Goal: Task Accomplishment & Management: Manage account settings

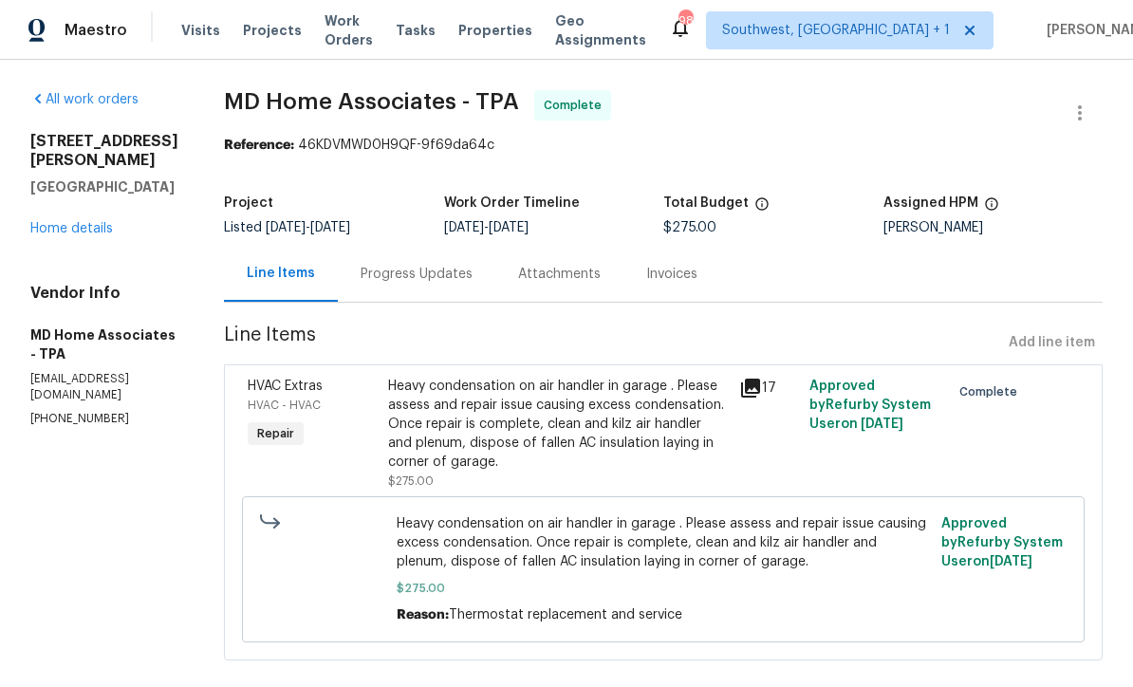
click at [70, 222] on link "Home details" at bounding box center [71, 228] width 83 height 13
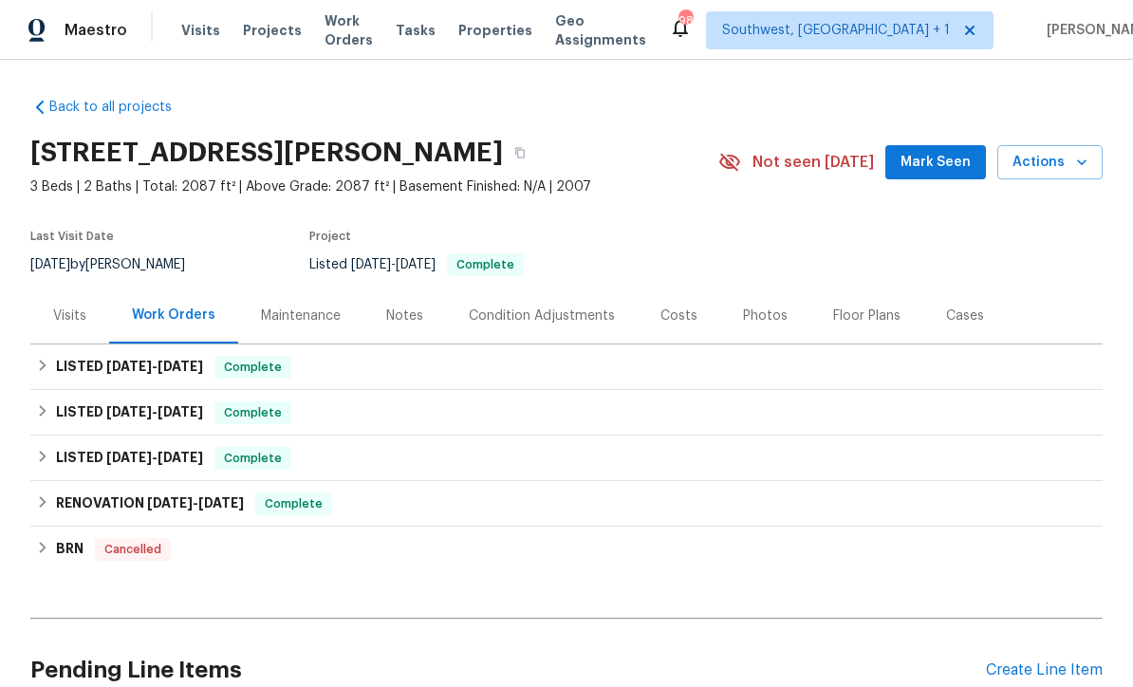
click at [342, 37] on span "Work Orders" at bounding box center [348, 30] width 48 height 38
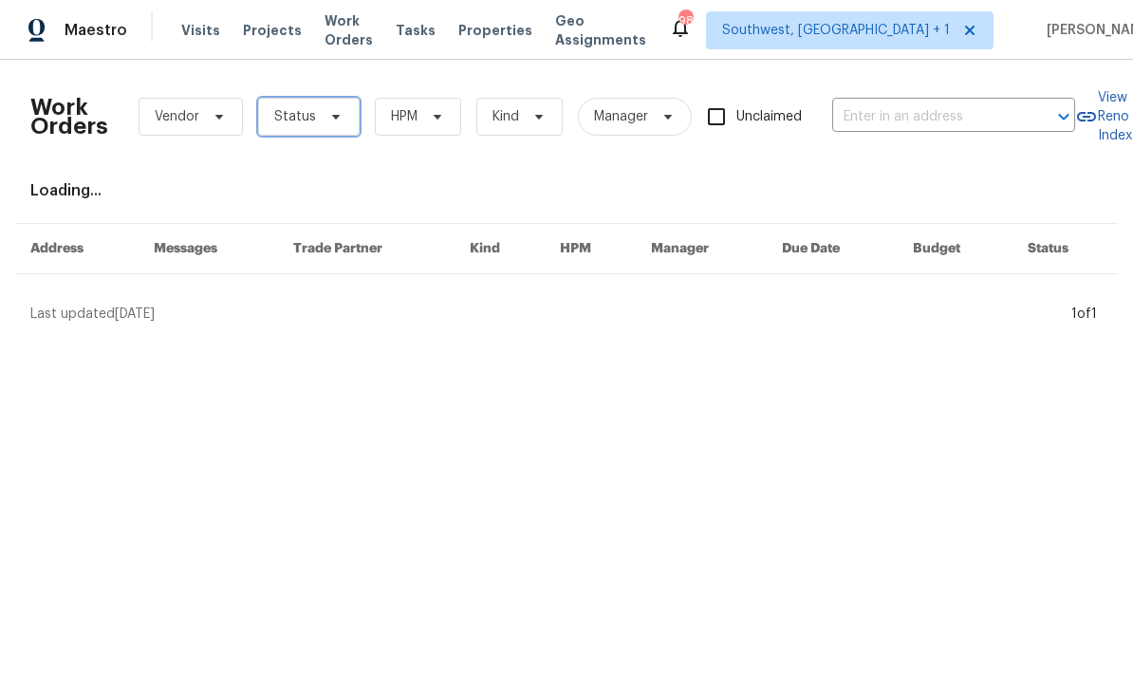
click at [292, 127] on span "Status" at bounding box center [308, 117] width 101 height 38
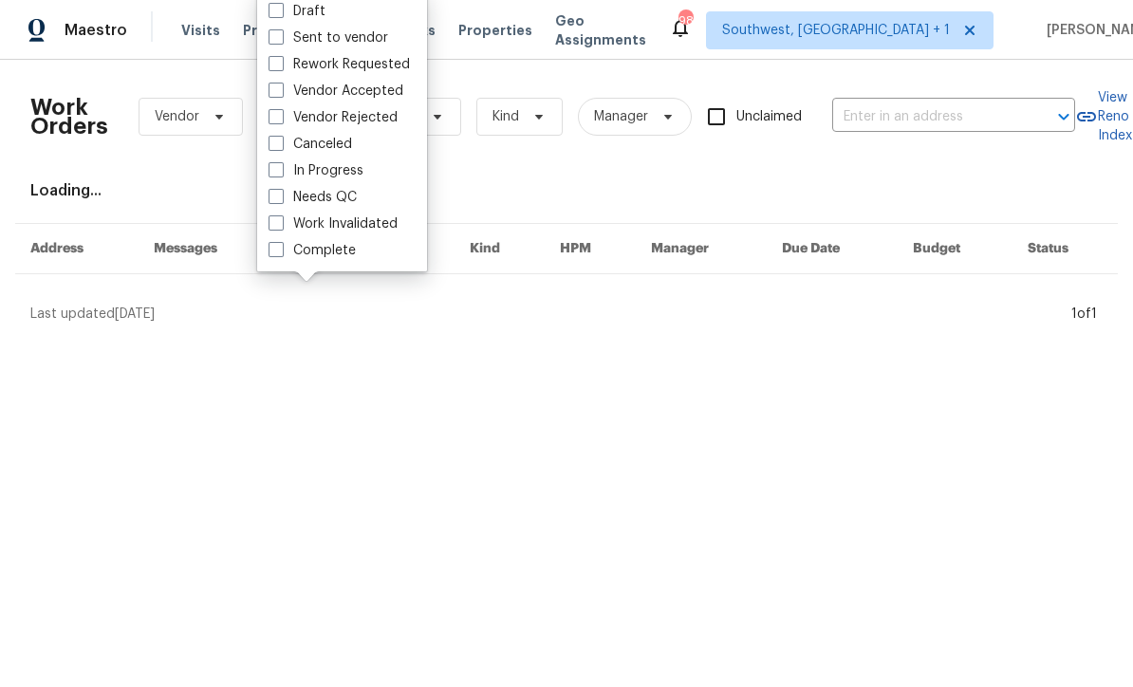
click at [276, 200] on span at bounding box center [275, 196] width 15 height 15
click at [276, 200] on input "Needs QC" at bounding box center [274, 194] width 12 height 12
checkbox input "true"
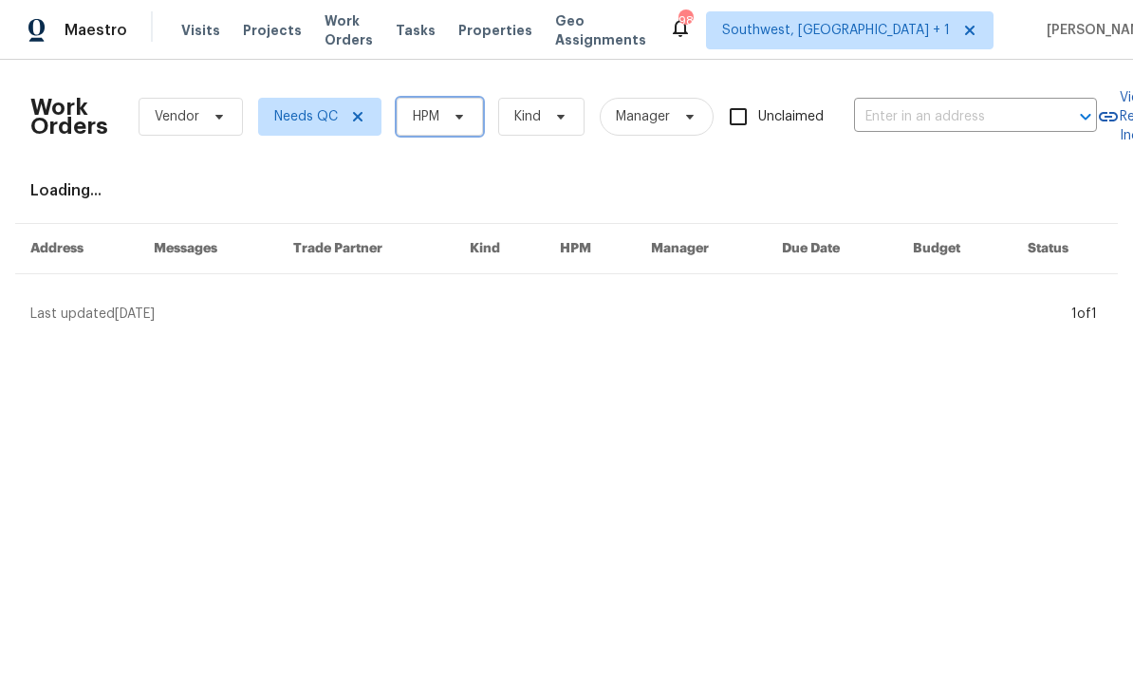
click at [429, 121] on span "HPM" at bounding box center [426, 116] width 27 height 19
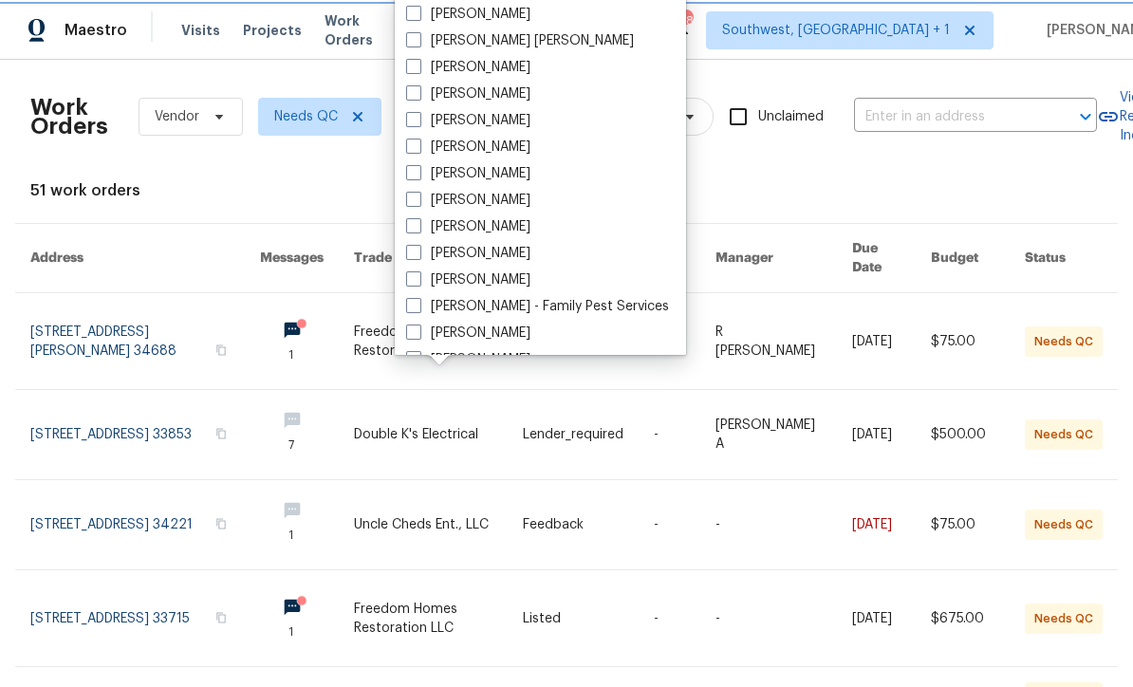
scroll to position [155, 0]
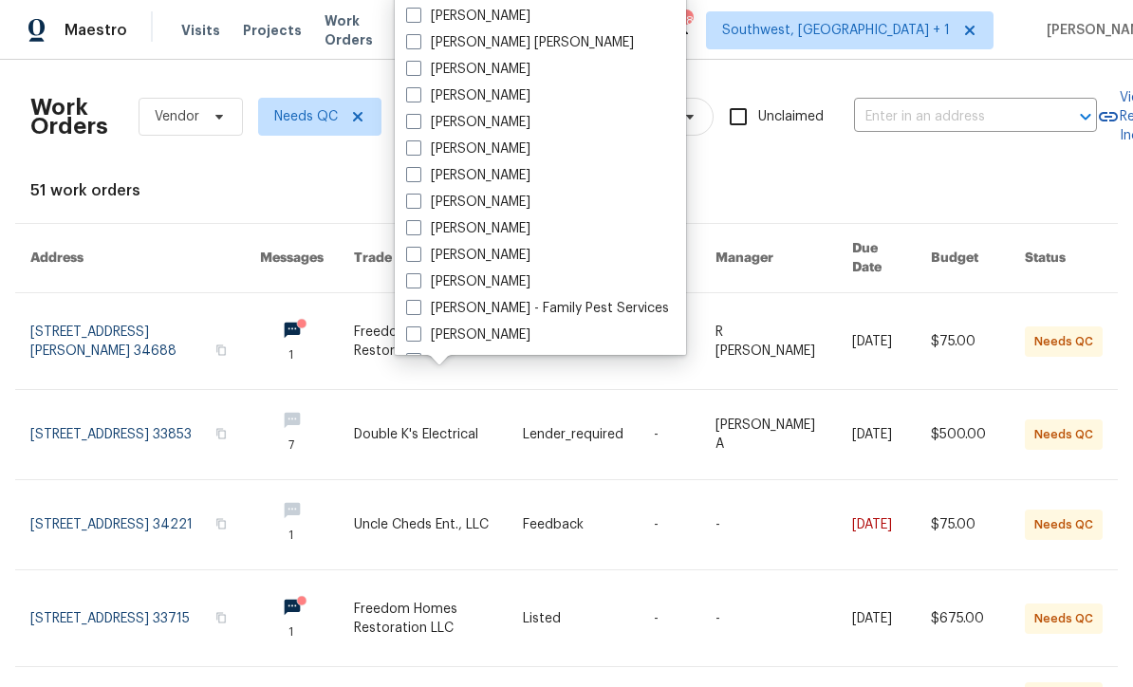
click at [412, 232] on span at bounding box center [413, 227] width 15 height 15
click at [412, 231] on input "[PERSON_NAME]" at bounding box center [412, 225] width 12 height 12
checkbox input "true"
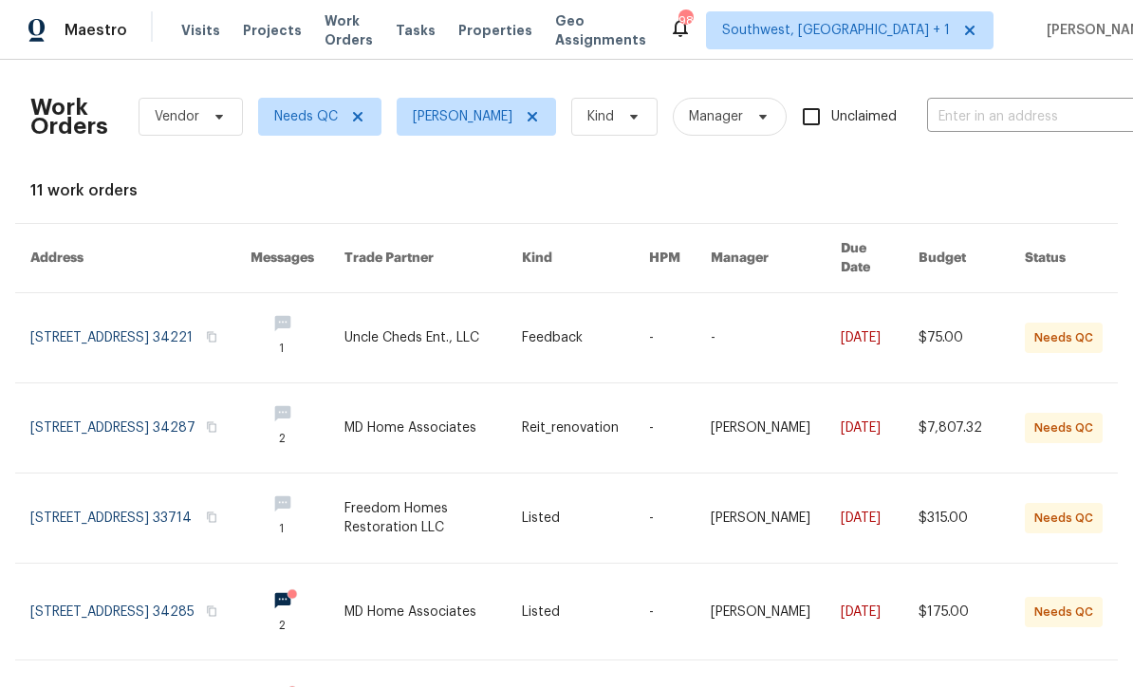
click at [552, 340] on link at bounding box center [585, 337] width 127 height 89
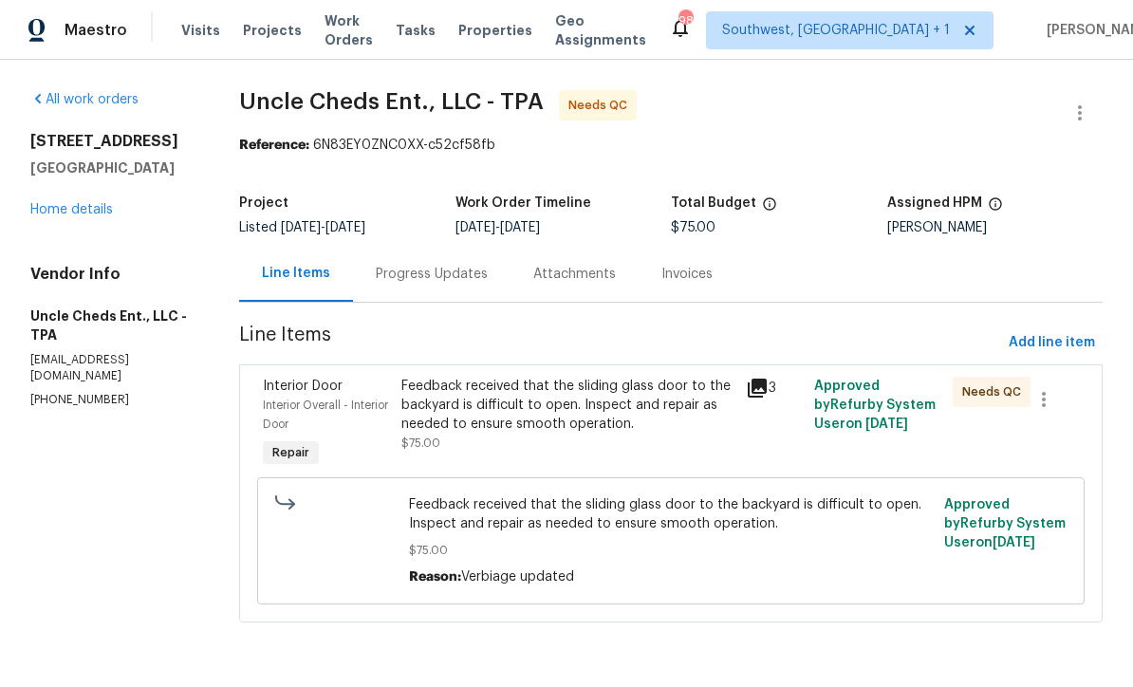
click at [460, 287] on div "Progress Updates" at bounding box center [431, 274] width 157 height 56
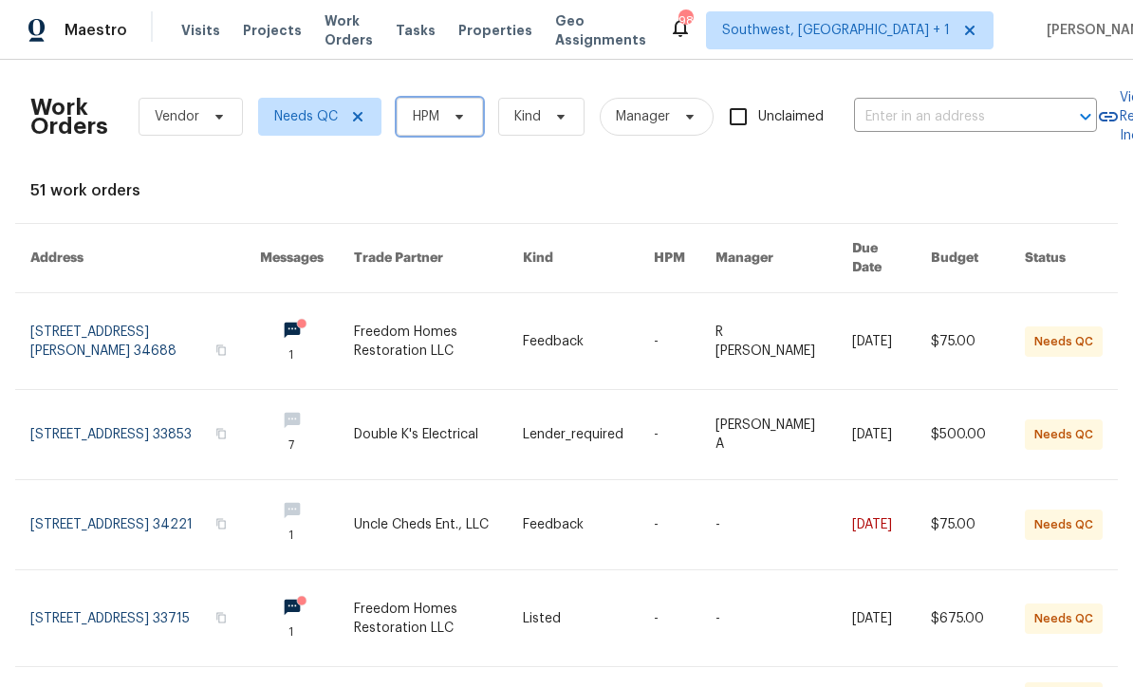
click at [421, 118] on span "HPM" at bounding box center [426, 116] width 27 height 19
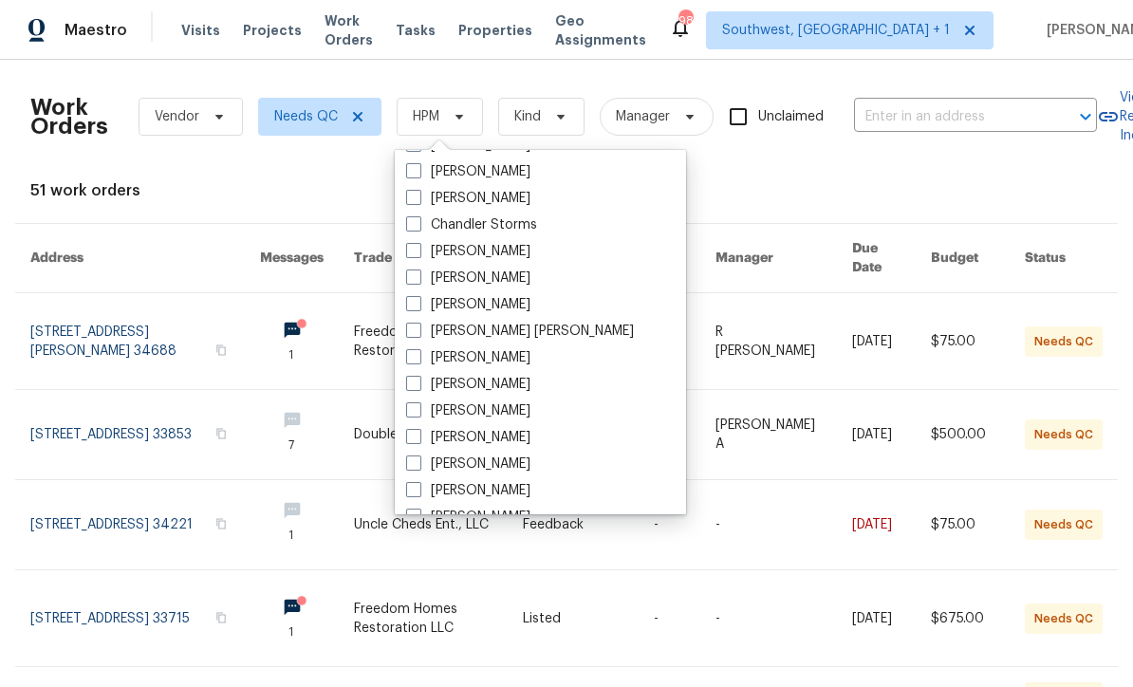
scroll to position [42, 0]
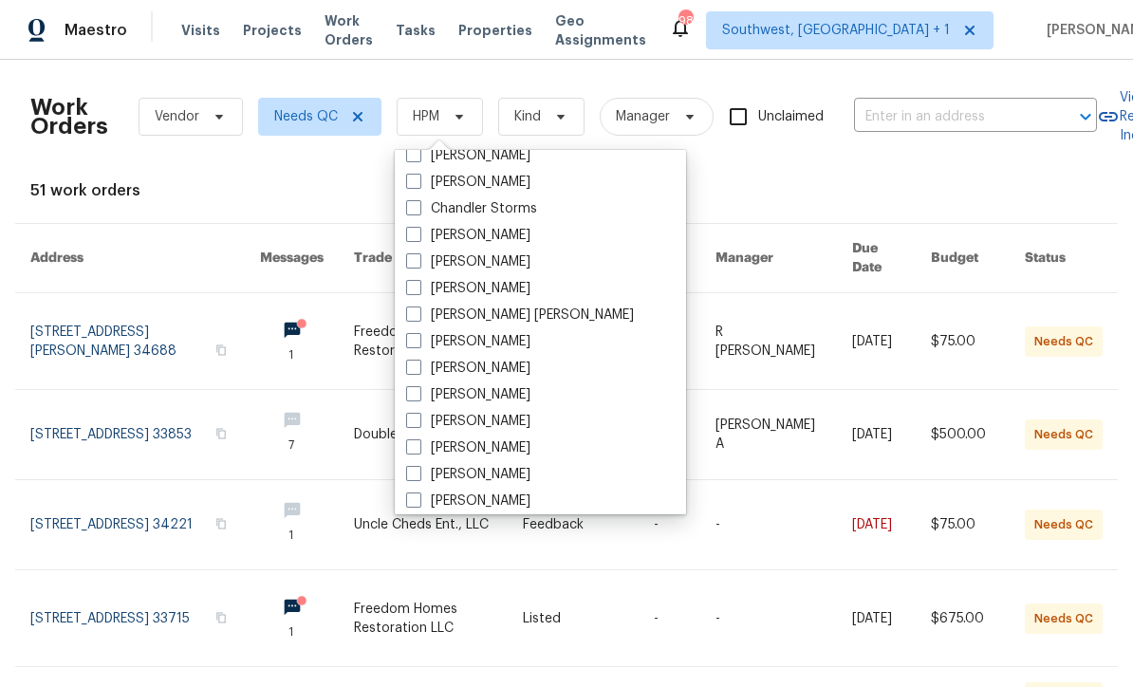
click at [415, 509] on label "[PERSON_NAME]" at bounding box center [468, 500] width 124 height 19
click at [415, 504] on input "[PERSON_NAME]" at bounding box center [412, 497] width 12 height 12
checkbox input "true"
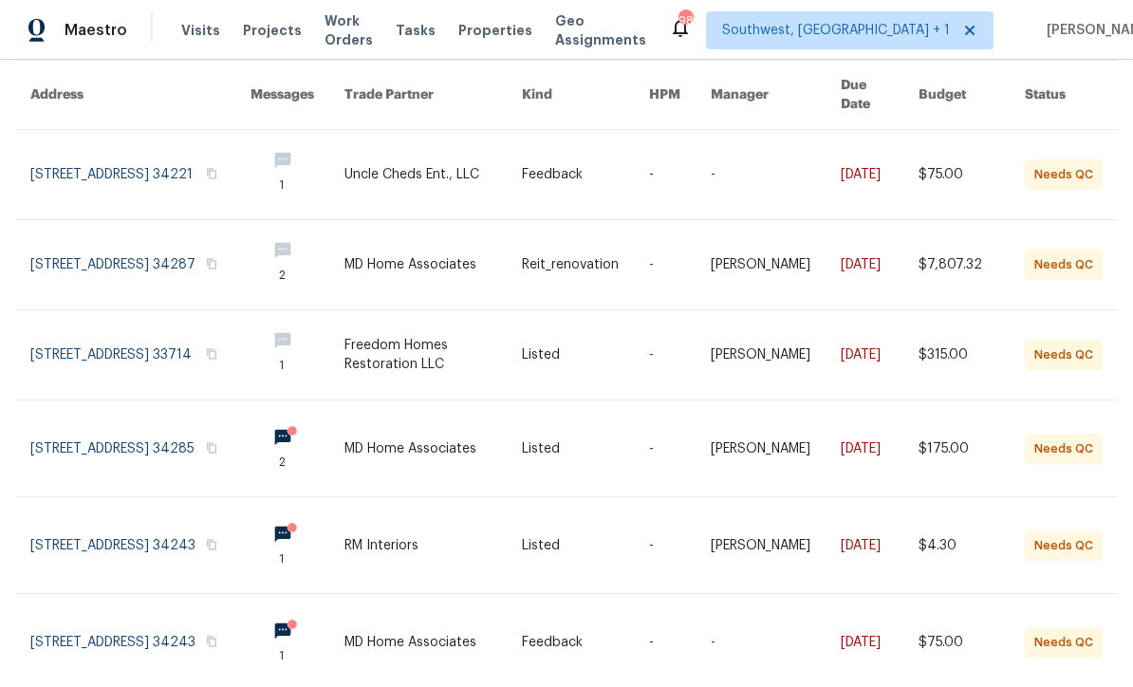
scroll to position [162, 0]
click at [415, 354] on link at bounding box center [432, 355] width 177 height 89
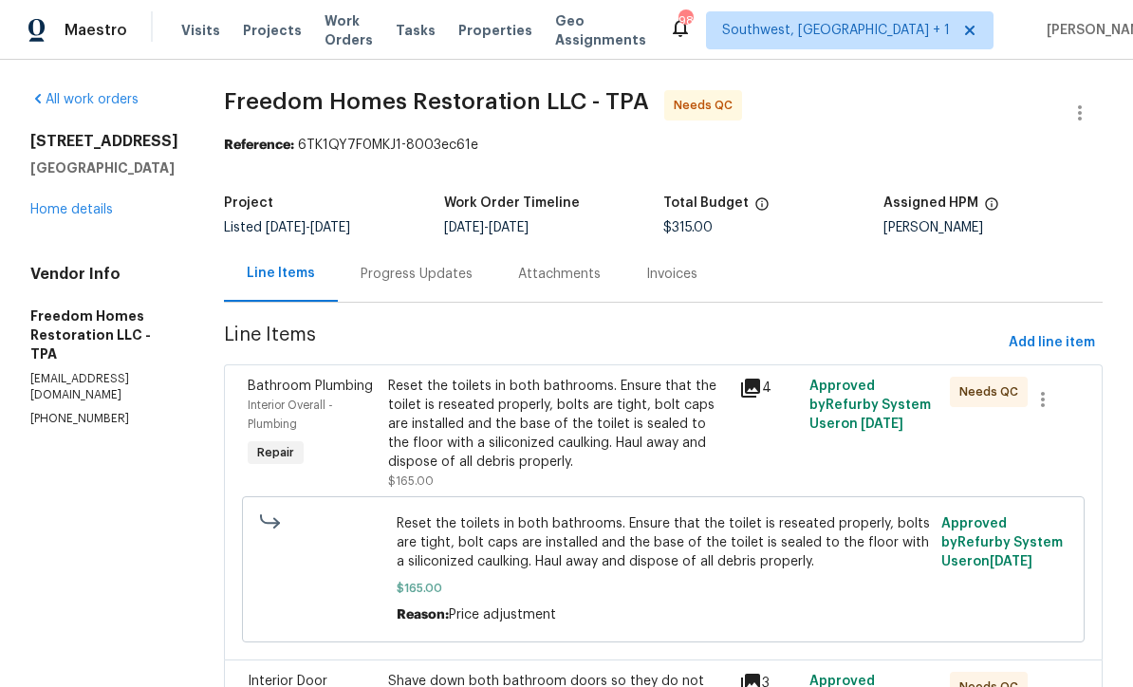
click at [394, 278] on div "Progress Updates" at bounding box center [416, 274] width 112 height 19
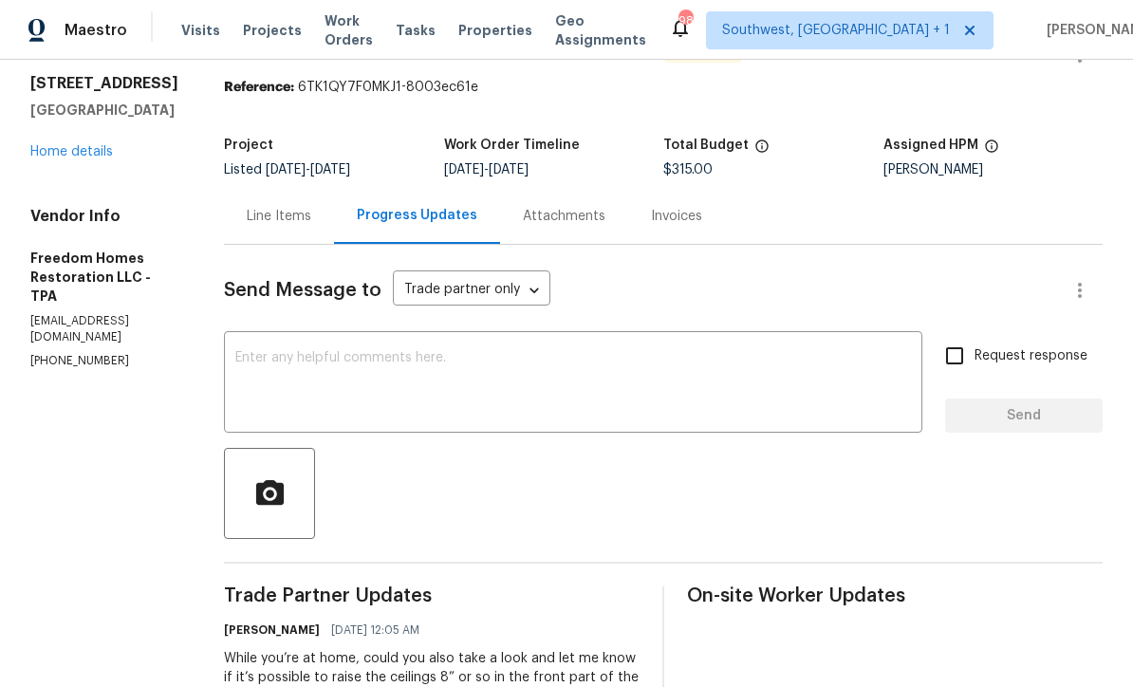
scroll to position [164, 0]
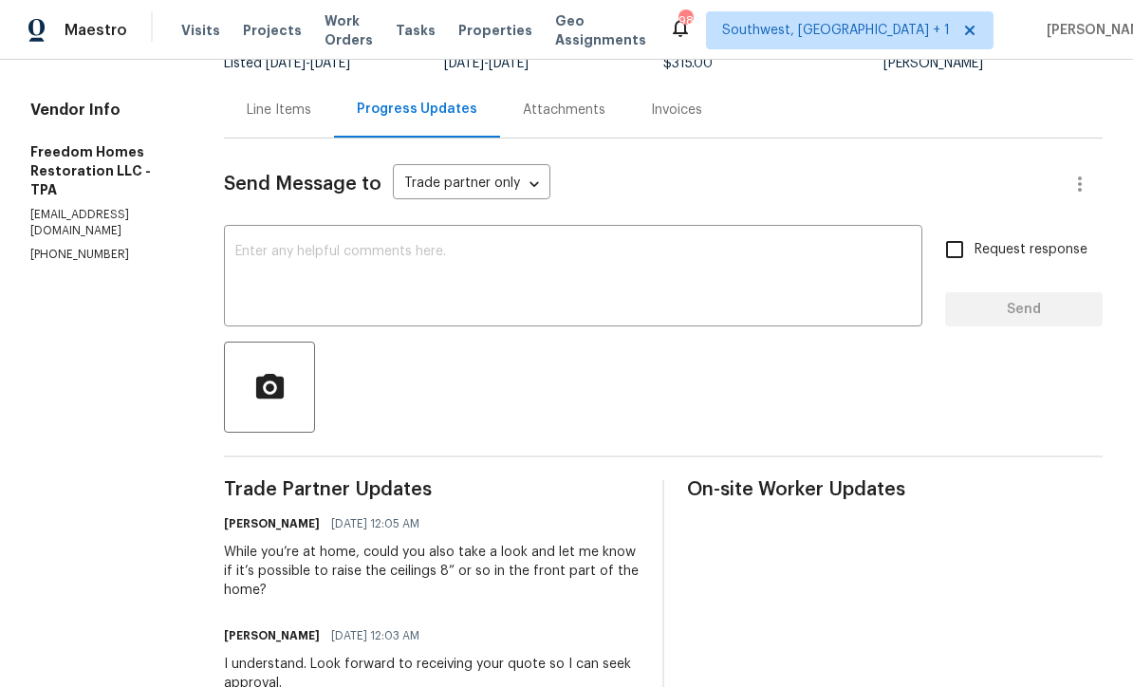
click at [274, 250] on textarea at bounding box center [572, 278] width 675 height 66
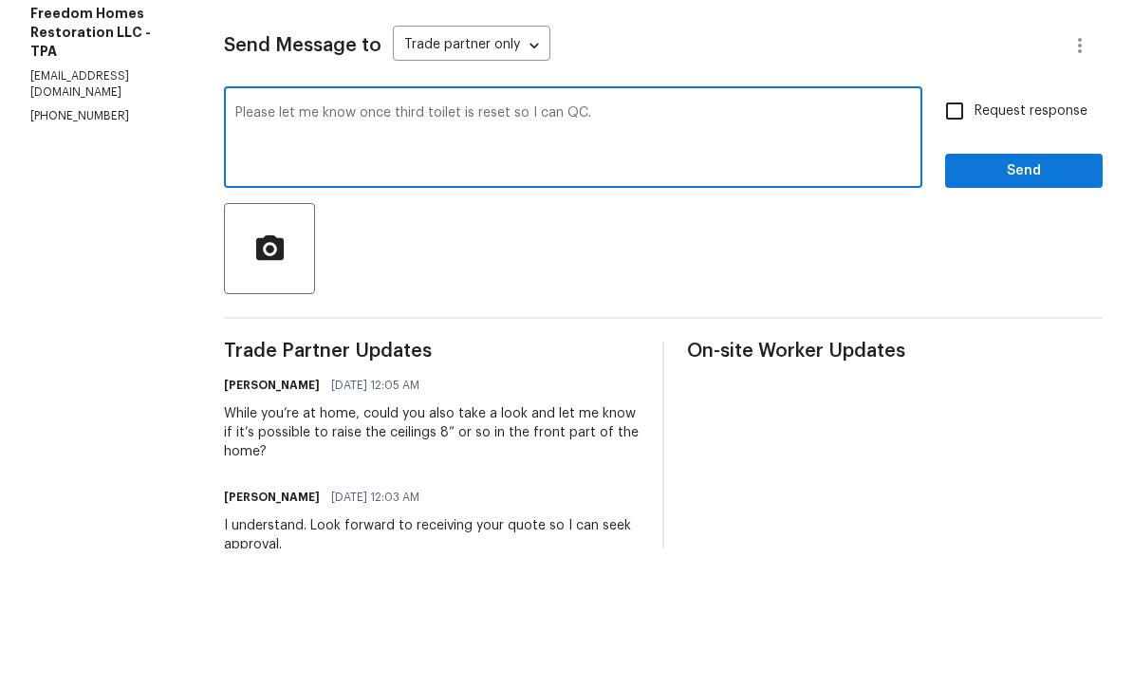
type textarea "Please let me know once third toilet is reset so I can QC."
click at [957, 230] on input "Request response" at bounding box center [954, 250] width 40 height 40
checkbox input "true"
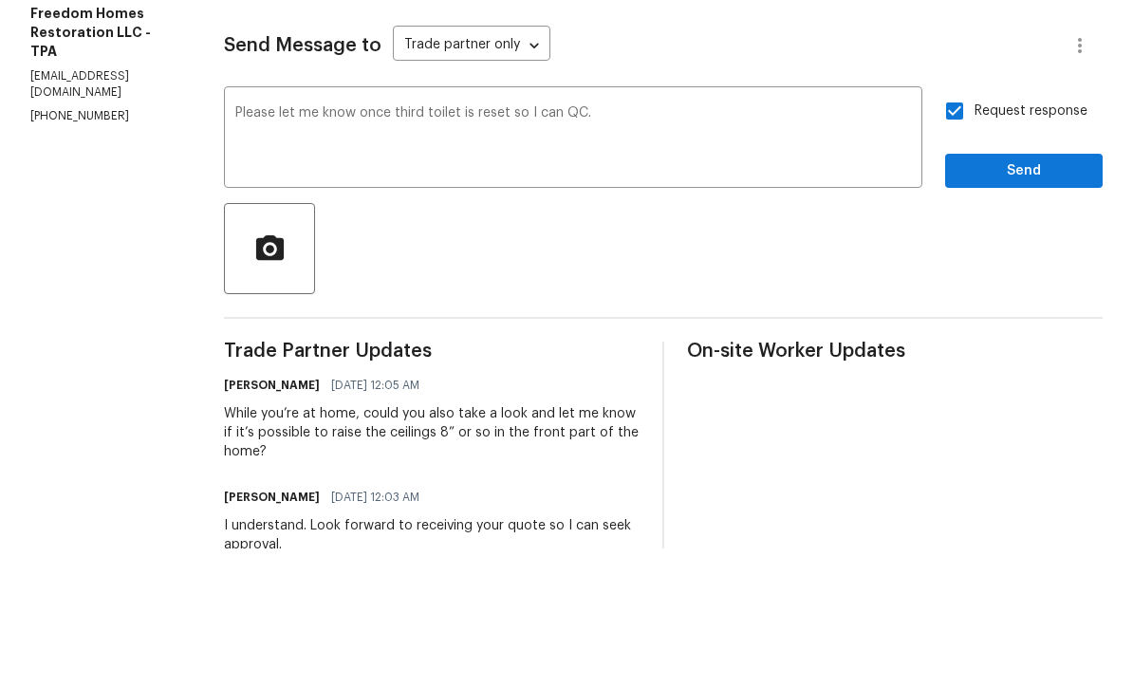
scroll to position [63, 0]
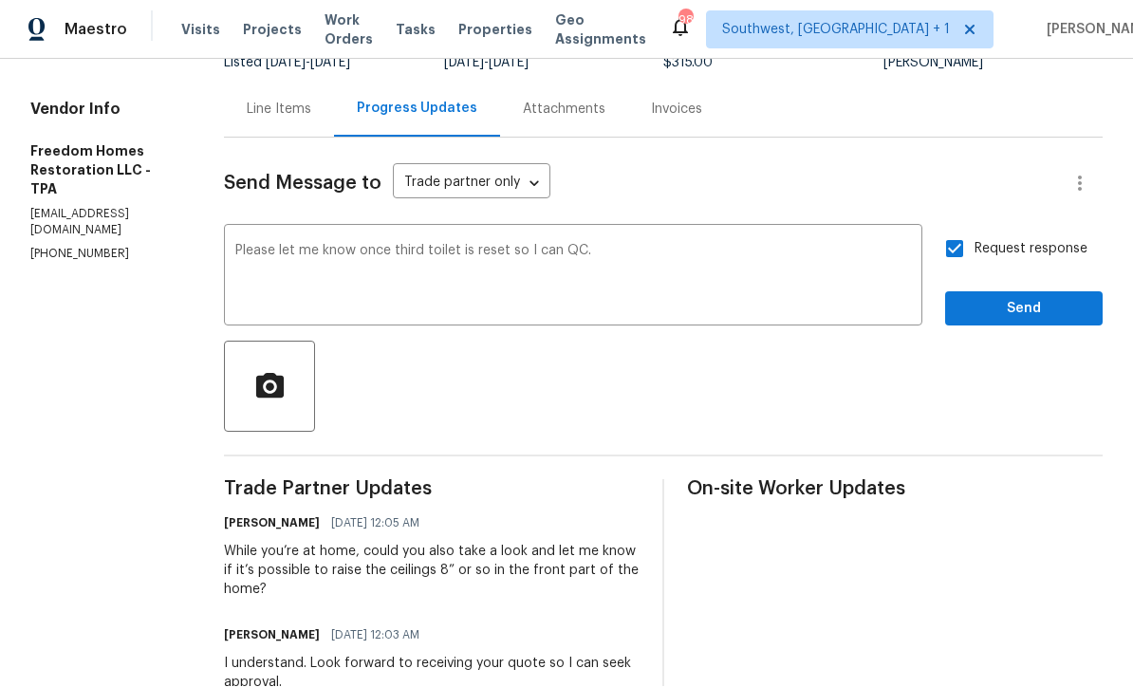
click at [1044, 341] on div at bounding box center [663, 386] width 878 height 91
click at [1024, 292] on button "Send" at bounding box center [1023, 309] width 157 height 35
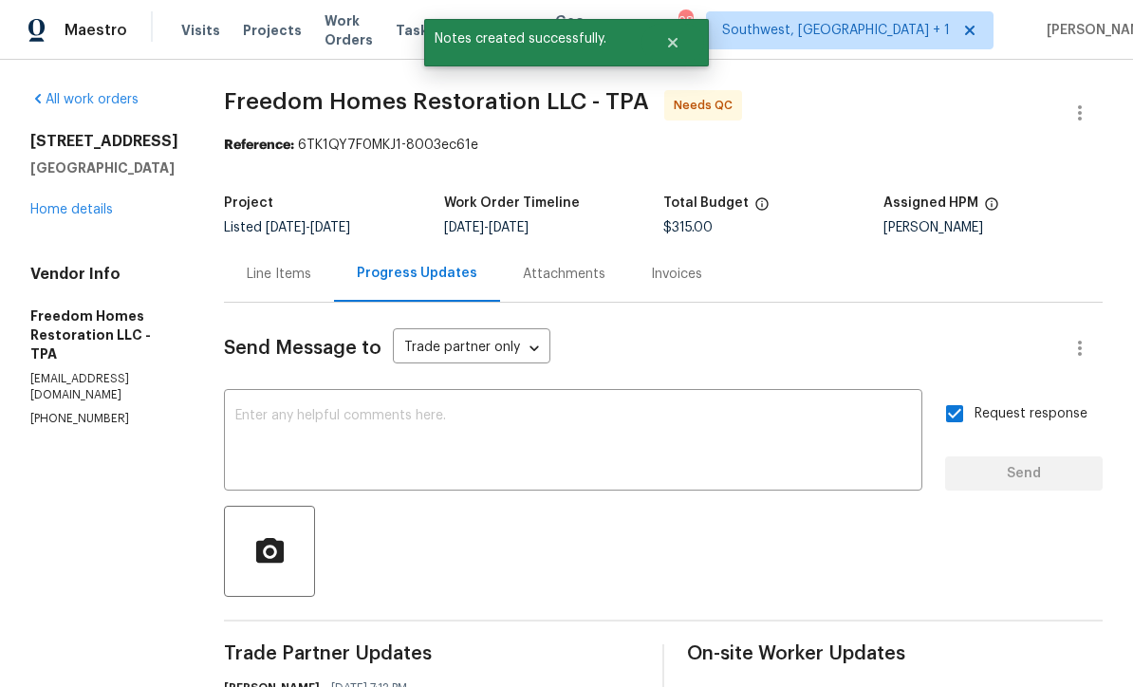
scroll to position [0, 0]
click at [352, 33] on span "Work Orders" at bounding box center [348, 30] width 48 height 38
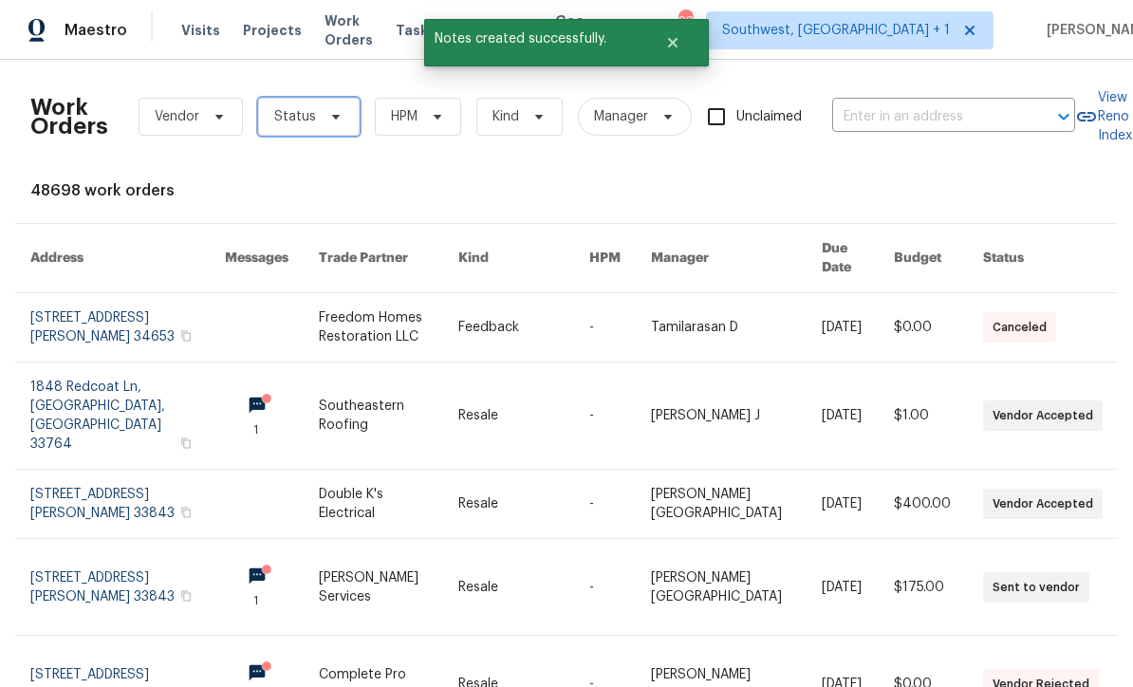
click at [288, 116] on span "Status" at bounding box center [295, 116] width 42 height 19
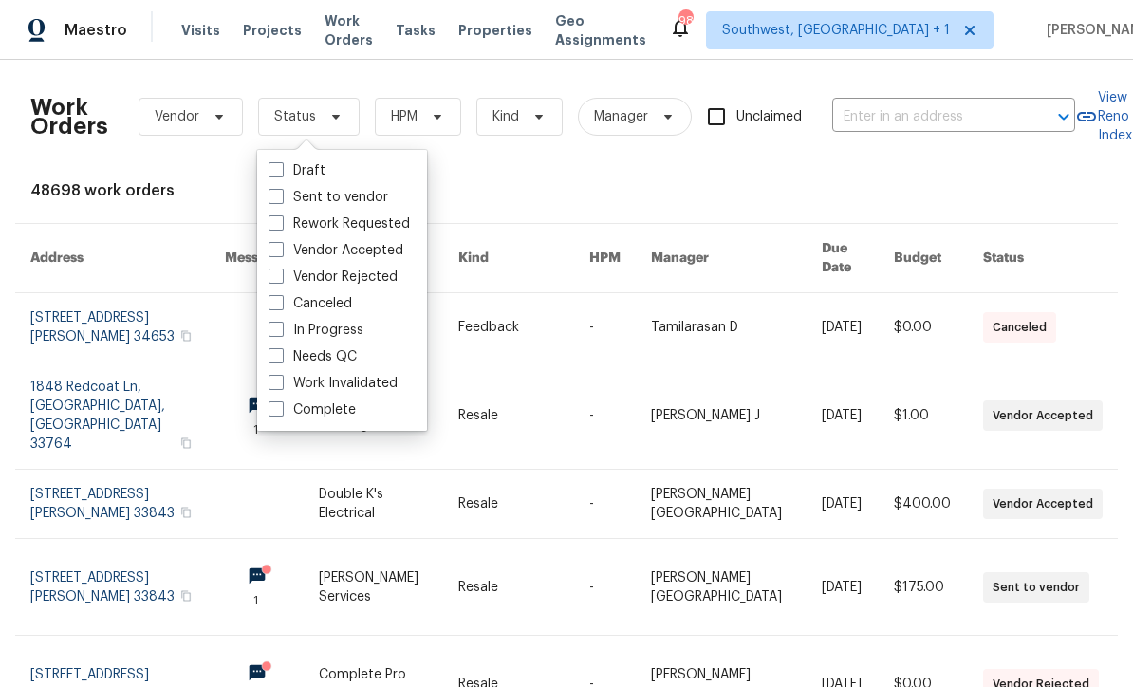
click at [275, 363] on label "Needs QC" at bounding box center [312, 356] width 88 height 19
click at [275, 359] on input "Needs QC" at bounding box center [274, 353] width 12 height 12
checkbox input "true"
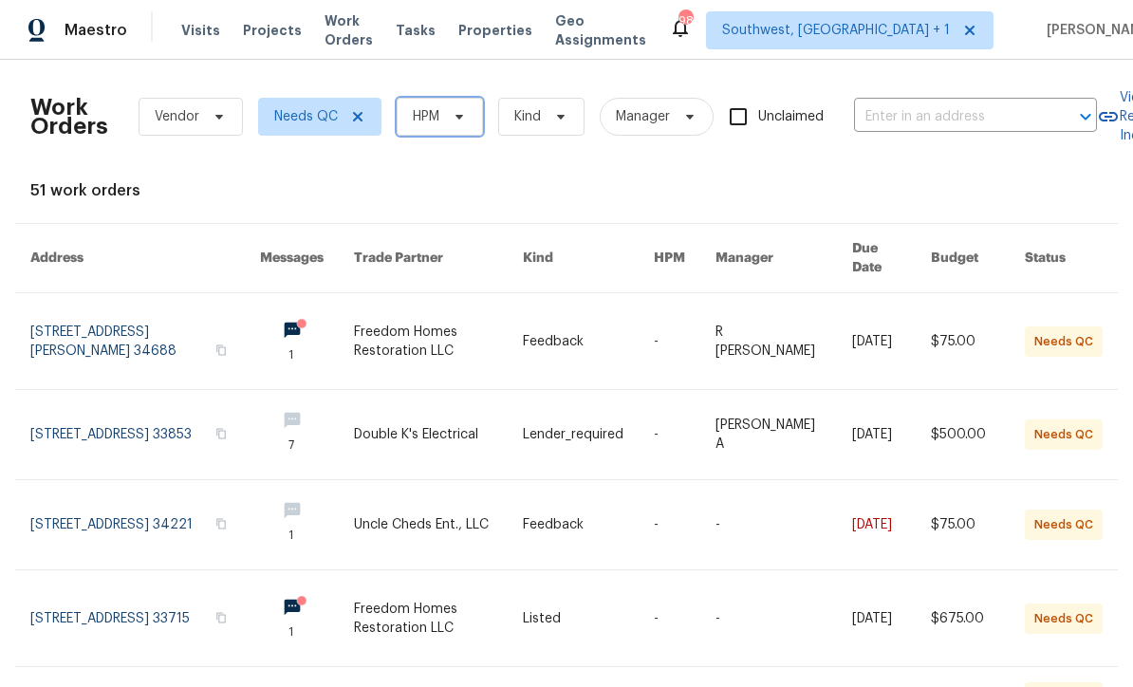
click at [439, 123] on span "HPM" at bounding box center [426, 116] width 27 height 19
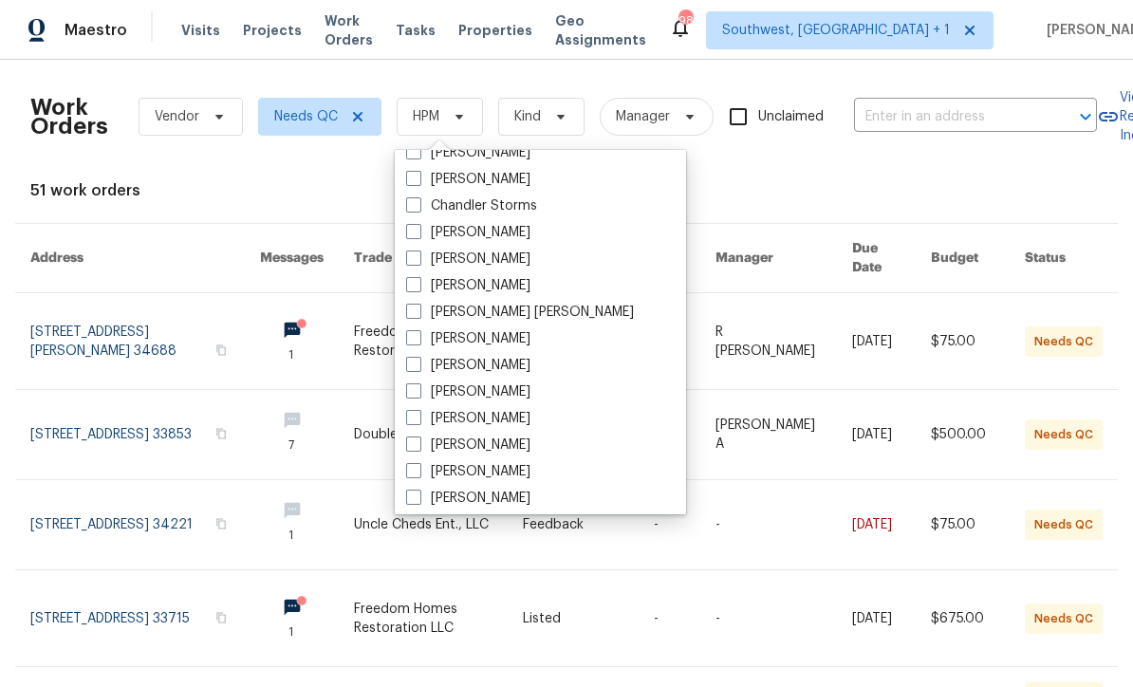
scroll to position [119, 0]
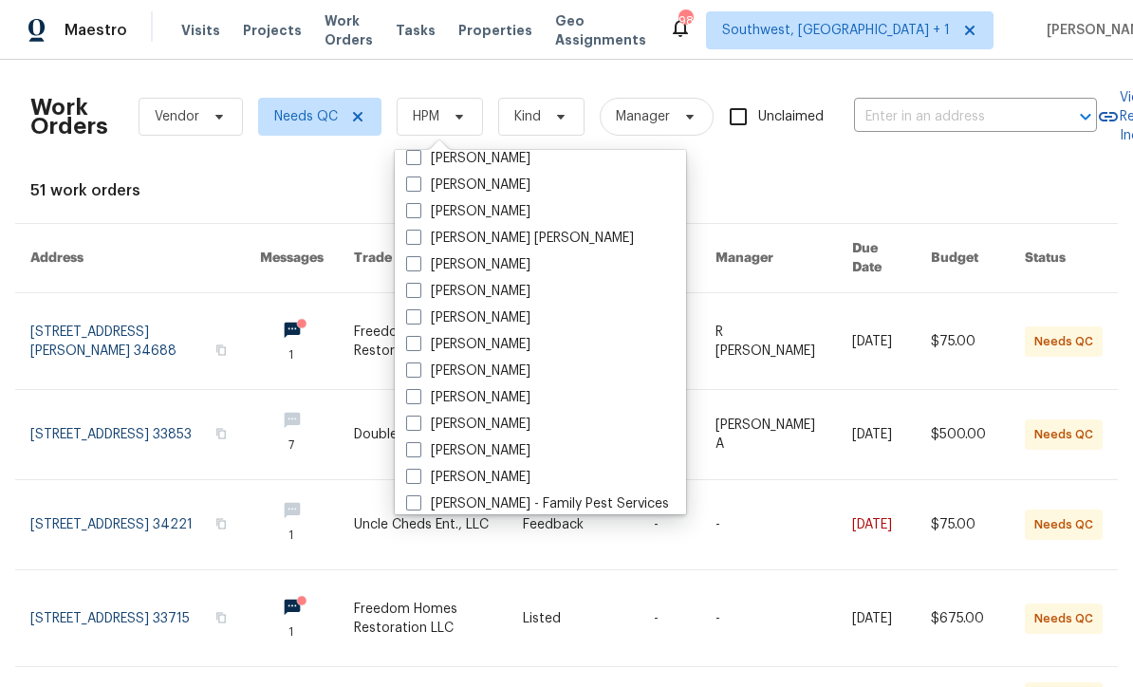
click at [413, 425] on span at bounding box center [413, 422] width 15 height 15
click at [413, 425] on input "[PERSON_NAME]" at bounding box center [412, 421] width 12 height 12
checkbox input "true"
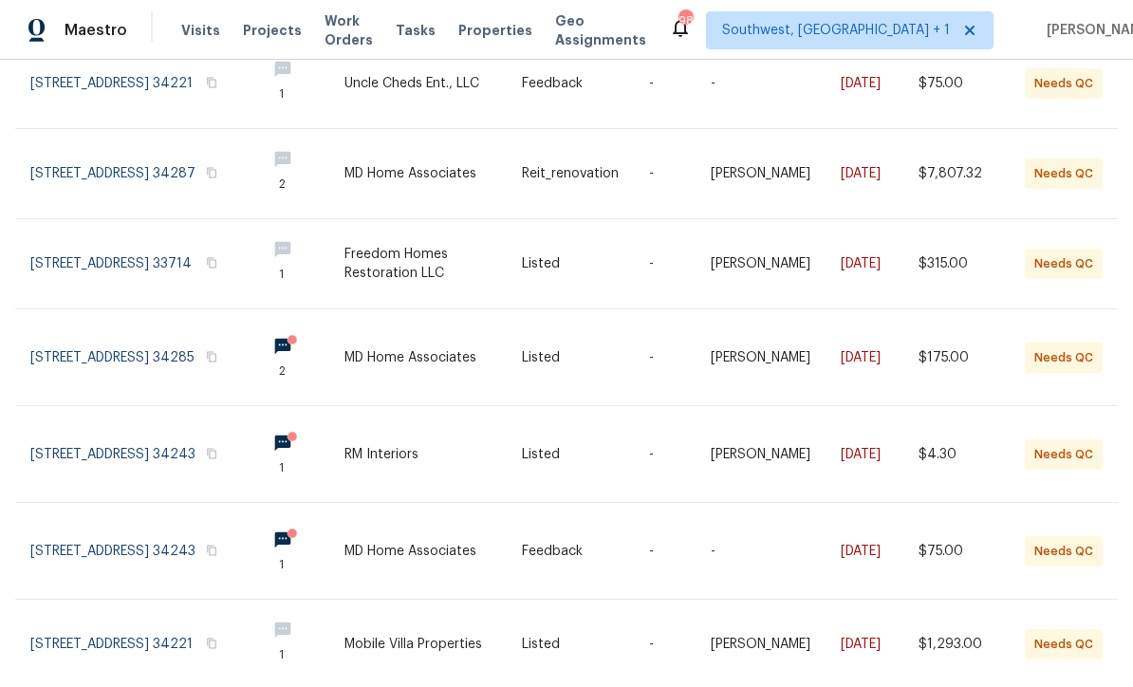
scroll to position [253, 0]
click at [418, 353] on link at bounding box center [432, 358] width 177 height 96
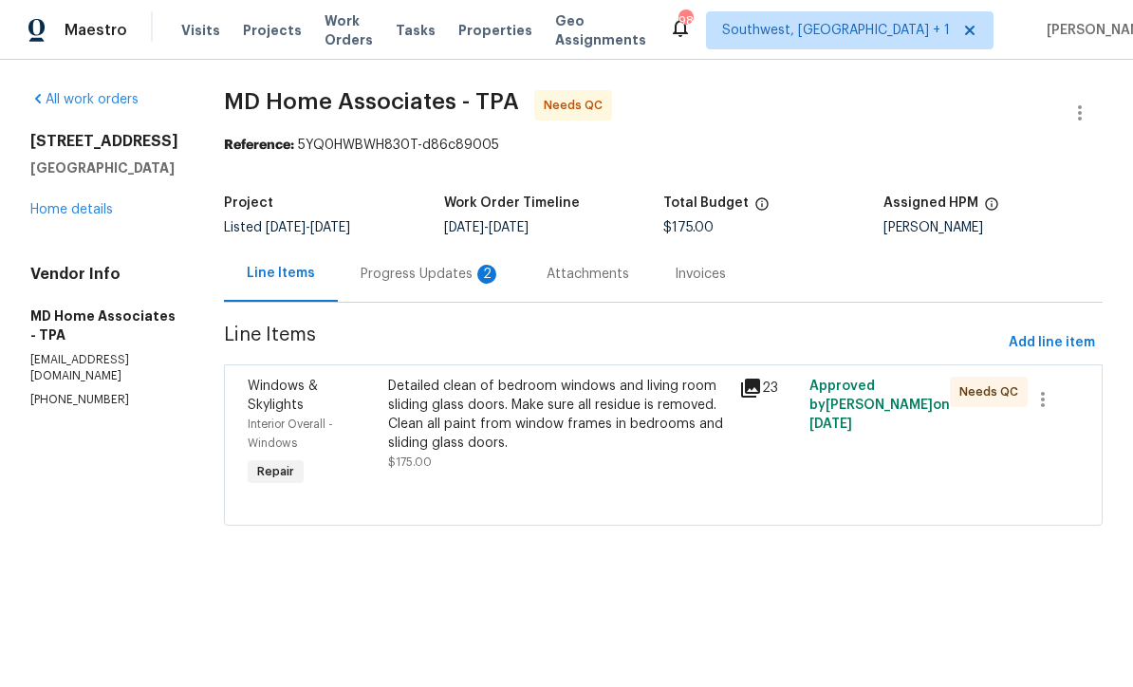
click at [414, 290] on div "Progress Updates 2" at bounding box center [431, 274] width 186 height 56
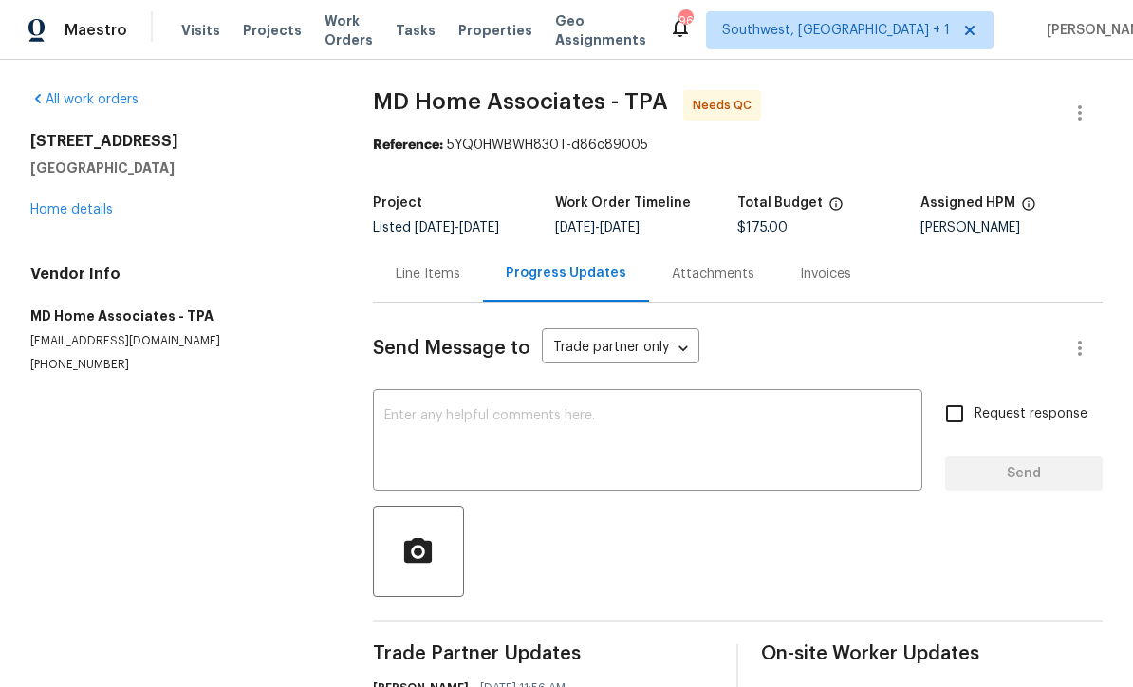
click at [415, 285] on div "Line Items" at bounding box center [428, 274] width 110 height 56
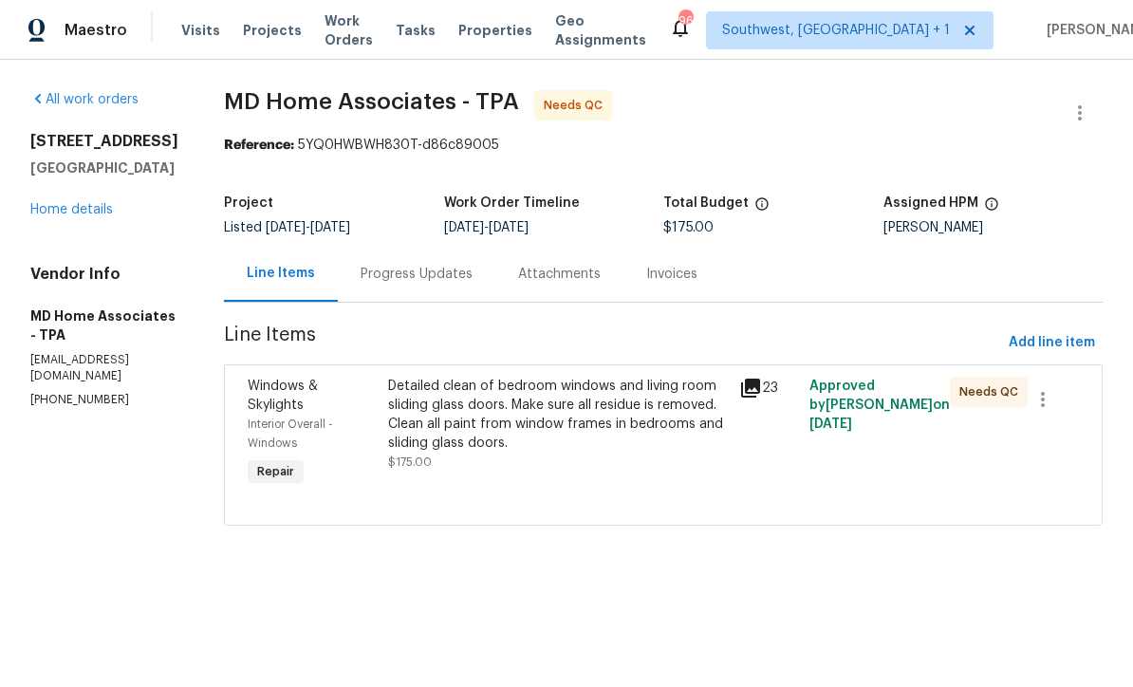
click at [707, 480] on div "Detailed clean of bedroom windows and living room sliding glass doors. Make sur…" at bounding box center [557, 433] width 351 height 125
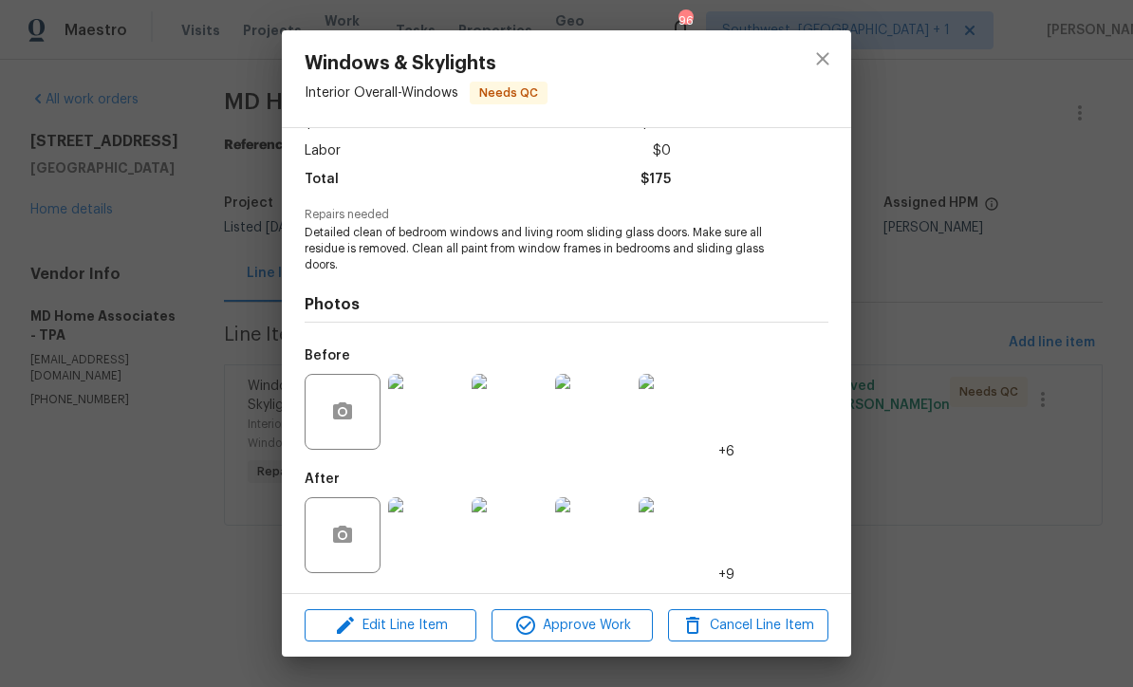
scroll to position [127, 0]
click at [416, 548] on img at bounding box center [426, 535] width 76 height 76
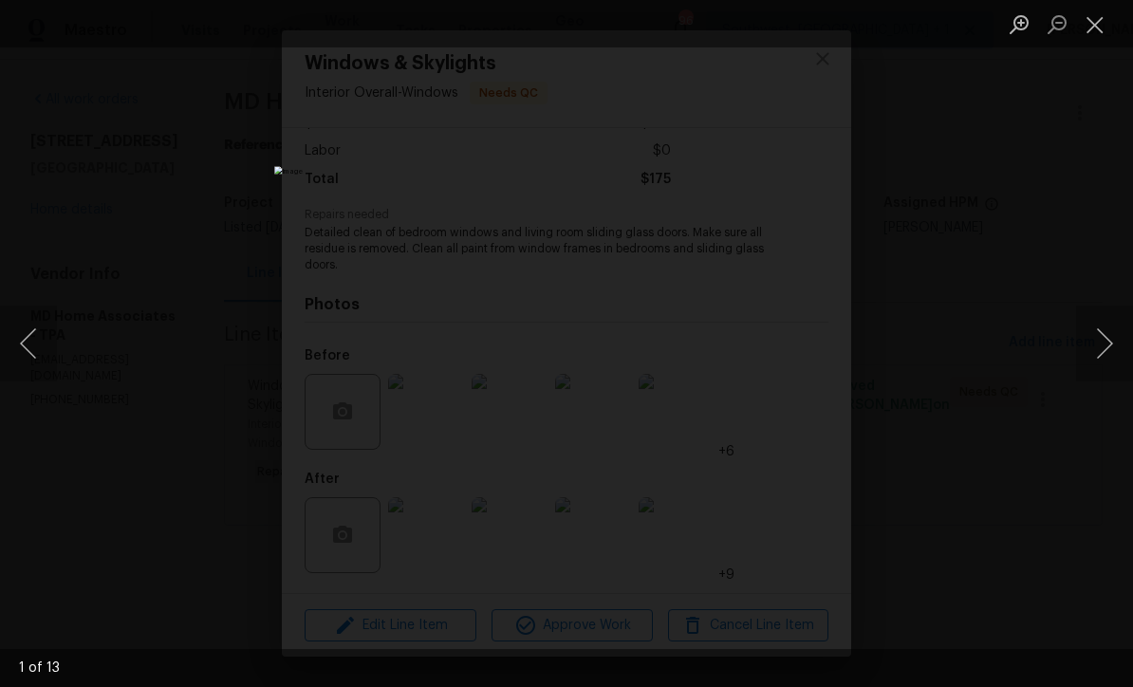
click at [1108, 353] on button "Next image" at bounding box center [1104, 343] width 57 height 76
click at [1109, 354] on button "Next image" at bounding box center [1104, 343] width 57 height 76
click at [1108, 361] on button "Next image" at bounding box center [1104, 343] width 57 height 76
click at [1104, 364] on button "Next image" at bounding box center [1104, 343] width 57 height 76
click at [1109, 375] on button "Next image" at bounding box center [1104, 343] width 57 height 76
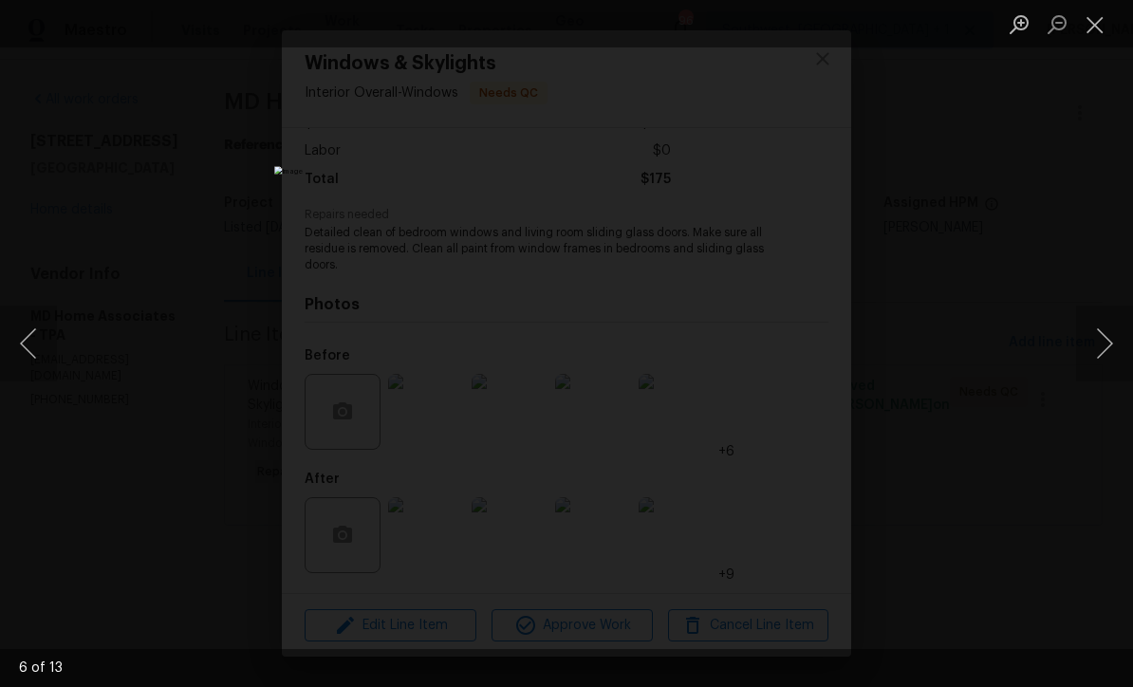
click at [1109, 376] on button "Next image" at bounding box center [1104, 343] width 57 height 76
click at [1112, 353] on button "Next image" at bounding box center [1104, 343] width 57 height 76
click at [1109, 358] on button "Next image" at bounding box center [1104, 343] width 57 height 76
click at [1123, 356] on button "Next image" at bounding box center [1104, 343] width 57 height 76
click at [1123, 352] on button "Next image" at bounding box center [1104, 343] width 57 height 76
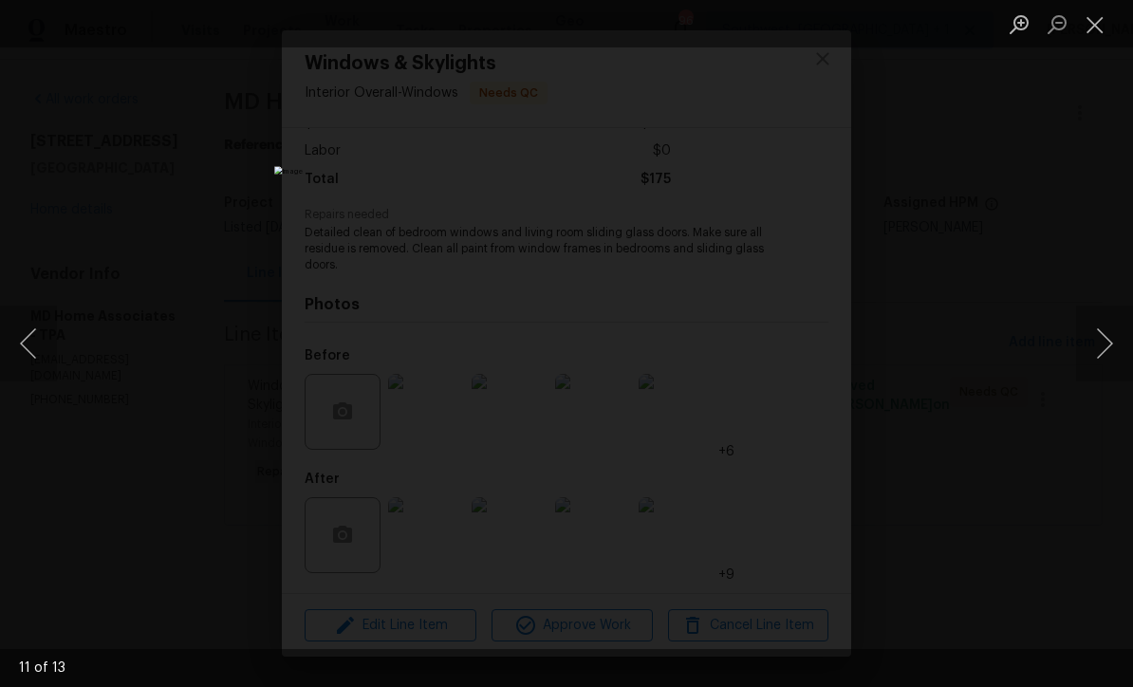
click at [1120, 353] on button "Next image" at bounding box center [1104, 343] width 57 height 76
click at [1105, 30] on button "Close lightbox" at bounding box center [1095, 24] width 38 height 33
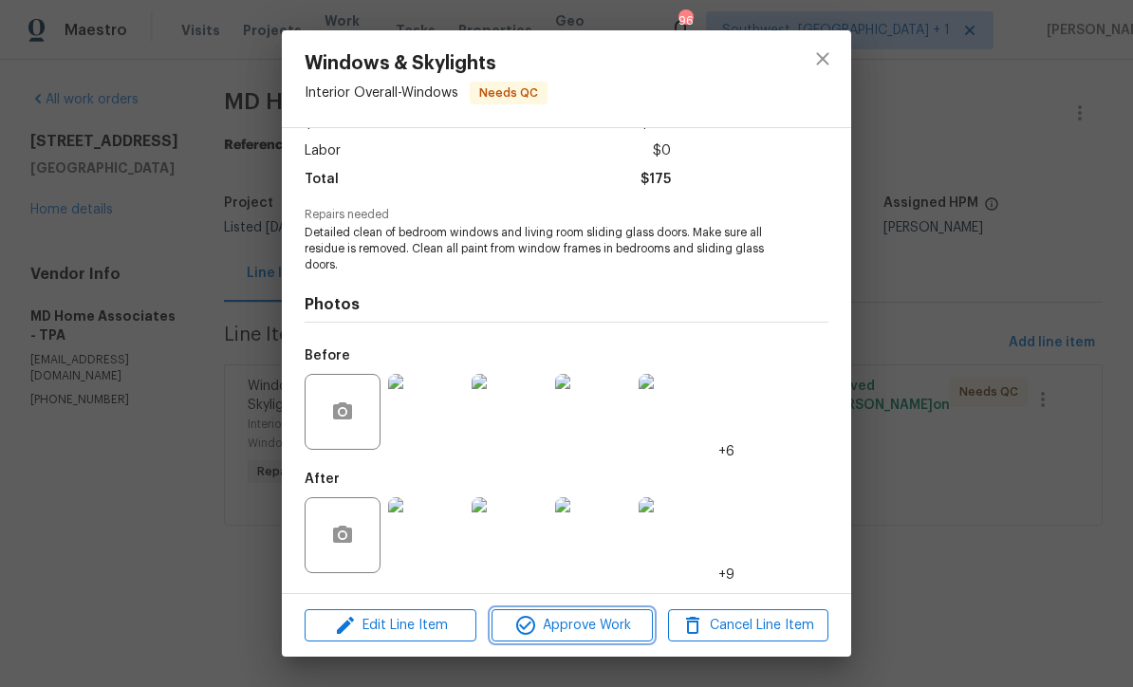
click at [617, 638] on button "Approve Work" at bounding box center [571, 625] width 160 height 33
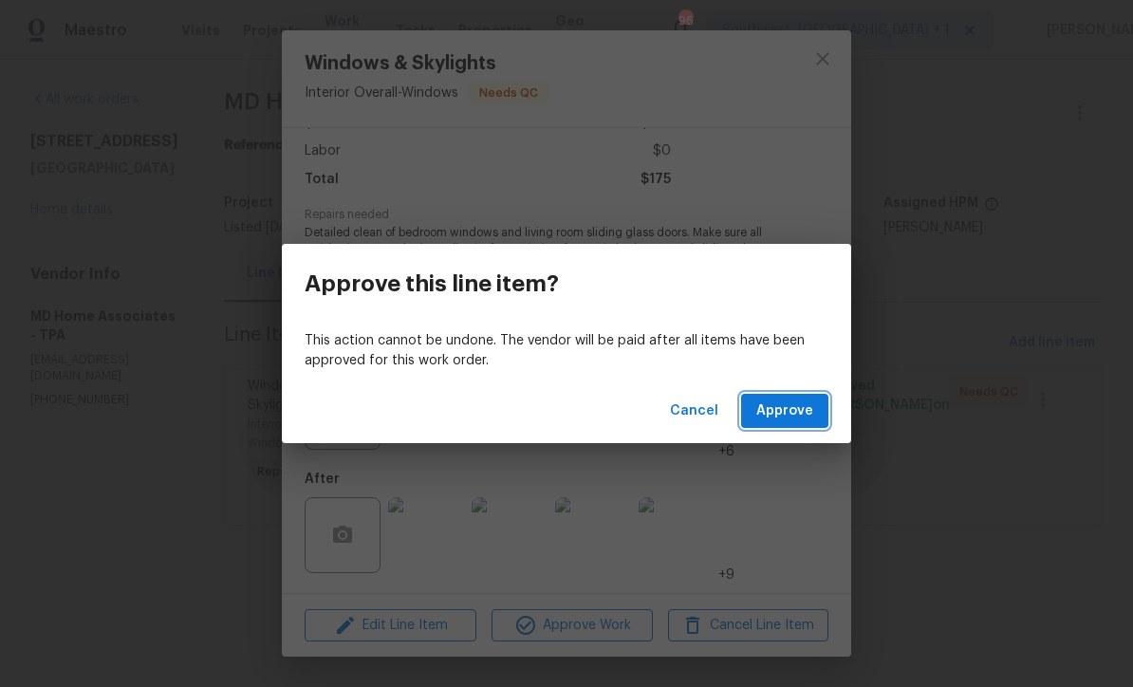
click at [763, 426] on button "Approve" at bounding box center [784, 411] width 87 height 35
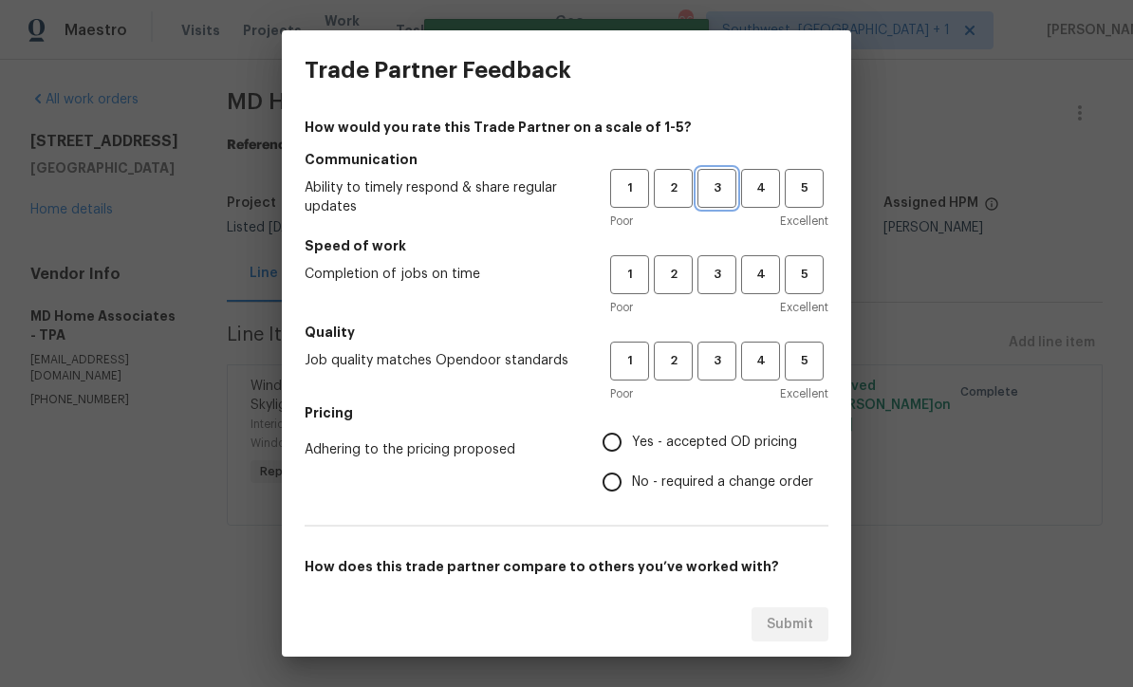
click at [709, 194] on span "3" at bounding box center [716, 188] width 35 height 22
click at [719, 277] on span "3" at bounding box center [716, 275] width 35 height 22
click at [722, 366] on span "3" at bounding box center [716, 361] width 35 height 22
click at [632, 429] on label "Yes - accepted OD pricing" at bounding box center [702, 442] width 221 height 40
click at [632, 429] on input "Yes - accepted OD pricing" at bounding box center [612, 442] width 40 height 40
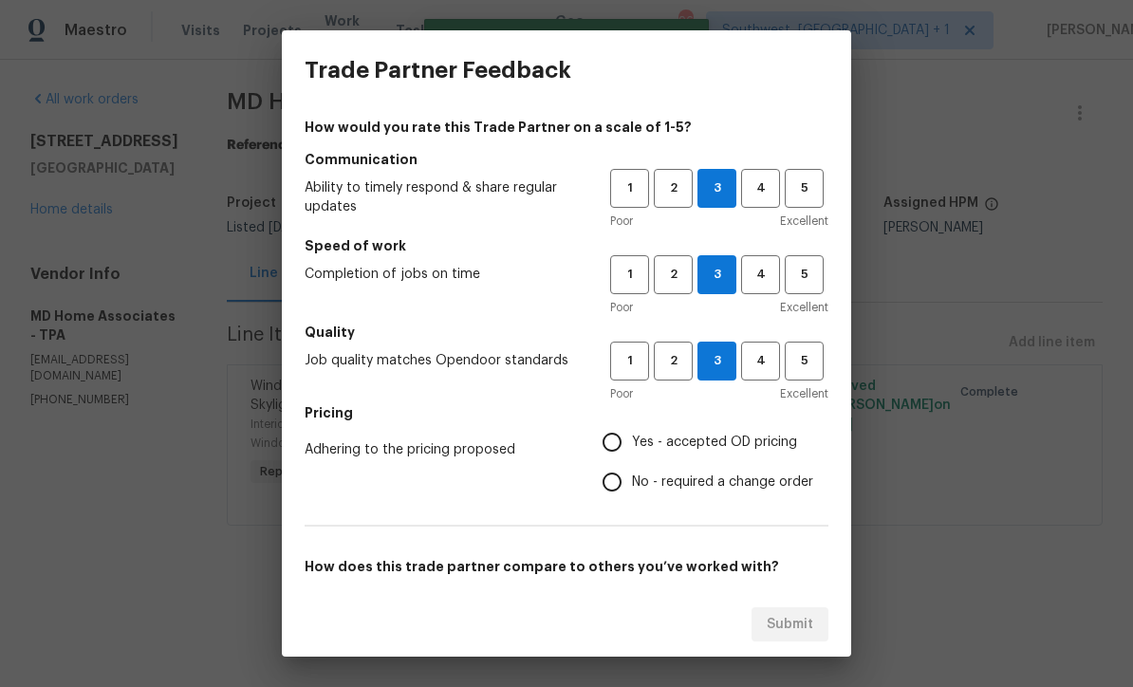
radio input "true"
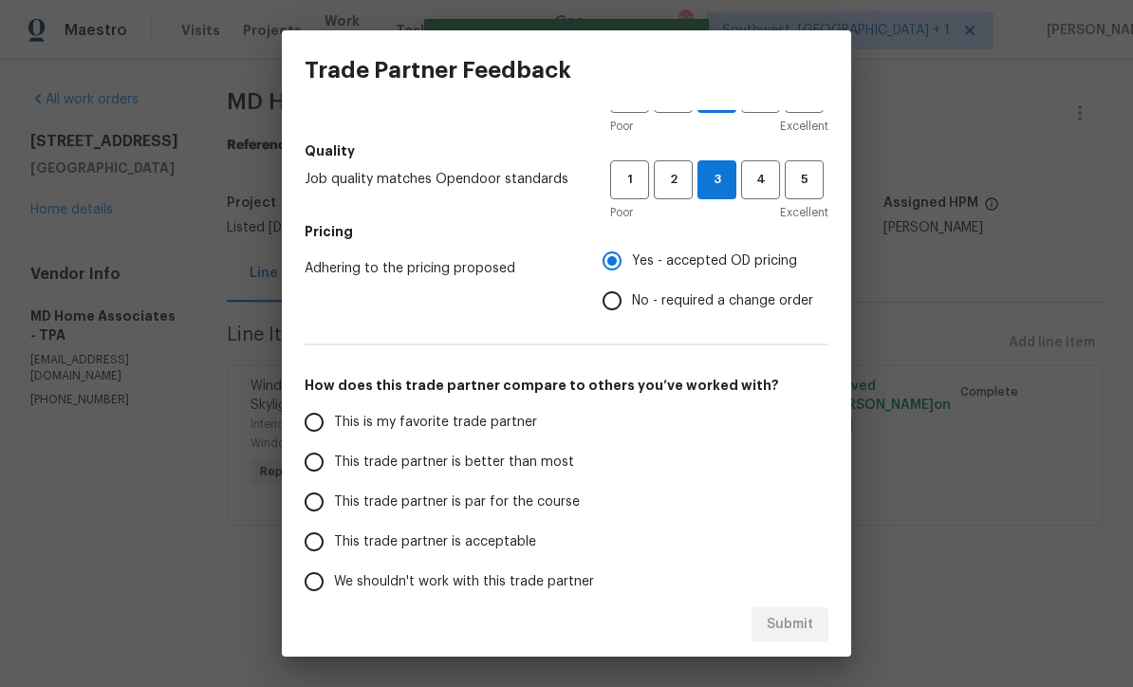
scroll to position [205, 0]
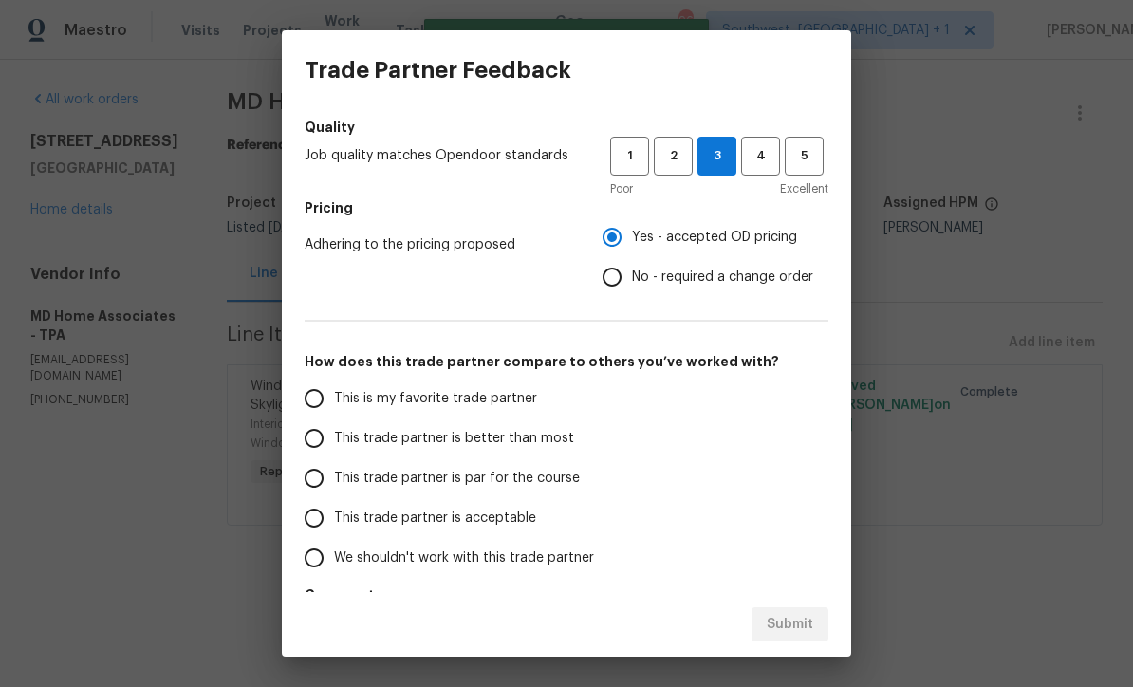
click at [309, 489] on input "This trade partner is par for the course" at bounding box center [314, 478] width 40 height 40
click at [794, 629] on span "Submit" at bounding box center [789, 625] width 46 height 24
radio input "true"
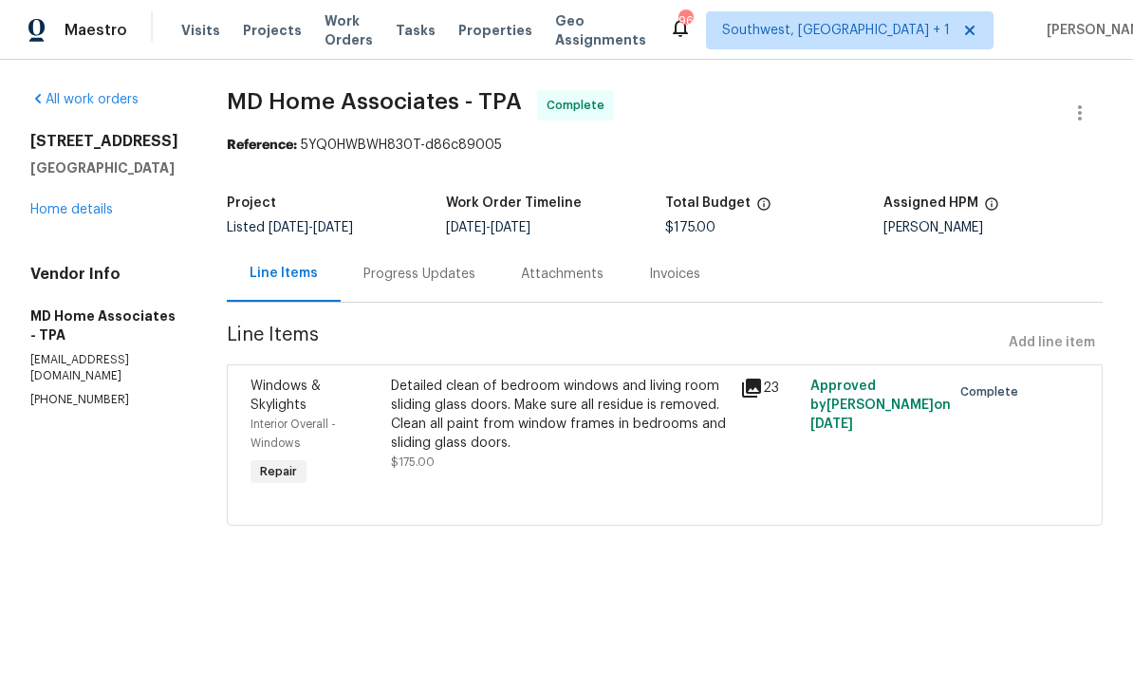
click at [350, 36] on span "Work Orders" at bounding box center [348, 30] width 48 height 38
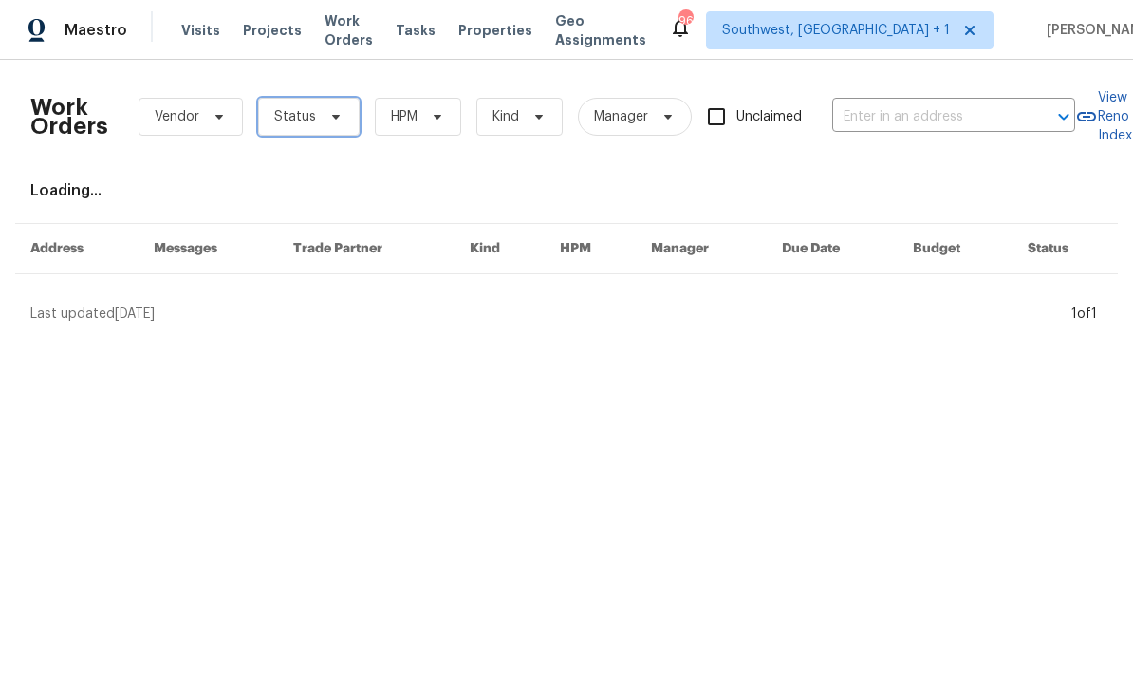
click at [293, 116] on span "Status" at bounding box center [295, 116] width 42 height 19
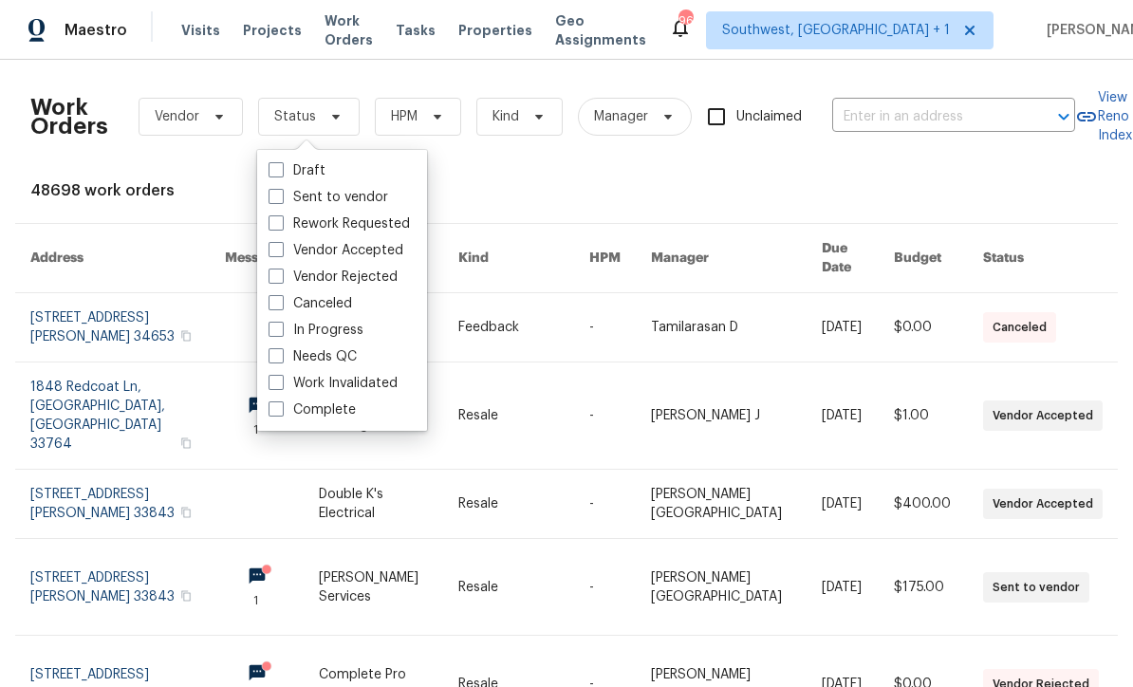
click at [276, 359] on span at bounding box center [275, 355] width 15 height 15
click at [276, 359] on input "Needs QC" at bounding box center [274, 353] width 12 height 12
checkbox input "true"
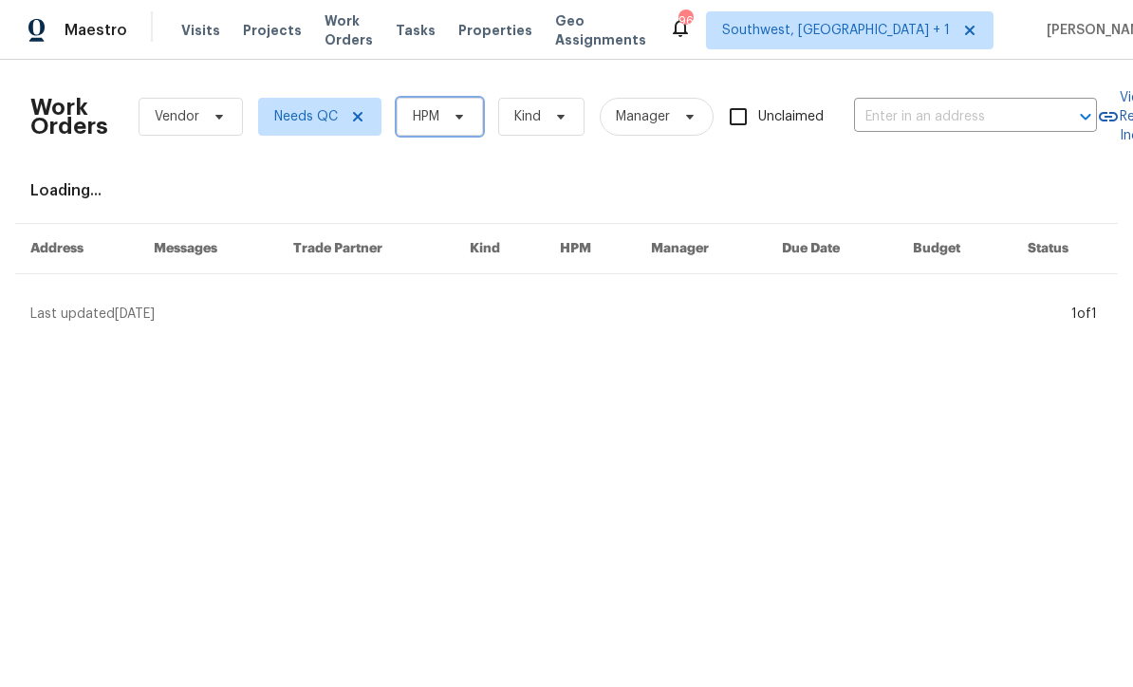
click at [431, 125] on span "HPM" at bounding box center [426, 116] width 27 height 19
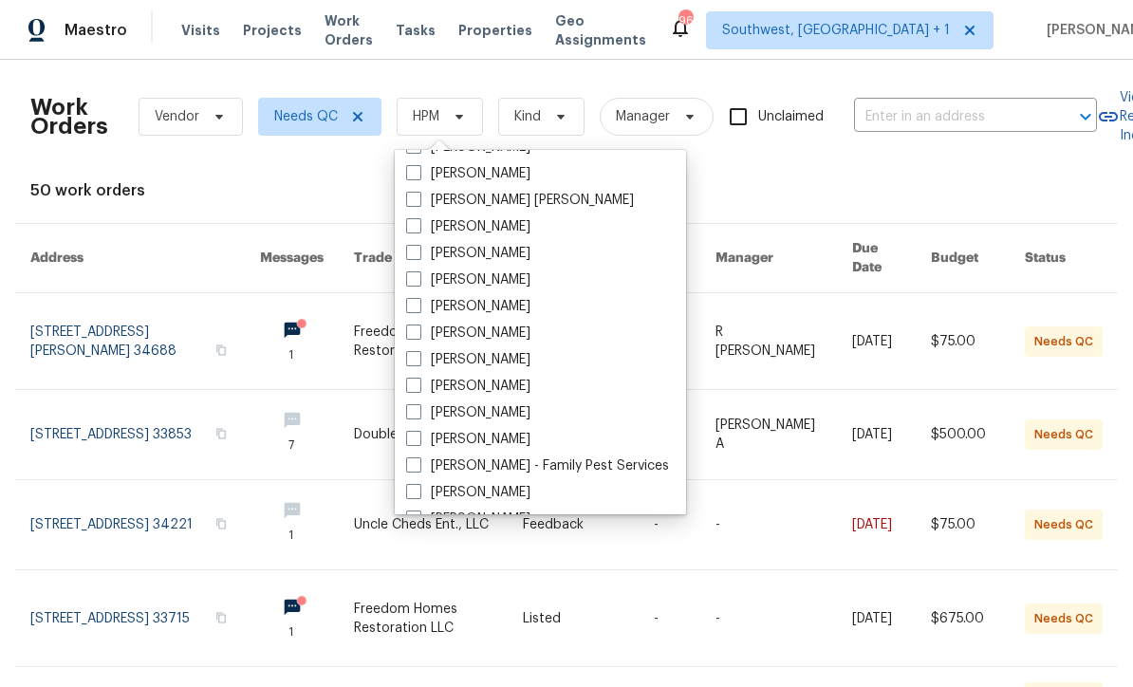
scroll to position [156, 0]
click at [411, 391] on span at bounding box center [413, 385] width 15 height 15
click at [411, 390] on input "[PERSON_NAME]" at bounding box center [412, 384] width 12 height 12
checkbox input "true"
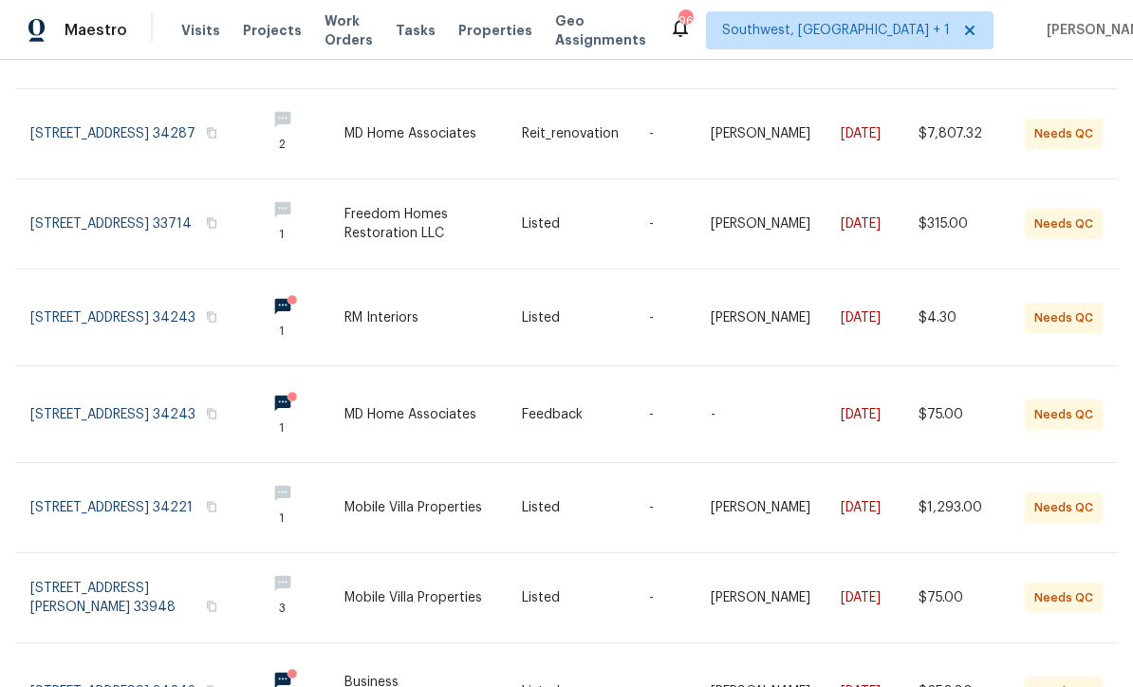
scroll to position [296, 0]
click at [395, 309] on link at bounding box center [432, 315] width 177 height 96
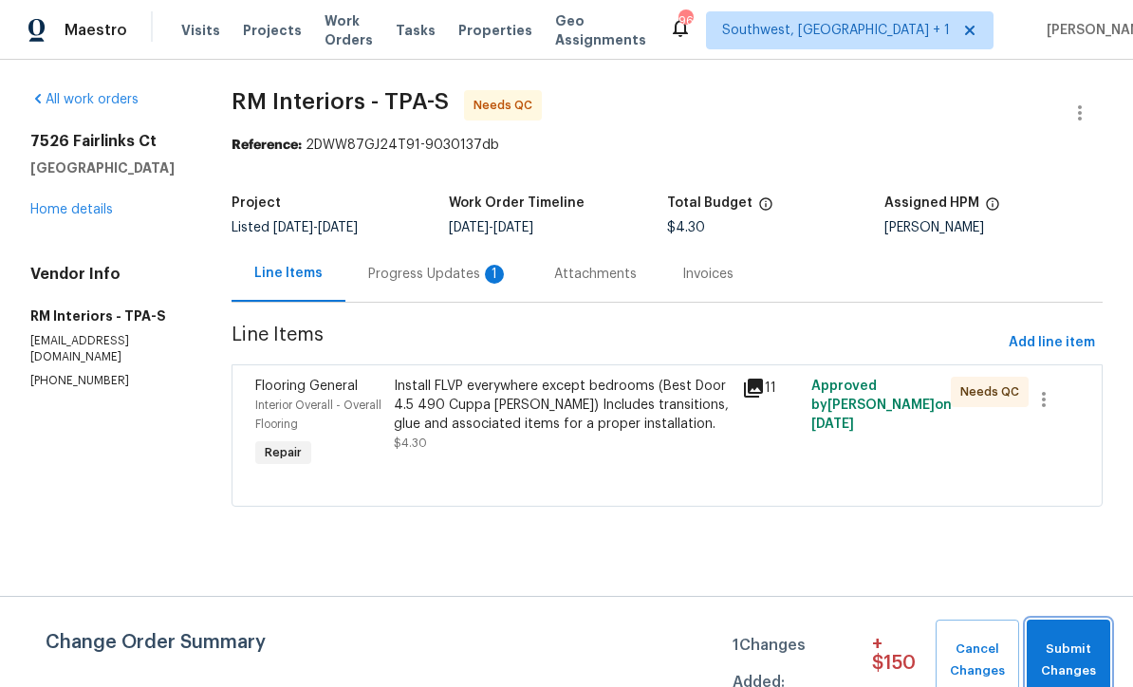
click at [1065, 649] on span "Submit Changes" at bounding box center [1068, 660] width 65 height 44
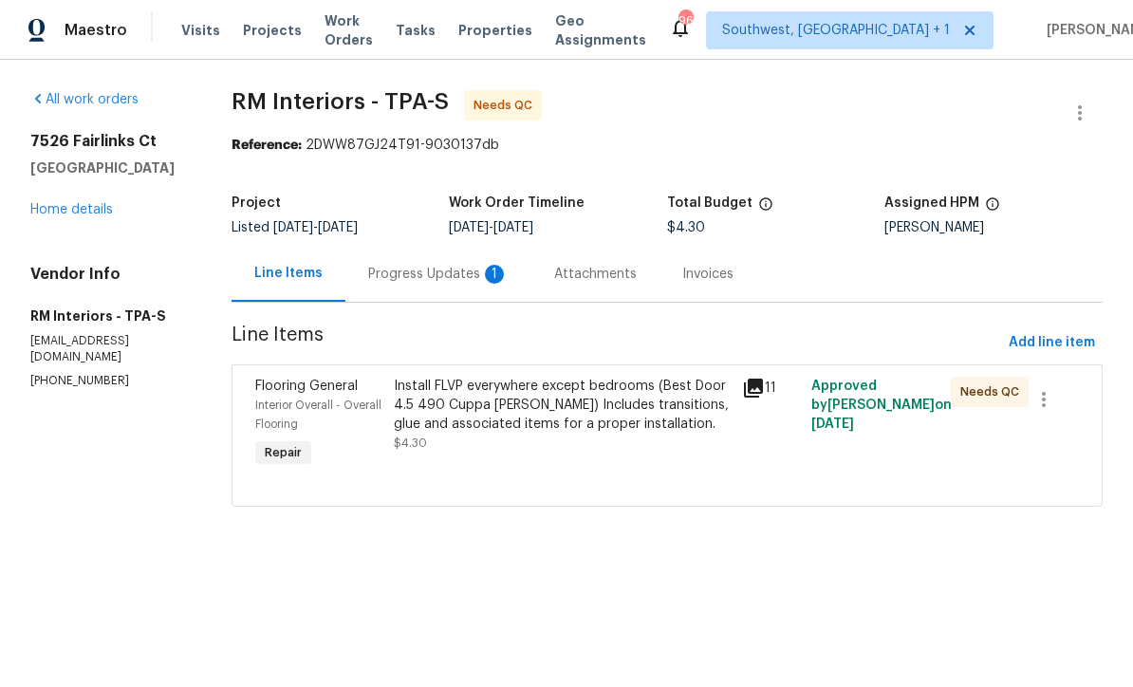
click at [397, 285] on div "Progress Updates 1" at bounding box center [438, 274] width 186 height 56
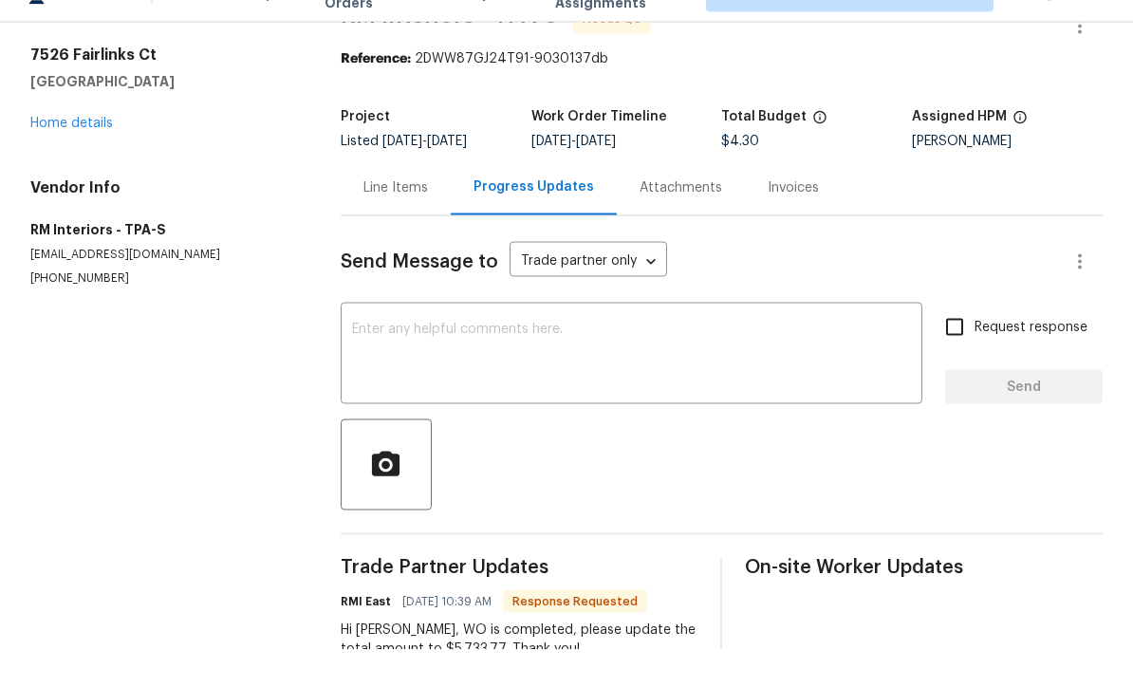
scroll to position [63, 0]
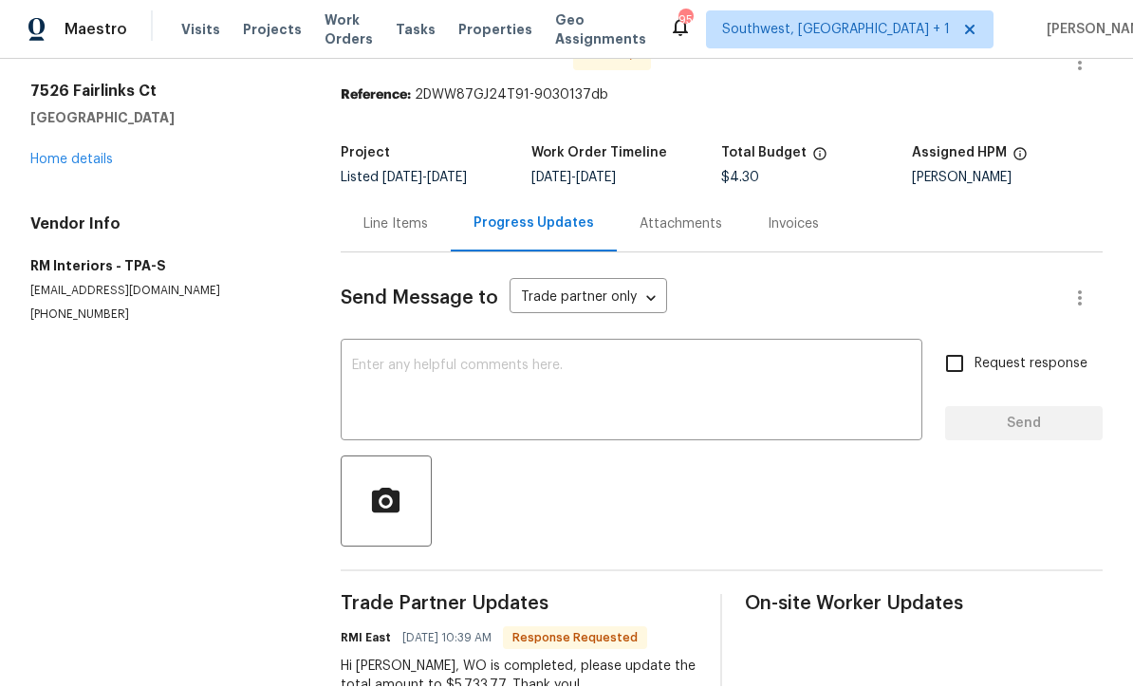
click at [411, 215] on div "Line Items" at bounding box center [395, 224] width 65 height 19
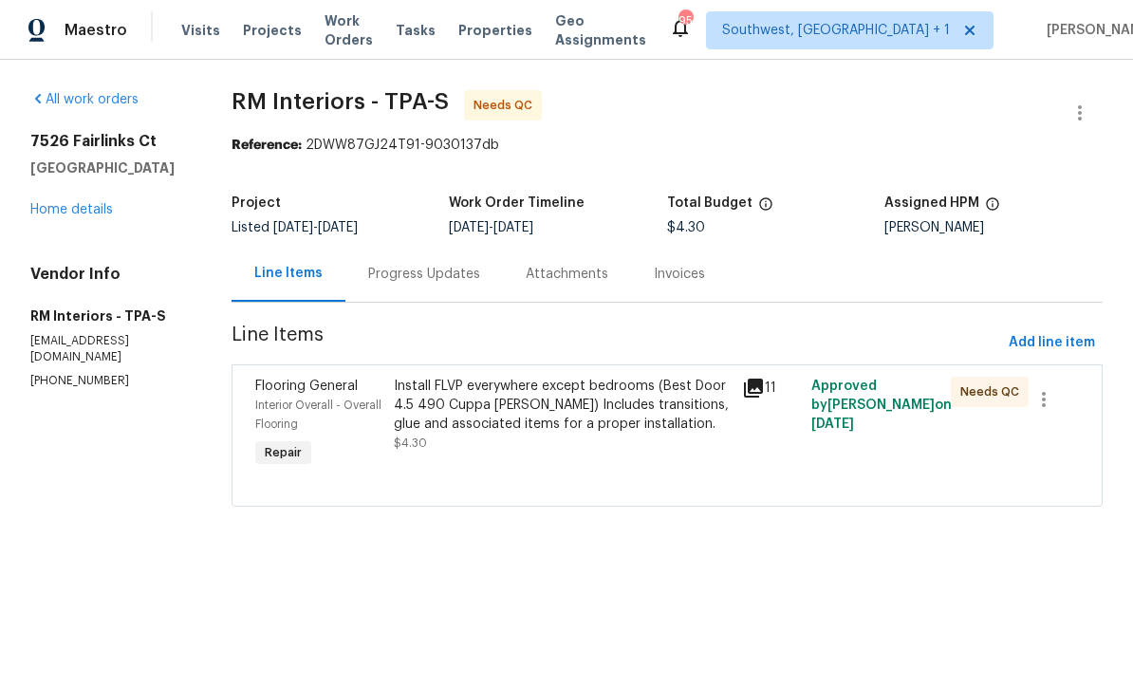
click at [402, 291] on div "Progress Updates" at bounding box center [423, 274] width 157 height 56
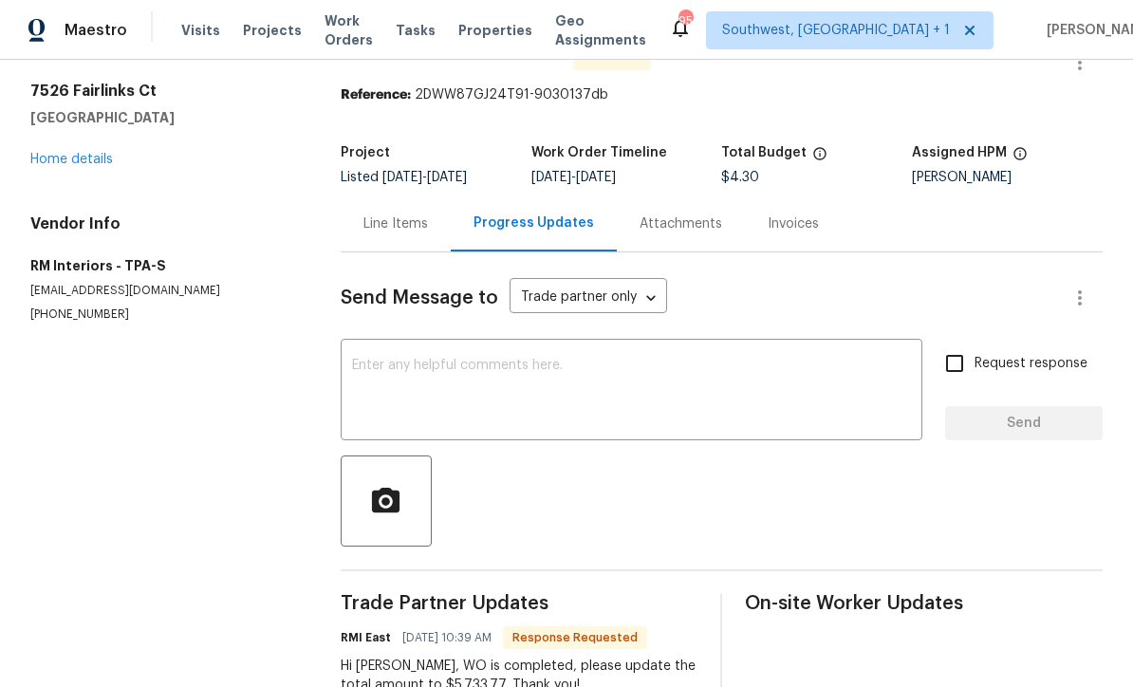
scroll to position [49, 0]
click at [400, 236] on div "Line Items" at bounding box center [396, 224] width 110 height 56
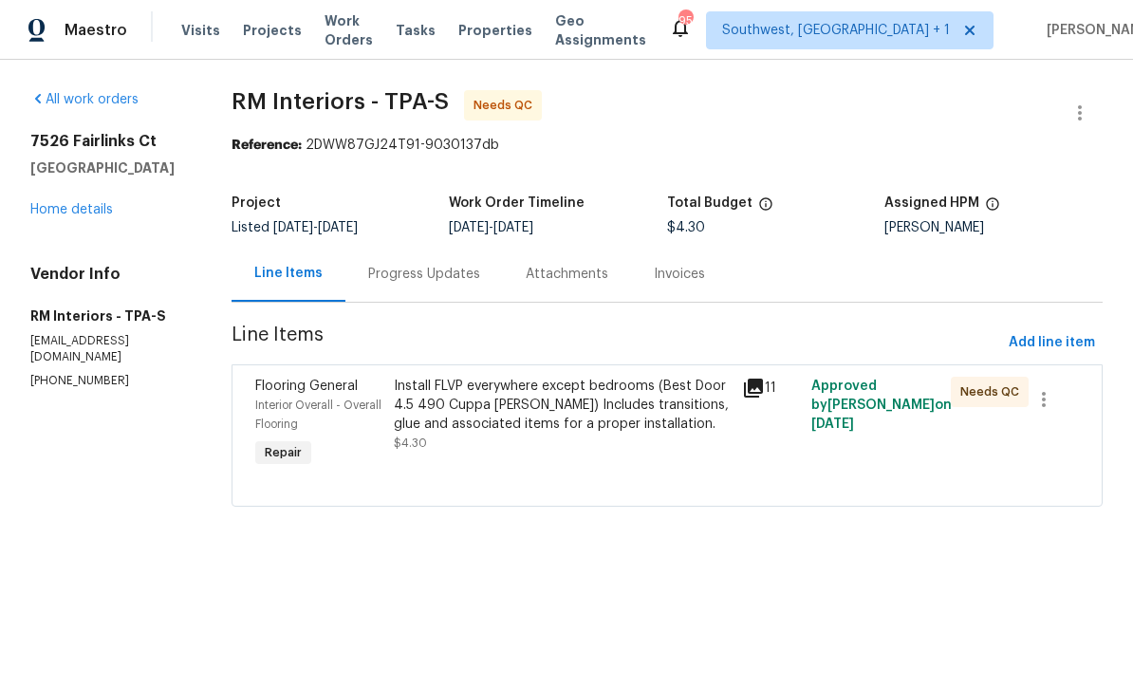
click at [453, 449] on div "Install FLVP everywhere except bedrooms (Best Door 4.5 490 Cuppa Joe) Includes …" at bounding box center [562, 415] width 337 height 76
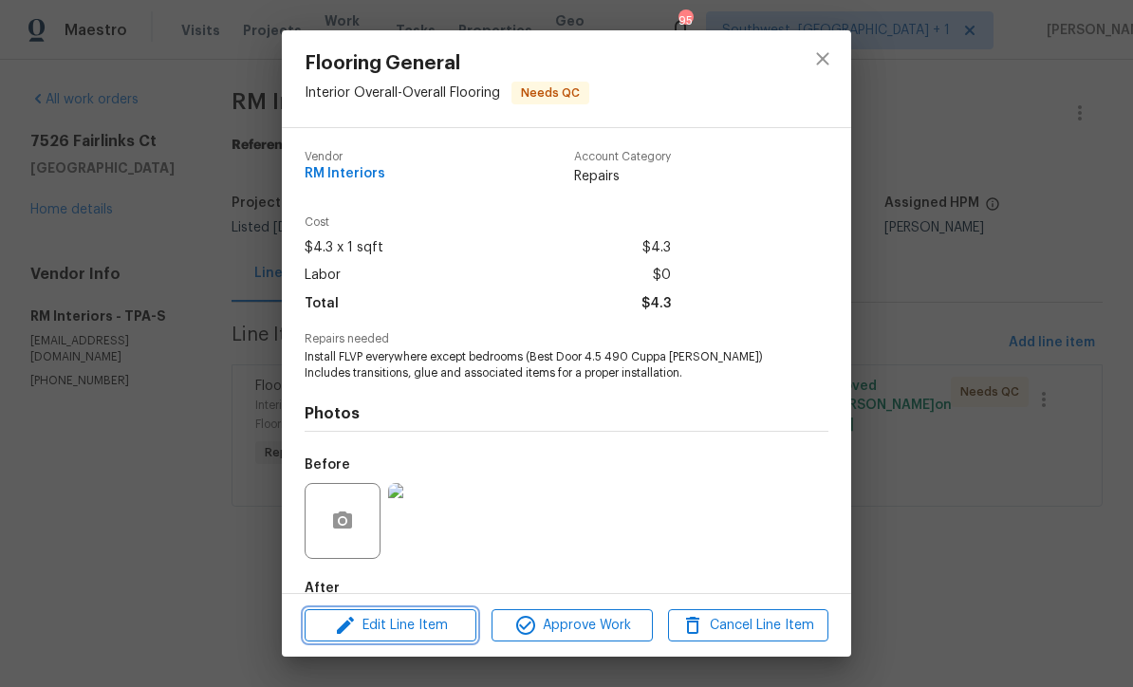
click at [448, 640] on button "Edit Line Item" at bounding box center [390, 625] width 172 height 33
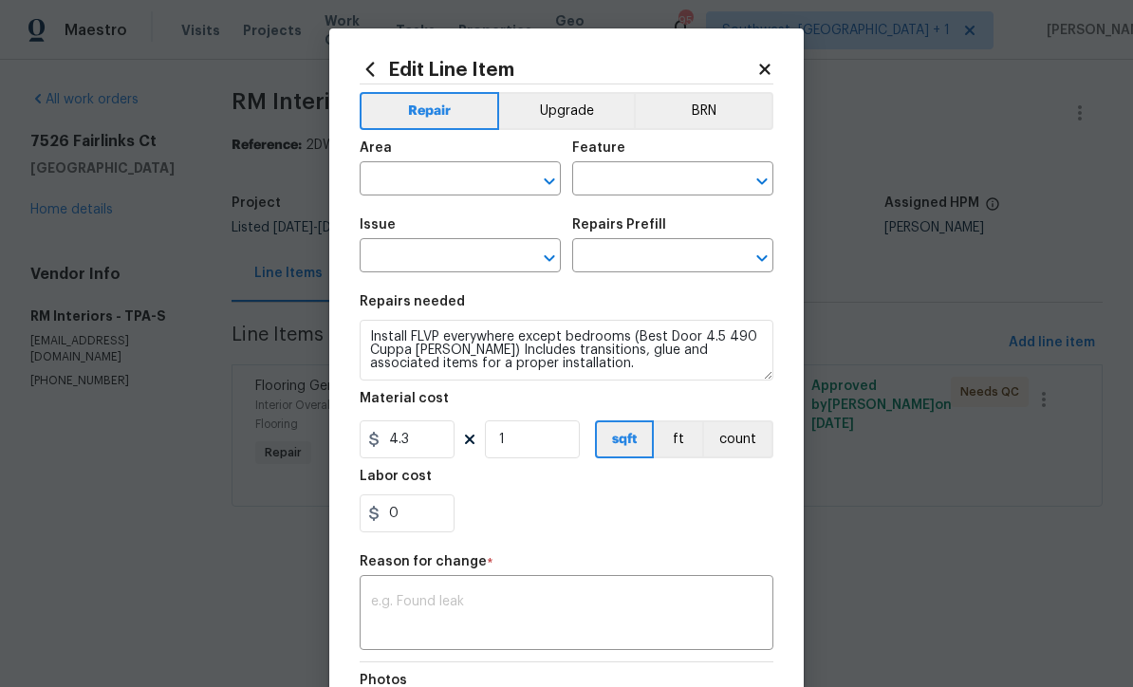
type input "Interior Overall"
type input "Overall Flooring"
type input "Flooring General"
type input "Vinyl Plank LVL 2 - Best Door 4.5 (Brown) $3.65"
click at [527, 448] on input "1" at bounding box center [532, 439] width 95 height 38
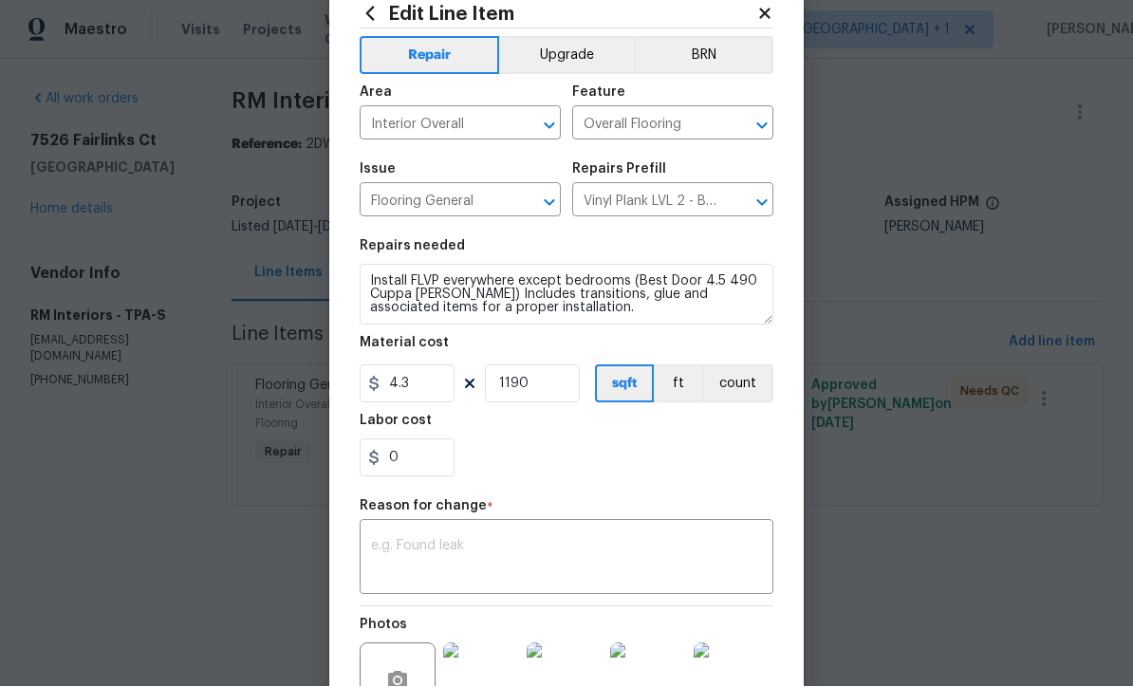
scroll to position [72, 0]
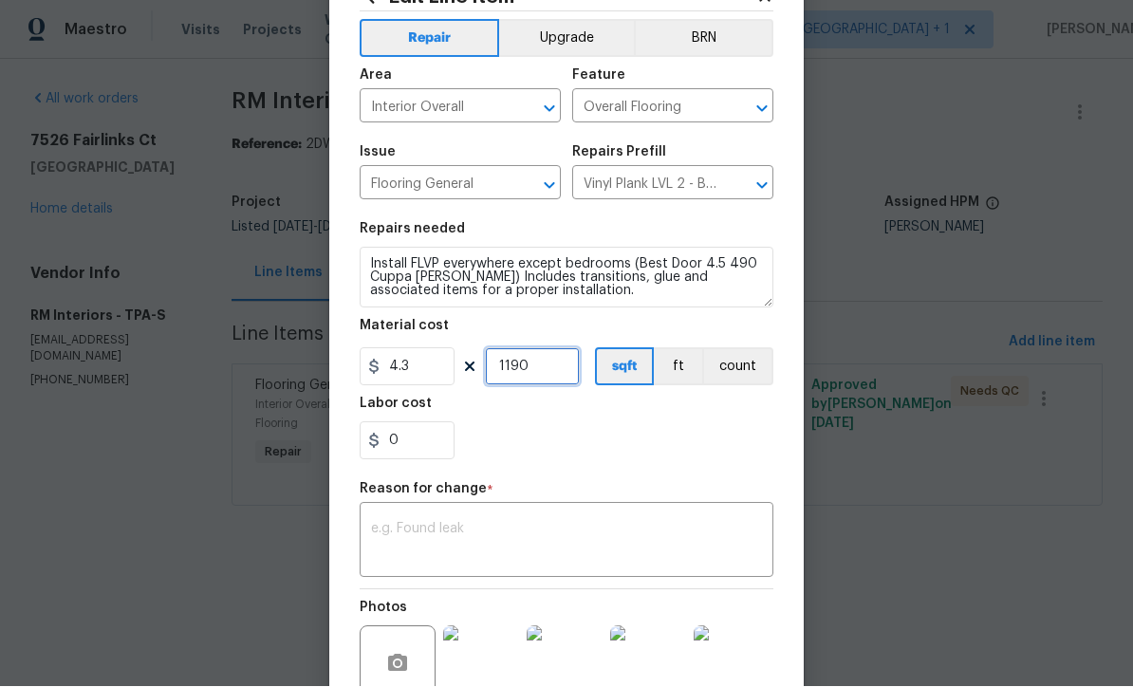
type input "1190"
click at [402, 534] on textarea at bounding box center [566, 543] width 391 height 40
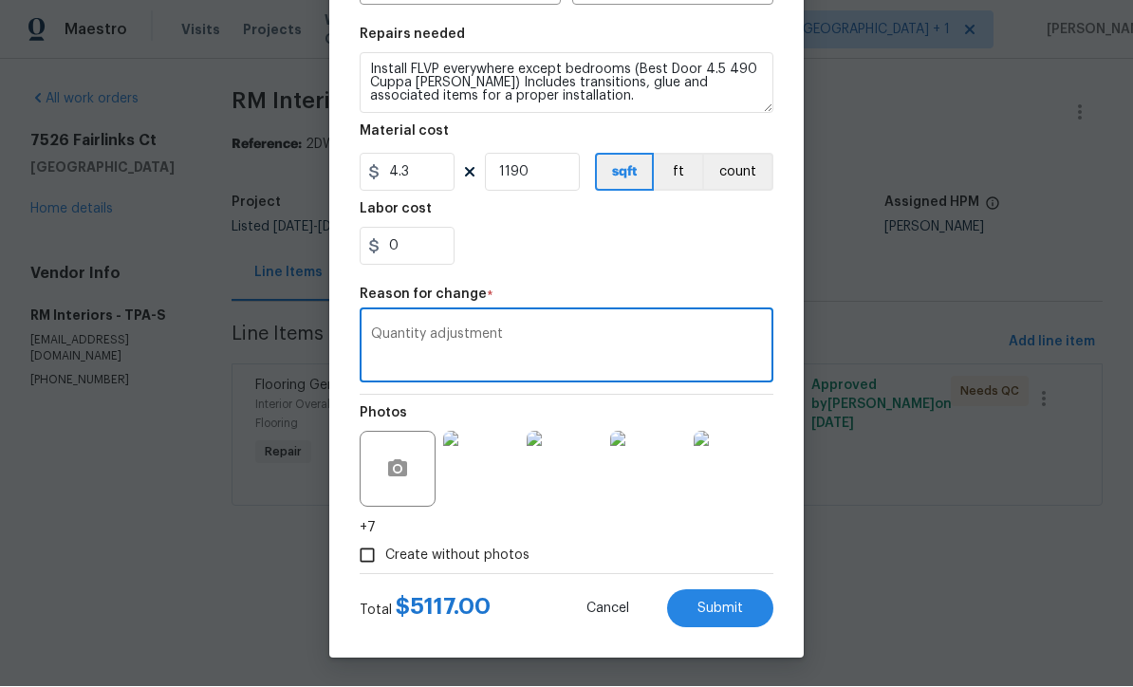
scroll to position [270, 0]
type textarea "Quantity adjustment"
click at [730, 624] on button "Submit" at bounding box center [720, 609] width 106 height 38
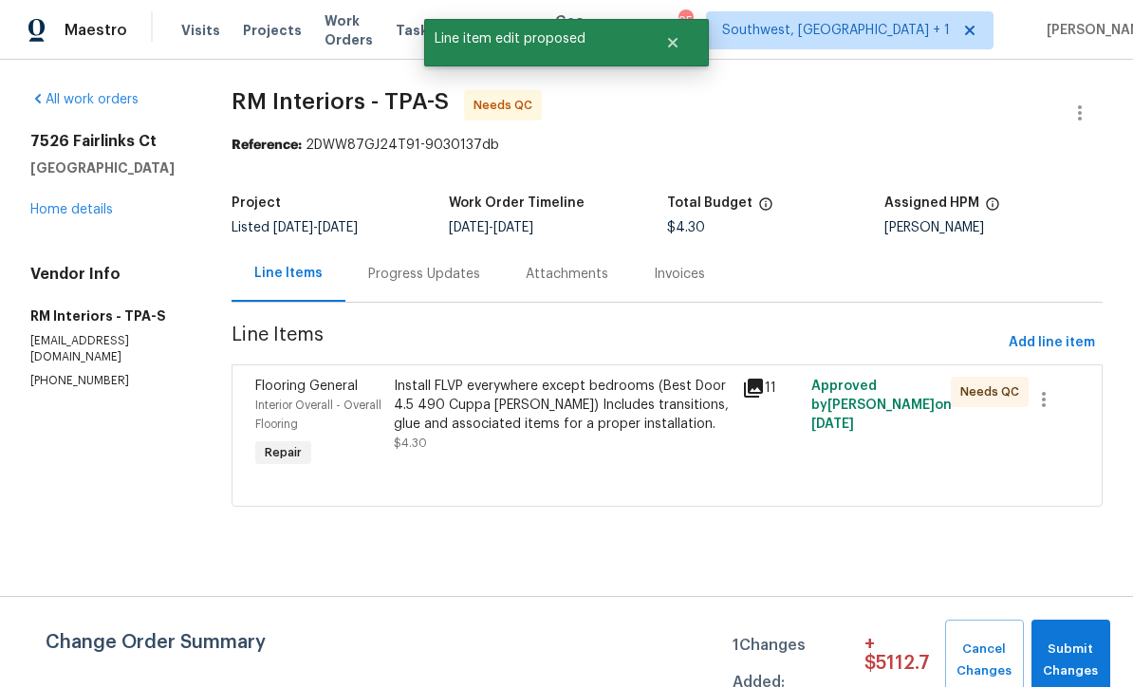
scroll to position [0, 0]
click at [493, 431] on div "Install FLVP everywhere except bedrooms (Best Door 4.5 490 Cuppa [PERSON_NAME])…" at bounding box center [562, 405] width 337 height 57
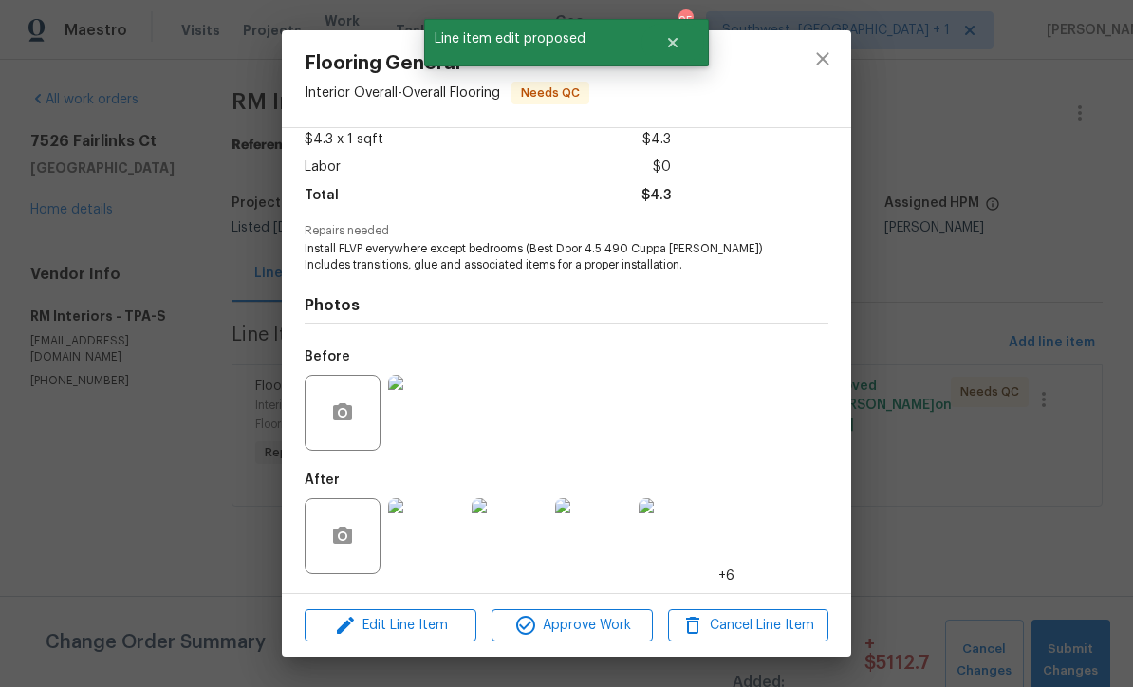
scroll to position [112, 0]
click at [415, 544] on img at bounding box center [426, 536] width 76 height 76
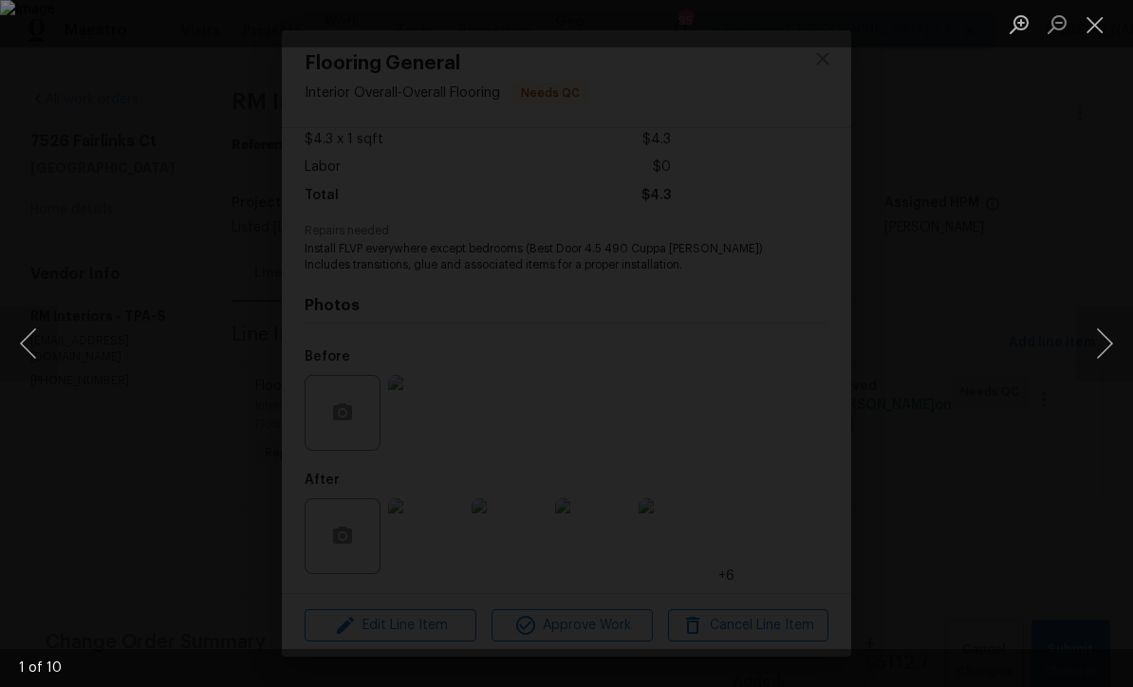
click at [1111, 349] on button "Next image" at bounding box center [1104, 343] width 57 height 76
click at [1115, 357] on button "Next image" at bounding box center [1104, 343] width 57 height 76
click at [1116, 360] on button "Next image" at bounding box center [1104, 343] width 57 height 76
click at [1111, 365] on button "Next image" at bounding box center [1104, 343] width 57 height 76
click at [1118, 360] on button "Next image" at bounding box center [1104, 343] width 57 height 76
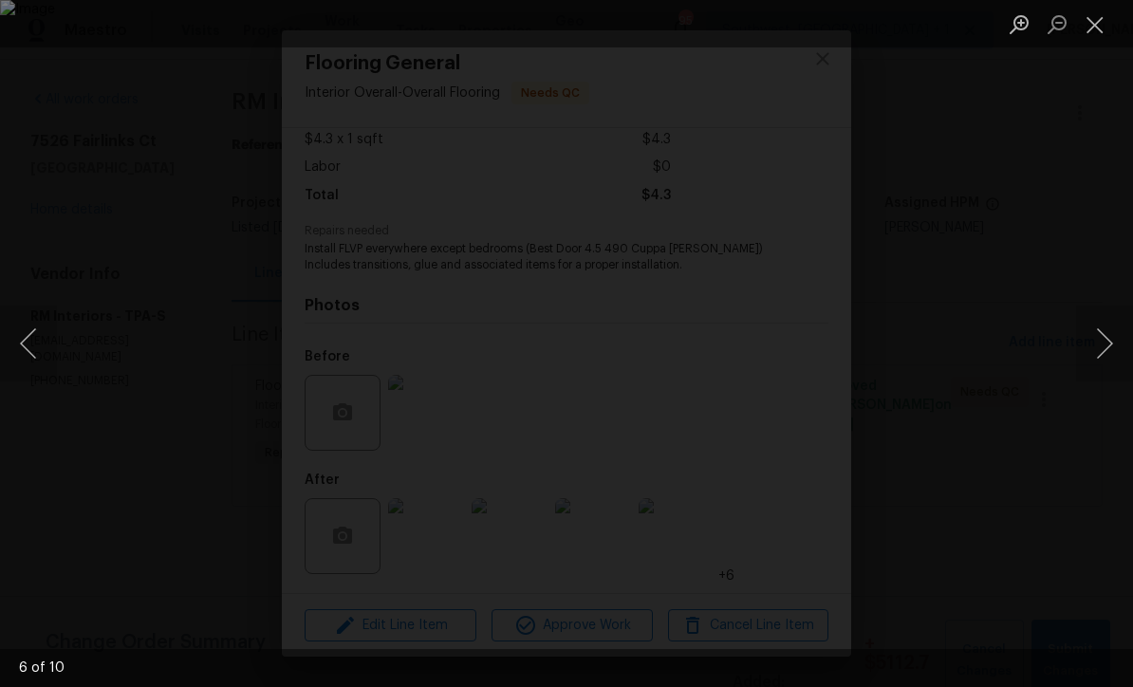
click at [1114, 361] on button "Next image" at bounding box center [1104, 343] width 57 height 76
click at [1115, 361] on button "Next image" at bounding box center [1104, 343] width 57 height 76
click at [1107, 31] on button "Close lightbox" at bounding box center [1095, 24] width 38 height 33
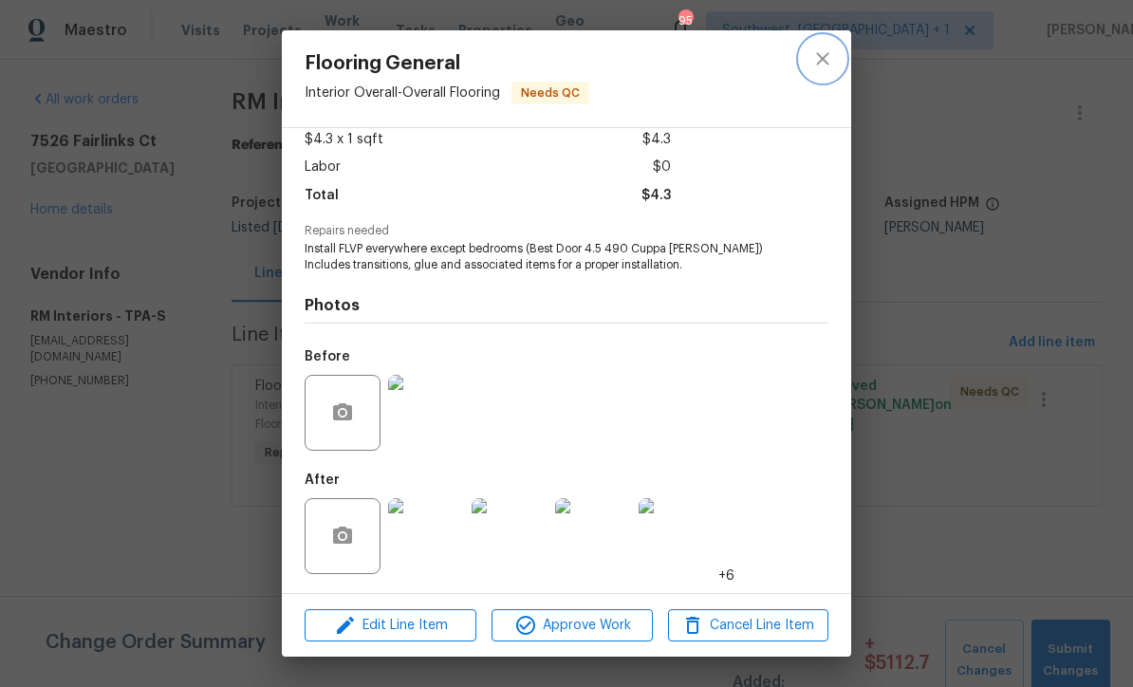
click at [826, 68] on icon "close" at bounding box center [822, 58] width 23 height 23
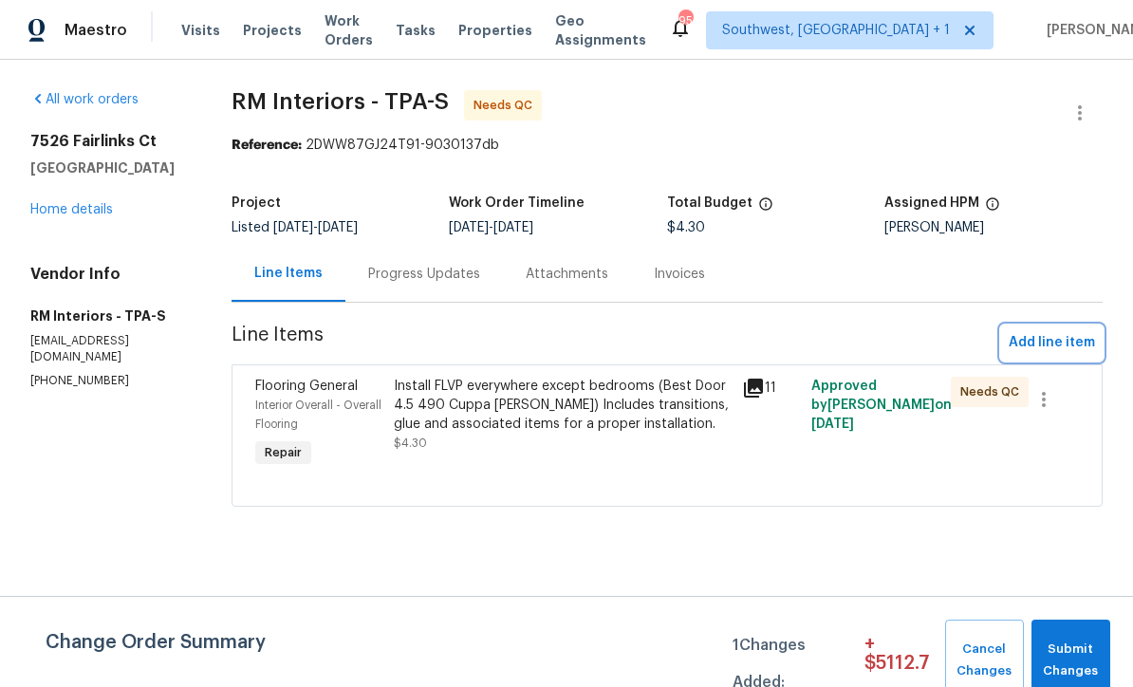
click at [1077, 340] on span "Add line item" at bounding box center [1051, 343] width 86 height 24
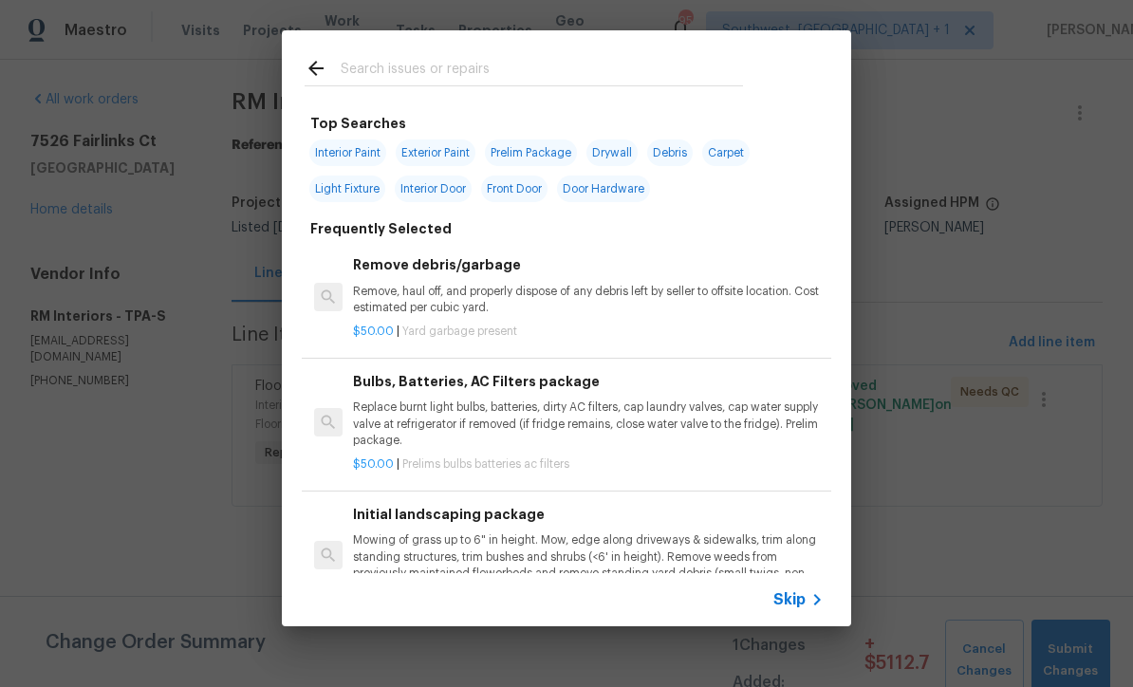
click at [795, 599] on span "Skip" at bounding box center [789, 599] width 32 height 19
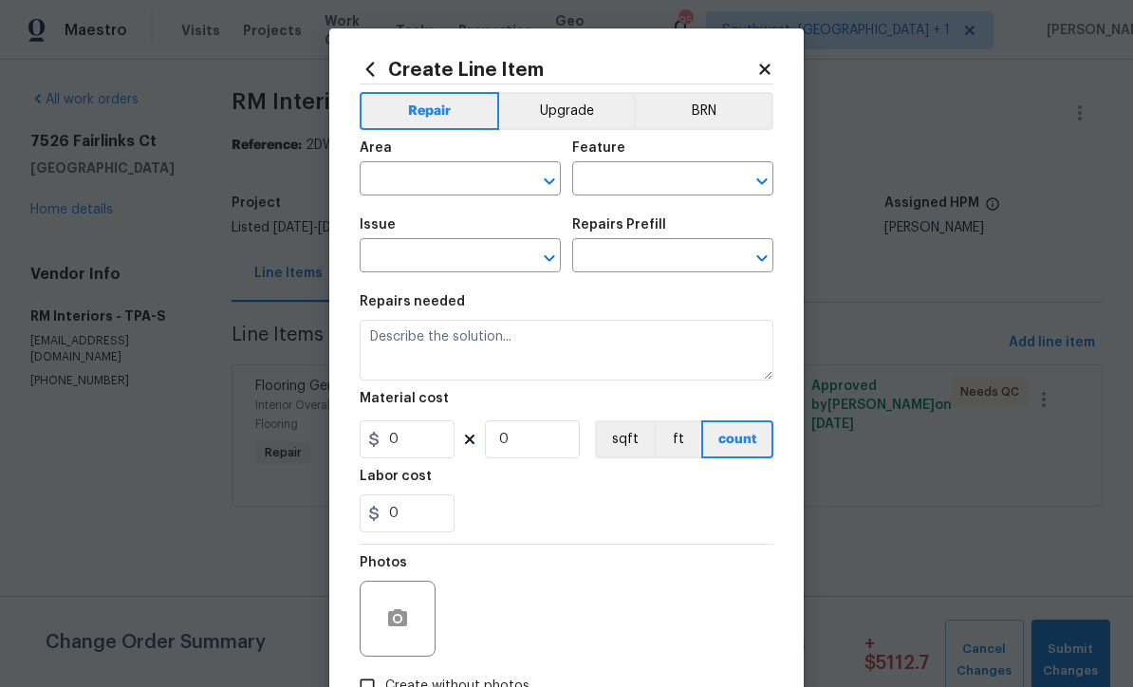
click at [405, 175] on input "text" at bounding box center [433, 180] width 148 height 29
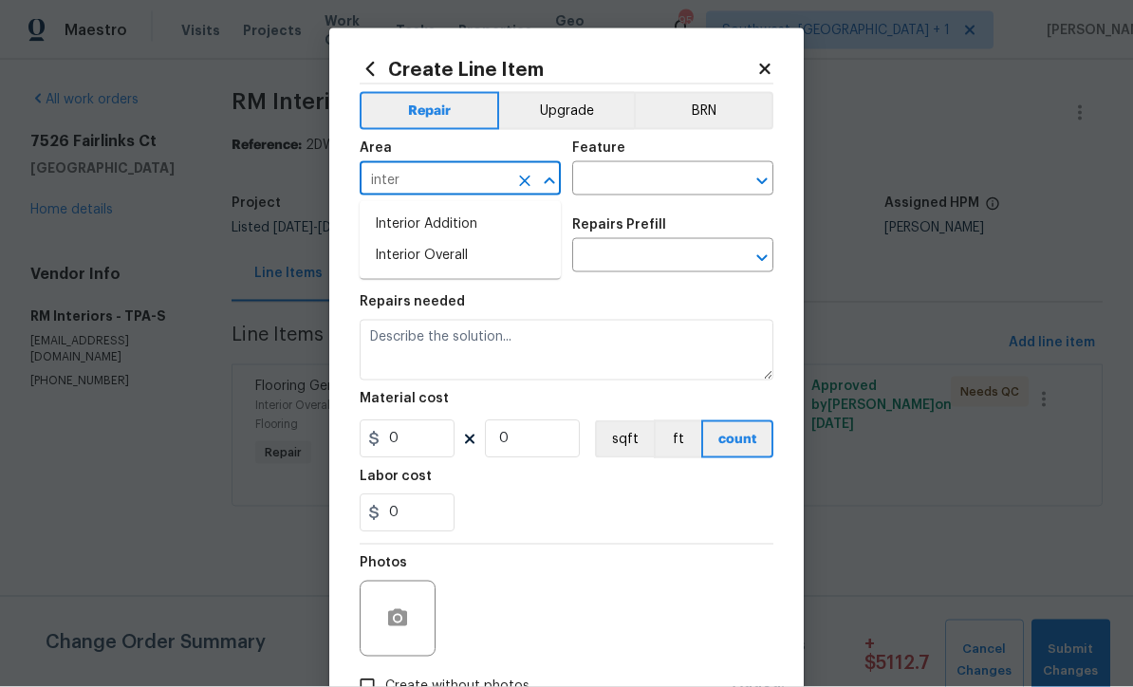
click at [452, 268] on li "Interior Overall" at bounding box center [459, 255] width 201 height 31
type input "Interior Overall"
click at [673, 181] on input "text" at bounding box center [646, 180] width 148 height 29
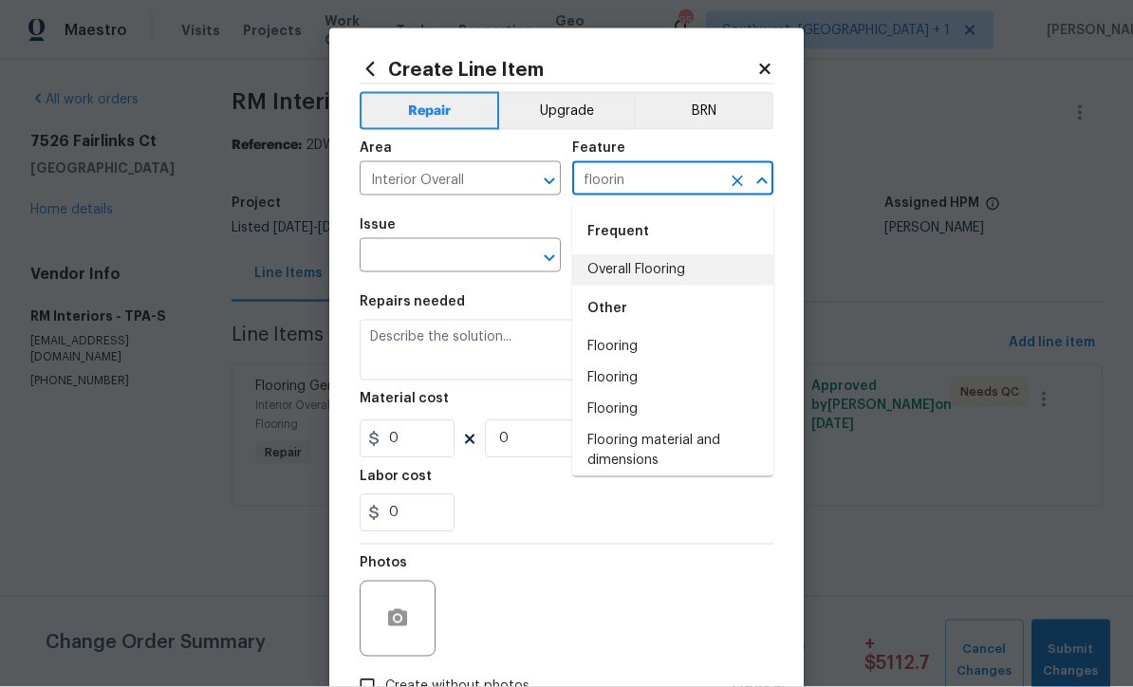
click at [670, 267] on li "Overall Flooring" at bounding box center [672, 269] width 201 height 31
type input "Overall Flooring"
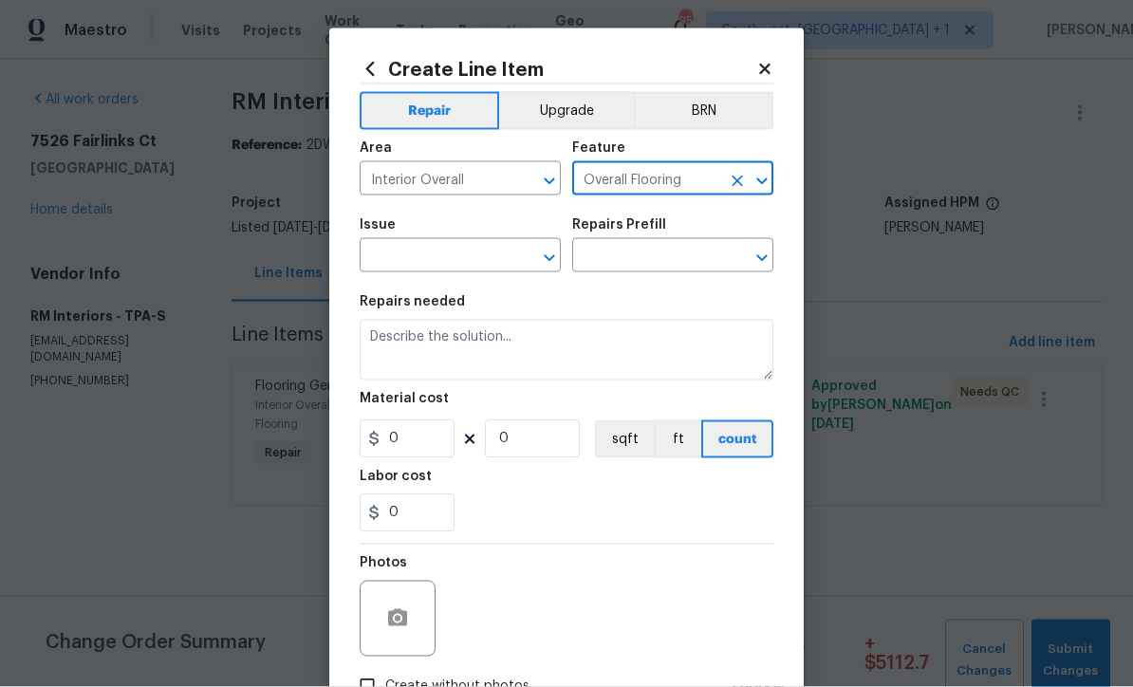
click at [398, 271] on input "text" at bounding box center [433, 257] width 148 height 29
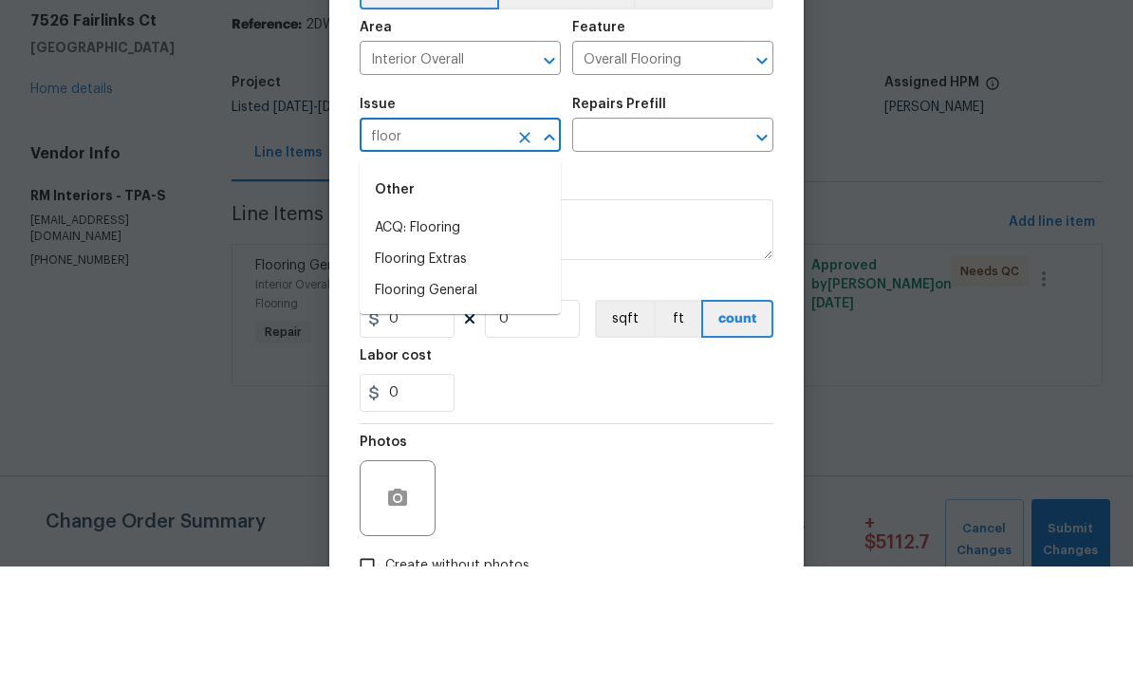
click at [394, 364] on li "Flooring Extras" at bounding box center [459, 379] width 201 height 31
type input "Flooring Extras"
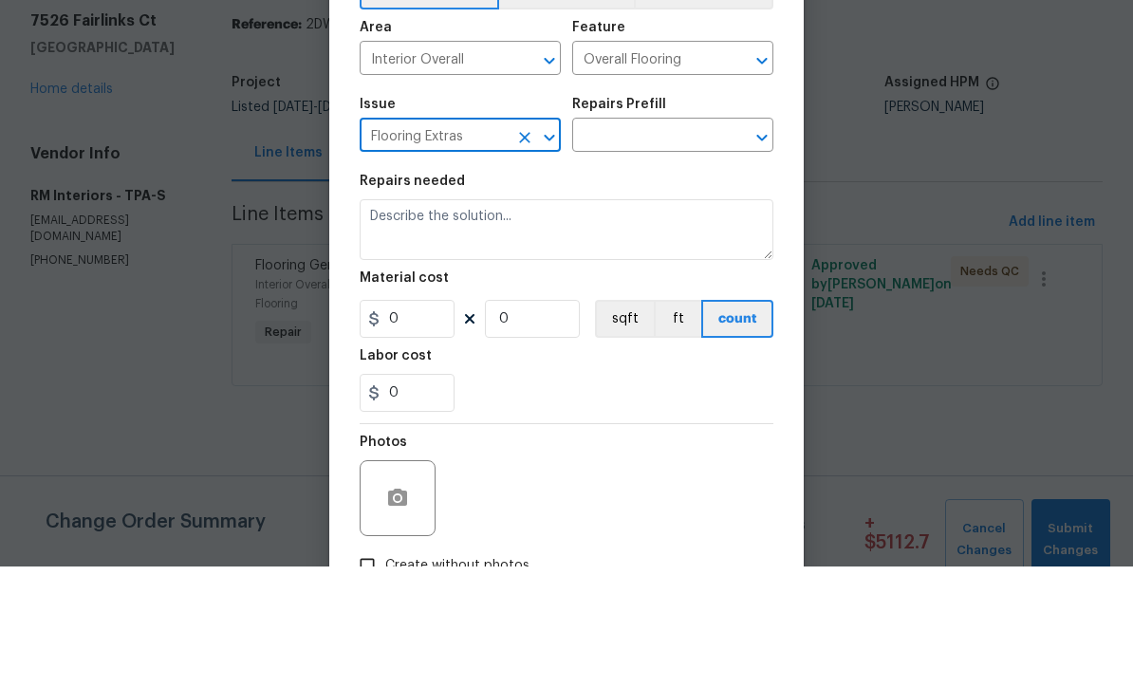
click at [692, 243] on input "text" at bounding box center [646, 257] width 148 height 29
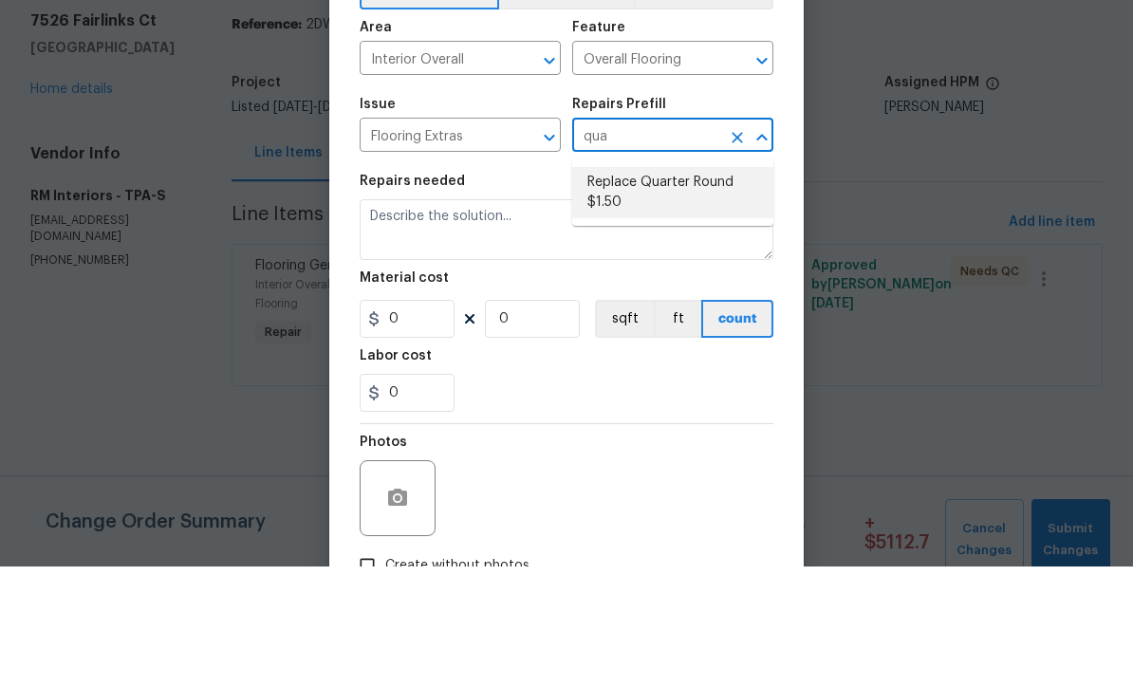
click at [708, 287] on li "Replace Quarter Round $1.50" at bounding box center [672, 312] width 201 height 51
type input "Replace Quarter Round $1.50"
type textarea "Replace Quarter Round"
type input "1"
type input "Replace Quarter Round $1.50"
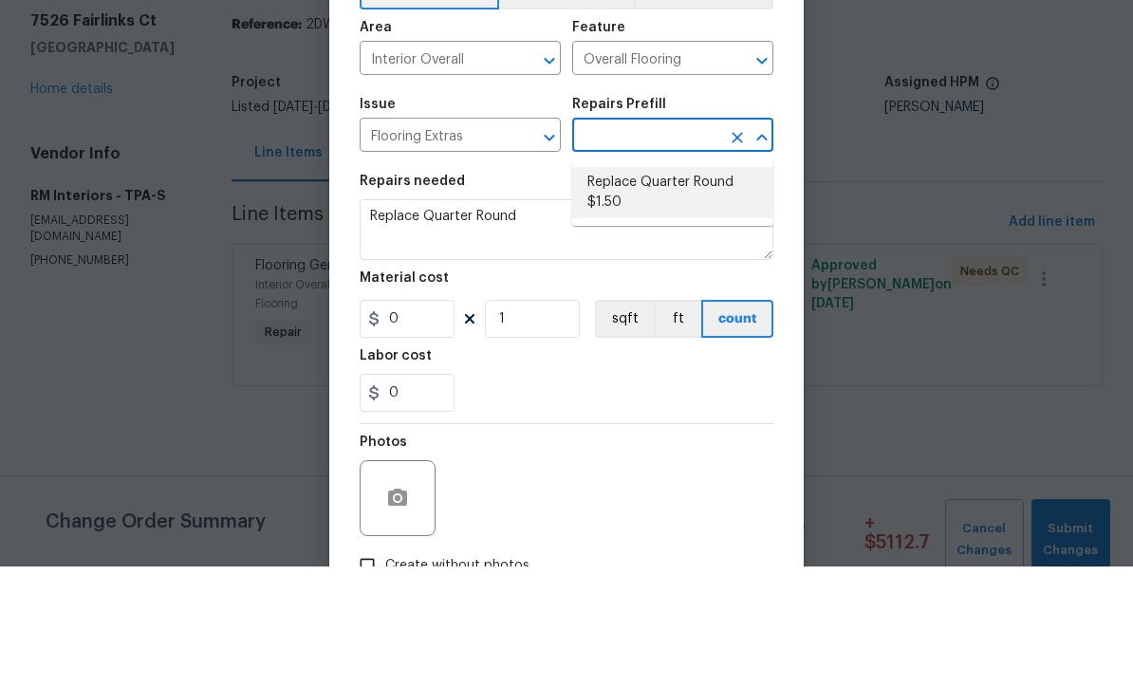
type input "1.5"
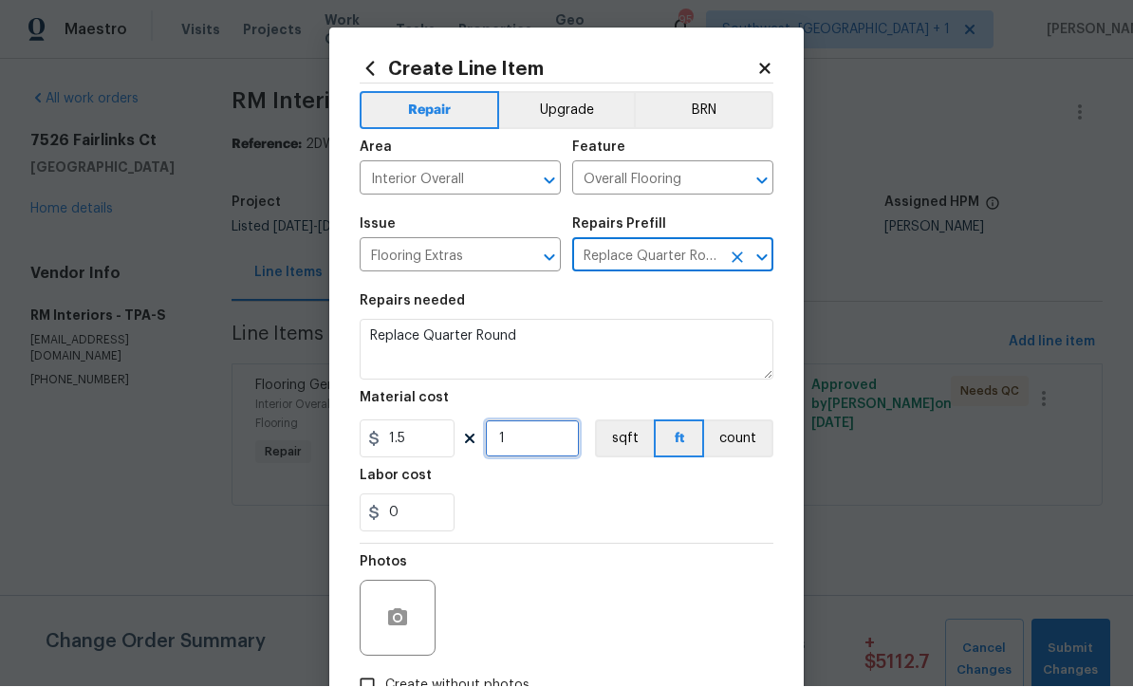
click at [510, 438] on input "1" at bounding box center [532, 439] width 95 height 38
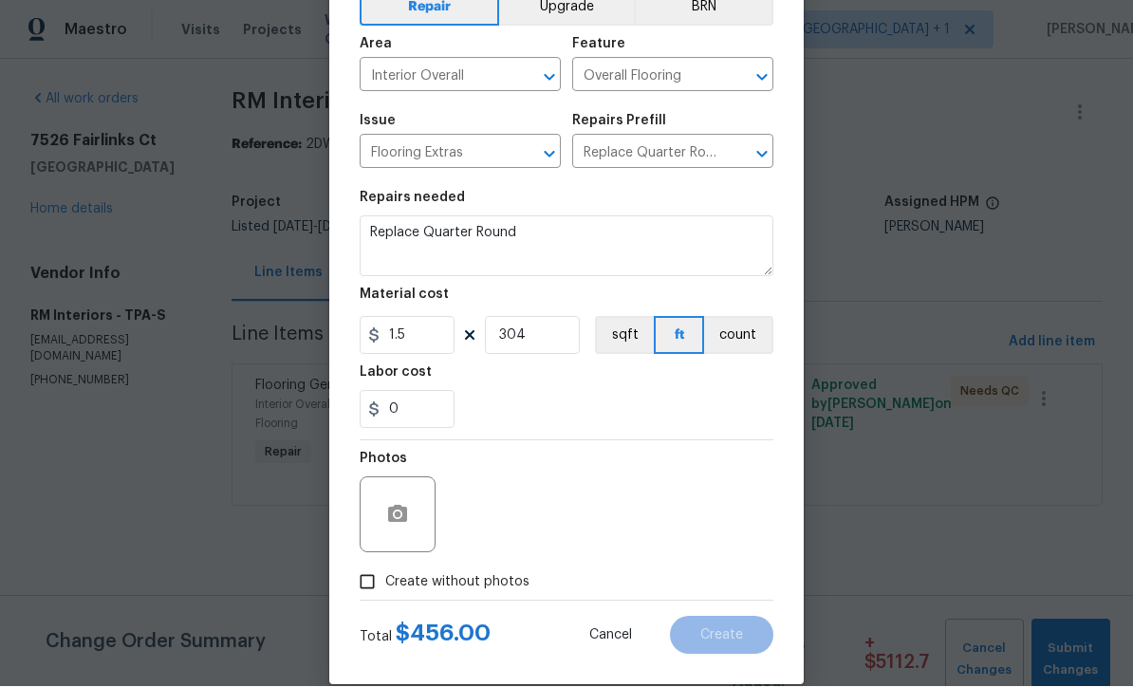
scroll to position [105, 0]
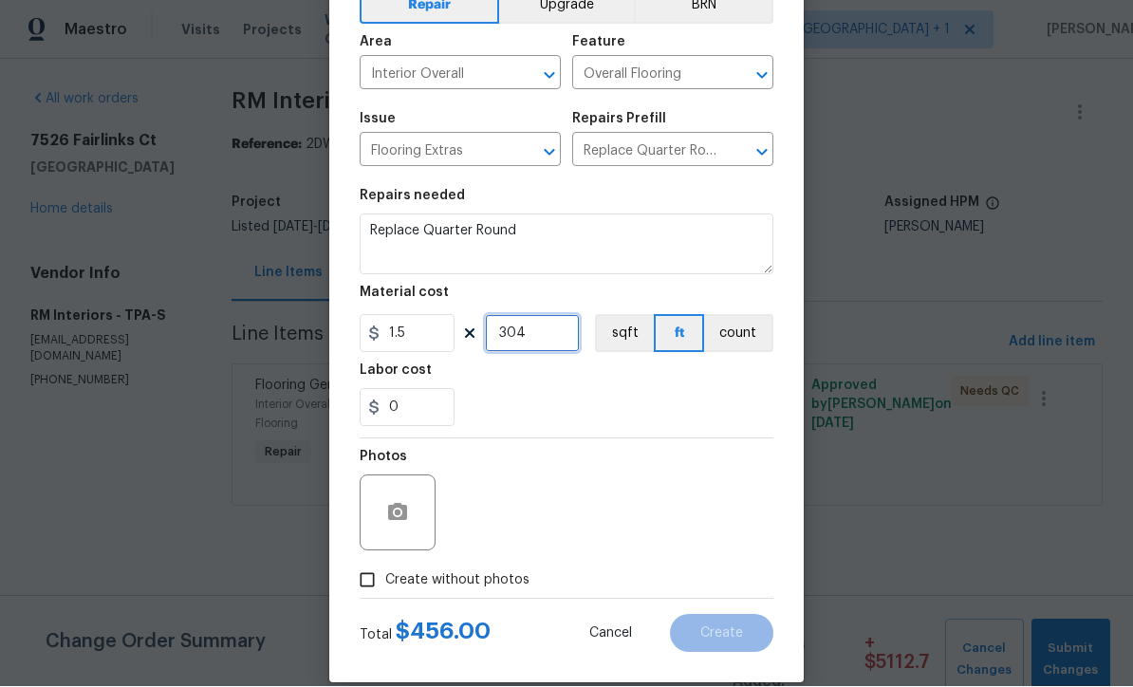
type input "304"
click at [362, 594] on input "Create without photos" at bounding box center [367, 580] width 36 height 36
checkbox input "true"
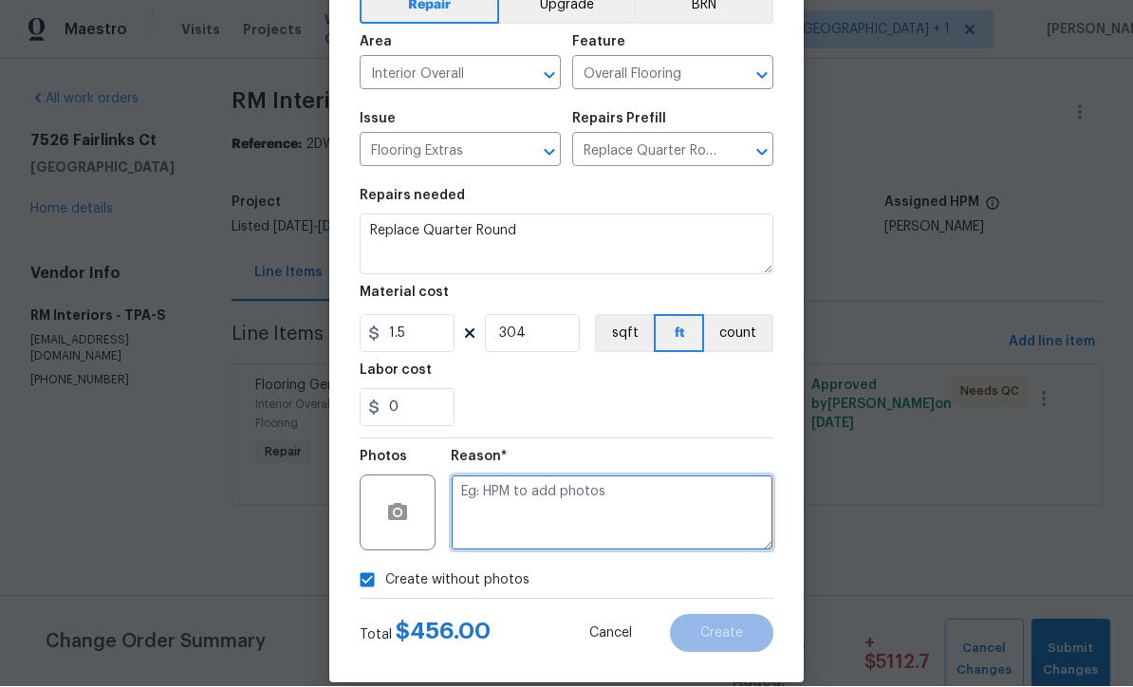
click at [662, 524] on textarea at bounding box center [612, 513] width 323 height 76
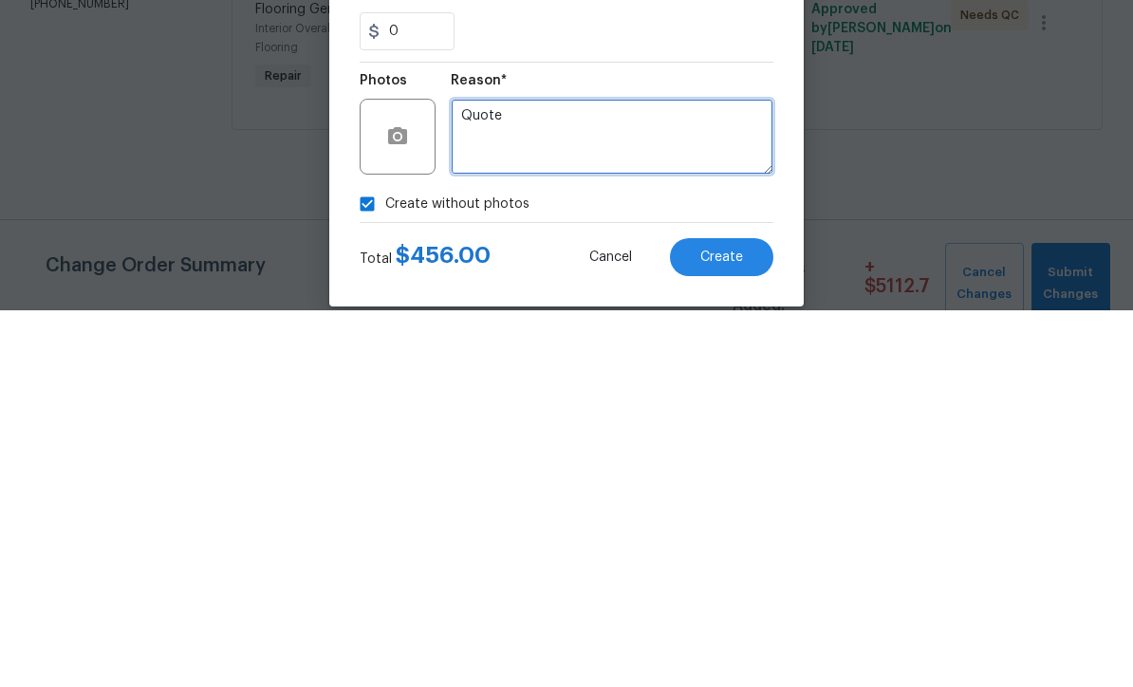
type textarea "Quote"
click at [727, 627] on span "Create" at bounding box center [721, 634] width 43 height 14
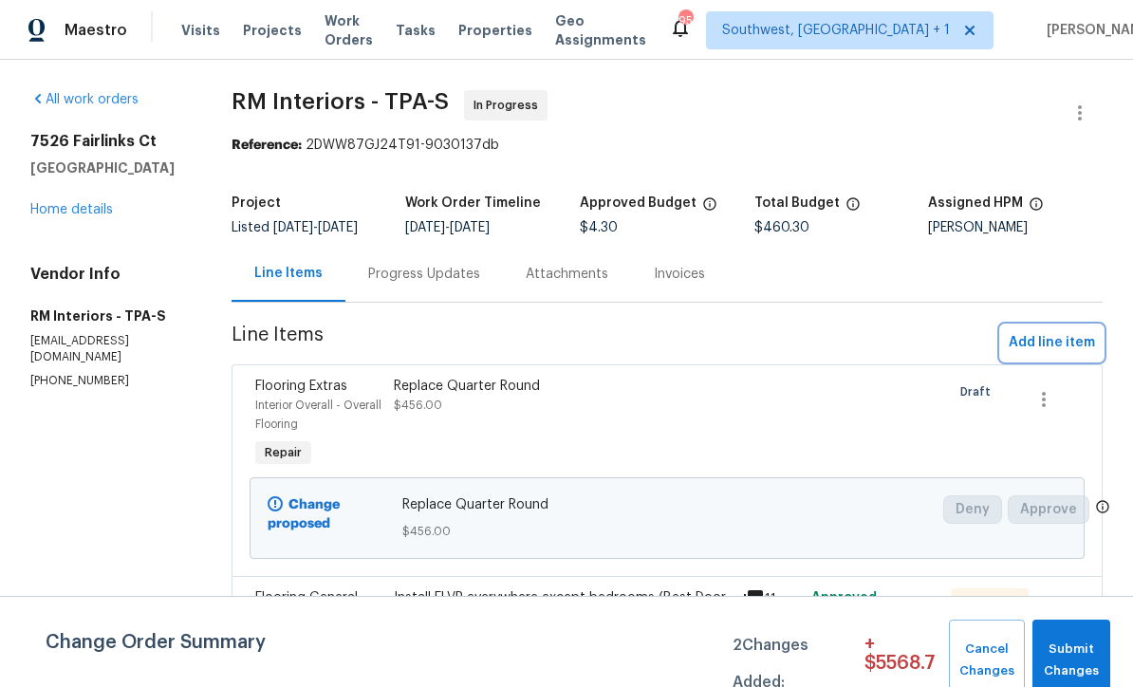
click at [1075, 355] on span "Add line item" at bounding box center [1051, 343] width 86 height 24
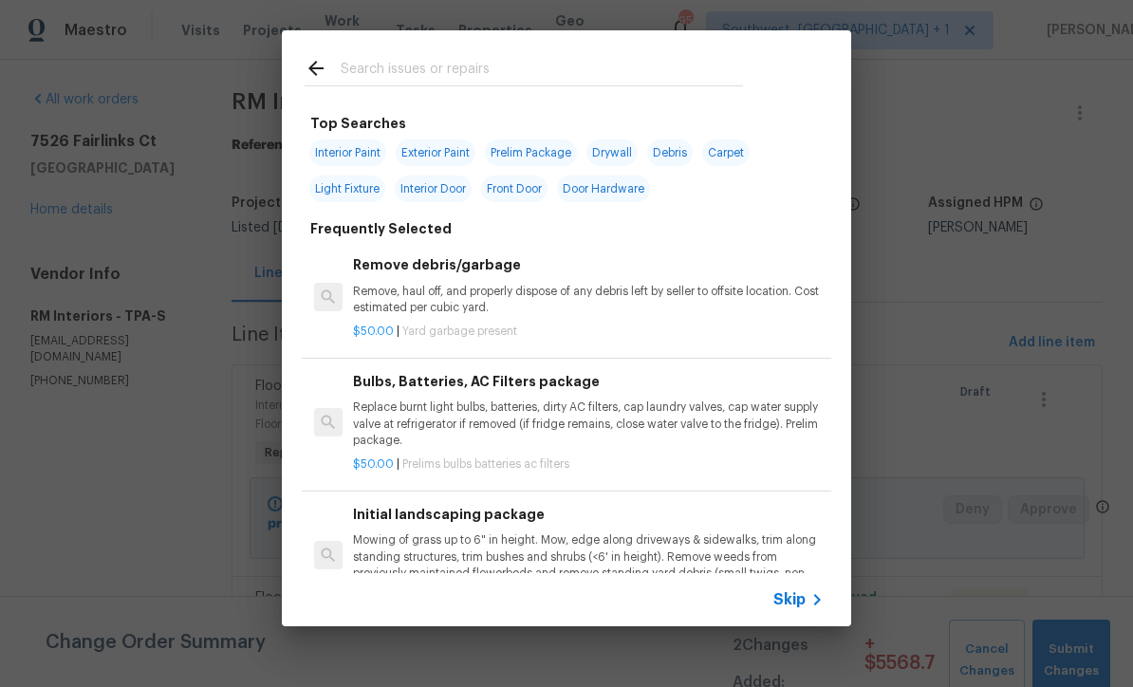
click at [804, 606] on span "Skip" at bounding box center [789, 599] width 32 height 19
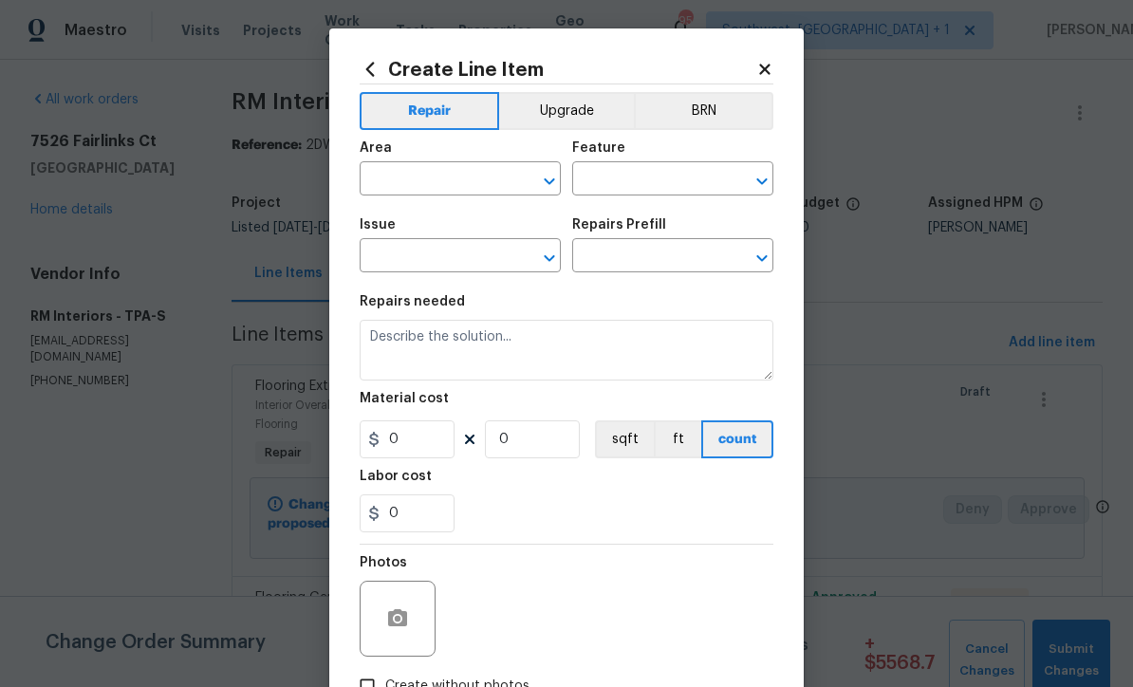
click at [385, 187] on input "text" at bounding box center [433, 180] width 148 height 29
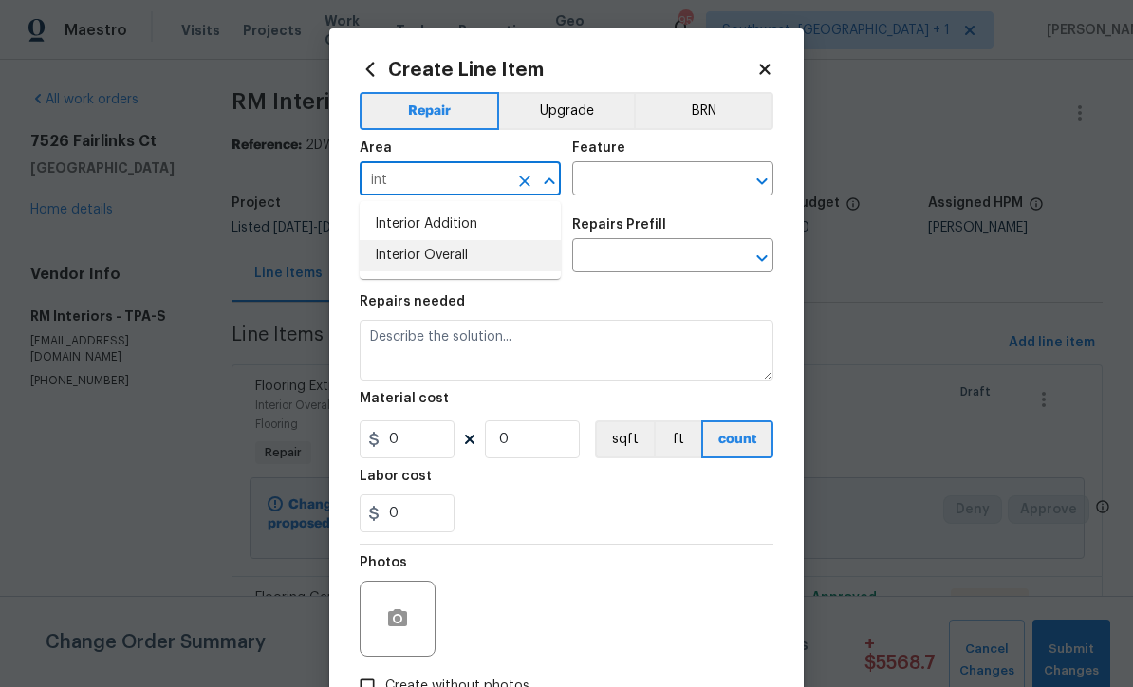
click at [470, 266] on li "Interior Overall" at bounding box center [459, 255] width 201 height 31
type input "Interior Overall"
click at [664, 184] on input "text" at bounding box center [646, 180] width 148 height 29
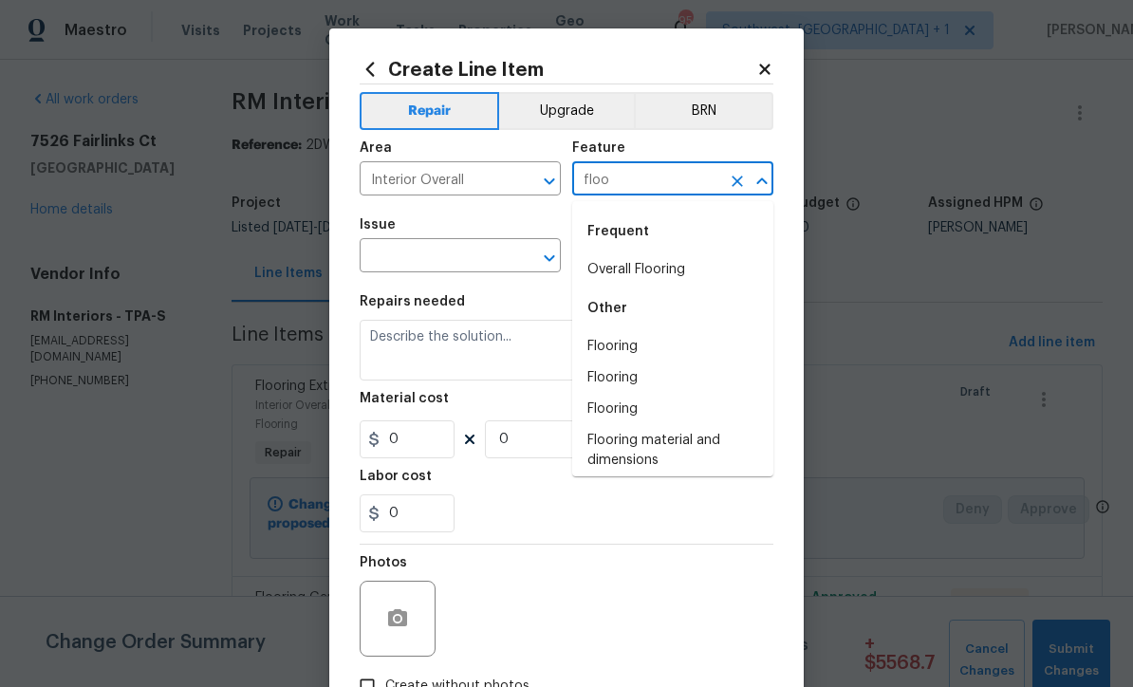
click at [678, 272] on li "Overall Flooring" at bounding box center [672, 269] width 201 height 31
type input "Overall Flooring"
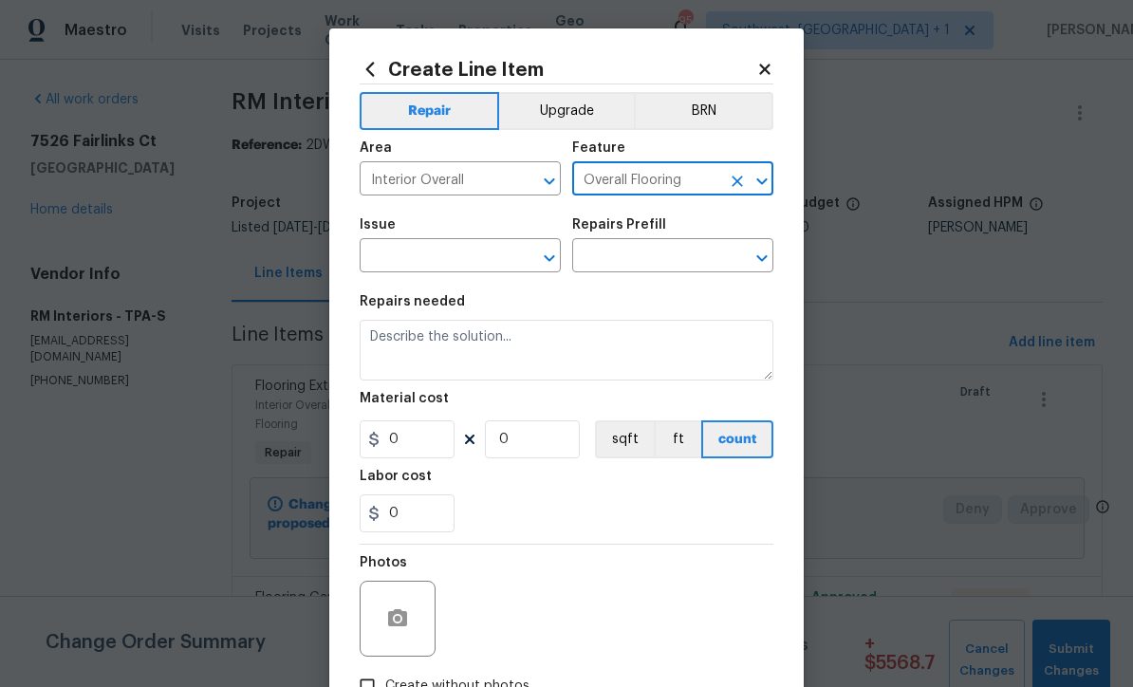
click at [392, 262] on input "text" at bounding box center [433, 257] width 148 height 29
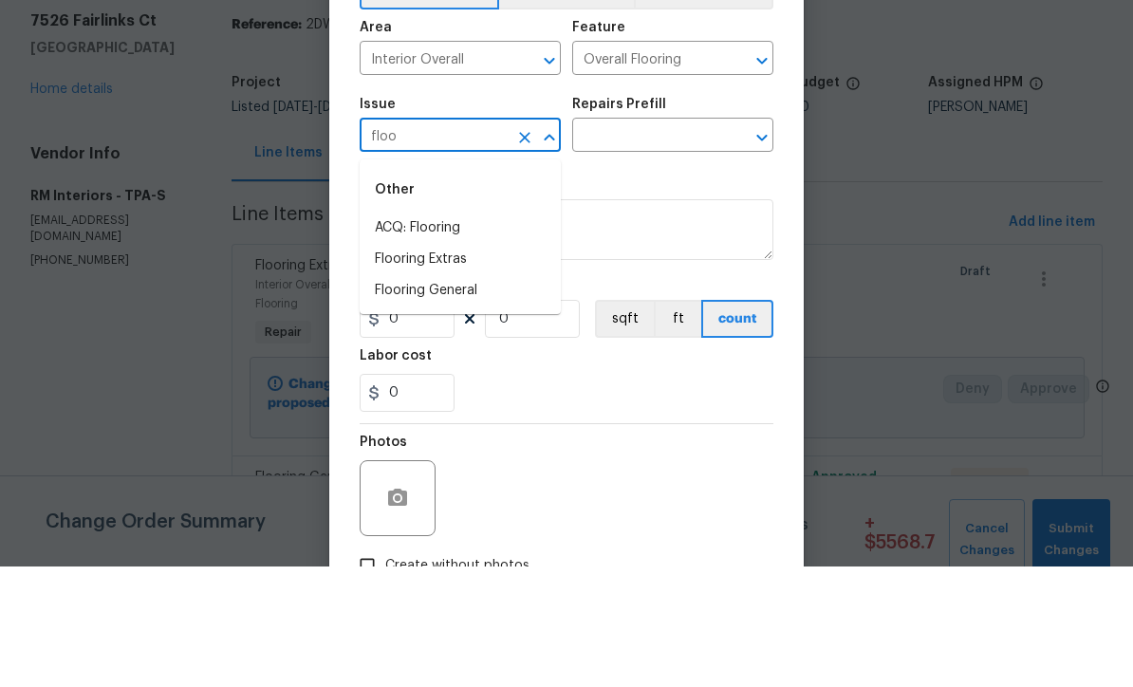
click at [381, 364] on li "Flooring Extras" at bounding box center [459, 379] width 201 height 31
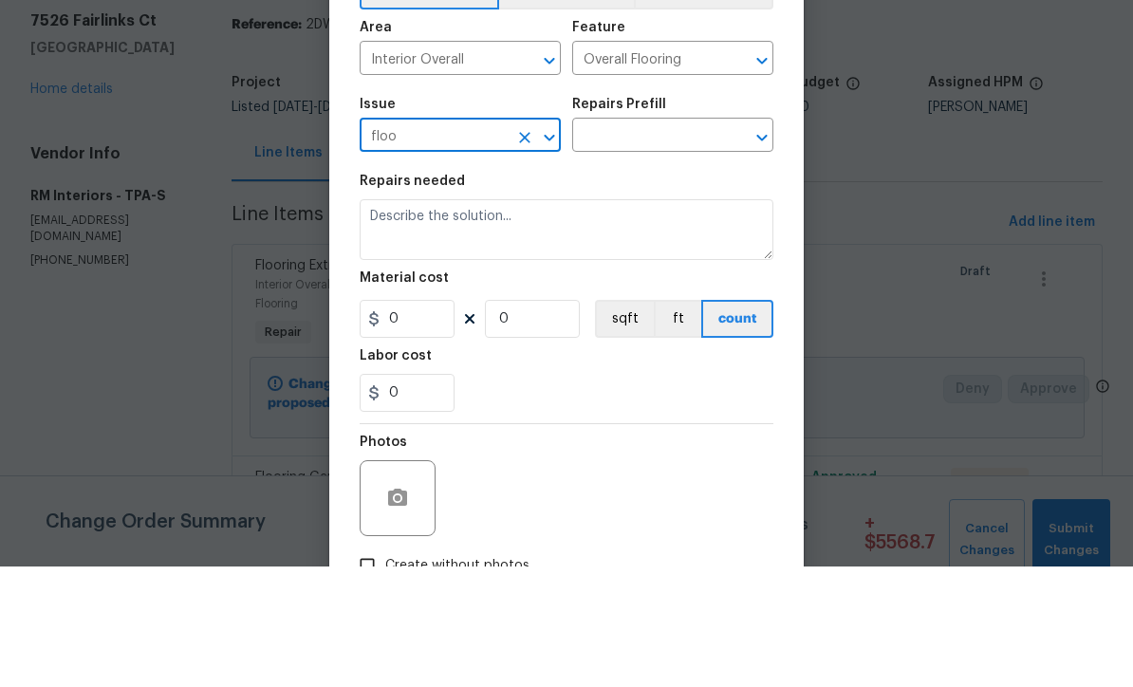
type input "Flooring Extras"
click at [675, 243] on input "text" at bounding box center [646, 257] width 148 height 29
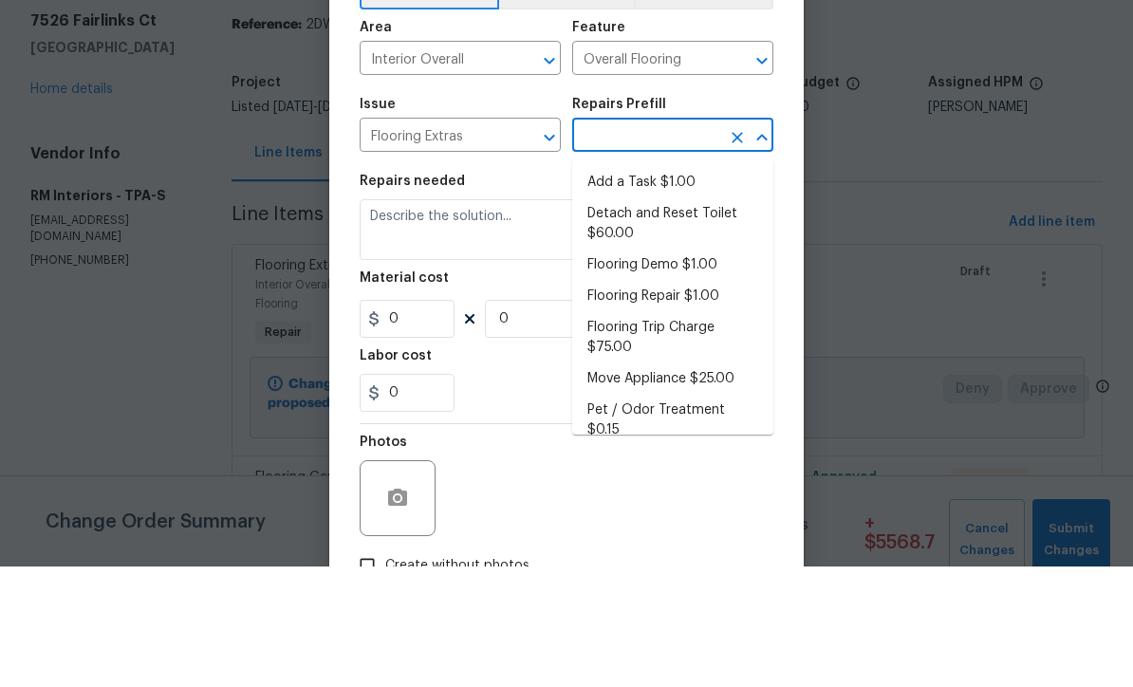
click at [686, 287] on li "Add a Task $1.00" at bounding box center [672, 302] width 201 height 31
type input "Add a Task $1.00"
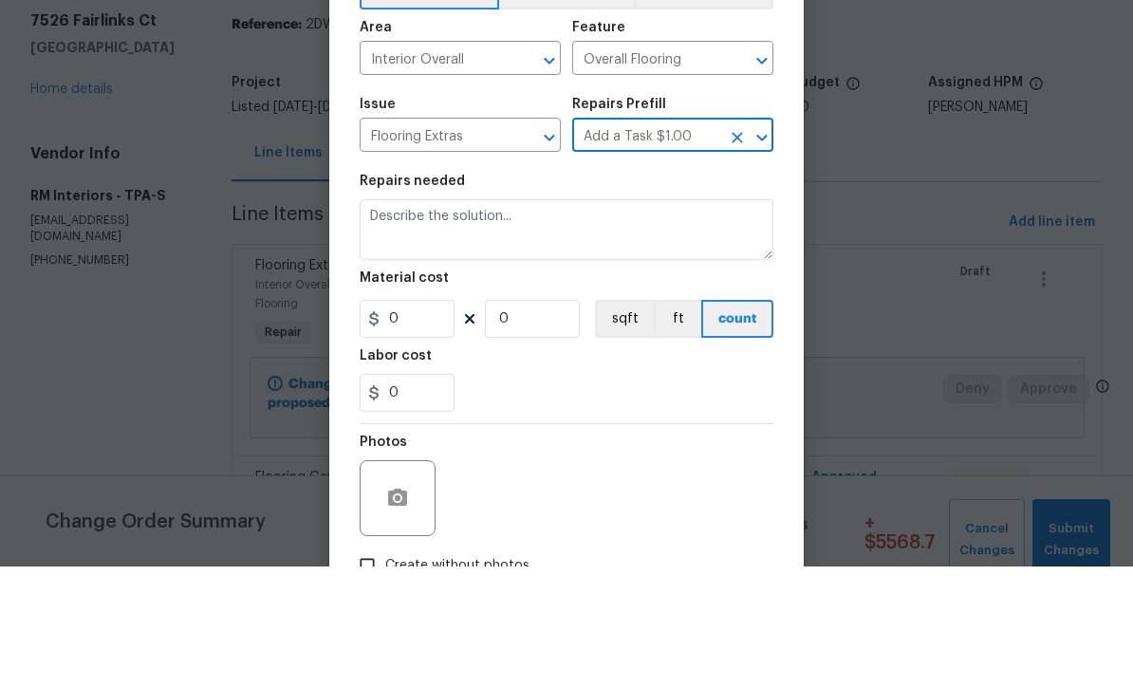
type textarea "HPM to detail"
type input "1"
type input "Add a Task $1.00"
type input "1"
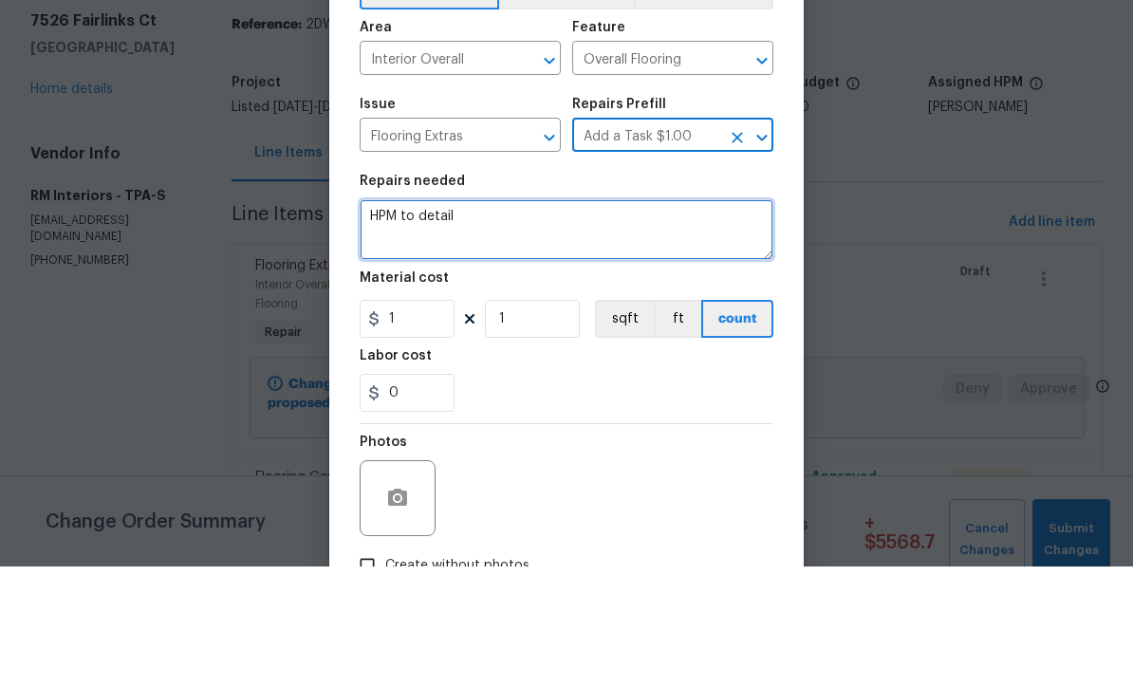
click at [631, 320] on textarea "HPM to detail" at bounding box center [566, 350] width 414 height 61
type textarea "H"
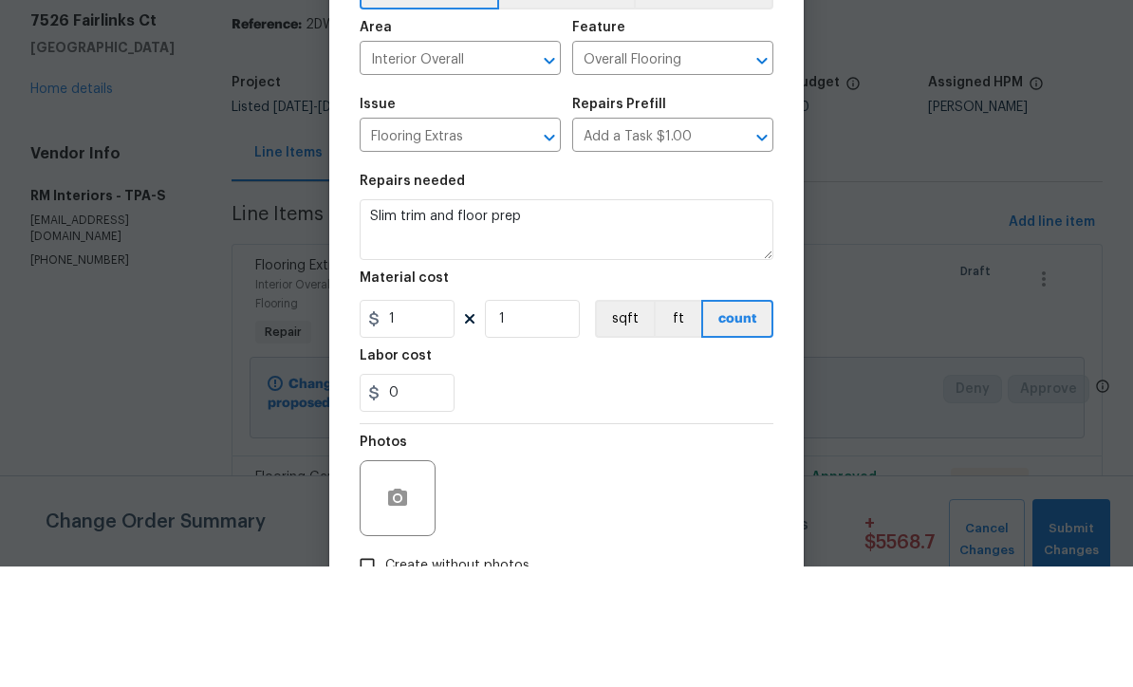
scroll to position [63, 0]
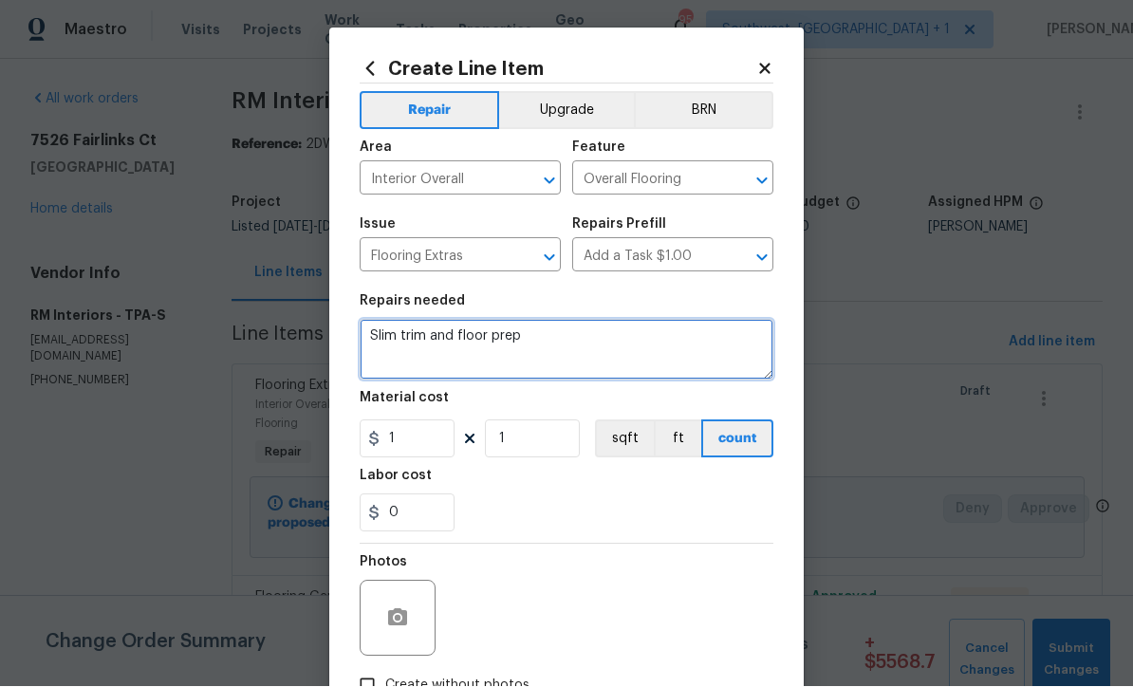
type textarea "Slim trim and floor prep"
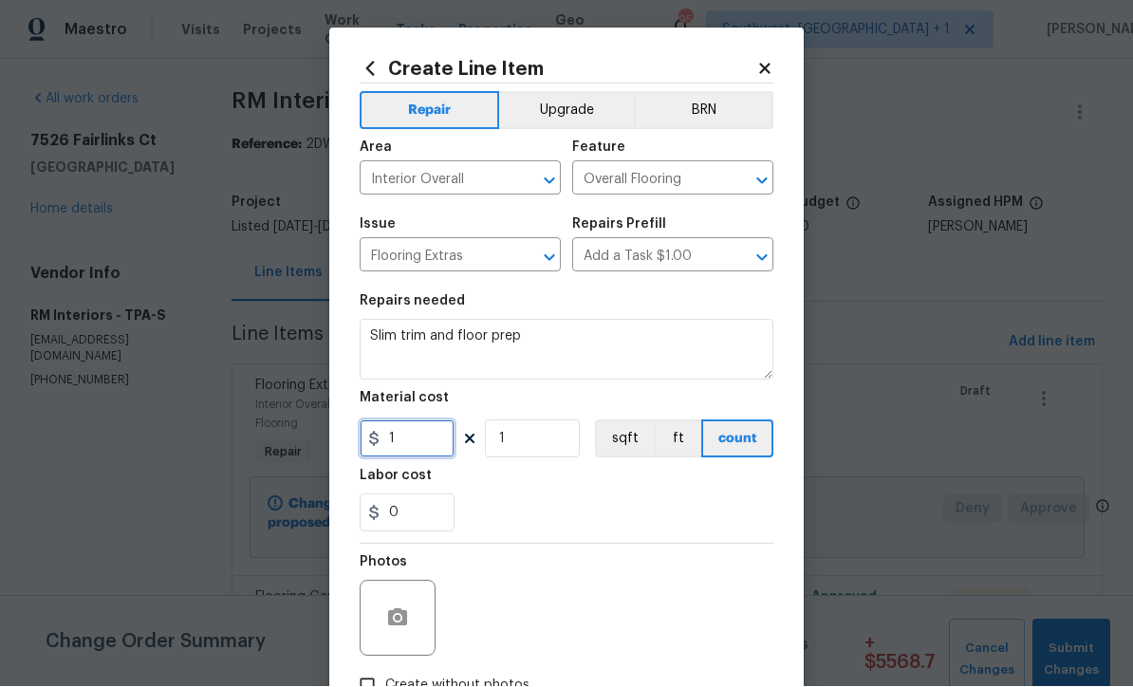
click at [421, 453] on input "1" at bounding box center [406, 439] width 95 height 38
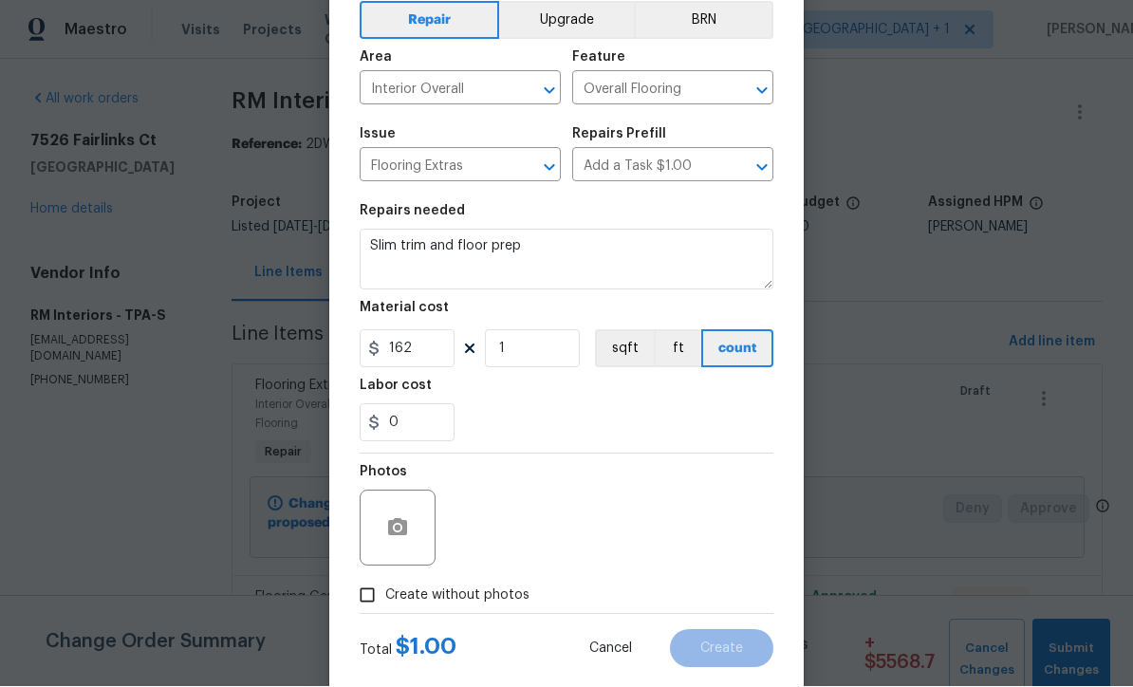
scroll to position [120, 0]
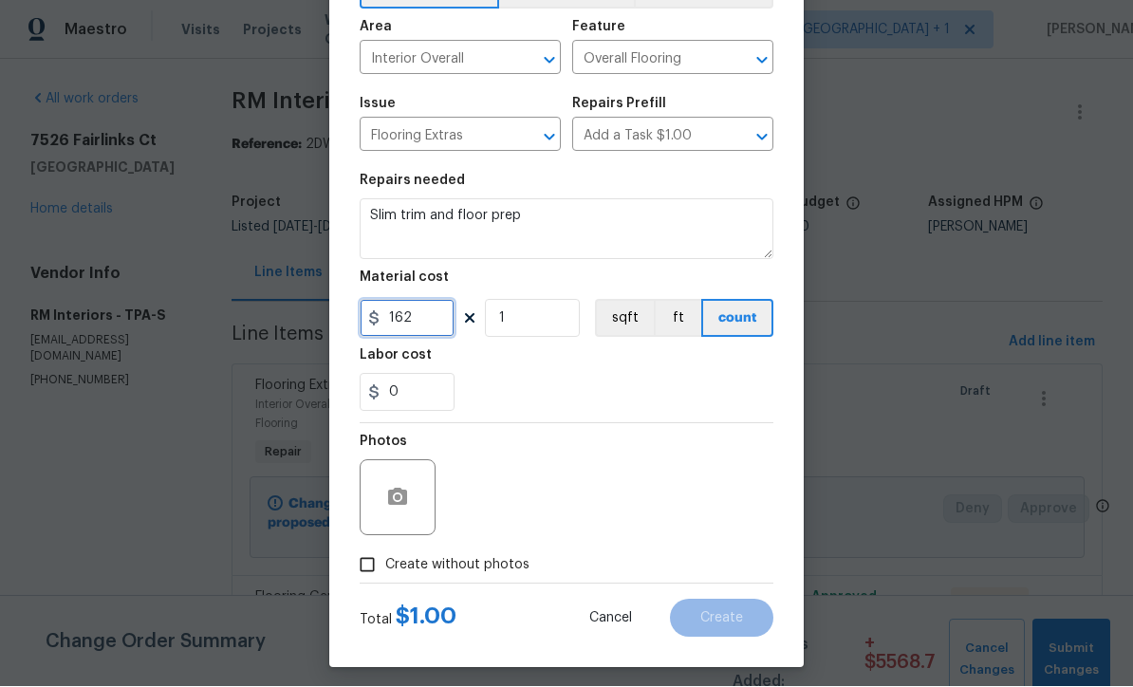
type input "162"
click at [364, 571] on input "Create without photos" at bounding box center [367, 565] width 36 height 36
checkbox input "true"
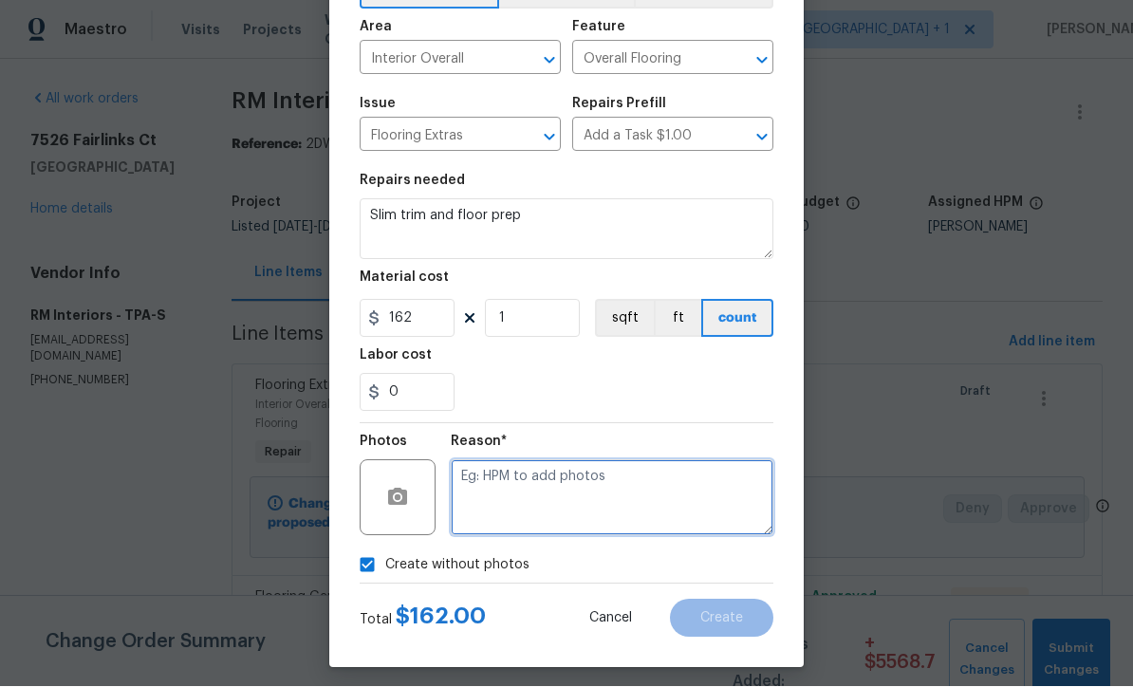
click at [653, 474] on textarea at bounding box center [612, 498] width 323 height 76
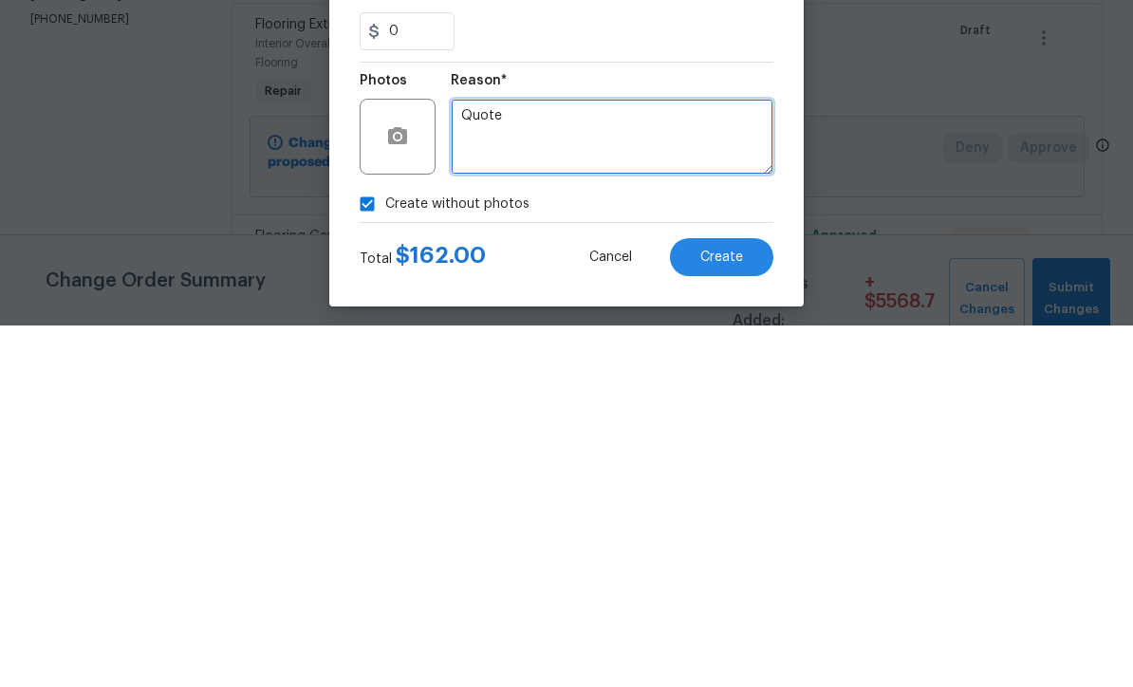
type textarea "Quote"
click at [716, 612] on span "Create" at bounding box center [721, 619] width 43 height 14
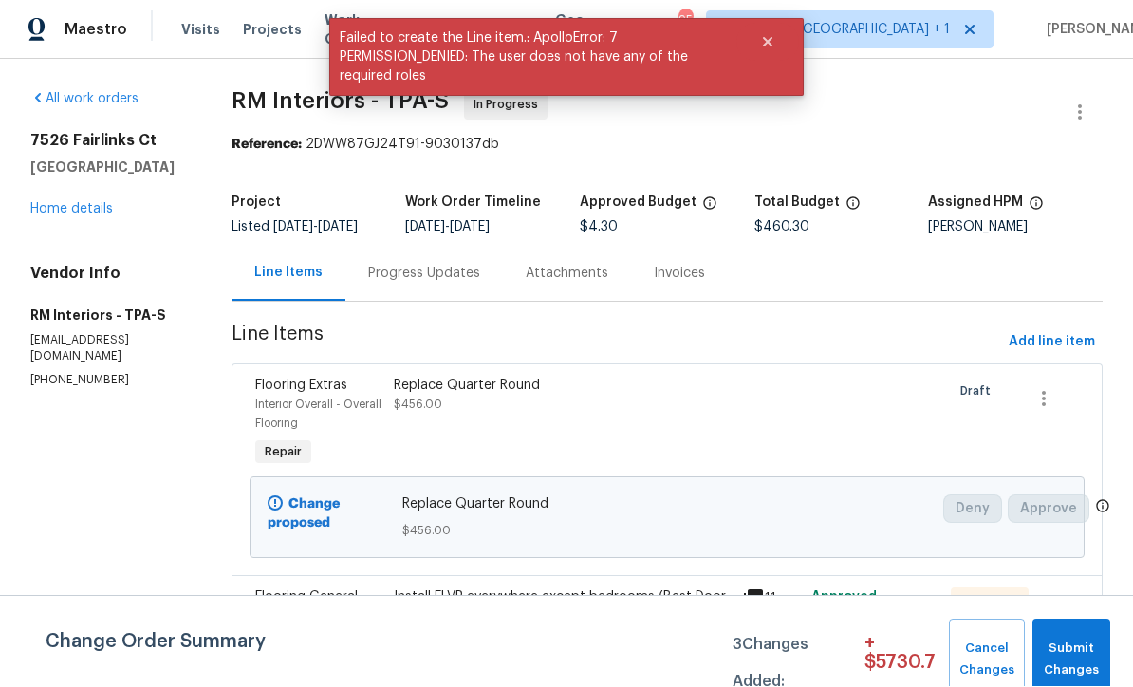
scroll to position [1, 0]
click at [1089, 644] on span "Submit Changes" at bounding box center [1071, 660] width 59 height 44
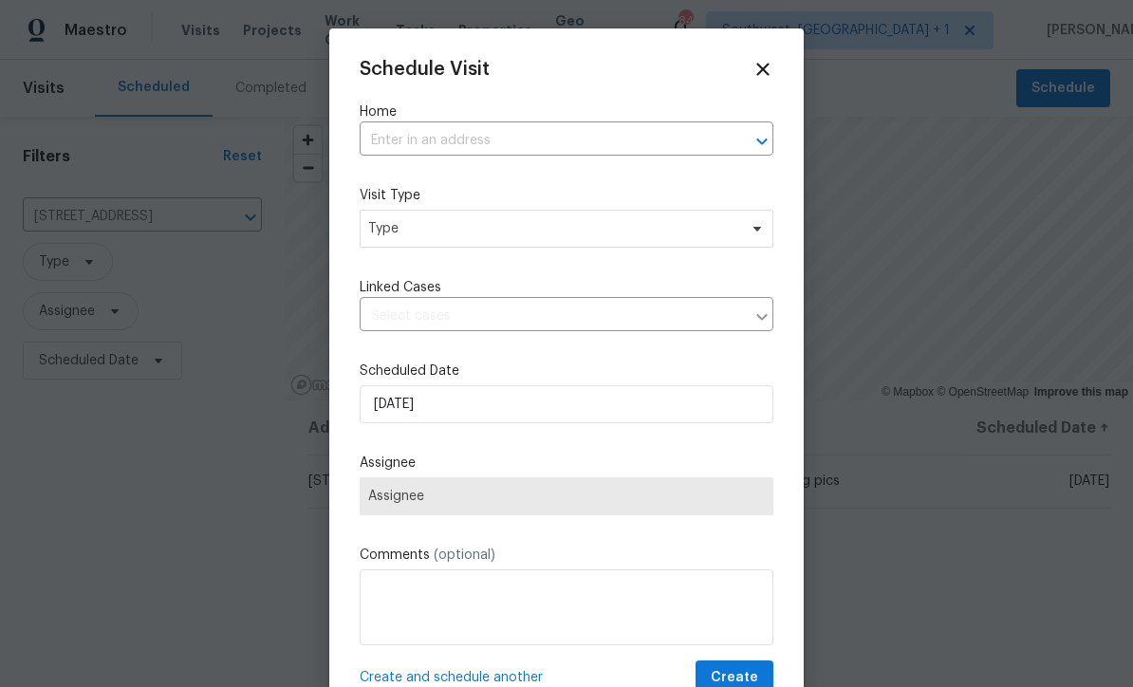
click at [408, 142] on input "text" at bounding box center [539, 140] width 360 height 29
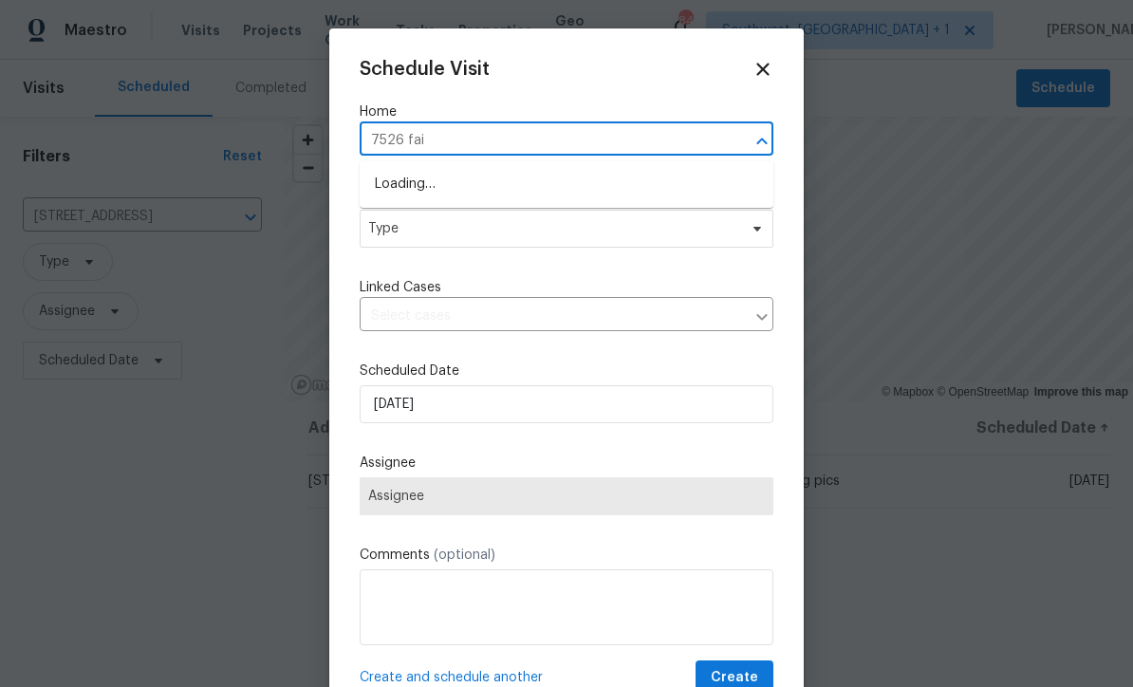
type input "7526 fair"
click at [405, 194] on li "[STREET_ADDRESS]" at bounding box center [566, 184] width 414 height 31
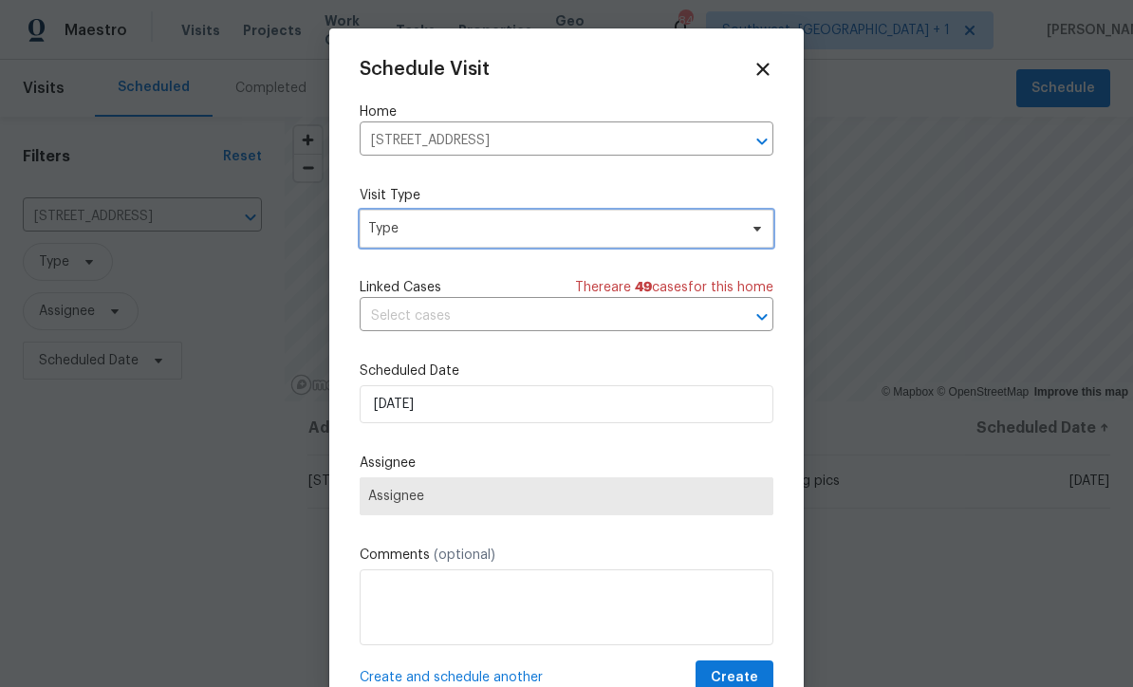
click at [384, 234] on span "Type" at bounding box center [552, 228] width 369 height 19
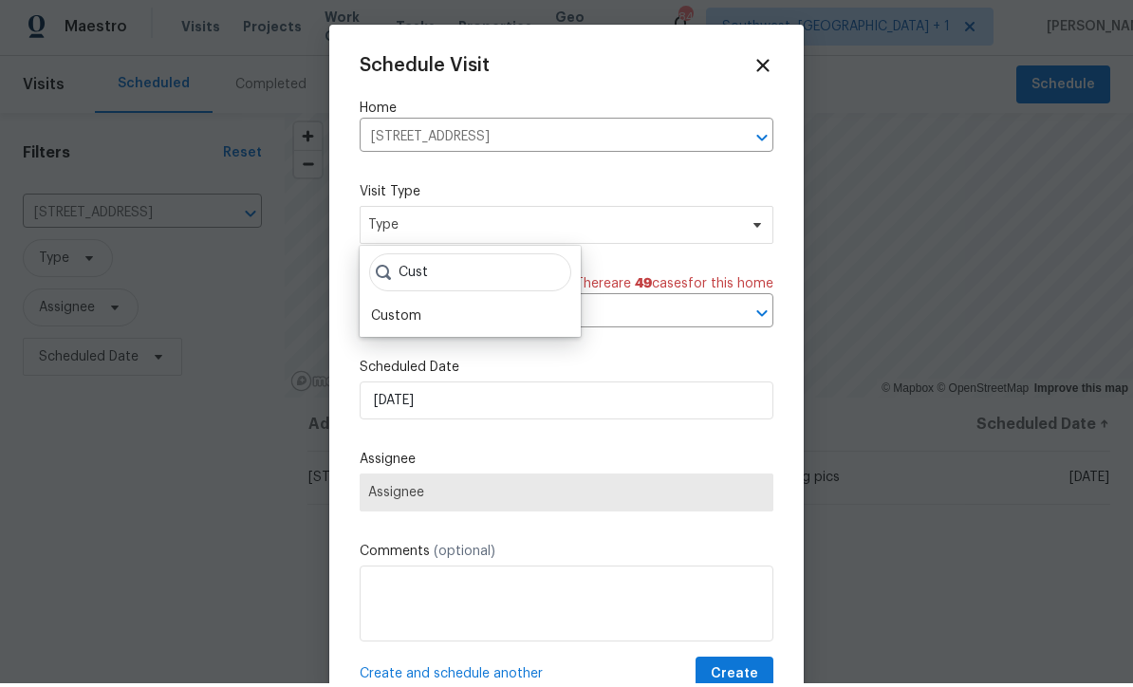
scroll to position [4, 0]
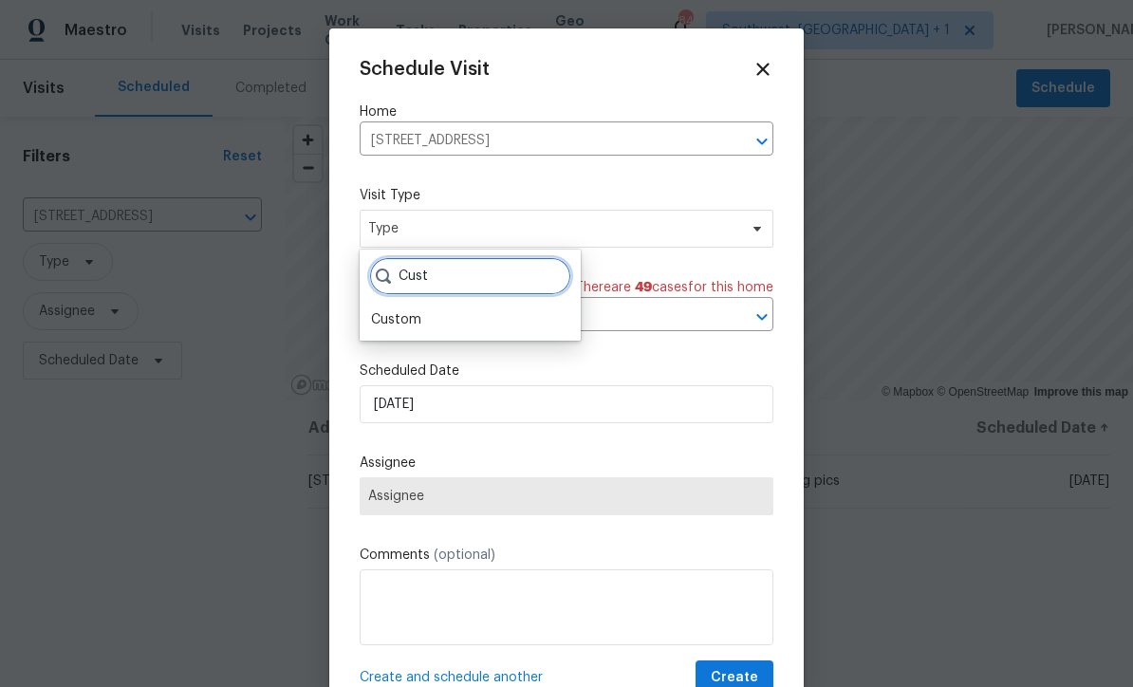
type input "Cust"
click at [387, 319] on div "Custom" at bounding box center [396, 319] width 50 height 19
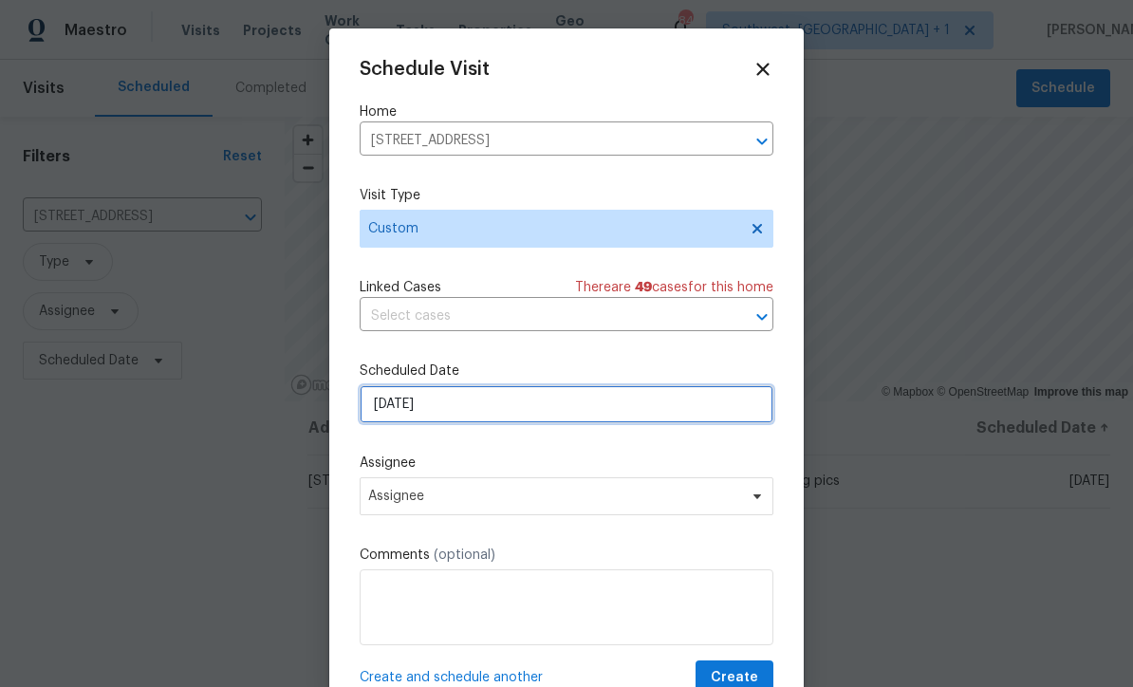
click at [650, 403] on input "[DATE]" at bounding box center [566, 404] width 414 height 38
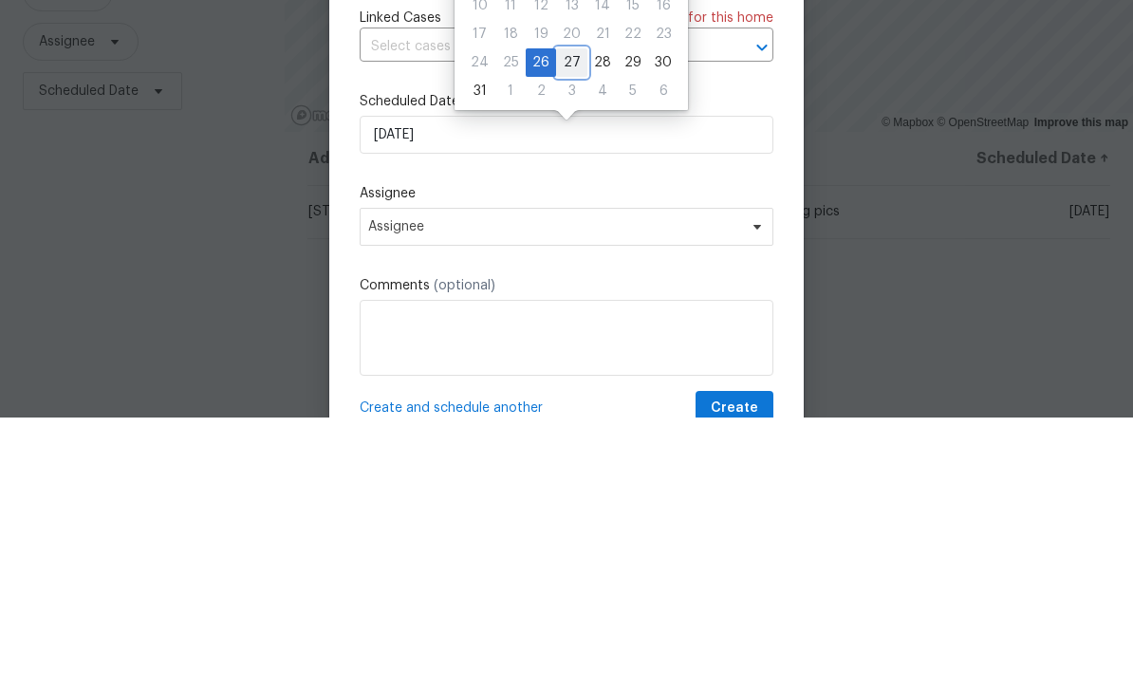
click at [562, 319] on div "27" at bounding box center [571, 332] width 31 height 27
type input "[DATE]"
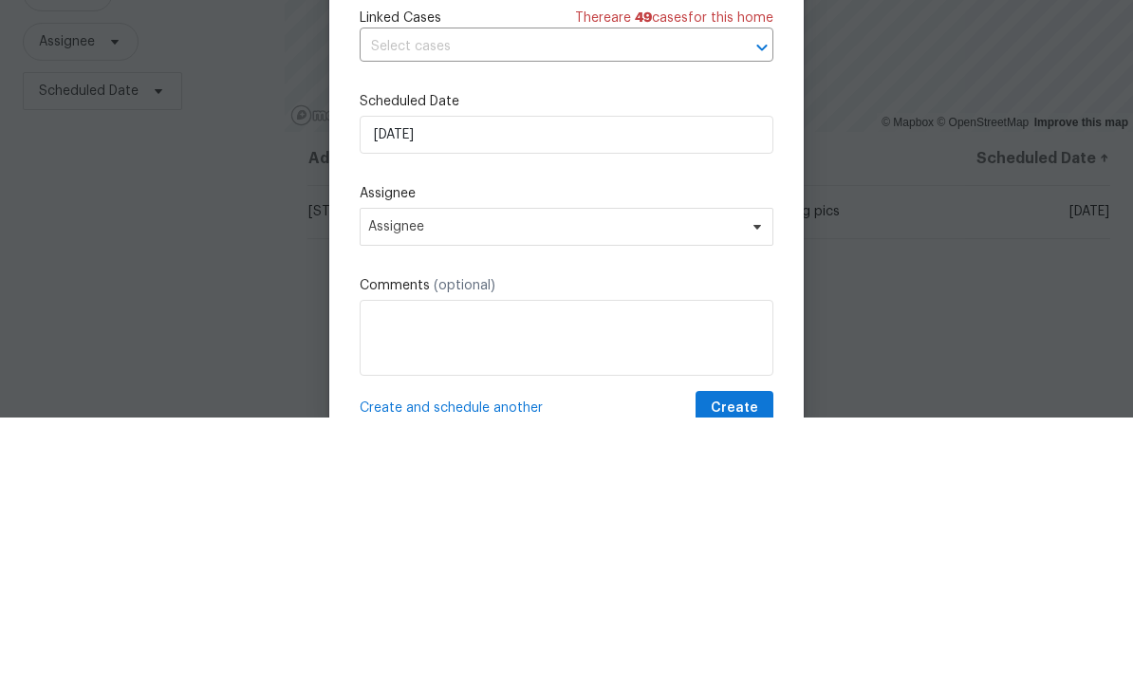
scroll to position [63, 0]
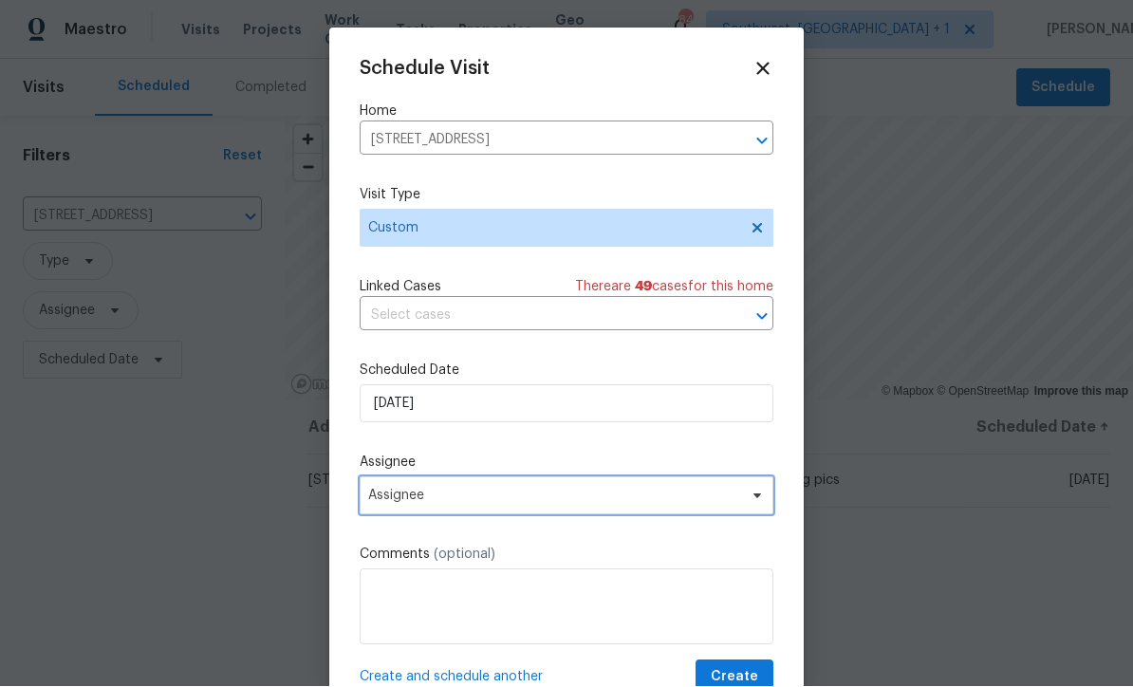
click at [616, 512] on span "Assignee" at bounding box center [566, 496] width 414 height 38
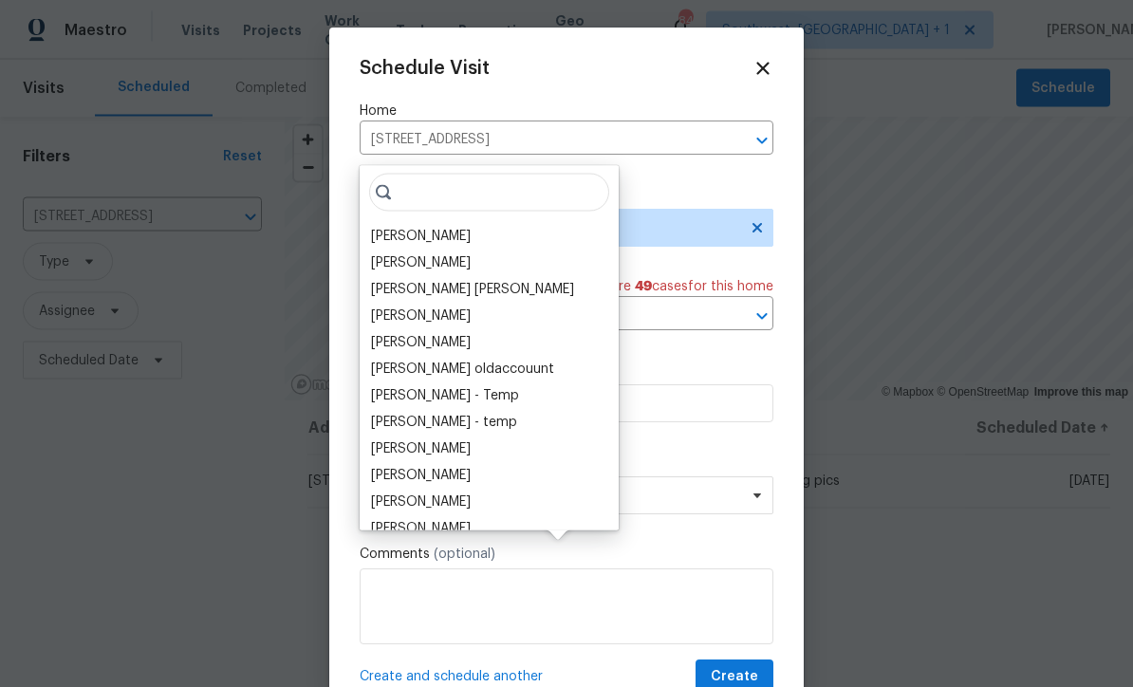
click at [400, 227] on div "[PERSON_NAME]" at bounding box center [421, 236] width 100 height 19
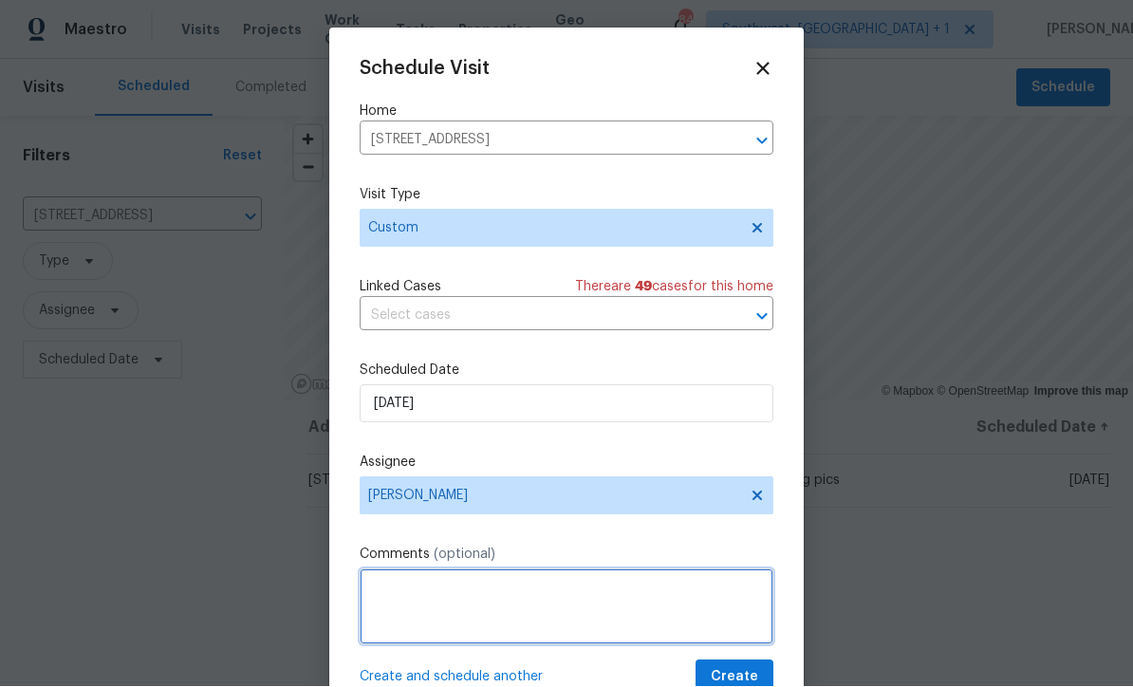
click at [618, 607] on textarea at bounding box center [566, 607] width 414 height 76
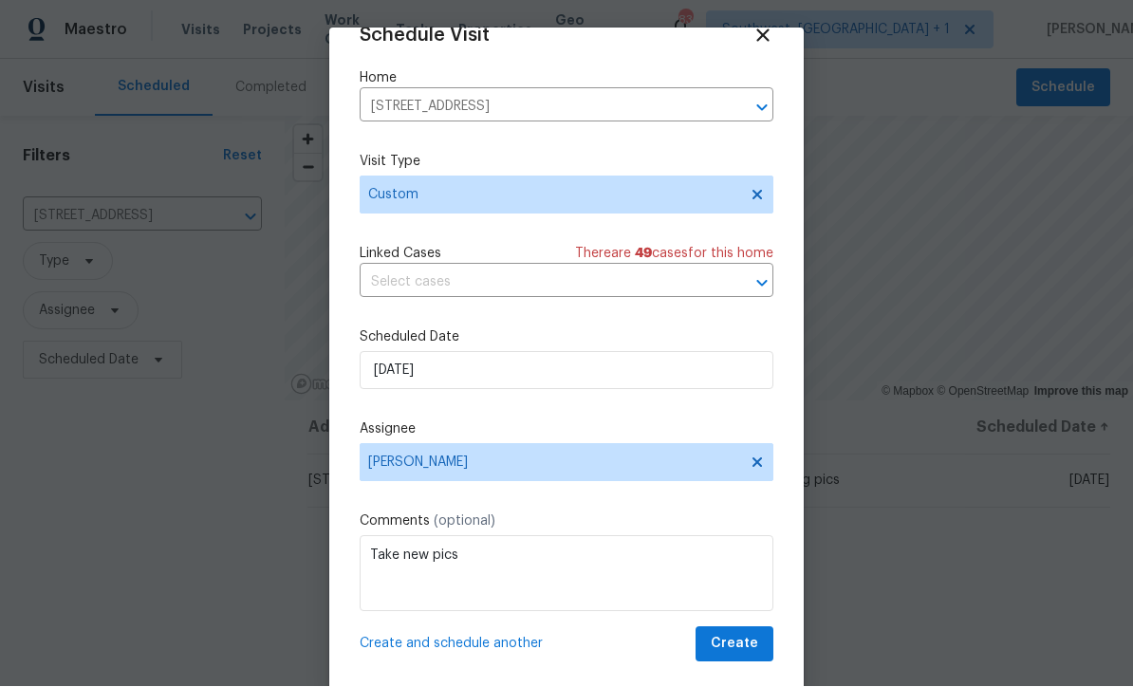
scroll to position [37, 0]
type textarea "Take new pics"
click at [737, 649] on span "Create" at bounding box center [733, 645] width 47 height 24
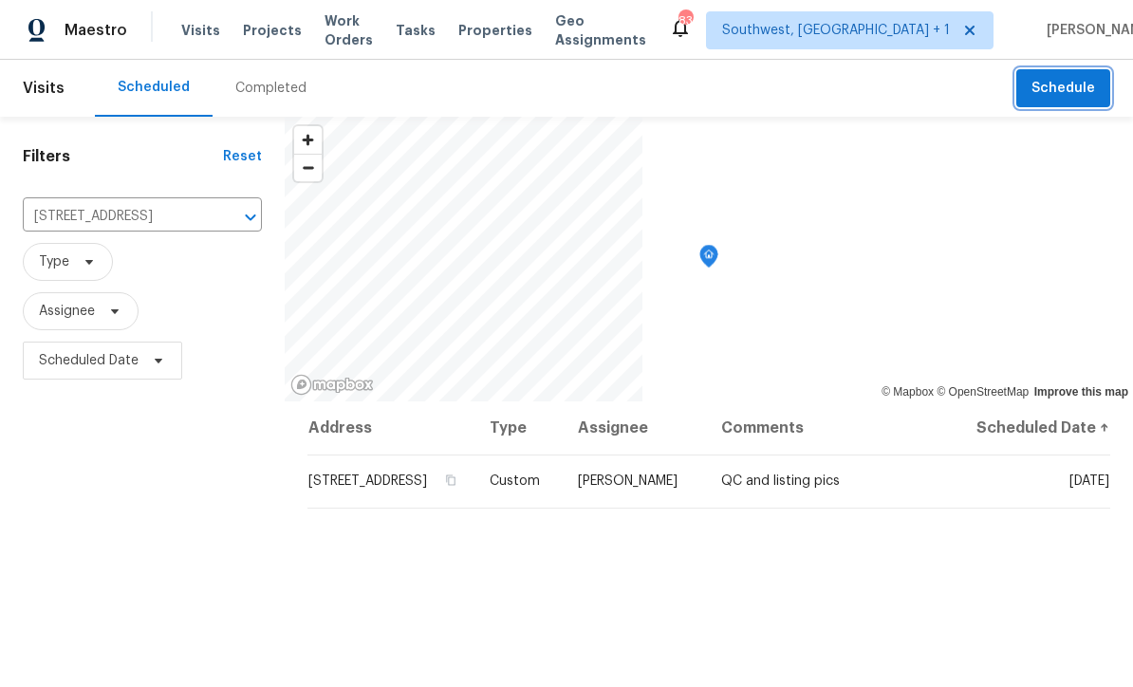
scroll to position [0, 0]
click at [444, 2] on div "Maestro Visits Projects Work Orders Tasks Properties Geo Assignments 83 Southwe…" at bounding box center [566, 30] width 1133 height 60
click at [1067, 86] on span "Schedule" at bounding box center [1063, 89] width 64 height 24
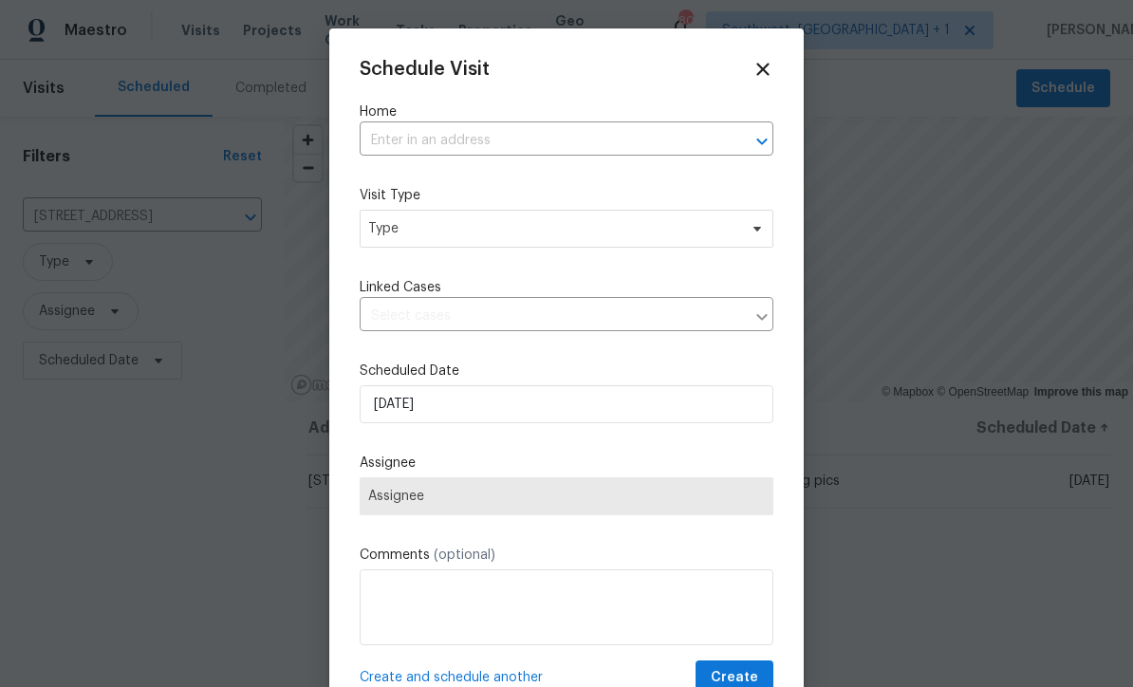
click at [384, 144] on input "text" at bounding box center [539, 140] width 360 height 29
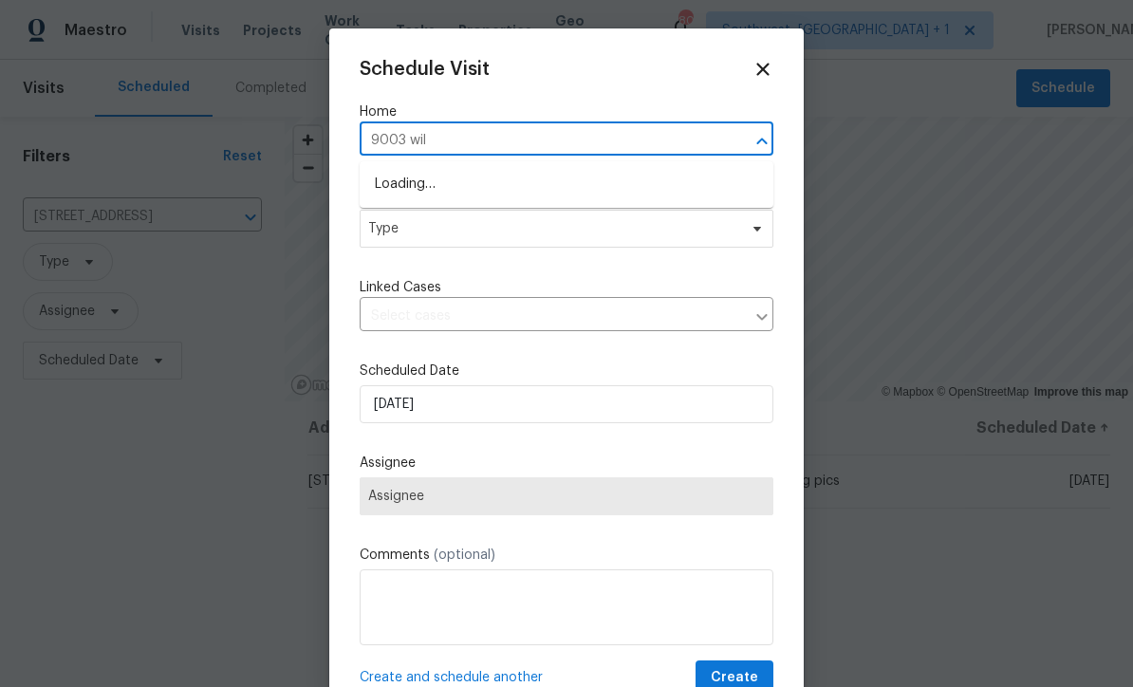
type input "9003 will"
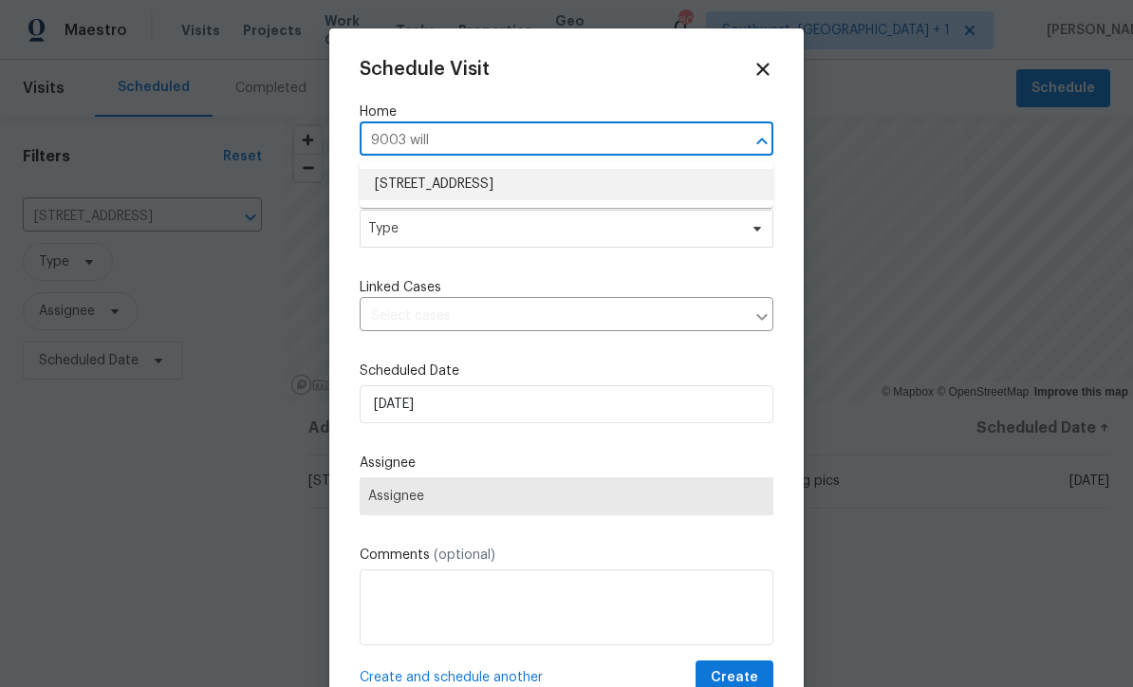
click at [390, 187] on li "9003 Willowbrook Cir, Bradenton, FL 34212" at bounding box center [566, 184] width 414 height 31
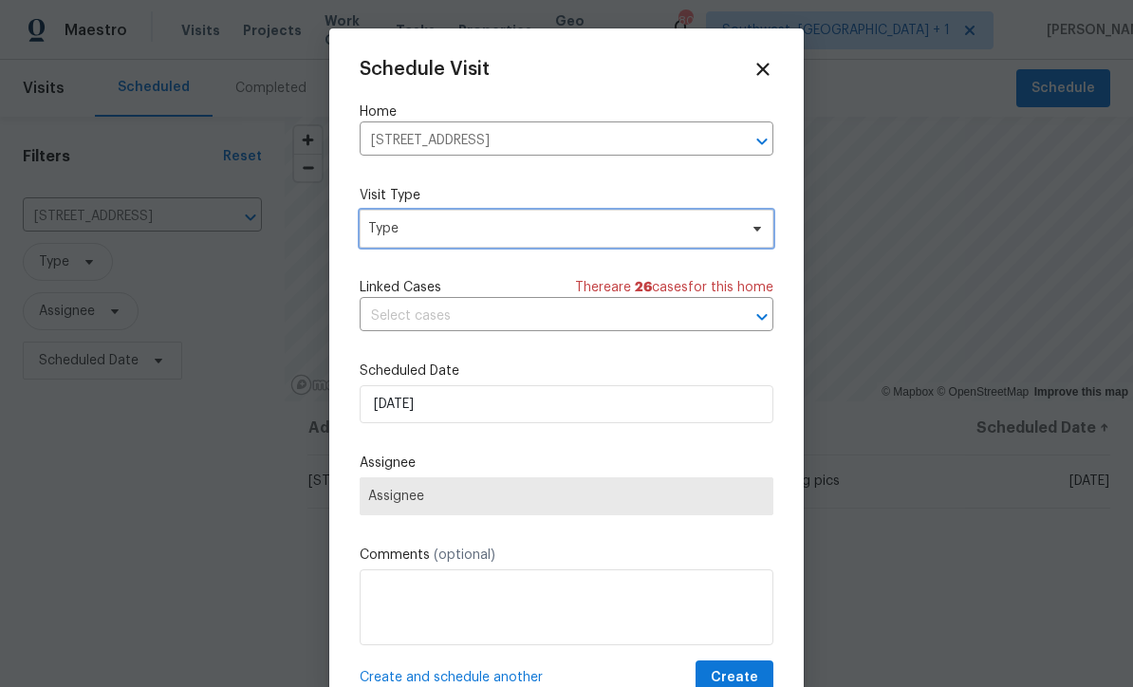
click at [395, 234] on span "Type" at bounding box center [552, 228] width 369 height 19
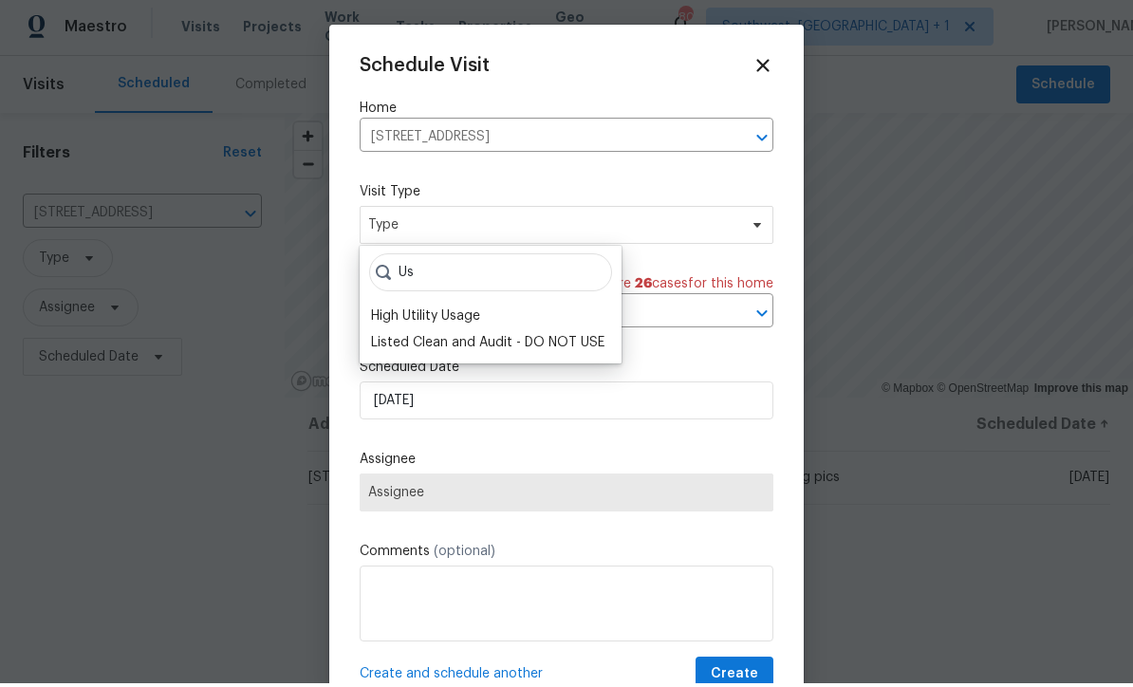
type input "U"
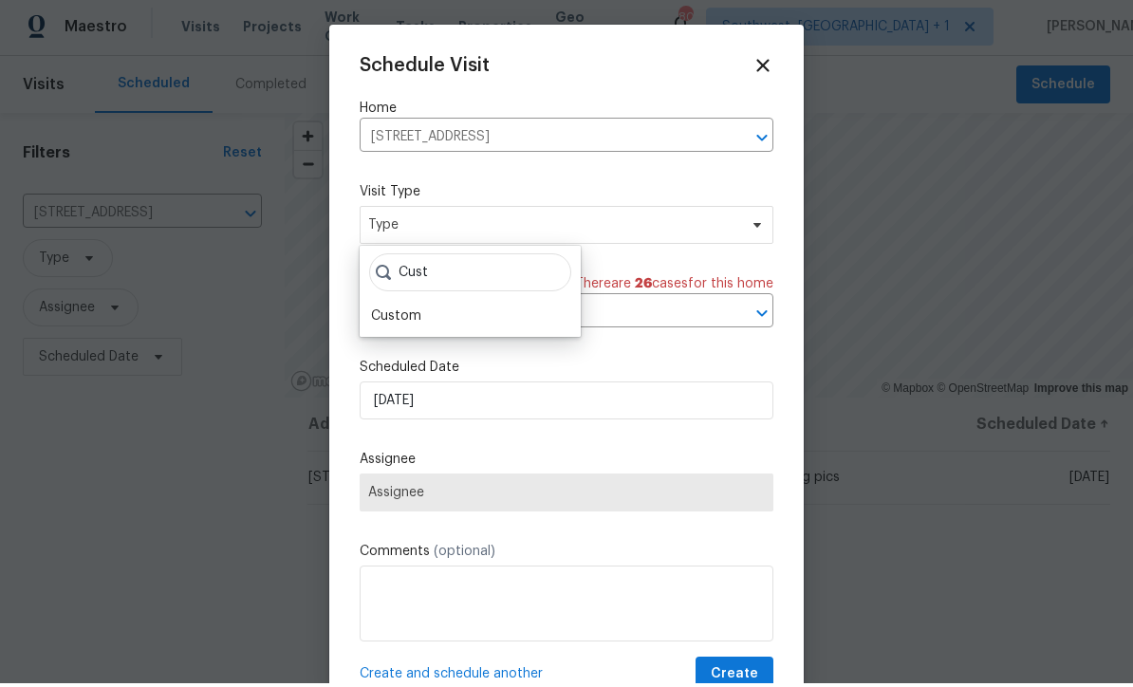
scroll to position [4, 0]
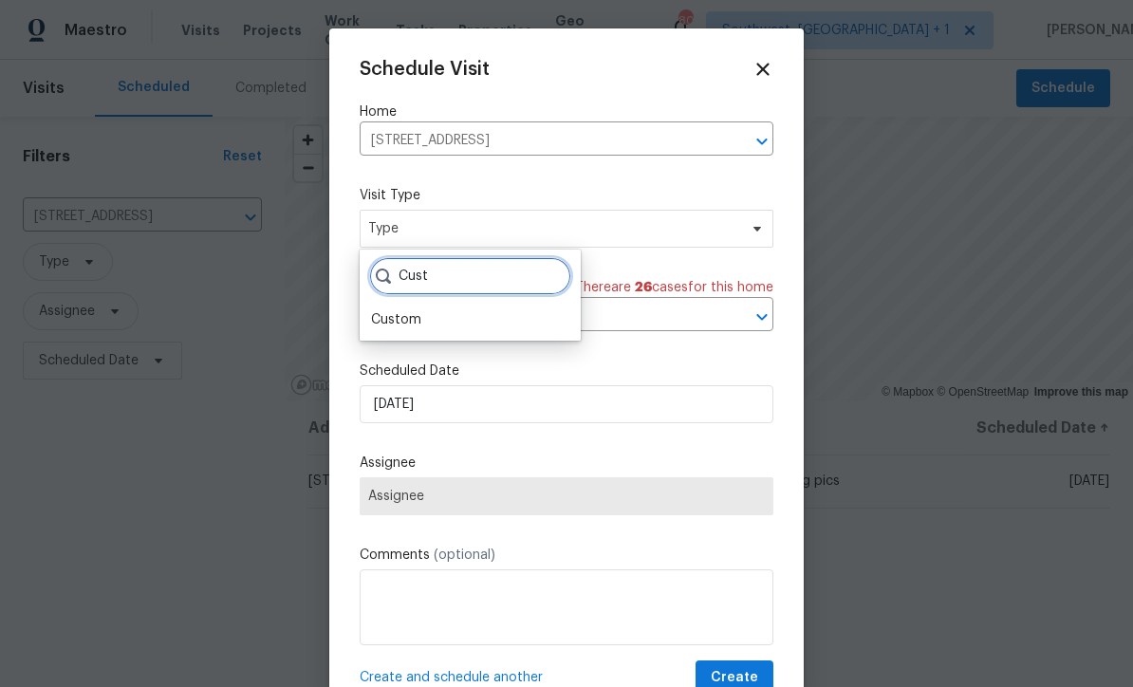
type input "Cust"
click at [384, 324] on div "Custom" at bounding box center [396, 319] width 50 height 19
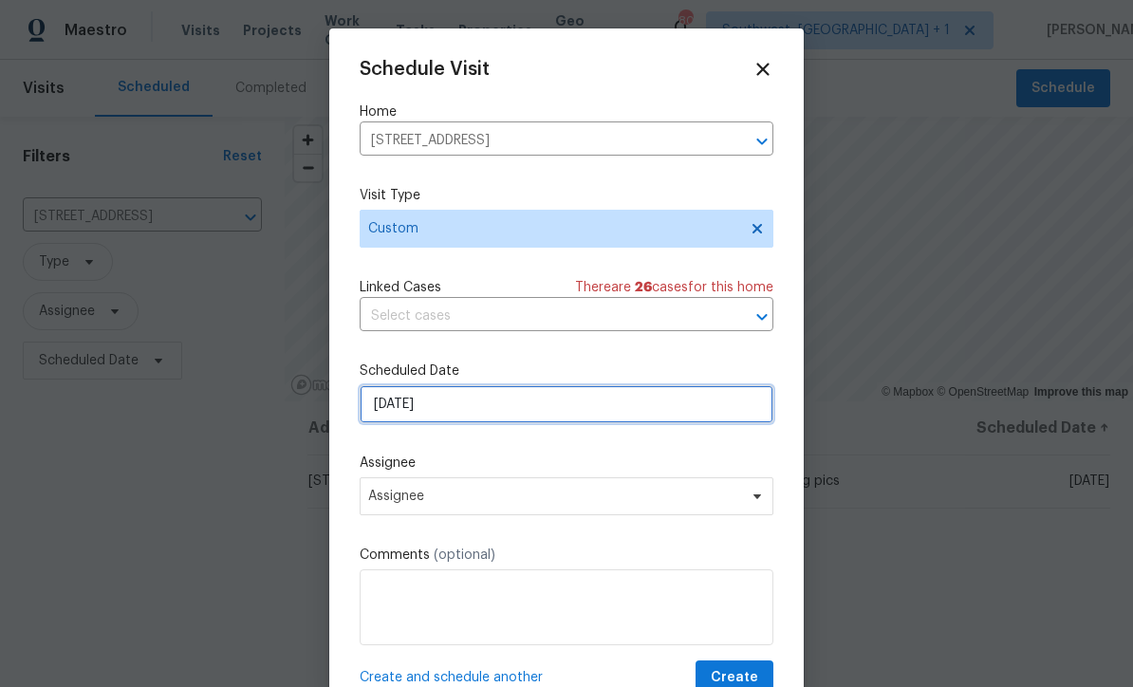
click at [579, 413] on input "[DATE]" at bounding box center [566, 404] width 414 height 38
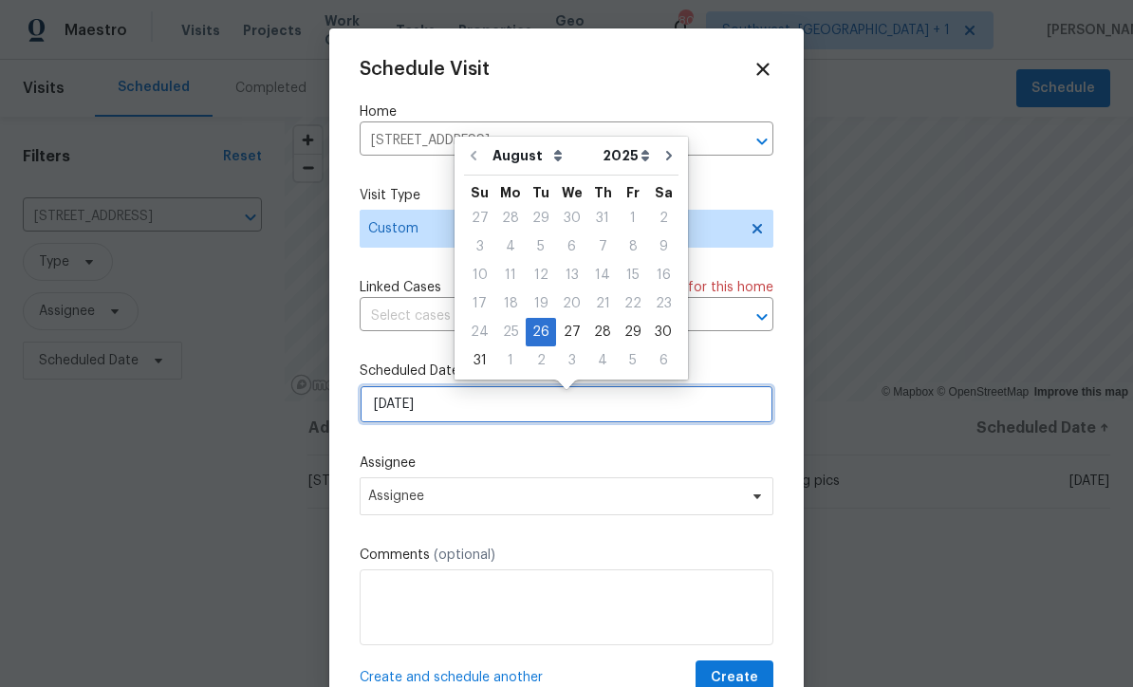
scroll to position [3, 0]
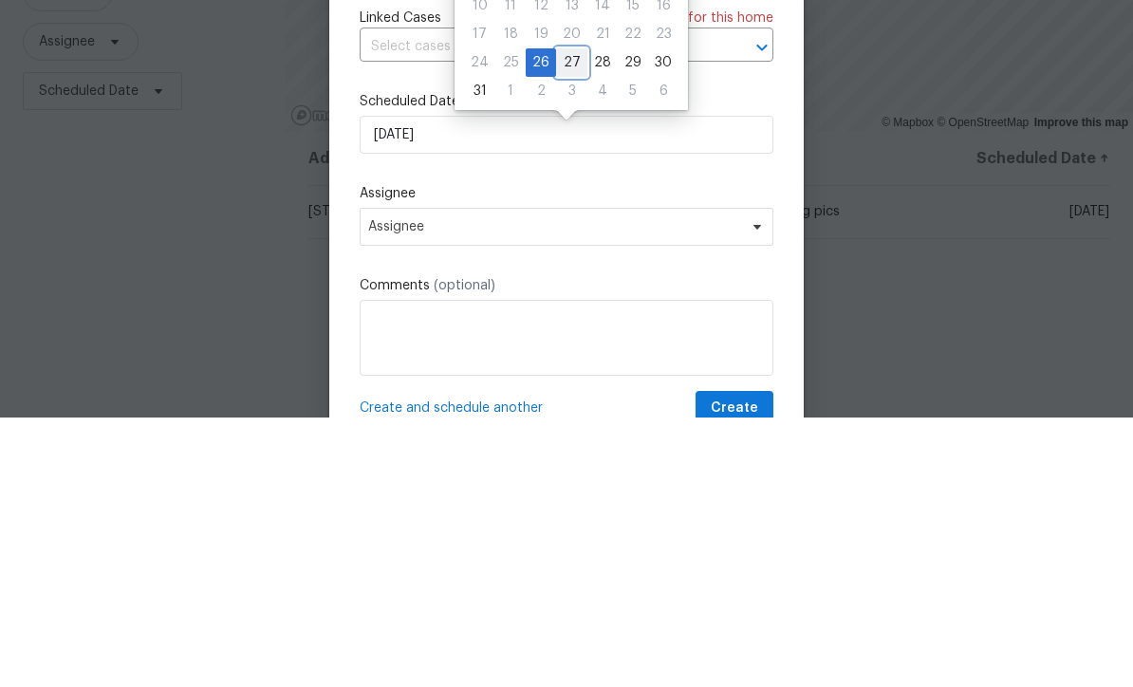
click at [562, 319] on div "27" at bounding box center [571, 332] width 31 height 27
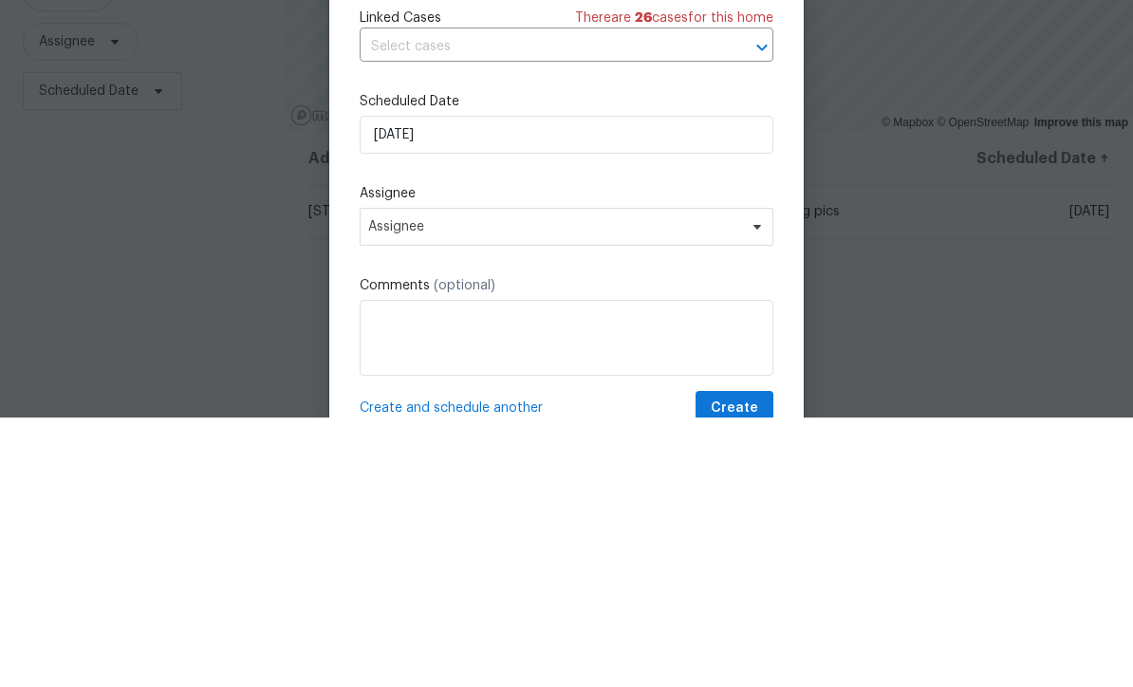
type input "8/27/2025"
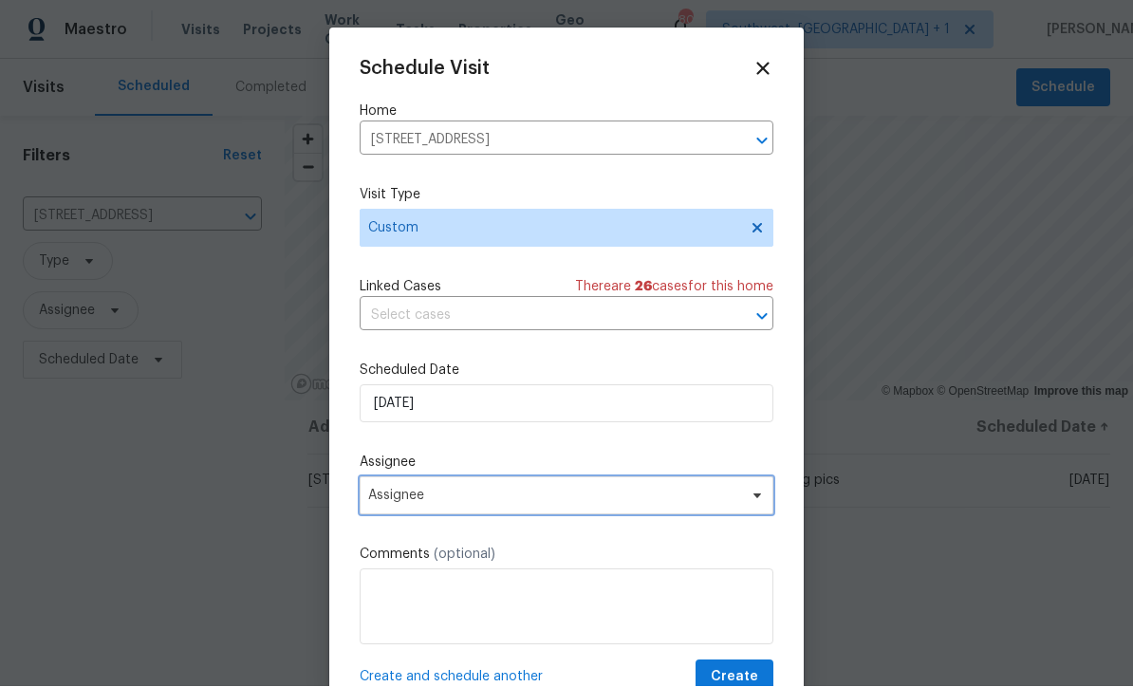
click at [581, 508] on span "Assignee" at bounding box center [566, 496] width 414 height 38
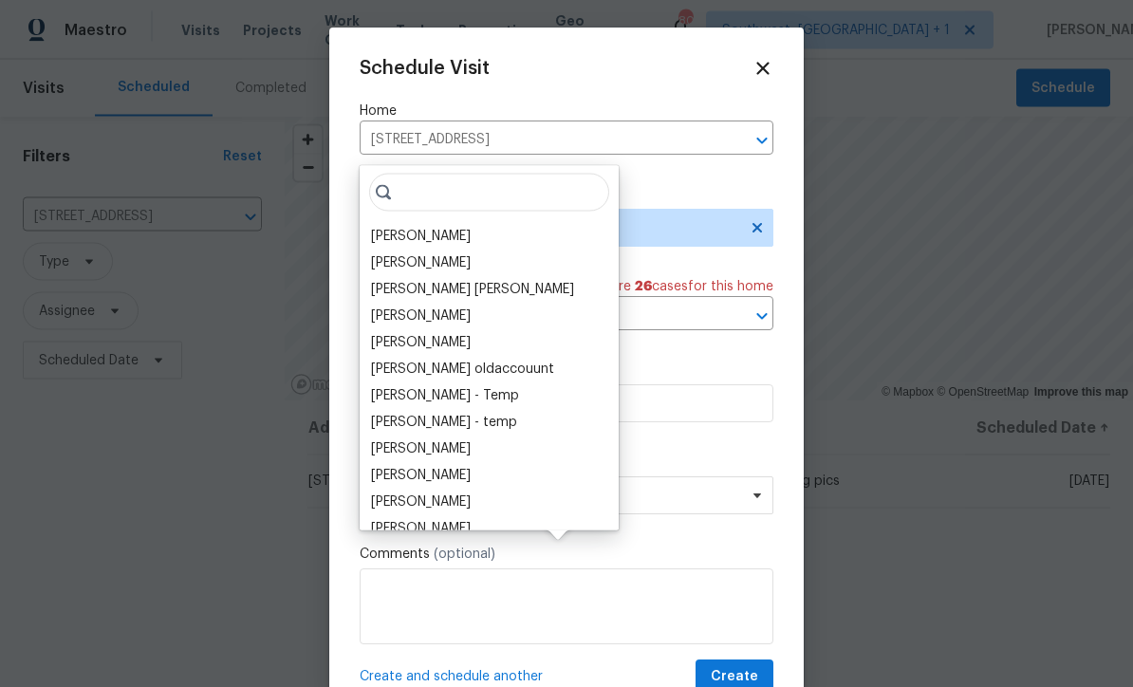
click at [395, 227] on div "[PERSON_NAME]" at bounding box center [421, 236] width 100 height 19
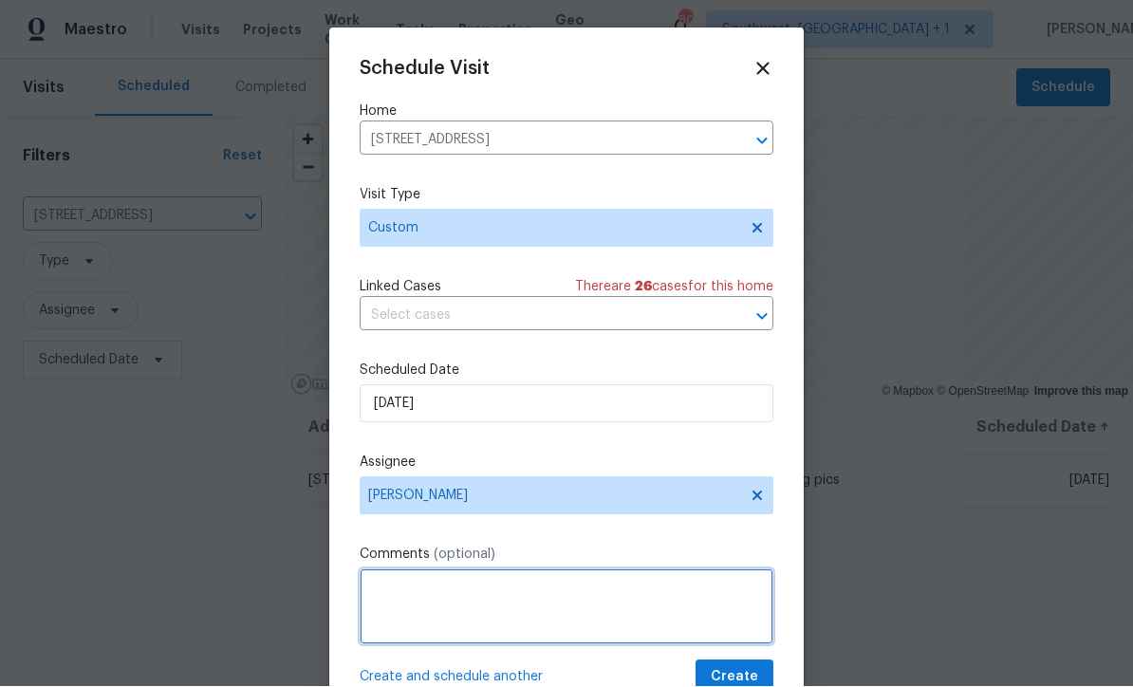
click at [578, 605] on textarea at bounding box center [566, 607] width 414 height 76
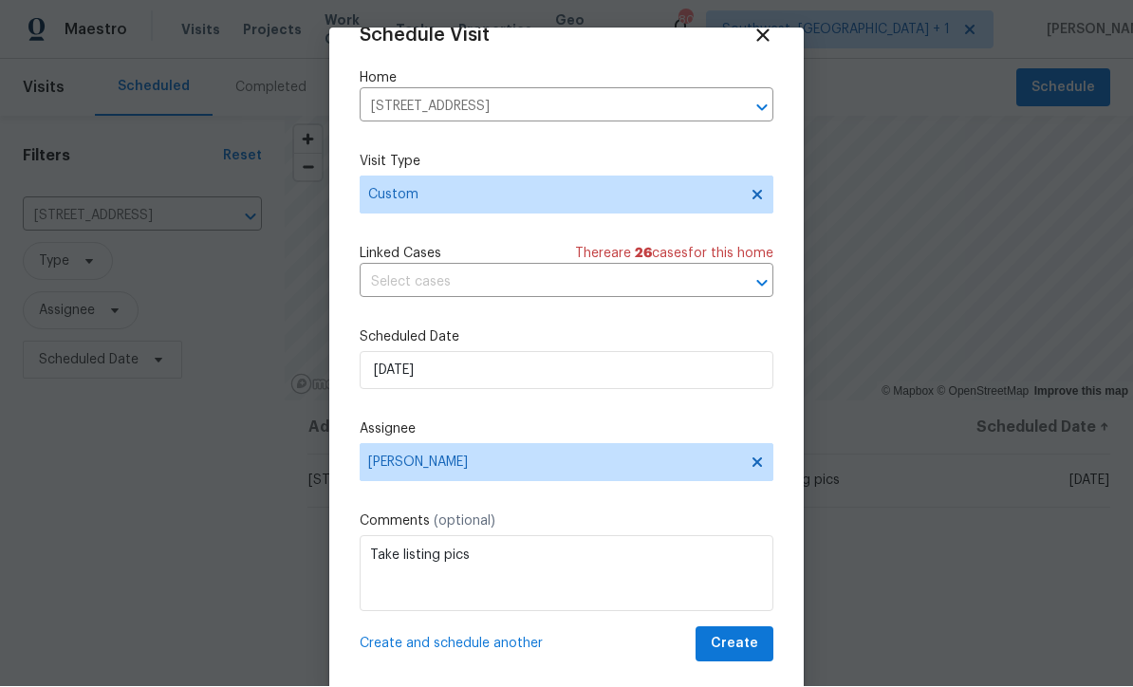
scroll to position [37, 0]
type textarea "Take listing pics"
click at [750, 647] on span "Create" at bounding box center [733, 645] width 47 height 24
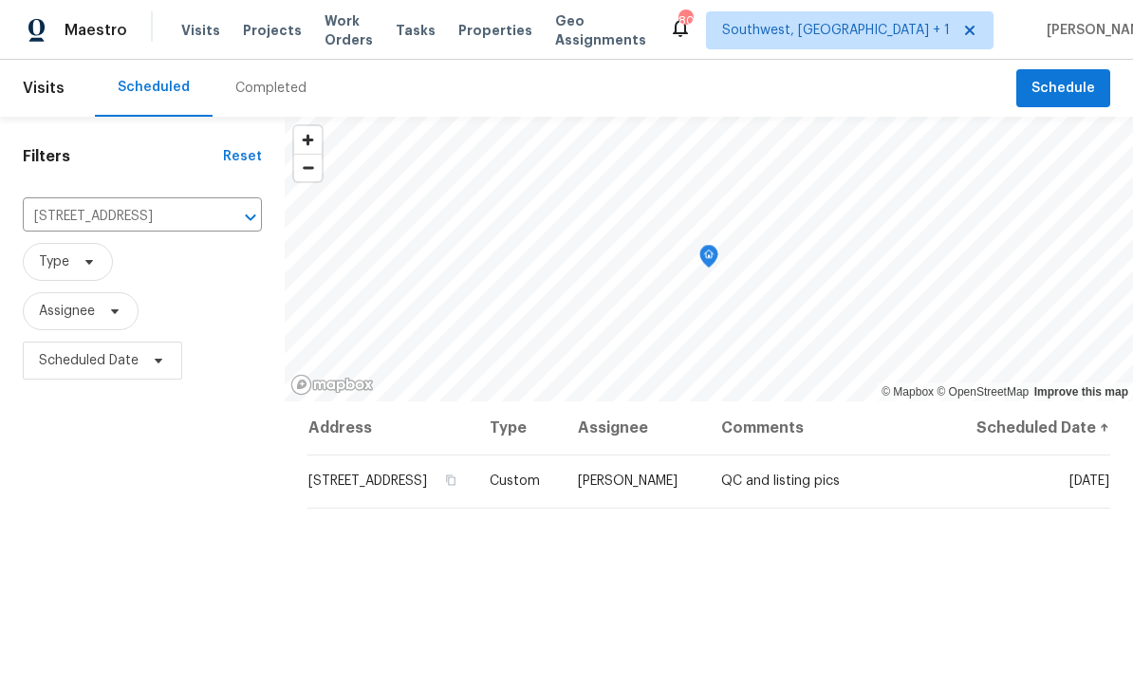
click at [258, 37] on span "Projects" at bounding box center [272, 30] width 59 height 19
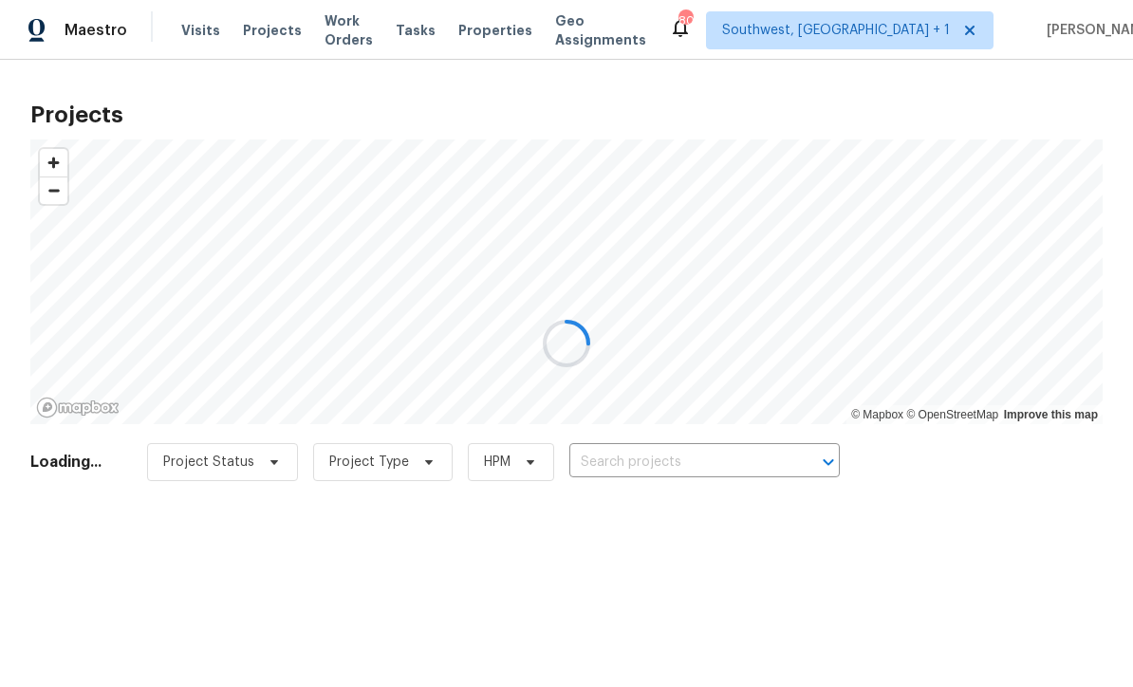
click at [687, 462] on input "text" at bounding box center [677, 462] width 217 height 29
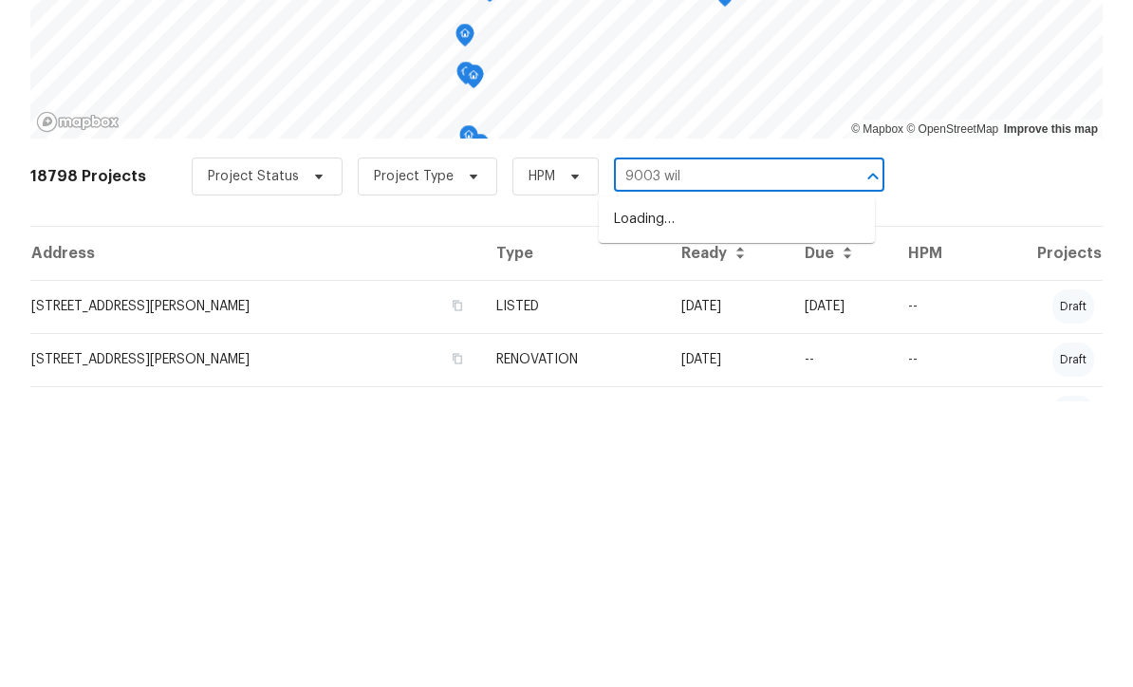
type input "9003 will"
click at [777, 489] on li "9003 Willowbrook Cir, Bradenton, FL 34212" at bounding box center [737, 504] width 276 height 31
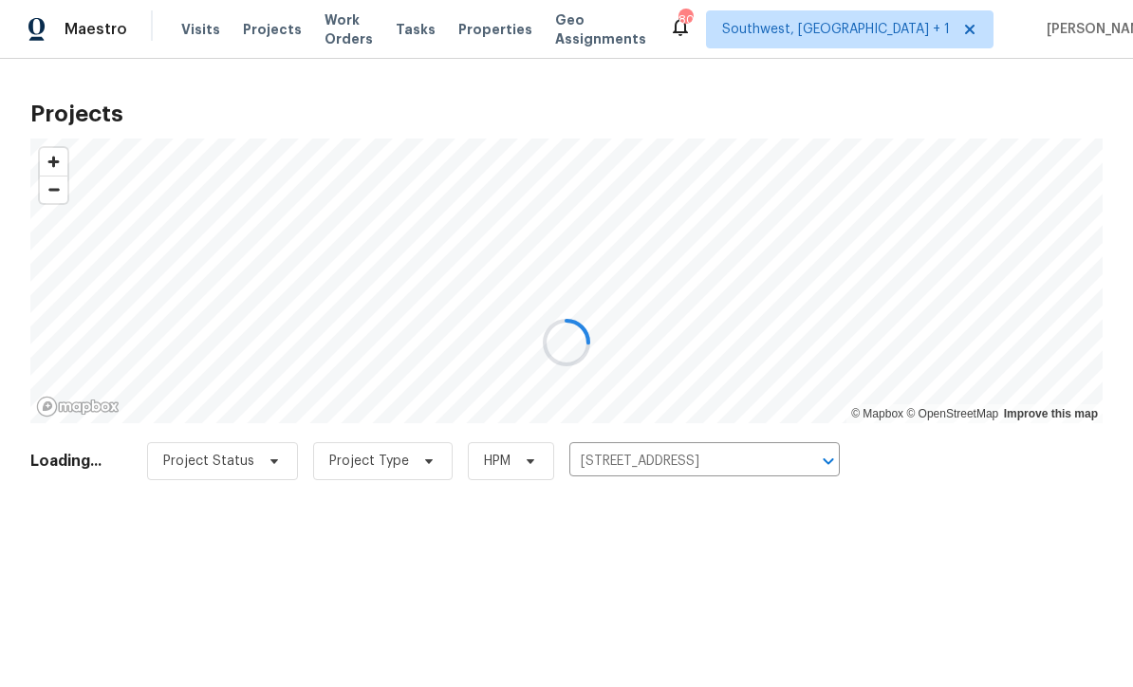
scroll to position [1, 0]
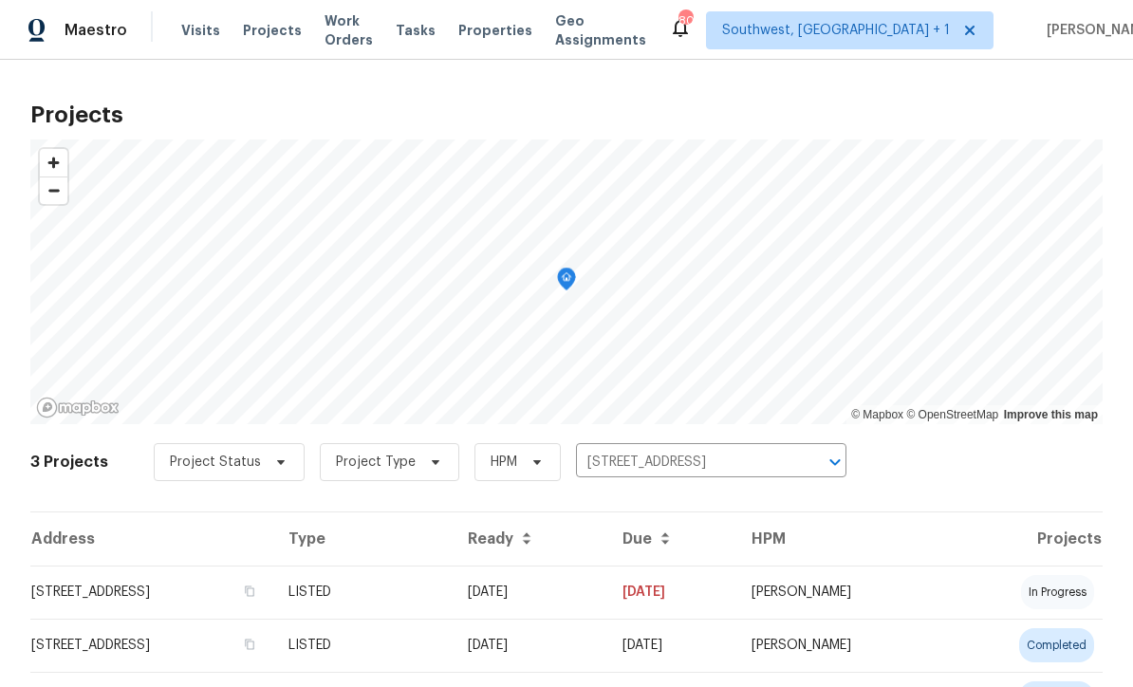
click at [607, 598] on td "05/16/25" at bounding box center [529, 591] width 155 height 53
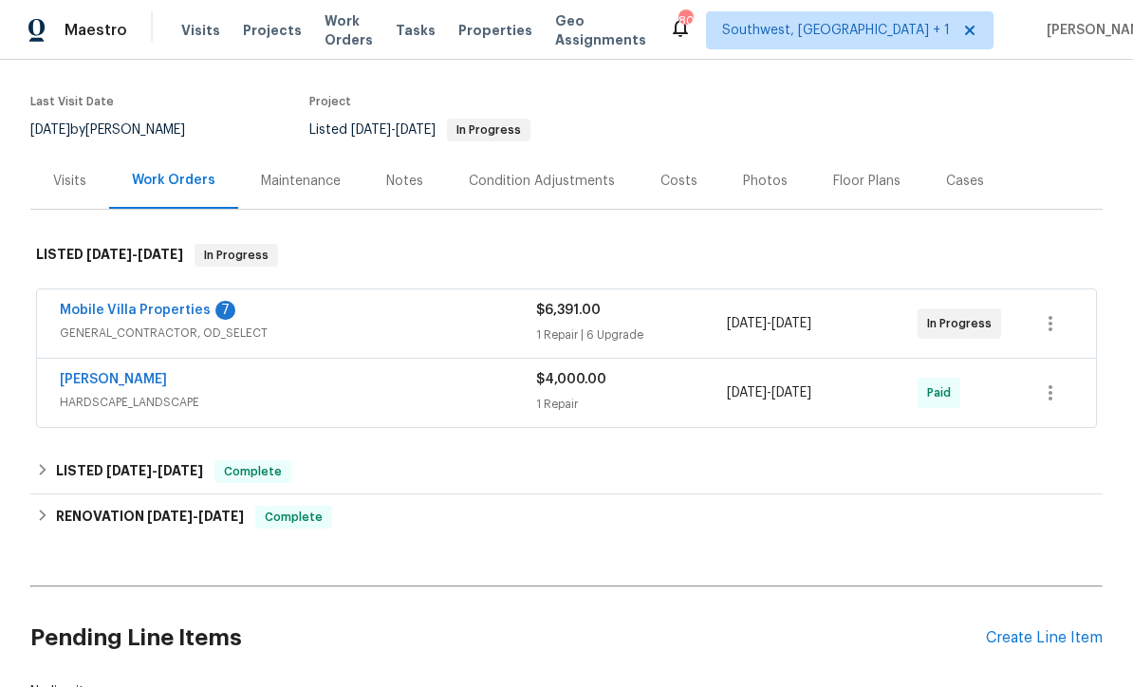
scroll to position [136, 0]
click at [107, 314] on link "Mobile Villa Properties" at bounding box center [135, 309] width 151 height 13
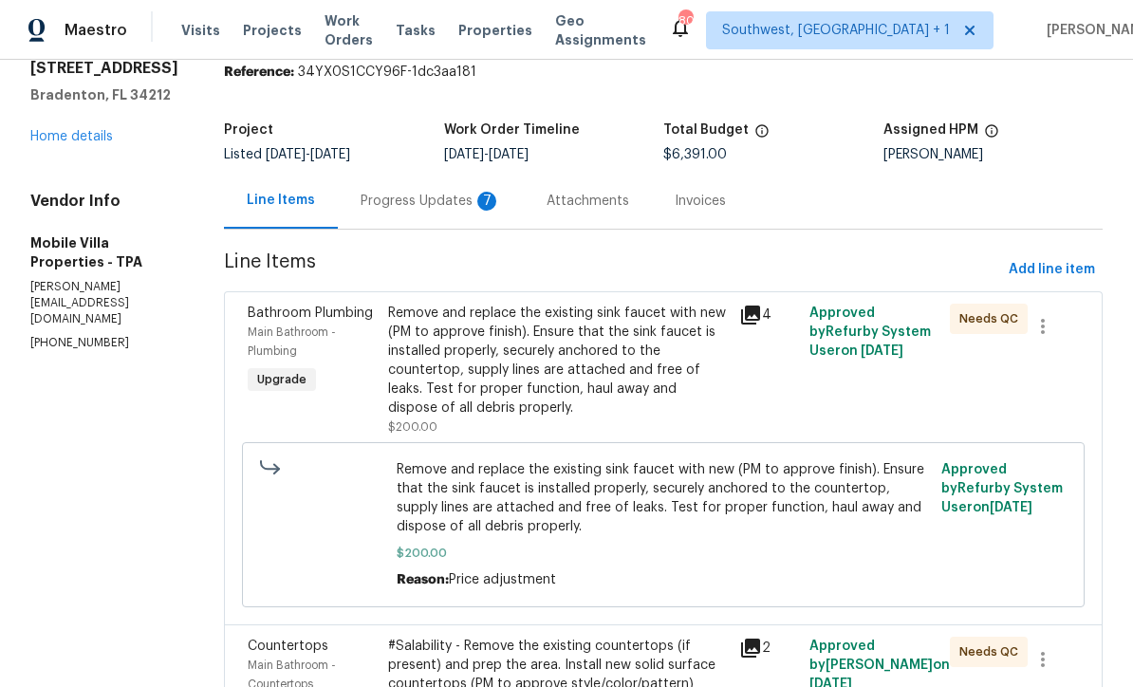
scroll to position [71, 0]
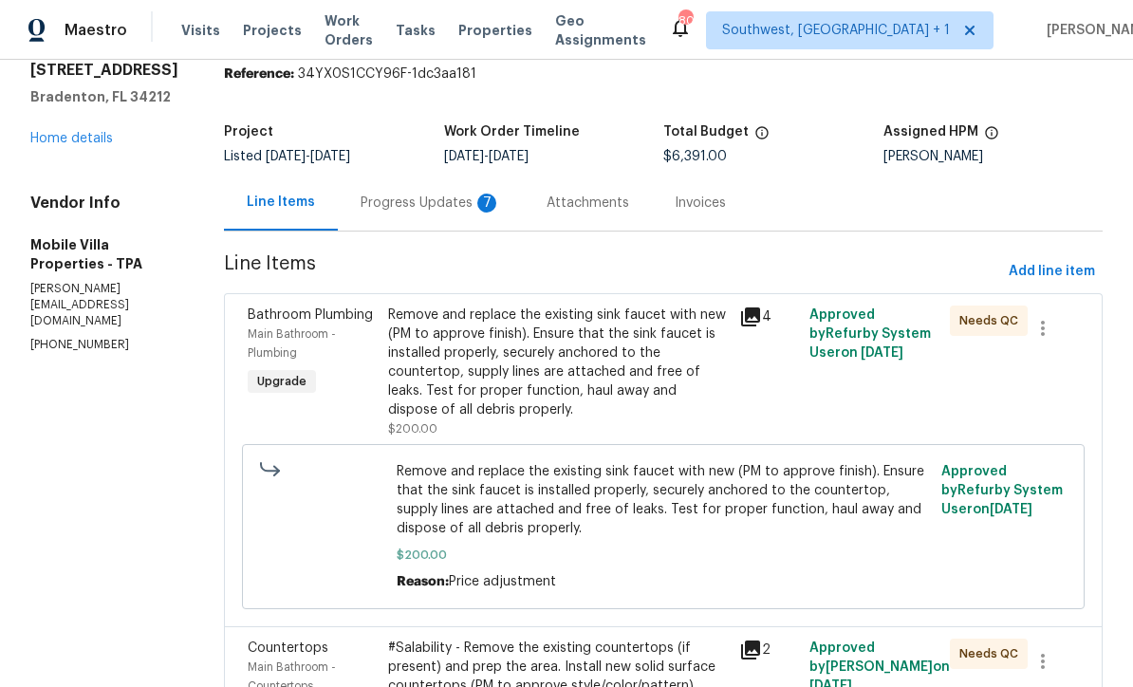
click at [360, 208] on div "Progress Updates 7" at bounding box center [430, 203] width 140 height 19
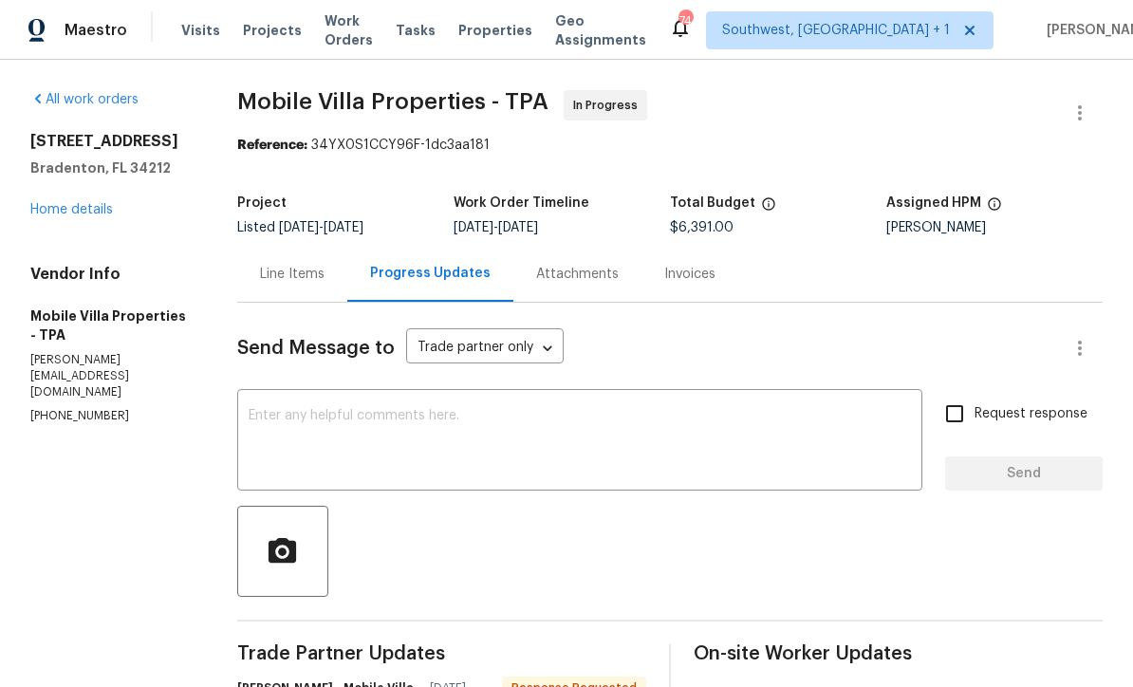
click at [292, 287] on div "Line Items" at bounding box center [292, 274] width 110 height 56
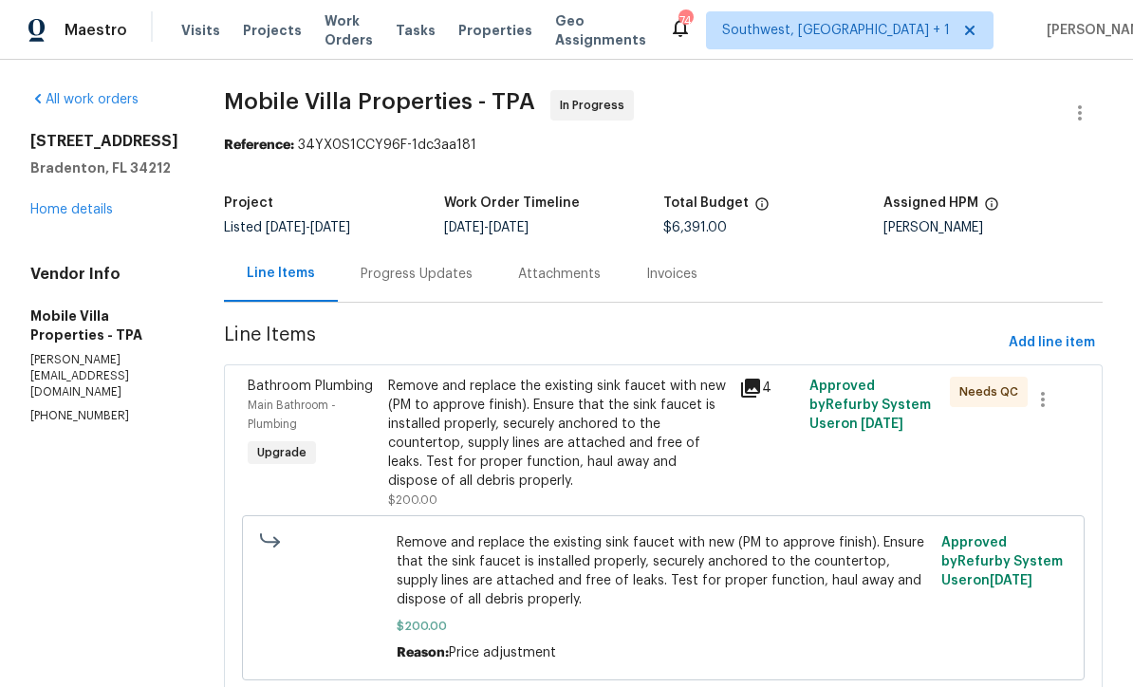
click at [339, 291] on div "Progress Updates" at bounding box center [416, 274] width 157 height 56
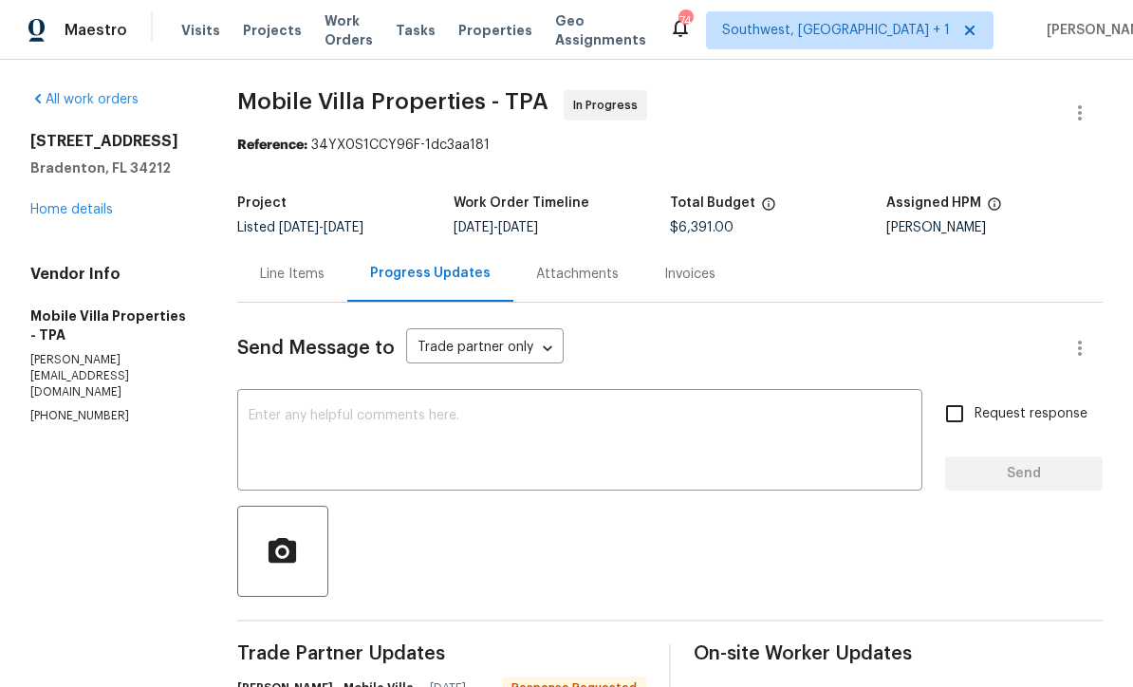
click at [677, 433] on textarea at bounding box center [580, 442] width 662 height 66
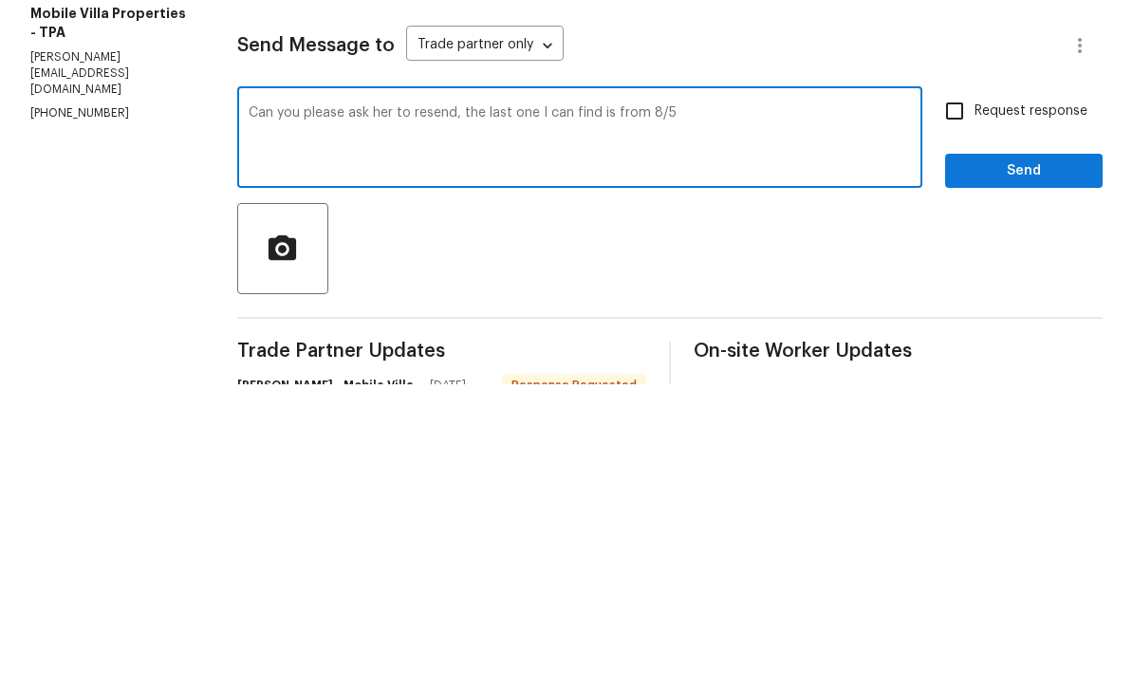
type textarea "Can you please ask her to resend, the last one I can find is from 8/5"
click at [963, 394] on input "Request response" at bounding box center [954, 414] width 40 height 40
checkbox input "true"
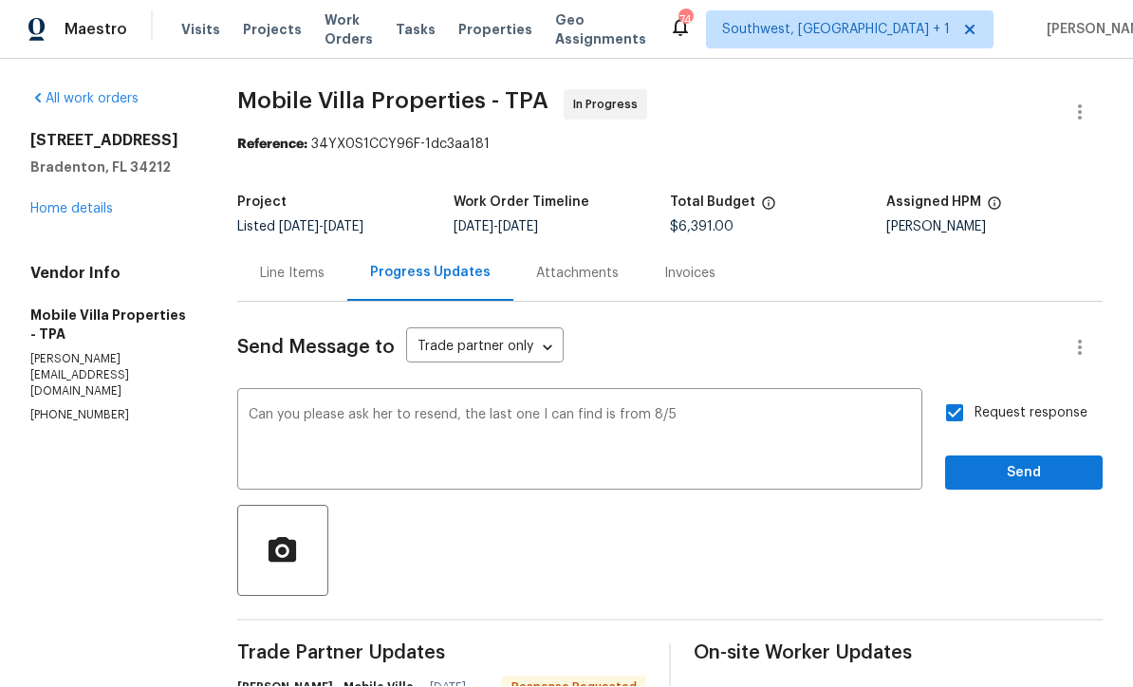
click at [457, 409] on textarea "Can you please ask her to resend, the last one I can find is from 8/5" at bounding box center [580, 442] width 662 height 66
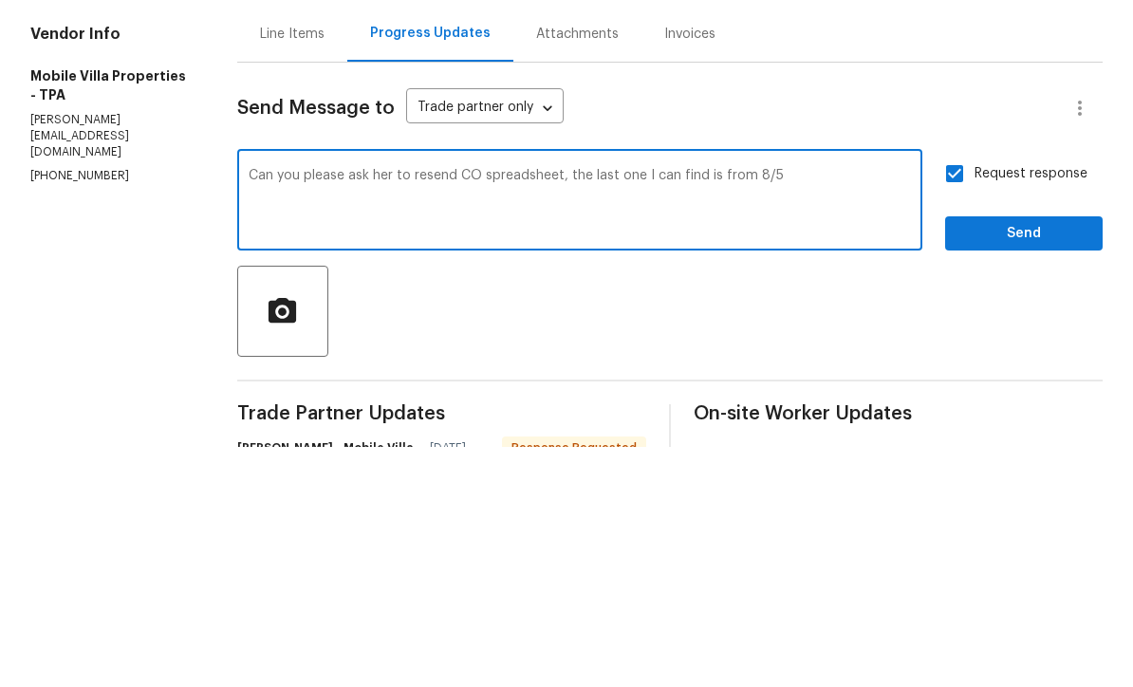
click at [867, 409] on textarea "Can you please ask her to resend CO spreadsheet, the last one I can find is fro…" at bounding box center [580, 442] width 662 height 66
type textarea "Can you please ask her to resend CO spreadsheet, the last one I can find is fro…"
click at [1023, 462] on span "Send" at bounding box center [1023, 474] width 127 height 24
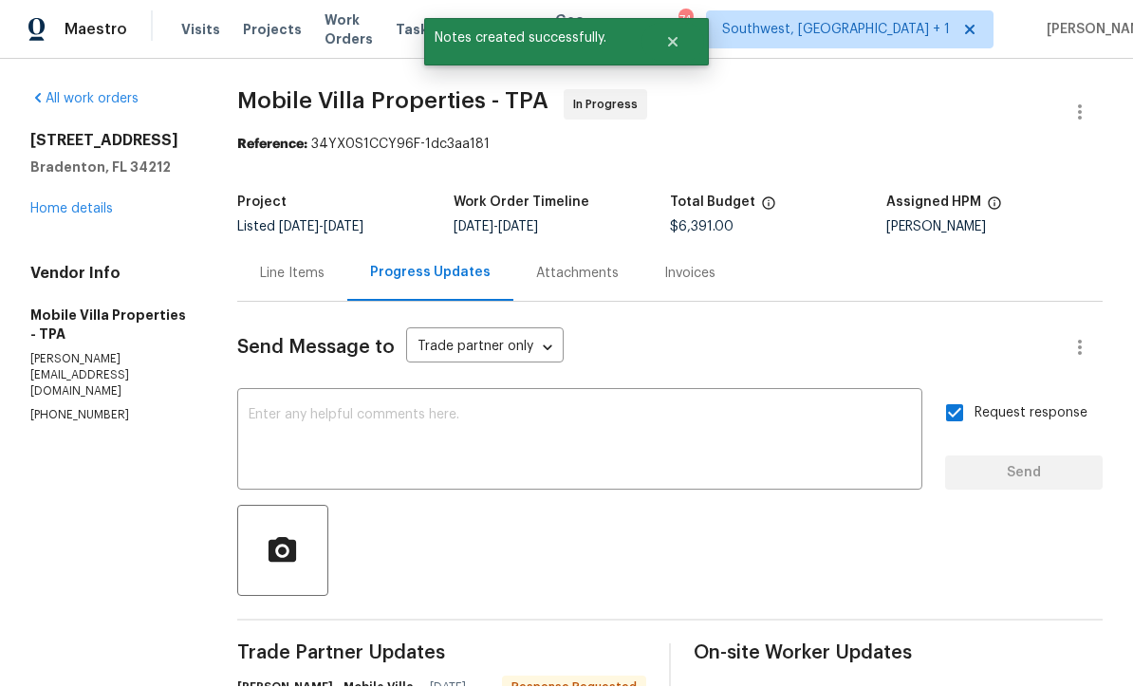
scroll to position [24, 0]
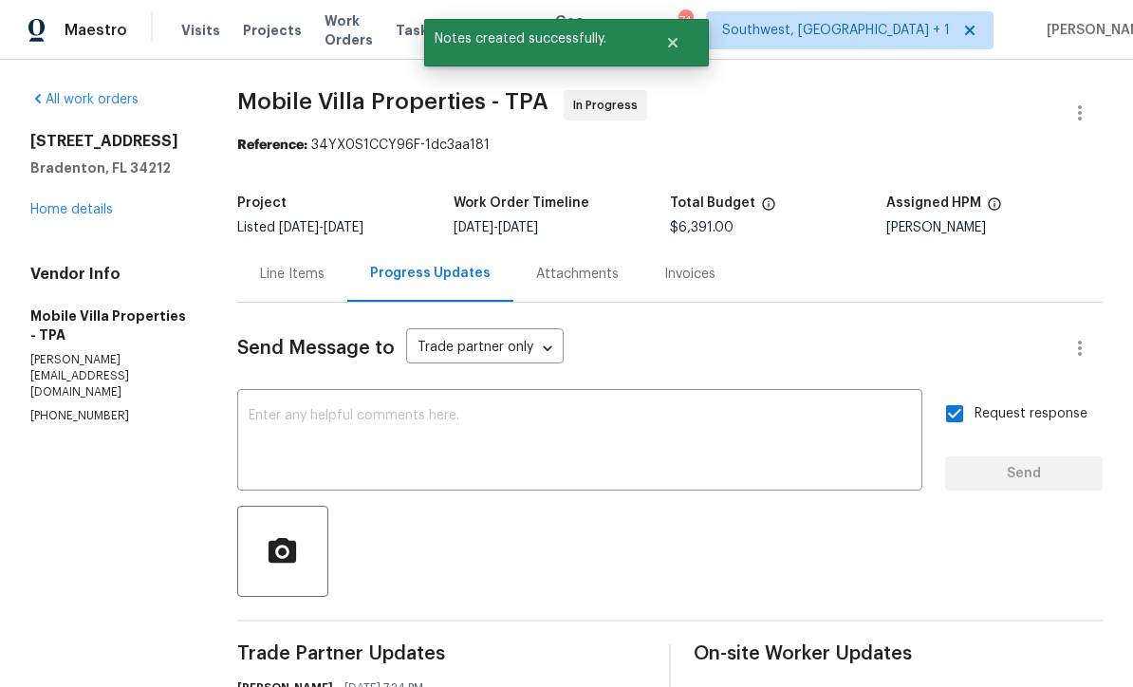
click at [66, 203] on link "Home details" at bounding box center [71, 209] width 83 height 13
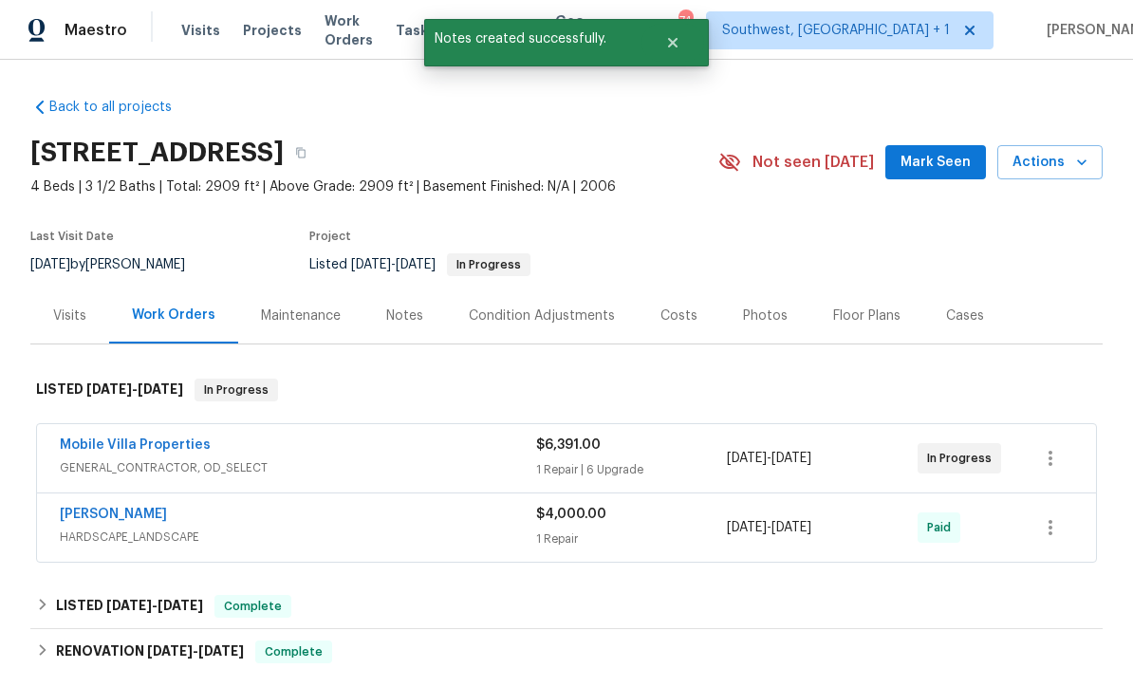
click at [258, 36] on span "Projects" at bounding box center [272, 30] width 59 height 19
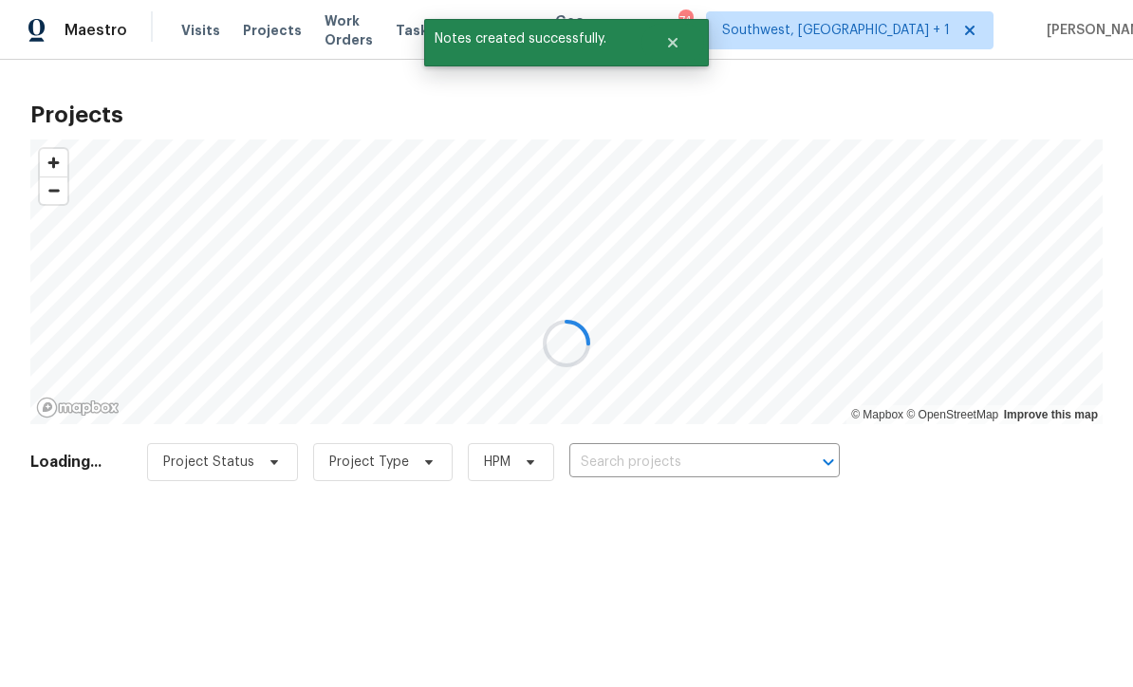
click at [710, 462] on div at bounding box center [566, 343] width 1133 height 687
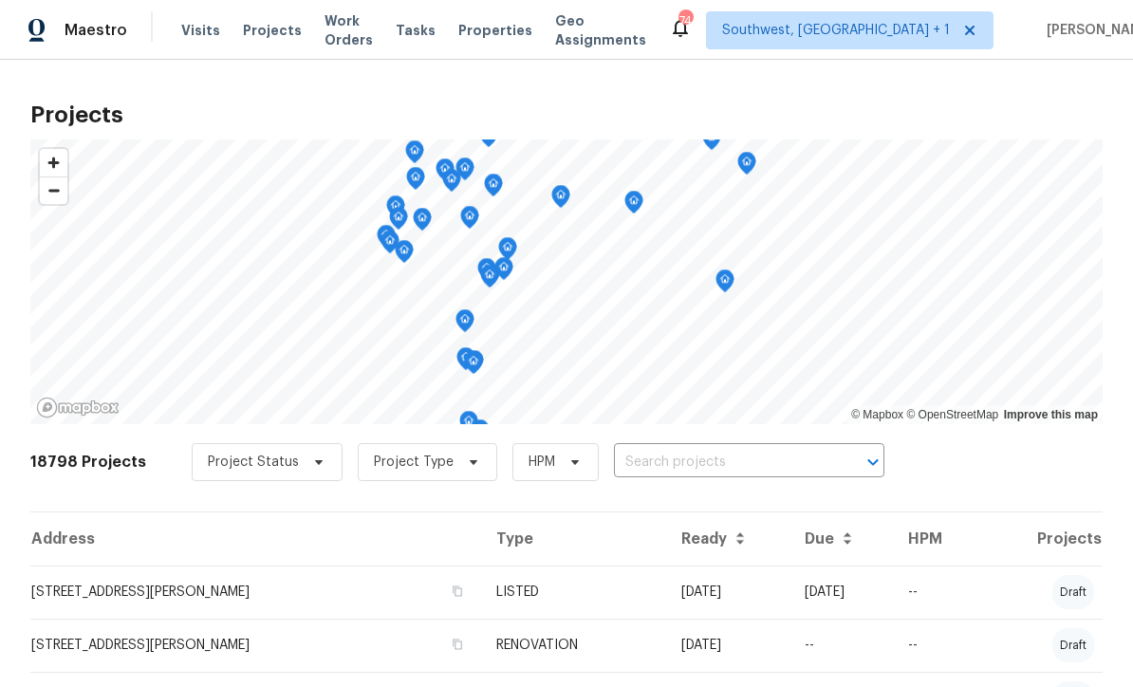
click at [709, 468] on input "text" at bounding box center [722, 462] width 217 height 29
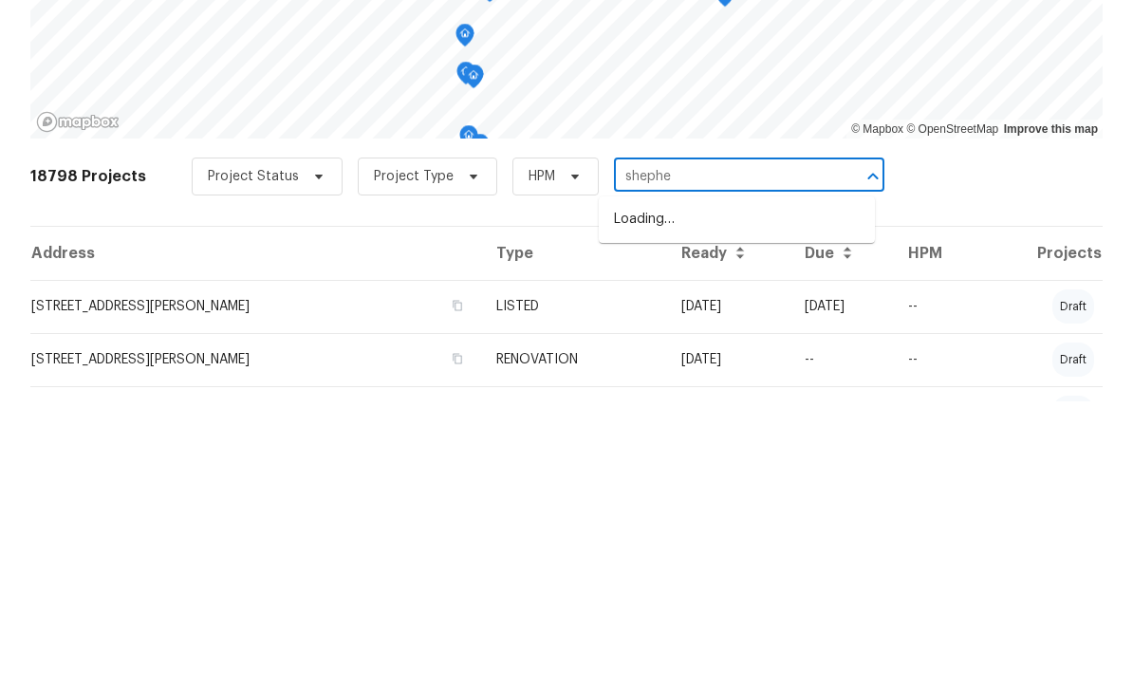
type input "shepher"
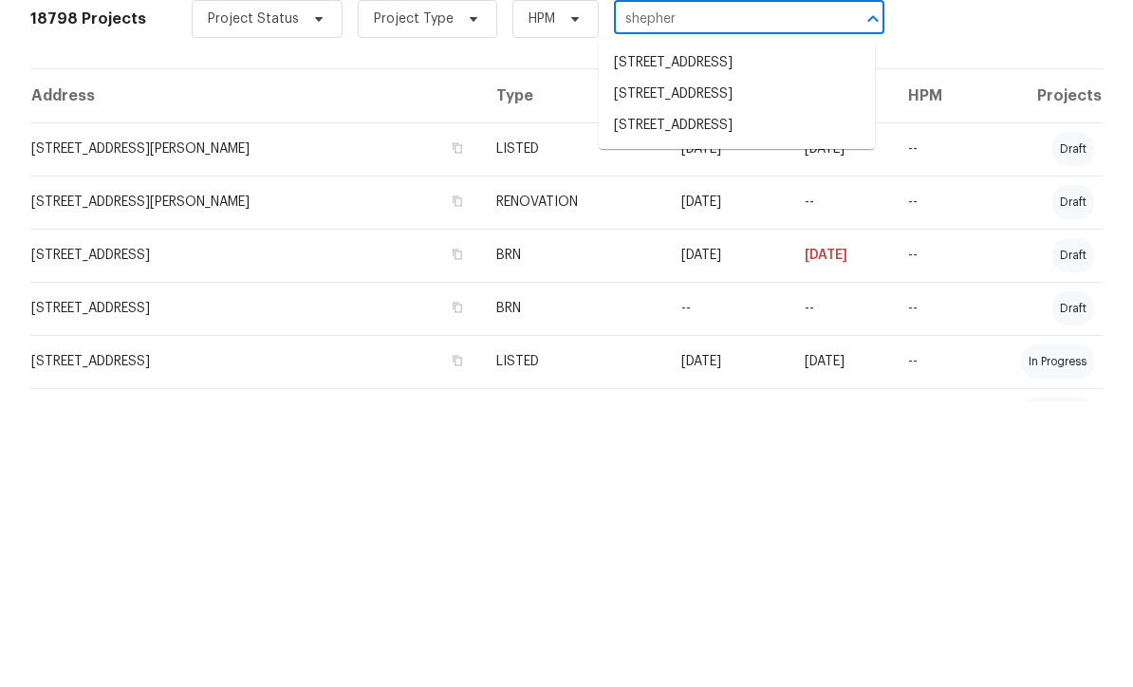
scroll to position [157, 0]
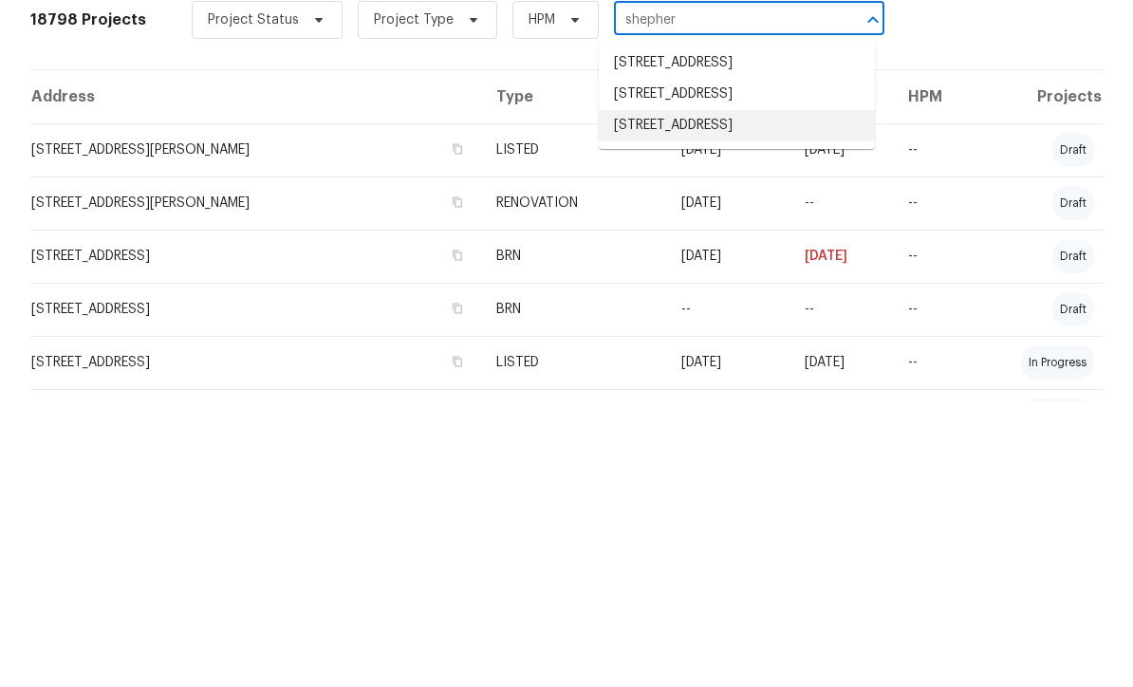
click at [785, 396] on li "7326 Shepherd St, Sarasota, FL 34243" at bounding box center [737, 411] width 276 height 31
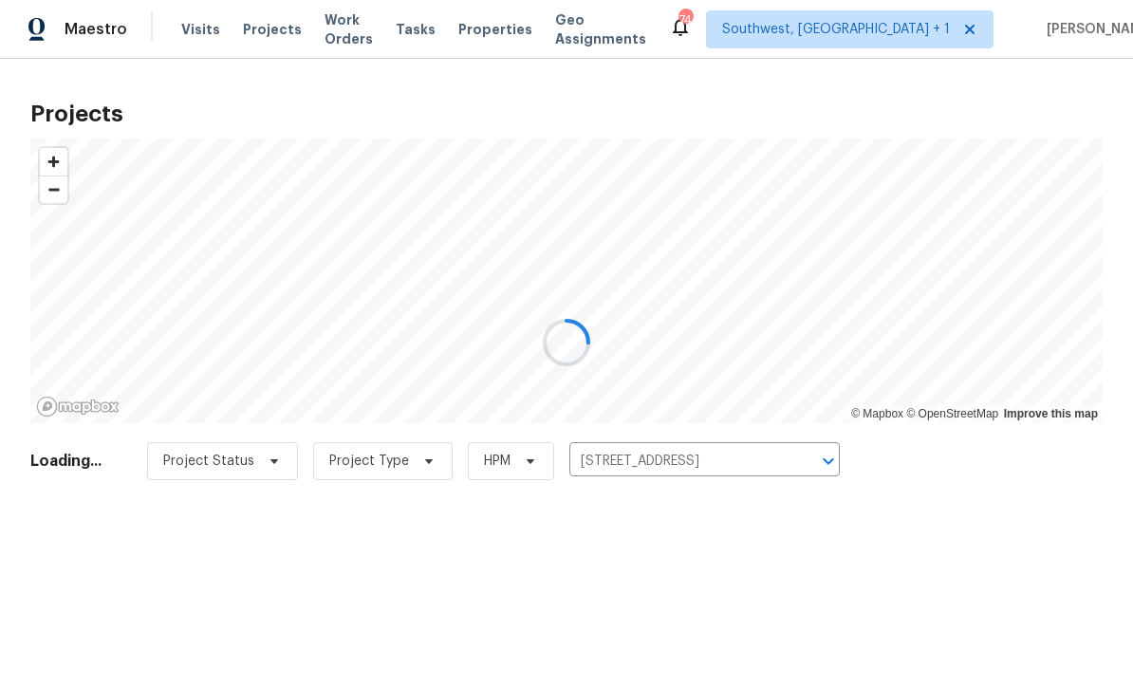
scroll to position [1, 0]
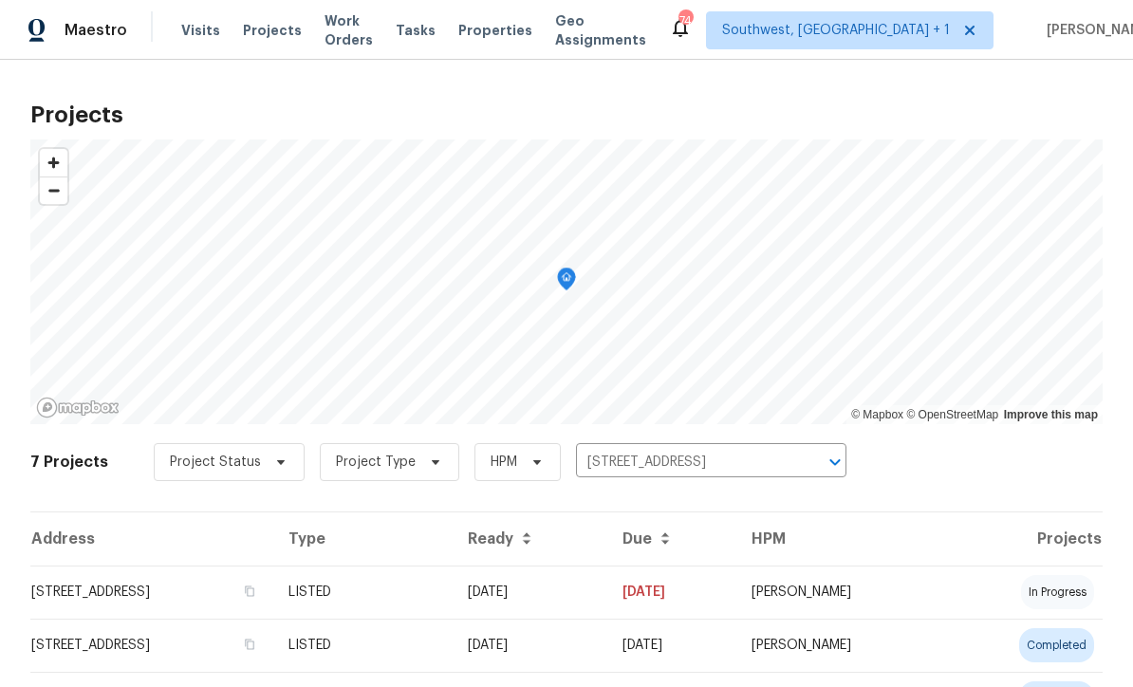
click at [689, 601] on td "08/18/25" at bounding box center [671, 591] width 129 height 53
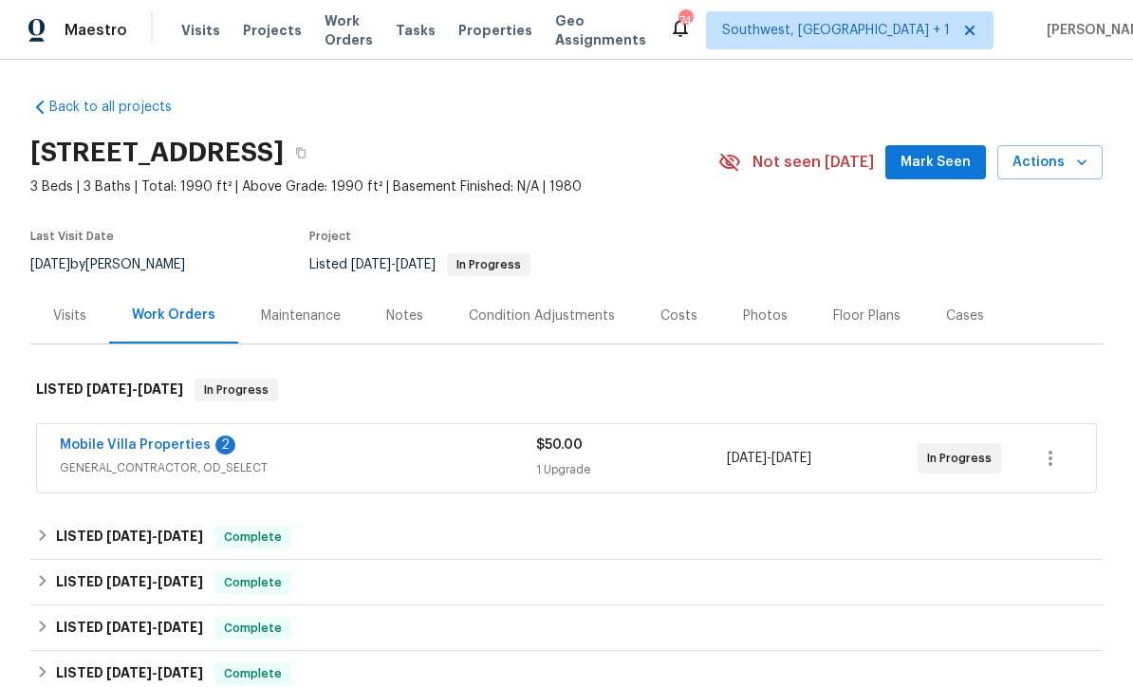
click at [123, 449] on link "Mobile Villa Properties" at bounding box center [135, 444] width 151 height 13
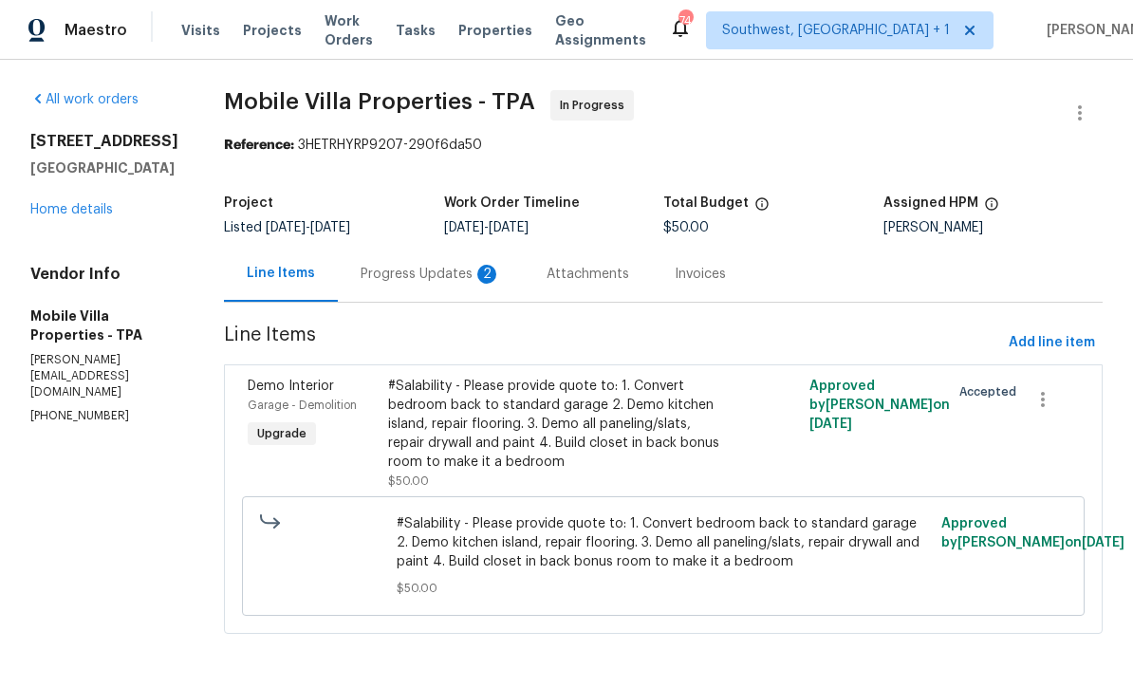
click at [562, 428] on div "#Salability - Please provide quote to: 1. Convert bedroom back to standard gara…" at bounding box center [558, 424] width 340 height 95
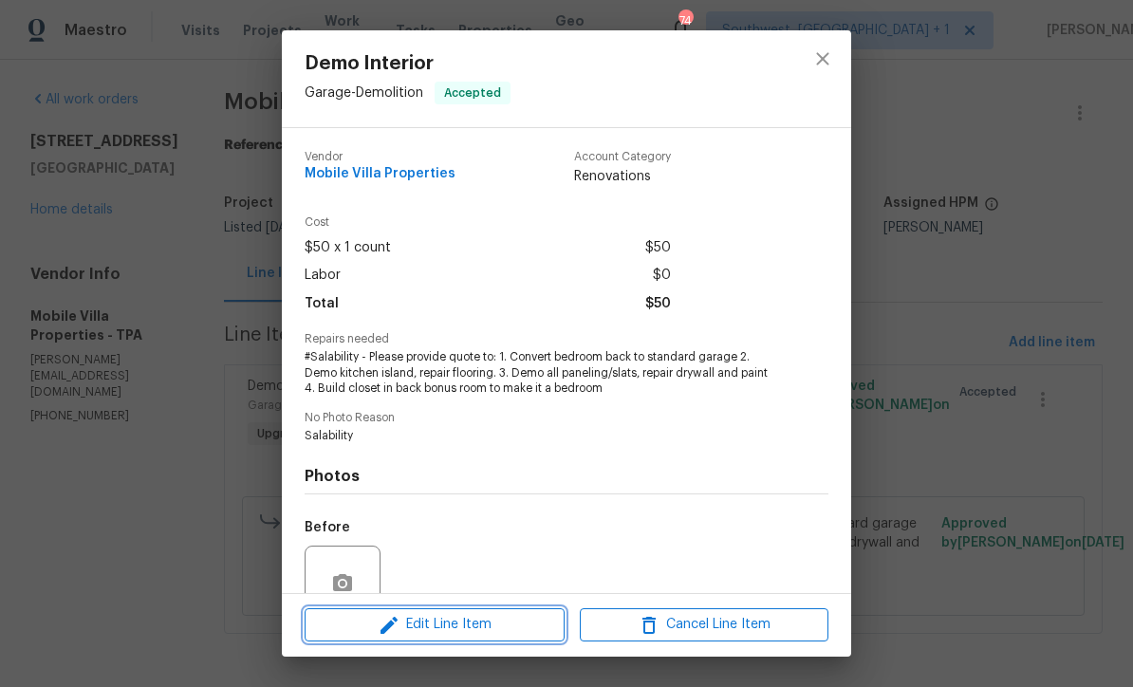
click at [511, 637] on button "Edit Line Item" at bounding box center [434, 624] width 260 height 33
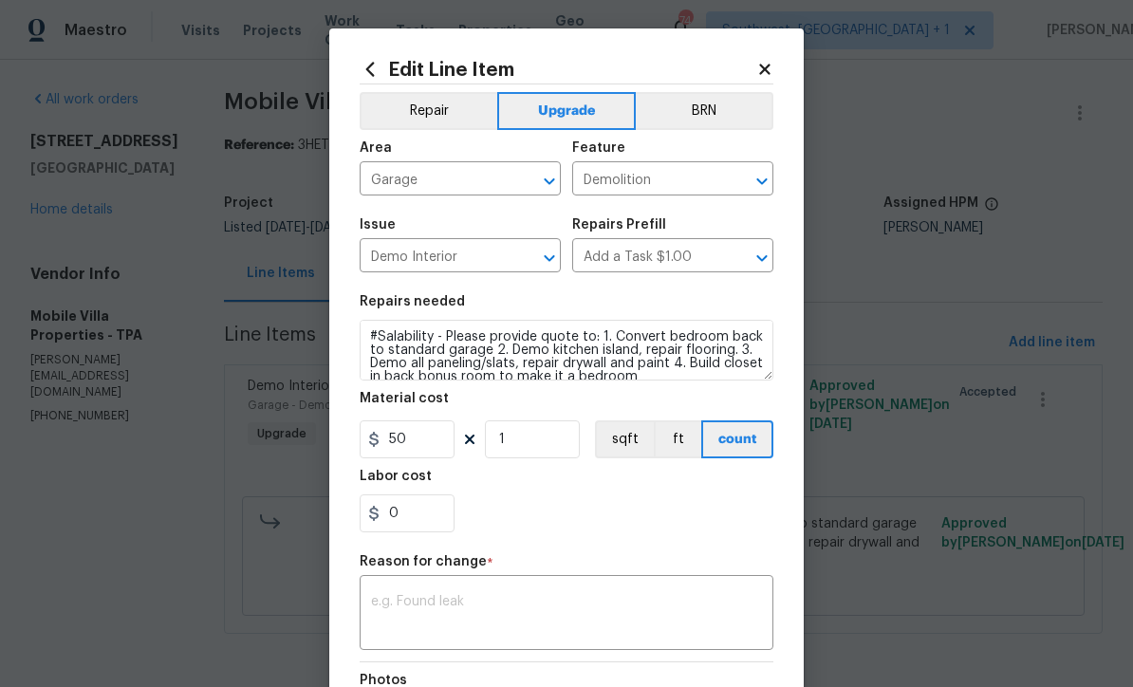
click at [459, 189] on input "Garage" at bounding box center [433, 180] width 148 height 29
type input "b"
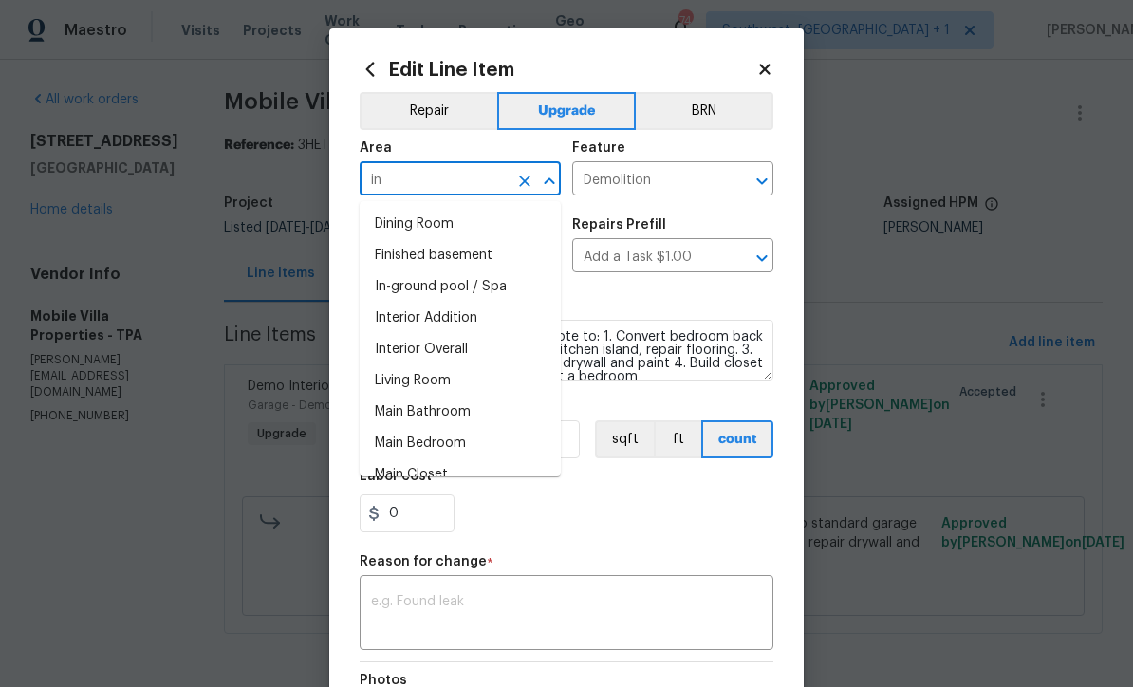
type input "i"
click at [396, 230] on li "Addition or Conversion" at bounding box center [459, 224] width 201 height 31
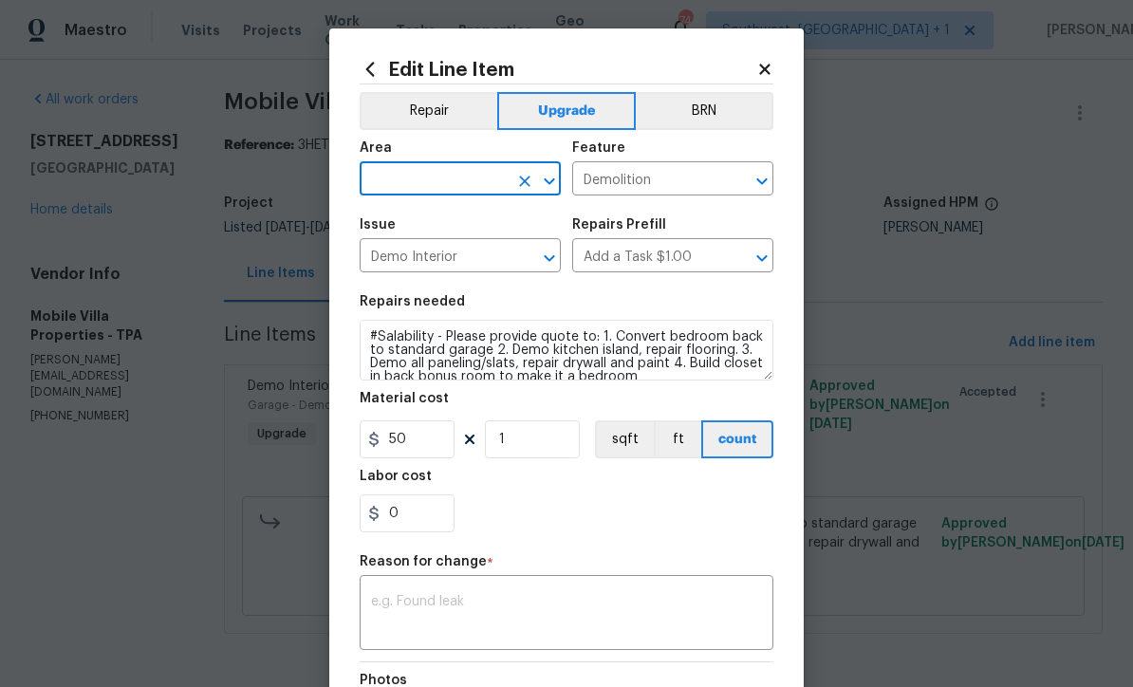
type input "Addition or Conversion"
click at [442, 187] on input "Addition or Conversion" at bounding box center [433, 180] width 148 height 29
click at [708, 185] on input "Demolition" at bounding box center [646, 180] width 148 height 29
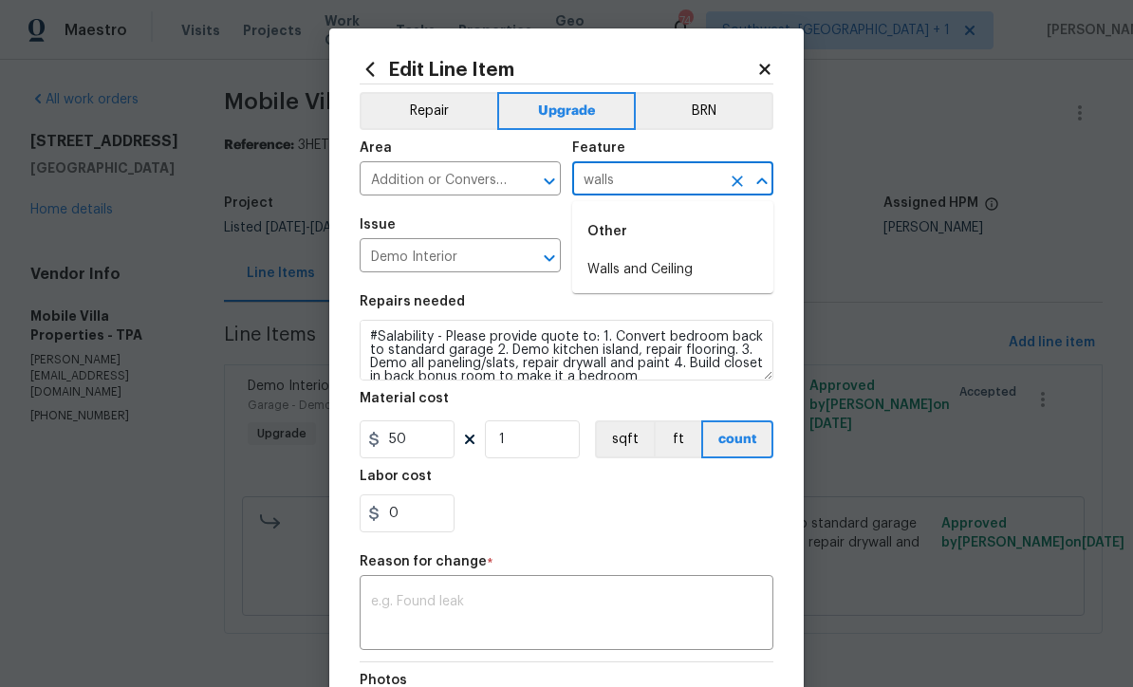
click at [667, 267] on li "Walls and Ceiling" at bounding box center [672, 269] width 201 height 31
type input "Walls and Ceiling"
click at [390, 267] on input "Demo Interior" at bounding box center [433, 257] width 148 height 29
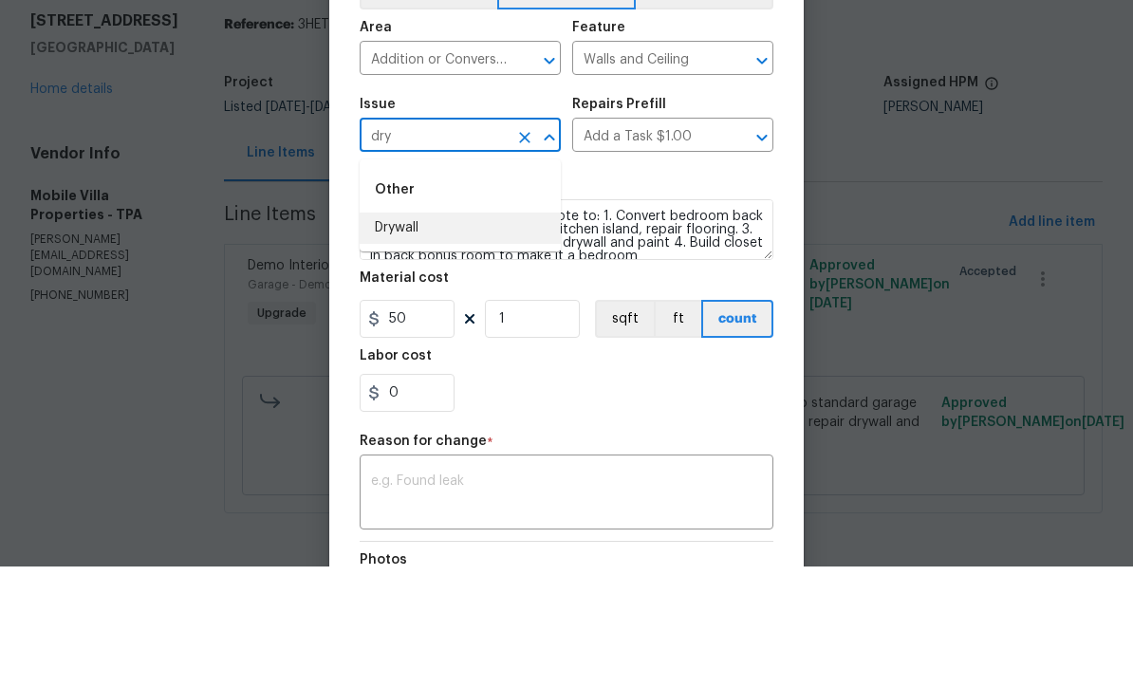
click at [415, 333] on li "Drywall" at bounding box center [459, 348] width 201 height 31
type input "Drywall"
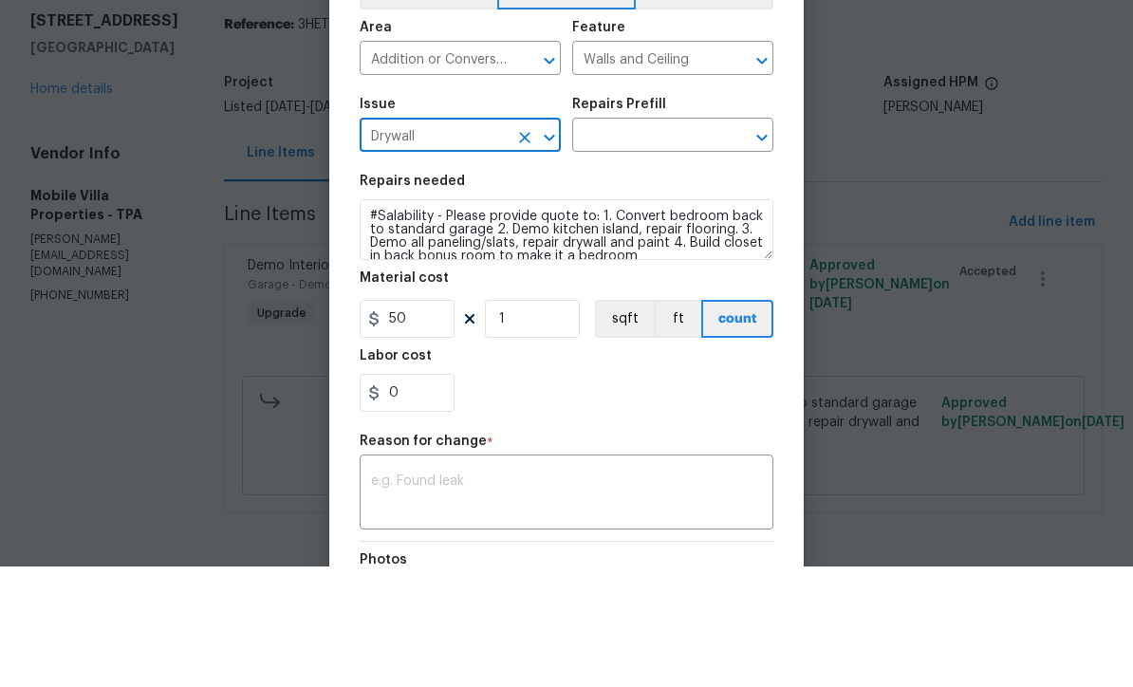
click at [691, 243] on input "text" at bounding box center [646, 257] width 148 height 29
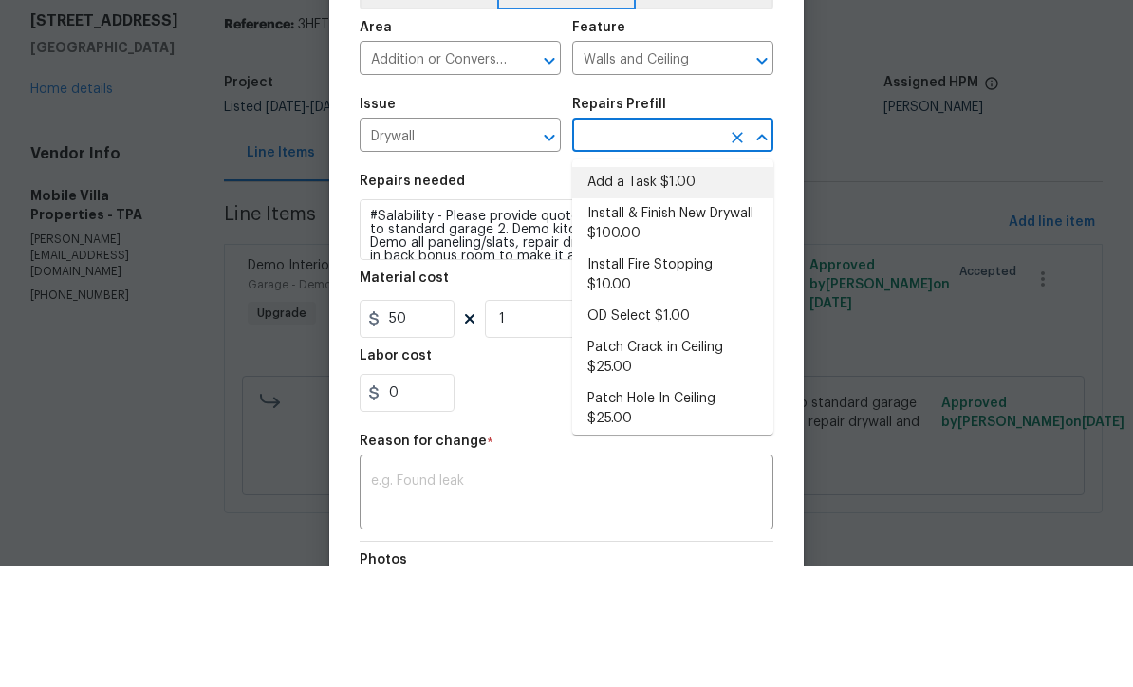
click at [695, 287] on li "Add a Task $1.00" at bounding box center [672, 302] width 201 height 31
type input "Add a Task $1.00"
type textarea "HPM to detail"
type input "Add a Task $1.00"
type input "1"
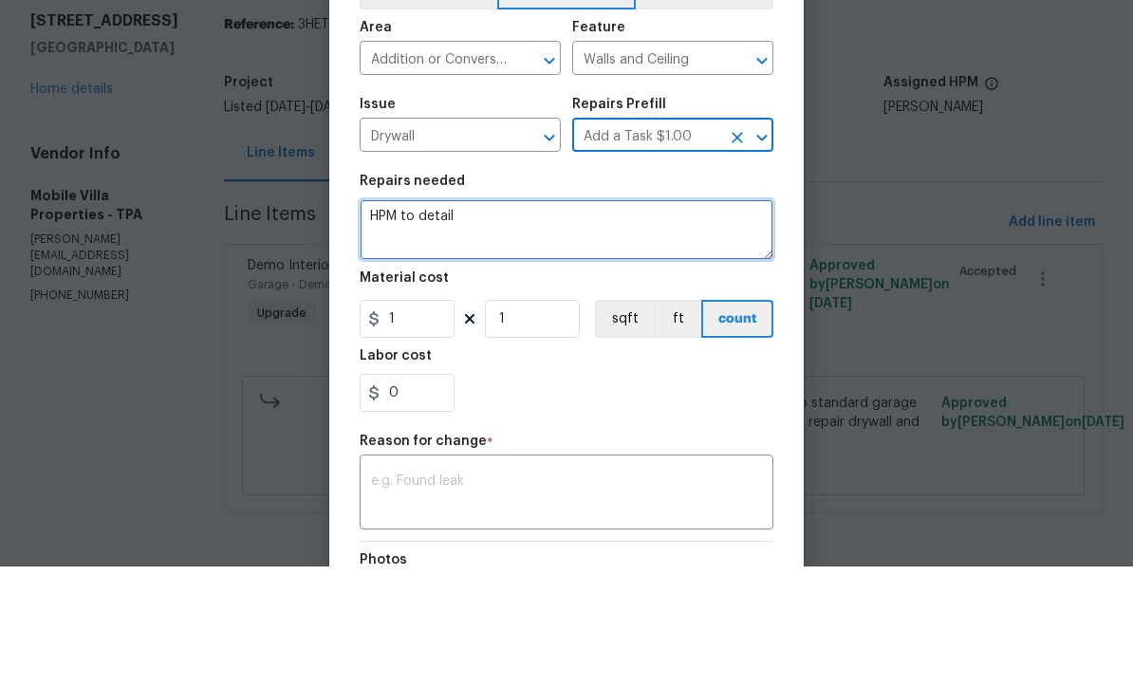
click at [521, 320] on textarea "HPM to detail" at bounding box center [566, 350] width 414 height 61
type textarea "H"
click at [458, 320] on textarea "#Salability -" at bounding box center [566, 350] width 414 height 61
paste textarea "room 4'x3' $525.00 Framing Shelving Drywall, tape, texture, paint Bifold door B…"
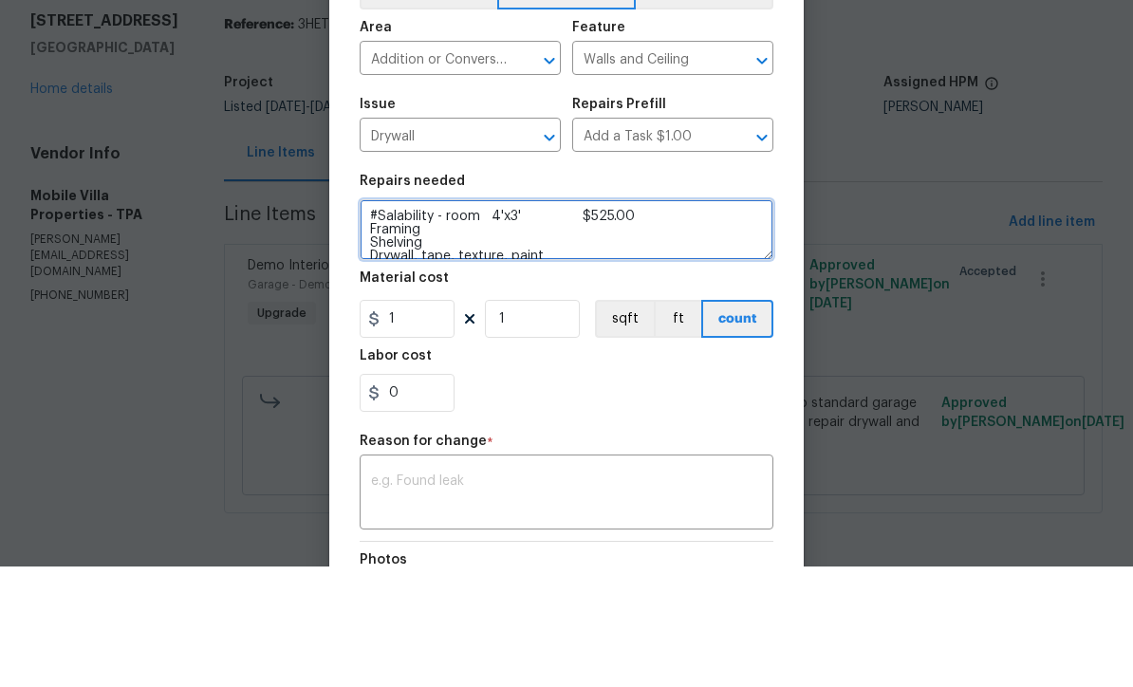
click at [449, 320] on textarea "#Salability - room 4'x3' $525.00 Framing Shelving Drywall, tape, texture, paint…" at bounding box center [566, 350] width 414 height 61
click at [653, 320] on textarea "#Salability - construct closet in flex room 4'x3' $525.00 Framing Shelving Dryw…" at bounding box center [566, 350] width 414 height 61
click at [505, 320] on textarea "#Salability - construct closet in flex room 4'x3' $525.00 Framing Shelving Dryw…" at bounding box center [566, 350] width 414 height 61
click at [732, 320] on textarea "#Salability - construct 4x3 closet in flex room 4'x3' $525.00 Framing Shelving …" at bounding box center [566, 350] width 414 height 61
click at [729, 320] on textarea "#Salability - construct 4x3 closet in flex room 4'x3' $525.00 Framing Shelving …" at bounding box center [566, 350] width 414 height 61
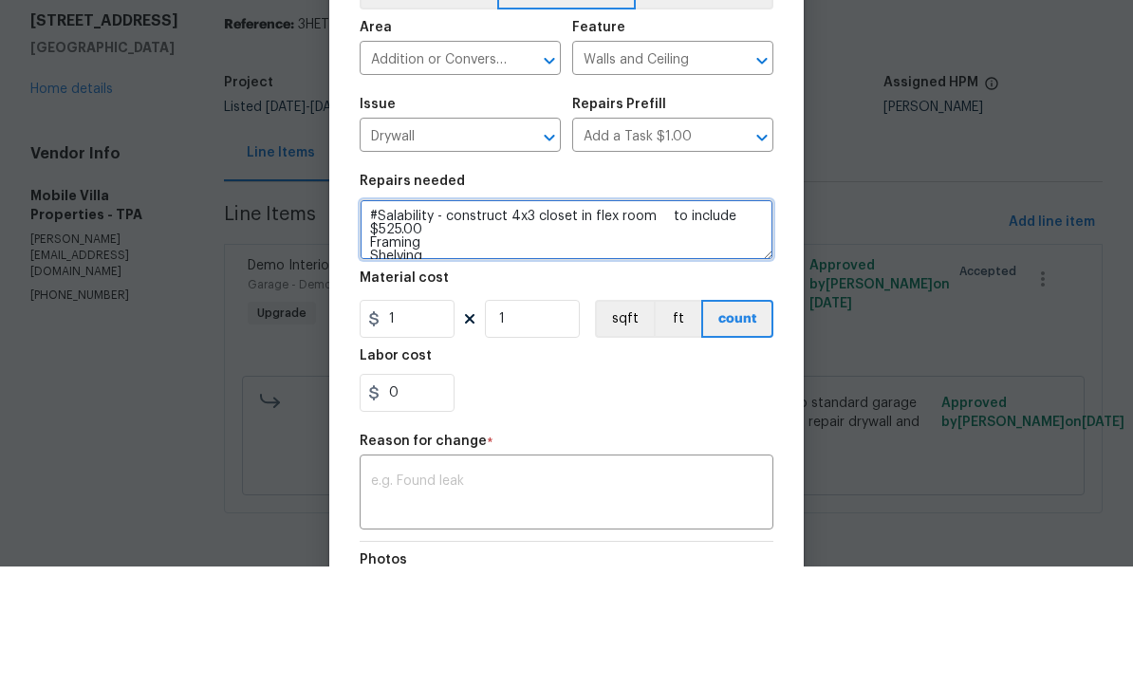
click at [433, 320] on textarea "#Salability - construct 4x3 closet in flex room to include $525.00 Framing Shel…" at bounding box center [566, 350] width 414 height 61
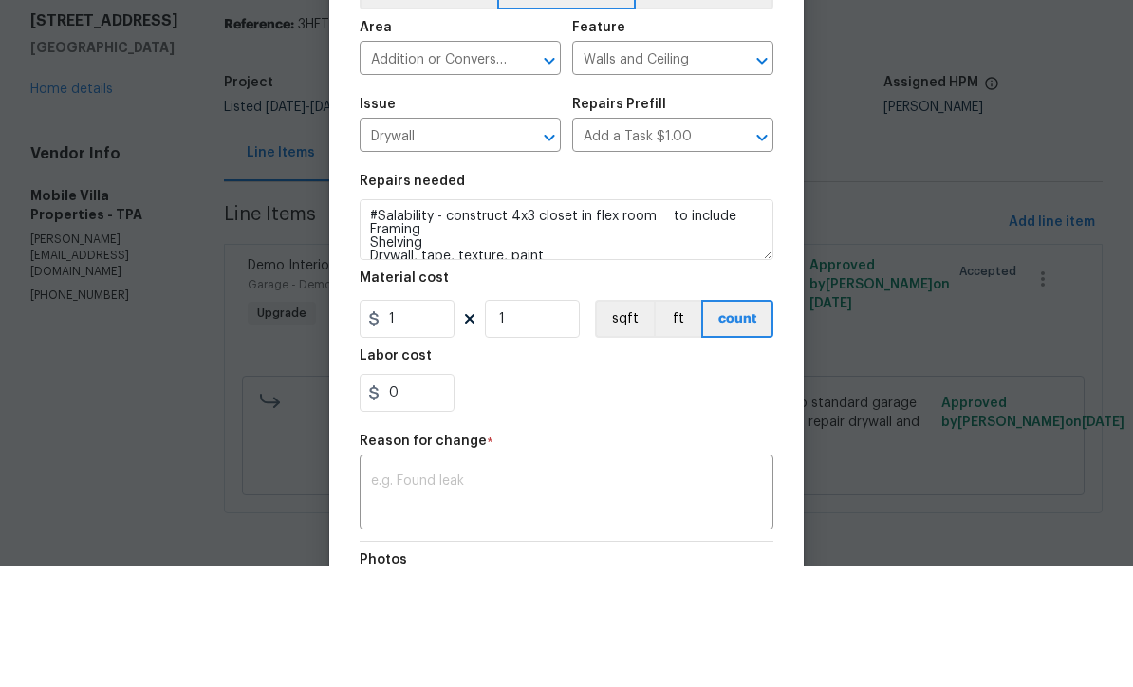
scroll to position [1, 0]
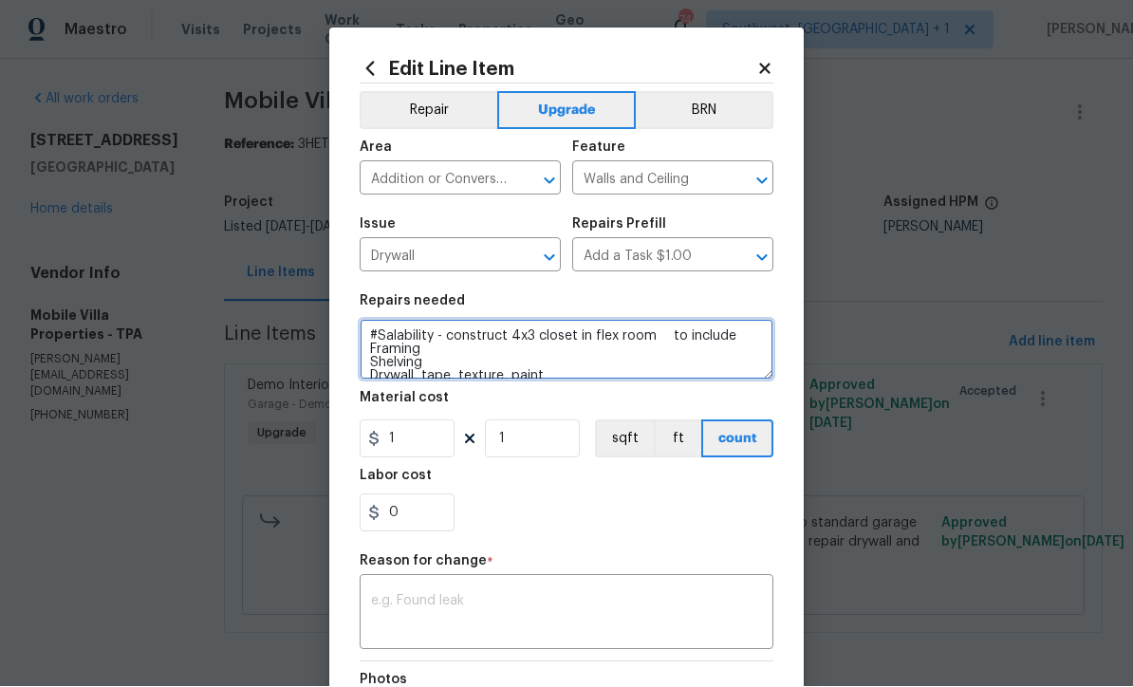
type textarea "#Salability - construct 4x3 closet in flex room to include Framing Shelving Dry…"
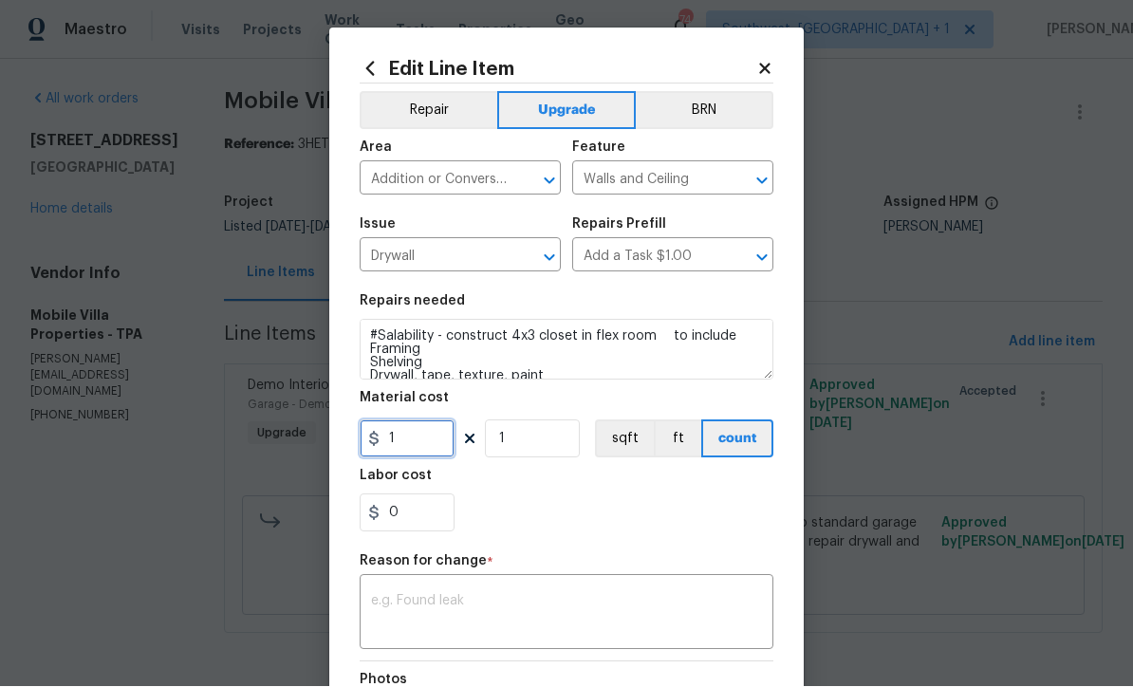
click at [408, 443] on input "1" at bounding box center [406, 439] width 95 height 38
type input "525"
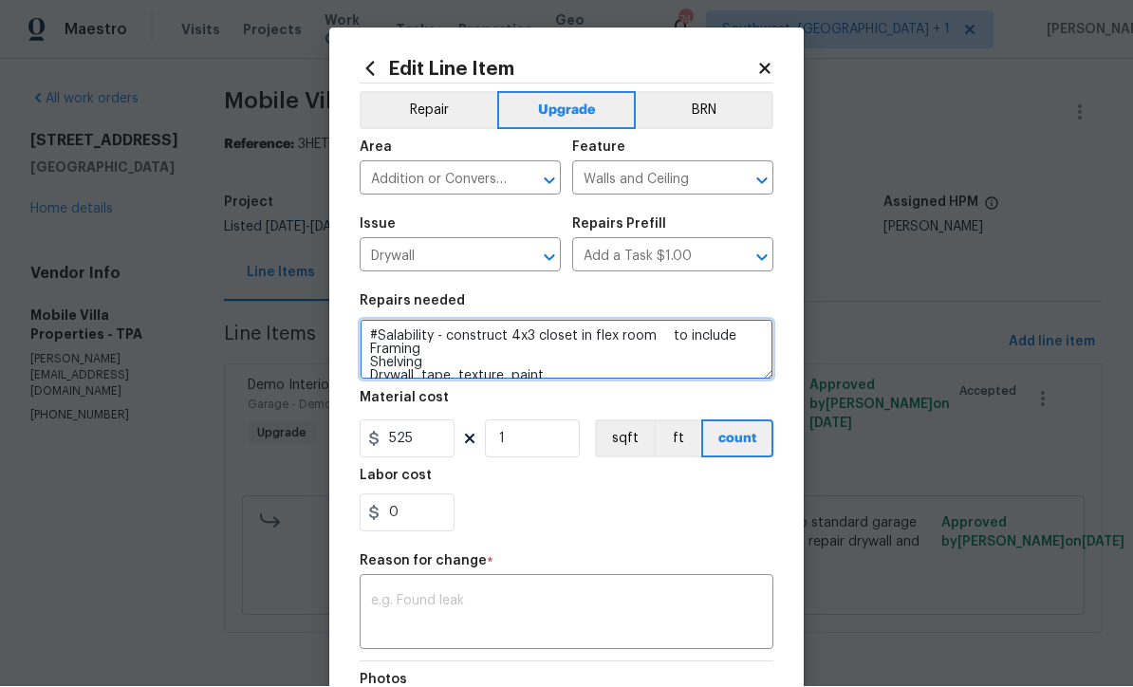
click at [419, 360] on textarea "#Salability - construct 4x3 closet in flex room to include Framing Shelving Dry…" at bounding box center [566, 350] width 414 height 61
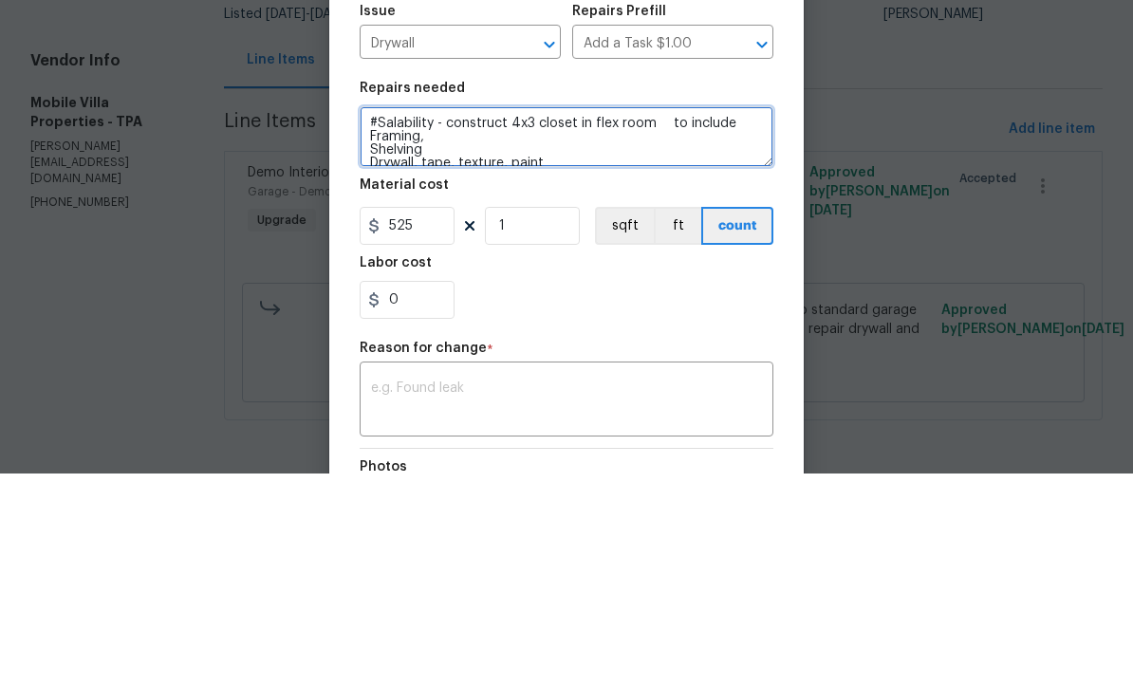
click at [378, 320] on textarea "#Salability - construct 4x3 closet in flex room to include Framing, Shelving Dr…" at bounding box center [566, 350] width 414 height 61
click at [366, 320] on textarea "#Salability - construct 4x3 closet in flex room to include Framing, Shelving, D…" at bounding box center [566, 350] width 414 height 61
click at [372, 320] on textarea "#Salability - construct 4x3 closet in flex room to include Framing, Shelving, D…" at bounding box center [566, 350] width 414 height 61
click at [376, 320] on textarea "#Salability - construct 4x3 closet in flex room to include Framing, Shelving, D…" at bounding box center [566, 350] width 414 height 61
click at [365, 320] on textarea "#Salability - construct 4x3 closet in flex room to include Framing, Shelving, D…" at bounding box center [566, 350] width 414 height 61
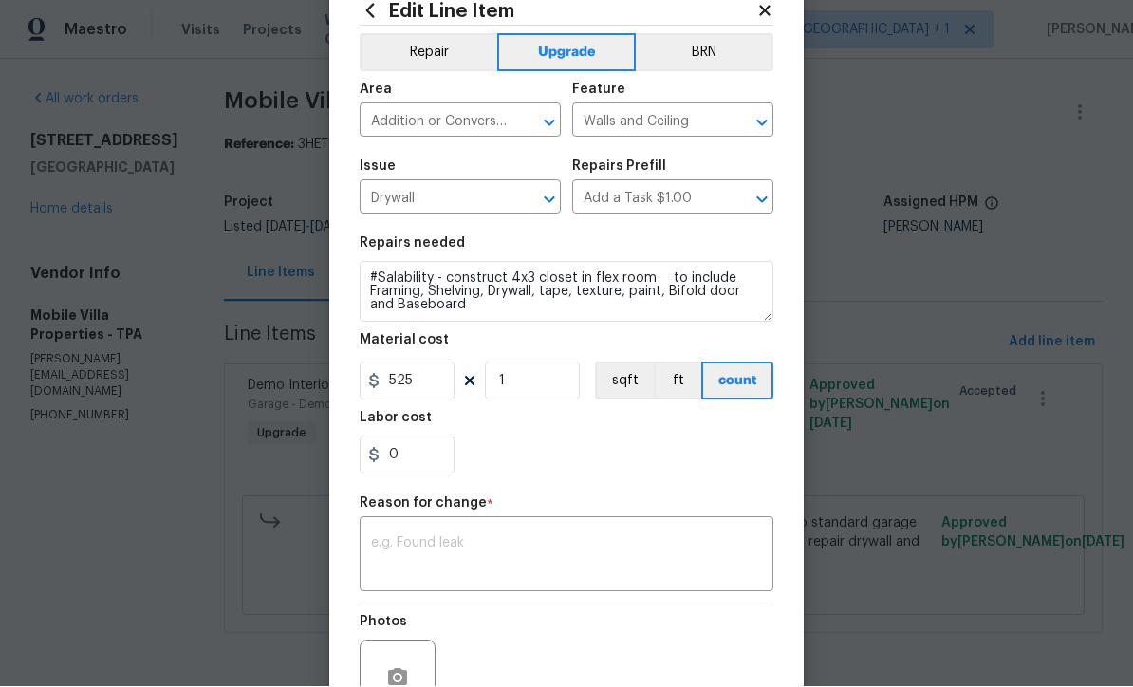
scroll to position [60, 0]
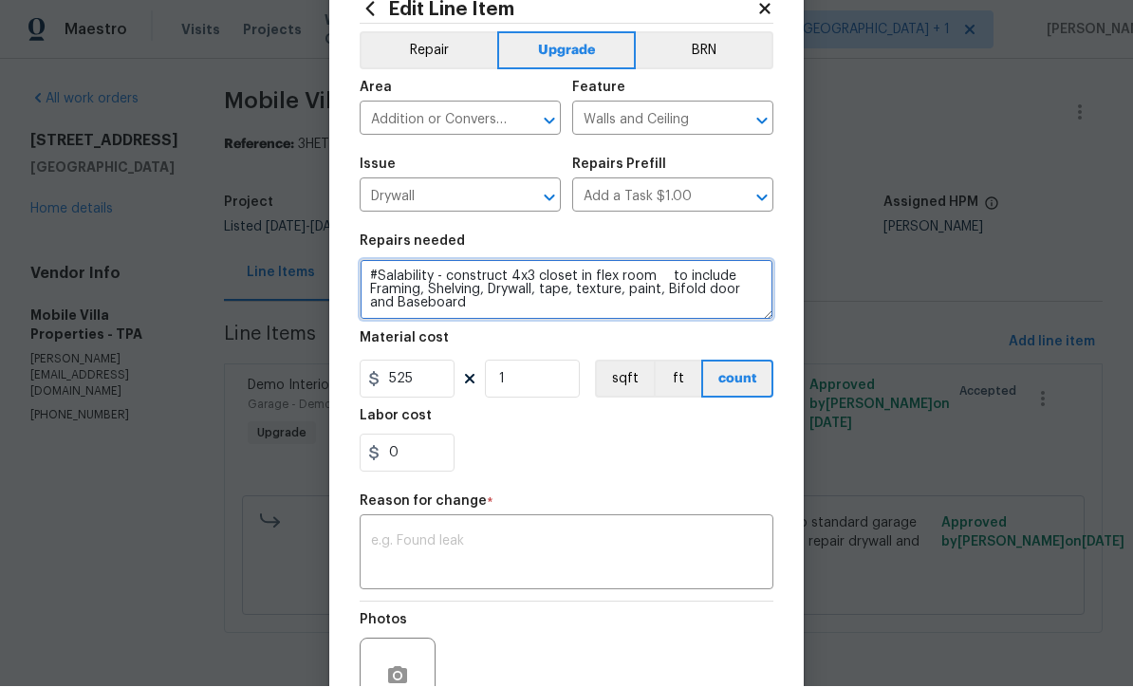
type textarea "#Salability - construct 4x3 closet in flex room to include Framing, Shelving, D…"
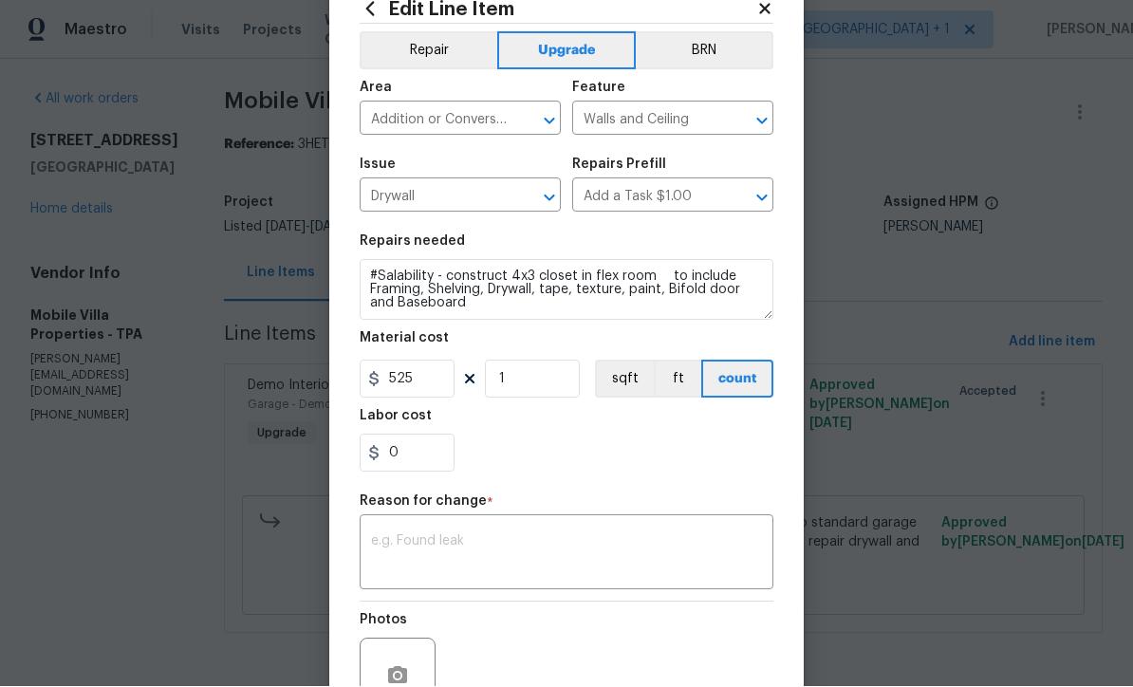
click at [384, 550] on textarea at bounding box center [566, 555] width 391 height 40
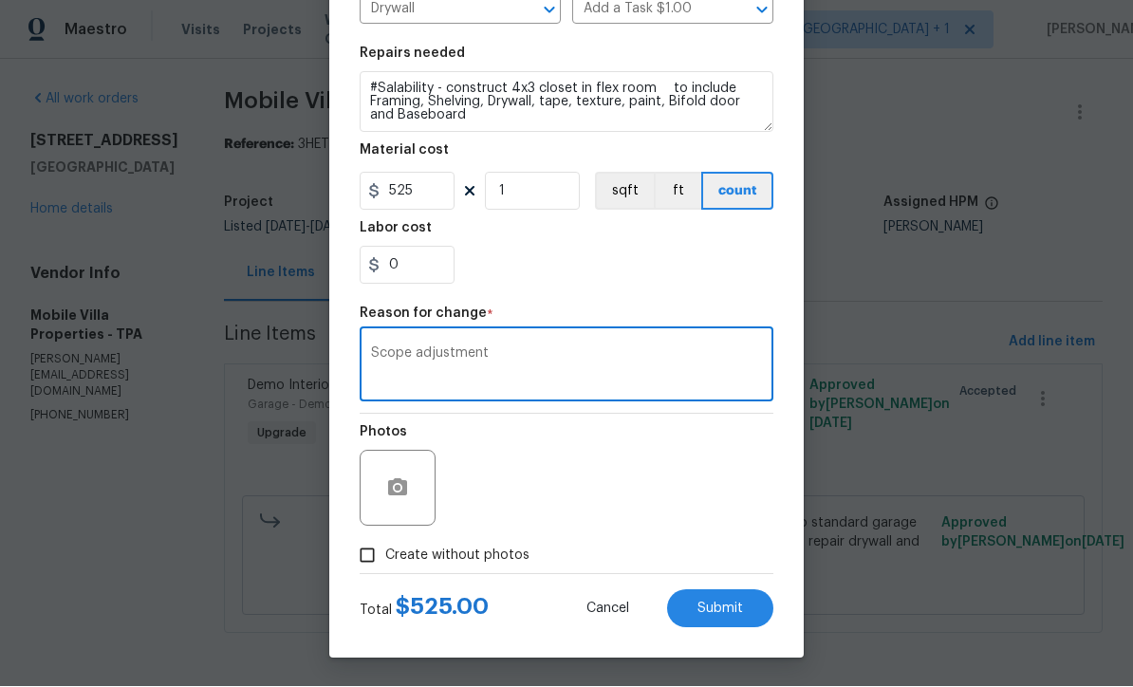
scroll to position [251, 0]
type textarea "Scope adjustment"
click at [363, 566] on input "Create without photos" at bounding box center [367, 556] width 36 height 36
checkbox input "true"
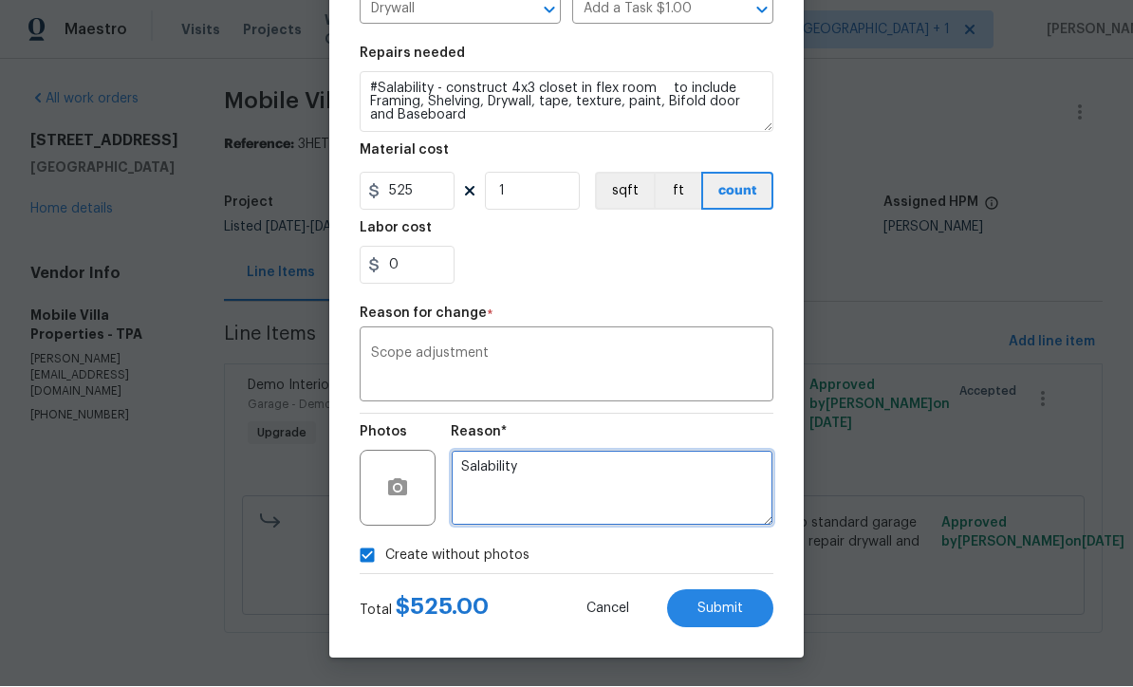
click at [665, 502] on textarea "Salability" at bounding box center [612, 489] width 323 height 76
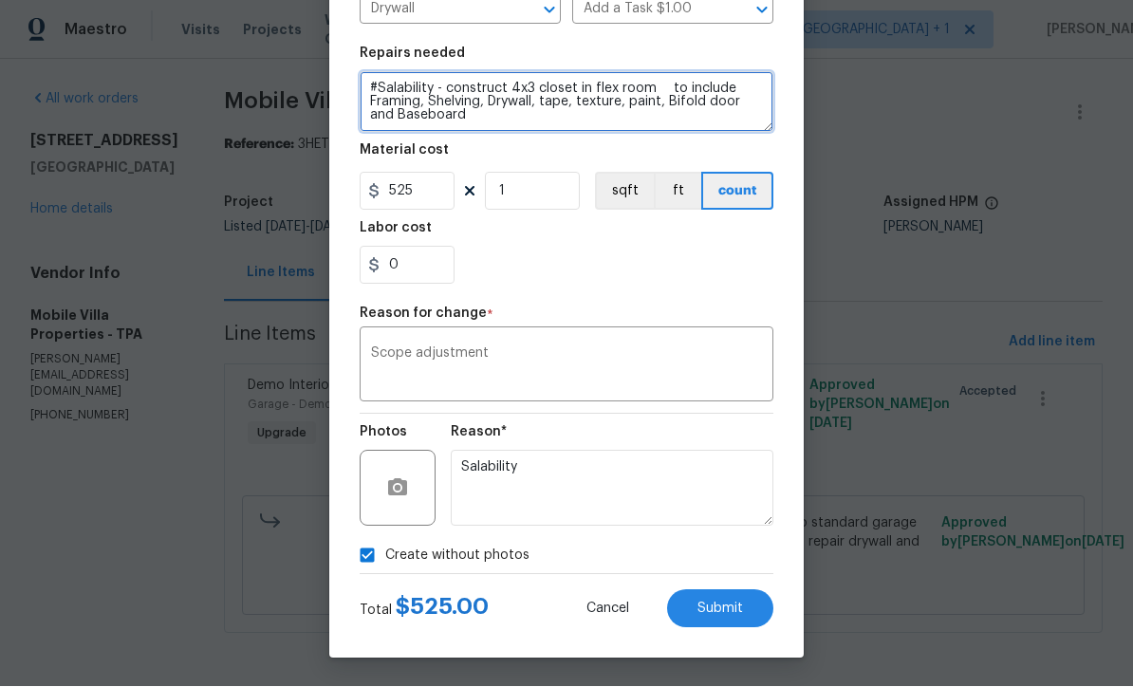
click at [483, 88] on textarea "#Salability - construct 4x3 closet in flex room to include Framing, Shelving, D…" at bounding box center [566, 102] width 414 height 61
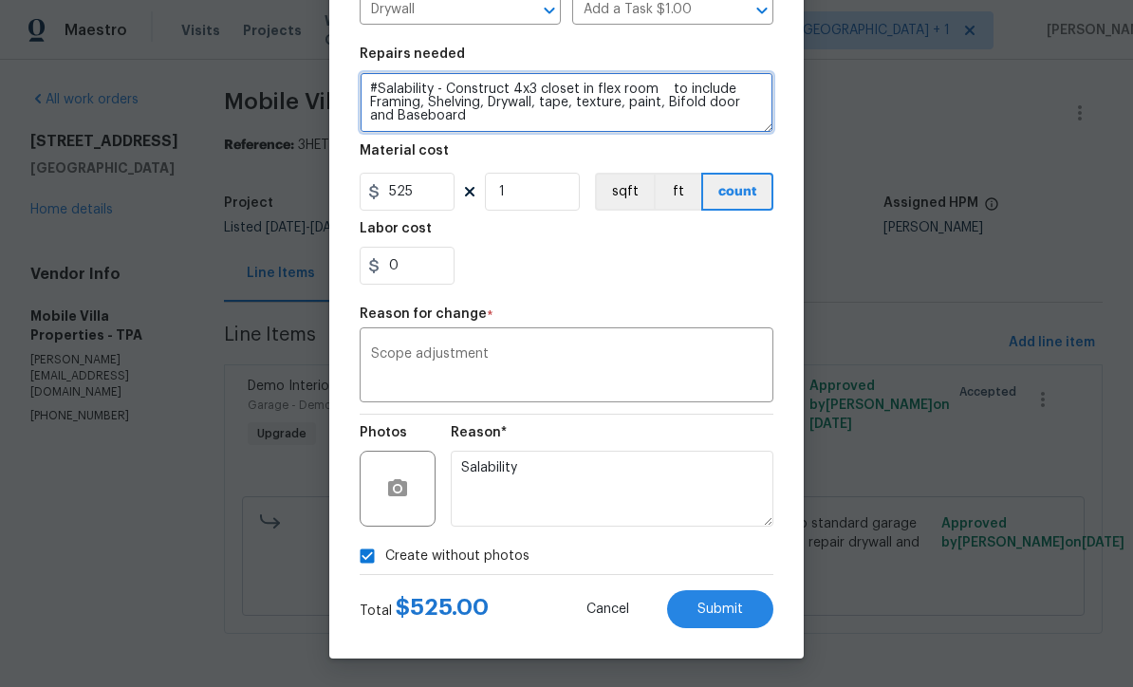
click at [679, 89] on textarea "#Salability - Construct 4x3 closet in flex room to include Framing, Shelving, D…" at bounding box center [566, 102] width 414 height 61
type textarea "#Salability - Construct 4x3 closet in flex room to include Framing, Shelving, D…"
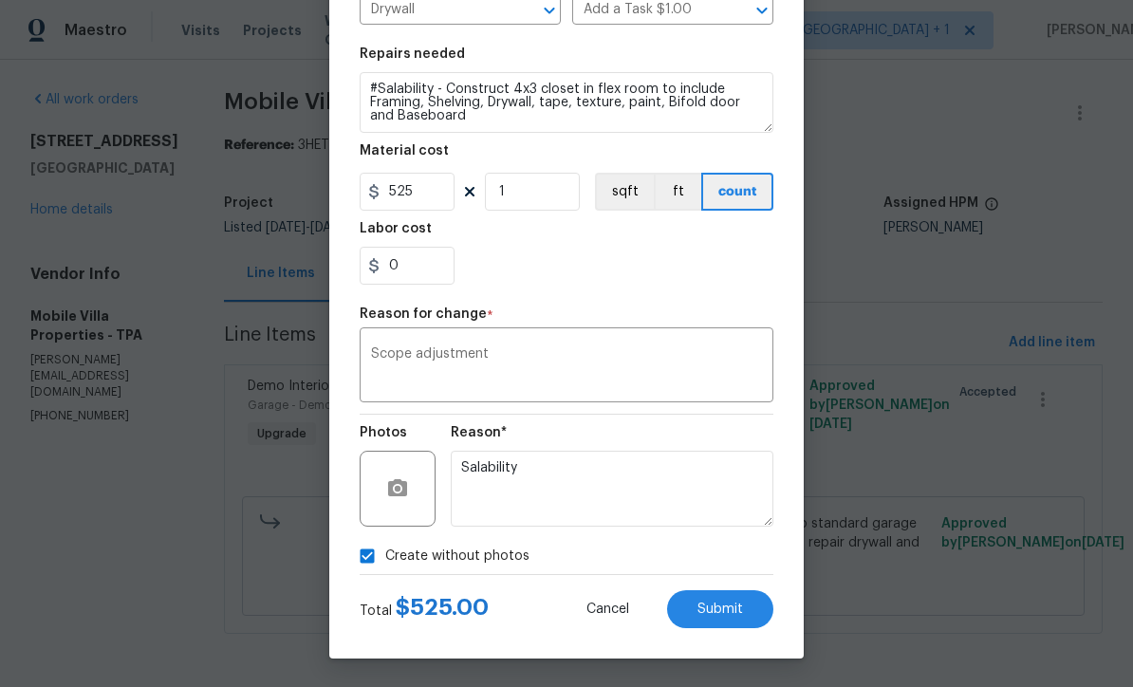
click at [740, 619] on button "Submit" at bounding box center [720, 609] width 106 height 38
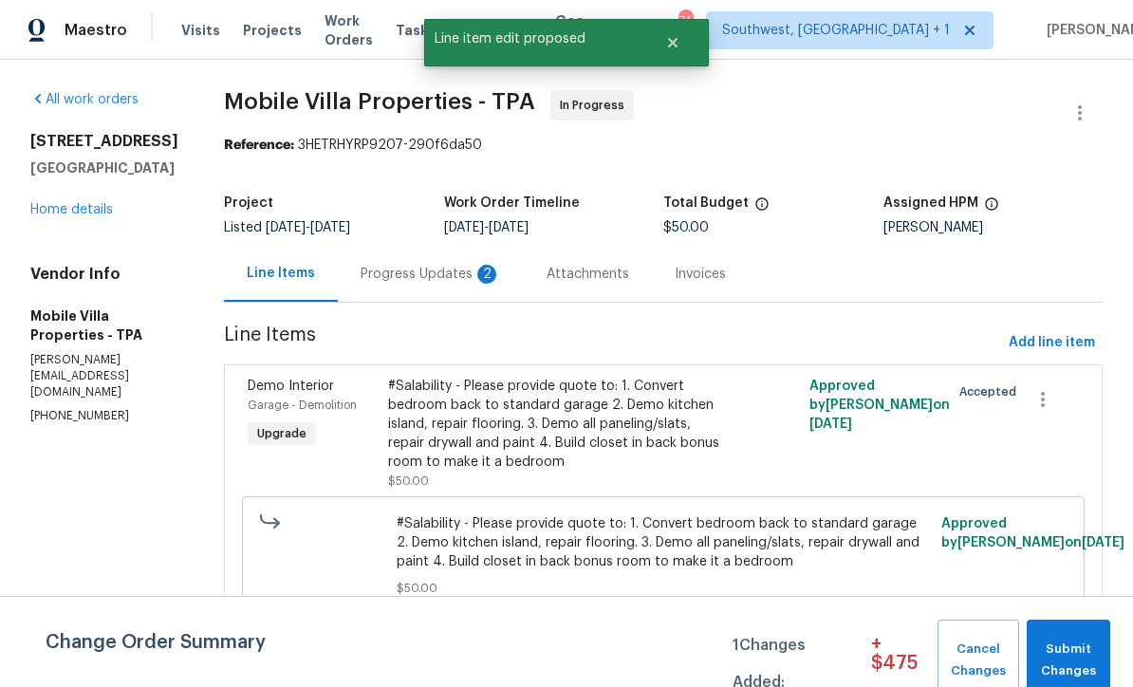
scroll to position [0, 0]
click at [1061, 345] on span "Add line item" at bounding box center [1051, 343] width 86 height 24
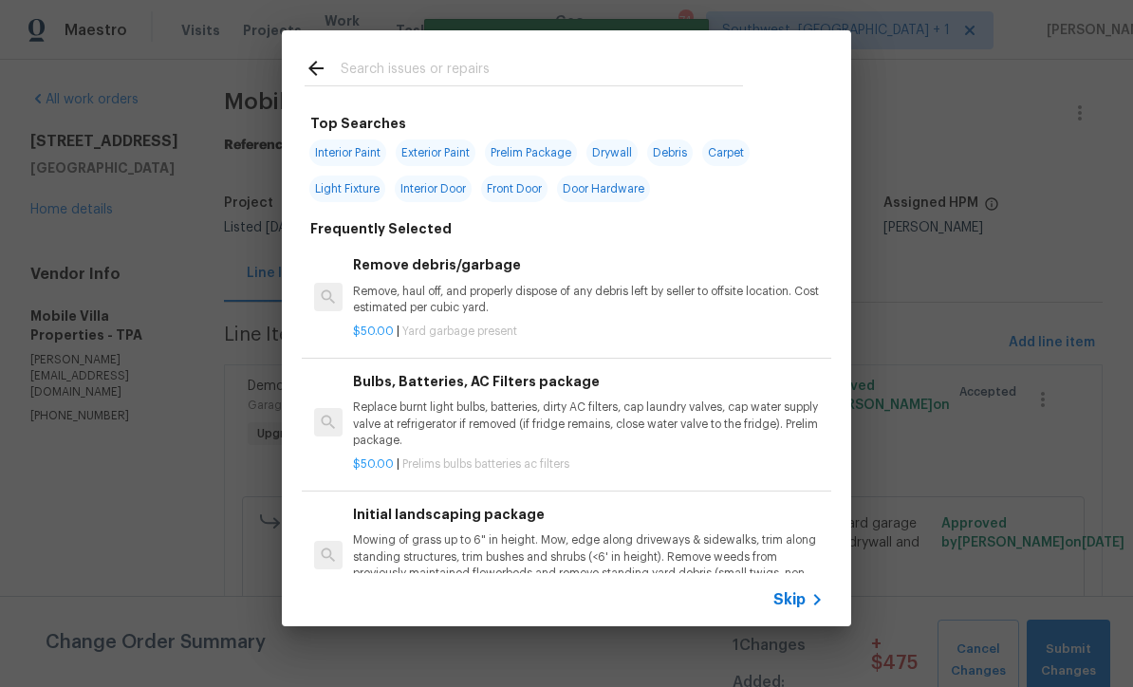
click at [794, 590] on span "Skip" at bounding box center [789, 599] width 32 height 19
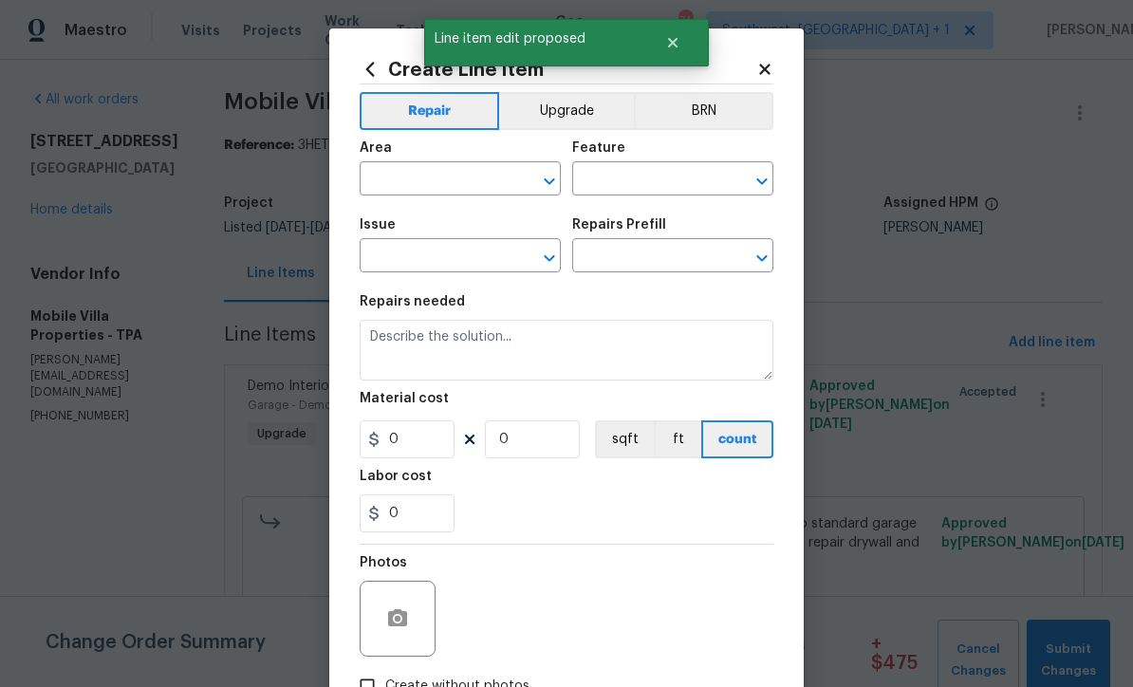
click at [558, 120] on button "Upgrade" at bounding box center [567, 111] width 136 height 38
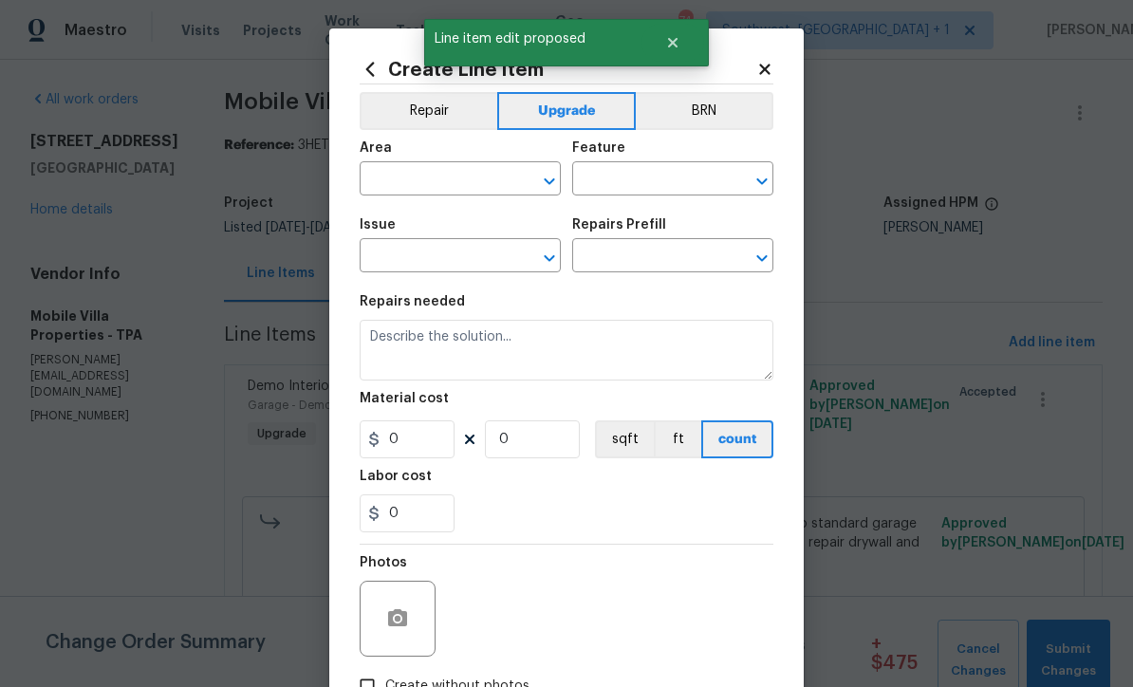
click at [396, 185] on input "text" at bounding box center [433, 180] width 148 height 29
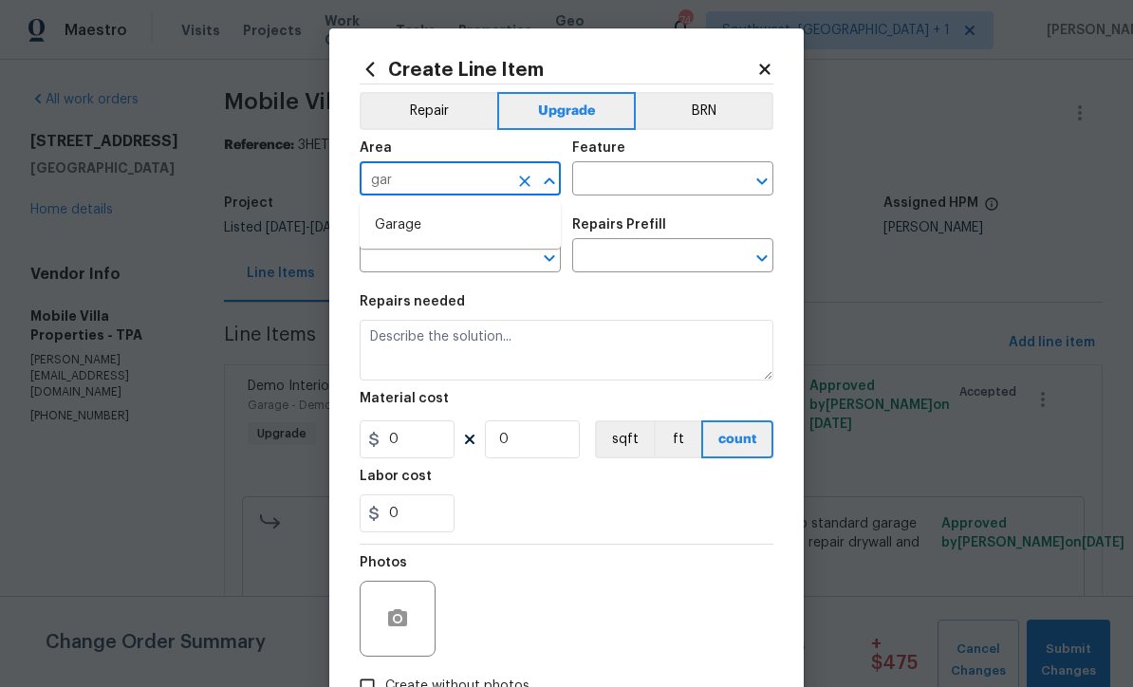
click at [432, 232] on li "Garage" at bounding box center [459, 225] width 201 height 31
click at [684, 175] on input "text" at bounding box center [646, 180] width 148 height 29
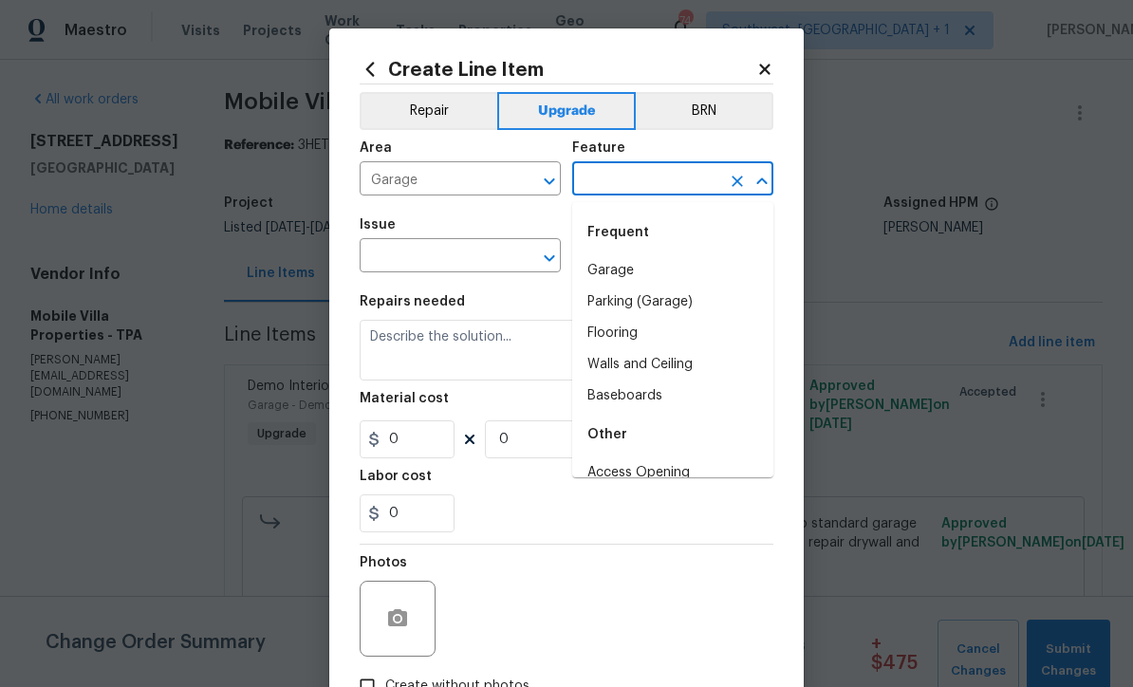
click at [407, 173] on input "Garage" at bounding box center [433, 180] width 148 height 29
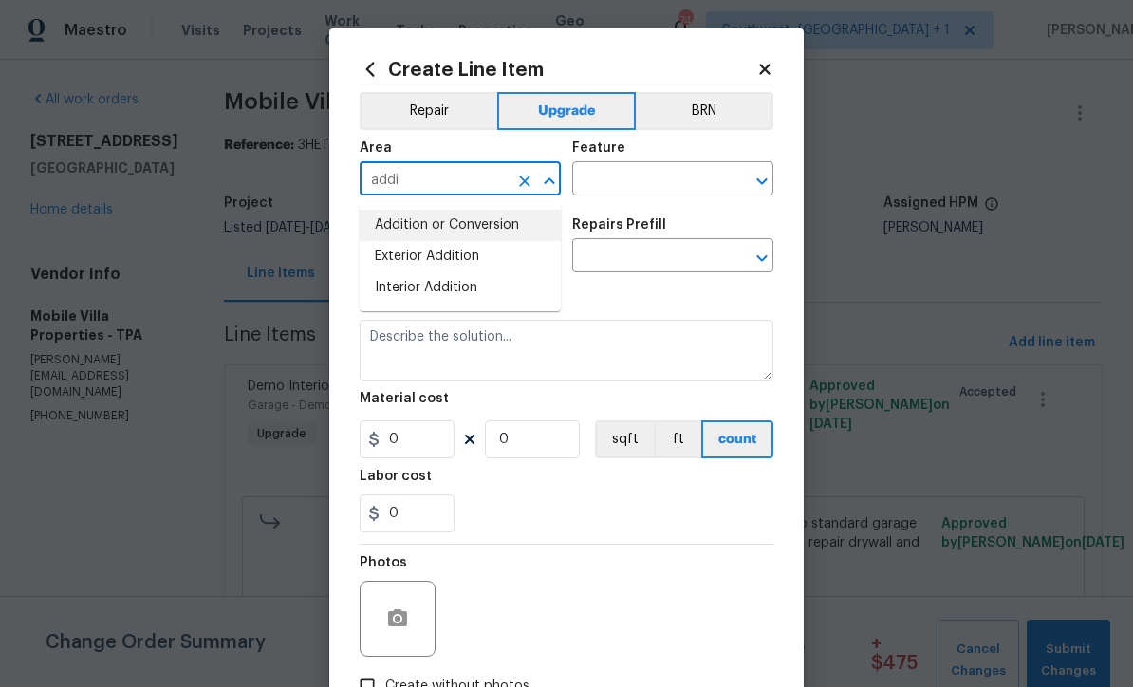
click at [393, 231] on li "Addition or Conversion" at bounding box center [459, 225] width 201 height 31
type input "Addition or Conversion"
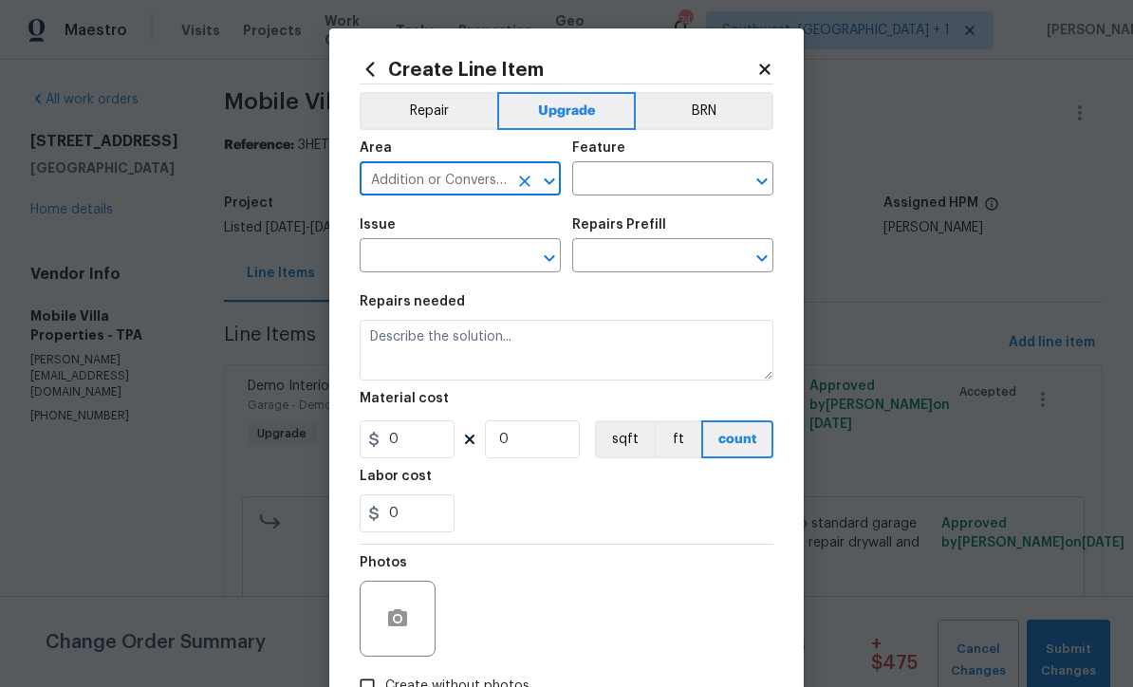
click at [697, 181] on input "text" at bounding box center [646, 180] width 148 height 29
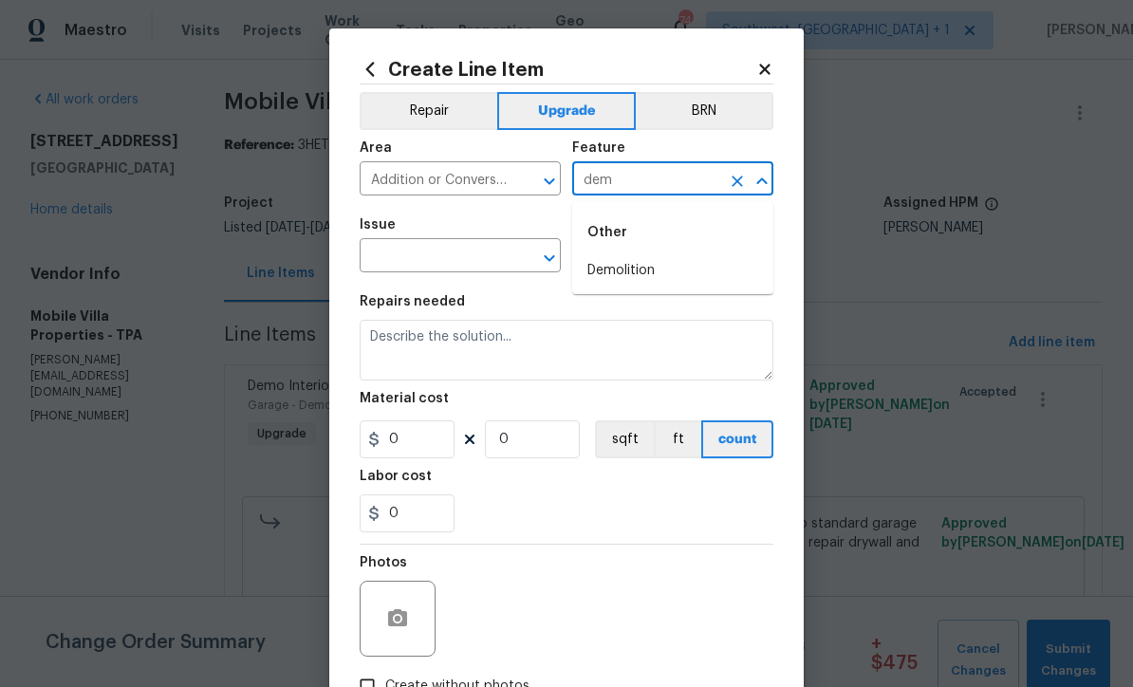
click at [639, 279] on li "Demolition" at bounding box center [672, 270] width 201 height 31
type input "Demolition"
click at [388, 272] on input "text" at bounding box center [433, 257] width 148 height 29
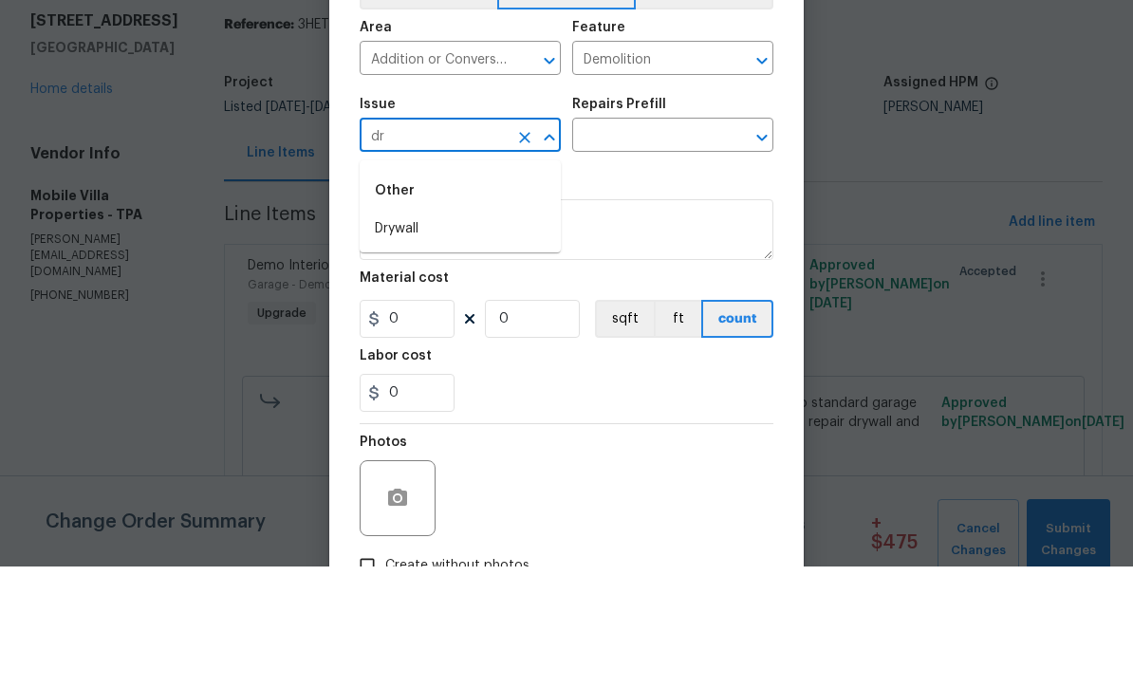
click at [389, 334] on li "Drywall" at bounding box center [459, 349] width 201 height 31
type input "Drywall"
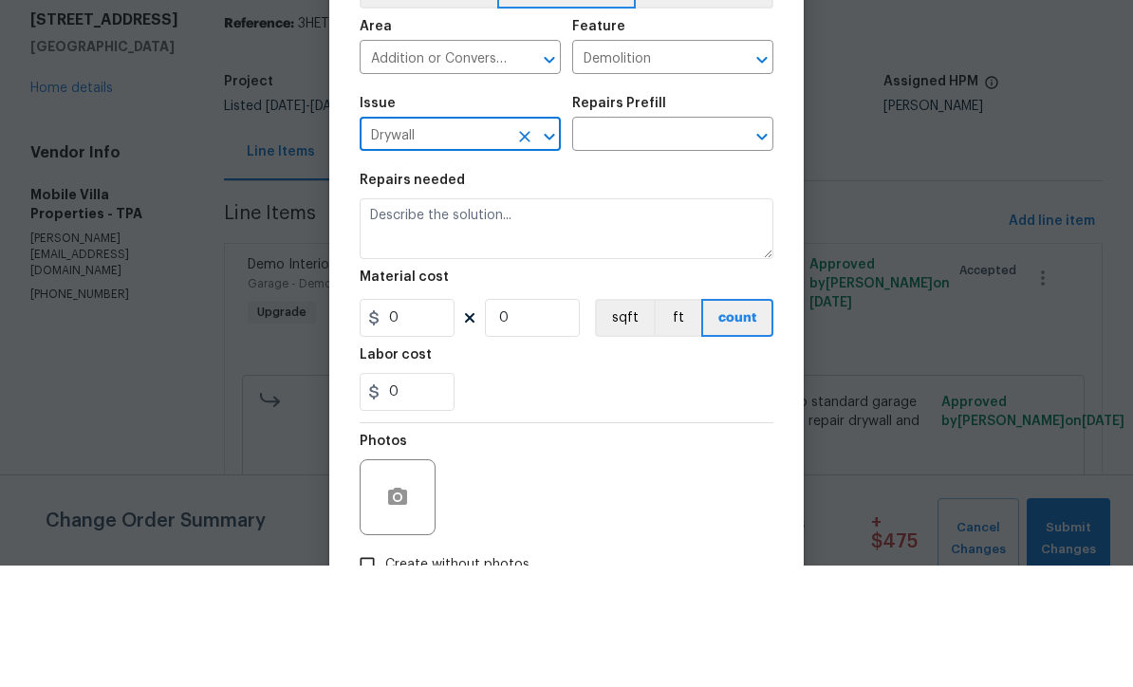
scroll to position [1, 0]
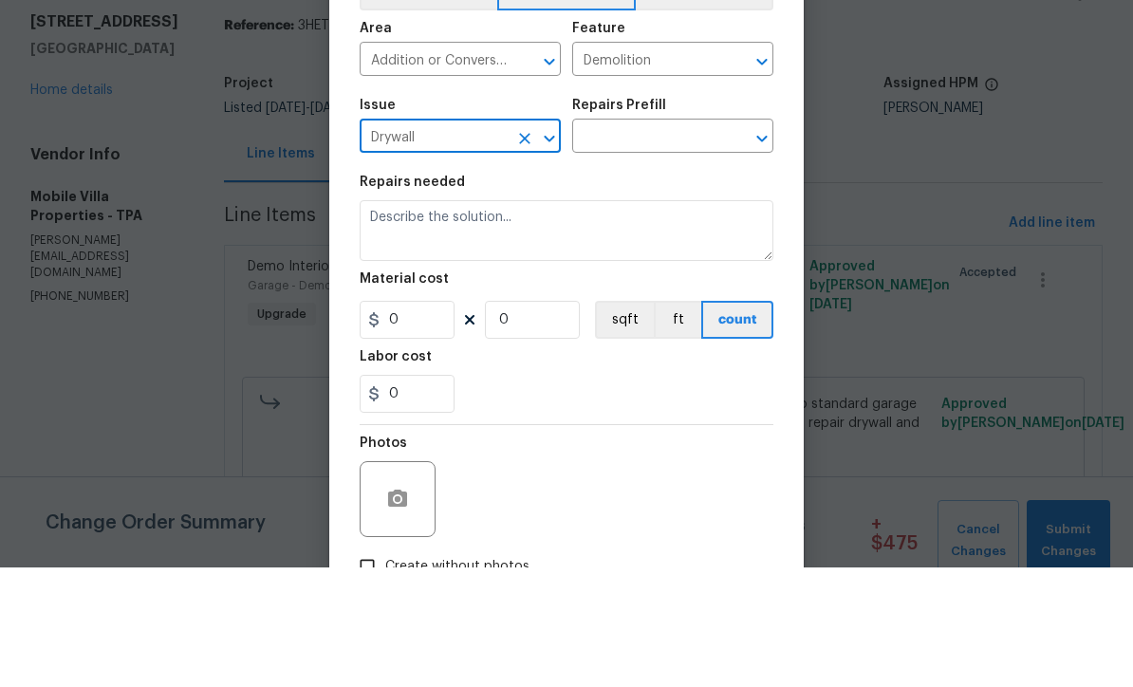
click at [670, 243] on input "text" at bounding box center [646, 257] width 148 height 29
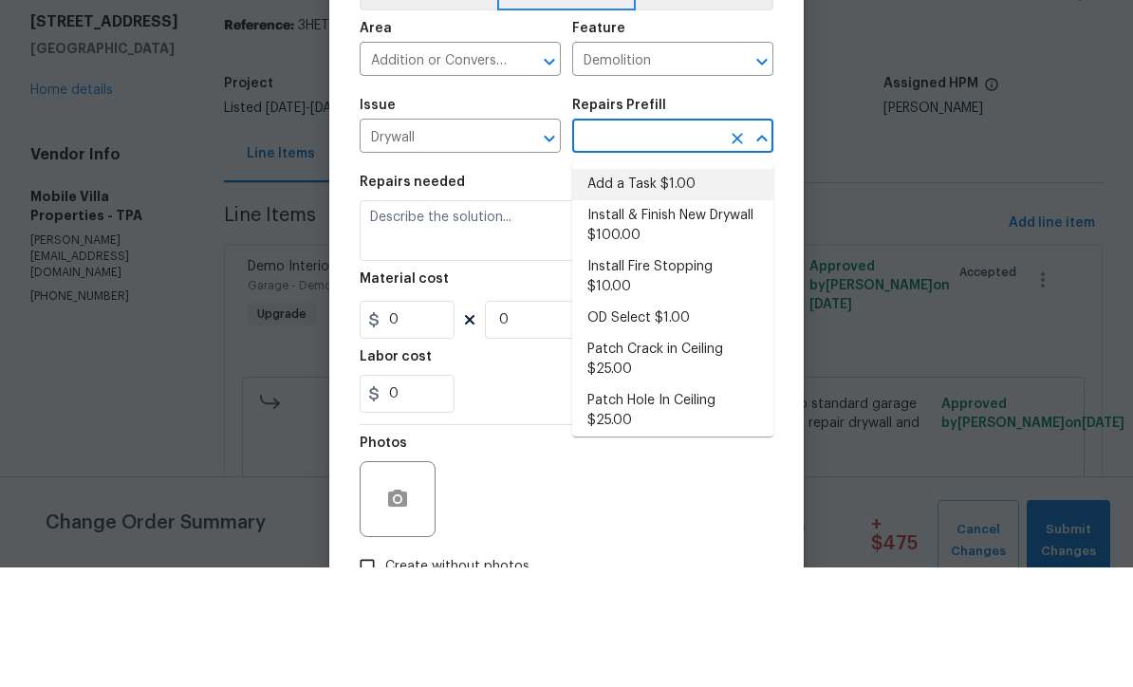
click at [654, 288] on li "Add a Task $1.00" at bounding box center [672, 303] width 201 height 31
type input "Add a Task $1.00"
type input "Walls and Ceiling"
type textarea "HPM to detail"
type input "1"
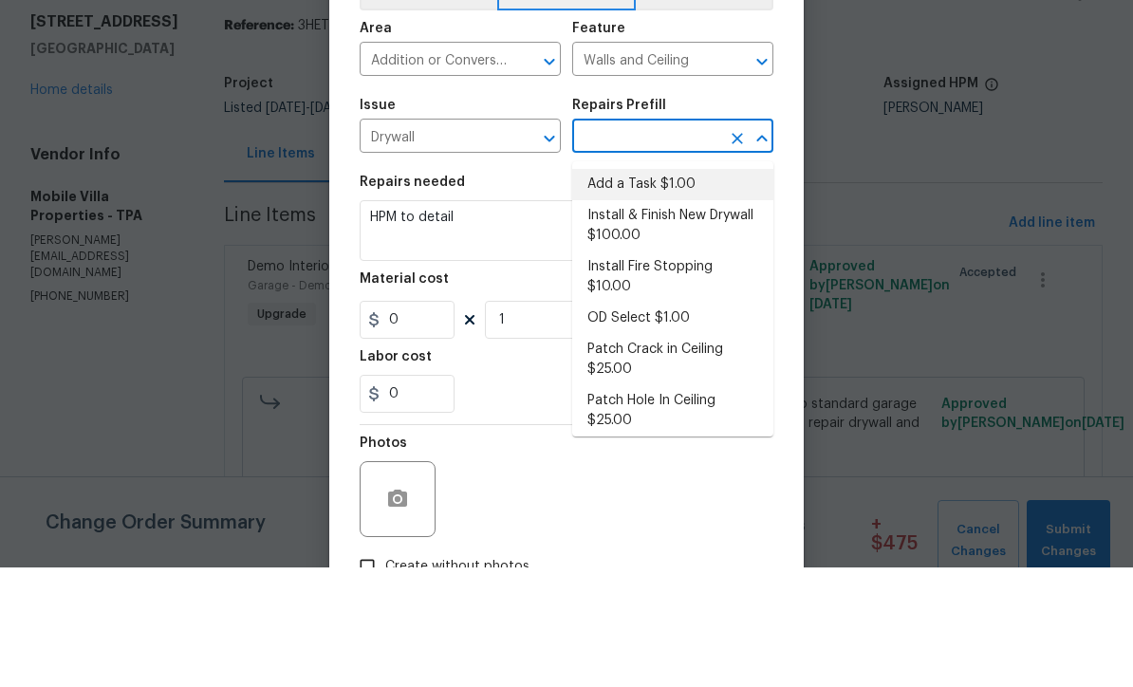
type input "Add a Task $1.00"
type input "1"
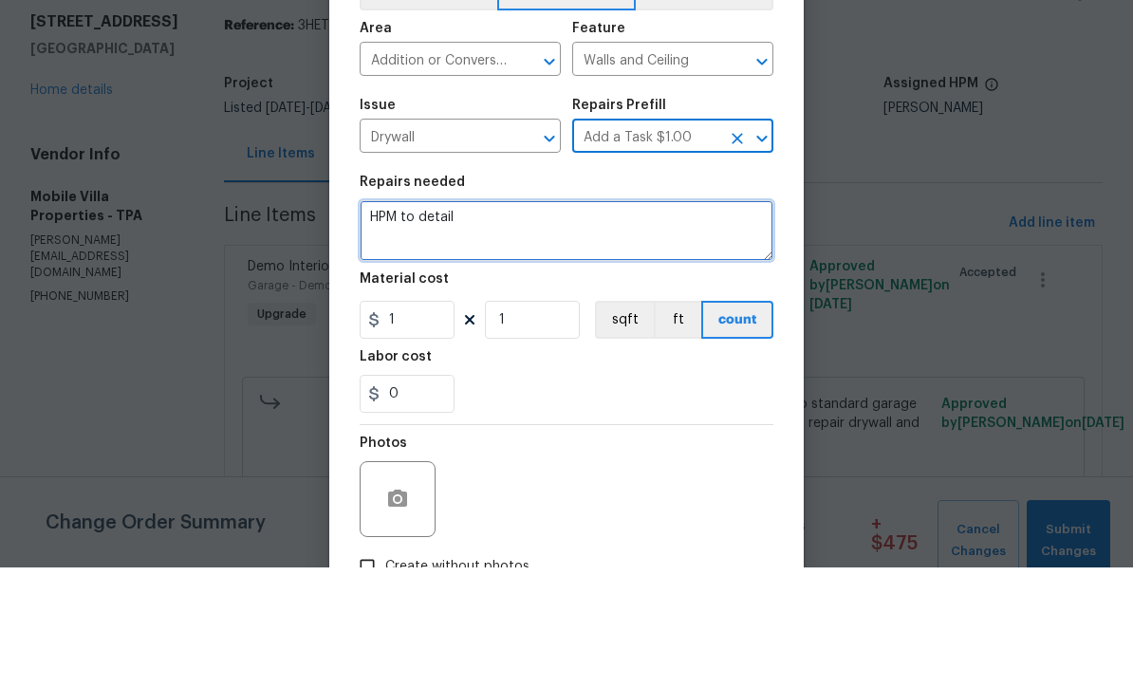
click at [513, 320] on textarea "HPM to detail" at bounding box center [566, 350] width 414 height 61
type textarea "H"
click at [514, 320] on textarea "#Salability -" at bounding box center [566, 350] width 414 height 61
click at [509, 320] on textarea "#Salability -" at bounding box center [566, 350] width 414 height 61
click at [542, 320] on textarea "#Salability -" at bounding box center [566, 350] width 414 height 61
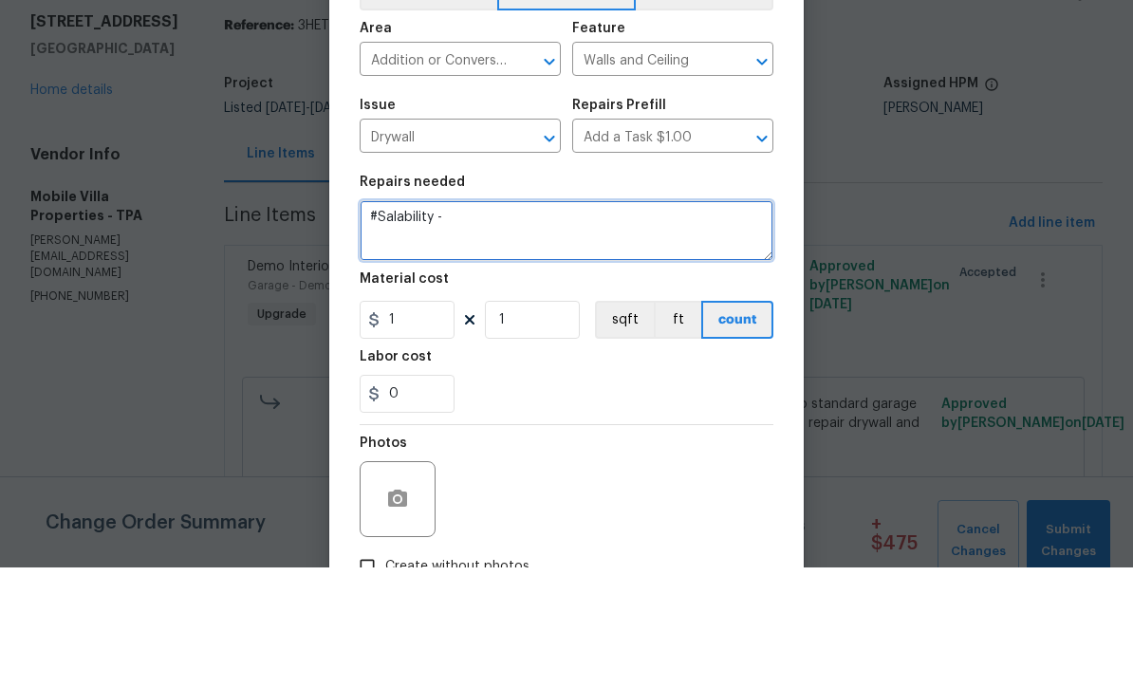
paste textarea "garage Demo $425.00 Dumpster 40 yrd $650.00 Fire rated prehung door $450.00 Rep…"
click at [436, 320] on textarea "#Salability - garage Demo $425.00 Dumpster 40 yrd $650.00 Fire rated prehung do…" at bounding box center [566, 350] width 414 height 61
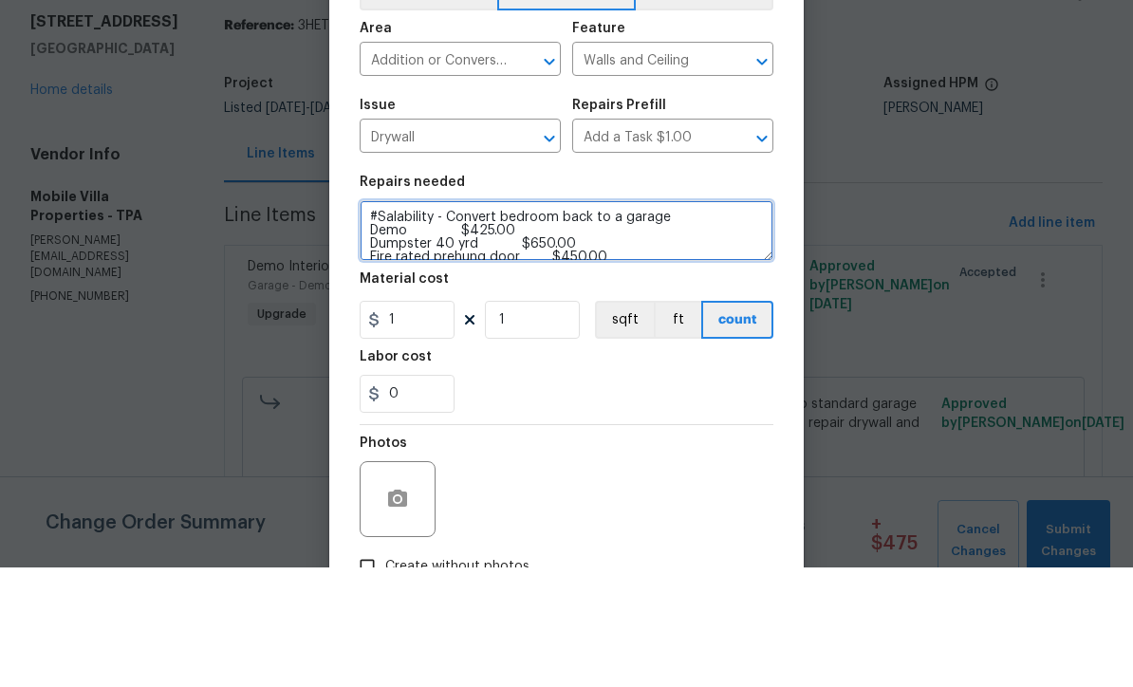
click at [746, 320] on textarea "#Salability - Convert bedroom back to a garage Demo $425.00 Dumpster 40 yrd $65…" at bounding box center [566, 350] width 414 height 61
click at [750, 320] on textarea "#Salability - Convert bedroom back to a garage Demo $425.00 Dumpster 40 yrd $65…" at bounding box center [566, 350] width 414 height 61
click at [719, 320] on textarea "#Salability - Convert bedroom back to a garage Demo $425.00 Dumpster 40 yrd $65…" at bounding box center [566, 350] width 414 height 61
click at [685, 320] on textarea "#Salability - Convert bedroom back to a garage Demo $425.00 Dumpster 40 yrd $65…" at bounding box center [566, 350] width 414 height 61
click at [508, 320] on textarea "#Salability - Convert bedroom back to a garage to include Demo $425.00 Dumpster…" at bounding box center [566, 350] width 414 height 61
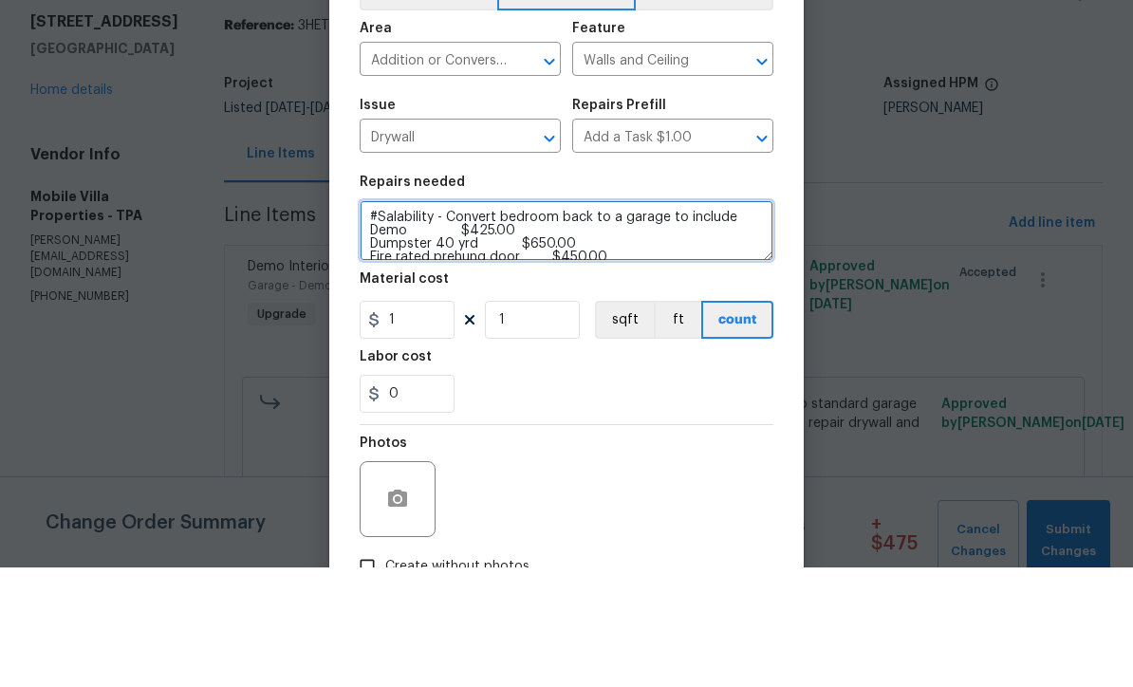
click at [503, 320] on textarea "#Salability - Convert bedroom back to a garage to include Demo $425.00 Dumpster…" at bounding box center [566, 350] width 414 height 61
click at [370, 320] on textarea "#Salability - Convert bedroom back to a garage to include Demo 00 Dumpster 40 y…" at bounding box center [566, 350] width 414 height 61
click at [375, 320] on textarea "#Salability - Convert bedroom back to a garage to include Demo, Dumpster, Fire …" at bounding box center [566, 350] width 414 height 61
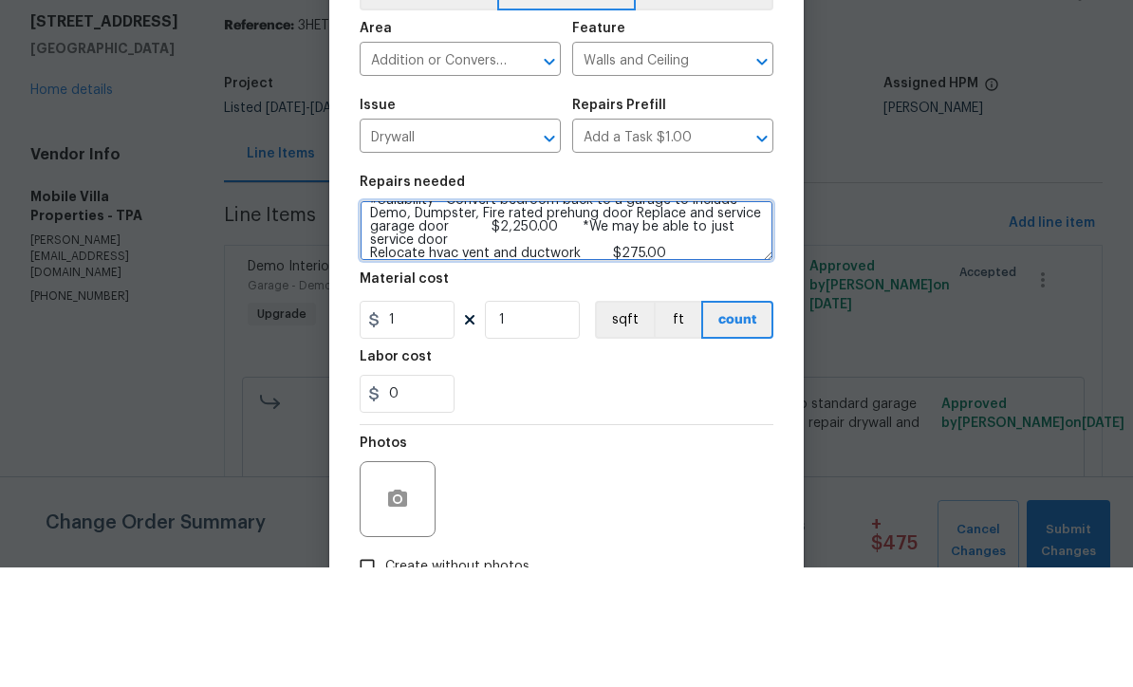
scroll to position [20, 0]
click at [371, 320] on textarea "#Salability - Convert bedroom back to a garage to include Demo, Dumpster, Fire …" at bounding box center [566, 350] width 414 height 61
click at [375, 320] on textarea "#Salability - Convert bedroom back to a garage to include Demo, Dumpster, Fire …" at bounding box center [566, 350] width 414 height 61
click at [361, 320] on textarea "#Salability - Convert bedroom back to a garage to include Demo, Dumpster, Fire …" at bounding box center [566, 350] width 414 height 61
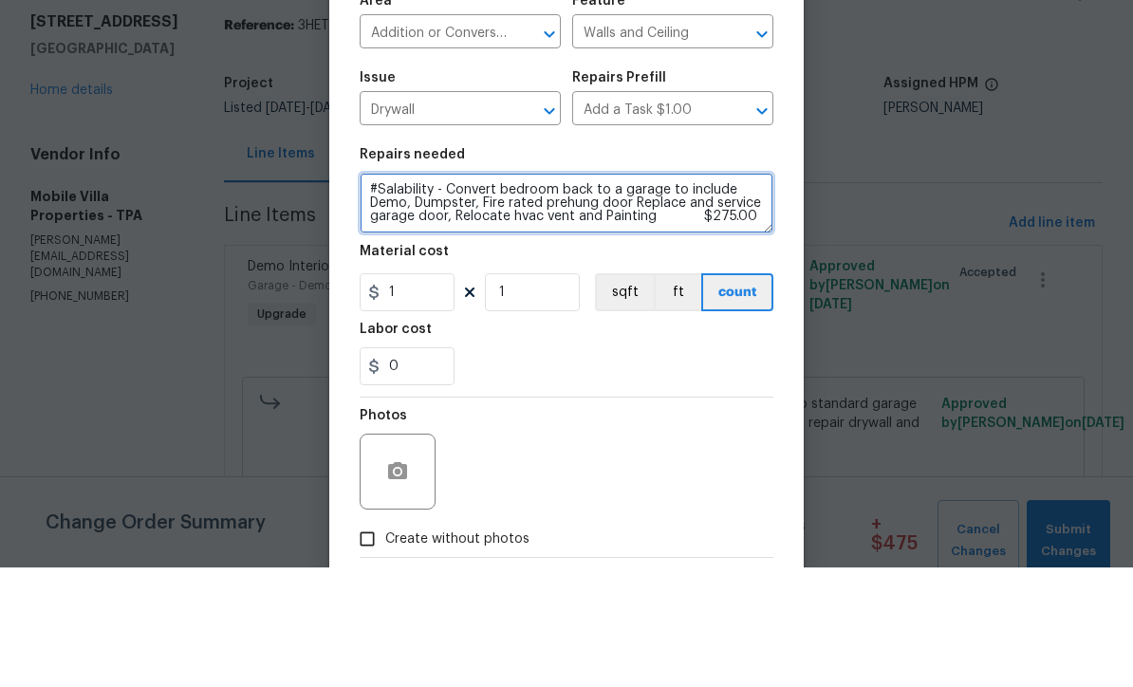
scroll to position [27, 0]
click at [754, 293] on textarea "#Salability - Convert bedroom back to a garage to include Demo, Dumpster, Fire …" at bounding box center [566, 323] width 414 height 61
click at [442, 293] on textarea "#Salability - Convert bedroom back to a garage to include Demo, Dumpster, Fire …" at bounding box center [566, 323] width 414 height 61
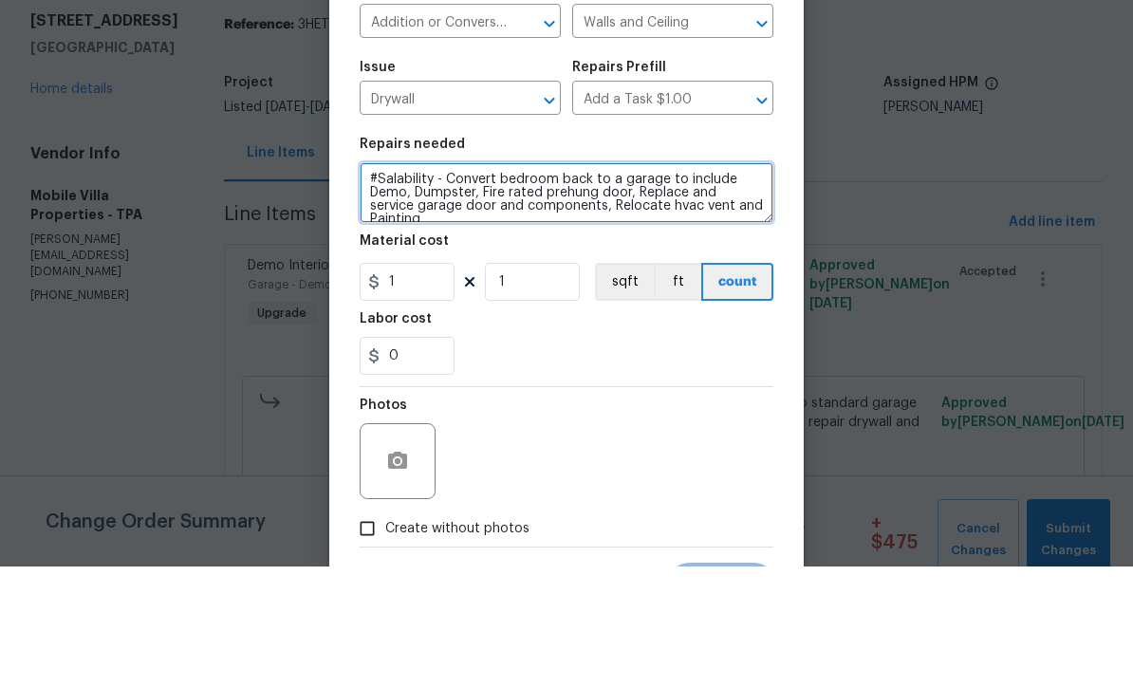
scroll to position [1, 0]
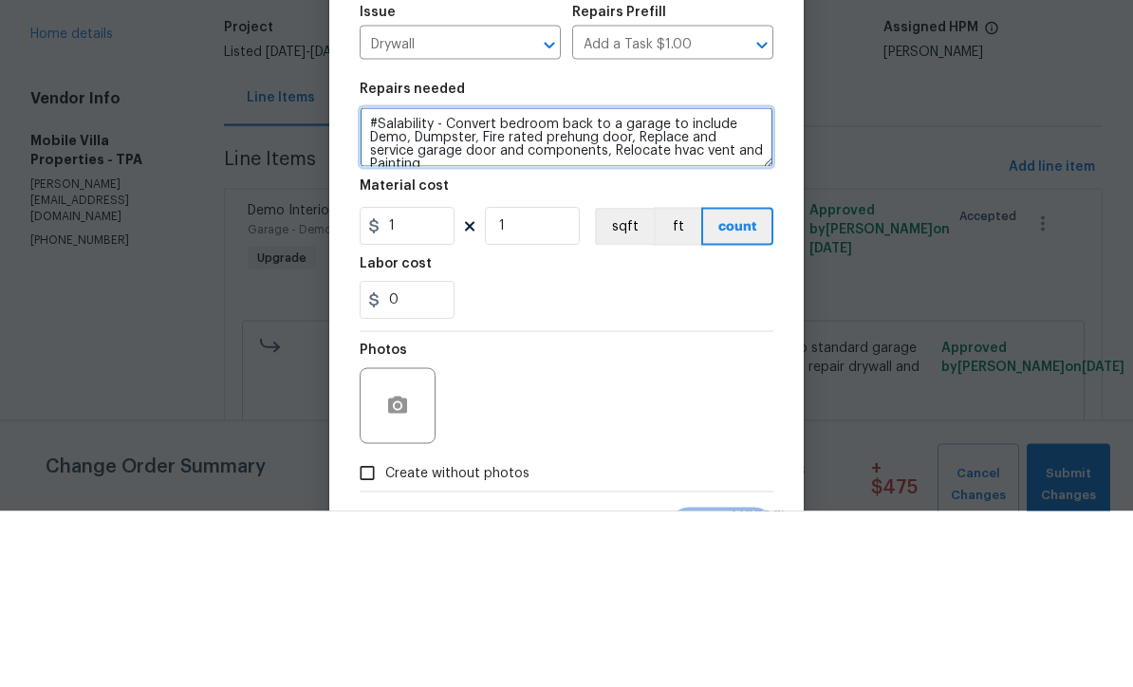
type textarea "#Salability - Convert bedroom back to a garage to include Demo, Dumpster, Fire …"
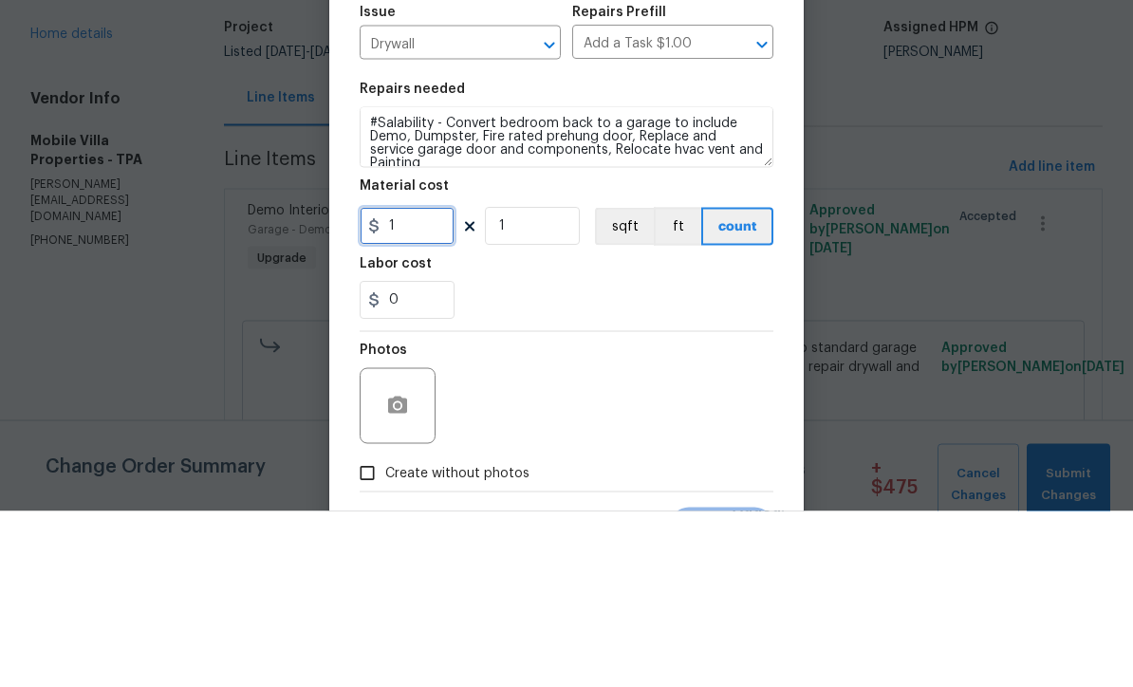
click at [433, 383] on input "1" at bounding box center [406, 402] width 95 height 38
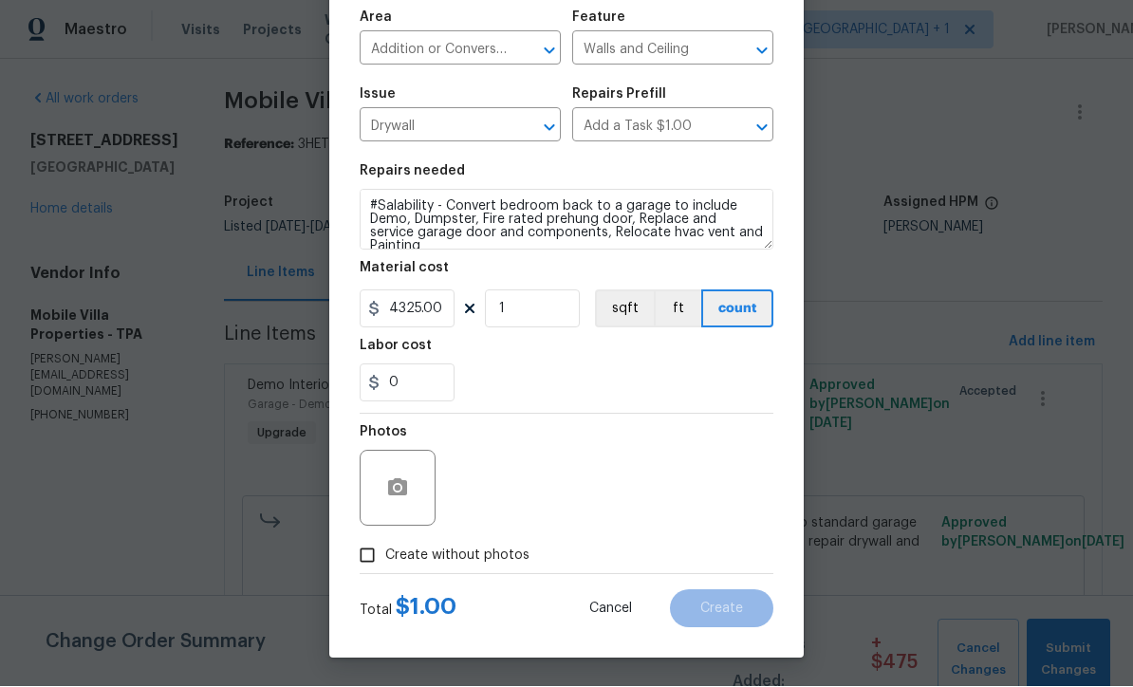
scroll to position [134, 0]
type input "4325.00"
click at [368, 562] on input "Create without photos" at bounding box center [367, 556] width 36 height 36
checkbox input "true"
type input "4325"
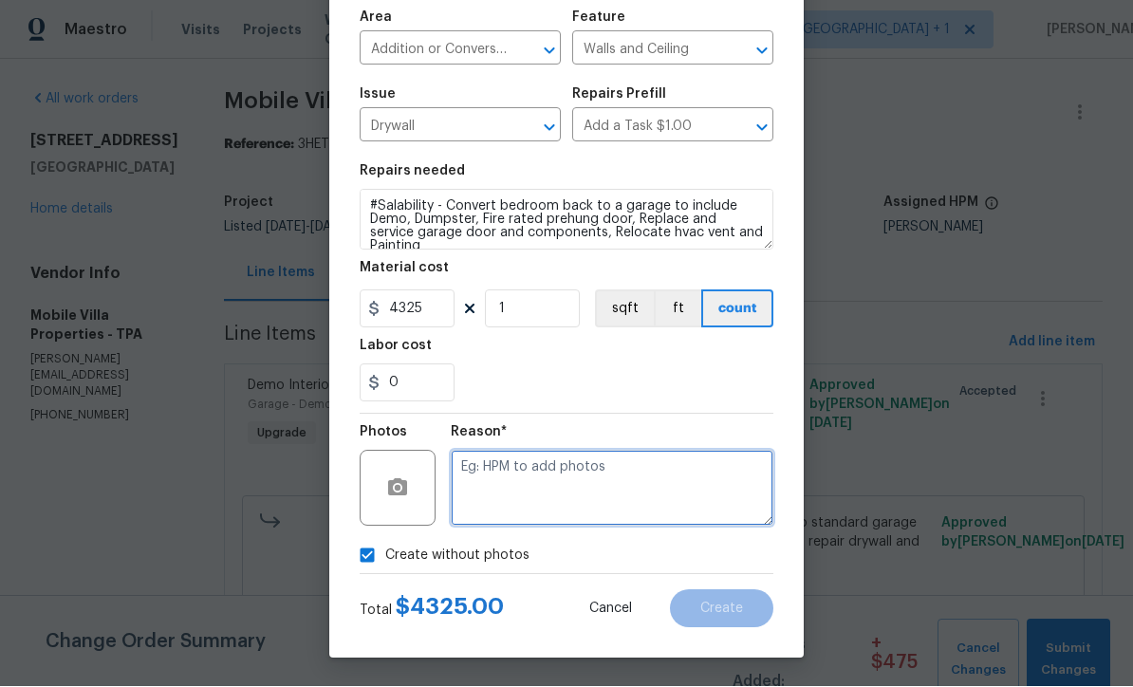
click at [611, 487] on textarea at bounding box center [612, 489] width 323 height 76
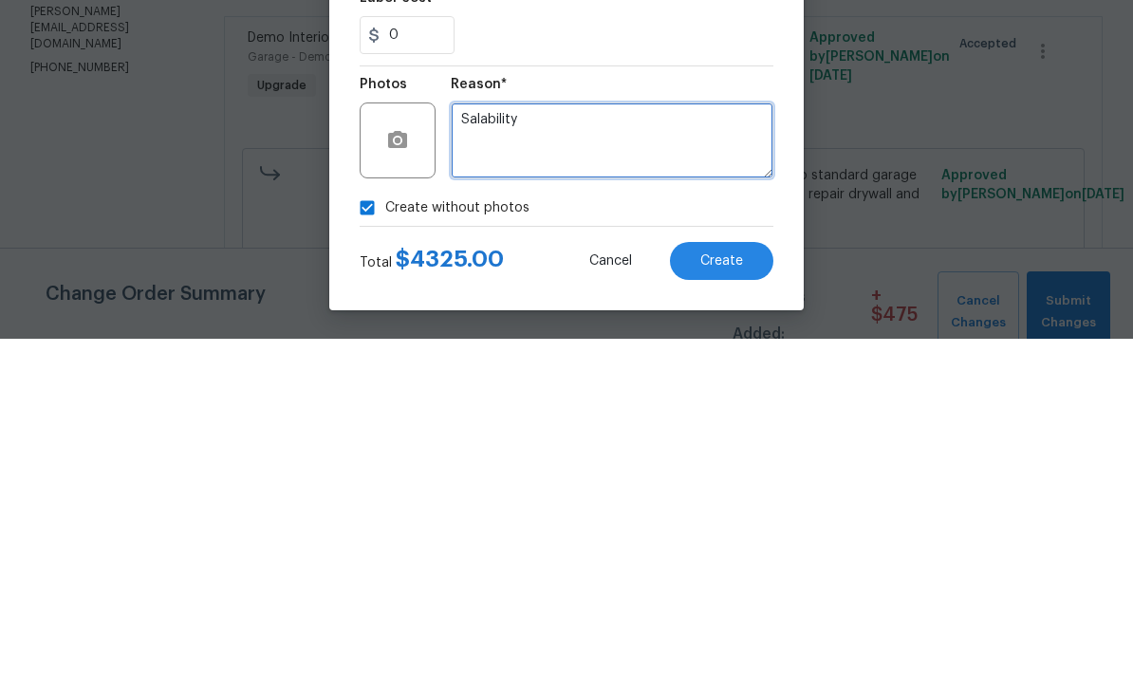
type textarea "Salability"
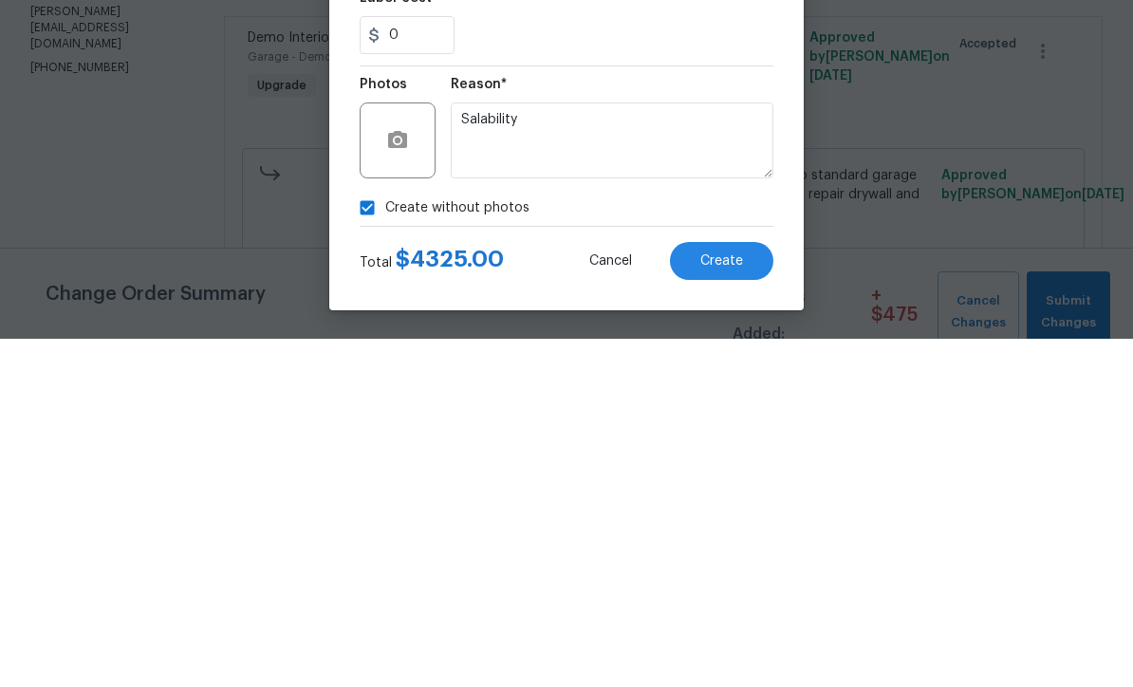
click at [741, 602] on span "Create" at bounding box center [721, 609] width 43 height 14
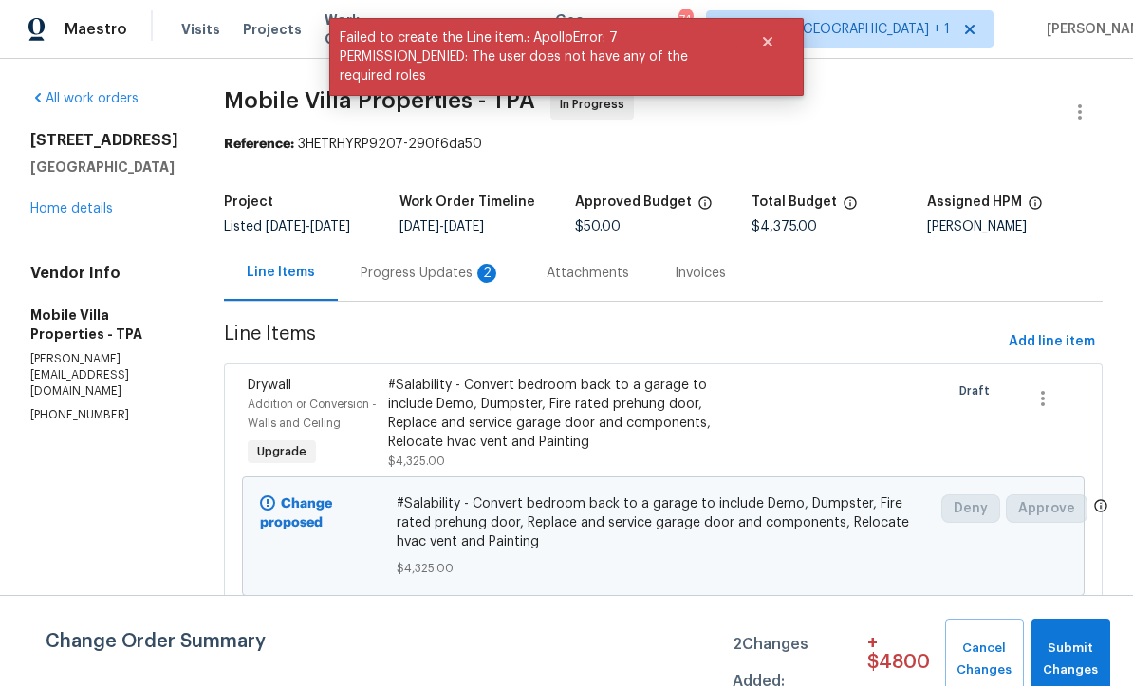
scroll to position [1, 0]
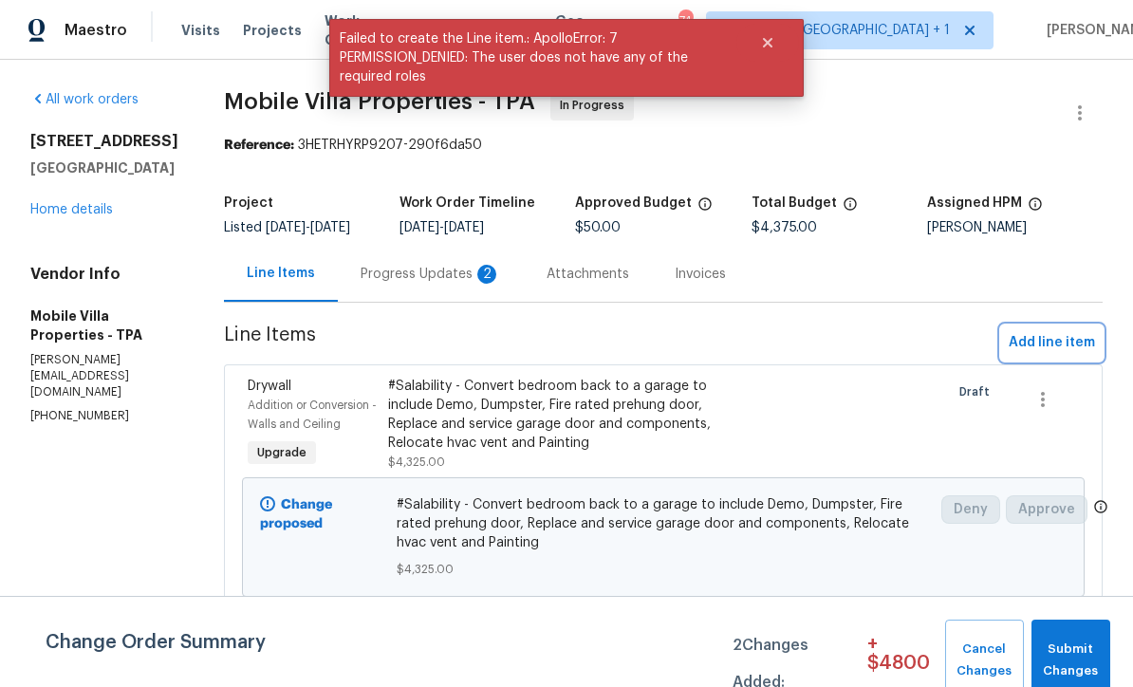
click at [1057, 340] on span "Add line item" at bounding box center [1051, 343] width 86 height 24
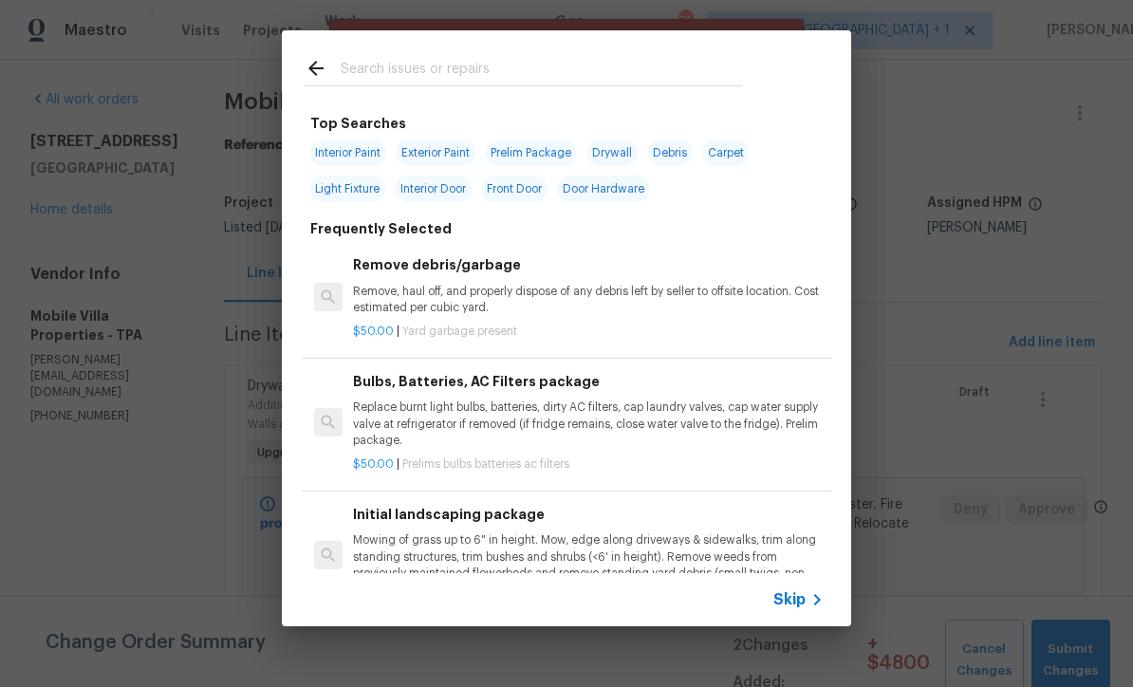
click at [802, 602] on span "Skip" at bounding box center [789, 599] width 32 height 19
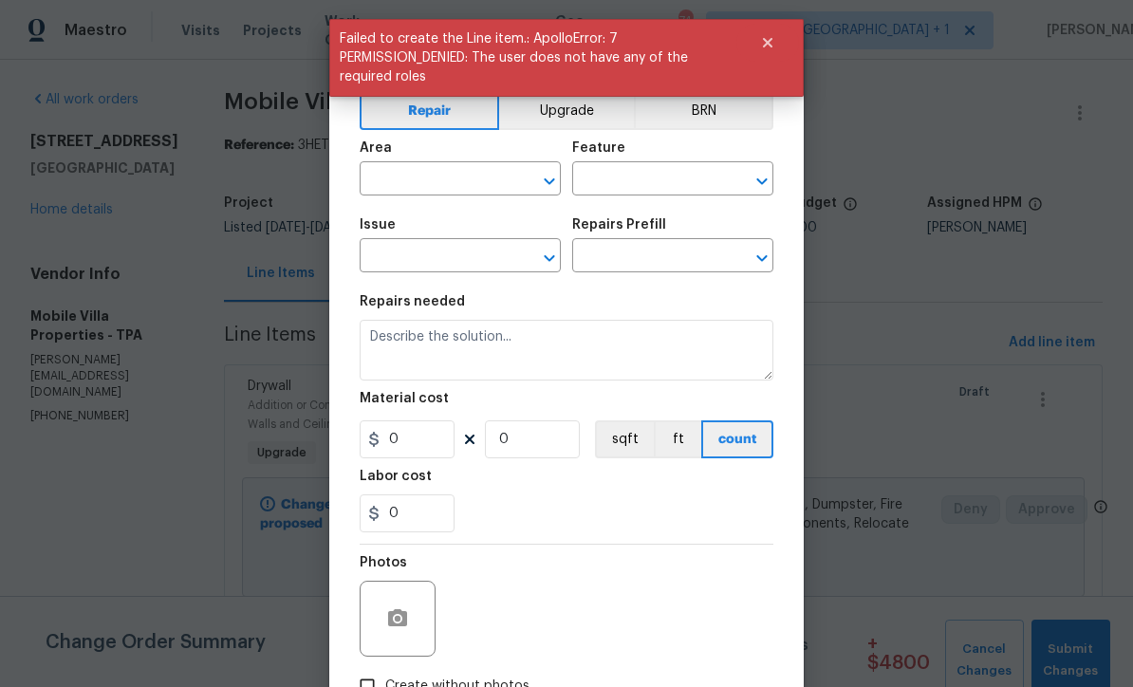
click at [540, 125] on button "Upgrade" at bounding box center [567, 111] width 136 height 38
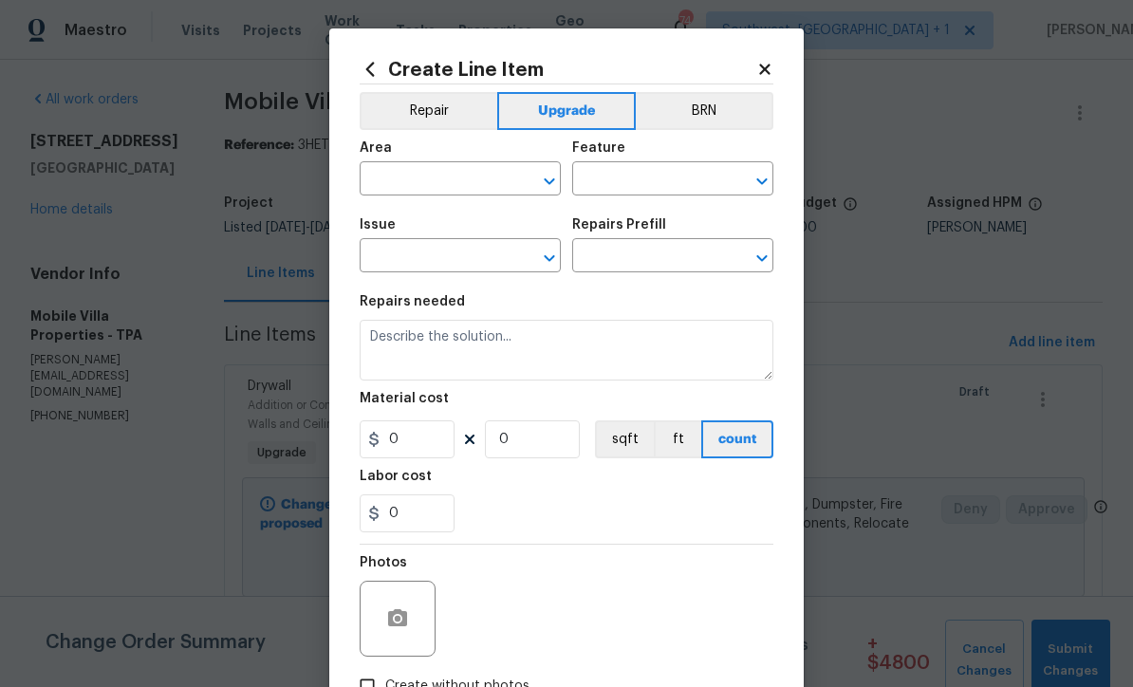
click at [387, 185] on input "text" at bounding box center [433, 180] width 148 height 29
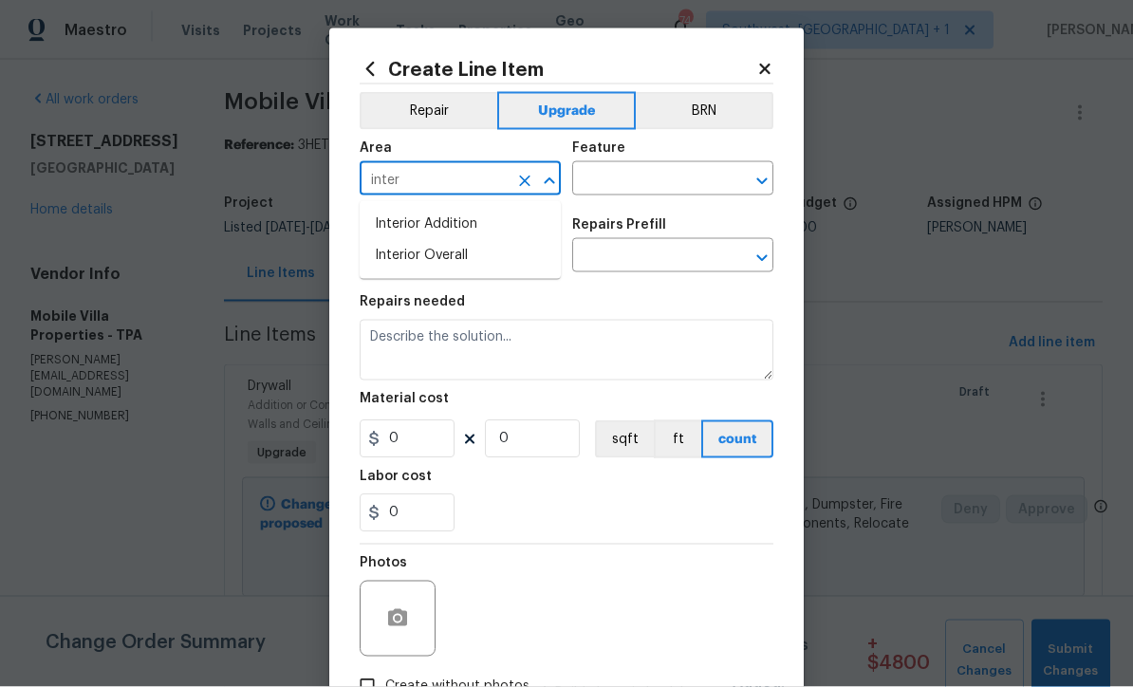
click at [474, 267] on li "Interior Overall" at bounding box center [459, 255] width 201 height 31
type input "Interior Overall"
click at [663, 184] on input "text" at bounding box center [646, 180] width 148 height 29
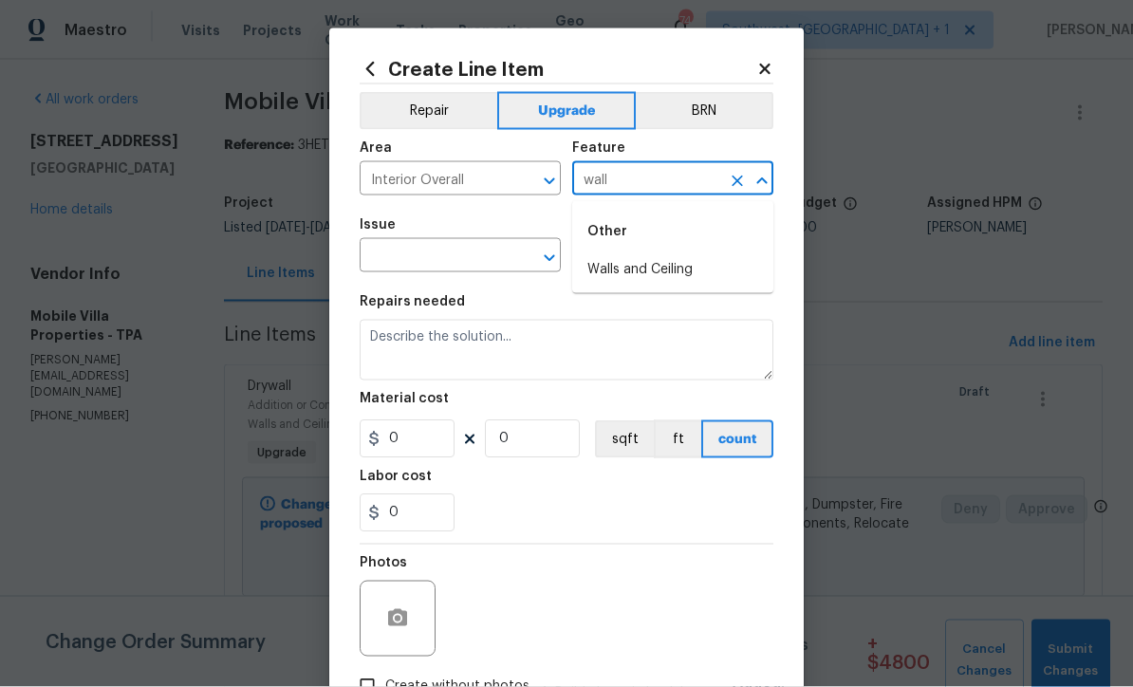
click at [642, 278] on li "Walls and Ceiling" at bounding box center [672, 269] width 201 height 31
type input "Walls and Ceiling"
click at [397, 265] on input "text" at bounding box center [433, 257] width 148 height 29
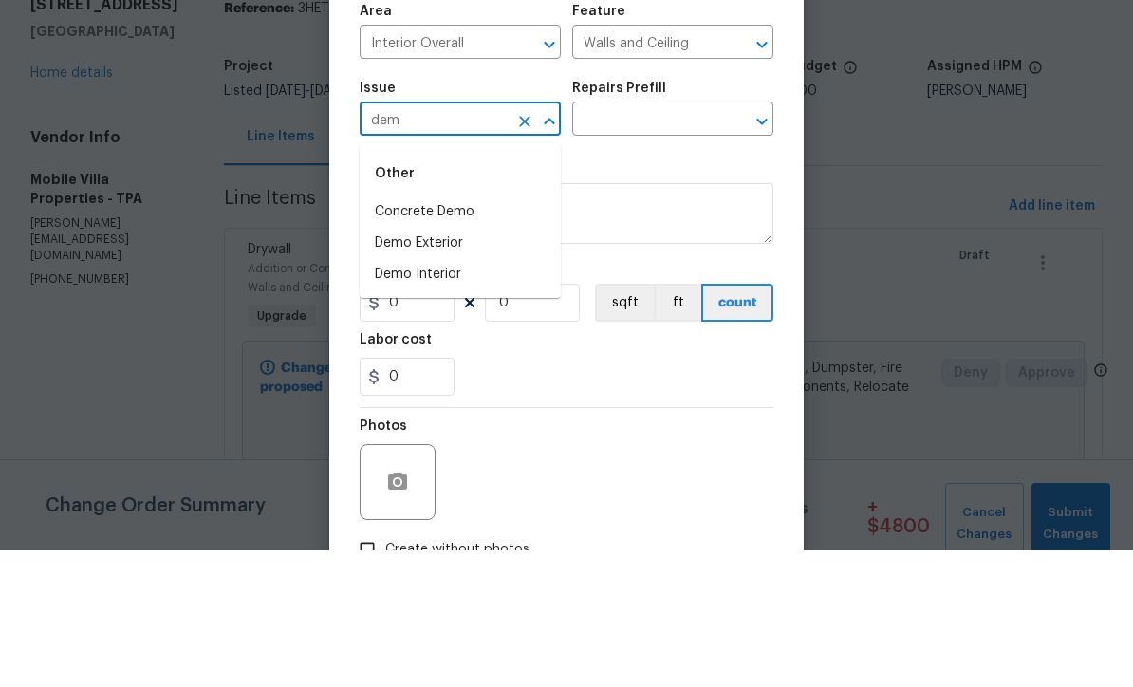
click at [391, 364] on li "Demo Exterior" at bounding box center [459, 379] width 201 height 31
type input "Demo Exterior"
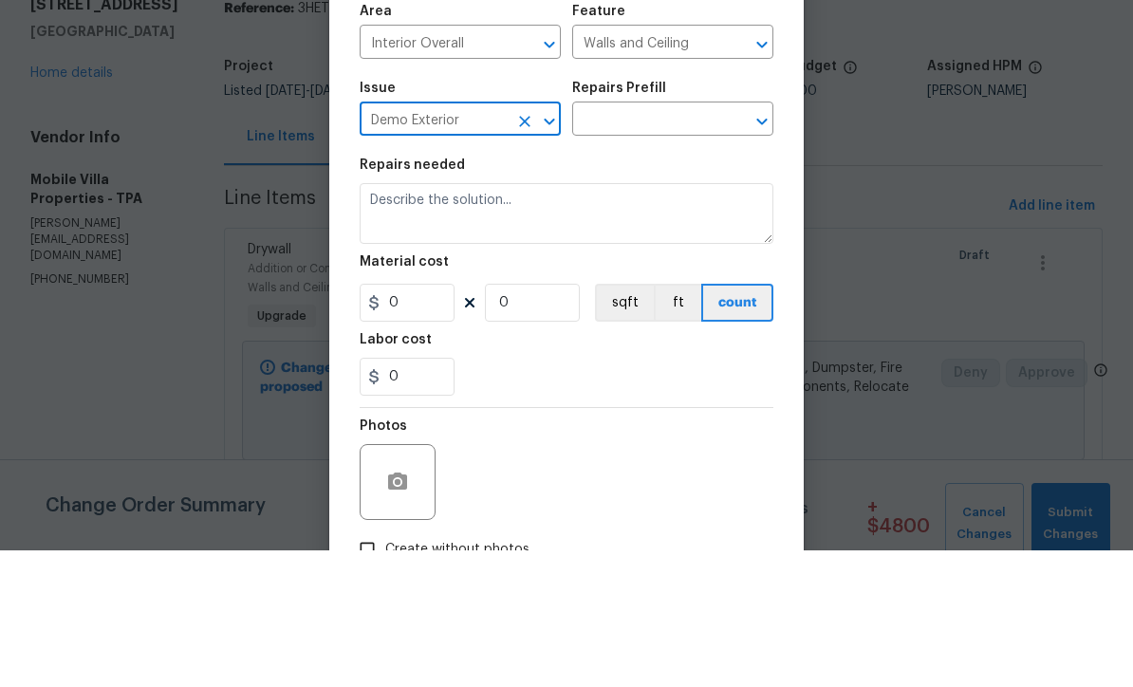
click at [662, 243] on input "text" at bounding box center [646, 257] width 148 height 29
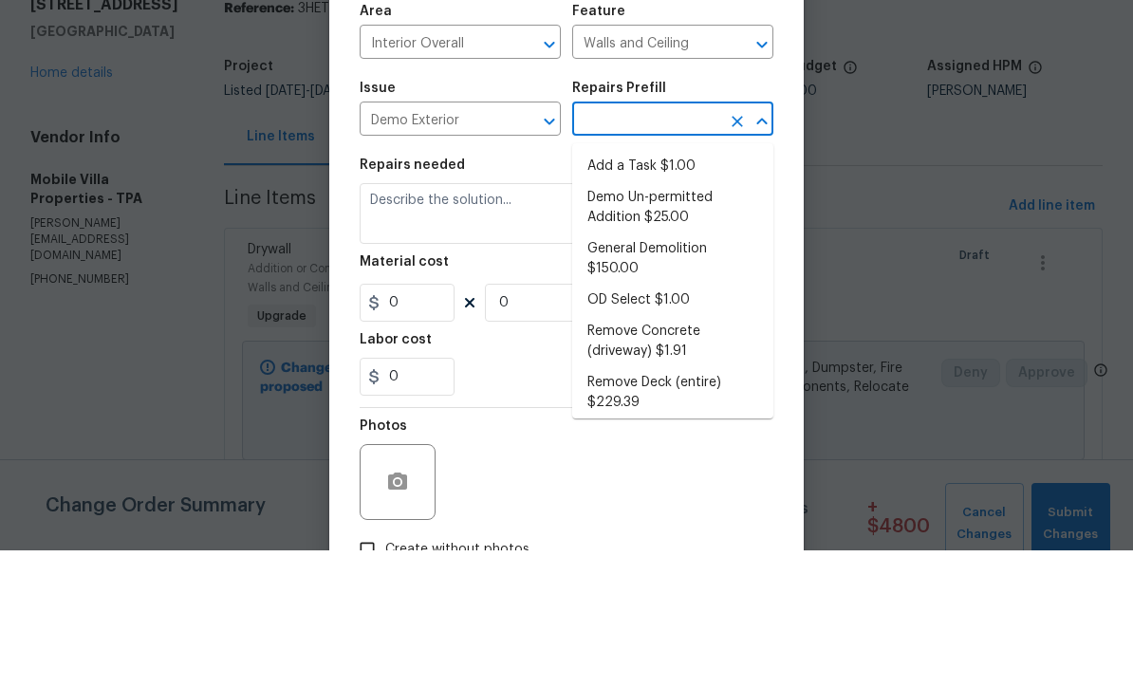
click at [679, 287] on li "Add a Task $1.00" at bounding box center [672, 302] width 201 height 31
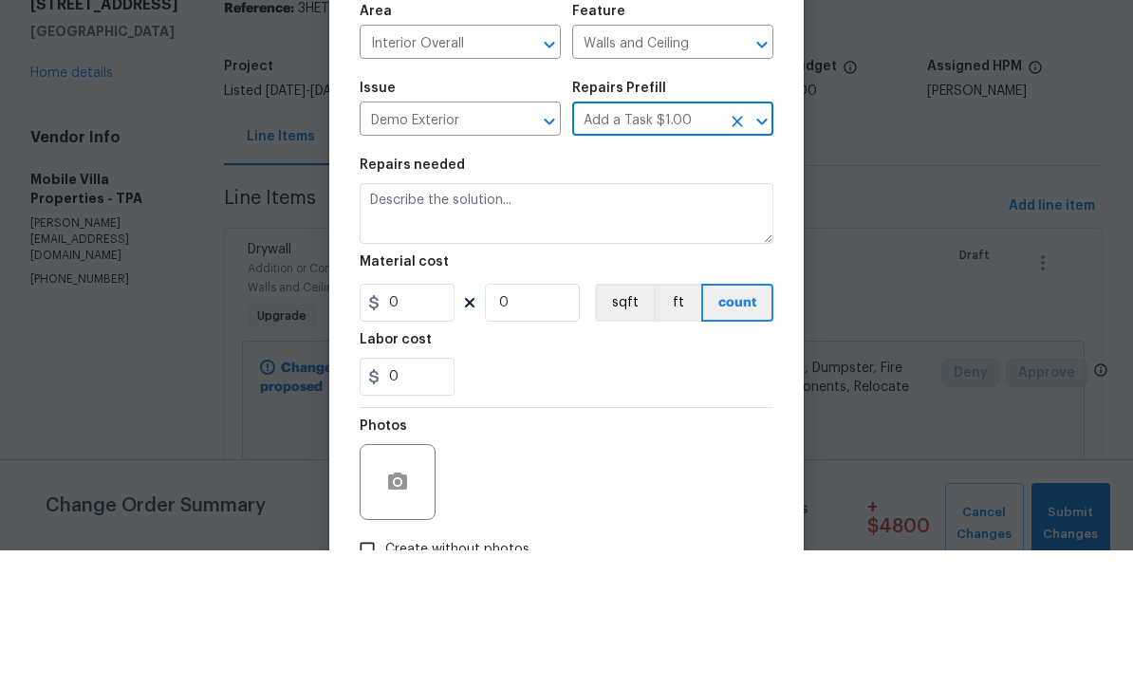
type input "Add a Task $1.00"
type input "Demolition"
type textarea "HPM to detail"
type input "1"
type input "Add a Task $1.00"
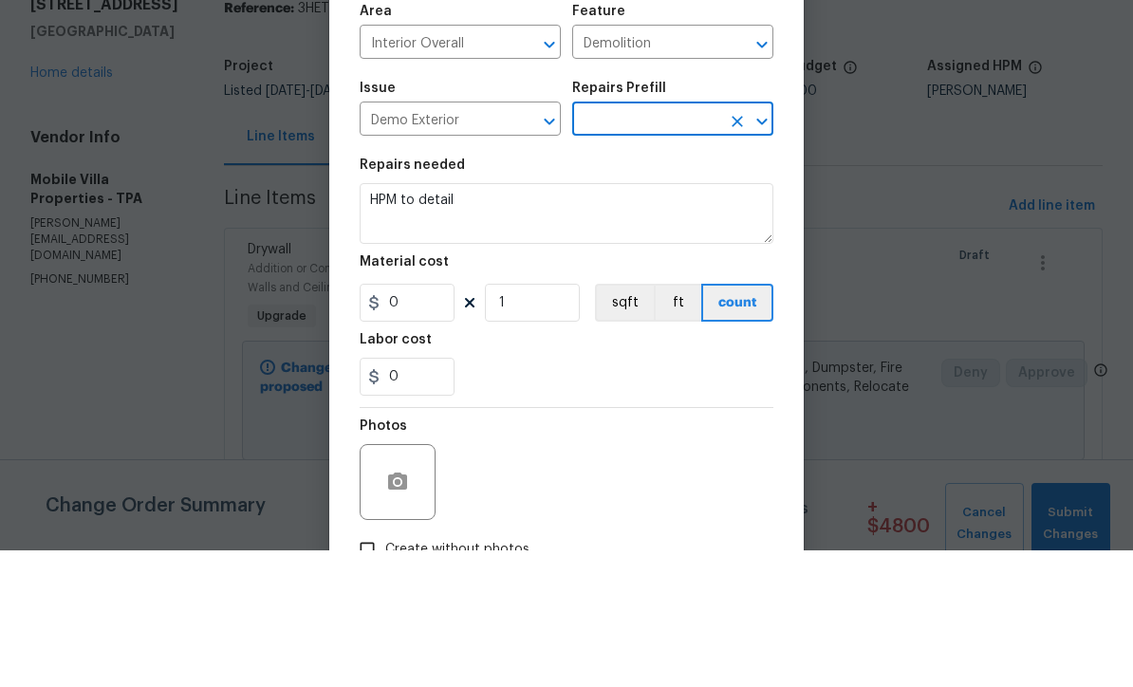
type input "1"
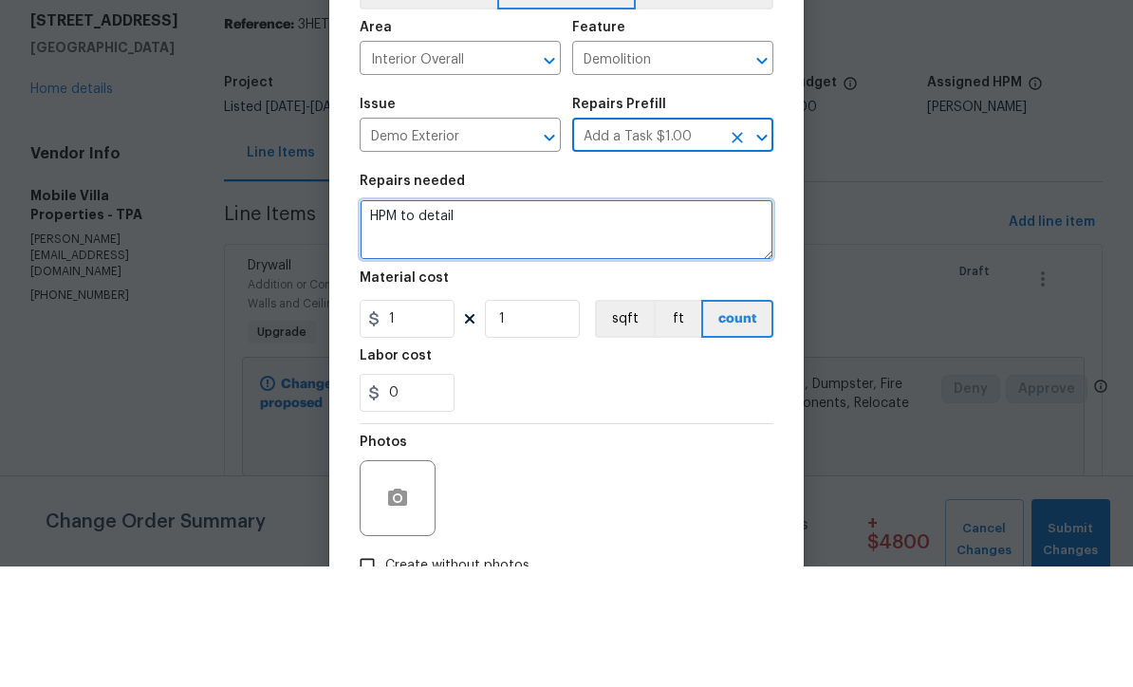
click at [495, 320] on textarea "HPM to detail" at bounding box center [566, 350] width 414 height 61
type textarea "H"
click at [501, 320] on textarea "#Salability -" at bounding box center [566, 350] width 414 height 61
paste textarea "Remove paneling in bonus room, living room & bathrooms Flex room - 23x16, LR 15…"
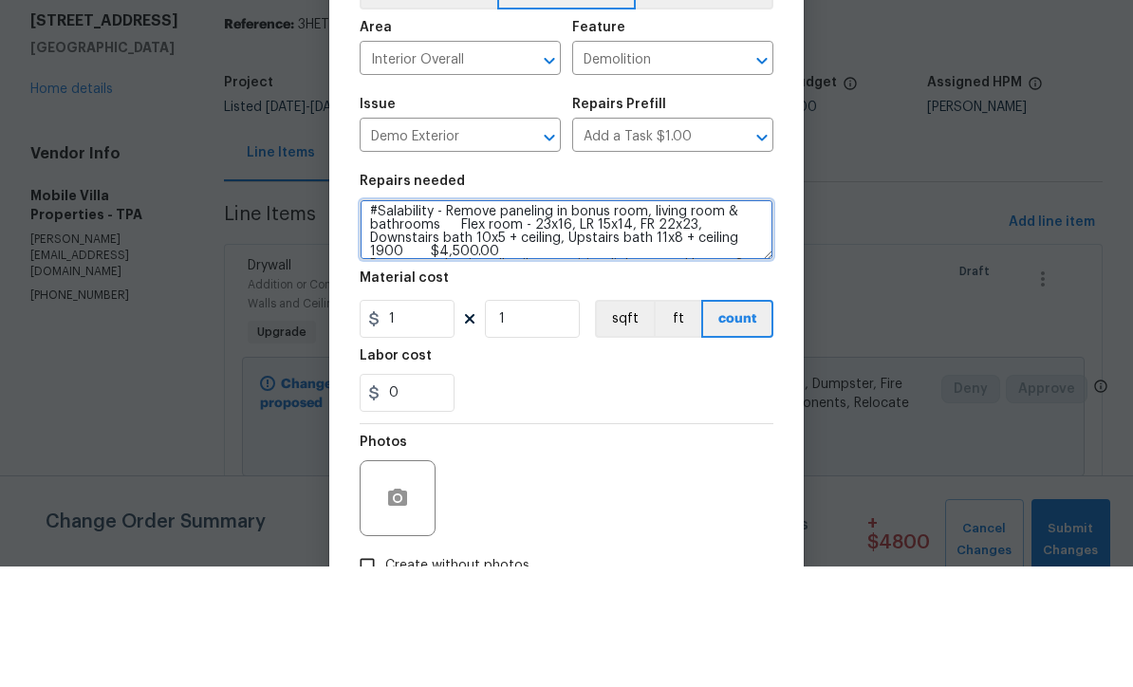
click at [649, 320] on textarea "#Salability - Remove paneling in bonus room, living room & bathrooms Flex room …" at bounding box center [566, 350] width 414 height 61
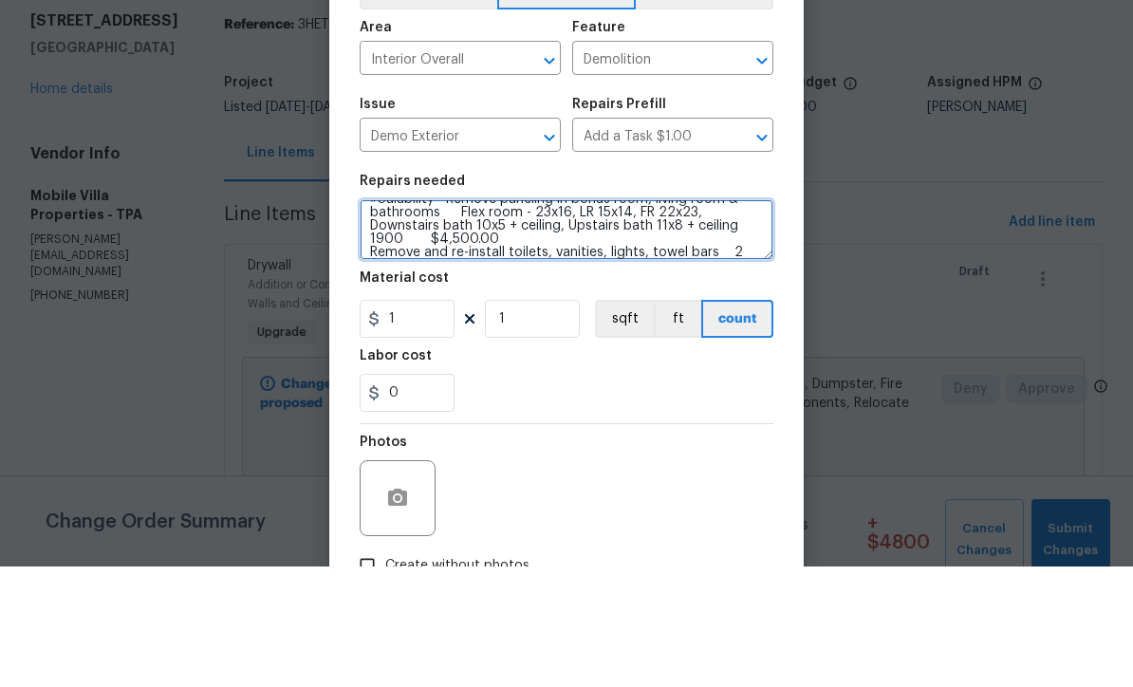
scroll to position [15, 0]
click at [519, 320] on textarea "#Salability - Remove paneling in bonus room, living room & bathrooms Flex room …" at bounding box center [566, 350] width 414 height 61
click at [480, 320] on textarea "#Salability - Remove paneling in bonus room, living room & bathrooms Flex room …" at bounding box center [566, 350] width 414 height 61
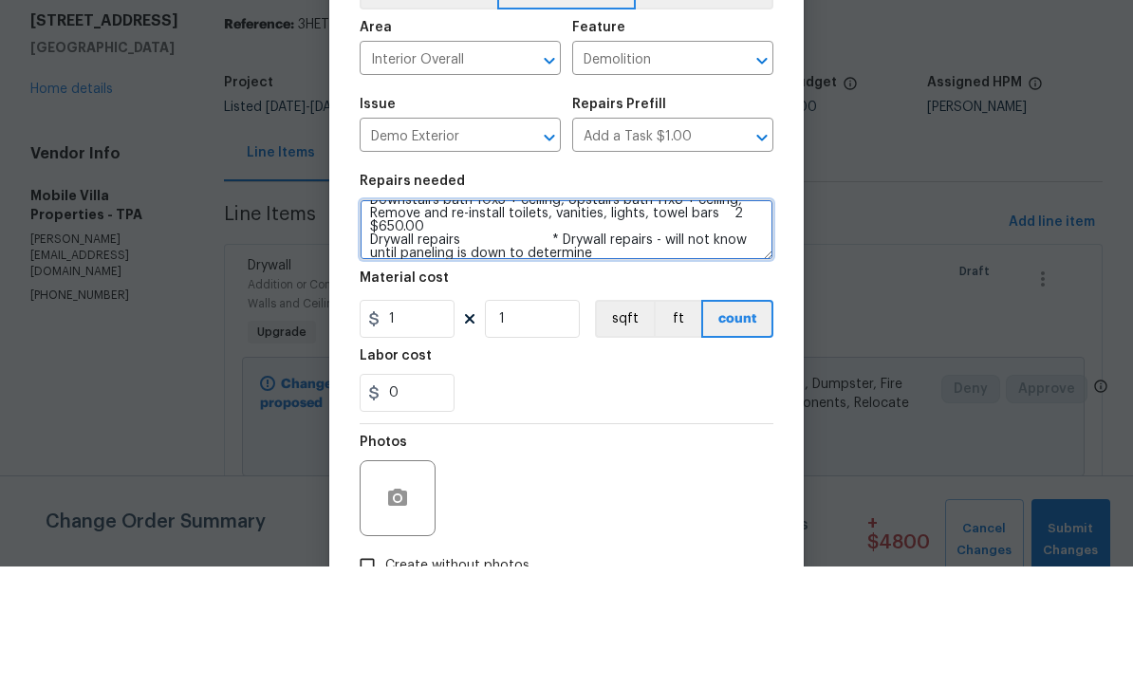
scroll to position [42, 0]
click at [367, 320] on textarea "#Salability - Remove paneling in bonus room, living room & bathrooms Flex room …" at bounding box center [566, 350] width 414 height 61
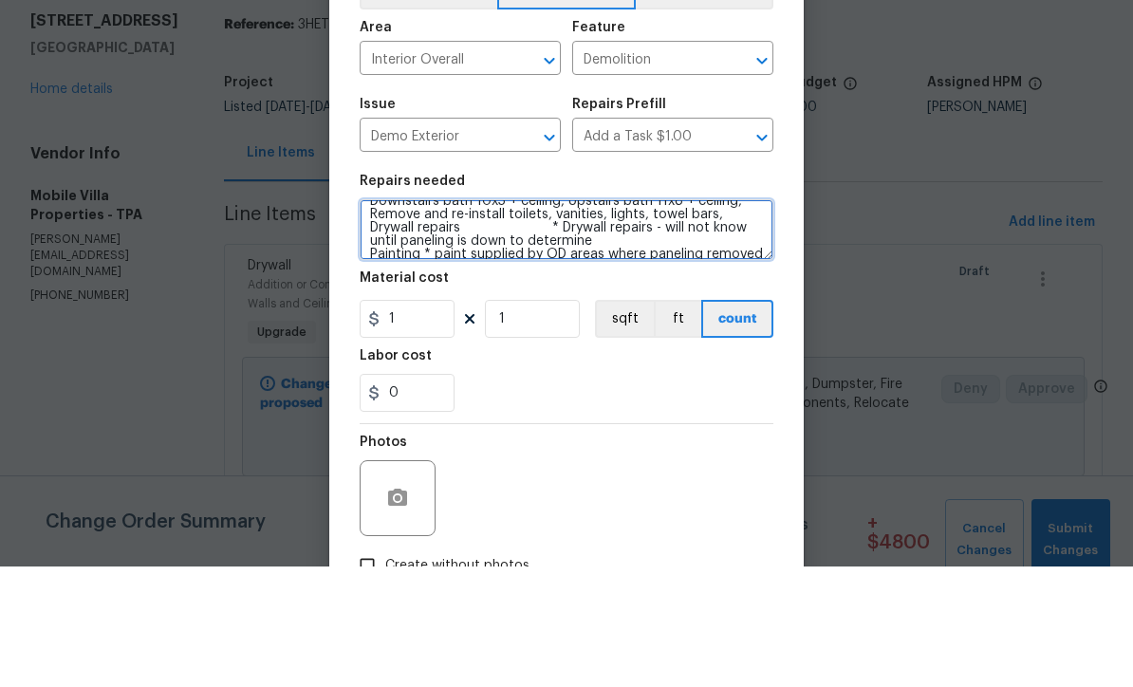
click at [628, 320] on textarea "#Salability - Remove paneling in bonus room, living room & bathrooms Flex room …" at bounding box center [566, 350] width 414 height 61
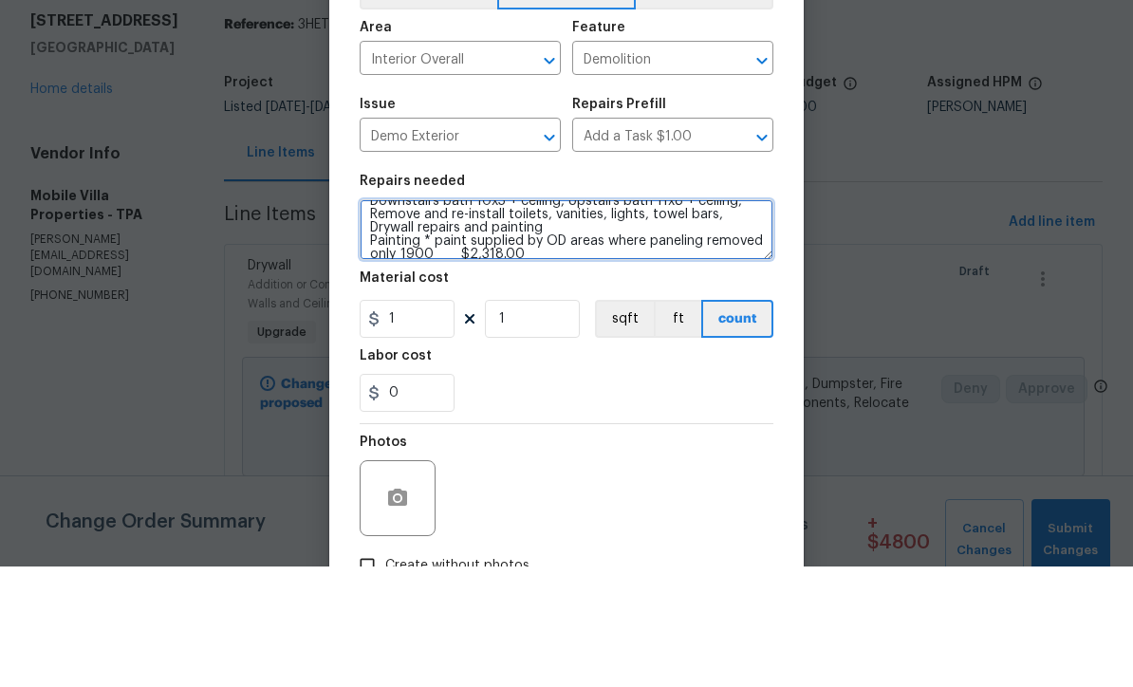
click at [507, 320] on textarea "#Salability - Remove paneling in bonus room, living room & bathrooms Flex room …" at bounding box center [566, 350] width 414 height 61
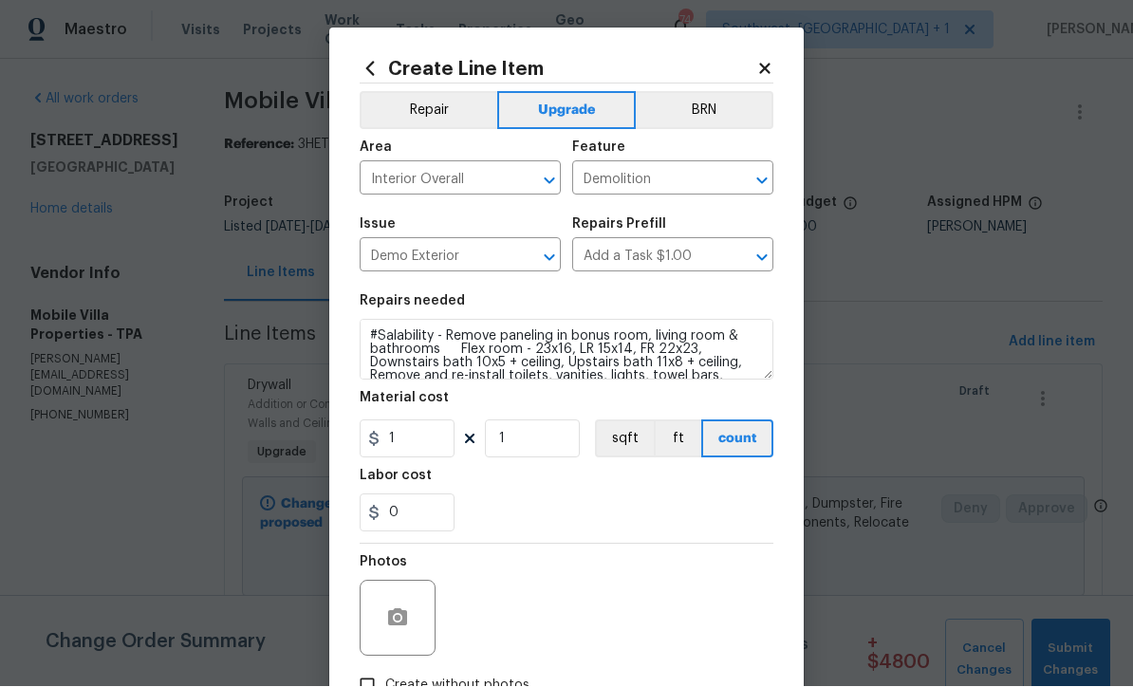
scroll to position [0, 0]
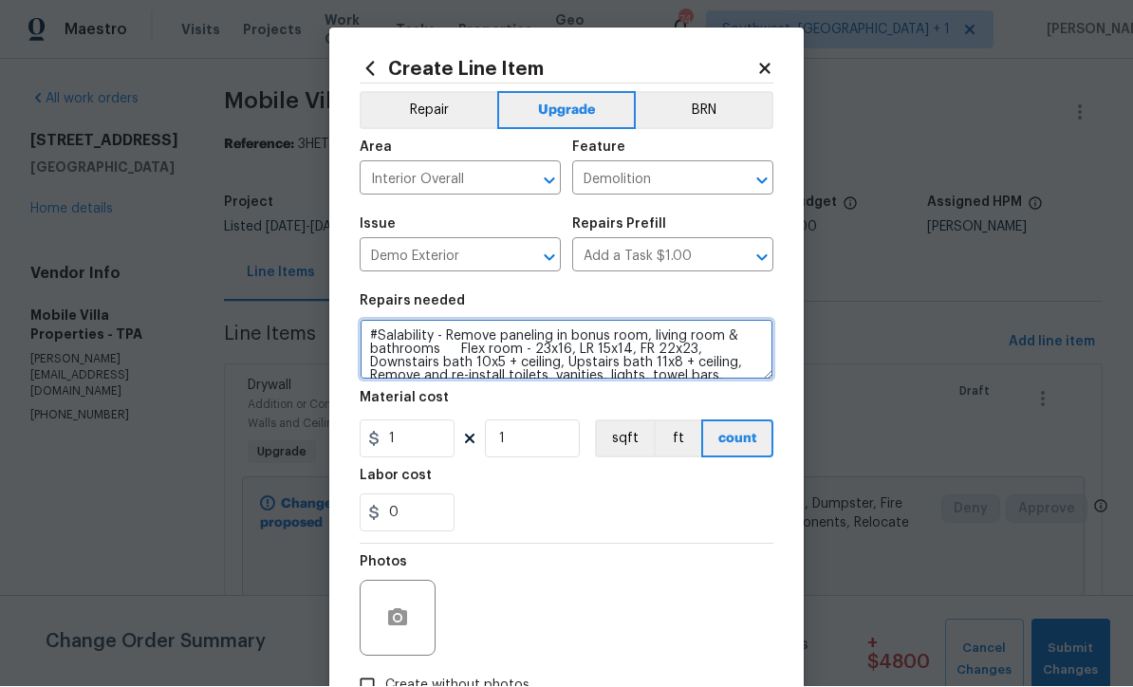
click at [747, 336] on textarea "#Salability - Remove paneling in bonus room, living room & bathrooms Flex room …" at bounding box center [566, 350] width 414 height 61
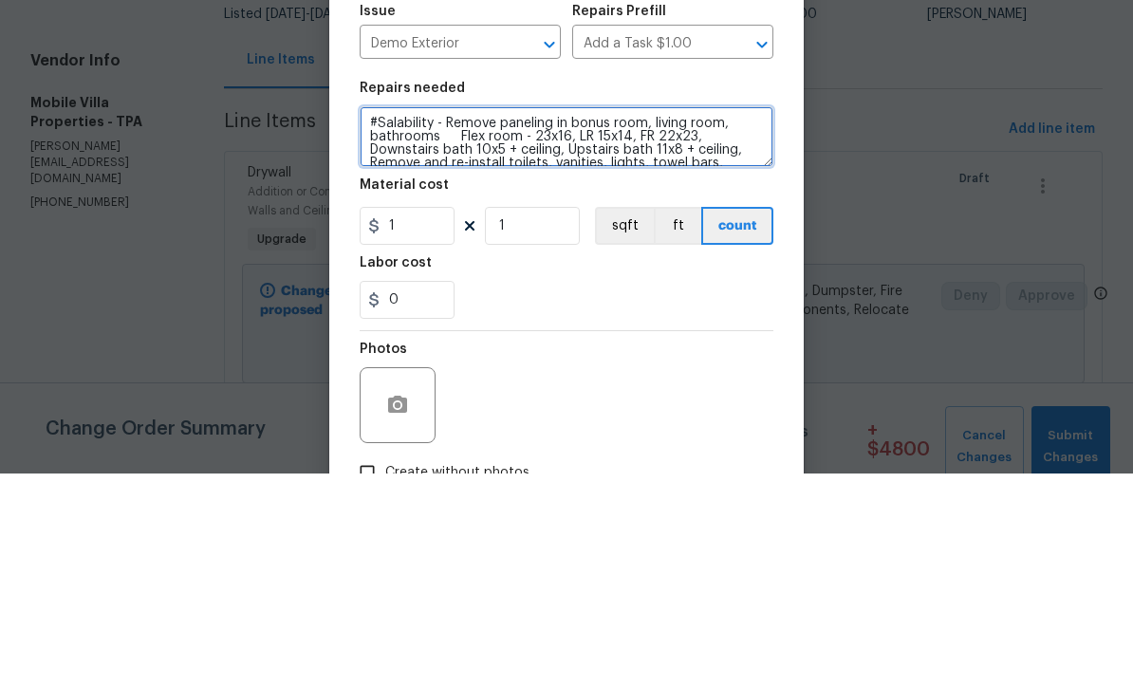
click at [459, 320] on textarea "#Salability - Remove paneling in bonus room, living room, bathrooms Flex room -…" at bounding box center [566, 350] width 414 height 61
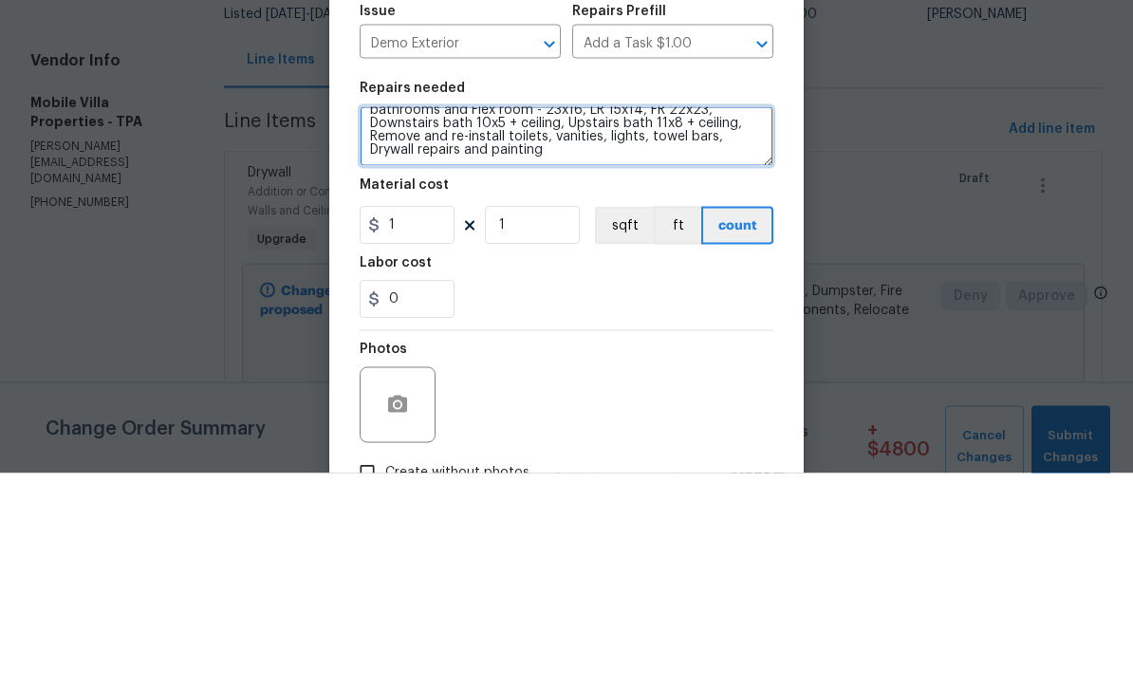
type textarea "#Salability - Remove paneling in bonus room, living room, bathrooms and Flex ro…"
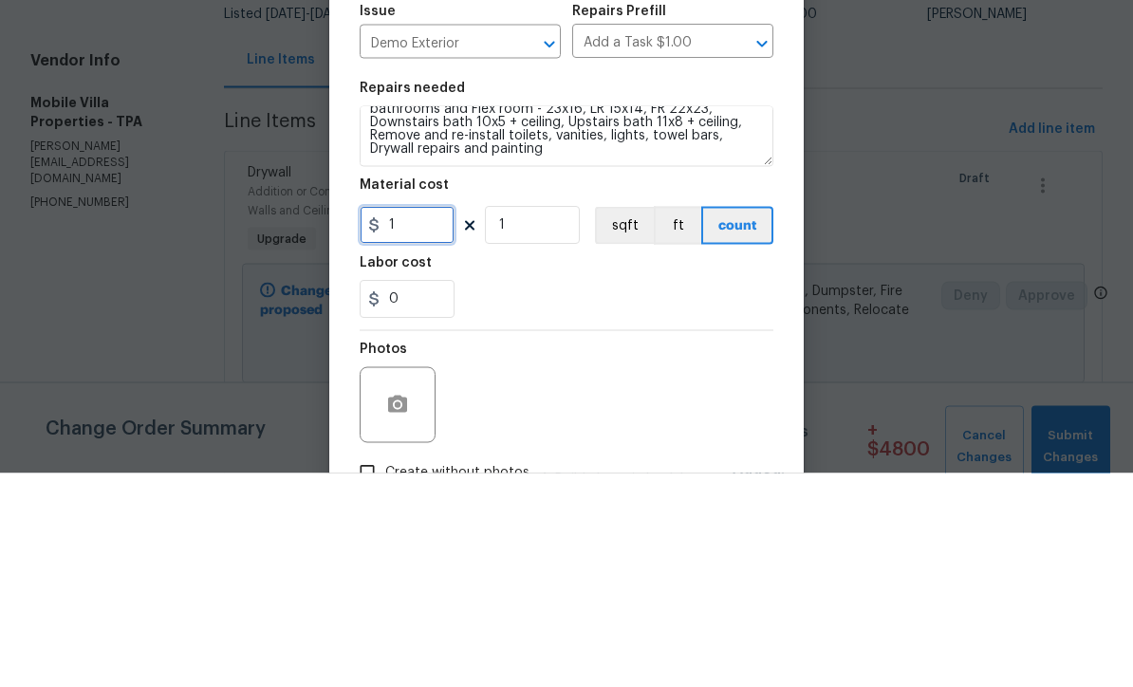
click at [428, 420] on input "1" at bounding box center [406, 439] width 95 height 38
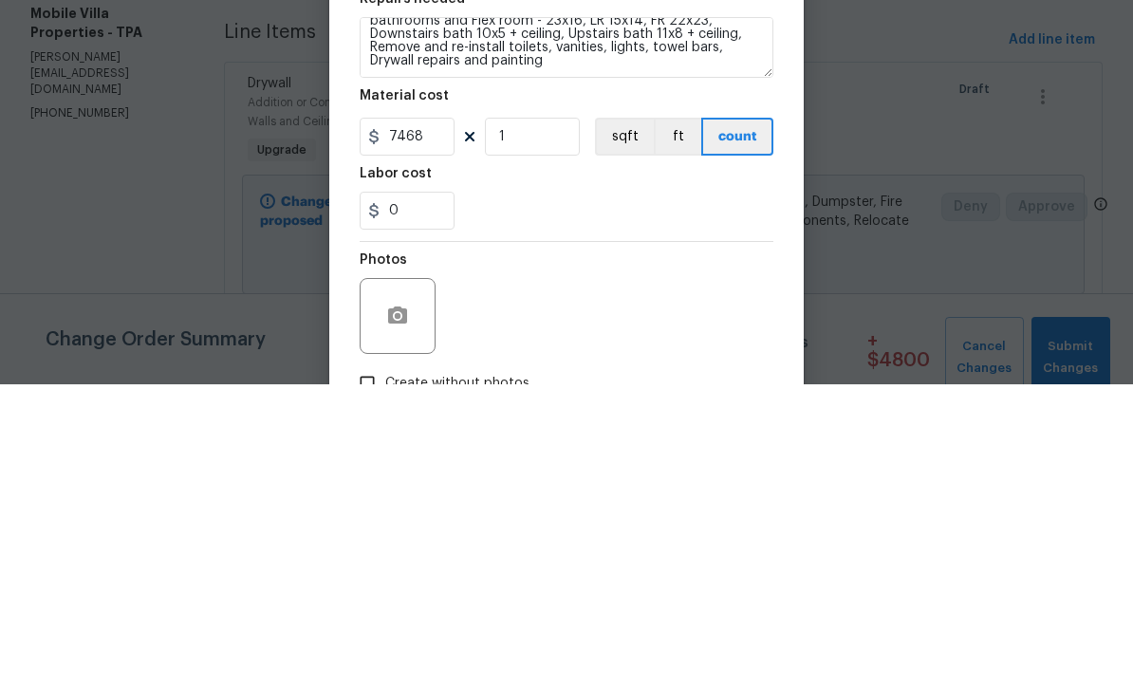
scroll to position [63, 0]
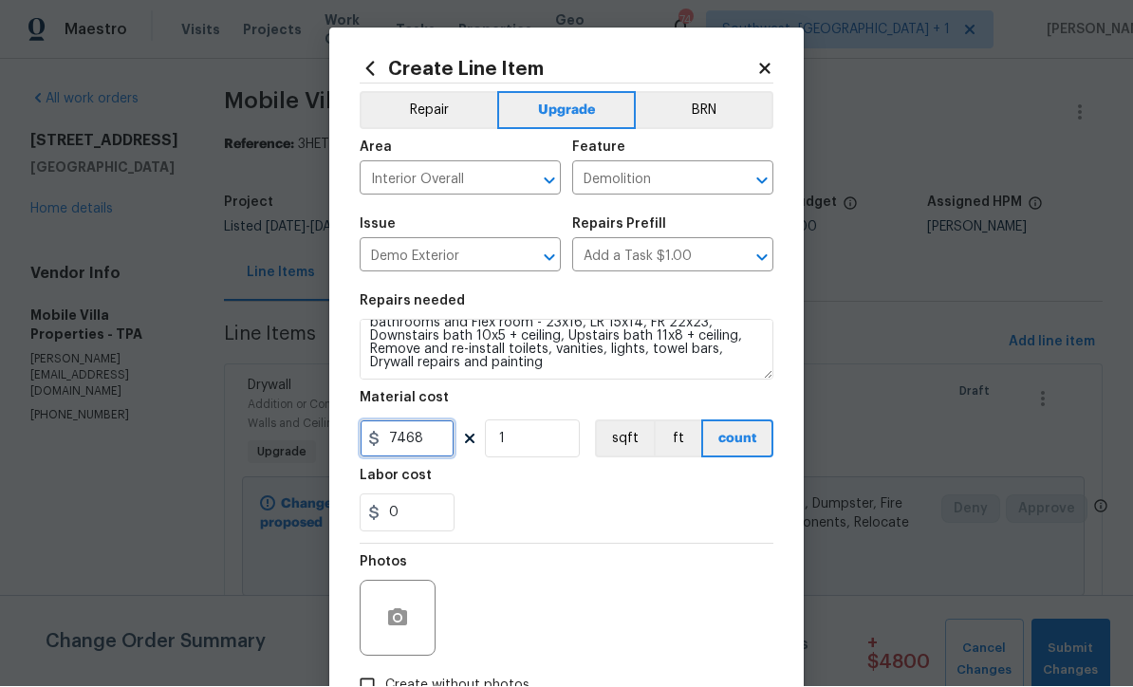
type input "7468"
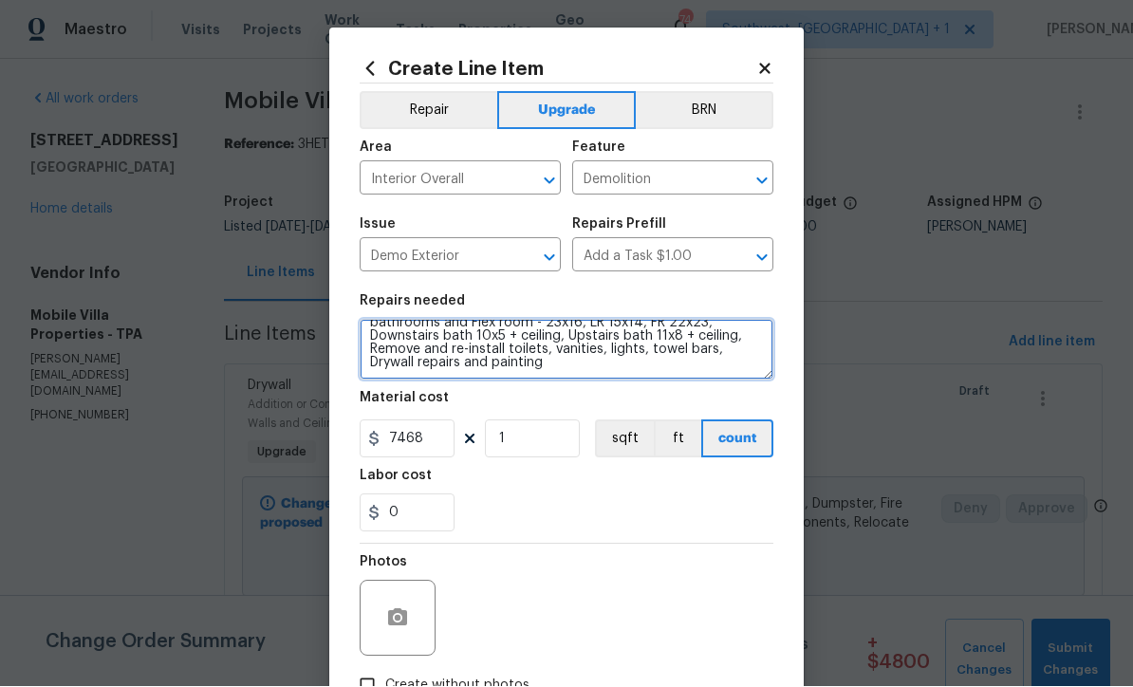
click at [396, 375] on textarea "#Salability - Remove paneling in bonus room, living room, bathrooms and Flex ro…" at bounding box center [566, 350] width 414 height 61
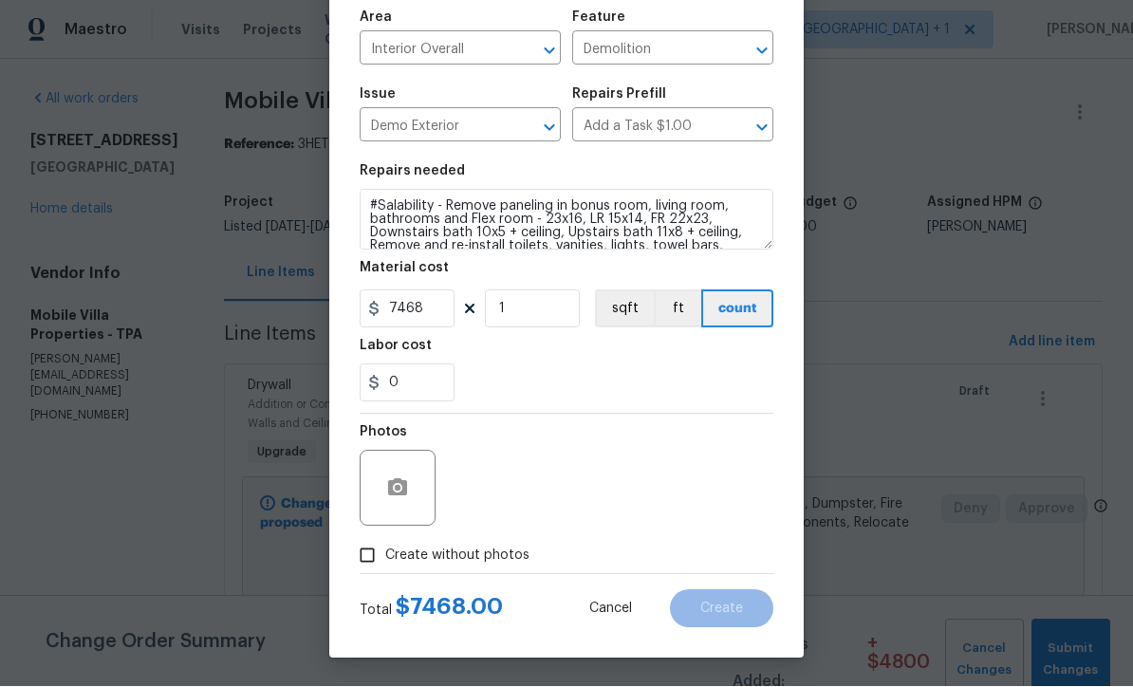
scroll to position [133, 0]
click at [371, 560] on input "Create without photos" at bounding box center [367, 556] width 36 height 36
checkbox input "true"
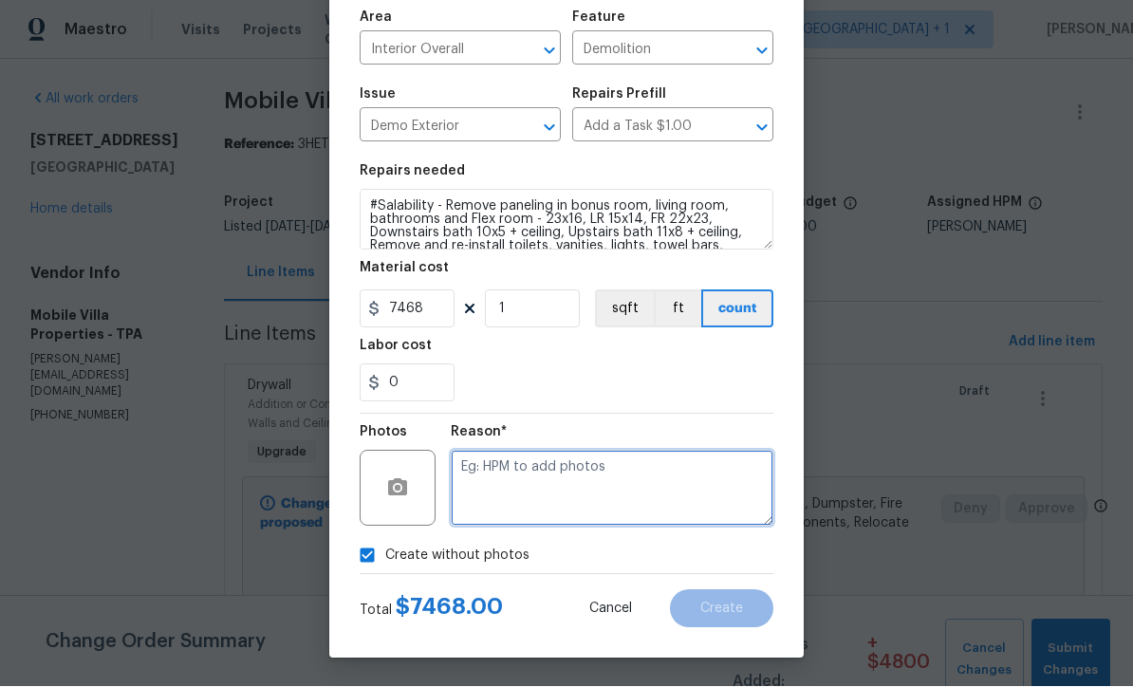
click at [633, 493] on textarea at bounding box center [612, 489] width 323 height 76
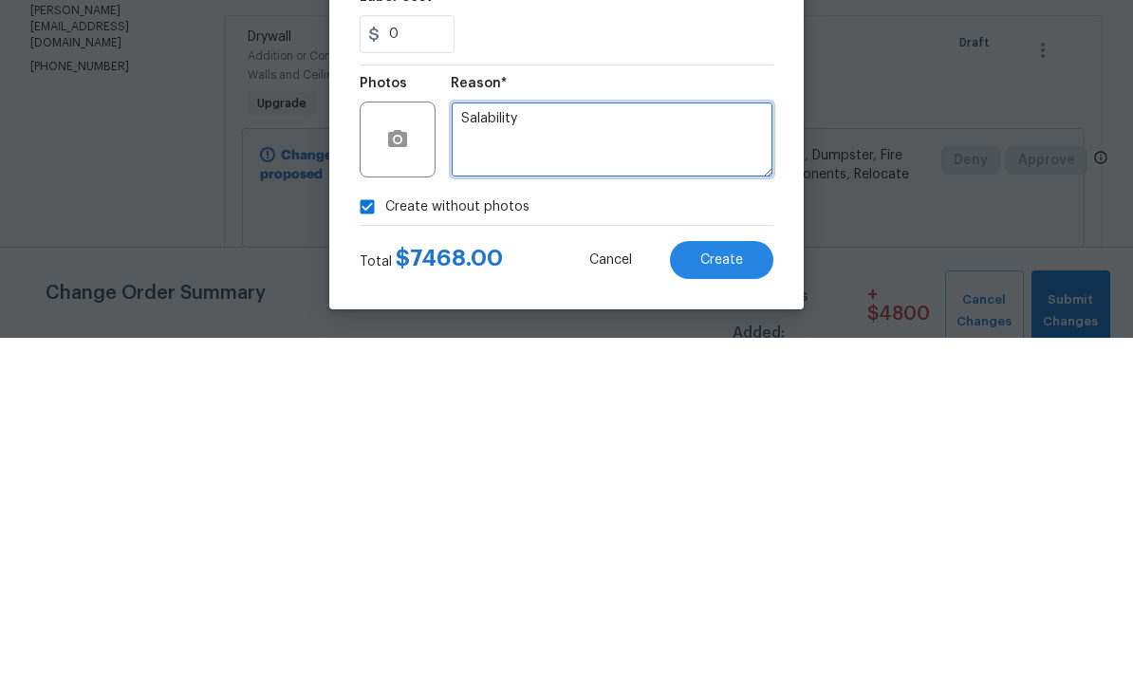
type textarea "Salability"
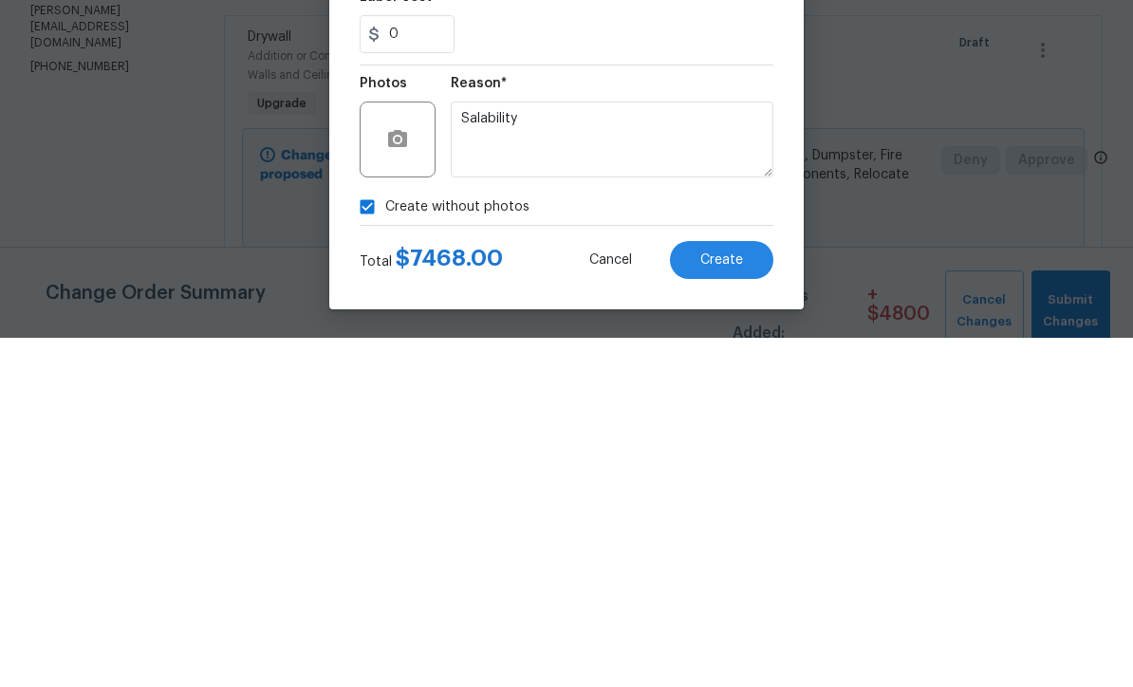
click at [740, 602] on span "Create" at bounding box center [721, 609] width 43 height 14
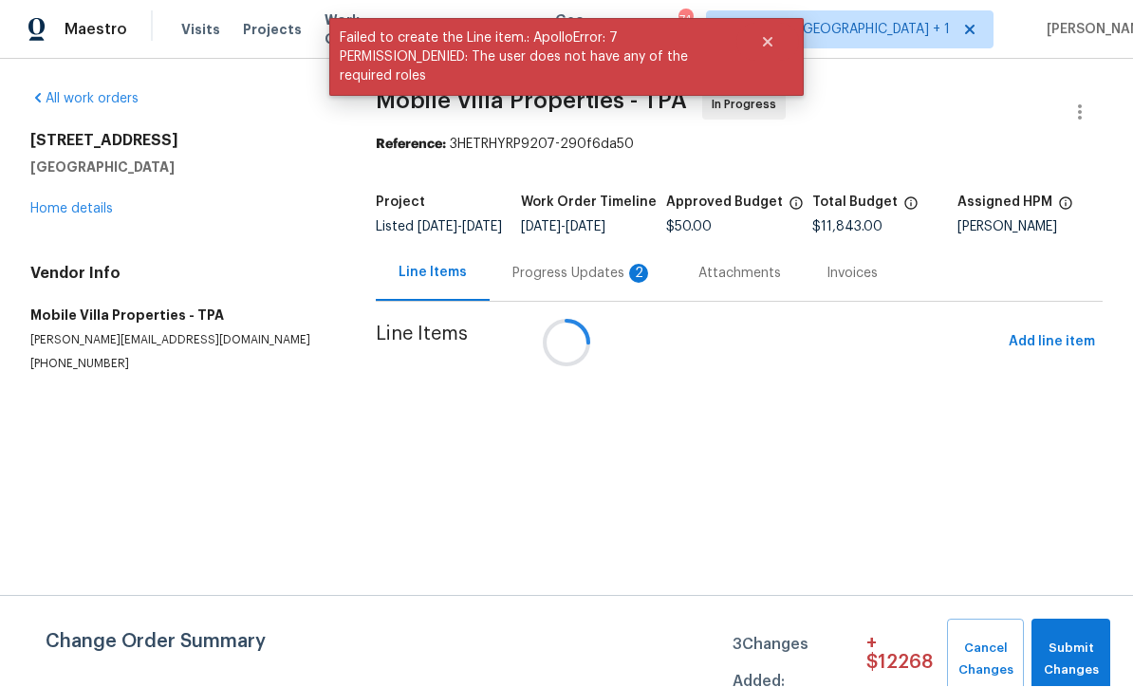
scroll to position [1, 0]
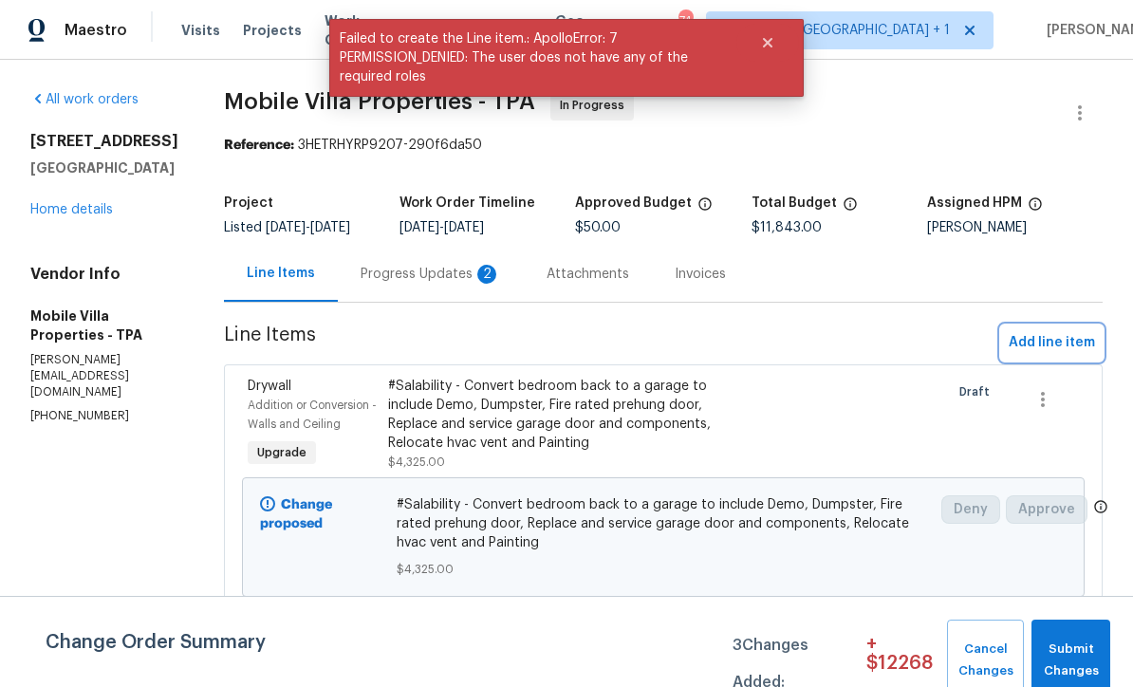
click at [1063, 334] on span "Add line item" at bounding box center [1051, 343] width 86 height 24
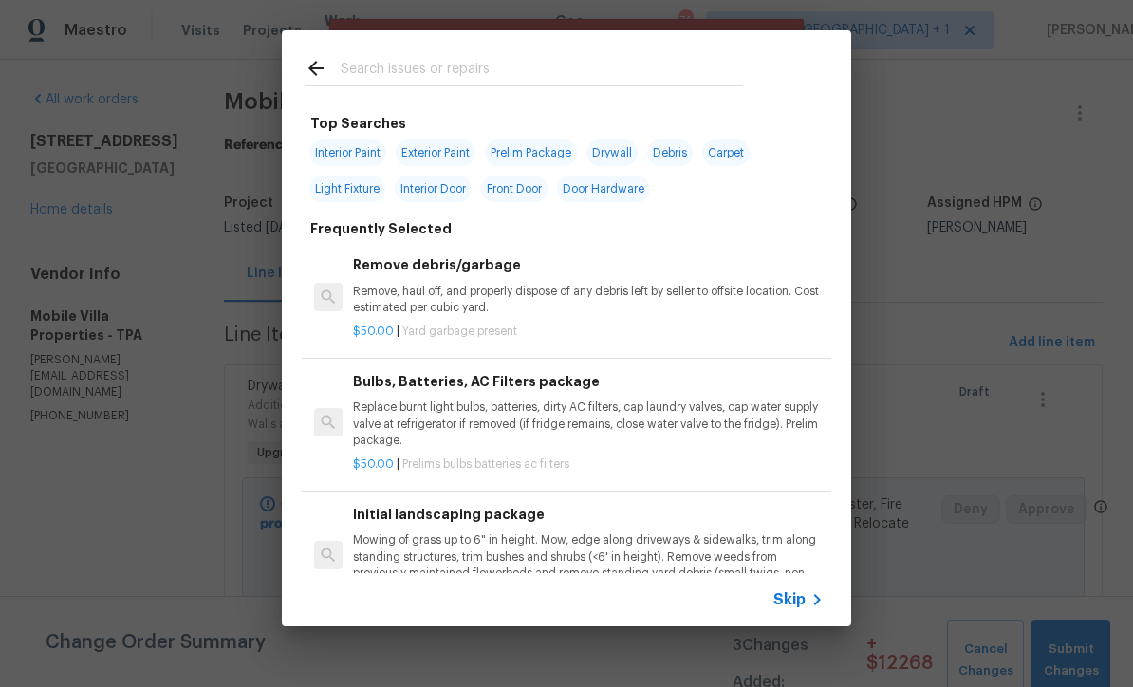
click at [809, 609] on icon at bounding box center [816, 599] width 23 height 23
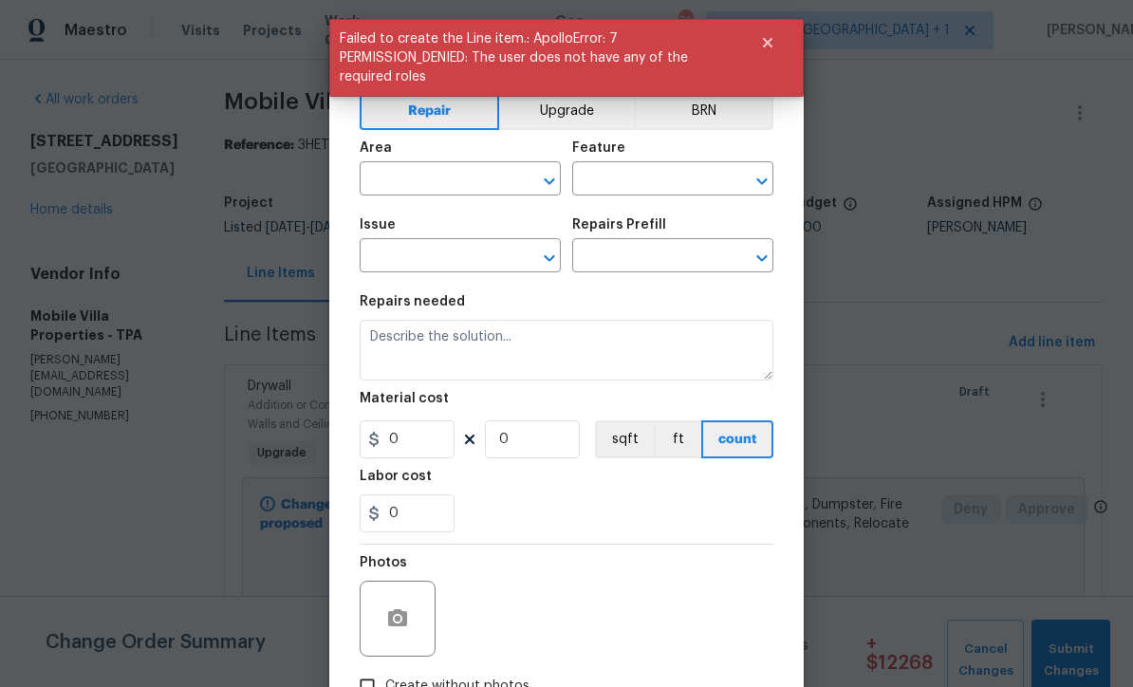
click at [582, 119] on button "Upgrade" at bounding box center [567, 111] width 136 height 38
click at [489, 188] on input "text" at bounding box center [433, 180] width 148 height 29
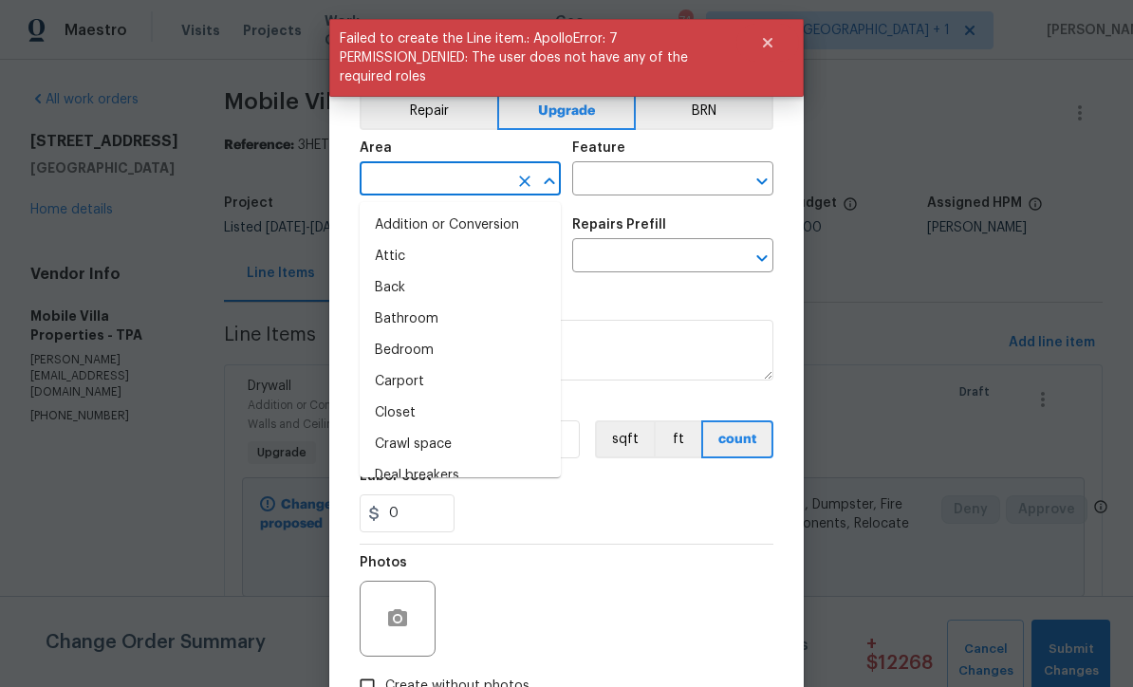
scroll to position [0, 0]
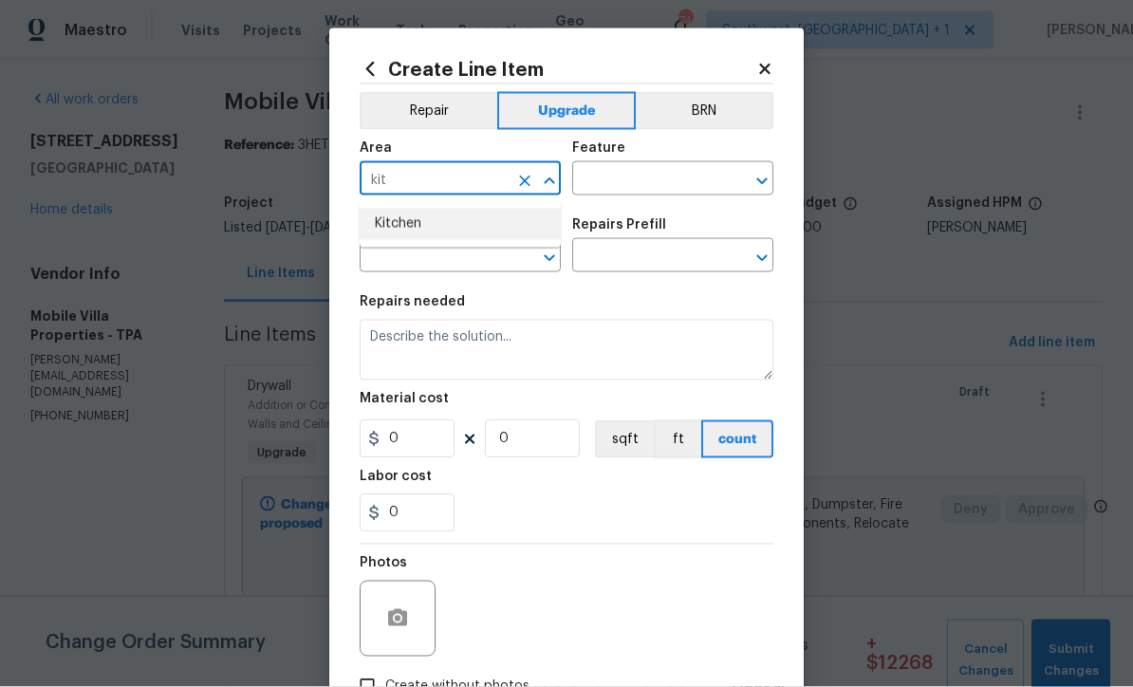
click at [444, 228] on li "Kitchen" at bounding box center [459, 224] width 201 height 31
type input "Kitchen"
click at [664, 181] on input "text" at bounding box center [646, 180] width 148 height 29
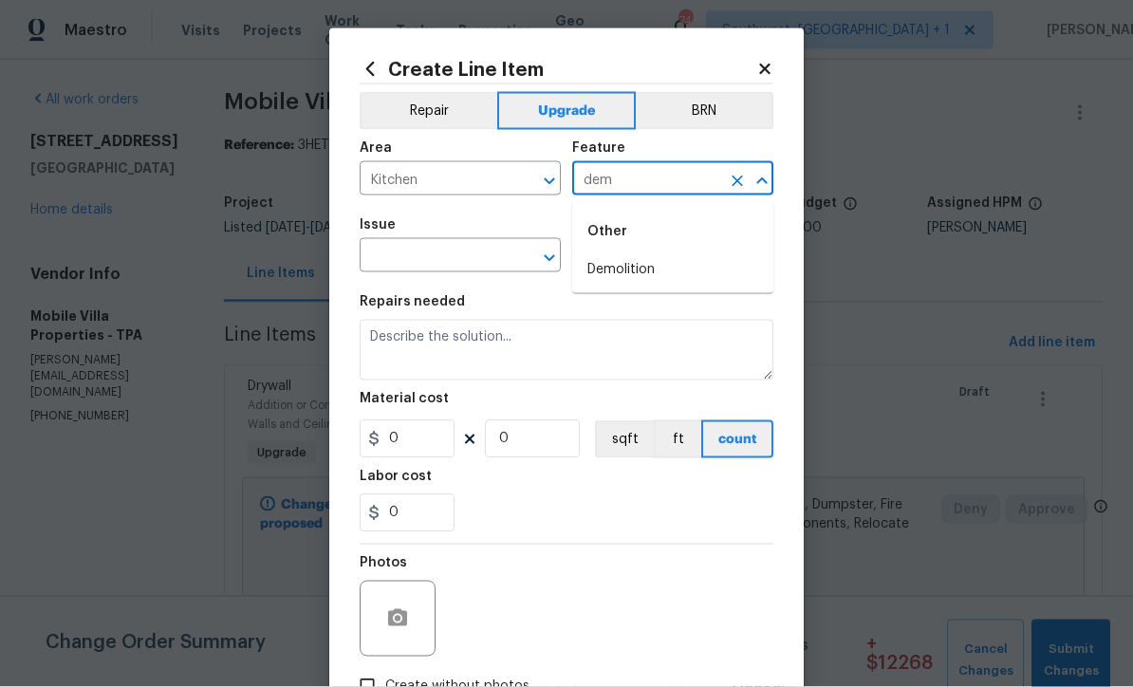
click at [642, 263] on li "Demolition" at bounding box center [672, 269] width 201 height 31
type input "Demolition"
click at [464, 265] on input "text" at bounding box center [433, 257] width 148 height 29
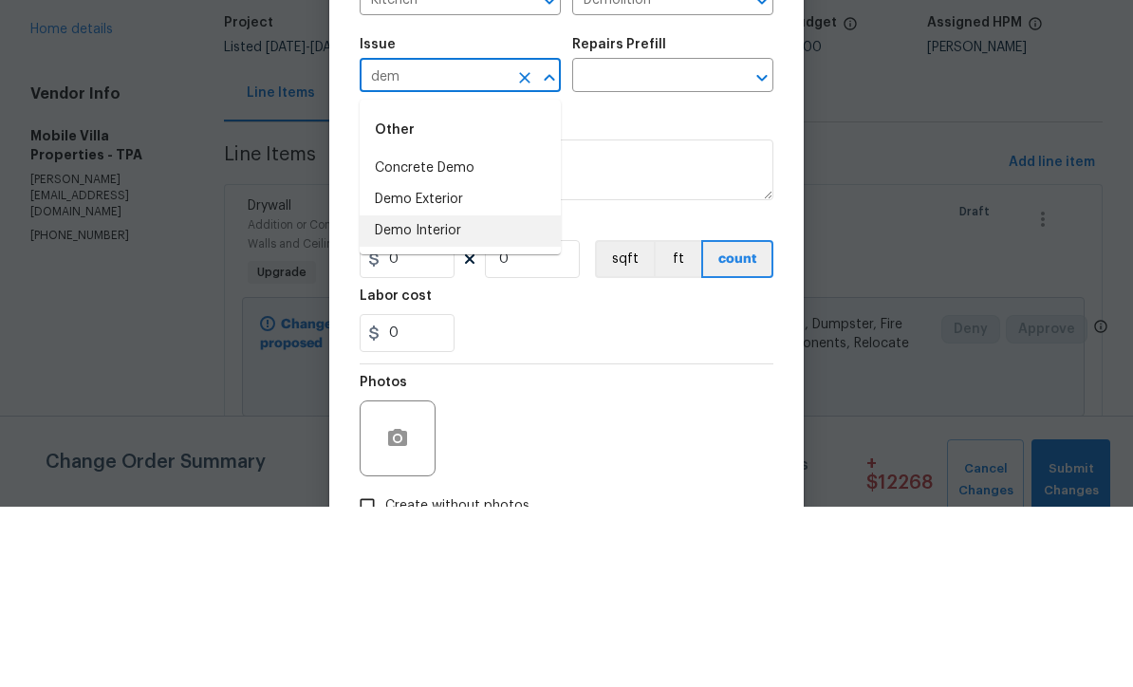
click at [470, 396] on li "Demo Interior" at bounding box center [459, 411] width 201 height 31
type input "Demo Interior"
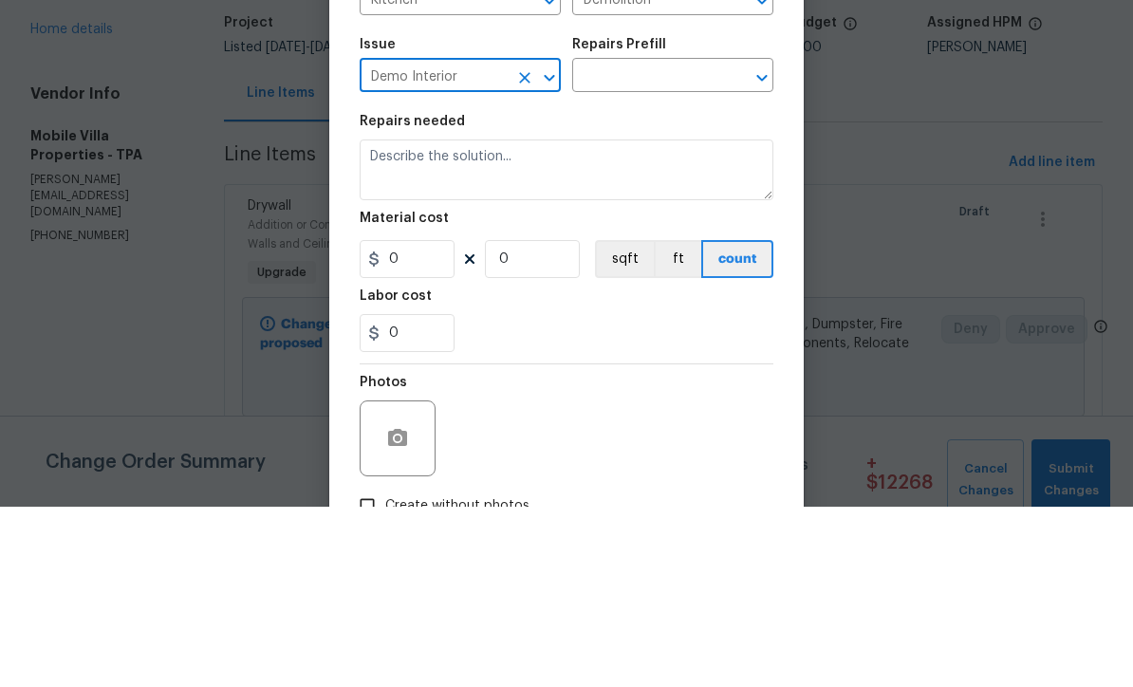
click at [673, 243] on input "text" at bounding box center [646, 257] width 148 height 29
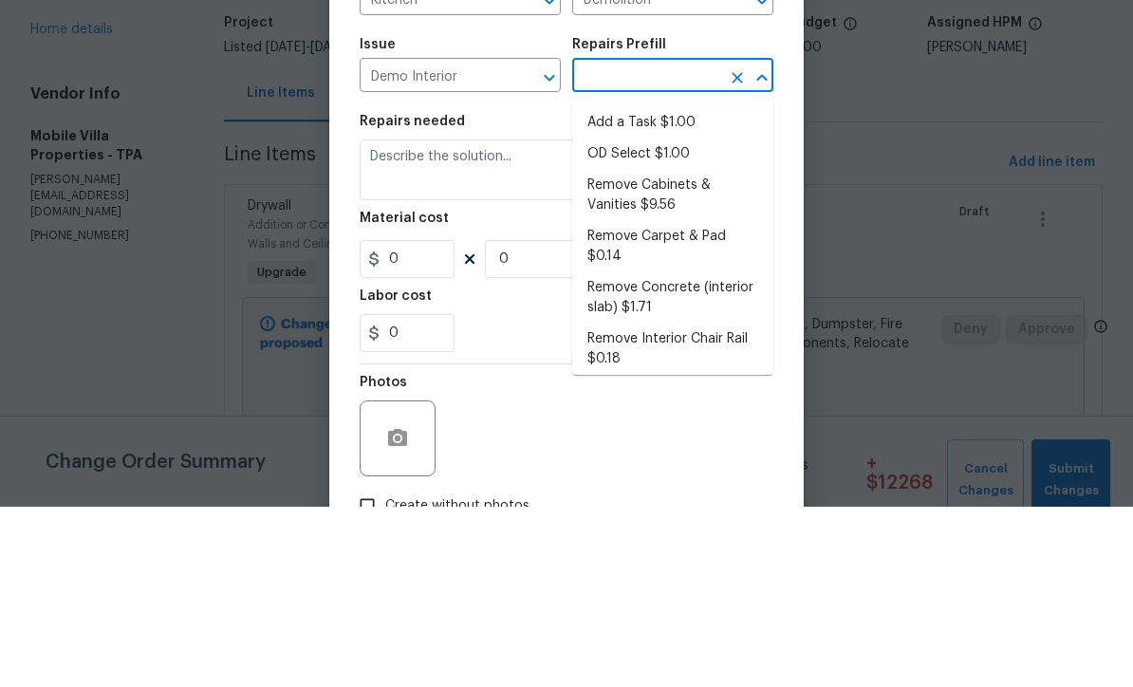
click at [680, 287] on li "Add a Task $1.00" at bounding box center [672, 302] width 201 height 31
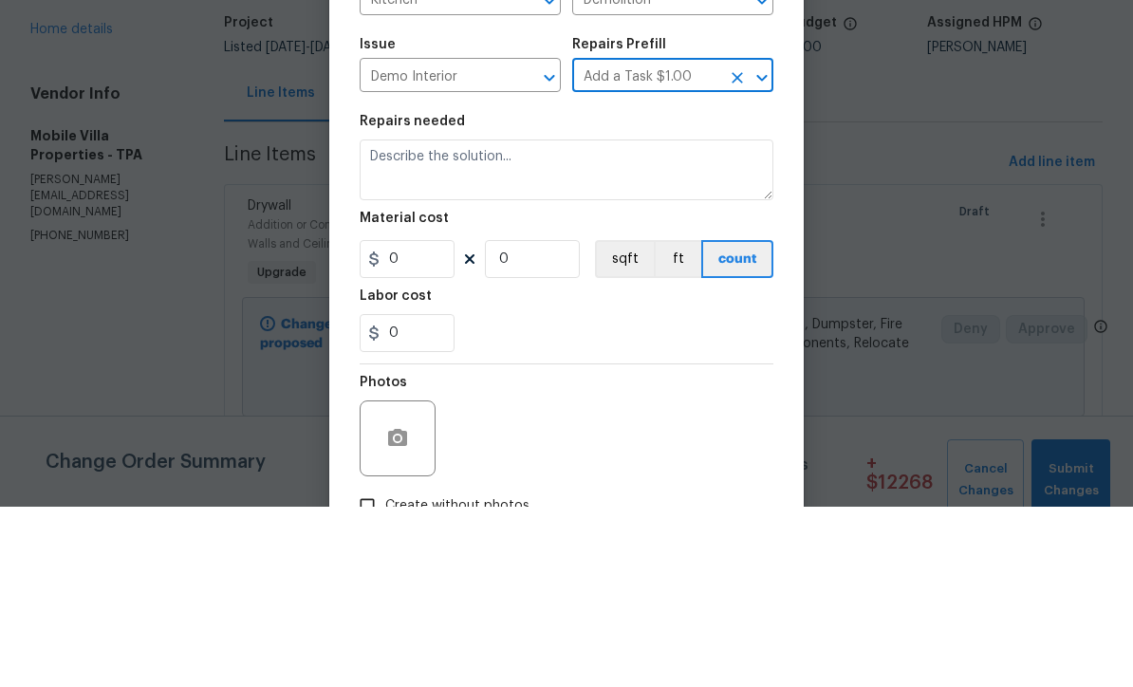
type input "Add a Task $1.00"
type textarea "HPM to detail"
type input "1"
type input "Add a Task $1.00"
type input "1"
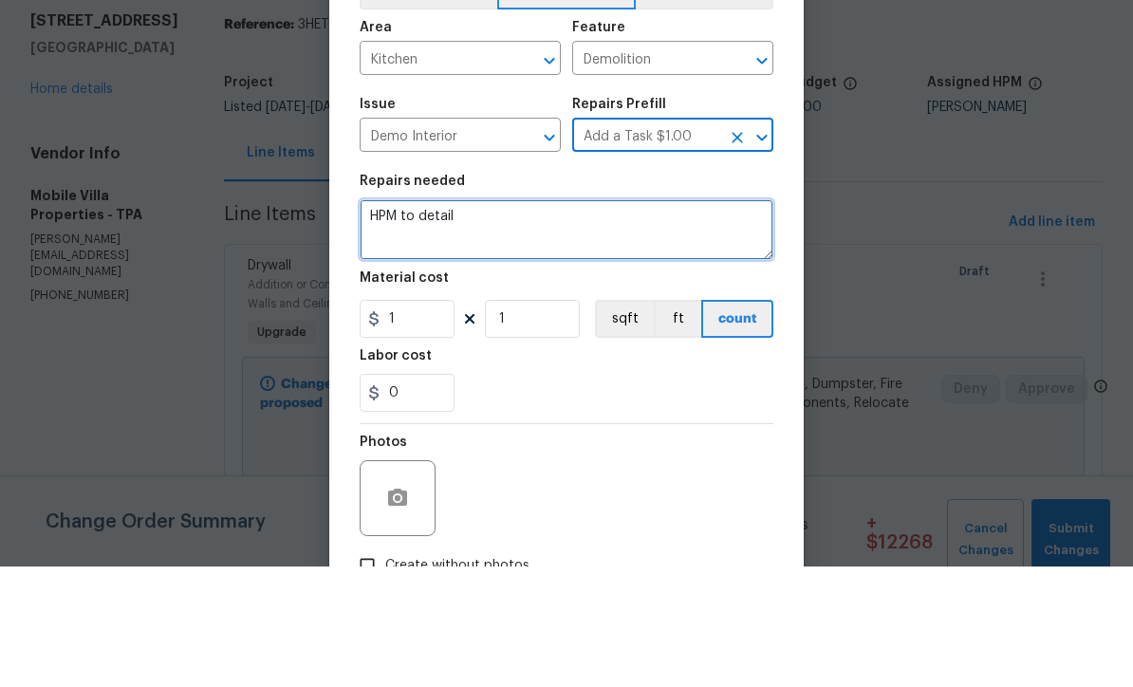
click at [509, 320] on textarea "HPM to detail" at bounding box center [566, 350] width 414 height 61
type textarea "H"
paste textarea "Remove island to right of kitchen $175.00"
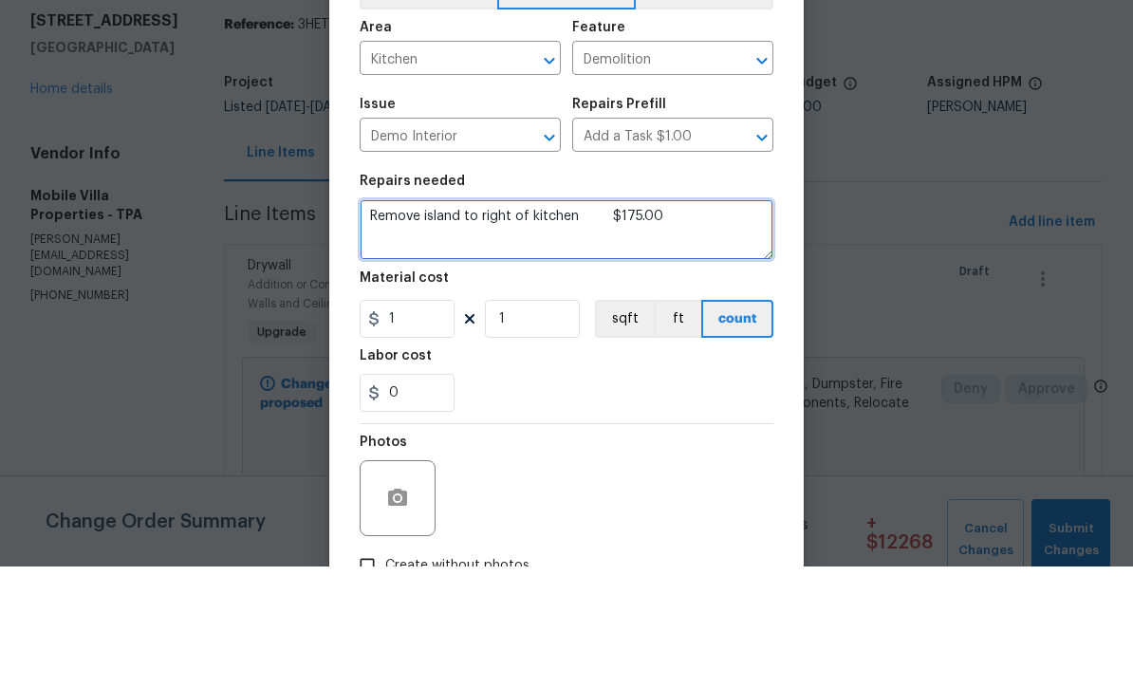
click at [405, 320] on textarea "Remove island to right of kitchen $175.00" at bounding box center [566, 350] width 414 height 61
click at [688, 320] on textarea "Demo island to right of kitchen $175.00" at bounding box center [566, 350] width 414 height 61
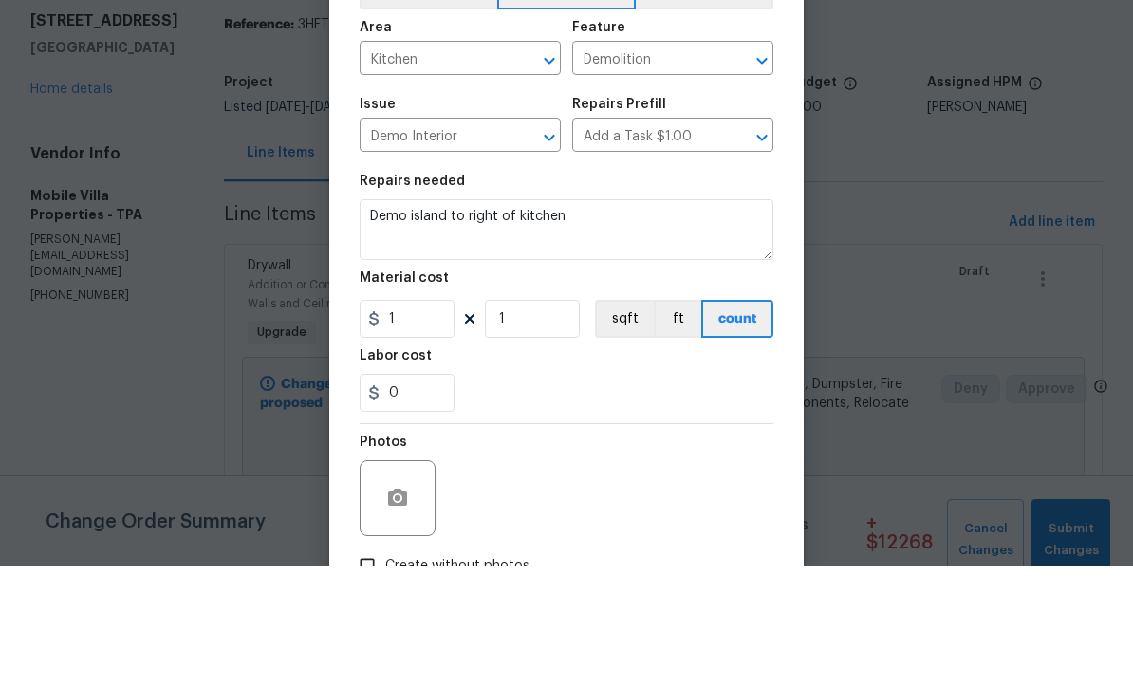
scroll to position [63, 0]
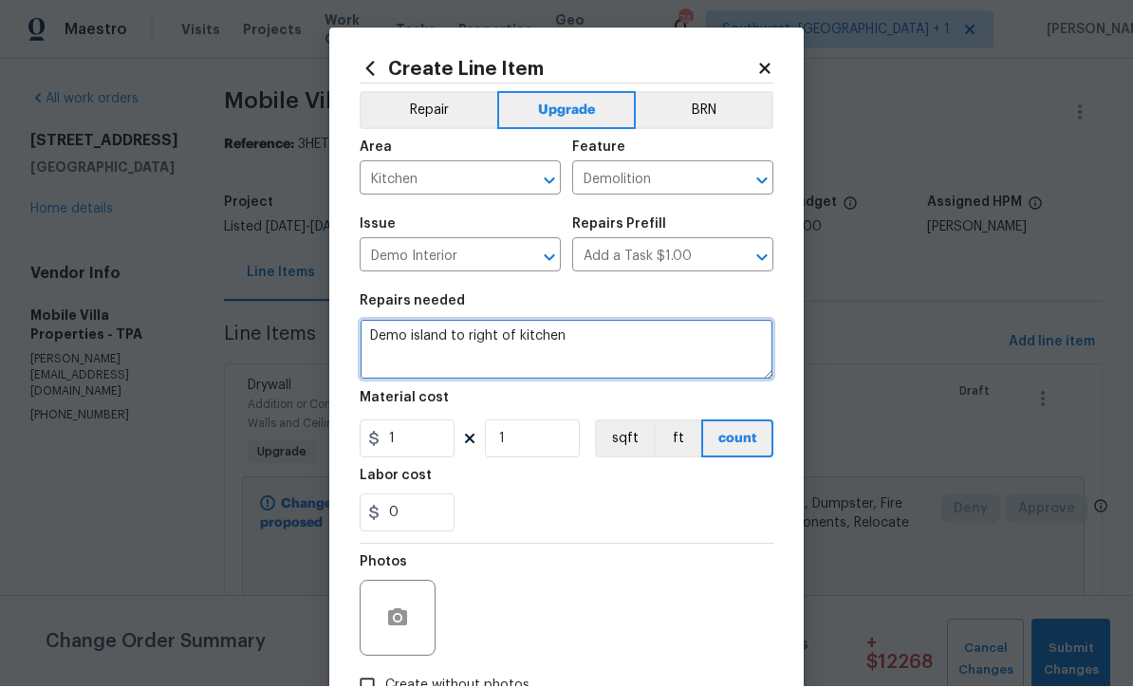
type textarea "Demo island to right of kitchen"
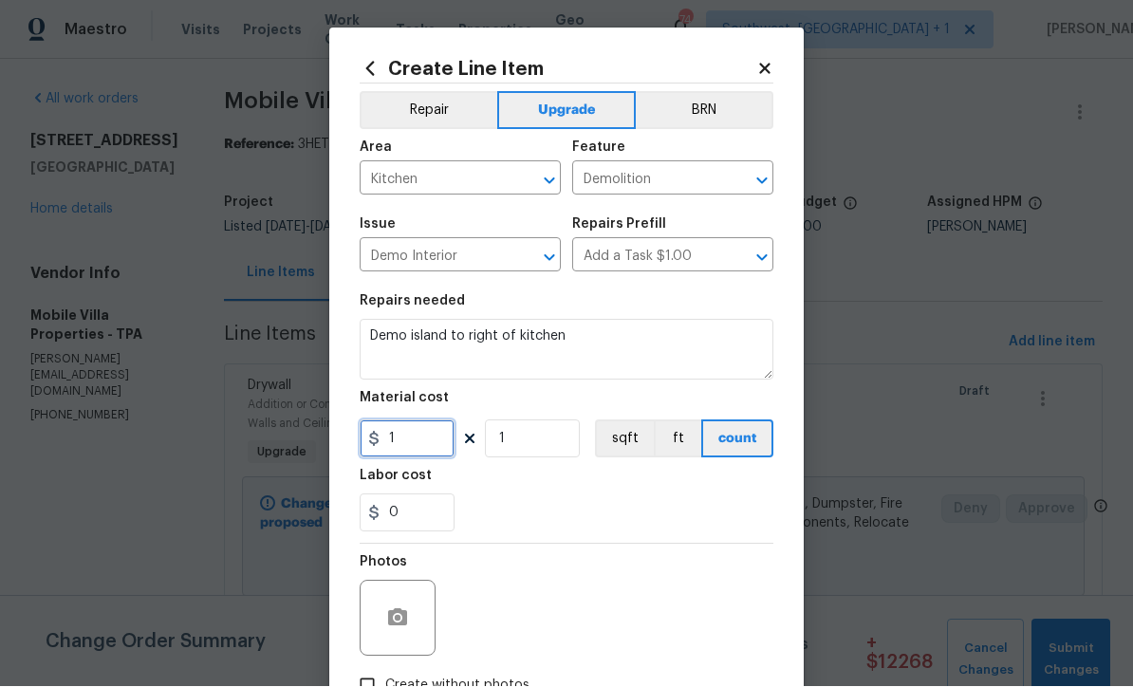
click at [419, 448] on input "1" at bounding box center [406, 439] width 95 height 38
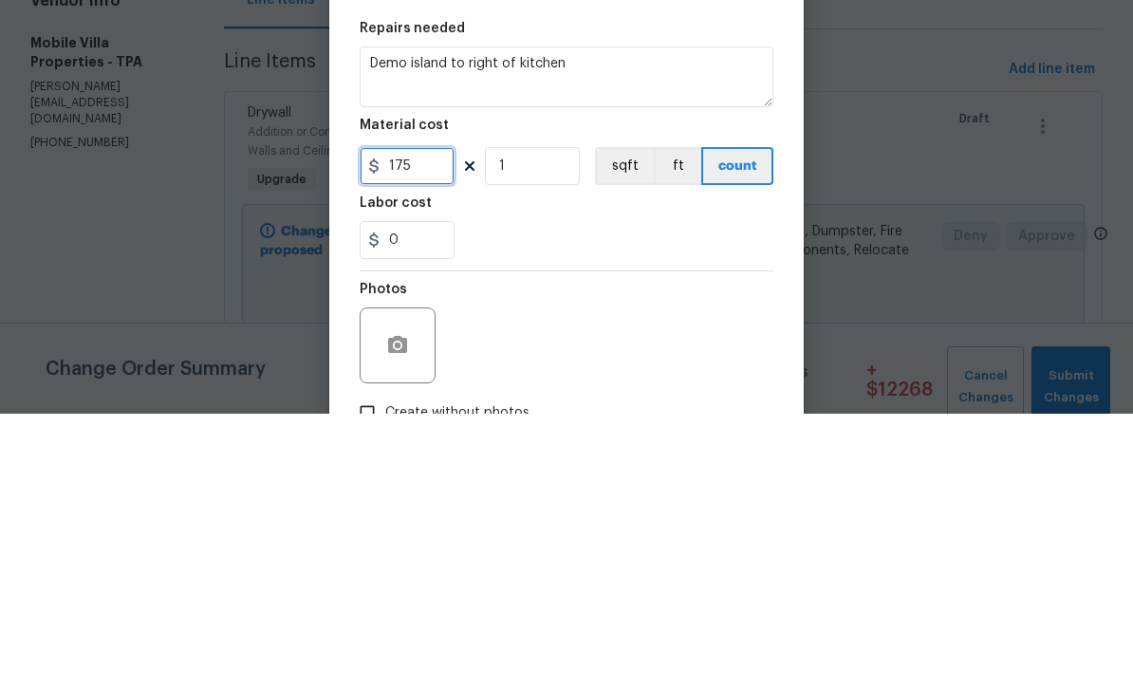
type input "175"
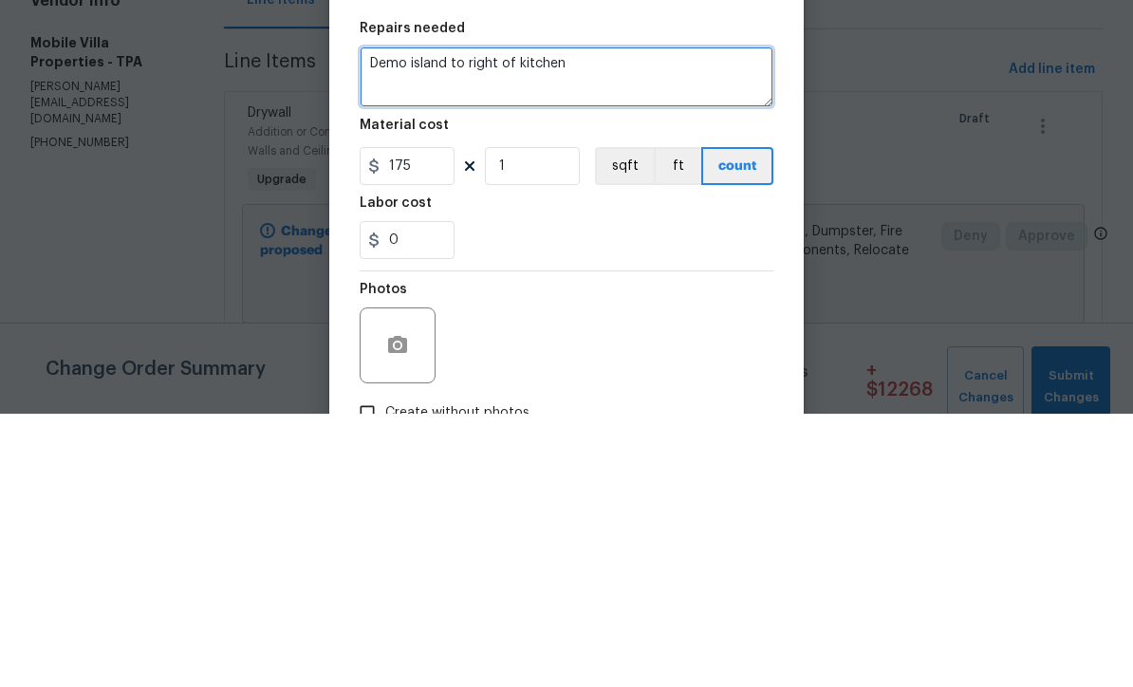
click at [374, 320] on textarea "Demo island to right of kitchen" at bounding box center [566, 350] width 414 height 61
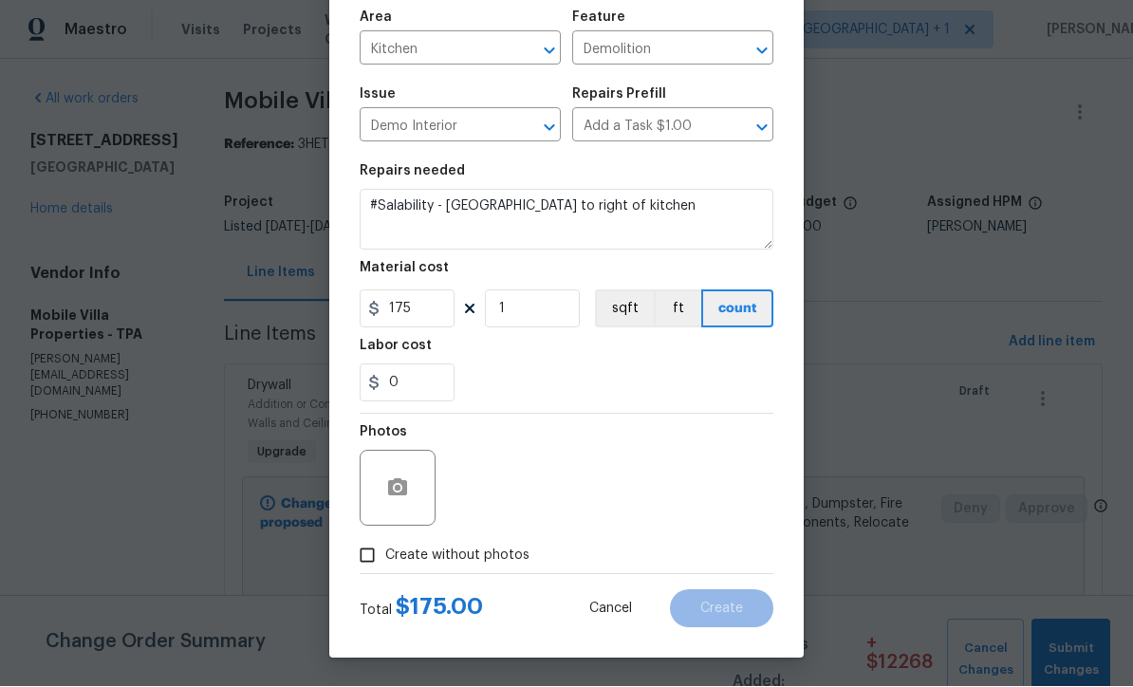
scroll to position [134, 0]
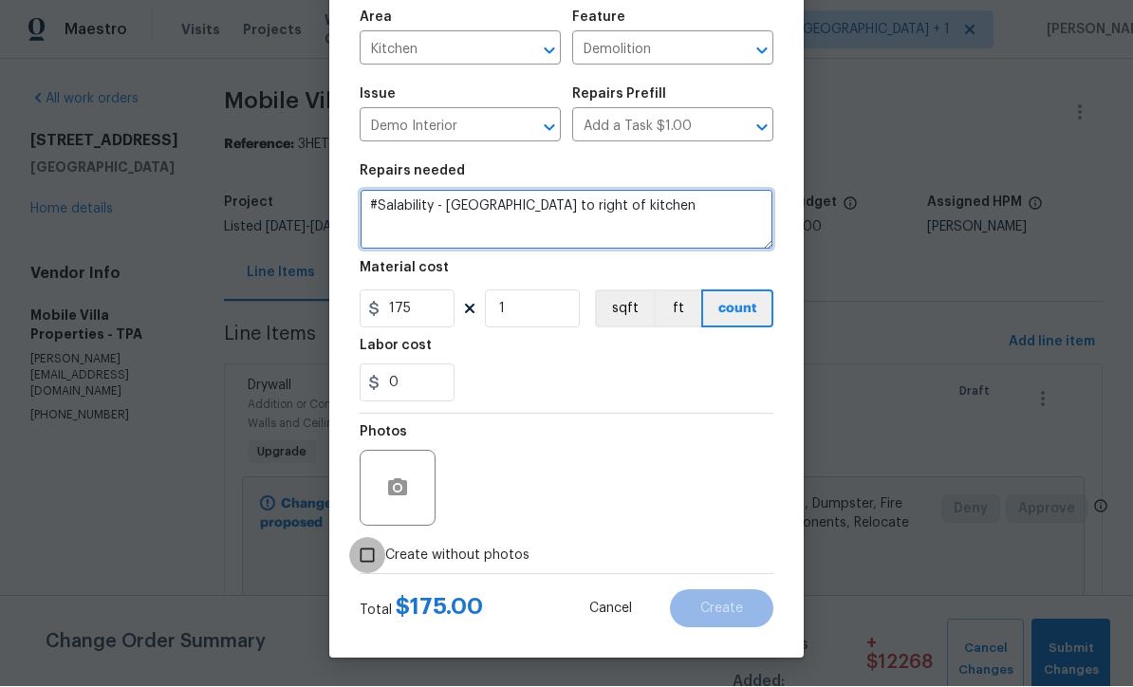
type textarea "#Salability - Demo island to right of kitchen"
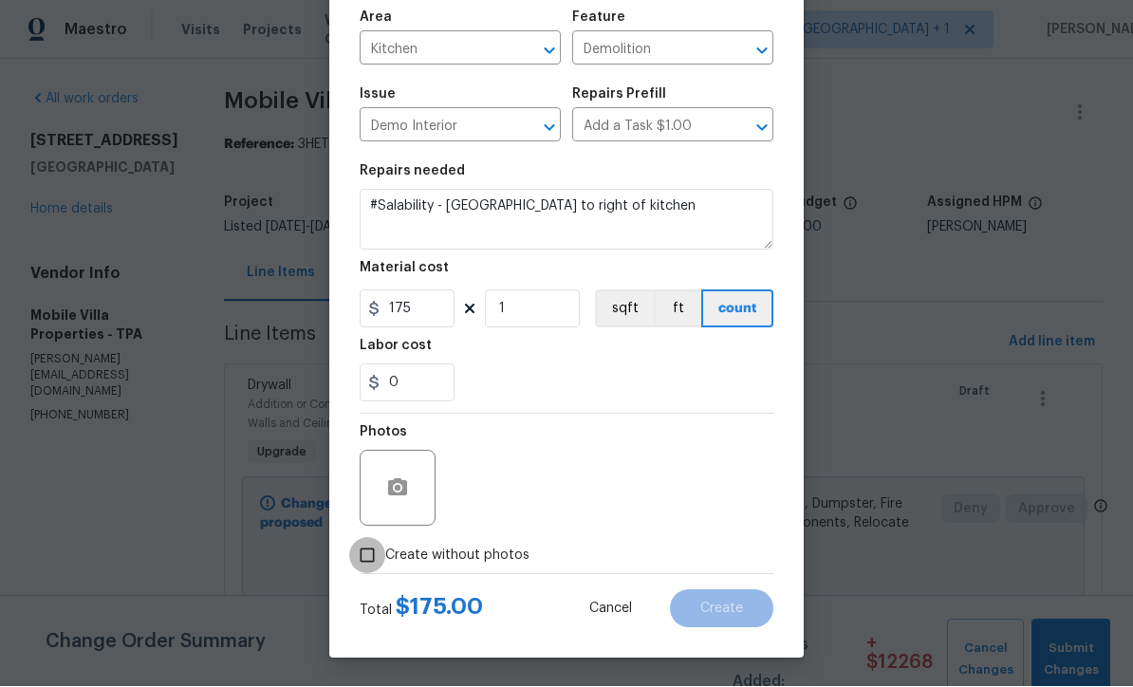
click at [372, 557] on input "Create without photos" at bounding box center [367, 556] width 36 height 36
checkbox input "true"
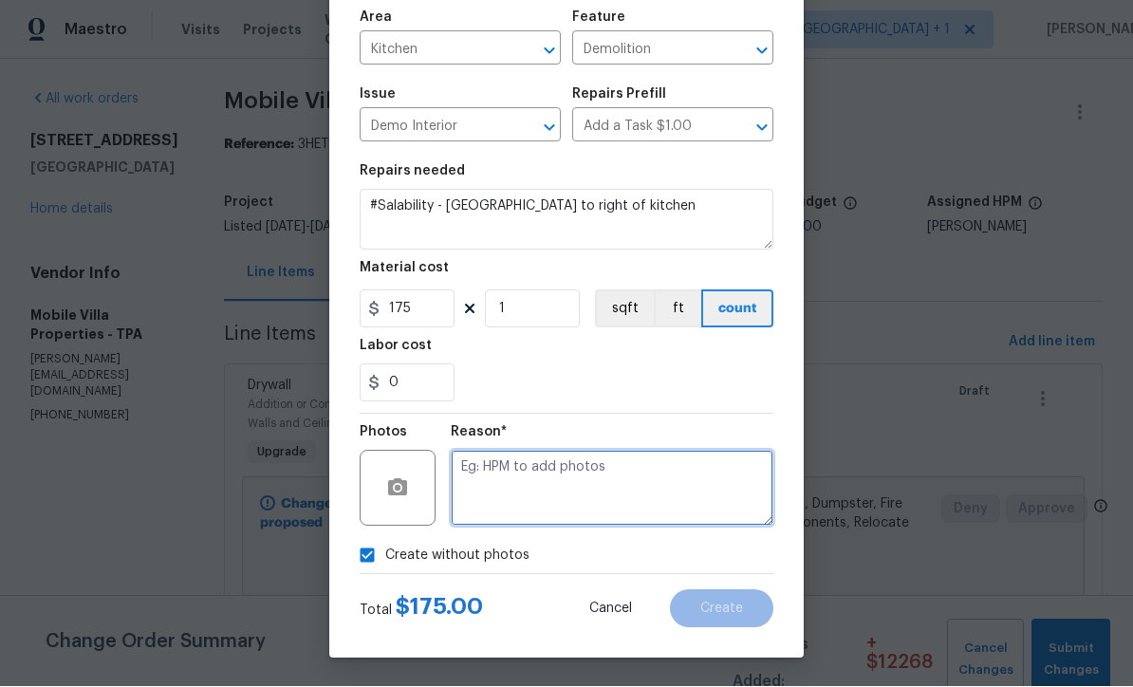
click at [644, 487] on textarea at bounding box center [612, 489] width 323 height 76
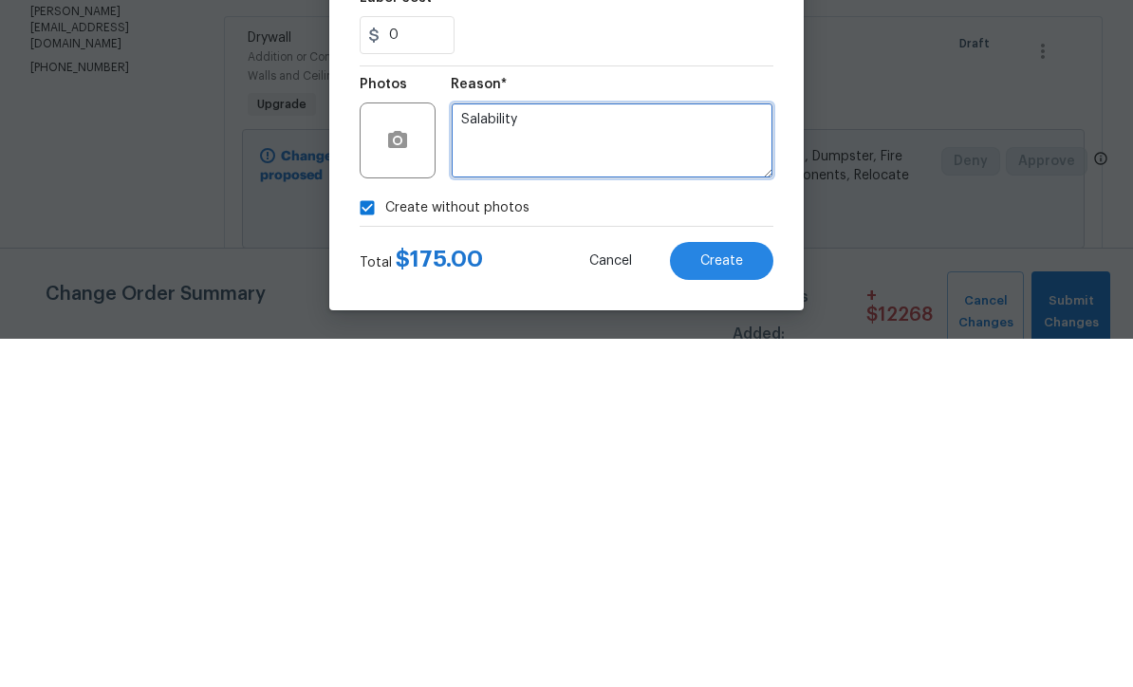
type textarea "Salability"
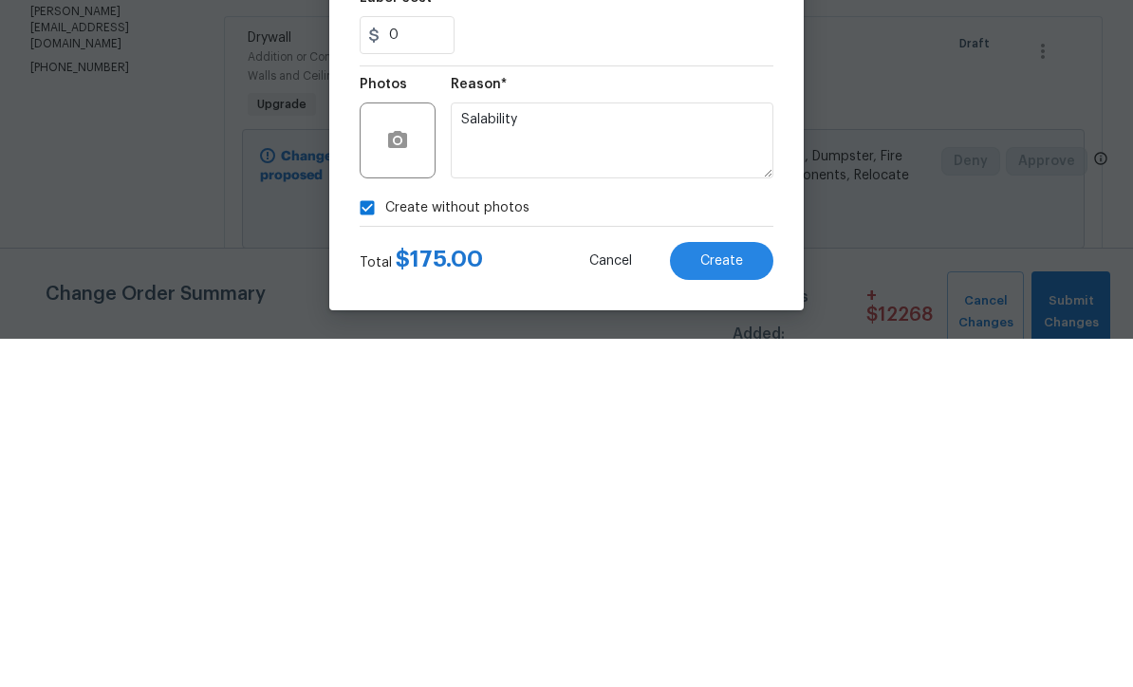
click at [733, 590] on button "Create" at bounding box center [721, 609] width 103 height 38
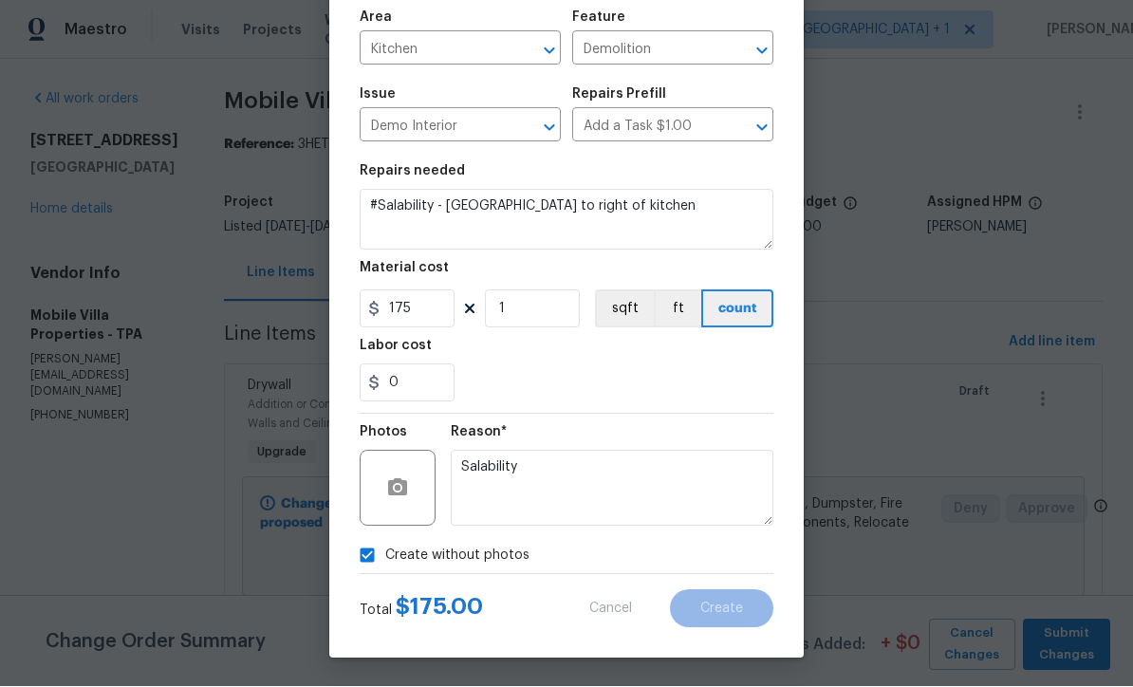
scroll to position [0, 0]
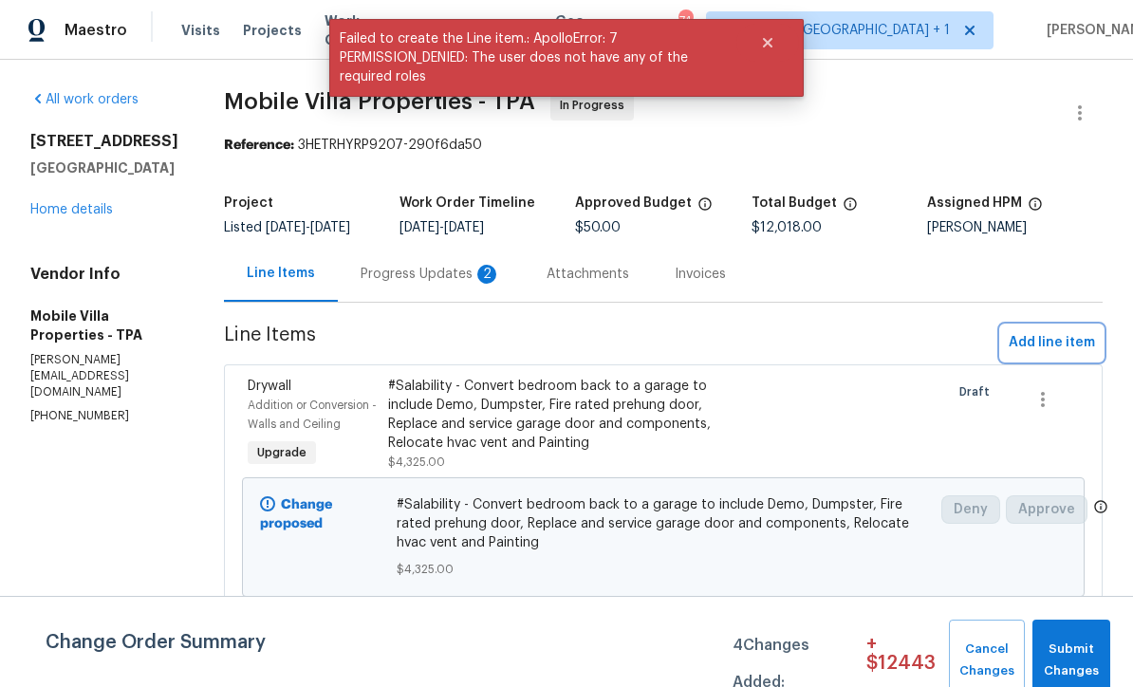
click at [1060, 337] on span "Add line item" at bounding box center [1051, 343] width 86 height 24
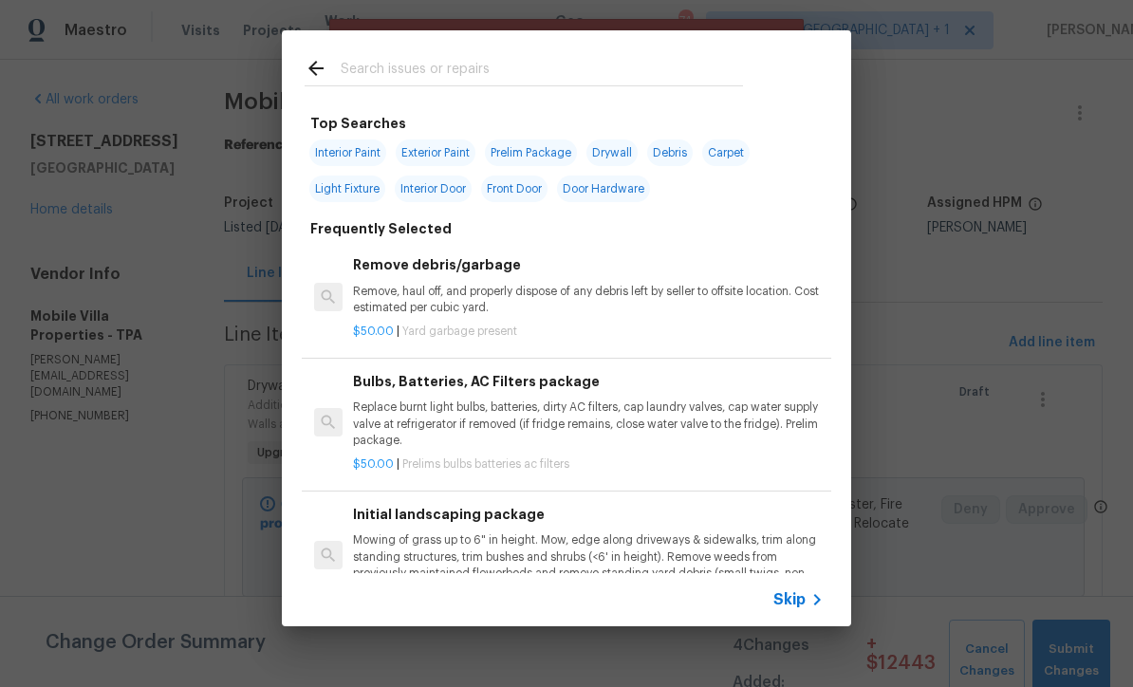
click at [808, 609] on icon at bounding box center [816, 599] width 23 height 23
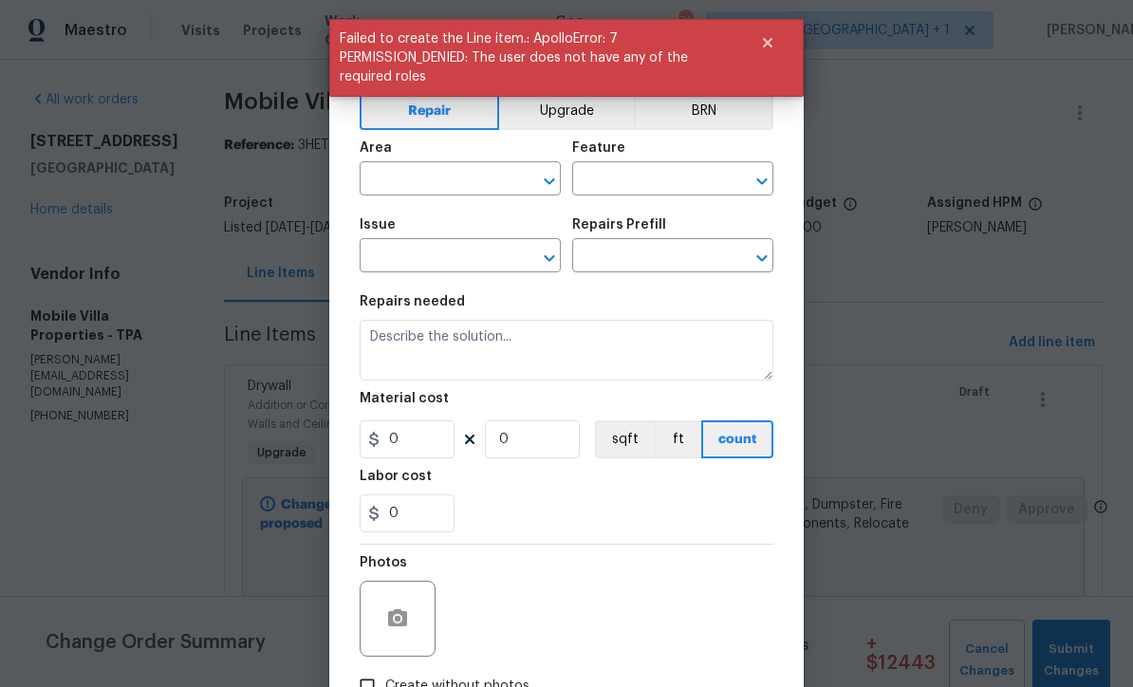
click at [573, 124] on button "Upgrade" at bounding box center [567, 111] width 136 height 38
click at [494, 194] on input "text" at bounding box center [433, 180] width 148 height 29
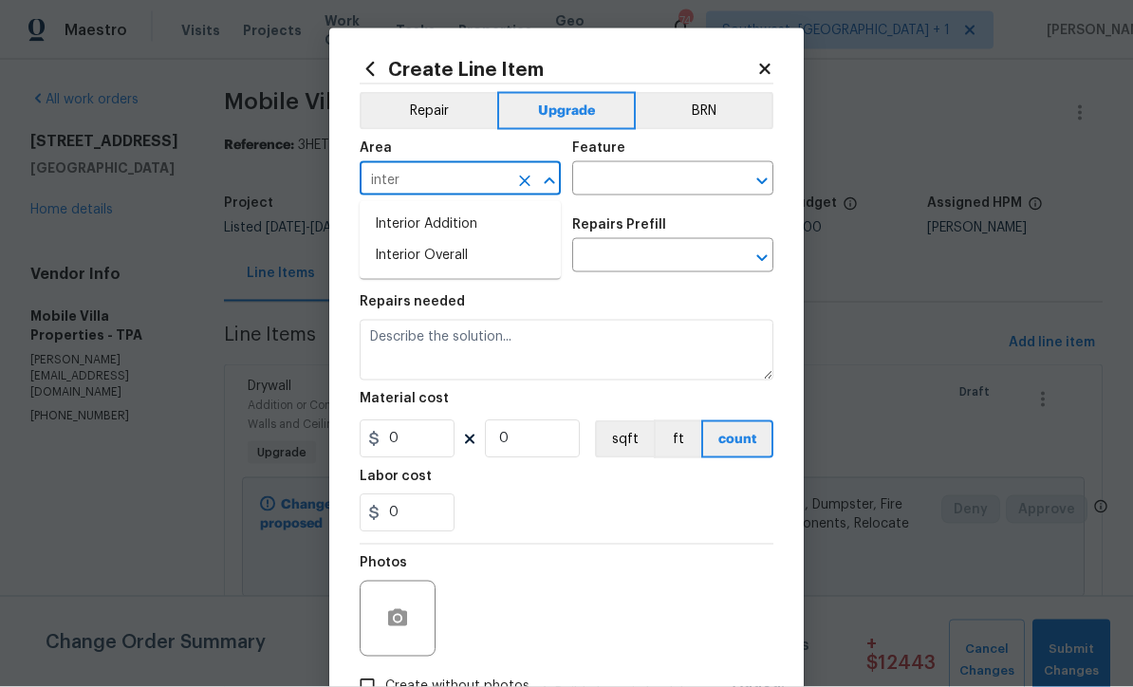
click at [470, 267] on li "Interior Overall" at bounding box center [459, 255] width 201 height 31
type input "Interior Overall"
click at [648, 182] on input "text" at bounding box center [646, 180] width 148 height 29
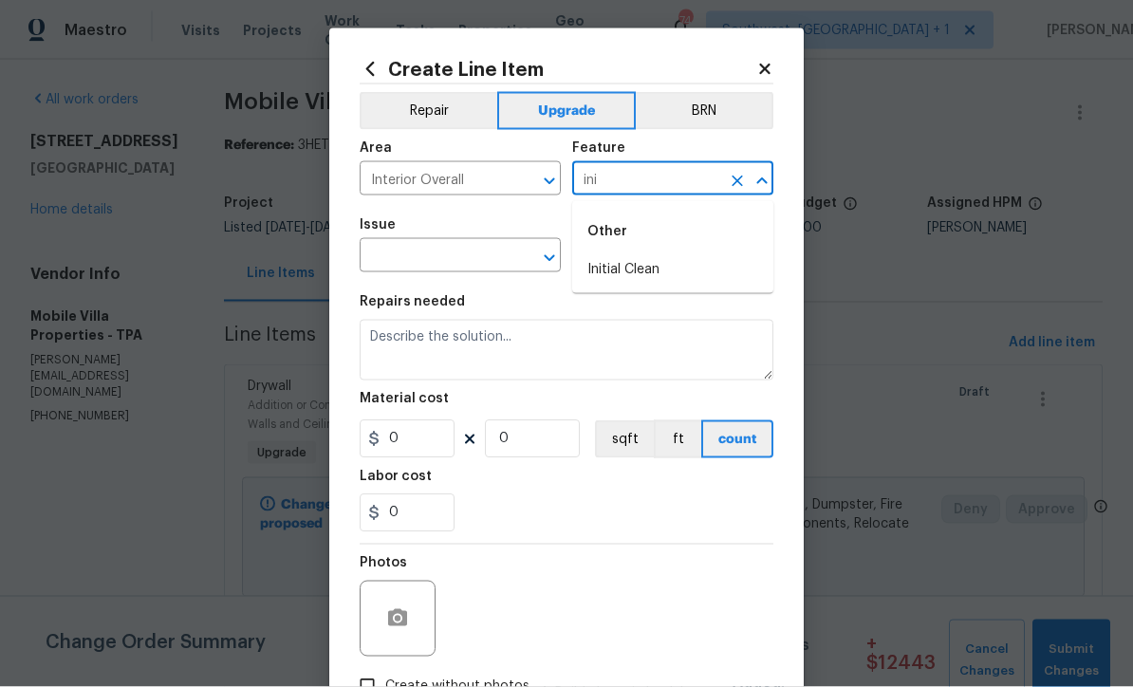
type input "ini"
click at [497, 254] on input "text" at bounding box center [433, 257] width 148 height 29
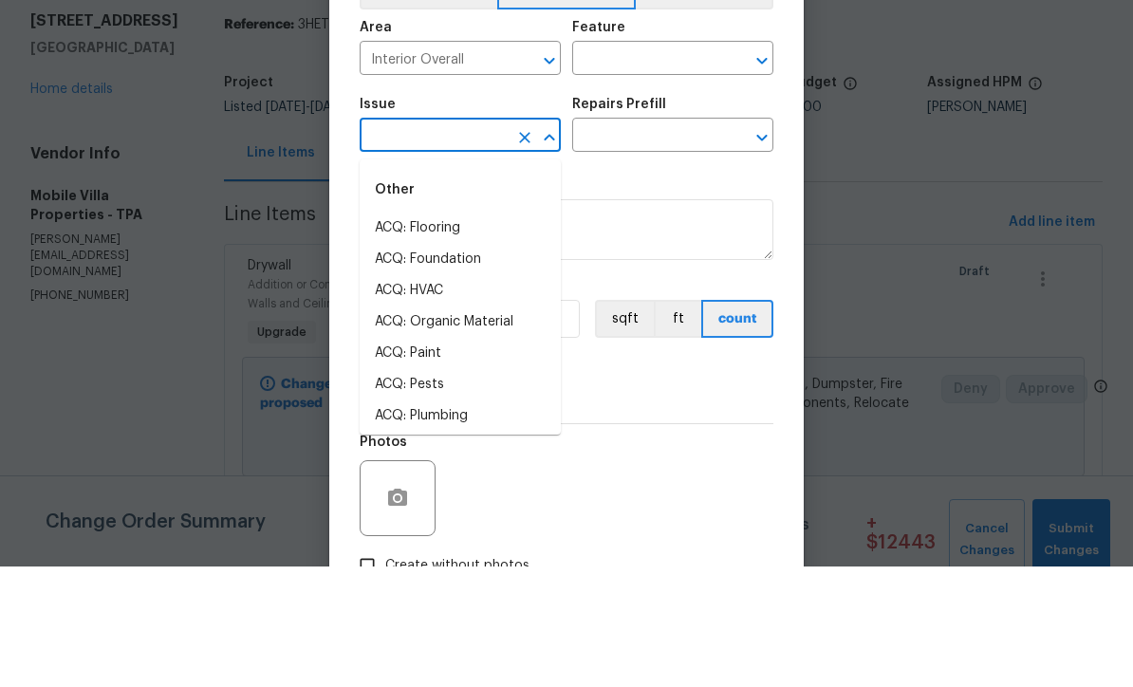
click at [678, 166] on input "text" at bounding box center [646, 180] width 148 height 29
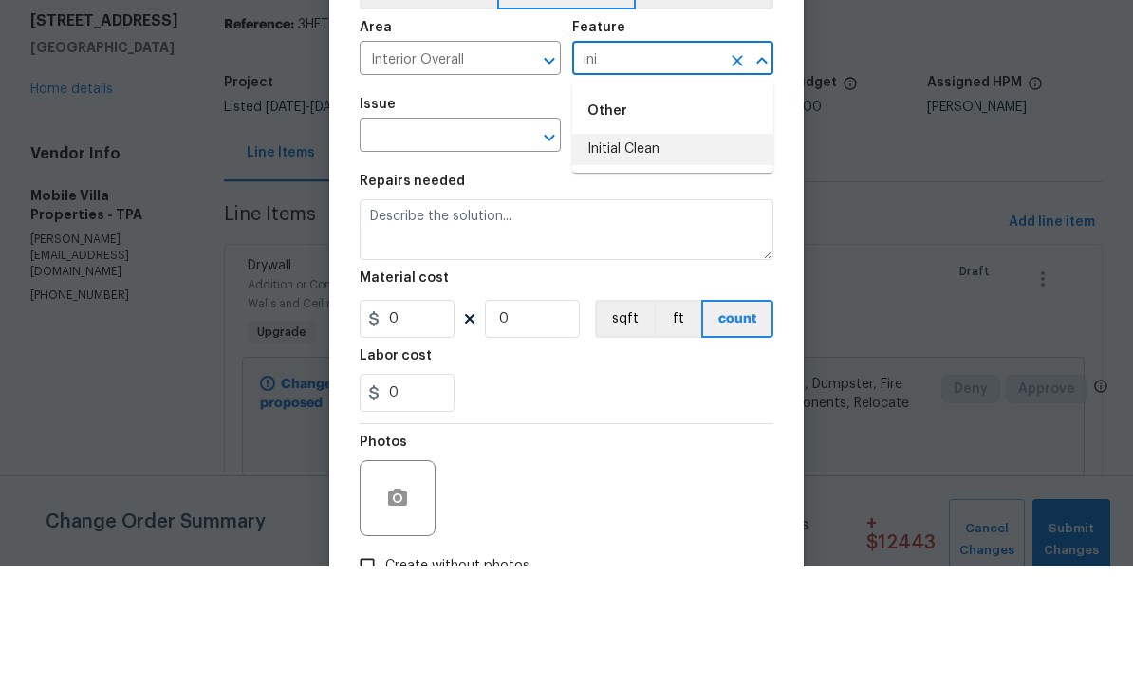
click at [644, 254] on li "Initial Clean" at bounding box center [672, 269] width 201 height 31
type input "Initial Clean"
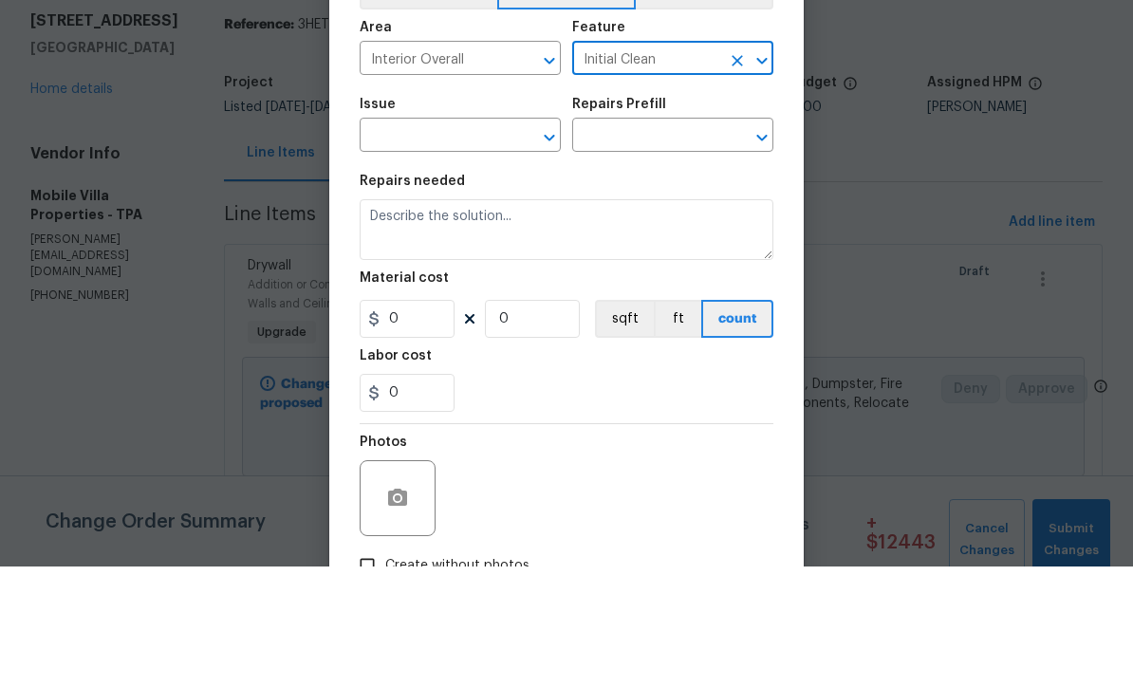
click at [476, 243] on input "text" at bounding box center [433, 257] width 148 height 29
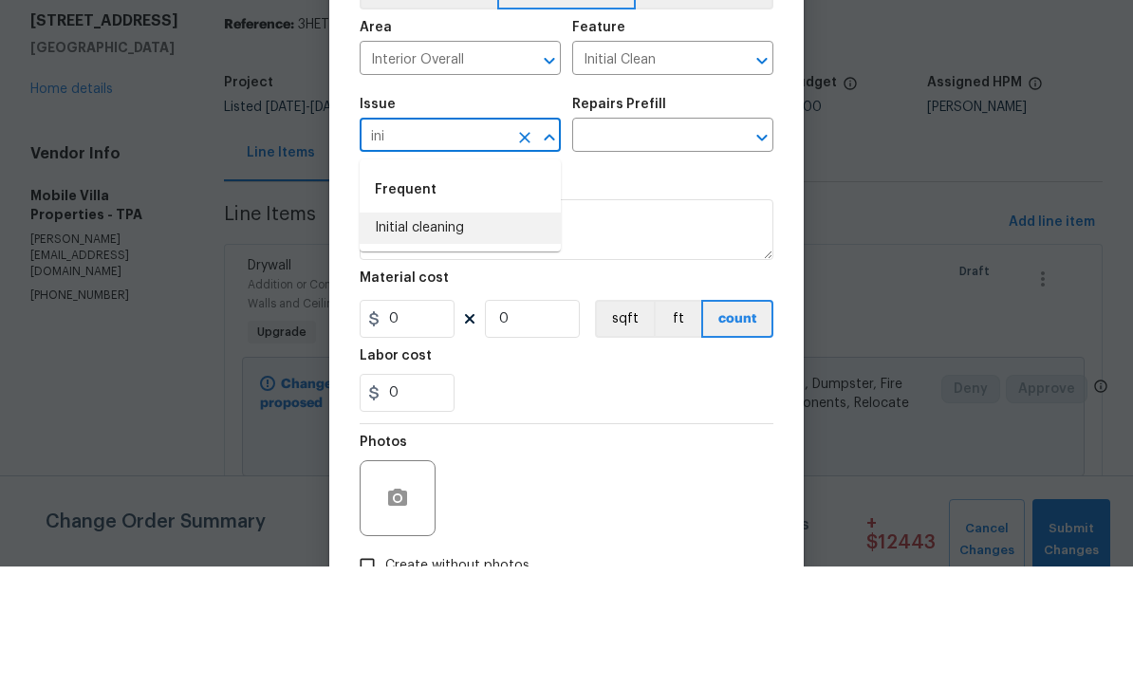
click at [444, 333] on li "Initial cleaning" at bounding box center [459, 348] width 201 height 31
type input "Initial cleaning"
click at [674, 243] on input "text" at bounding box center [646, 257] width 148 height 29
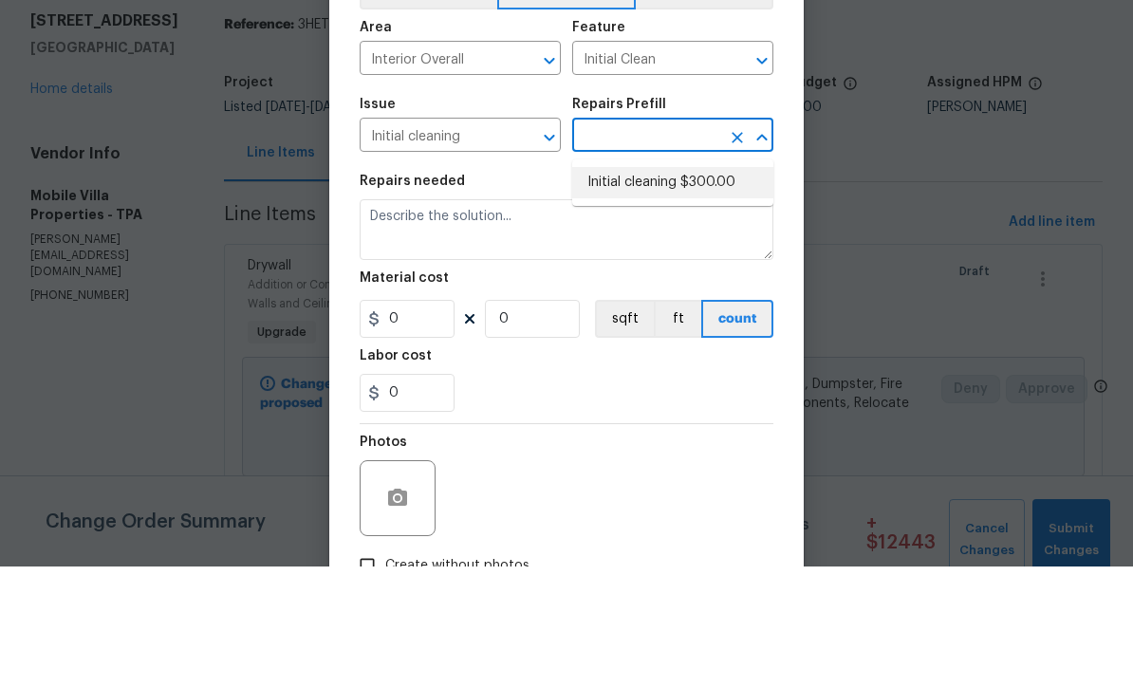
click at [673, 287] on li "Initial cleaning $300.00" at bounding box center [672, 302] width 201 height 31
type input "Initial cleaning $300.00"
type input "Home Readiness Packages"
type textarea "1. Wipe down exterior doors and trim. 2. Clean out all exterior light fixtures …"
type input "1"
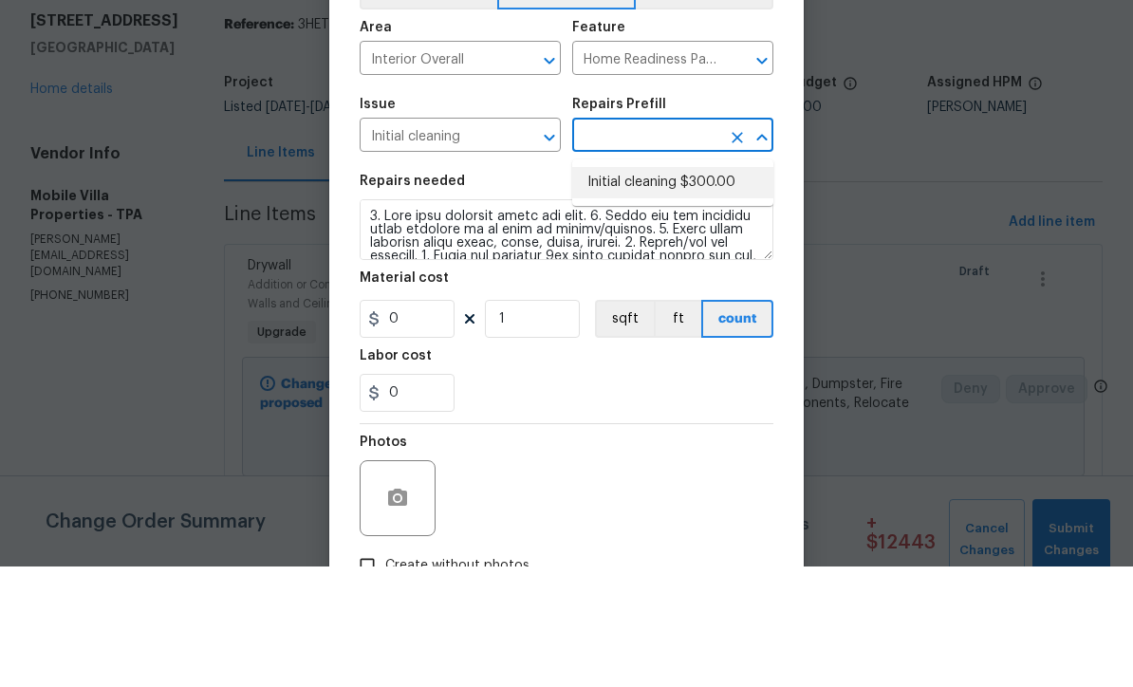
type input "Initial cleaning $300.00"
type input "300"
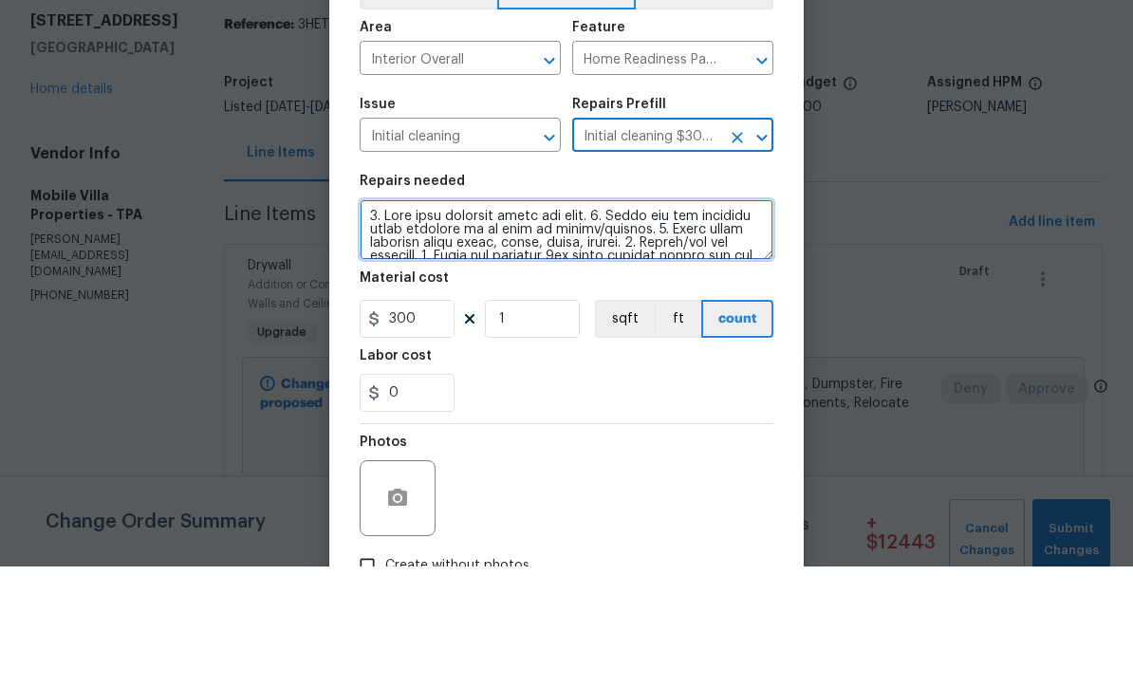
click at [359, 320] on textarea at bounding box center [566, 350] width 414 height 61
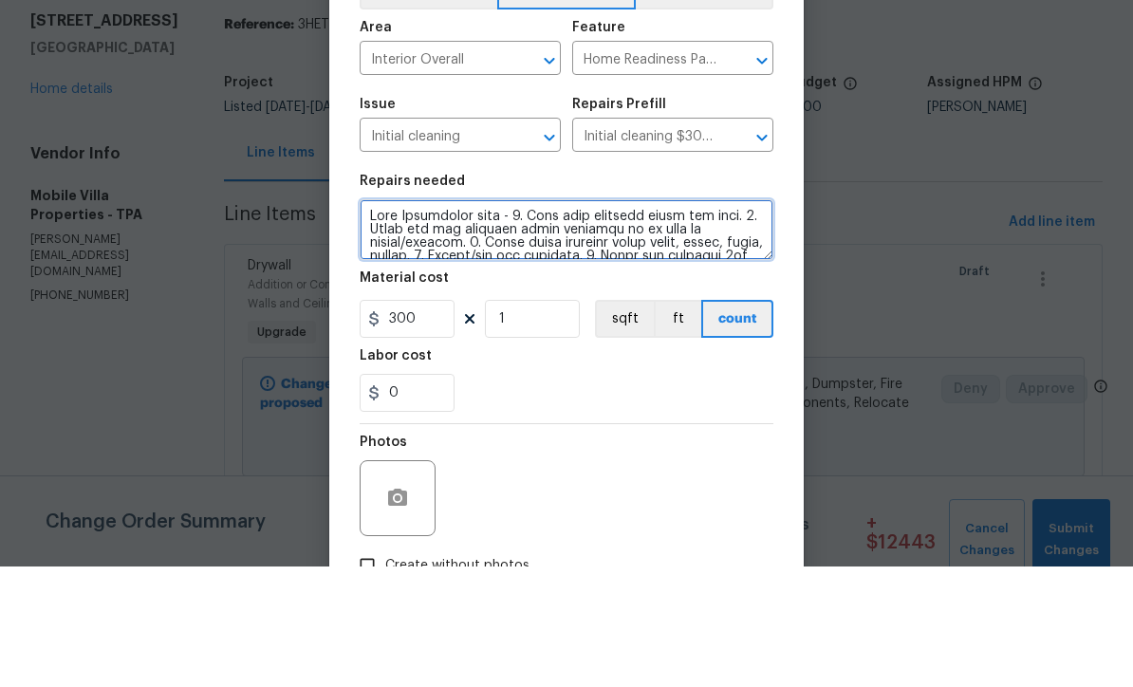
click at [375, 320] on textarea at bounding box center [566, 350] width 414 height 61
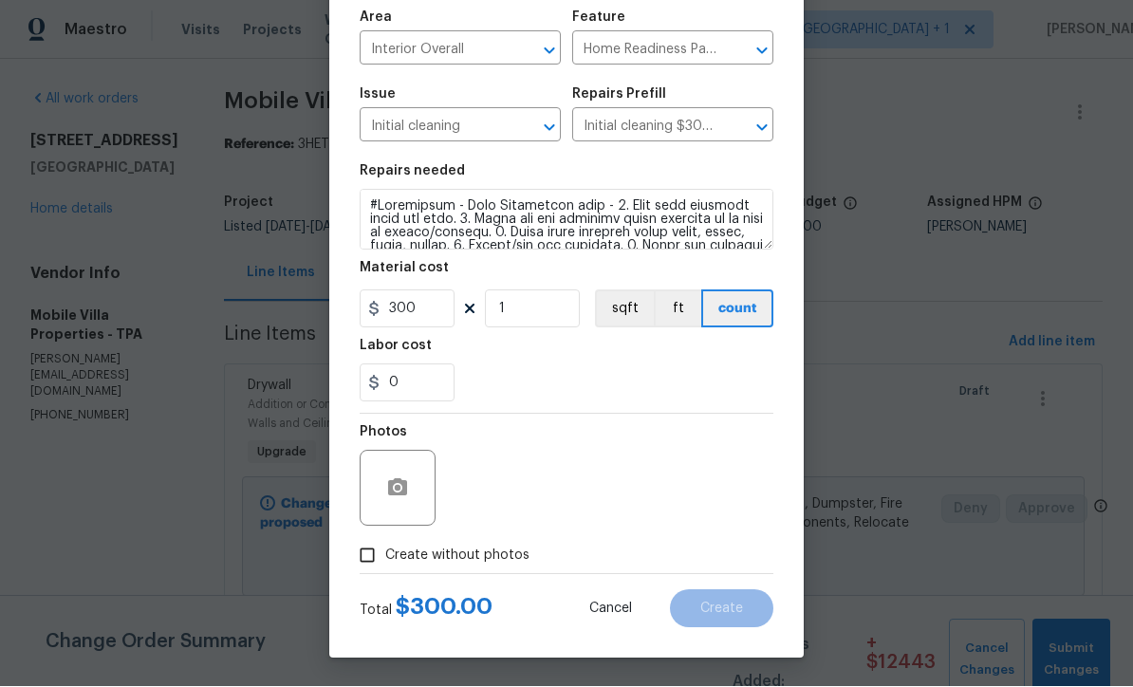
scroll to position [134, 0]
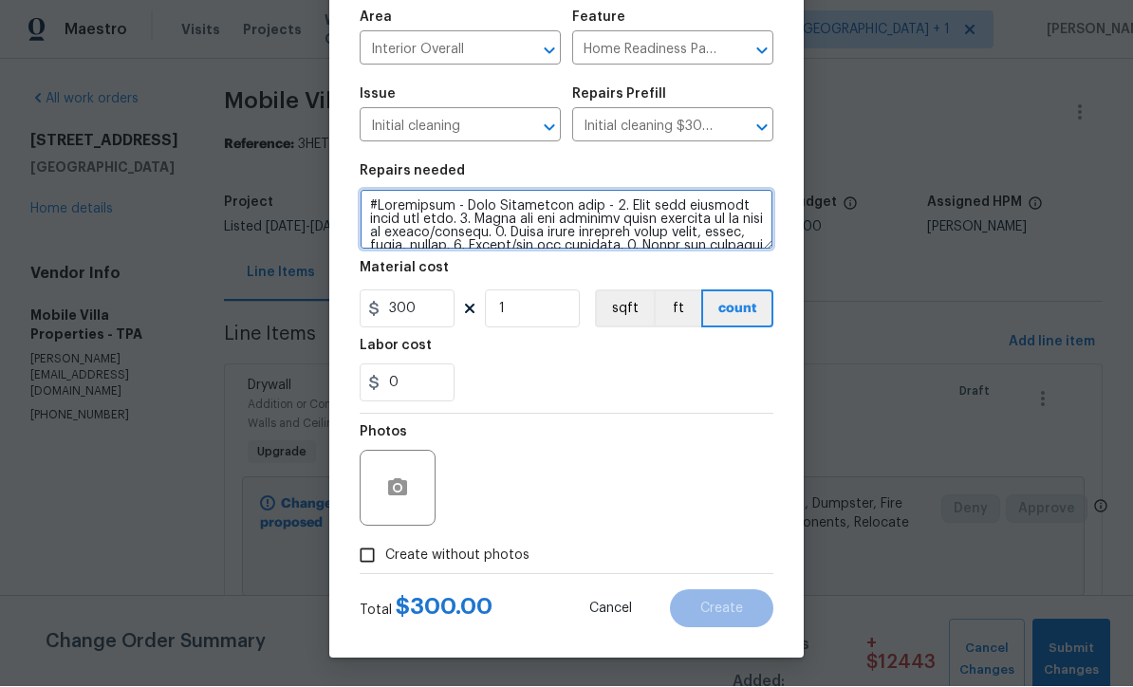
type textarea "#Salability - Post Salability work - 1. Wipe down exterior doors and trim. 2. C…"
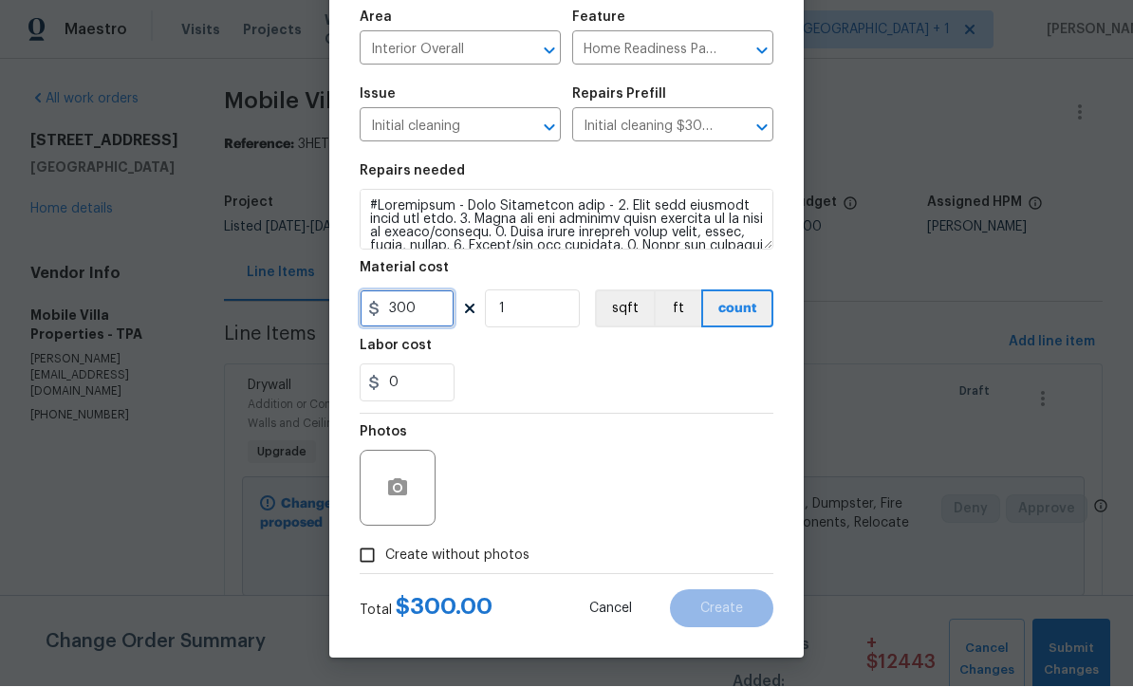
click at [424, 314] on input "300" at bounding box center [406, 309] width 95 height 38
type input "275"
click at [364, 559] on input "Create without photos" at bounding box center [367, 556] width 36 height 36
checkbox input "true"
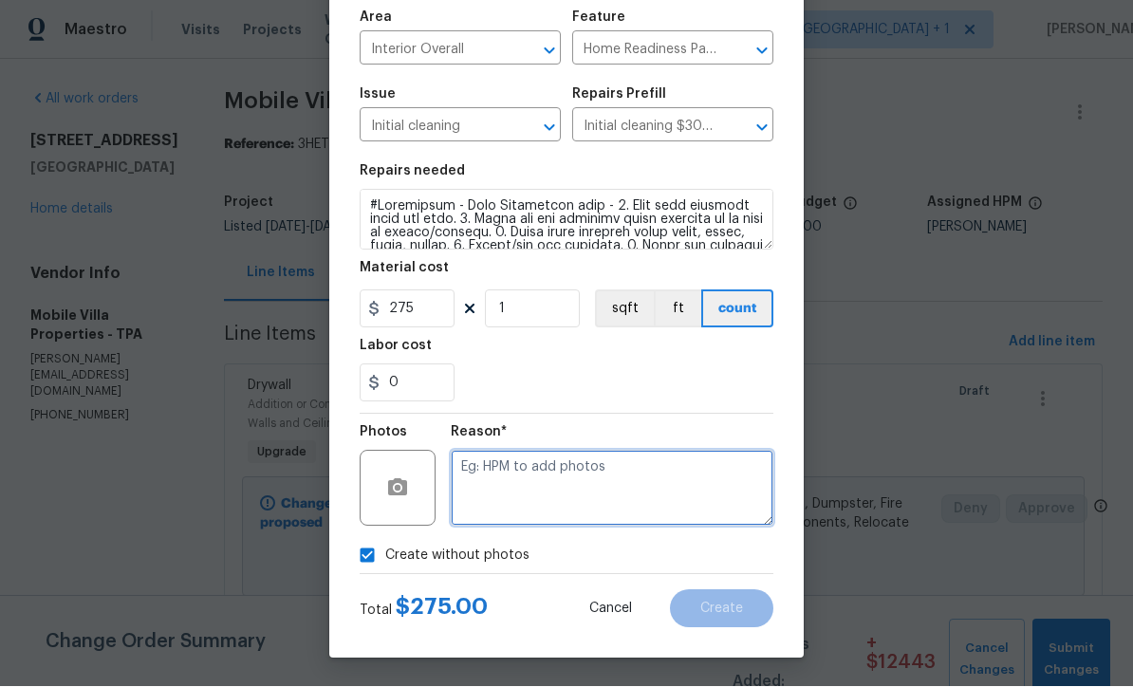
click at [609, 500] on textarea at bounding box center [612, 489] width 323 height 76
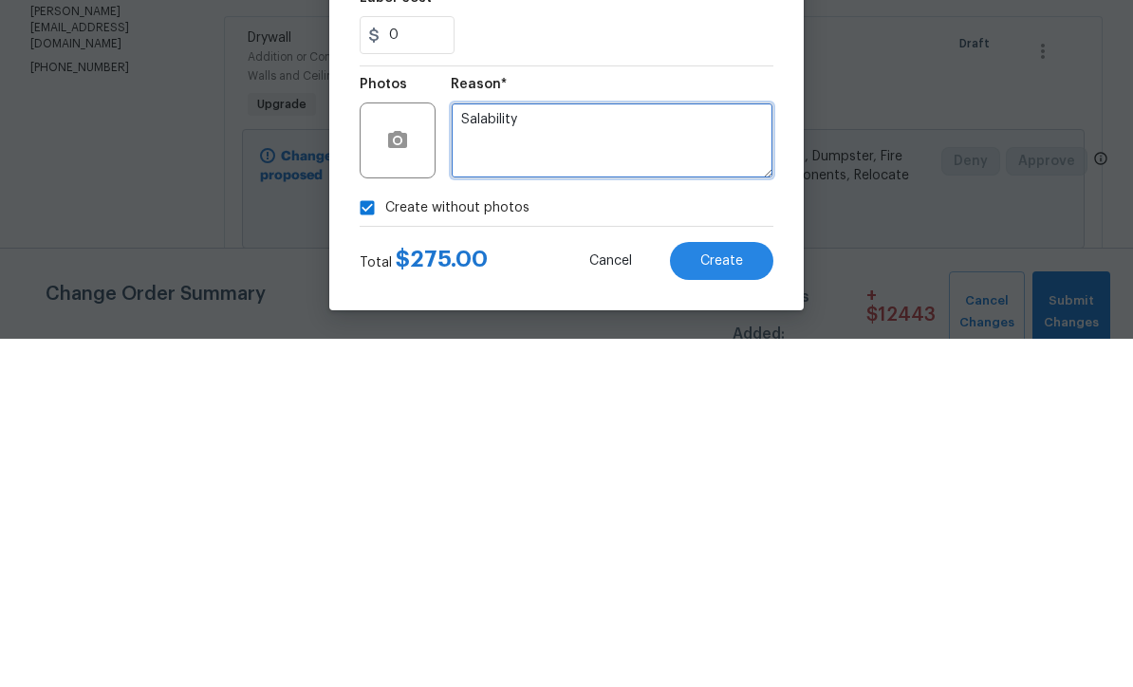
type textarea "Salability"
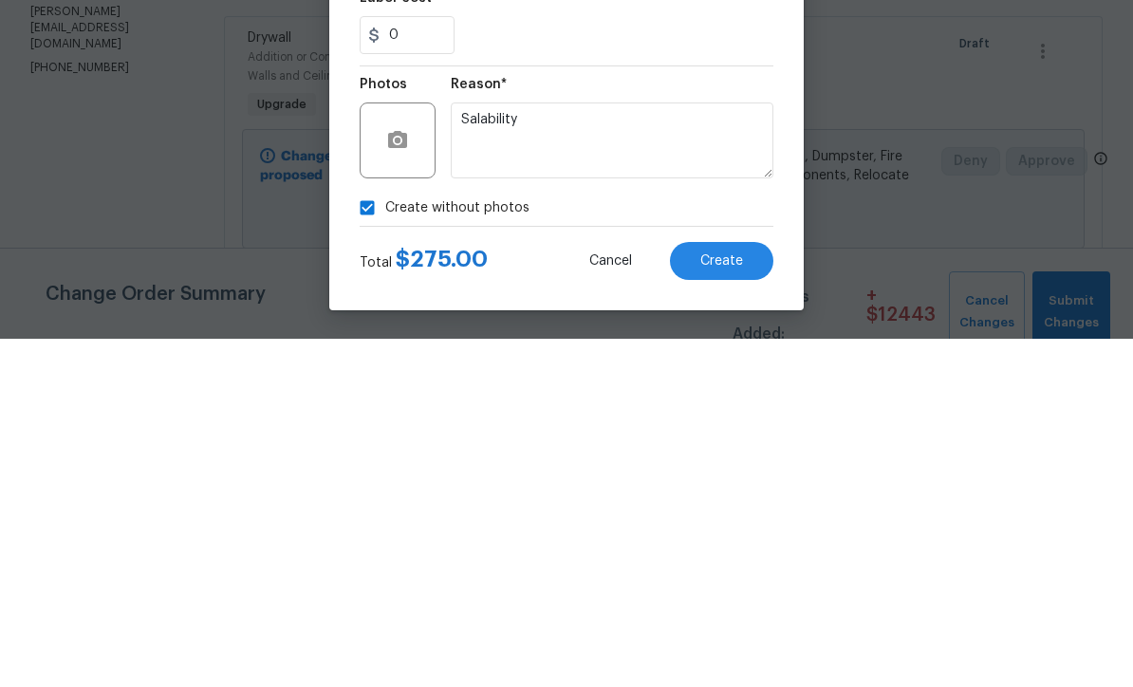
click at [723, 590] on button "Create" at bounding box center [721, 609] width 103 height 38
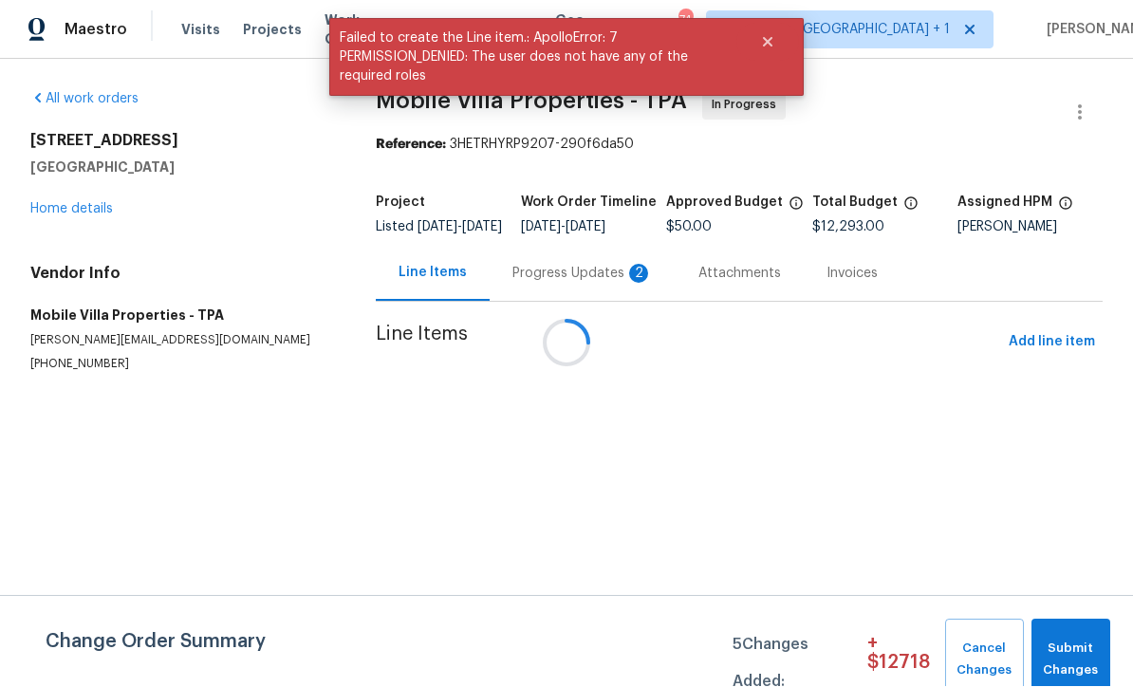
scroll to position [1, 0]
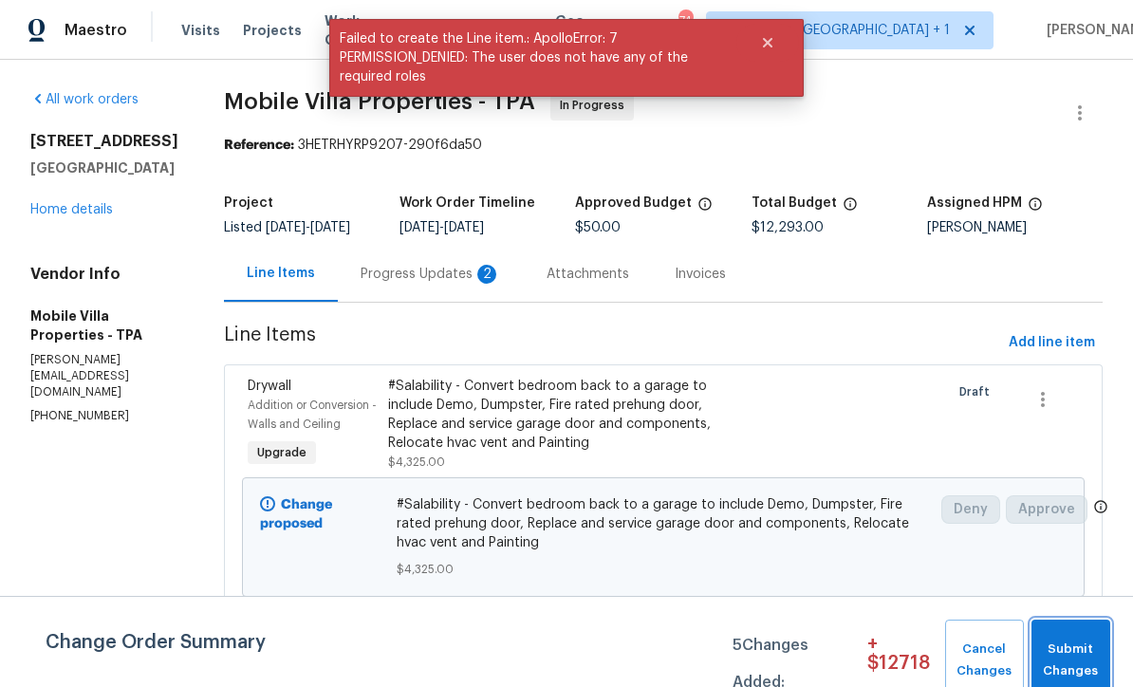
click at [1081, 662] on span "Submit Changes" at bounding box center [1071, 660] width 60 height 44
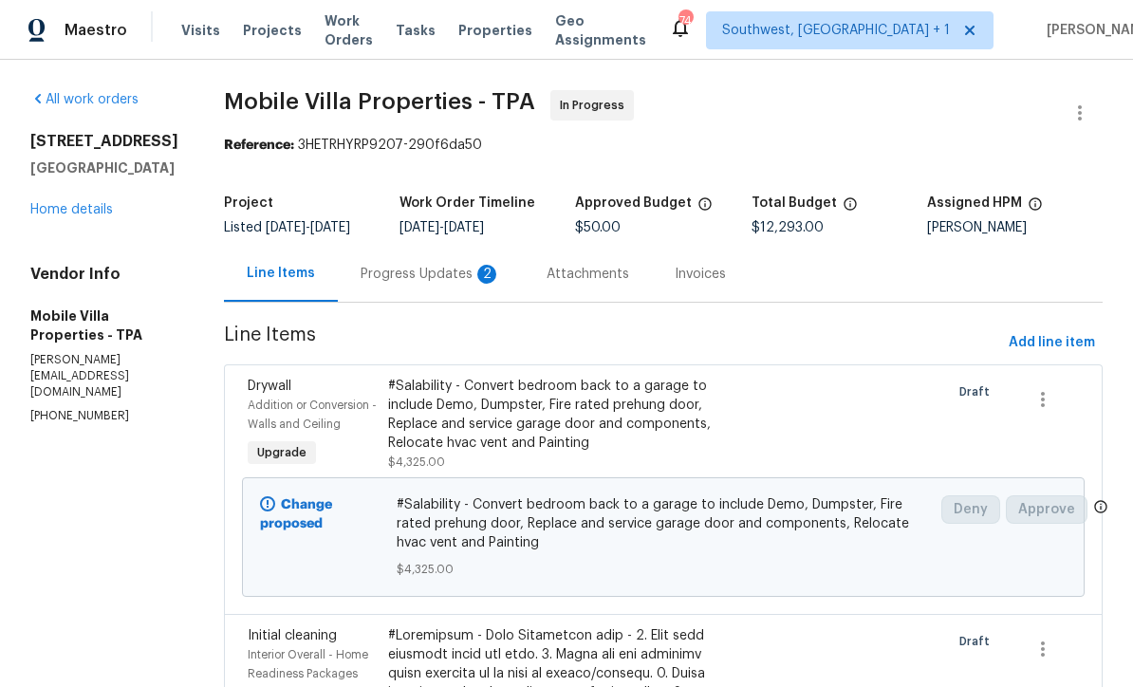
scroll to position [0, 0]
click at [360, 281] on div "Progress Updates 2" at bounding box center [430, 274] width 140 height 19
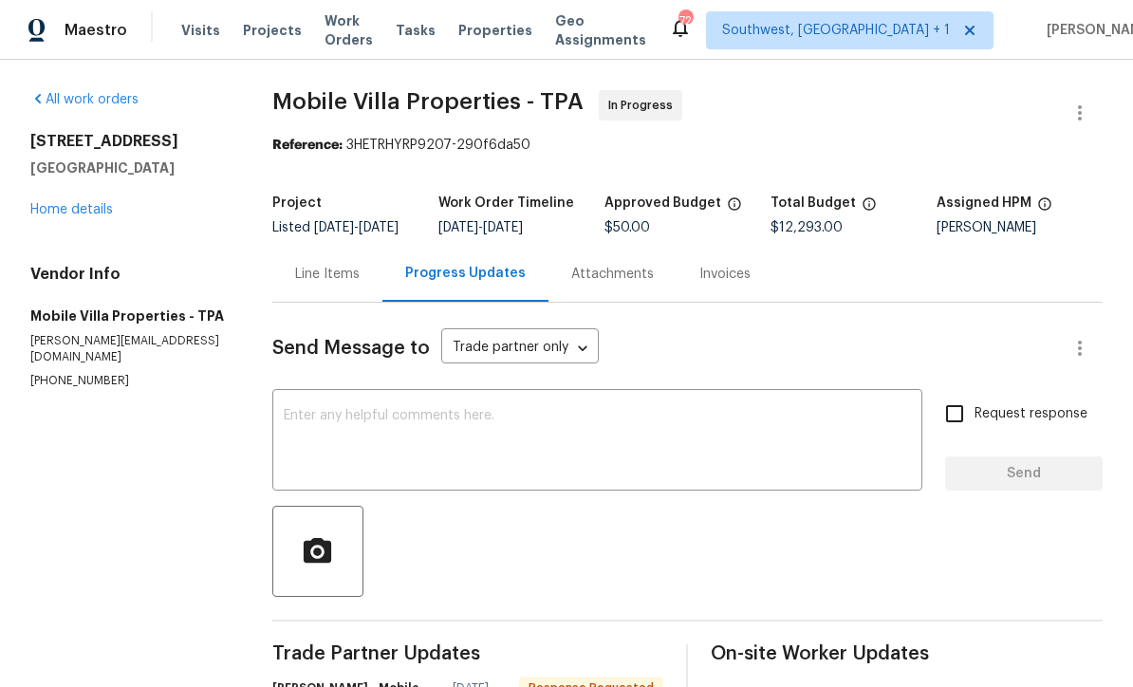
click at [293, 424] on textarea at bounding box center [597, 442] width 627 height 66
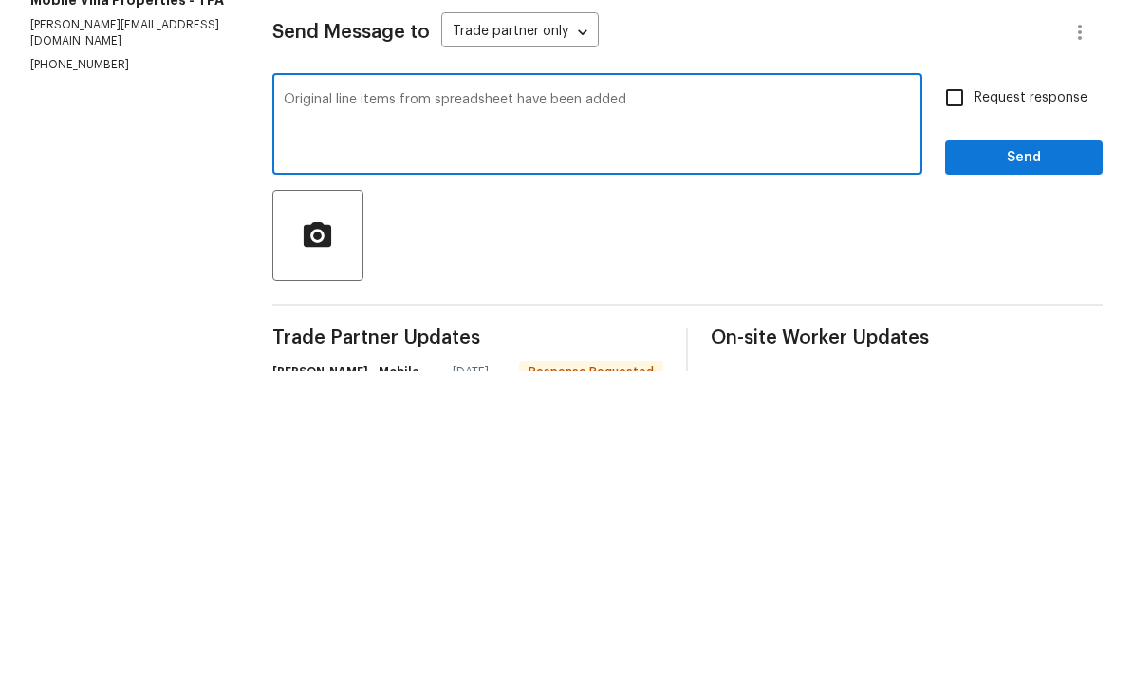
type textarea "Original line items from spreadsheet have been added"
click at [959, 394] on input "Request response" at bounding box center [954, 414] width 40 height 40
checkbox input "true"
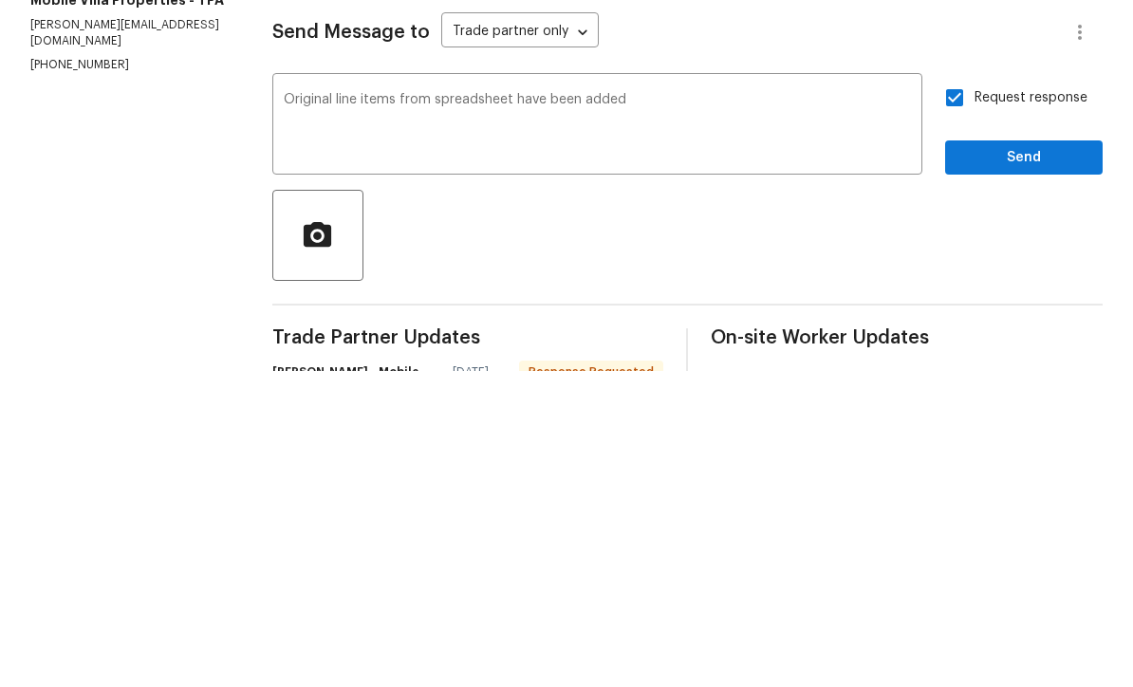
scroll to position [63, 0]
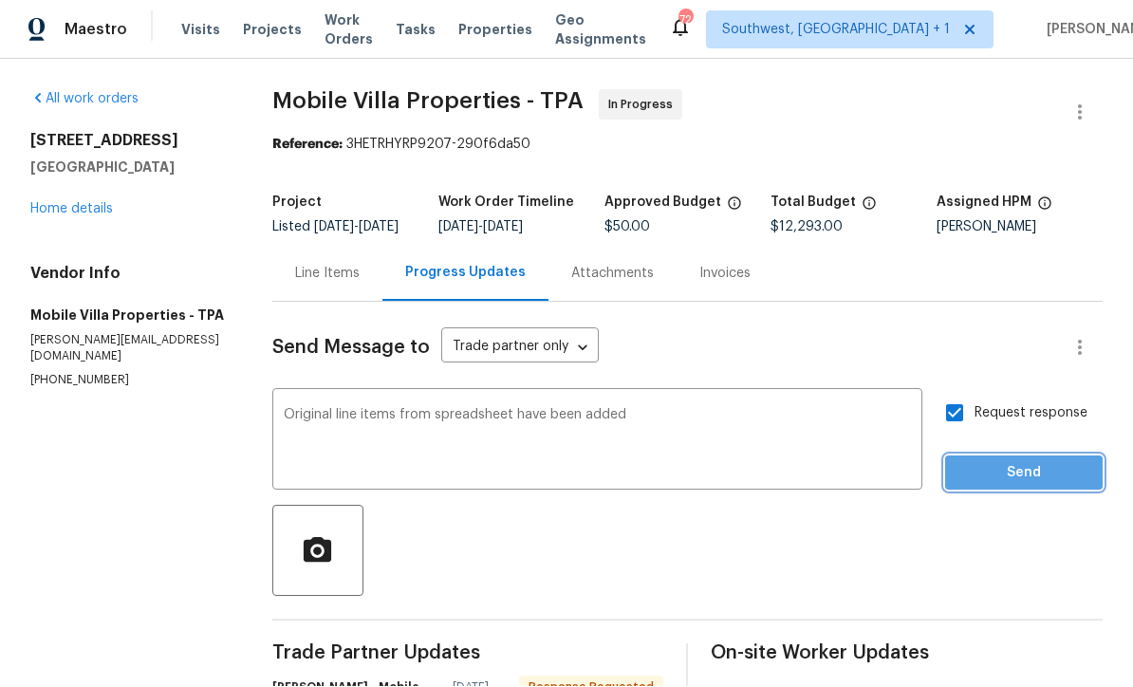
click at [1013, 462] on span "Send" at bounding box center [1023, 474] width 127 height 24
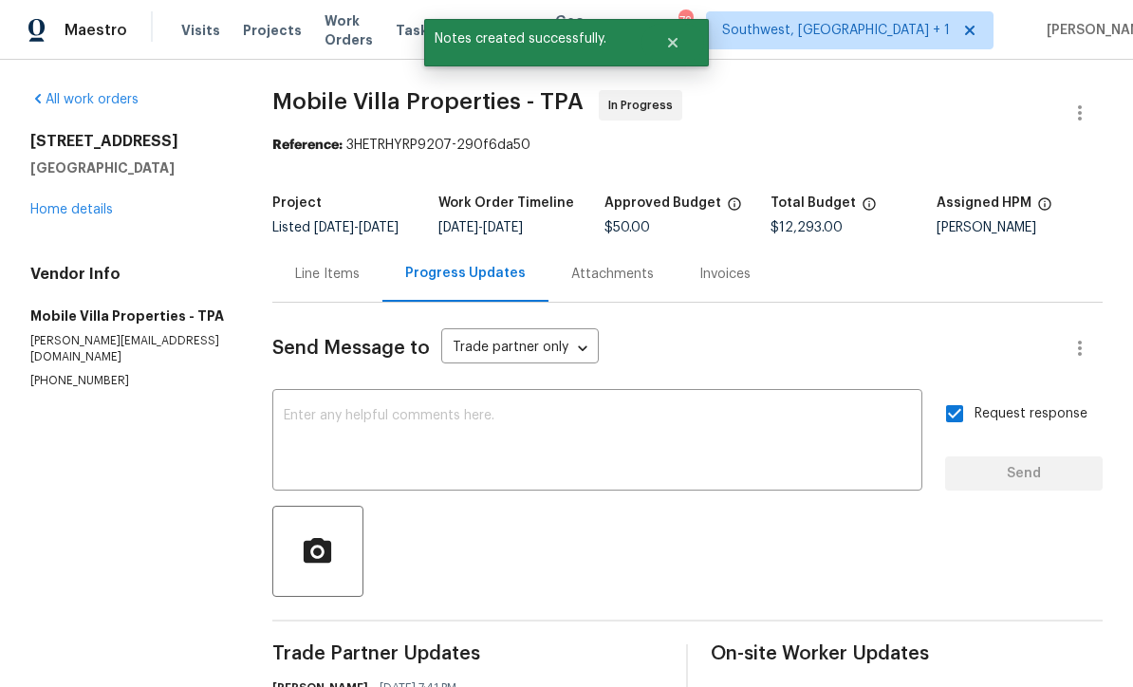
click at [78, 203] on link "Home details" at bounding box center [71, 209] width 83 height 13
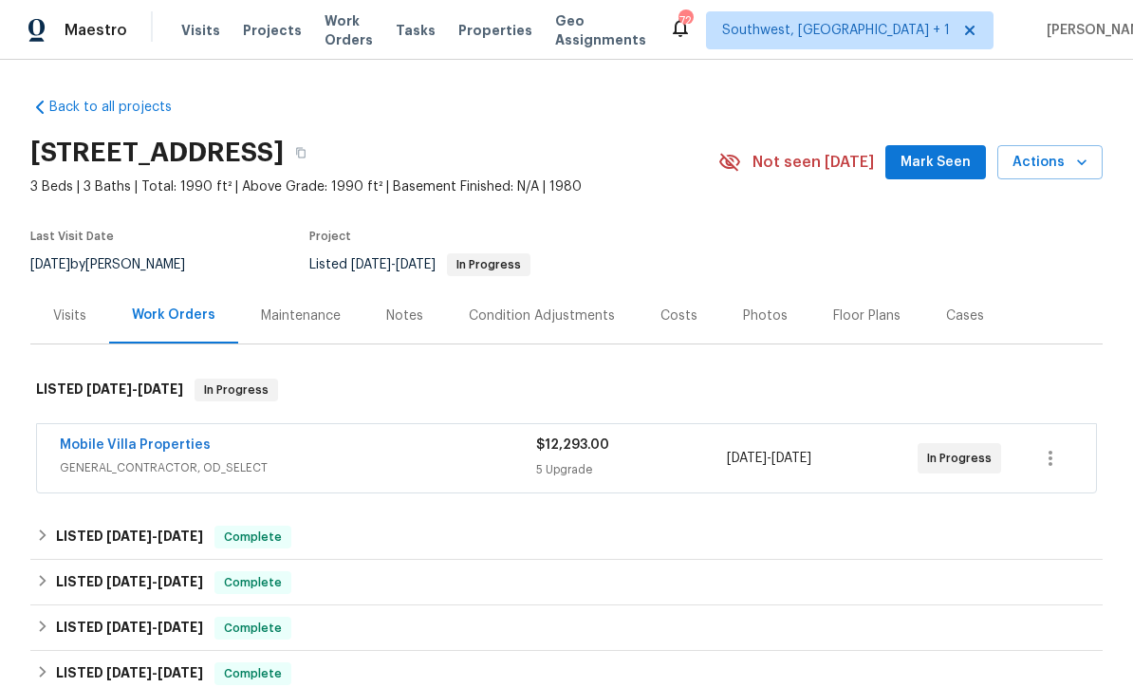
click at [110, 438] on link "Mobile Villa Properties" at bounding box center [135, 444] width 151 height 13
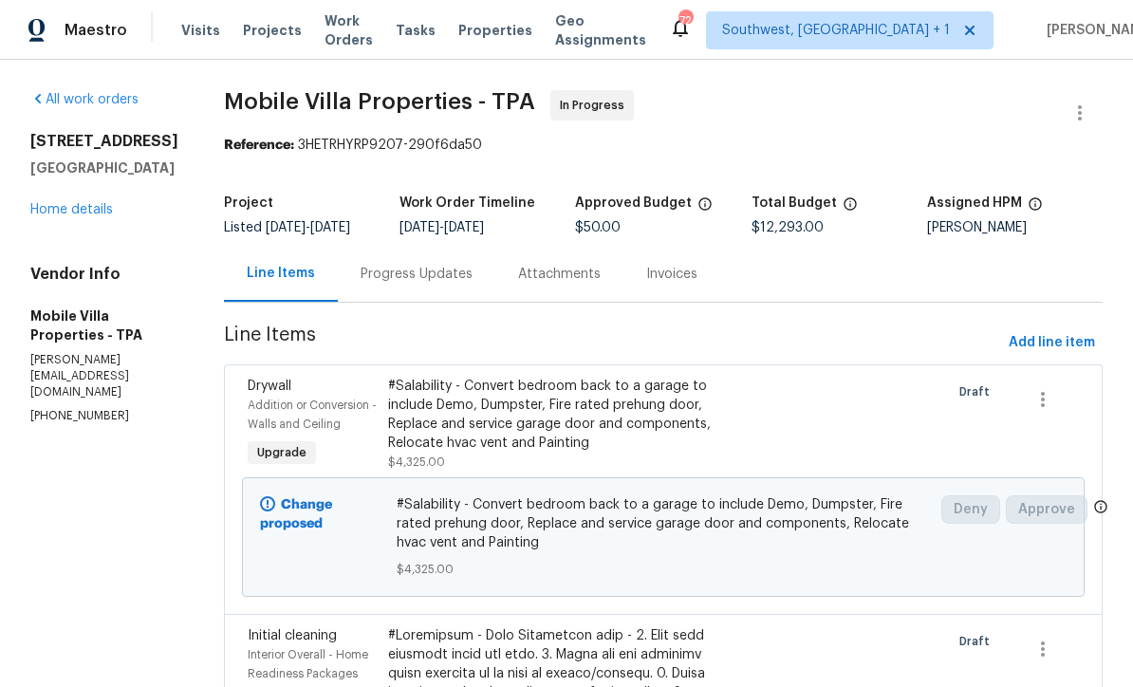
click at [46, 216] on link "Home details" at bounding box center [71, 209] width 83 height 13
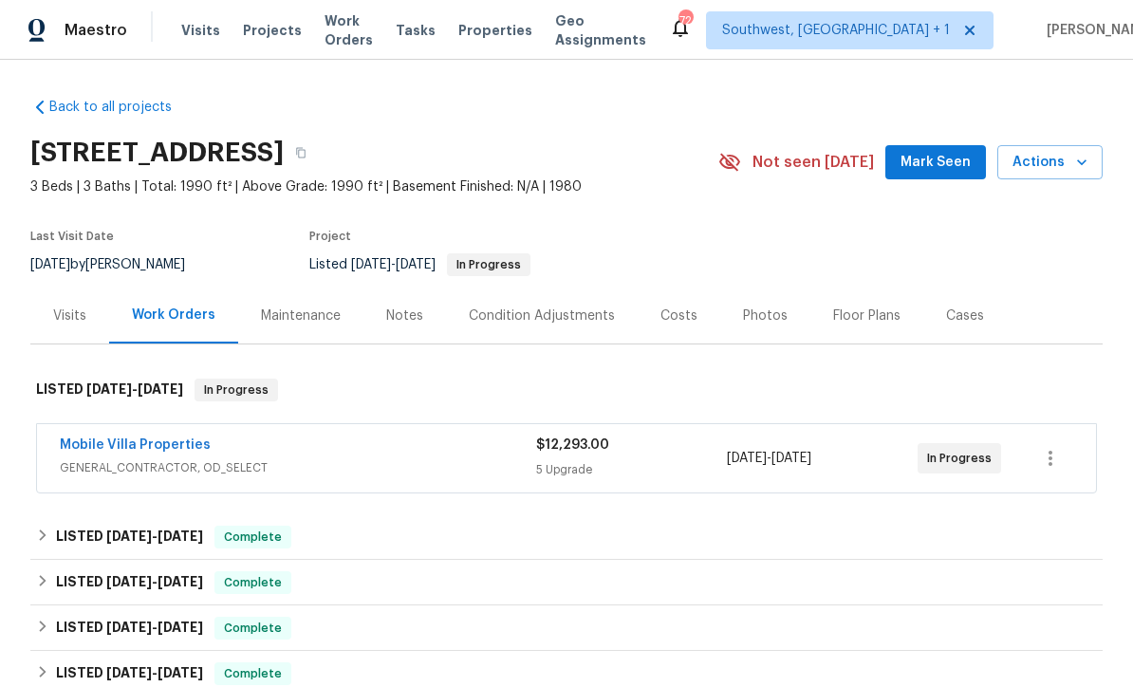
click at [266, 39] on span "Projects" at bounding box center [272, 30] width 59 height 19
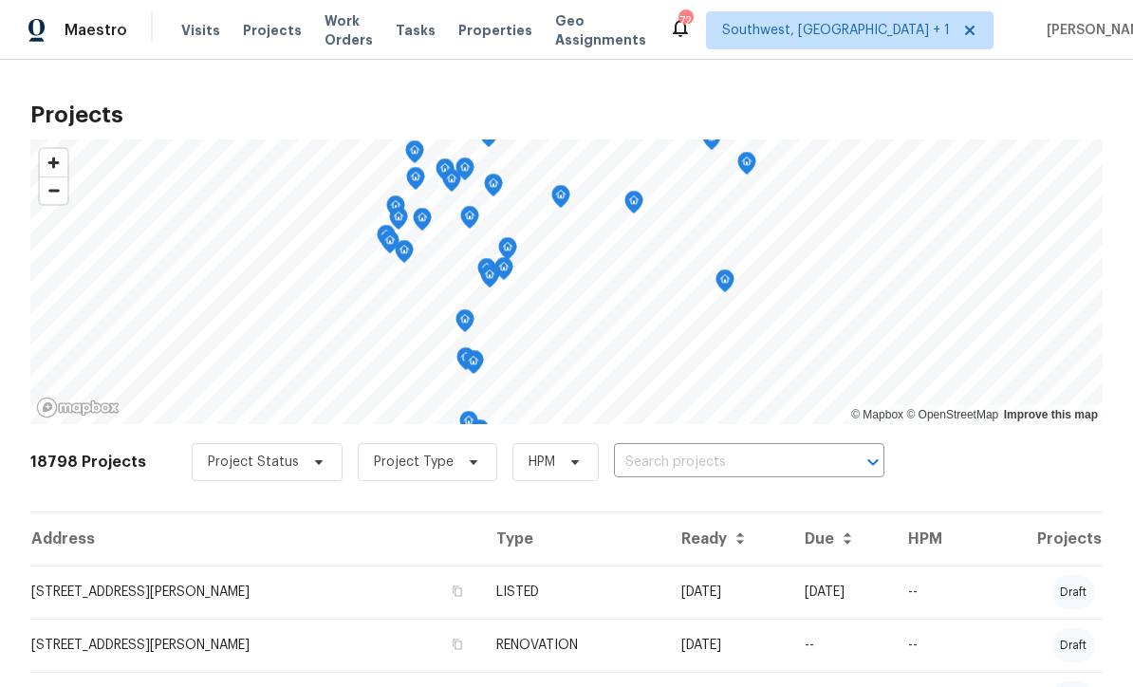
click at [752, 461] on input "text" at bounding box center [722, 462] width 217 height 29
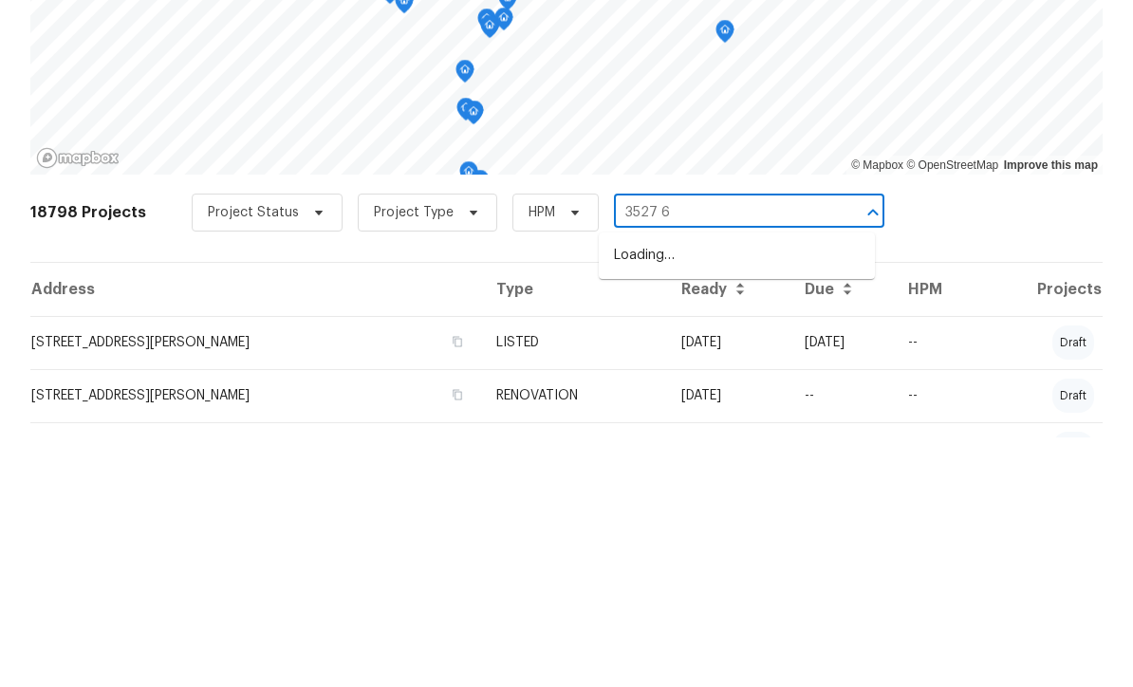
type input "3527 65"
click at [750, 489] on li "3527 65th Avenue Cir E, Sarasota, FL 34243" at bounding box center [737, 504] width 276 height 31
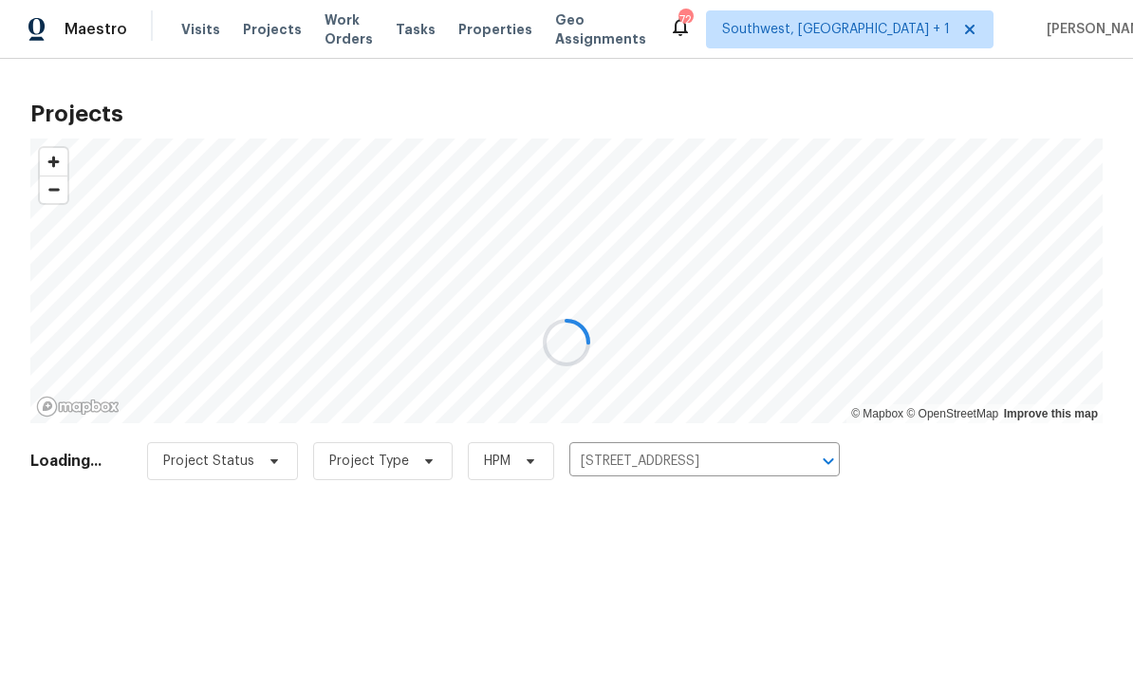
scroll to position [1, 0]
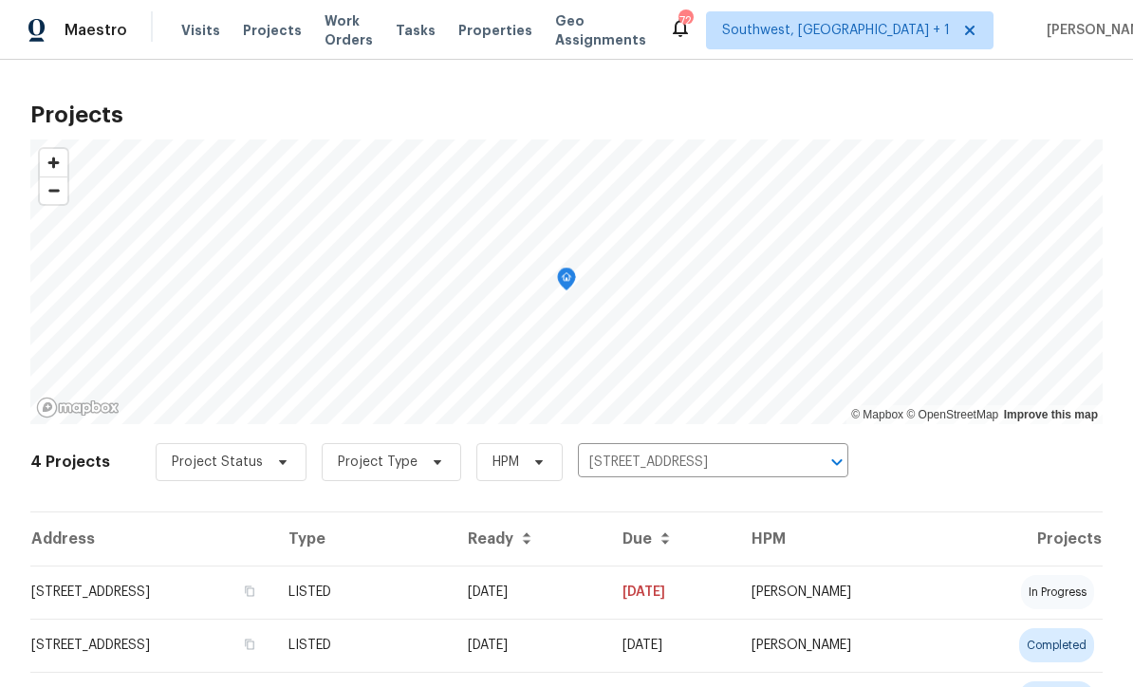
click at [607, 602] on td "07/06/25" at bounding box center [529, 591] width 155 height 53
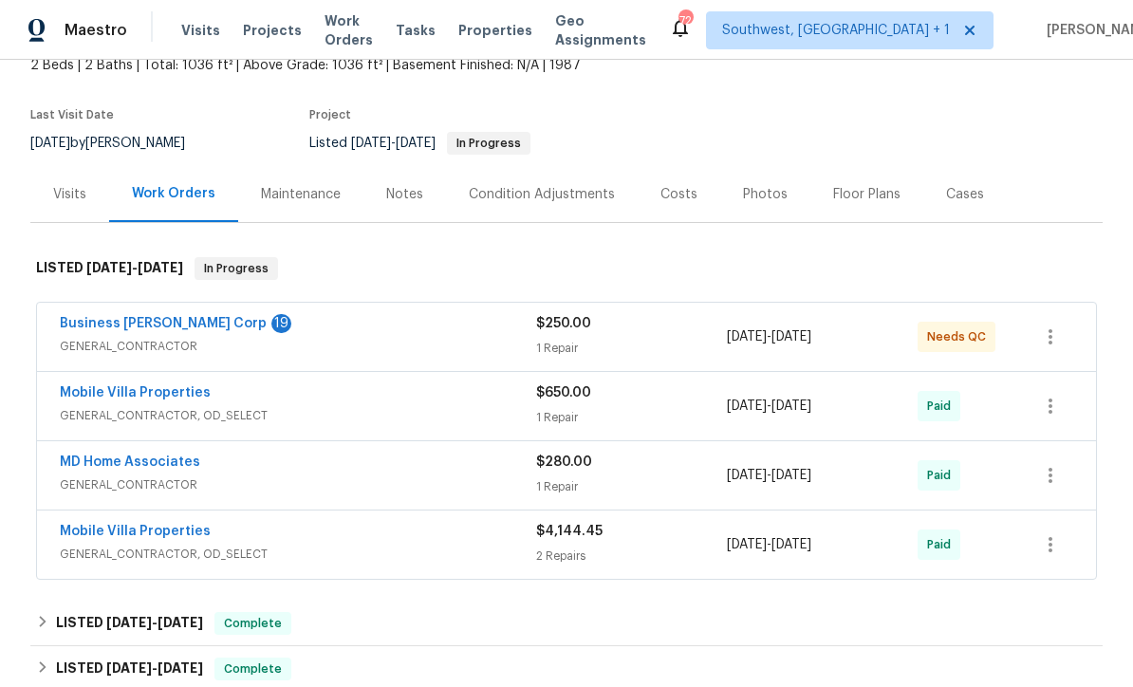
scroll to position [130, 0]
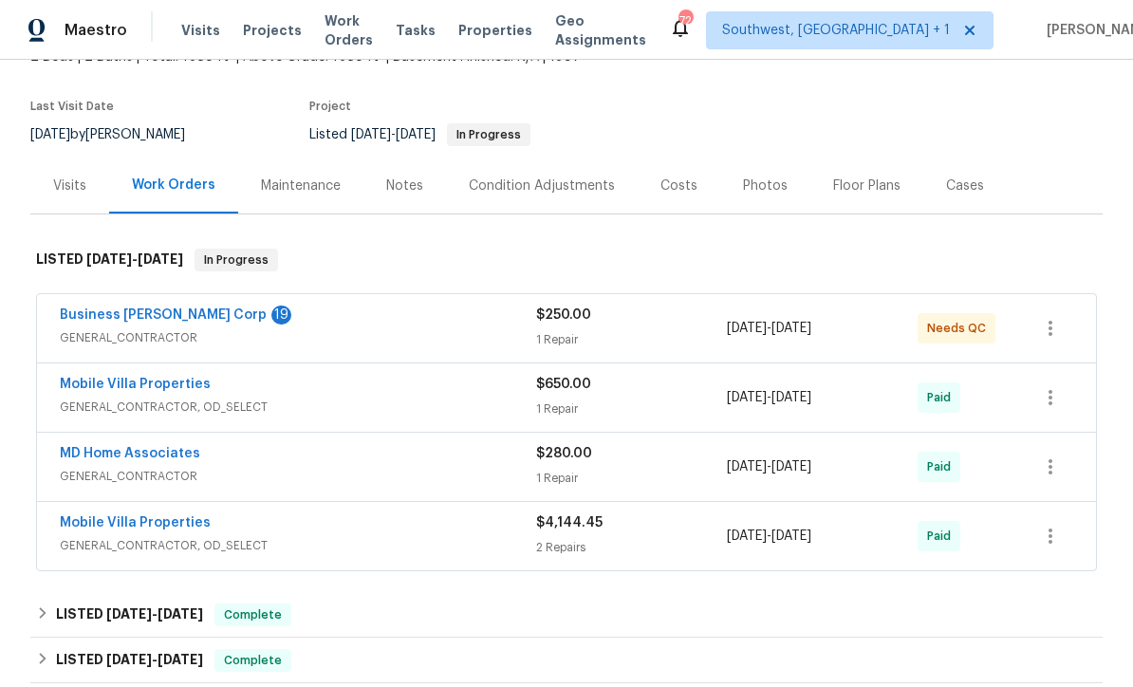
click at [104, 321] on link "Business [PERSON_NAME] Corp" at bounding box center [163, 314] width 207 height 13
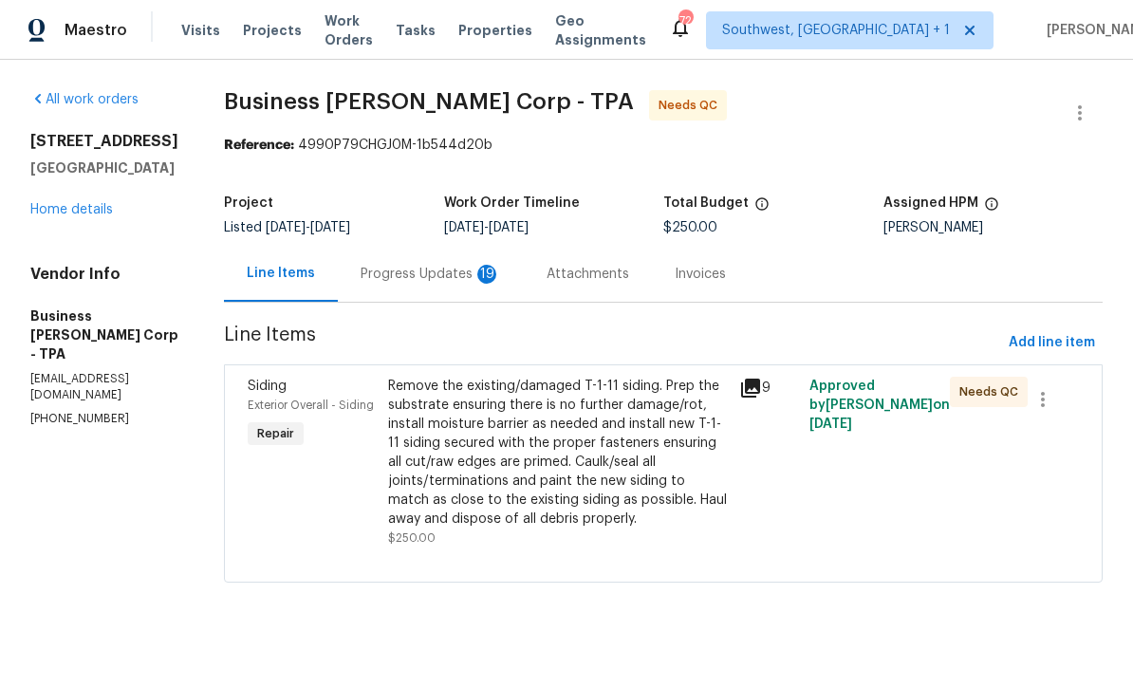
click at [388, 281] on div "Progress Updates 19" at bounding box center [430, 274] width 140 height 19
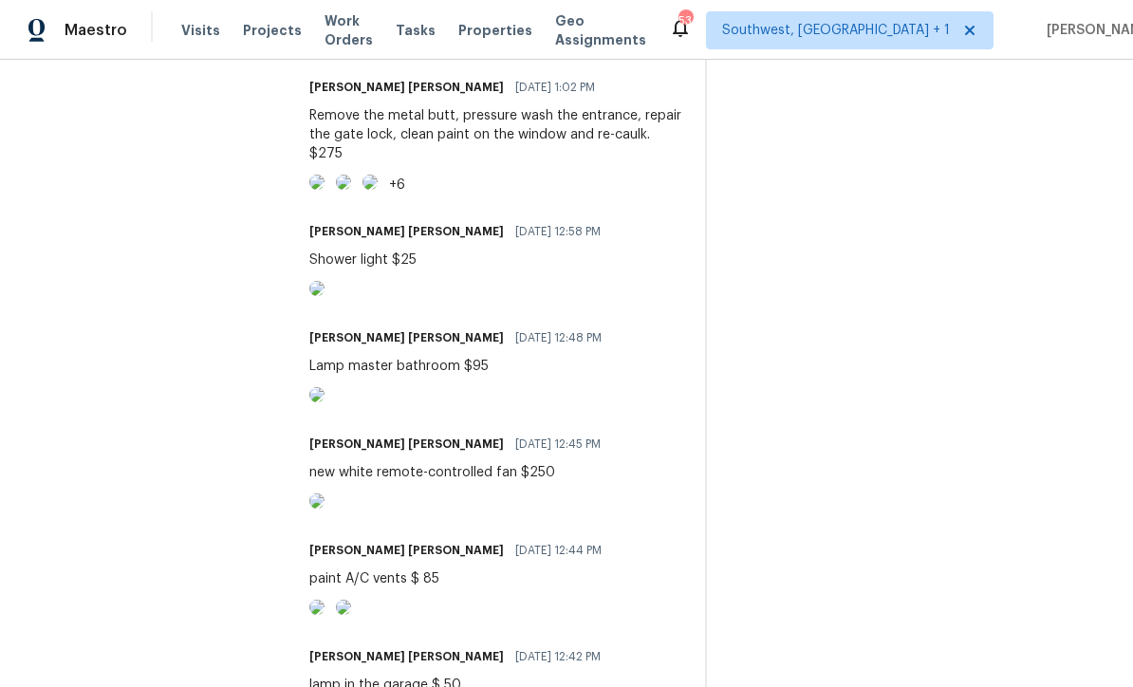
scroll to position [725, 0]
click at [324, 191] on img at bounding box center [316, 182] width 15 height 15
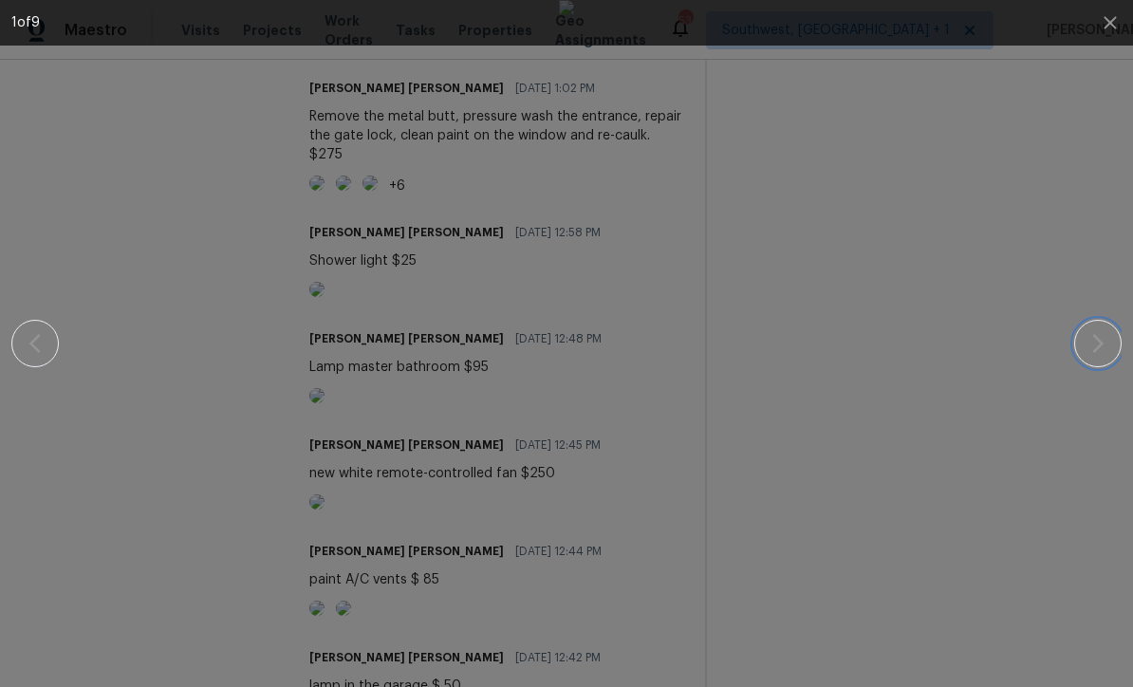
click at [1096, 356] on button "button" at bounding box center [1097, 343] width 47 height 47
click at [1097, 361] on button "button" at bounding box center [1097, 343] width 47 height 47
click at [1100, 359] on button "button" at bounding box center [1097, 343] width 47 height 47
click at [1099, 361] on button "button" at bounding box center [1097, 343] width 47 height 47
click at [1098, 364] on button "button" at bounding box center [1097, 343] width 47 height 47
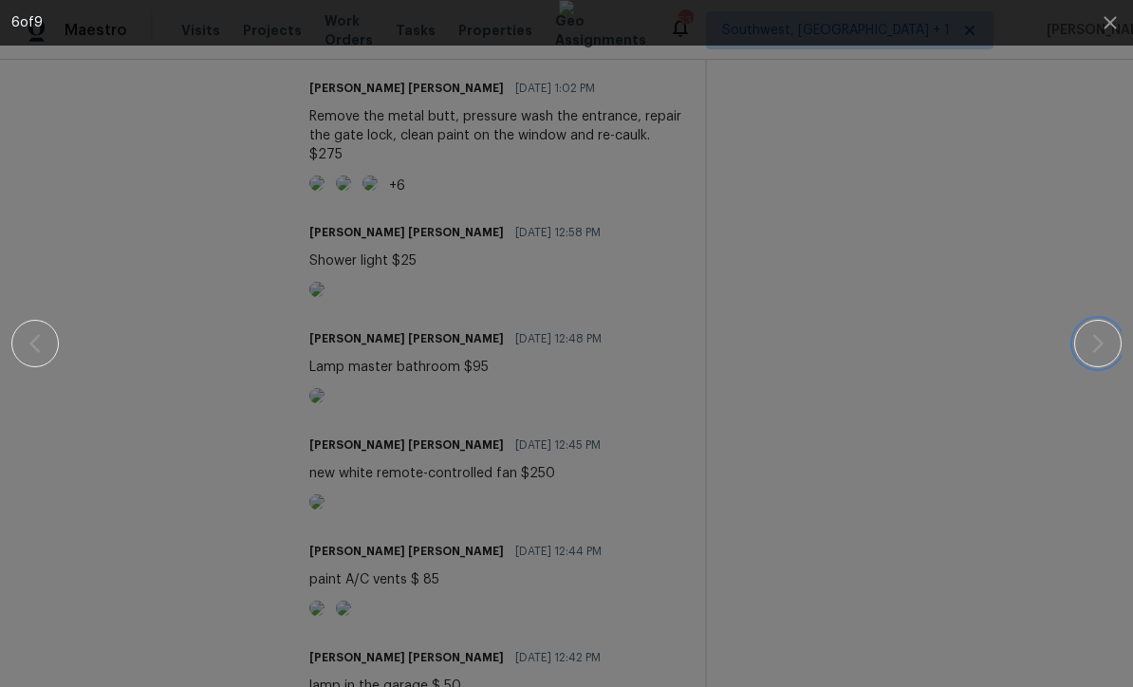
click at [1103, 360] on button "button" at bounding box center [1097, 343] width 47 height 47
click at [1100, 364] on button "button" at bounding box center [1097, 343] width 47 height 47
click at [1103, 364] on button "button" at bounding box center [1097, 343] width 47 height 47
click at [1098, 364] on button "button" at bounding box center [1097, 343] width 47 height 47
click at [1105, 26] on icon "button" at bounding box center [1109, 22] width 23 height 23
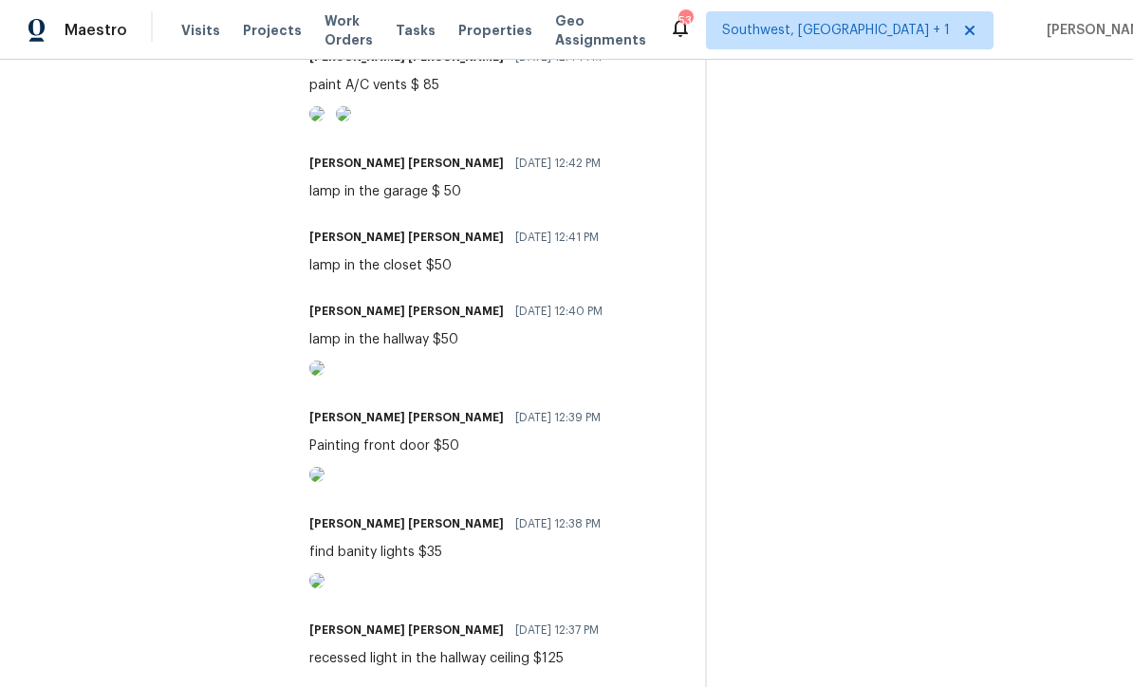
scroll to position [1189, 0]
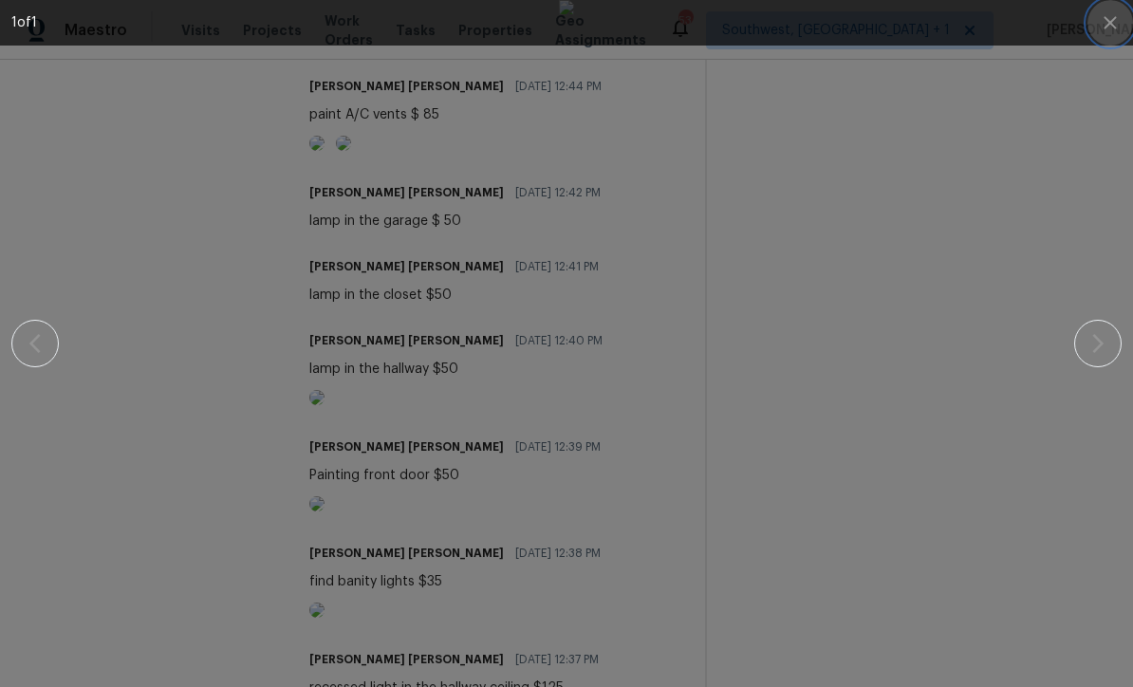
click at [1111, 33] on icon "button" at bounding box center [1109, 22] width 23 height 23
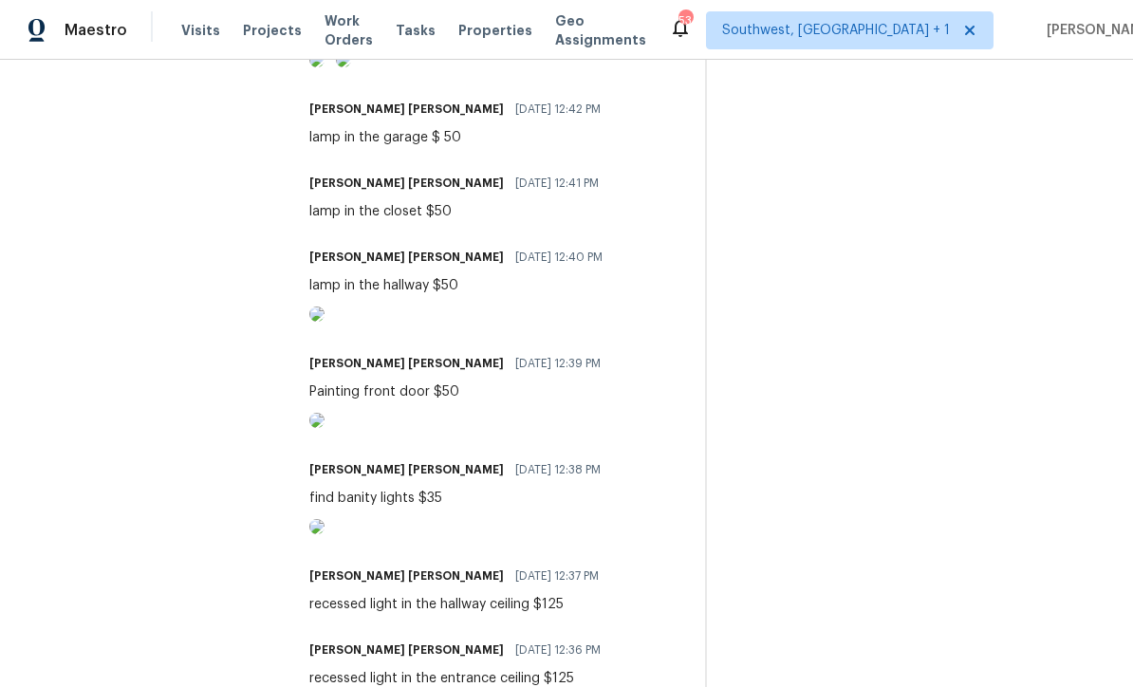
scroll to position [1293, 0]
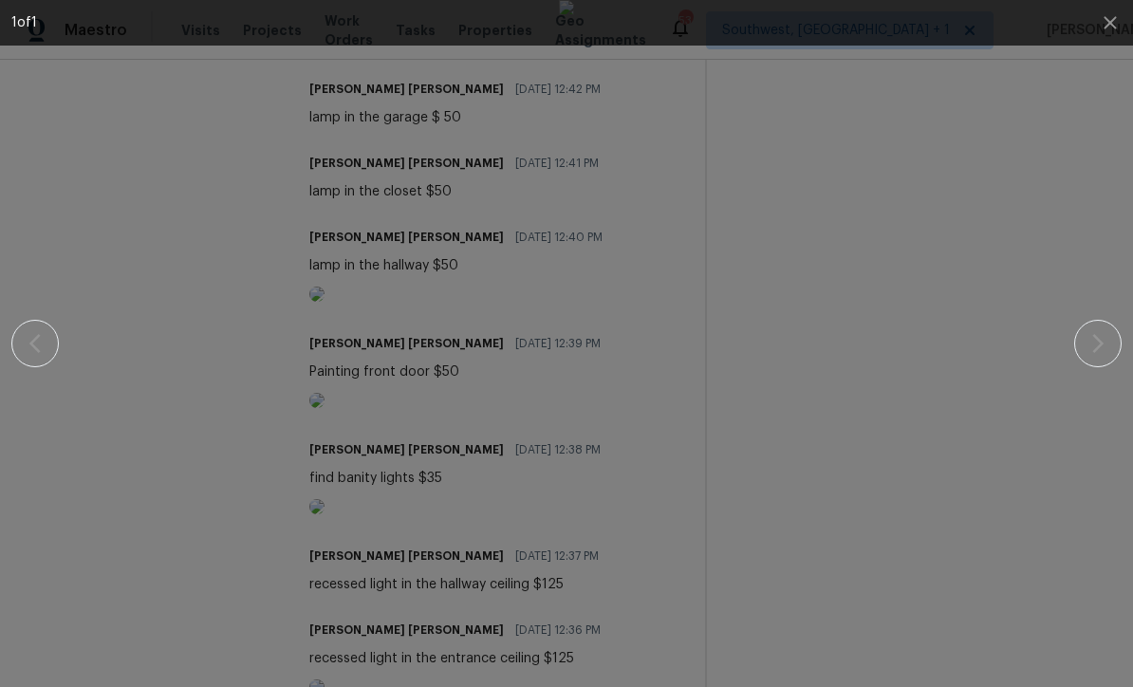
click at [1106, 28] on icon "button" at bounding box center [1109, 22] width 12 height 12
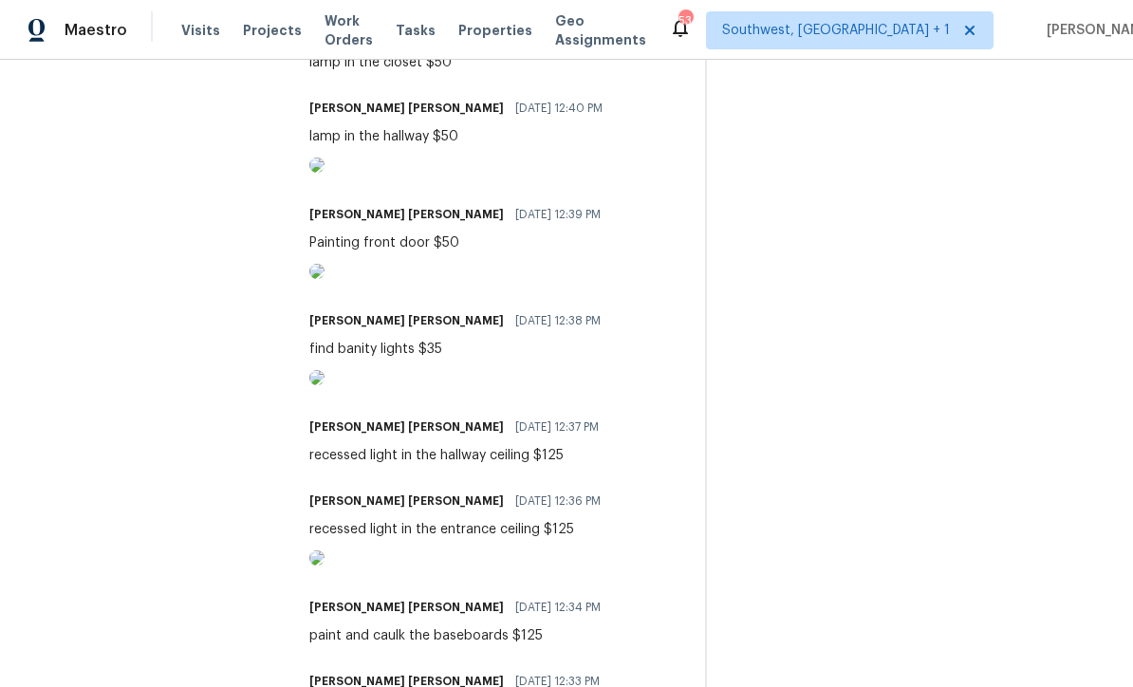
scroll to position [1426, 0]
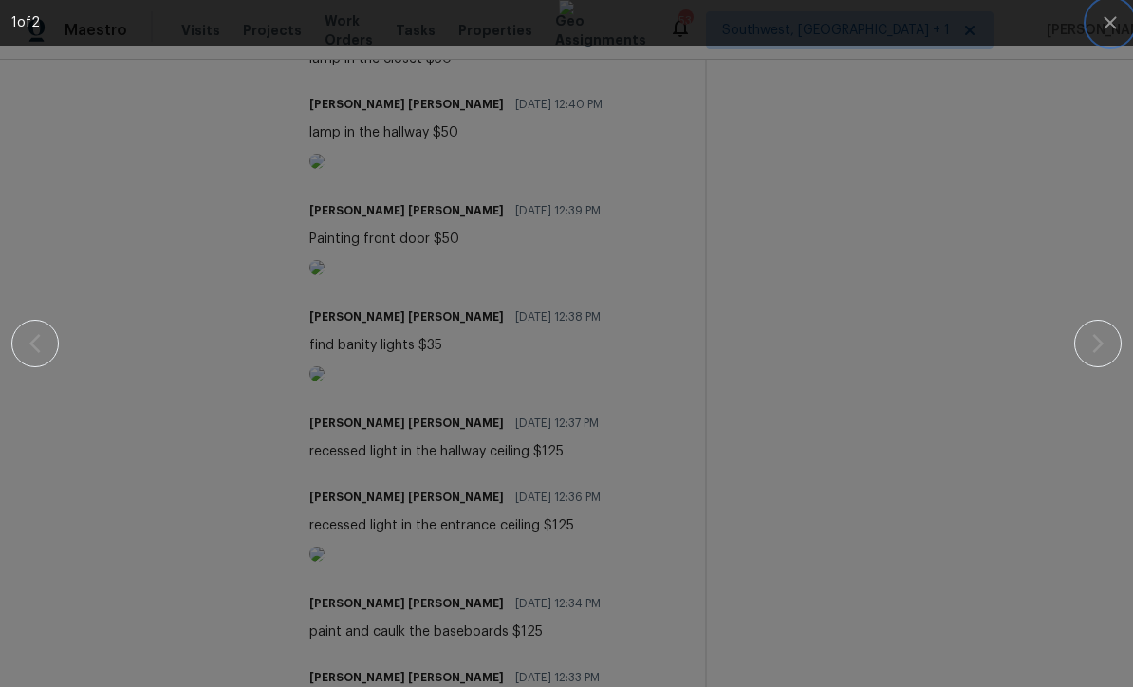
click at [1114, 28] on icon "button" at bounding box center [1109, 22] width 12 height 12
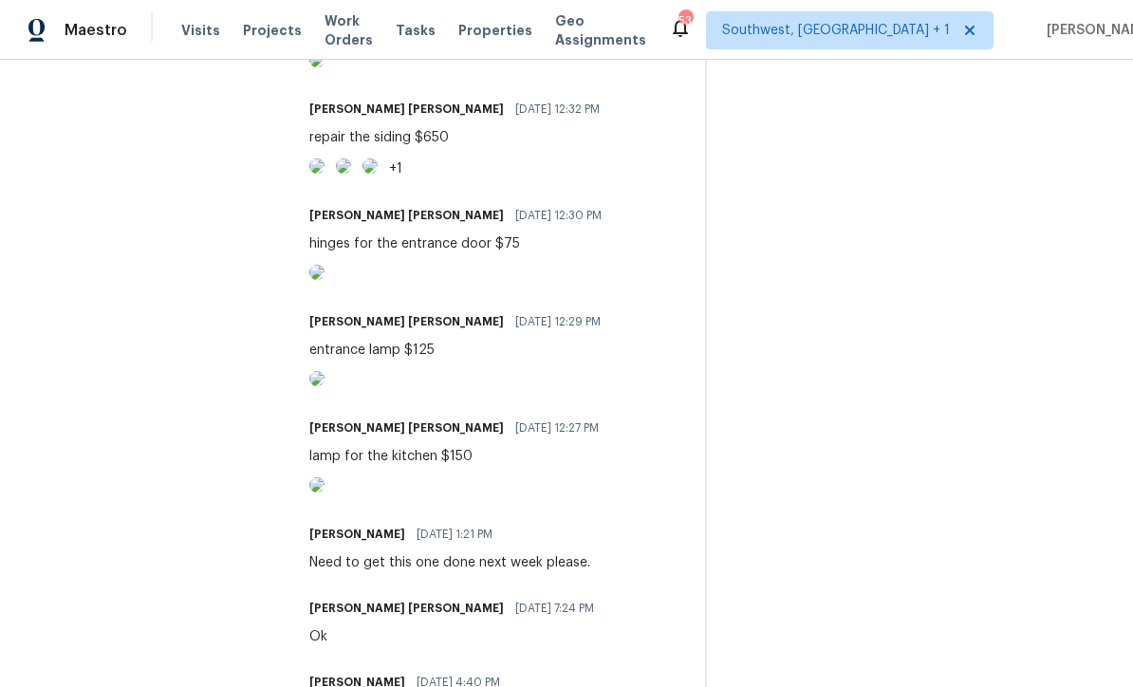
scroll to position [2134, 0]
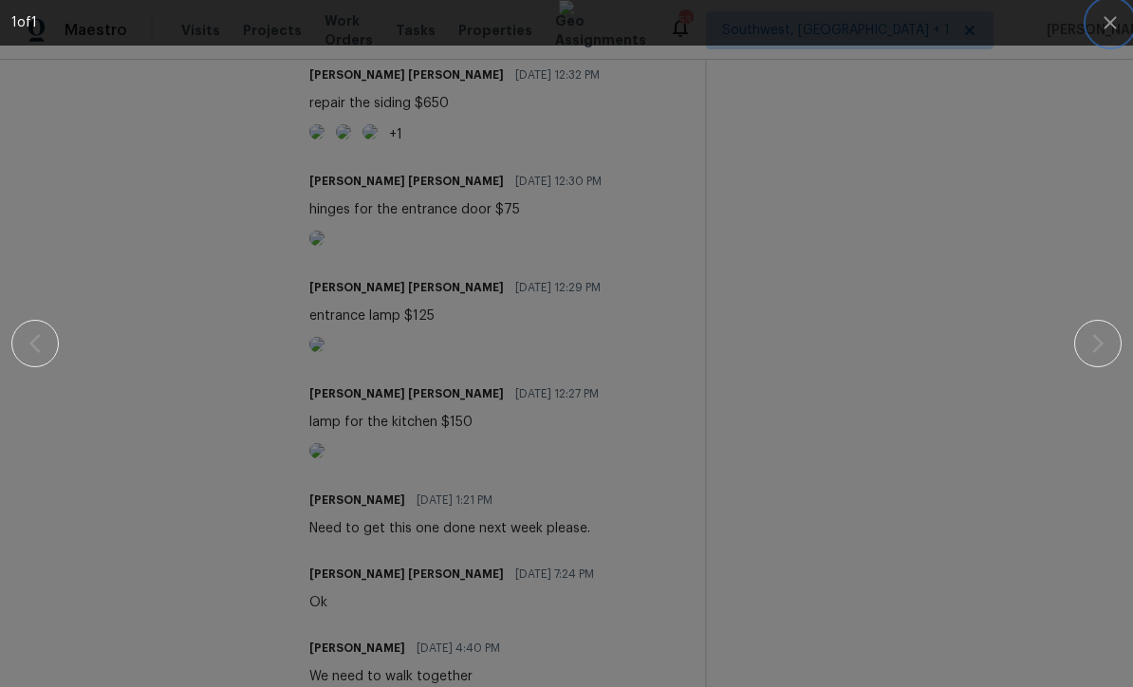
click at [1109, 28] on icon "button" at bounding box center [1109, 22] width 23 height 23
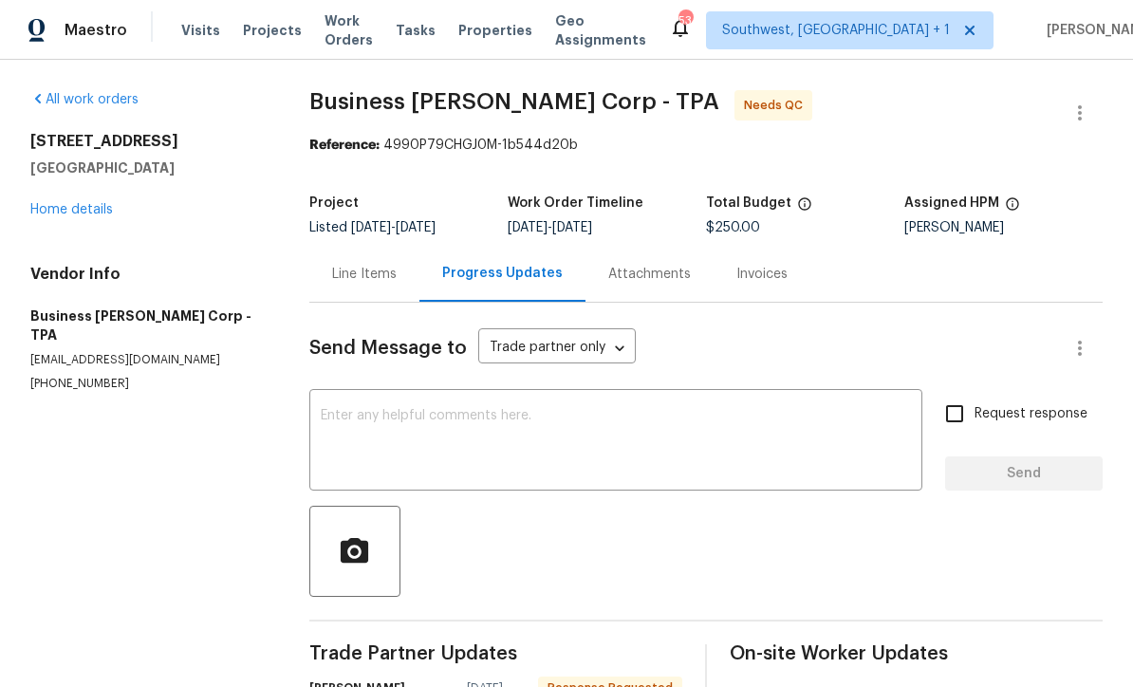
scroll to position [0, 0]
click at [359, 289] on div "Line Items" at bounding box center [364, 274] width 110 height 56
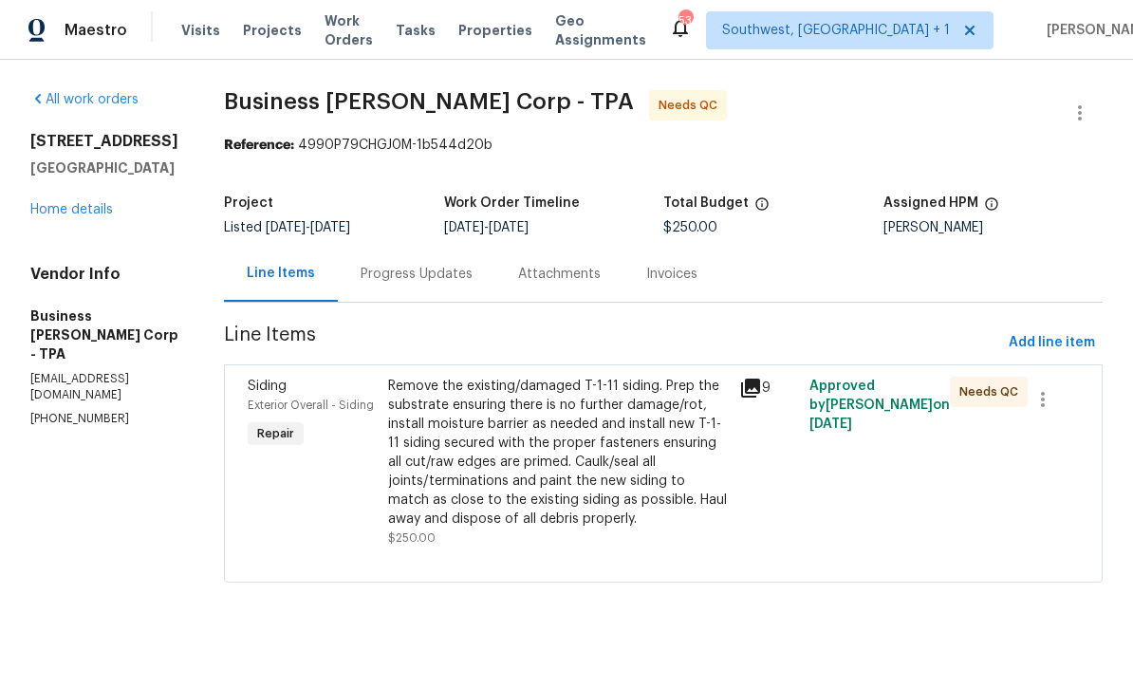
click at [630, 464] on div "Remove the existing/damaged T-1-11 siding. Prep the substrate ensuring there is…" at bounding box center [558, 453] width 340 height 152
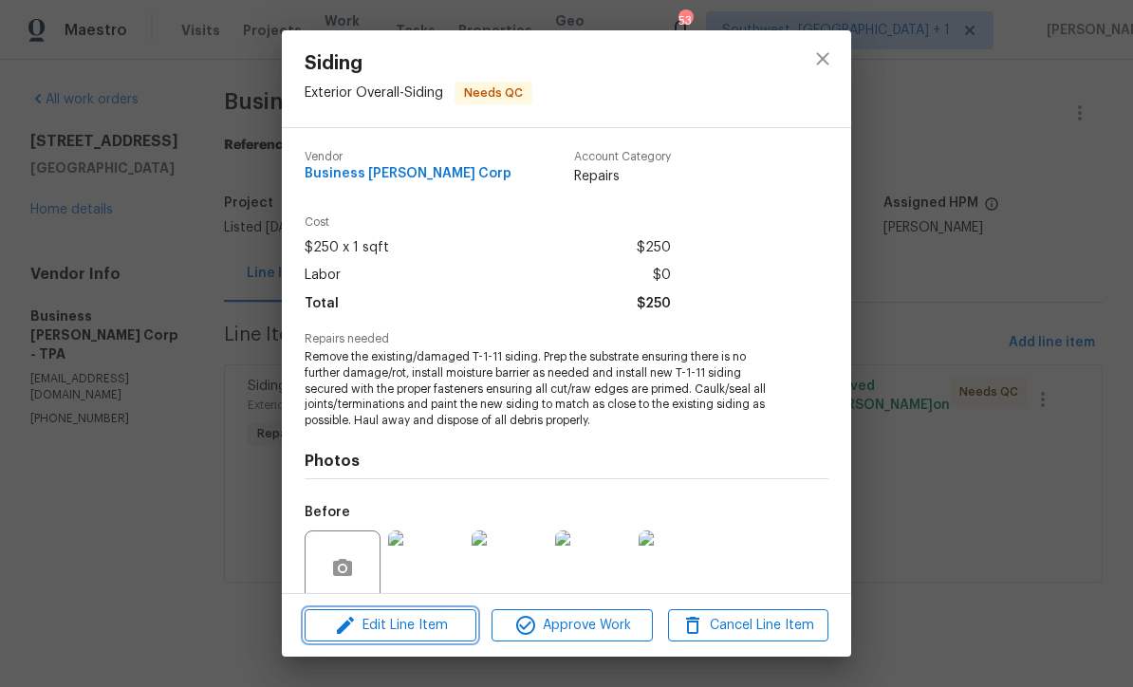
click at [425, 636] on span "Edit Line Item" at bounding box center [390, 626] width 160 height 24
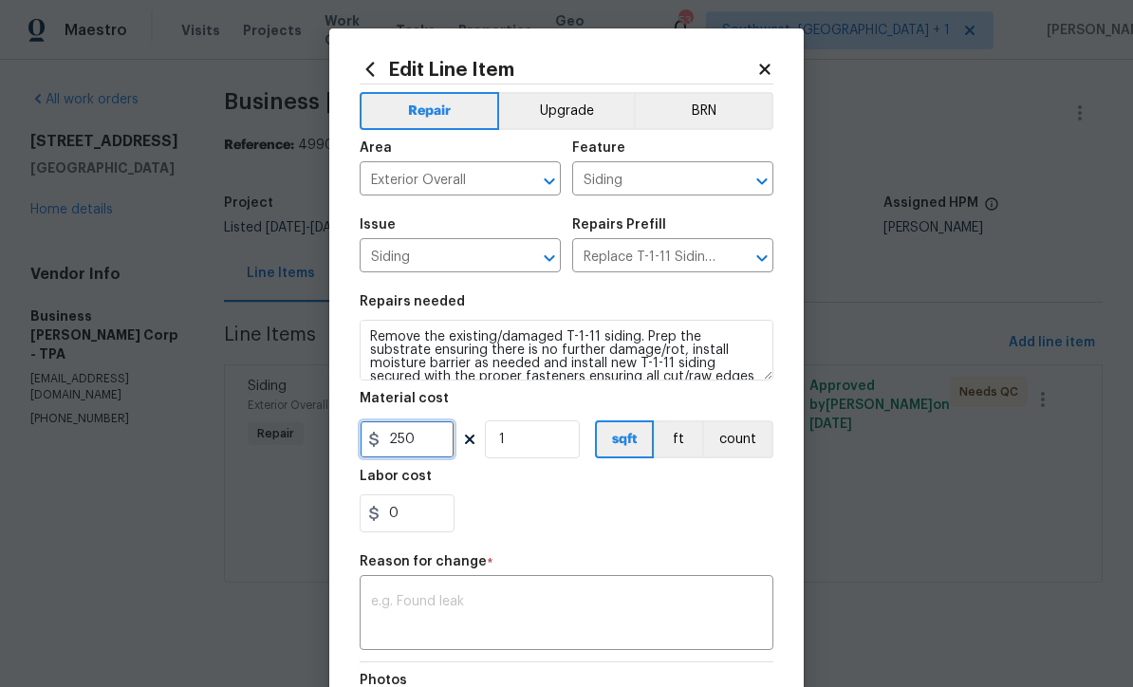
click at [415, 450] on input "250" at bounding box center [406, 439] width 95 height 38
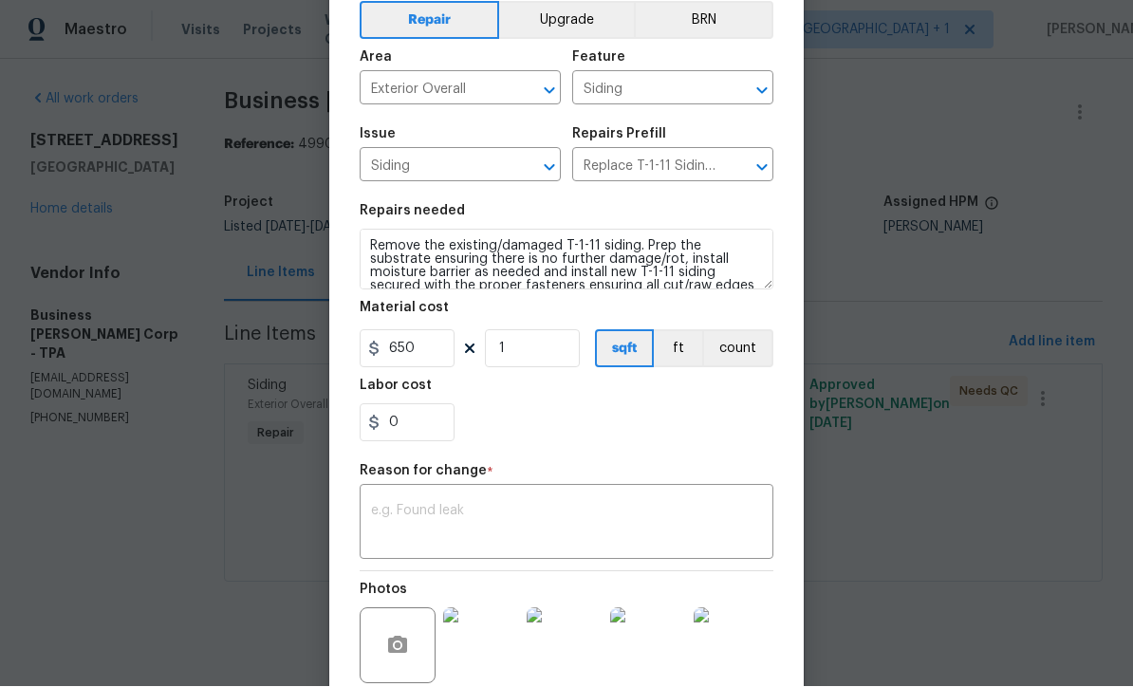
scroll to position [94, 0]
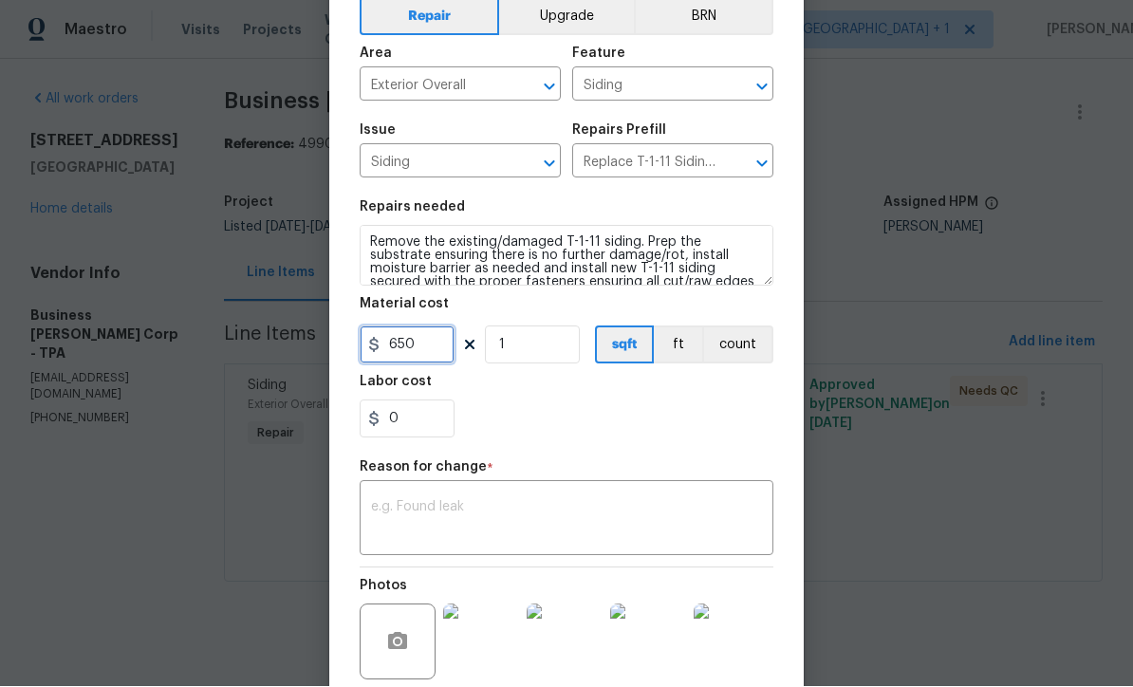
type input "650"
click at [406, 516] on textarea at bounding box center [566, 521] width 391 height 40
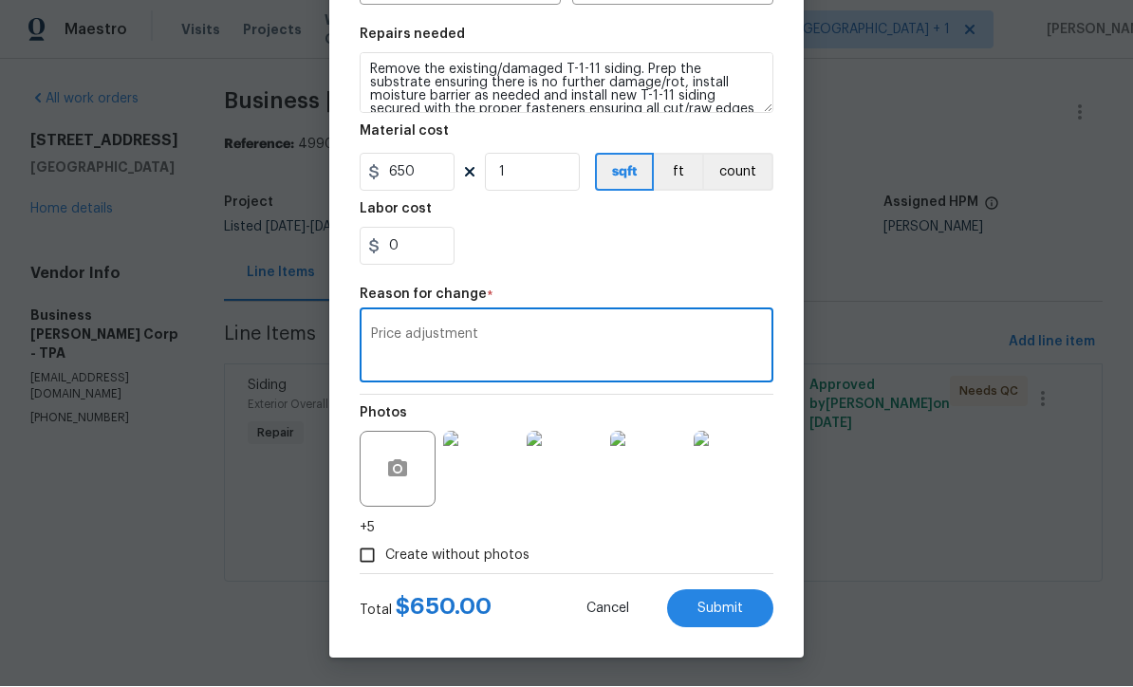
scroll to position [270, 0]
type textarea "Price adjustment"
click at [731, 613] on span "Submit" at bounding box center [720, 609] width 46 height 14
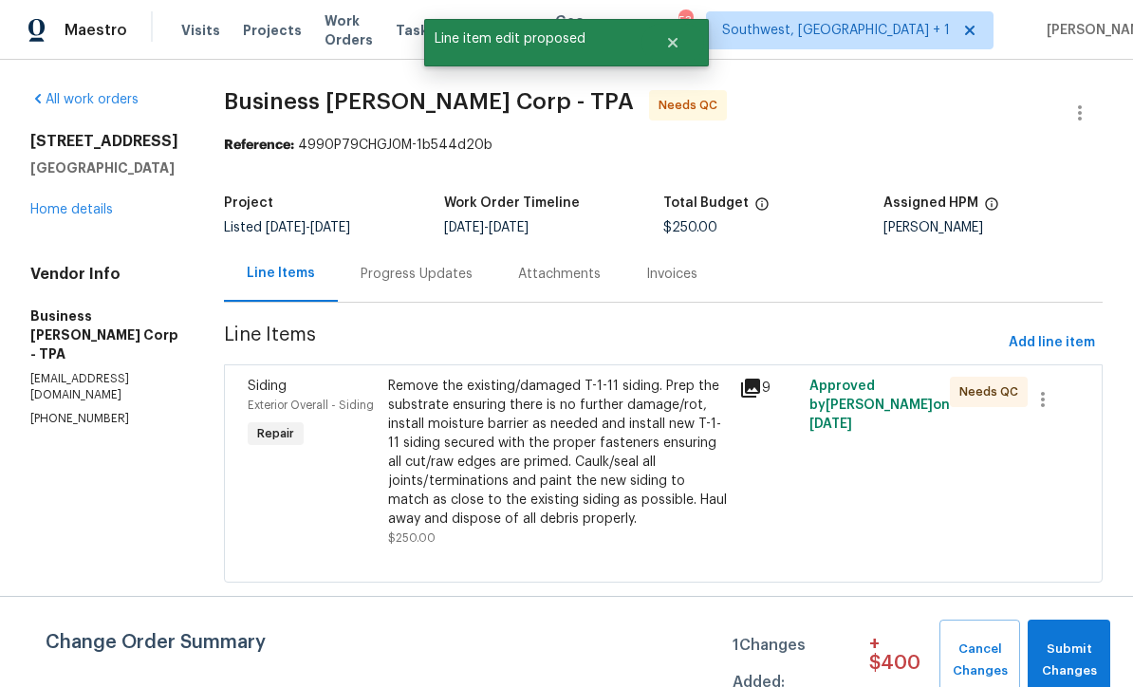
scroll to position [0, 0]
click at [1079, 654] on span "Submit Changes" at bounding box center [1069, 660] width 64 height 44
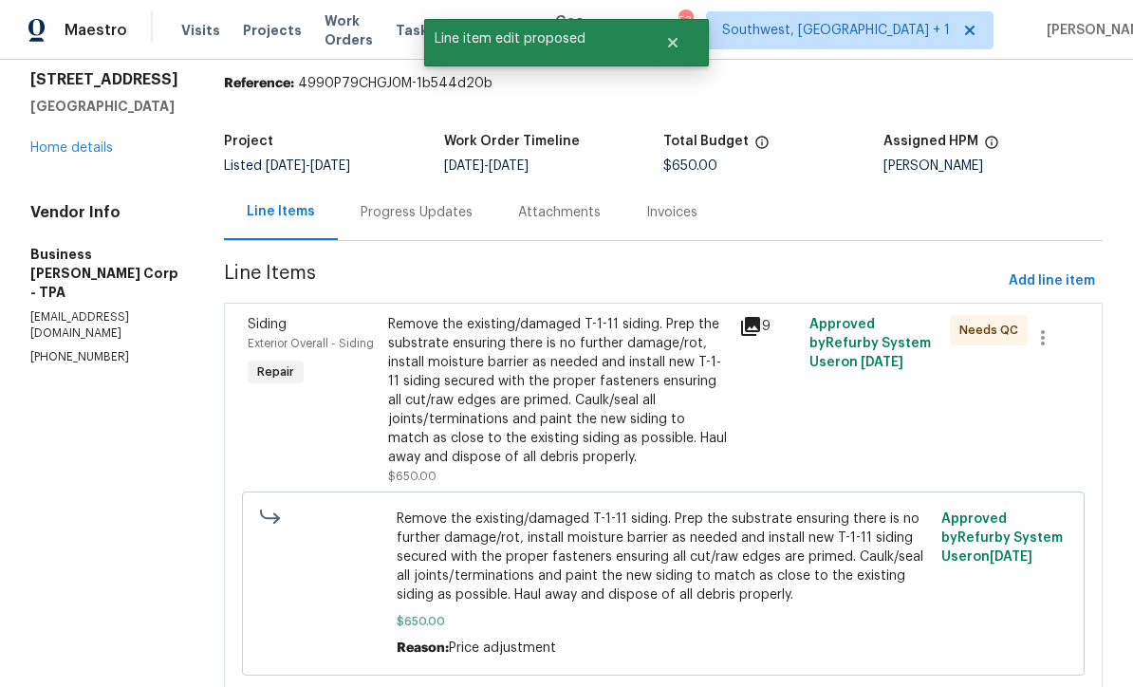
scroll to position [61, 0]
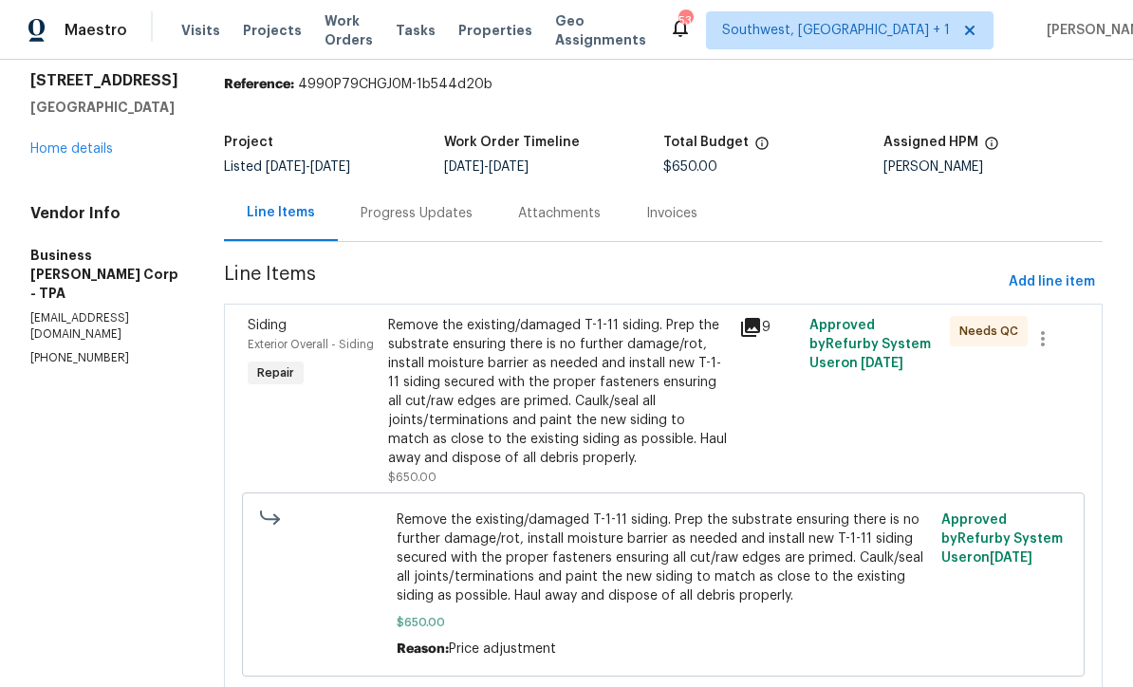
click at [623, 405] on div "Remove the existing/damaged T-1-11 siding. Prep the substrate ensuring there is…" at bounding box center [558, 392] width 340 height 152
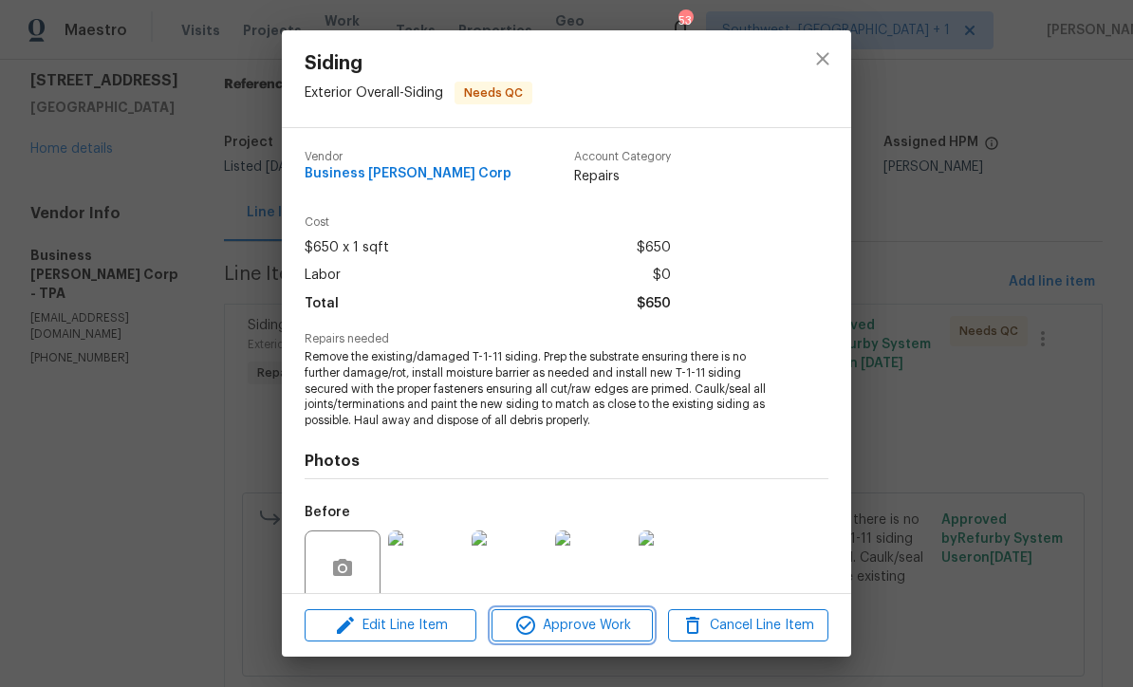
click at [608, 638] on button "Approve Work" at bounding box center [571, 625] width 160 height 33
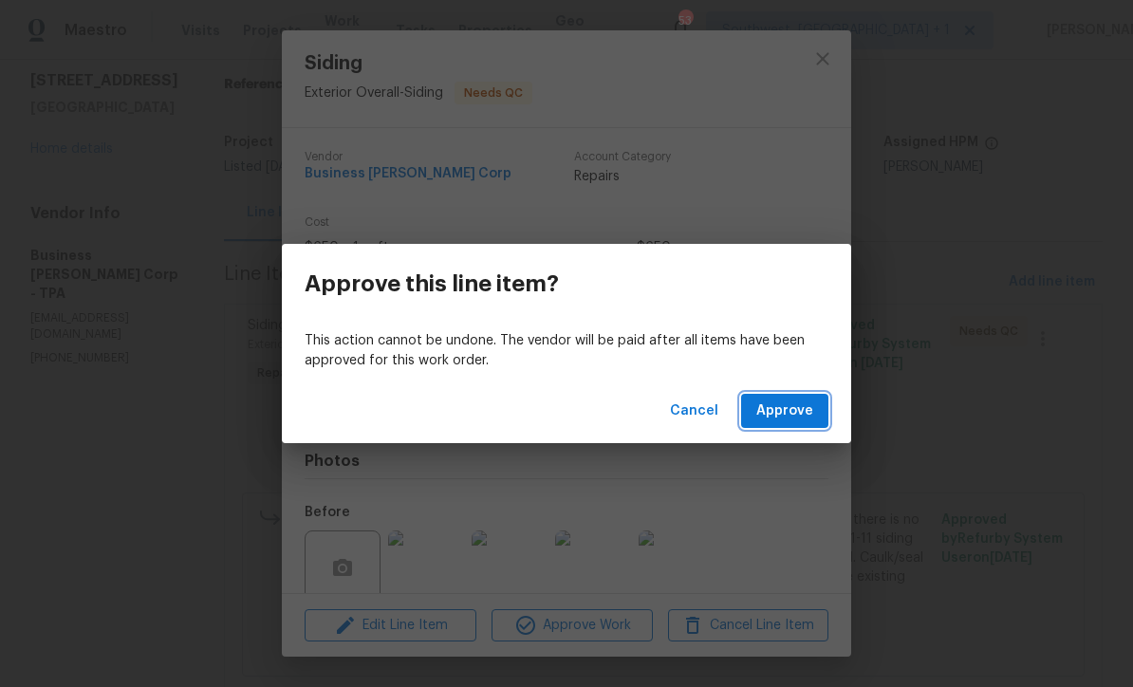
click at [791, 421] on span "Approve" at bounding box center [784, 411] width 57 height 24
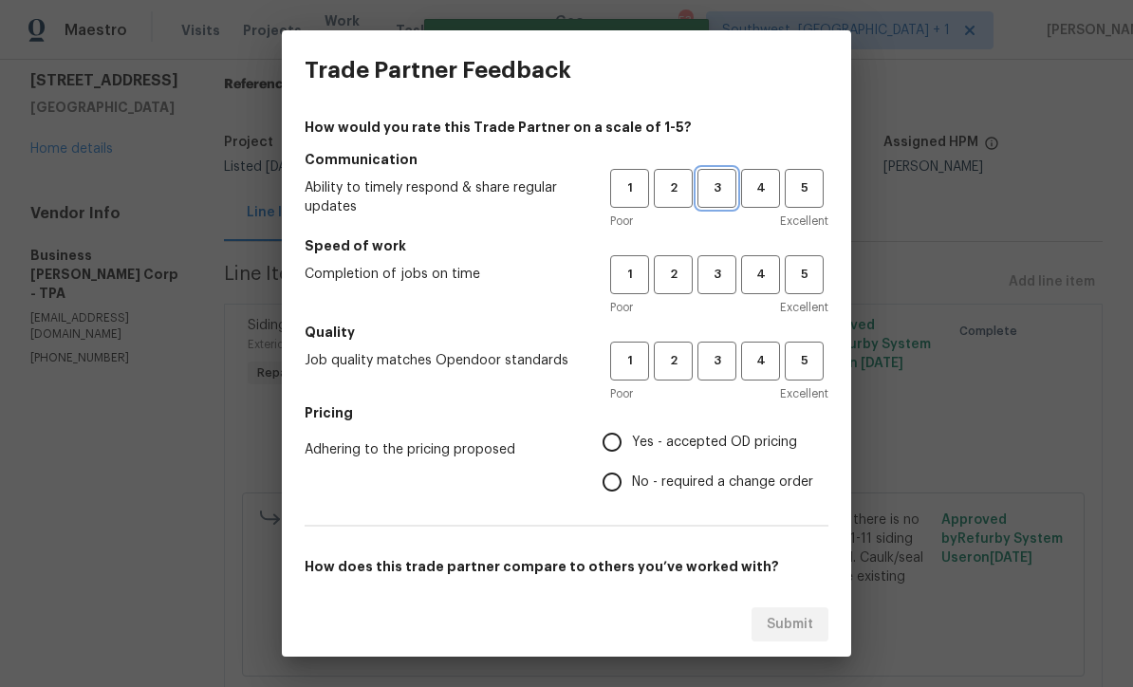
click at [721, 192] on span "3" at bounding box center [716, 188] width 35 height 22
click at [725, 276] on span "3" at bounding box center [716, 275] width 35 height 22
click at [735, 369] on button "3" at bounding box center [716, 360] width 39 height 39
click at [611, 434] on input "Yes - accepted OD pricing" at bounding box center [612, 442] width 40 height 40
radio input "true"
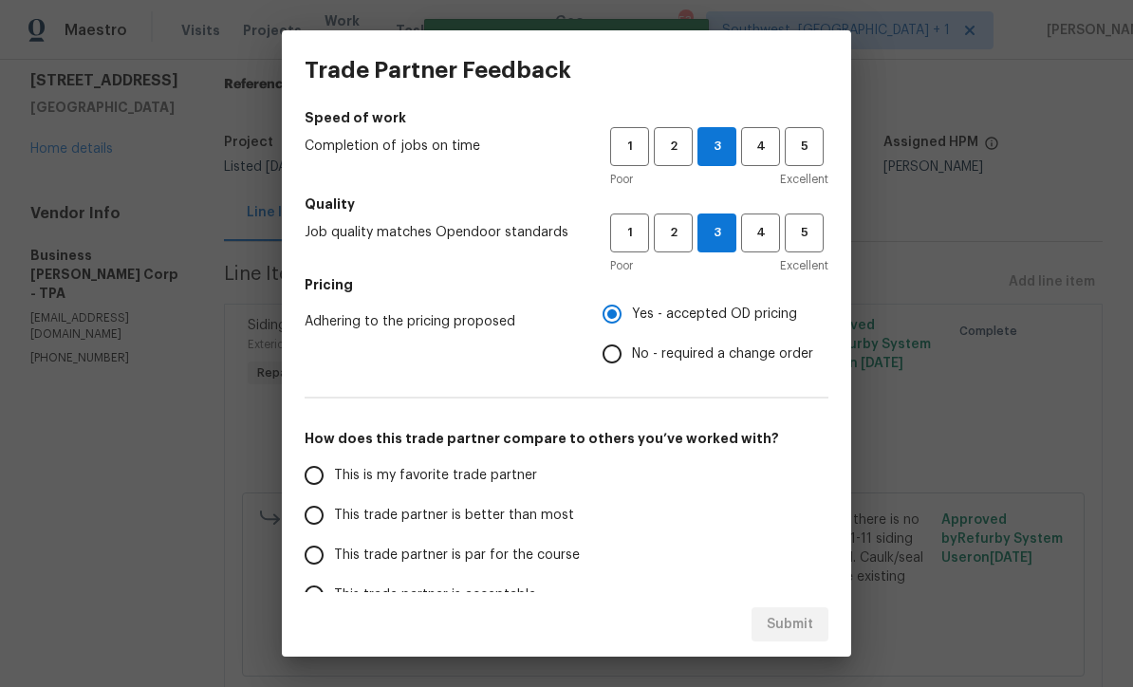
scroll to position [197, 0]
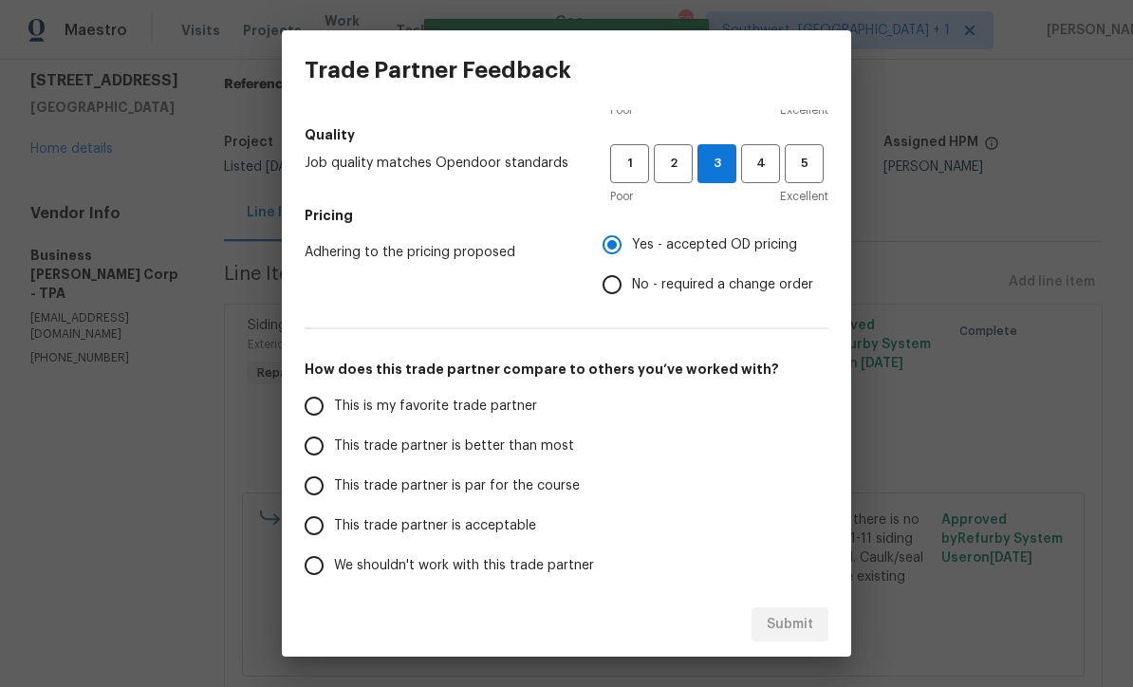
click at [318, 484] on input "This trade partner is par for the course" at bounding box center [314, 486] width 40 height 40
click at [805, 636] on button "Submit" at bounding box center [789, 624] width 77 height 35
radio input "true"
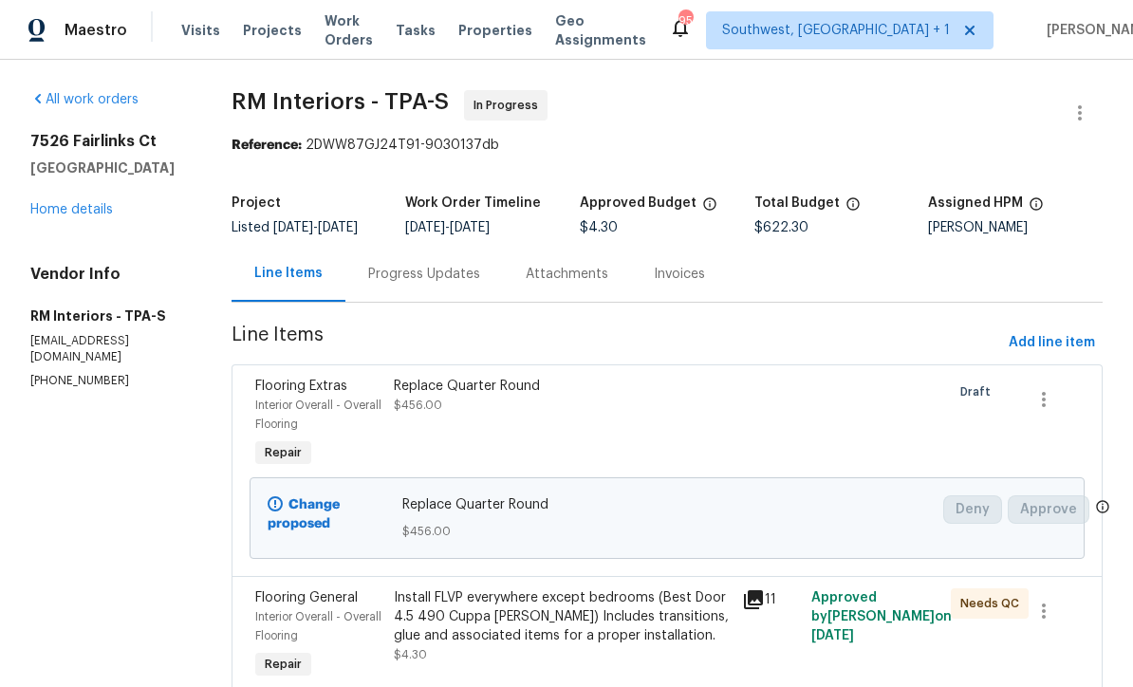
click at [67, 213] on link "Home details" at bounding box center [71, 209] width 83 height 13
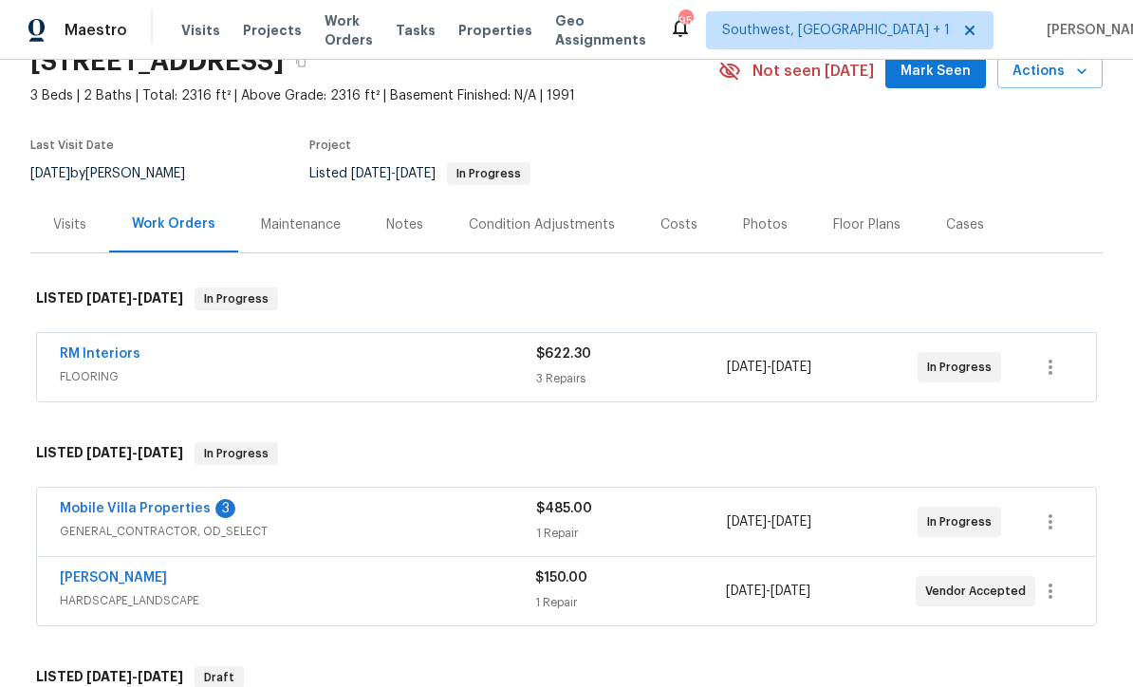
scroll to position [117, 0]
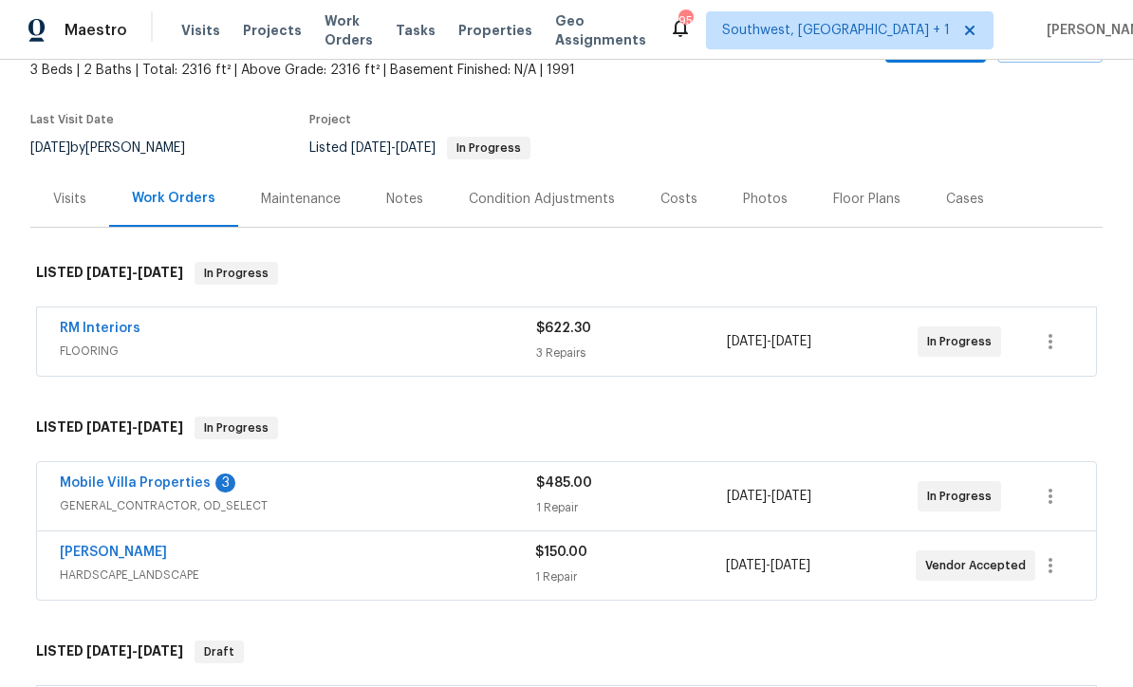
click at [117, 489] on link "Mobile Villa Properties" at bounding box center [135, 482] width 151 height 13
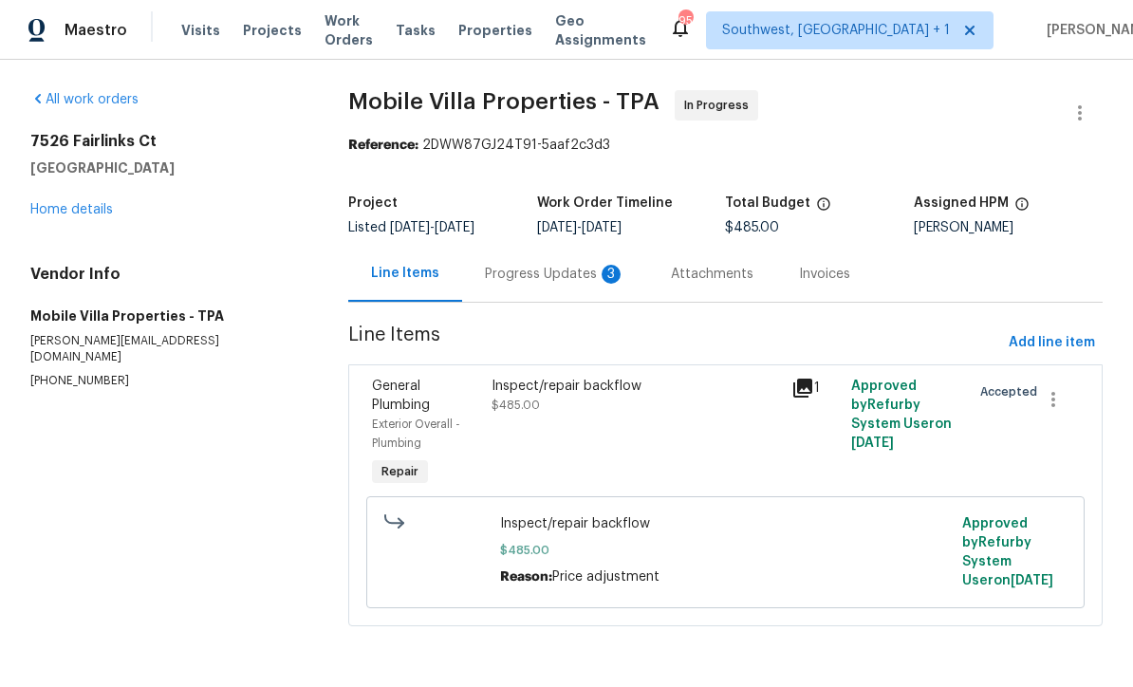
click at [503, 292] on div "Progress Updates 3" at bounding box center [555, 274] width 186 height 56
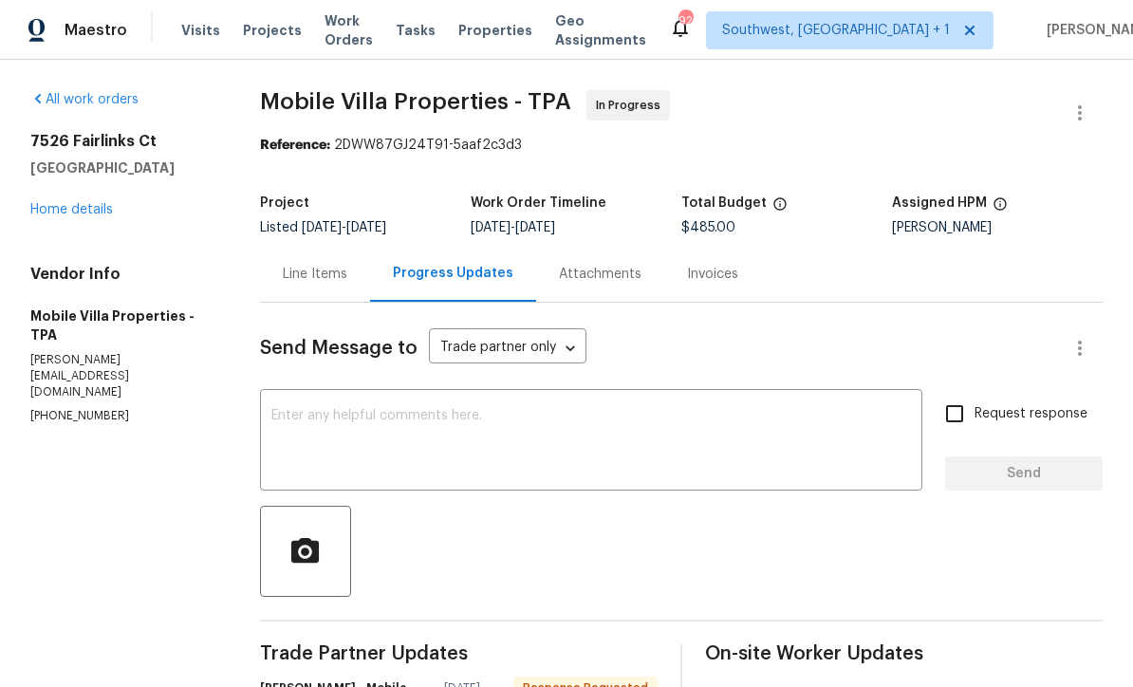
click at [70, 209] on link "Home details" at bounding box center [71, 209] width 83 height 13
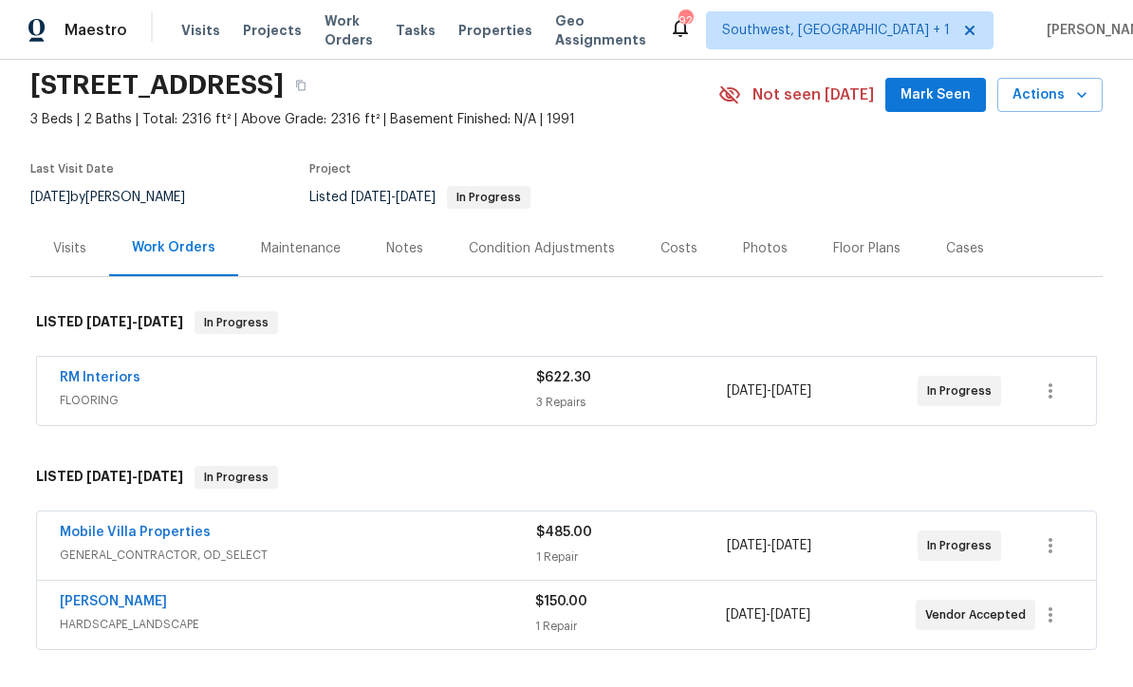
scroll to position [148, 0]
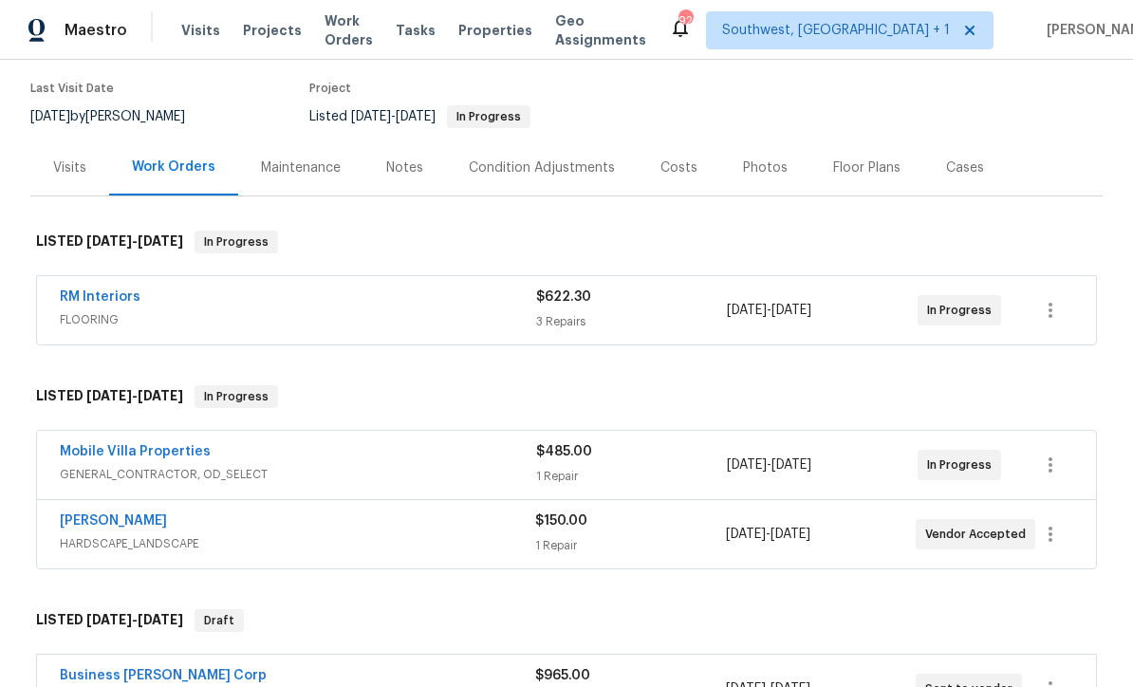
click at [116, 525] on link "[PERSON_NAME]" at bounding box center [113, 520] width 107 height 13
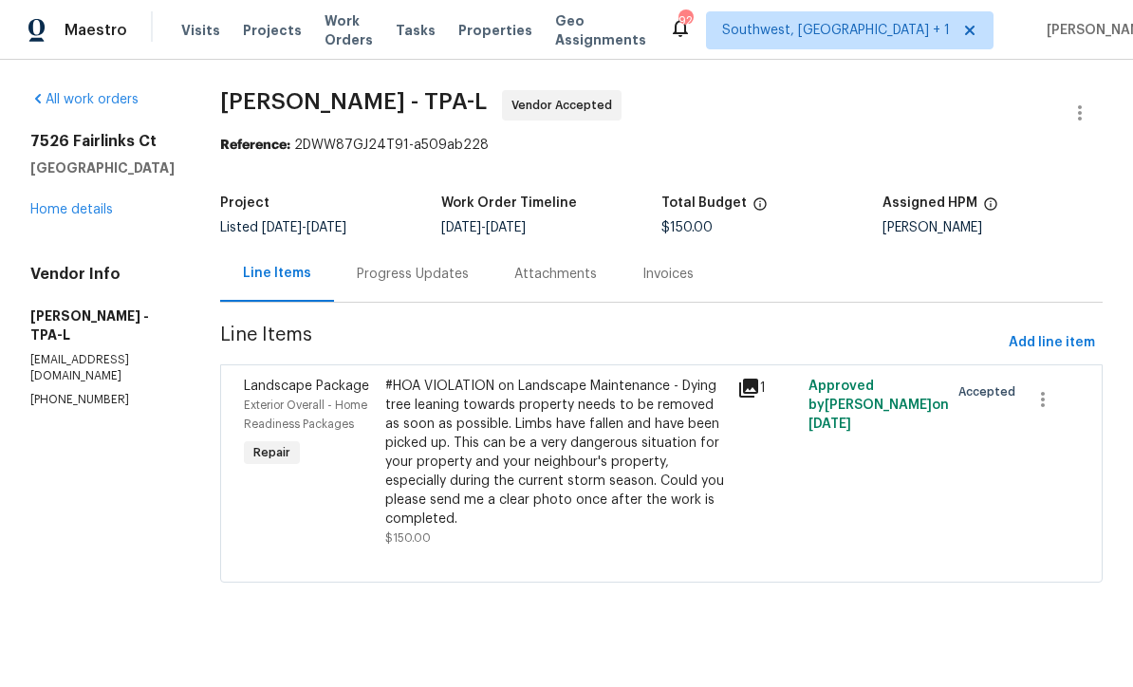
click at [446, 287] on div "Progress Updates" at bounding box center [412, 274] width 157 height 56
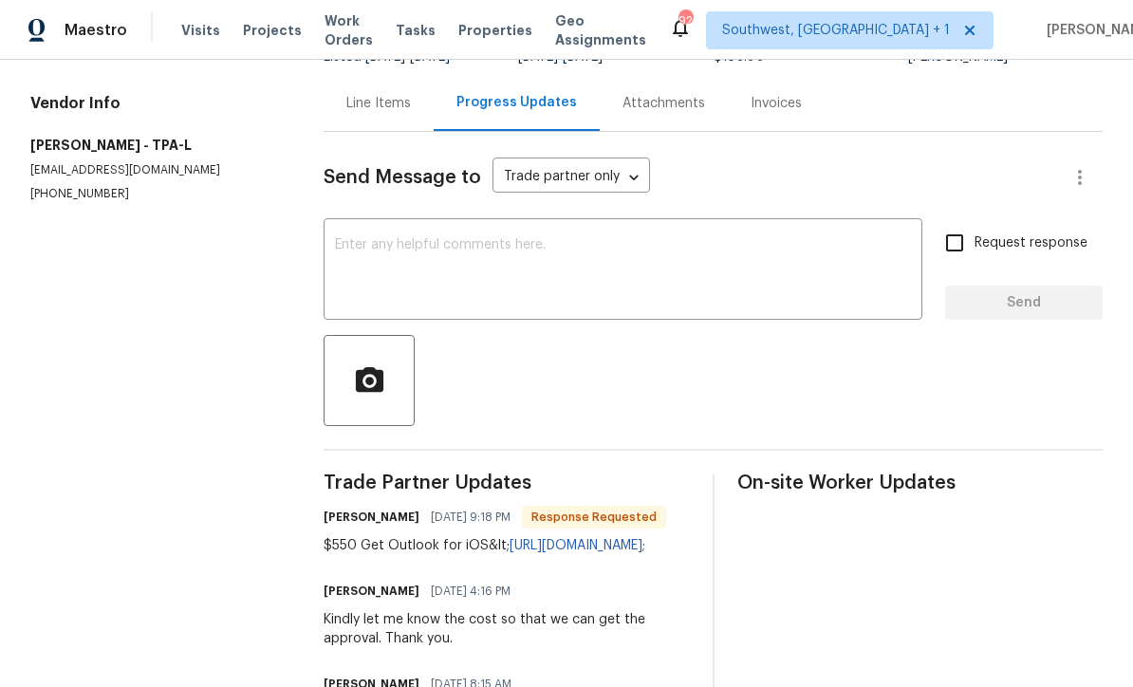
scroll to position [163, 0]
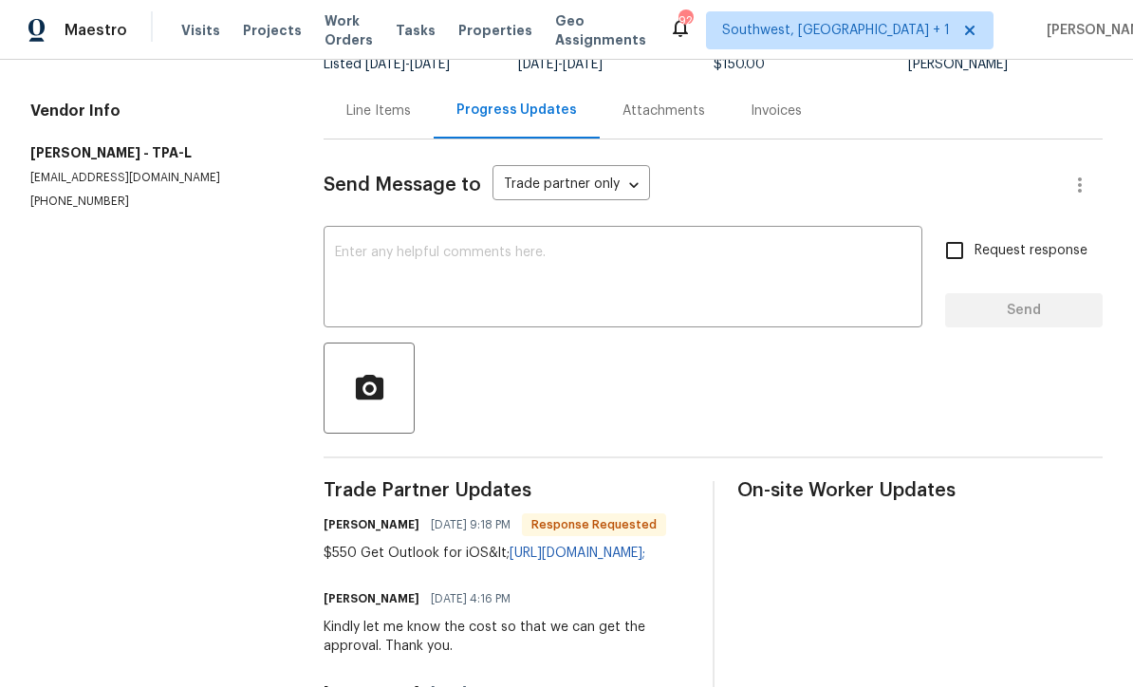
click at [353, 260] on textarea at bounding box center [623, 279] width 576 height 66
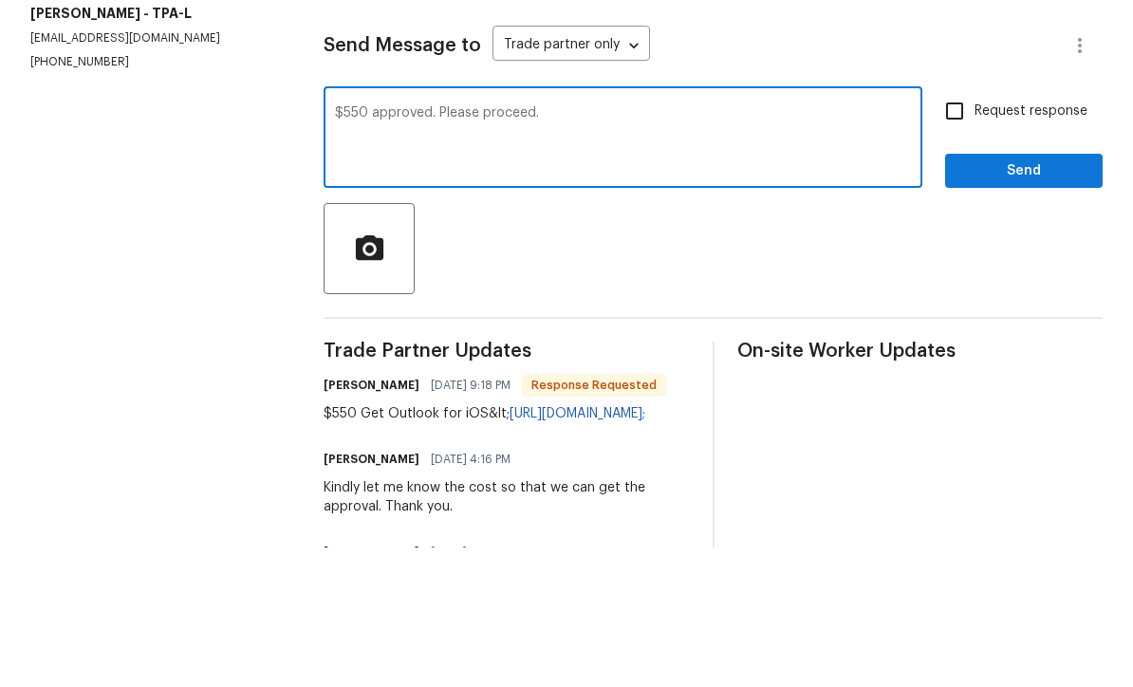
scroll to position [63, 0]
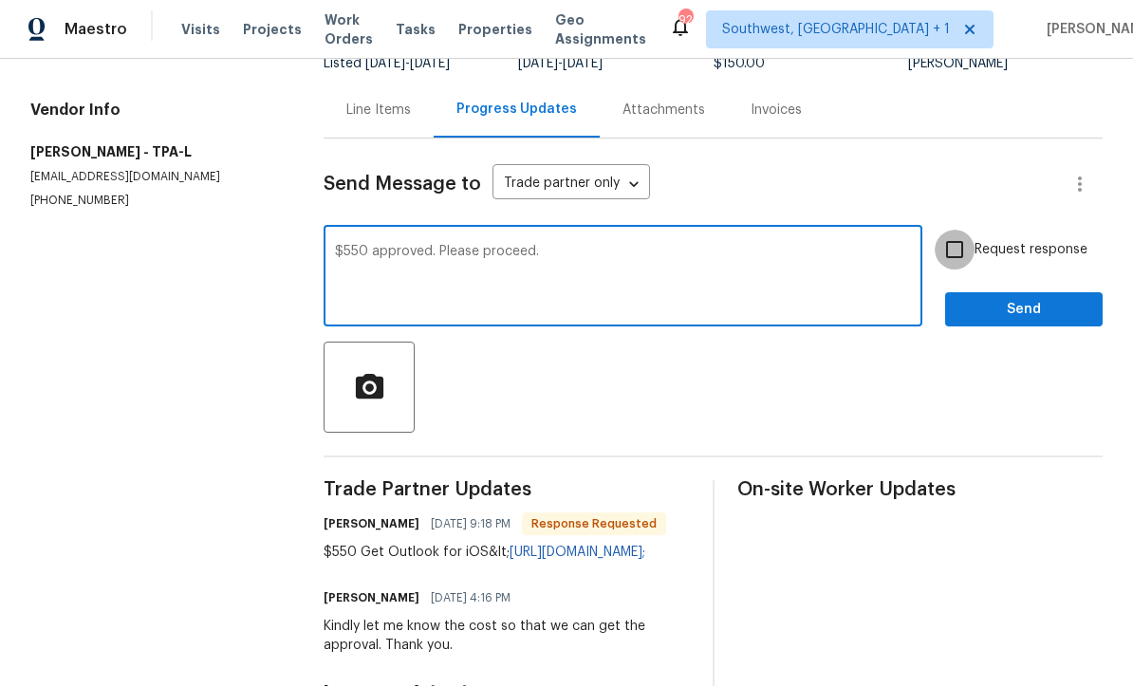
type textarea "$550 approved. Please proceed."
click at [961, 230] on input "Request response" at bounding box center [954, 250] width 40 height 40
checkbox input "true"
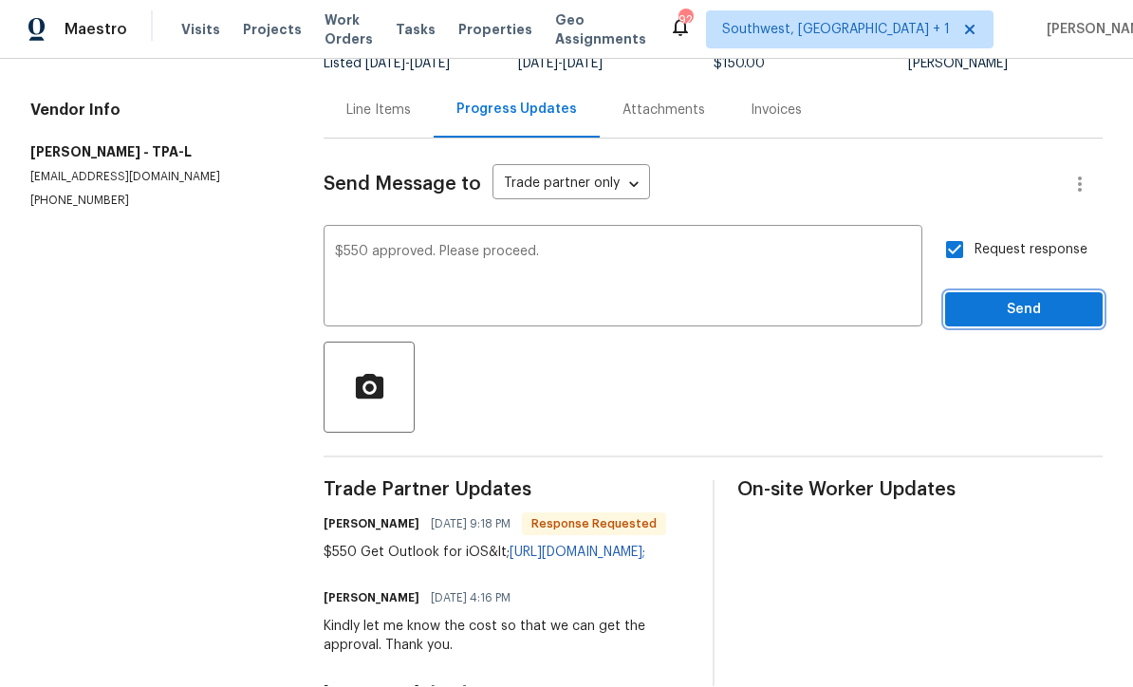
click at [1034, 299] on span "Send" at bounding box center [1023, 311] width 127 height 24
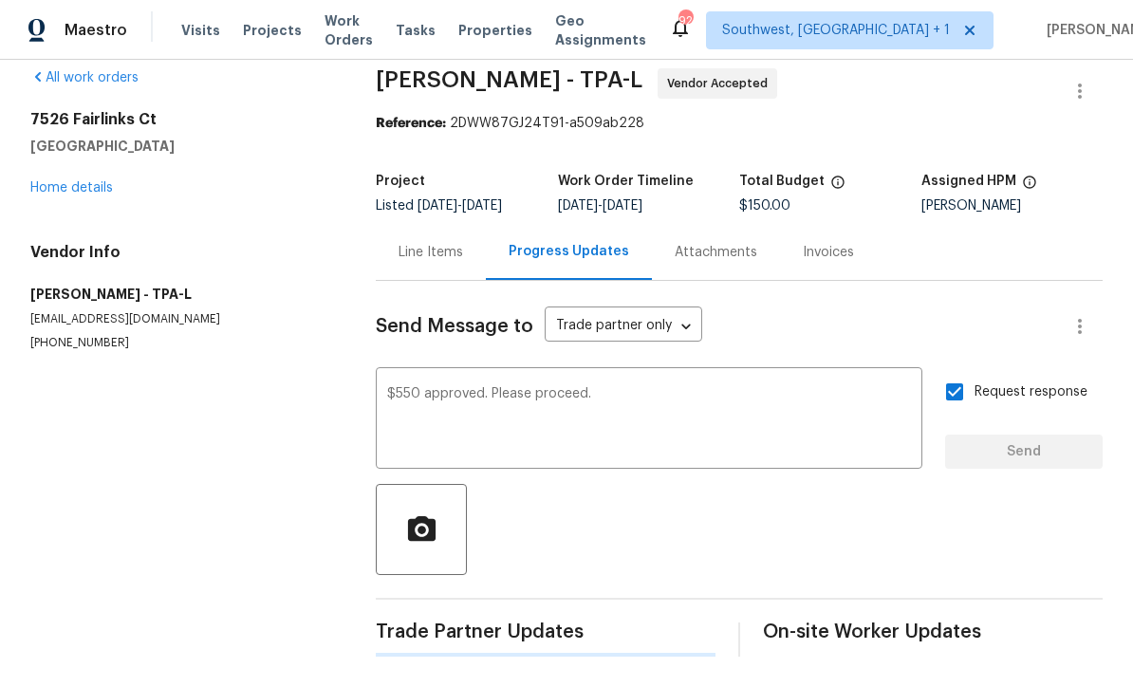
scroll to position [0, 0]
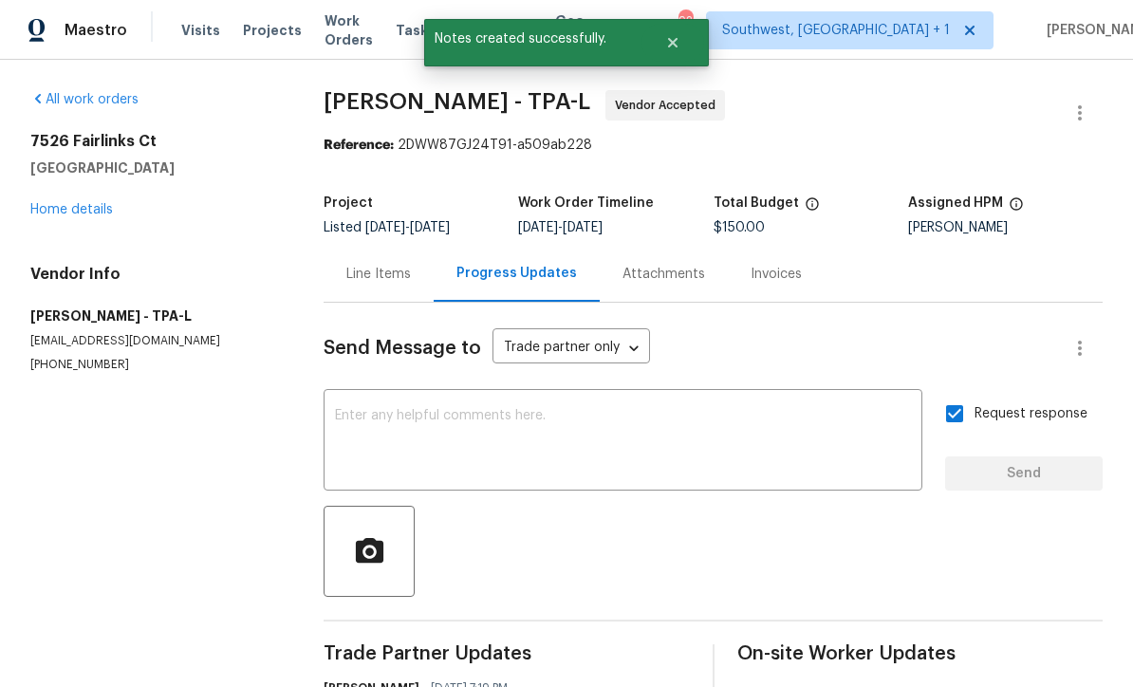
click at [70, 203] on link "Home details" at bounding box center [71, 209] width 83 height 13
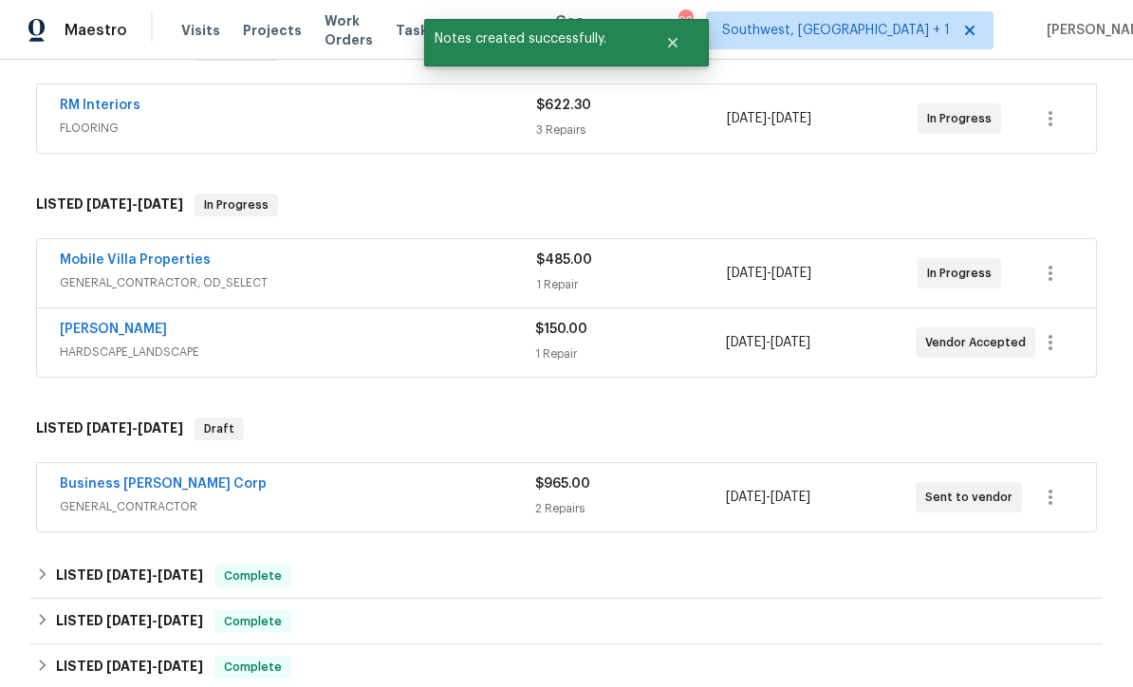
scroll to position [334, 0]
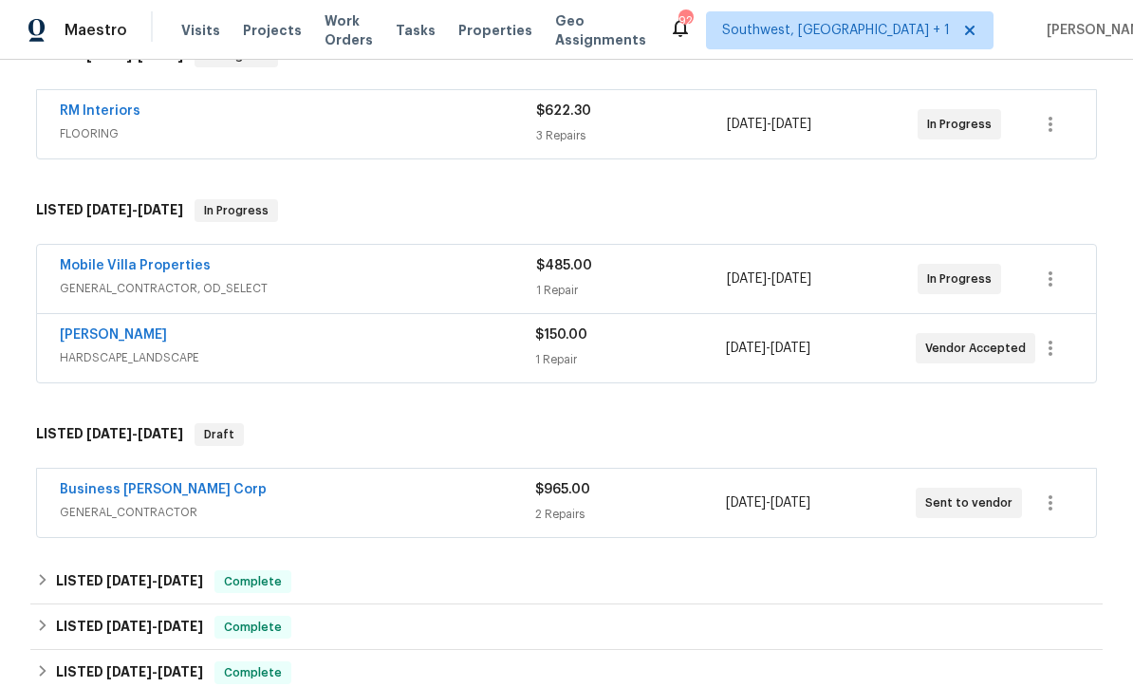
click at [337, 503] on span "GENERAL_CONTRACTOR" at bounding box center [297, 512] width 475 height 19
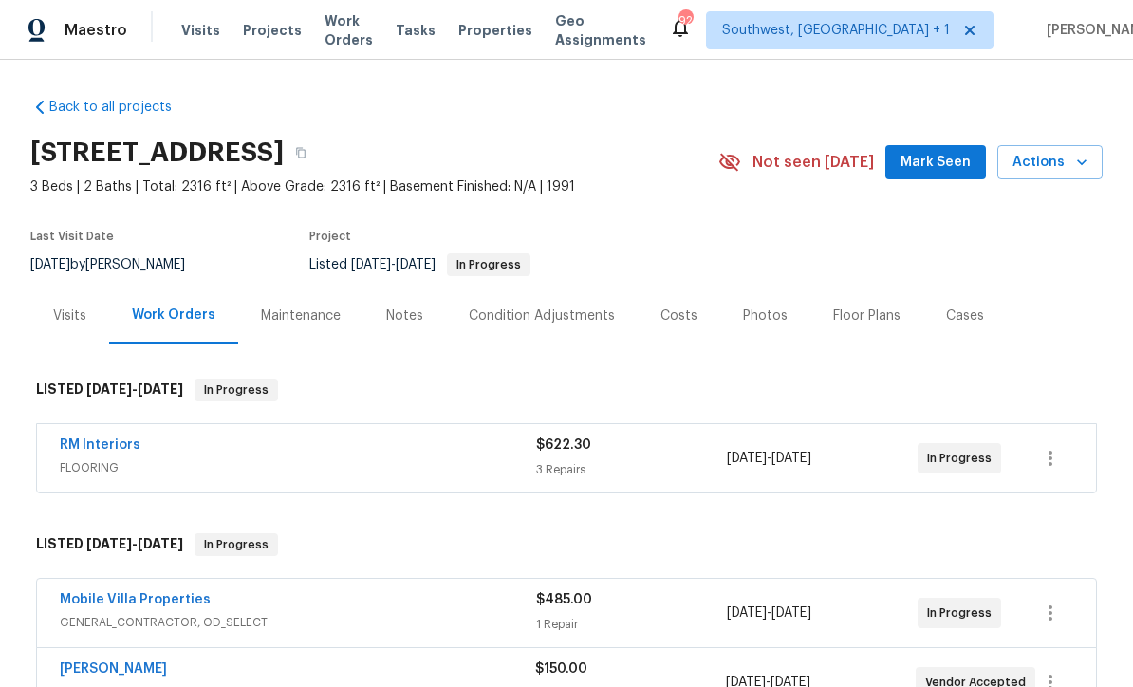
scroll to position [0, 0]
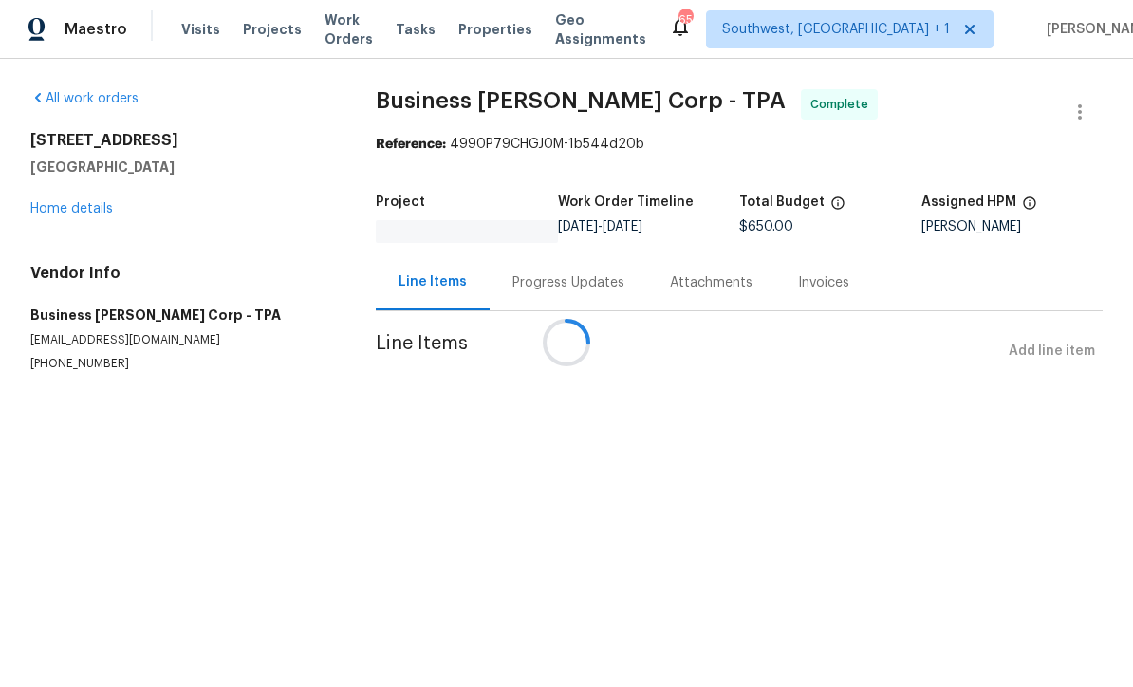
scroll to position [1, 0]
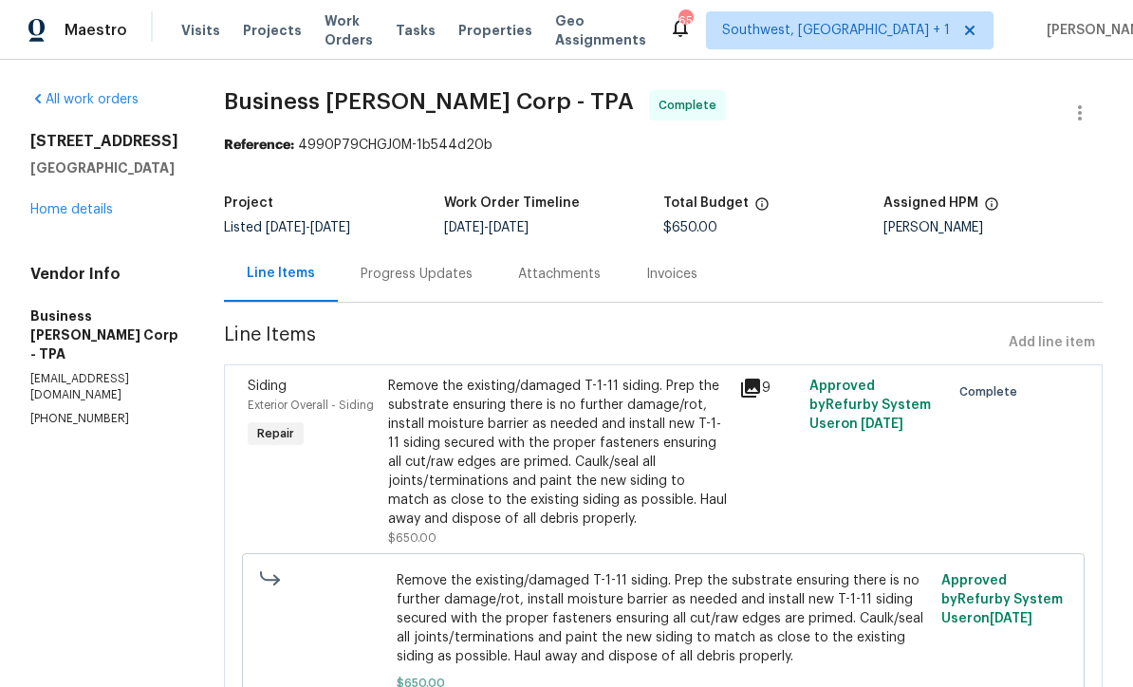
click at [73, 216] on link "Home details" at bounding box center [71, 209] width 83 height 13
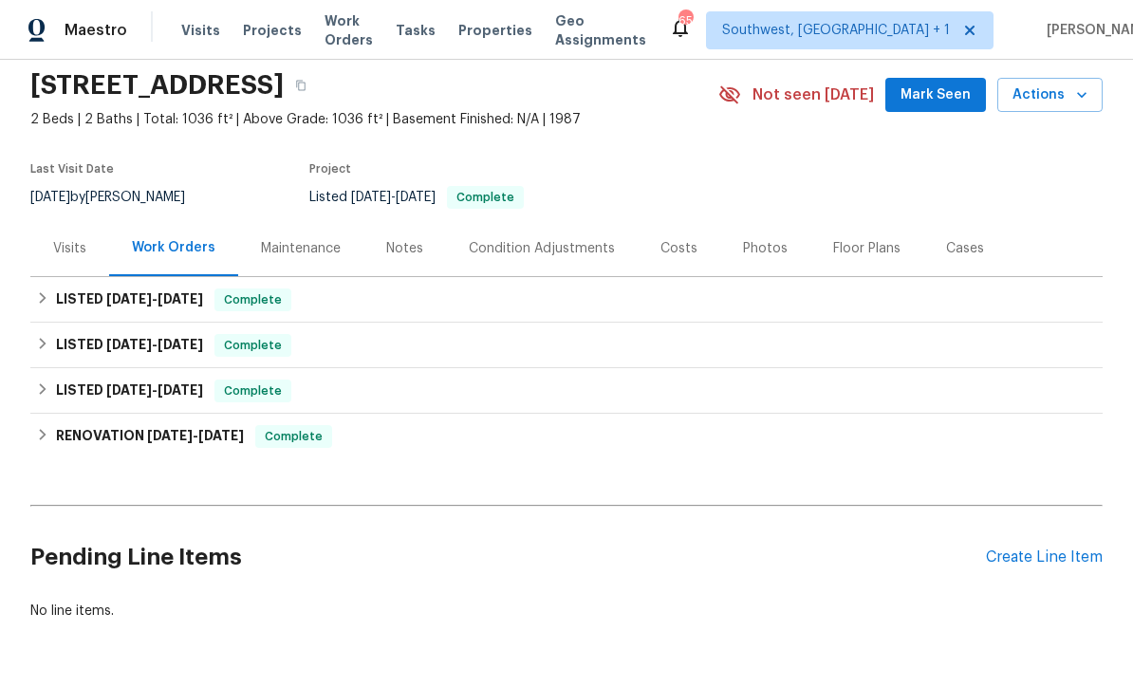
scroll to position [66, 0]
click at [1052, 556] on div "Create Line Item" at bounding box center [1044, 558] width 117 height 18
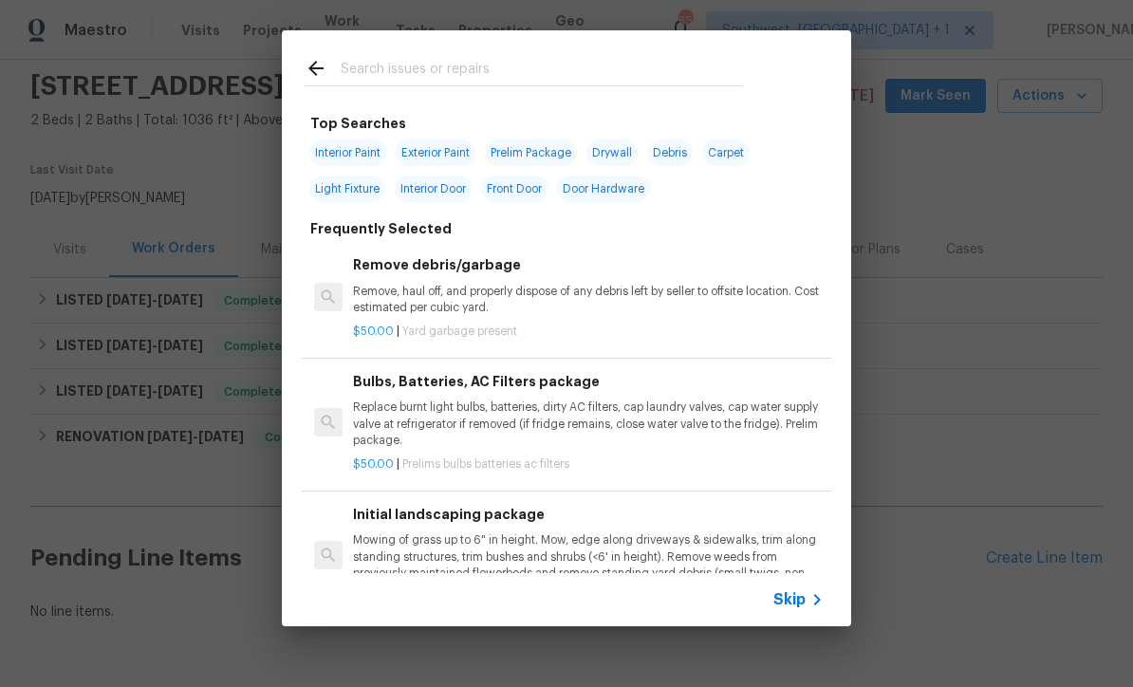
click at [810, 605] on icon at bounding box center [816, 599] width 23 height 23
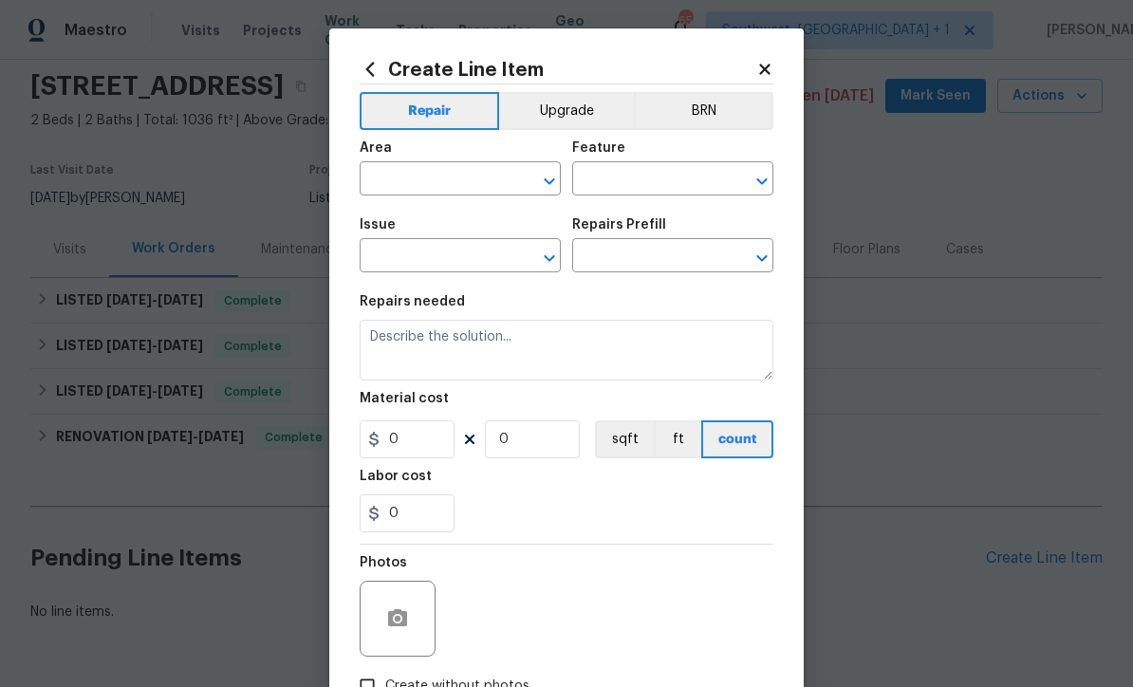
click at [384, 178] on input "text" at bounding box center [433, 180] width 148 height 29
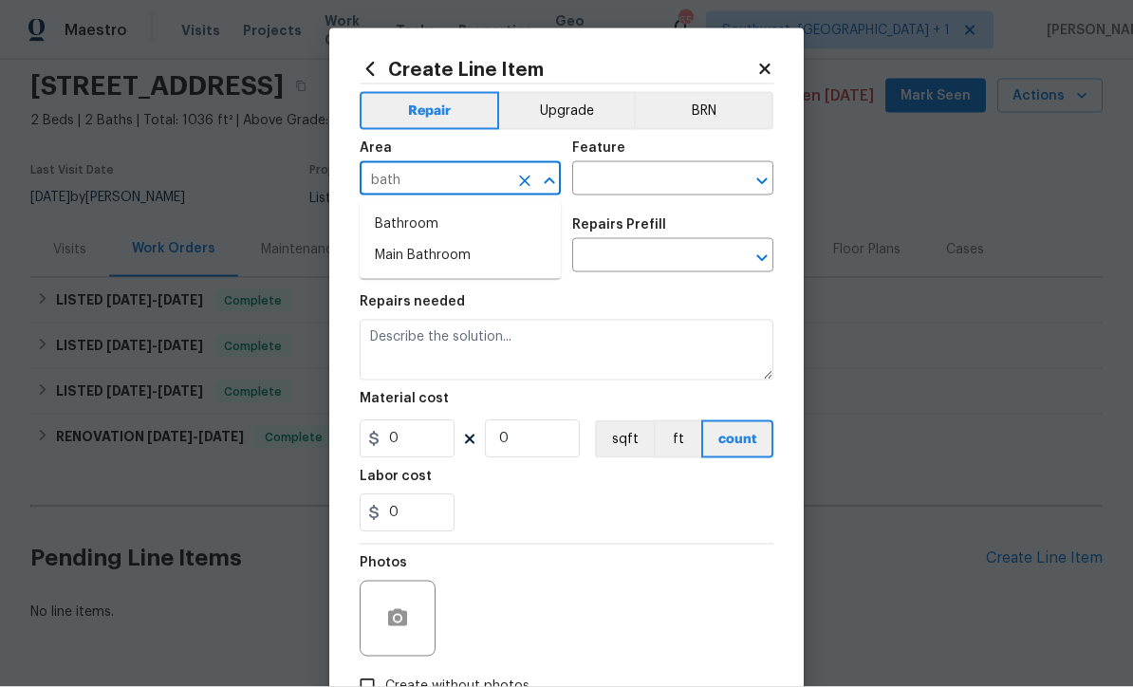
click at [388, 235] on li "Bathroom" at bounding box center [459, 224] width 201 height 31
type input "Bathroom"
click at [669, 184] on input "text" at bounding box center [646, 180] width 148 height 29
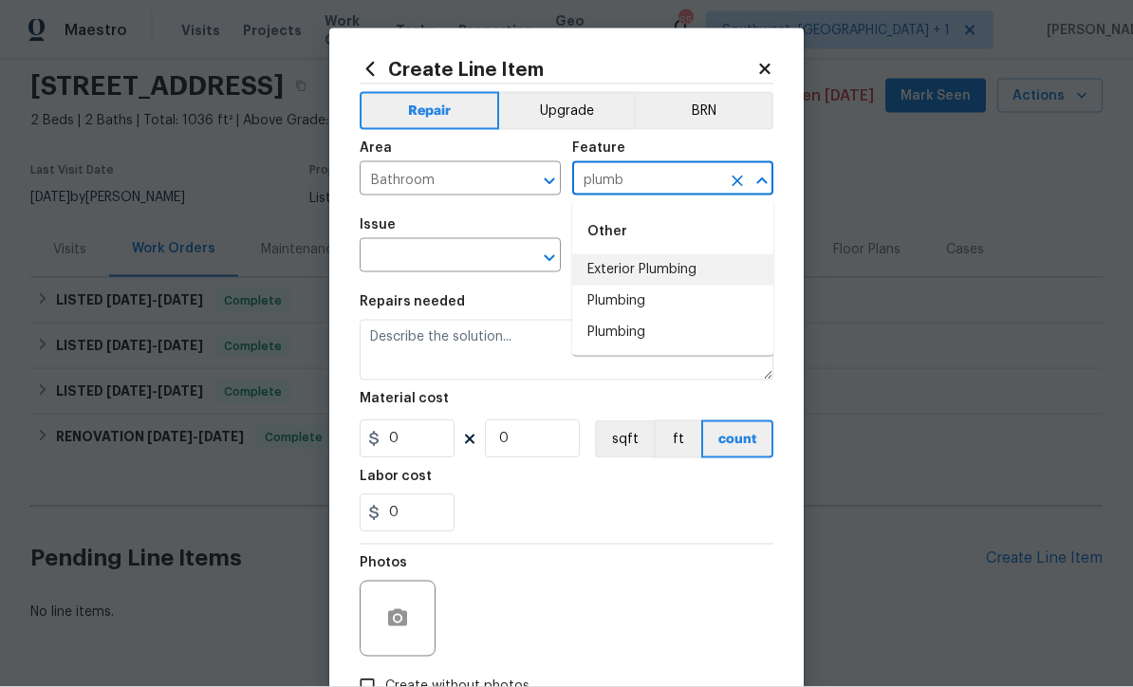
click at [642, 274] on li "Exterior Plumbing" at bounding box center [672, 269] width 201 height 31
type input "Exterior Plumbing"
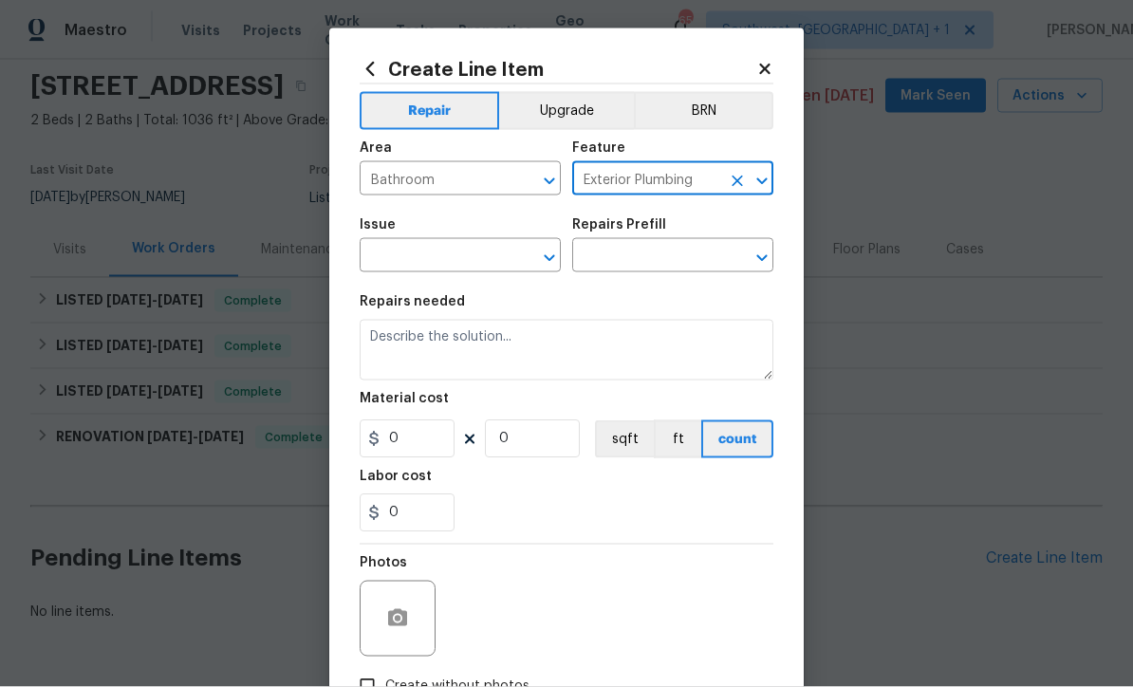
click at [742, 181] on icon "Clear" at bounding box center [737, 181] width 19 height 19
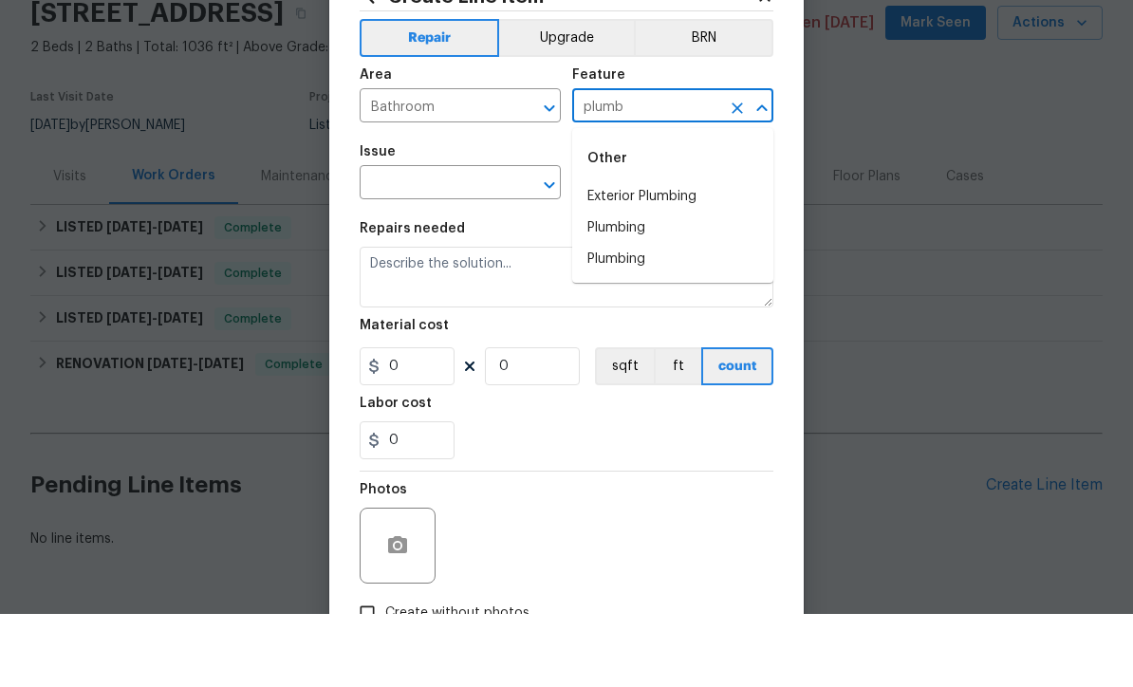
click at [639, 286] on li "Plumbing" at bounding box center [672, 301] width 201 height 31
type input "Plumbing"
click at [399, 243] on input "text" at bounding box center [433, 257] width 148 height 29
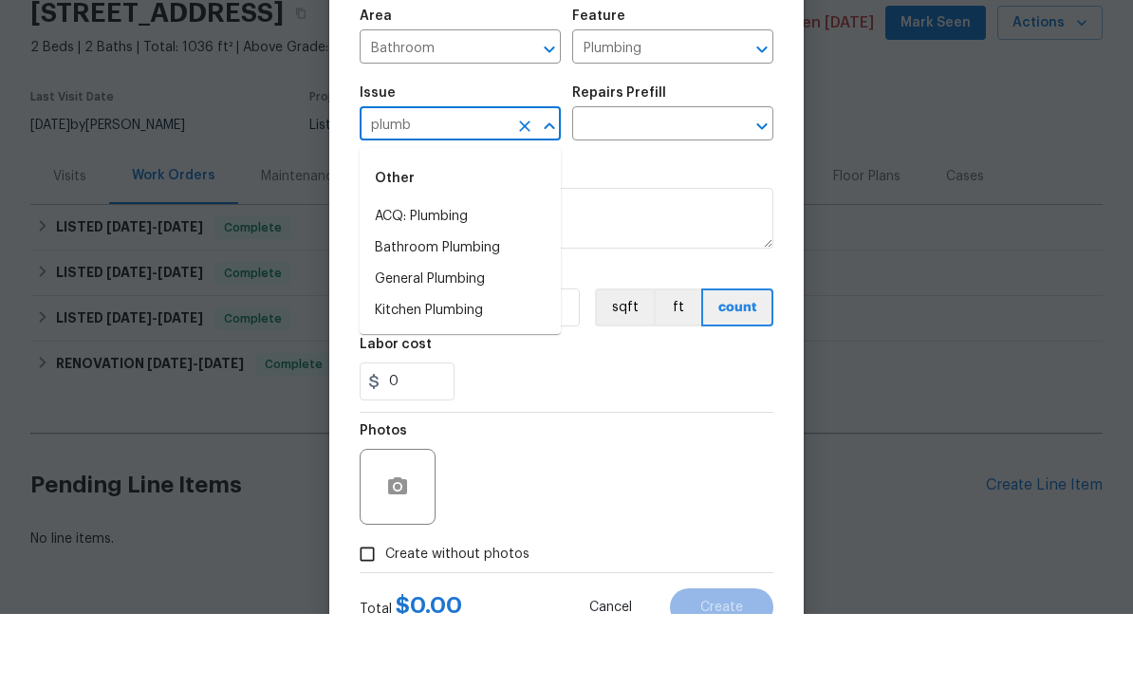
scroll to position [57, 0]
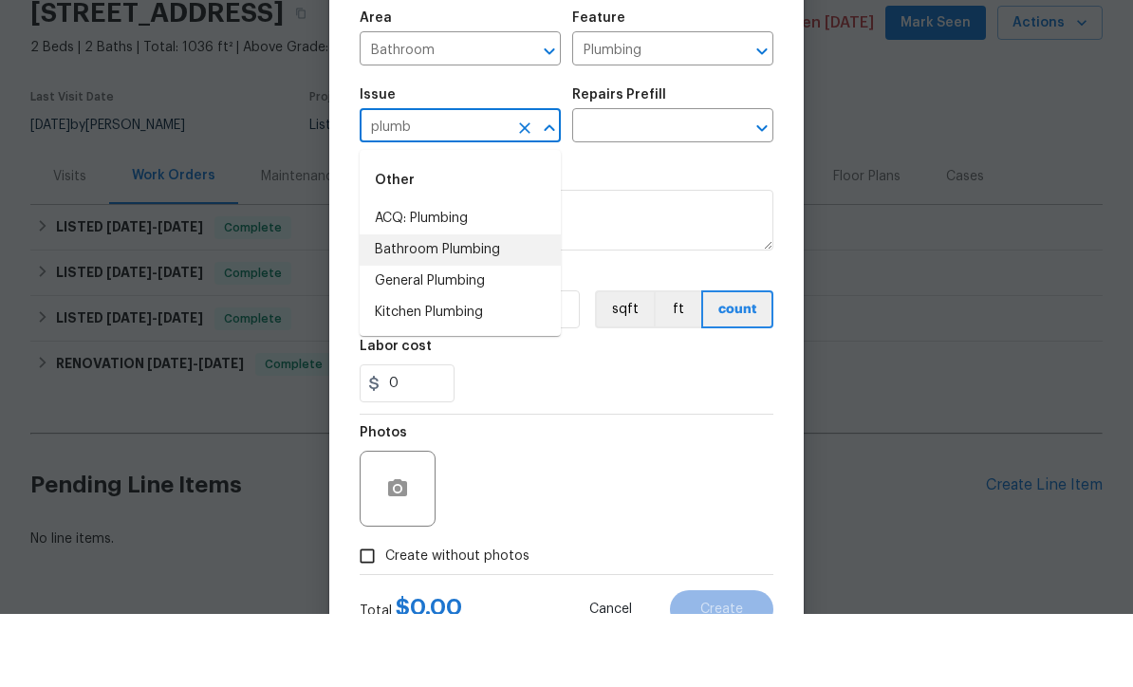
click at [392, 307] on li "Bathroom Plumbing" at bounding box center [459, 322] width 201 height 31
type input "Bathroom Plumbing"
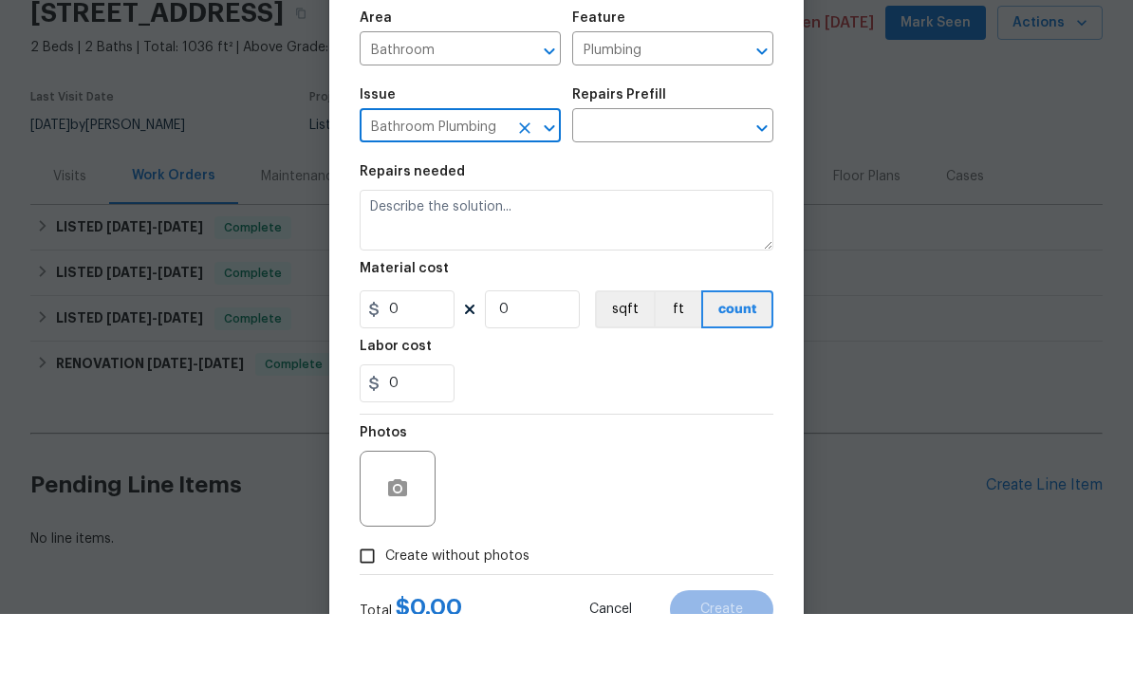
click at [670, 186] on input "text" at bounding box center [646, 200] width 148 height 29
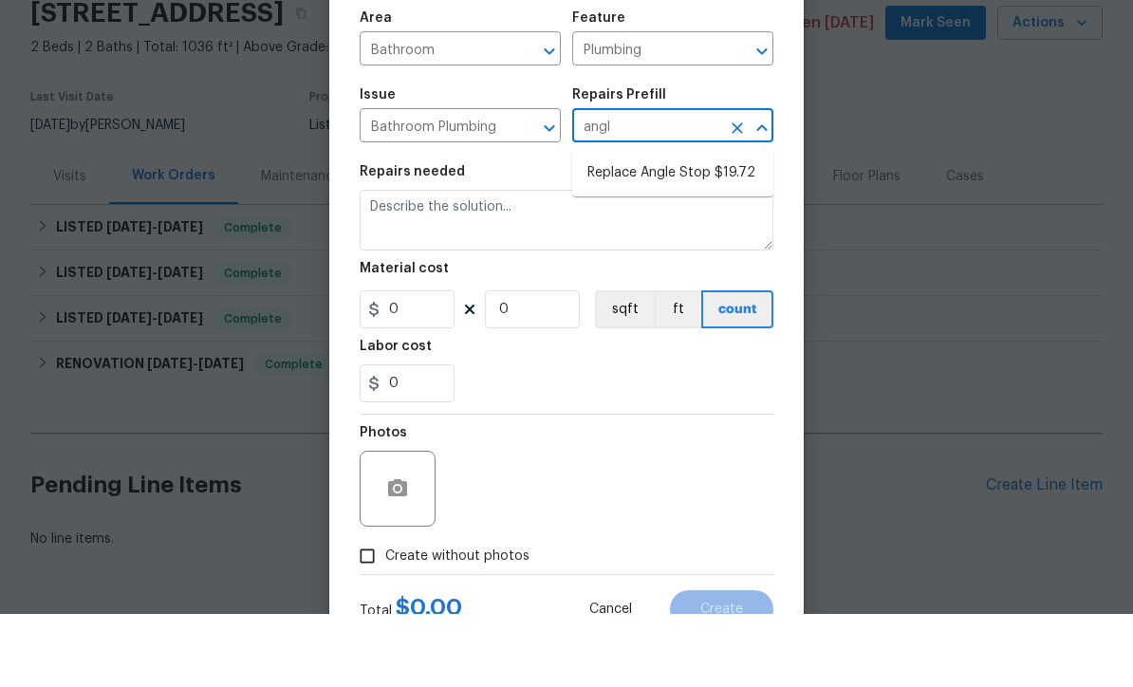
click at [692, 230] on li "Replace Angle Stop $19.72" at bounding box center [672, 245] width 201 height 31
type input "Replace Angle Stop $19.72"
type textarea "Remove the existing bathroom angle stop/valve and repalce with new. Ensure that…"
type input "1"
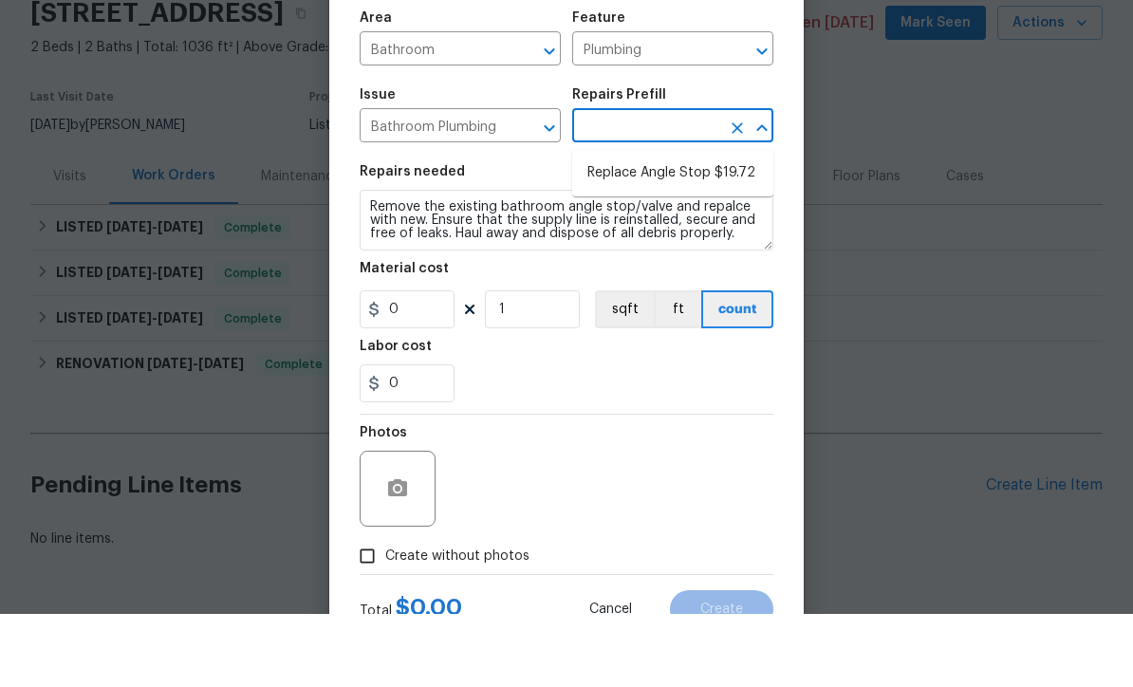
type input "Replace Angle Stop $19.72"
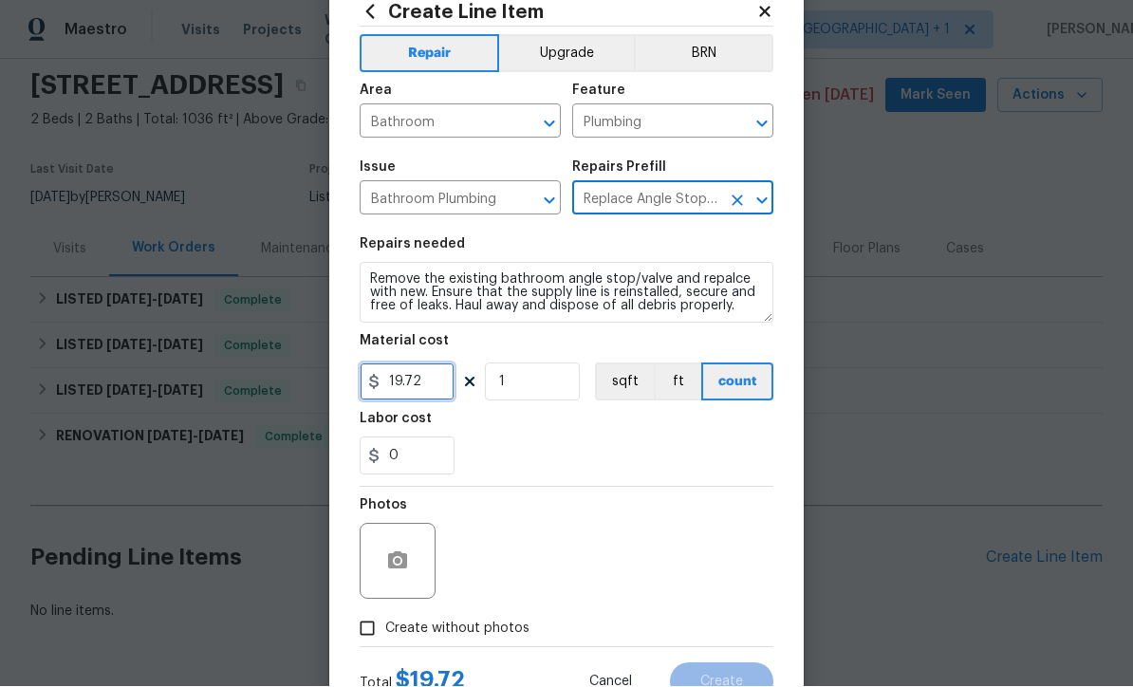
click at [426, 393] on input "19.72" at bounding box center [406, 382] width 95 height 38
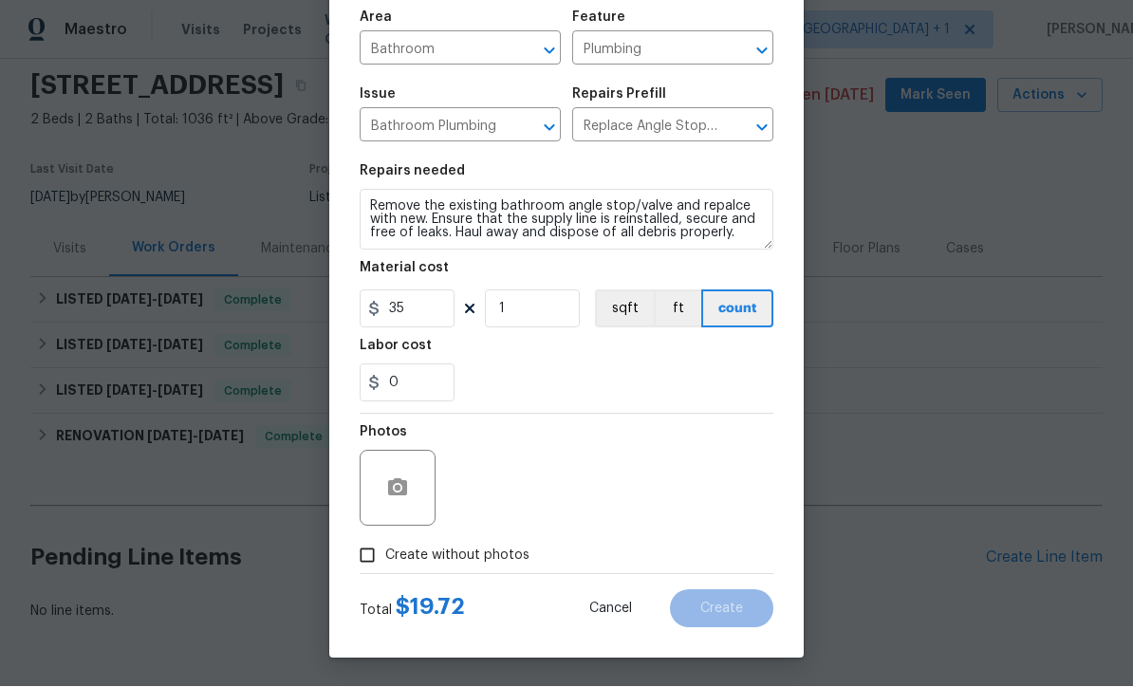
scroll to position [134, 0]
type input "35"
click at [357, 562] on input "Create without photos" at bounding box center [367, 556] width 36 height 36
checkbox input "true"
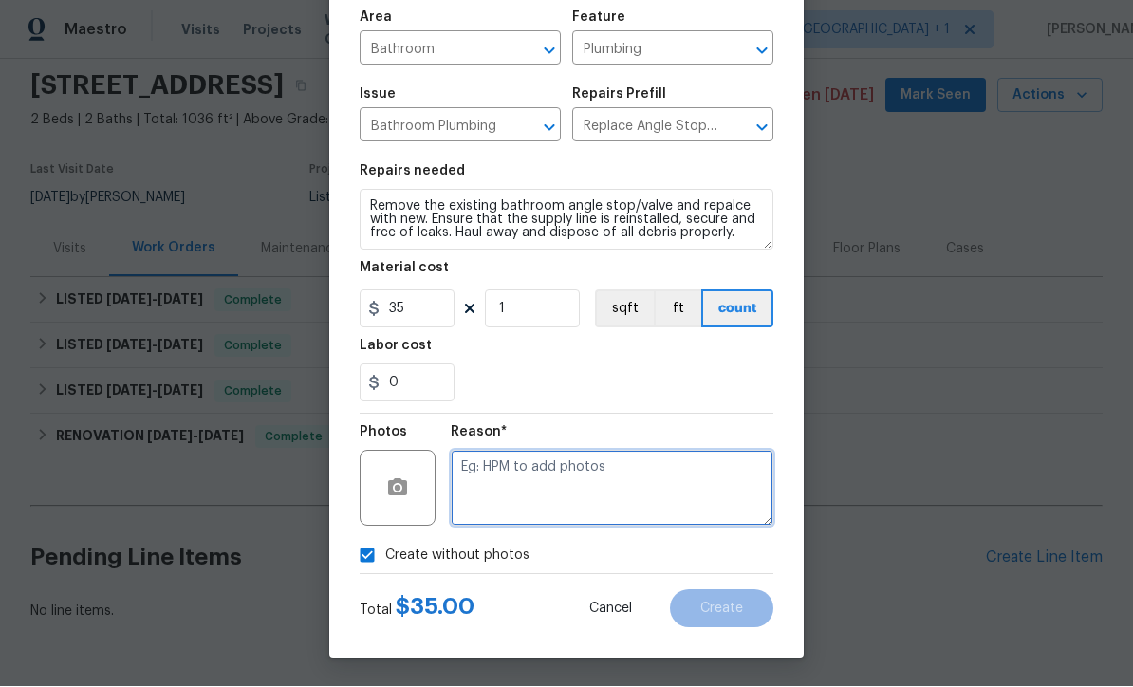
click at [641, 503] on textarea at bounding box center [612, 489] width 323 height 76
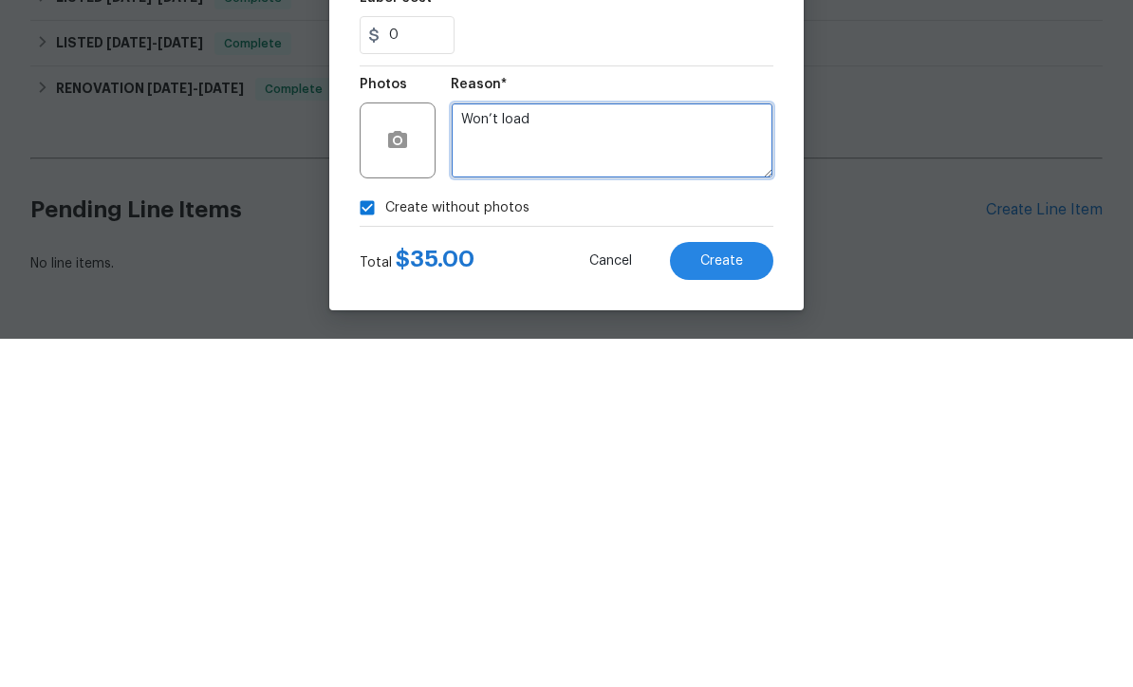
type textarea "Won’t load"
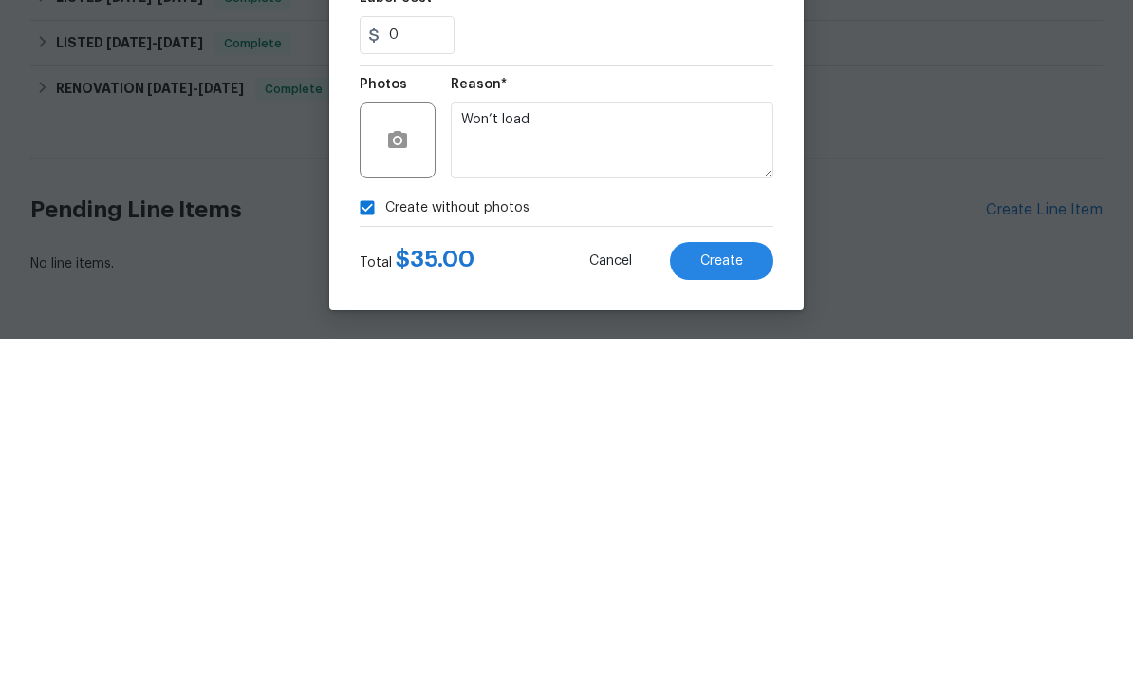
click at [727, 602] on span "Create" at bounding box center [721, 609] width 43 height 14
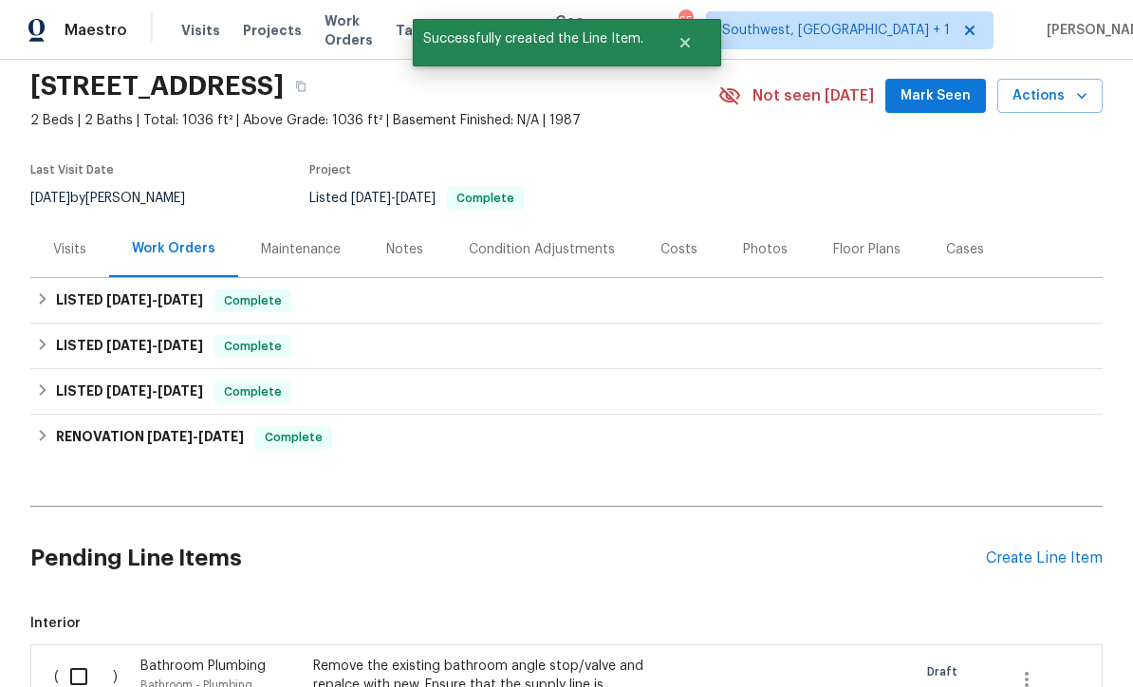
click at [1052, 549] on div "Create Line Item" at bounding box center [1044, 558] width 117 height 18
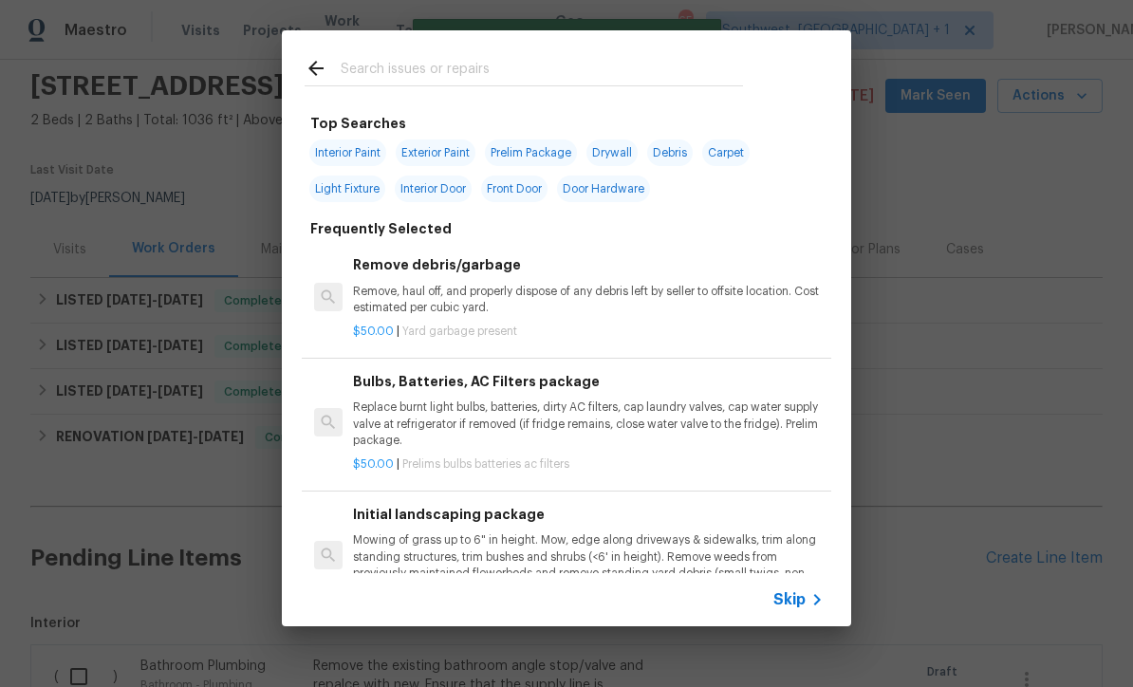
click at [807, 610] on icon at bounding box center [816, 599] width 23 height 23
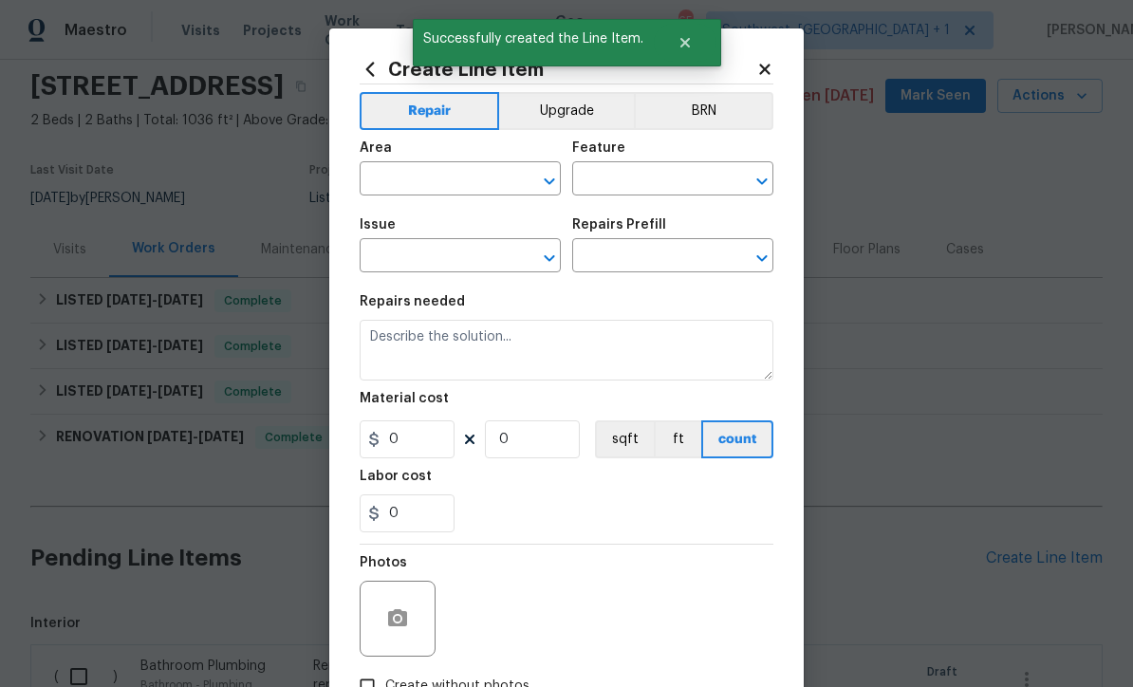
click at [386, 182] on input "text" at bounding box center [433, 180] width 148 height 29
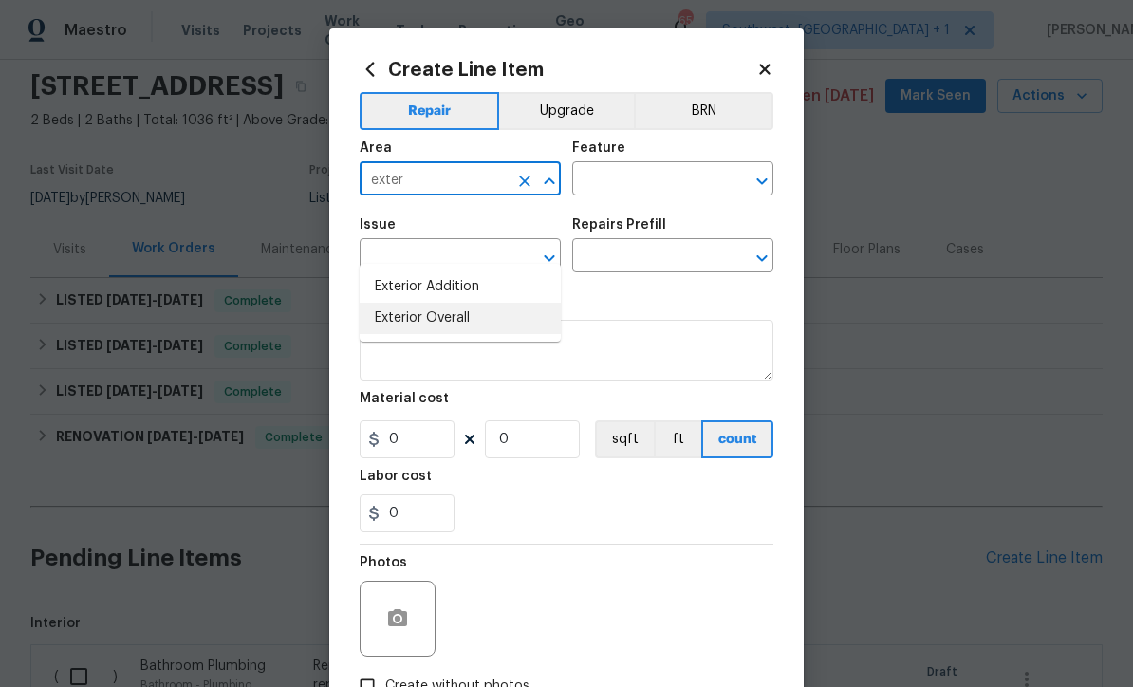
click at [458, 303] on li "Exterior Overall" at bounding box center [459, 318] width 201 height 31
type input "Exterior Overall"
click at [681, 171] on input "text" at bounding box center [646, 180] width 148 height 29
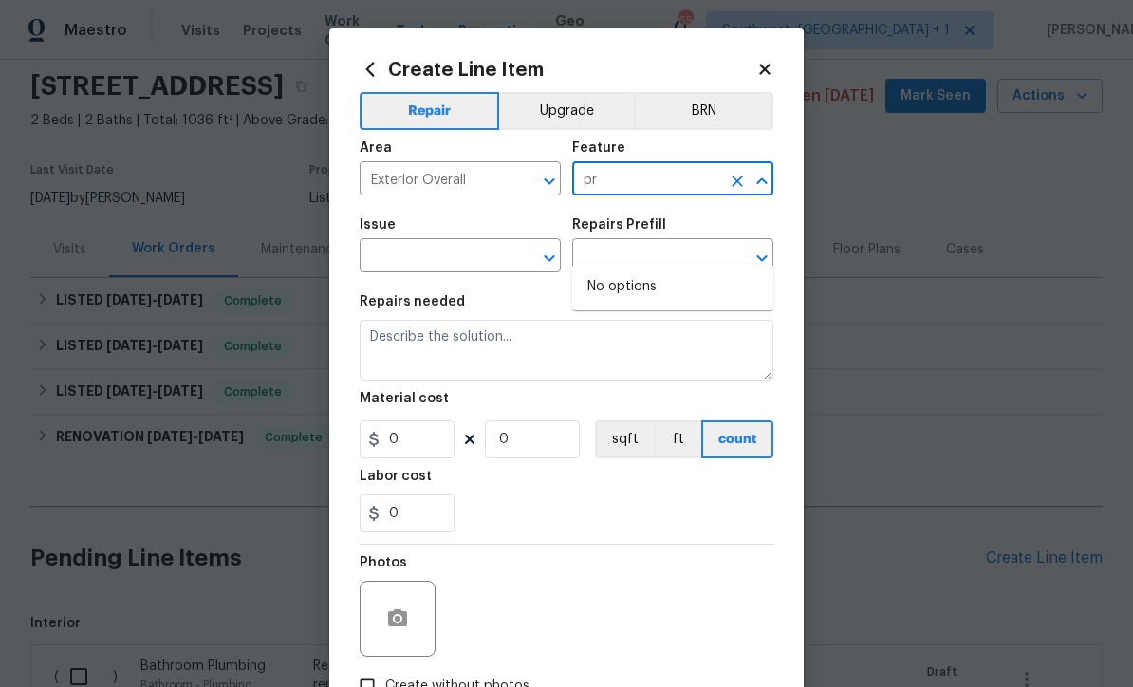
type input "p"
click at [625, 317] on li "Siding" at bounding box center [672, 332] width 201 height 31
type input "Siding"
click at [482, 257] on input "text" at bounding box center [433, 257] width 148 height 29
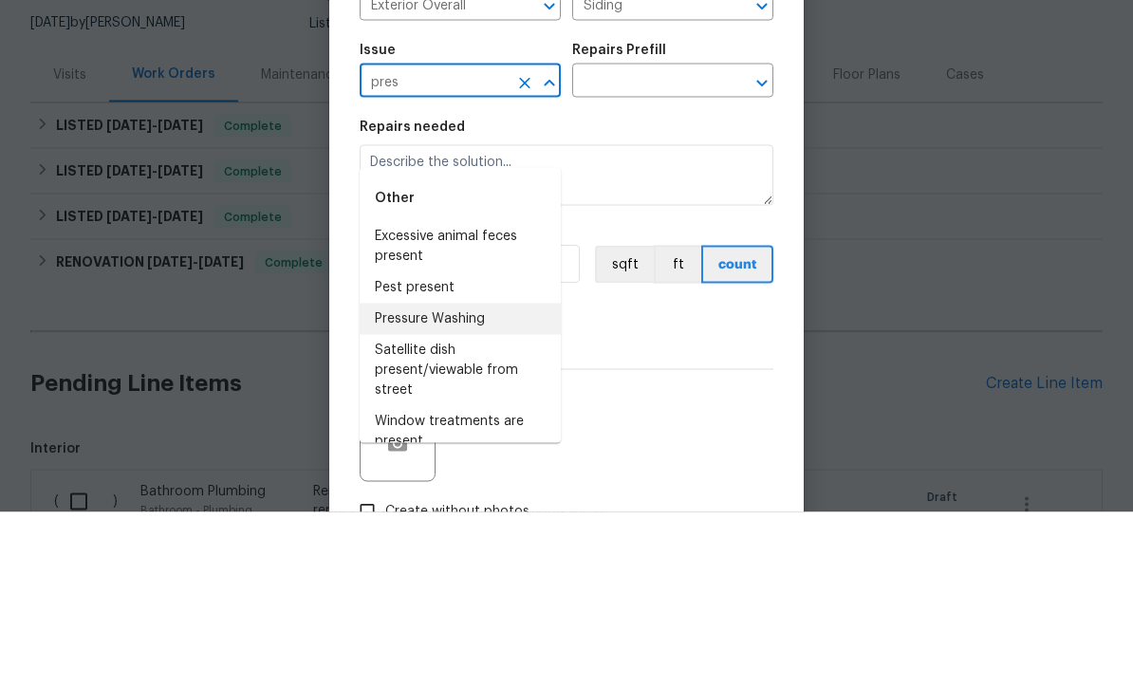
click at [483, 478] on li "Pressure Washing" at bounding box center [459, 493] width 201 height 31
type input "Pressure Washing"
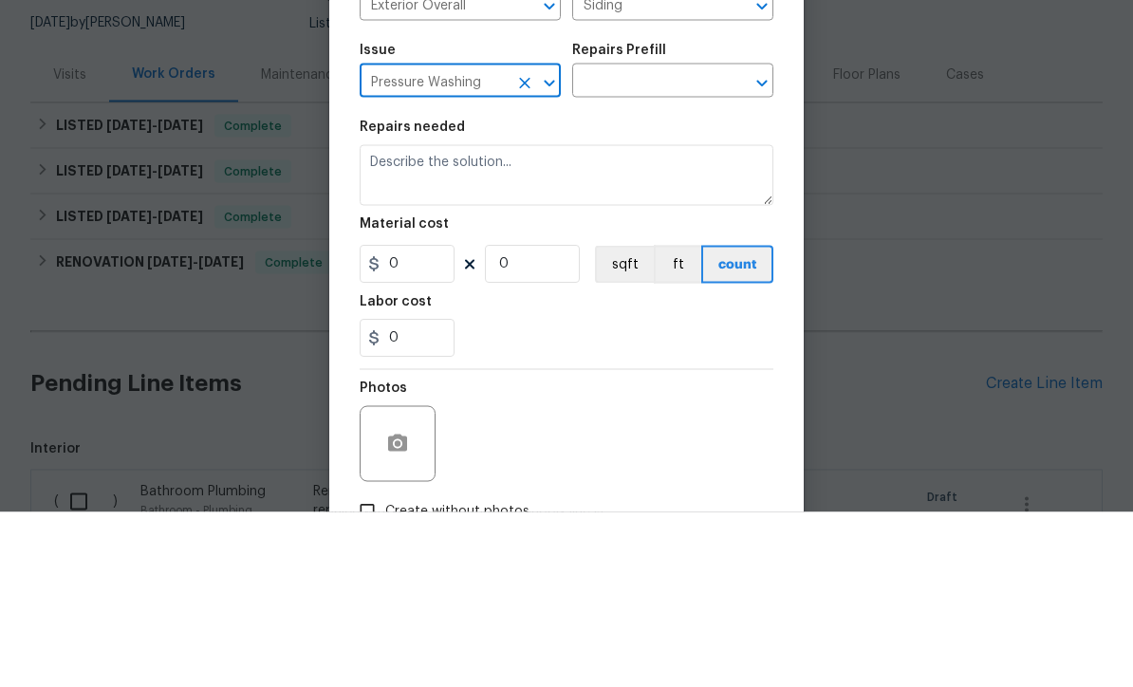
click at [685, 243] on input "text" at bounding box center [646, 257] width 148 height 29
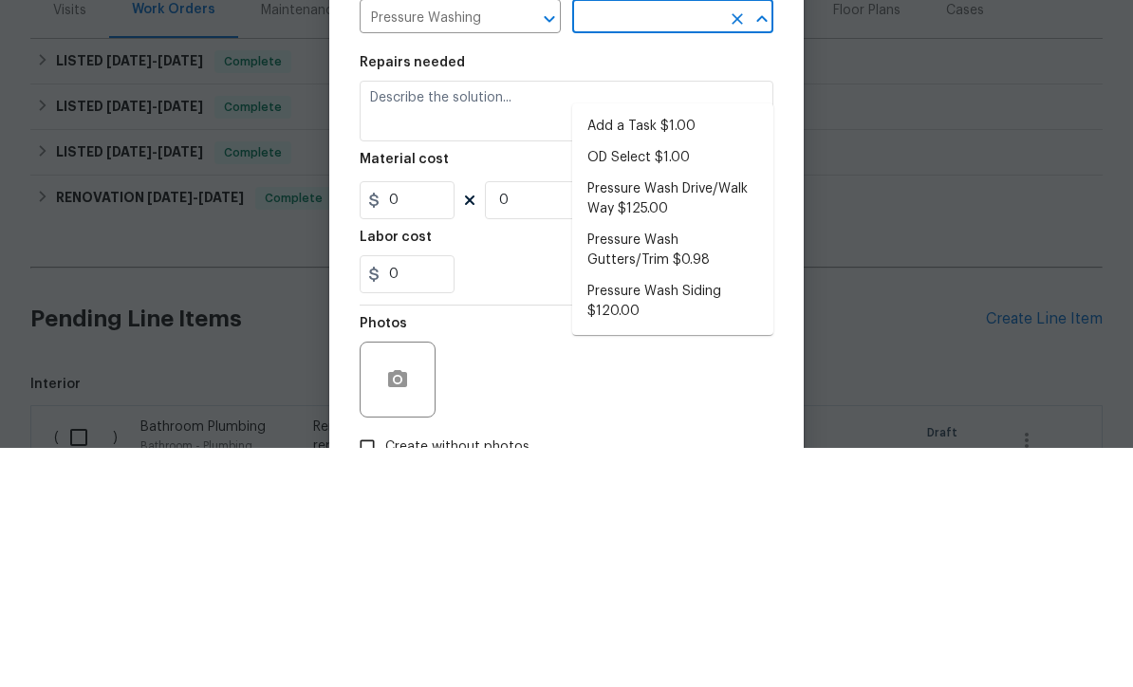
click at [704, 515] on li "Pressure Wash Siding $120.00" at bounding box center [672, 540] width 201 height 51
type input "Pressure Wash Siding $120.00"
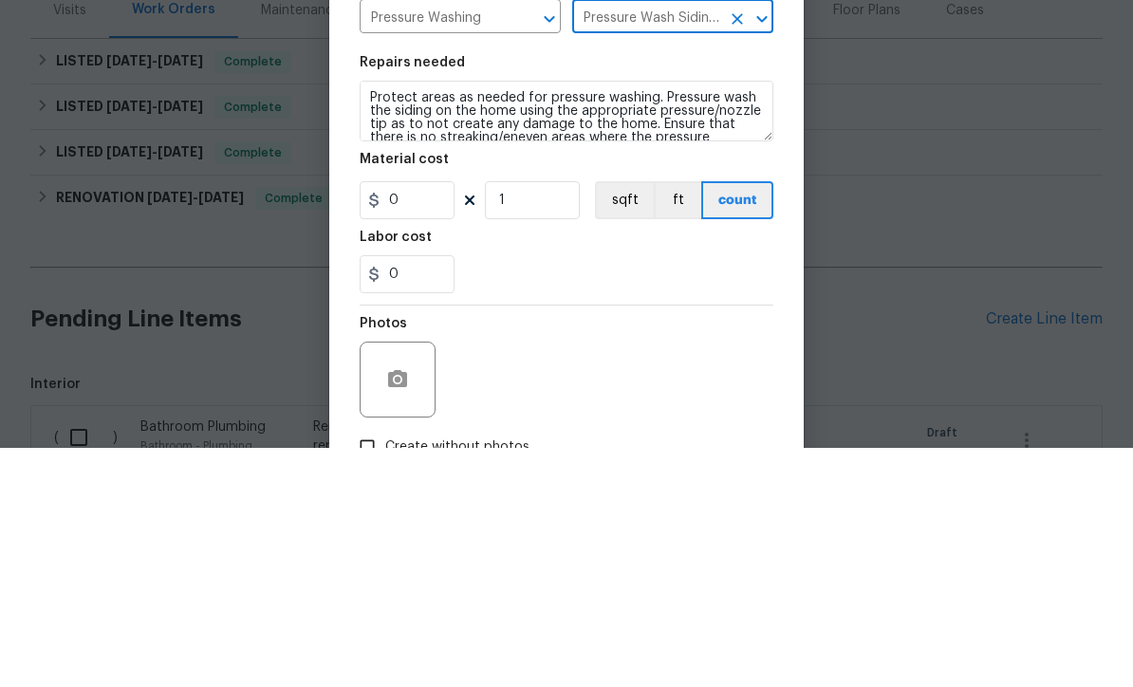
type textarea "Protect areas as needed for pressure washing. Pressure wash the siding on the h…"
type input "1"
type input "Pressure Wash Siding $120.00"
click at [448, 420] on input "120" at bounding box center [406, 439] width 95 height 38
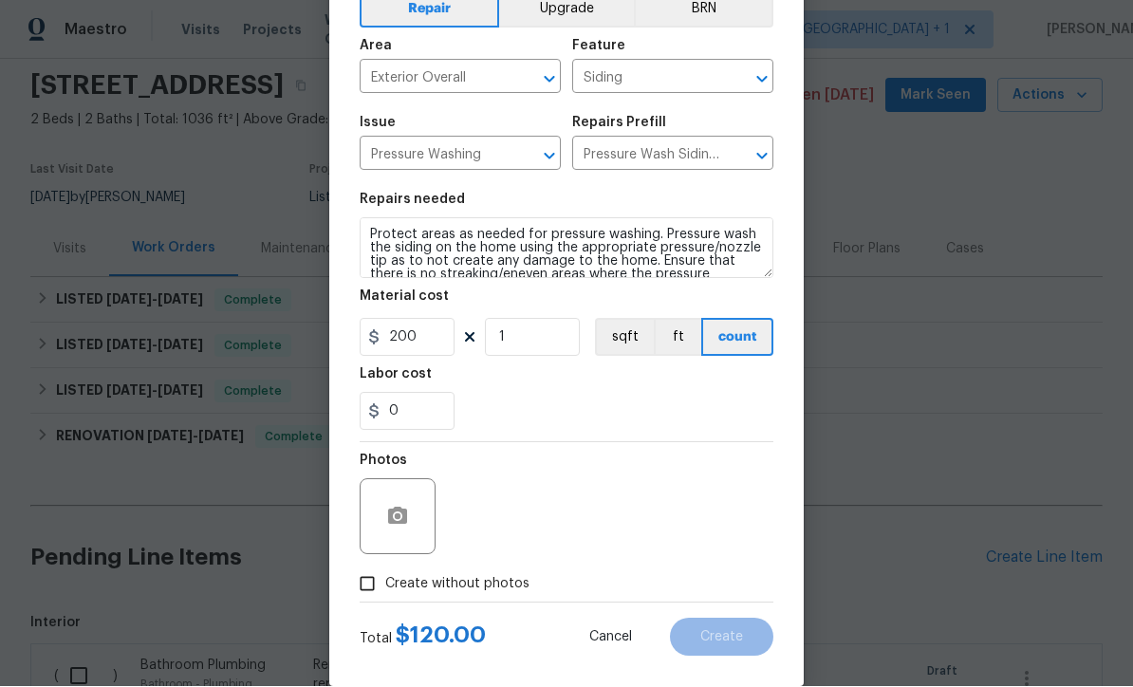
scroll to position [102, 0]
type input "200"
click at [362, 593] on input "Create without photos" at bounding box center [367, 583] width 36 height 36
checkbox input "true"
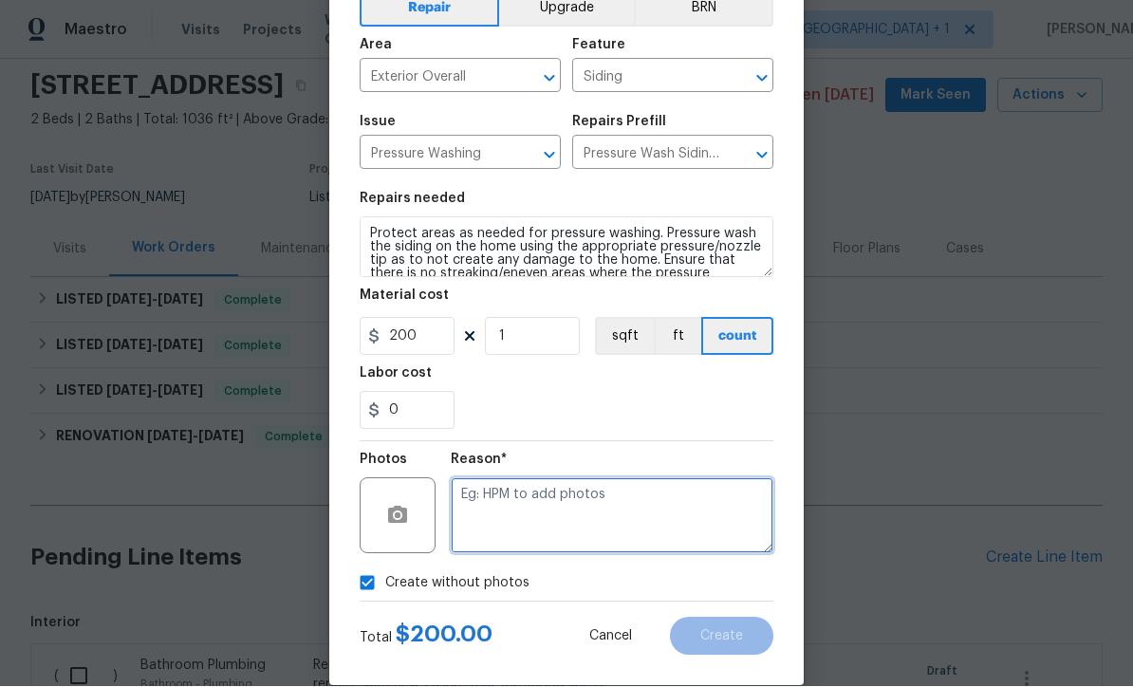
click at [657, 524] on textarea at bounding box center [612, 516] width 323 height 76
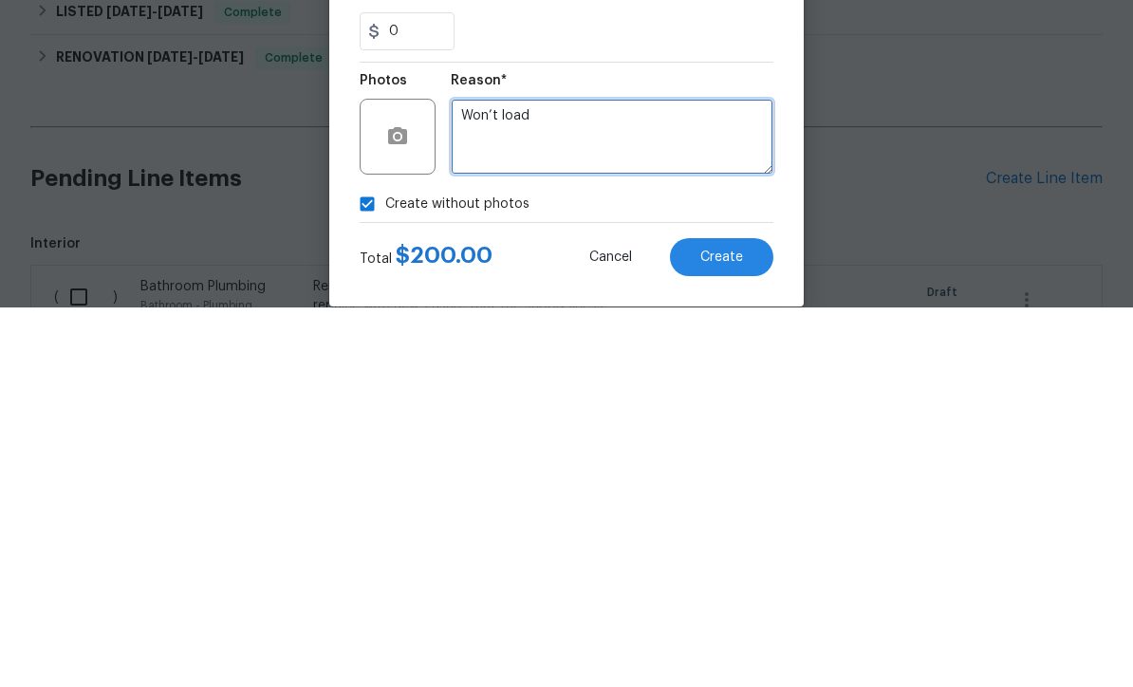
type textarea "Won’t load"
click at [731, 630] on span "Create" at bounding box center [721, 637] width 43 height 14
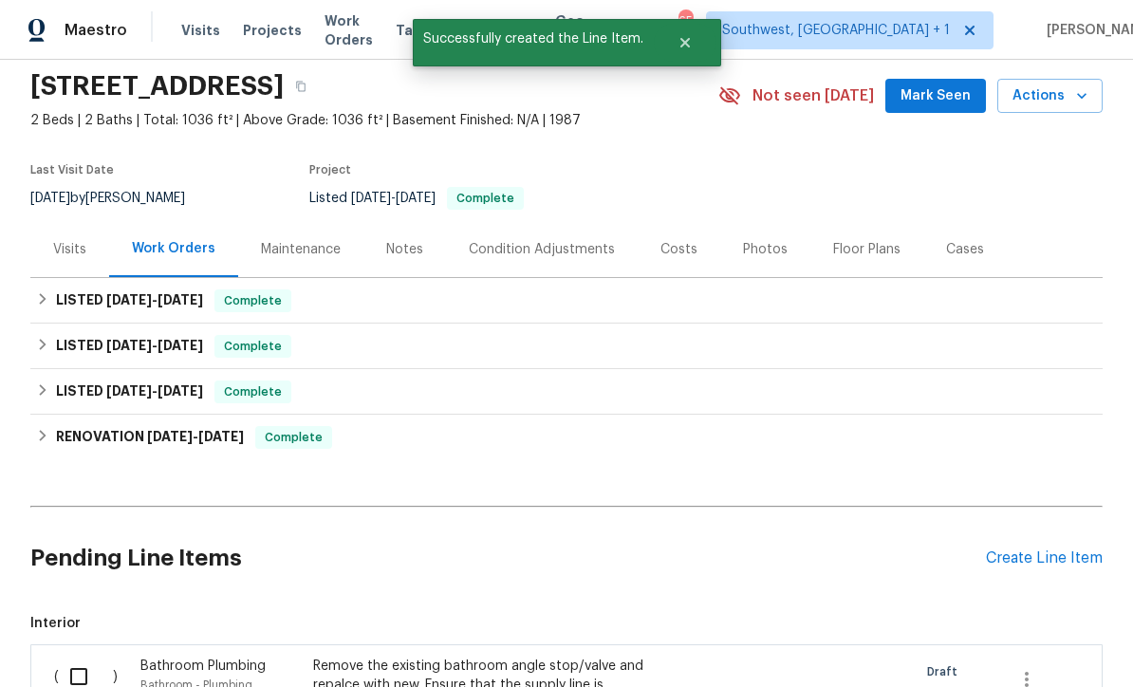
click at [1063, 549] on div "Create Line Item" at bounding box center [1044, 558] width 117 height 18
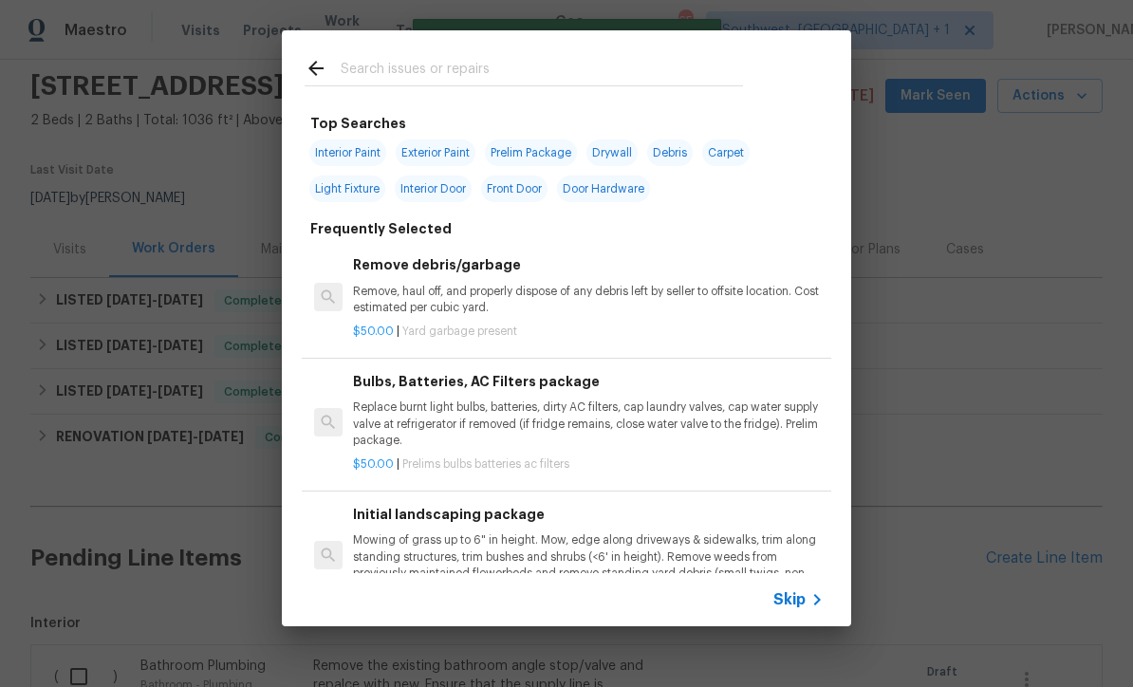
click at [803, 607] on span "Skip" at bounding box center [789, 599] width 32 height 19
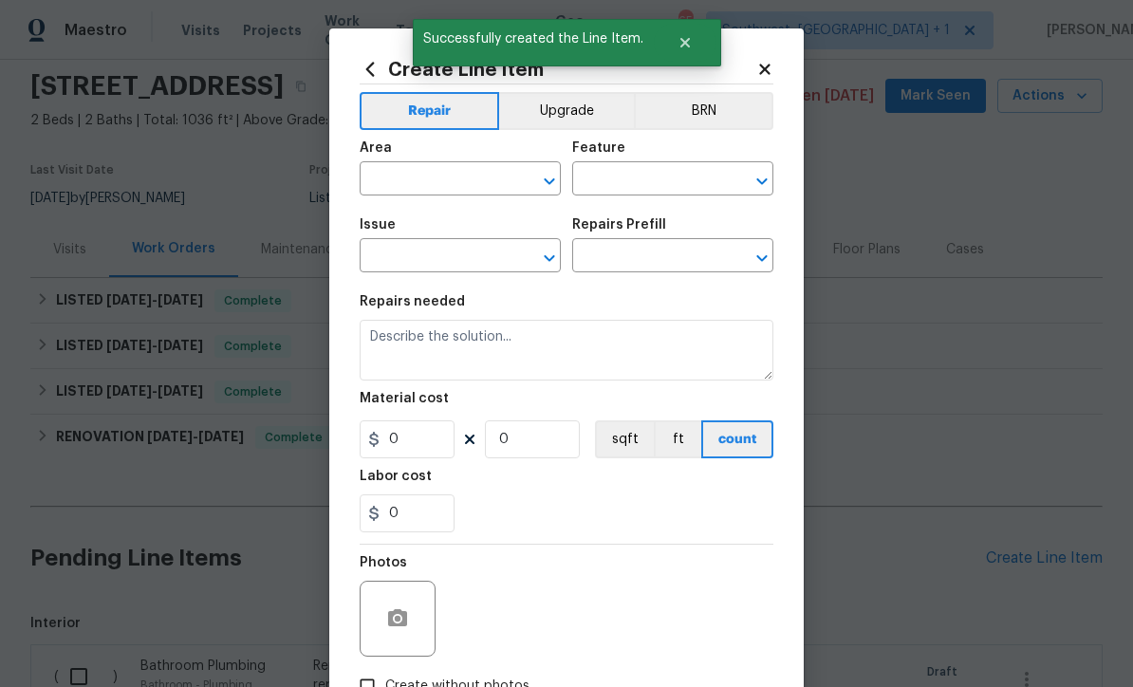
click at [434, 173] on input "text" at bounding box center [433, 180] width 148 height 29
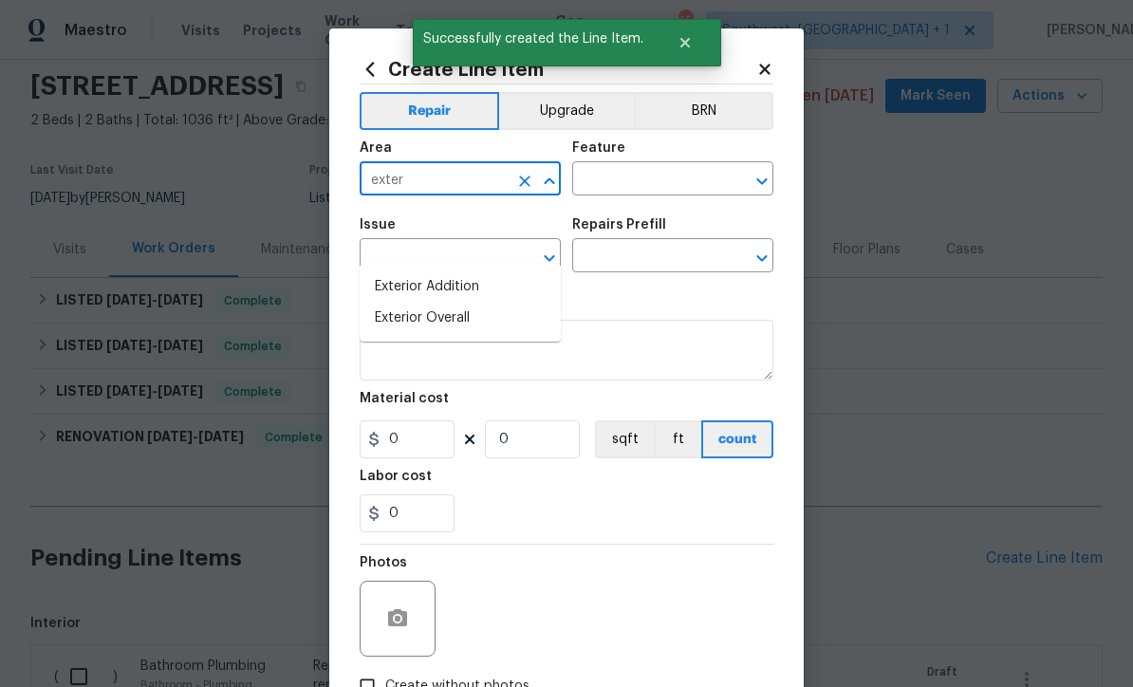
click at [475, 303] on li "Exterior Overall" at bounding box center [459, 318] width 201 height 31
type input "Exterior Overall"
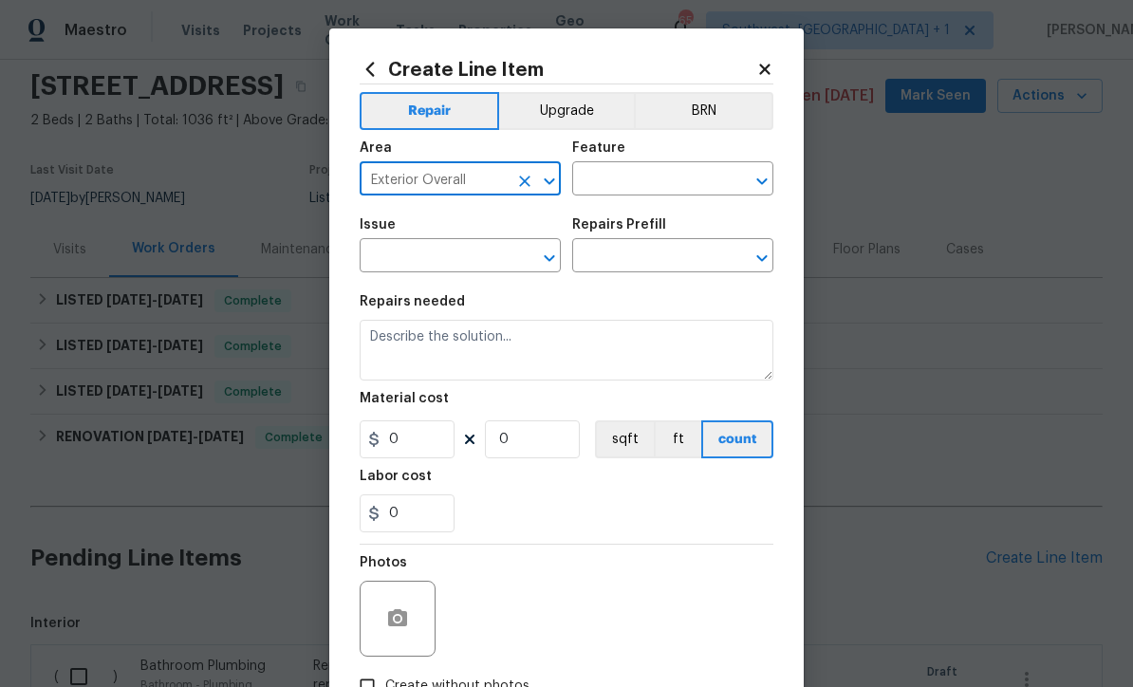
click at [646, 181] on input "text" at bounding box center [646, 180] width 148 height 29
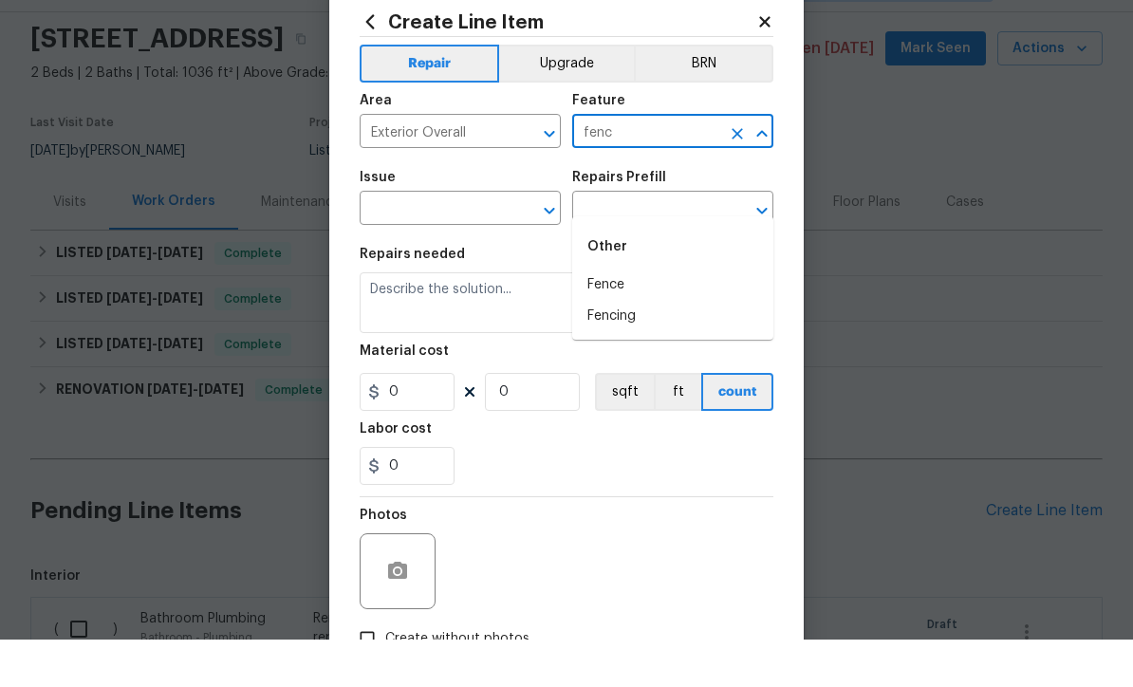
click at [651, 348] on li "Fencing" at bounding box center [672, 363] width 201 height 31
type input "Fencing"
click at [408, 243] on input "text" at bounding box center [433, 257] width 148 height 29
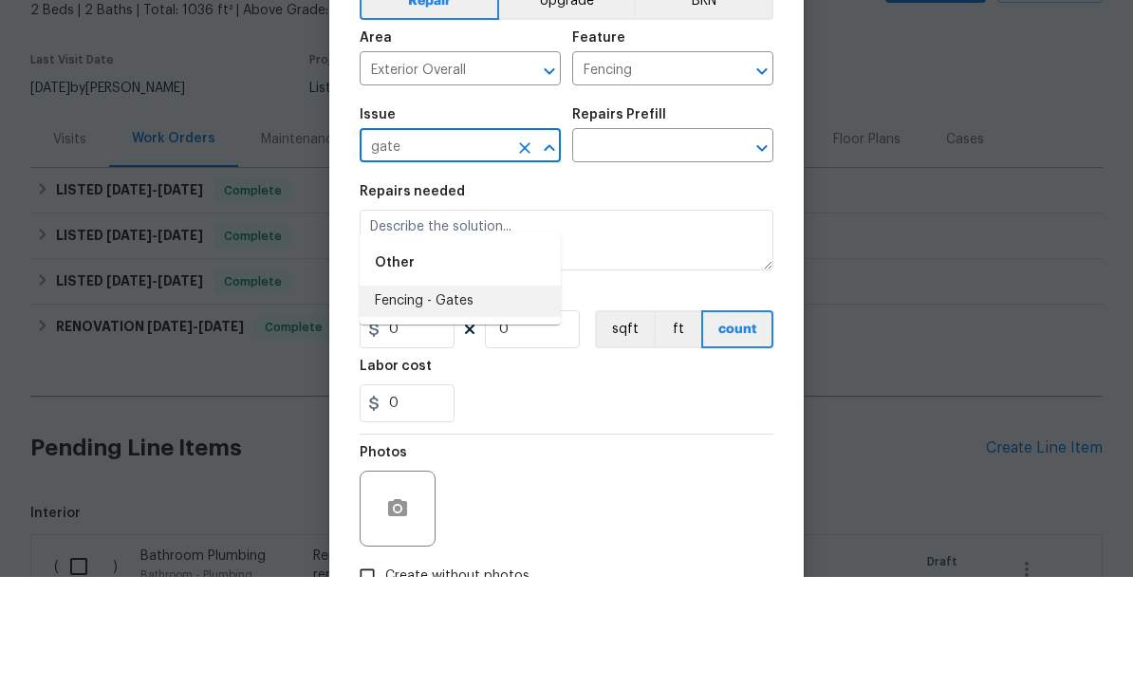
click at [475, 396] on li "Fencing - Gates" at bounding box center [459, 411] width 201 height 31
type input "Fencing - Gates"
click at [654, 243] on input "text" at bounding box center [646, 257] width 148 height 29
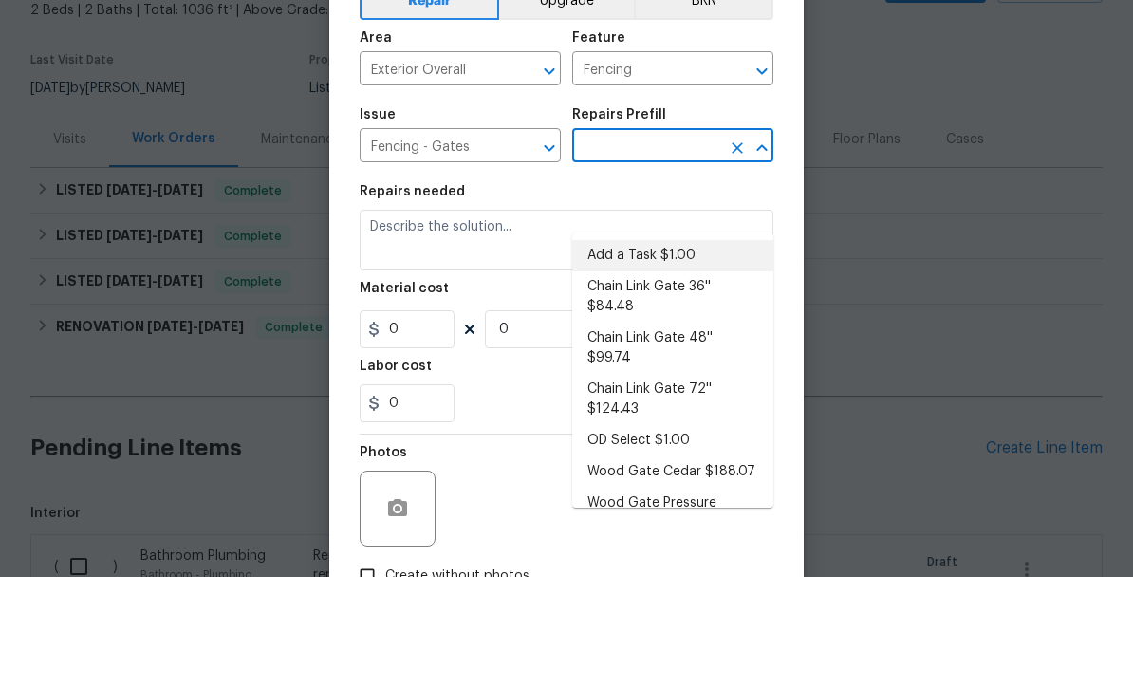
click at [685, 350] on li "Add a Task $1.00" at bounding box center [672, 365] width 201 height 31
type input "Add a Task $1.00"
type textarea "HPM to detail"
type input "1"
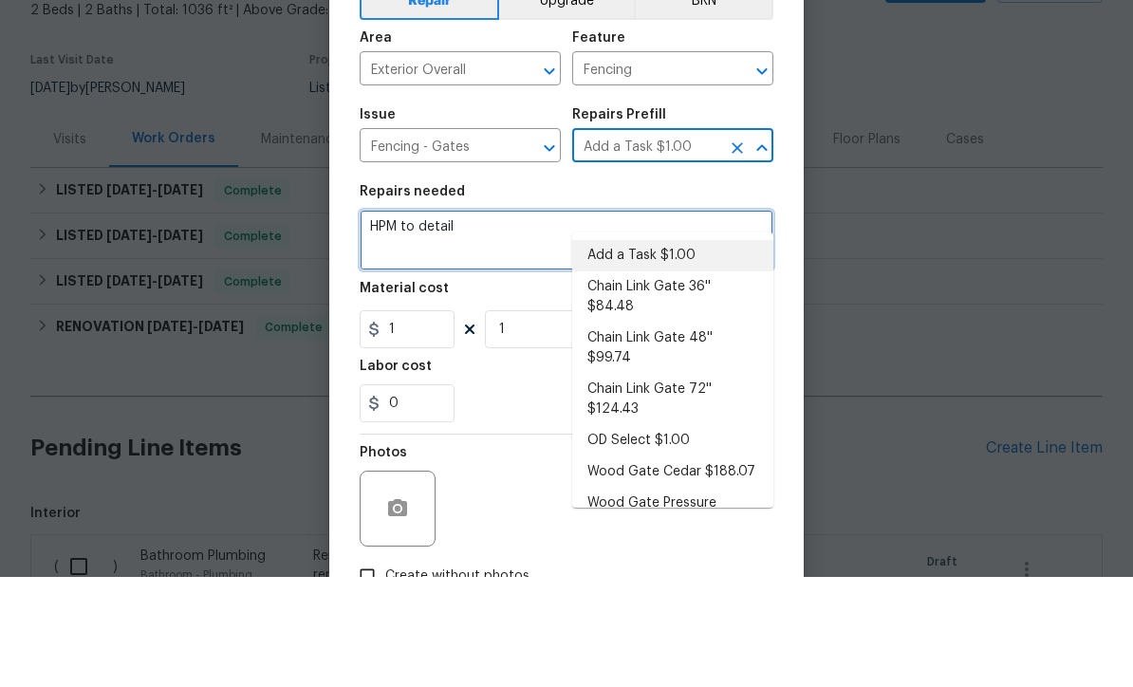
click at [622, 320] on textarea "HPM to detail" at bounding box center [566, 350] width 414 height 61
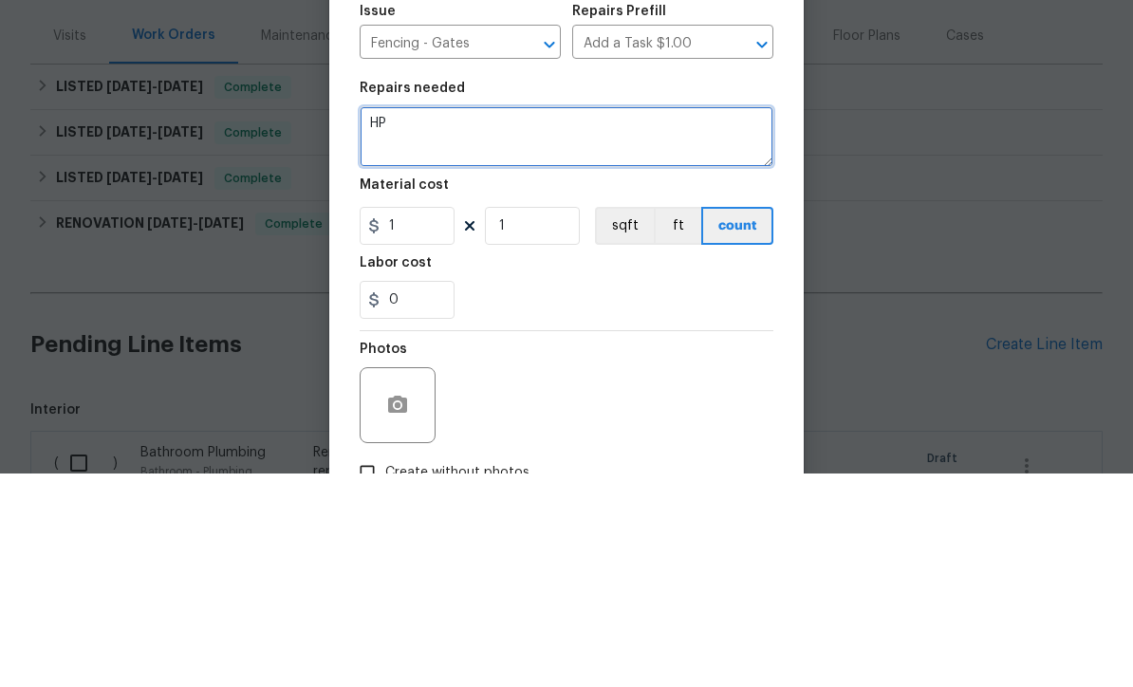
type textarea "H"
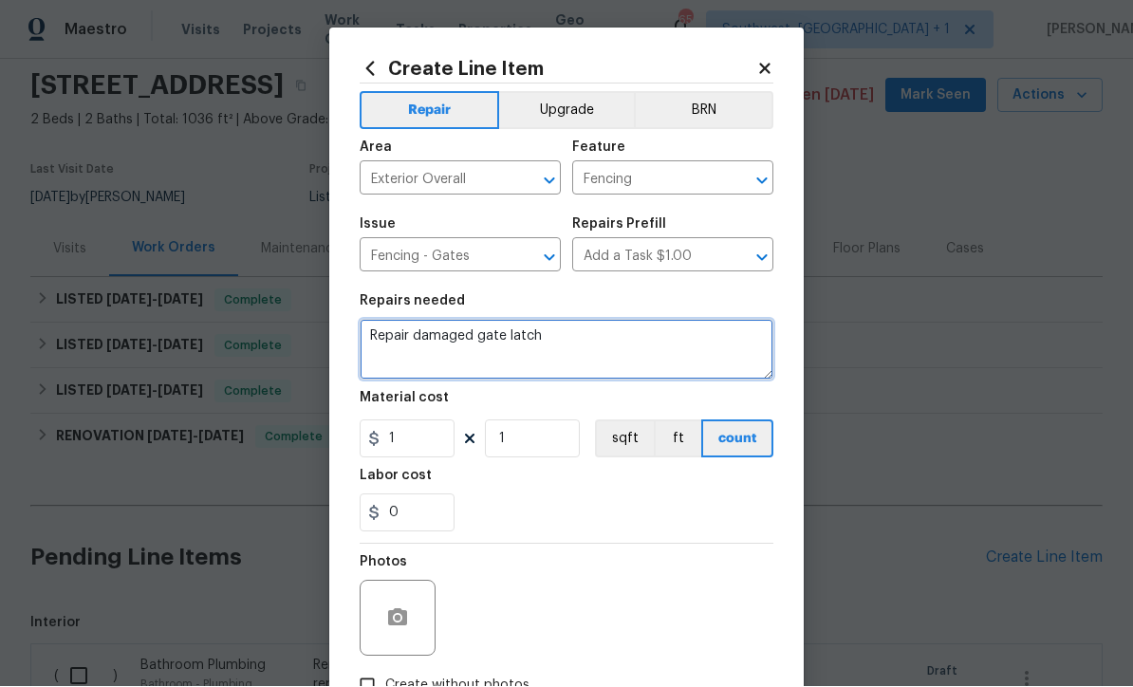
click at [662, 349] on textarea "Repair damaged gate latch" at bounding box center [566, 350] width 414 height 61
type textarea "Repair damaged gate latch/hardware"
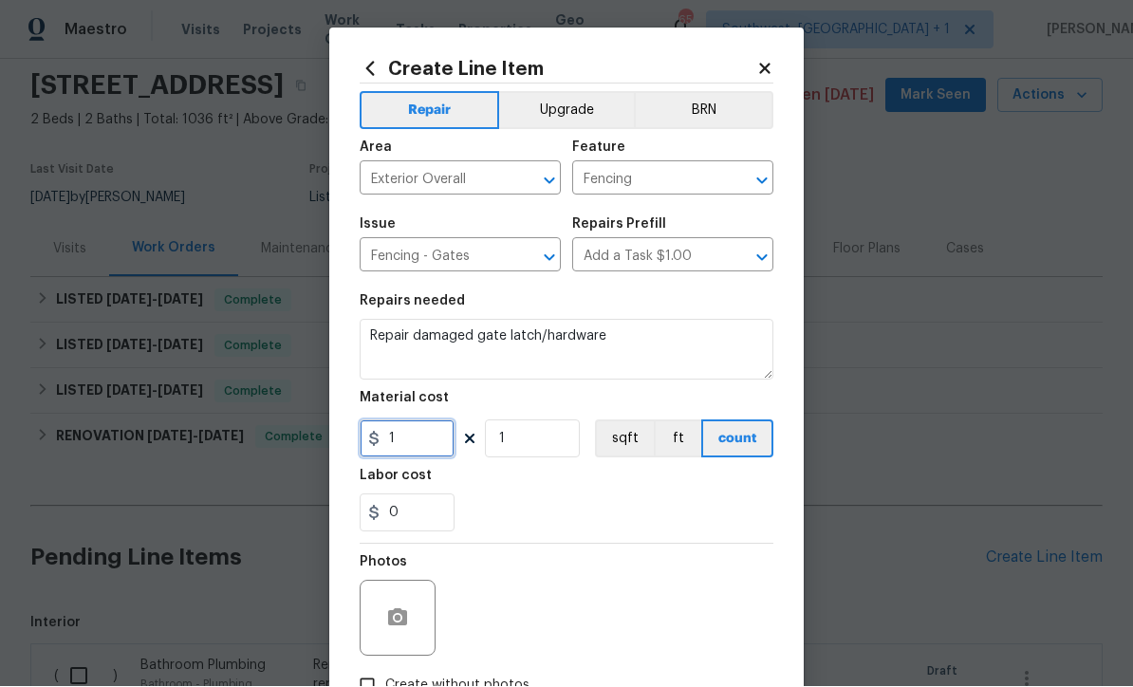
click at [410, 452] on input "1" at bounding box center [406, 439] width 95 height 38
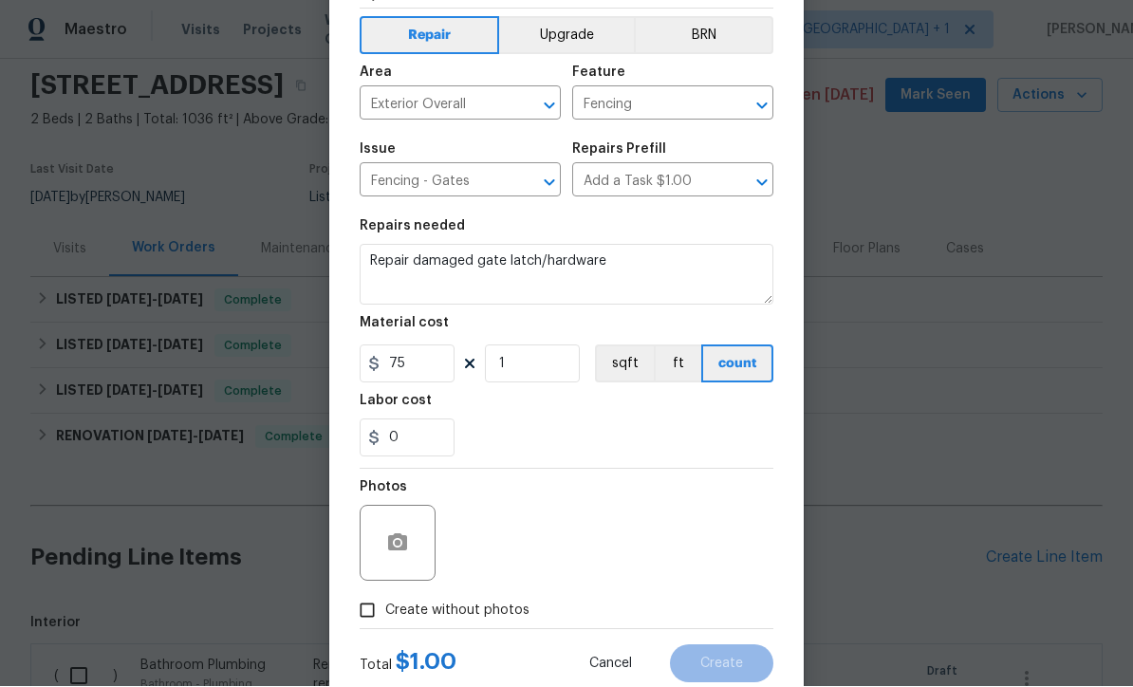
scroll to position [134, 0]
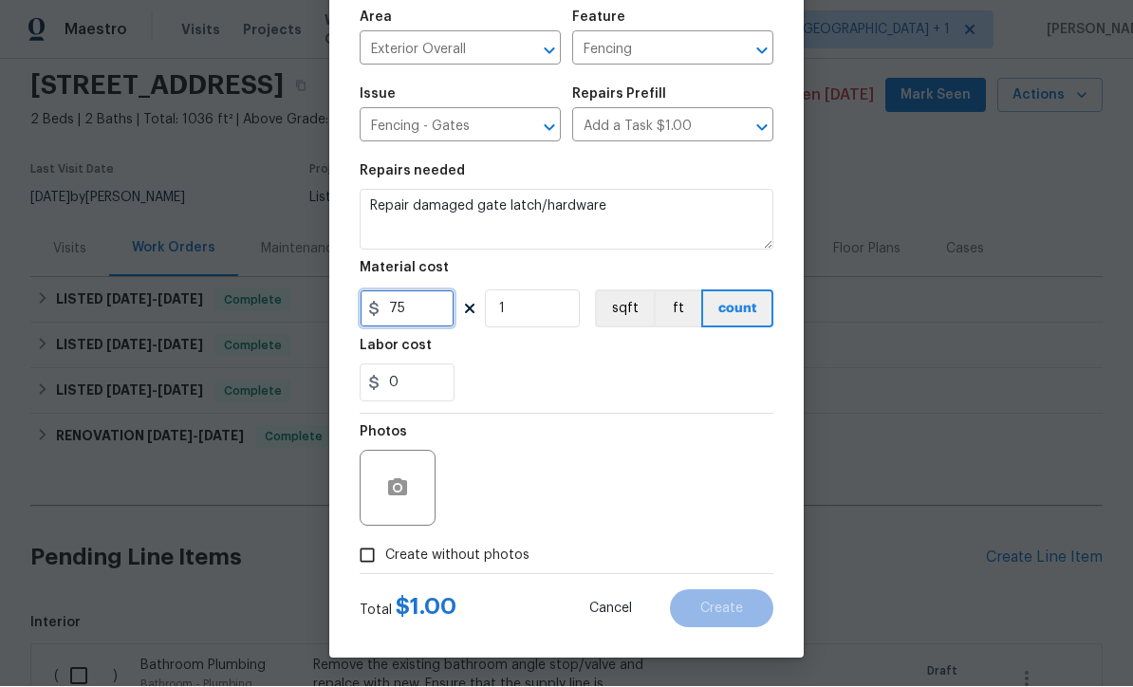
type input "75"
click at [361, 564] on input "Create without photos" at bounding box center [367, 556] width 36 height 36
checkbox input "true"
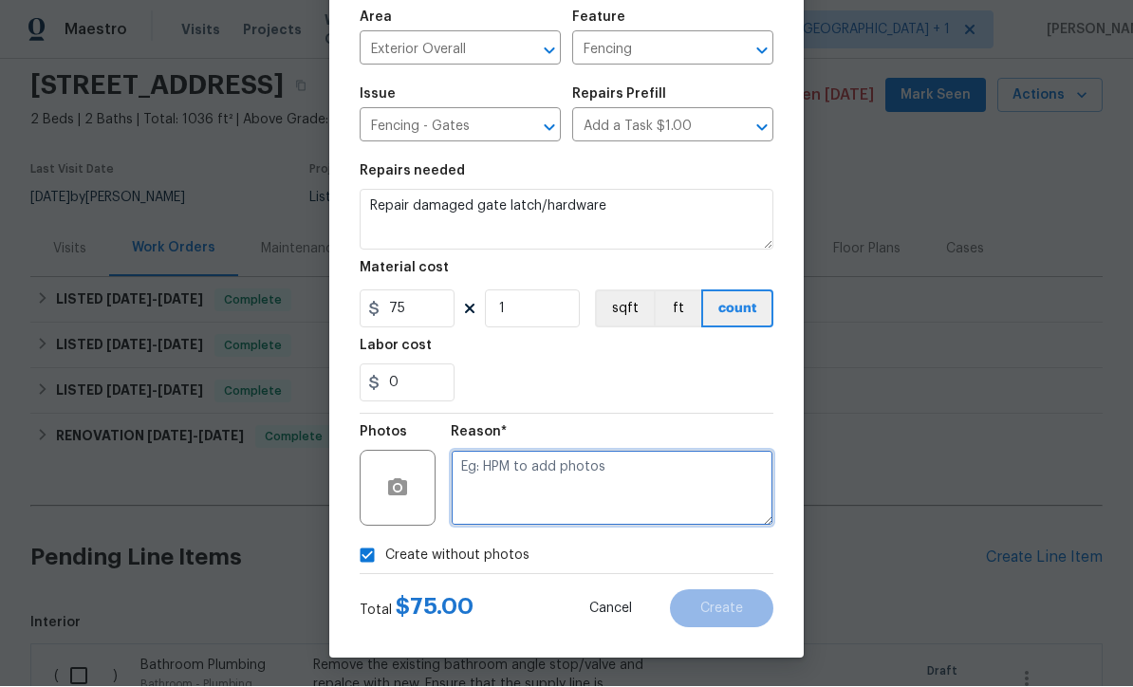
click at [663, 491] on textarea at bounding box center [612, 489] width 323 height 76
type textarea "Won’t load"
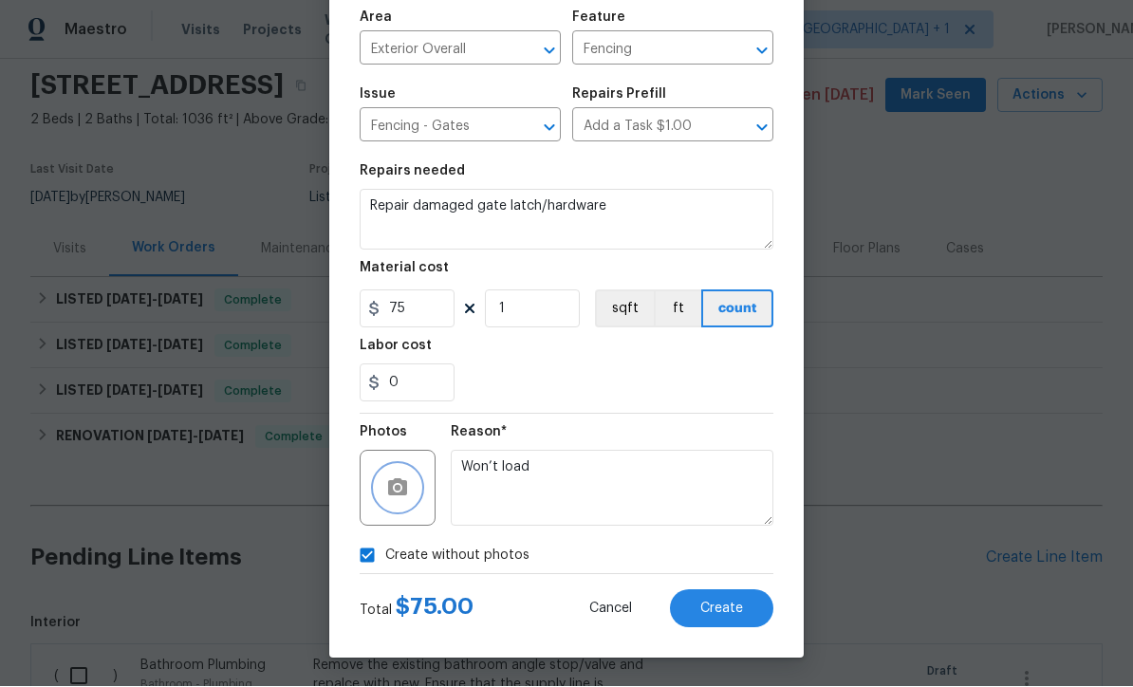
click at [388, 491] on icon "button" at bounding box center [397, 487] width 19 height 17
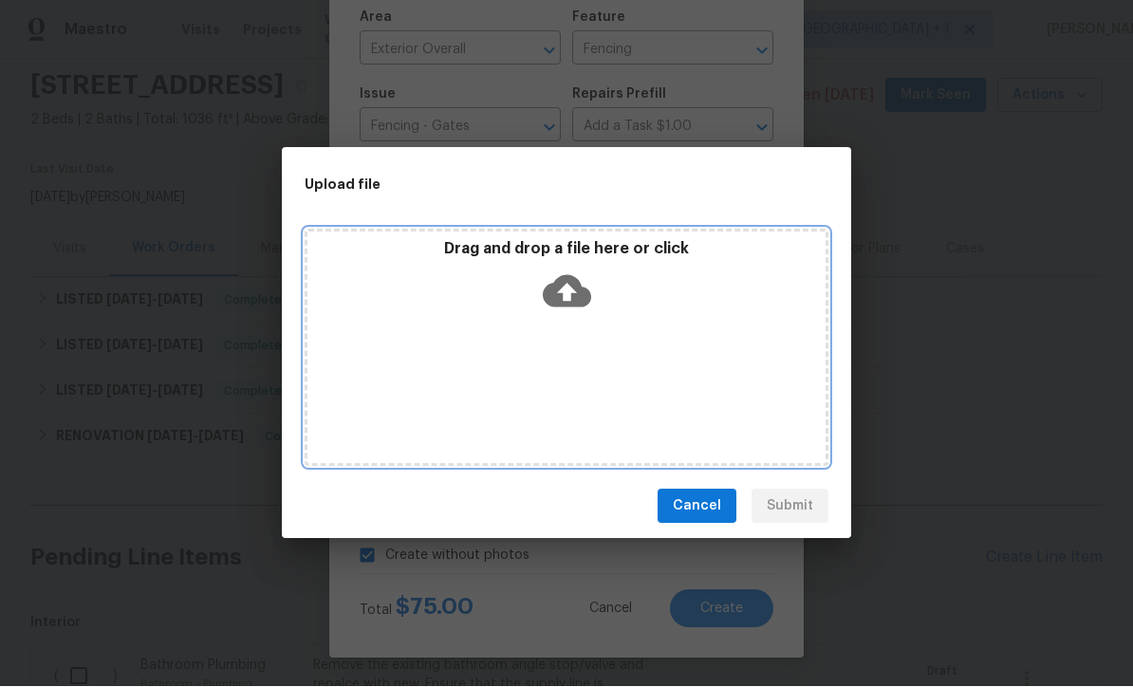
click at [558, 295] on icon at bounding box center [567, 292] width 48 height 32
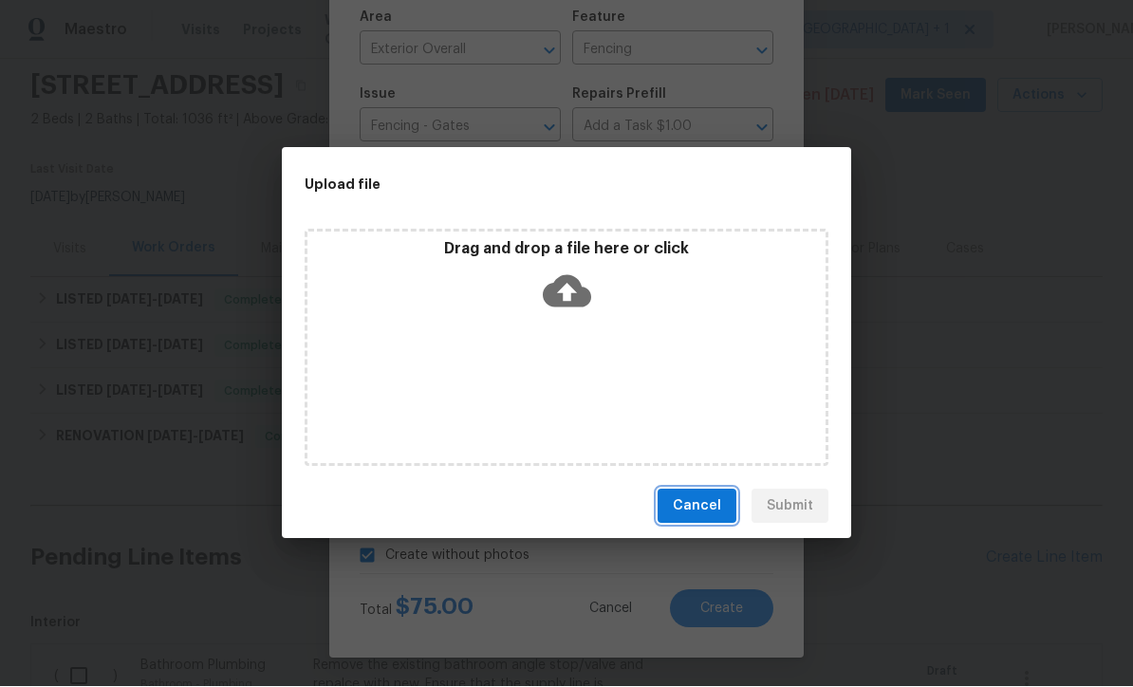
click at [694, 510] on span "Cancel" at bounding box center [697, 507] width 48 height 24
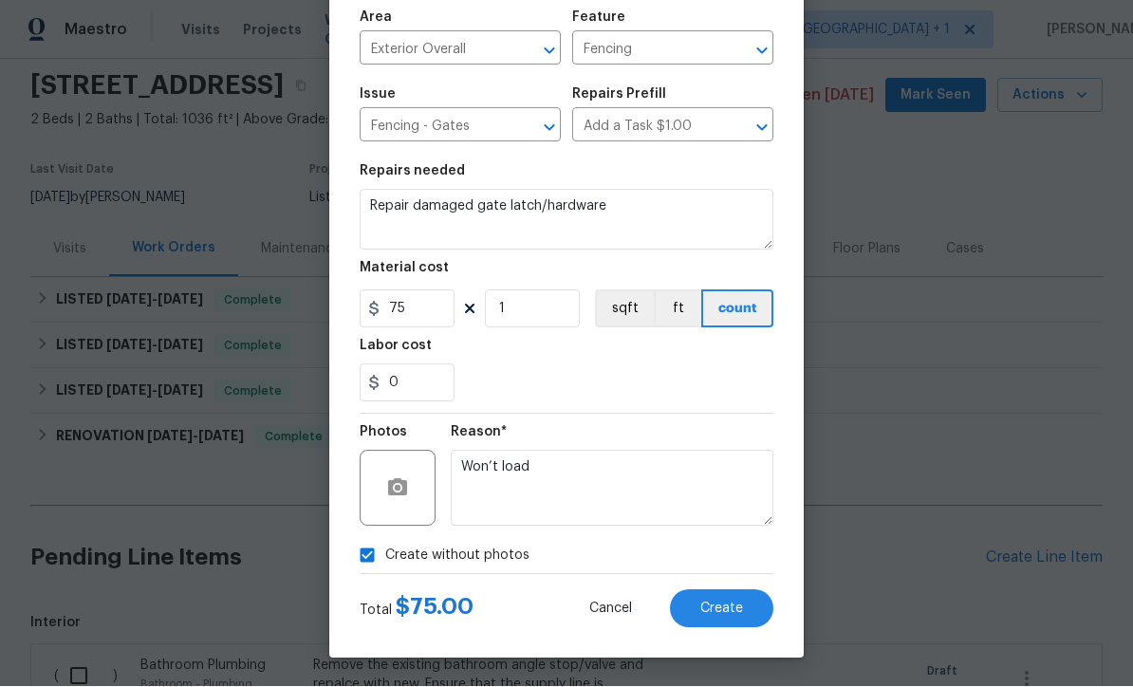
click at [745, 621] on button "Create" at bounding box center [721, 609] width 103 height 38
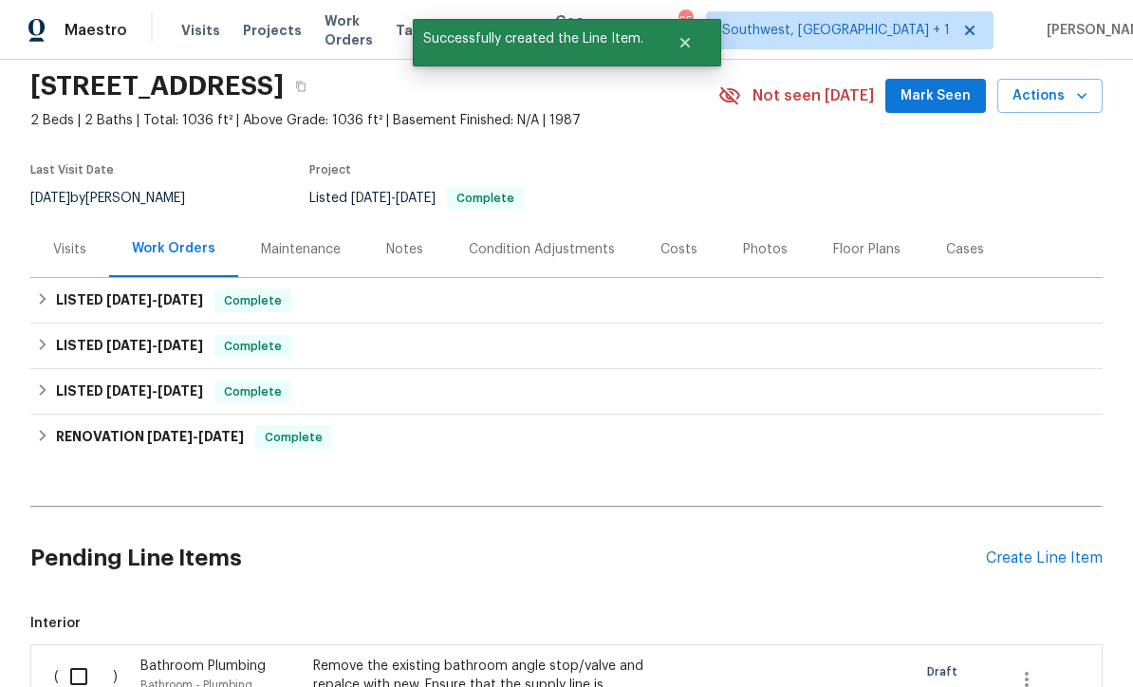
click at [1057, 549] on div "Create Line Item" at bounding box center [1044, 558] width 117 height 18
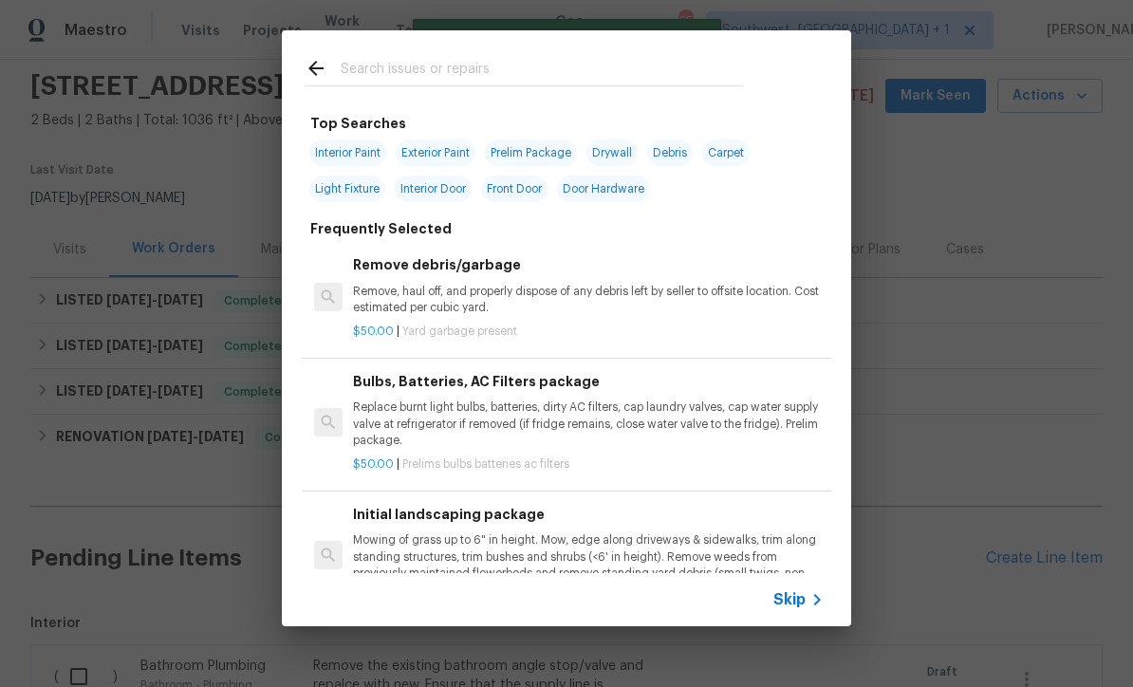
click at [804, 610] on div "Skip" at bounding box center [800, 599] width 55 height 23
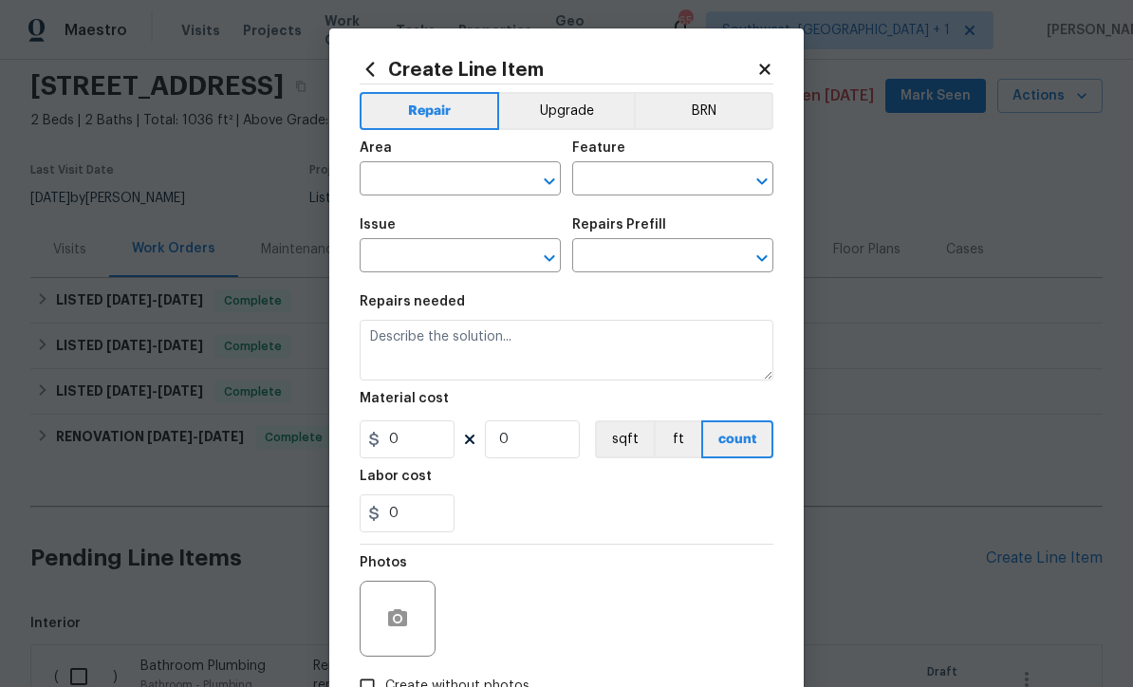
click at [396, 186] on input "text" at bounding box center [433, 180] width 148 height 29
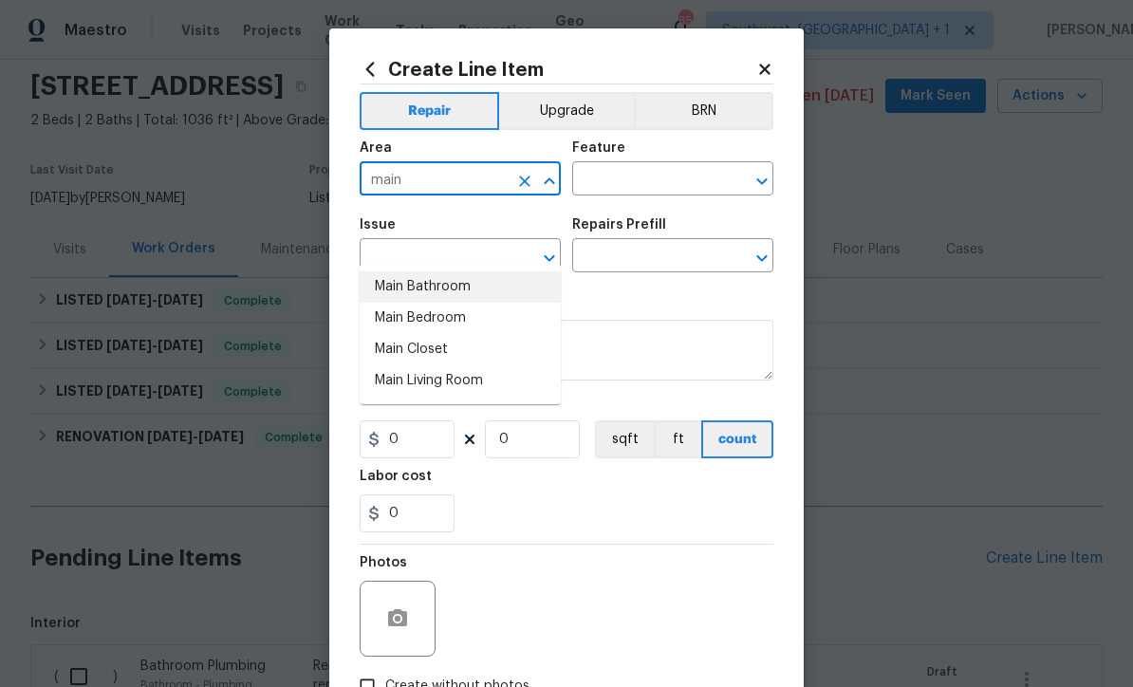
click at [452, 271] on li "Main Bathroom" at bounding box center [459, 286] width 201 height 31
type input "Main Bathroom"
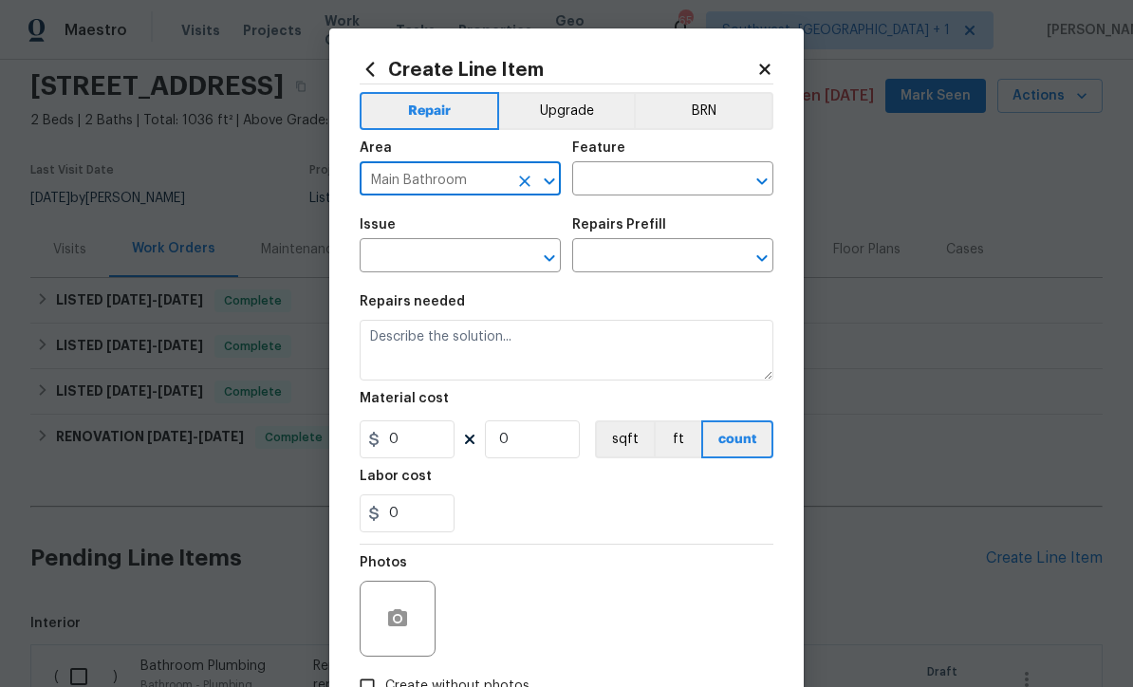
click at [662, 177] on input "text" at bounding box center [646, 180] width 148 height 29
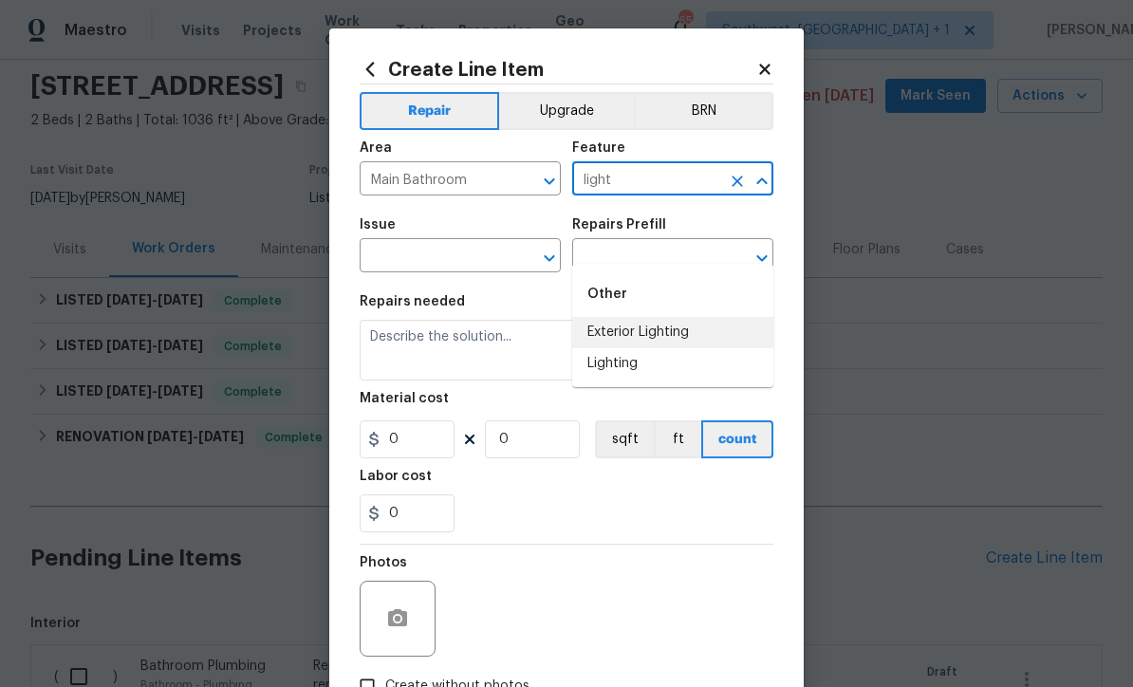
click at [650, 317] on li "Exterior Lighting" at bounding box center [672, 332] width 201 height 31
type input "Exterior Lighting"
click at [503, 267] on input "text" at bounding box center [433, 257] width 148 height 29
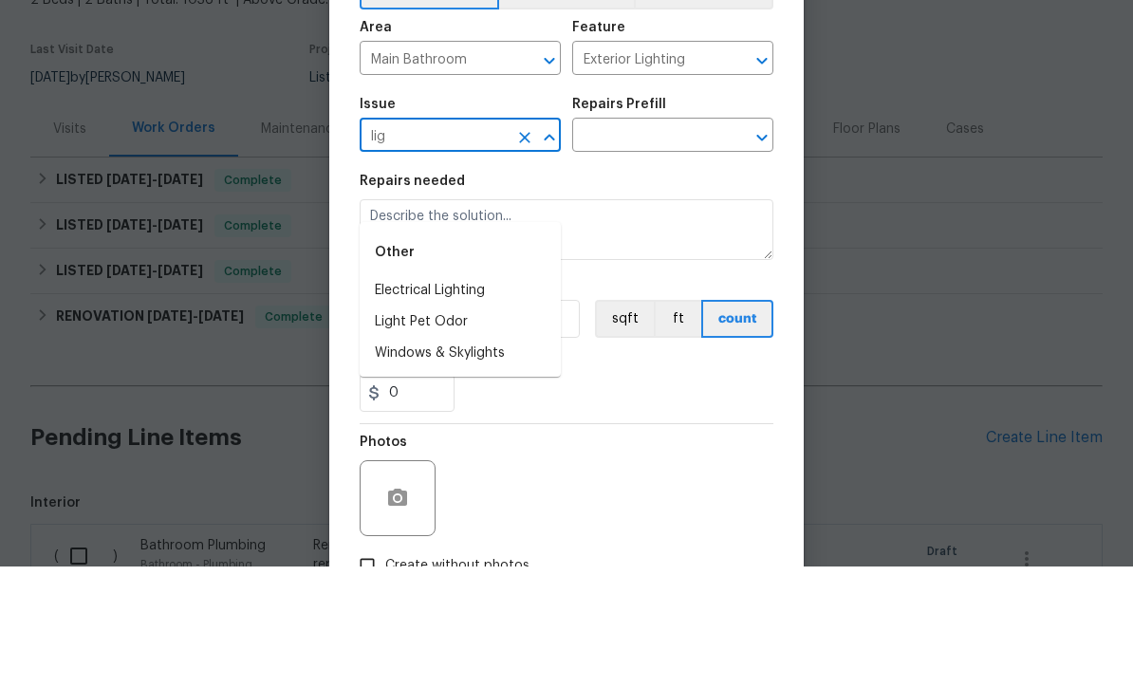
click at [412, 396] on li "Electrical Lighting" at bounding box center [459, 411] width 201 height 31
type input "Electrical Lighting"
click at [680, 243] on input "text" at bounding box center [646, 257] width 148 height 29
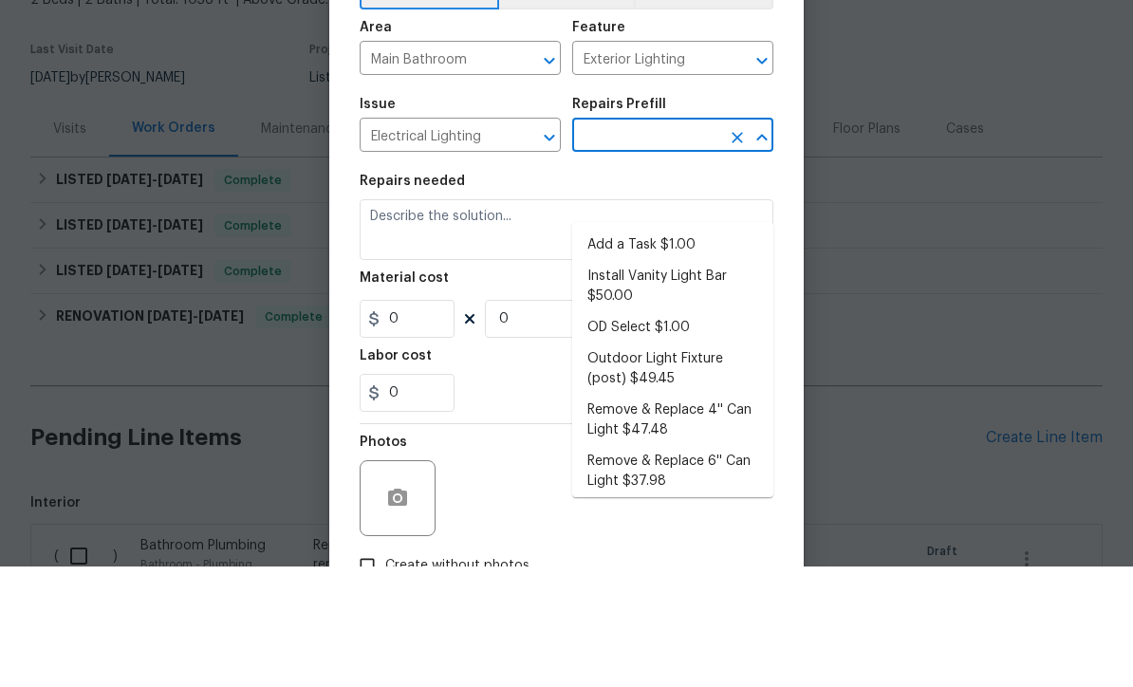
click at [681, 350] on li "Add a Task $1.00" at bounding box center [672, 365] width 201 height 31
type input "Add a Task $1.00"
type textarea "HPM to detail"
type input "1"
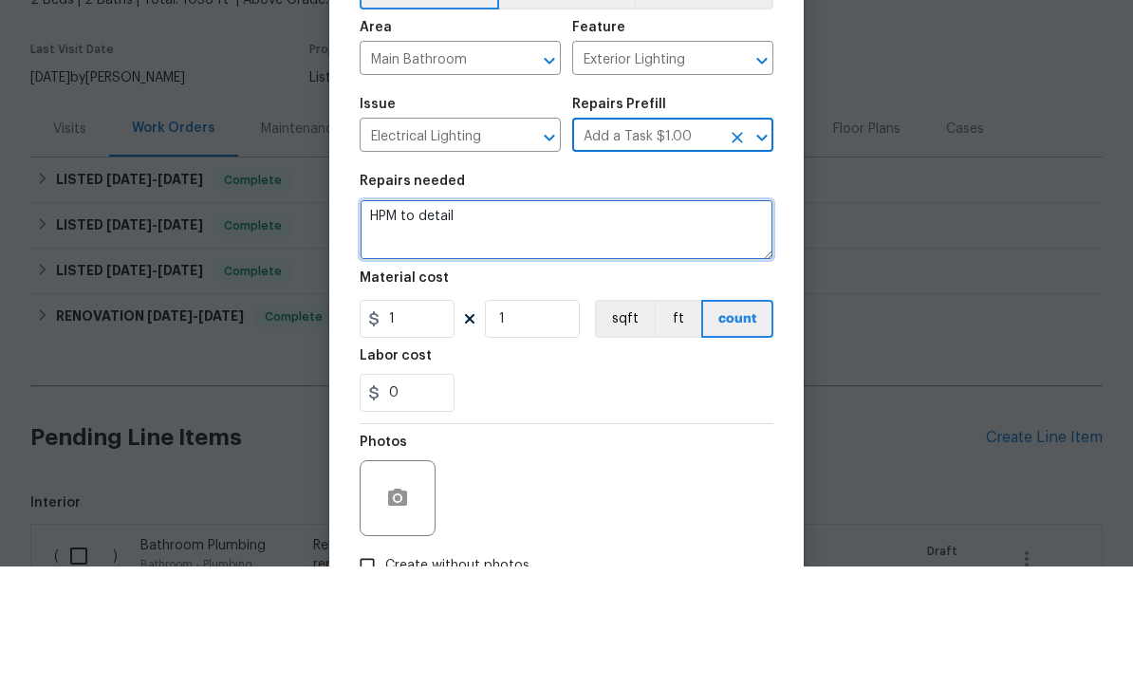
click at [588, 320] on textarea "HPM to detail" at bounding box center [566, 350] width 414 height 61
type textarea "H"
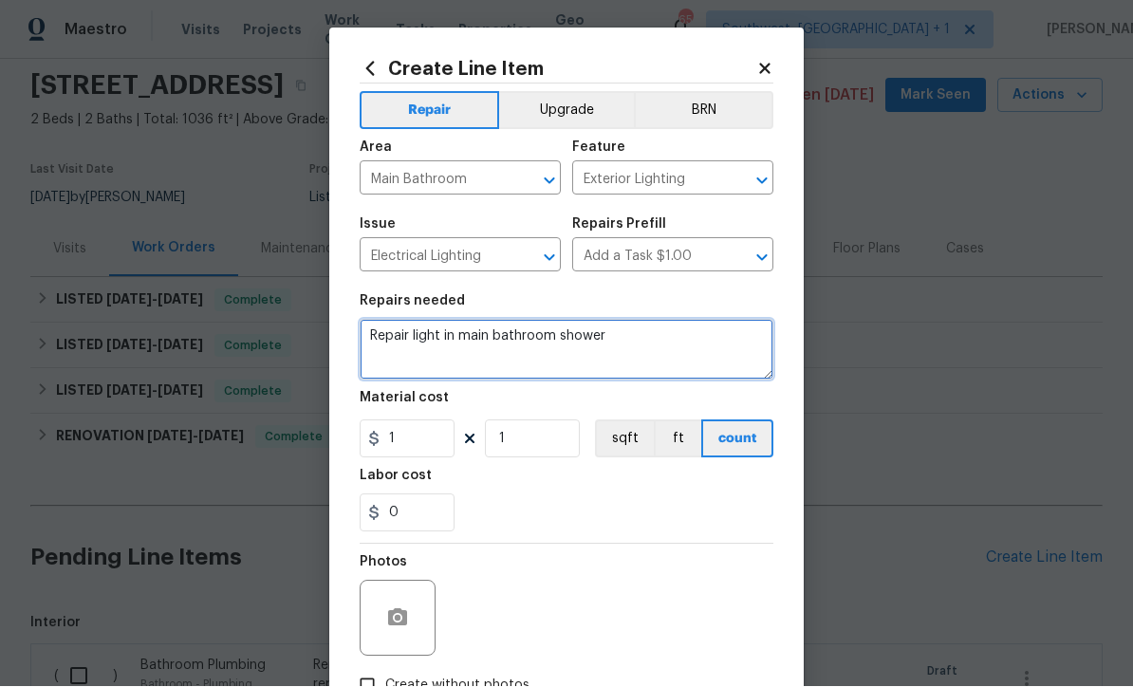
type textarea "Repair light in main bathroom shower"
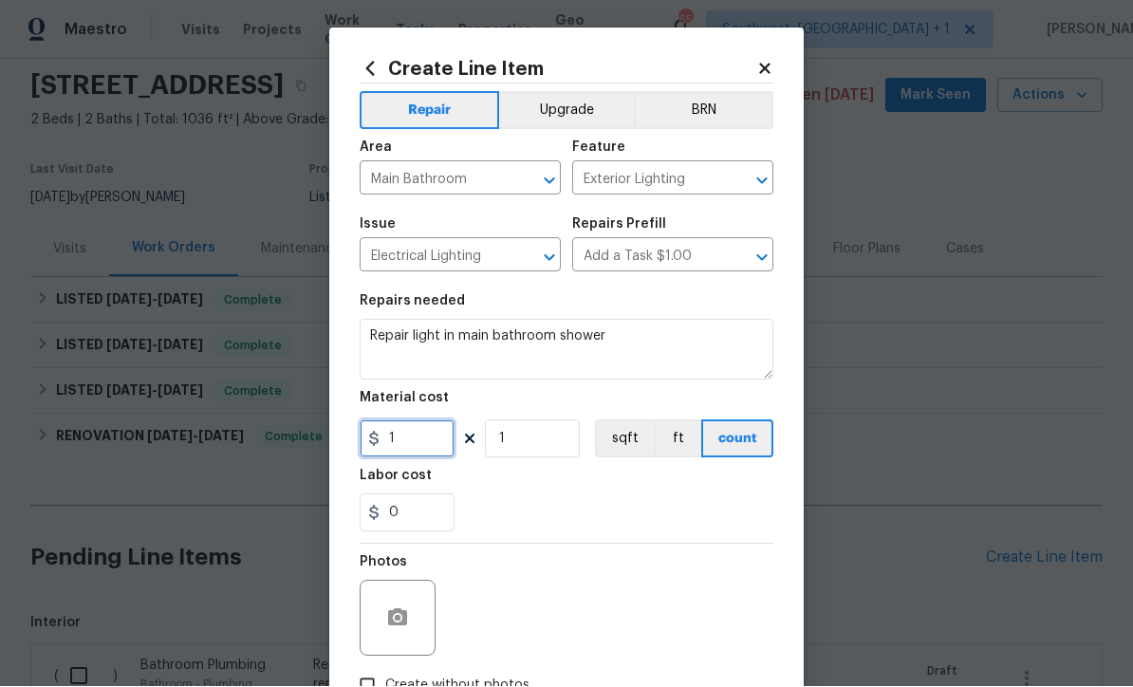
click at [416, 443] on input "1" at bounding box center [406, 439] width 95 height 38
type input "25"
click at [400, 621] on circle "button" at bounding box center [398, 619] width 6 height 6
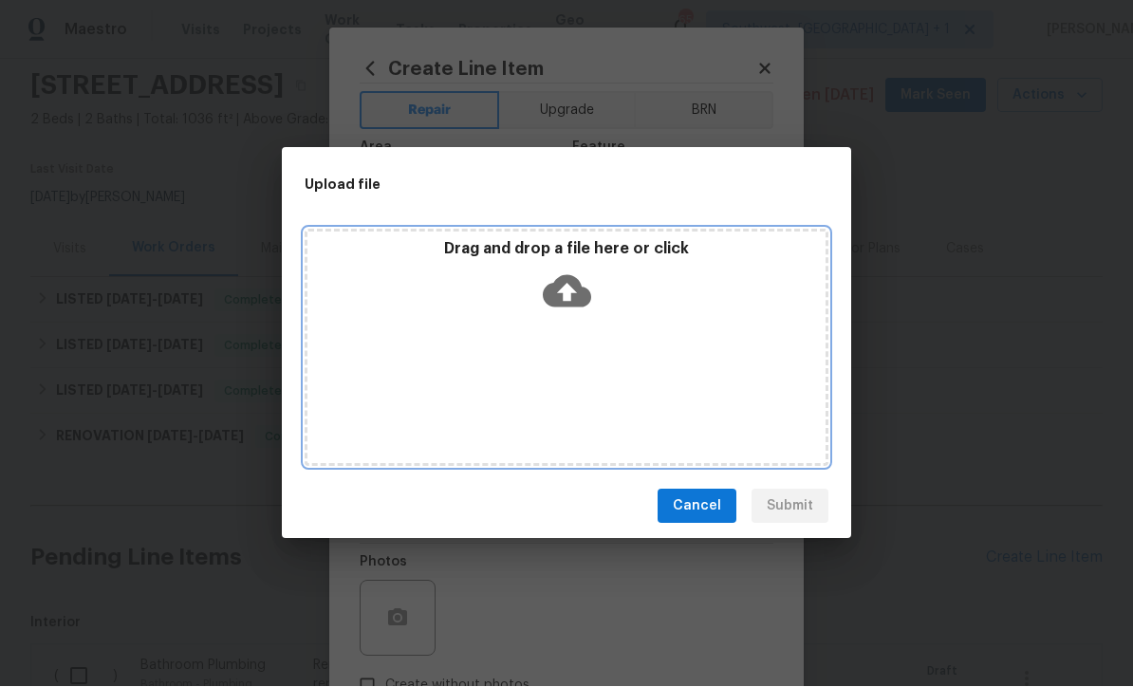
click at [574, 297] on icon at bounding box center [567, 292] width 48 height 32
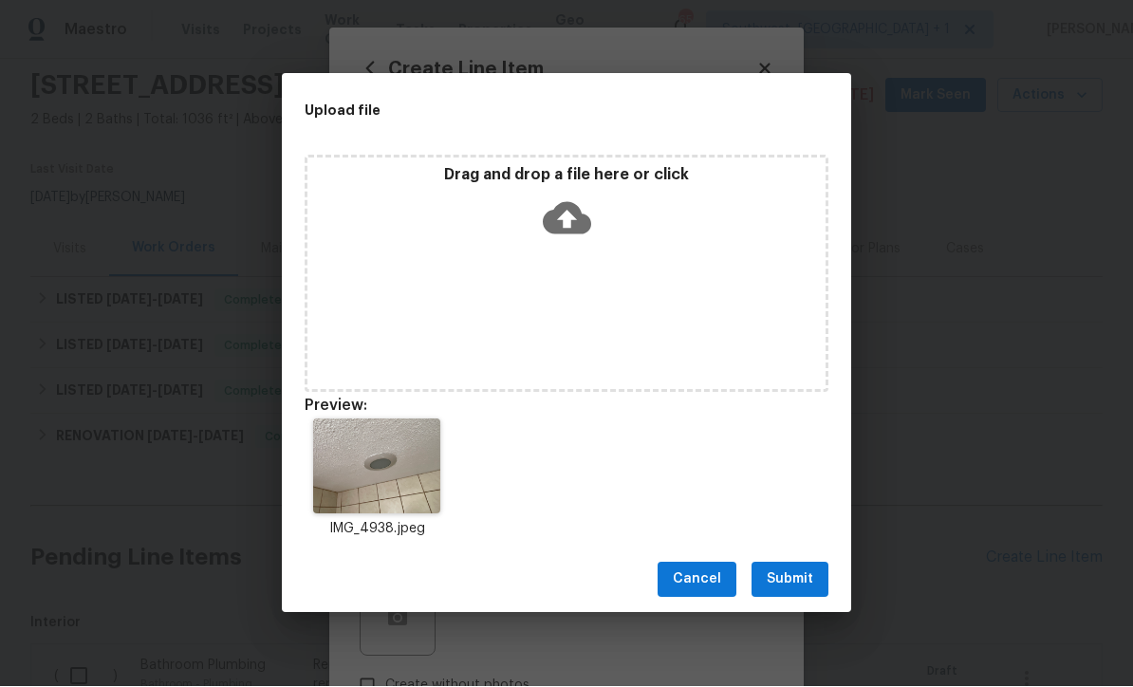
click at [802, 586] on span "Submit" at bounding box center [789, 580] width 46 height 24
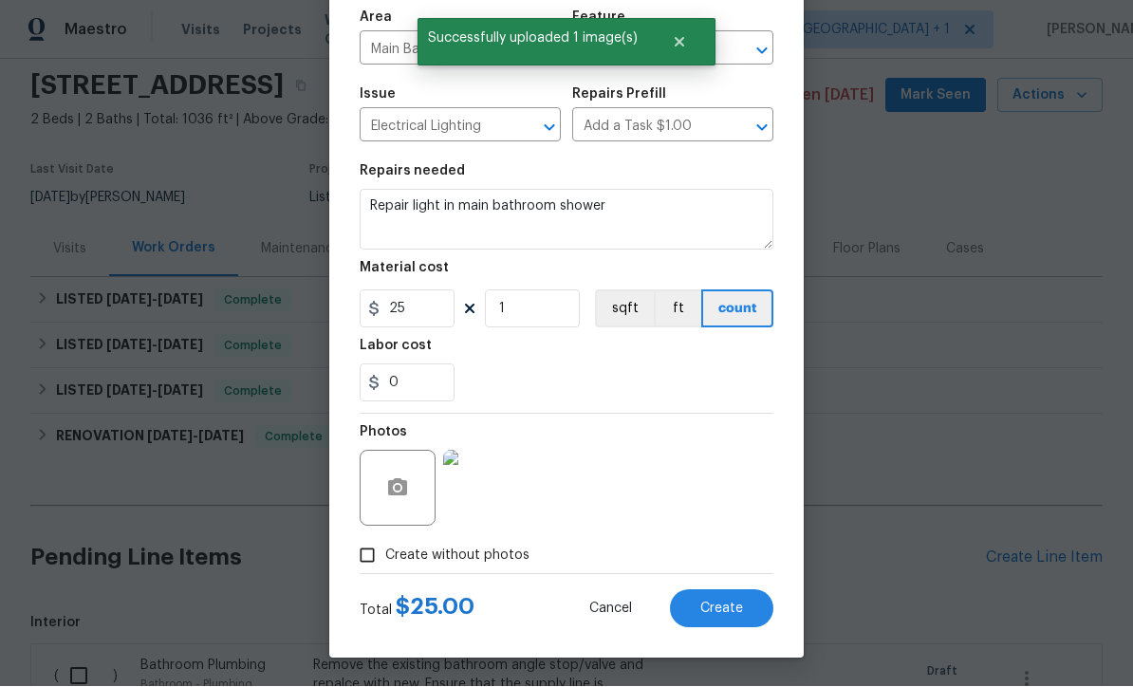
click at [732, 617] on button "Create" at bounding box center [721, 609] width 103 height 38
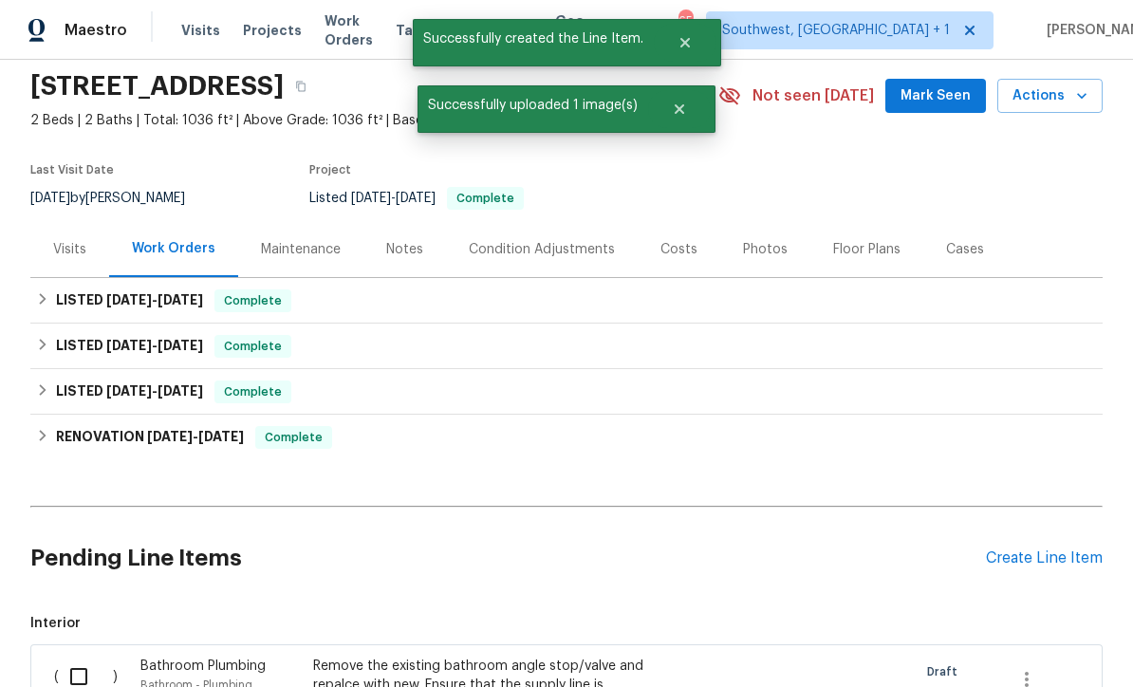
click at [1059, 549] on div "Create Line Item" at bounding box center [1044, 558] width 117 height 18
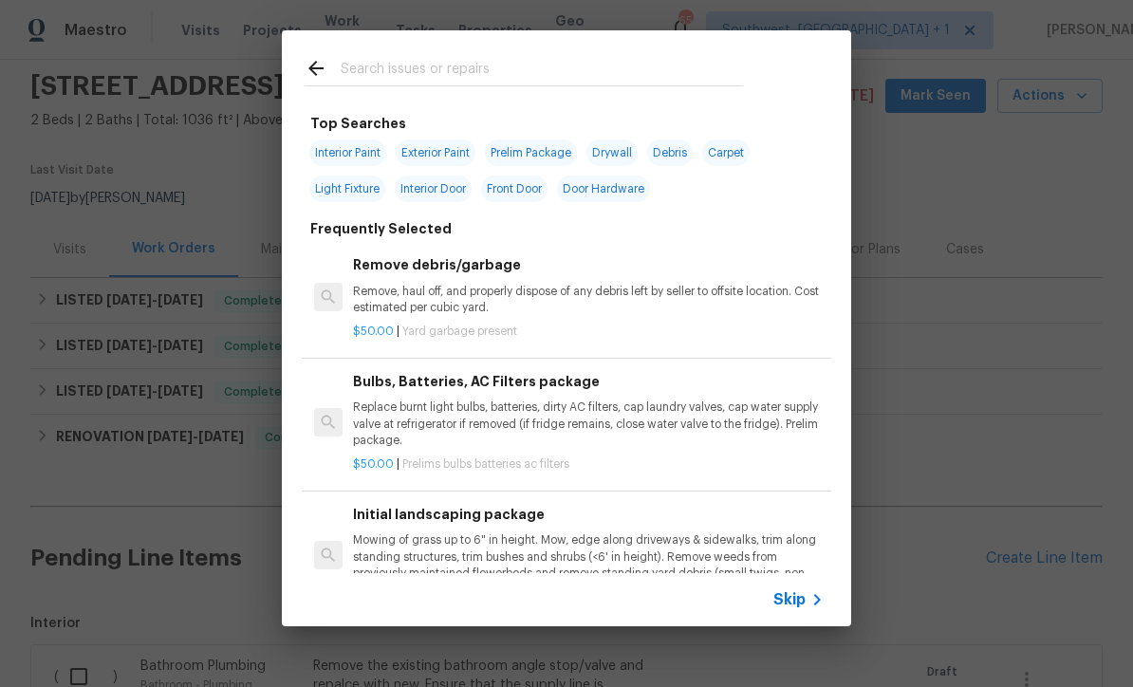
click at [366, 67] on input "text" at bounding box center [542, 71] width 402 height 28
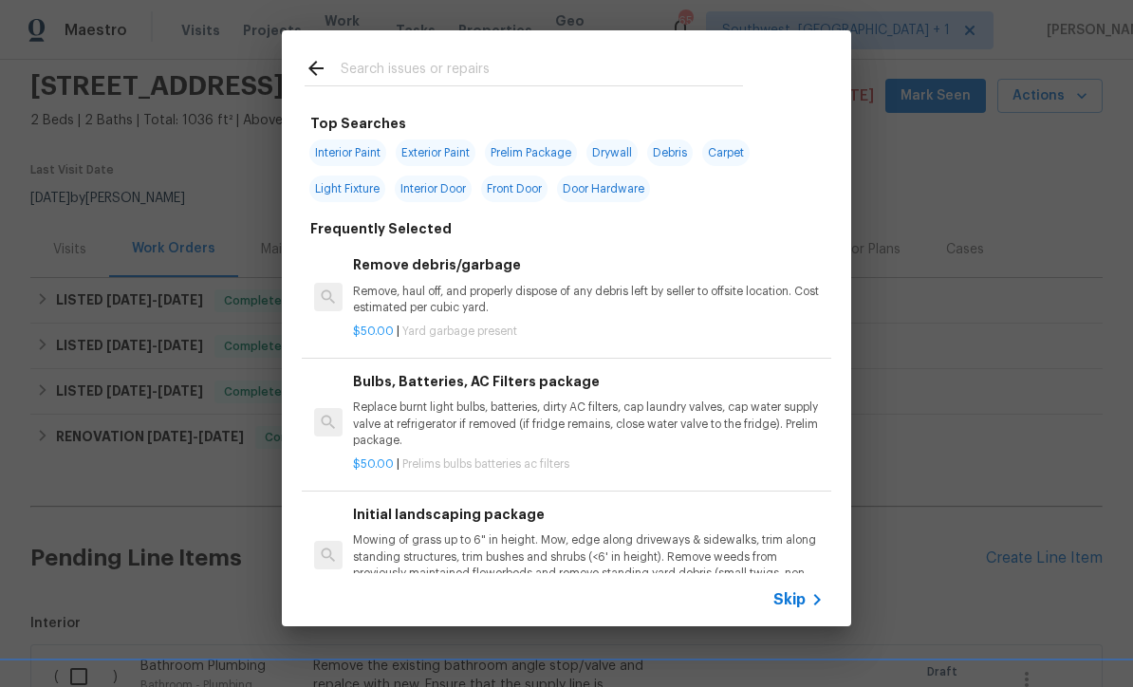
click at [786, 602] on span "Skip" at bounding box center [789, 599] width 32 height 19
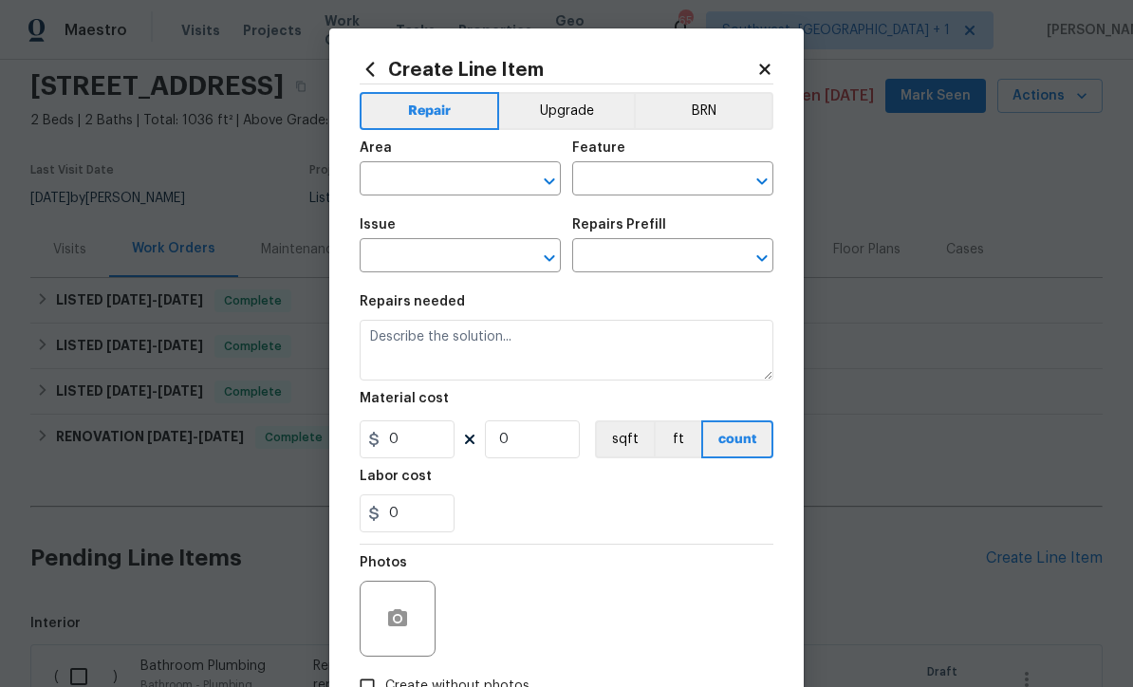
click at [459, 185] on input "text" at bounding box center [433, 180] width 148 height 29
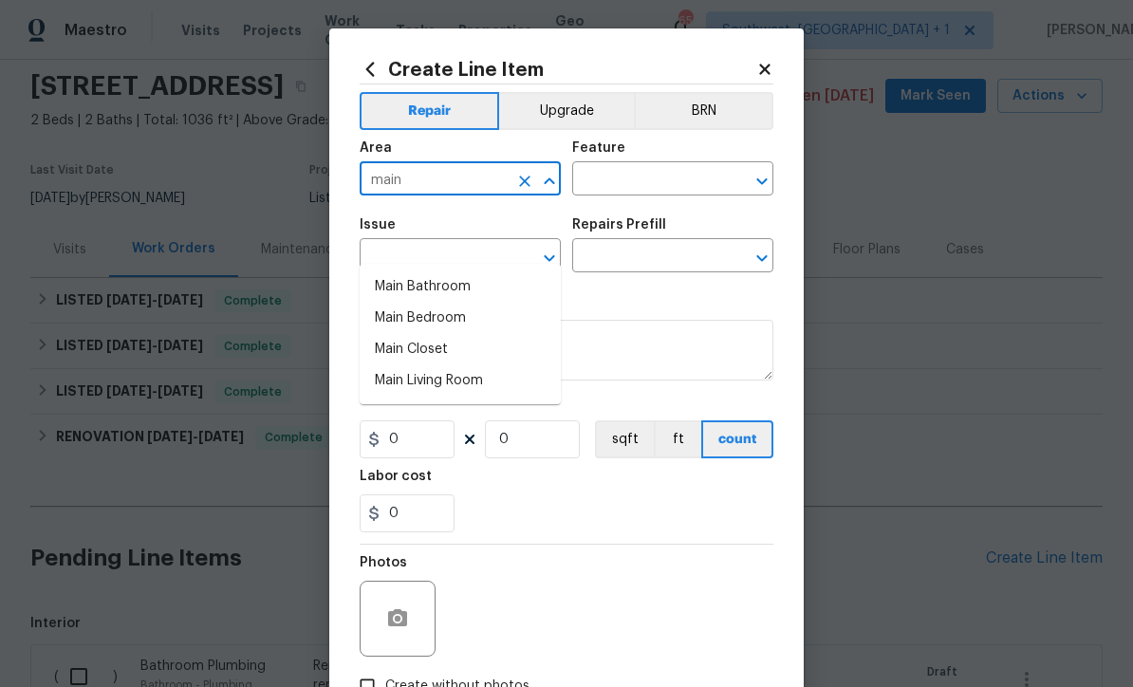
click at [454, 271] on li "Main Bathroom" at bounding box center [459, 286] width 201 height 31
type input "Main Bathroom"
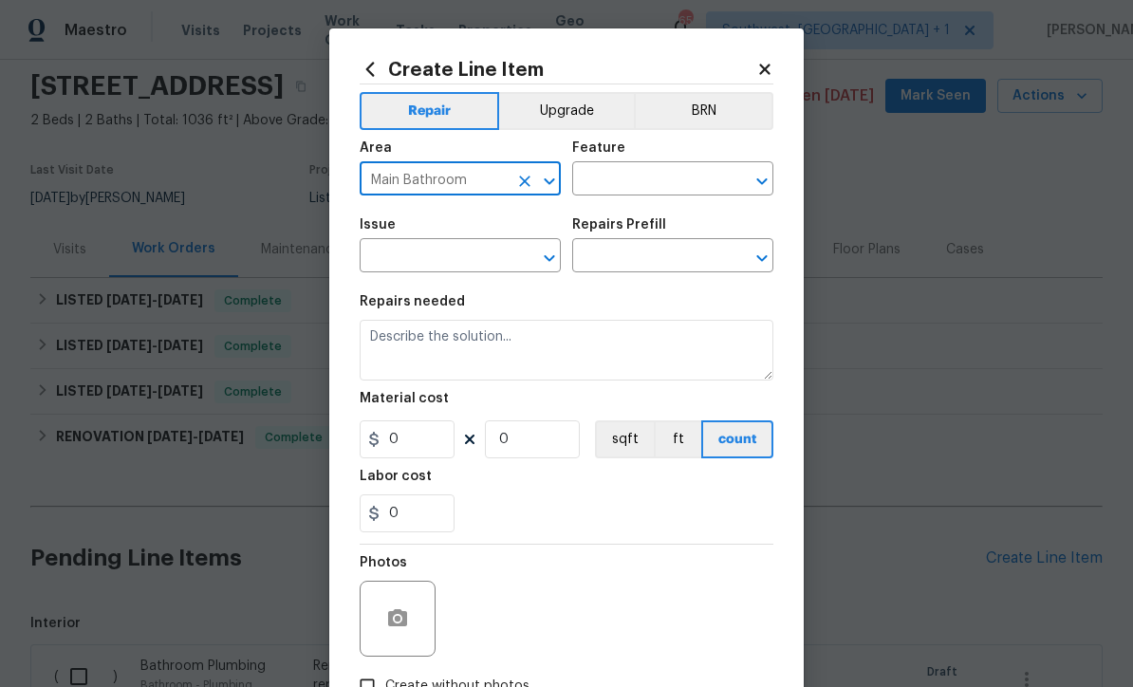
click at [673, 184] on input "text" at bounding box center [646, 180] width 148 height 29
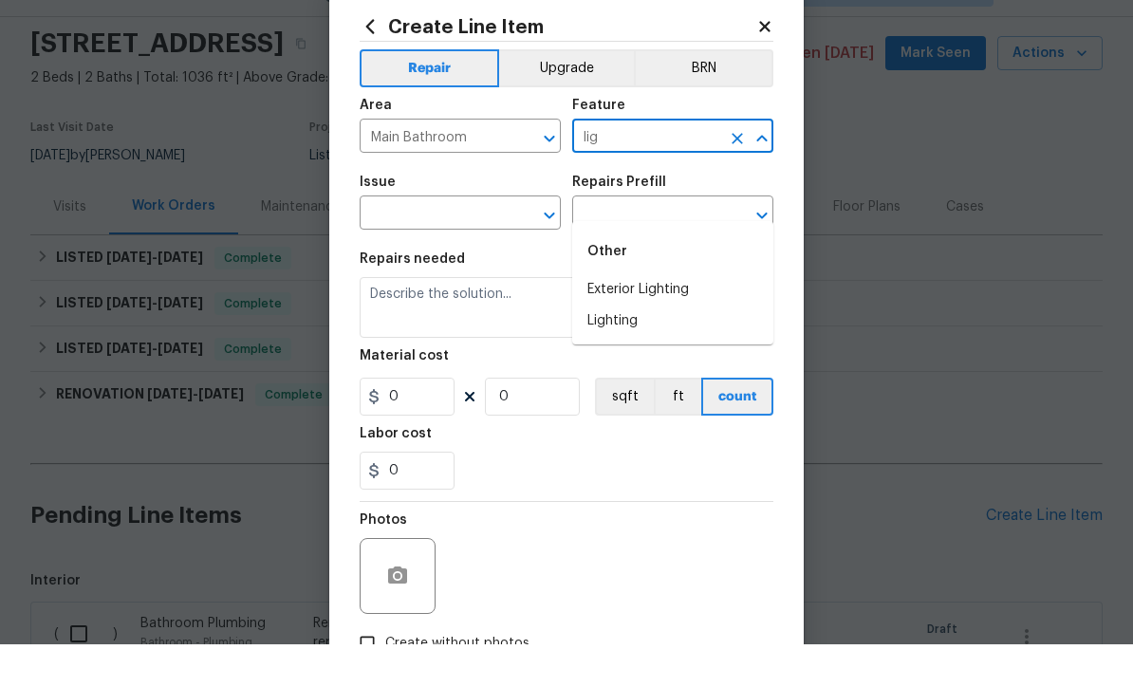
click at [638, 348] on li "Lighting" at bounding box center [672, 363] width 201 height 31
type input "Lighting"
click at [400, 243] on input "text" at bounding box center [433, 257] width 148 height 29
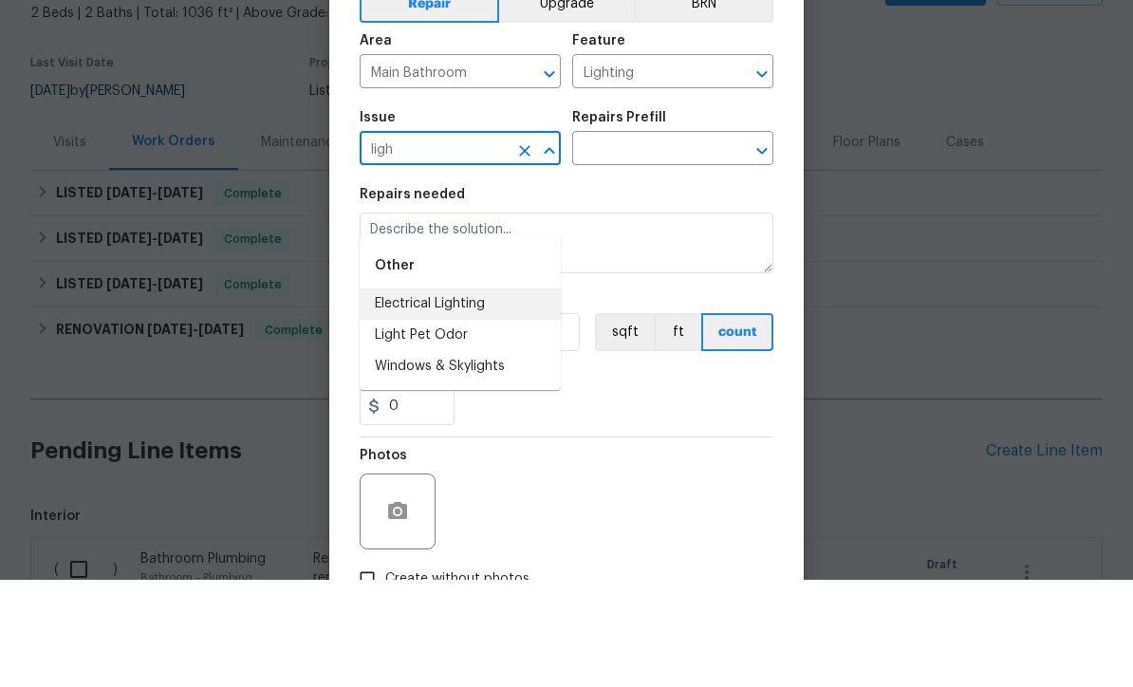
click at [500, 396] on li "Electrical Lighting" at bounding box center [459, 411] width 201 height 31
type input "Electrical Lighting"
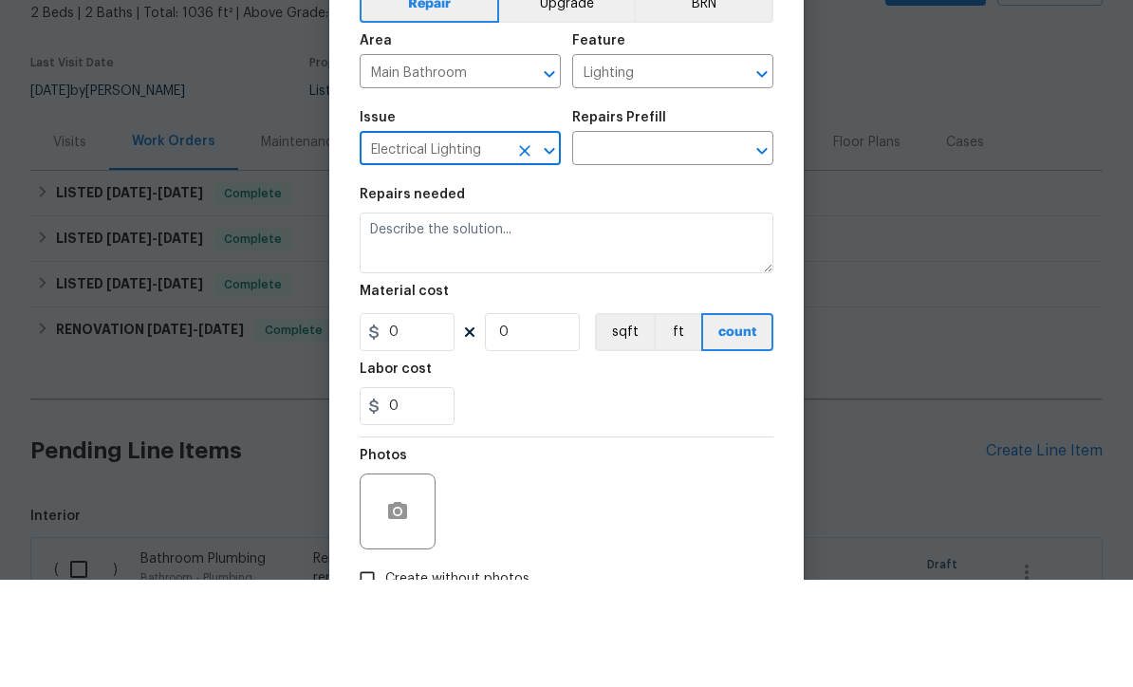
click at [643, 243] on input "text" at bounding box center [646, 257] width 148 height 29
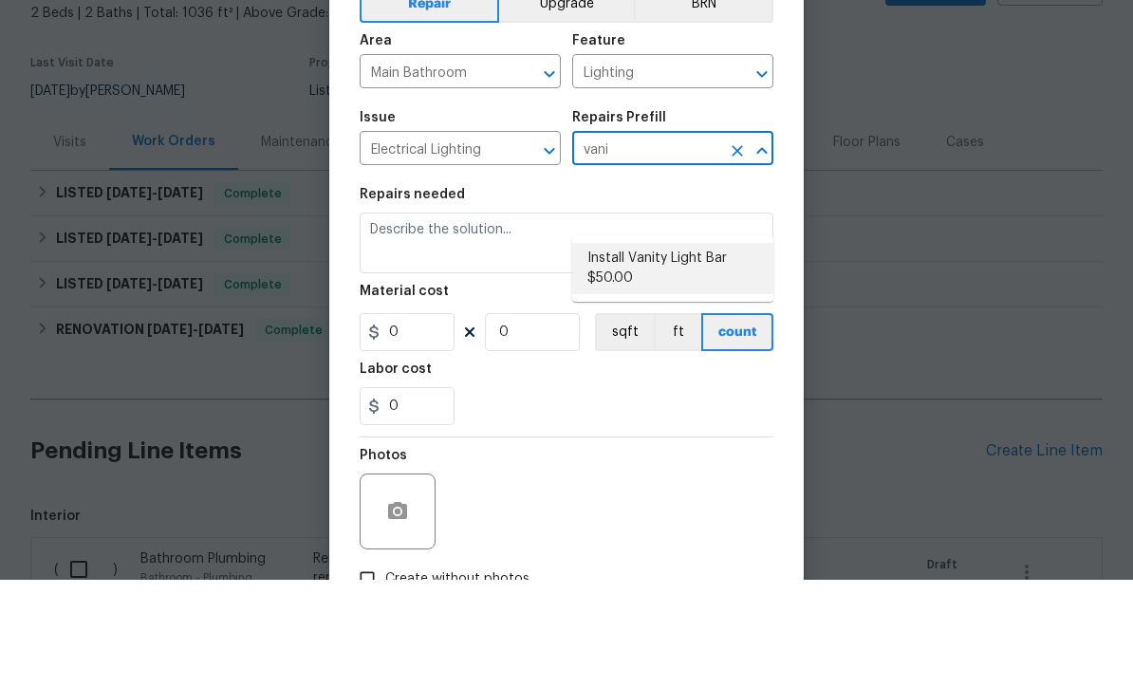
click at [682, 350] on li "Install Vanity Light Bar $50.00" at bounding box center [672, 375] width 201 height 51
type input "Install Vanity Light Bar $50.00"
type textarea "Remove the existing light fixture and install a new, vanity light bar fixture. …"
type input "1"
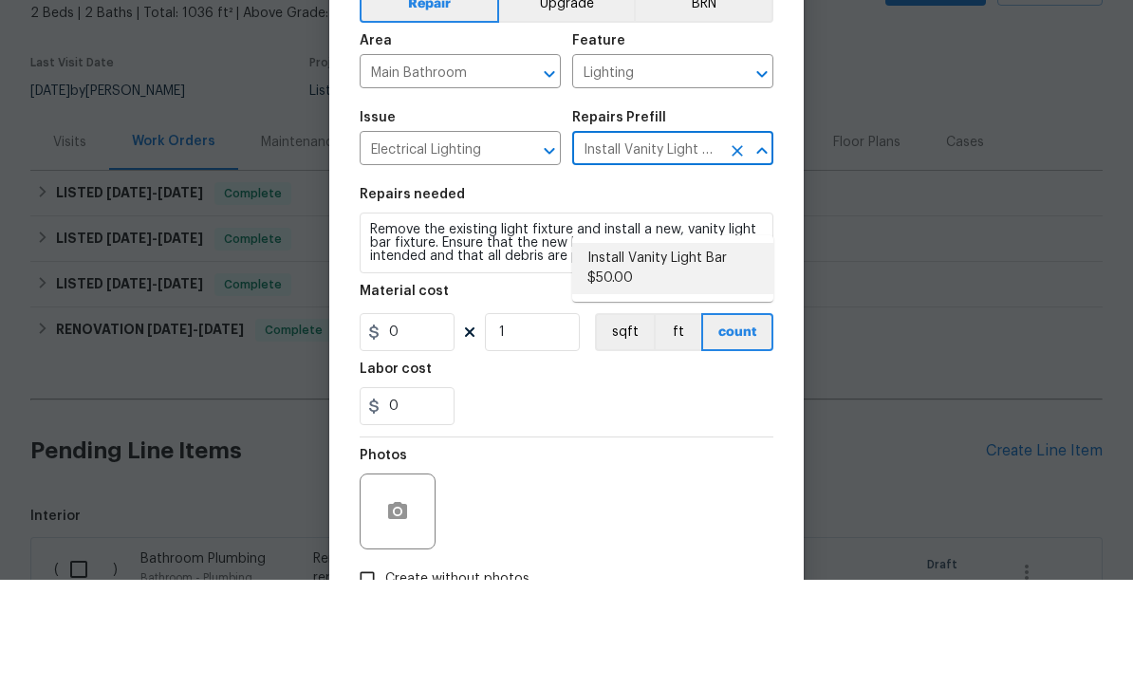
type input "50"
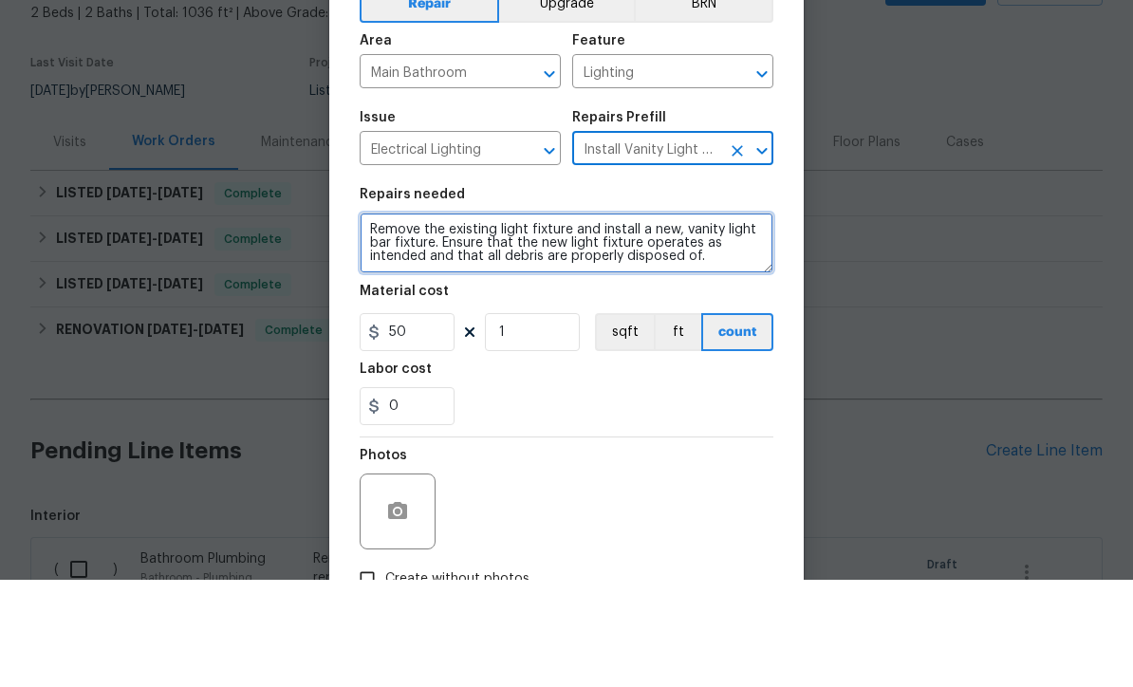
click at [382, 320] on textarea "Remove the existing light fixture and install a new, vanity light bar fixture. …" at bounding box center [566, 350] width 414 height 61
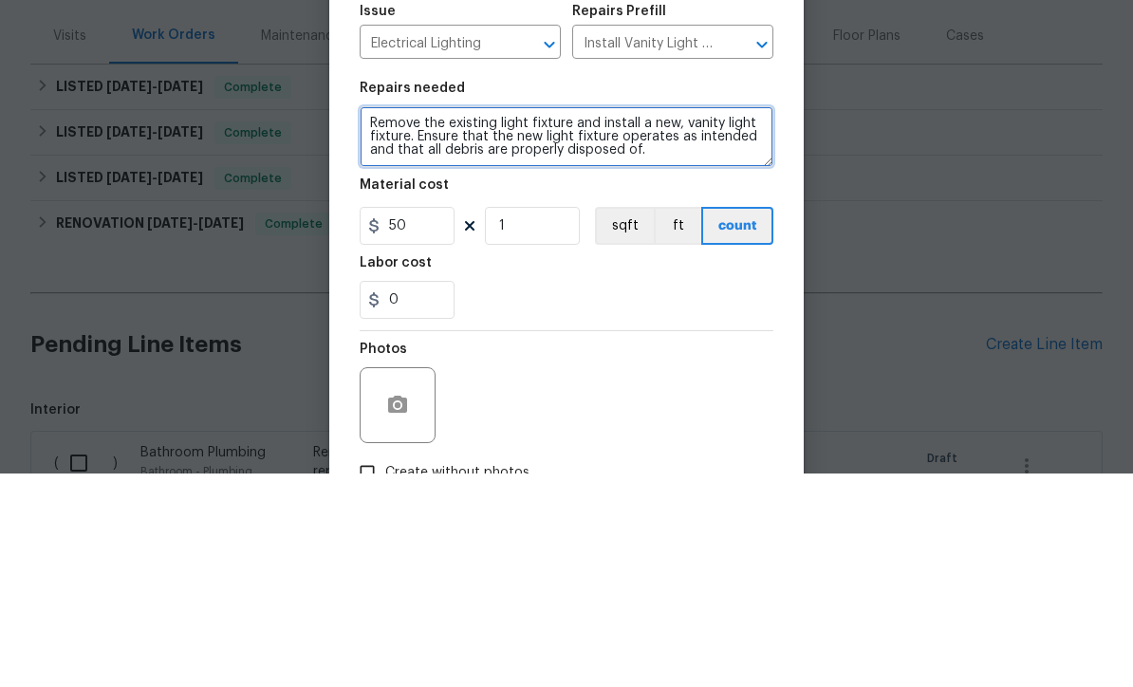
type textarea "Remove the existing light fixture and install a new, vanity light fixture. Ensu…"
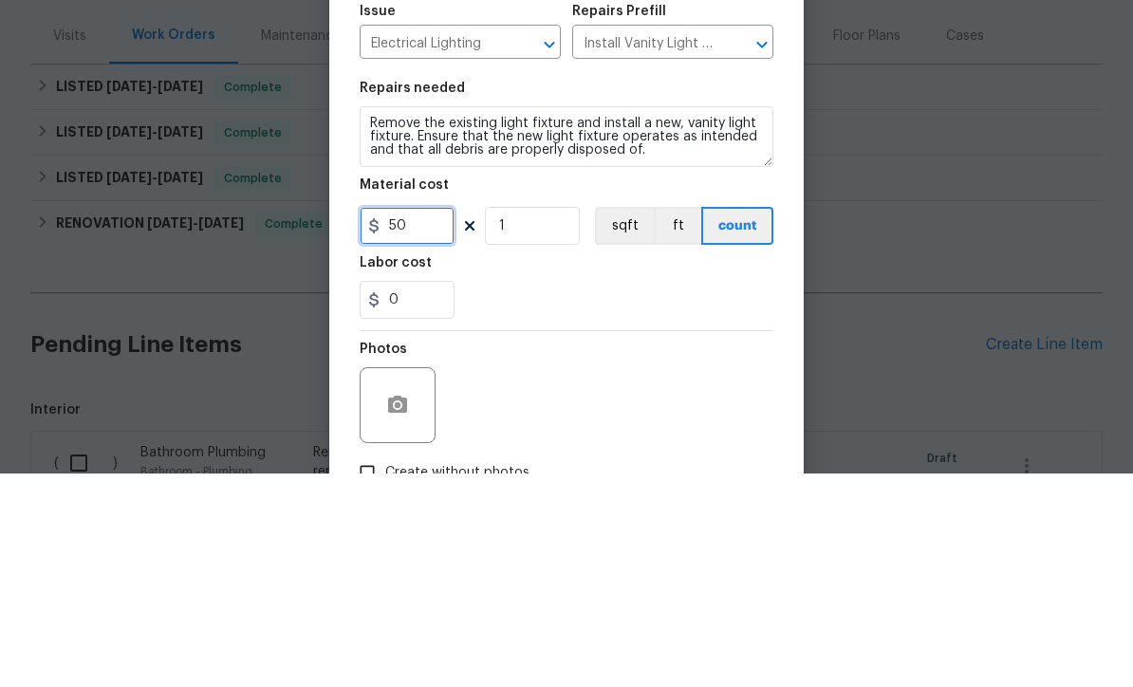
click at [409, 420] on input "50" at bounding box center [406, 439] width 95 height 38
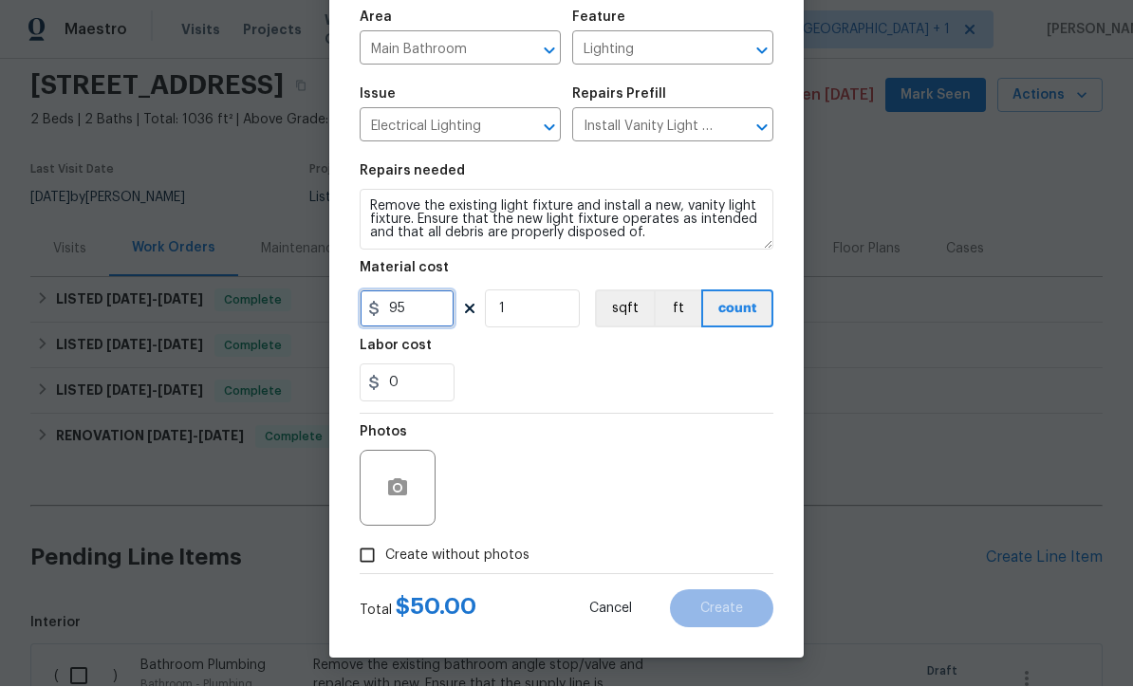
type input "95"
click at [391, 486] on icon "button" at bounding box center [397, 487] width 19 height 17
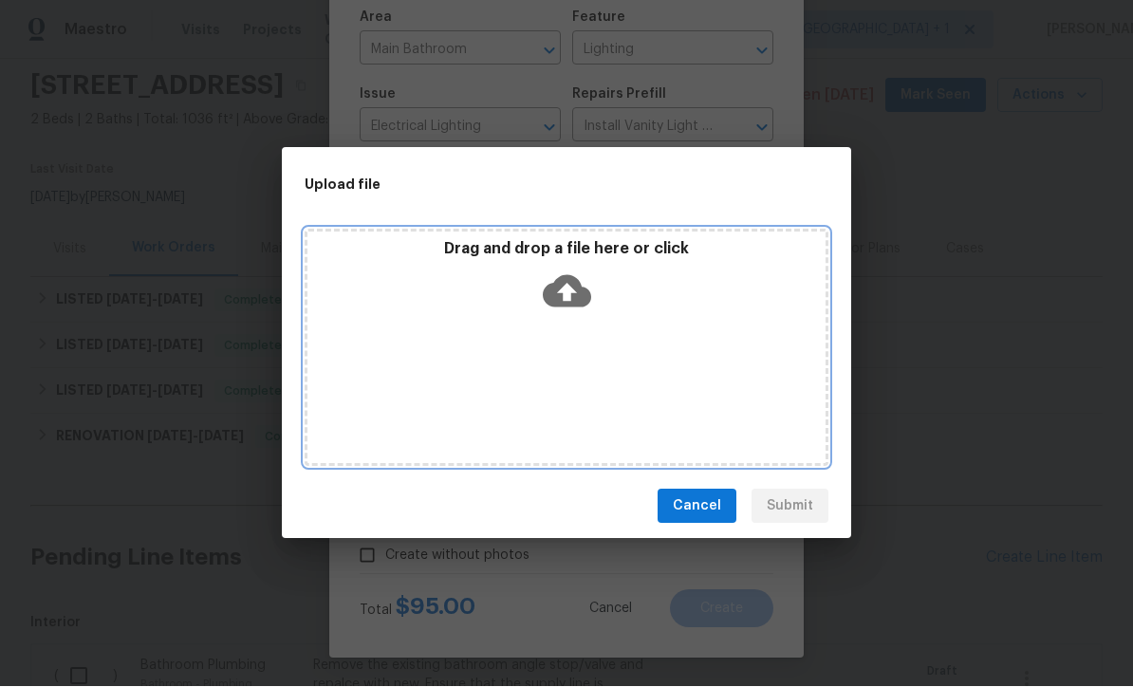
click at [572, 294] on icon at bounding box center [567, 292] width 48 height 32
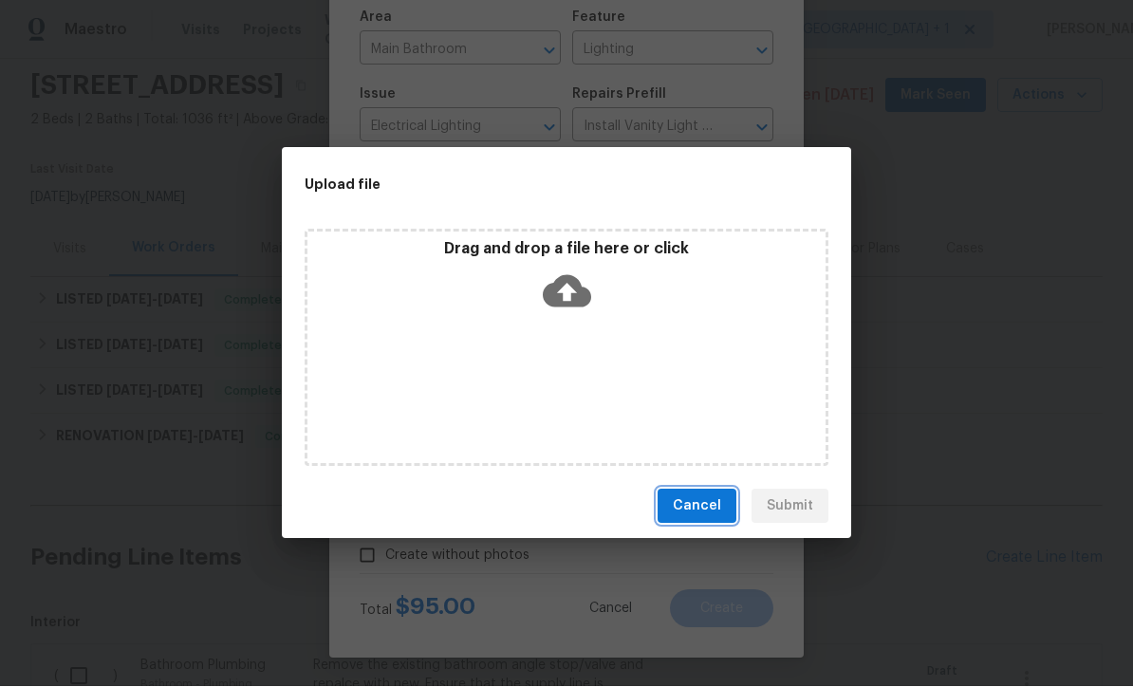
click at [713, 521] on button "Cancel" at bounding box center [696, 506] width 79 height 35
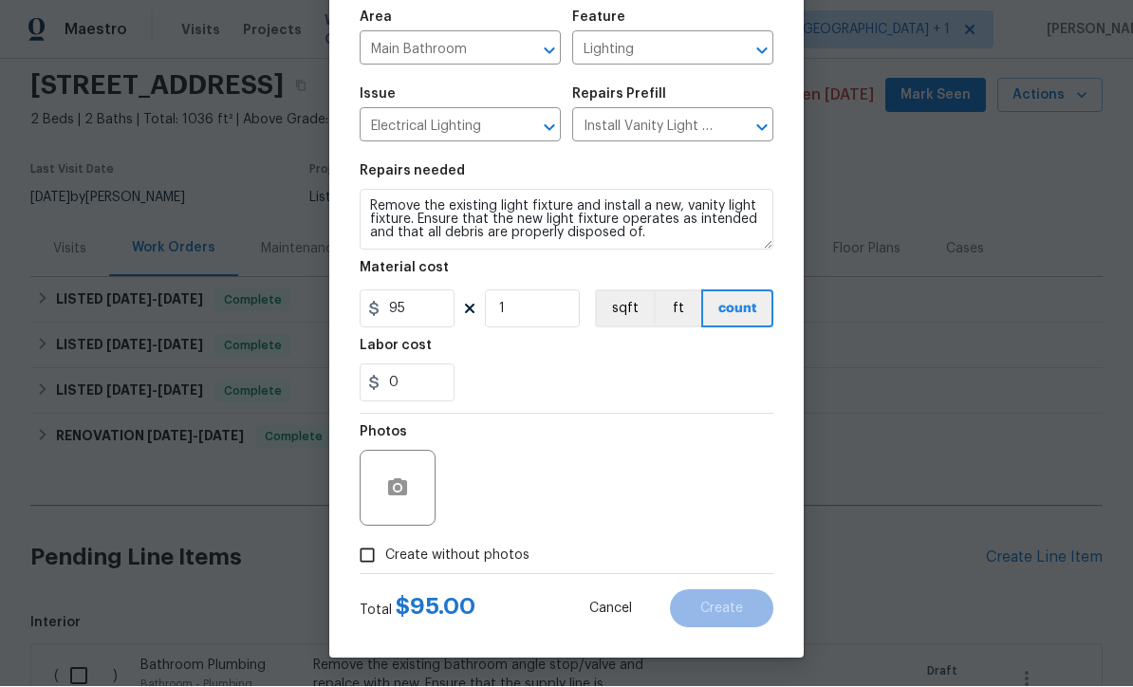
click at [369, 565] on input "Create without photos" at bounding box center [367, 556] width 36 height 36
checkbox input "true"
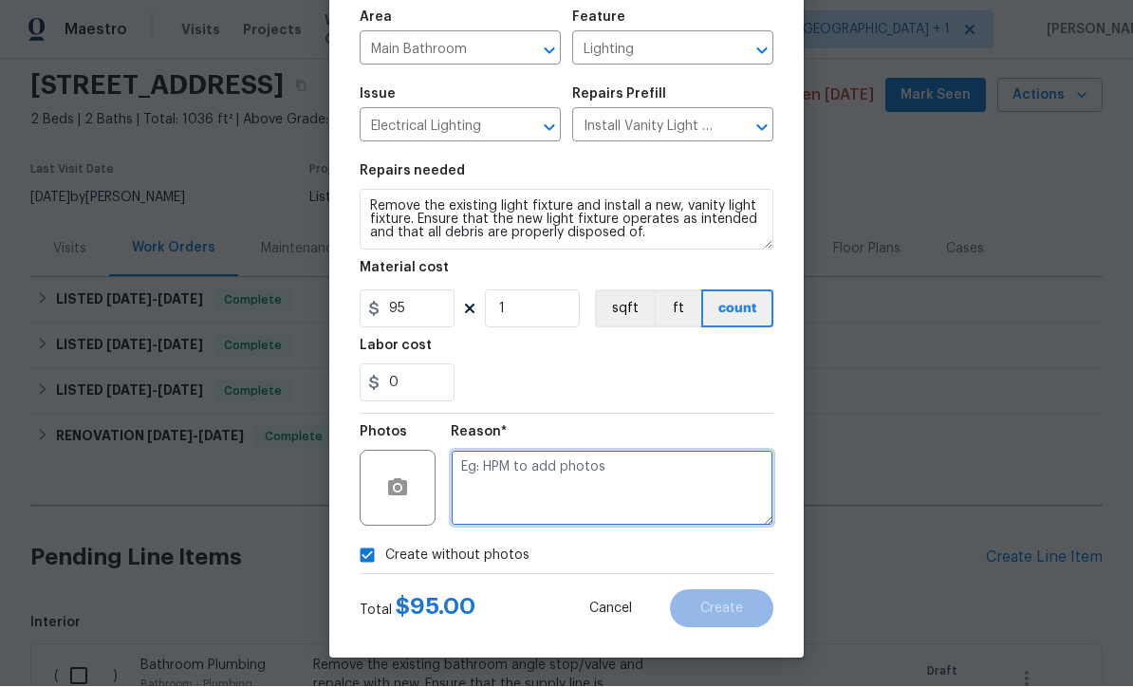
click at [665, 491] on textarea at bounding box center [612, 489] width 323 height 76
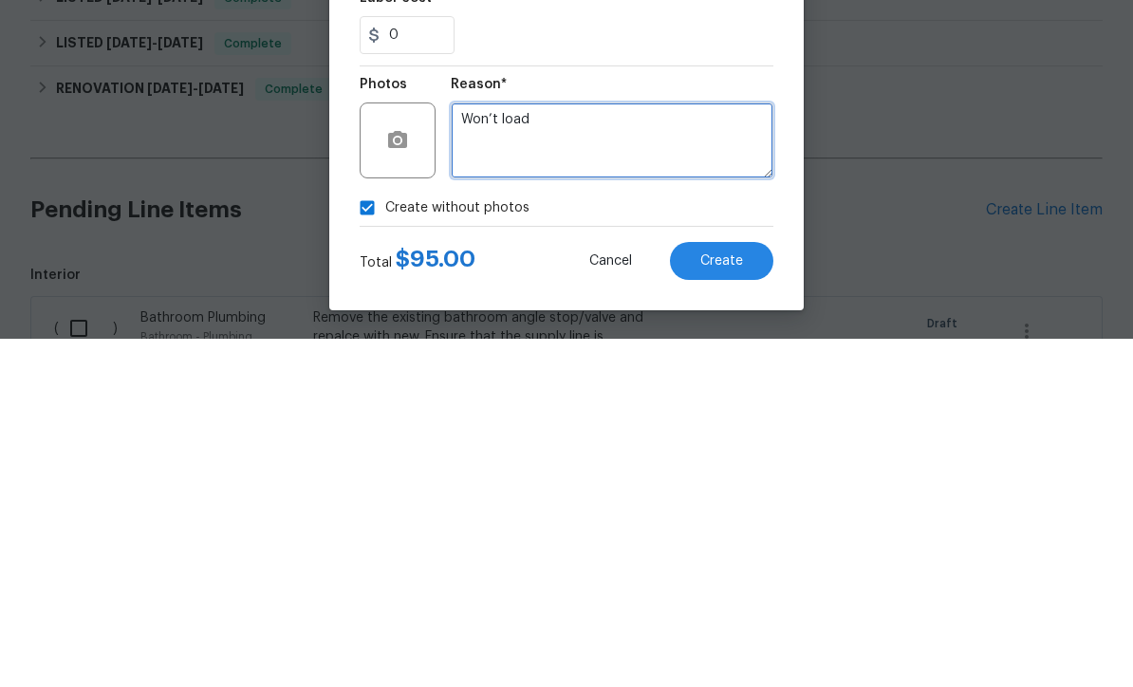
type textarea "Won’t load"
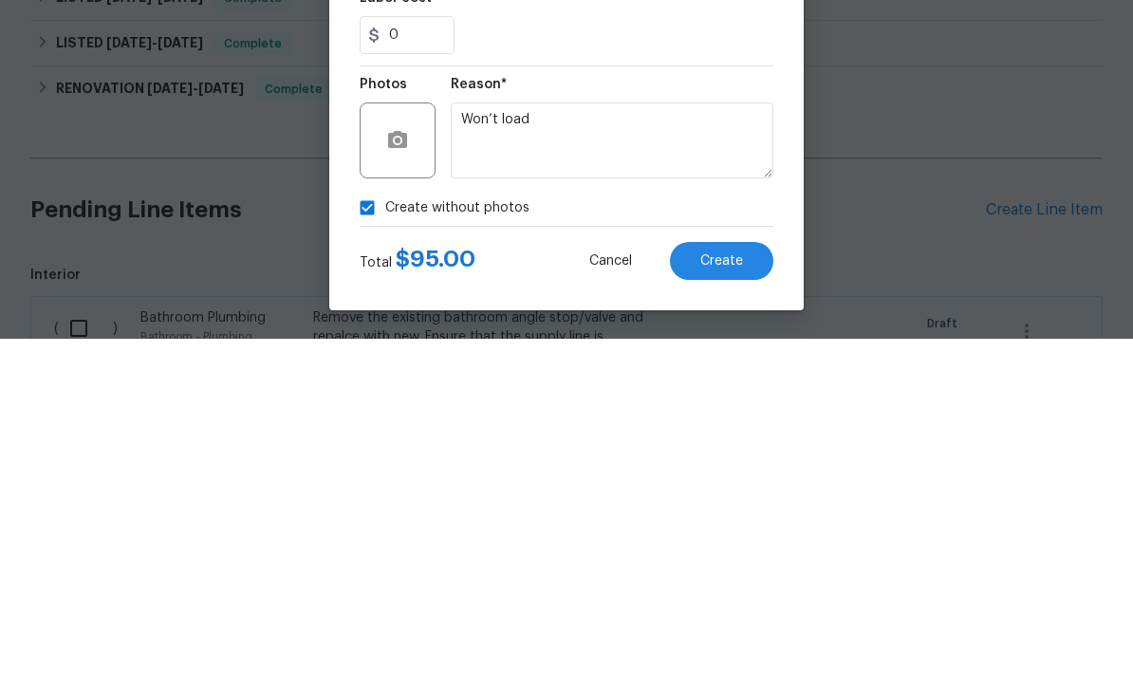
click at [736, 602] on span "Create" at bounding box center [721, 609] width 43 height 14
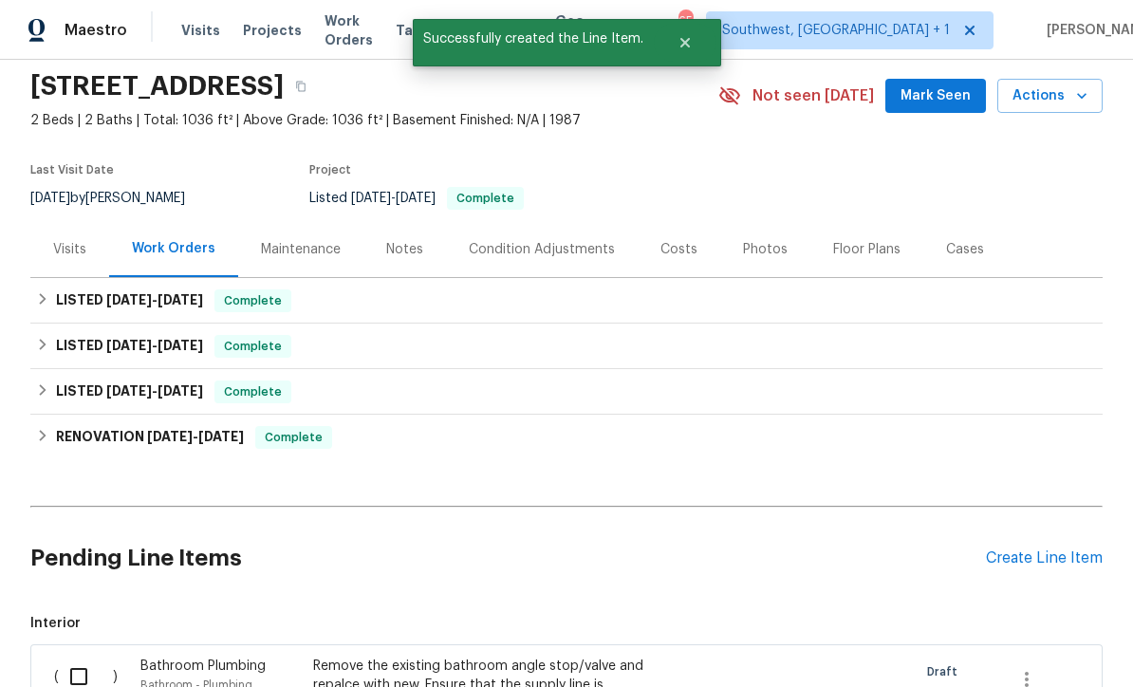
click at [1061, 549] on div "Create Line Item" at bounding box center [1044, 558] width 117 height 18
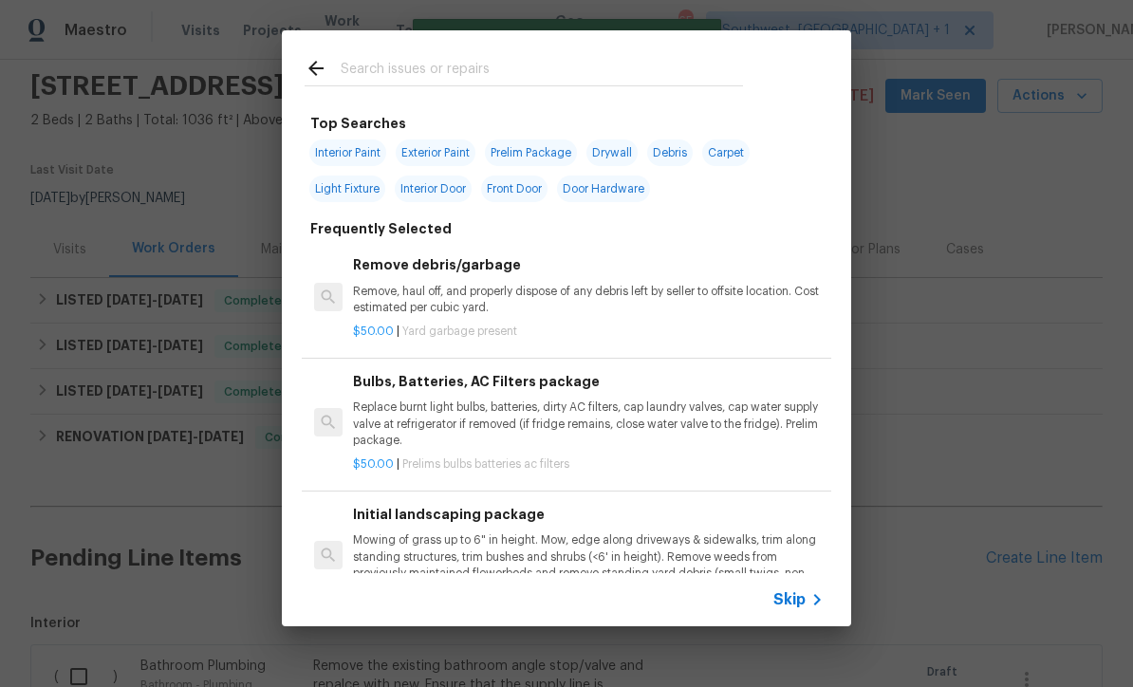
click at [804, 605] on span "Skip" at bounding box center [789, 599] width 32 height 19
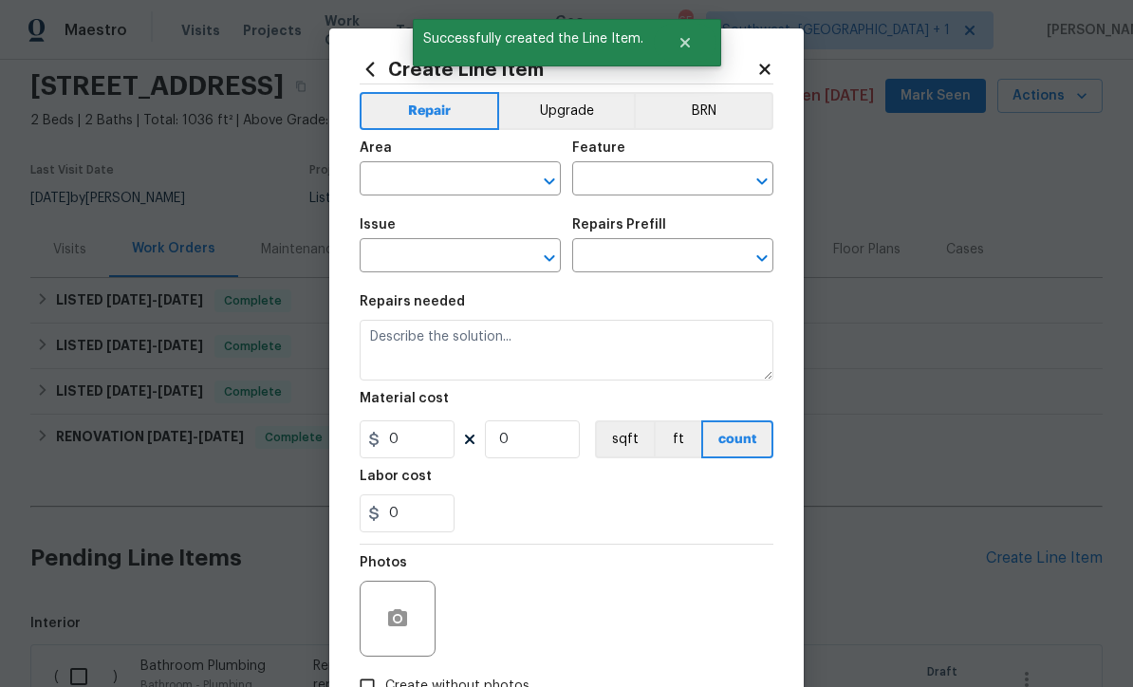
click at [396, 185] on input "text" at bounding box center [433, 180] width 148 height 29
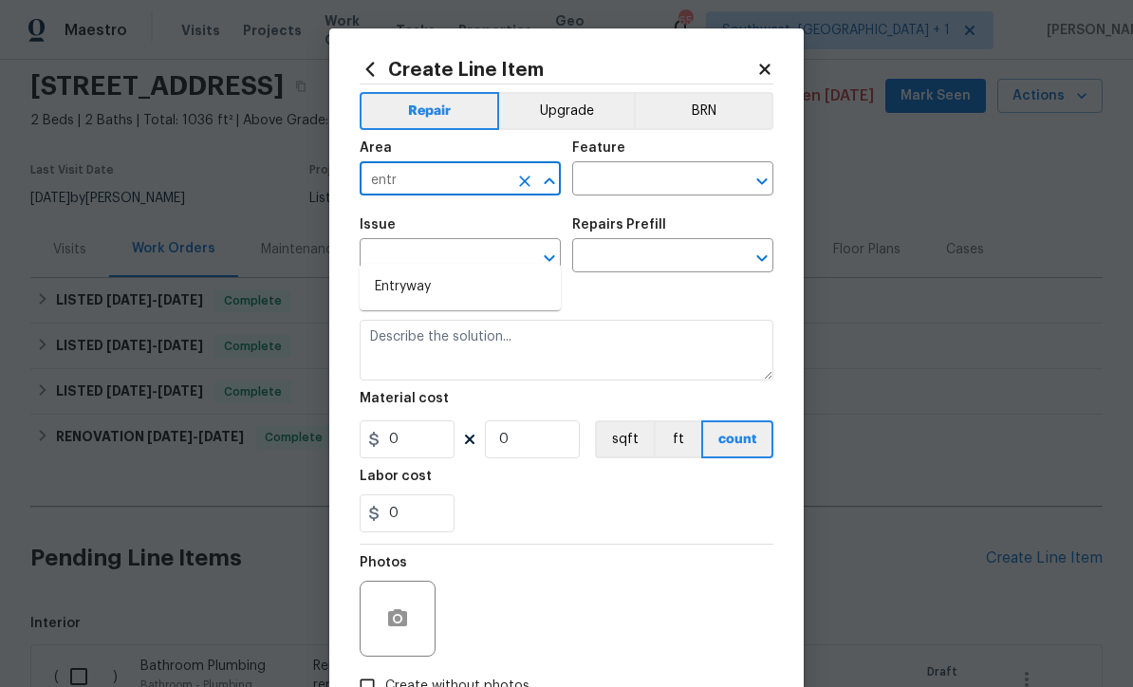
type input "entr"
click at [704, 175] on input "text" at bounding box center [646, 180] width 148 height 29
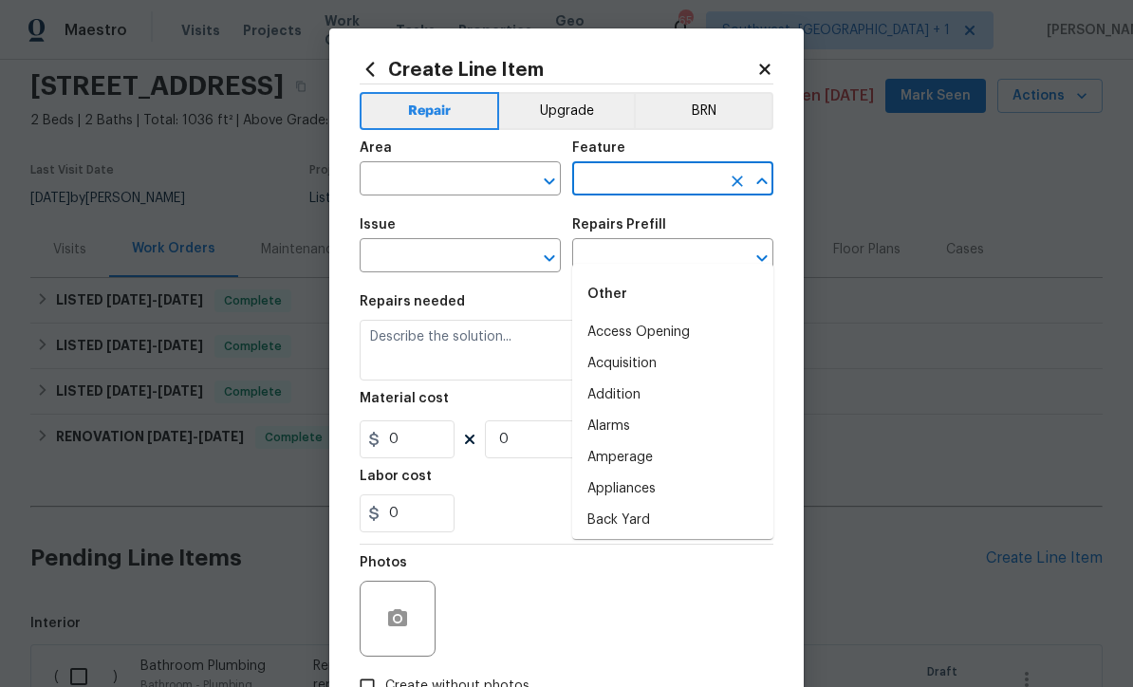
click at [389, 195] on input "text" at bounding box center [433, 180] width 148 height 29
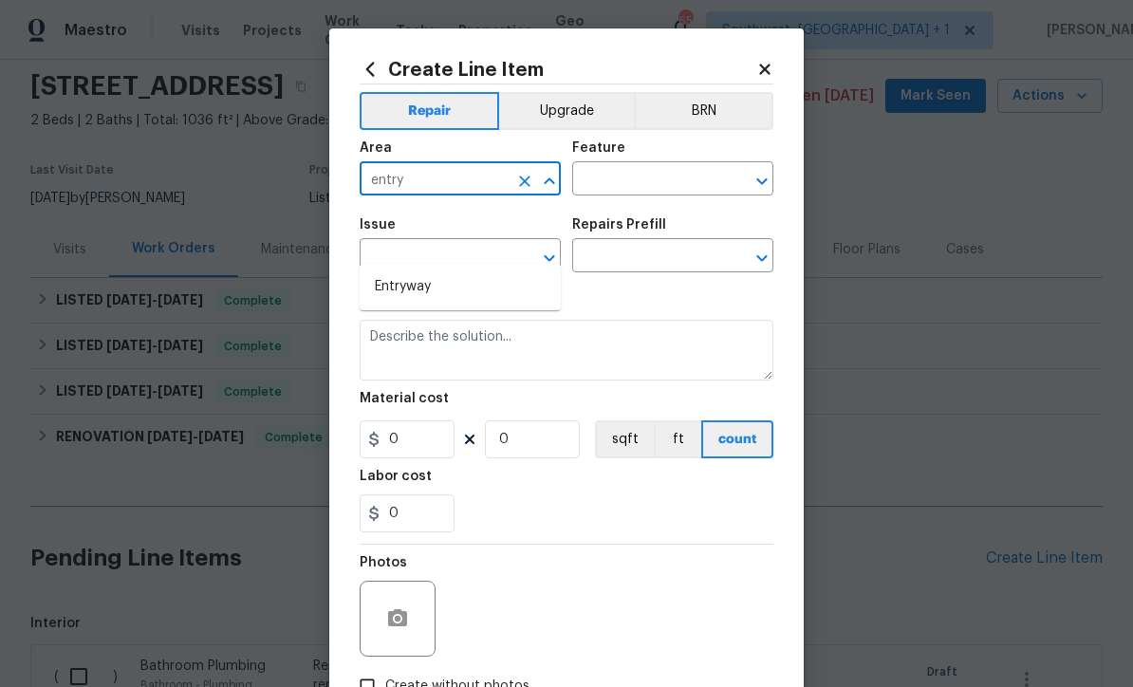
click at [428, 271] on li "Entryway" at bounding box center [459, 286] width 201 height 31
type input "Entryway"
click at [611, 114] on button "Upgrade" at bounding box center [567, 111] width 136 height 38
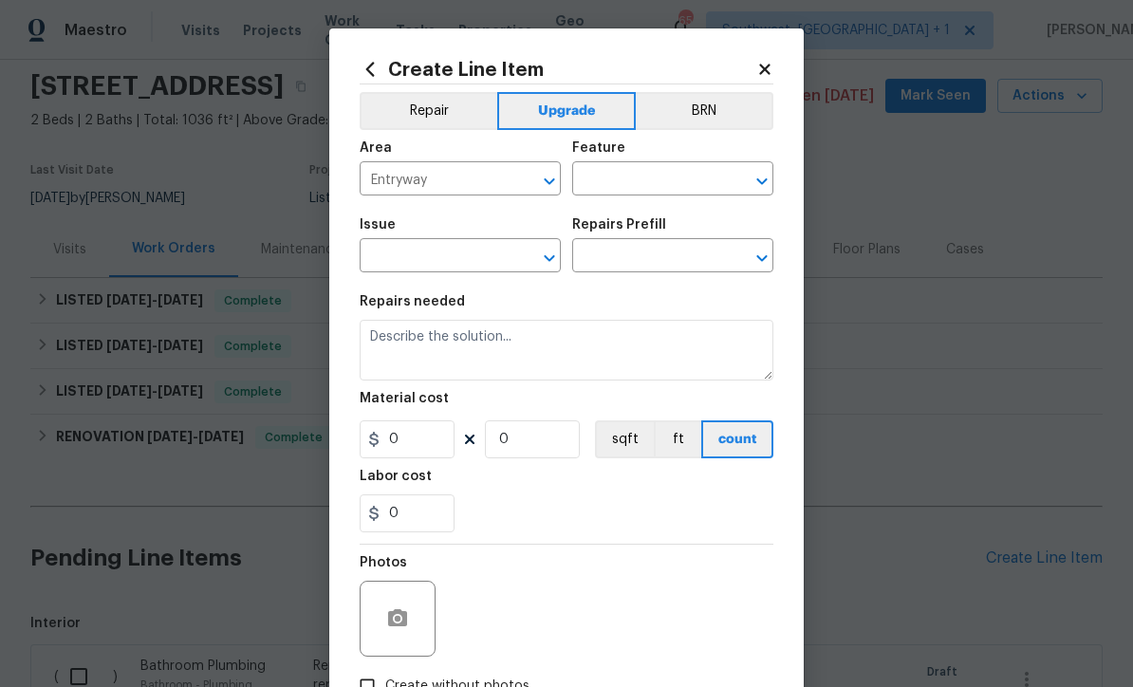
click at [692, 177] on input "text" at bounding box center [646, 180] width 148 height 29
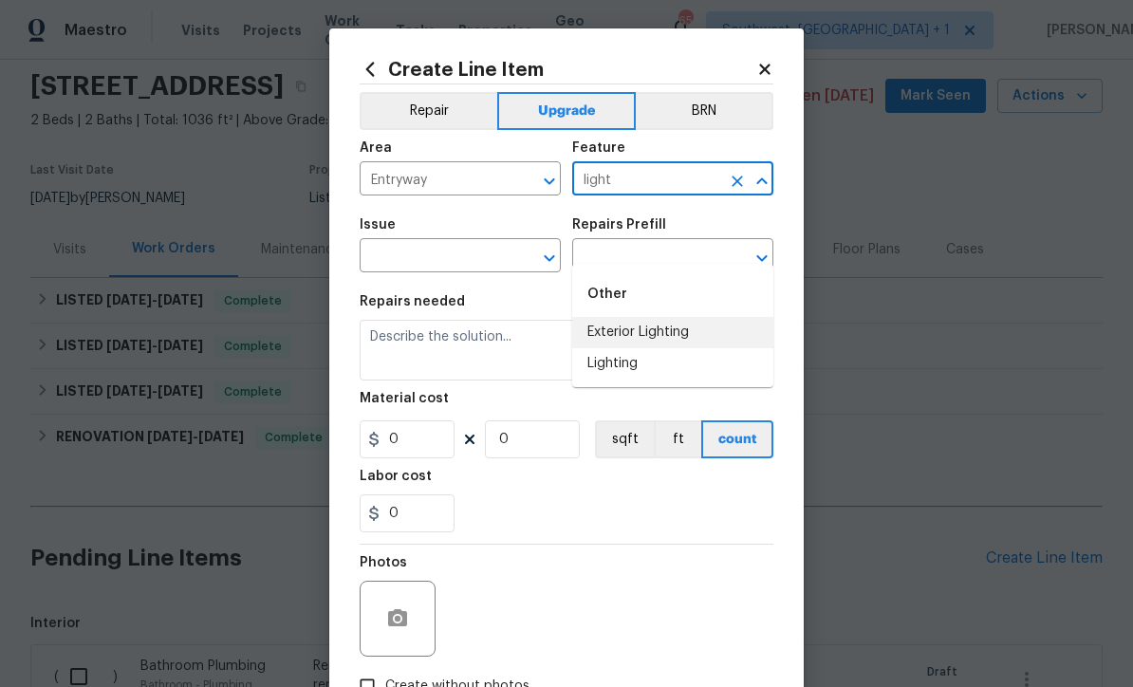
click at [675, 317] on li "Exterior Lighting" at bounding box center [672, 332] width 201 height 31
type input "Exterior Lighting"
click at [742, 191] on icon "Clear" at bounding box center [737, 181] width 19 height 19
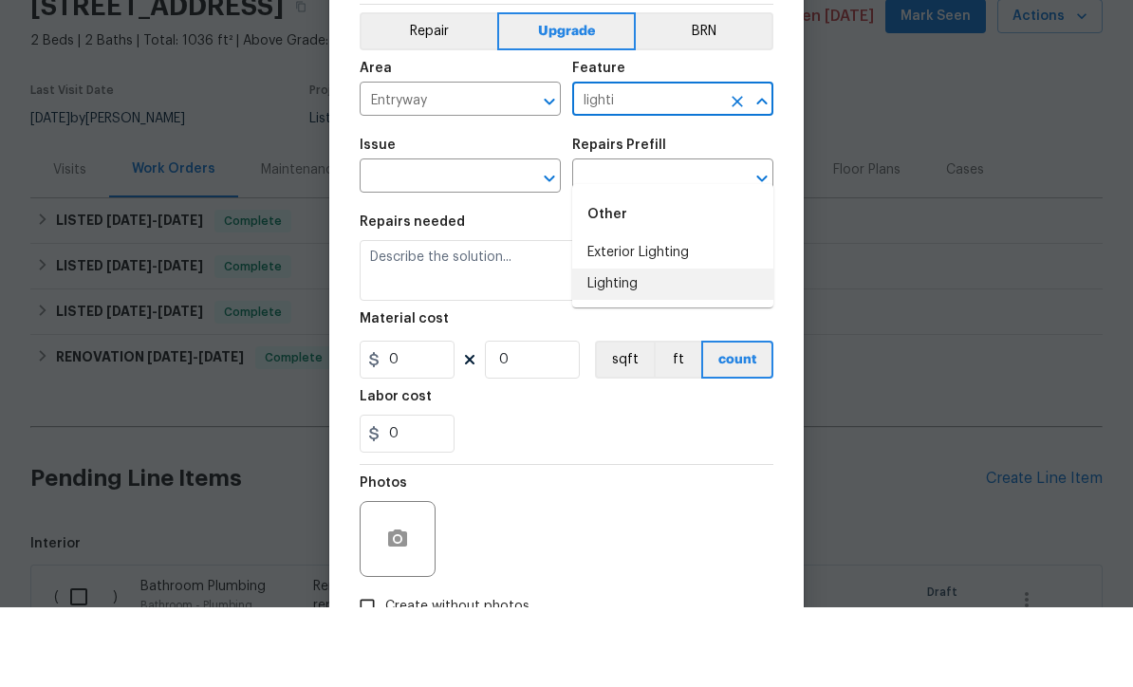
click at [639, 348] on li "Lighting" at bounding box center [672, 363] width 201 height 31
type input "Lighting"
click at [389, 166] on input "Entryway" at bounding box center [433, 180] width 148 height 29
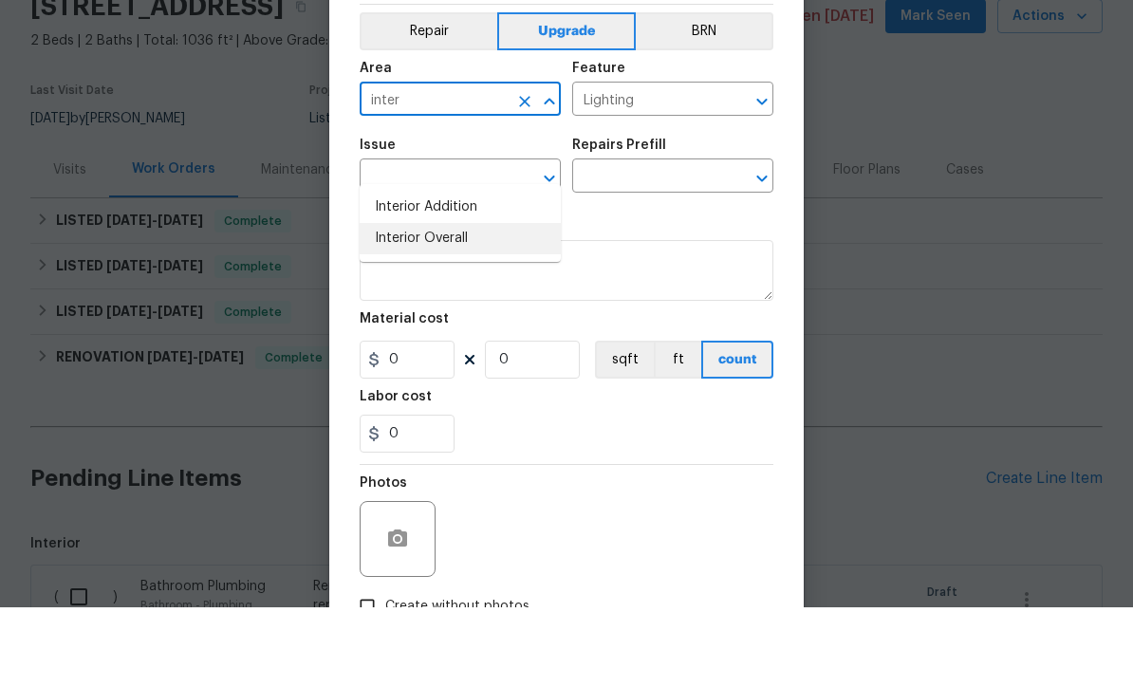
click at [484, 303] on li "Interior Overall" at bounding box center [459, 318] width 201 height 31
type input "Interior Overall"
click at [478, 243] on input "text" at bounding box center [433, 257] width 148 height 29
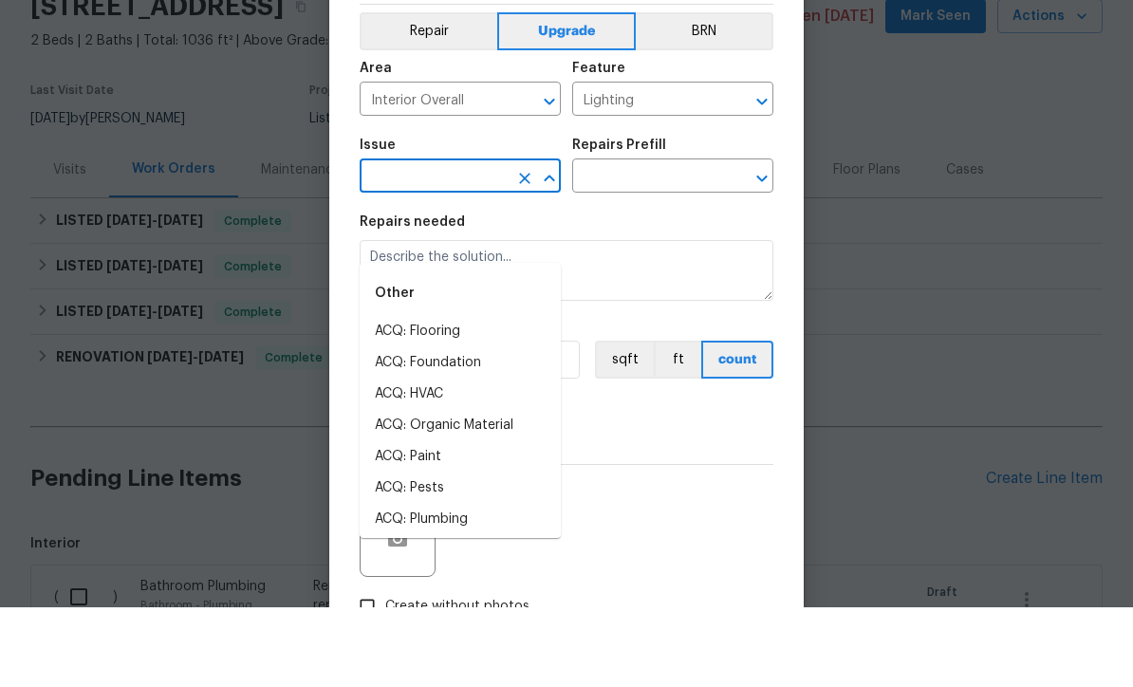
click at [477, 243] on input "text" at bounding box center [433, 257] width 148 height 29
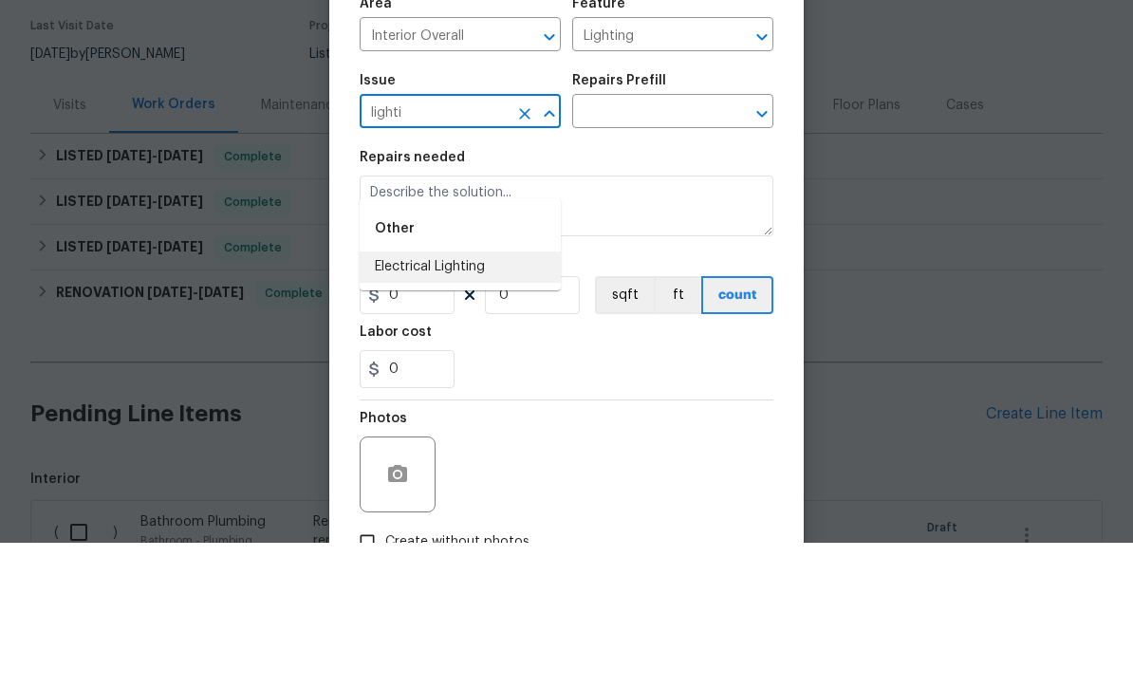
click at [487, 396] on li "Electrical Lighting" at bounding box center [459, 411] width 201 height 31
type input "Electrical Lighting"
click at [680, 243] on input "text" at bounding box center [646, 257] width 148 height 29
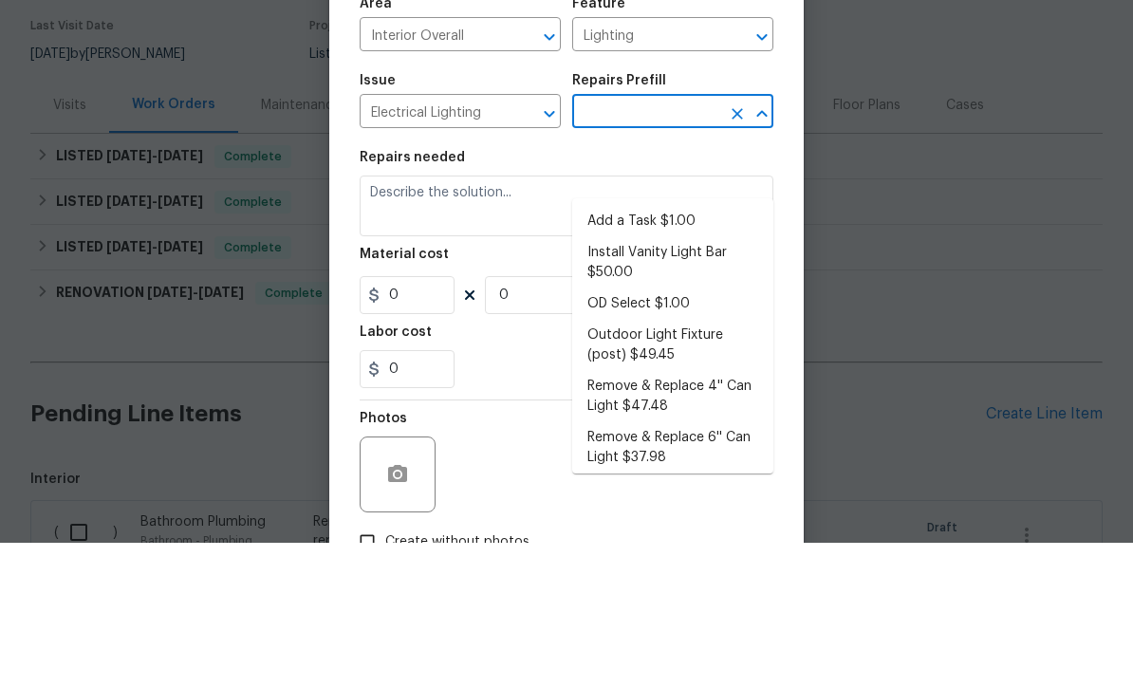
click at [691, 350] on li "Add a Task $1.00" at bounding box center [672, 365] width 201 height 31
type input "Add a Task $1.00"
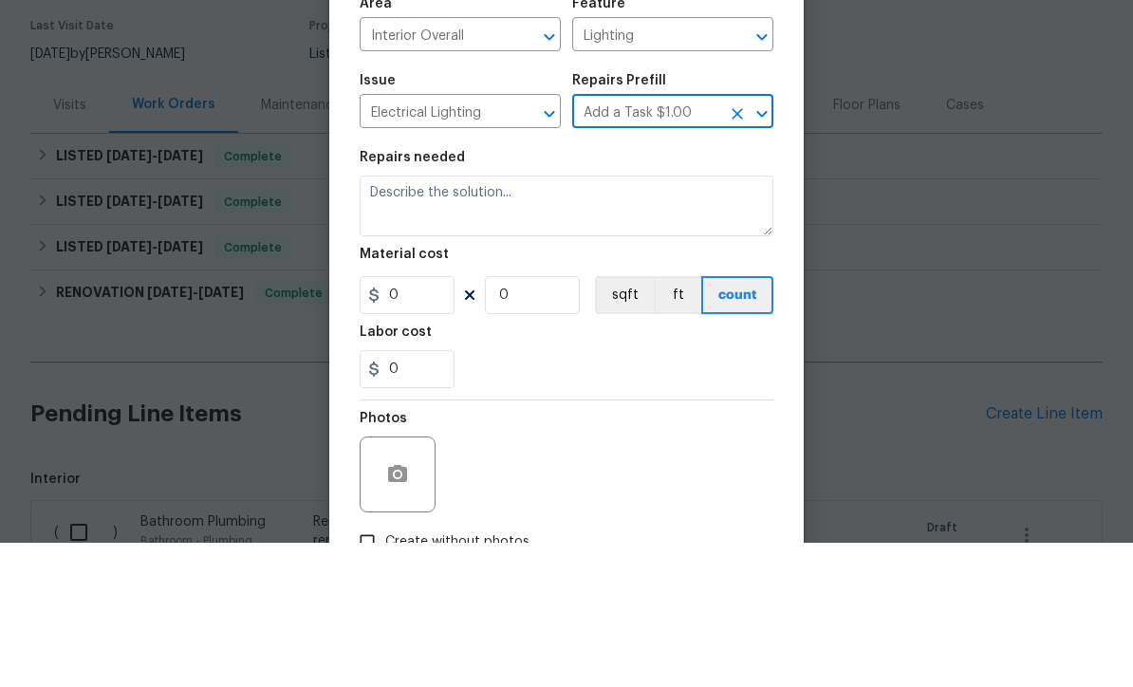
type textarea "HPM to detail"
type input "1"
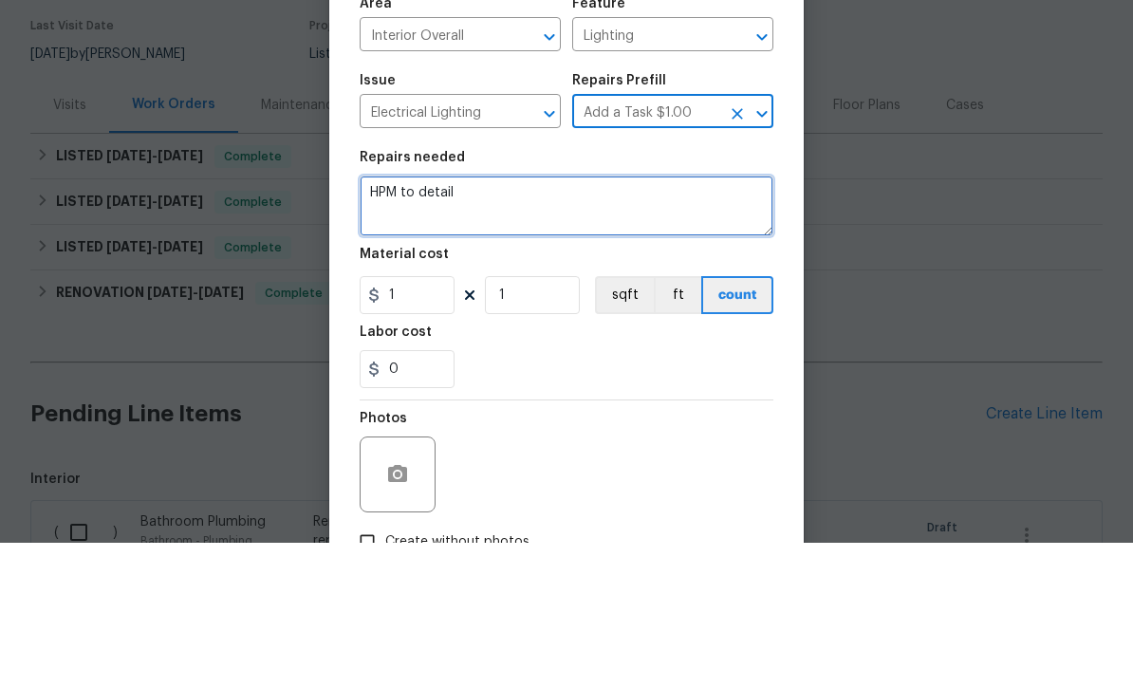
click at [589, 320] on textarea "HPM to detail" at bounding box center [566, 350] width 414 height 61
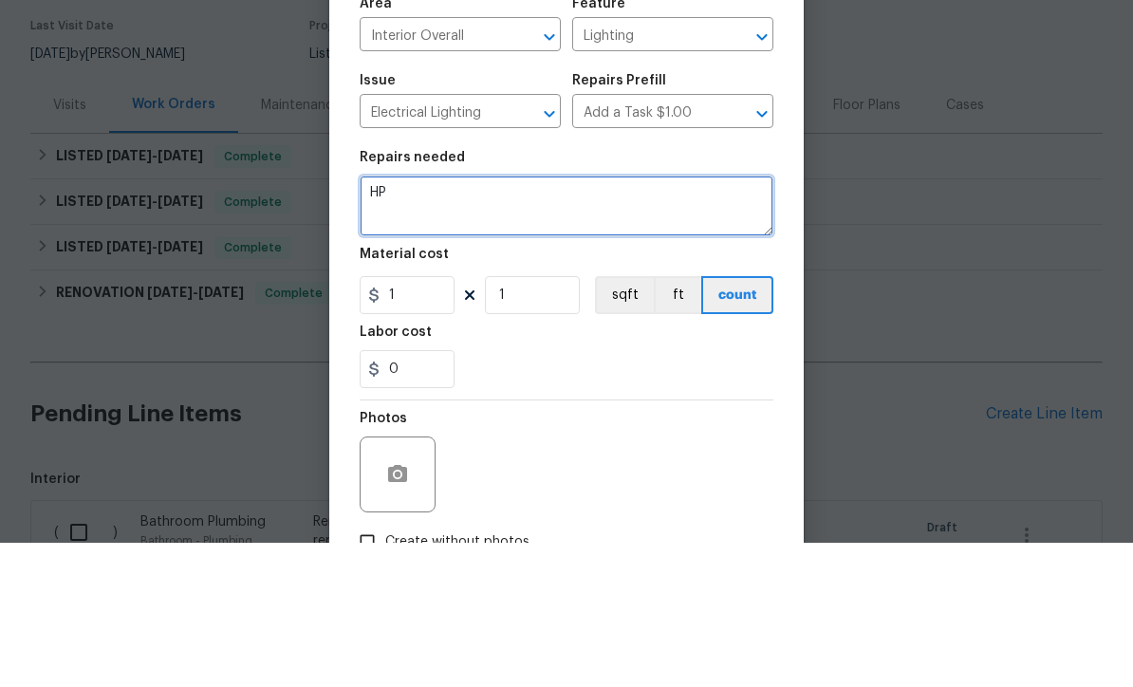
type textarea "H"
click at [446, 320] on textarea "Install surface light in hallway, entry, garage," at bounding box center [566, 350] width 414 height 61
click at [673, 320] on textarea "Install new light in hallway, entry, garage," at bounding box center [566, 350] width 414 height 61
click at [533, 320] on textarea "Install new light in hallway, entry, garage," at bounding box center [566, 350] width 414 height 61
click at [638, 320] on textarea "Install new light in entry, garage," at bounding box center [566, 350] width 414 height 61
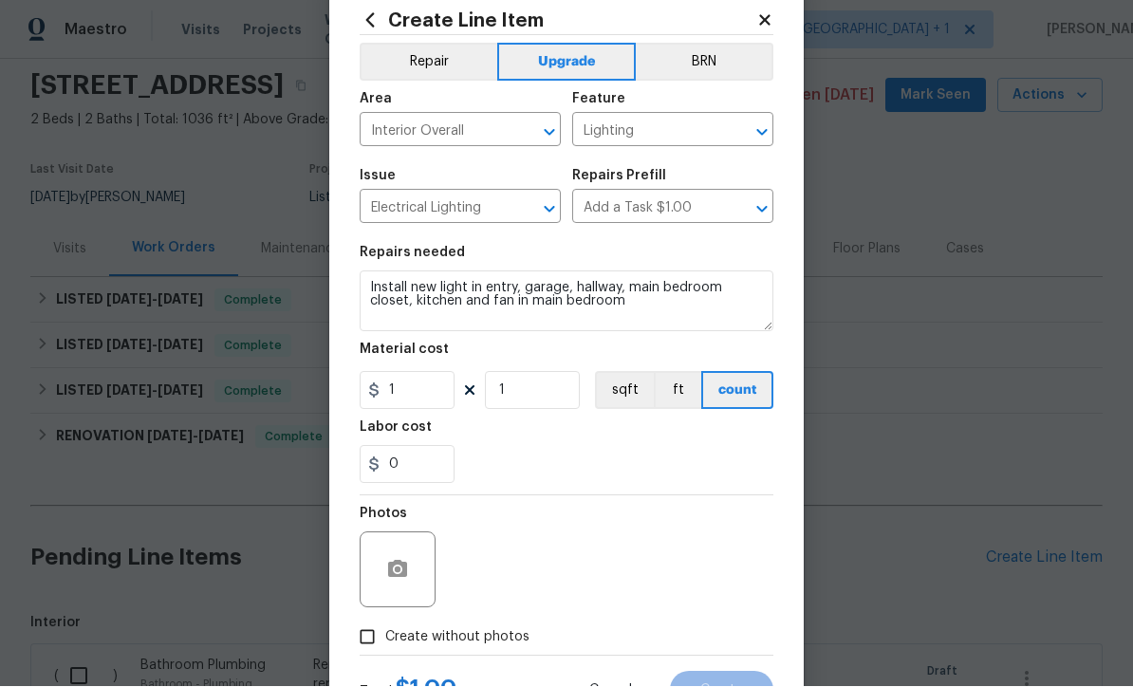
scroll to position [65, 0]
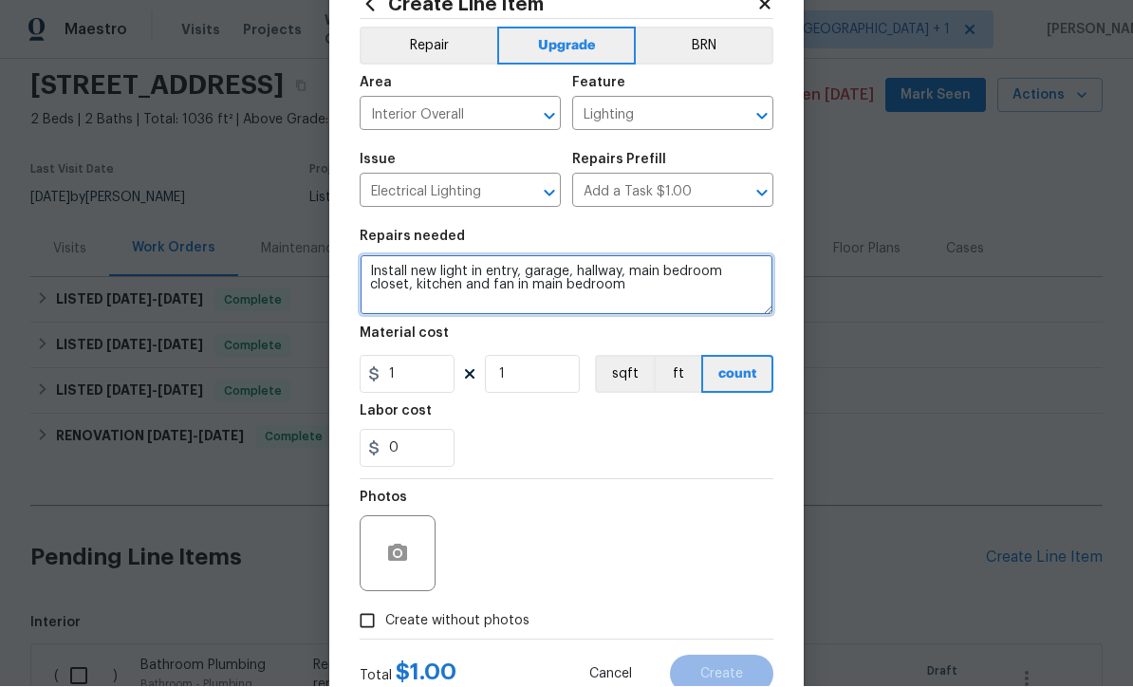
type textarea "Install new light in entry, garage, hallway, main bedroom closet, kitchen and f…"
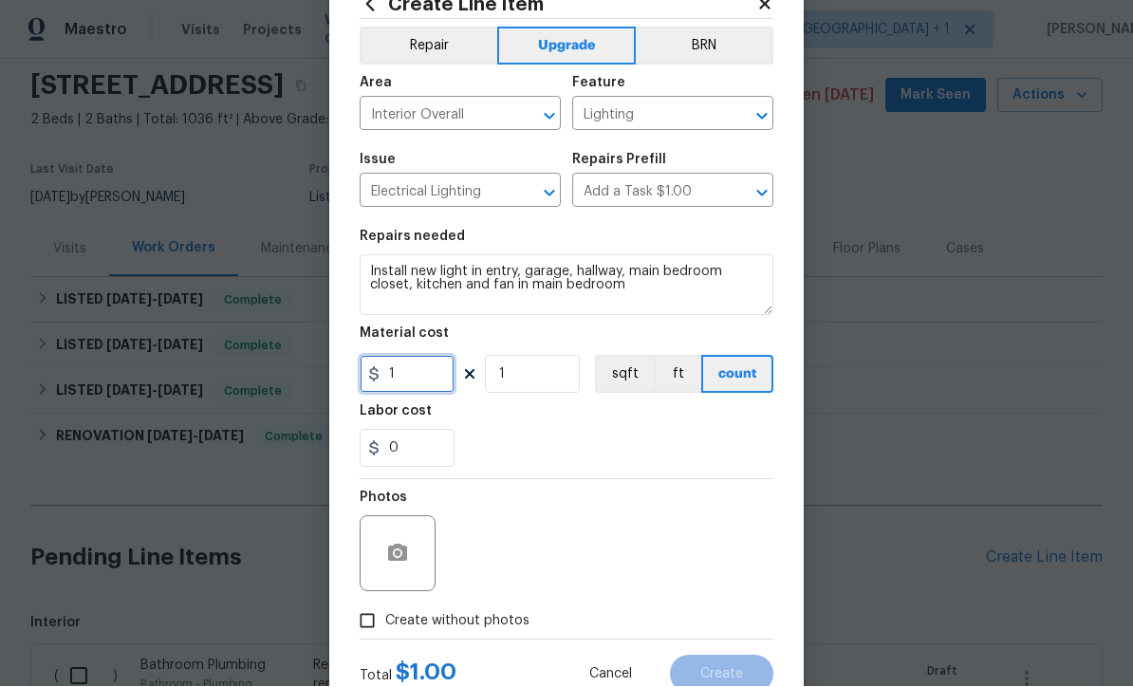
click at [425, 394] on input "1" at bounding box center [406, 375] width 95 height 38
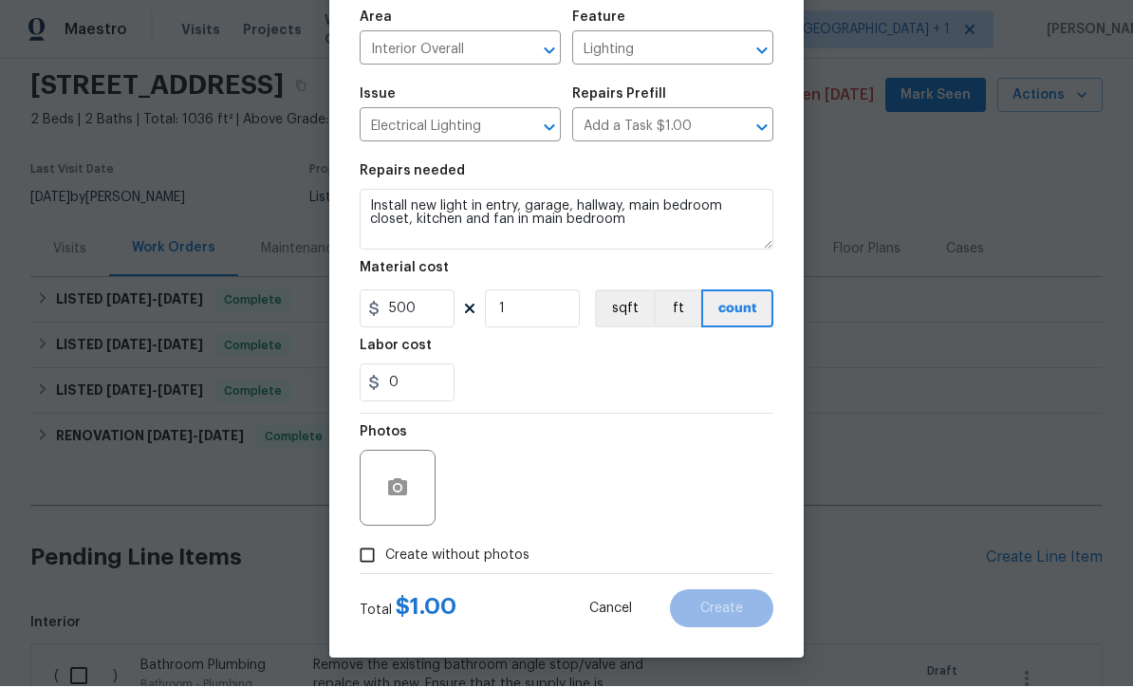
scroll to position [134, 0]
type input "500"
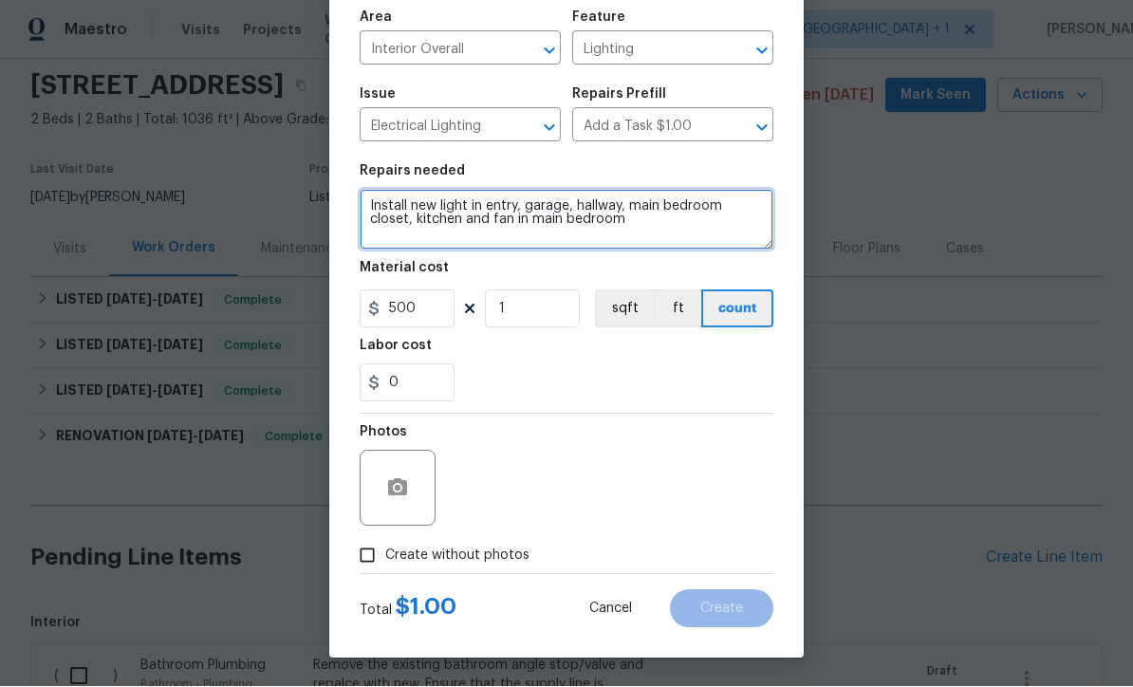
click at [659, 229] on textarea "Install new light in entry, garage, hallway, main bedroom closet, kitchen and f…" at bounding box center [566, 220] width 414 height 61
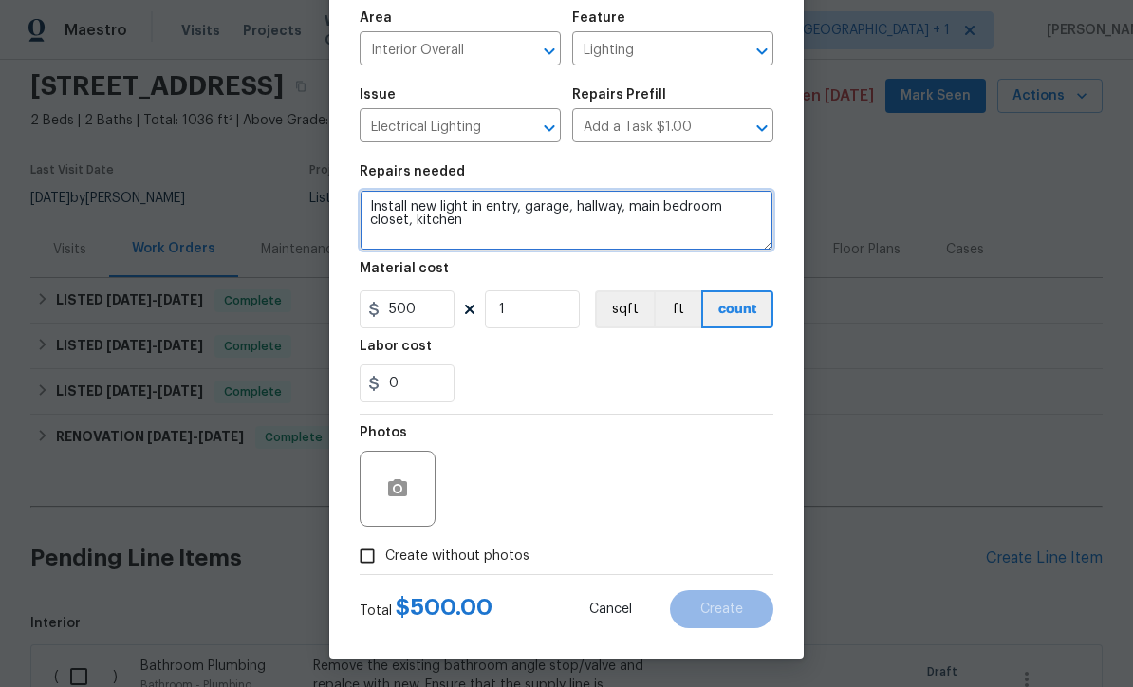
type textarea "Install new light in entry, garage, hallway, main bedroom closet, kitchen"
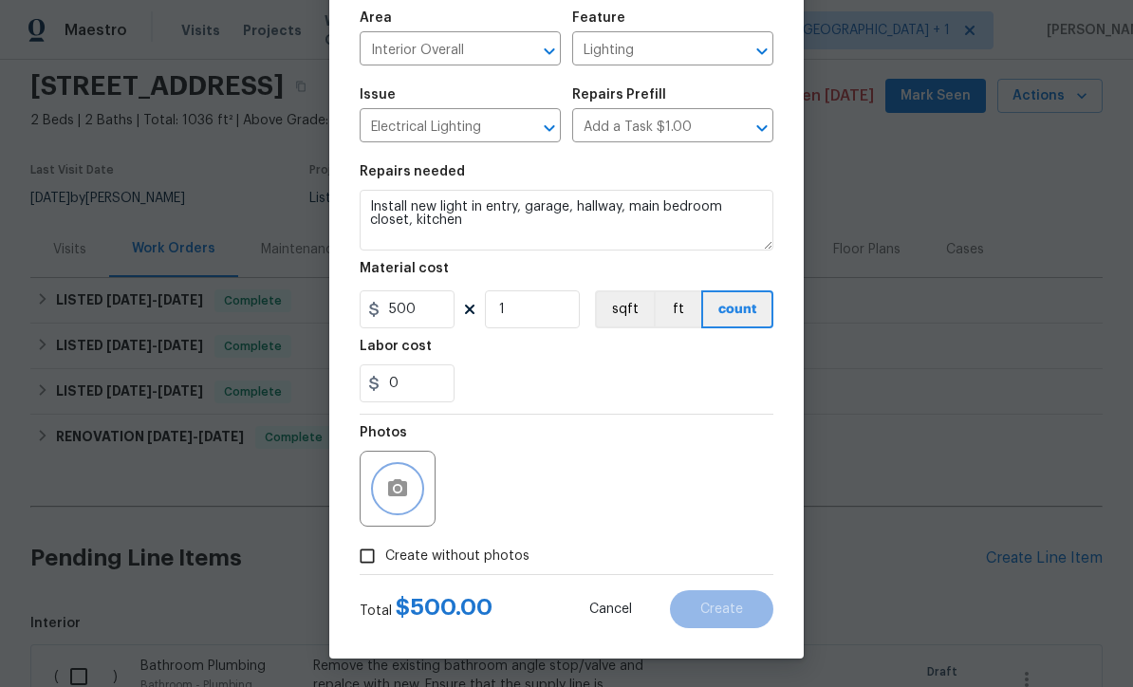
click at [384, 485] on button "button" at bounding box center [398, 489] width 46 height 46
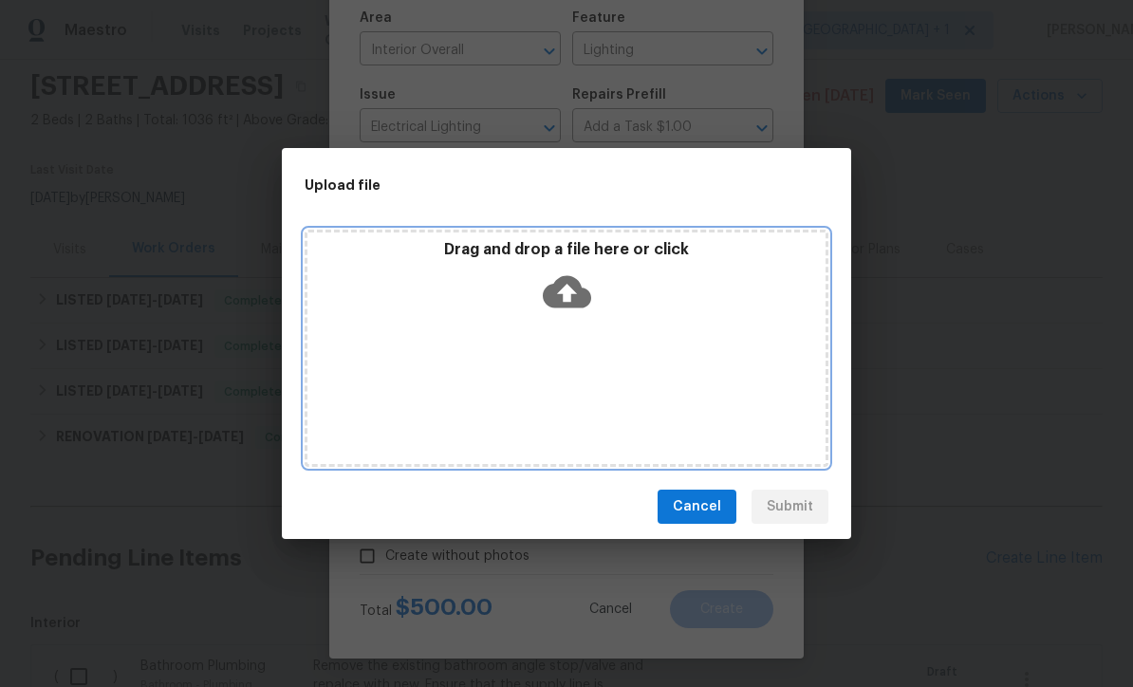
click at [581, 293] on icon at bounding box center [567, 292] width 48 height 32
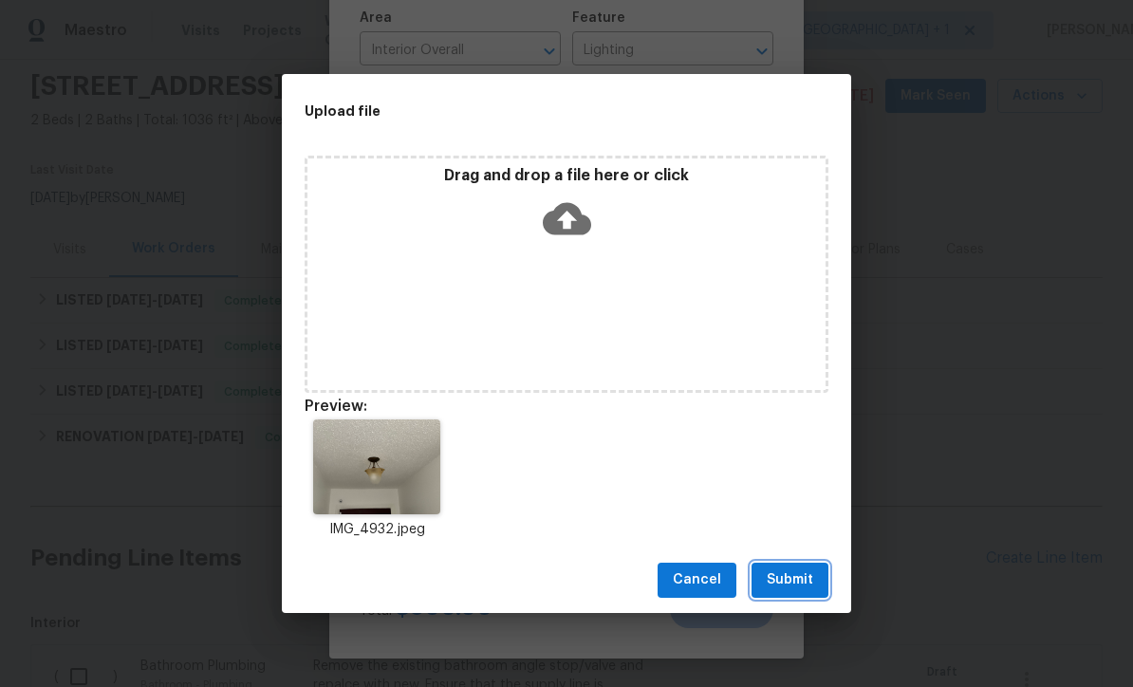
click at [813, 591] on button "Submit" at bounding box center [789, 579] width 77 height 35
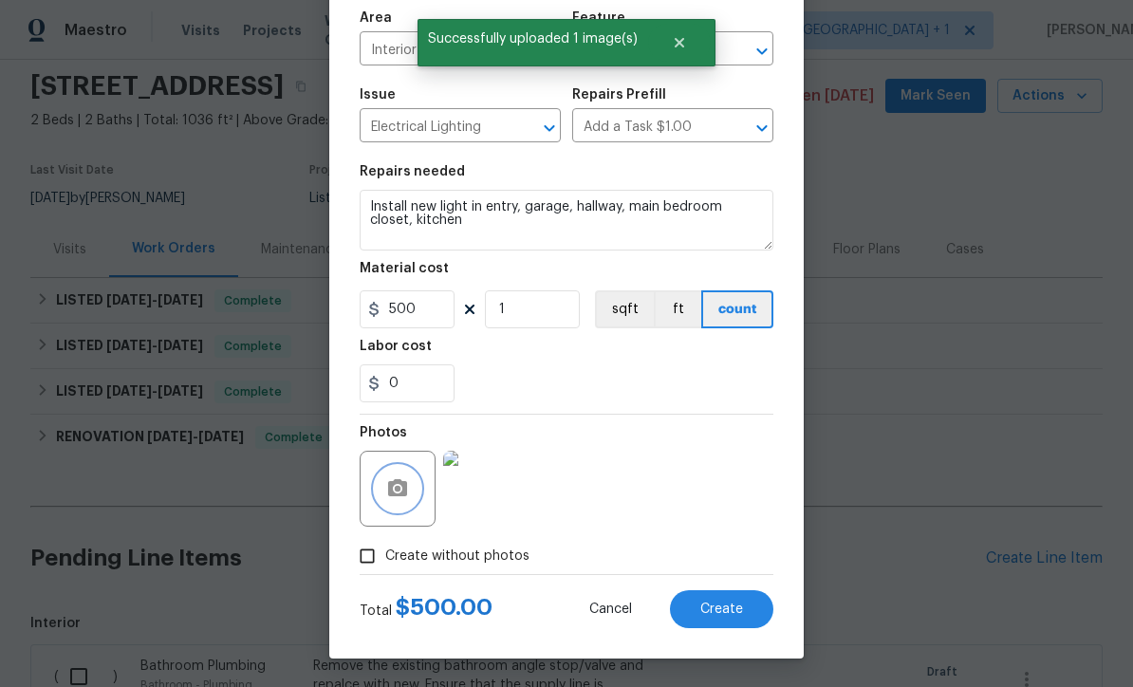
click at [408, 493] on icon "button" at bounding box center [397, 488] width 23 height 23
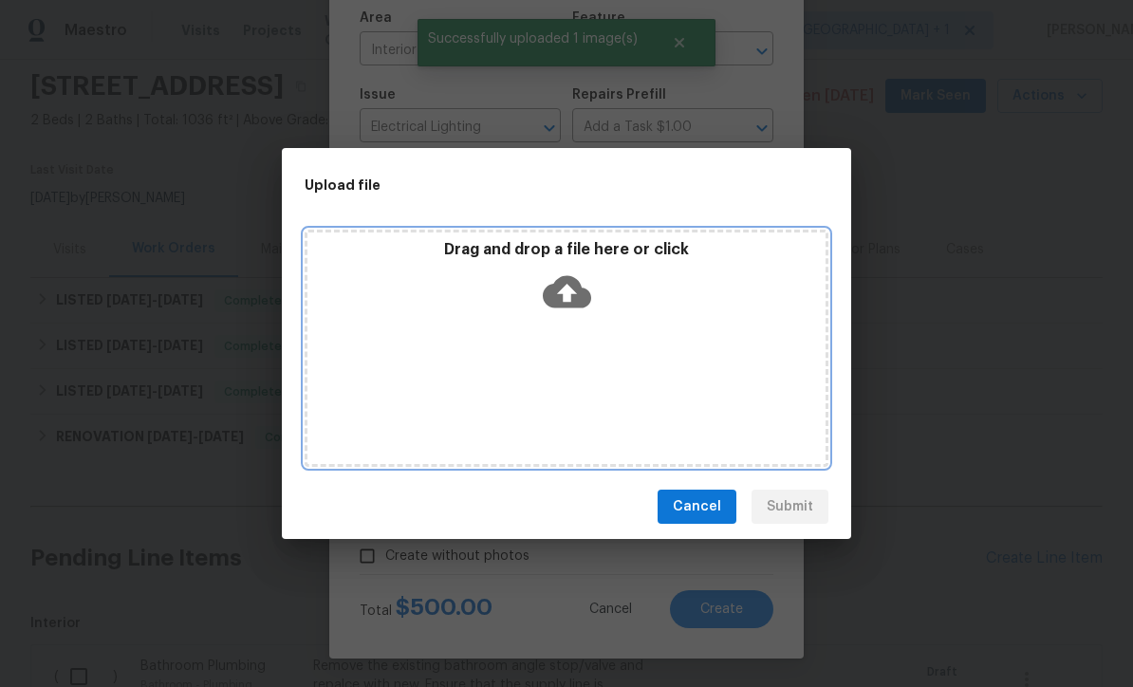
click at [563, 304] on icon at bounding box center [567, 292] width 48 height 32
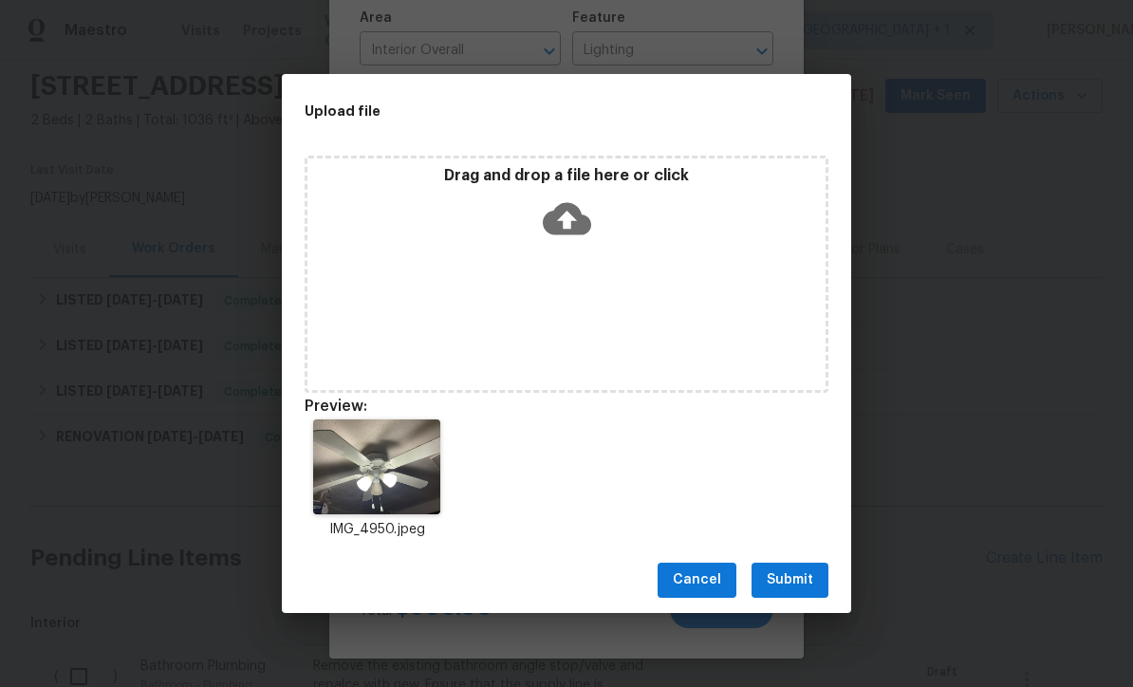
click at [810, 588] on span "Submit" at bounding box center [789, 580] width 46 height 24
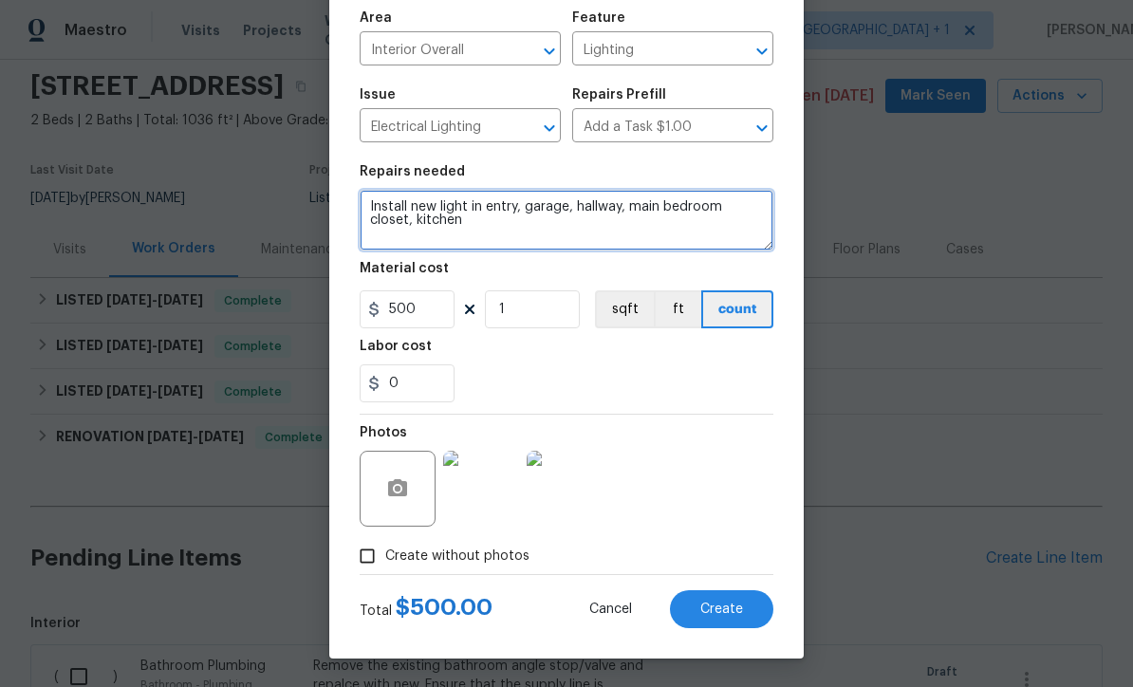
click at [547, 237] on textarea "Install new light in entry, garage, hallway, main bedroom closet, kitchen" at bounding box center [566, 220] width 414 height 61
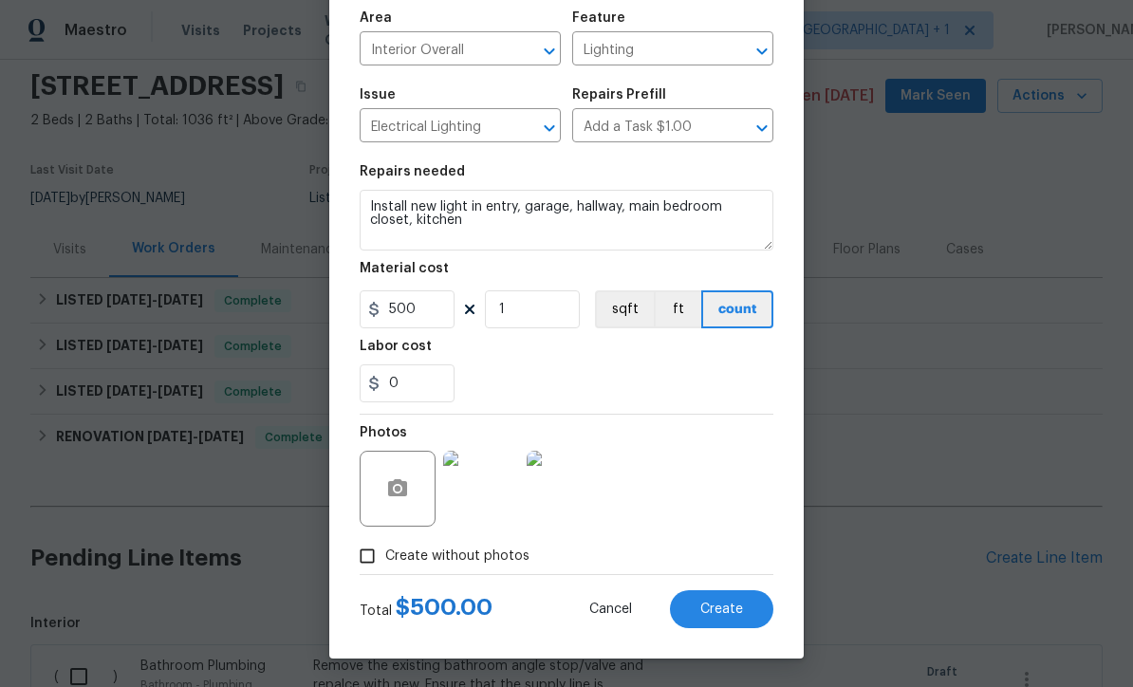
click at [733, 617] on button "Create" at bounding box center [721, 609] width 103 height 38
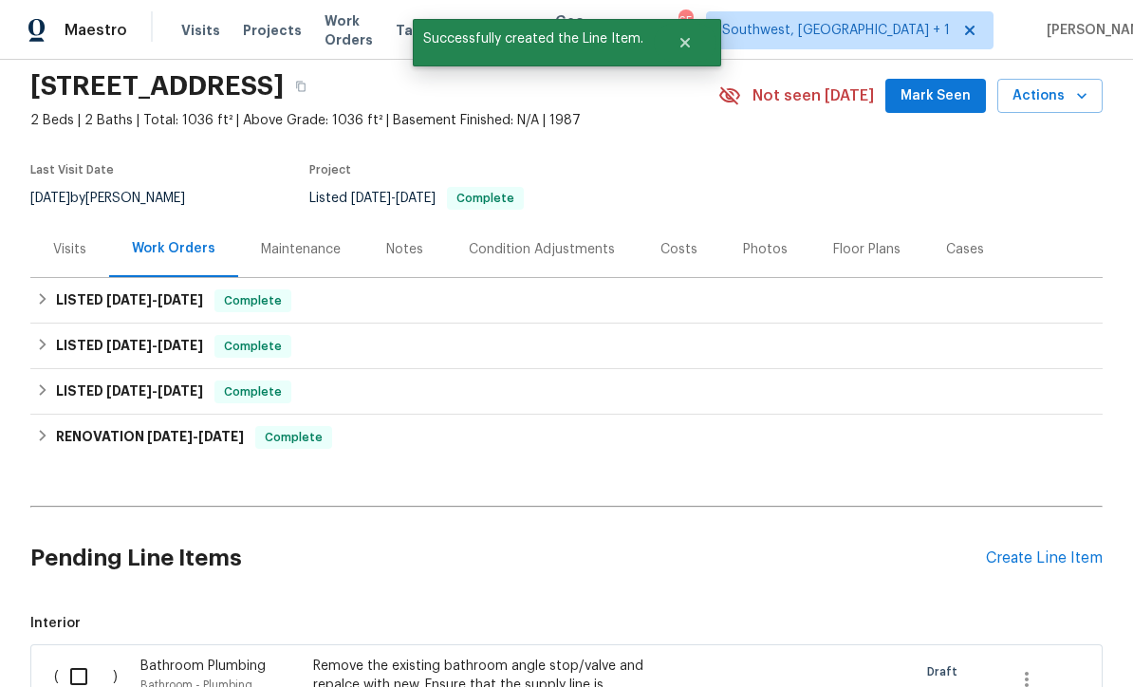
click at [1052, 549] on div "Create Line Item" at bounding box center [1044, 558] width 117 height 18
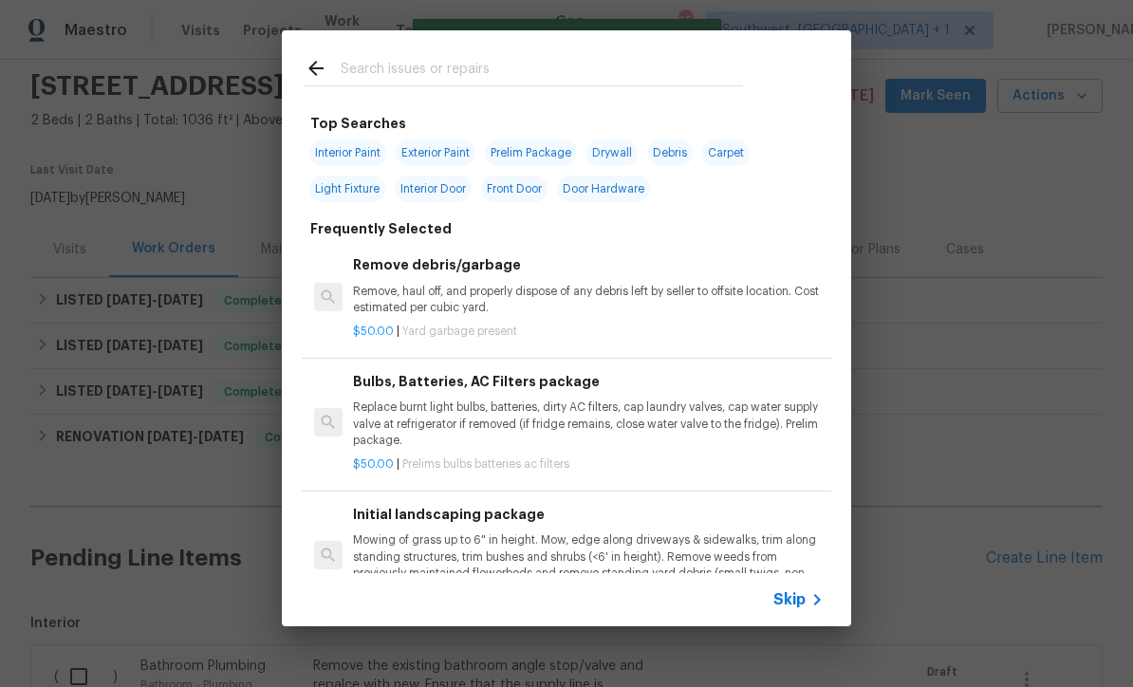
click at [819, 607] on icon at bounding box center [816, 599] width 23 height 23
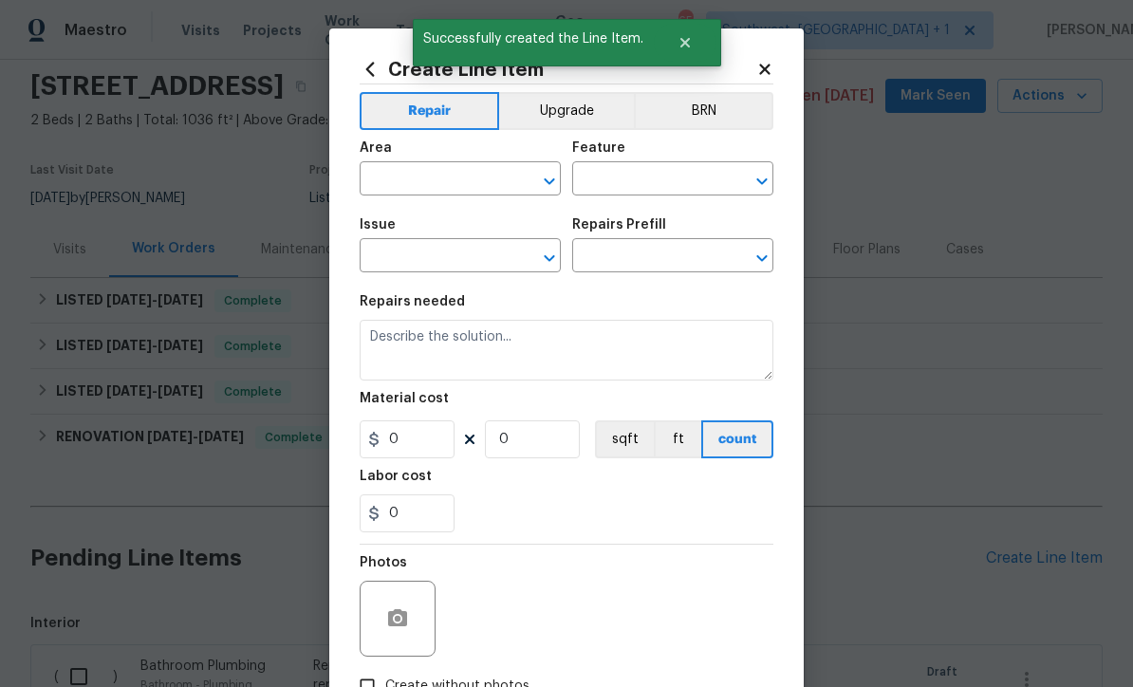
click at [490, 181] on input "text" at bounding box center [433, 180] width 148 height 29
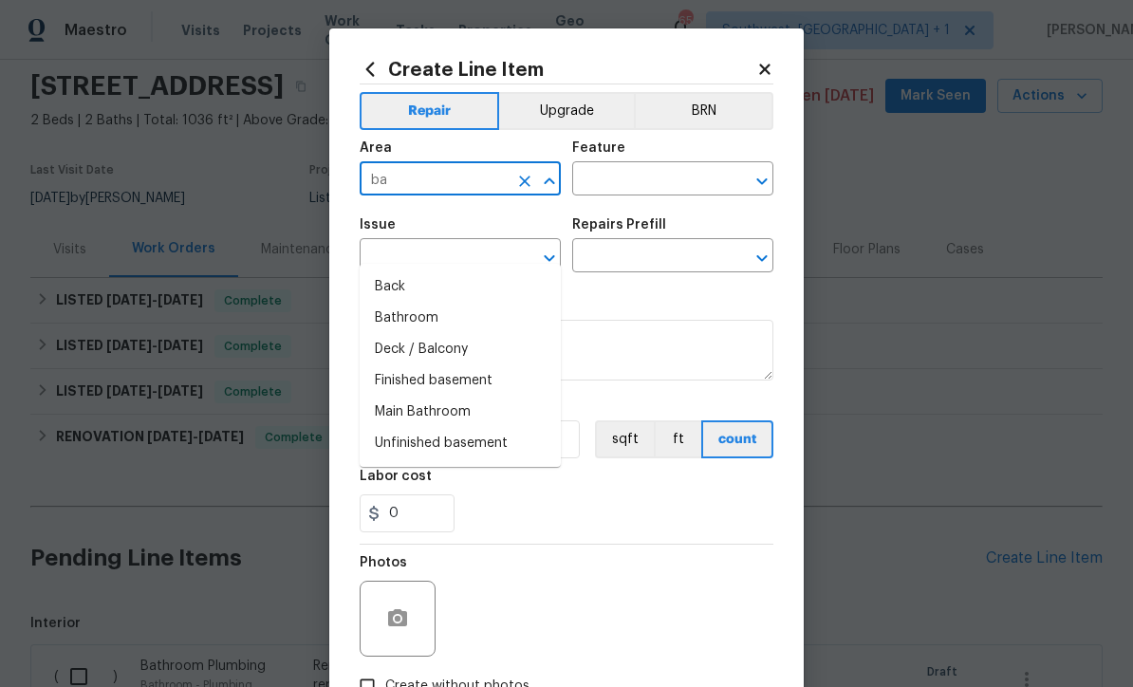
type input "b"
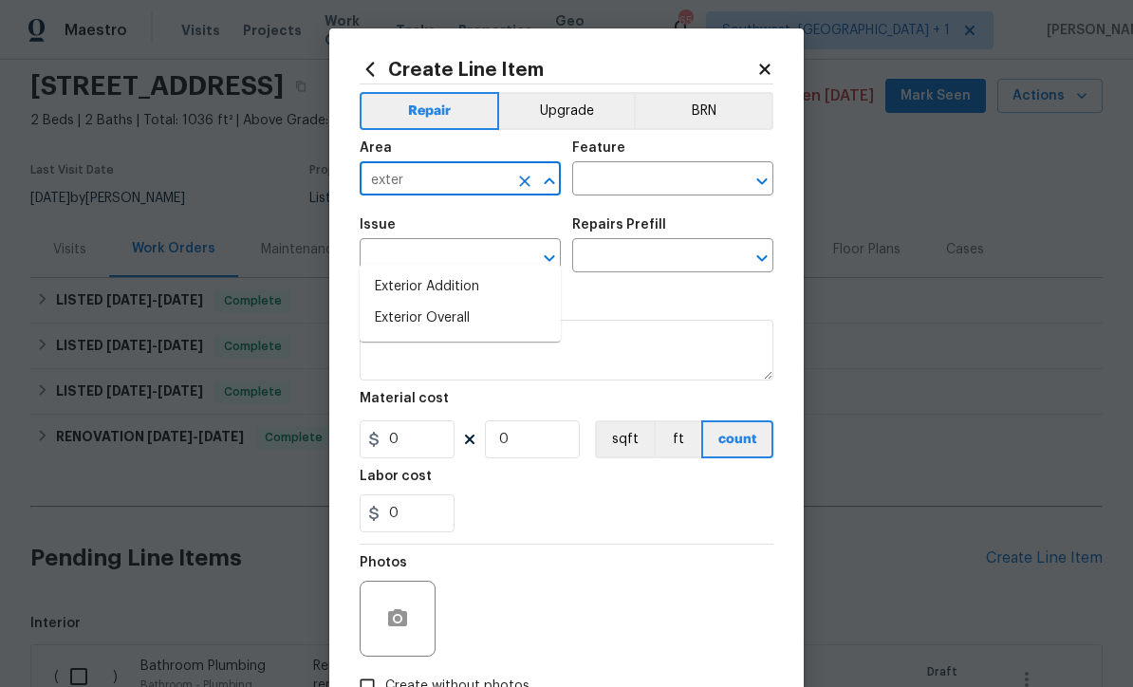
click at [462, 303] on li "Exterior Overall" at bounding box center [459, 318] width 201 height 31
type input "Exterior Overall"
click at [652, 182] on input "text" at bounding box center [646, 180] width 148 height 29
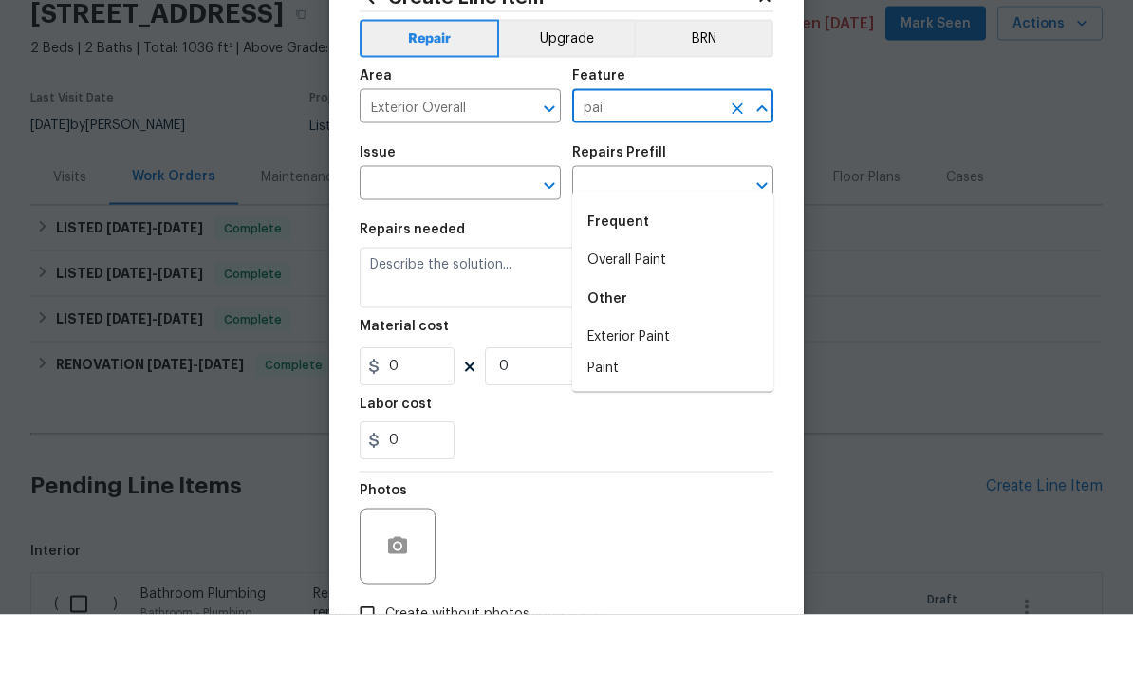
click at [642, 394] on li "Exterior Paint" at bounding box center [672, 409] width 201 height 31
type input "Exterior Paint"
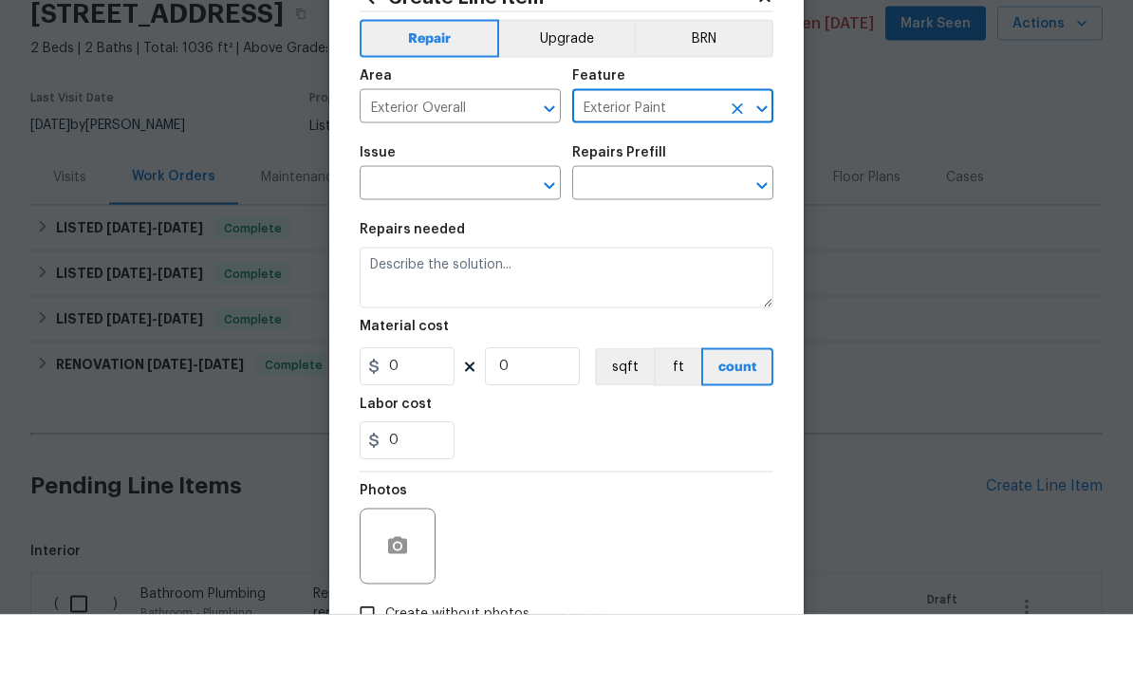
click at [402, 208] on span "Issue ​" at bounding box center [459, 245] width 201 height 77
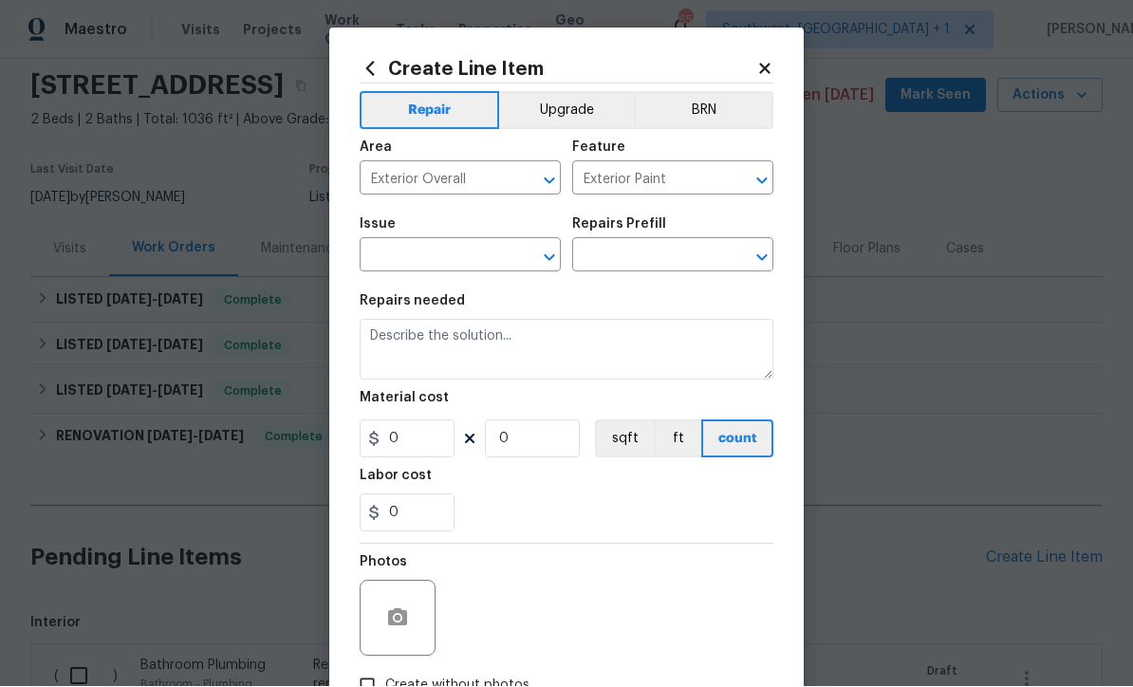
click at [375, 270] on input "text" at bounding box center [433, 257] width 148 height 29
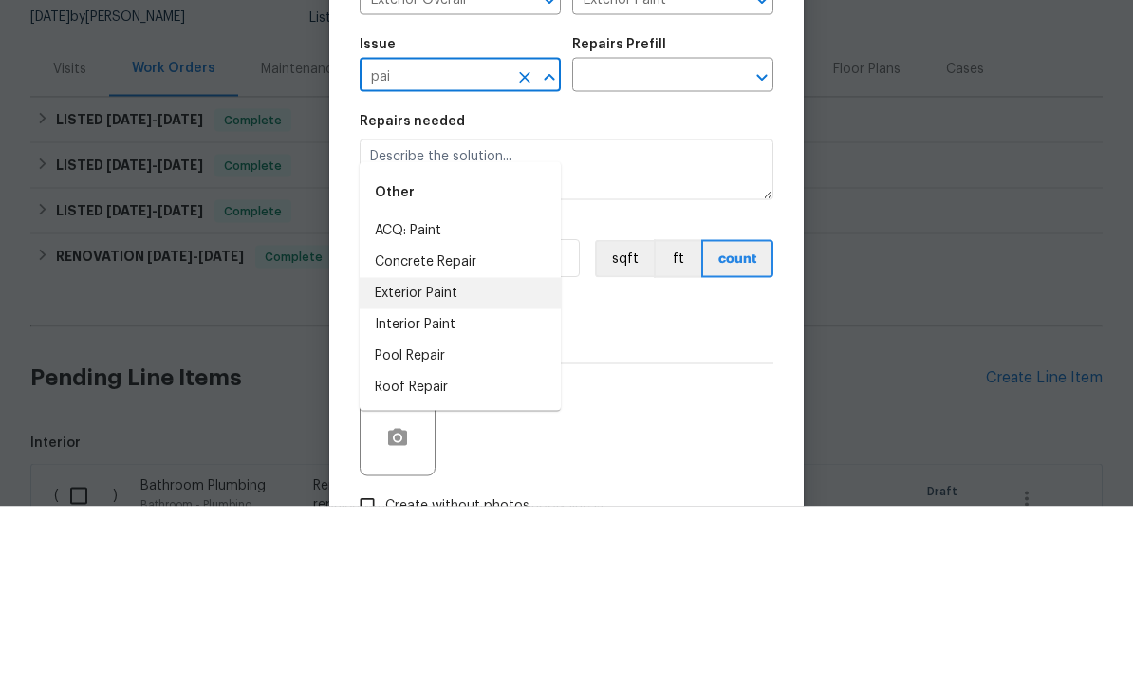
click at [467, 458] on li "Exterior Paint" at bounding box center [459, 473] width 201 height 31
type input "Exterior Paint"
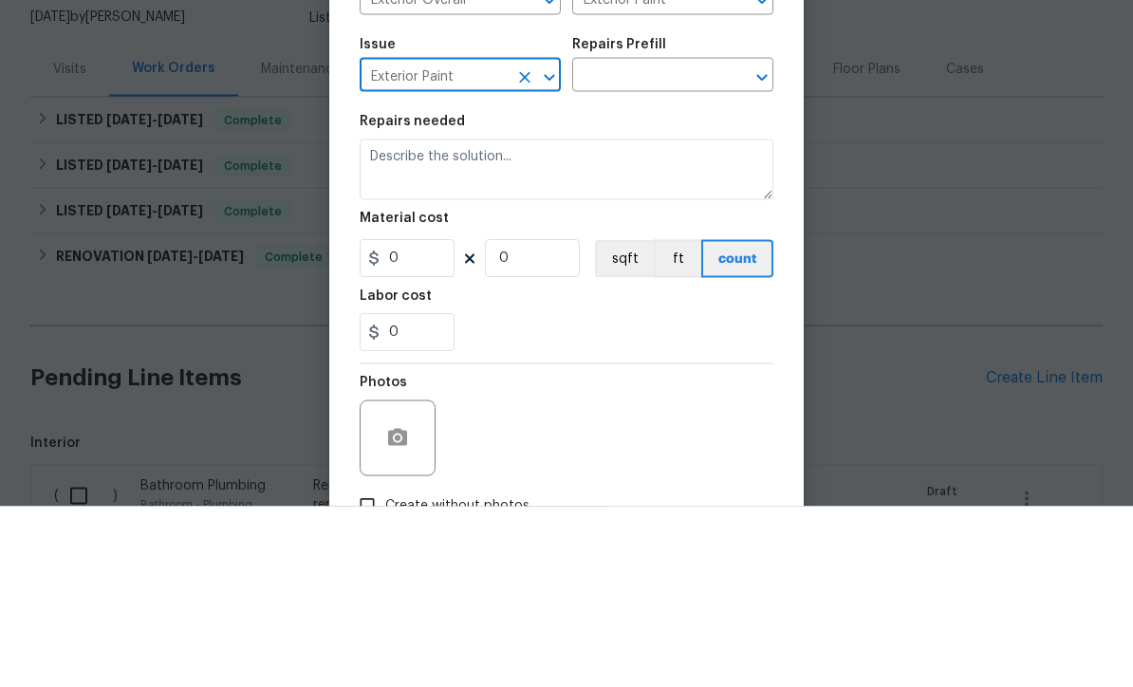
click at [680, 243] on input "text" at bounding box center [646, 257] width 148 height 29
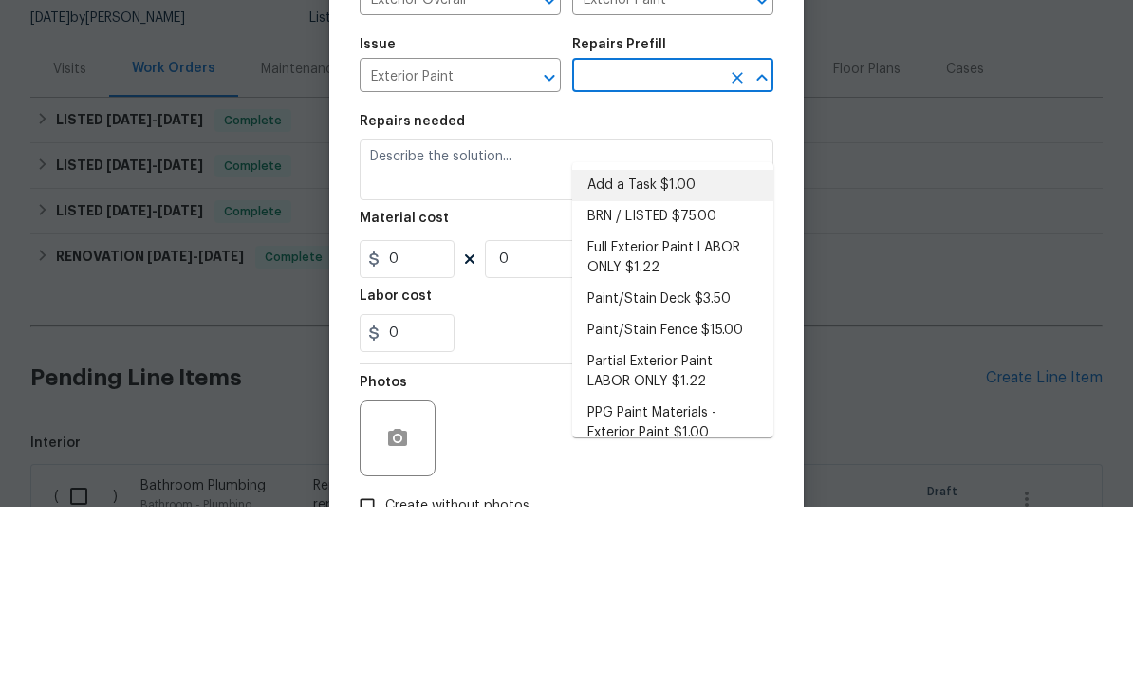
click at [656, 350] on li "Add a Task $1.00" at bounding box center [672, 365] width 201 height 31
type input "Add a Task $1.00"
type input "Overall Paint"
type textarea "HPM to detail"
type input "1"
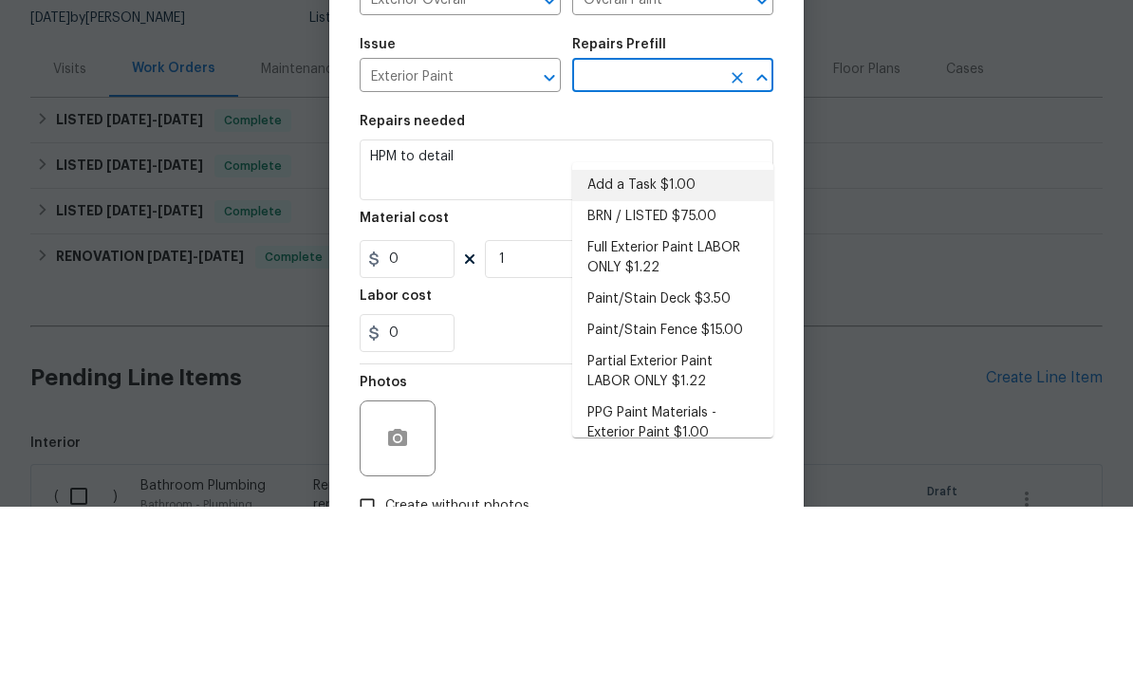
type input "Add a Task $1.00"
type input "1"
click at [585, 320] on textarea "HPM to detail" at bounding box center [566, 350] width 414 height 61
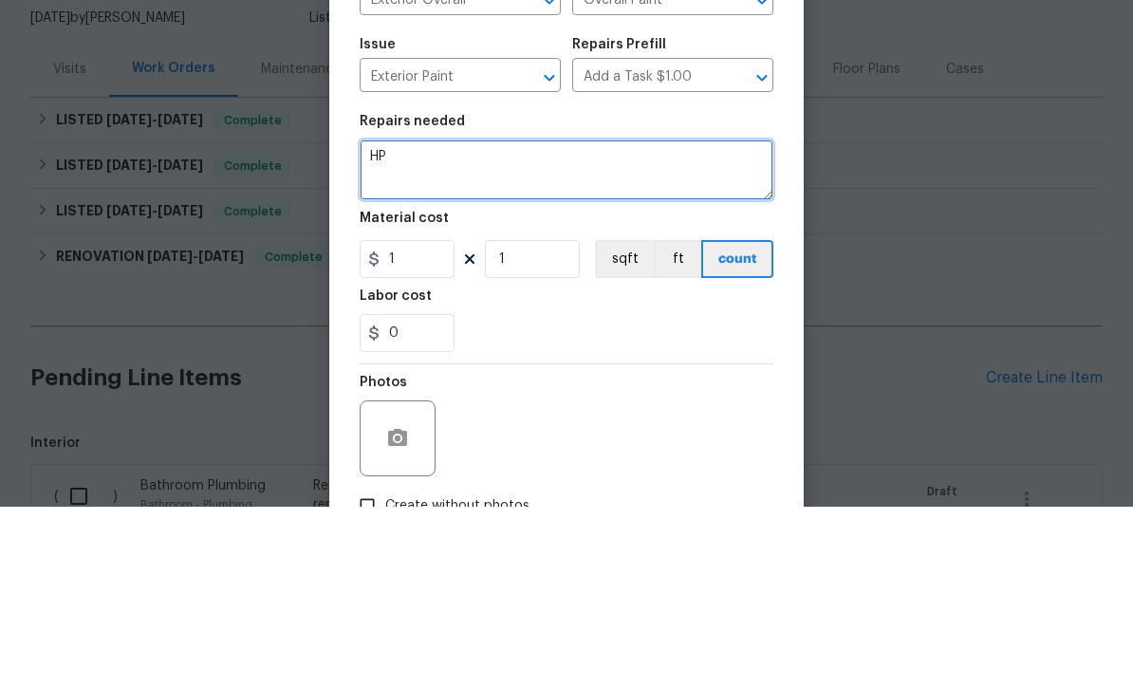
type textarea "H"
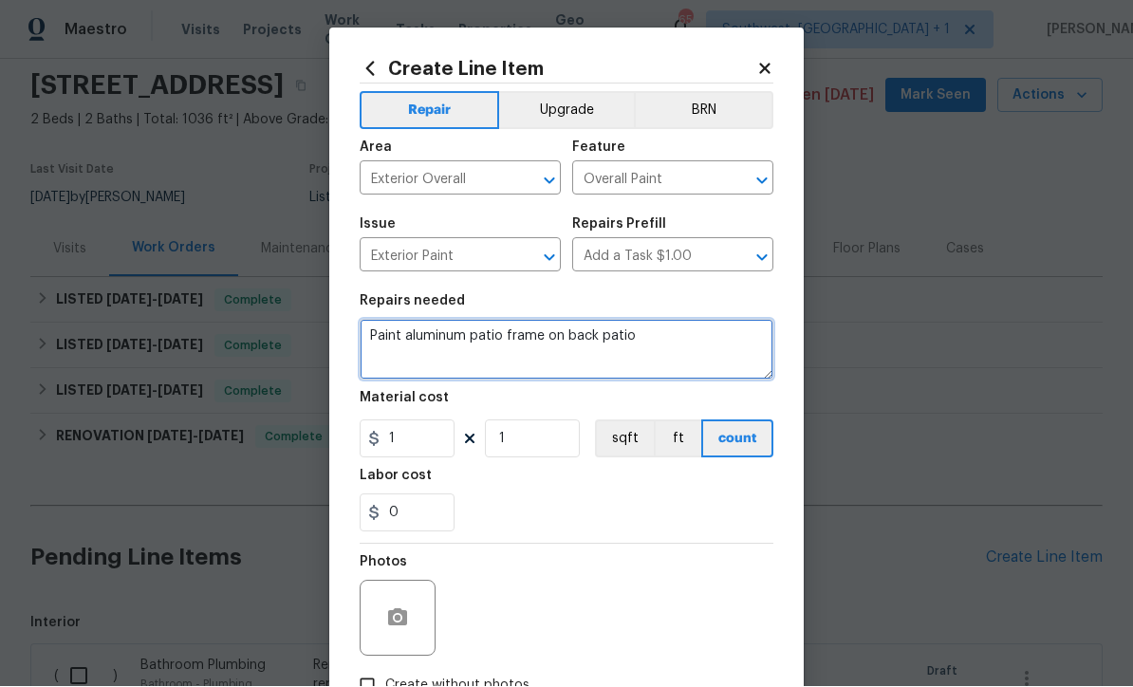
type textarea "Paint aluminum patio frame on back patio"
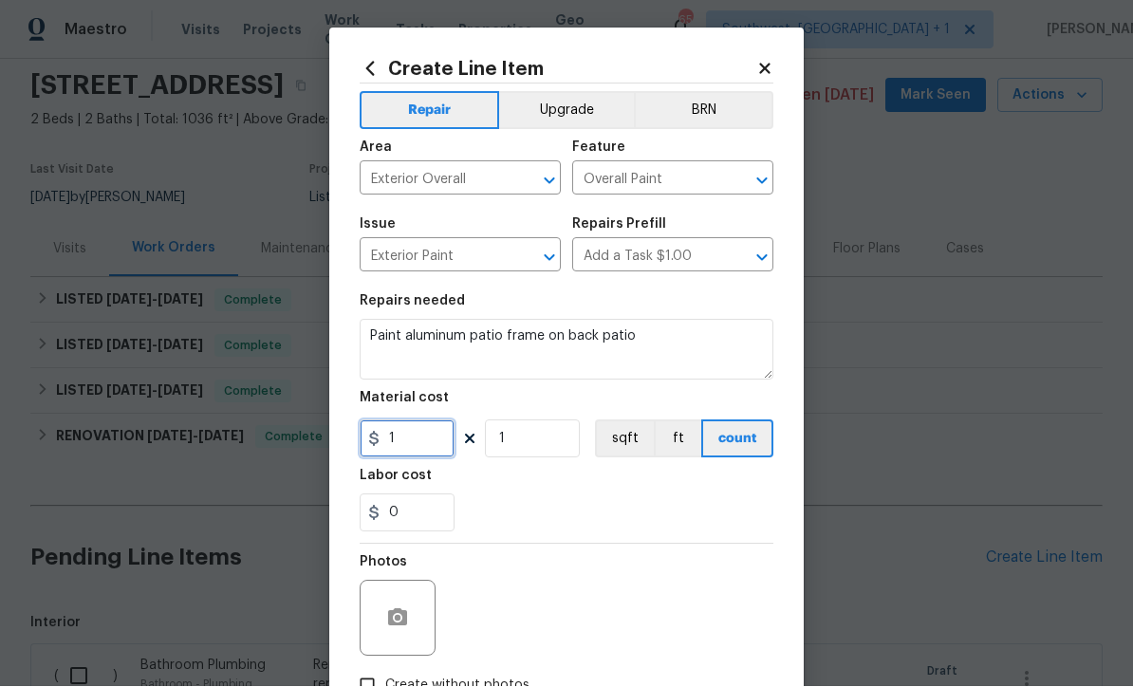
click at [415, 450] on input "1" at bounding box center [406, 439] width 95 height 38
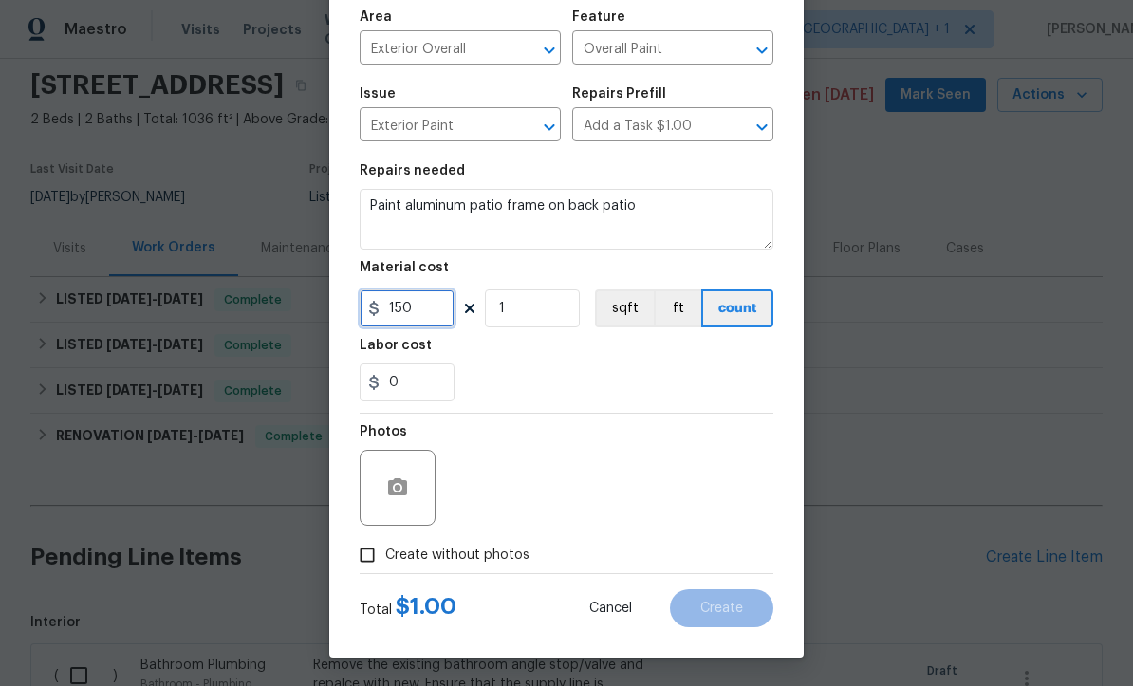
type input "150"
click at [391, 485] on icon "button" at bounding box center [397, 487] width 19 height 17
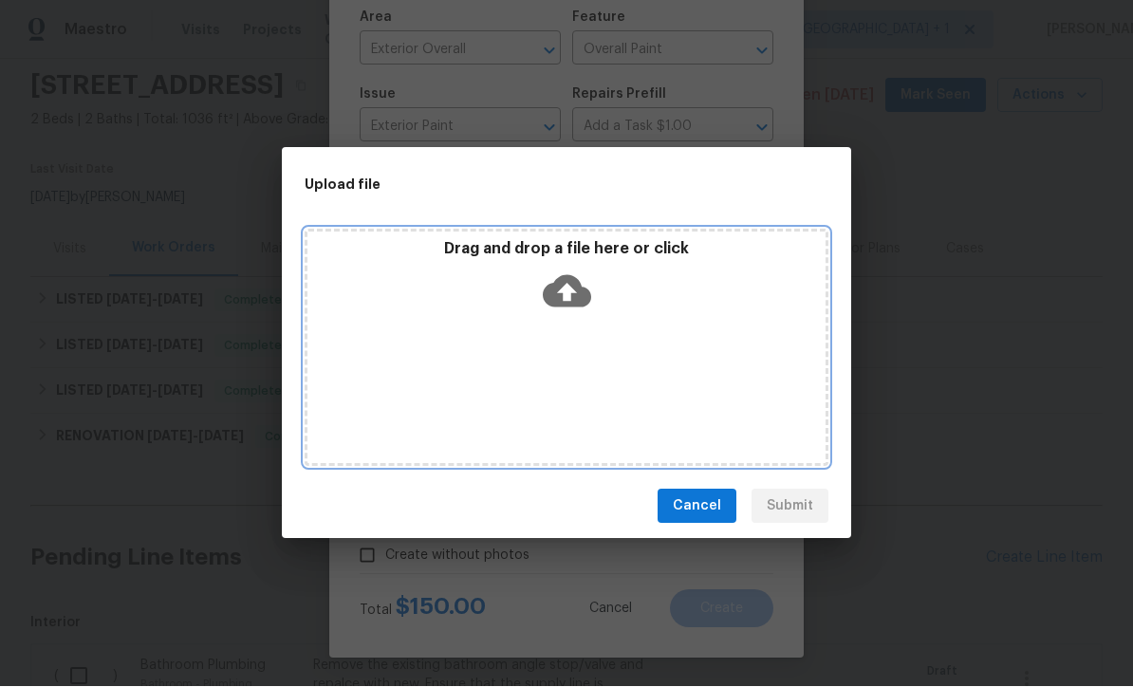
click at [562, 300] on icon at bounding box center [567, 292] width 48 height 32
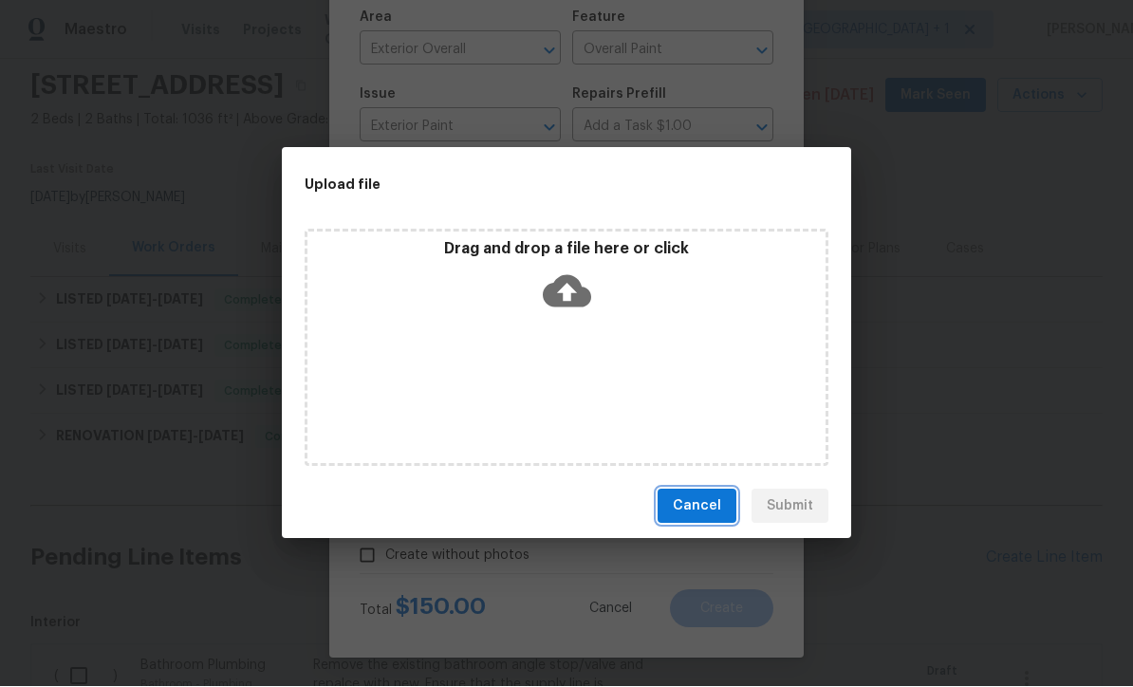
click at [705, 522] on button "Cancel" at bounding box center [696, 506] width 79 height 35
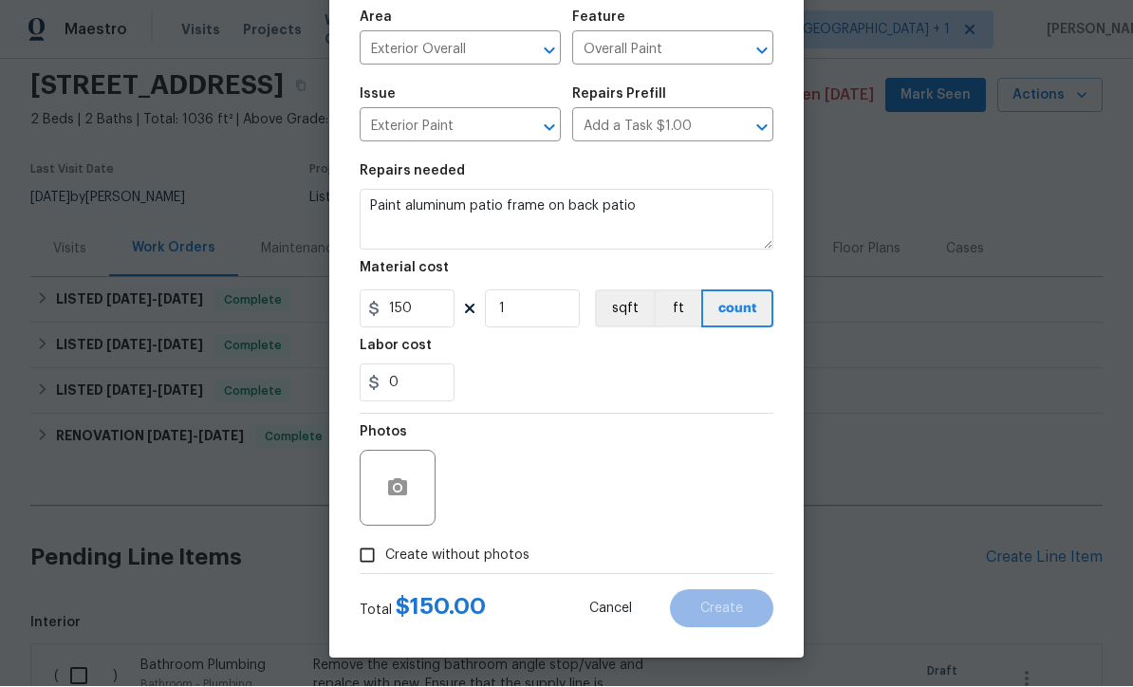
click at [370, 562] on input "Create without photos" at bounding box center [367, 556] width 36 height 36
checkbox input "true"
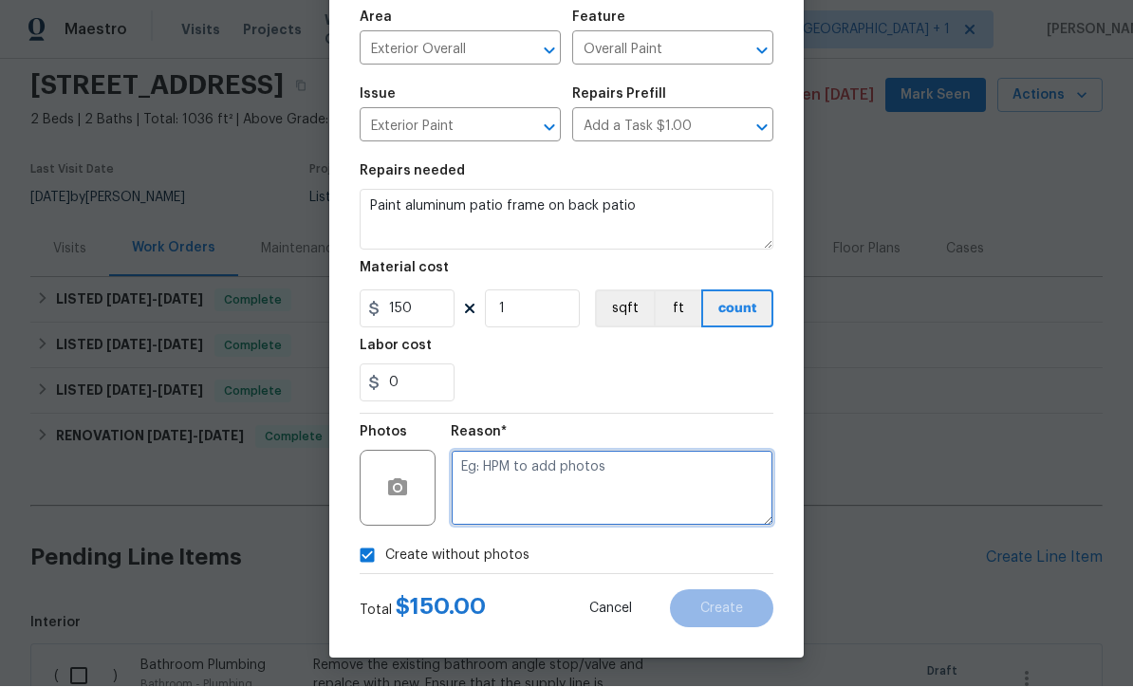
click at [651, 505] on textarea at bounding box center [612, 489] width 323 height 76
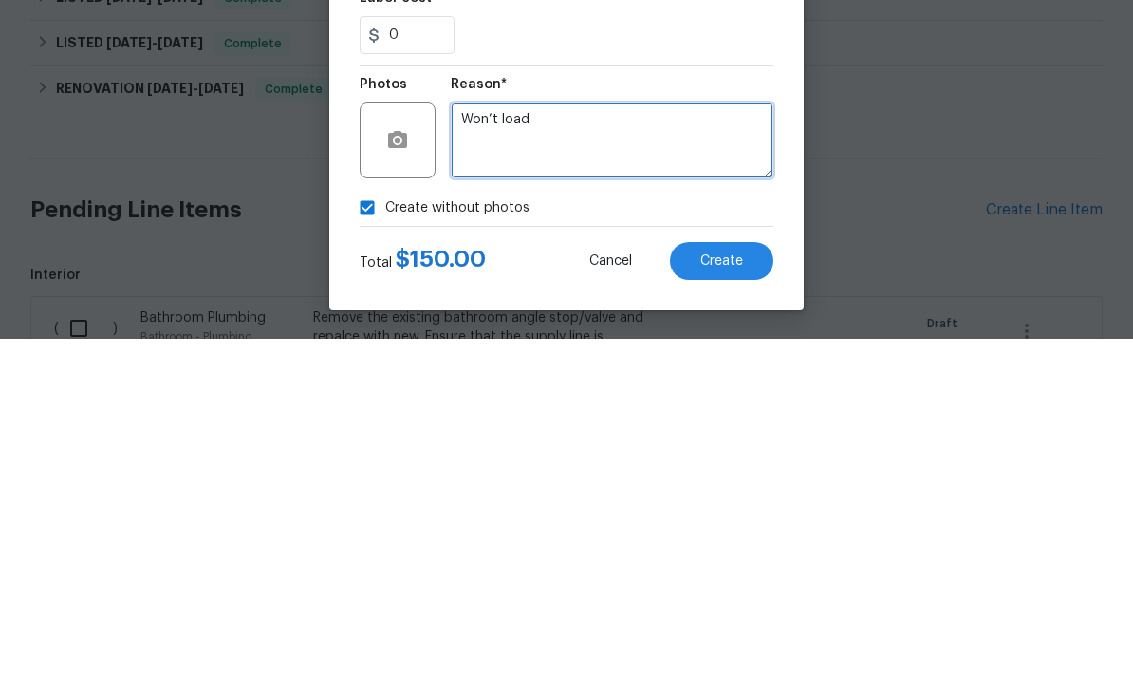
type textarea "Won’t load"
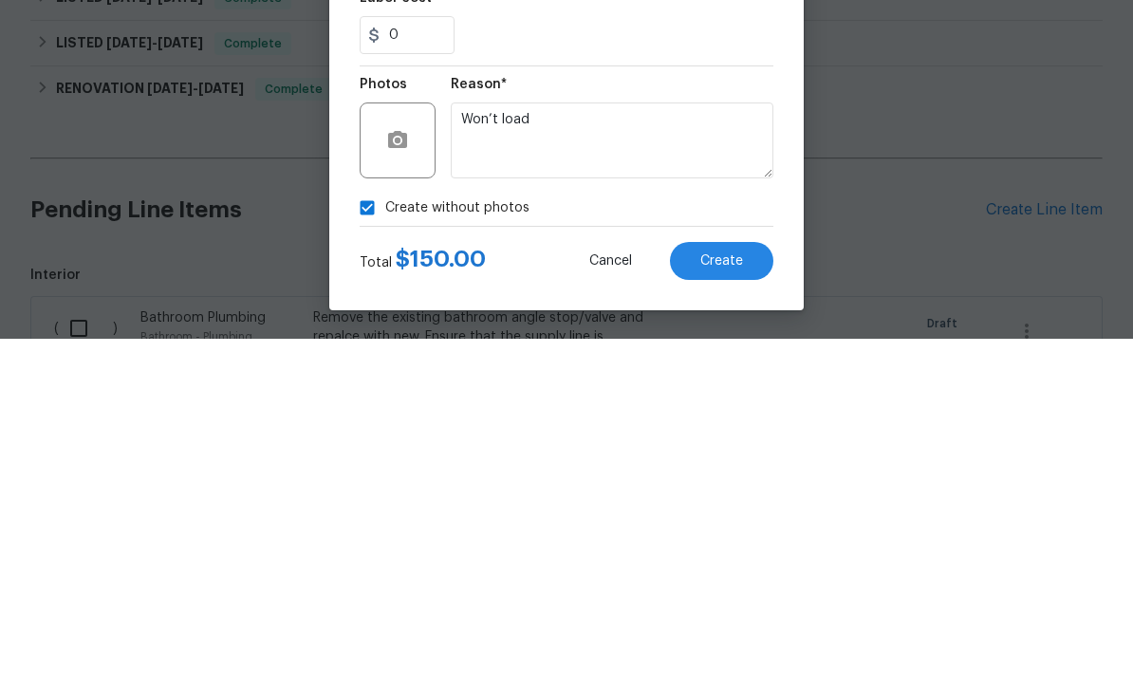
click at [728, 590] on button "Create" at bounding box center [721, 609] width 103 height 38
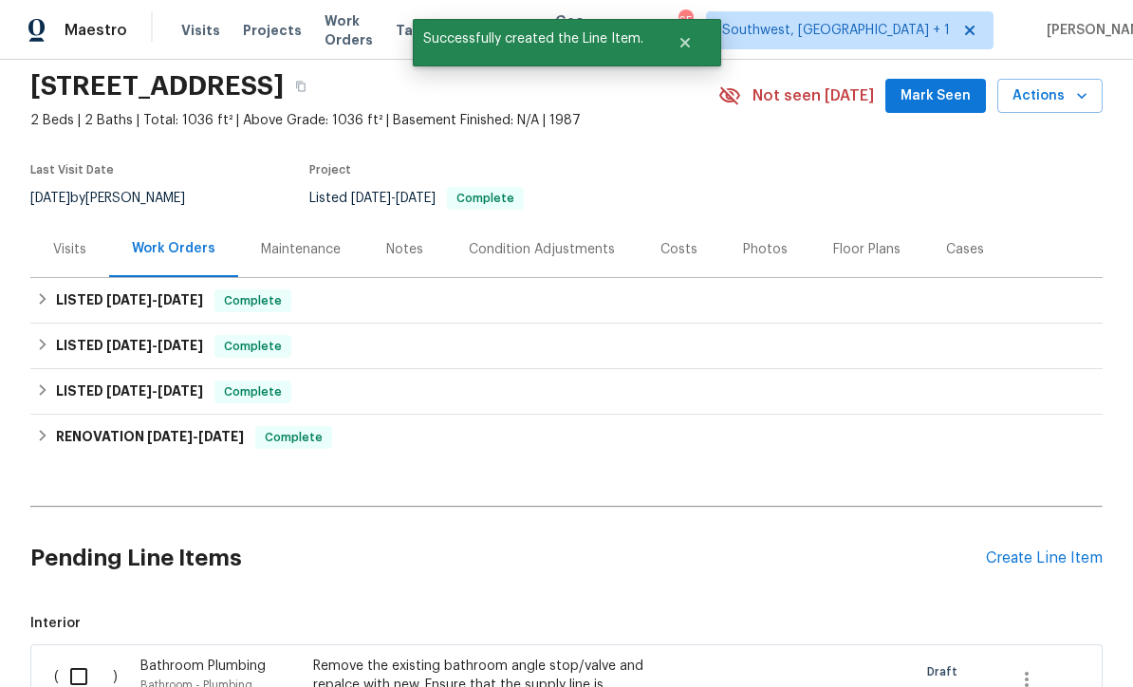
click at [1073, 549] on div "Create Line Item" at bounding box center [1044, 558] width 117 height 18
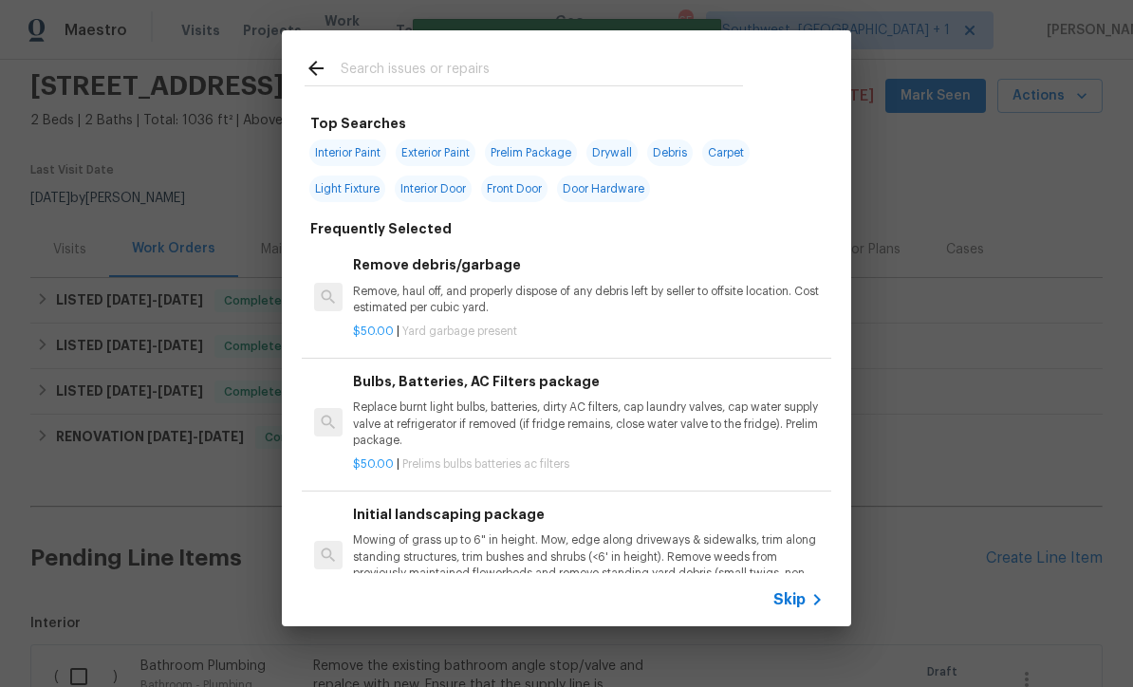
click at [818, 609] on icon at bounding box center [816, 599] width 23 height 23
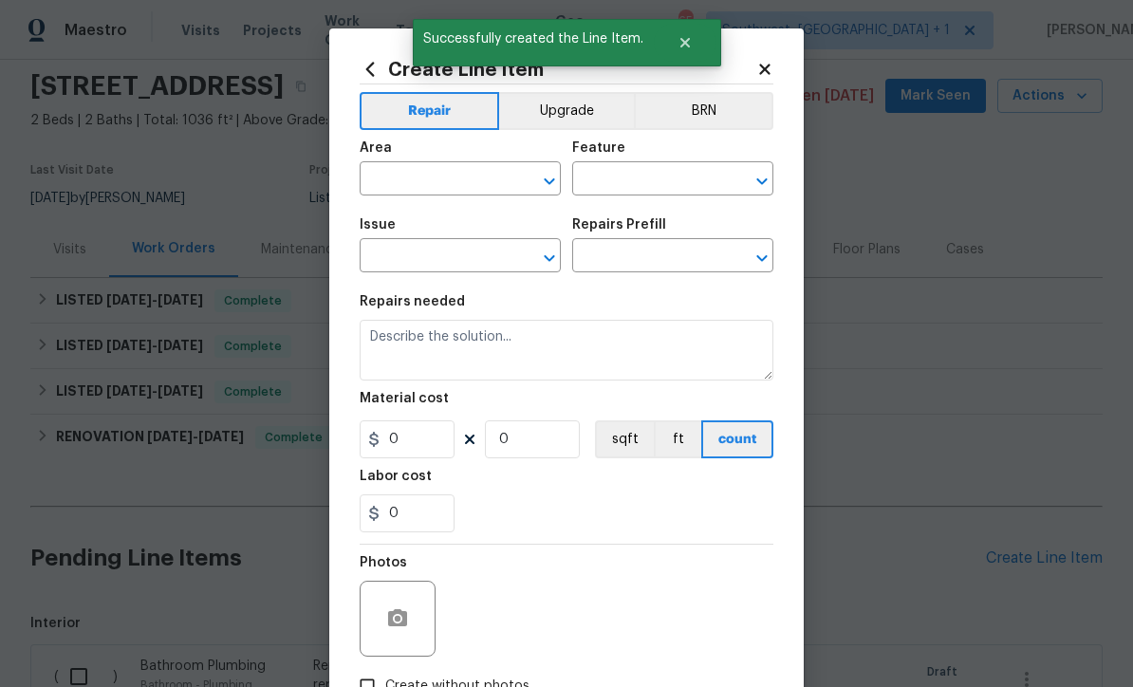
click at [407, 177] on input "text" at bounding box center [433, 180] width 148 height 29
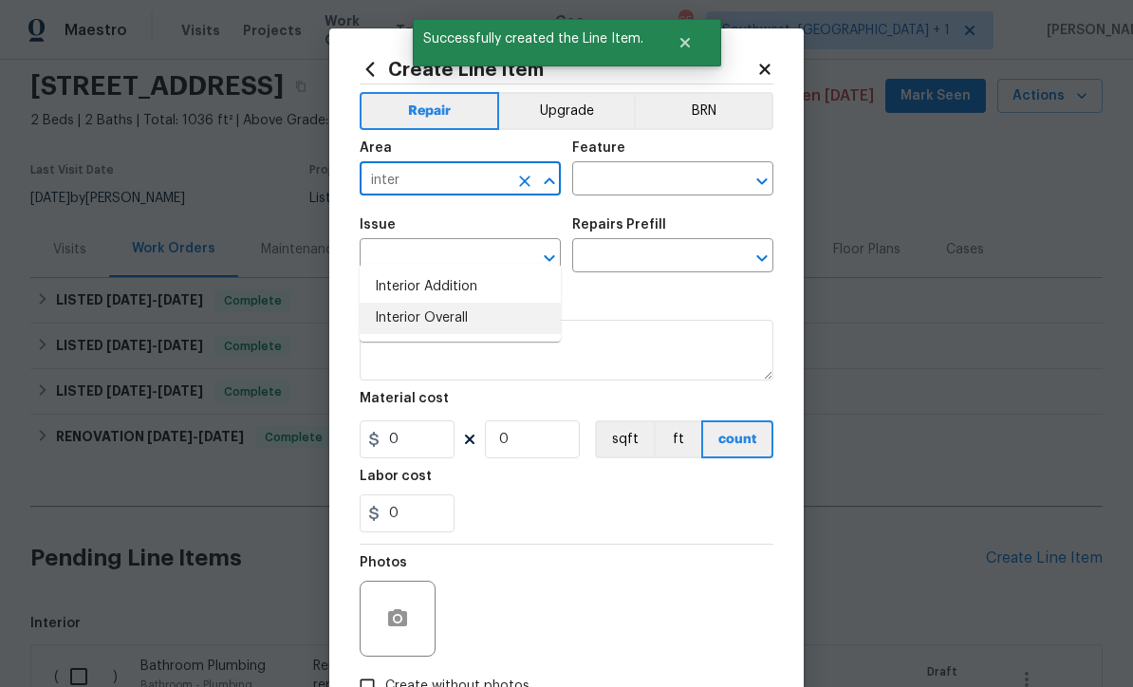
click at [475, 303] on li "Interior Overall" at bounding box center [459, 318] width 201 height 31
type input "Interior Overall"
click at [654, 181] on input "text" at bounding box center [646, 180] width 148 height 29
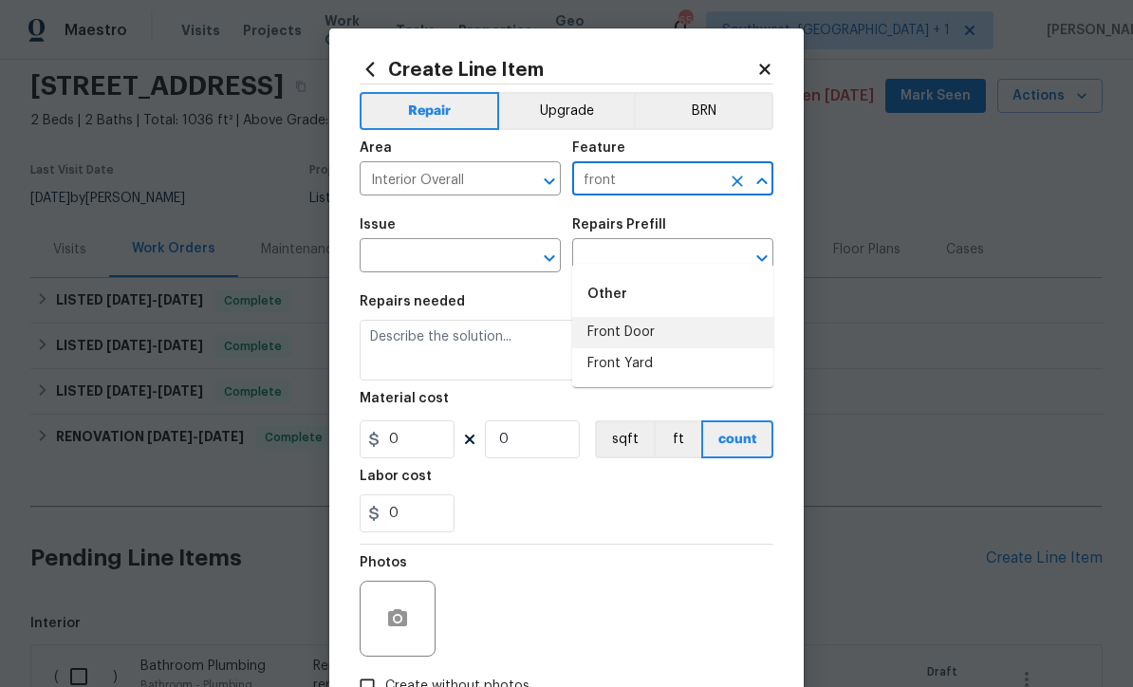
click at [642, 317] on li "Front Door" at bounding box center [672, 332] width 201 height 31
type input "Front Door"
click at [412, 277] on span "Issue ​" at bounding box center [459, 245] width 201 height 77
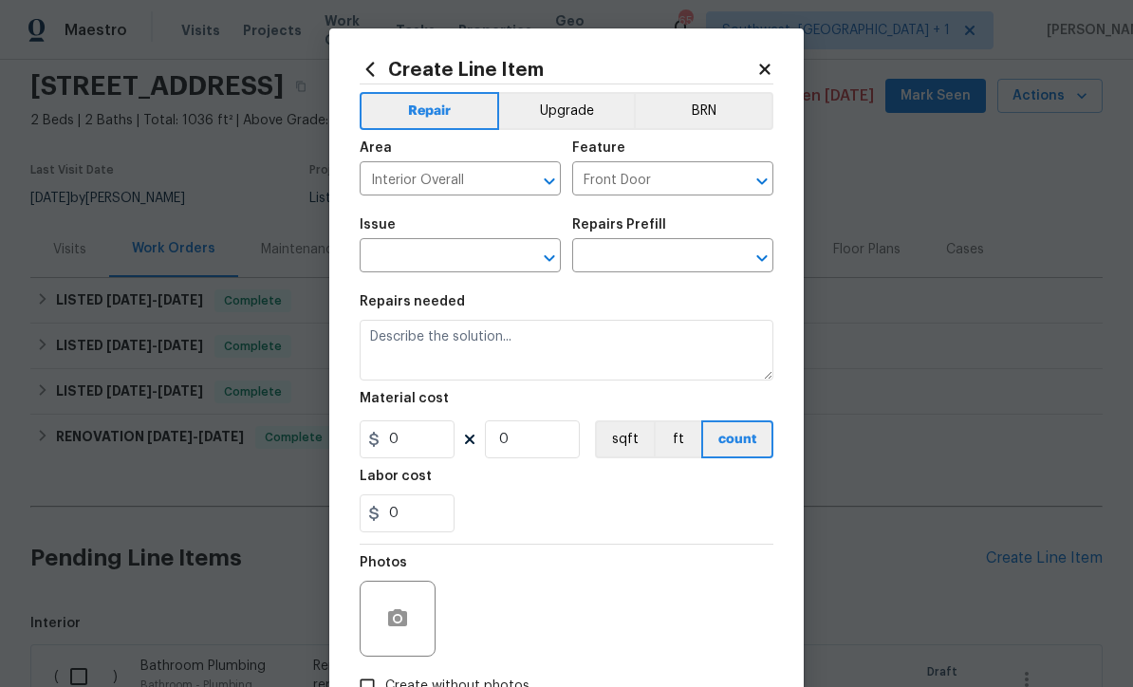
click at [393, 264] on input "text" at bounding box center [433, 257] width 148 height 29
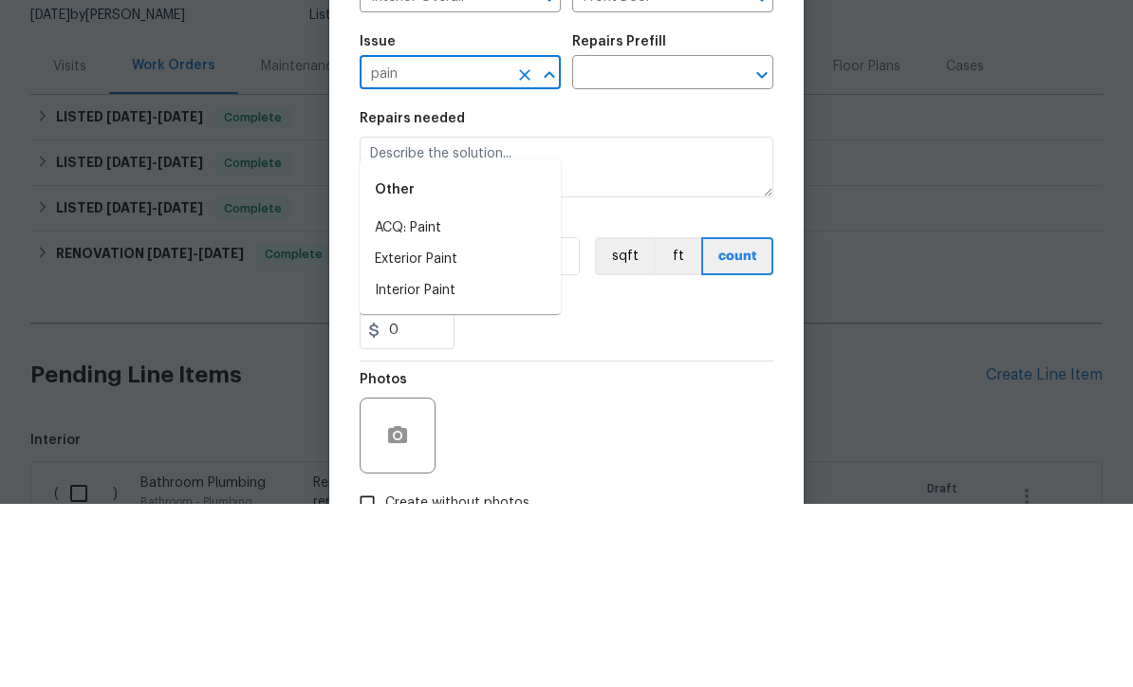
click at [471, 458] on li "Interior Paint" at bounding box center [459, 473] width 201 height 31
type input "Interior Paint"
click at [677, 243] on input "text" at bounding box center [646, 257] width 148 height 29
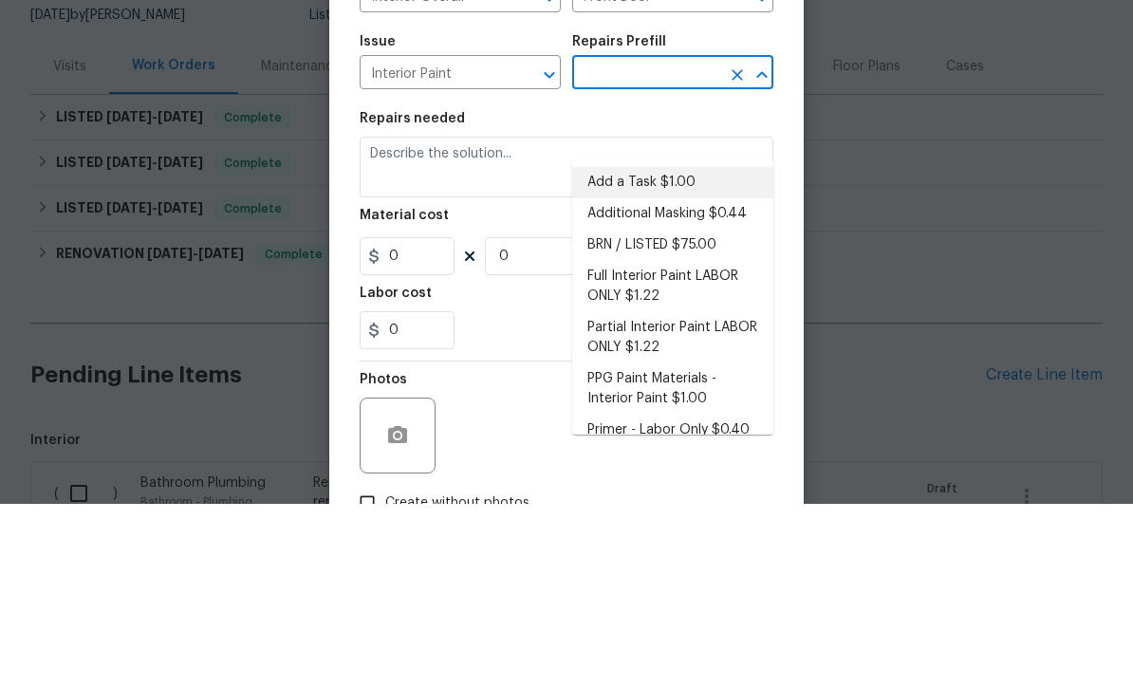
click at [689, 350] on li "Add a Task $1.00" at bounding box center [672, 365] width 201 height 31
type input "Add a Task $1.00"
type input "Overall Paint"
type textarea "HPM to detail"
type input "1"
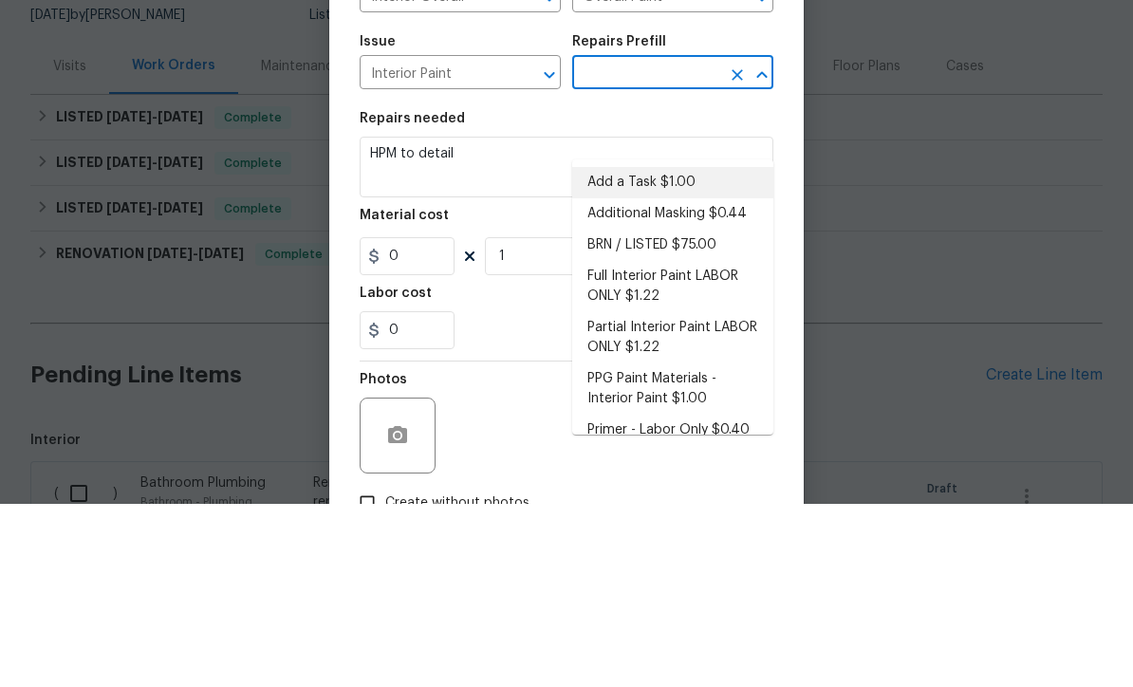
type input "Add a Task $1.00"
type input "1"
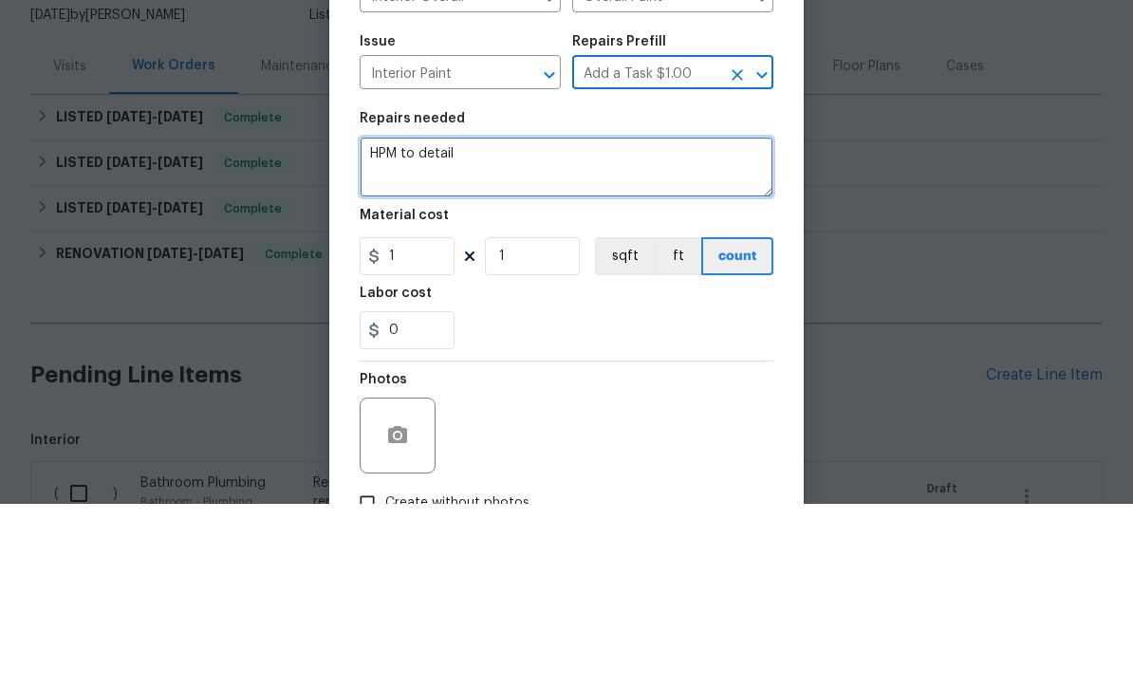
click at [627, 320] on textarea "HPM to detail" at bounding box center [566, 350] width 414 height 61
type textarea "H"
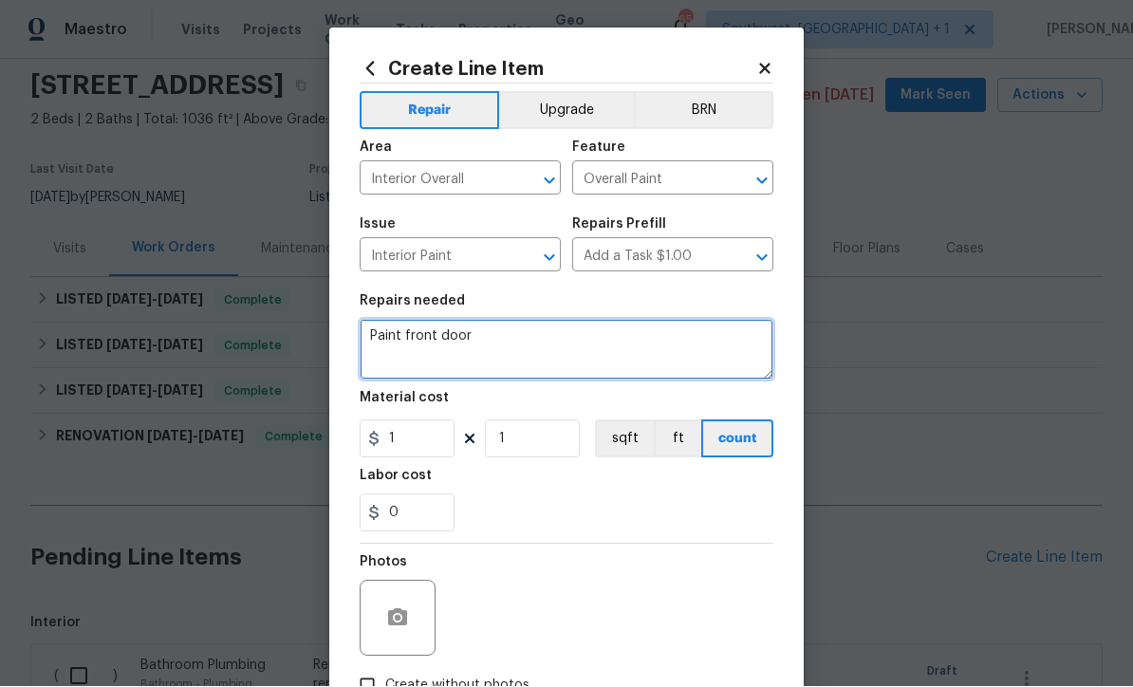
type textarea "Paint front door"
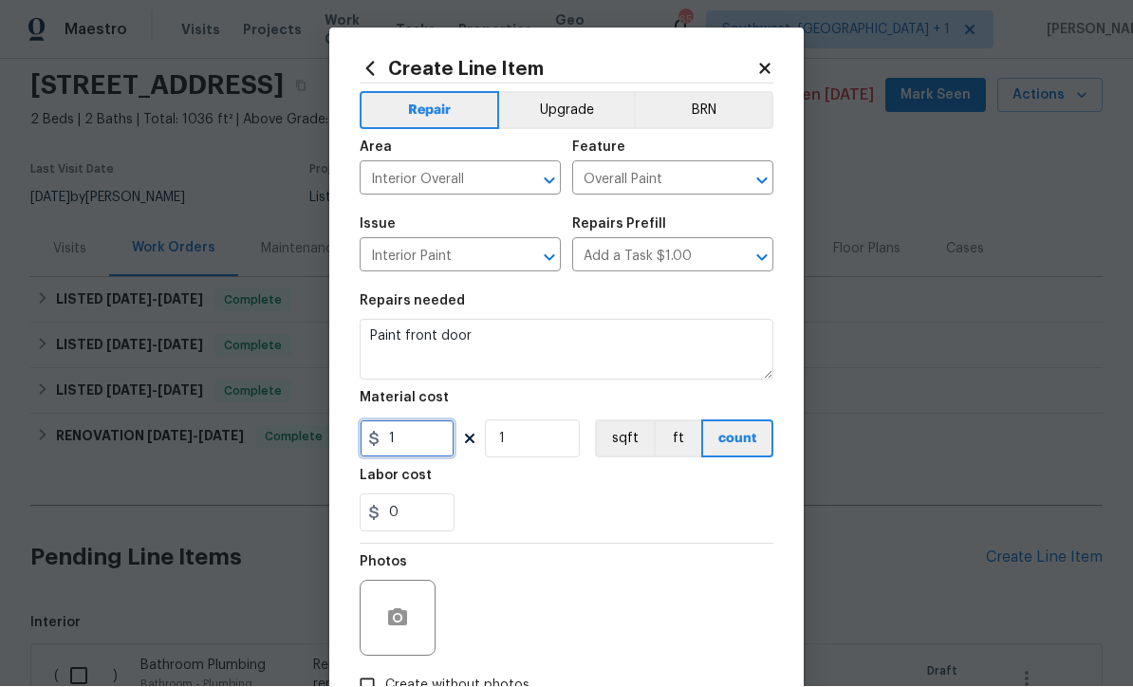
click at [415, 449] on input "1" at bounding box center [406, 439] width 95 height 38
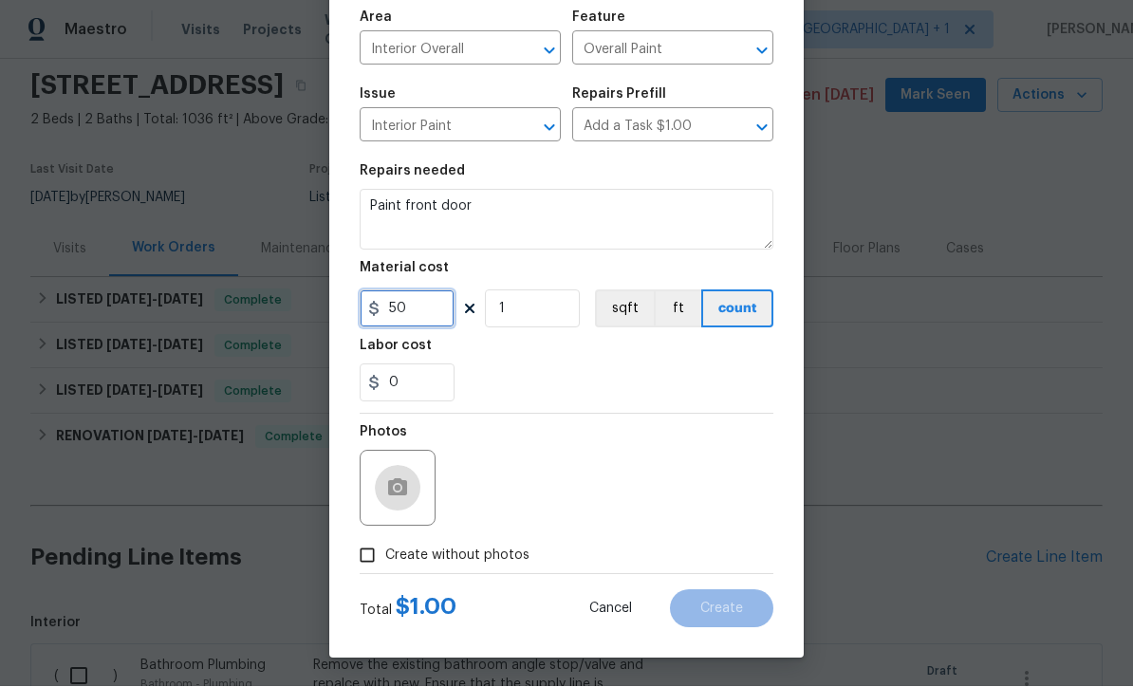
type input "50"
click at [395, 489] on circle "button" at bounding box center [398, 489] width 6 height 6
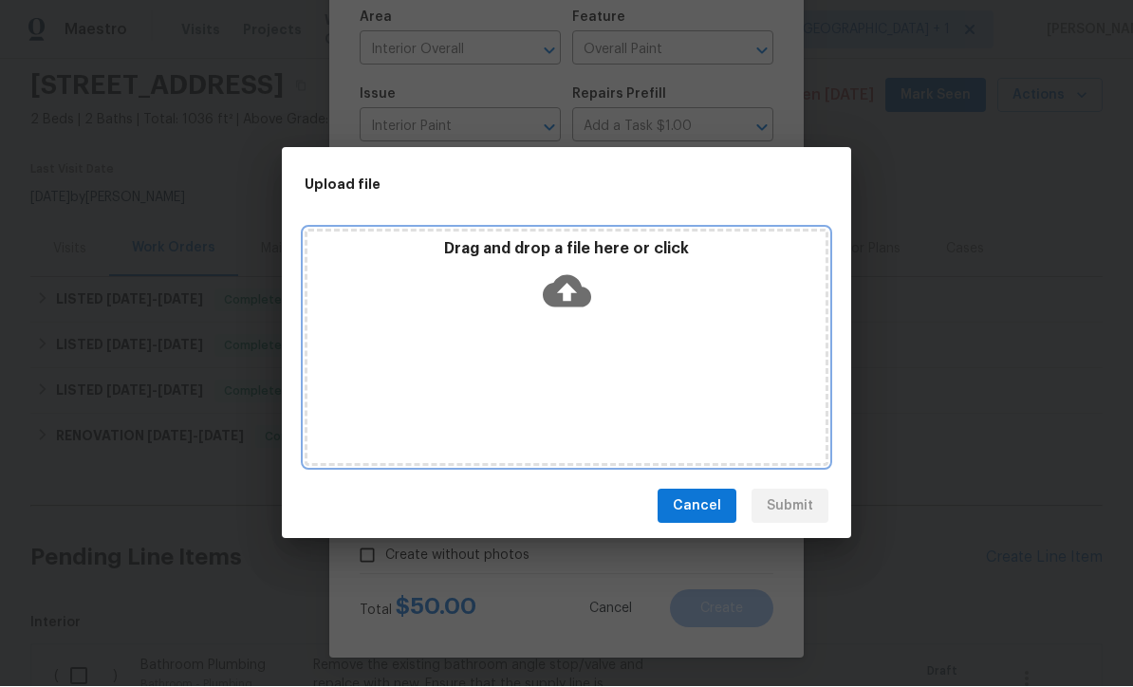
click at [576, 286] on icon at bounding box center [567, 292] width 48 height 32
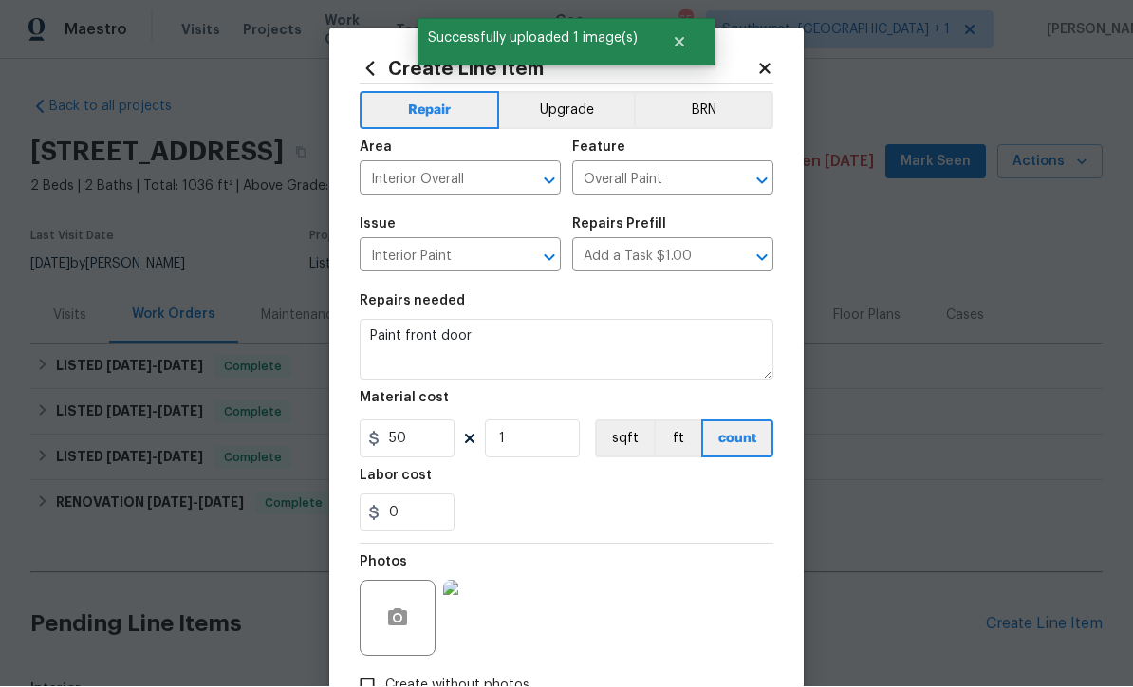
scroll to position [134, 0]
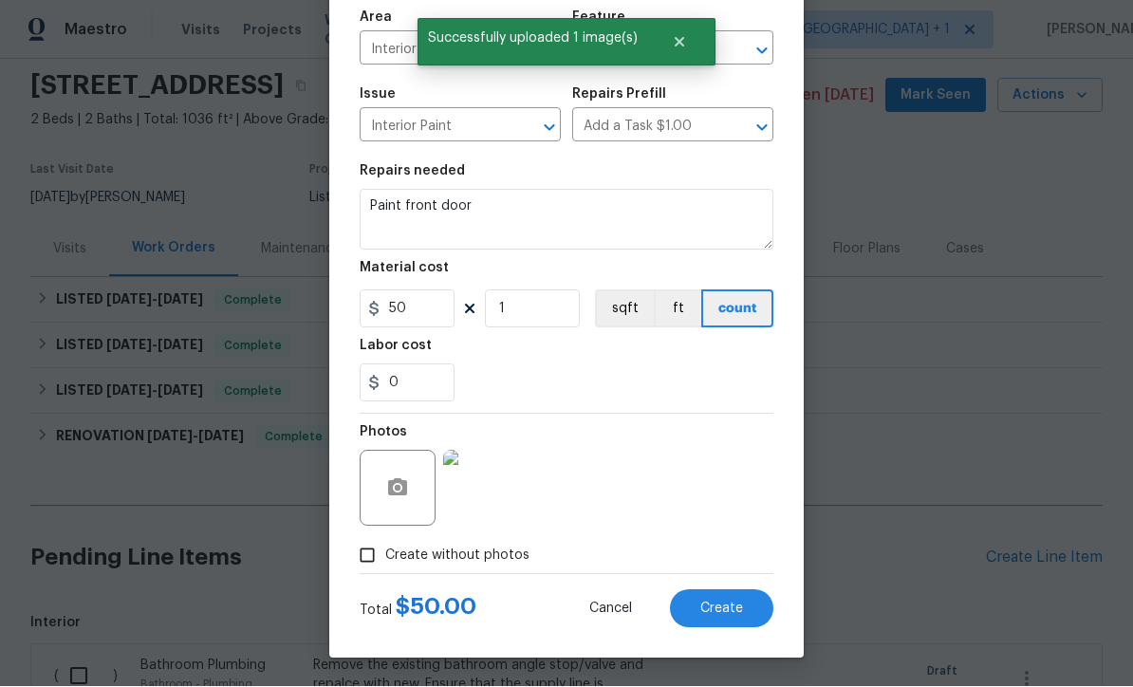
click at [736, 616] on button "Create" at bounding box center [721, 609] width 103 height 38
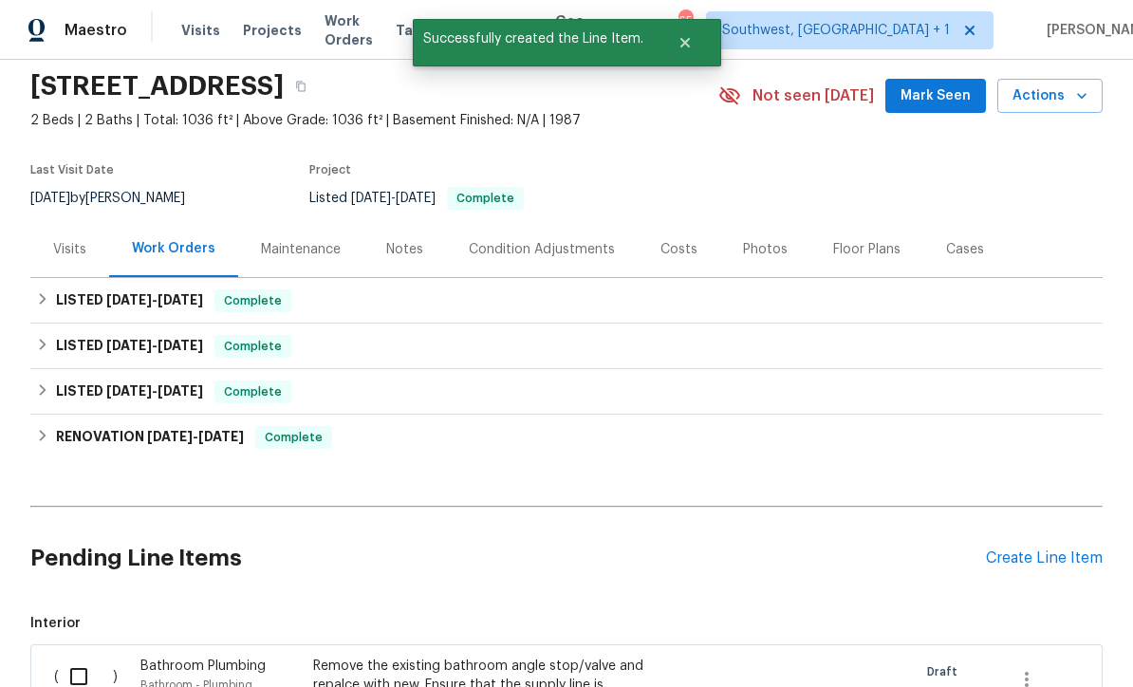
click at [1059, 549] on div "Create Line Item" at bounding box center [1044, 558] width 117 height 18
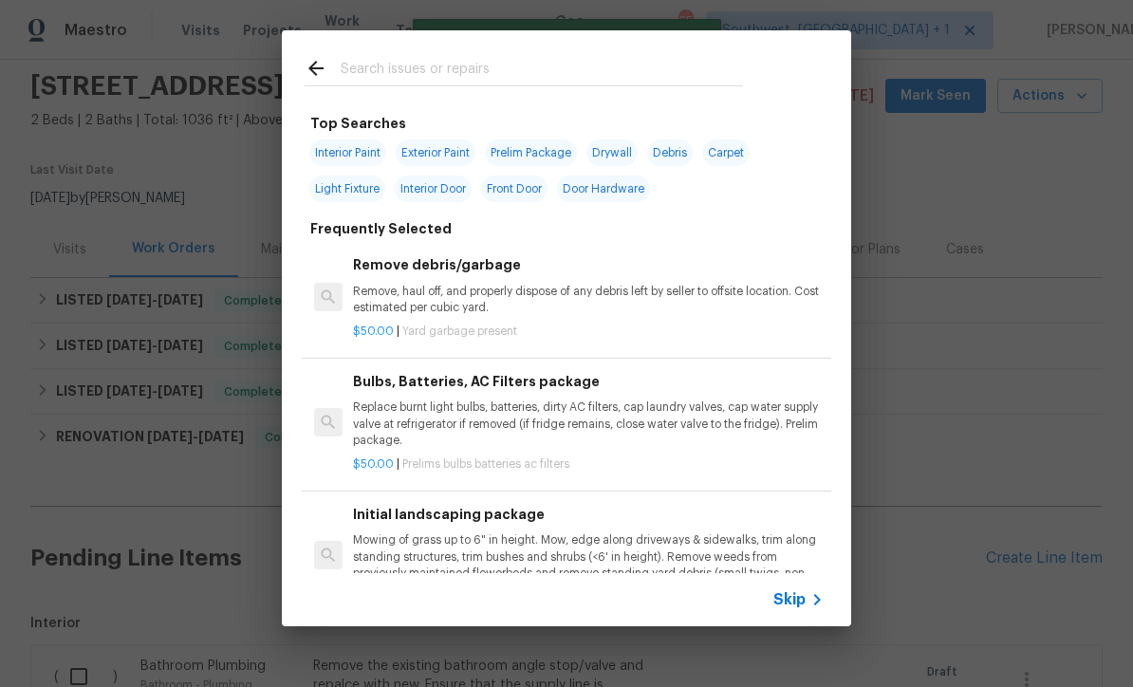
click at [800, 608] on span "Skip" at bounding box center [789, 599] width 32 height 19
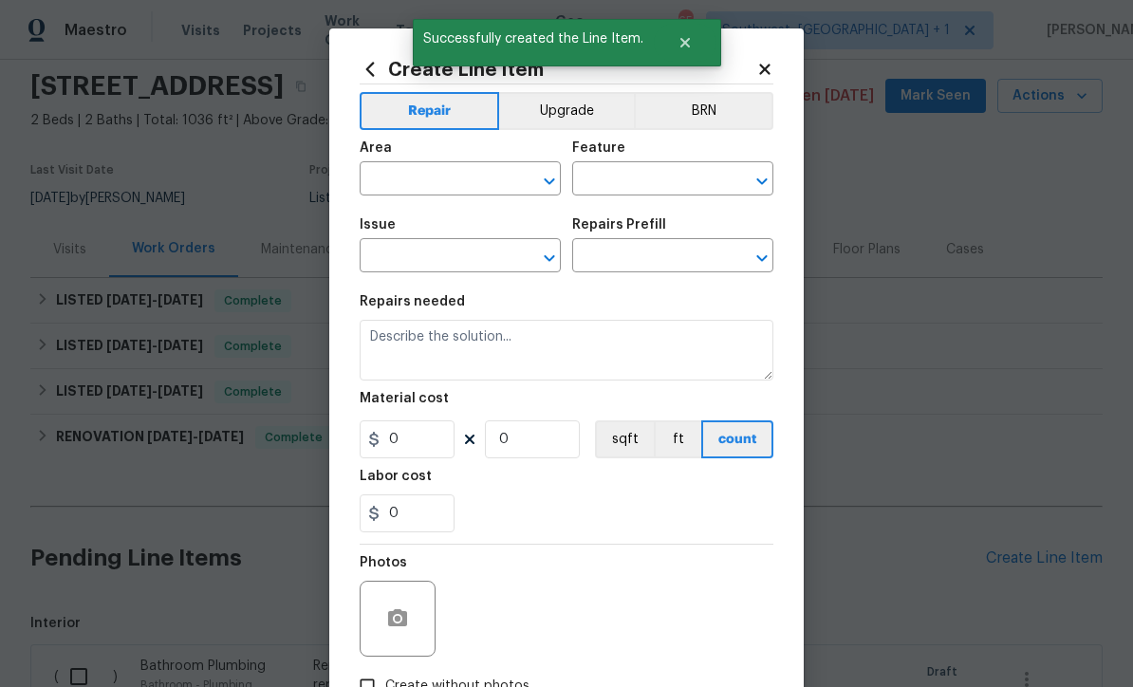
click at [484, 182] on input "text" at bounding box center [433, 180] width 148 height 29
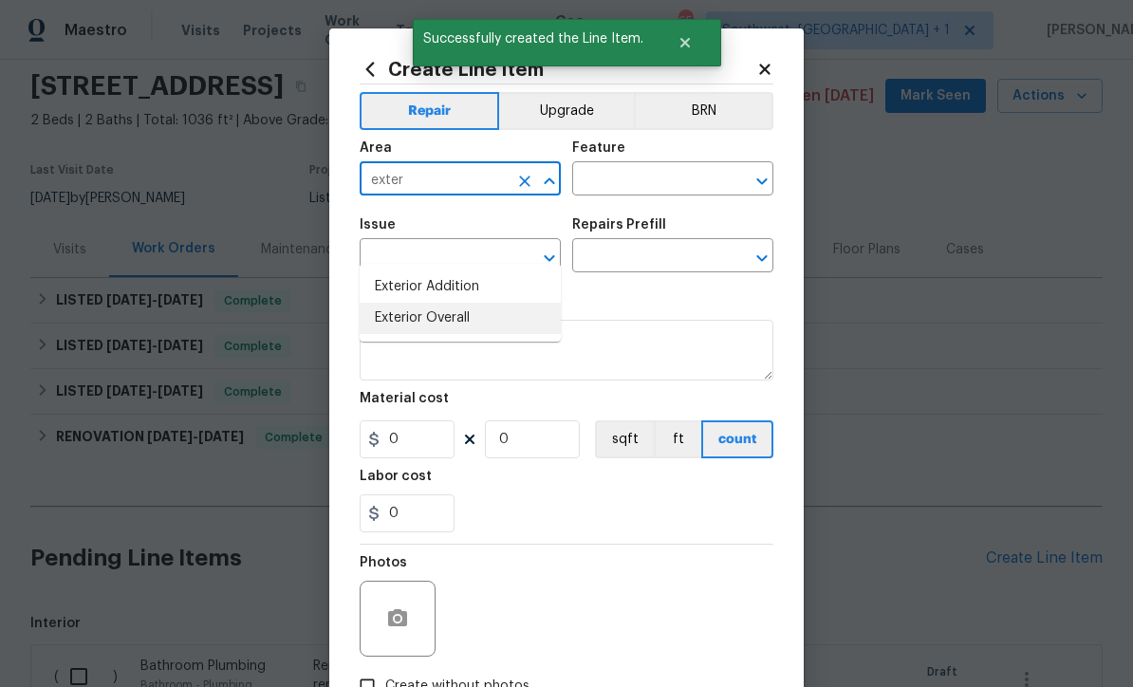
click at [466, 303] on li "Exterior Overall" at bounding box center [459, 318] width 201 height 31
type input "Exterior Overall"
click at [662, 177] on input "text" at bounding box center [646, 180] width 148 height 29
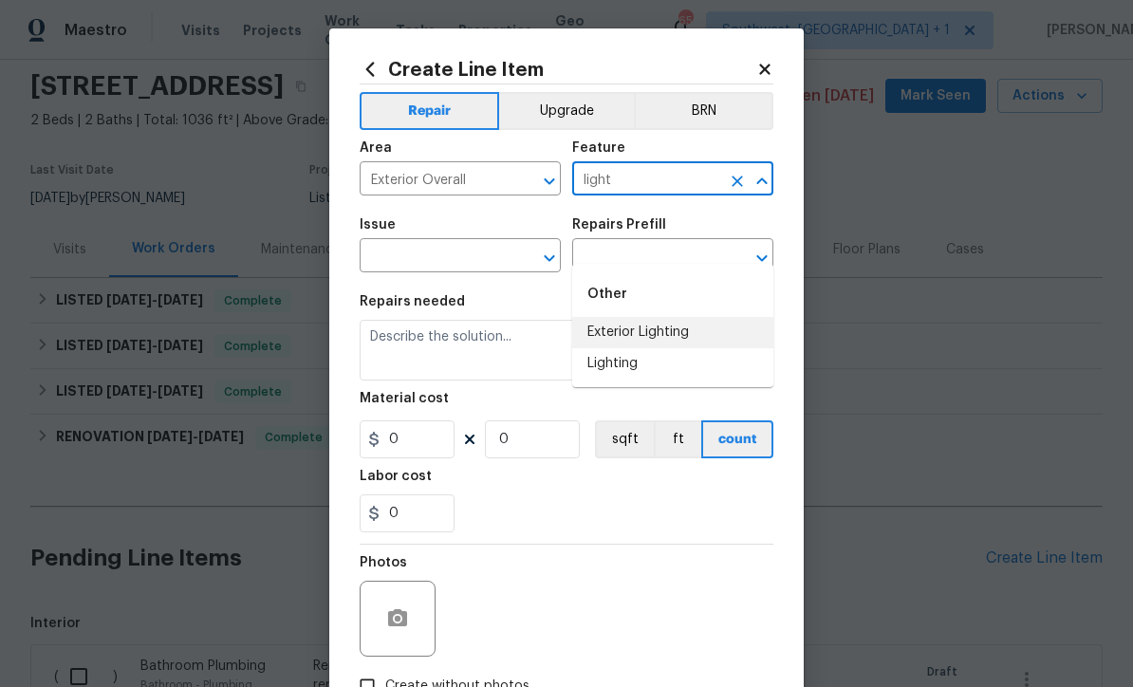
click at [667, 317] on li "Exterior Lighting" at bounding box center [672, 332] width 201 height 31
type input "Exterior Lighting"
click at [500, 260] on input "text" at bounding box center [433, 257] width 148 height 29
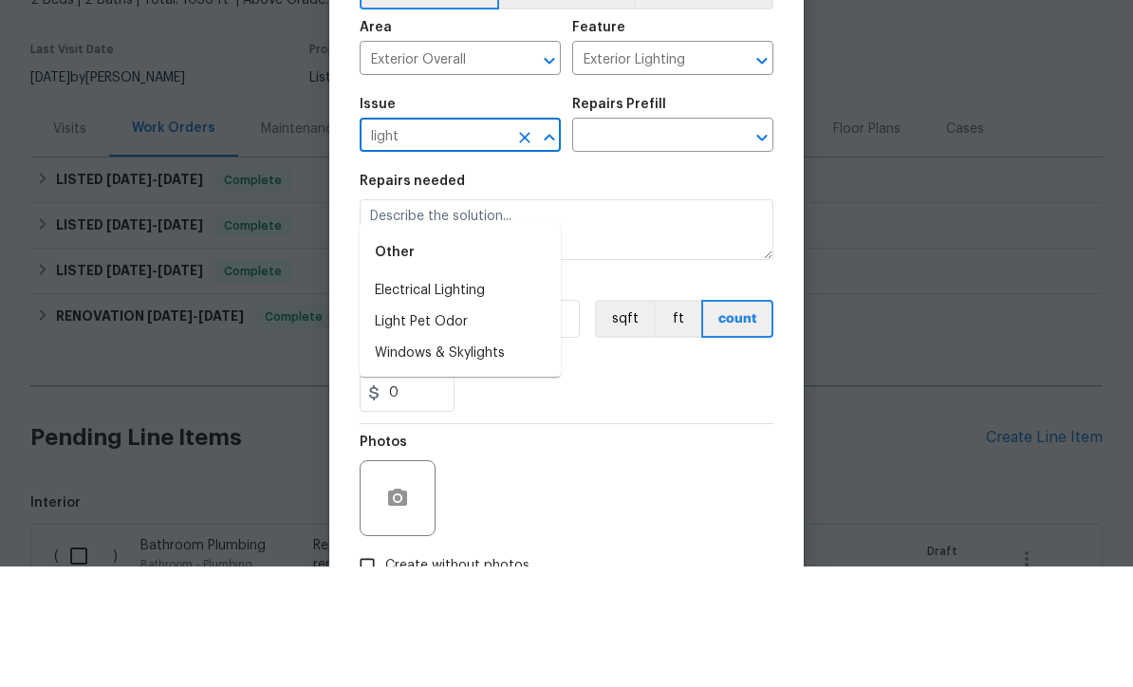
click at [480, 396] on li "Electrical Lighting" at bounding box center [459, 411] width 201 height 31
type input "Electrical Lighting"
click at [680, 243] on input "text" at bounding box center [646, 257] width 148 height 29
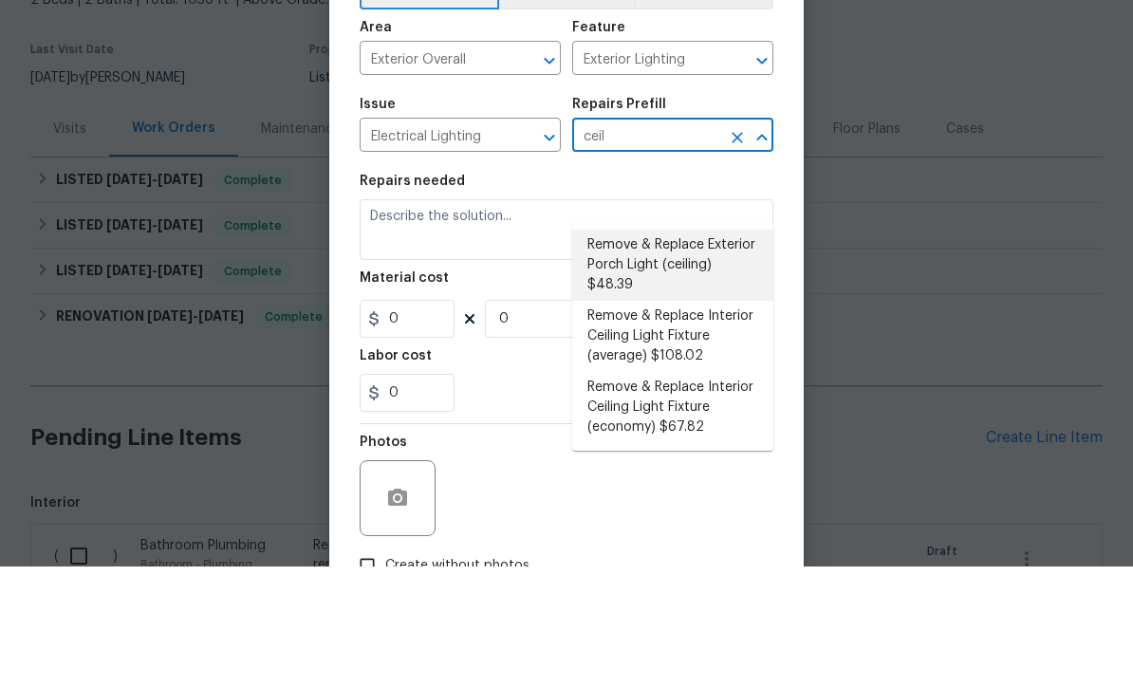
click at [693, 350] on li "Remove & Replace Exterior Porch Light (ceiling) $48.39" at bounding box center [672, 385] width 201 height 71
type input "Remove & Replace Exterior Porch Light (ceiling) $48.39"
type textarea "Remove and replace the existing exterior porch ceiling light with new. Ensure t…"
type input "1"
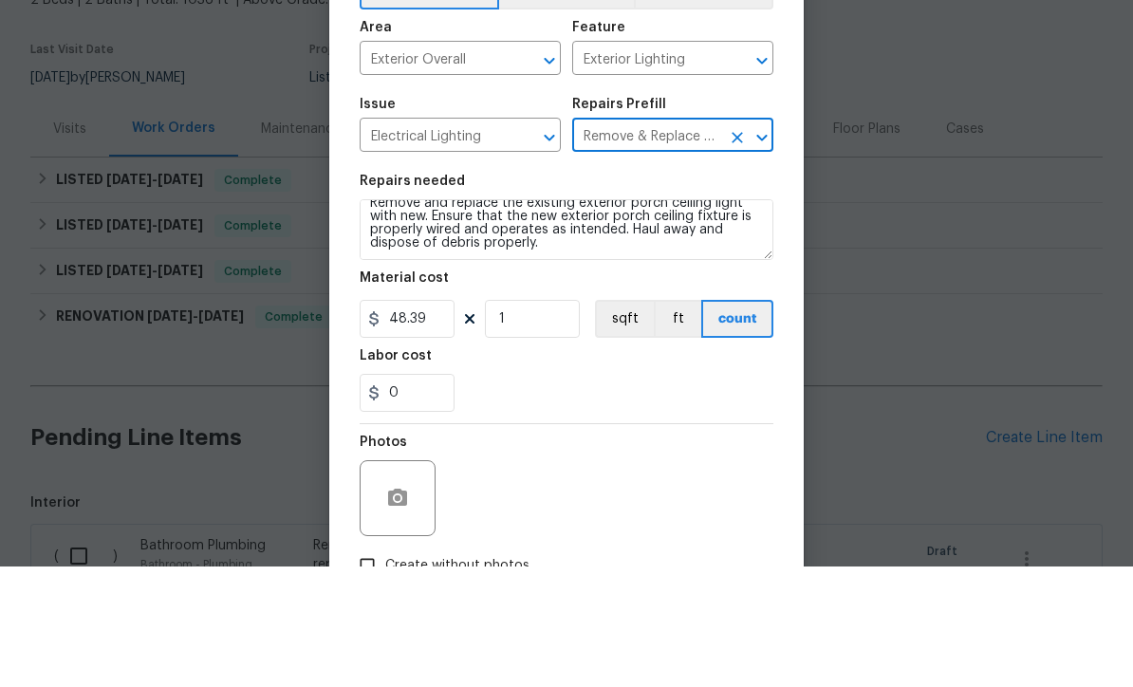
scroll to position [13, 0]
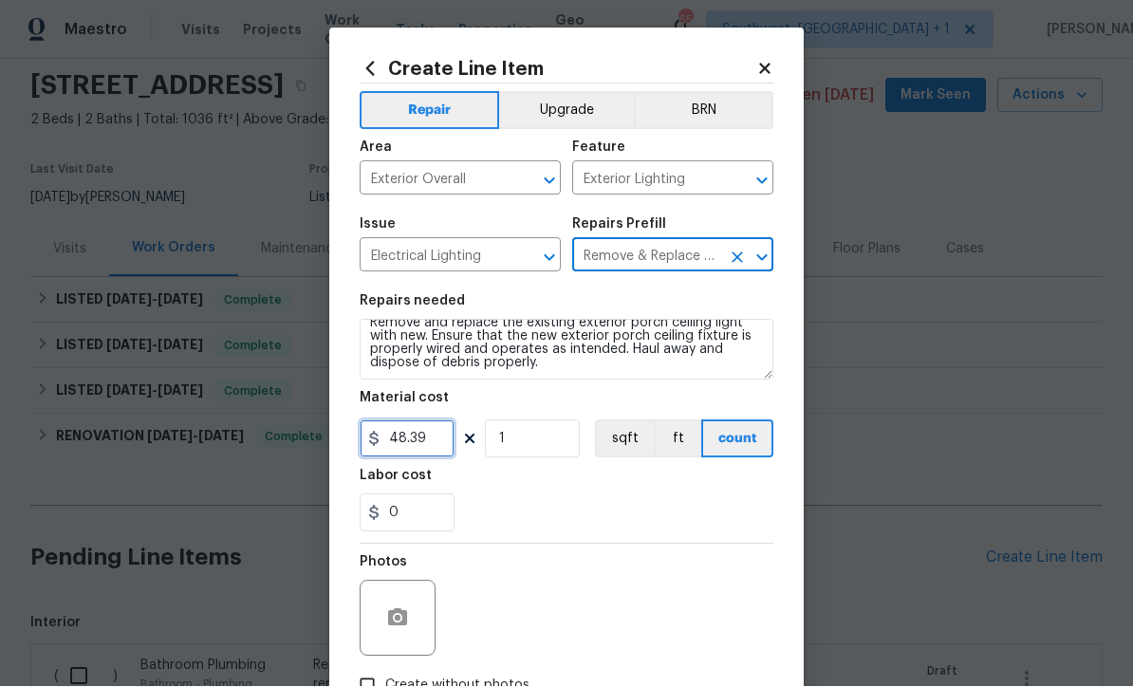
click at [426, 445] on input "48.39" at bounding box center [406, 439] width 95 height 38
type input "200"
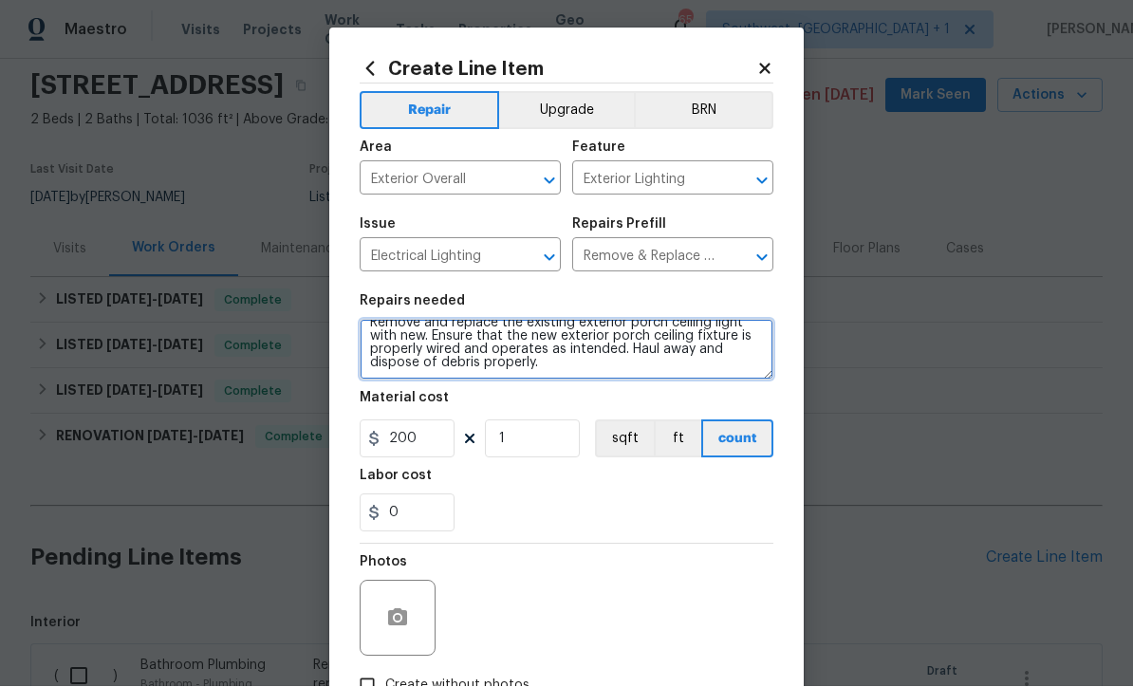
click at [636, 373] on textarea "Remove and replace the existing exterior porch ceiling light with new. Ensure t…" at bounding box center [566, 350] width 414 height 61
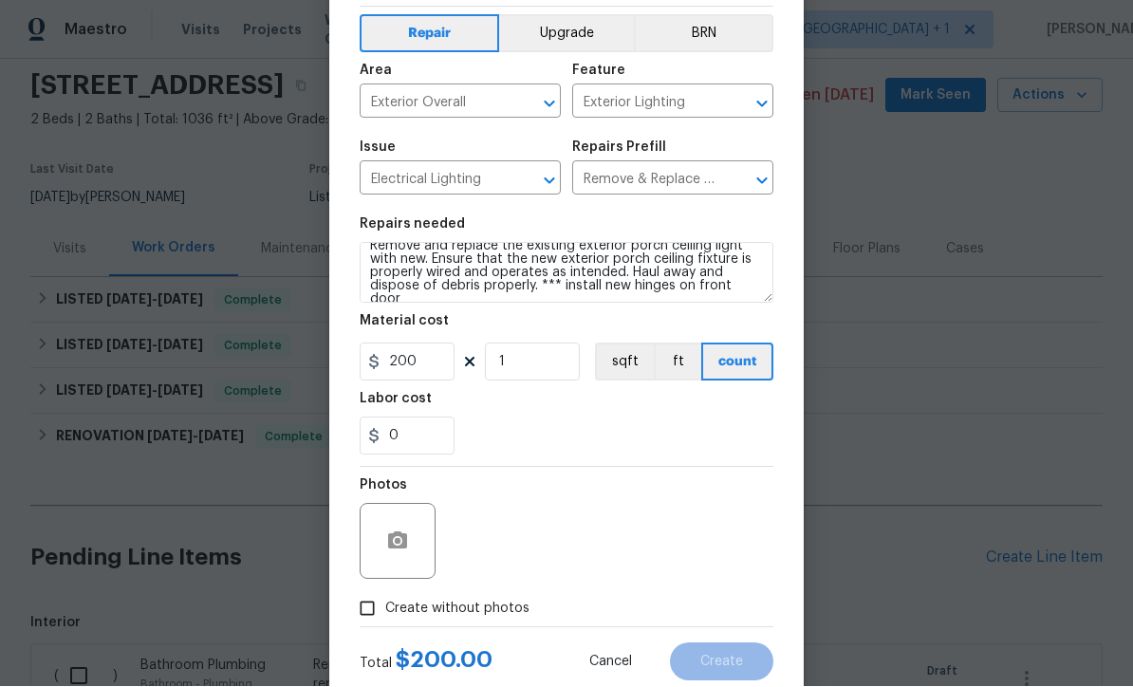
scroll to position [85, 0]
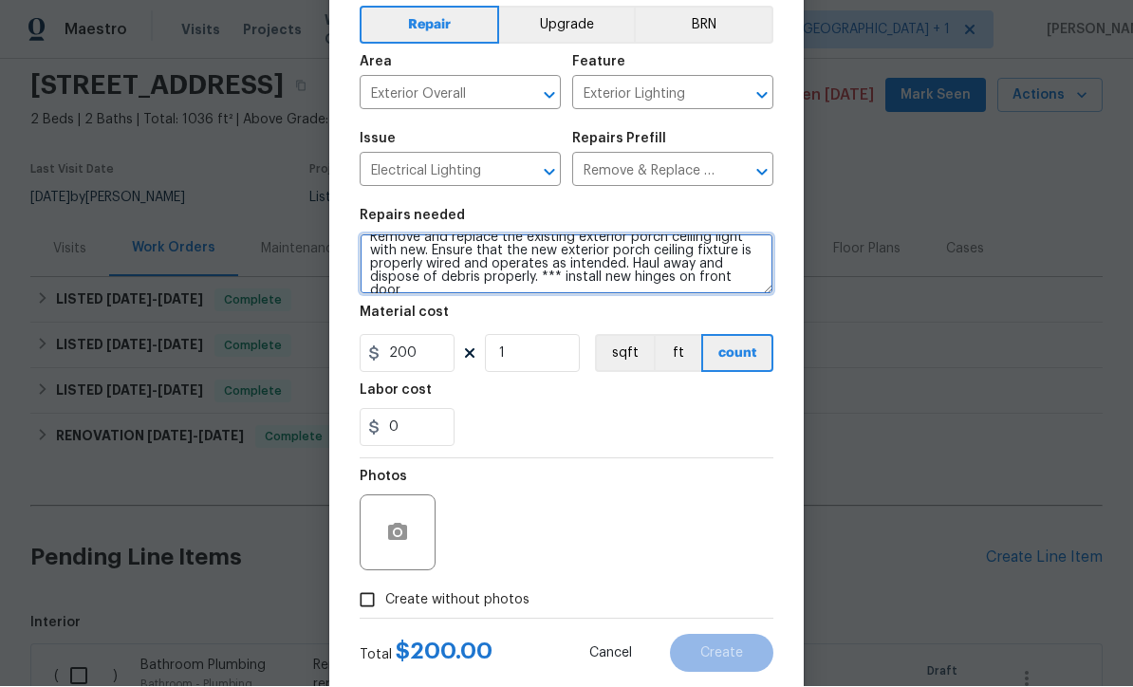
type textarea "Remove and replace the existing exterior porch ceiling light with new. Ensure t…"
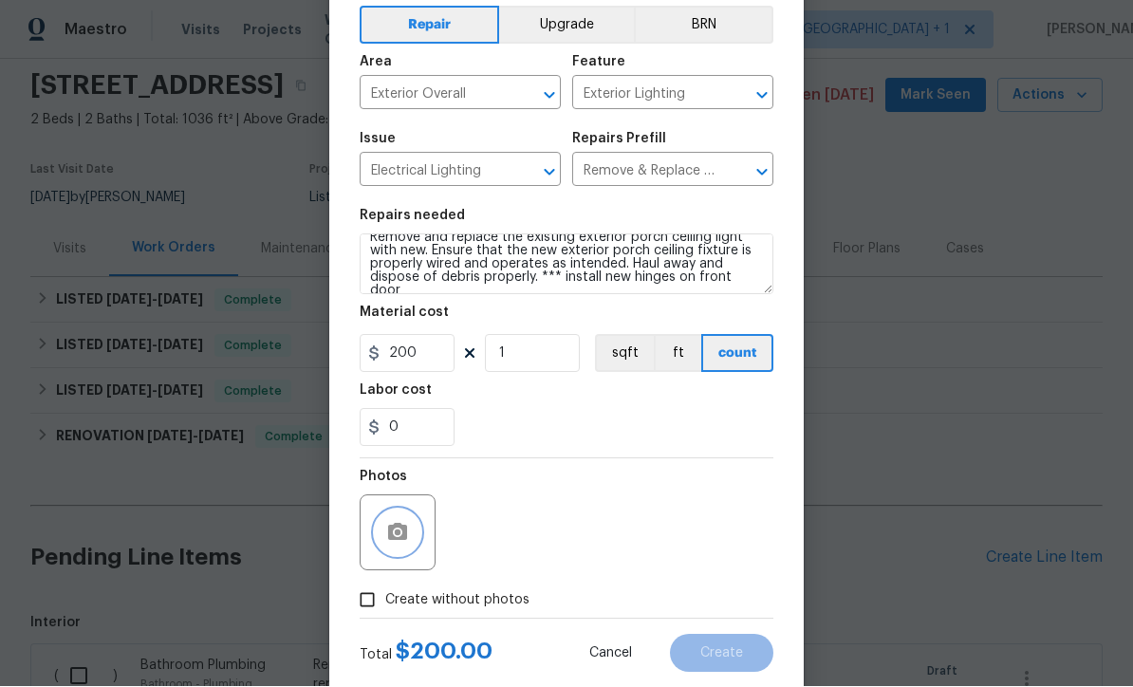
click at [388, 547] on button "button" at bounding box center [398, 533] width 46 height 46
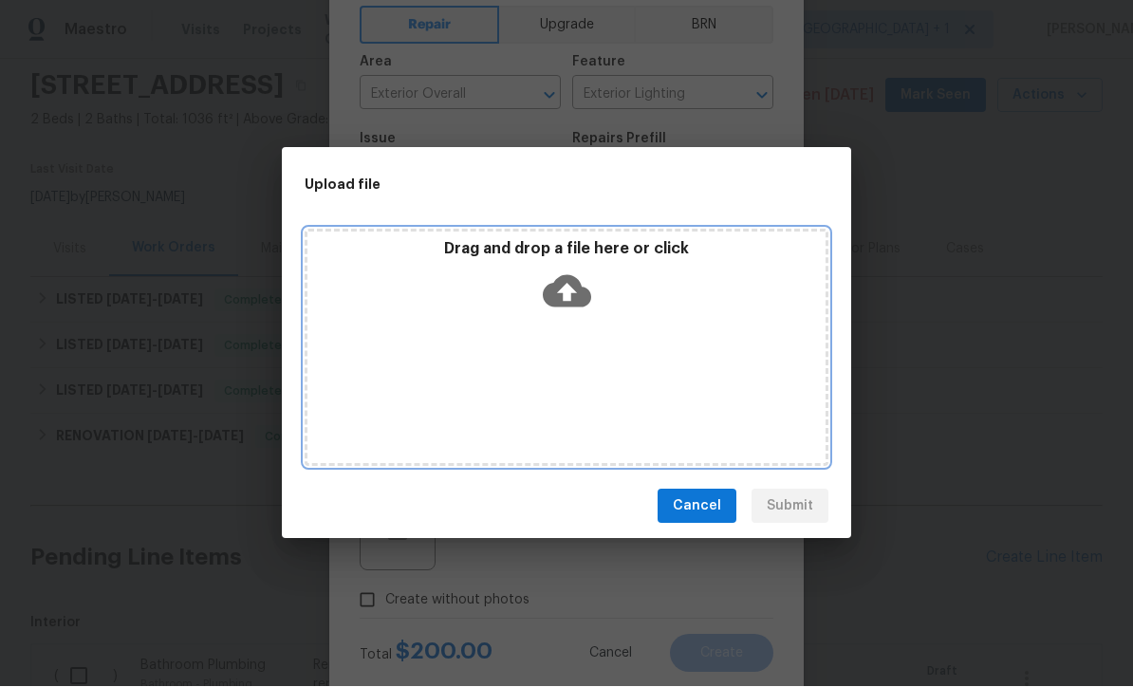
click at [569, 304] on icon at bounding box center [567, 292] width 48 height 32
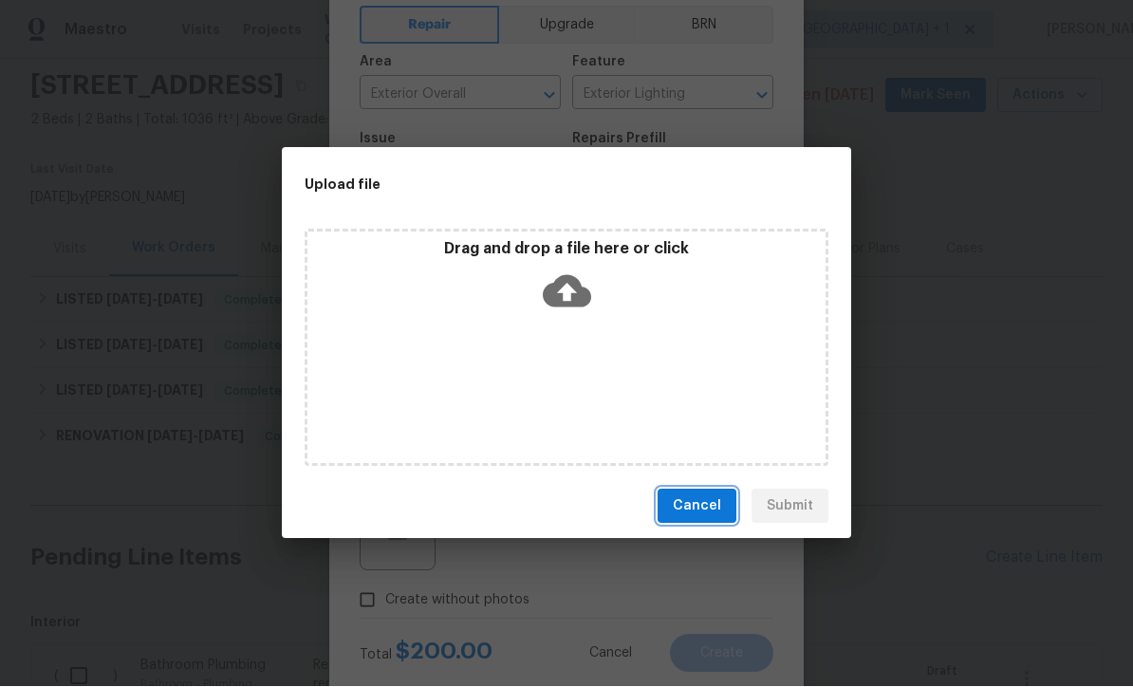
click at [712, 517] on button "Cancel" at bounding box center [696, 506] width 79 height 35
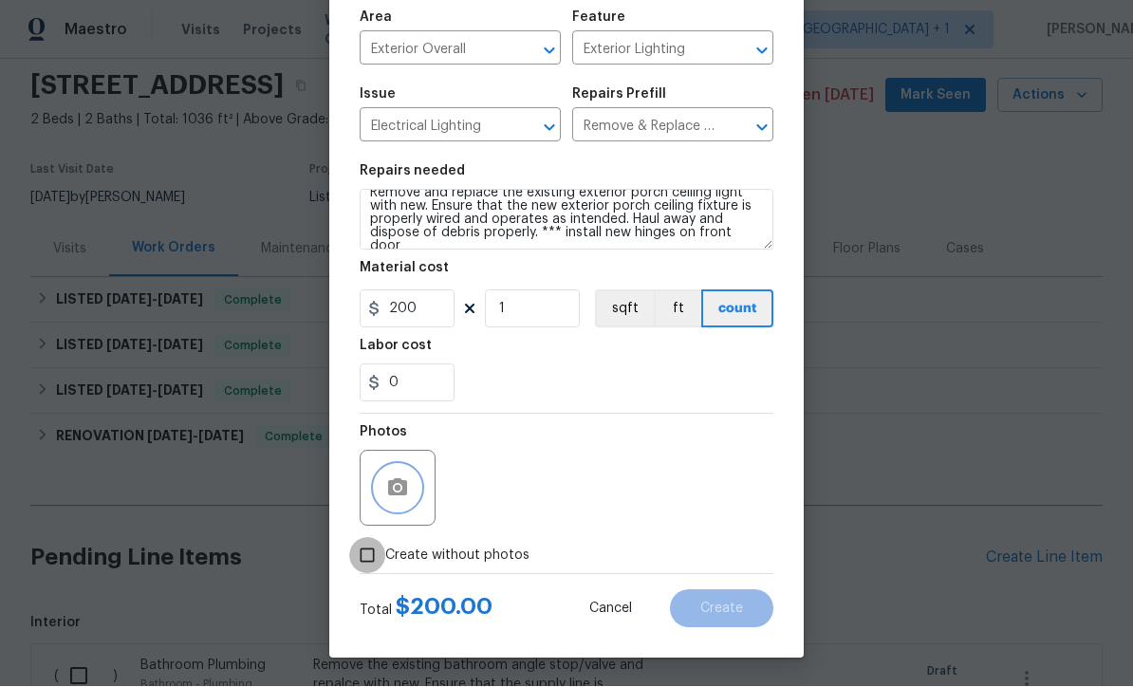
scroll to position [134, 0]
click at [669, 474] on div "Photos" at bounding box center [566, 476] width 414 height 123
click at [366, 570] on input "Create without photos" at bounding box center [367, 556] width 36 height 36
checkbox input "true"
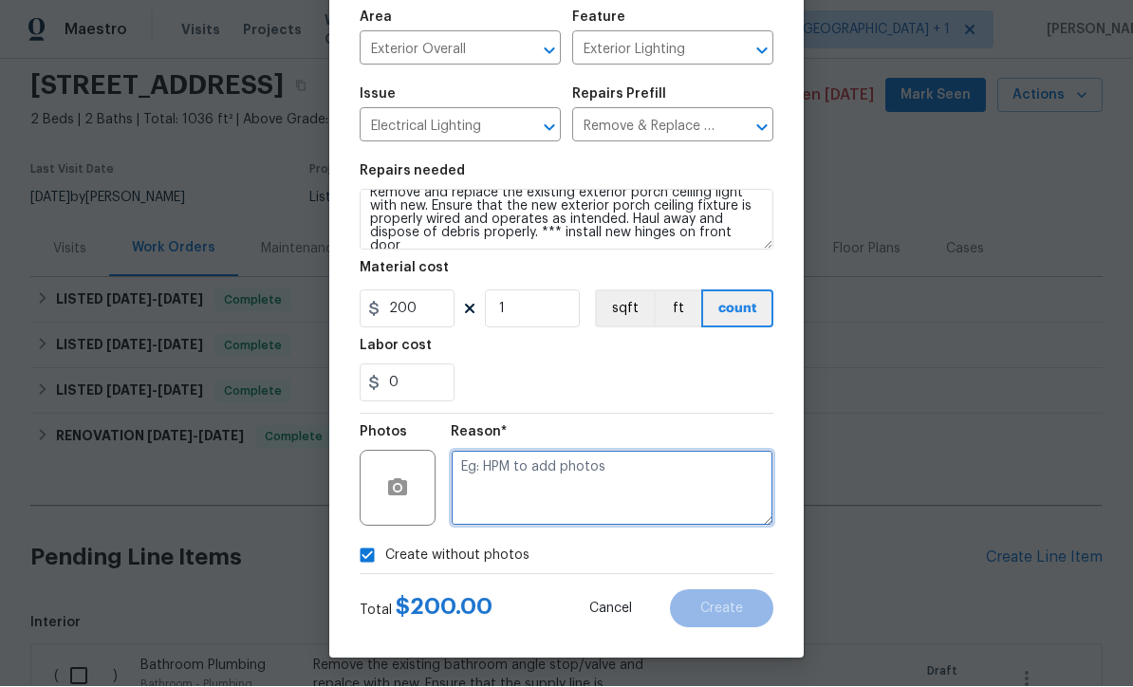
click at [584, 509] on textarea at bounding box center [612, 489] width 323 height 76
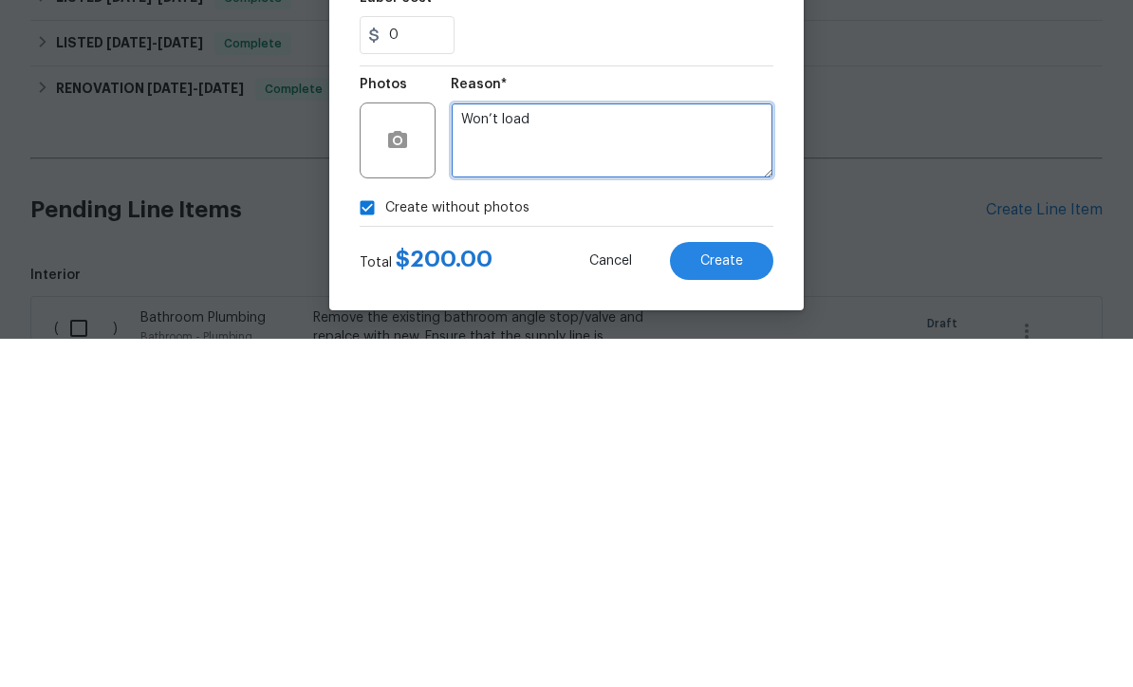
type textarea "Won’t load"
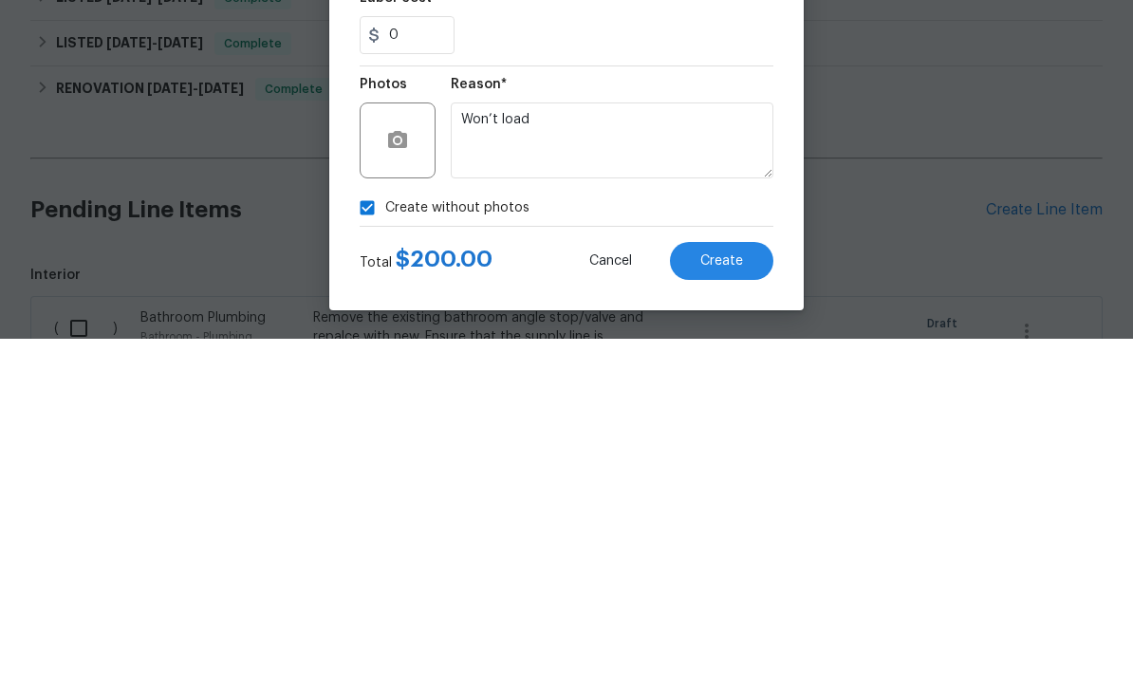
click at [739, 602] on span "Create" at bounding box center [721, 609] width 43 height 14
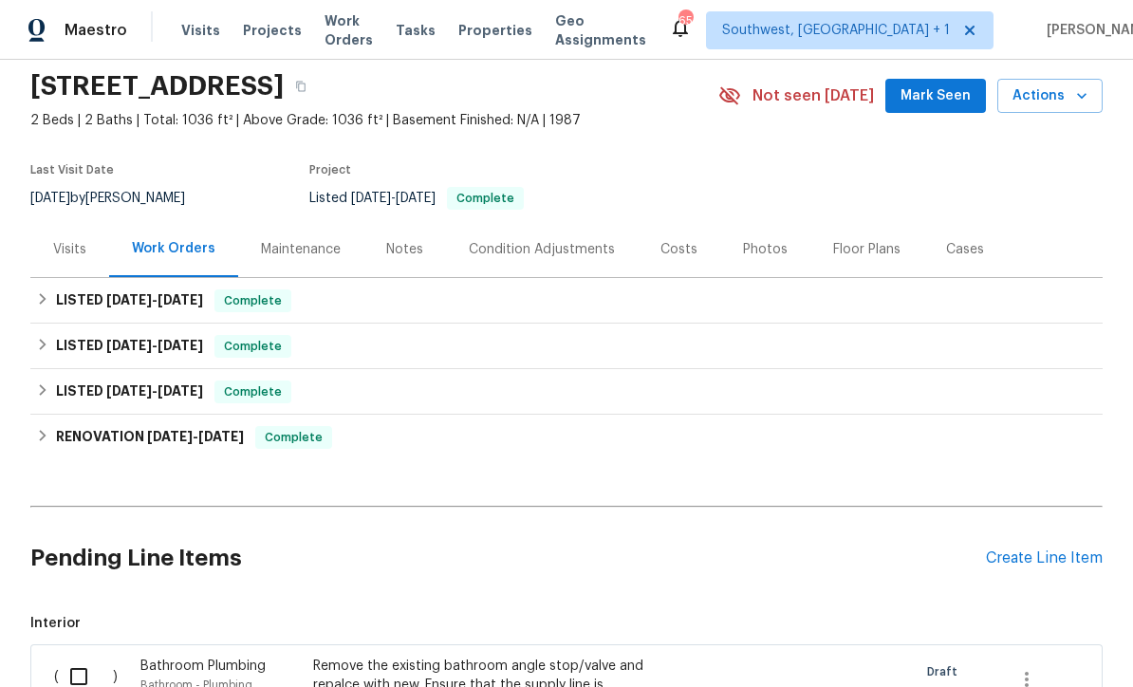
click at [1049, 549] on div "Create Line Item" at bounding box center [1044, 558] width 117 height 18
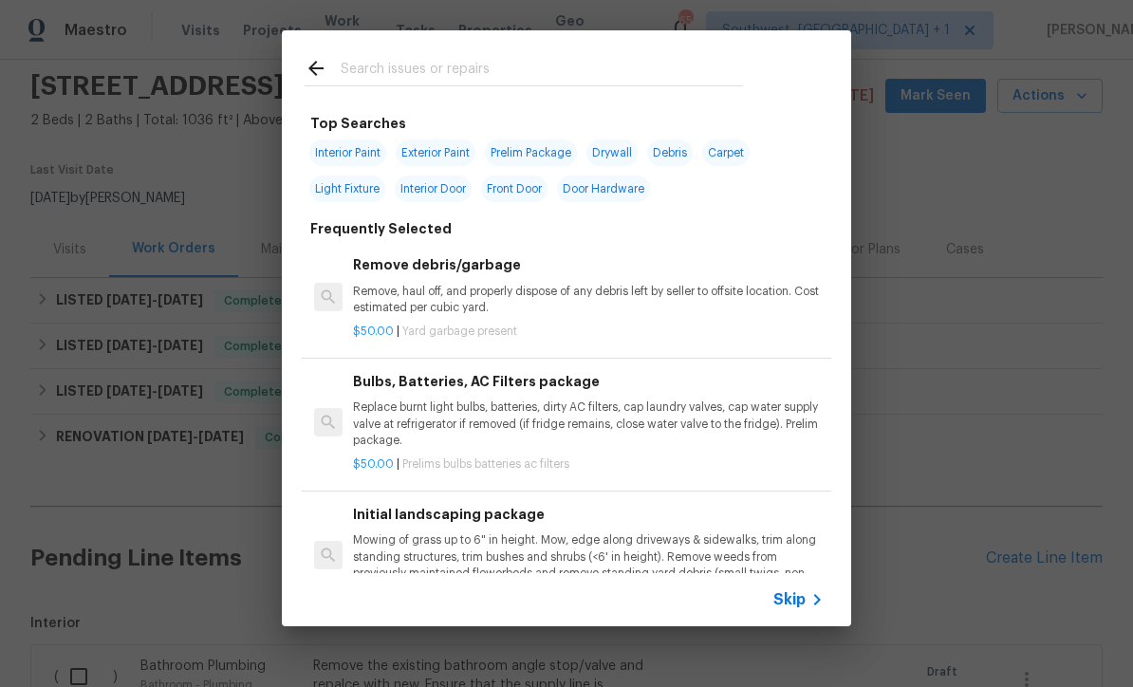
click at [810, 610] on icon at bounding box center [816, 599] width 23 height 23
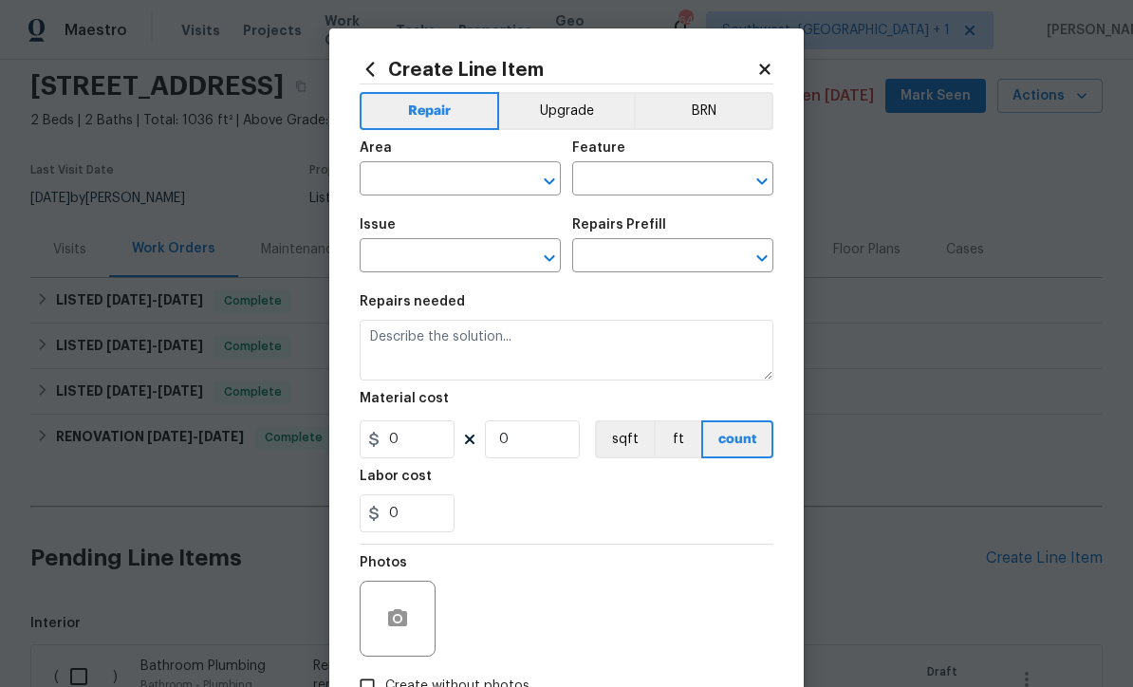
click at [392, 189] on input "text" at bounding box center [433, 180] width 148 height 29
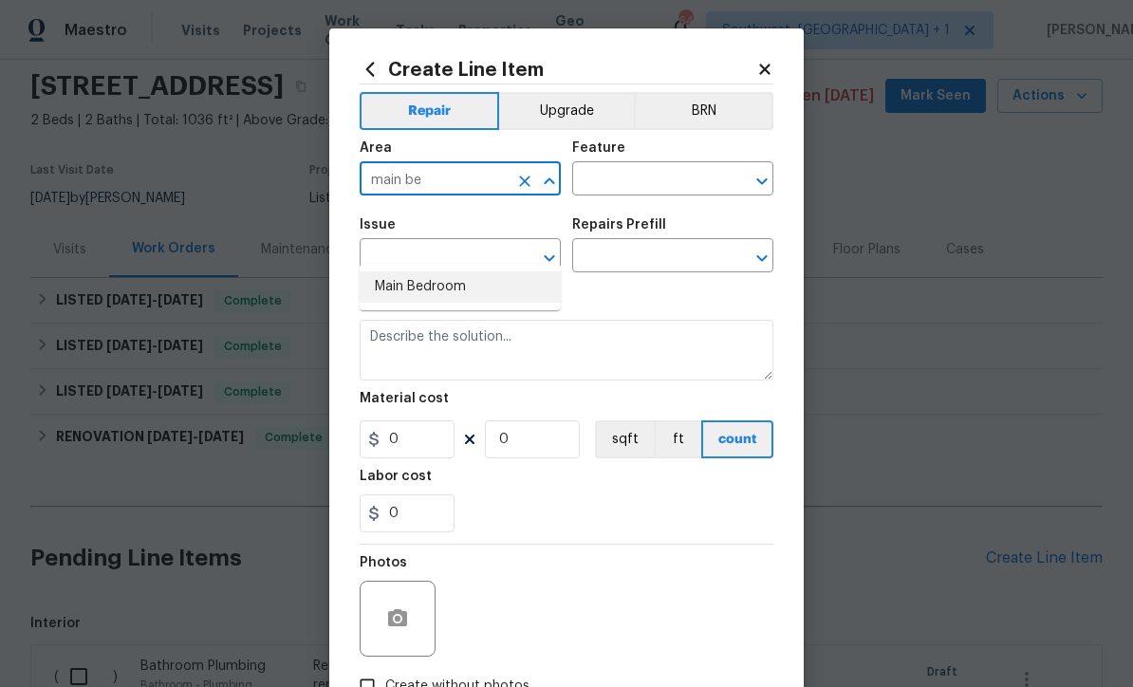
click at [461, 271] on li "Main Bedroom" at bounding box center [459, 286] width 201 height 31
type input "Main Bedroom"
click at [653, 184] on input "text" at bounding box center [646, 180] width 148 height 29
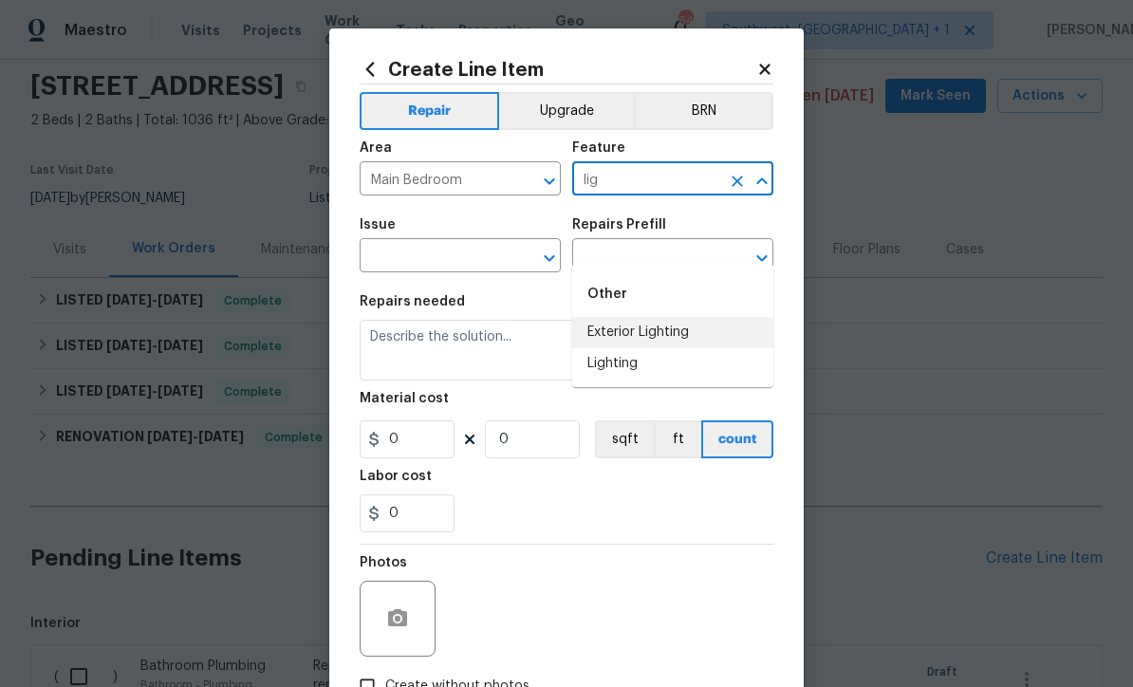
click at [659, 317] on li "Exterior Lighting" at bounding box center [672, 332] width 201 height 31
type input "Exterior Lighting"
click at [747, 173] on button "Clear" at bounding box center [737, 181] width 27 height 27
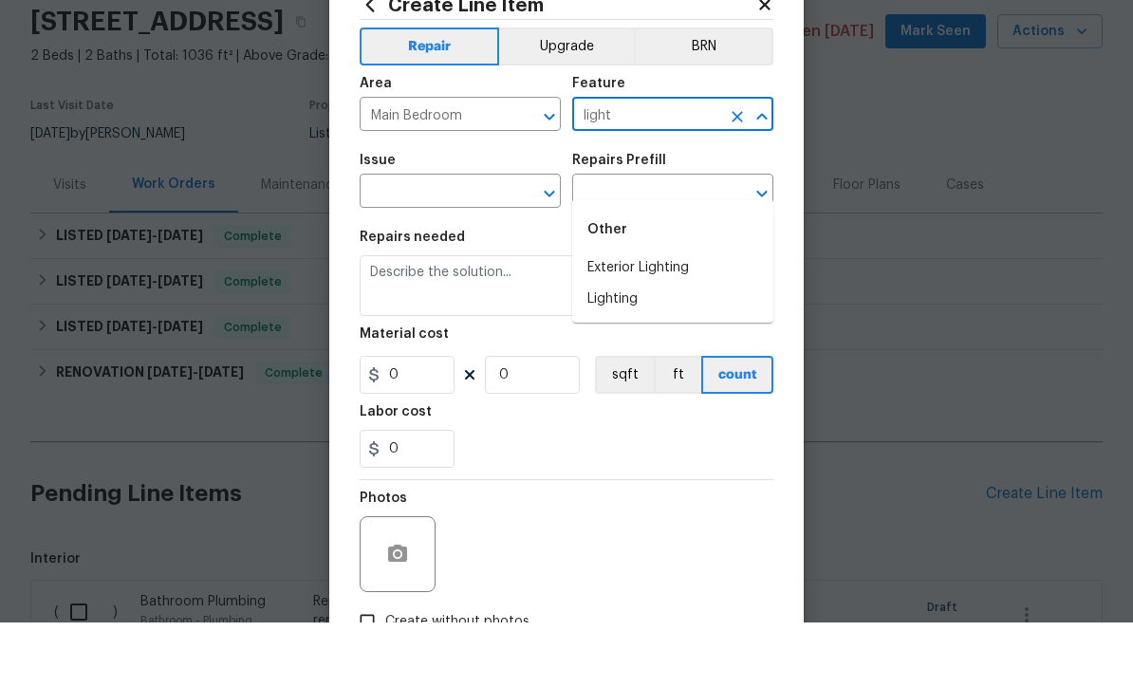
click at [643, 348] on li "Lighting" at bounding box center [672, 363] width 201 height 31
type input "Lighting"
click at [404, 243] on input "text" at bounding box center [433, 257] width 148 height 29
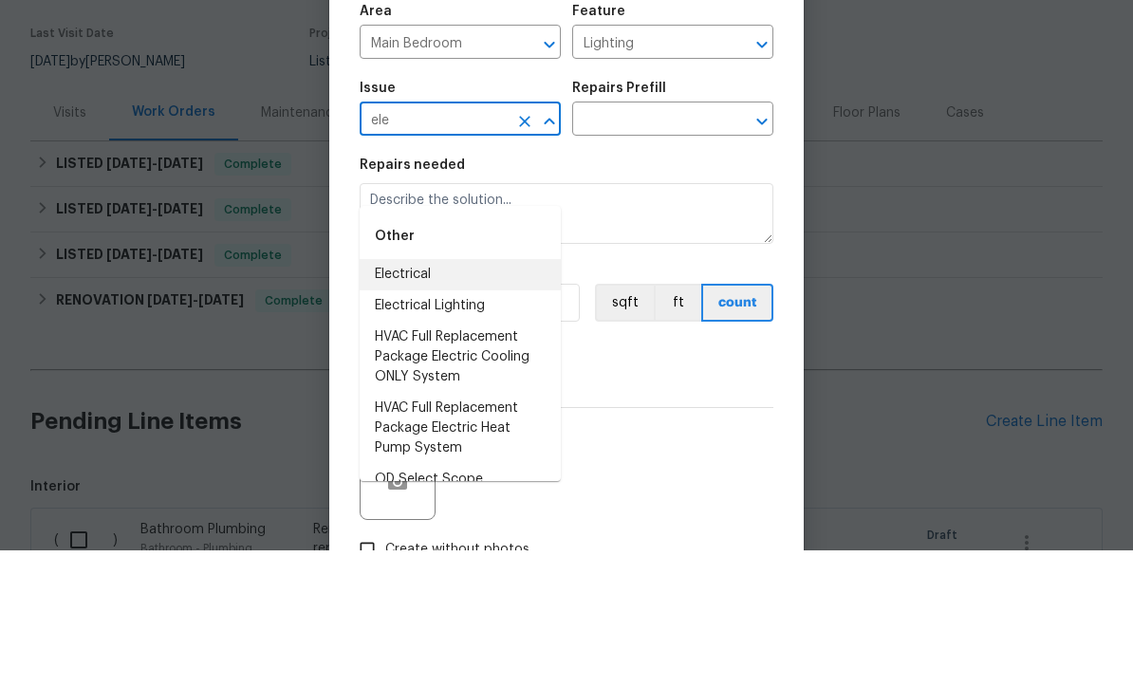
click at [438, 396] on li "Electrical" at bounding box center [459, 411] width 201 height 31
type input "Electrical"
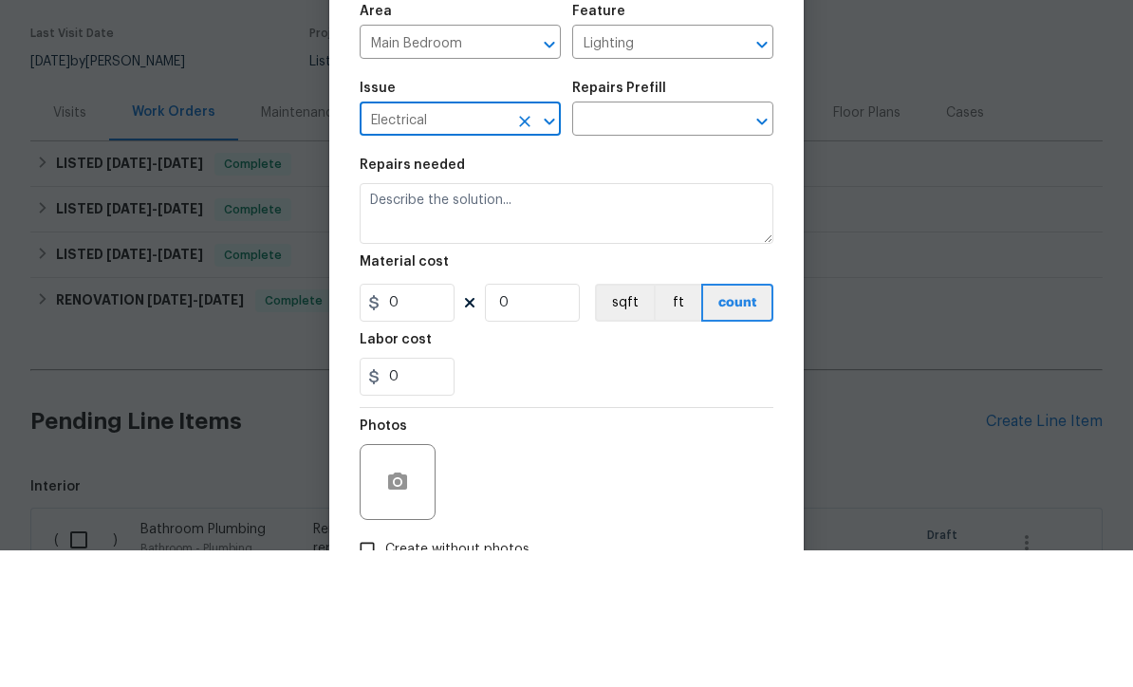
click at [654, 243] on input "text" at bounding box center [646, 257] width 148 height 29
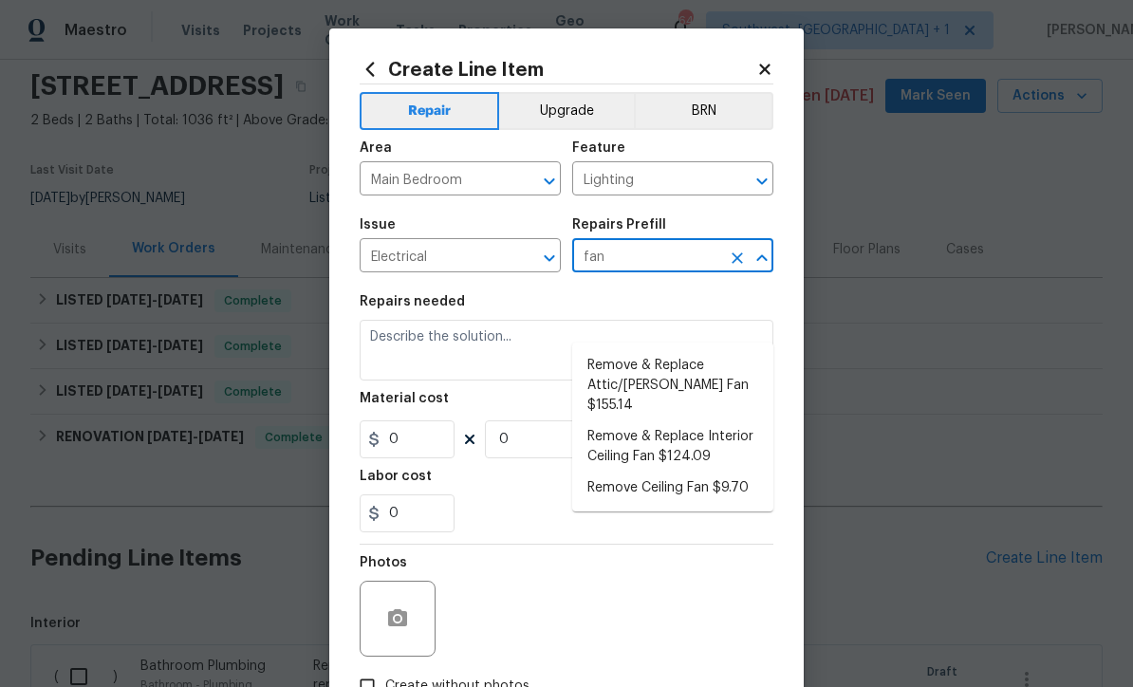
click at [728, 421] on li "Remove & Replace Interior Ceiling Fan $124.09" at bounding box center [672, 446] width 201 height 51
type input "Remove & Replace Interior Ceiling Fan $124.09"
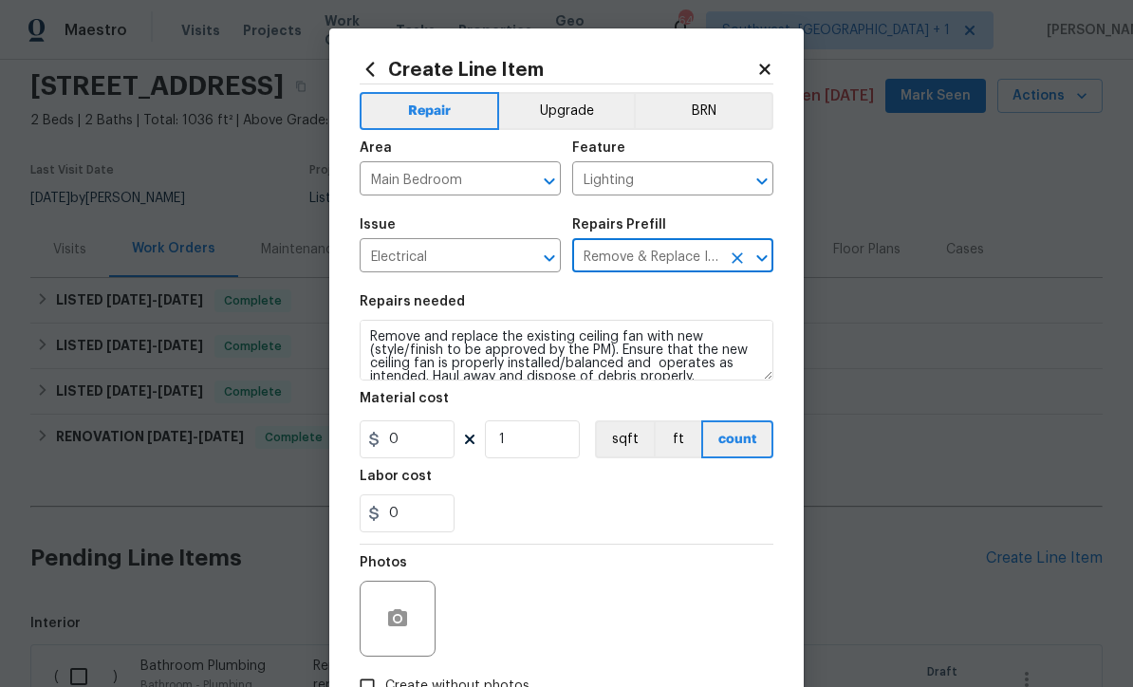
type textarea "Remove and replace the existing ceiling fan with new (style/finish to be approv…"
type input "1"
click at [437, 448] on input "124.09" at bounding box center [406, 439] width 95 height 38
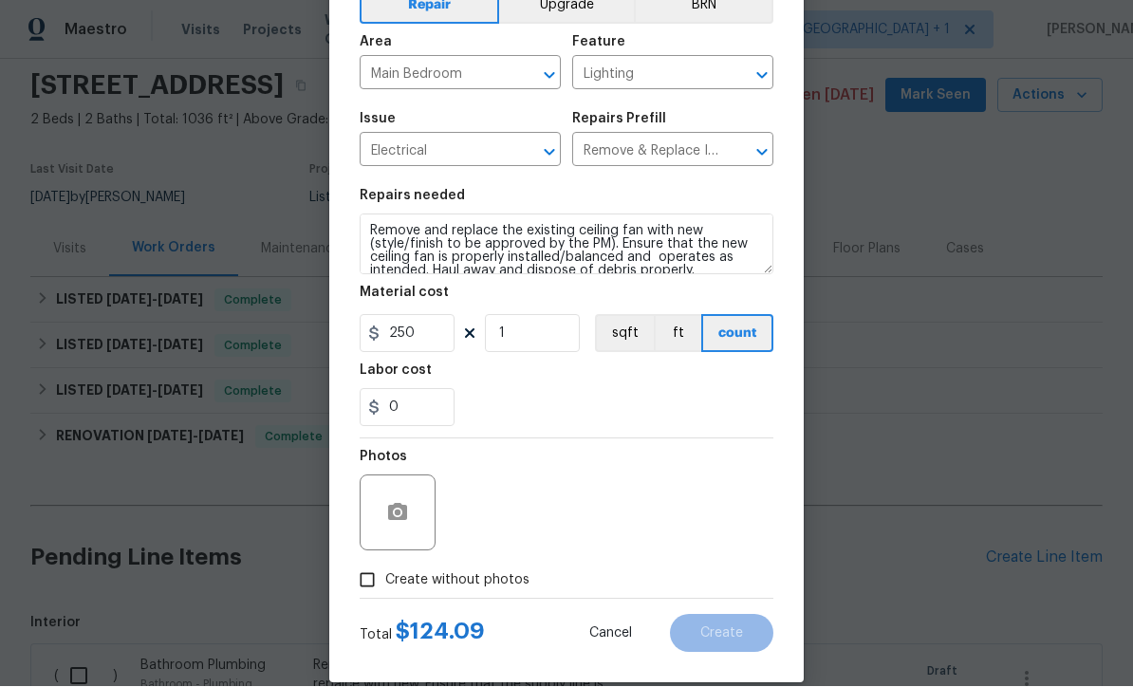
scroll to position [130, 0]
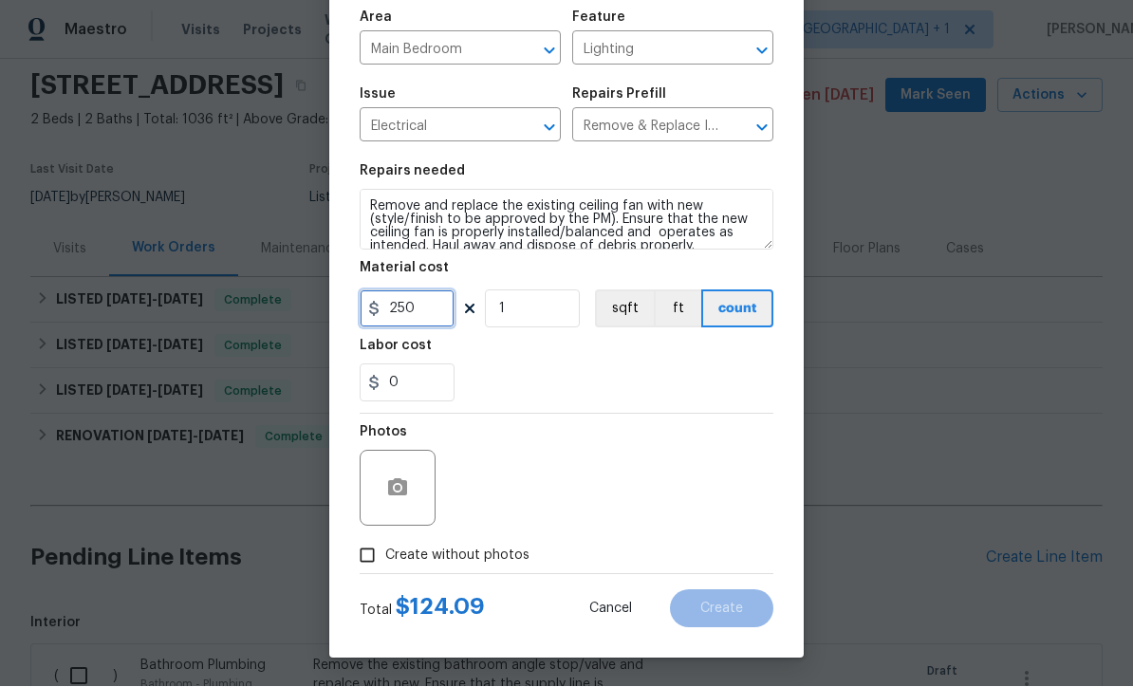
type input "250"
click at [391, 489] on icon "button" at bounding box center [397, 487] width 19 height 17
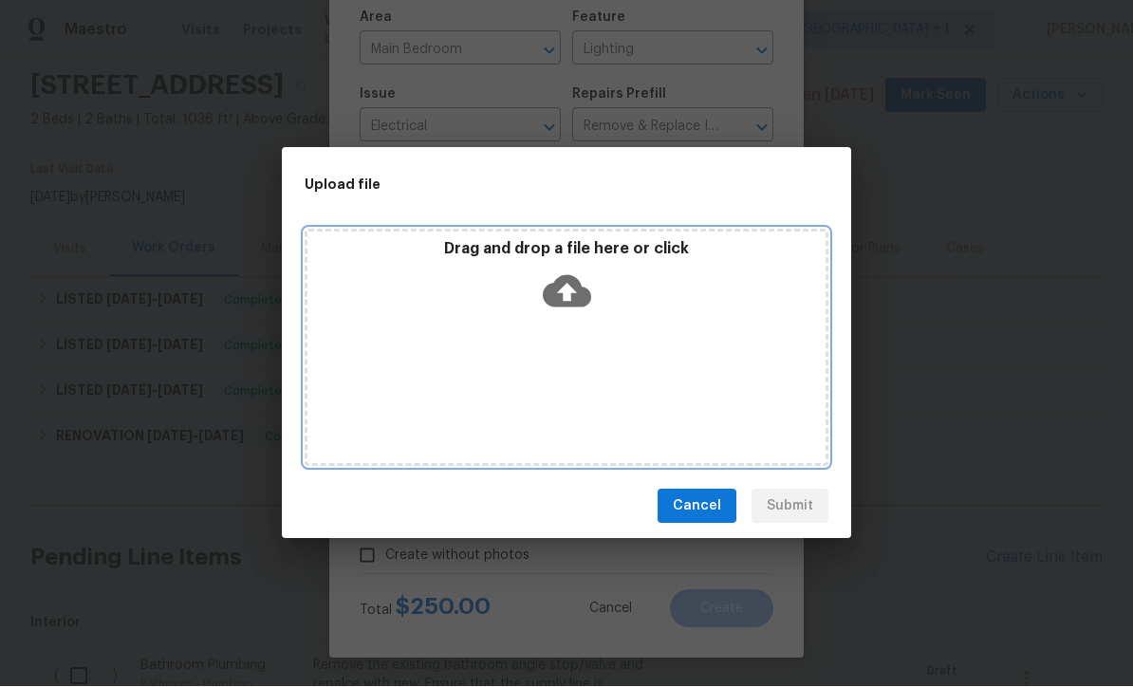
click at [580, 297] on icon at bounding box center [567, 292] width 48 height 32
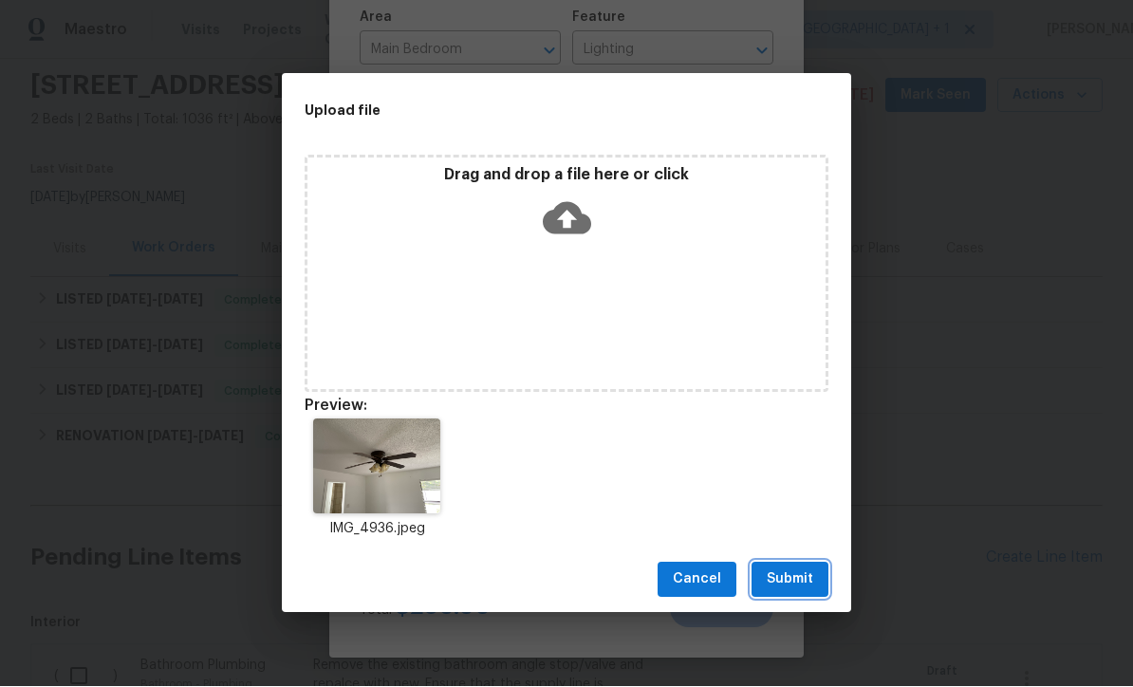
click at [800, 594] on button "Submit" at bounding box center [789, 579] width 77 height 35
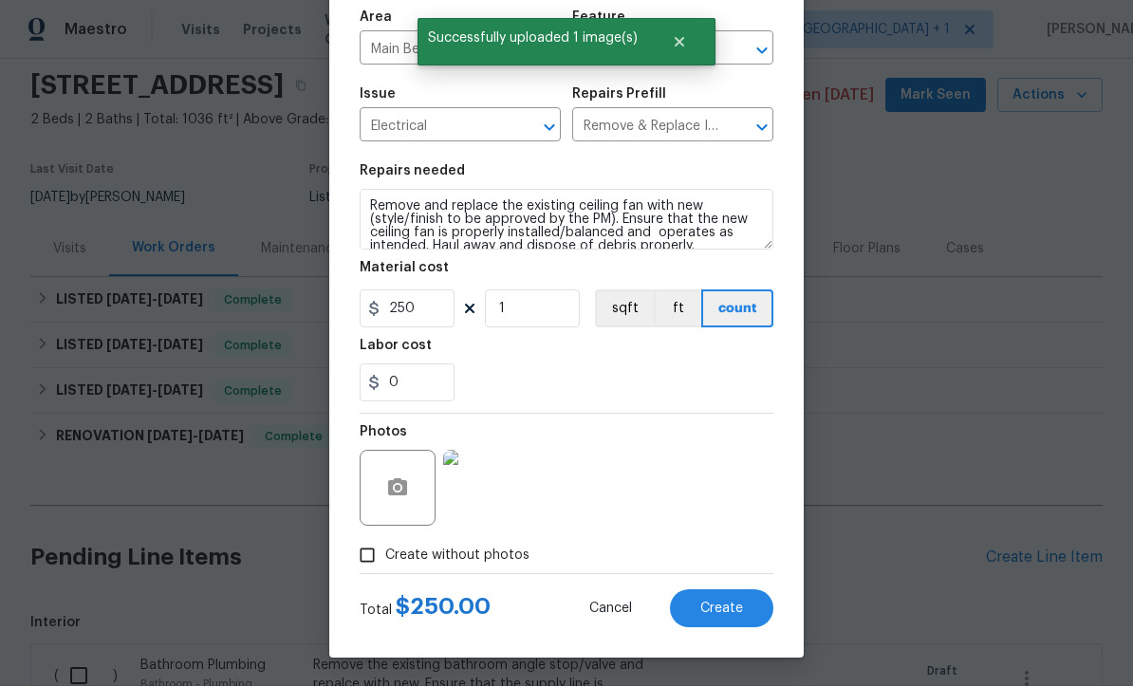
click at [744, 618] on button "Create" at bounding box center [721, 609] width 103 height 38
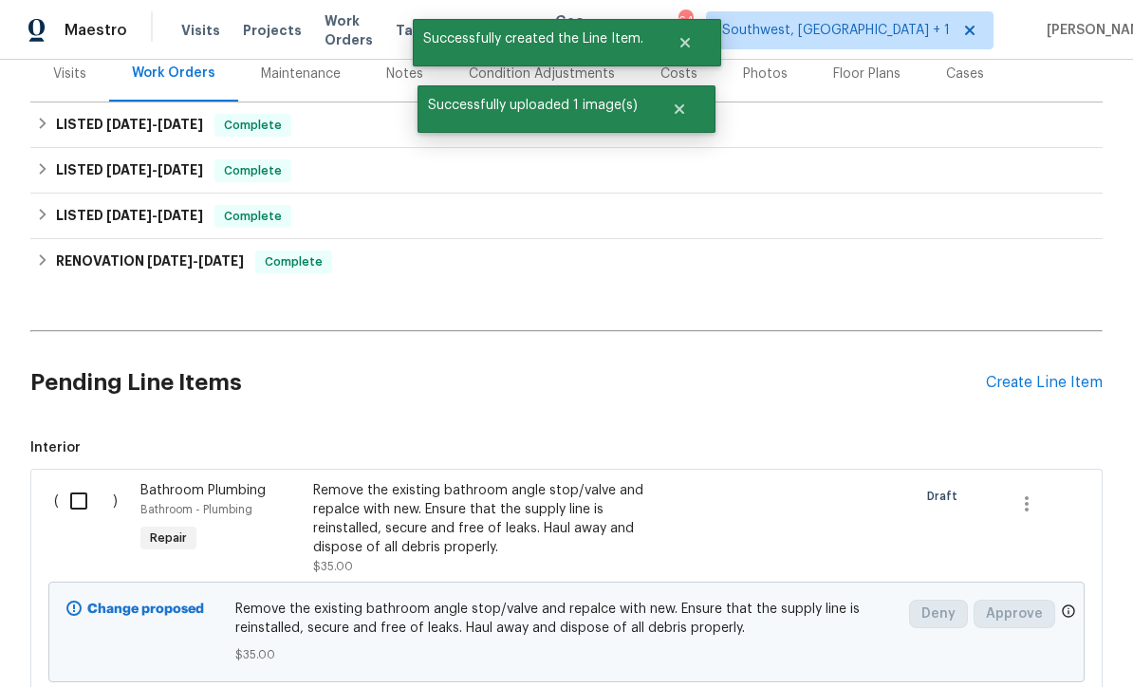
click at [66, 481] on input "checkbox" at bounding box center [86, 501] width 54 height 40
checkbox input "true"
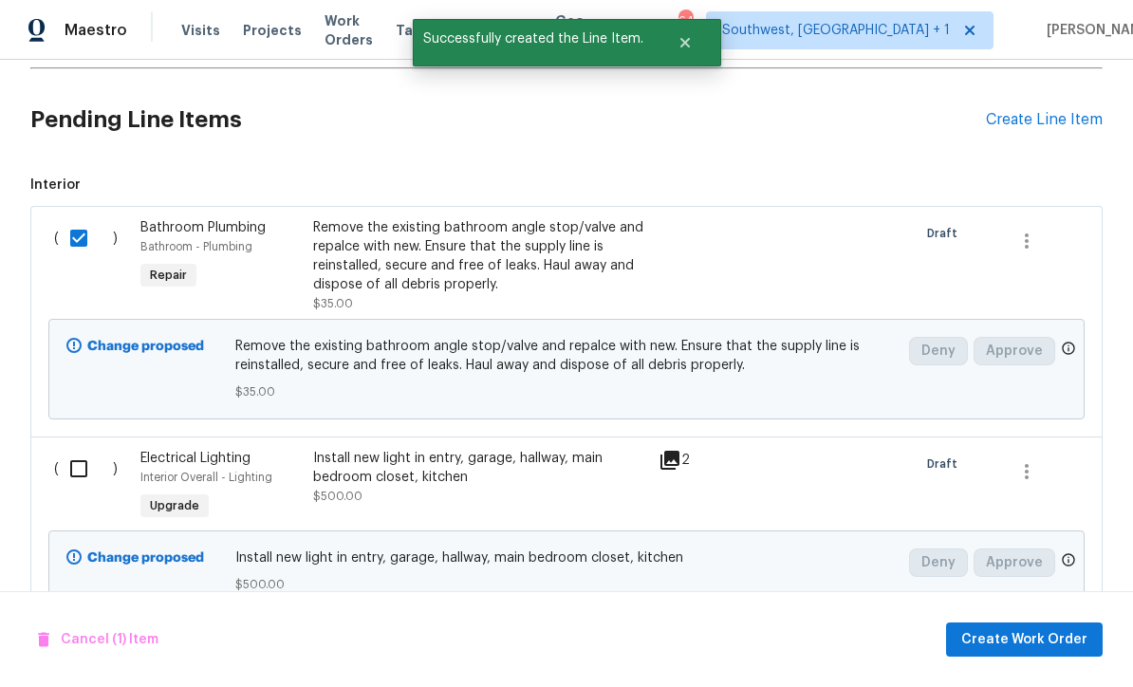
click at [74, 449] on input "checkbox" at bounding box center [86, 469] width 54 height 40
checkbox input "true"
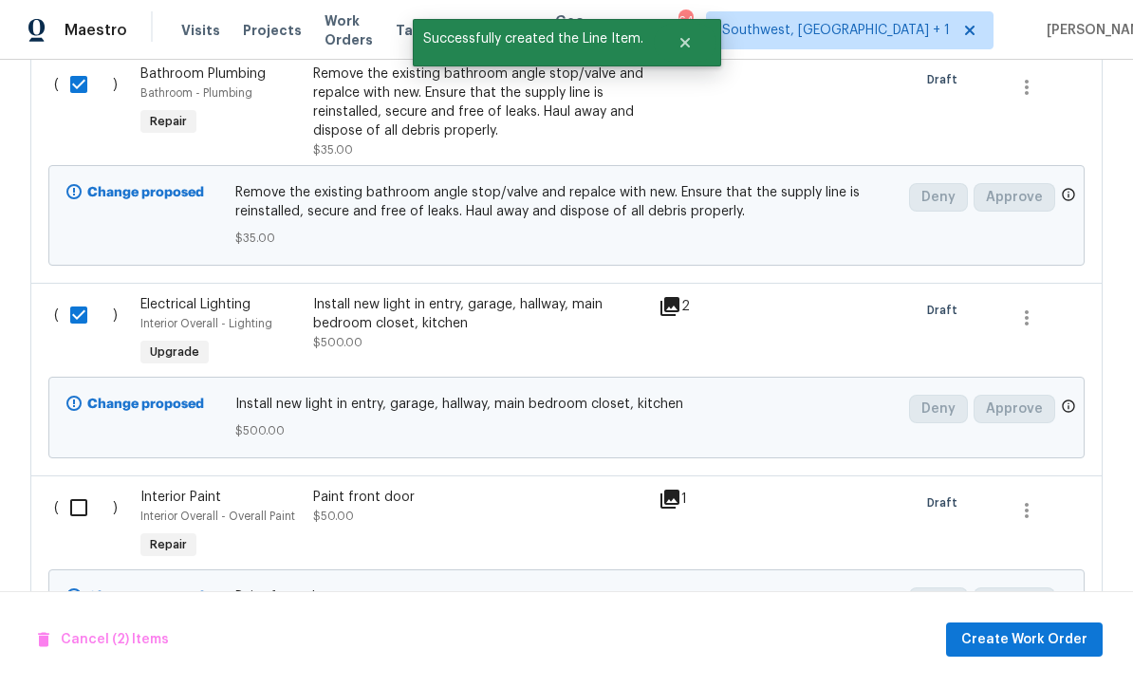
click at [65, 488] on input "checkbox" at bounding box center [86, 508] width 54 height 40
checkbox input "true"
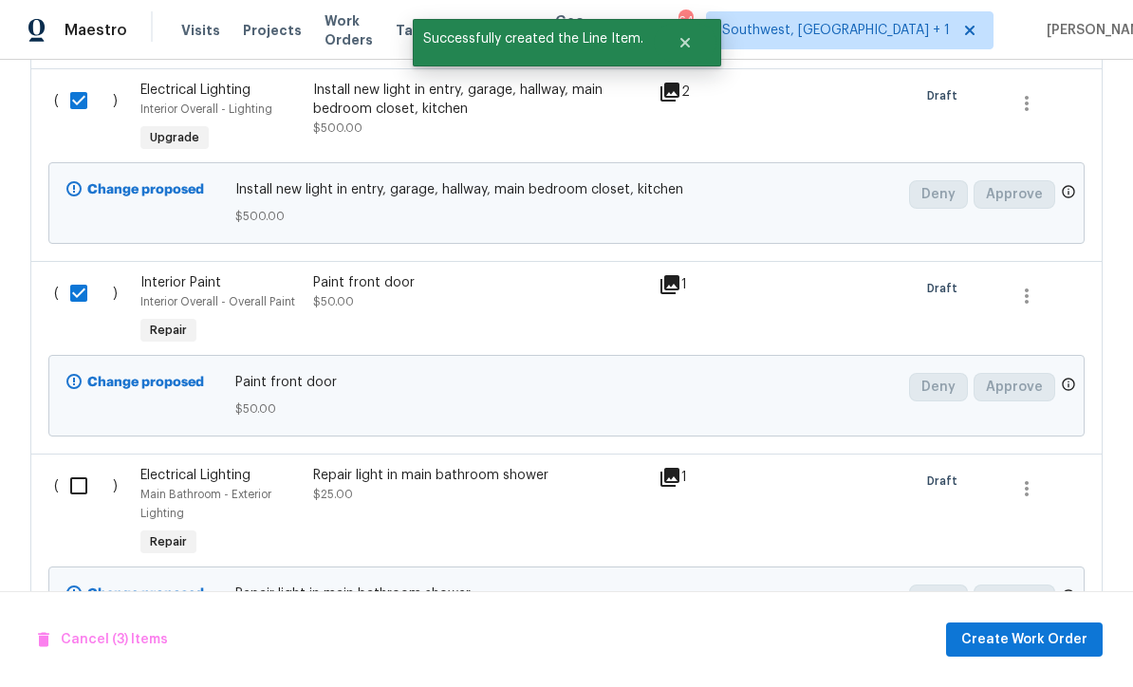
click at [63, 466] on input "checkbox" at bounding box center [86, 486] width 54 height 40
checkbox input "true"
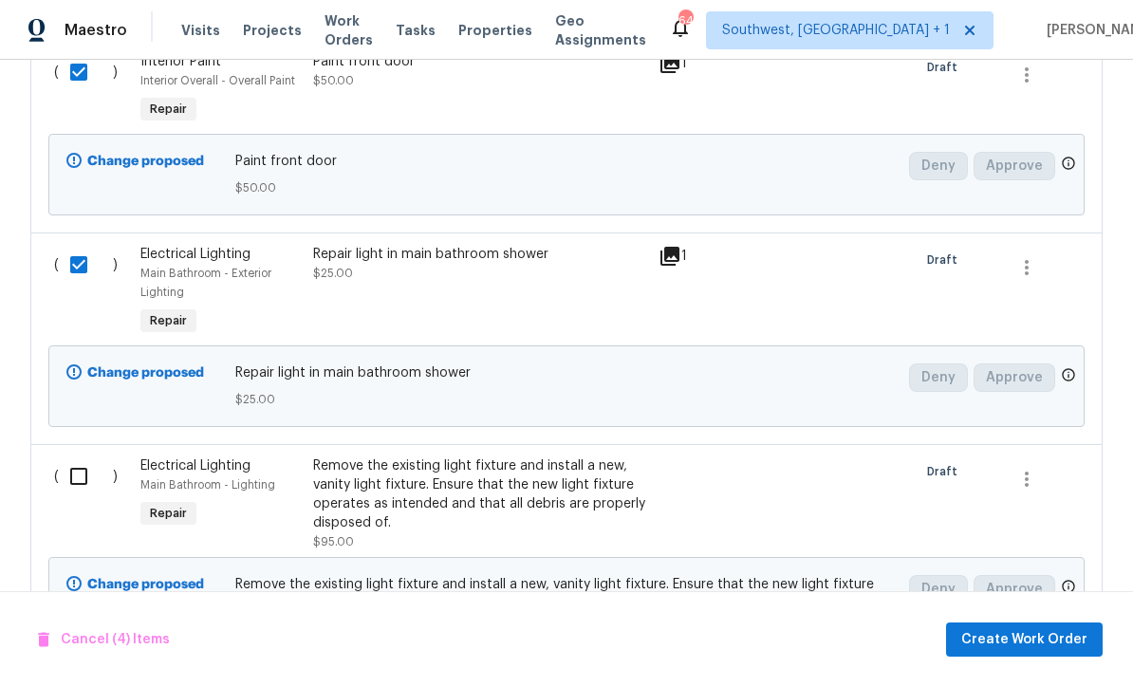
click at [60, 456] on input "checkbox" at bounding box center [86, 476] width 54 height 40
checkbox input "true"
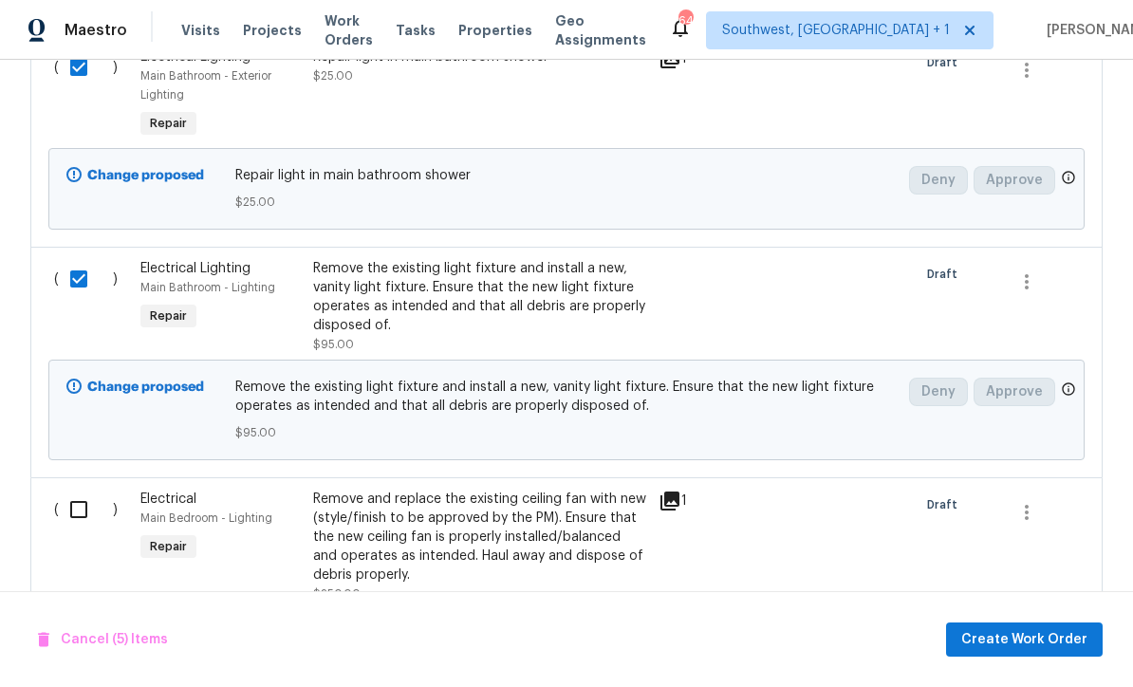
click at [67, 489] on input "checkbox" at bounding box center [86, 509] width 54 height 40
checkbox input "true"
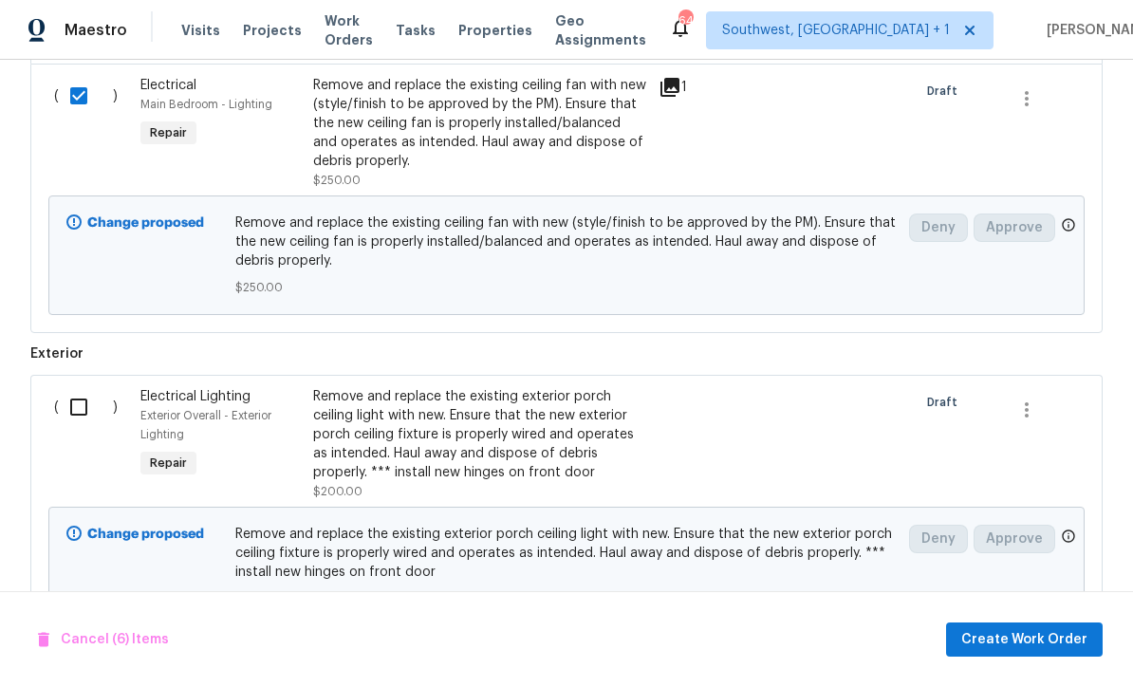
click at [75, 387] on input "checkbox" at bounding box center [86, 407] width 54 height 40
checkbox input "true"
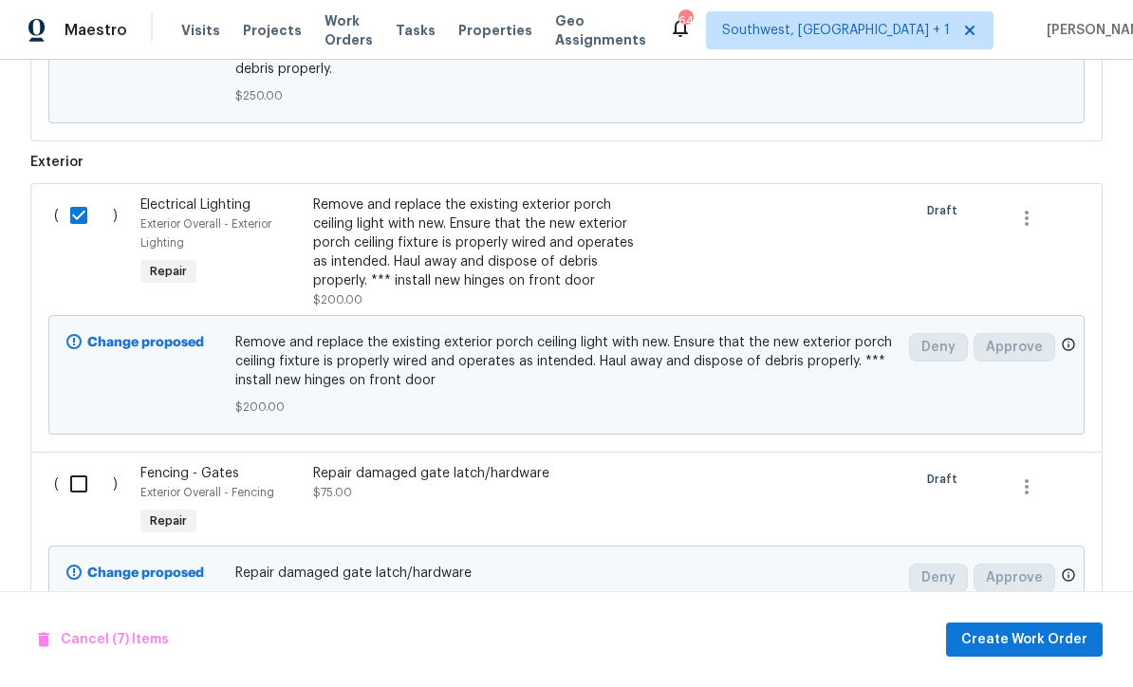
click at [73, 464] on input "checkbox" at bounding box center [86, 484] width 54 height 40
checkbox input "true"
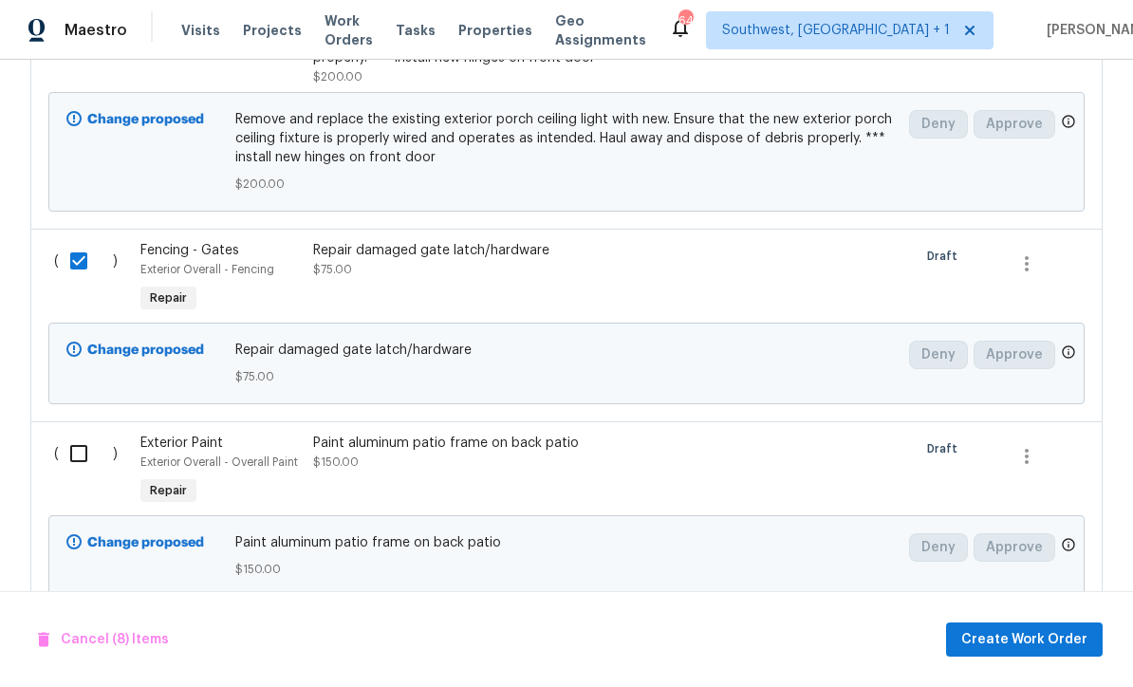
click at [70, 433] on input "checkbox" at bounding box center [86, 453] width 54 height 40
checkbox input "true"
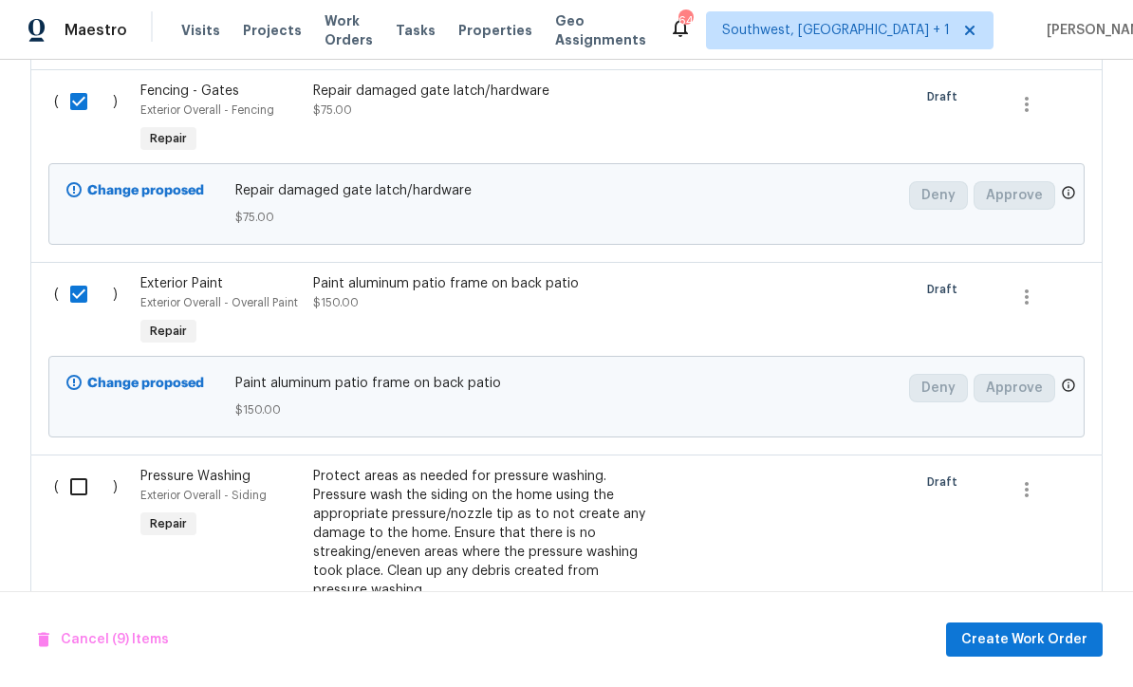
click at [71, 467] on input "checkbox" at bounding box center [86, 487] width 54 height 40
checkbox input "true"
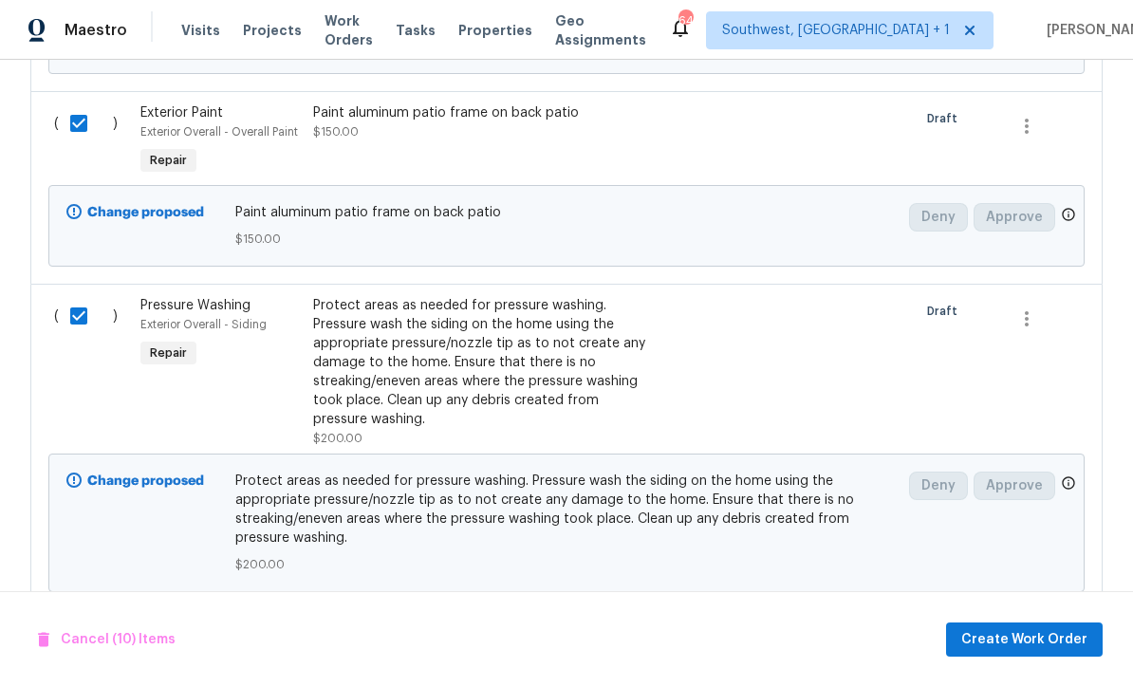
scroll to position [2448, 0]
click at [1057, 633] on span "Create Work Order" at bounding box center [1024, 640] width 126 height 24
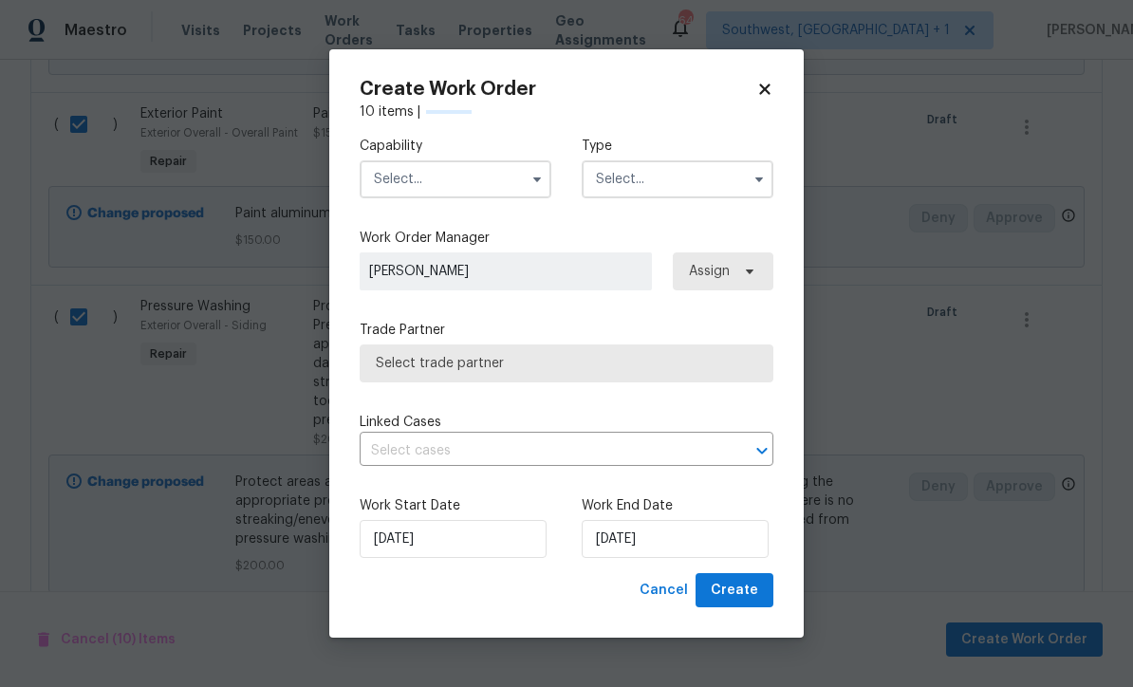
checkbox input "false"
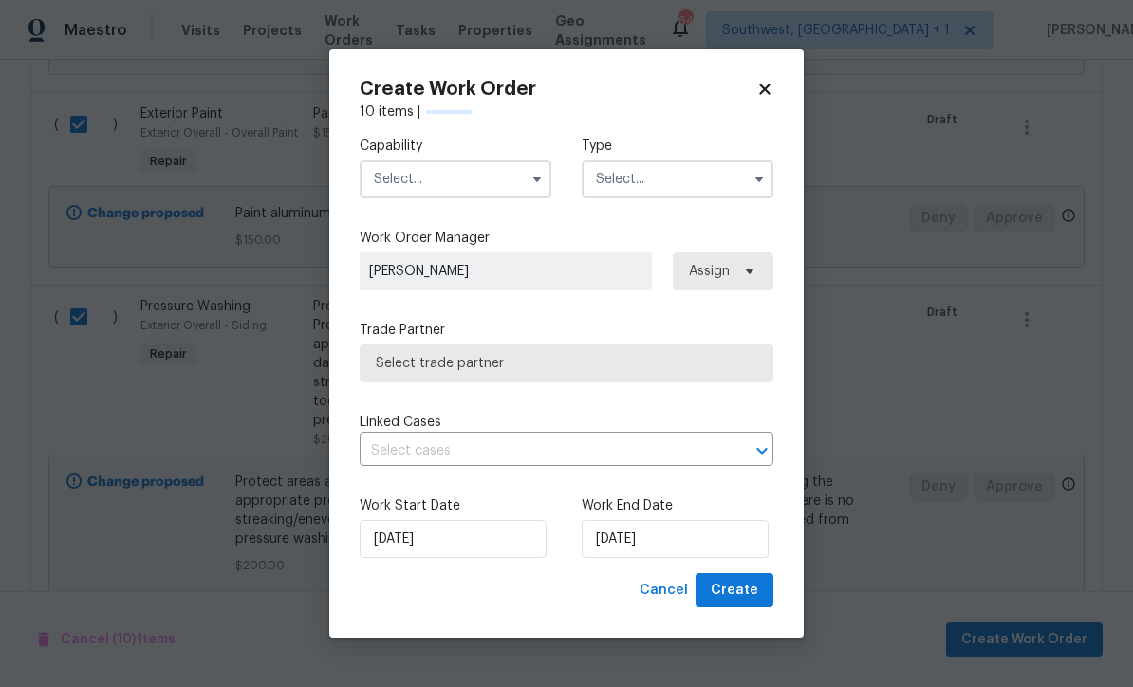
checkbox input "false"
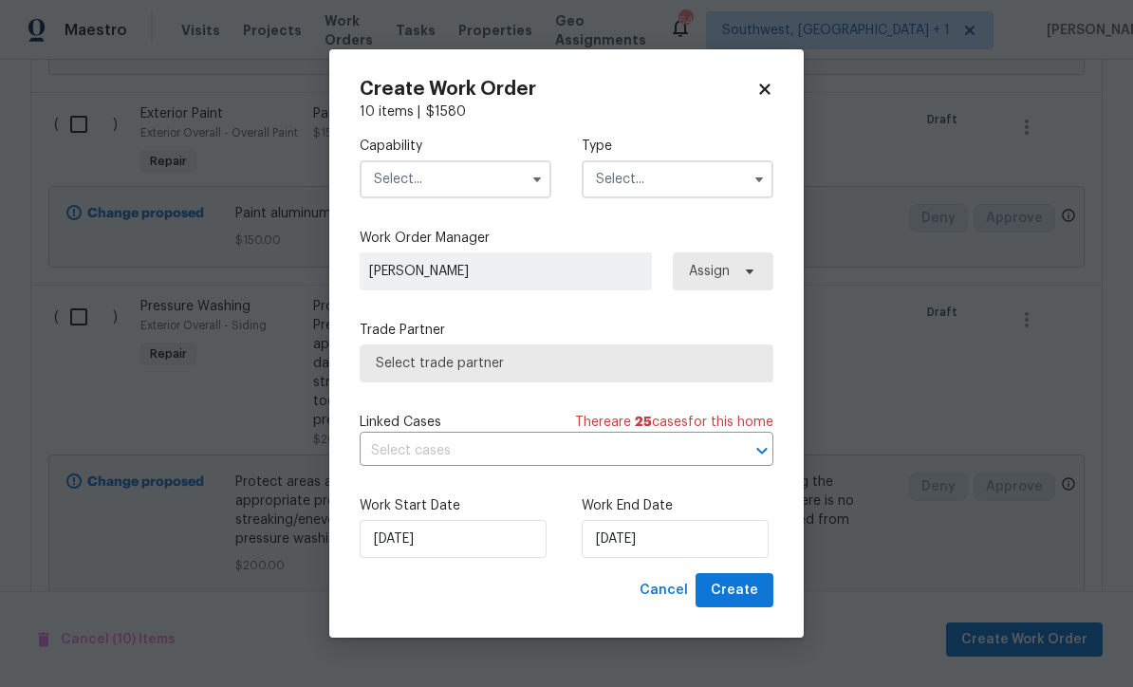
click at [484, 179] on input "text" at bounding box center [455, 179] width 192 height 38
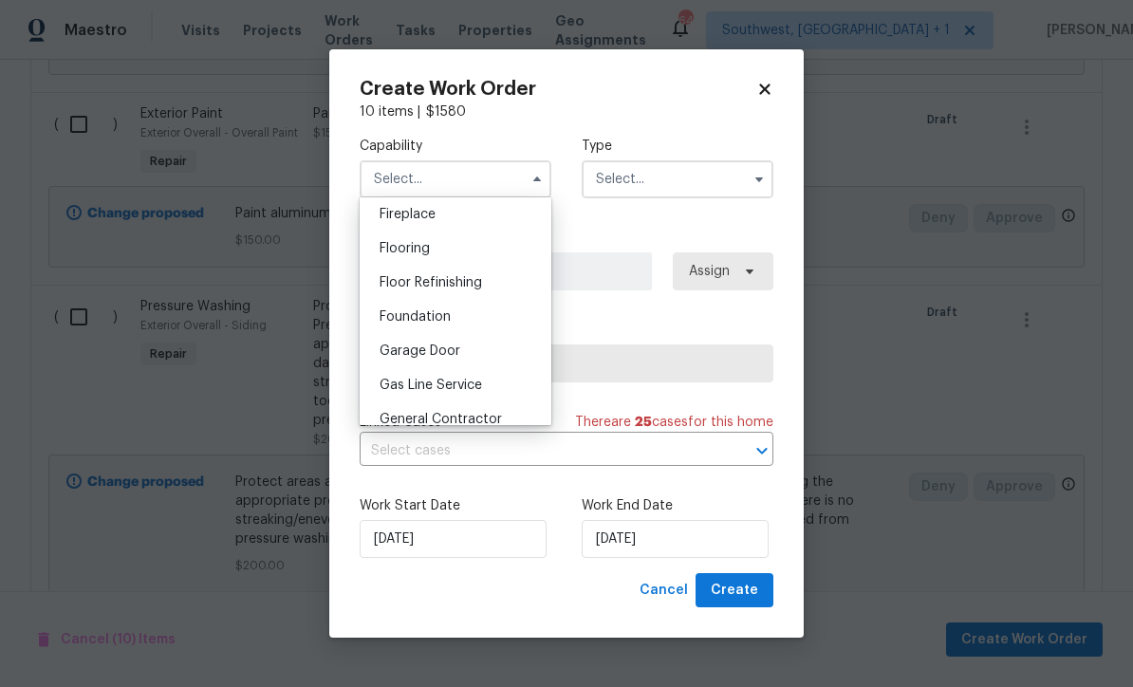
scroll to position [708, 0]
click at [505, 424] on div "General Contractor" at bounding box center [455, 418] width 182 height 34
type input "General Contractor"
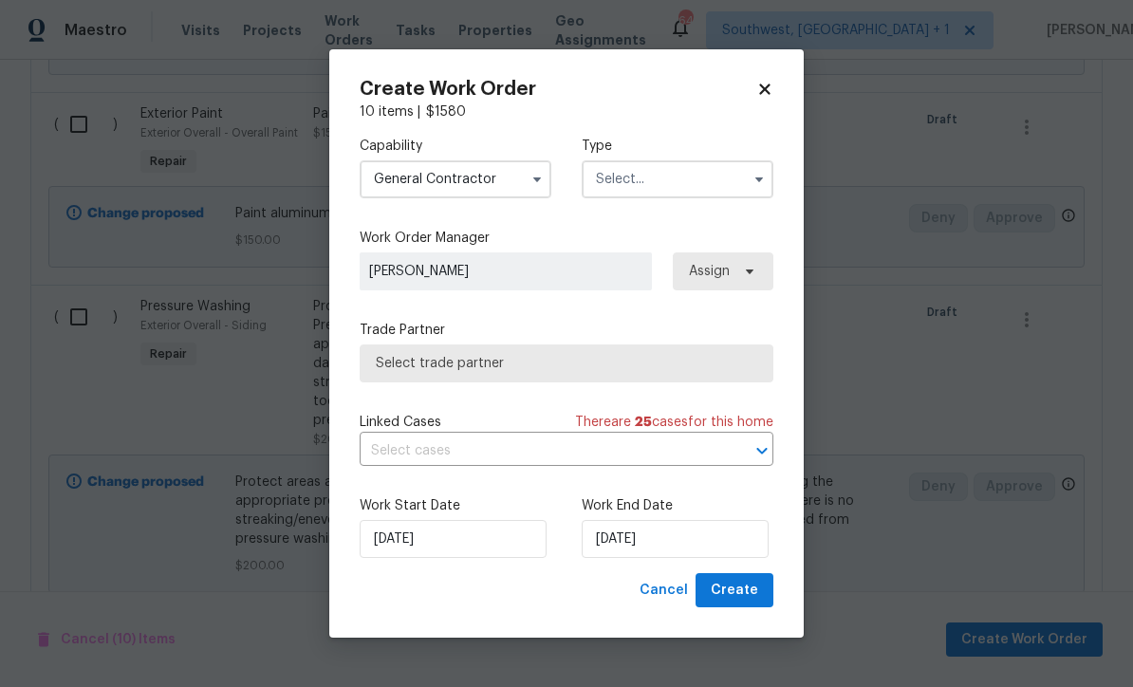
click at [707, 180] on input "text" at bounding box center [677, 179] width 192 height 38
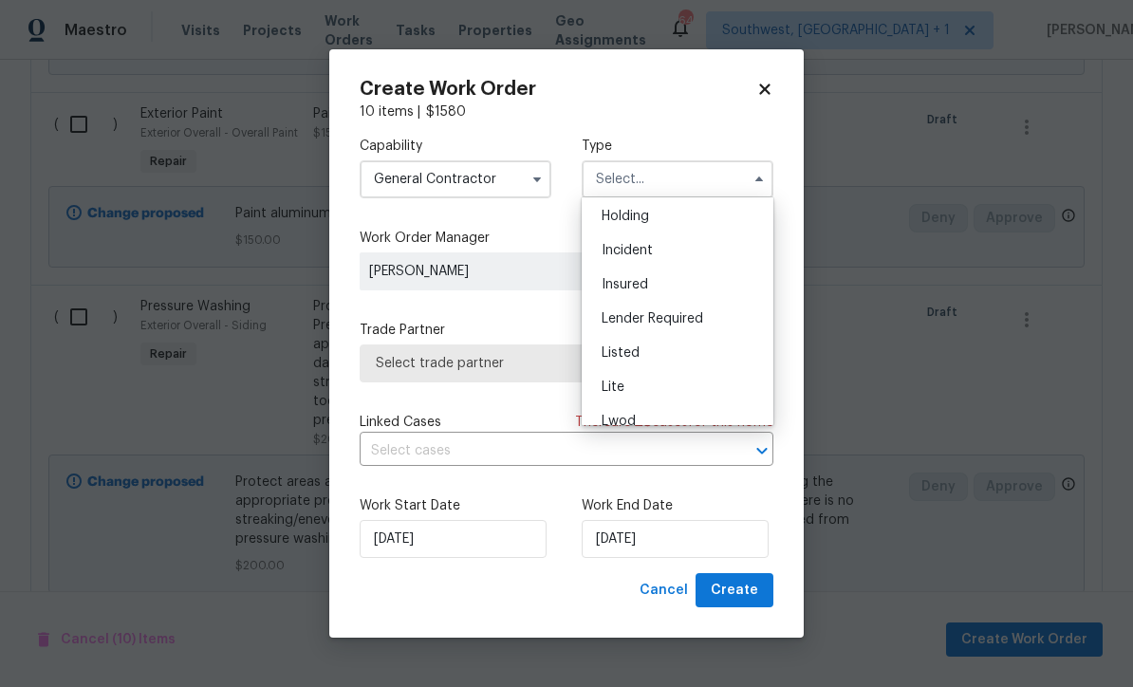
scroll to position [142, 0]
click at [671, 291] on div "Listed" at bounding box center [677, 282] width 182 height 34
type input "Listed"
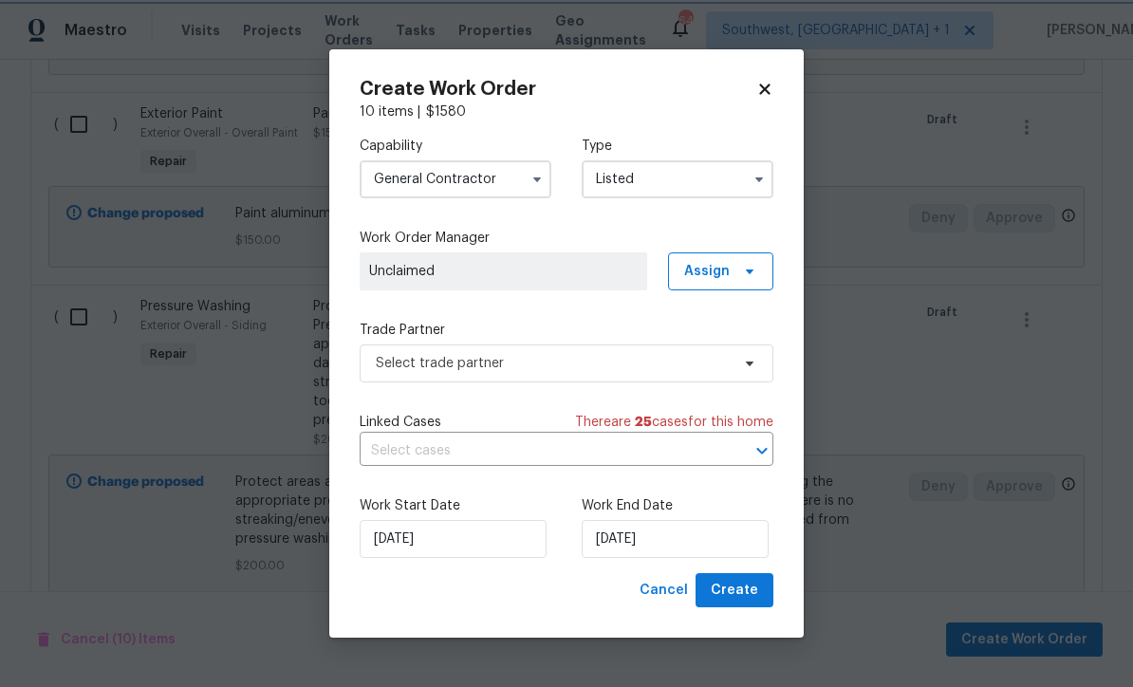
scroll to position [0, 0]
click at [741, 283] on span "Assign" at bounding box center [720, 271] width 105 height 38
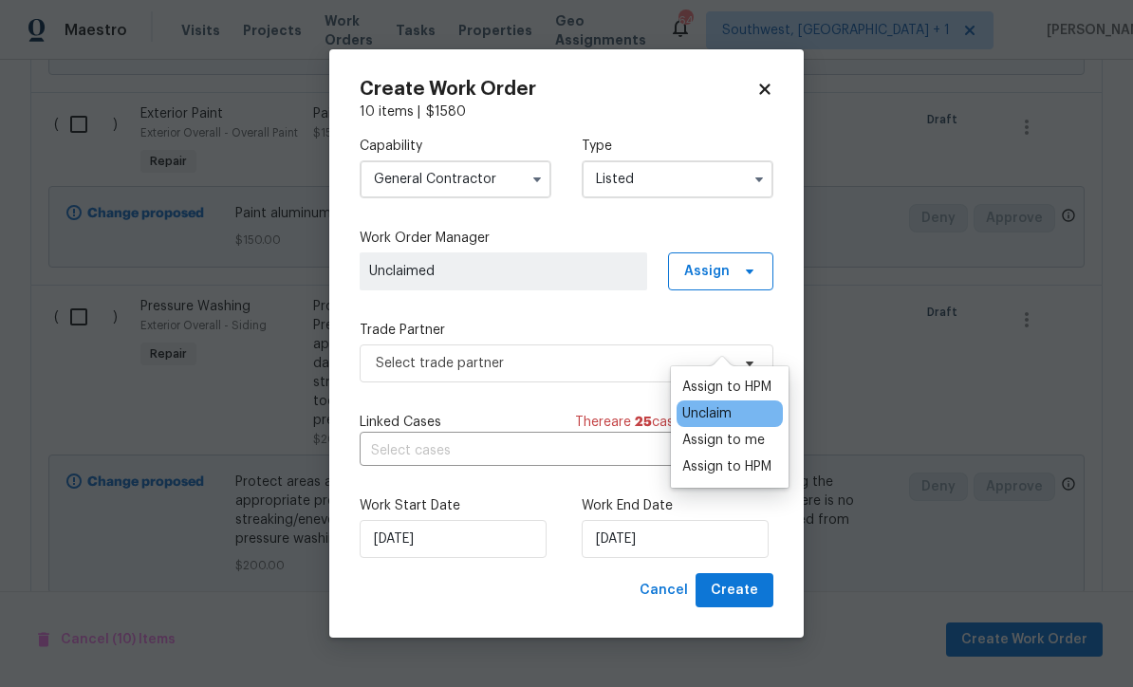
click at [739, 431] on div "Assign to me" at bounding box center [723, 440] width 83 height 19
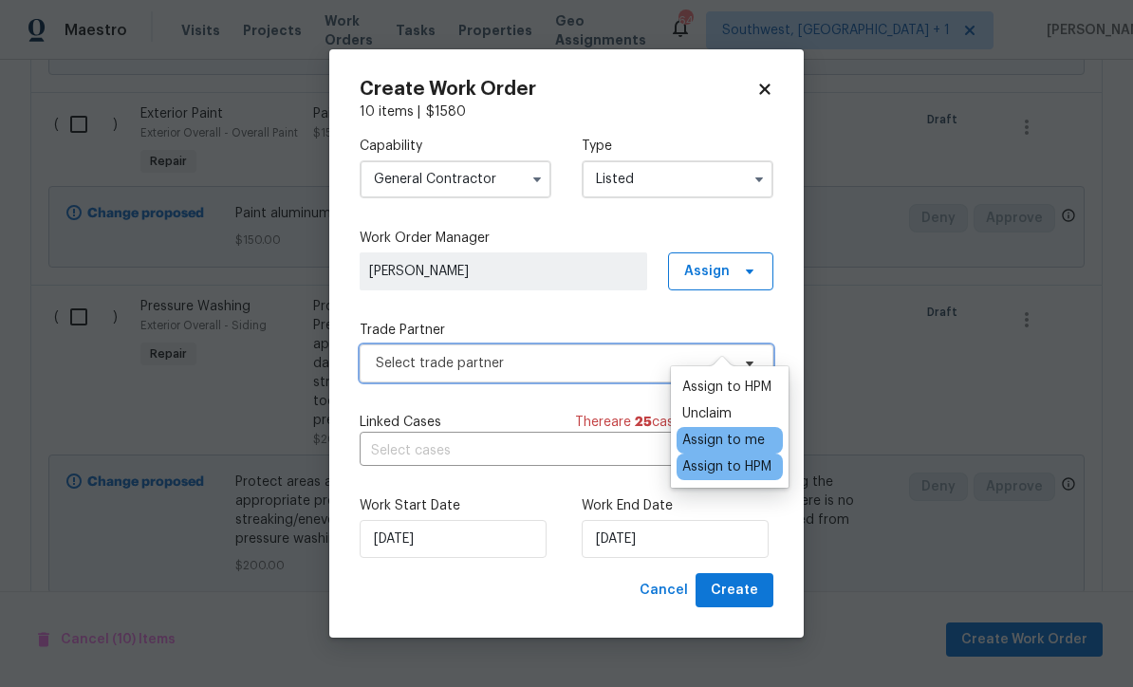
click at [566, 373] on span "Select trade partner" at bounding box center [566, 363] width 414 height 38
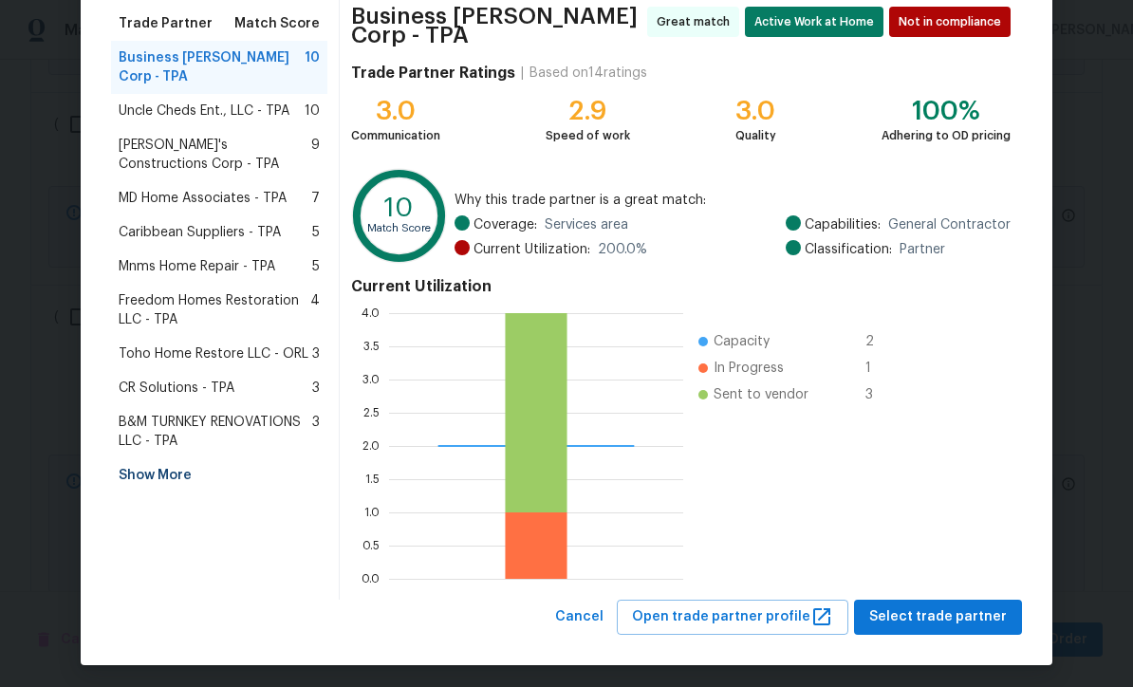
scroll to position [150, 0]
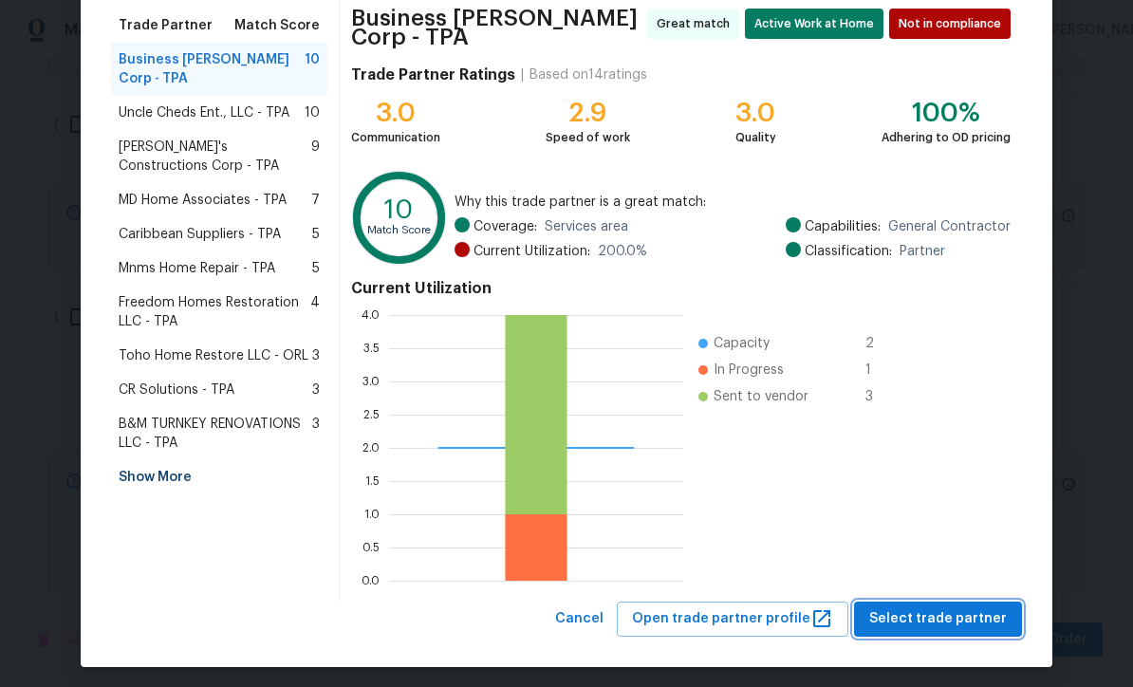
click at [986, 613] on span "Select trade partner" at bounding box center [938, 619] width 138 height 24
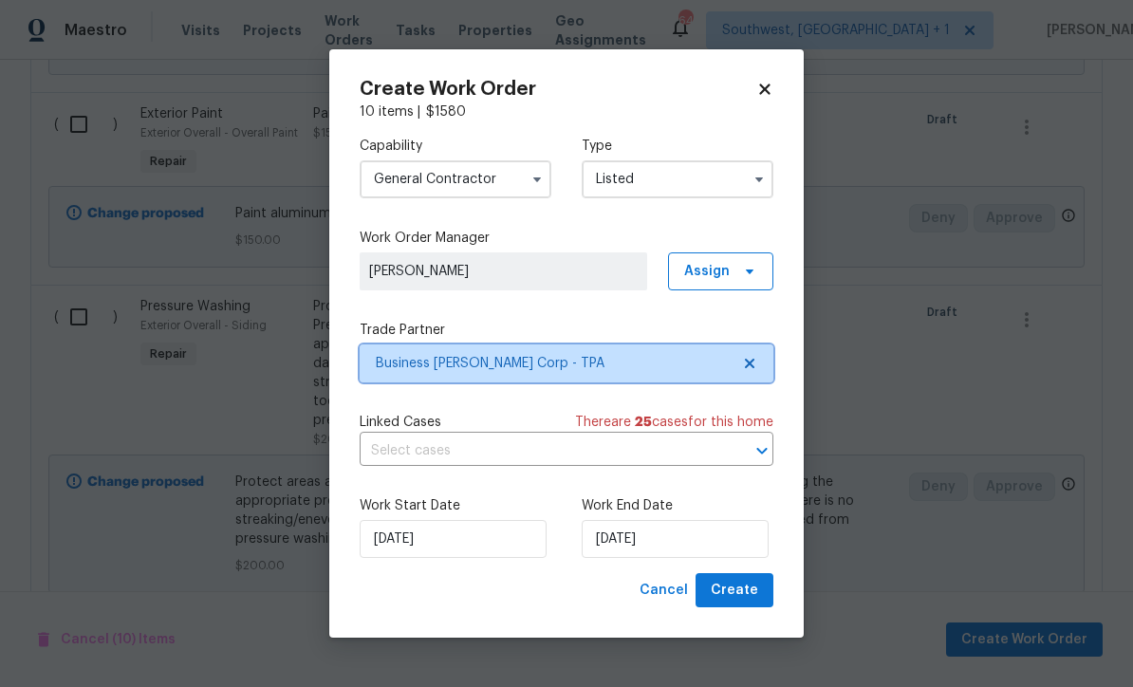
scroll to position [0, 0]
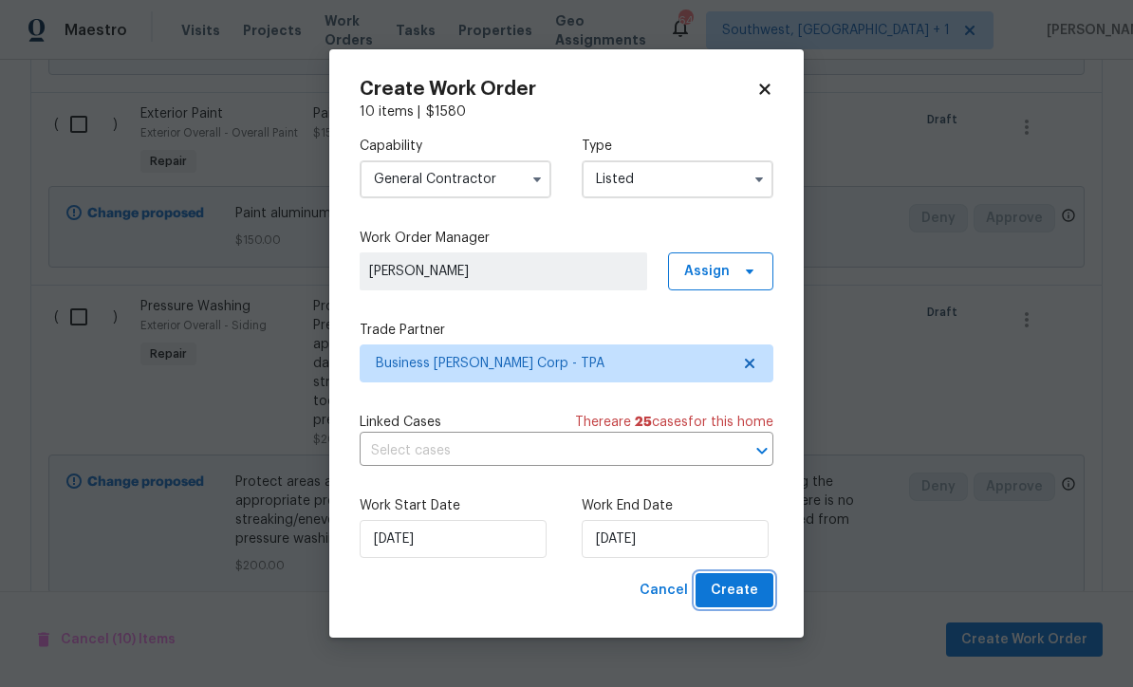
click at [754, 599] on span "Create" at bounding box center [733, 591] width 47 height 24
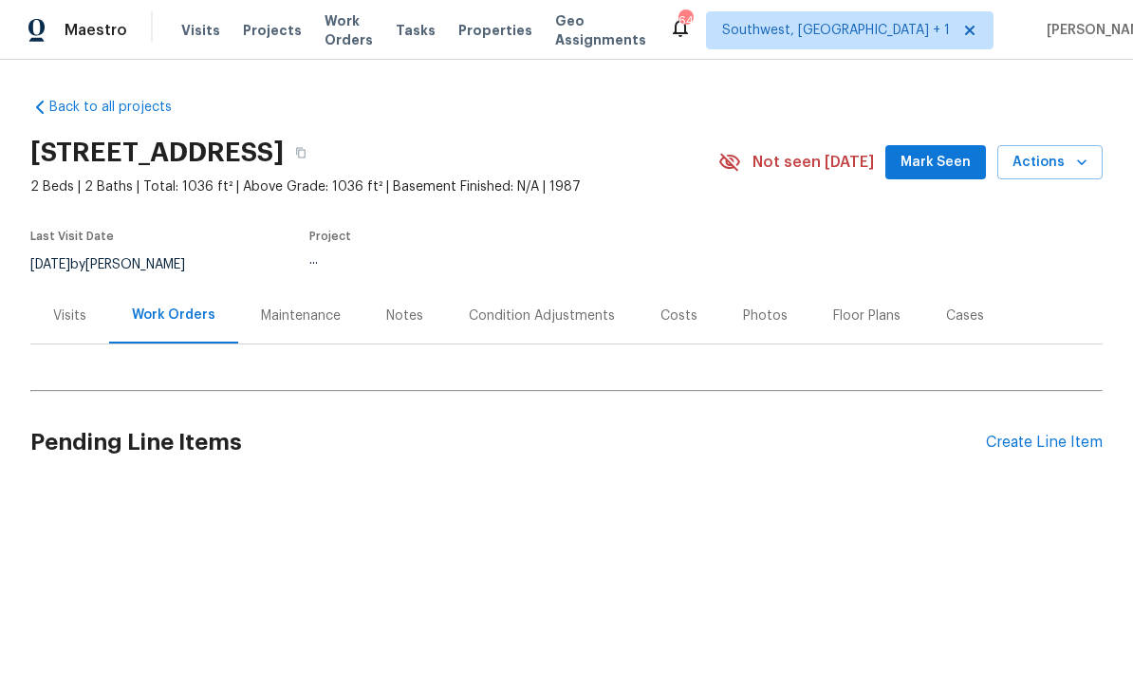
scroll to position [1, 0]
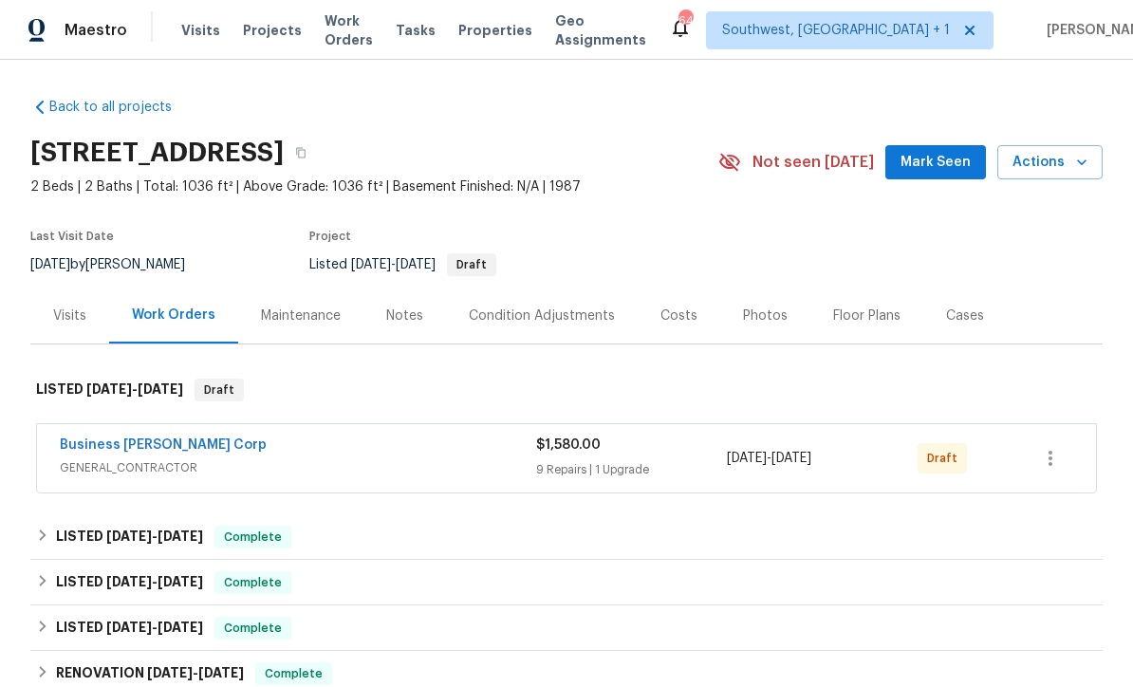
click at [820, 470] on div "[DATE] - [DATE]" at bounding box center [822, 458] width 191 height 46
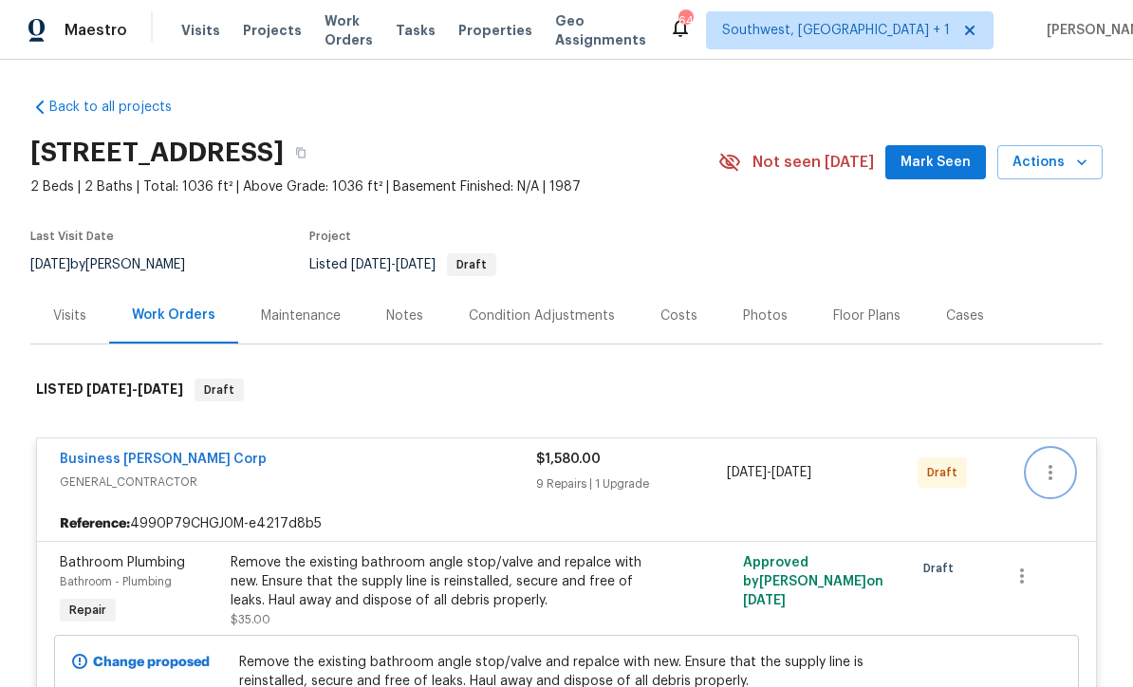
click at [1060, 477] on icon "button" at bounding box center [1050, 472] width 23 height 23
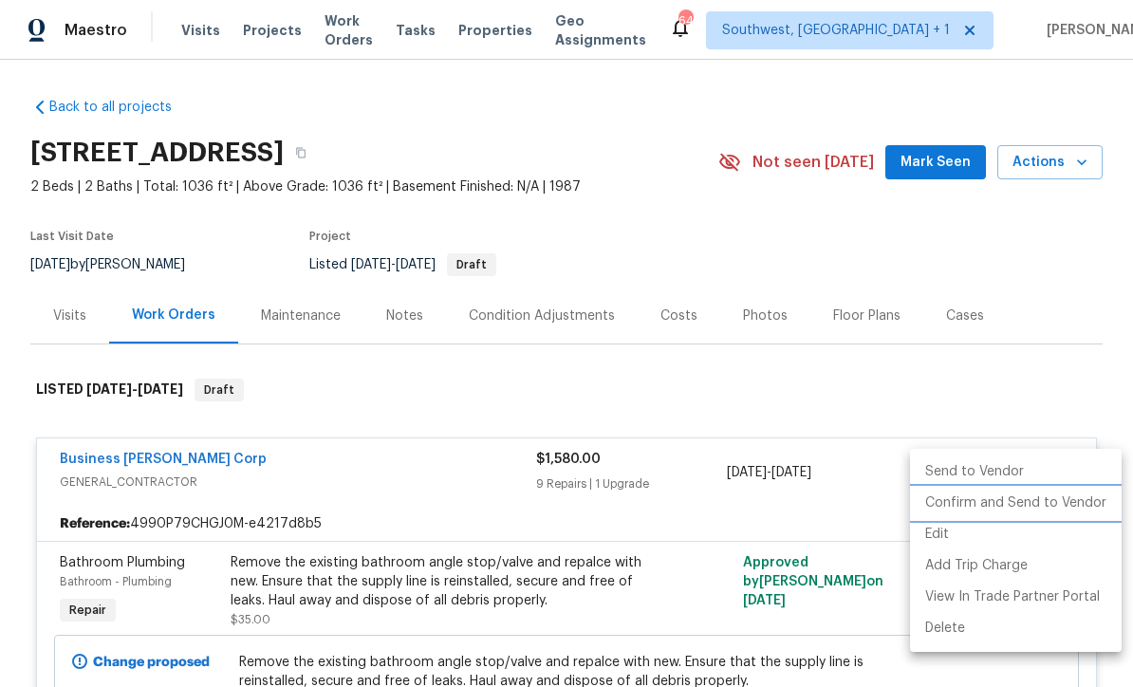
click at [1039, 505] on li "Confirm and Send to Vendor" at bounding box center [1016, 503] width 212 height 31
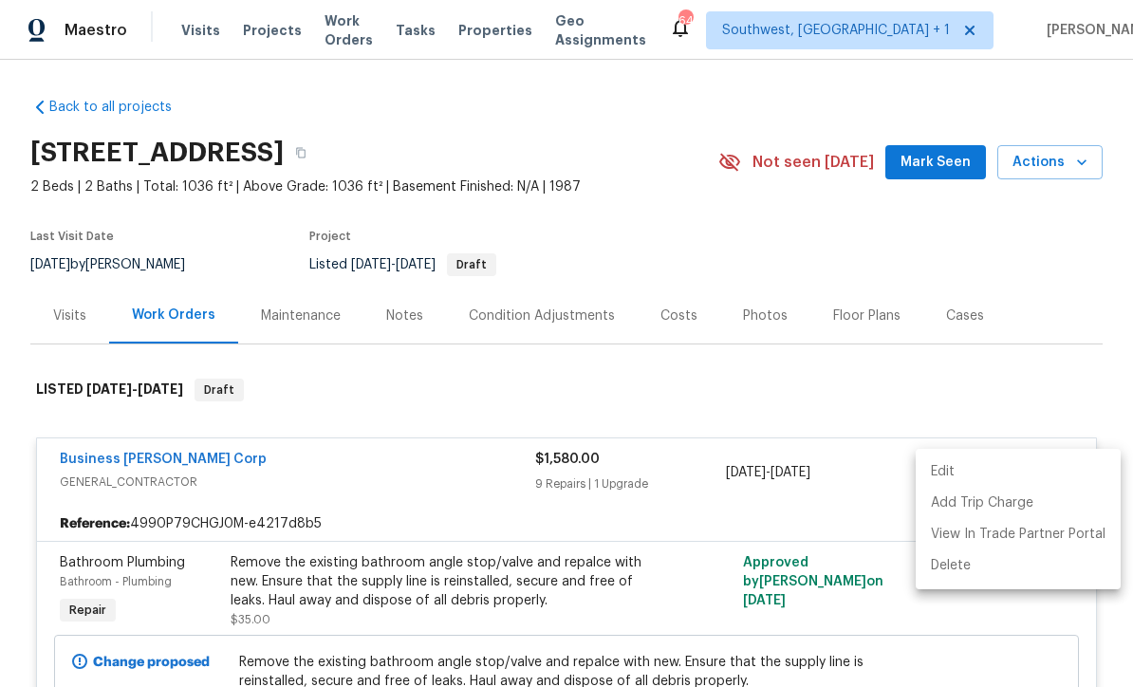
click at [1073, 381] on div at bounding box center [566, 343] width 1133 height 687
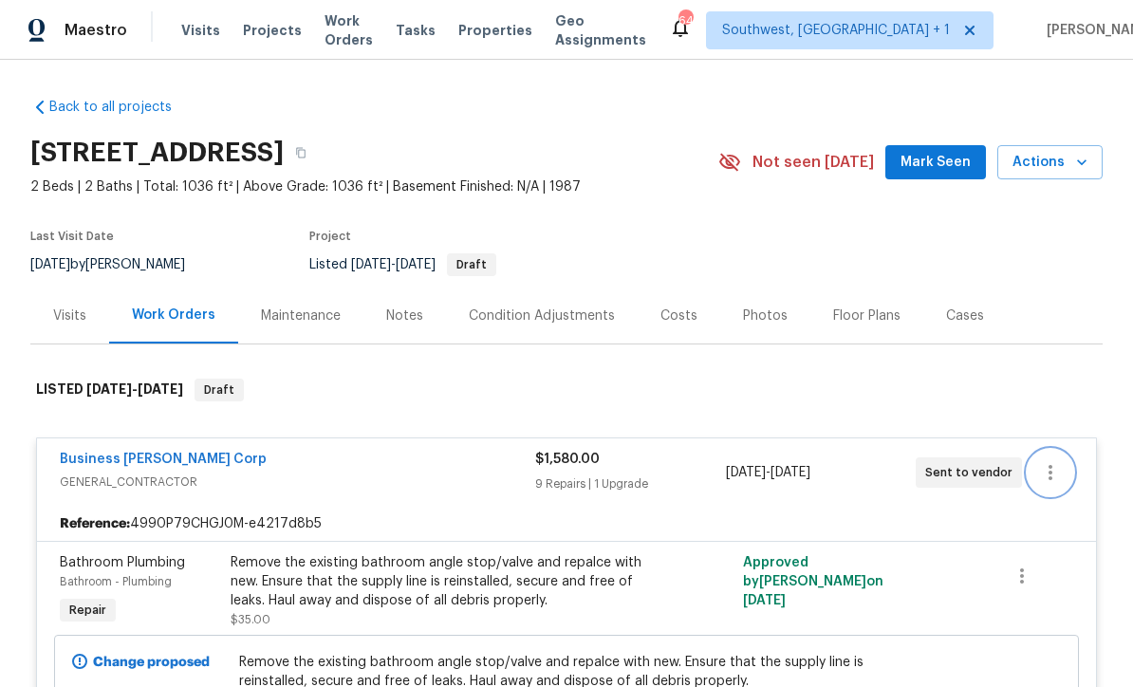
scroll to position [0, 0]
click at [301, 320] on div "Maintenance" at bounding box center [301, 315] width 80 height 19
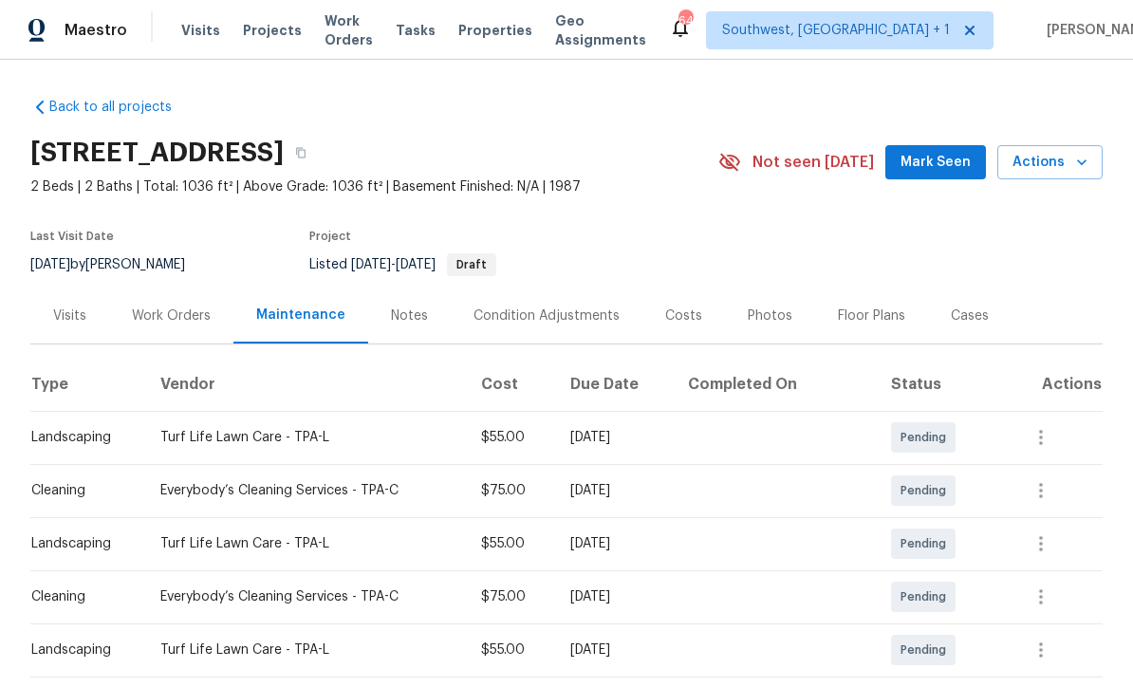
click at [157, 318] on div "Work Orders" at bounding box center [171, 315] width 79 height 19
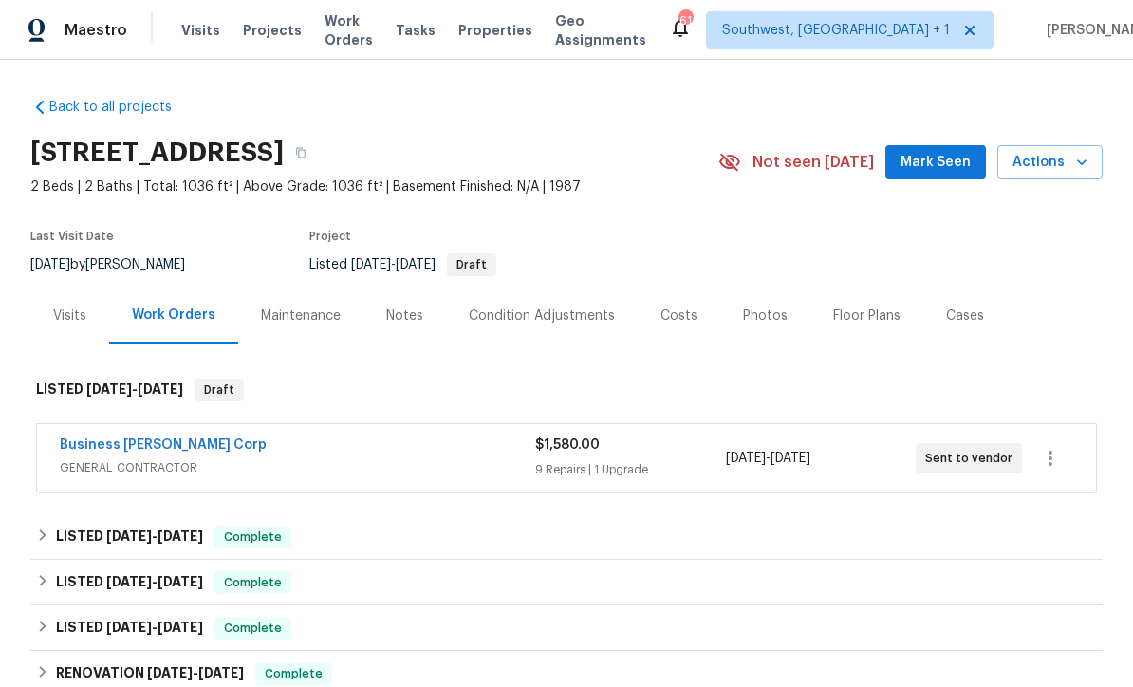
click at [265, 35] on span "Projects" at bounding box center [272, 30] width 59 height 19
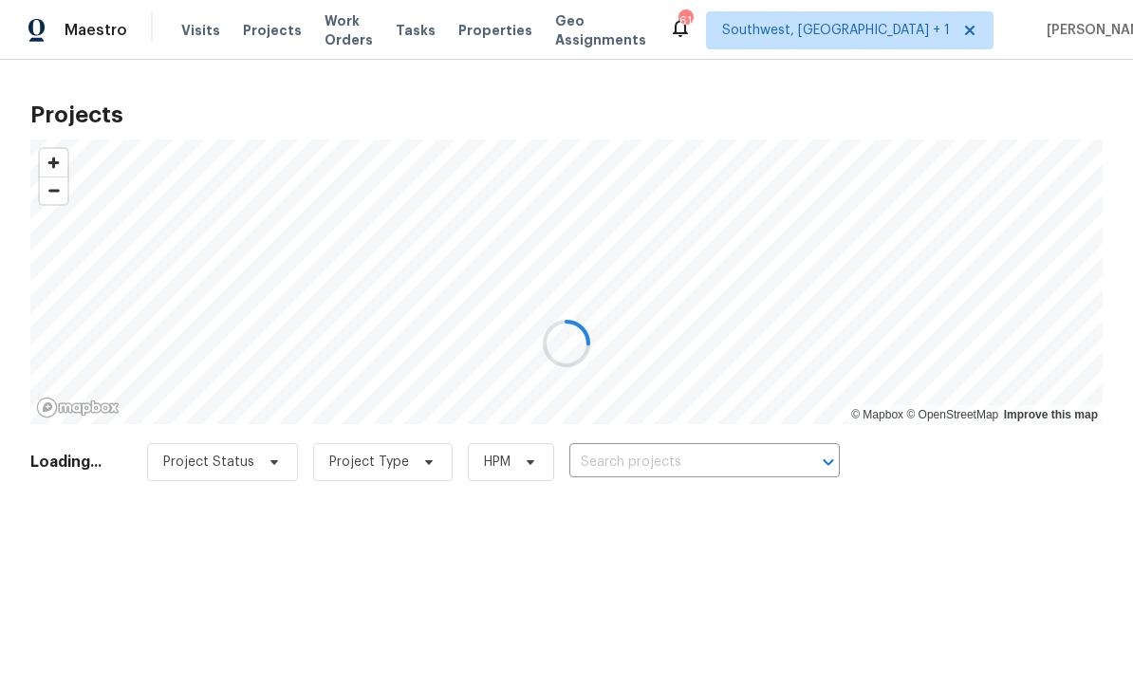
click at [354, 39] on div at bounding box center [566, 343] width 1133 height 687
click at [344, 36] on div at bounding box center [566, 343] width 1133 height 687
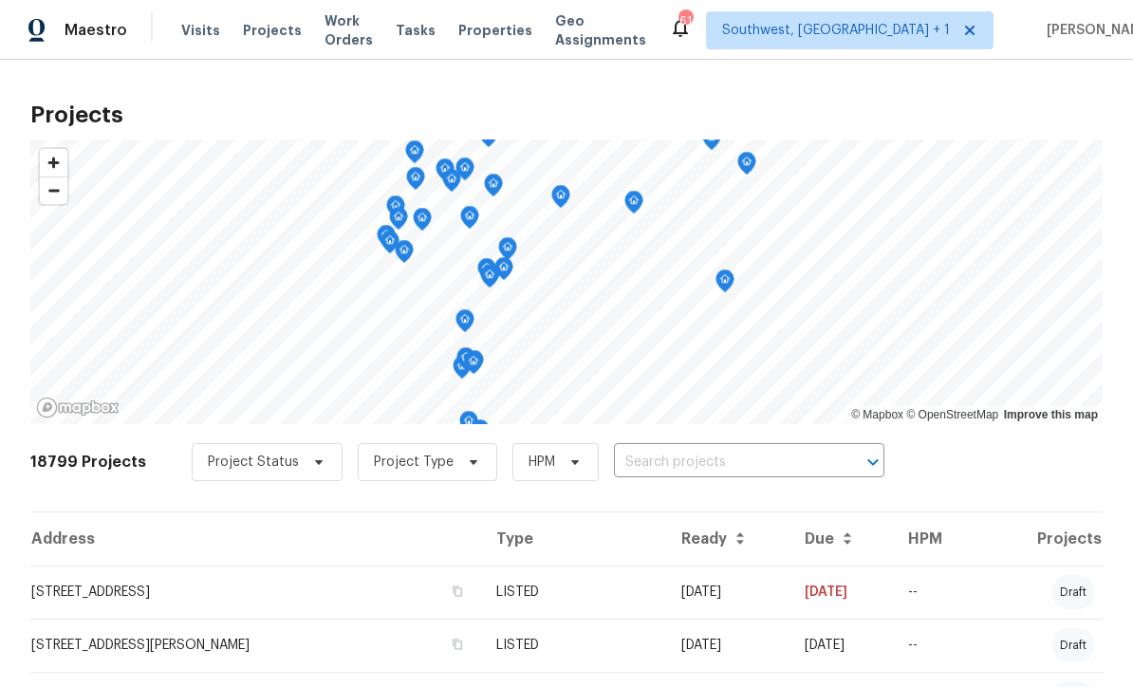
click at [332, 34] on span "Work Orders" at bounding box center [348, 30] width 48 height 38
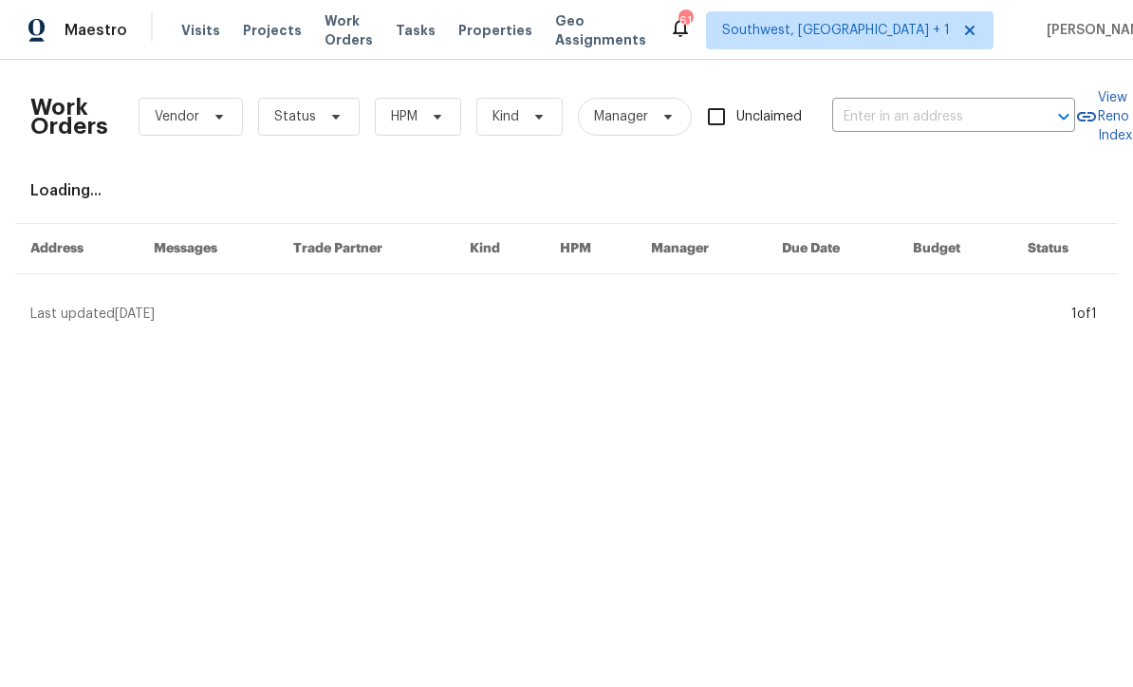
click at [339, 36] on span "Work Orders" at bounding box center [348, 30] width 48 height 38
click at [288, 119] on span "Status" at bounding box center [295, 116] width 42 height 19
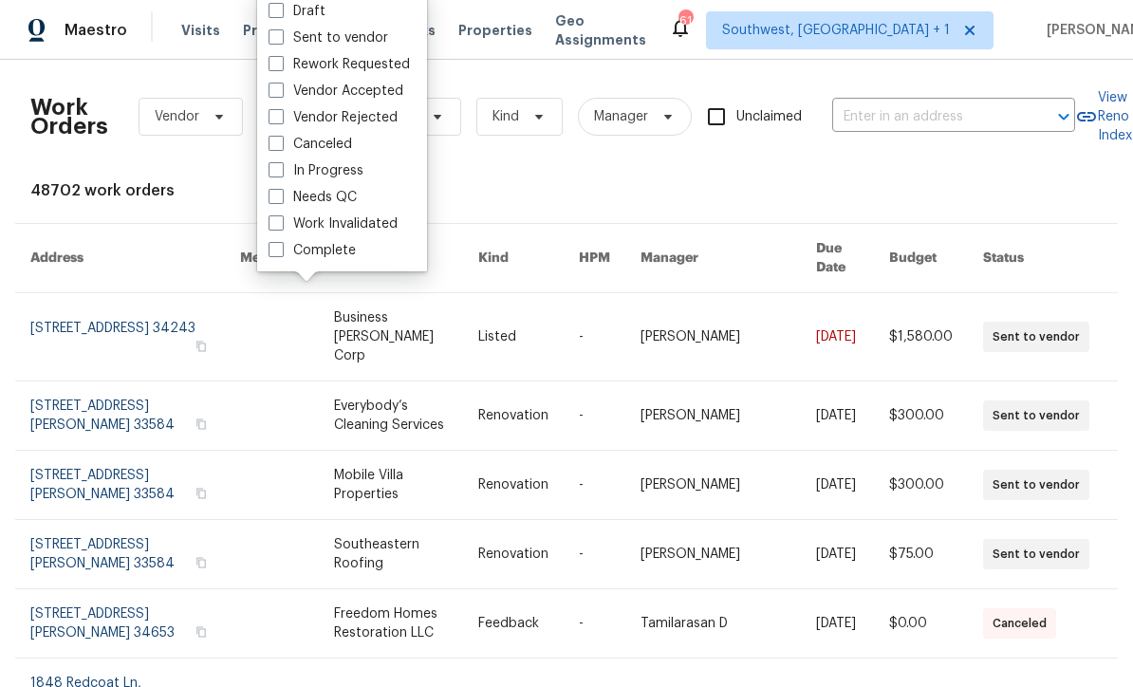
click at [272, 199] on span at bounding box center [275, 196] width 15 height 15
click at [272, 199] on input "Needs QC" at bounding box center [274, 194] width 12 height 12
checkbox input "true"
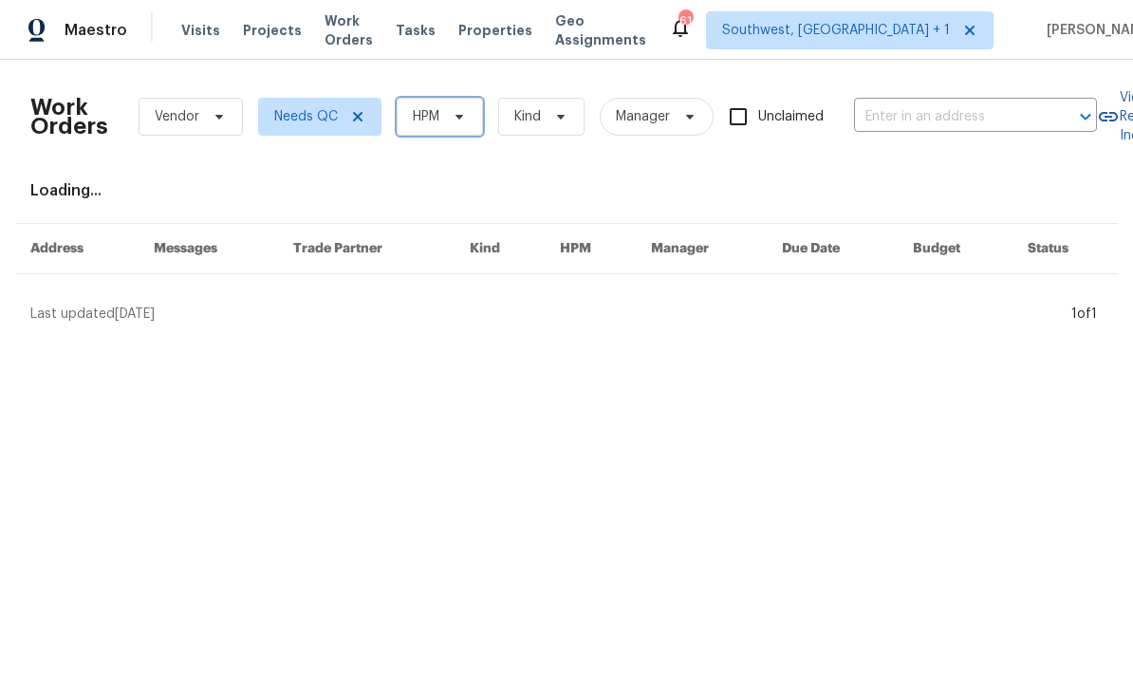
click at [471, 121] on span "HPM" at bounding box center [439, 117] width 86 height 38
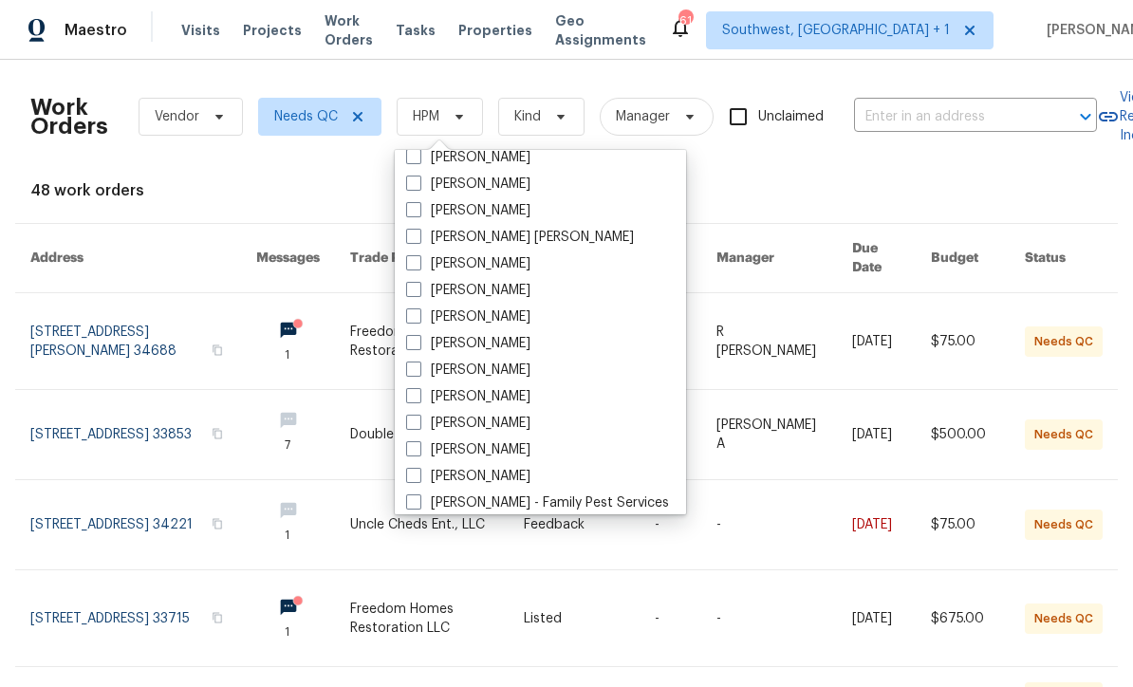
scroll to position [136, 0]
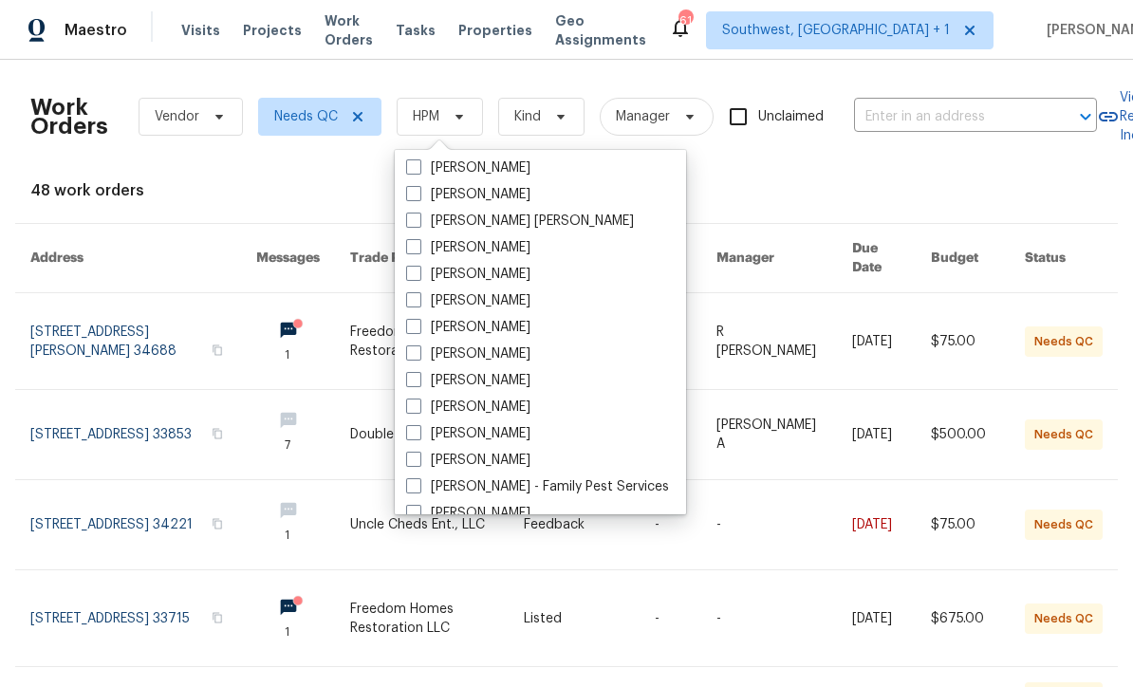
click at [412, 414] on label "[PERSON_NAME]" at bounding box center [468, 406] width 124 height 19
click at [412, 410] on input "[PERSON_NAME]" at bounding box center [412, 403] width 12 height 12
checkbox input "true"
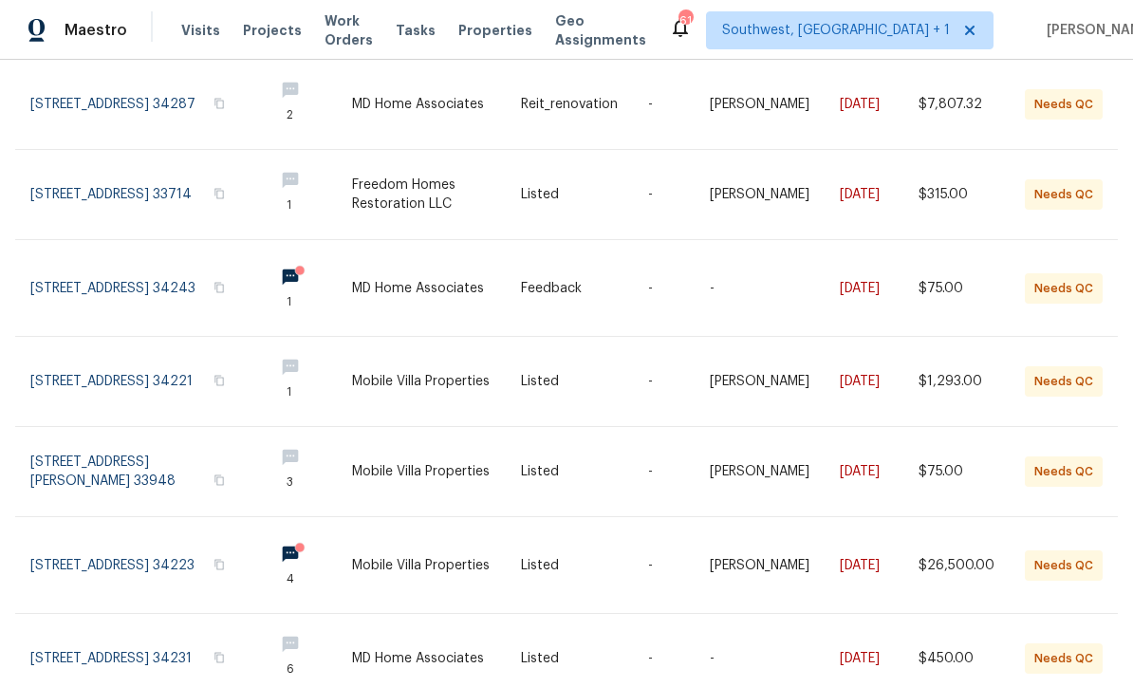
scroll to position [323, 0]
click at [456, 265] on link at bounding box center [436, 288] width 169 height 96
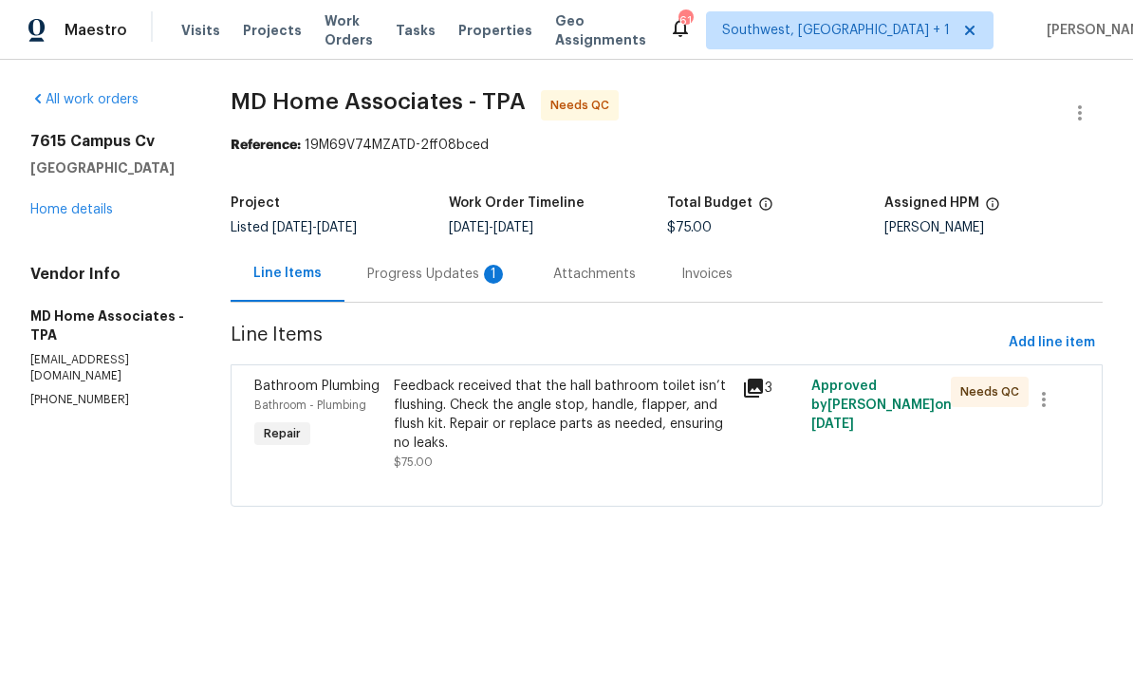
click at [456, 274] on div "Progress Updates 1" at bounding box center [437, 274] width 140 height 19
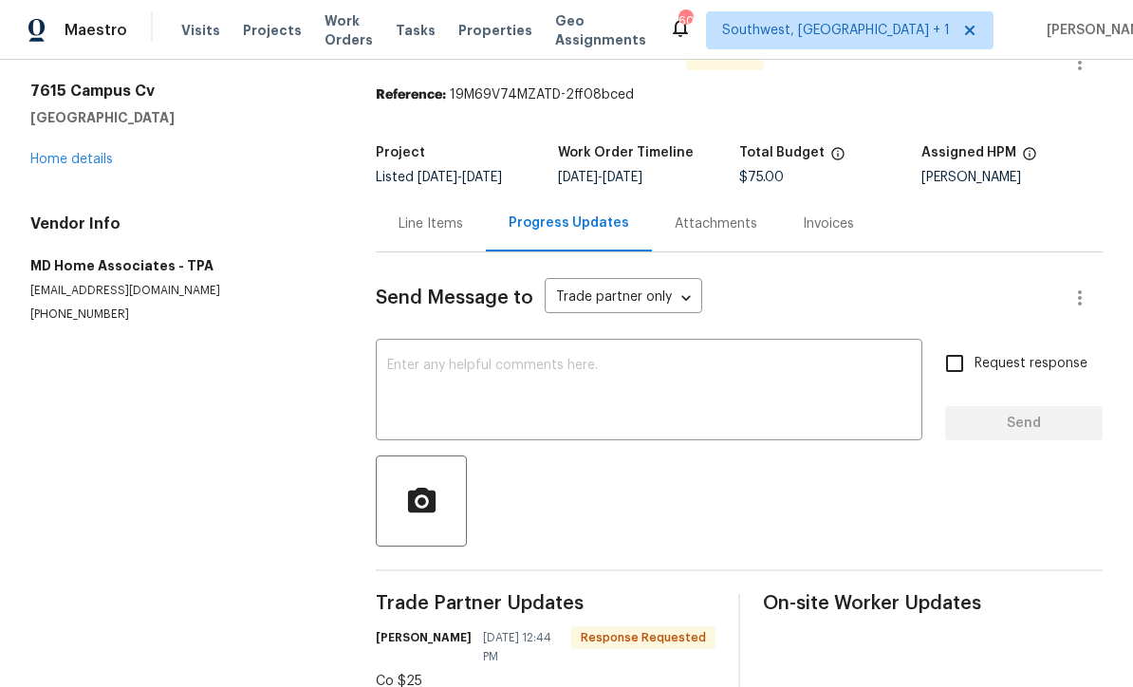
scroll to position [49, 0]
click at [436, 228] on div "Line Items" at bounding box center [430, 224] width 65 height 19
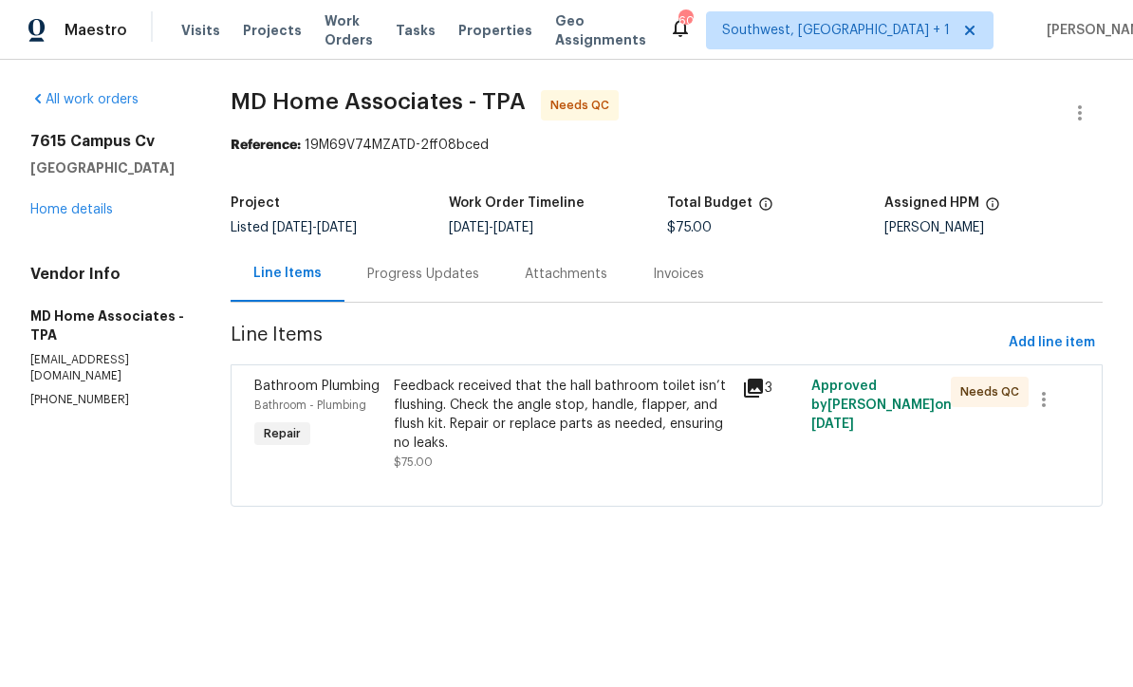
click at [465, 288] on div "Progress Updates" at bounding box center [422, 274] width 157 height 56
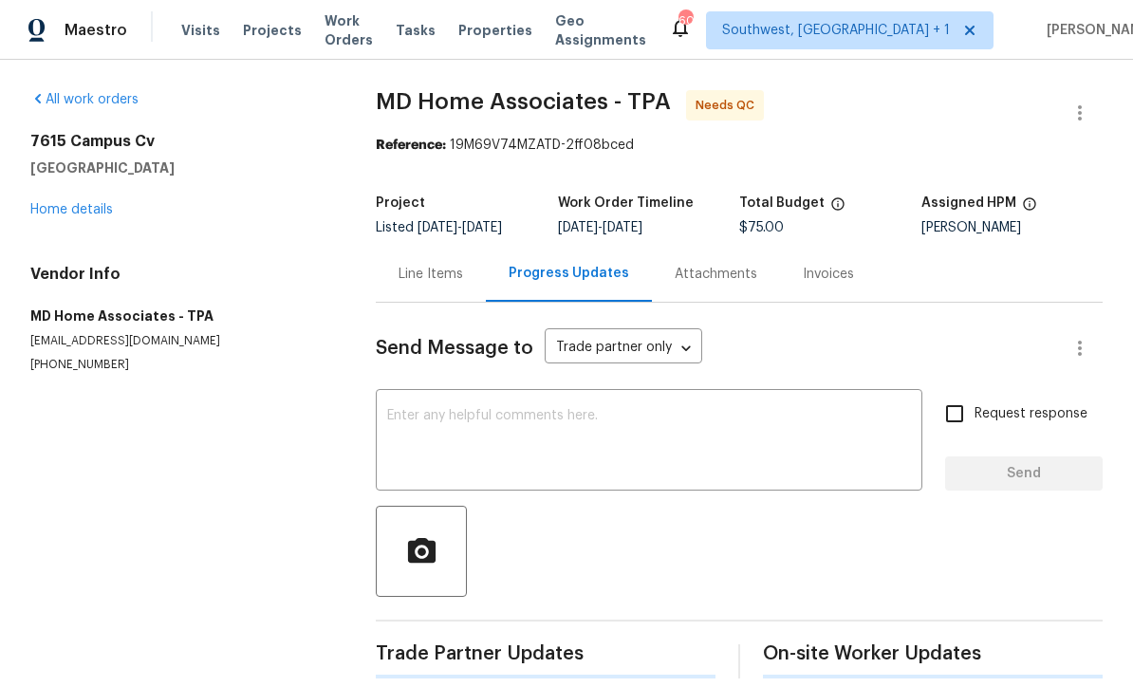
click at [570, 448] on textarea at bounding box center [649, 442] width 524 height 66
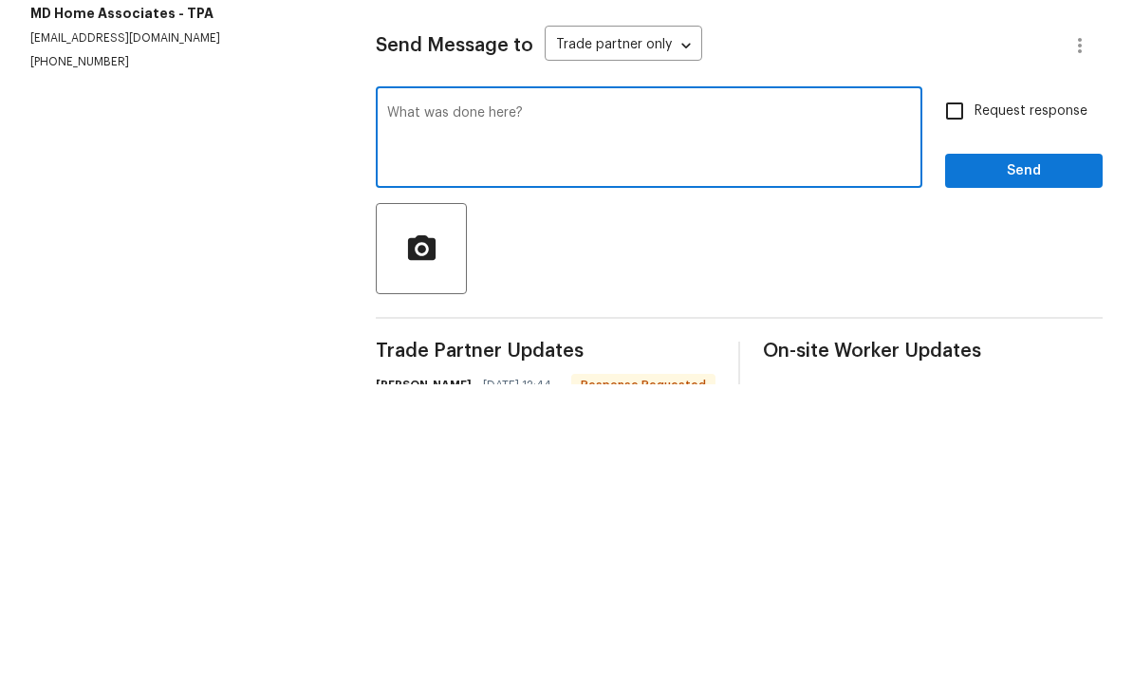
type textarea "What was done here?"
click at [953, 394] on input "Request response" at bounding box center [954, 414] width 40 height 40
checkbox input "true"
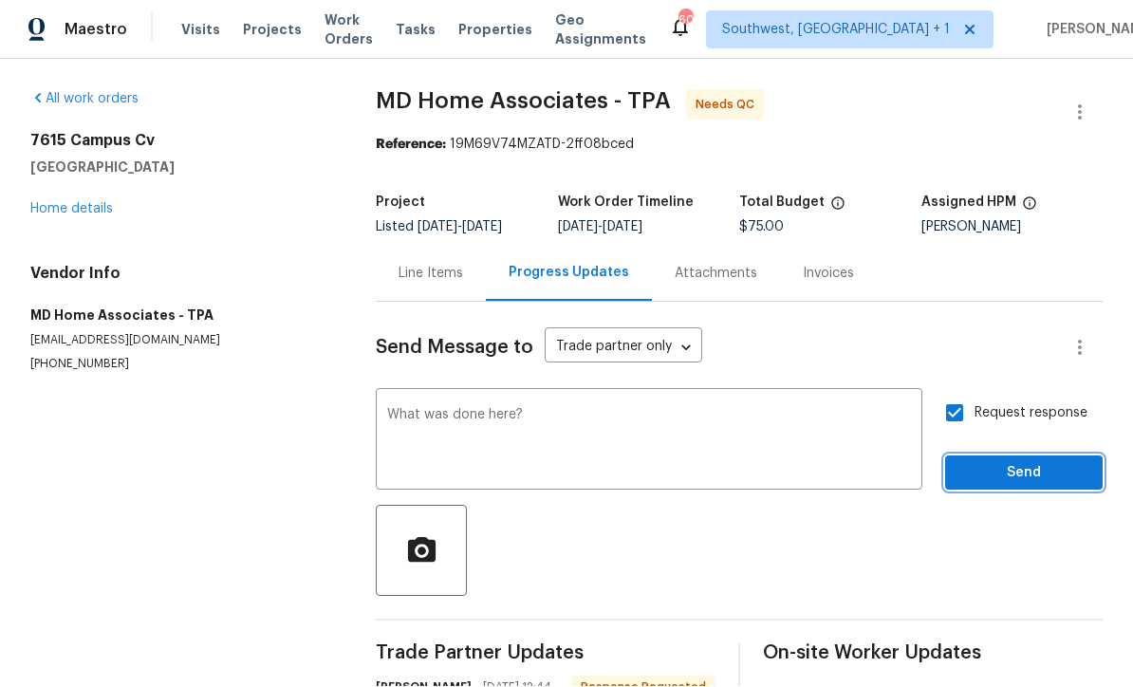
click at [1017, 462] on span "Send" at bounding box center [1023, 474] width 127 height 24
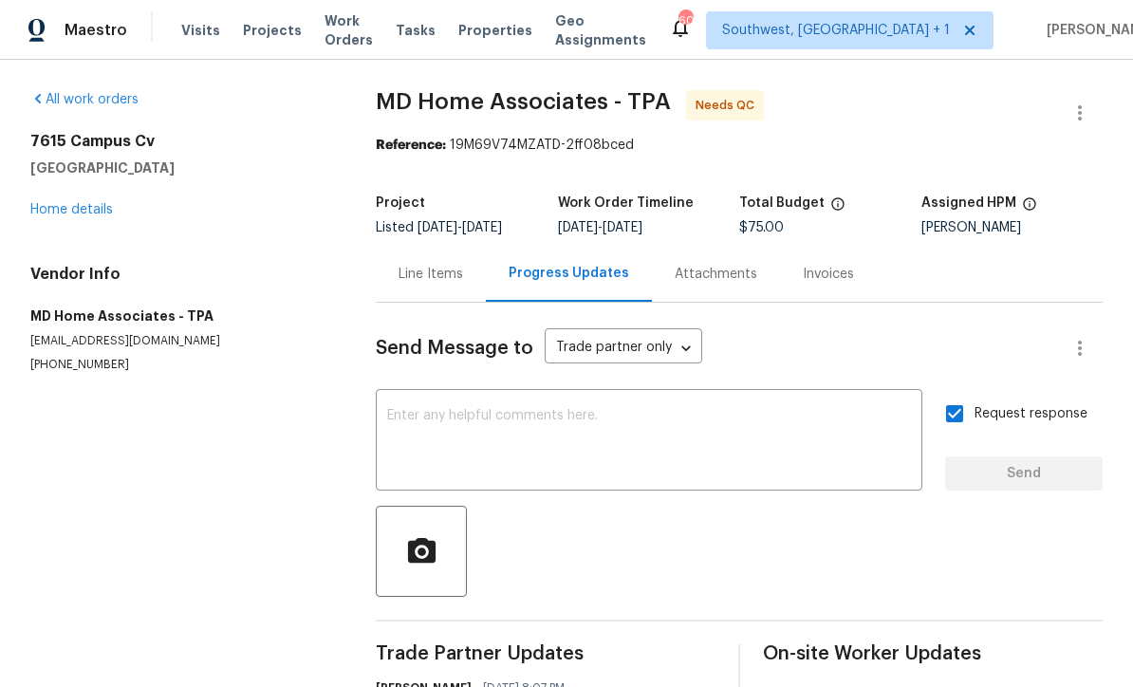
click at [361, 26] on span "Work Orders" at bounding box center [348, 30] width 48 height 38
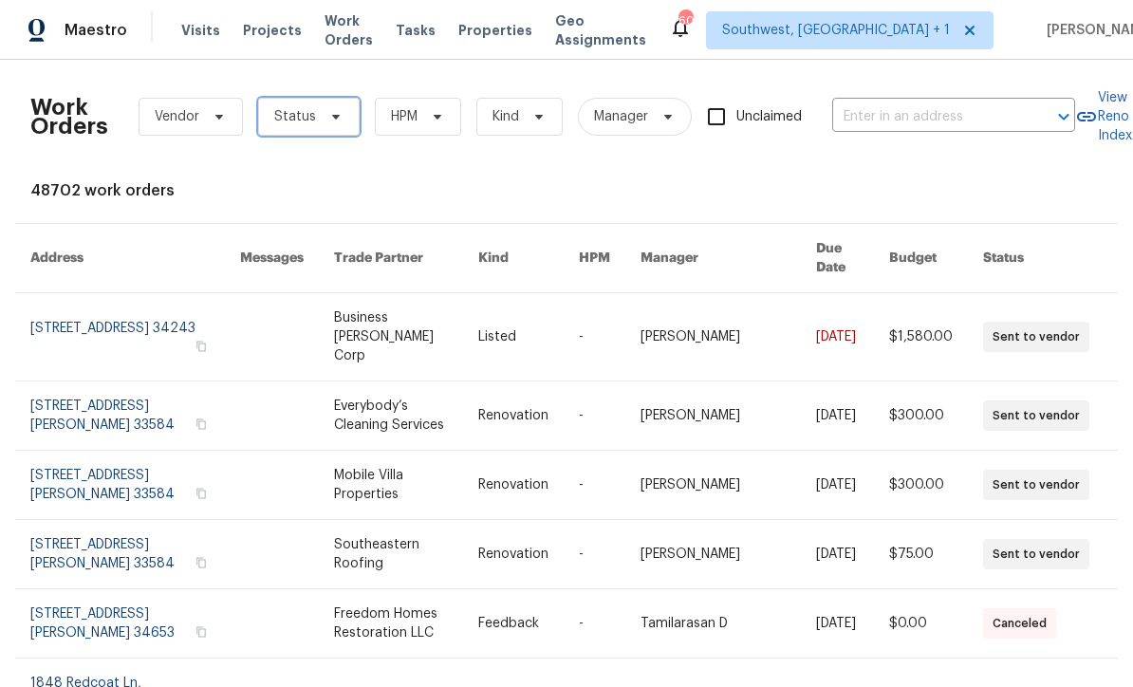
click at [288, 125] on span "Status" at bounding box center [295, 116] width 42 height 19
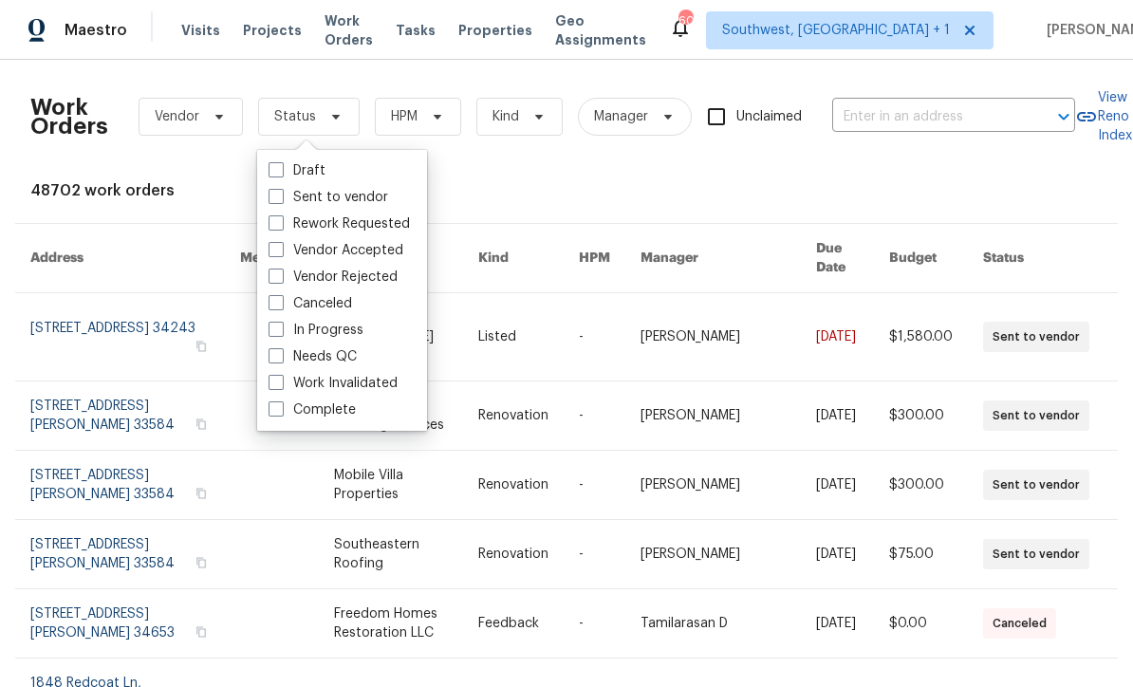
click at [279, 365] on label "Needs QC" at bounding box center [312, 356] width 88 height 19
click at [279, 359] on input "Needs QC" at bounding box center [274, 353] width 12 height 12
checkbox input "true"
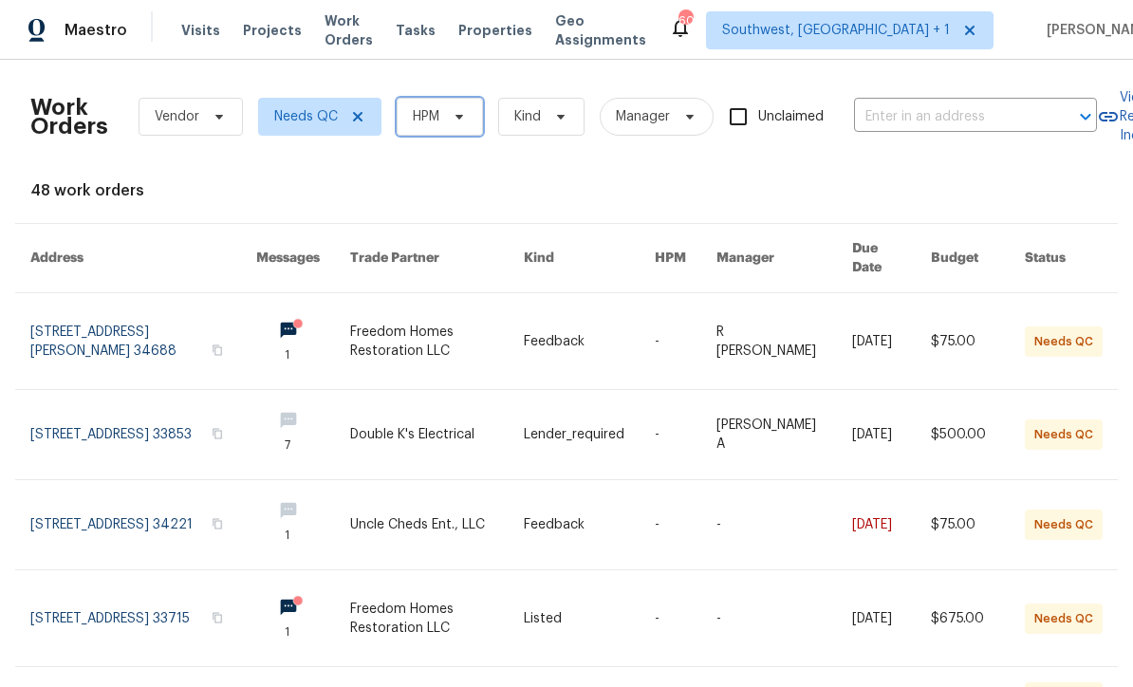
click at [463, 116] on icon at bounding box center [459, 117] width 8 height 5
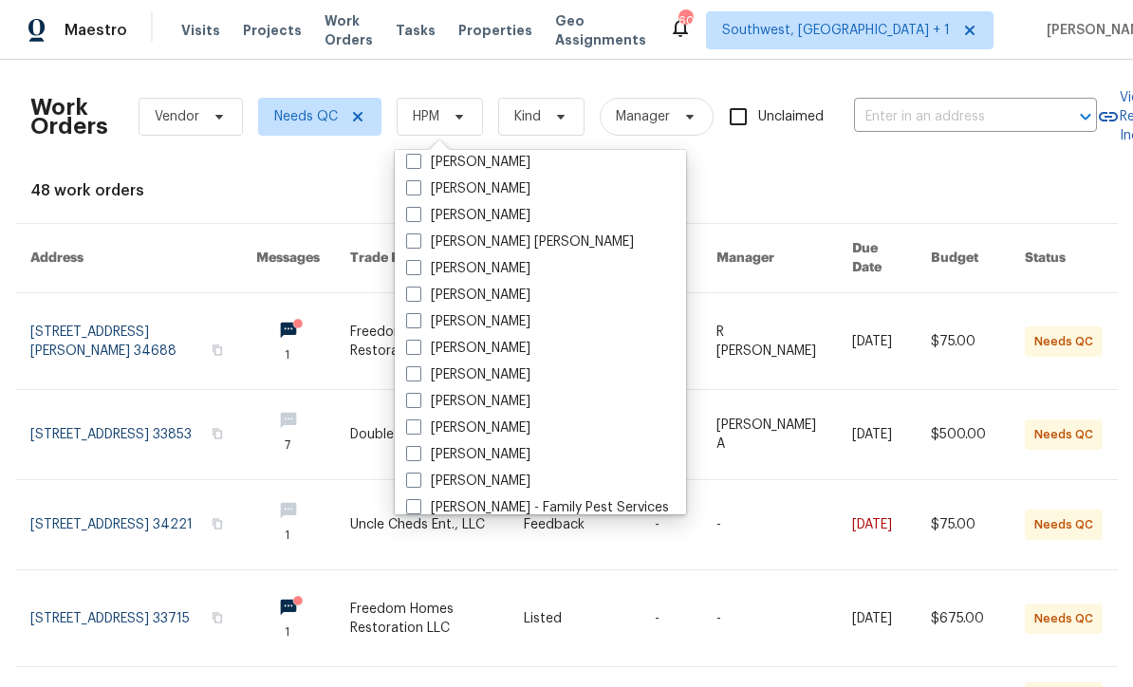
scroll to position [141, 0]
click at [412, 399] on span at bounding box center [413, 400] width 15 height 15
click at [412, 399] on input "[PERSON_NAME]" at bounding box center [412, 398] width 12 height 12
checkbox input "true"
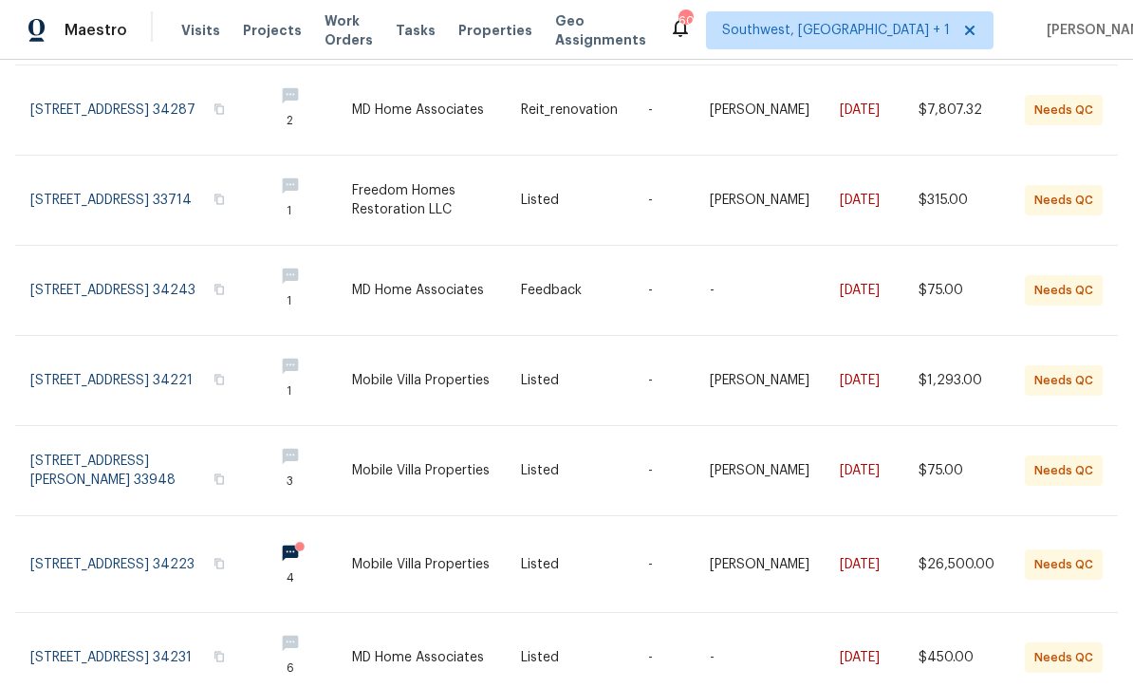
scroll to position [317, 0]
click at [521, 361] on link at bounding box center [436, 381] width 169 height 89
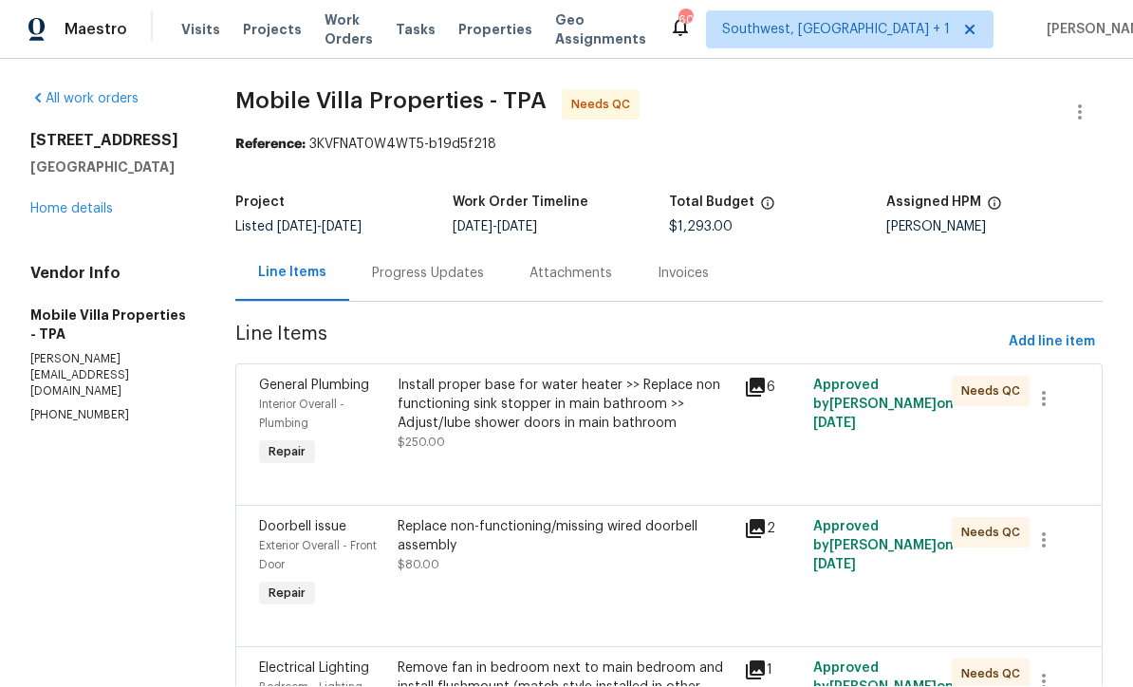
click at [411, 265] on div "Progress Updates" at bounding box center [428, 274] width 112 height 19
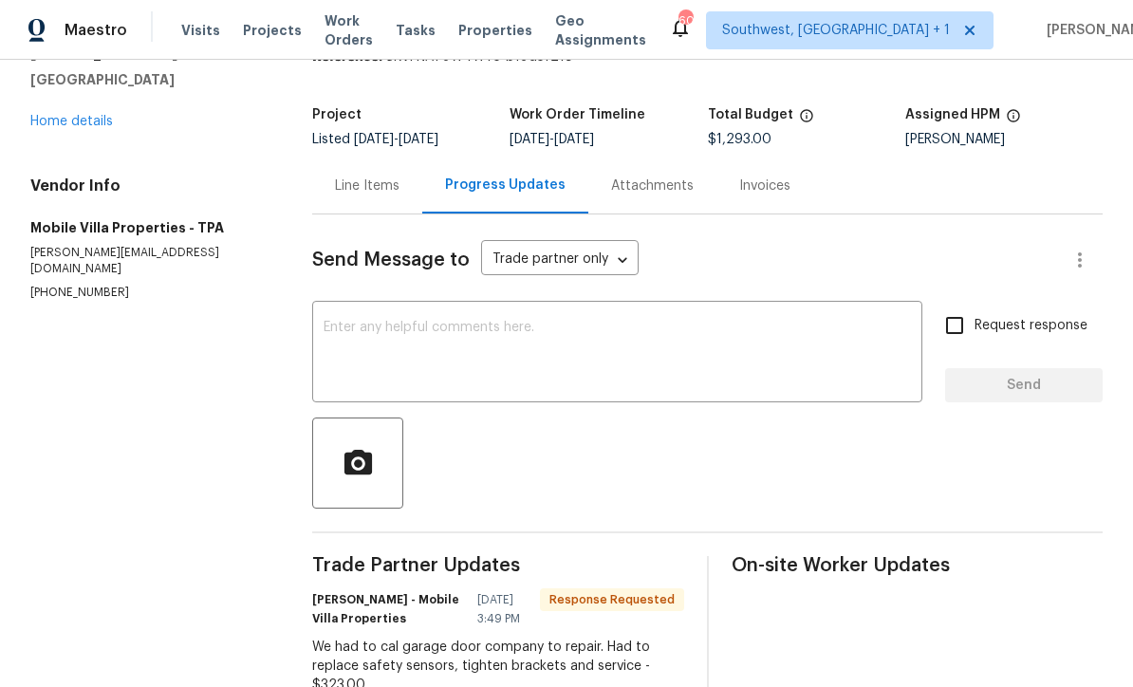
scroll to position [87, 0]
click at [342, 322] on textarea at bounding box center [616, 355] width 587 height 66
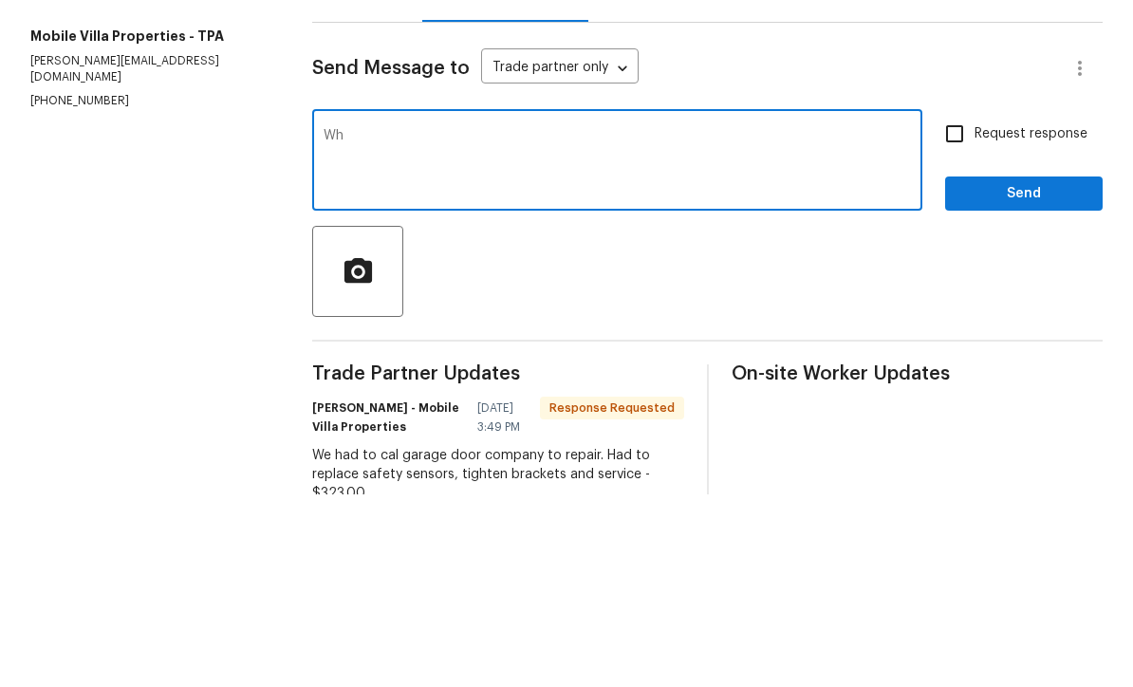
type textarea "W"
type textarea "Has AC work been completed?"
click at [950, 306] on input "Request response" at bounding box center [954, 326] width 40 height 40
checkbox input "true"
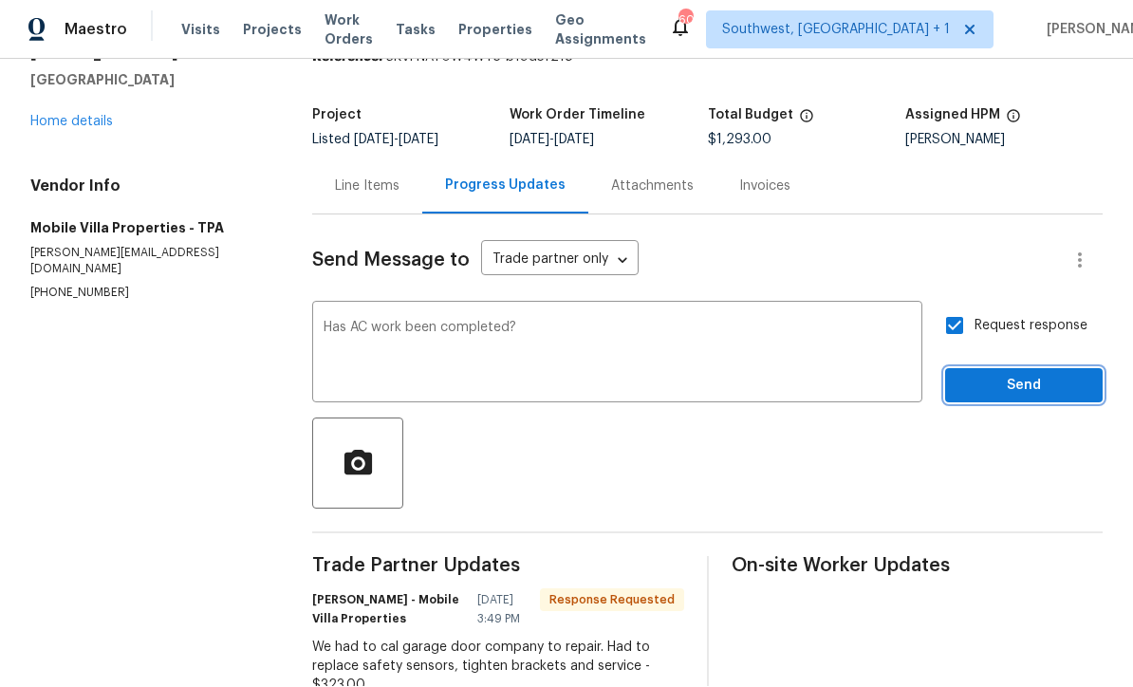
click at [1033, 375] on span "Send" at bounding box center [1023, 387] width 127 height 24
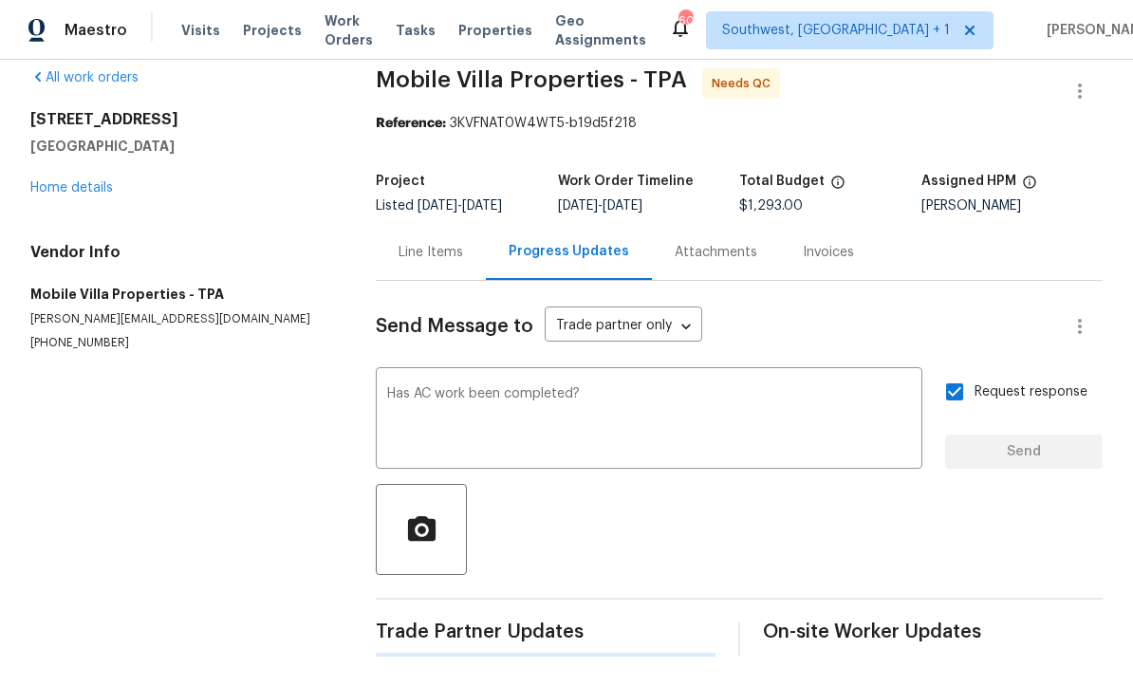
scroll to position [0, 0]
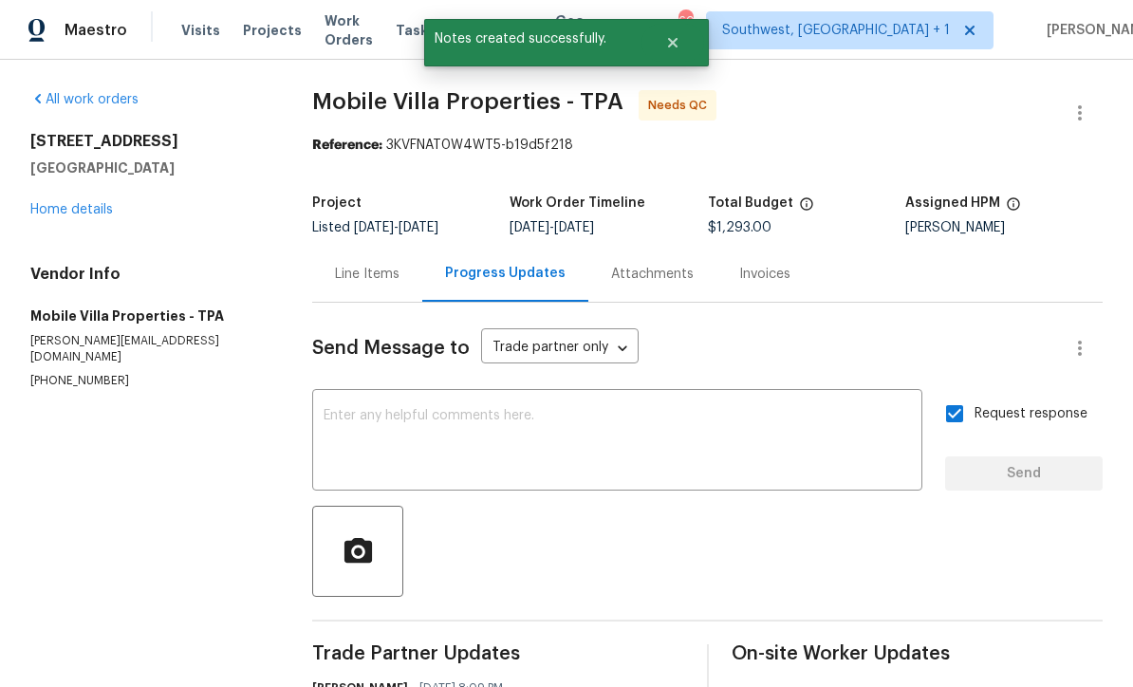
click at [62, 203] on link "Home details" at bounding box center [71, 209] width 83 height 13
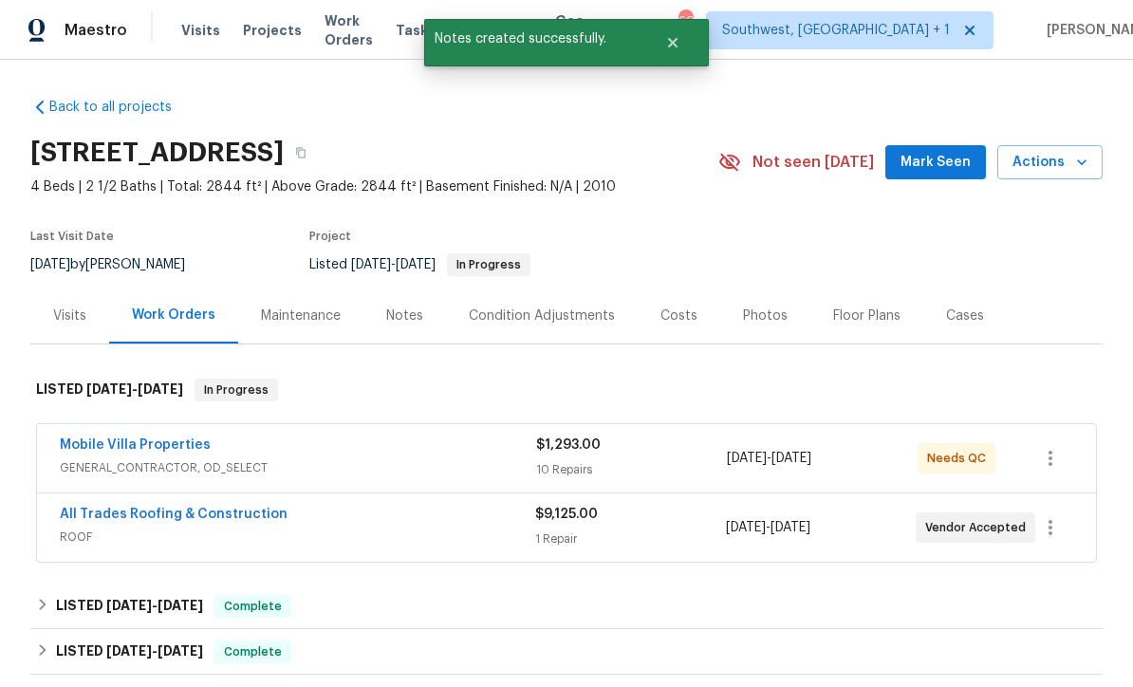
click at [335, 33] on span "Work Orders" at bounding box center [348, 30] width 48 height 38
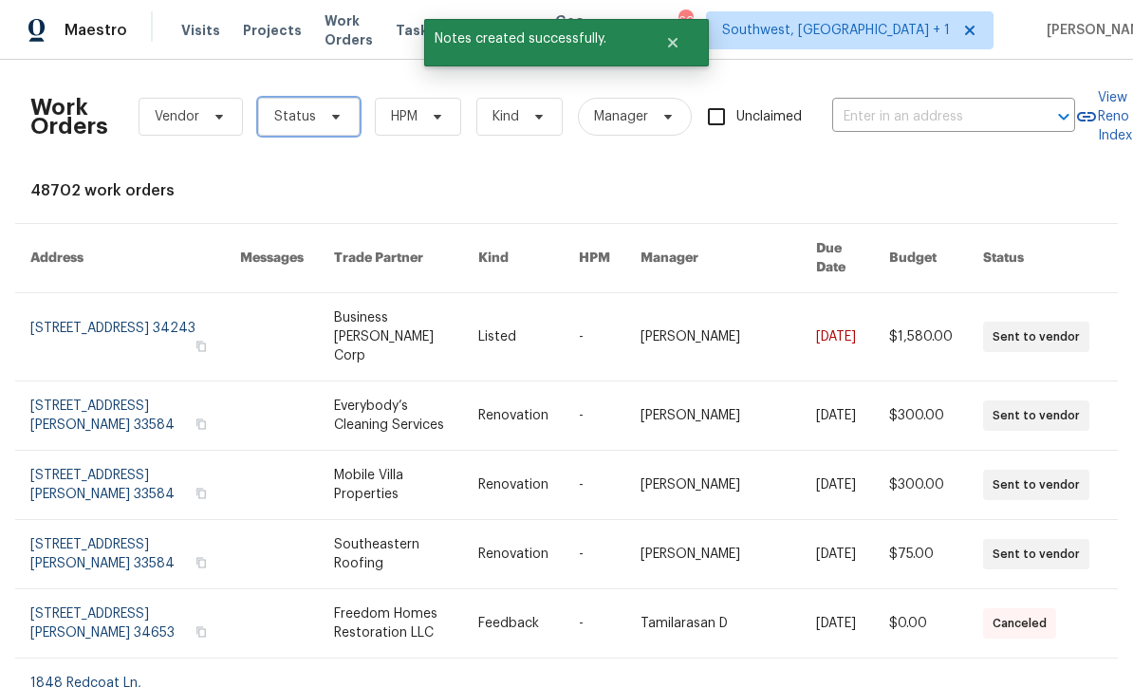
click at [292, 119] on span "Status" at bounding box center [295, 116] width 42 height 19
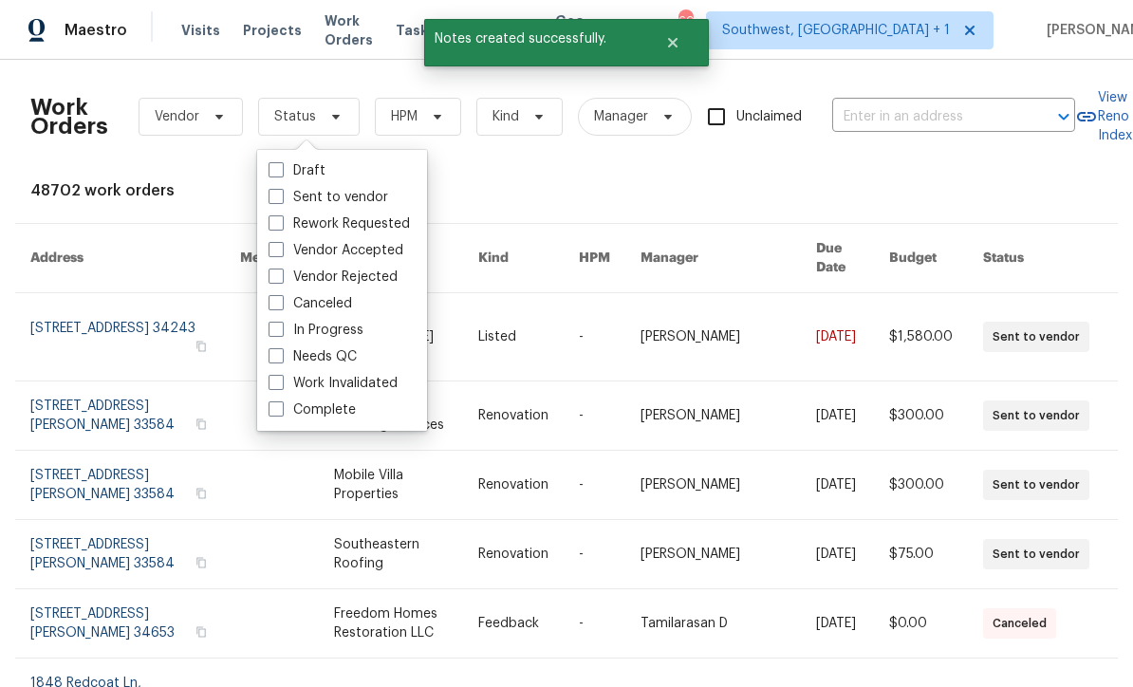
click at [273, 362] on span at bounding box center [275, 355] width 15 height 15
click at [273, 359] on input "Needs QC" at bounding box center [274, 353] width 12 height 12
checkbox input "true"
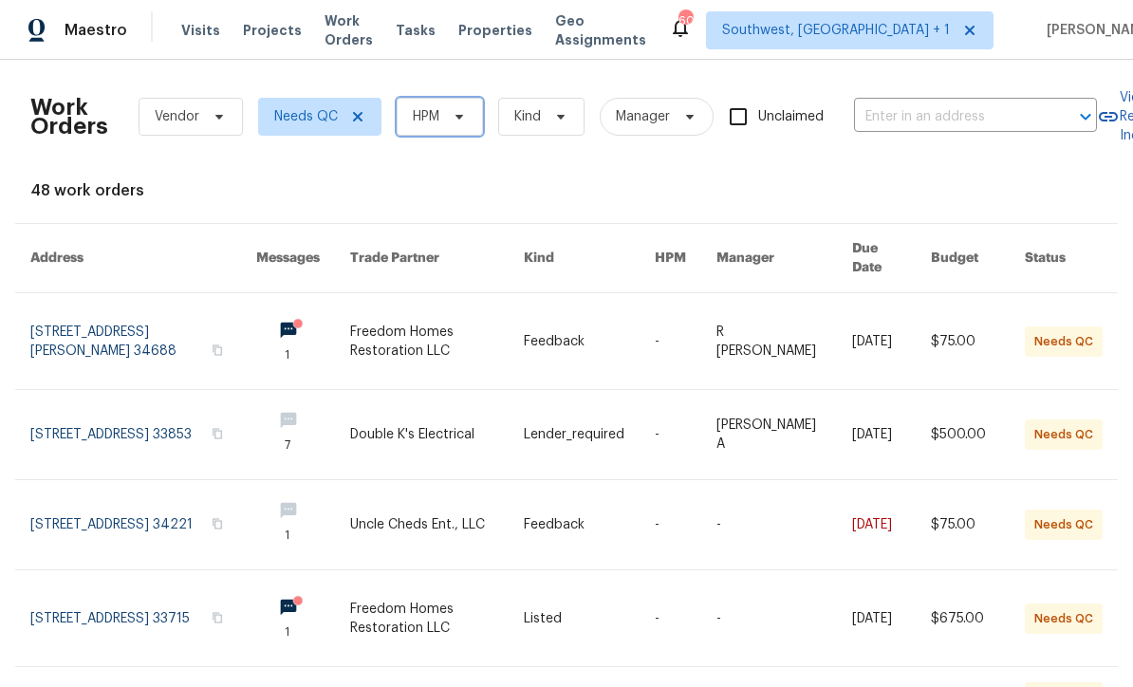
click at [465, 130] on span "HPM" at bounding box center [439, 117] width 86 height 38
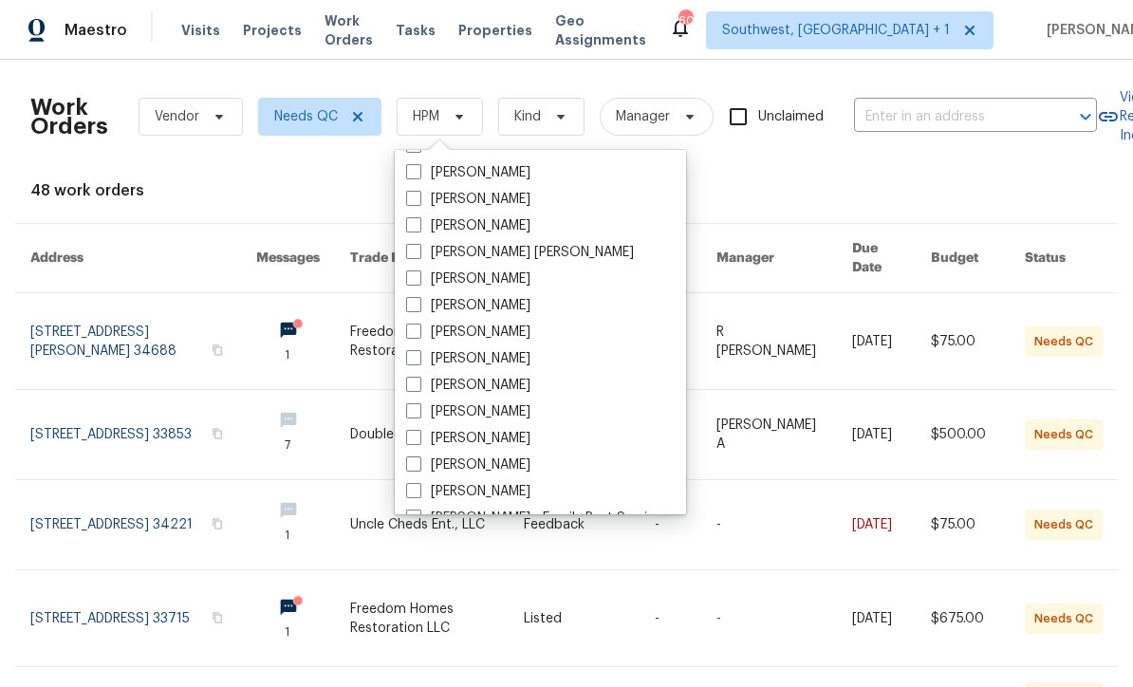
scroll to position [189, 0]
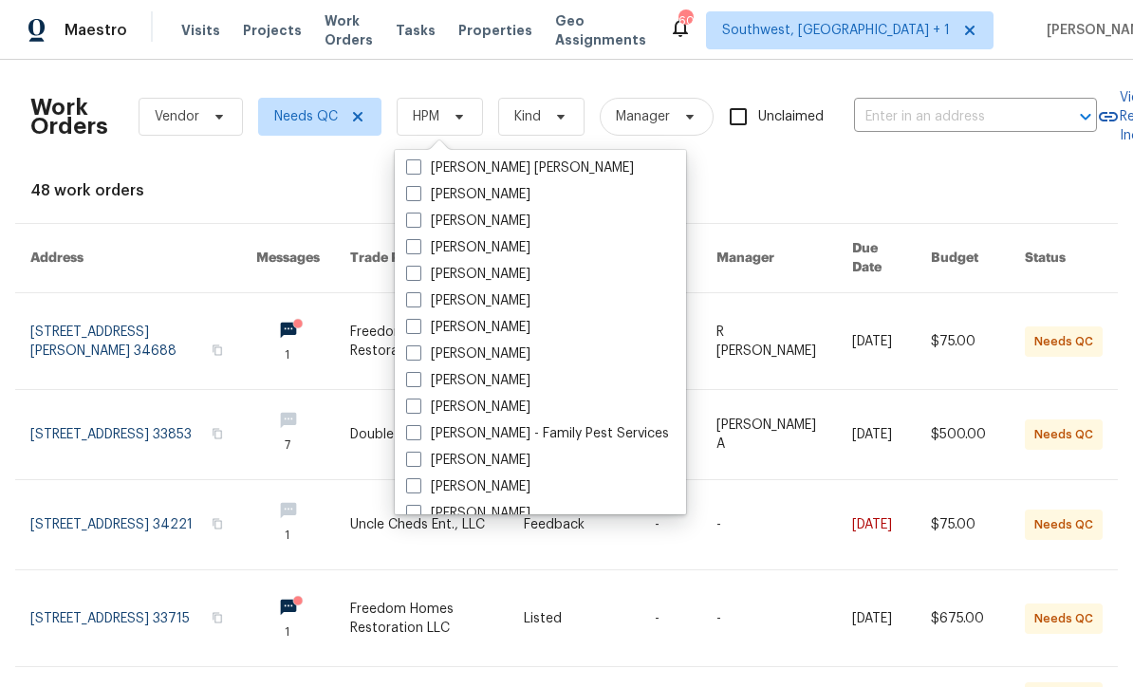
click at [412, 358] on span at bounding box center [413, 352] width 15 height 15
click at [412, 357] on input "[PERSON_NAME]" at bounding box center [412, 350] width 12 height 12
checkbox input "true"
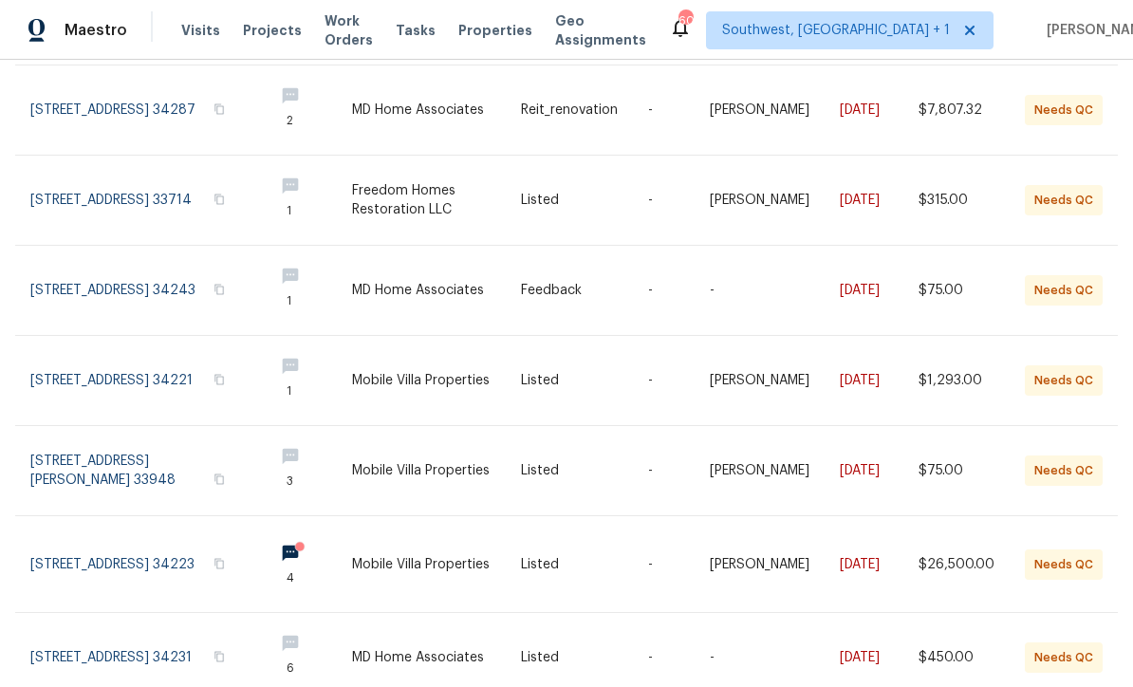
scroll to position [317, 0]
click at [574, 468] on link at bounding box center [584, 471] width 127 height 89
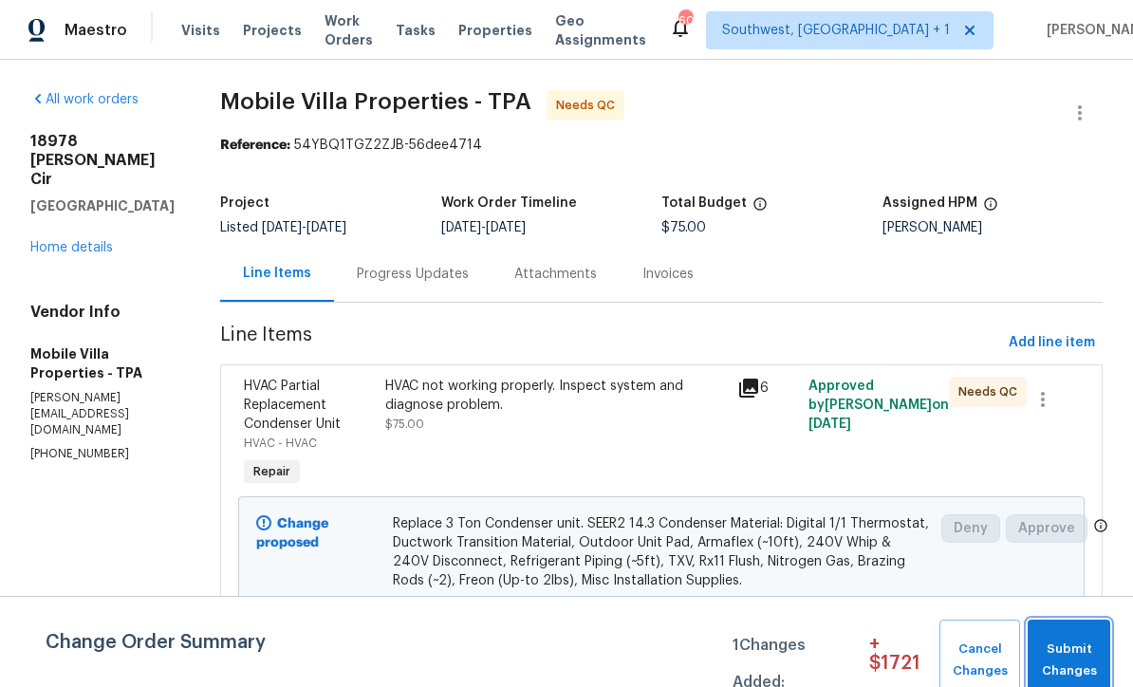
click at [1069, 654] on span "Submit Changes" at bounding box center [1069, 660] width 64 height 44
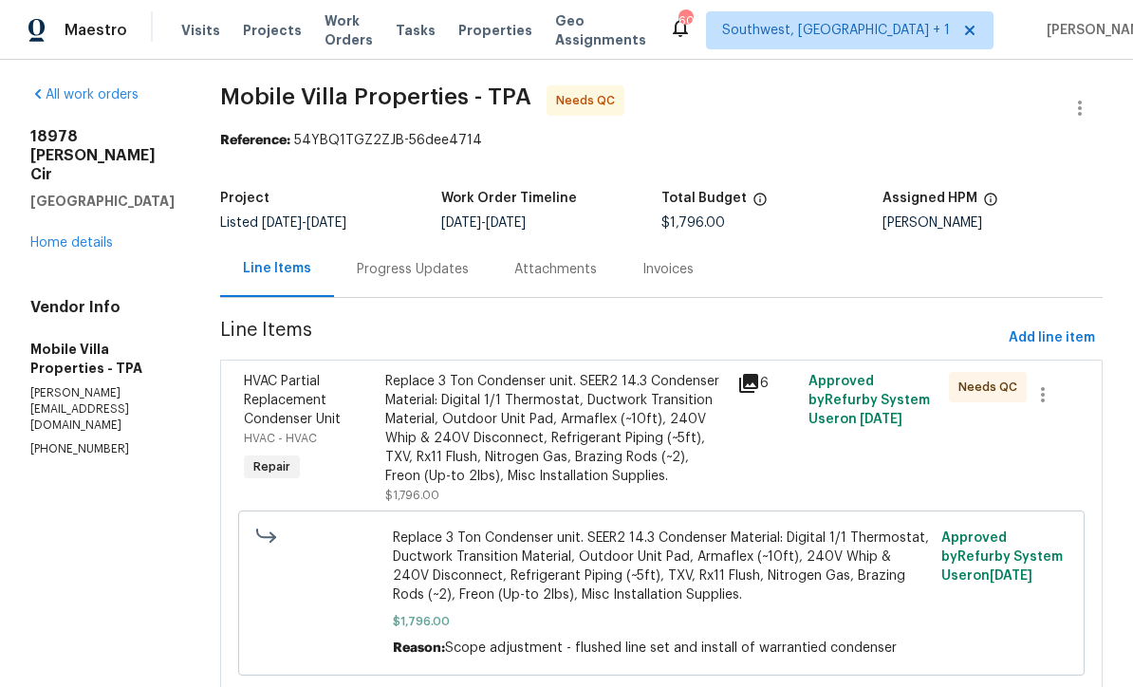
scroll to position [4, 0]
click at [544, 418] on div "Replace 3 Ton Condenser unit. SEER2 14.3 Condenser Material: Digital 1/1 Thermo…" at bounding box center [555, 430] width 341 height 114
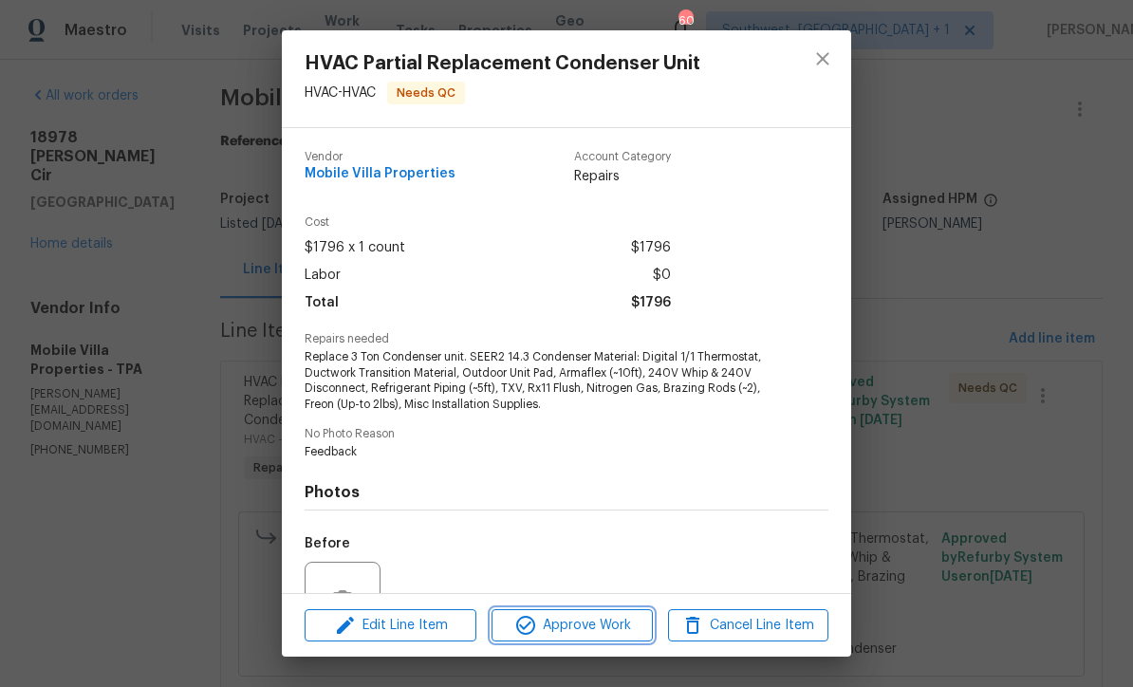
click at [603, 635] on span "Approve Work" at bounding box center [571, 626] width 149 height 24
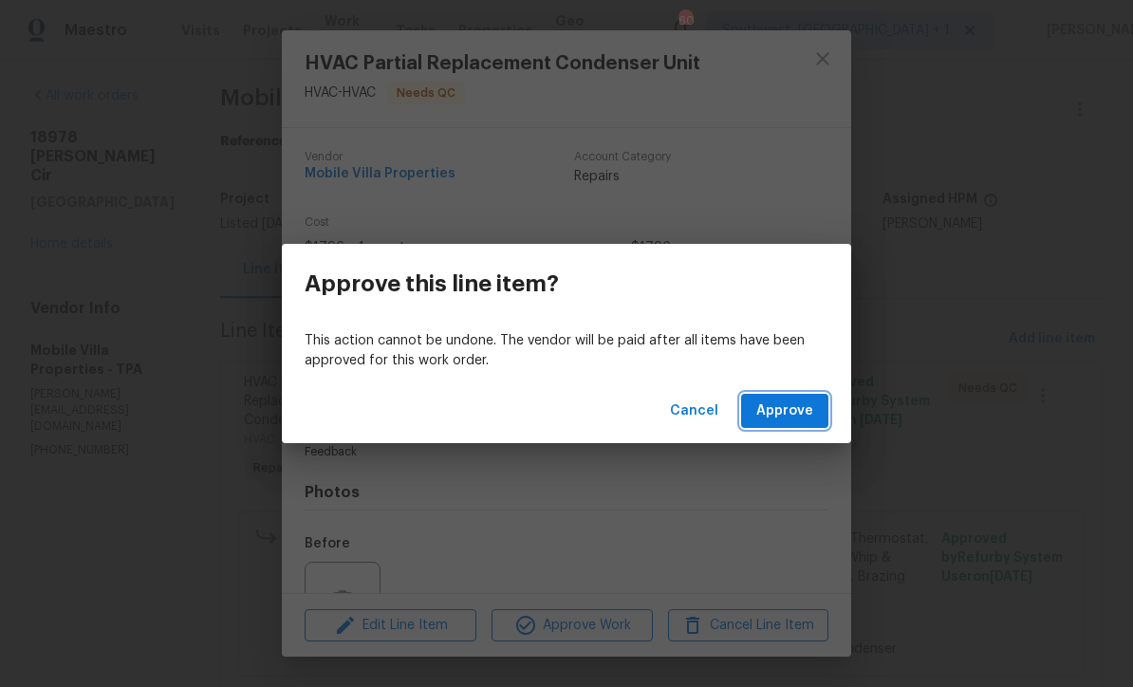
click at [803, 423] on button "Approve" at bounding box center [784, 411] width 87 height 35
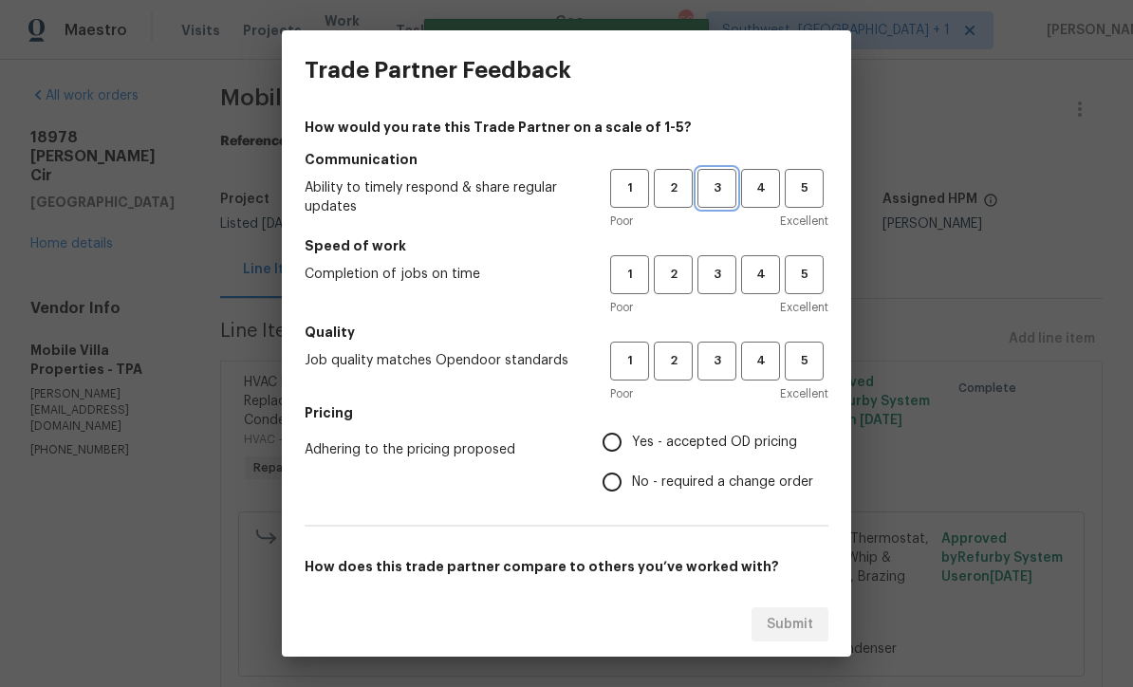
click at [723, 184] on span "3" at bounding box center [716, 188] width 35 height 22
click at [727, 276] on span "3" at bounding box center [716, 275] width 35 height 22
click at [723, 361] on span "3" at bounding box center [716, 361] width 35 height 22
click at [617, 445] on input "Yes - accepted OD pricing" at bounding box center [612, 442] width 40 height 40
radio input "true"
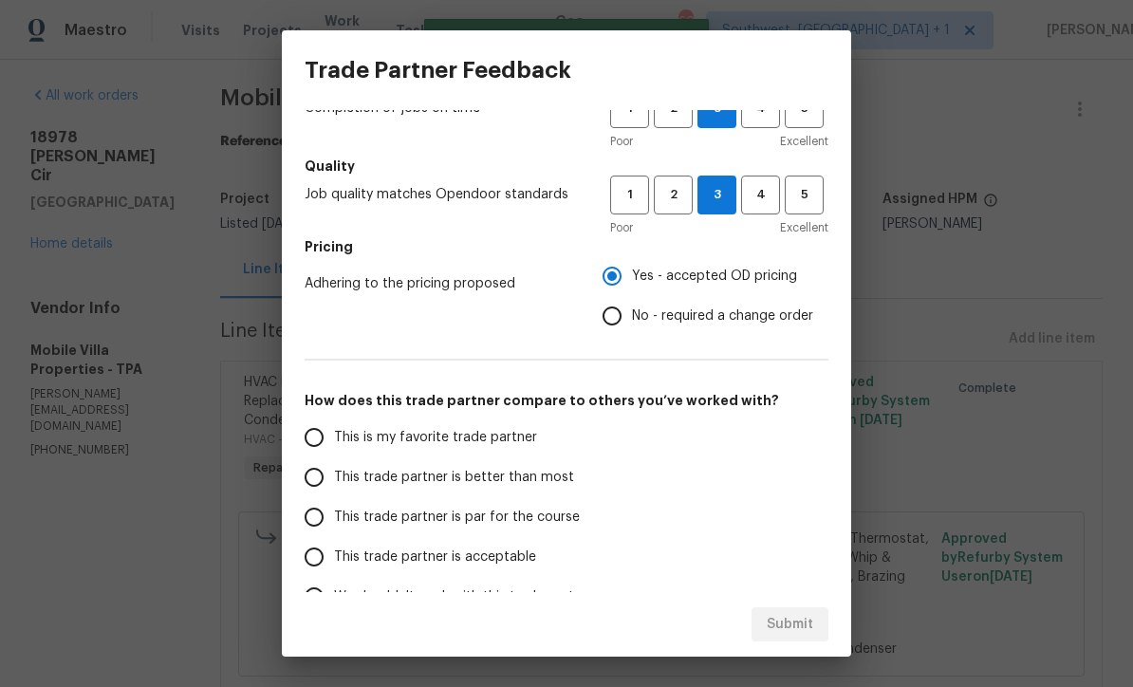
scroll to position [175, 0]
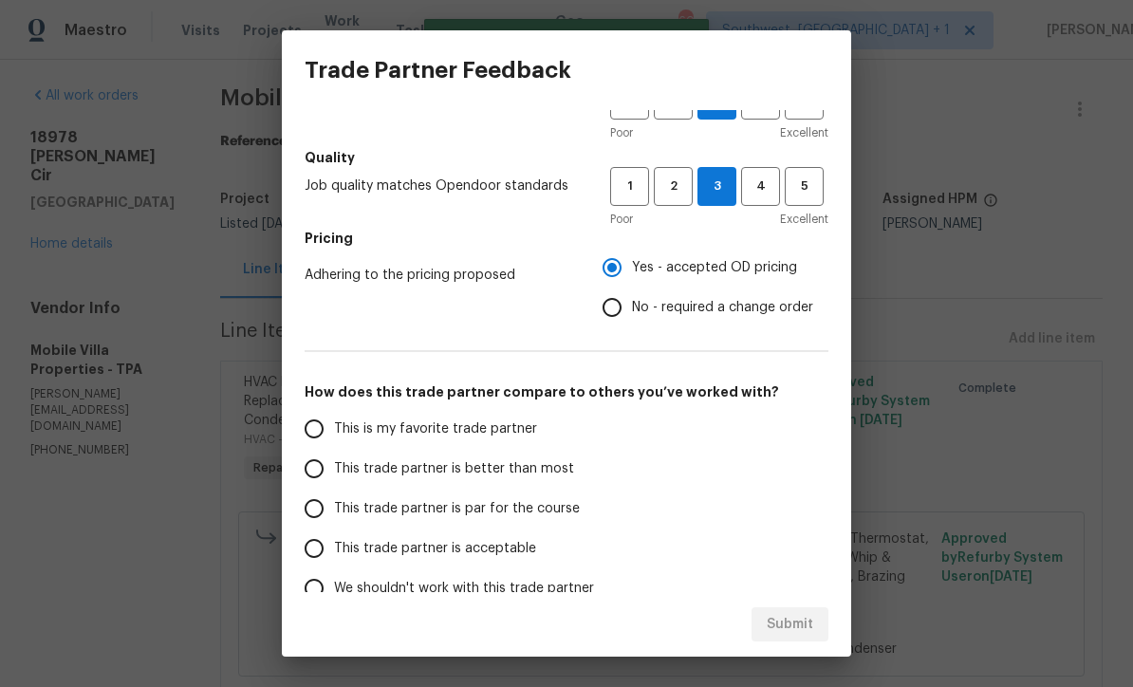
click at [316, 514] on input "This trade partner is par for the course" at bounding box center [314, 509] width 40 height 40
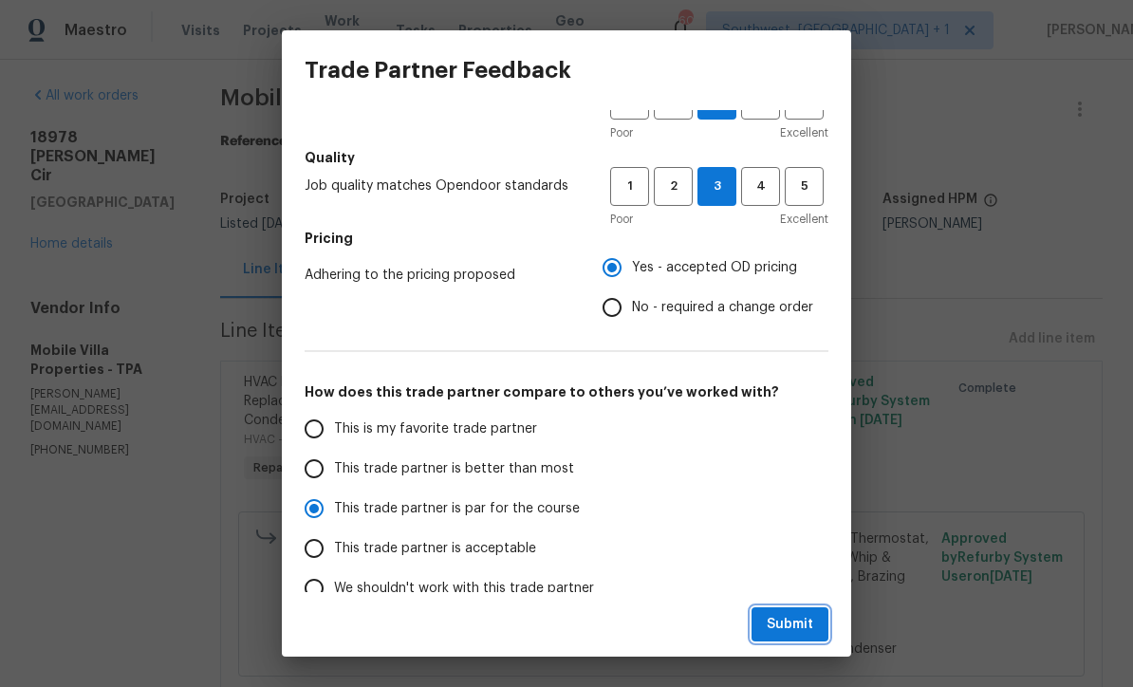
click at [795, 633] on span "Submit" at bounding box center [789, 625] width 46 height 24
radio input "true"
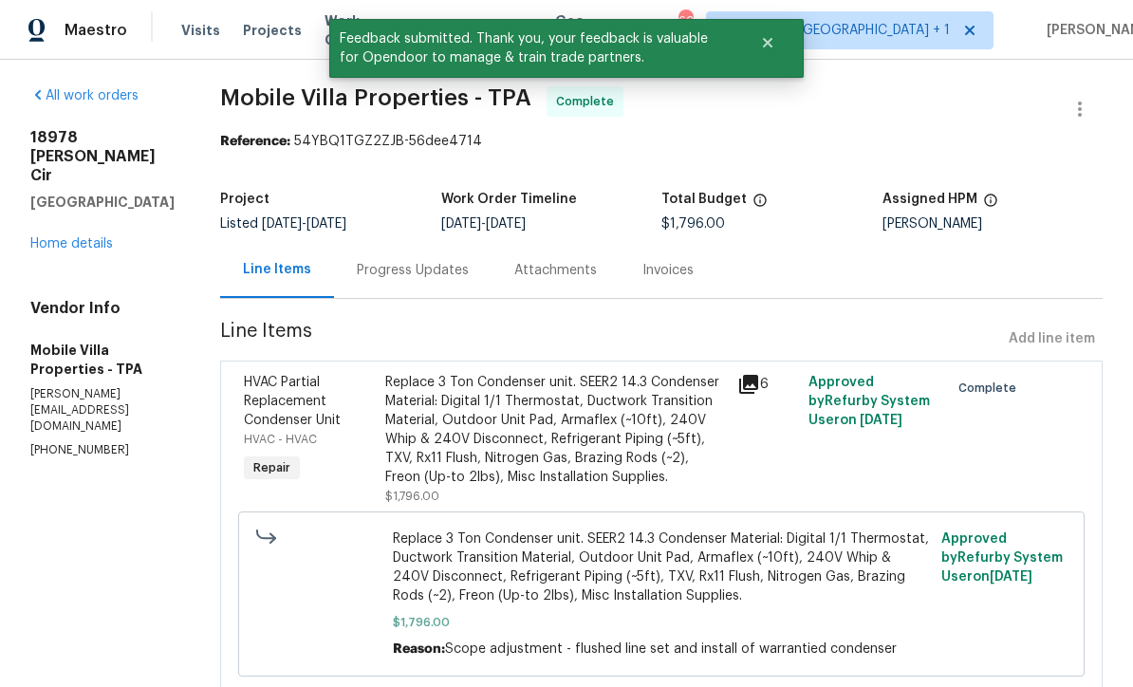
click at [74, 250] on link "Home details" at bounding box center [71, 243] width 83 height 13
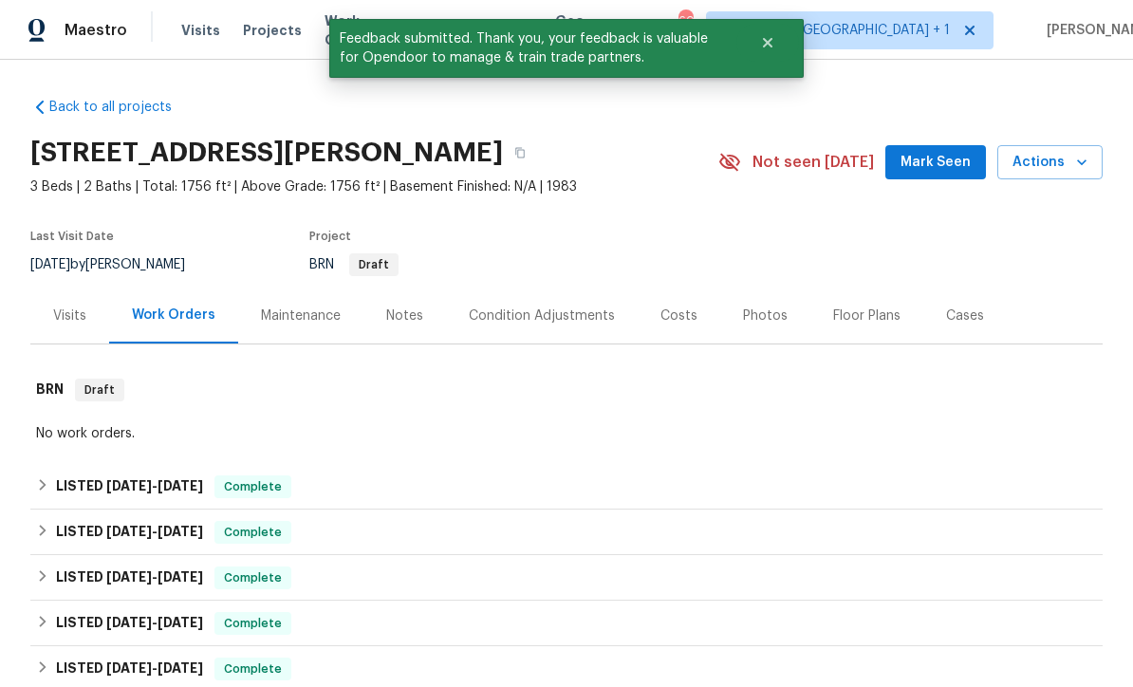
click at [272, 89] on div "Back to all projects 18978 McGrath Cir, Port Charlotte, FL 33948 3 Beds | 2 Bat…" at bounding box center [566, 498] width 1072 height 831
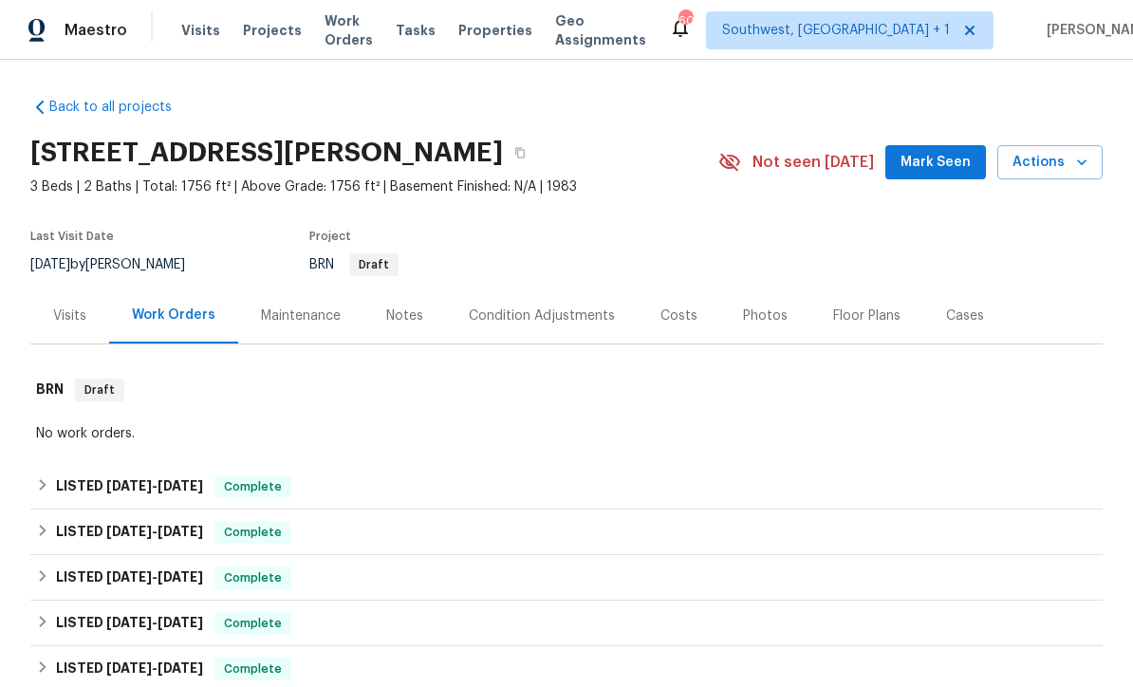
click at [357, 32] on span "Work Orders" at bounding box center [348, 30] width 48 height 38
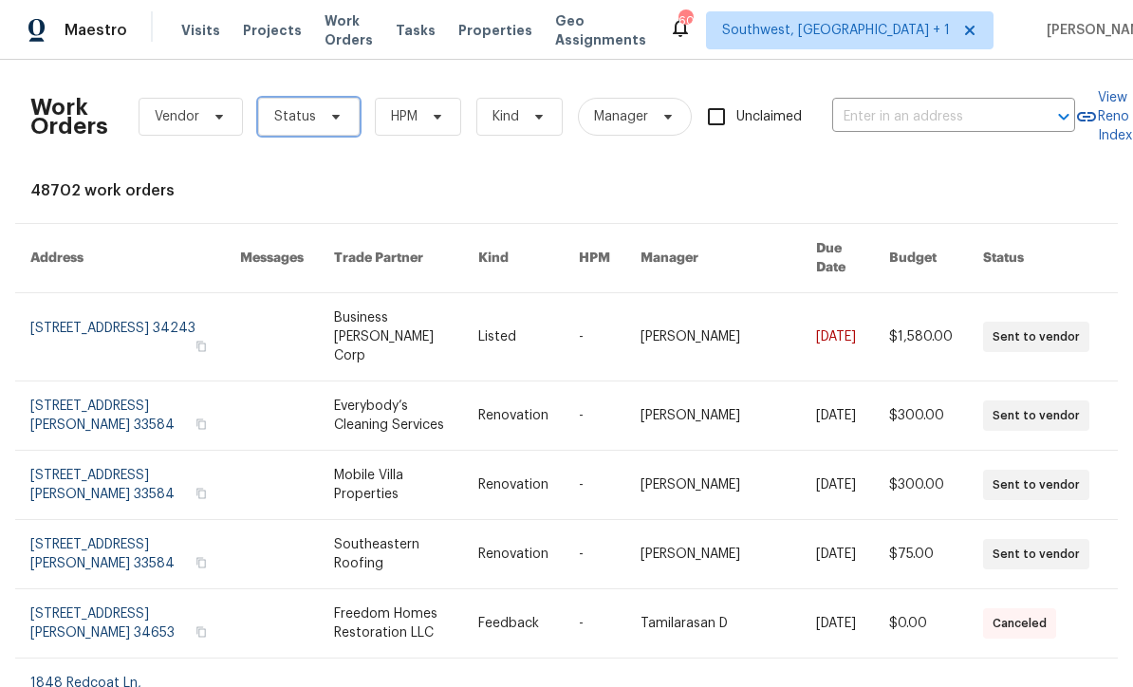
click at [302, 119] on span "Status" at bounding box center [295, 116] width 42 height 19
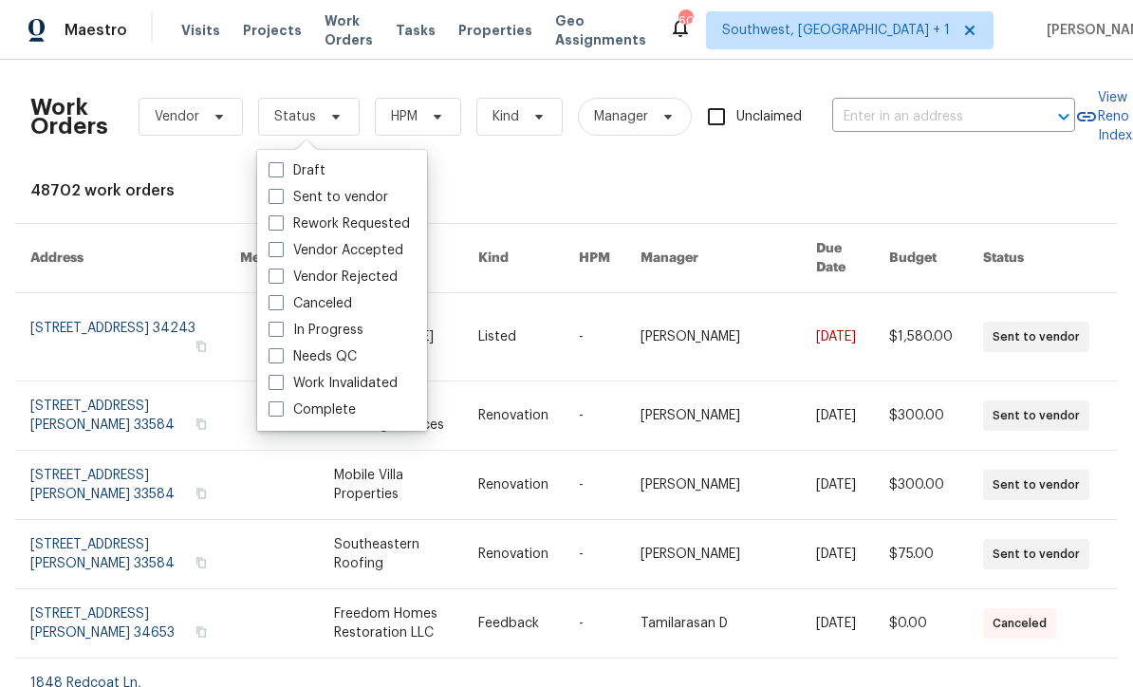
click at [278, 359] on span at bounding box center [275, 355] width 15 height 15
click at [278, 359] on input "Needs QC" at bounding box center [274, 353] width 12 height 12
checkbox input "true"
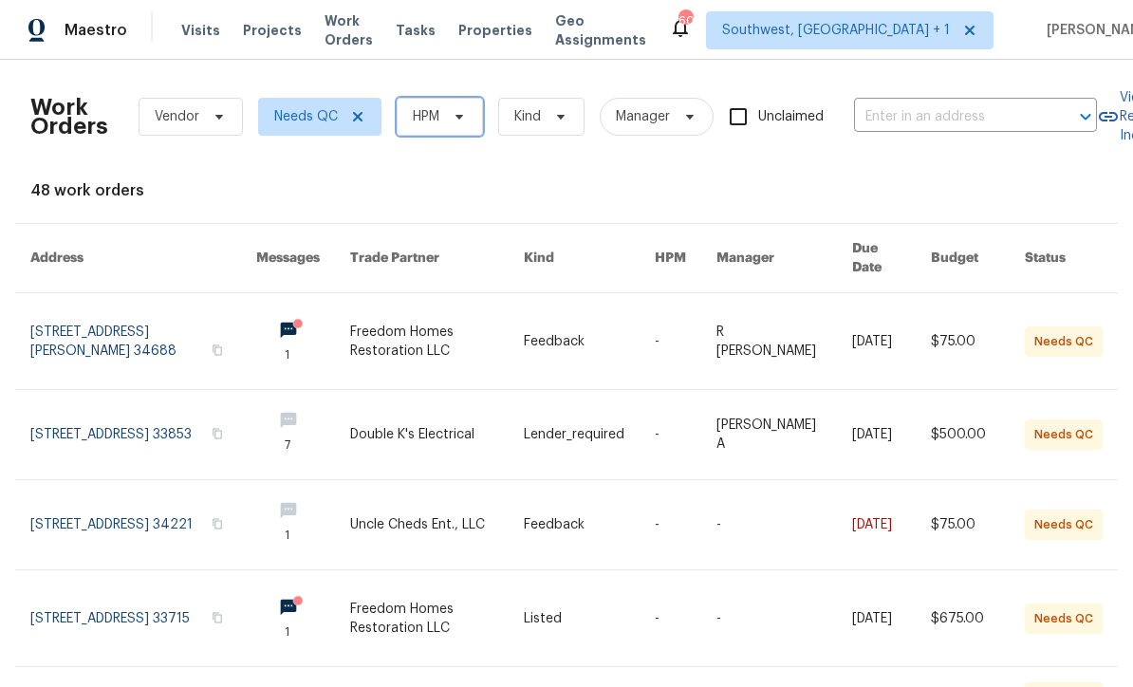
click at [427, 125] on span "HPM" at bounding box center [426, 116] width 27 height 19
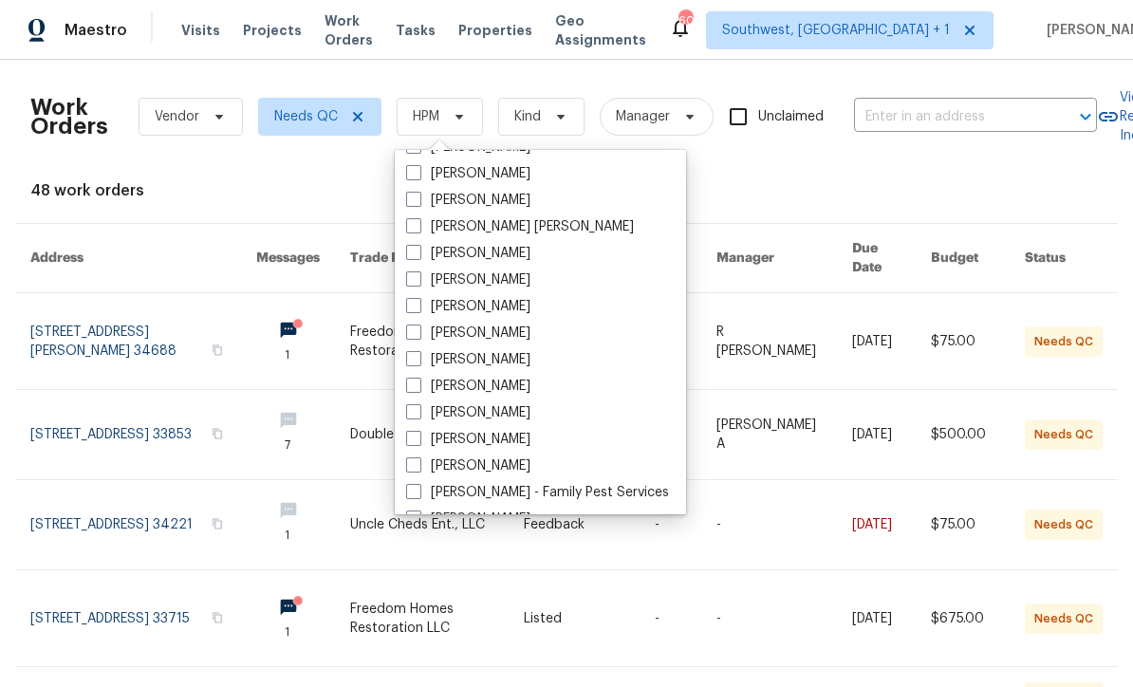
scroll to position [127, 0]
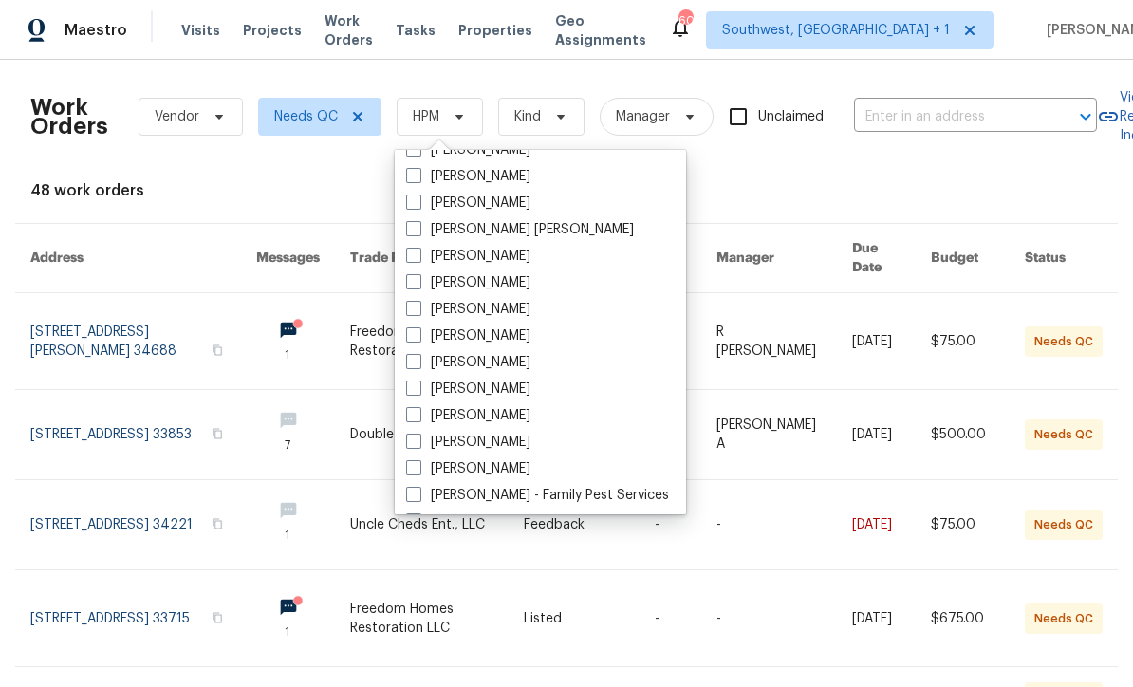
click at [407, 418] on span at bounding box center [413, 414] width 15 height 15
click at [407, 418] on input "[PERSON_NAME]" at bounding box center [412, 412] width 12 height 12
checkbox input "true"
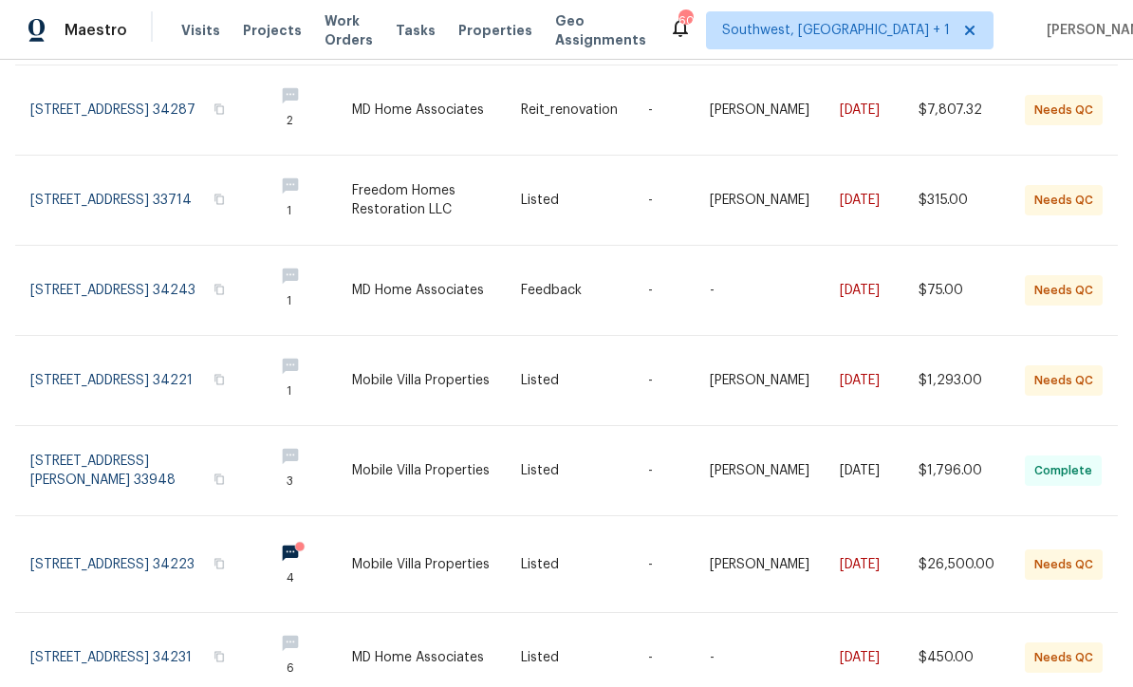
scroll to position [317, 0]
click at [462, 553] on link at bounding box center [436, 565] width 169 height 96
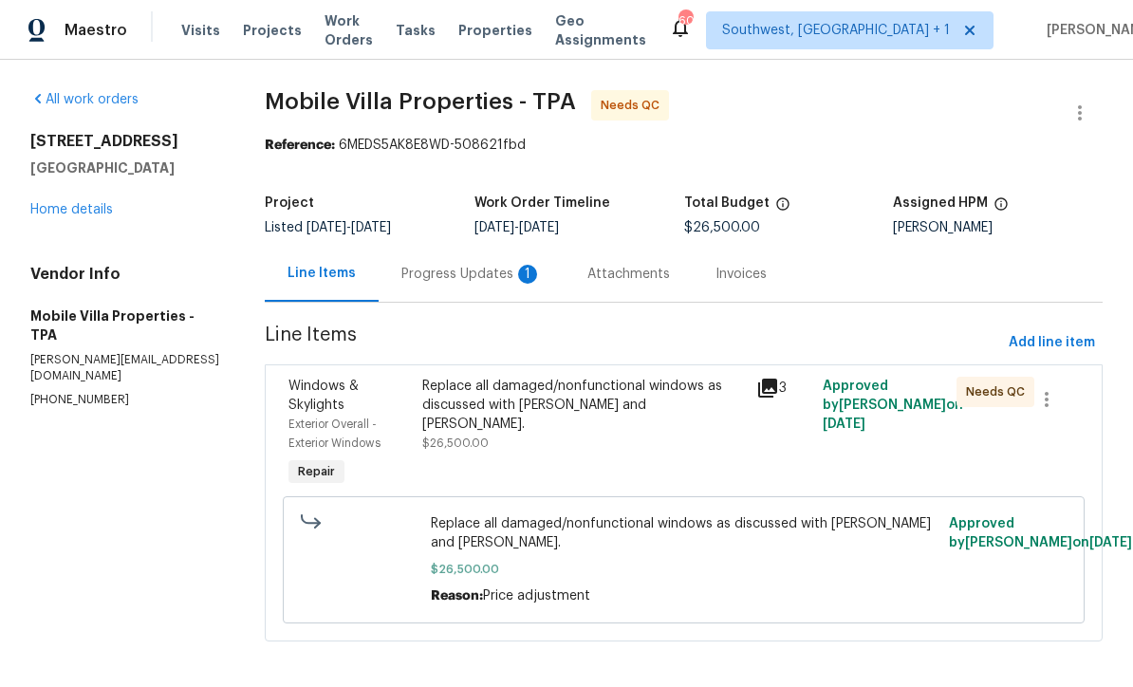
click at [487, 286] on div "Progress Updates 1" at bounding box center [471, 274] width 186 height 56
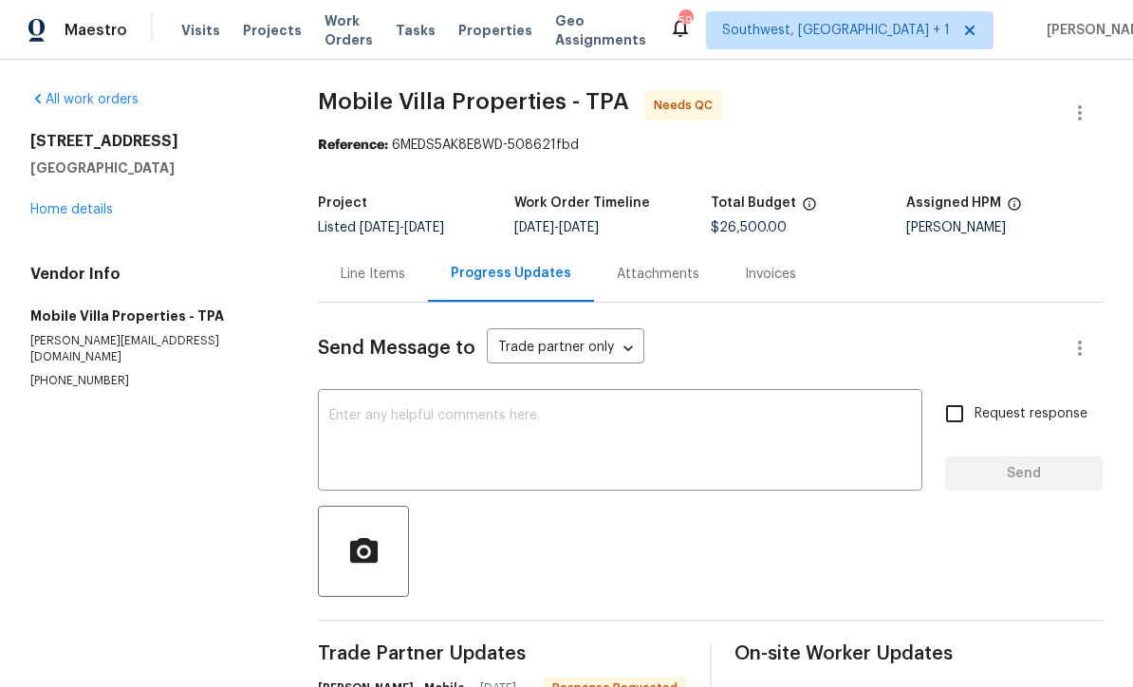
click at [359, 283] on div "Line Items" at bounding box center [373, 274] width 65 height 19
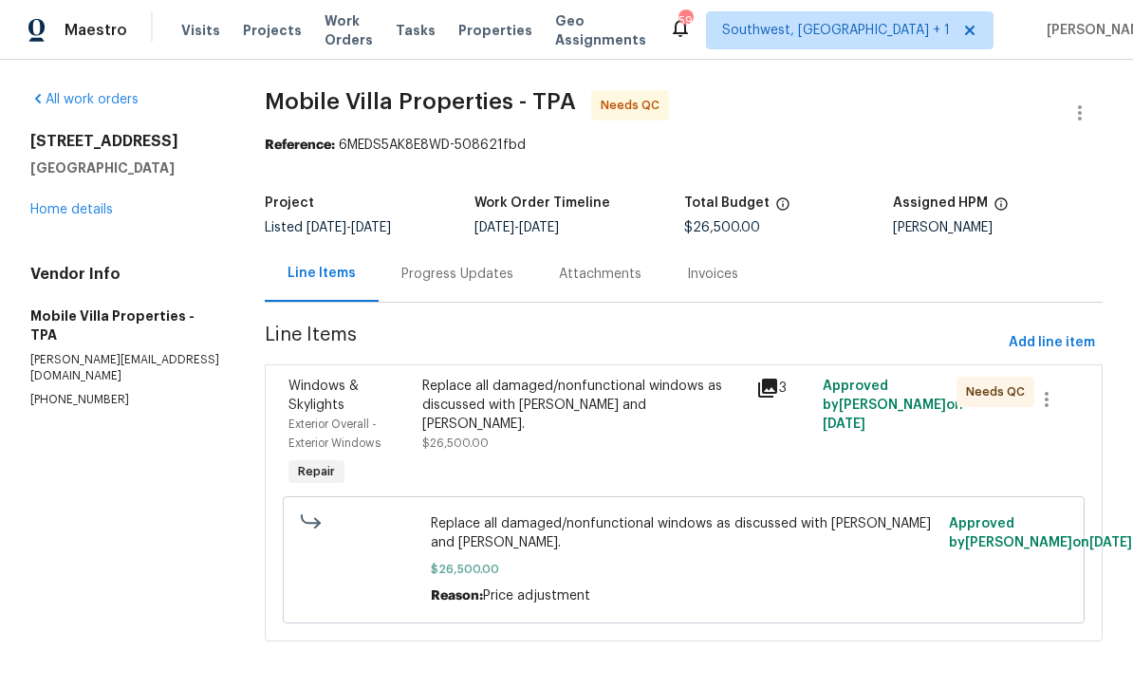
click at [614, 424] on div "Replace all damaged/nonfunctional windows as discussed with Mayes and Dennis. $…" at bounding box center [583, 415] width 323 height 76
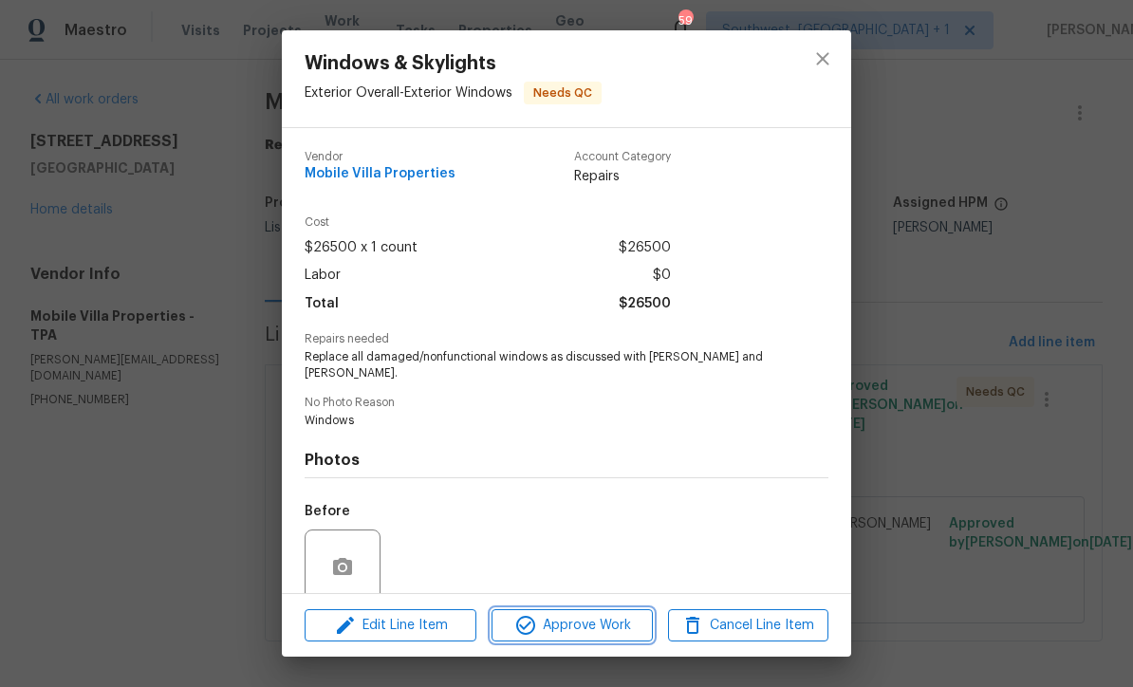
click at [595, 636] on button "Approve Work" at bounding box center [571, 625] width 160 height 33
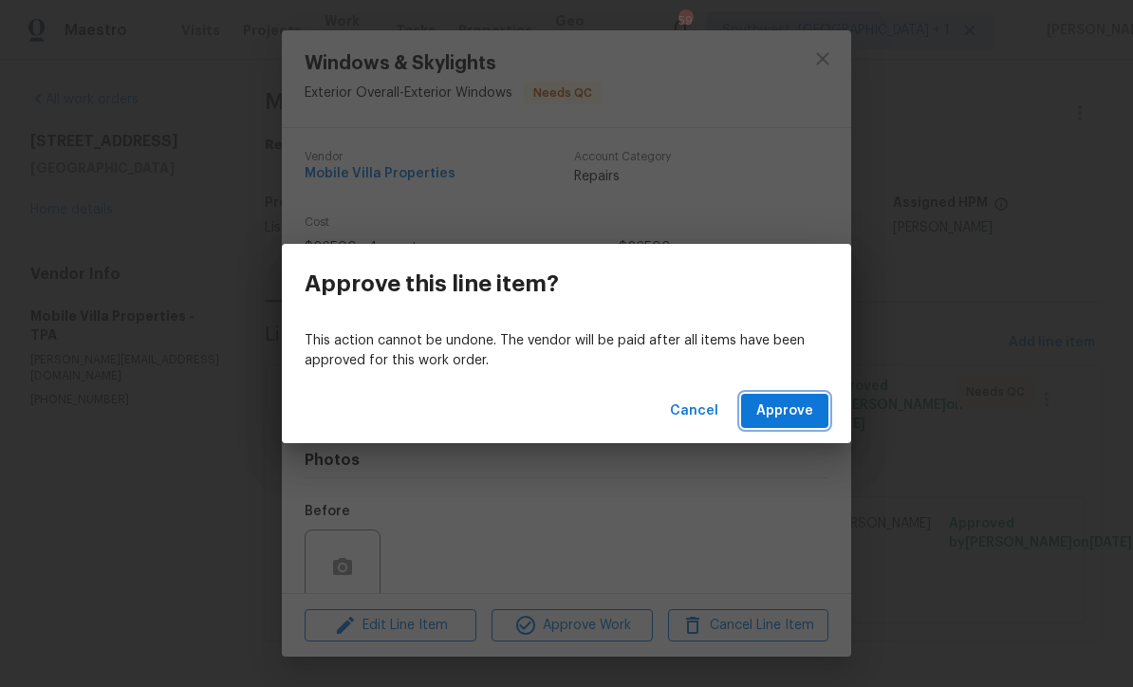
click at [805, 418] on span "Approve" at bounding box center [784, 411] width 57 height 24
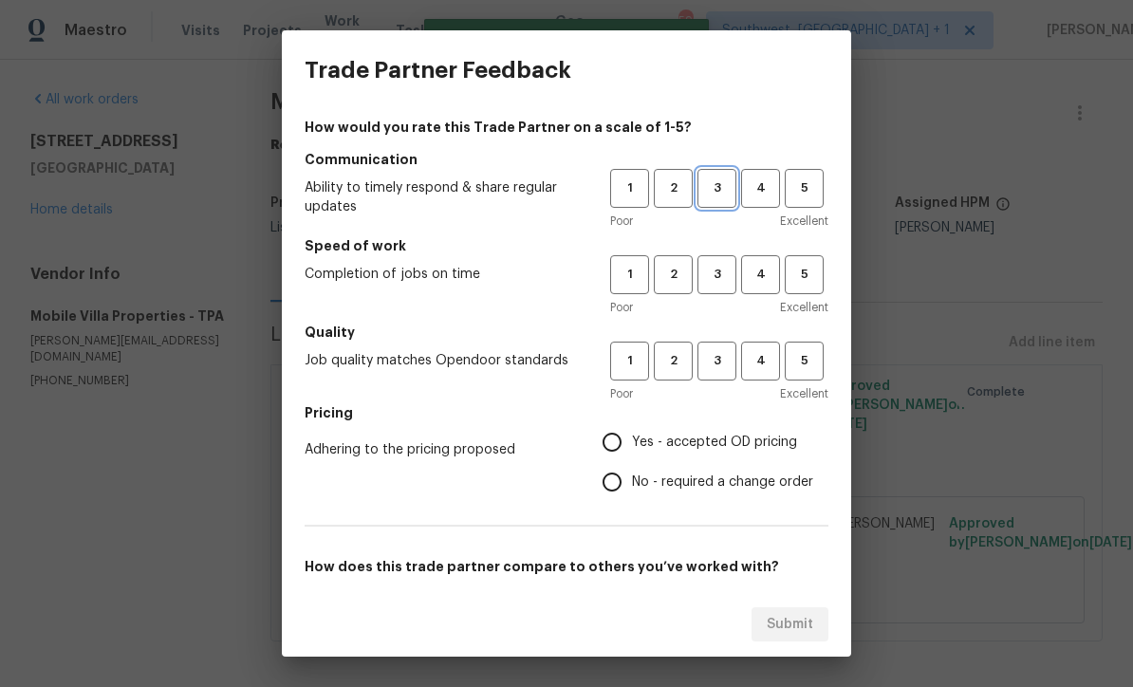
click at [723, 182] on span "3" at bounding box center [716, 188] width 35 height 22
click at [745, 274] on span "4" at bounding box center [760, 275] width 35 height 22
click at [724, 375] on button "3" at bounding box center [716, 360] width 39 height 39
click at [717, 267] on span "3" at bounding box center [716, 275] width 35 height 22
click at [612, 434] on input "Yes - accepted OD pricing" at bounding box center [612, 442] width 40 height 40
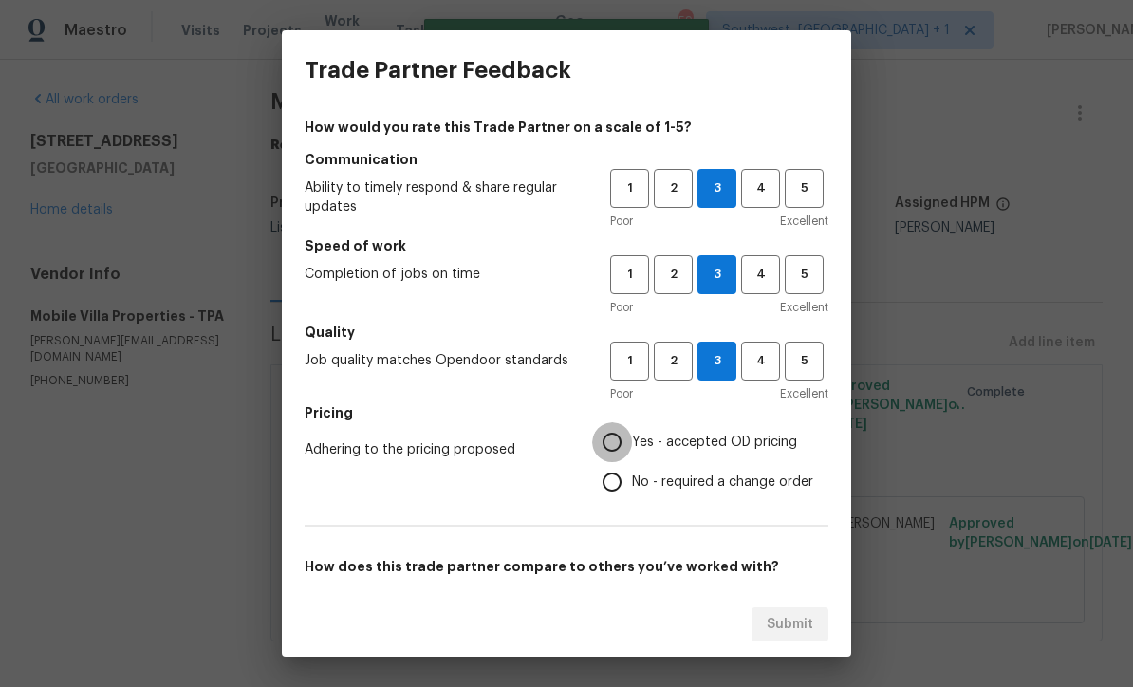
radio input "true"
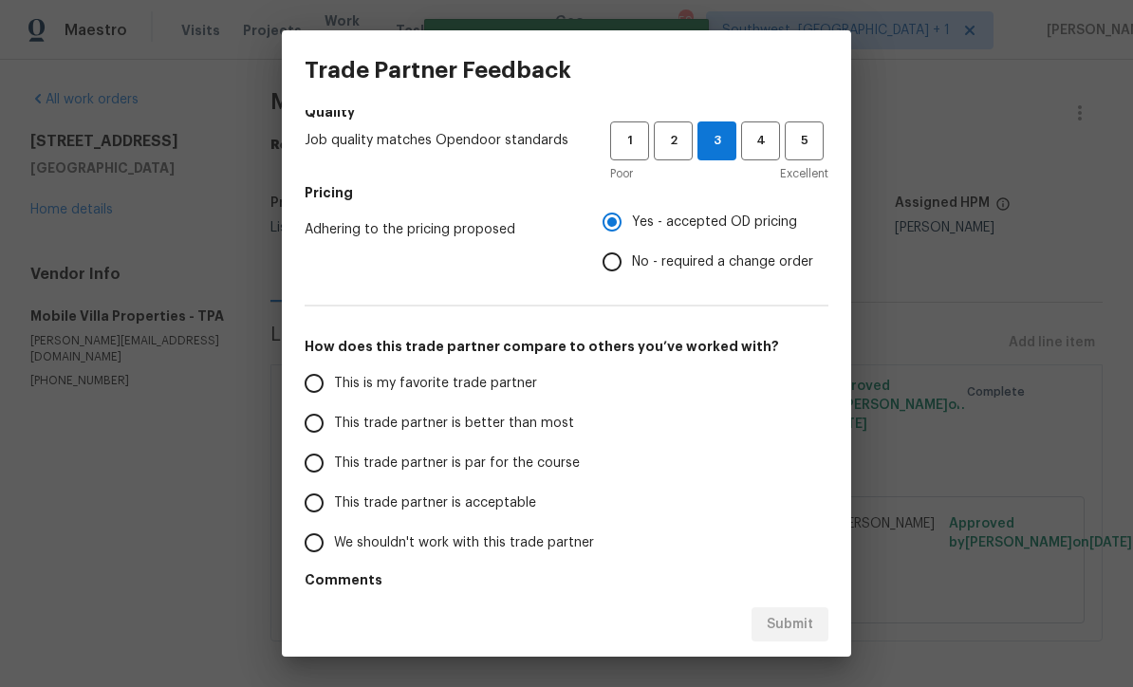
scroll to position [218, 0]
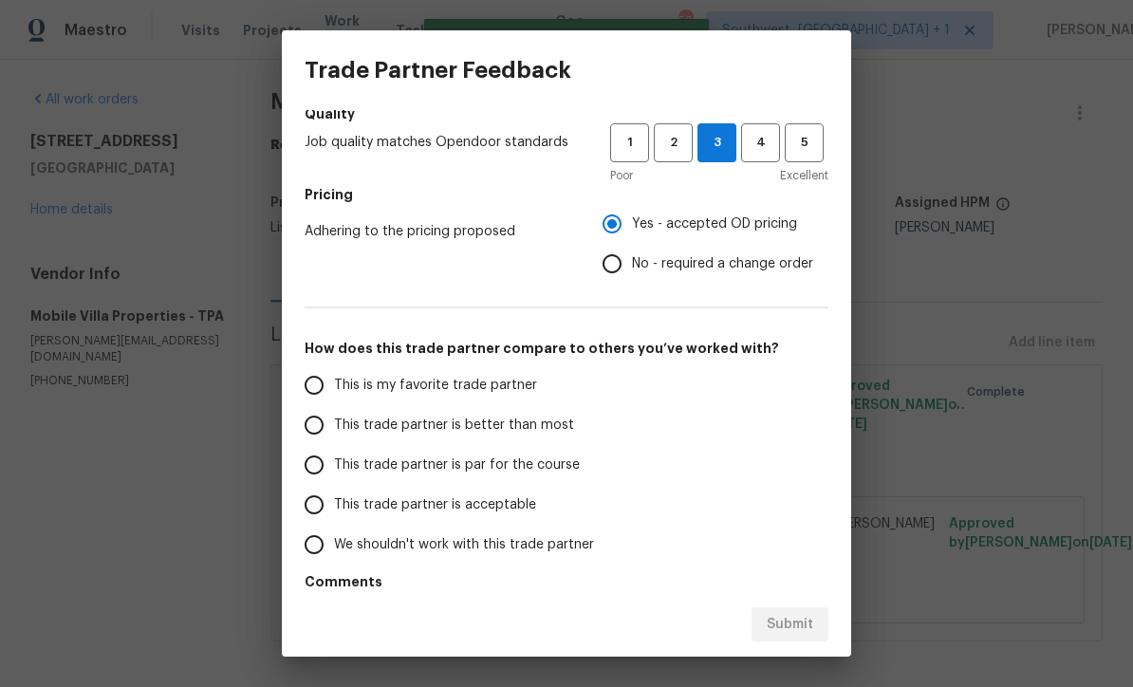
click at [317, 469] on input "This trade partner is par for the course" at bounding box center [314, 465] width 40 height 40
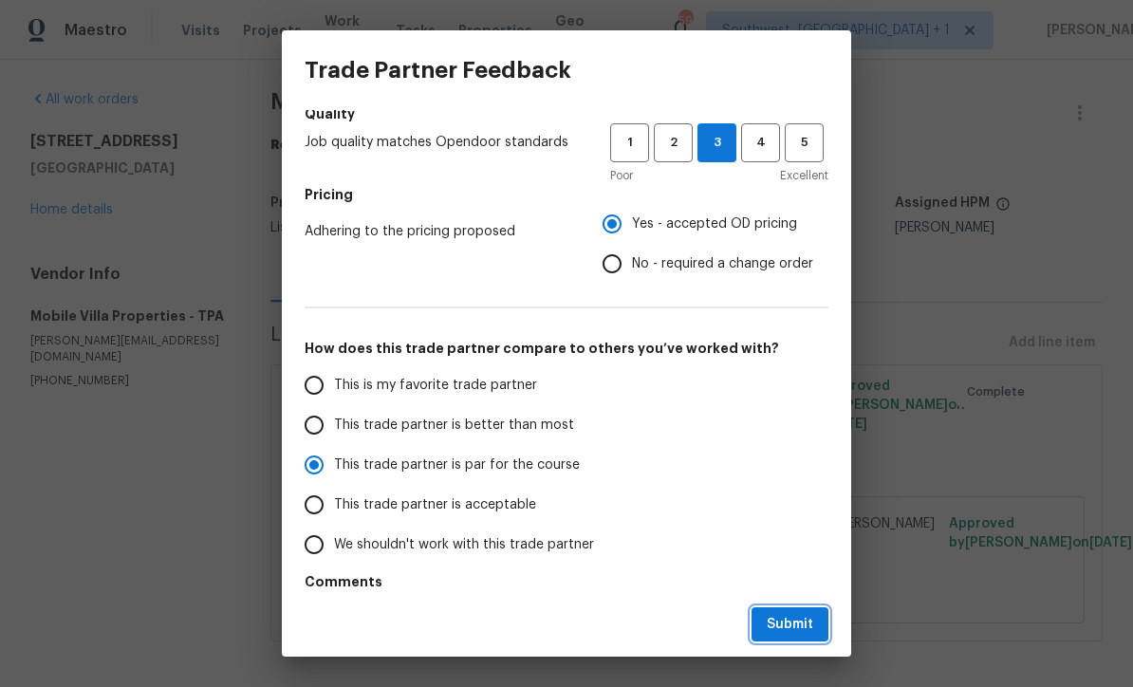
click at [797, 627] on span "Submit" at bounding box center [789, 625] width 46 height 24
radio input "true"
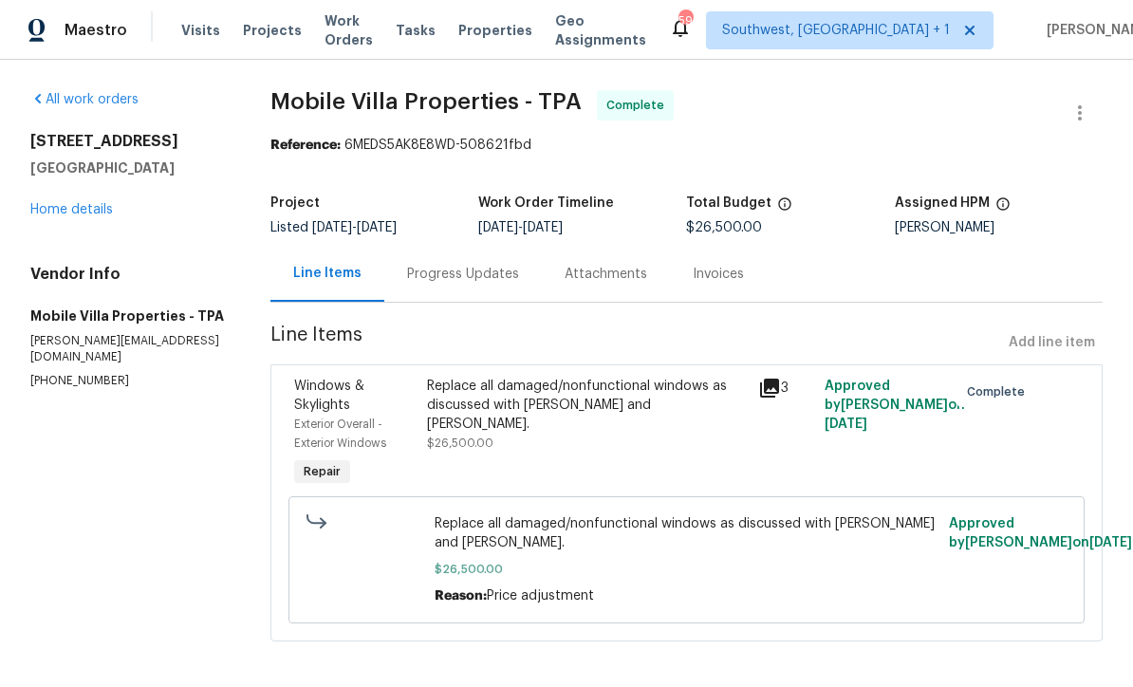
click at [64, 215] on link "Home details" at bounding box center [71, 209] width 83 height 13
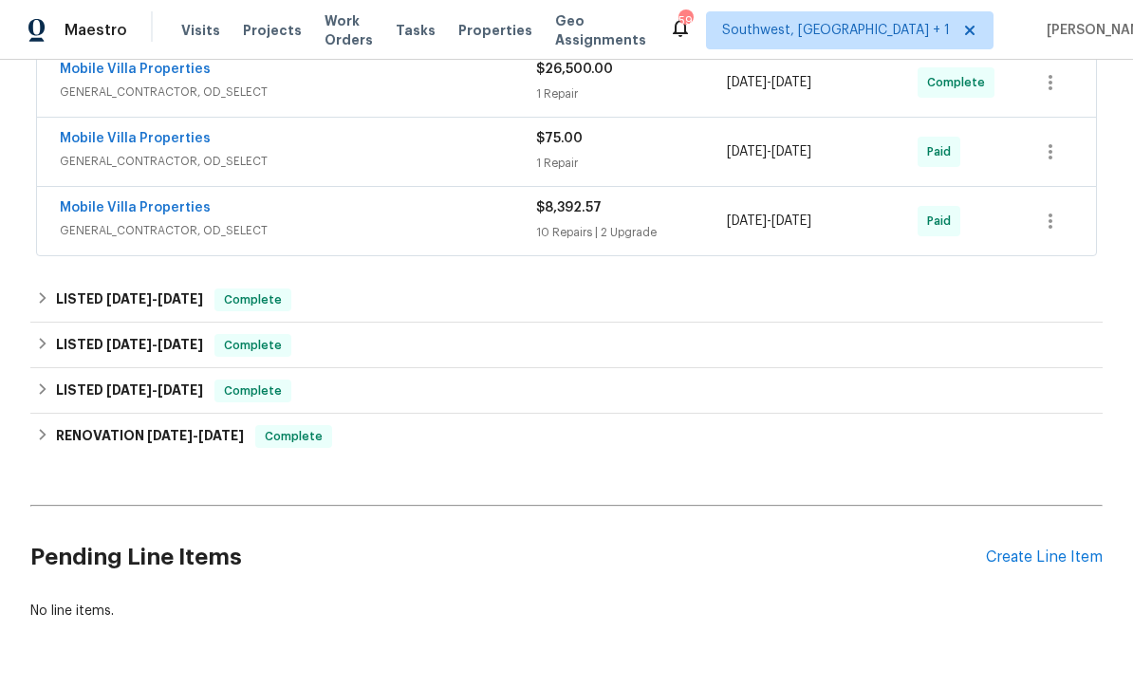
scroll to position [513, 0]
click at [1042, 565] on div "Create Line Item" at bounding box center [1044, 558] width 117 height 18
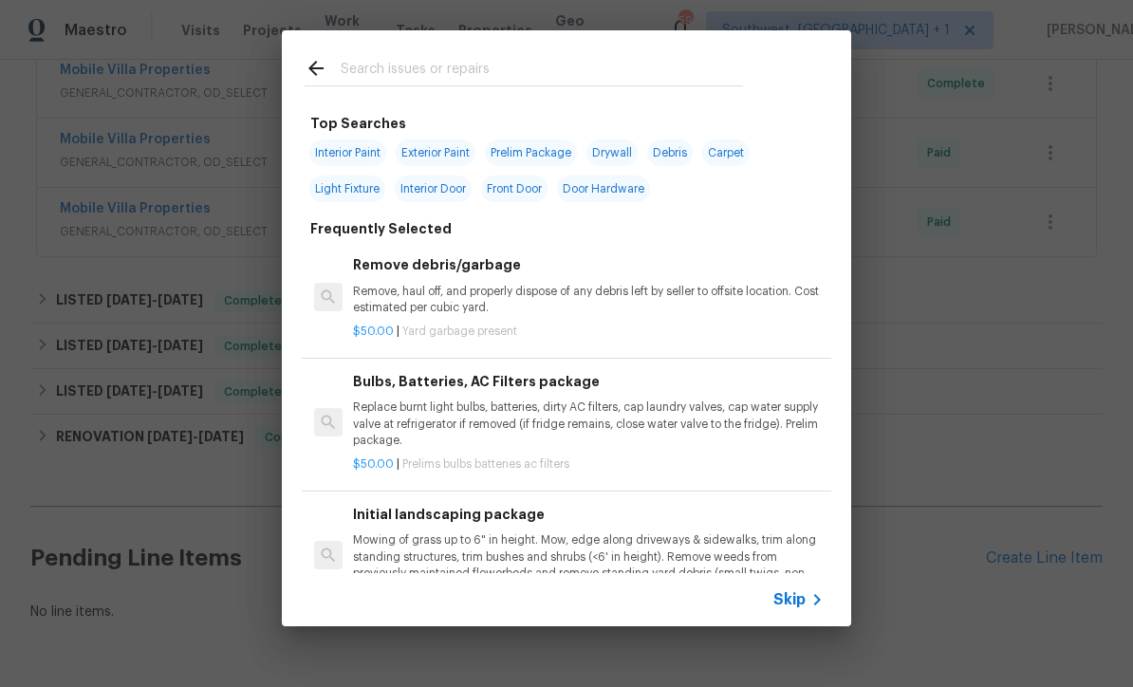
click at [799, 607] on span "Skip" at bounding box center [789, 599] width 32 height 19
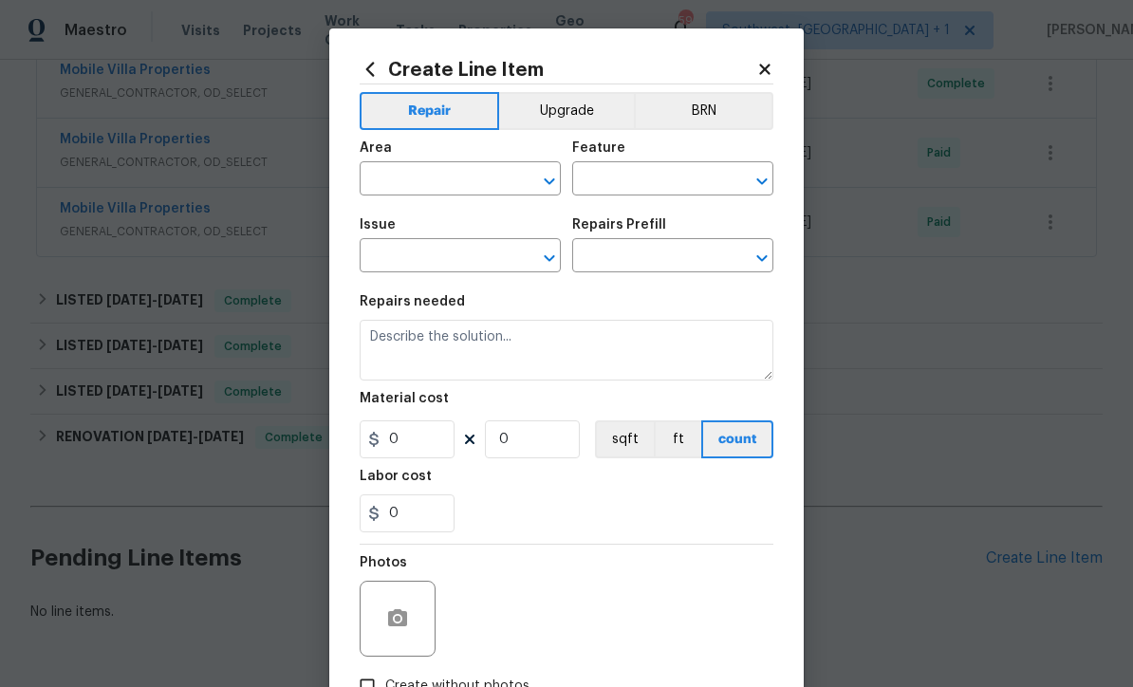
click at [559, 115] on button "Upgrade" at bounding box center [567, 111] width 136 height 38
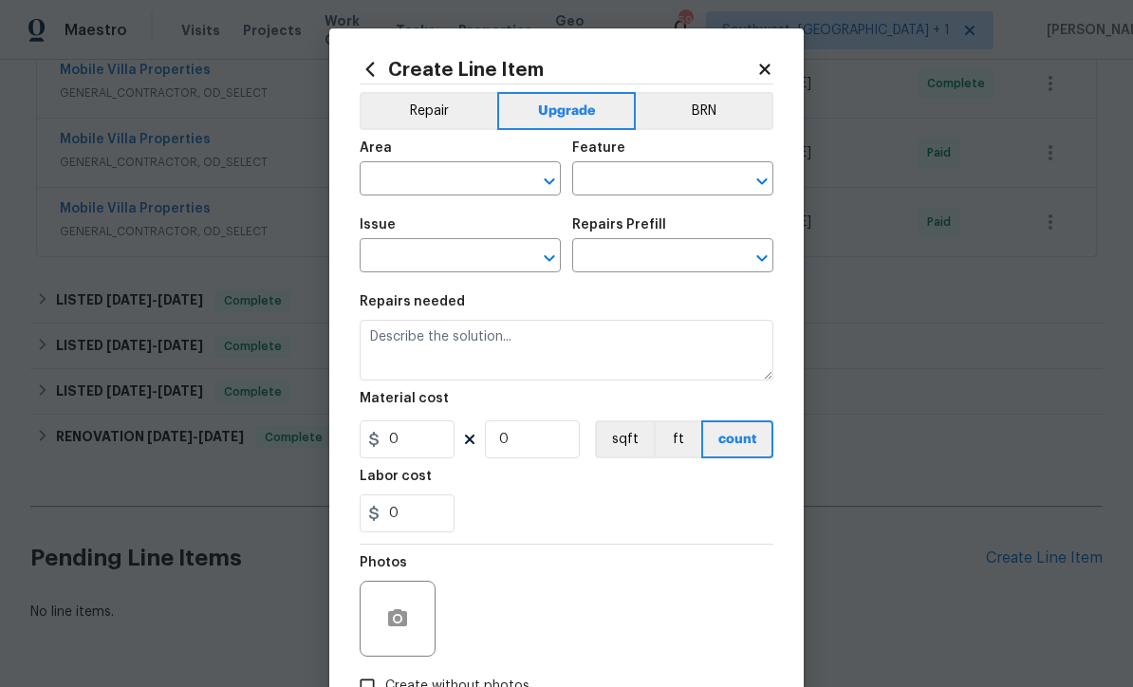
click at [429, 118] on button "Repair" at bounding box center [428, 111] width 138 height 38
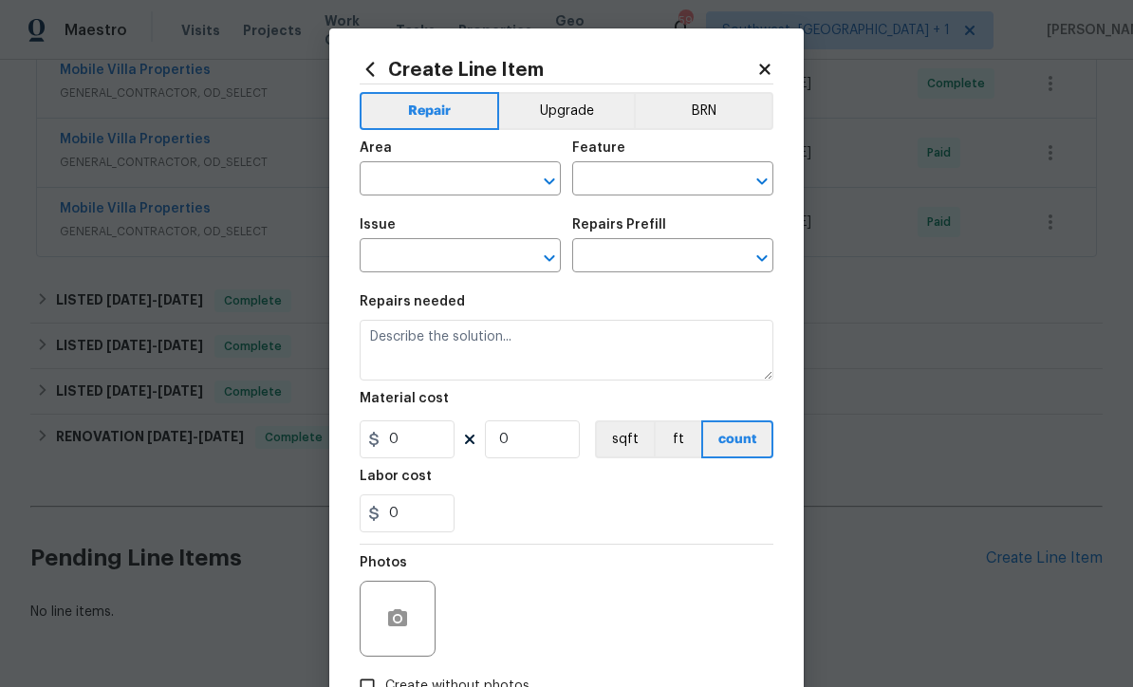
click at [399, 182] on input "text" at bounding box center [433, 180] width 148 height 29
click at [471, 259] on li "Interior Overall" at bounding box center [459, 255] width 201 height 31
type input "Interior Overall"
click at [654, 181] on input "text" at bounding box center [646, 180] width 148 height 29
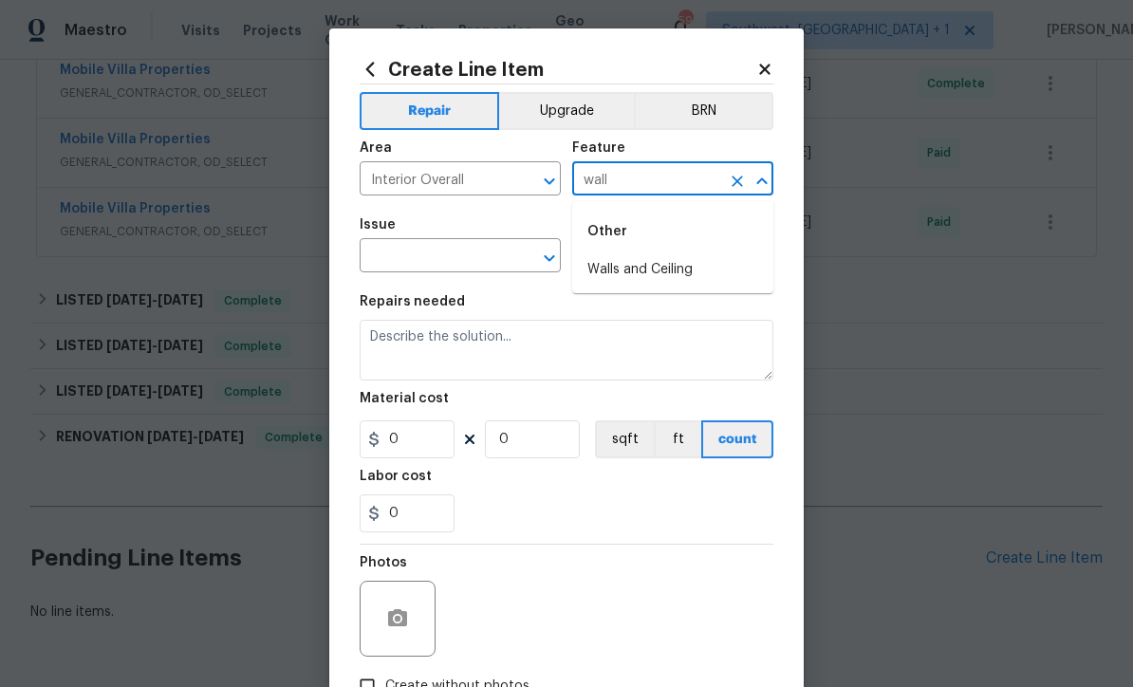
click at [638, 264] on li "Walls and Ceiling" at bounding box center [672, 269] width 201 height 31
type input "Walls and Ceiling"
click at [465, 253] on input "text" at bounding box center [433, 257] width 148 height 29
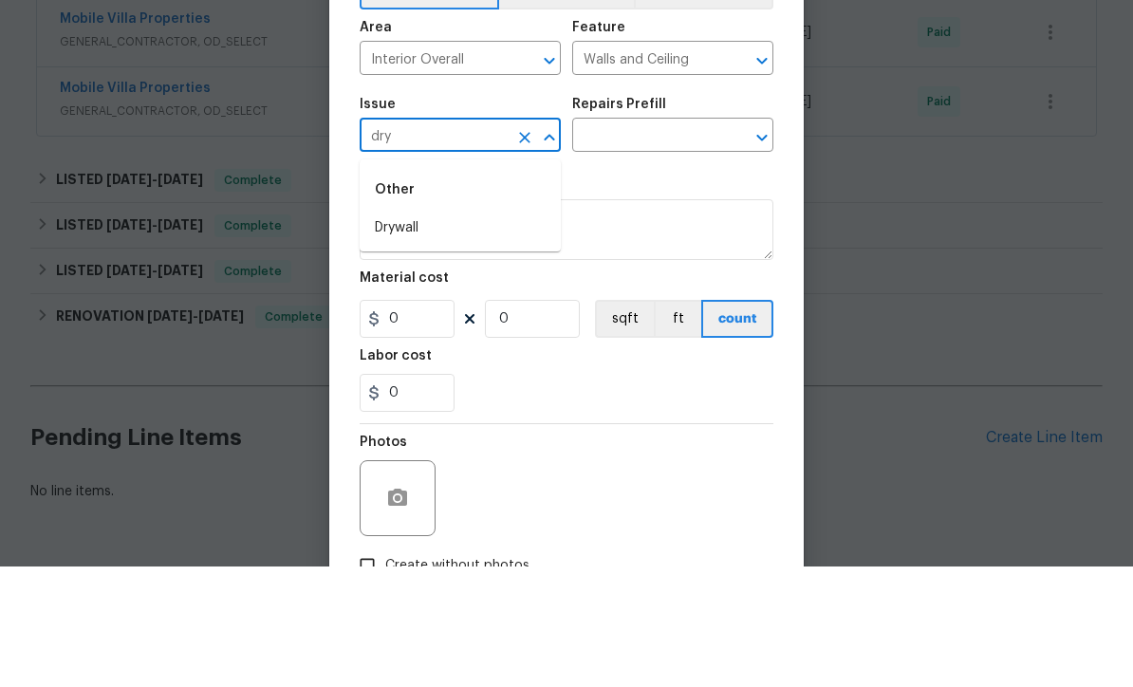
click at [426, 333] on li "Drywall" at bounding box center [459, 348] width 201 height 31
type input "Drywall"
click at [657, 243] on input "text" at bounding box center [646, 257] width 148 height 29
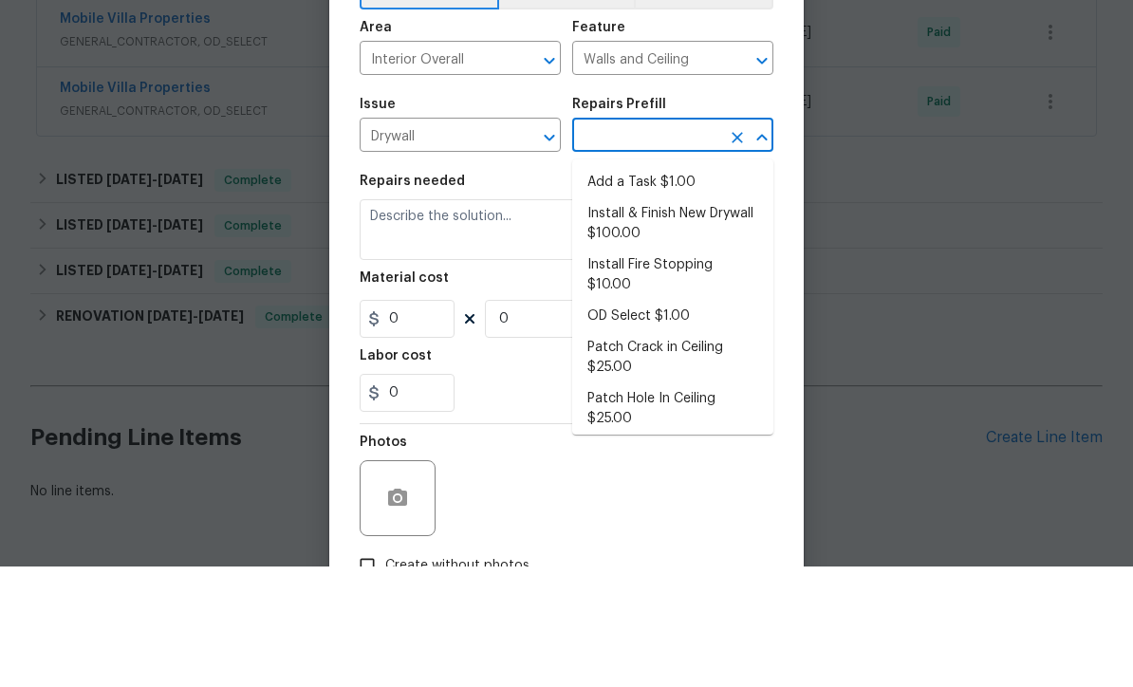
click at [671, 287] on li "Add a Task $1.00" at bounding box center [672, 302] width 201 height 31
type input "Add a Task $1.00"
type textarea "HPM to detail"
type input "1"
type input "Add a Task $1.00"
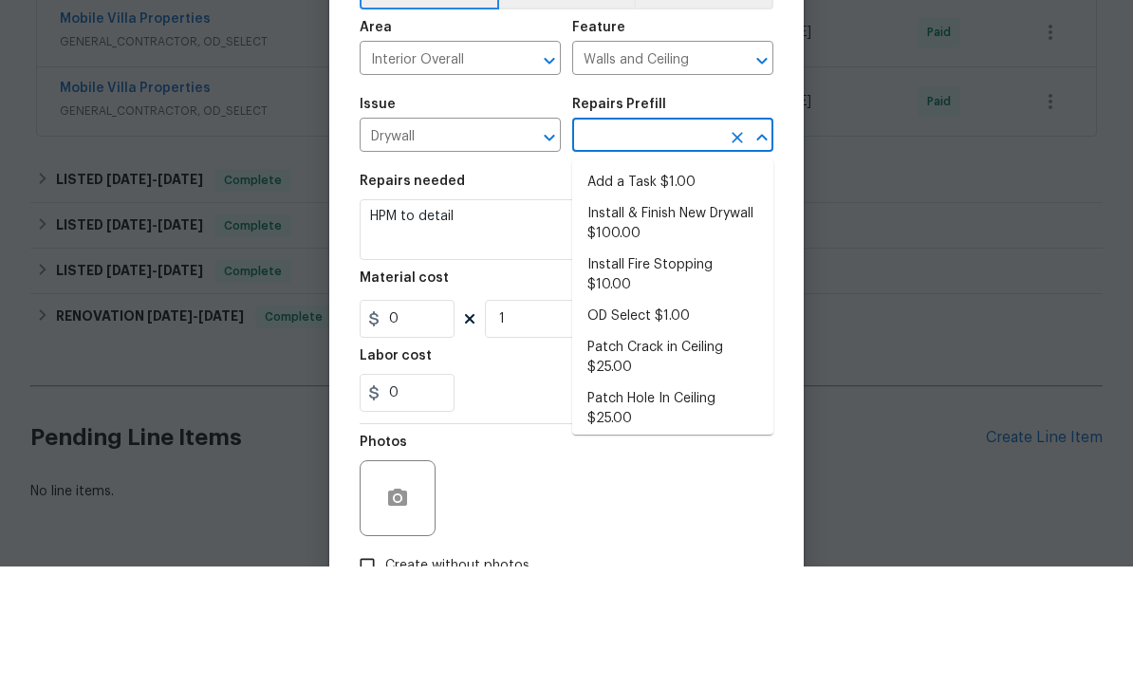
type input "1"
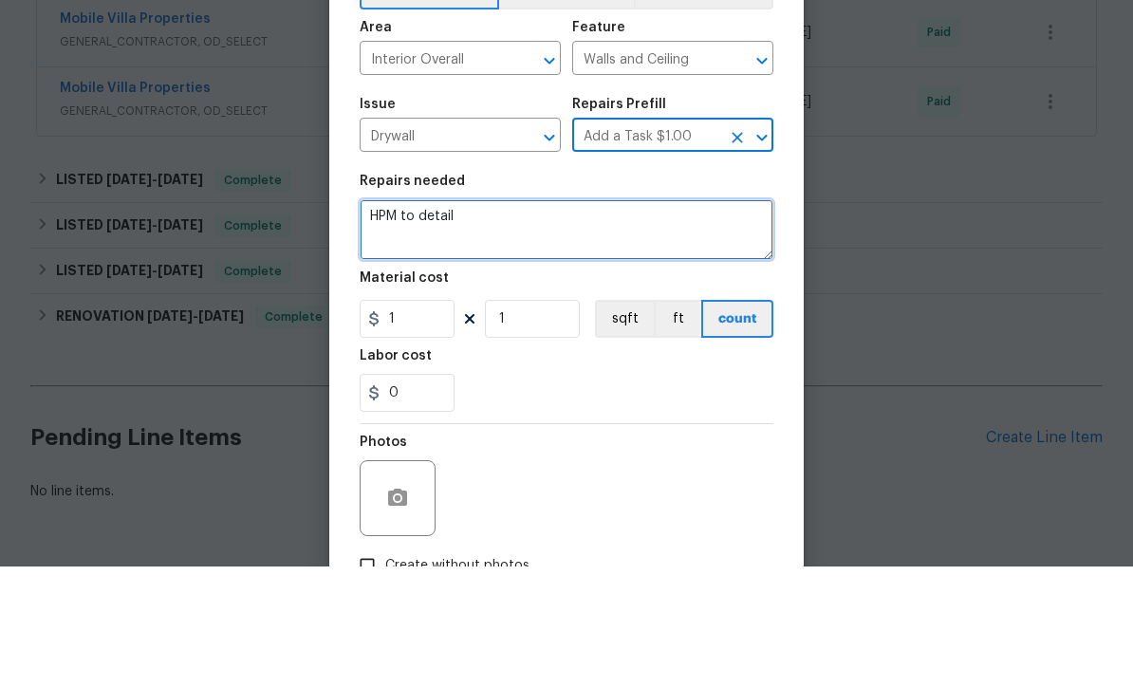
click at [554, 320] on textarea "HPM to detail" at bounding box center [566, 350] width 414 height 61
type textarea "H"
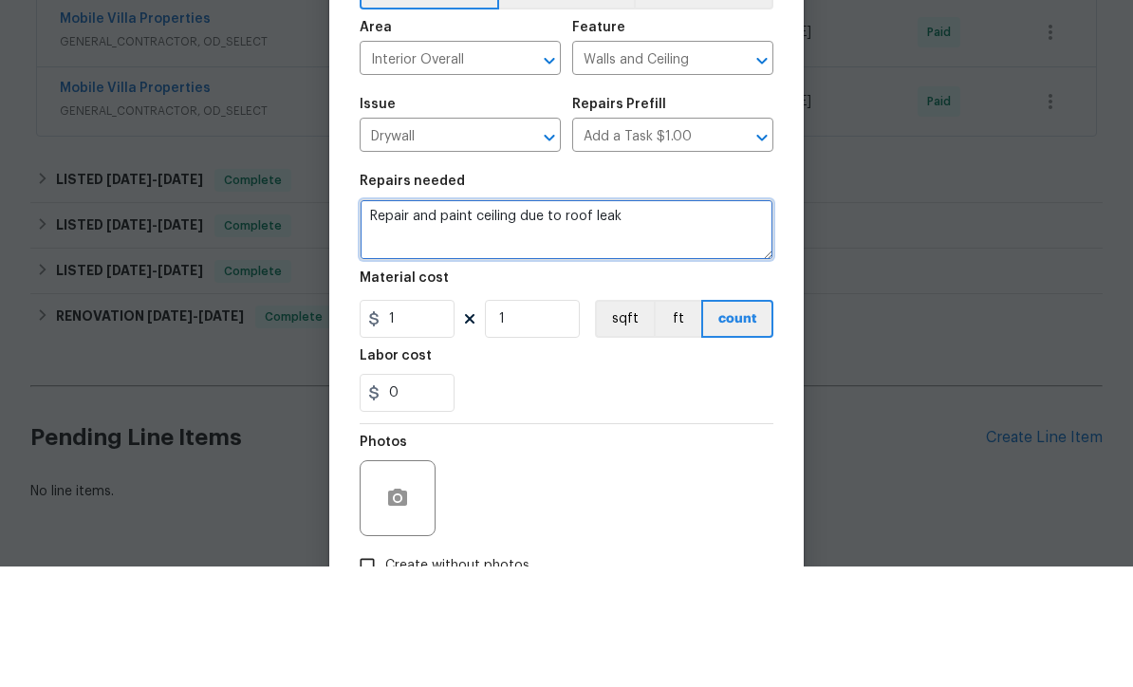
click at [522, 320] on textarea "Repair and paint ceiling due to roof leak" at bounding box center [566, 350] width 414 height 61
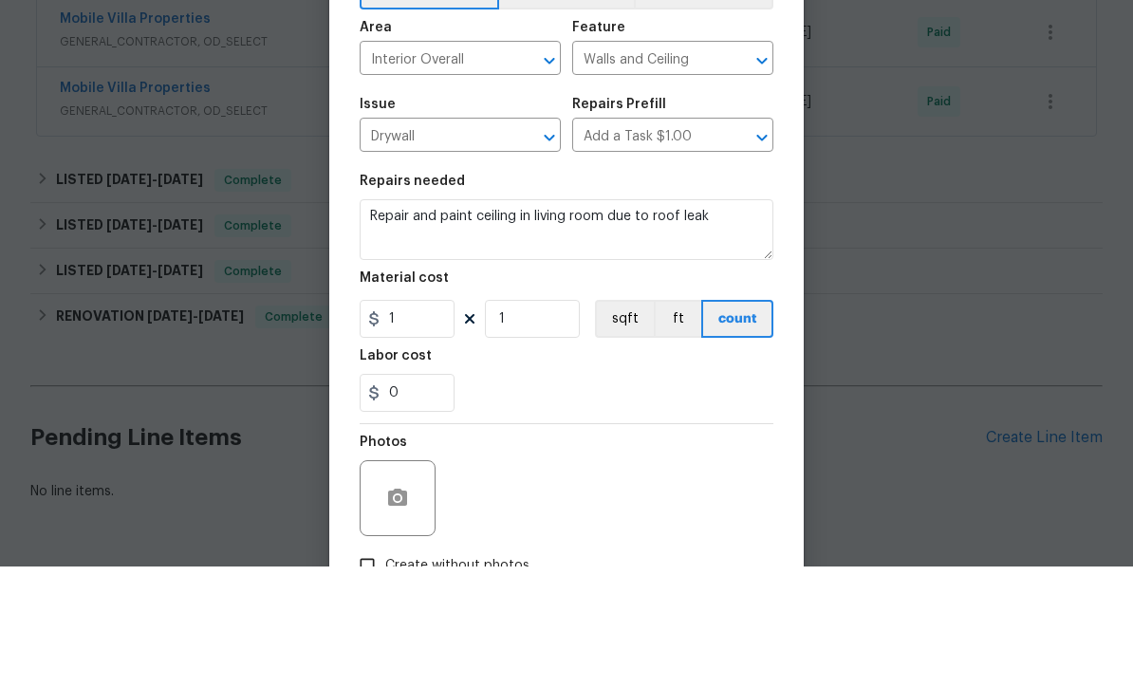
scroll to position [63, 0]
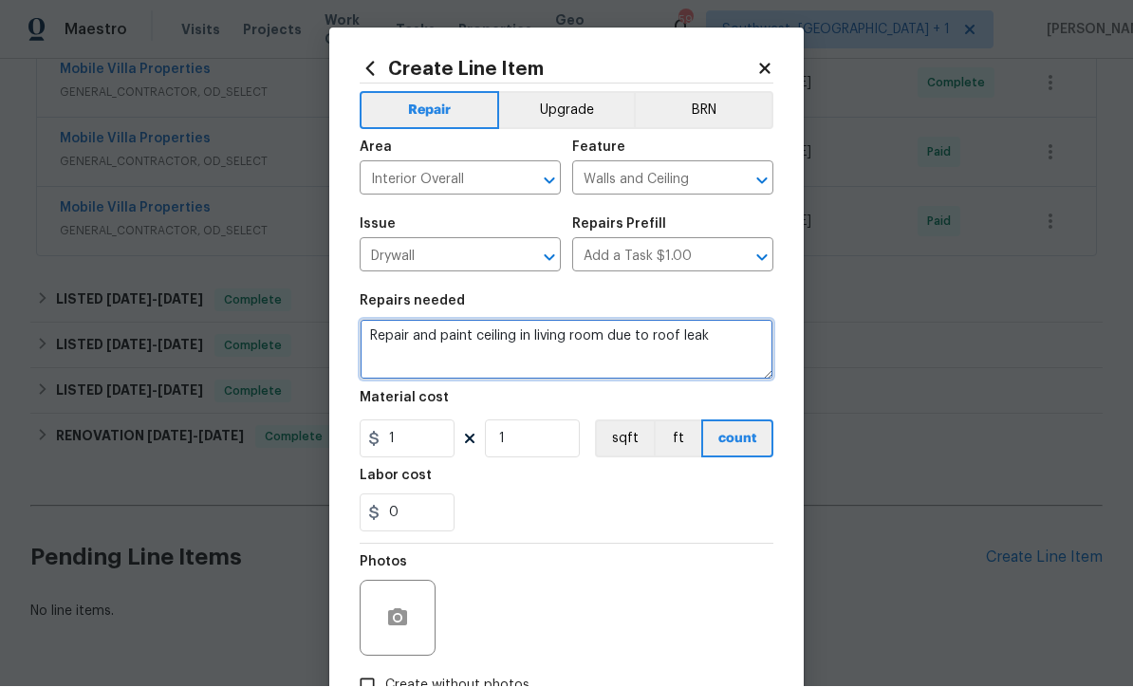
type textarea "Repair and paint ceiling in living room due to roof leak"
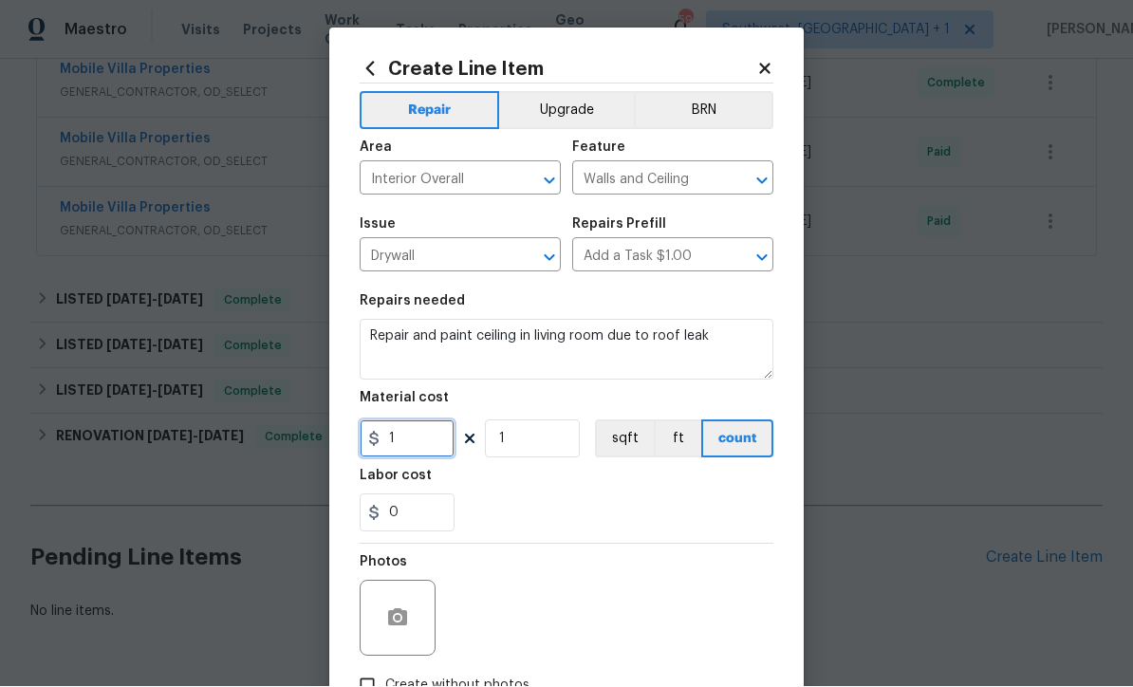
click at [414, 454] on input "1" at bounding box center [406, 439] width 95 height 38
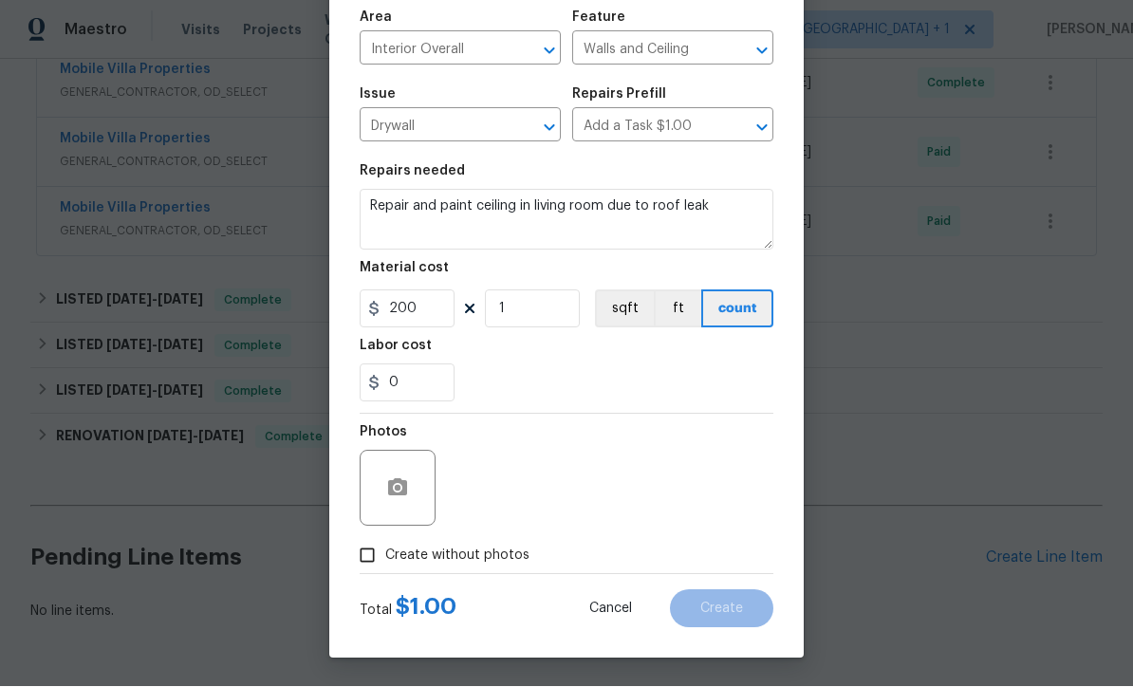
scroll to position [134, 0]
click at [382, 482] on button "button" at bounding box center [398, 489] width 46 height 46
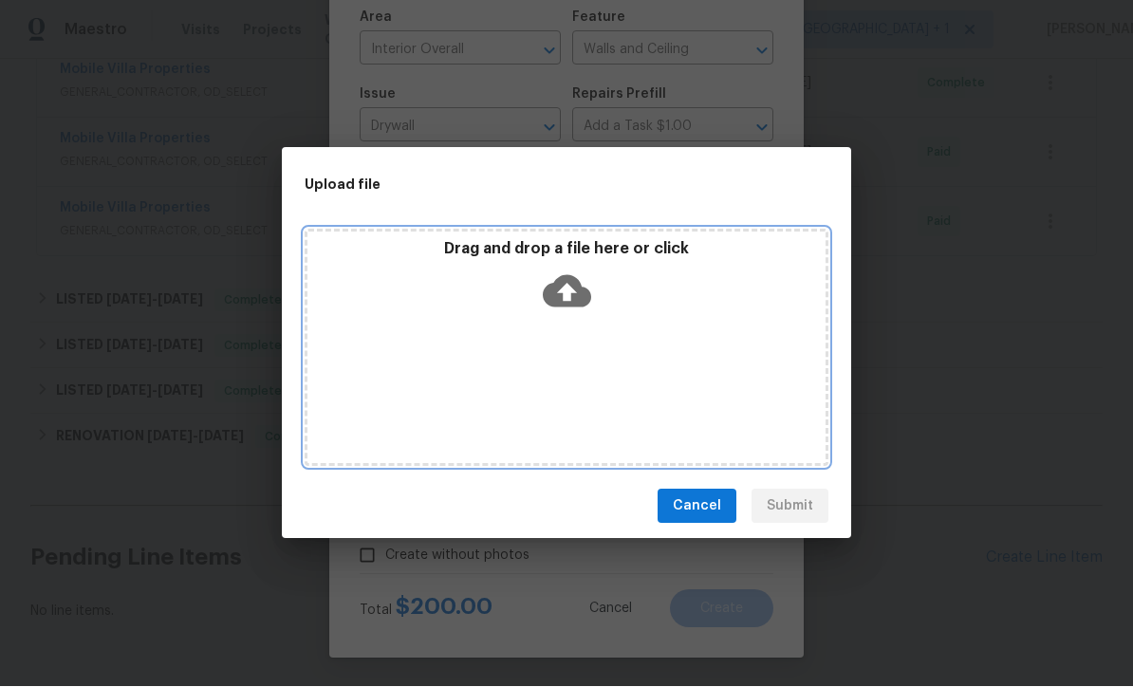
click at [577, 296] on icon at bounding box center [567, 292] width 48 height 32
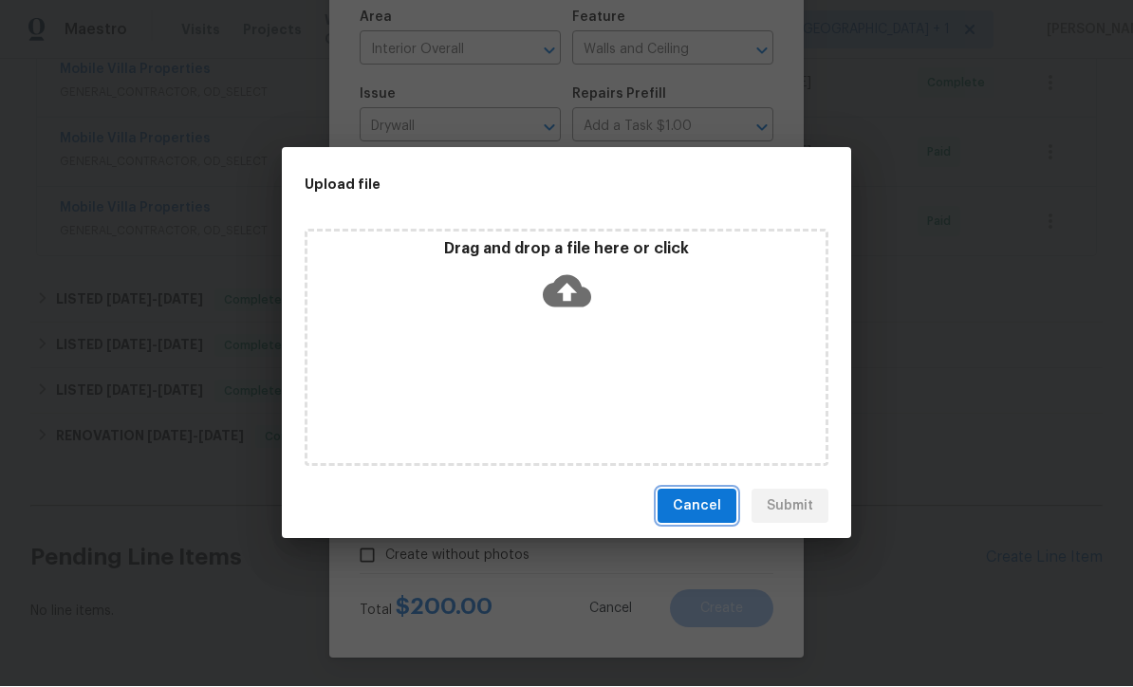
click at [711, 508] on span "Cancel" at bounding box center [697, 507] width 48 height 24
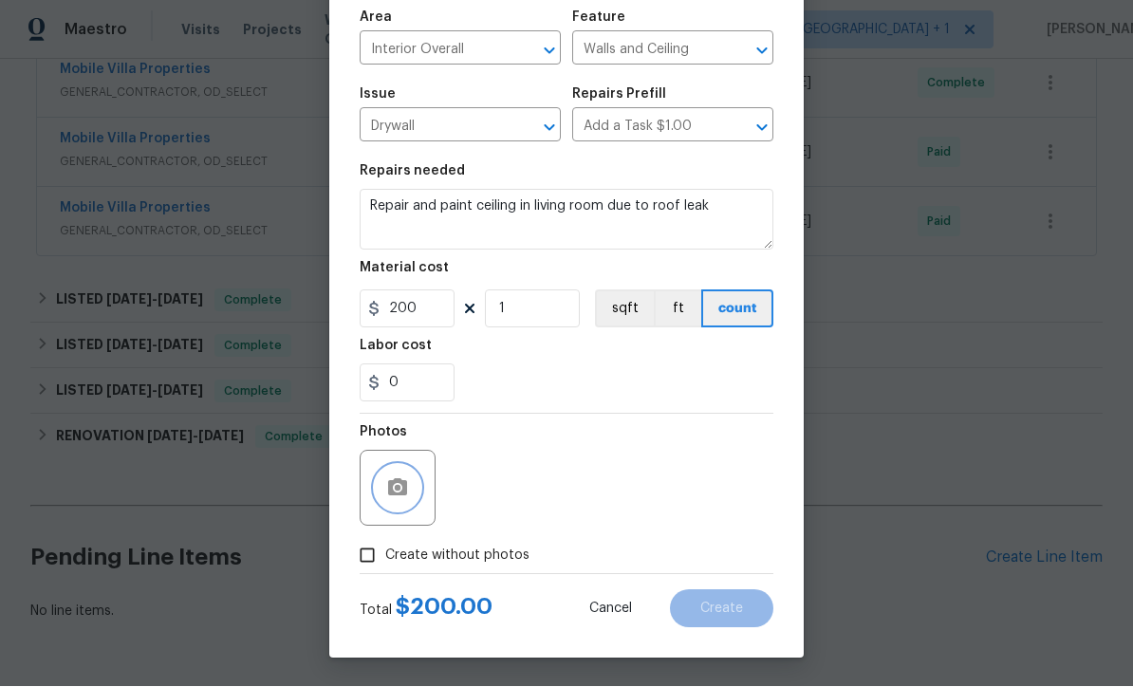
scroll to position [513, 0]
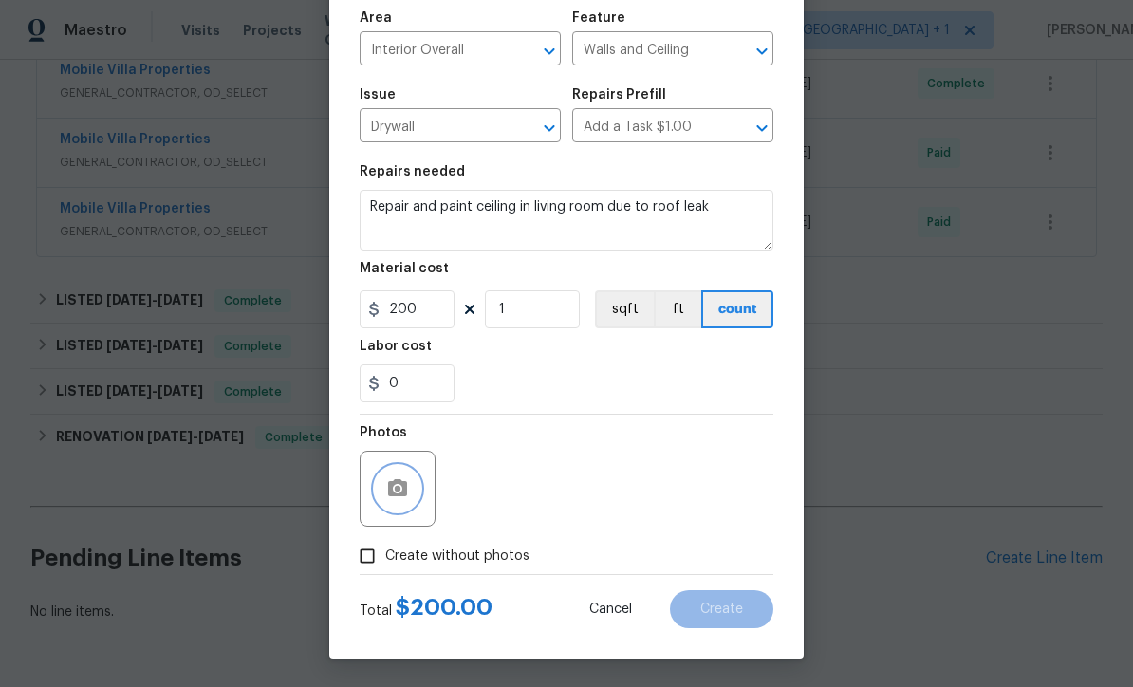
click at [402, 472] on button "button" at bounding box center [398, 489] width 46 height 46
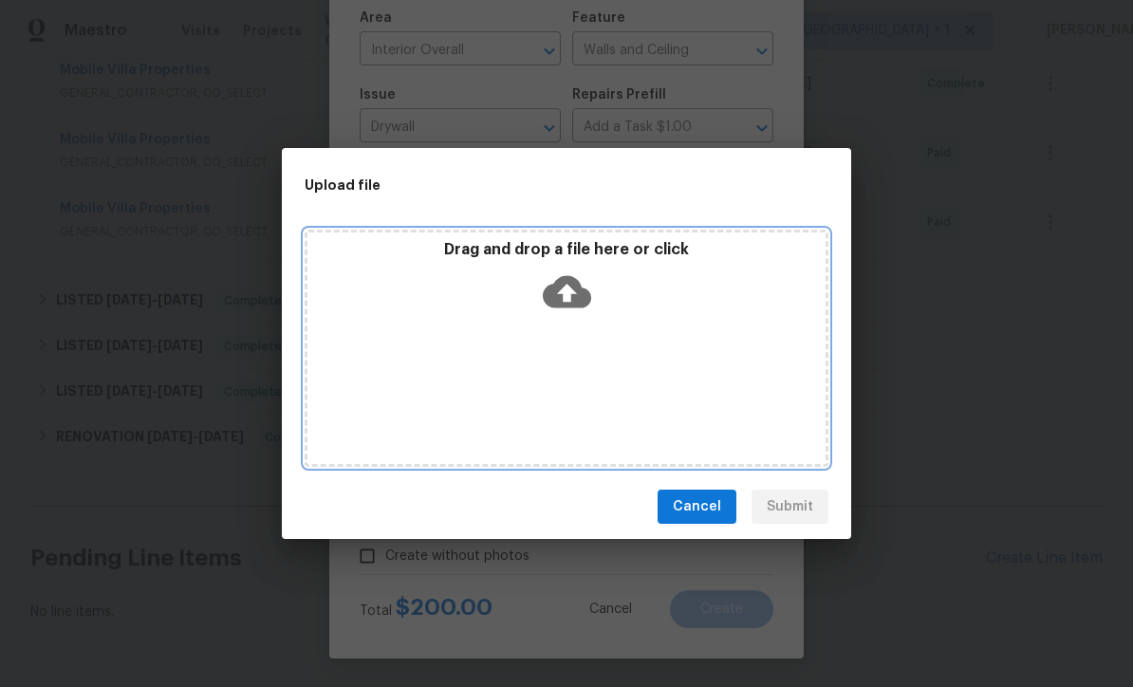
click at [572, 304] on icon at bounding box center [567, 292] width 48 height 32
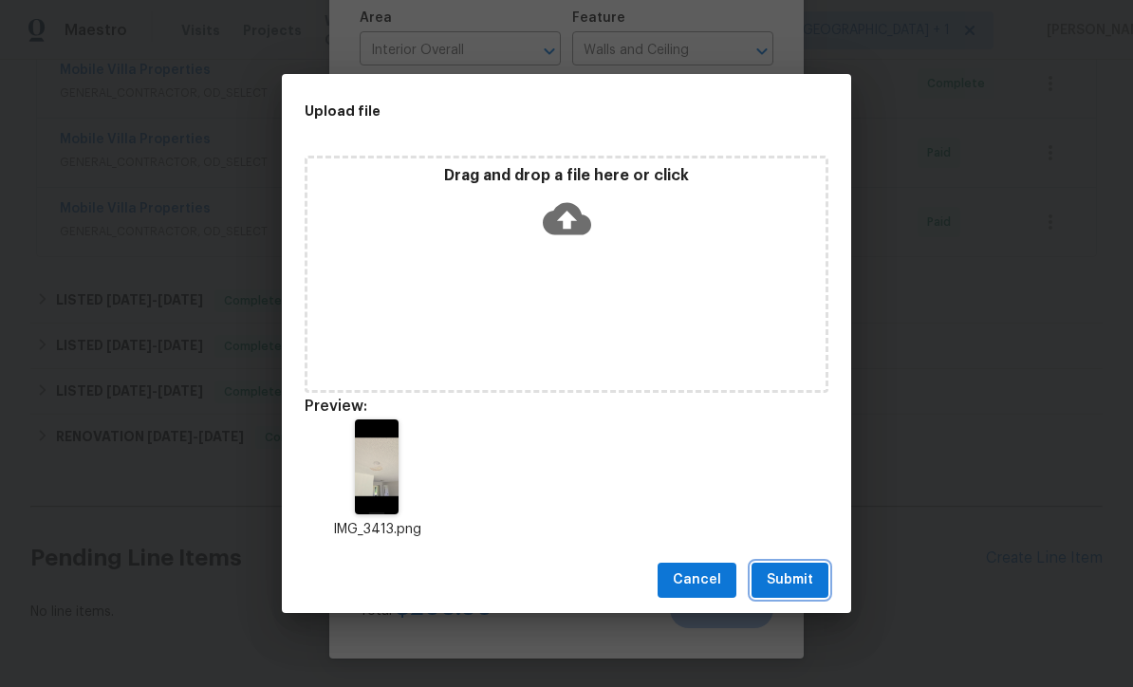
click at [806, 595] on button "Submit" at bounding box center [789, 579] width 77 height 35
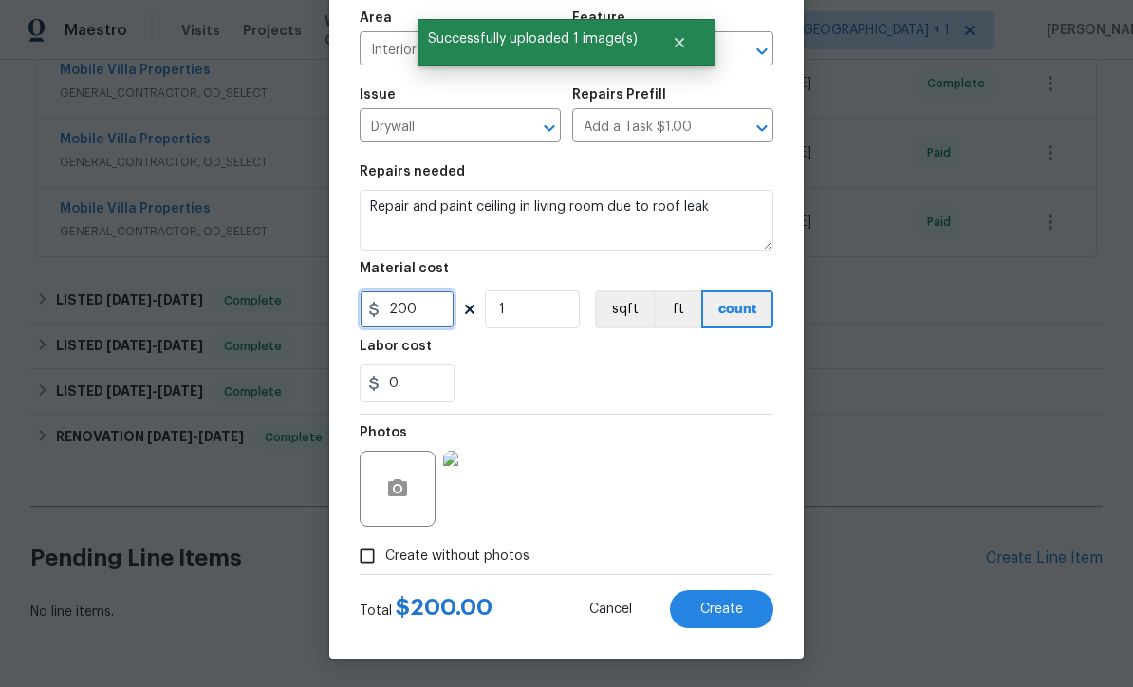
click at [449, 311] on input "200" at bounding box center [406, 309] width 95 height 38
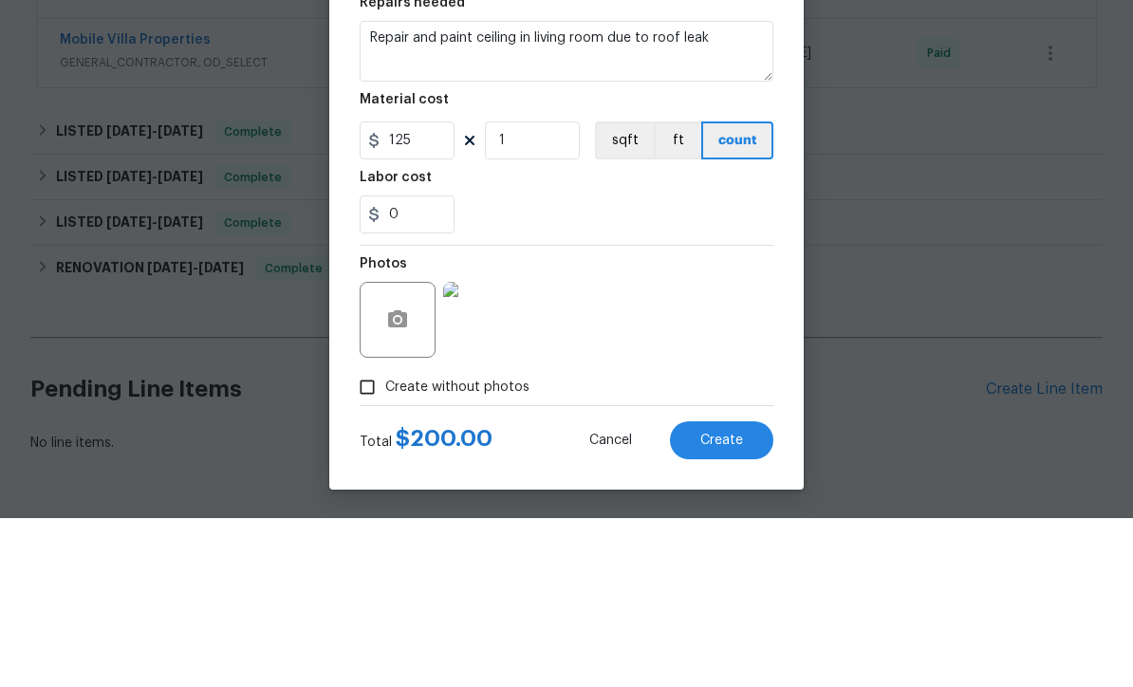
scroll to position [63, 0]
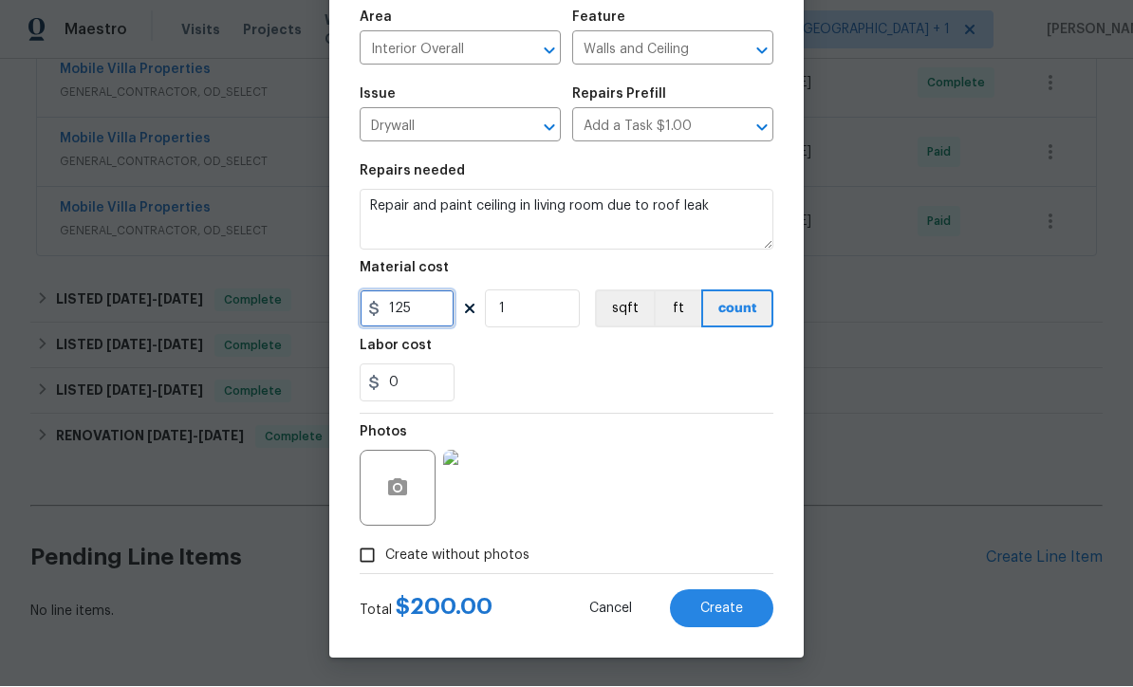
type input "125"
click at [723, 450] on div "Photos" at bounding box center [566, 476] width 414 height 123
click at [737, 614] on span "Create" at bounding box center [721, 609] width 43 height 14
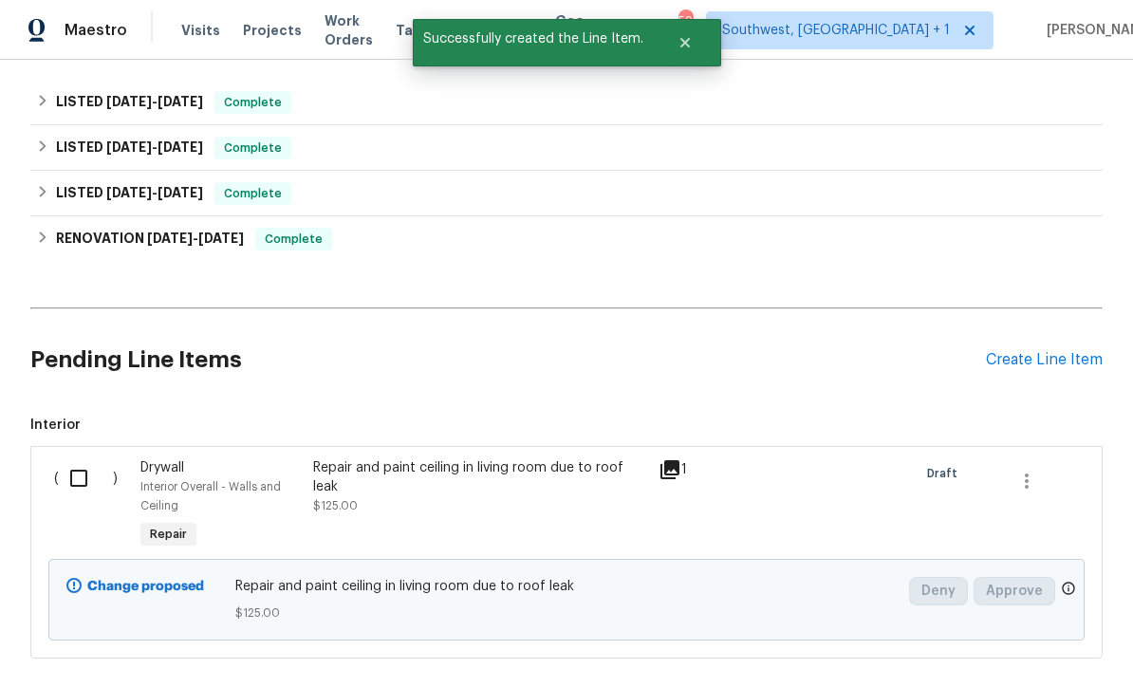
scroll to position [710, 0]
click at [77, 459] on input "checkbox" at bounding box center [86, 479] width 54 height 40
checkbox input "true"
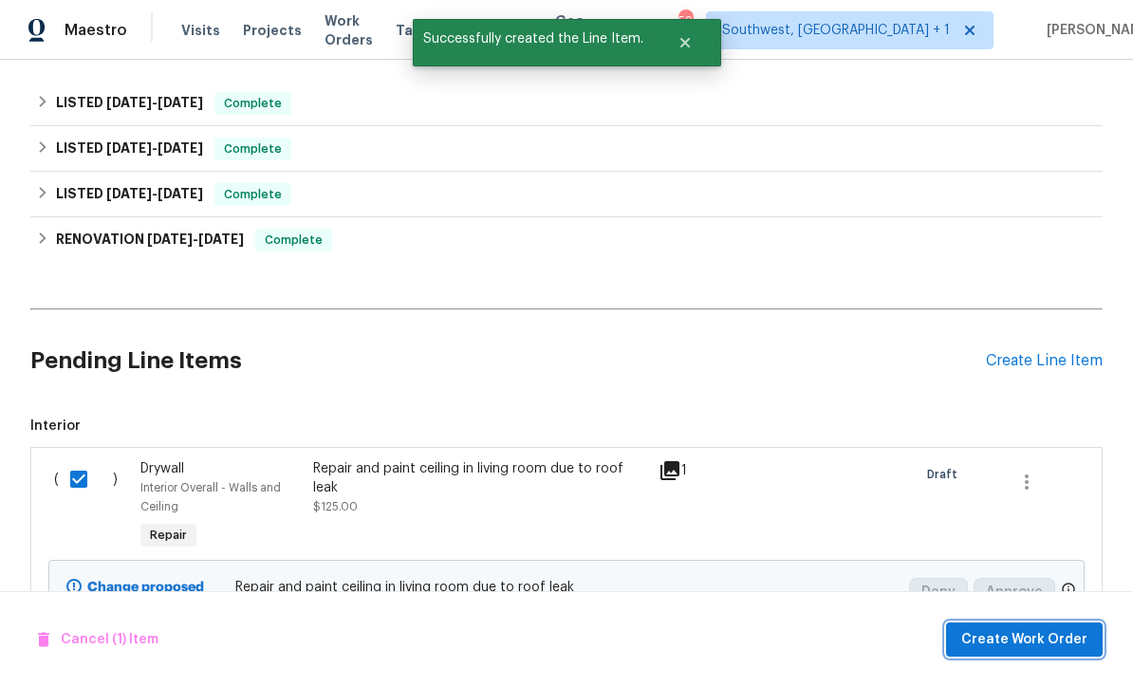
click at [1051, 645] on span "Create Work Order" at bounding box center [1024, 640] width 126 height 24
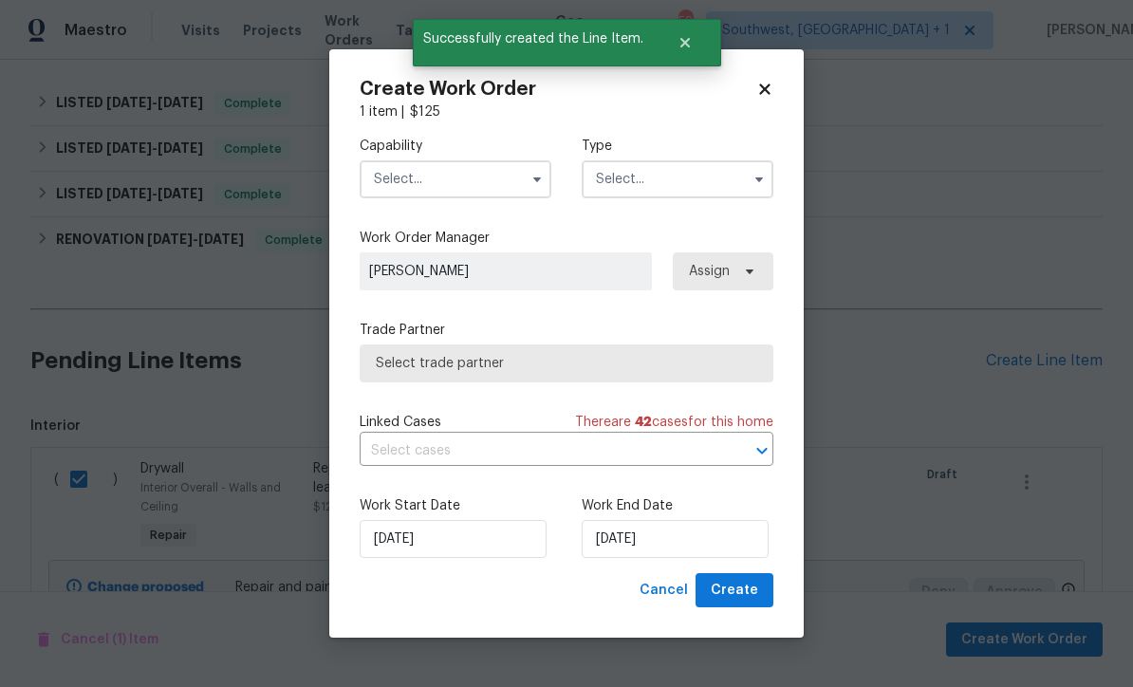
click at [465, 174] on input "text" at bounding box center [455, 179] width 192 height 38
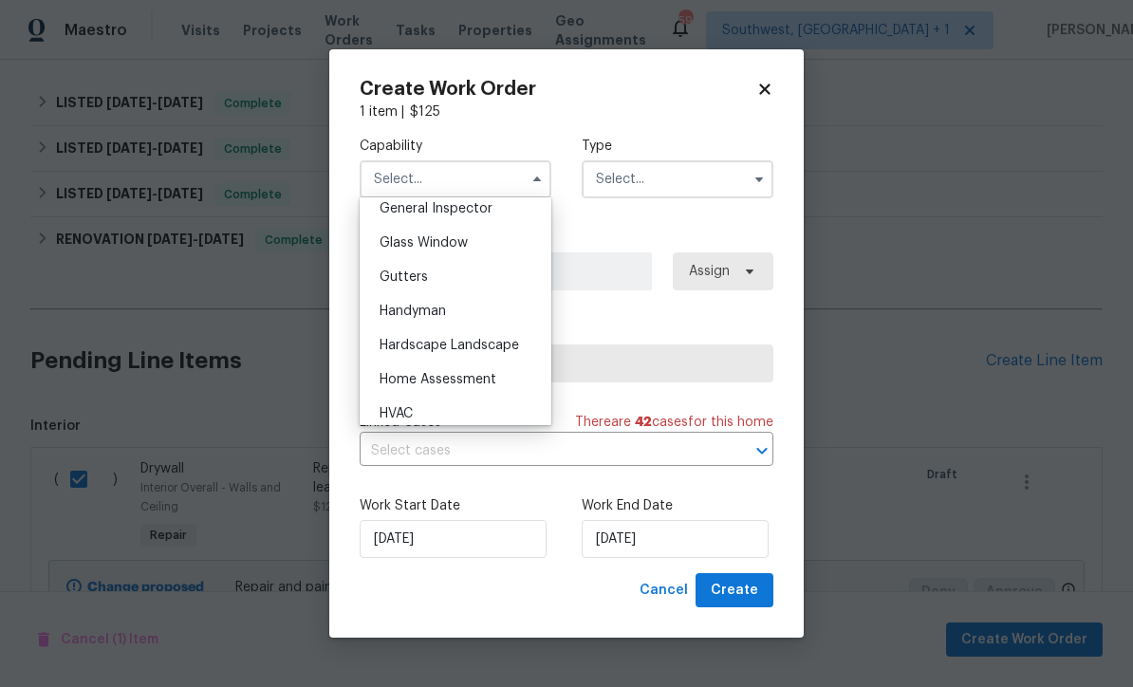
scroll to position [931, 0]
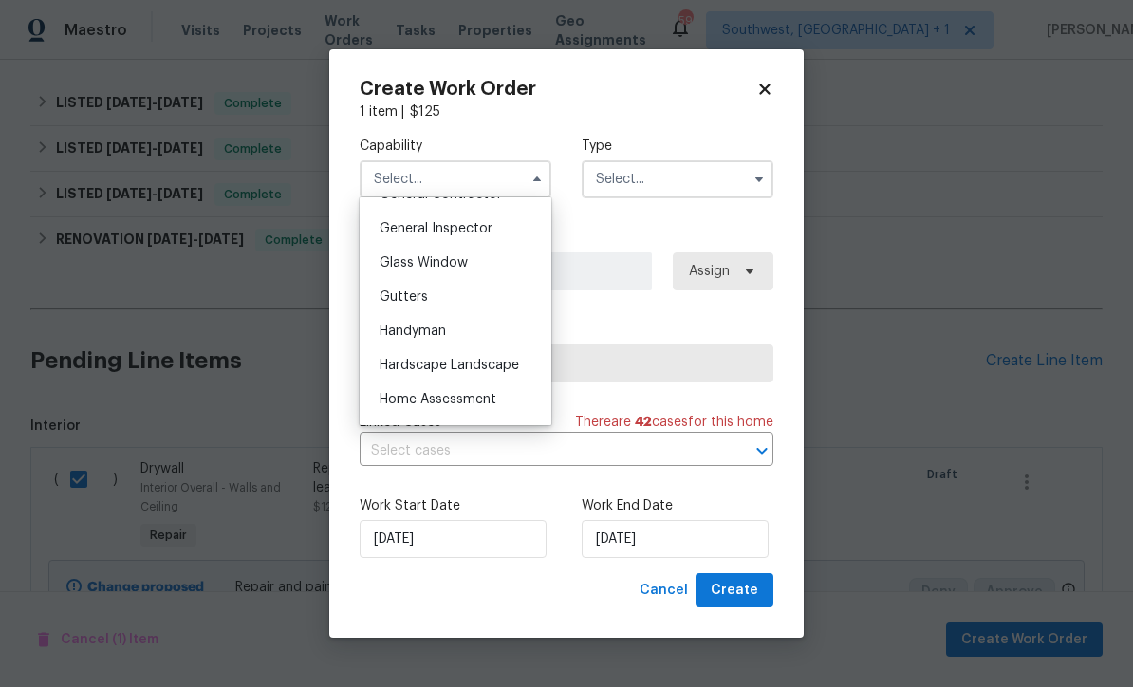
click at [503, 226] on div "General Inspector" at bounding box center [455, 229] width 182 height 34
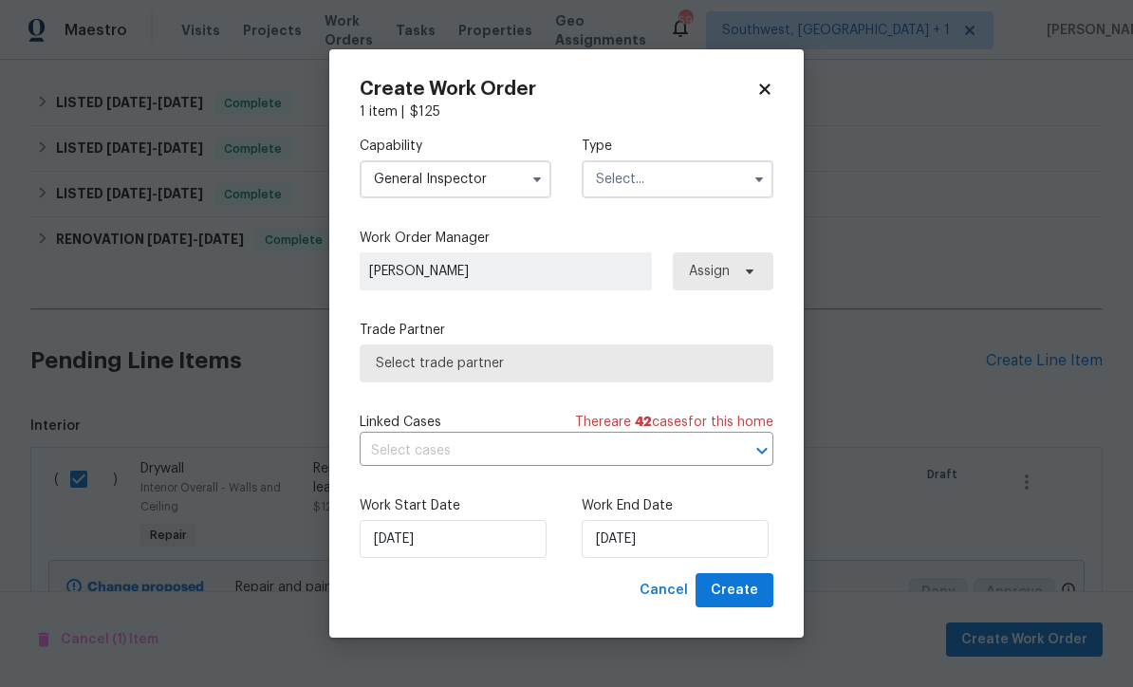
click at [521, 170] on input "General Inspector" at bounding box center [455, 179] width 192 height 38
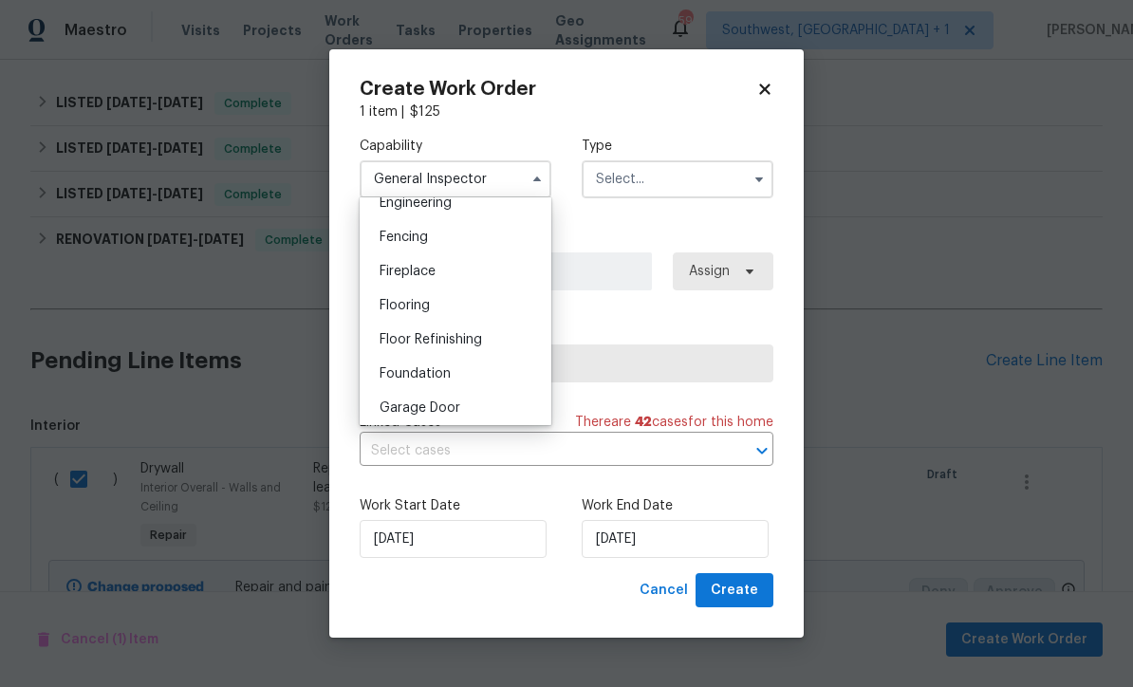
scroll to position [774, 0]
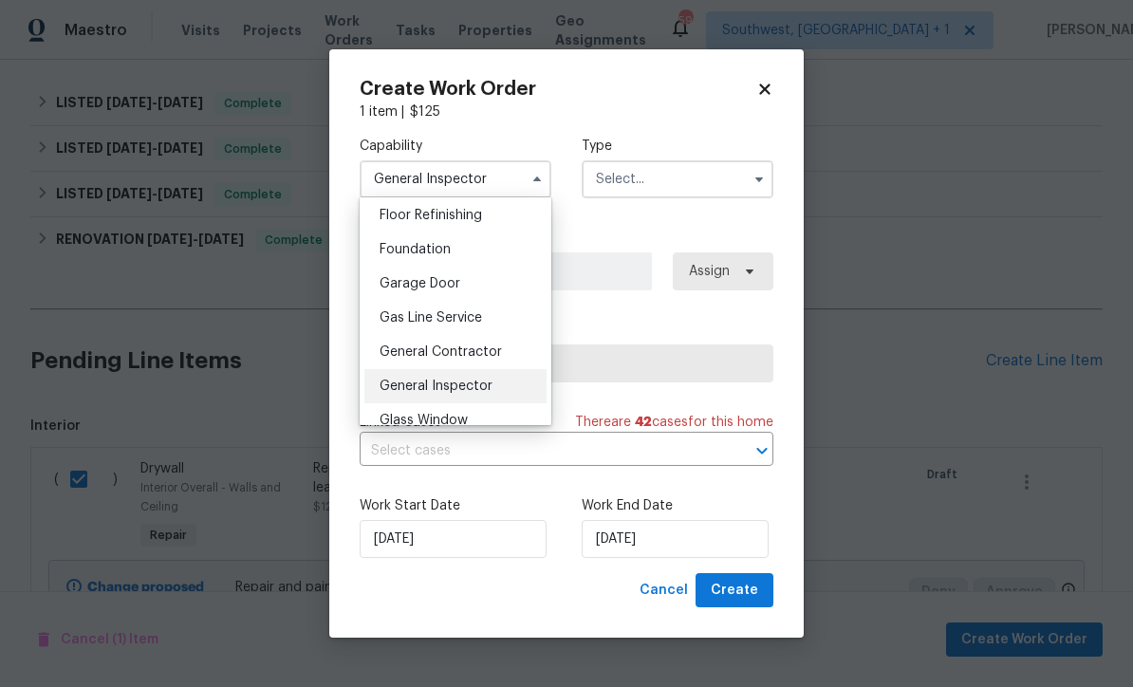
click at [496, 357] on span "General Contractor" at bounding box center [440, 351] width 122 height 13
type input "General Contractor"
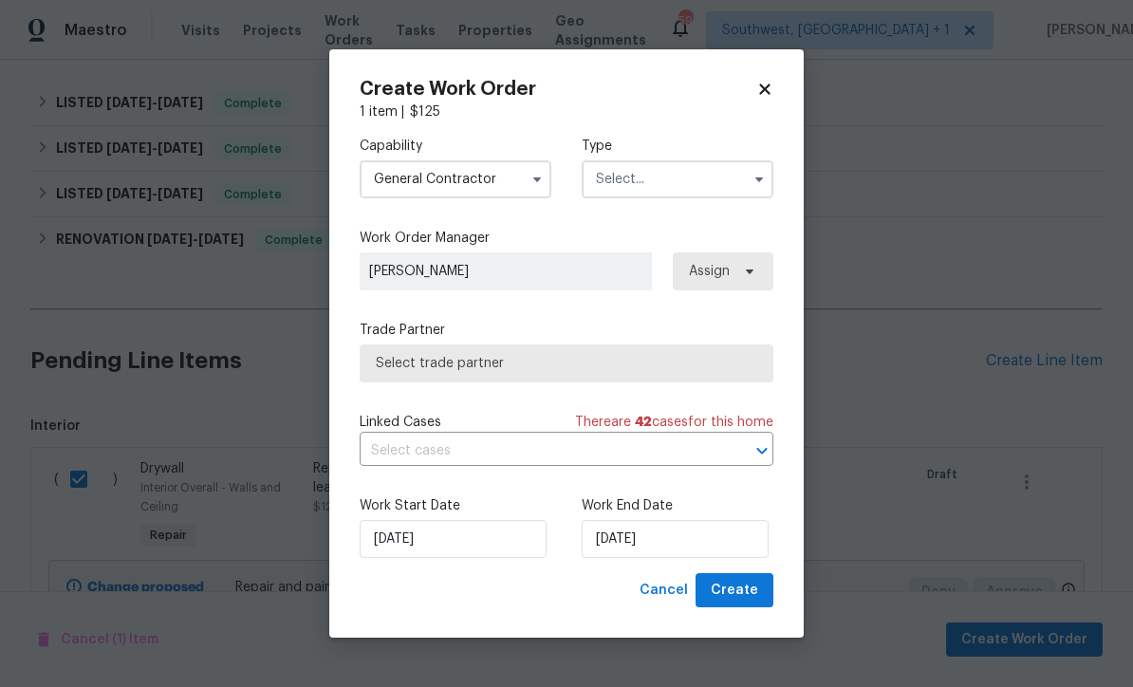
click at [672, 181] on input "text" at bounding box center [677, 179] width 192 height 38
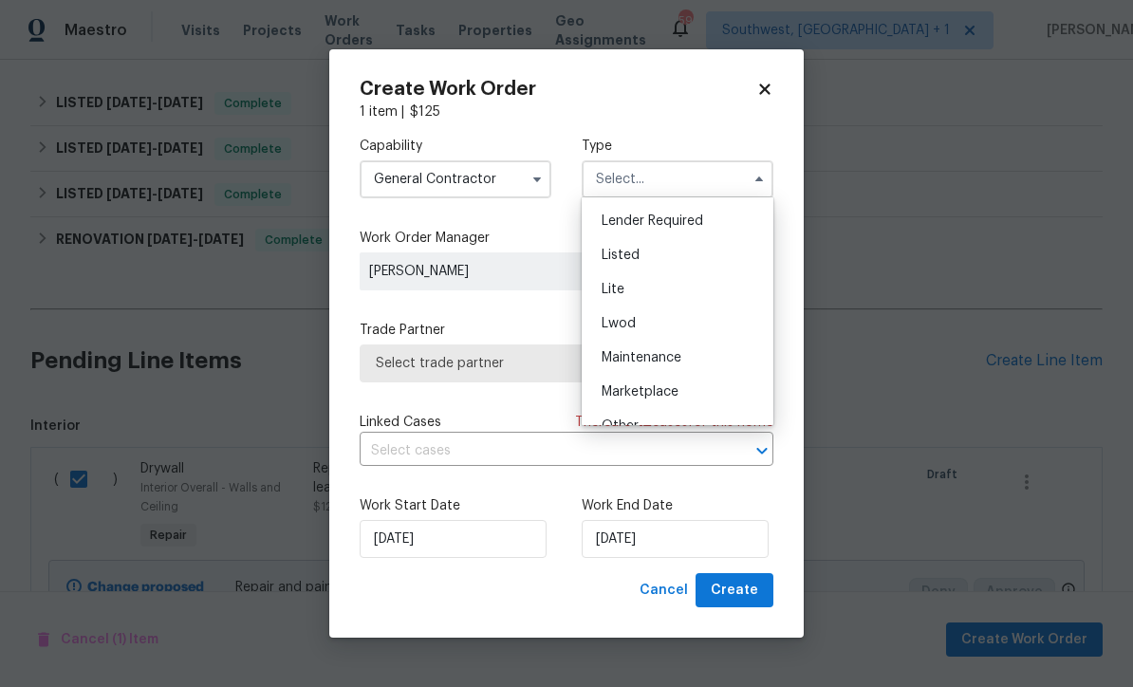
scroll to position [167, 0]
click at [654, 255] on div "Listed" at bounding box center [677, 257] width 182 height 34
type input "Listed"
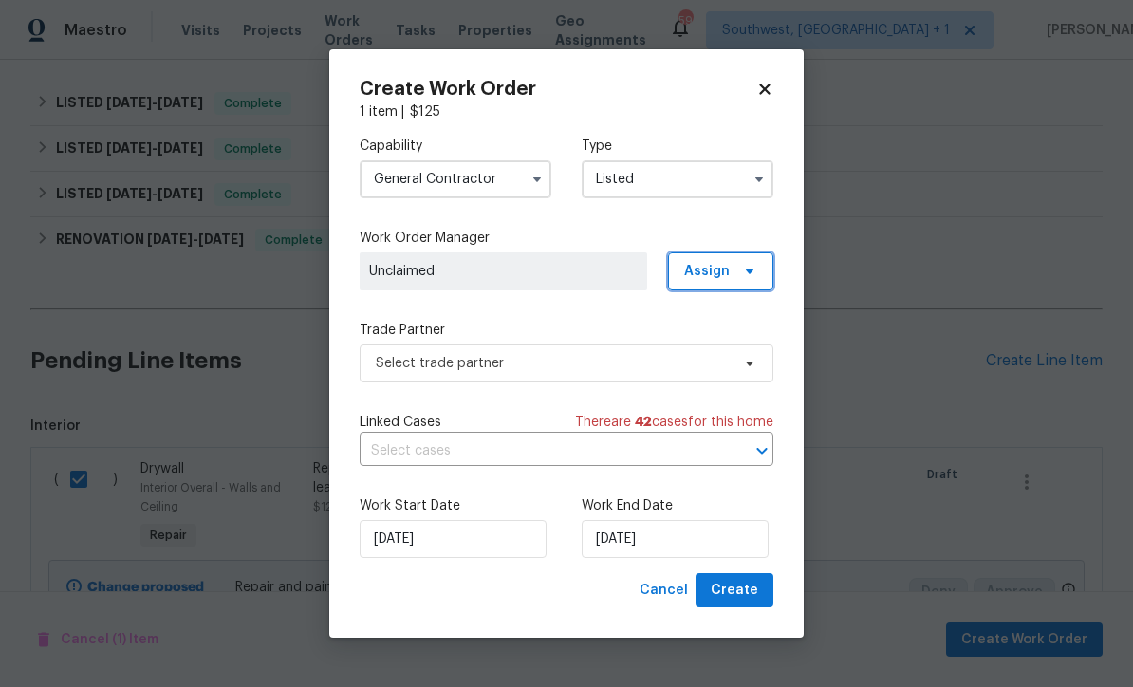
click at [724, 275] on span "Assign" at bounding box center [707, 271] width 46 height 19
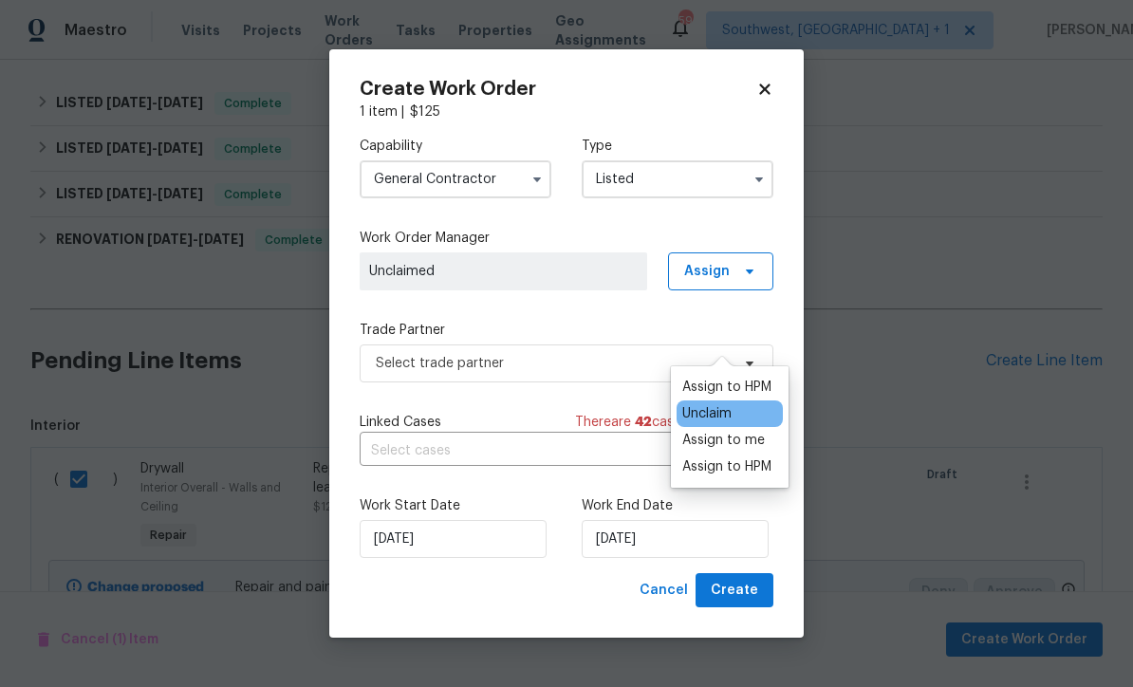
click at [724, 431] on div "Assign to me" at bounding box center [723, 440] width 83 height 19
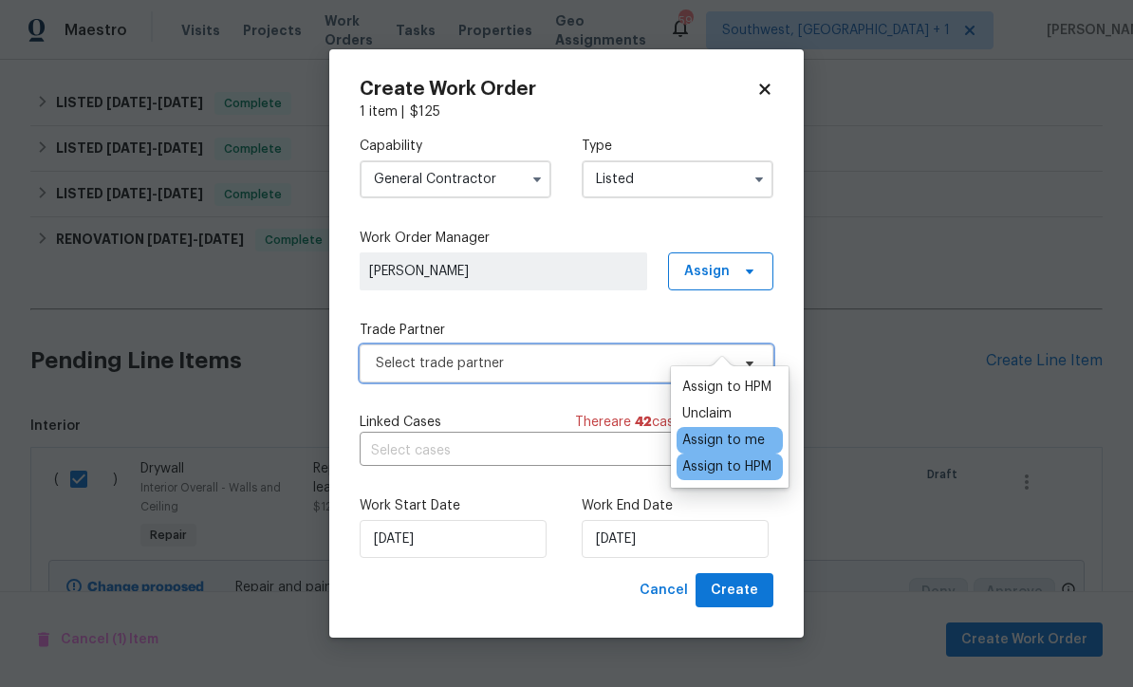
click at [571, 378] on span "Select trade partner" at bounding box center [566, 363] width 414 height 38
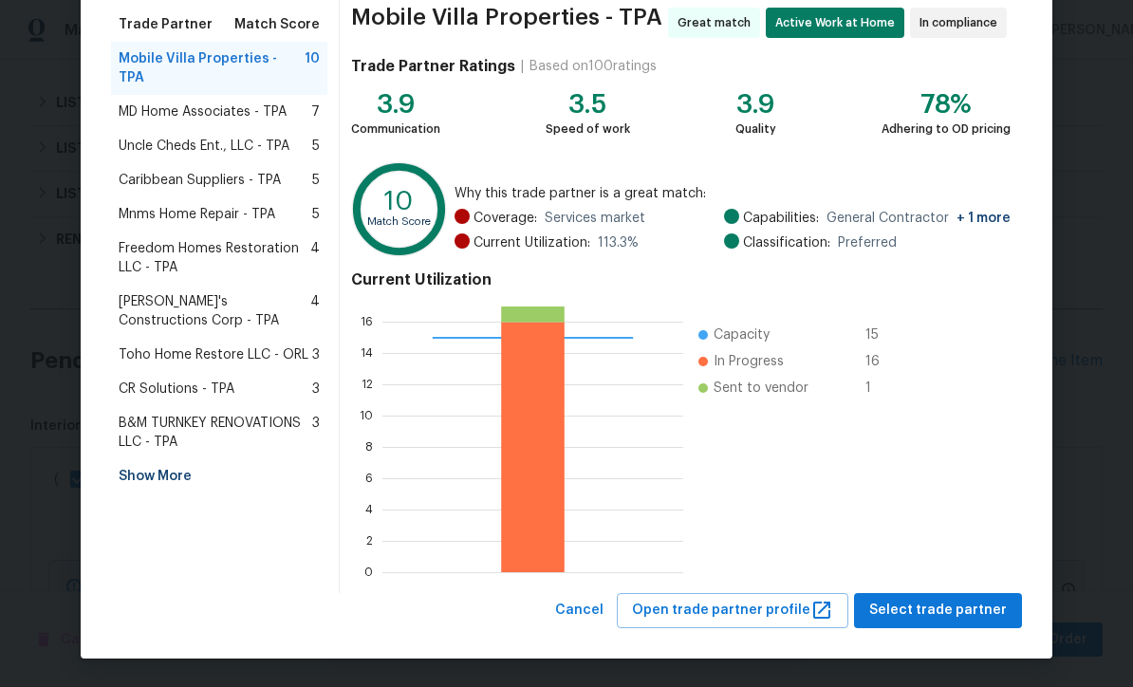
scroll to position [150, 0]
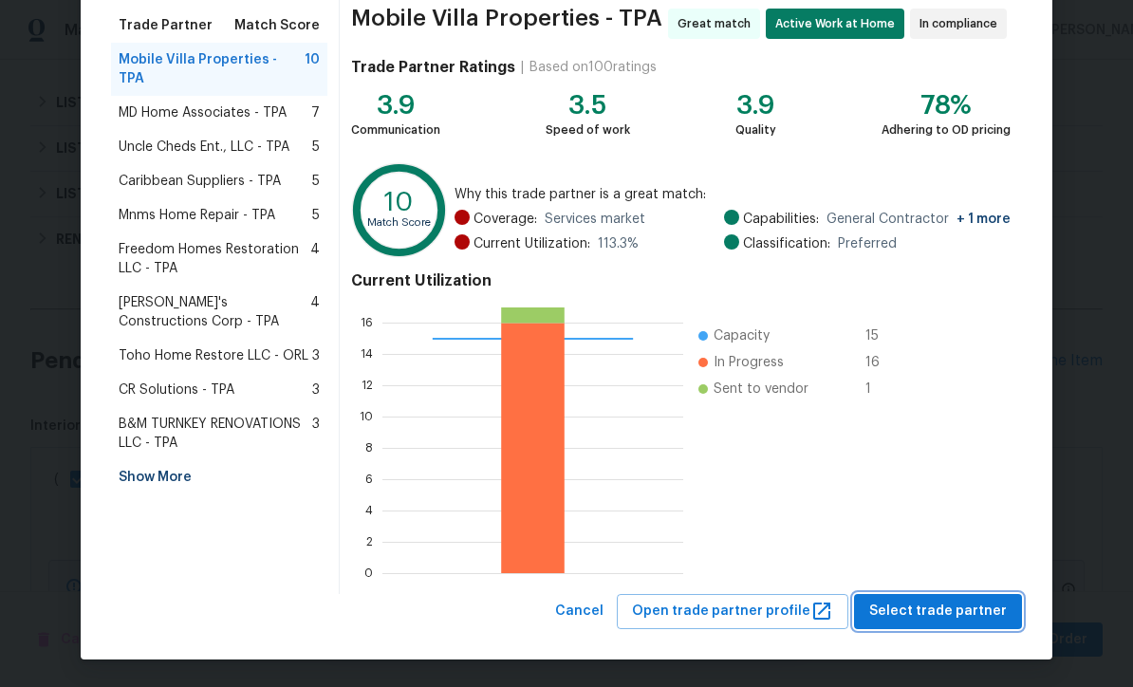
click at [940, 617] on span "Select trade partner" at bounding box center [938, 611] width 138 height 24
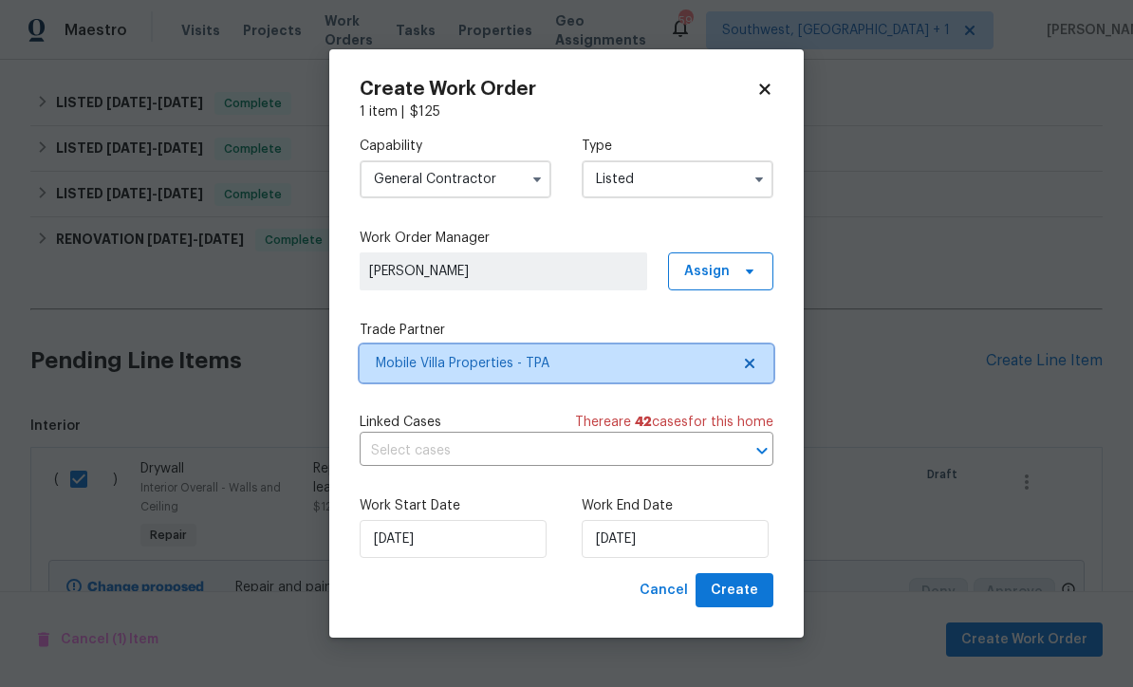
scroll to position [0, 0]
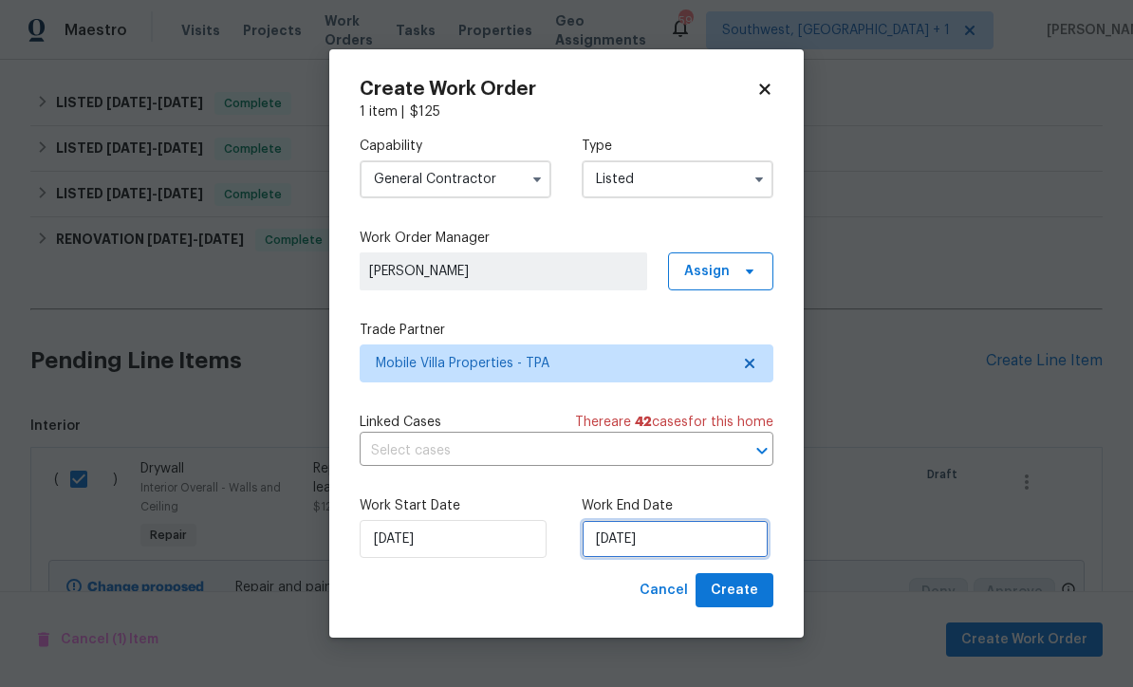
click at [708, 532] on input "[DATE]" at bounding box center [674, 539] width 187 height 38
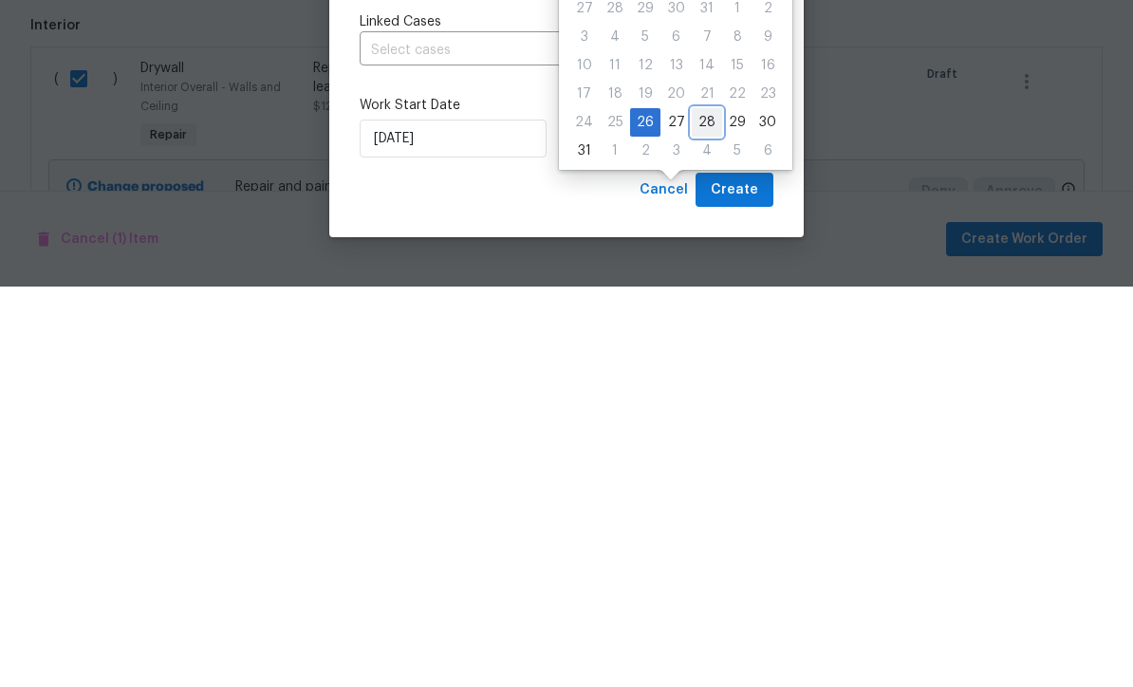
click at [704, 509] on div "28" at bounding box center [706, 522] width 30 height 27
type input "[DATE]"
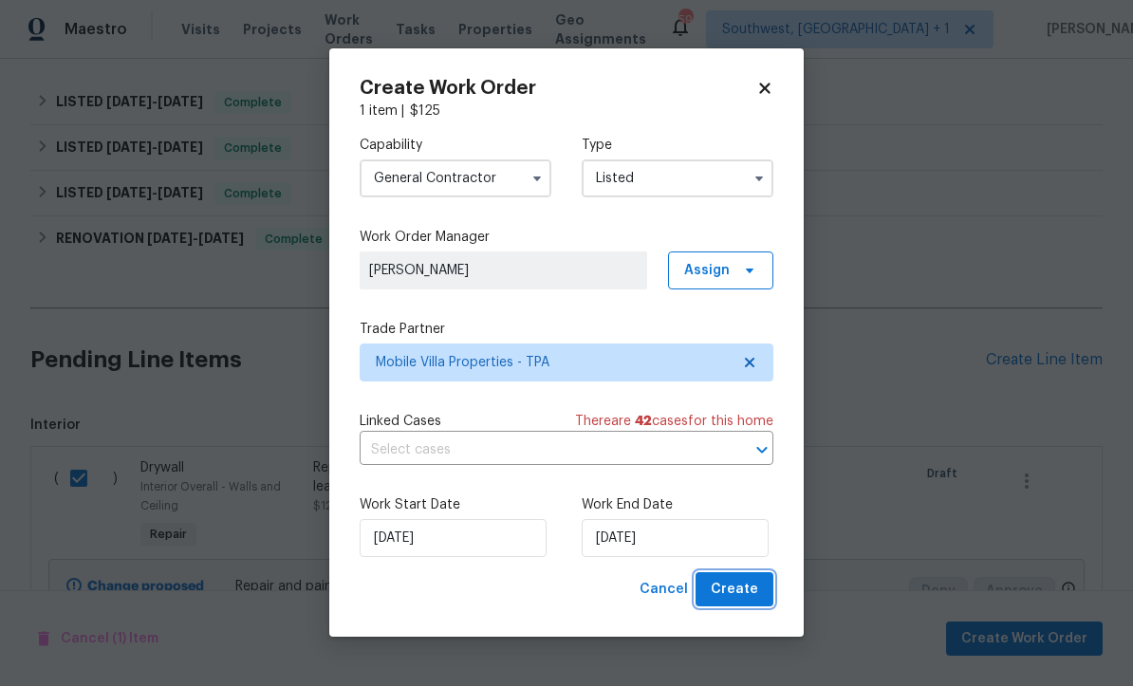
click at [754, 595] on span "Create" at bounding box center [733, 591] width 47 height 24
checkbox input "false"
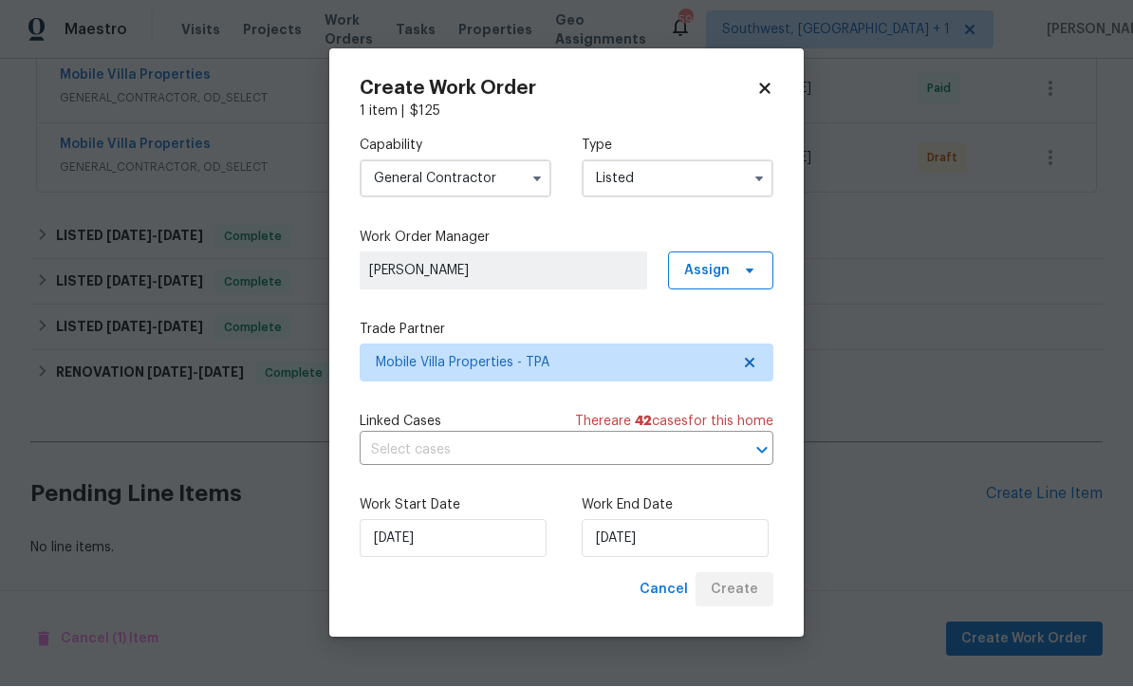
scroll to position [582, 0]
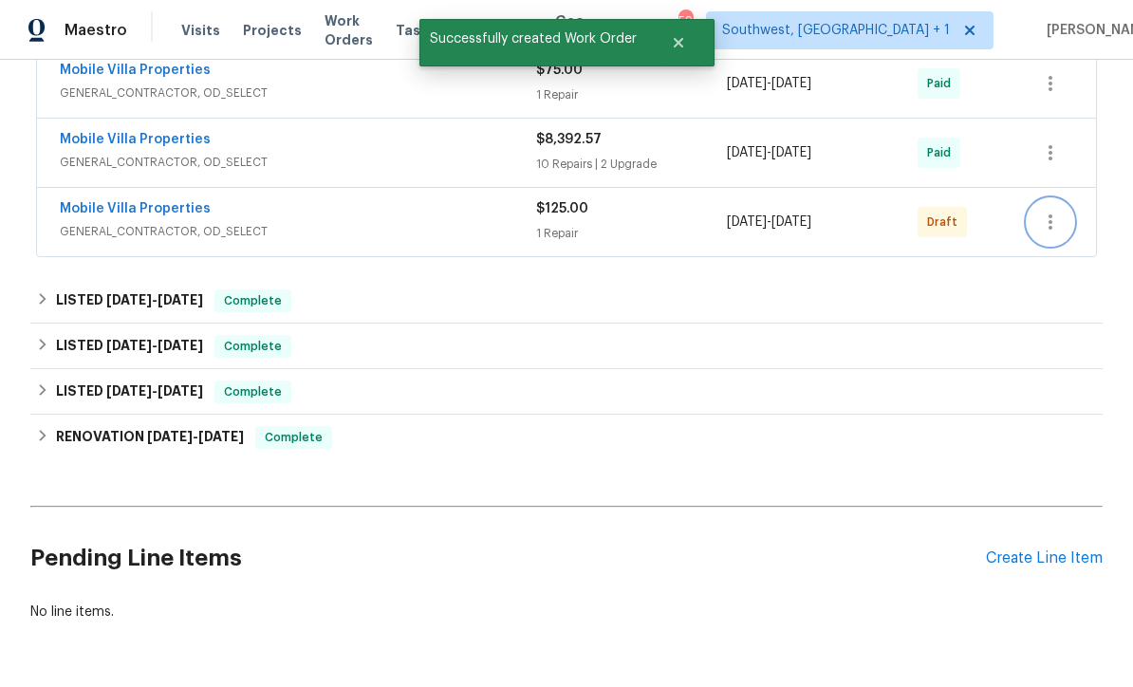
click at [1050, 214] on icon "button" at bounding box center [1050, 221] width 4 height 15
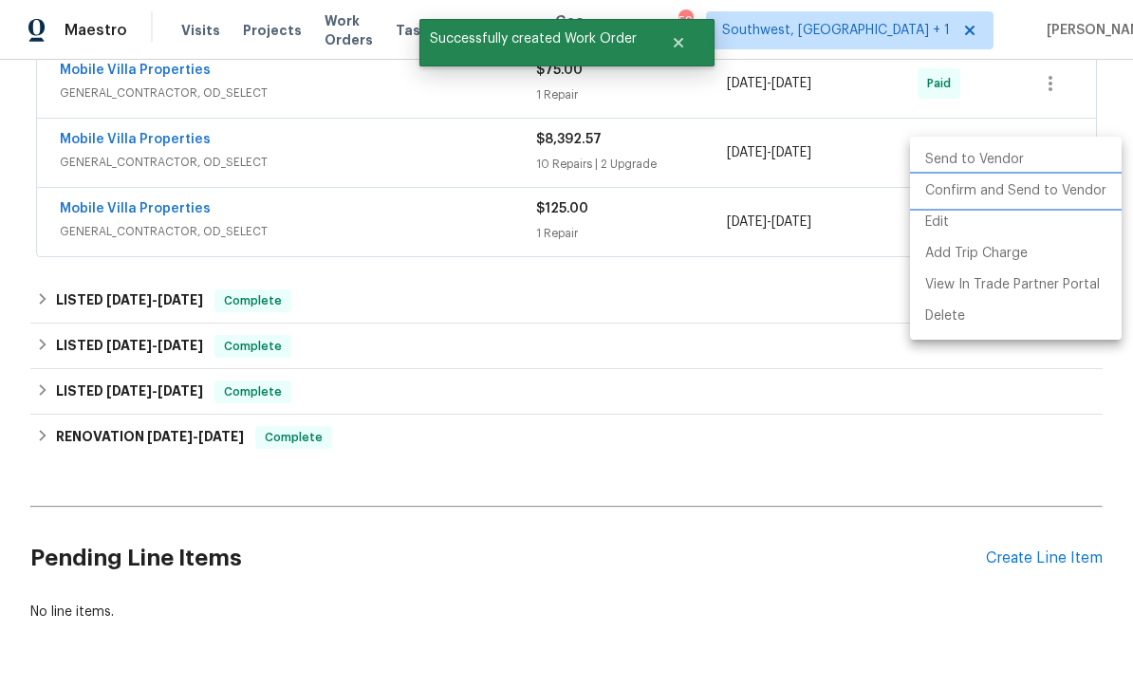
click at [1037, 197] on li "Confirm and Send to Vendor" at bounding box center [1016, 190] width 212 height 31
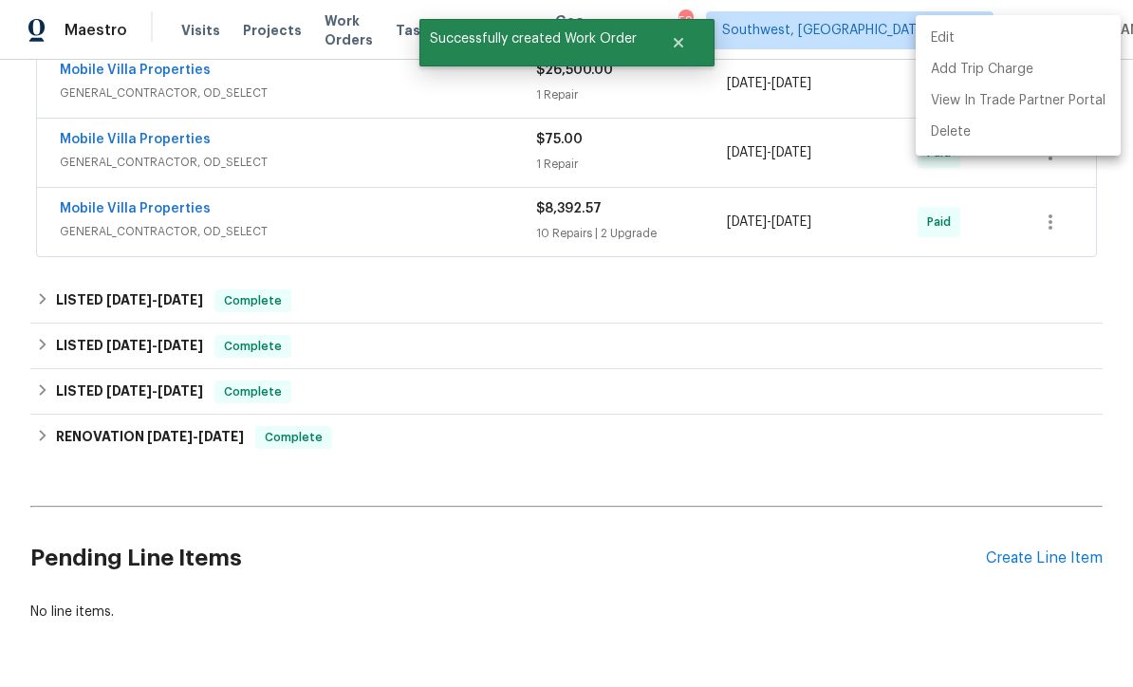
click at [756, 507] on div at bounding box center [566, 343] width 1133 height 687
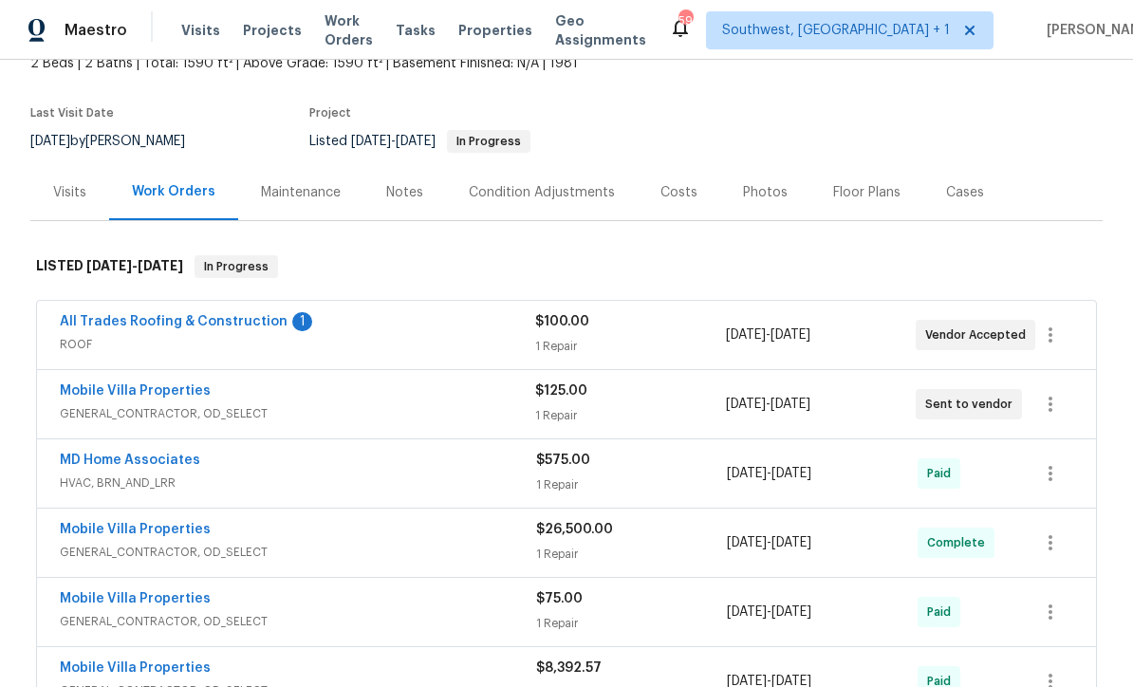
click at [681, 183] on div "Costs" at bounding box center [678, 192] width 37 height 19
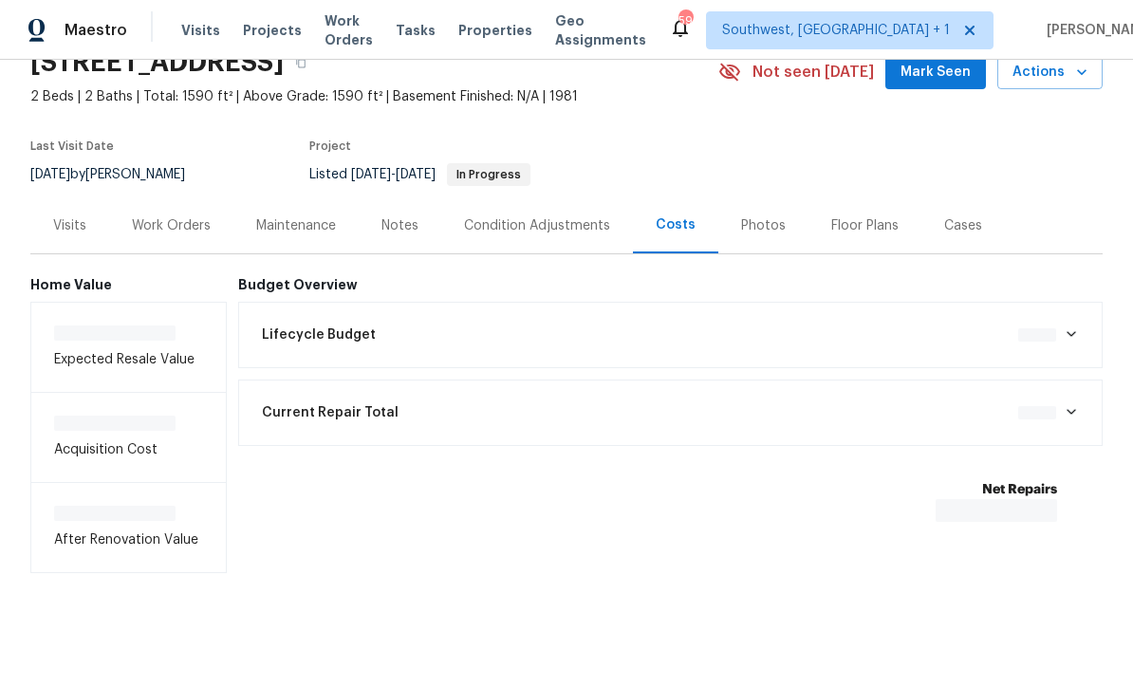
scroll to position [28, 0]
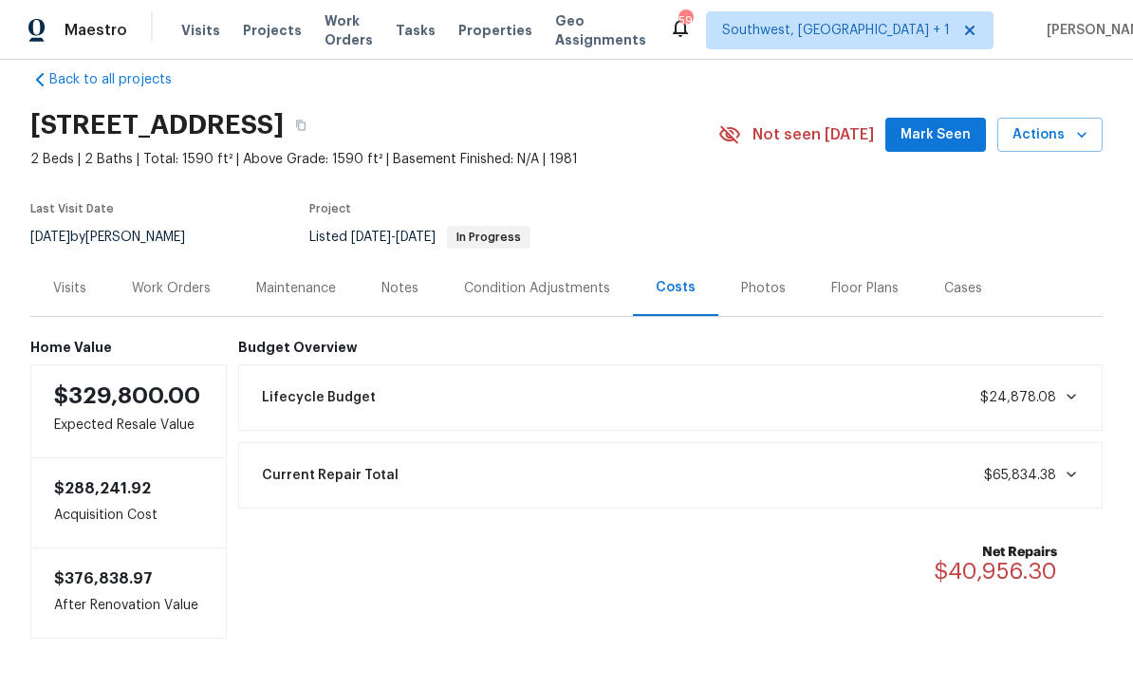
click at [178, 260] on div "Work Orders" at bounding box center [171, 288] width 124 height 56
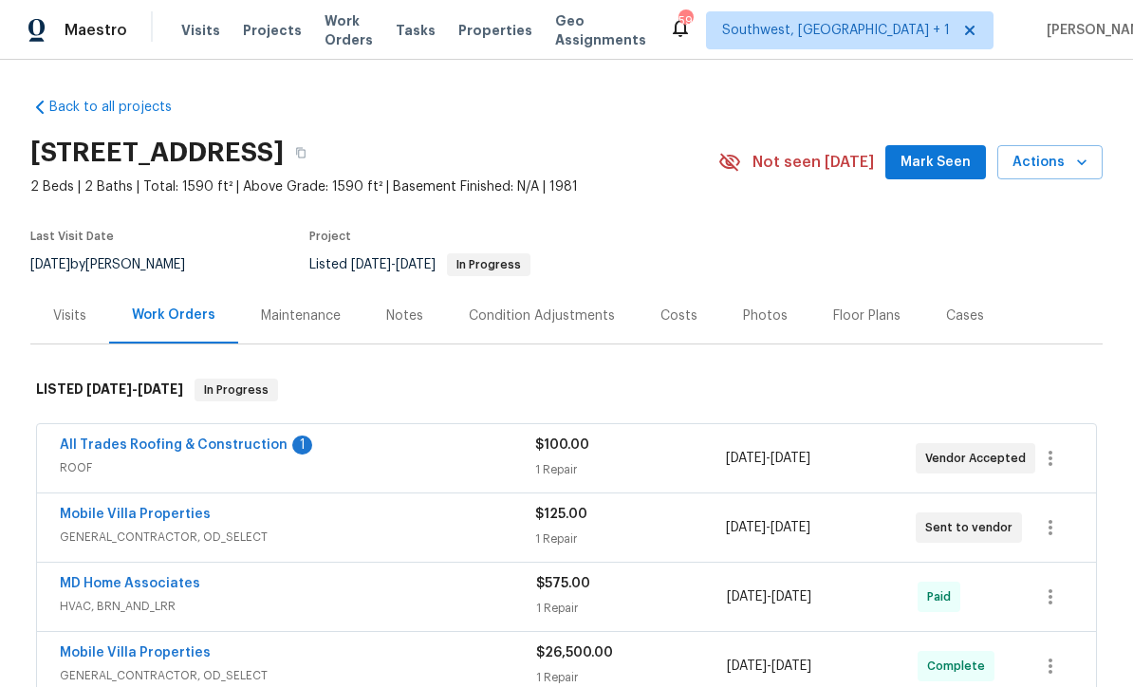
click at [64, 458] on span "ROOF" at bounding box center [297, 467] width 475 height 19
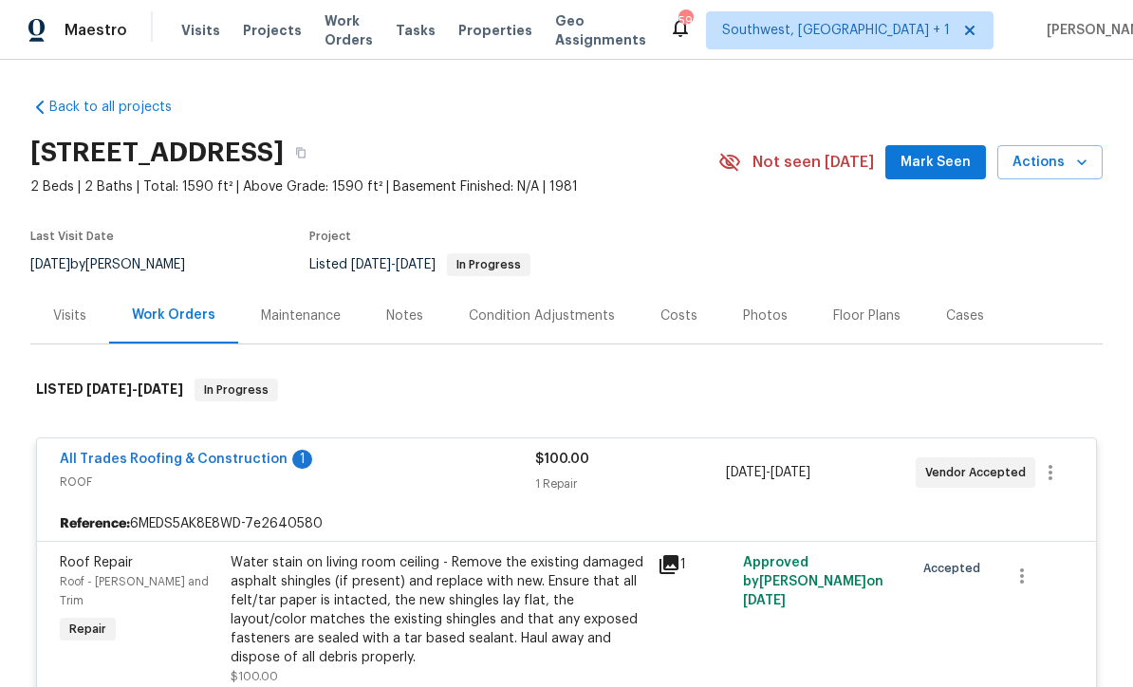
click at [412, 306] on div "Notes" at bounding box center [404, 315] width 37 height 19
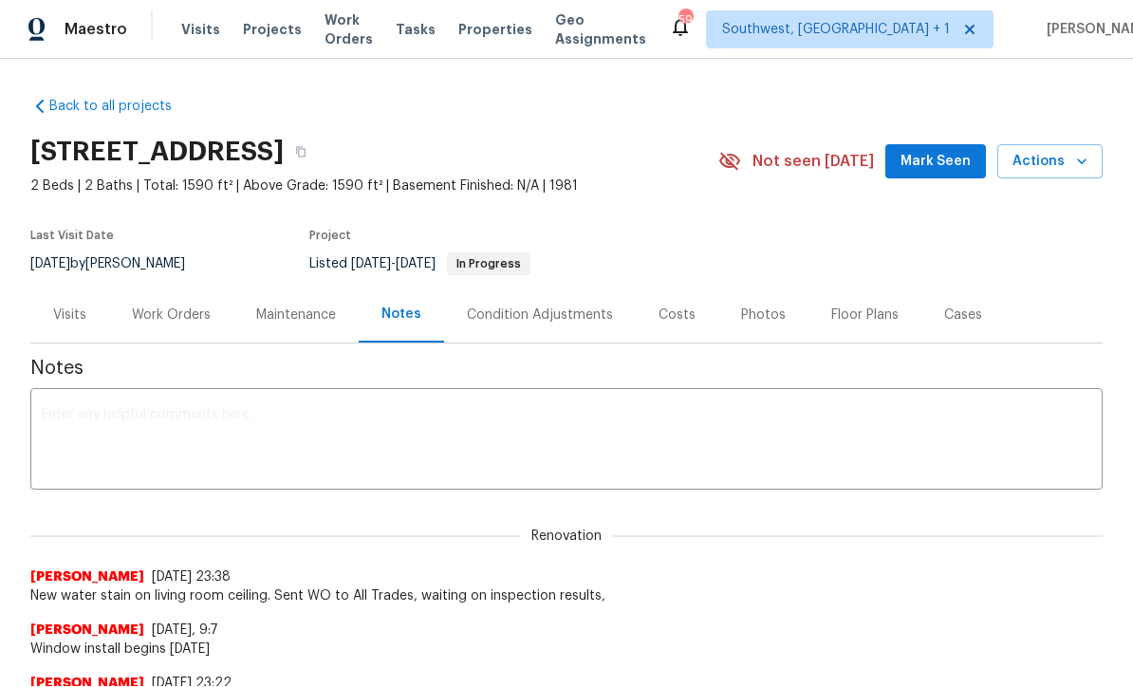
scroll to position [1, 0]
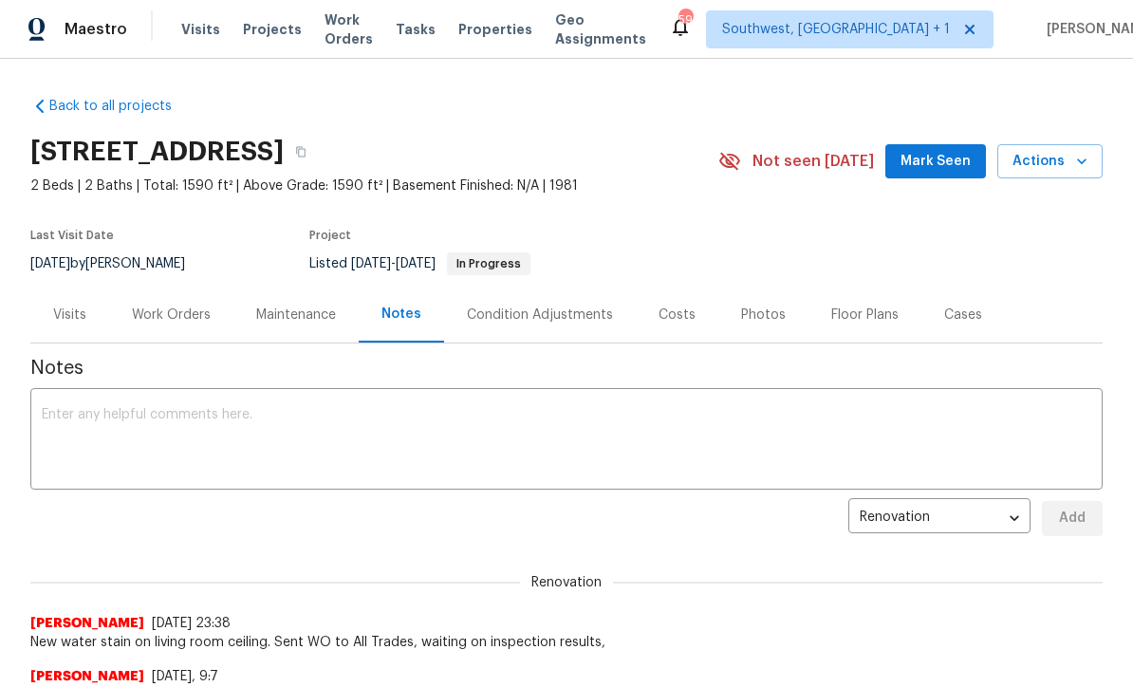
click at [462, 410] on textarea at bounding box center [566, 441] width 1049 height 66
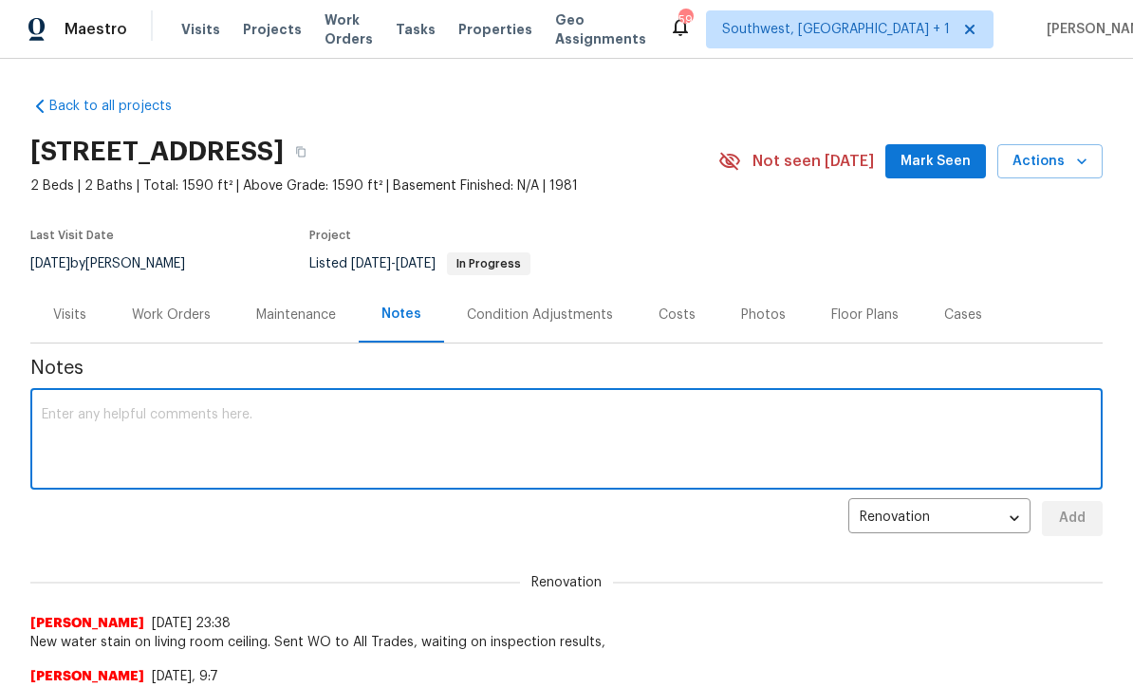
scroll to position [0, 0]
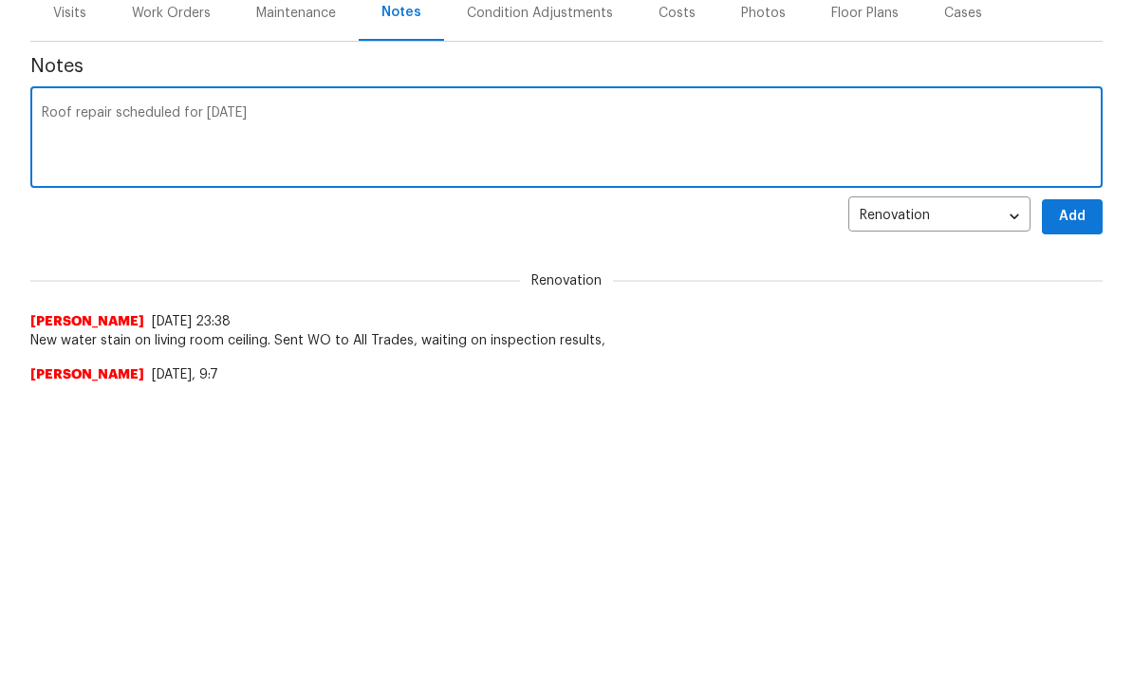
type textarea "Roof repair scheduled for tomorrow"
click at [1071, 502] on button "Add" at bounding box center [1072, 519] width 61 height 35
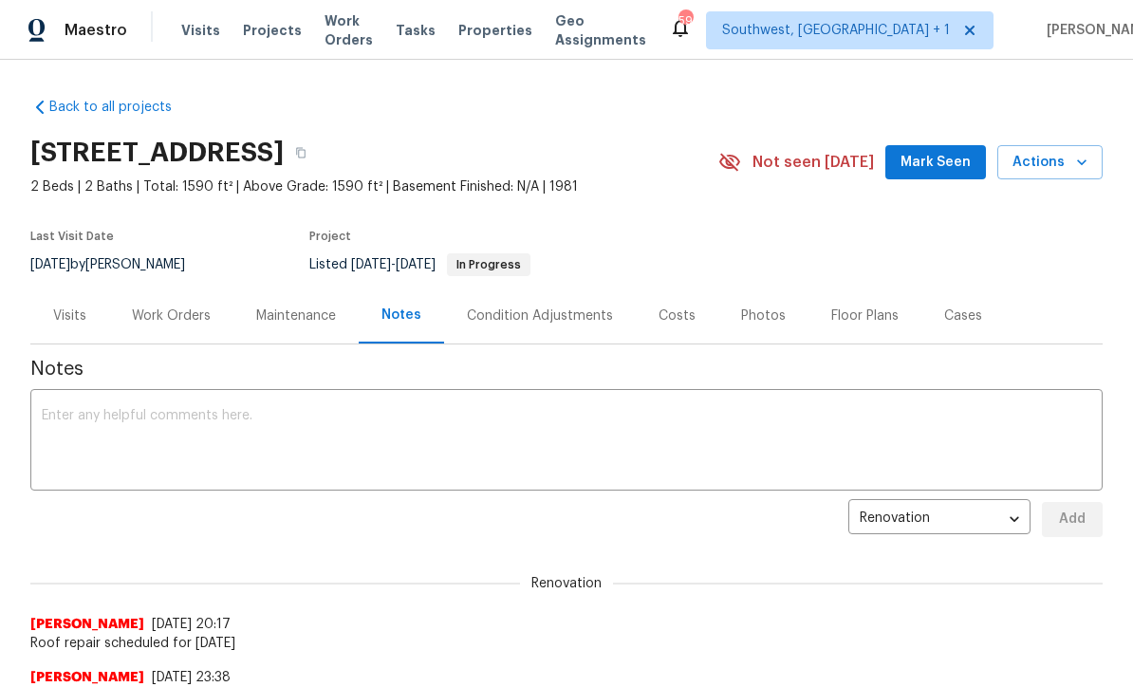
click at [150, 319] on div "Work Orders" at bounding box center [171, 315] width 79 height 19
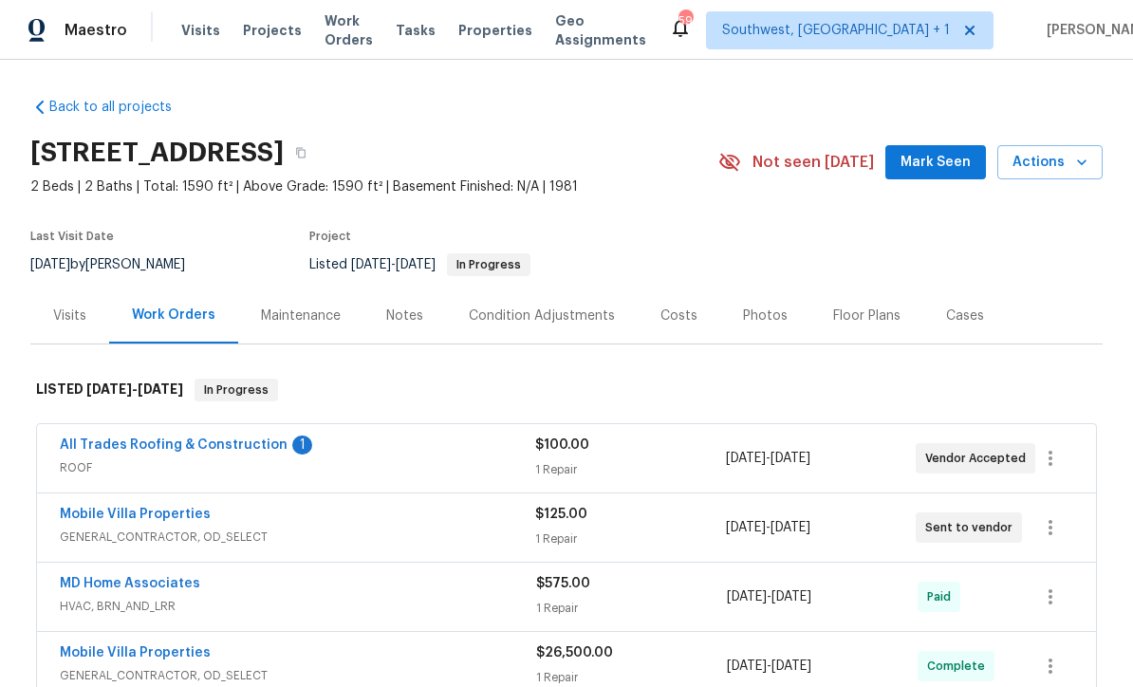
click at [100, 439] on link "All Trades Roofing & Construction" at bounding box center [174, 444] width 228 height 13
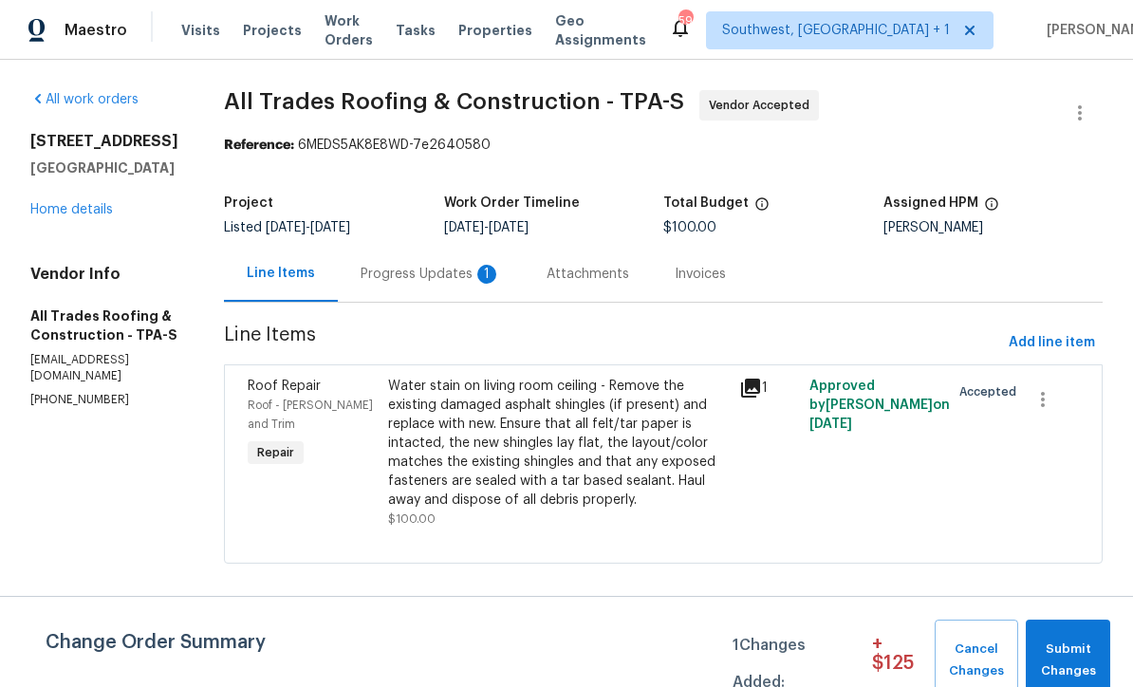
click at [437, 286] on div "Progress Updates 1" at bounding box center [431, 274] width 186 height 56
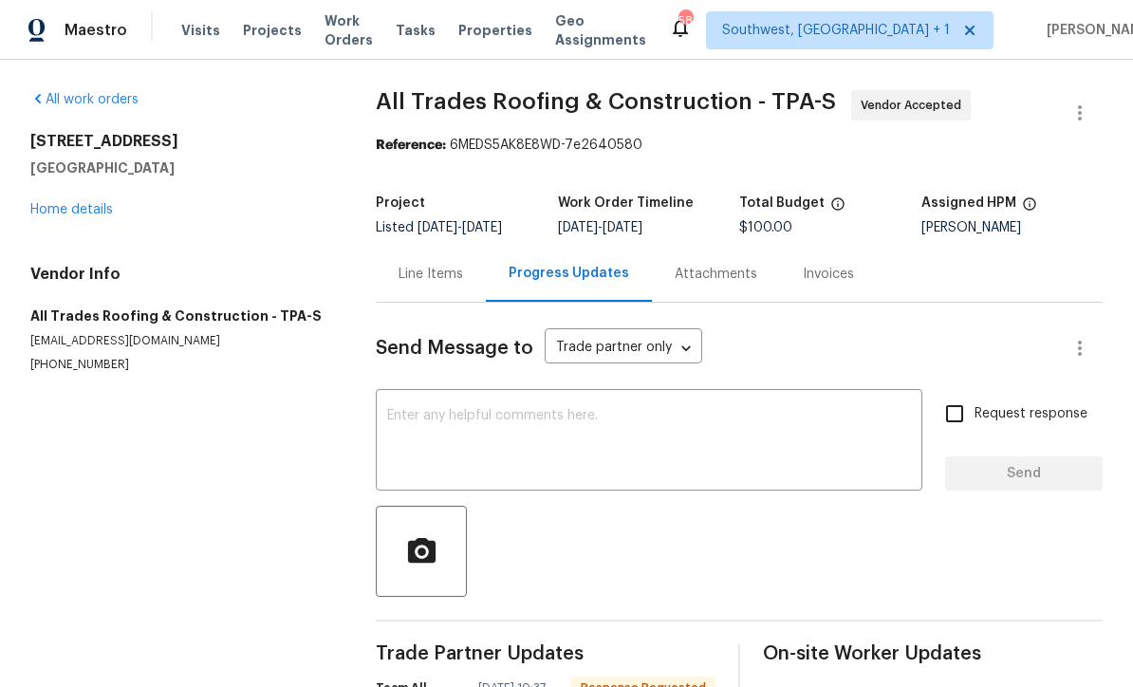
click at [58, 214] on link "Home details" at bounding box center [71, 209] width 83 height 13
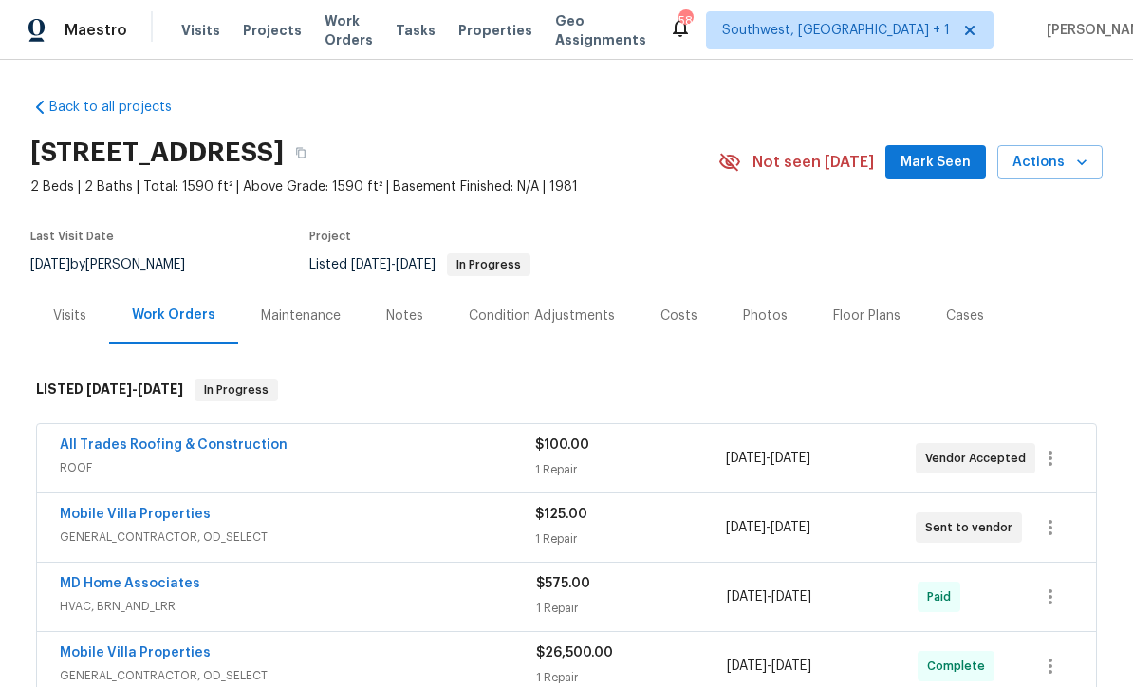
click at [119, 447] on link "All Trades Roofing & Construction" at bounding box center [174, 444] width 228 height 13
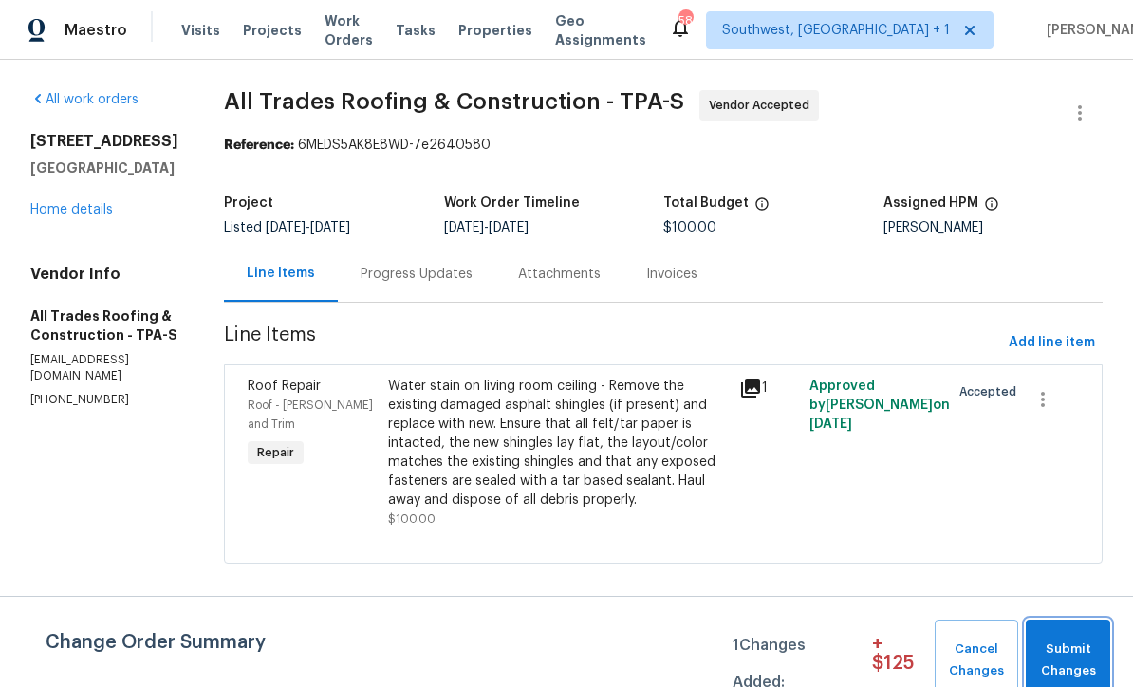
click at [1077, 649] on span "Submit Changes" at bounding box center [1067, 660] width 65 height 44
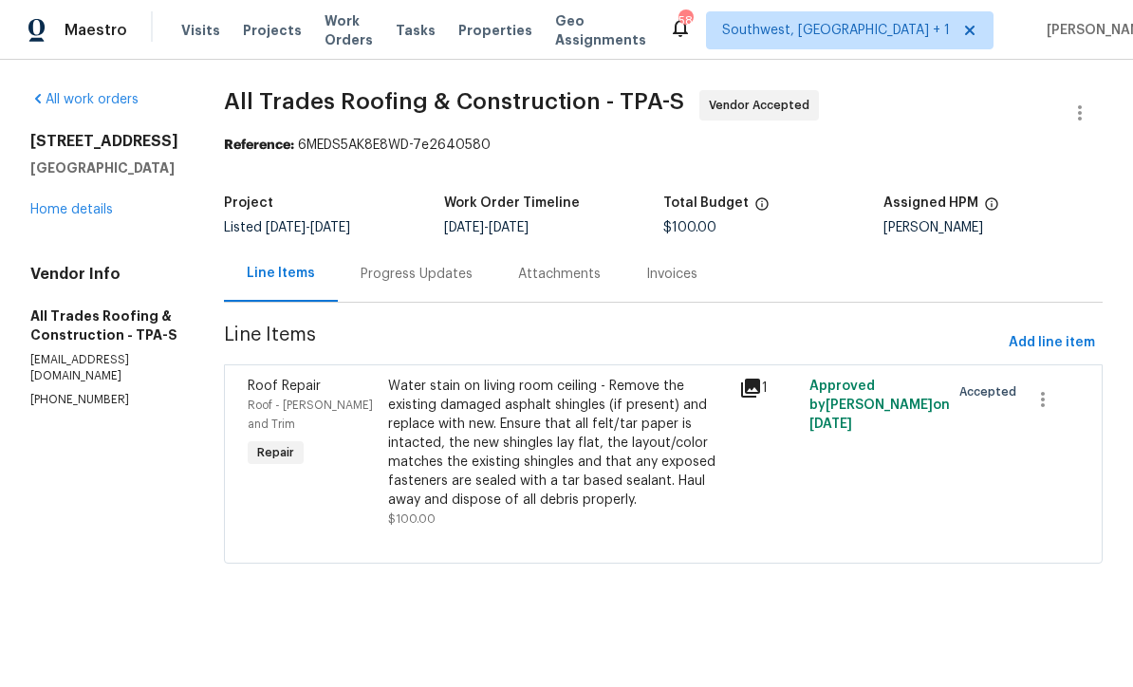
click at [598, 464] on div "Water stain on living room ceiling - Remove the existing damaged asphalt shingl…" at bounding box center [558, 443] width 340 height 133
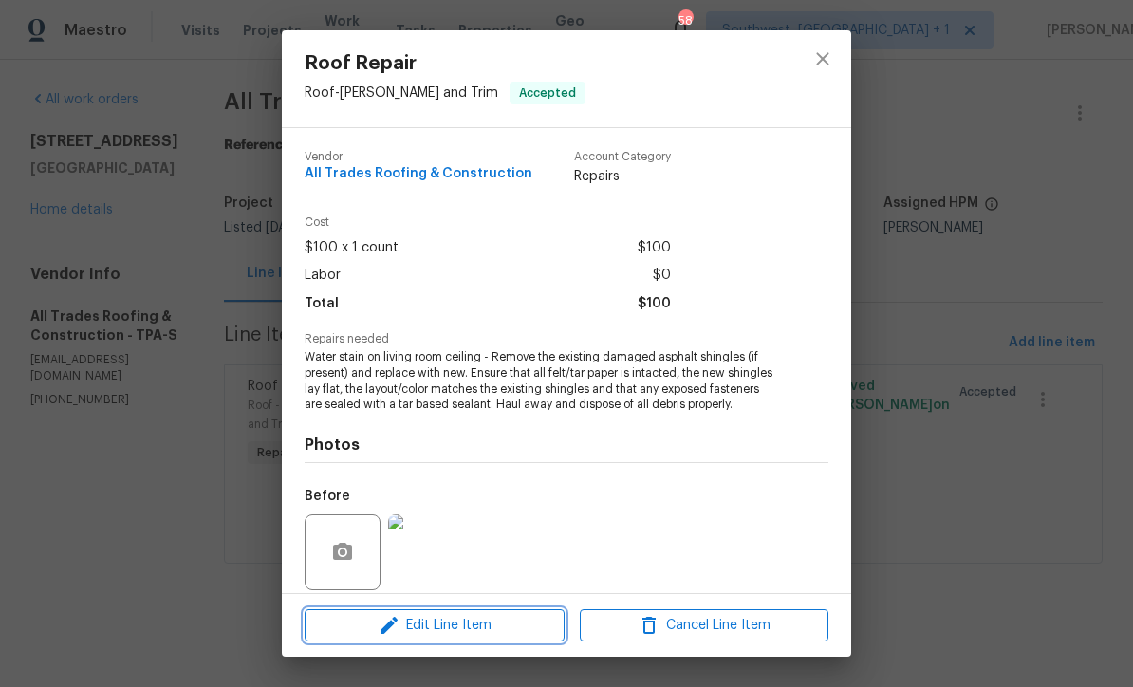
click at [493, 636] on span "Edit Line Item" at bounding box center [434, 626] width 249 height 24
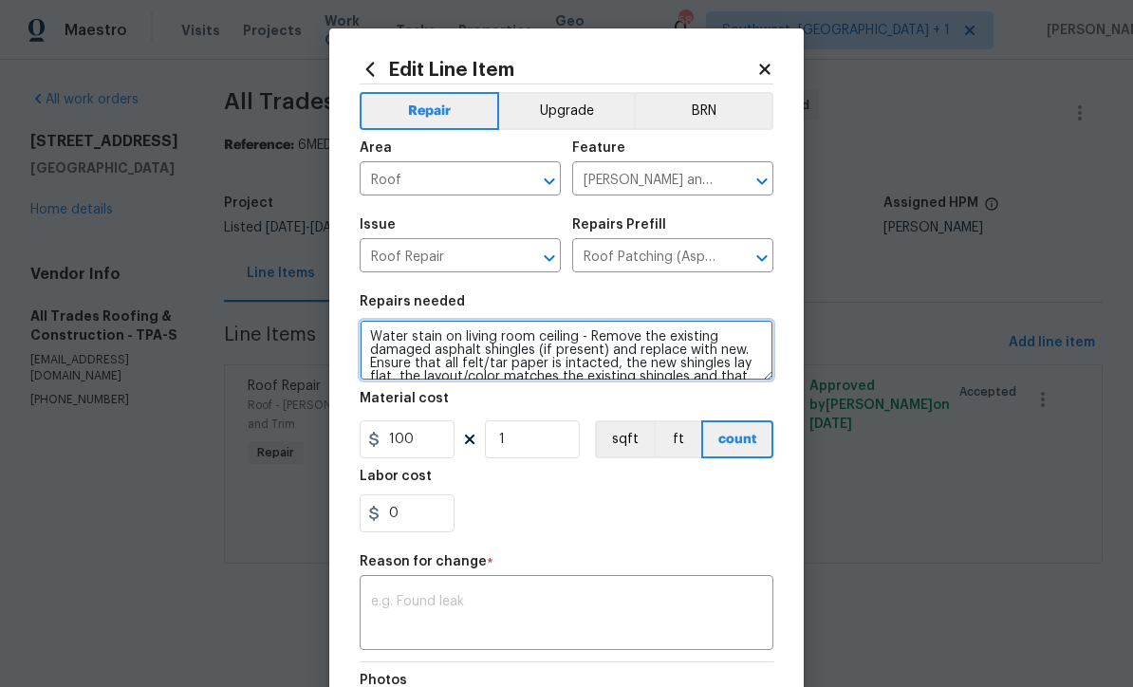
click at [603, 341] on textarea "Water stain on living room ceiling - Remove the existing damaged asphalt shingl…" at bounding box center [566, 350] width 414 height 61
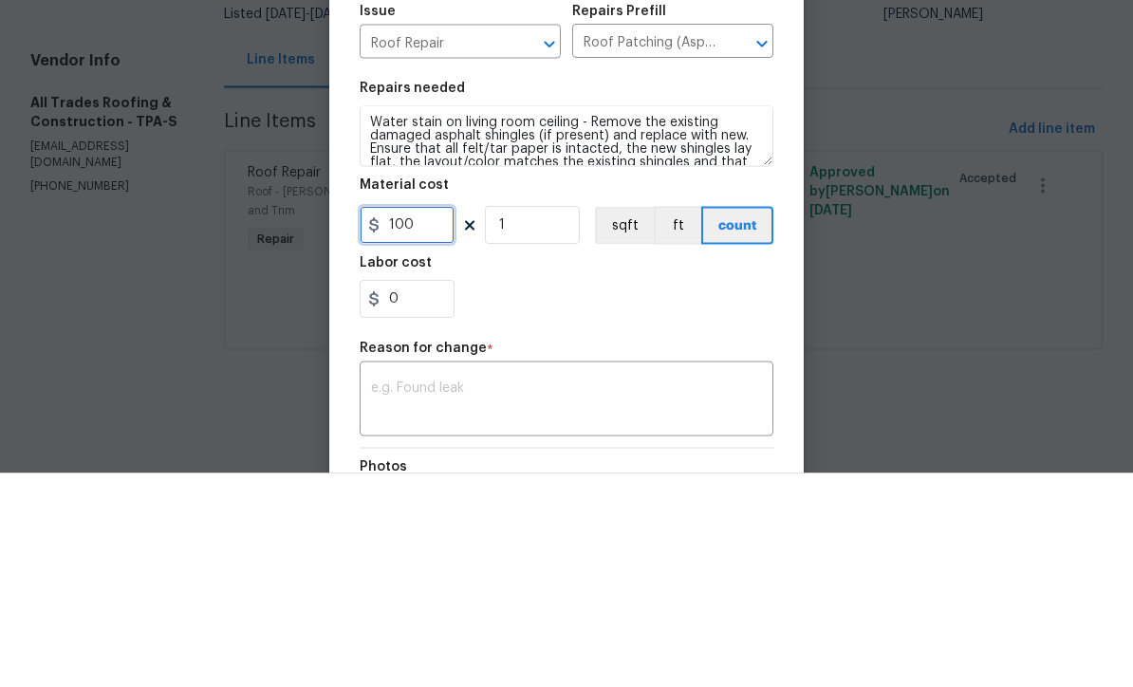
click at [441, 420] on input "100" at bounding box center [406, 439] width 95 height 38
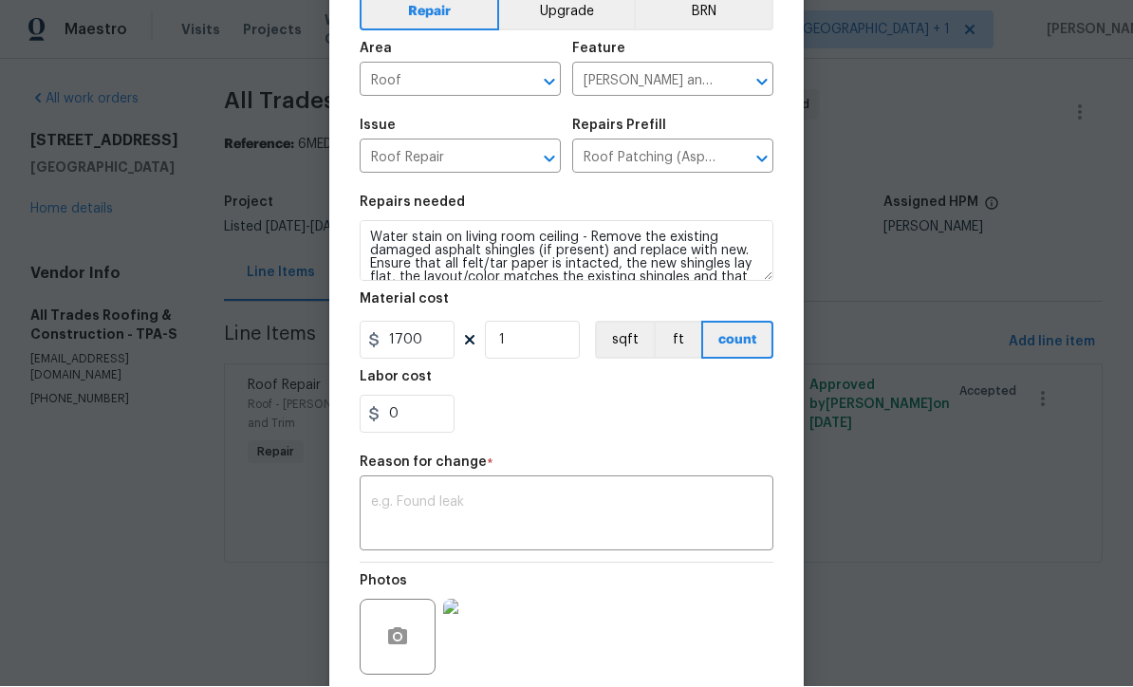
scroll to position [105, 0]
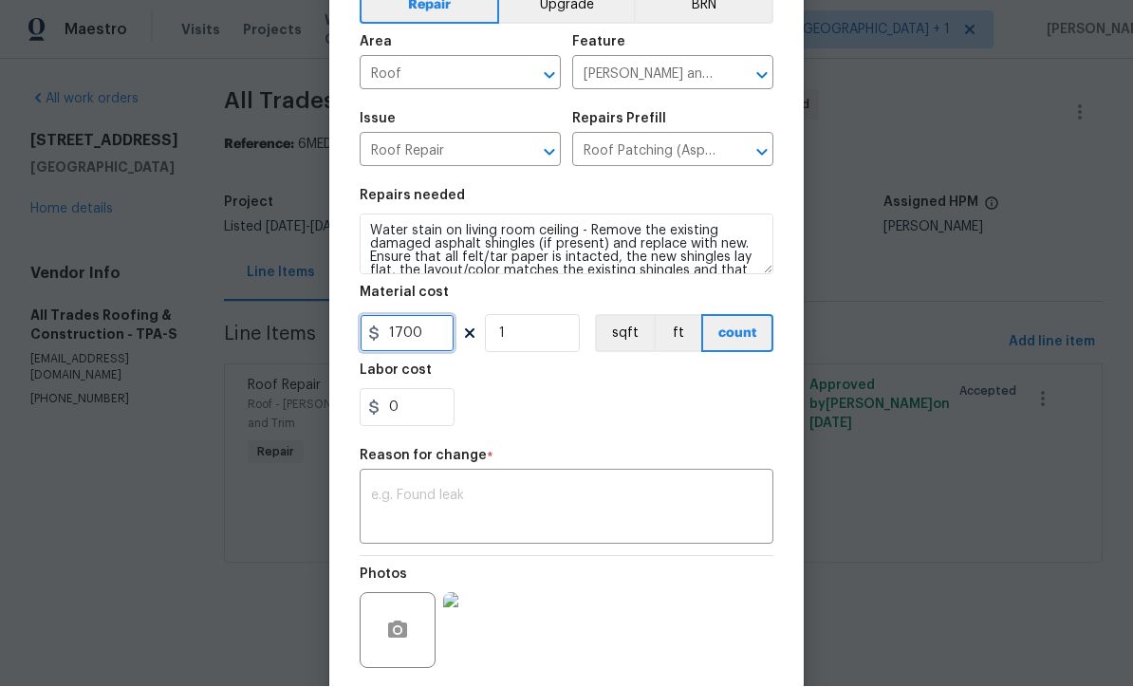
type input "1700"
click at [396, 508] on div "Repair Upgrade BRN Area Roof ​ Feature Eaves and Trim ​ Issue Roof Repair ​ Rep…" at bounding box center [566, 347] width 414 height 737
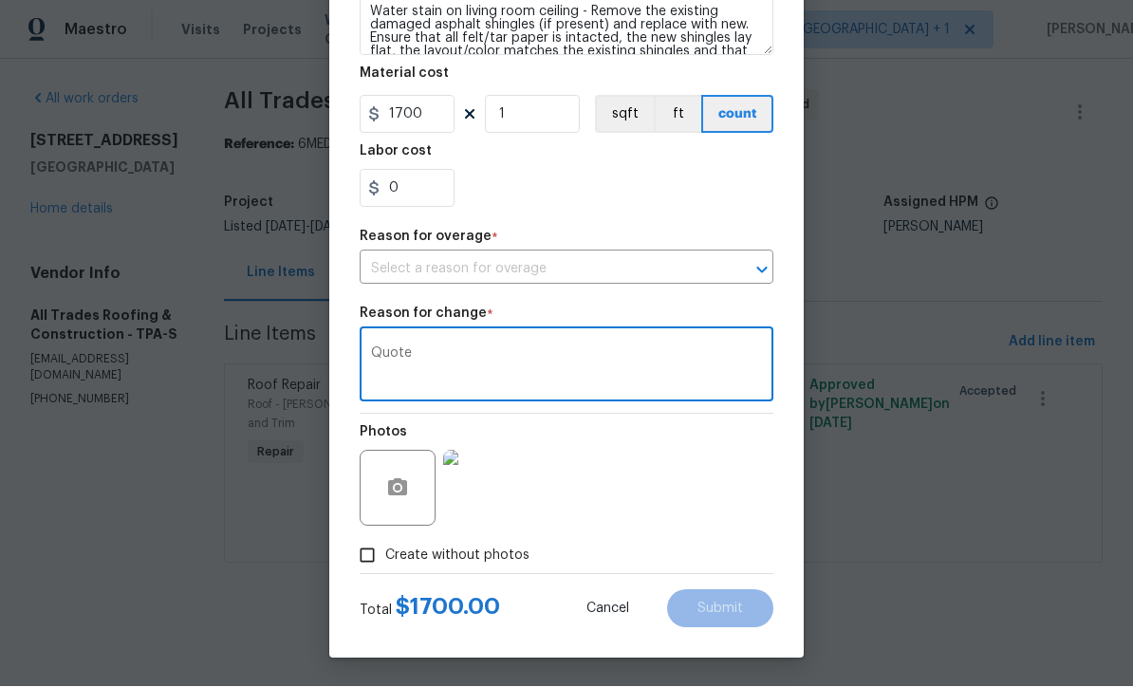
scroll to position [330, 0]
type textarea "Quote"
click at [538, 268] on input "text" at bounding box center [539, 269] width 360 height 29
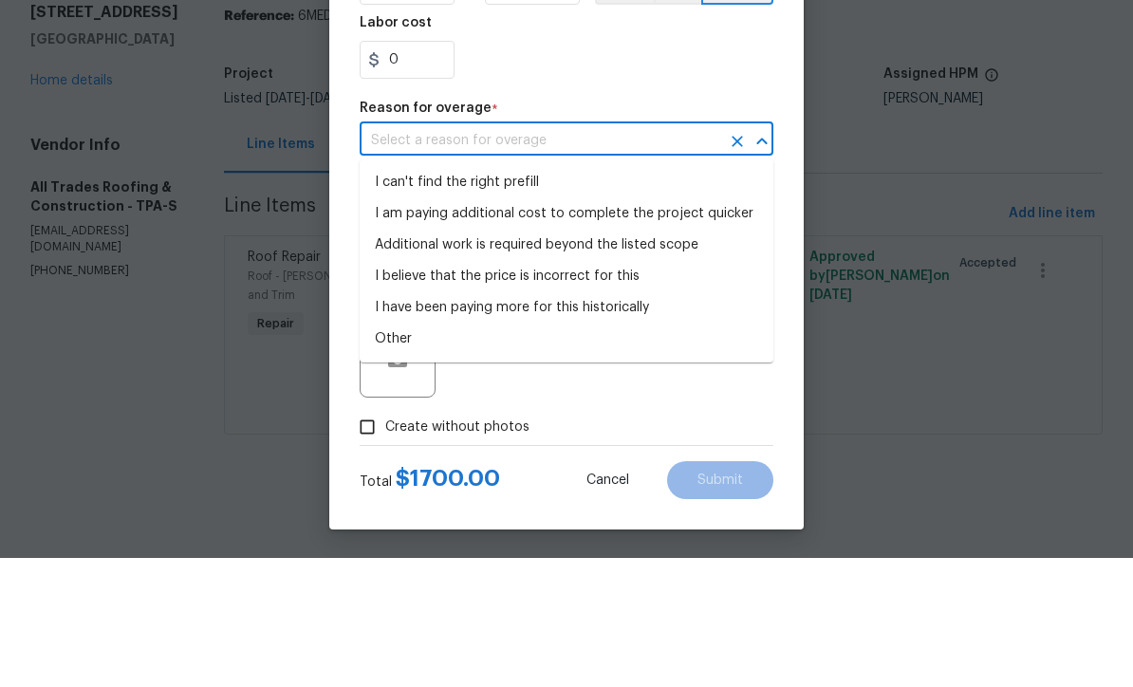
click at [521, 296] on li "I can't find the right prefill" at bounding box center [566, 311] width 414 height 31
type input "I can't find the right prefill"
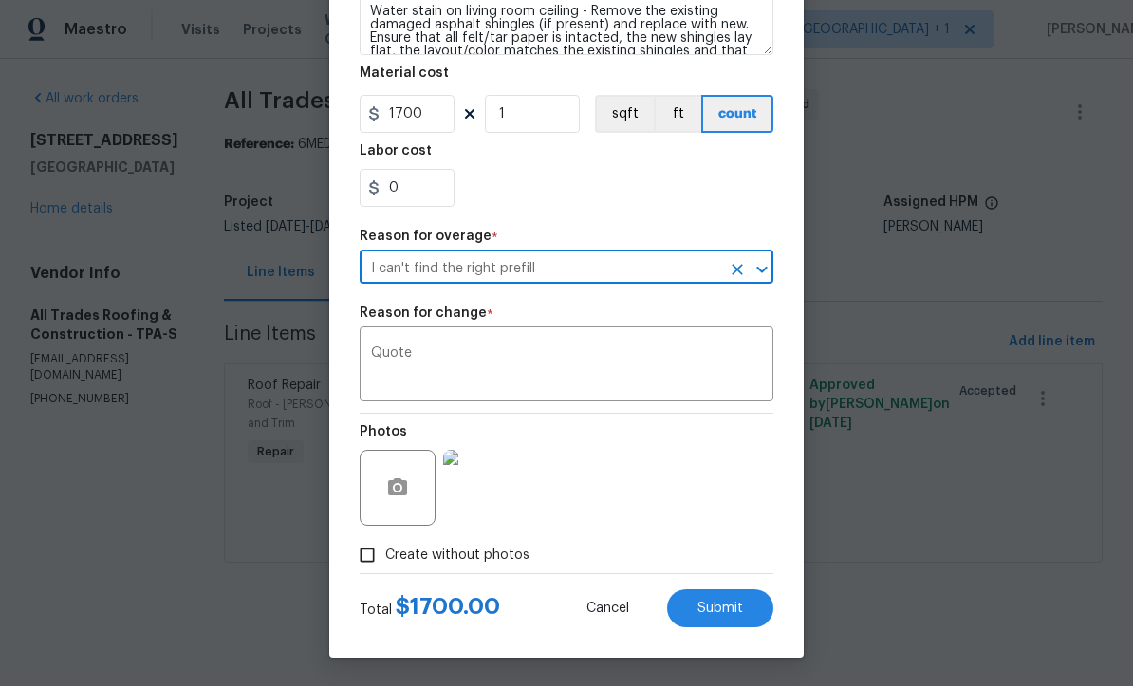
click at [730, 623] on button "Submit" at bounding box center [720, 609] width 106 height 38
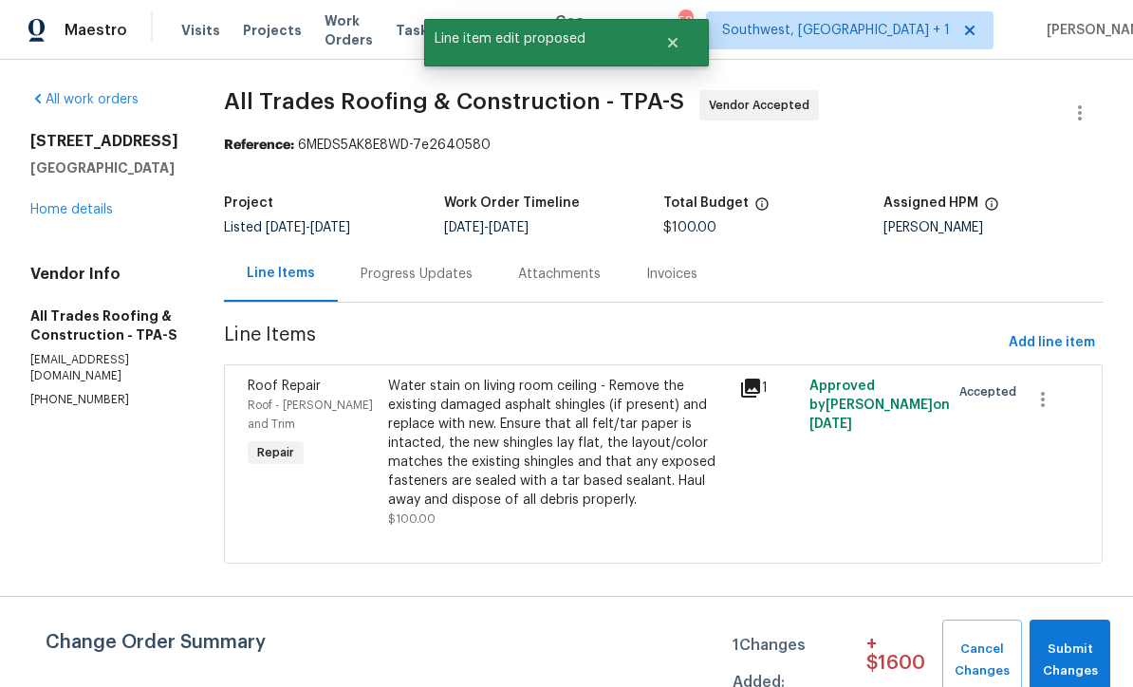
scroll to position [0, 0]
click at [1057, 654] on span "Submit Changes" at bounding box center [1070, 660] width 62 height 44
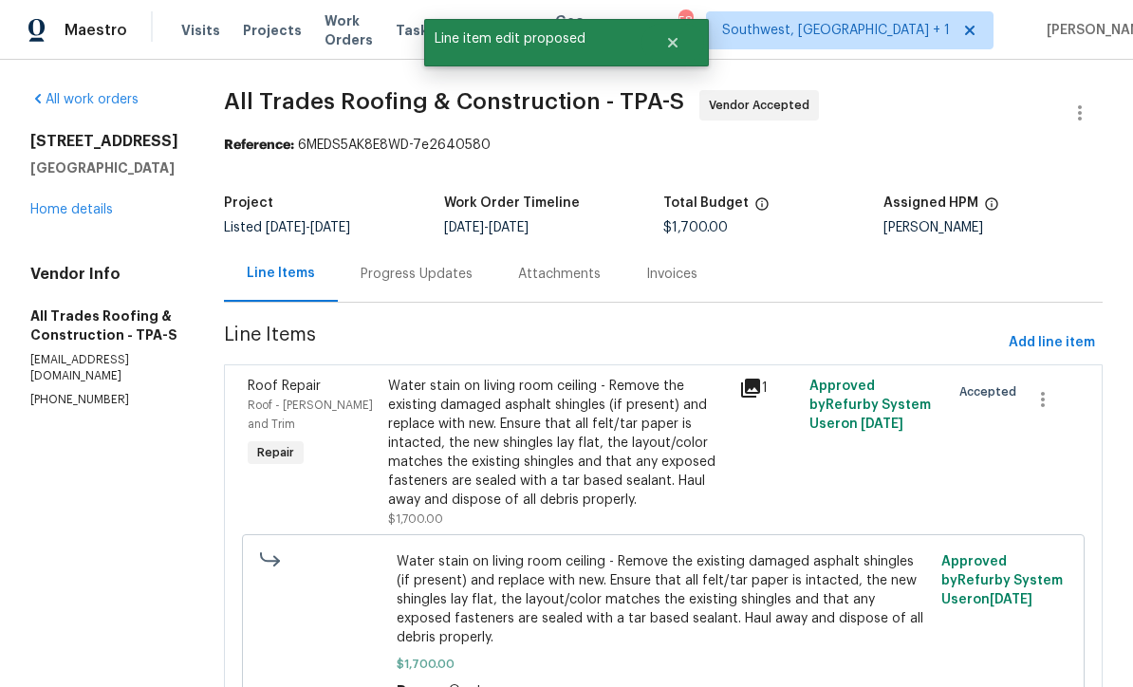
click at [60, 216] on link "Home details" at bounding box center [71, 209] width 83 height 13
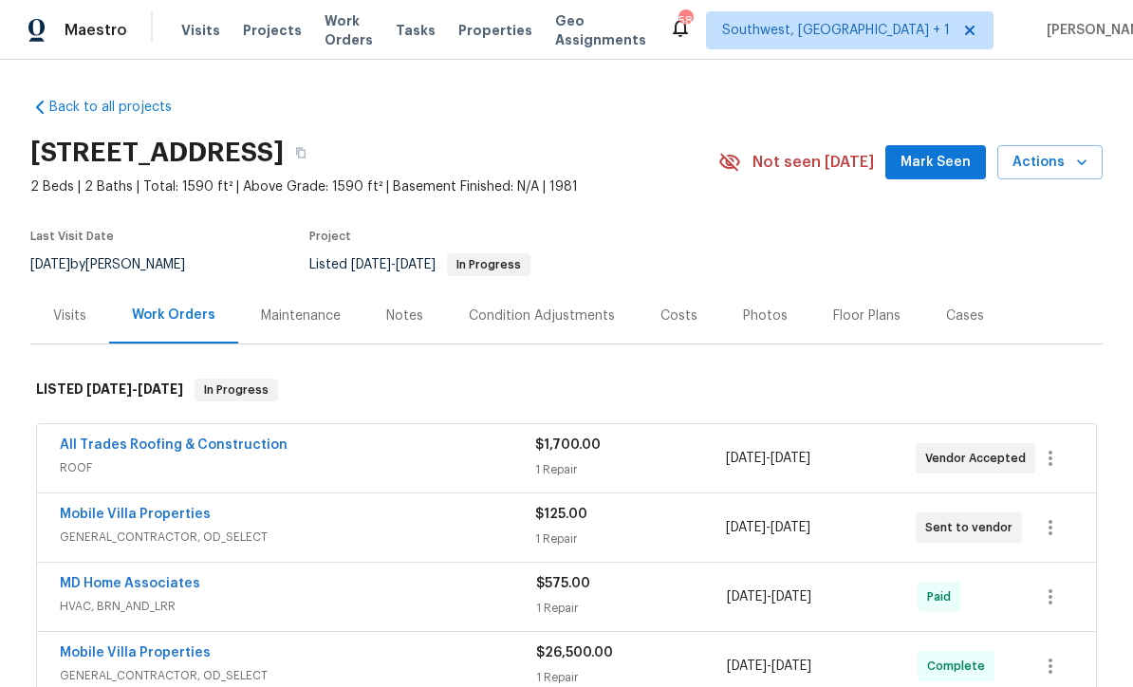
click at [1060, 173] on span "Actions" at bounding box center [1049, 163] width 75 height 24
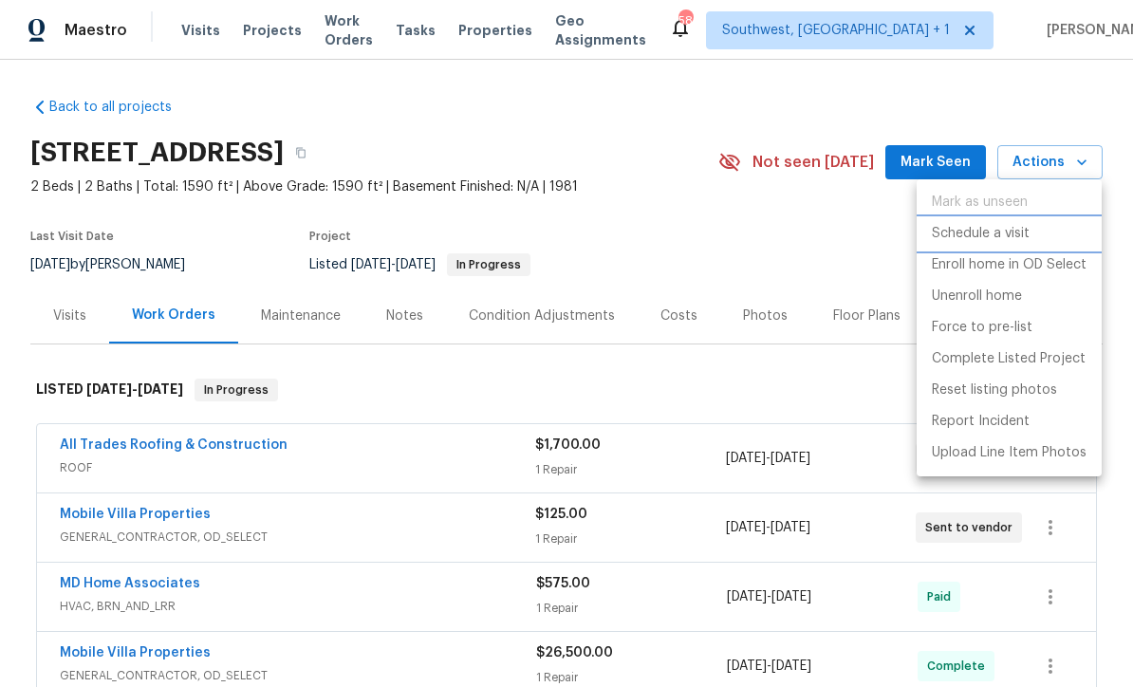
click at [989, 237] on p "Schedule a visit" at bounding box center [980, 234] width 98 height 20
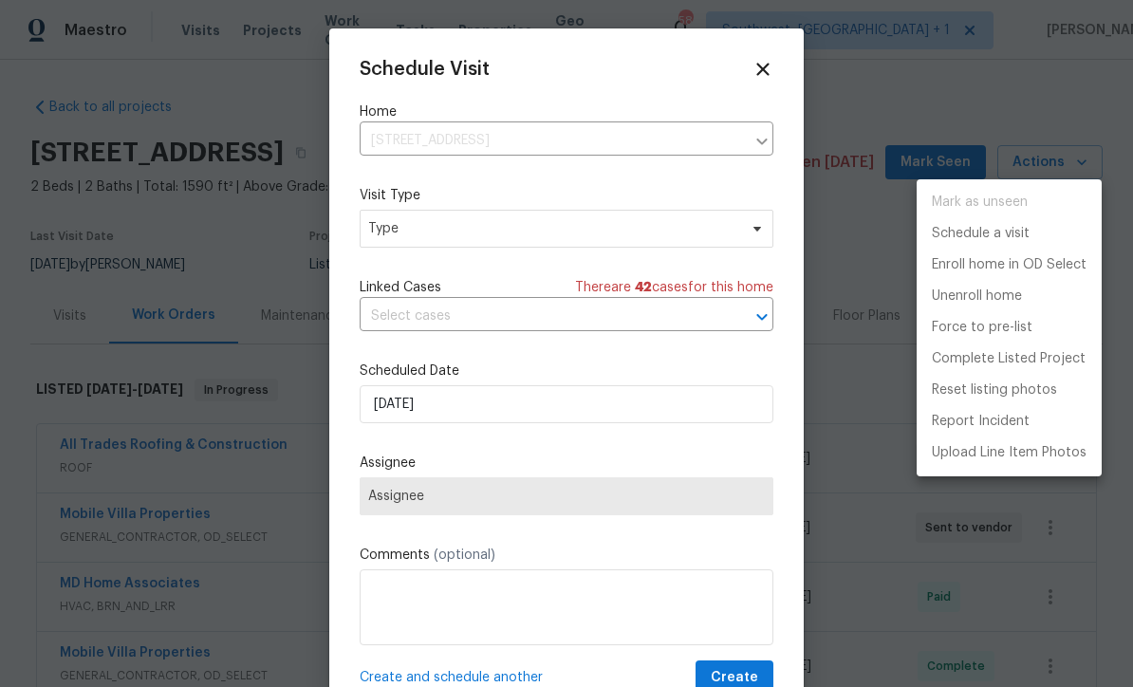
click at [514, 132] on div at bounding box center [566, 343] width 1133 height 687
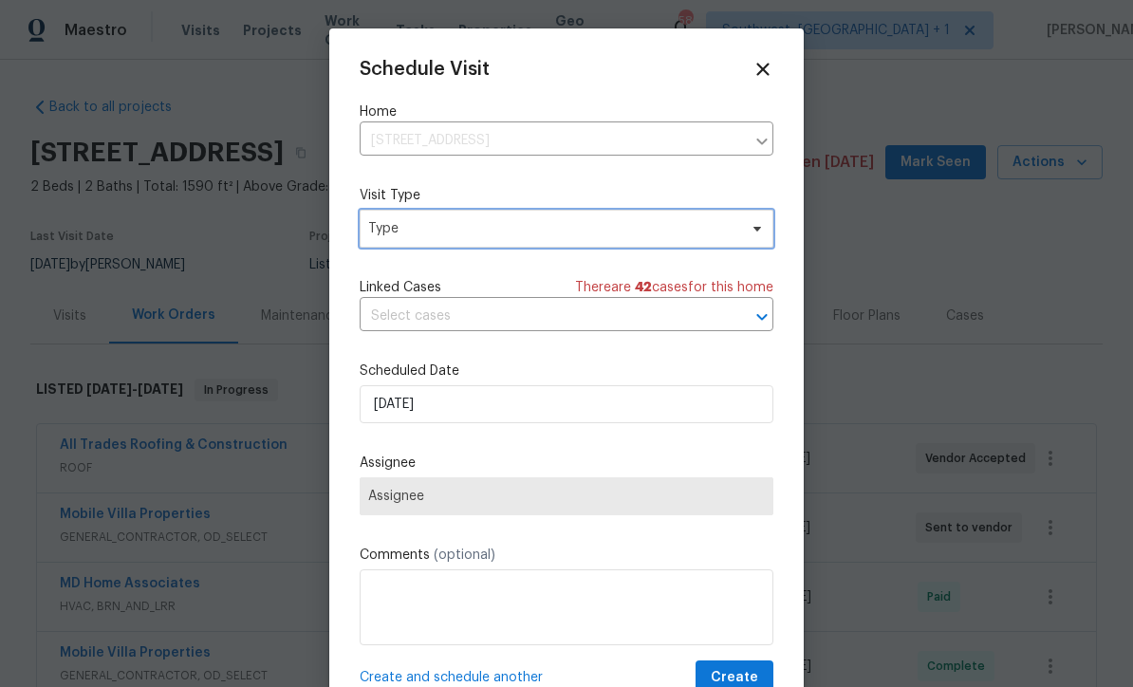
click at [498, 230] on span "Type" at bounding box center [552, 228] width 369 height 19
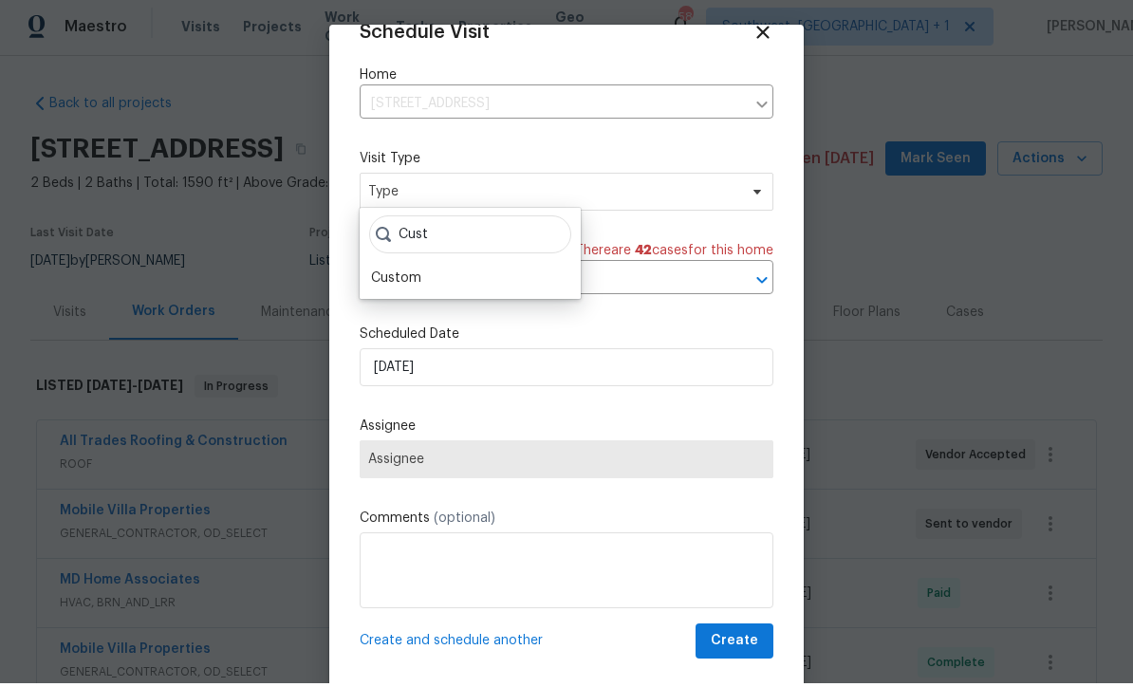
scroll to position [37, 0]
type input "Cust"
click at [432, 278] on div "Custom" at bounding box center [470, 282] width 210 height 27
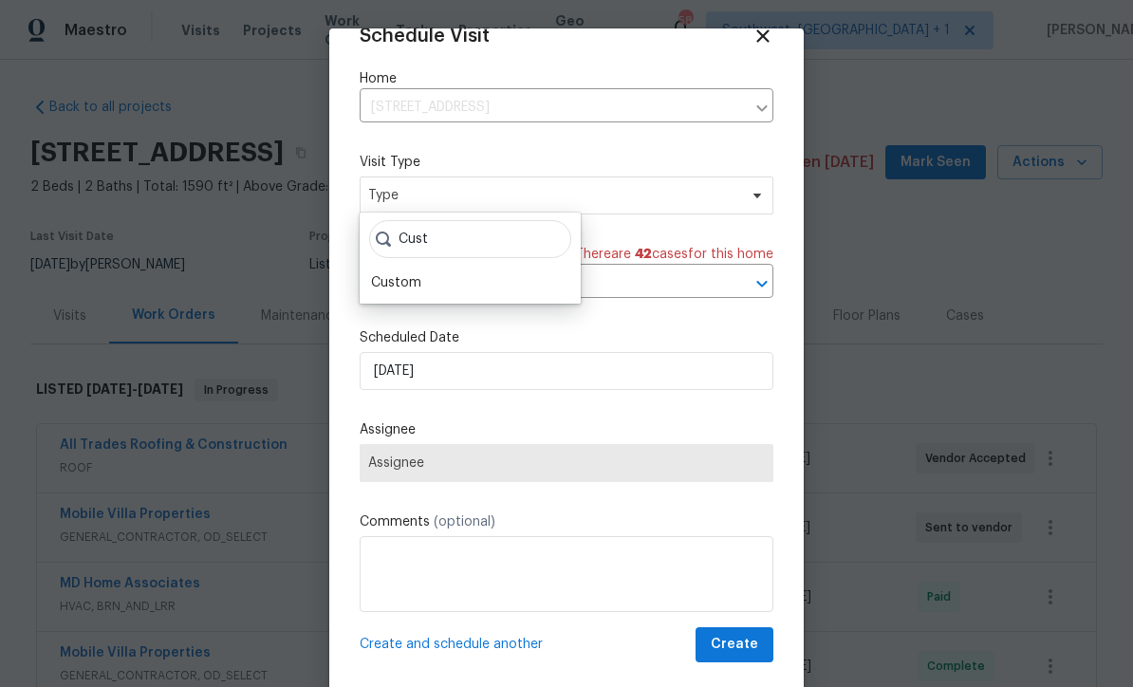
click at [449, 288] on div "Custom" at bounding box center [470, 282] width 210 height 27
click at [417, 277] on div "Custom" at bounding box center [396, 282] width 50 height 19
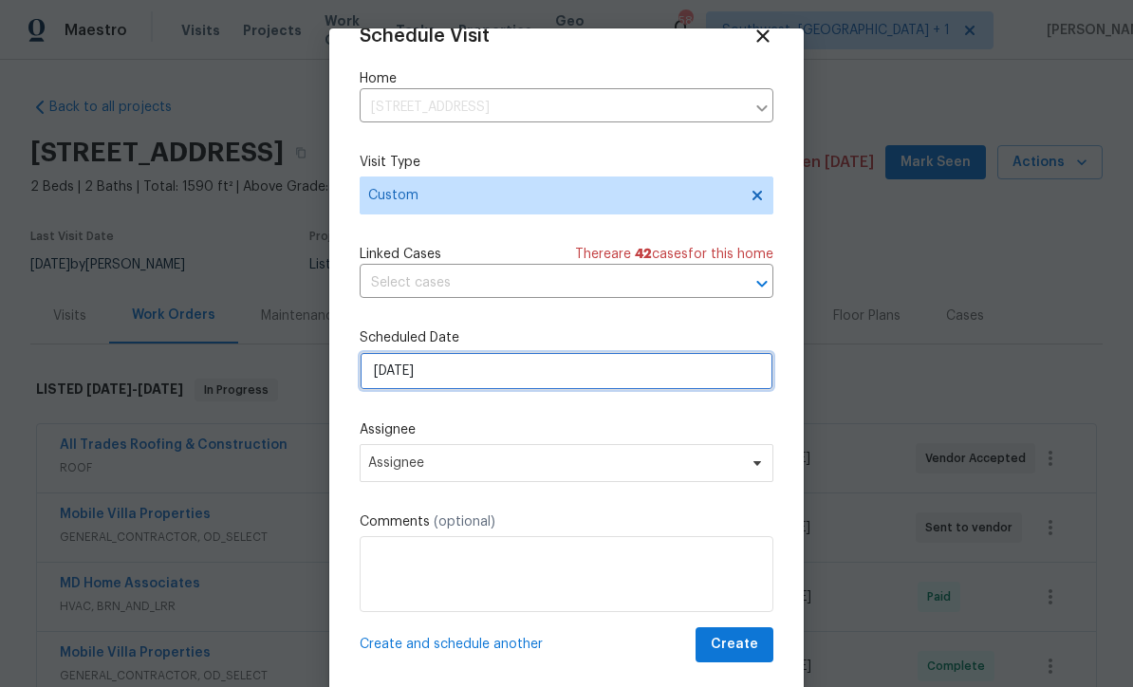
click at [503, 382] on input "[DATE]" at bounding box center [566, 371] width 414 height 38
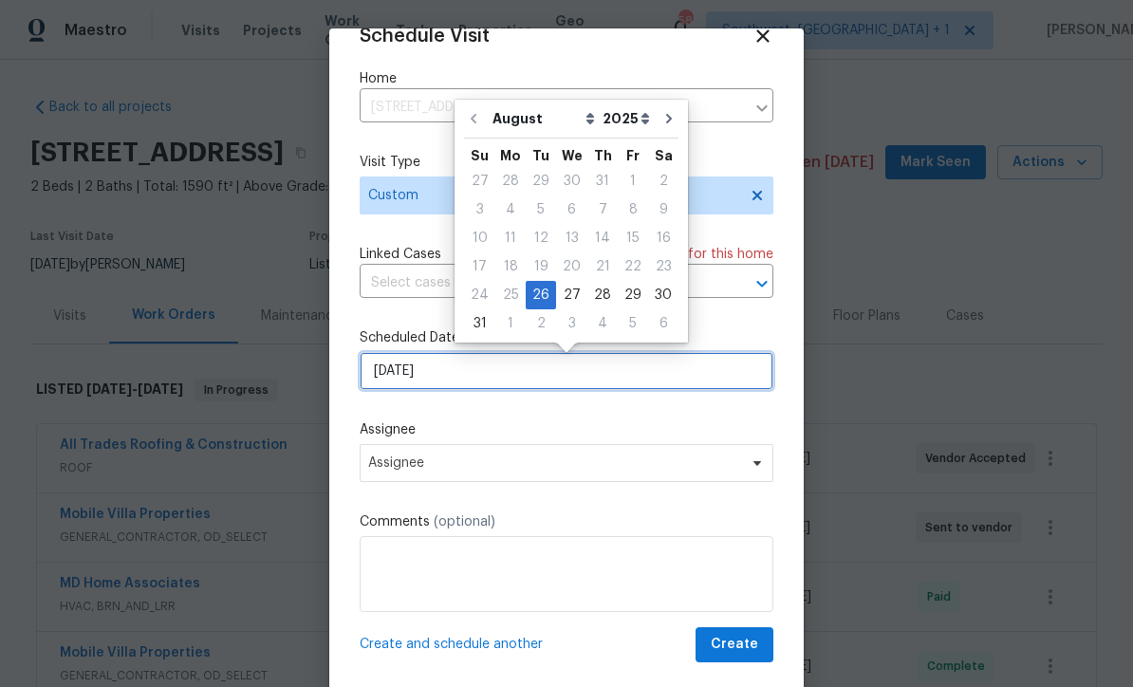
scroll to position [3, 0]
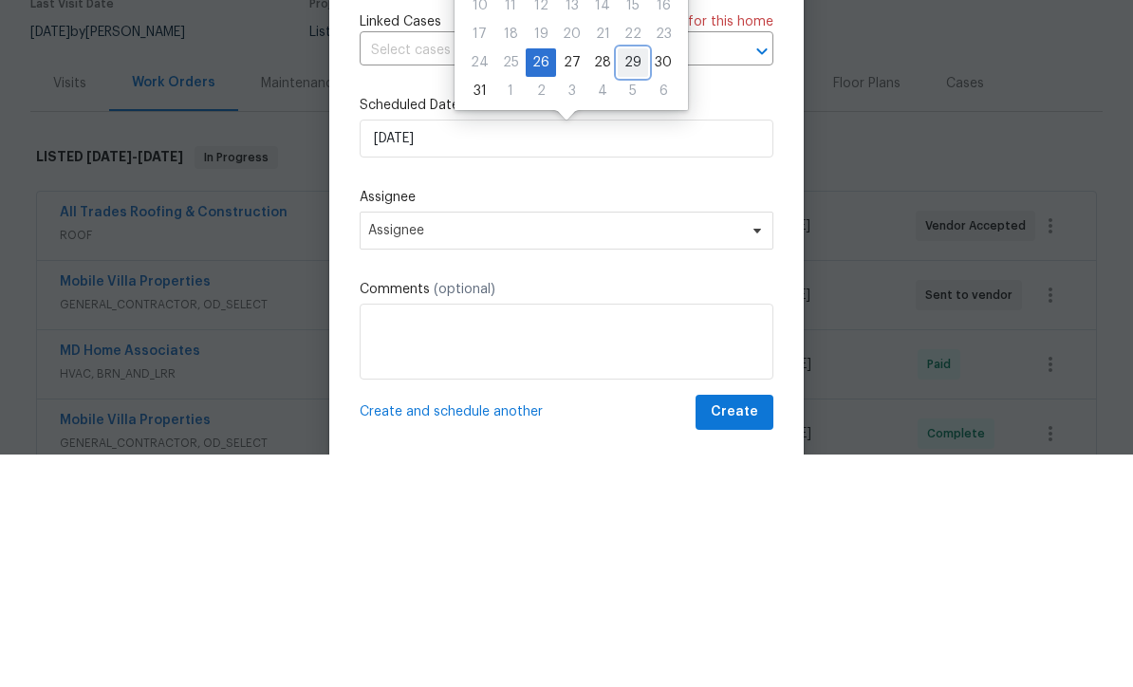
click at [629, 282] on div "29" at bounding box center [633, 295] width 30 height 27
type input "[DATE]"
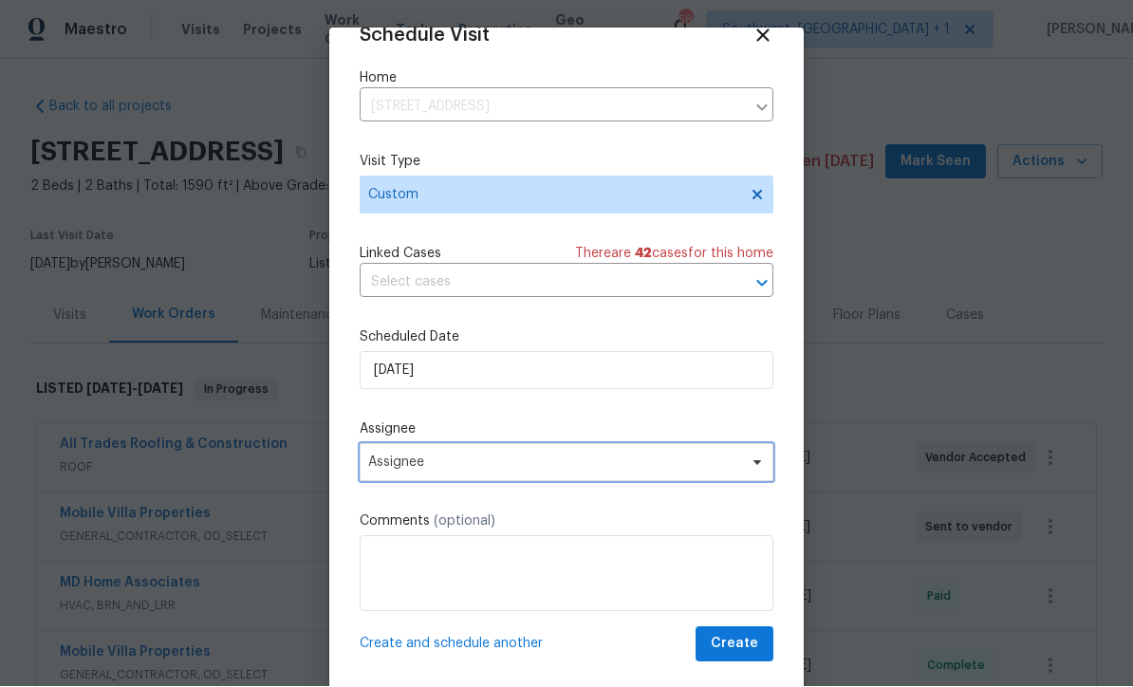
click at [501, 473] on span "Assignee" at bounding box center [566, 463] width 414 height 38
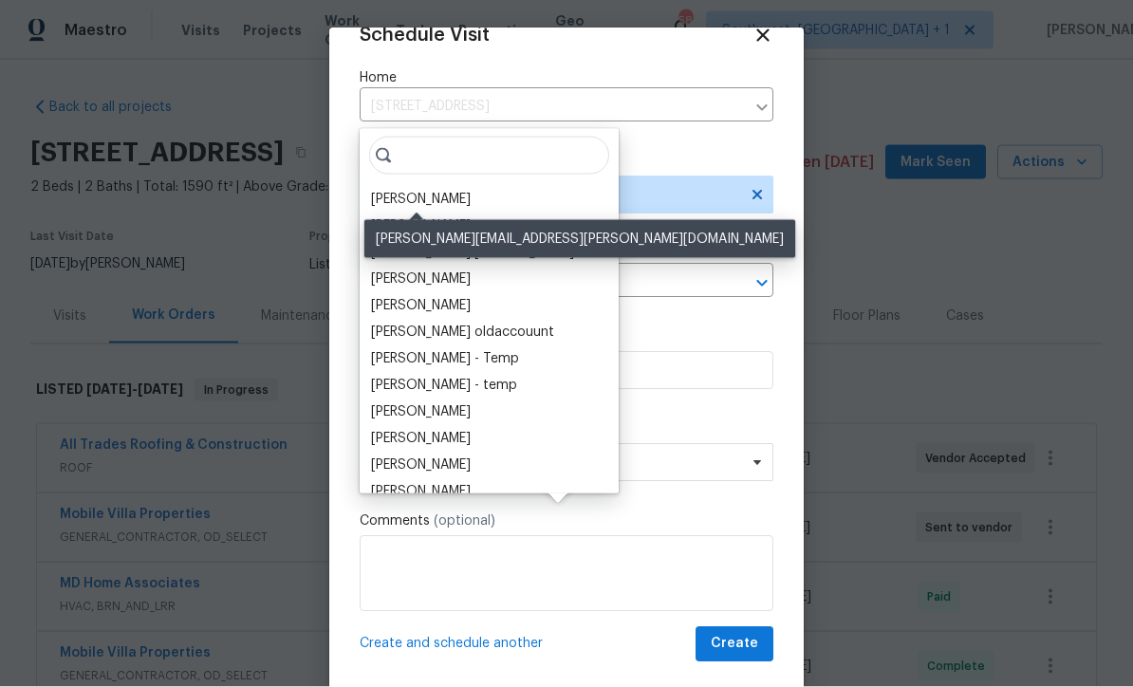
click at [434, 190] on div "[PERSON_NAME]" at bounding box center [421, 199] width 100 height 19
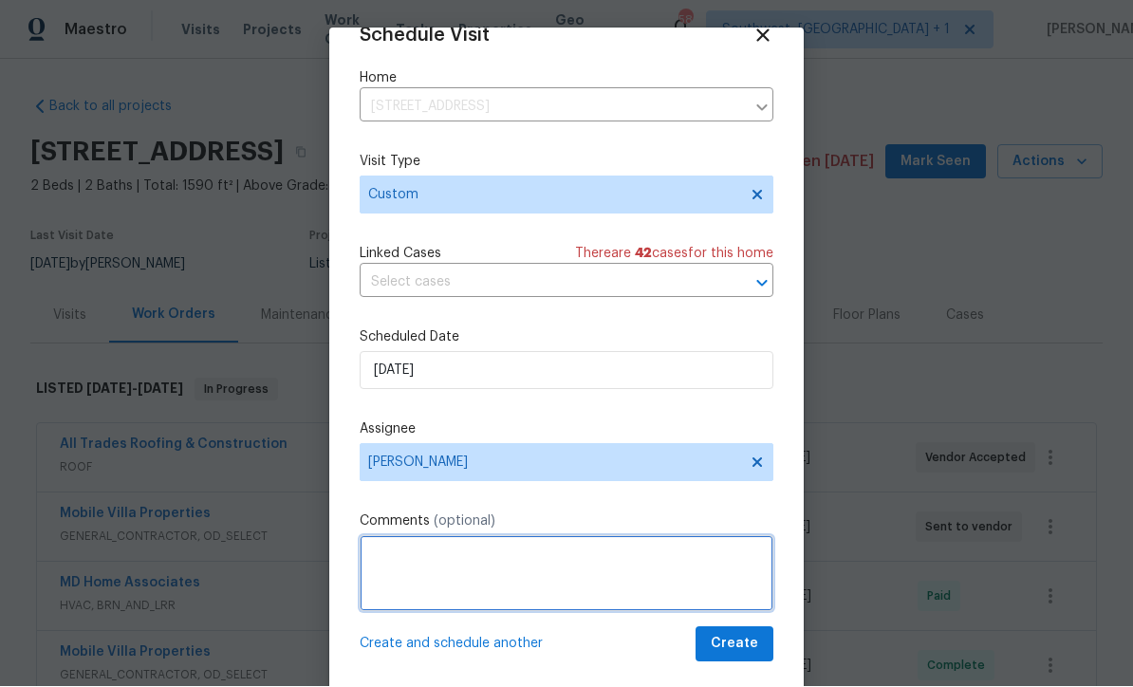
click at [582, 558] on textarea at bounding box center [566, 574] width 414 height 76
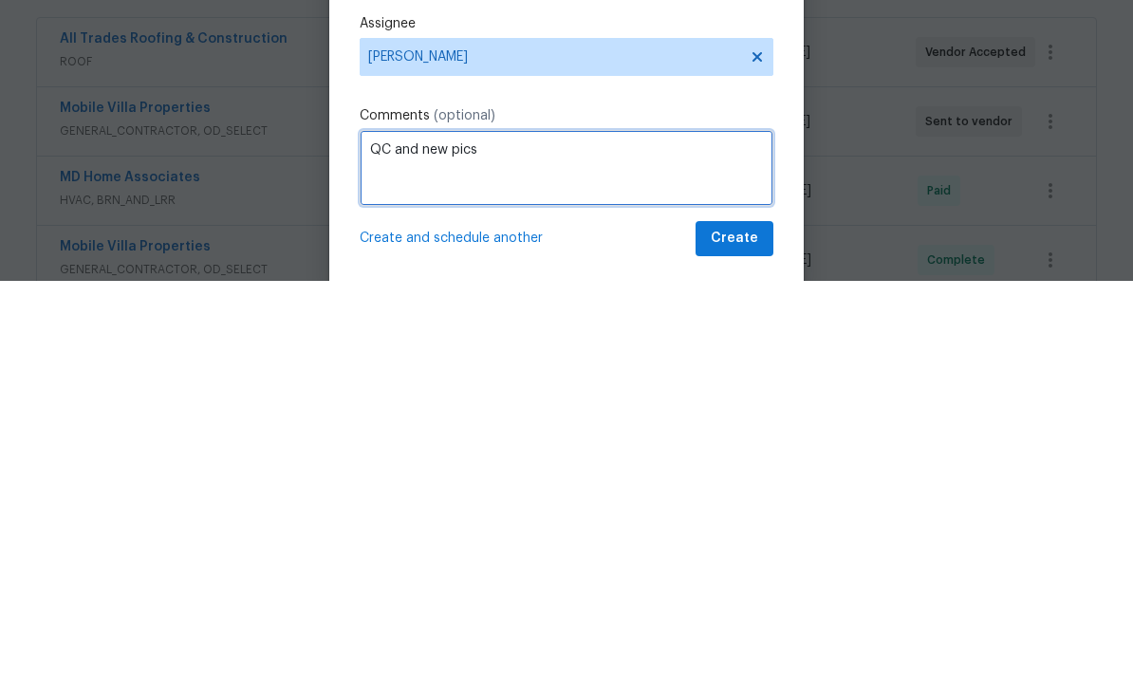
type textarea "QC and new pics"
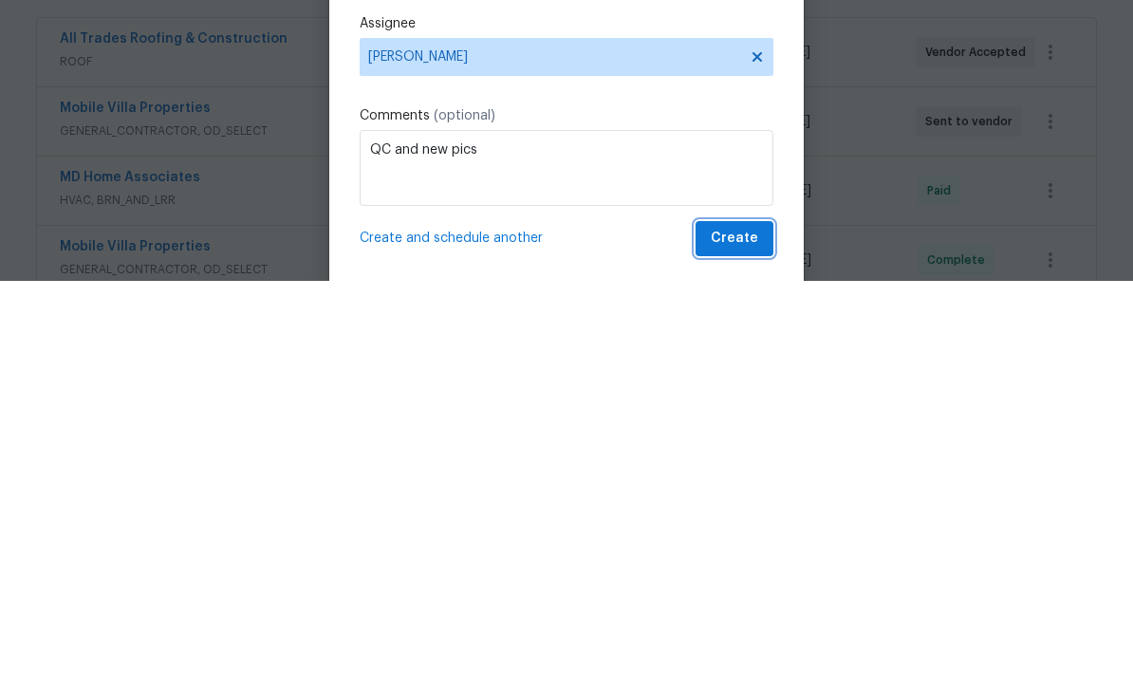
click at [747, 633] on span "Create" at bounding box center [733, 645] width 47 height 24
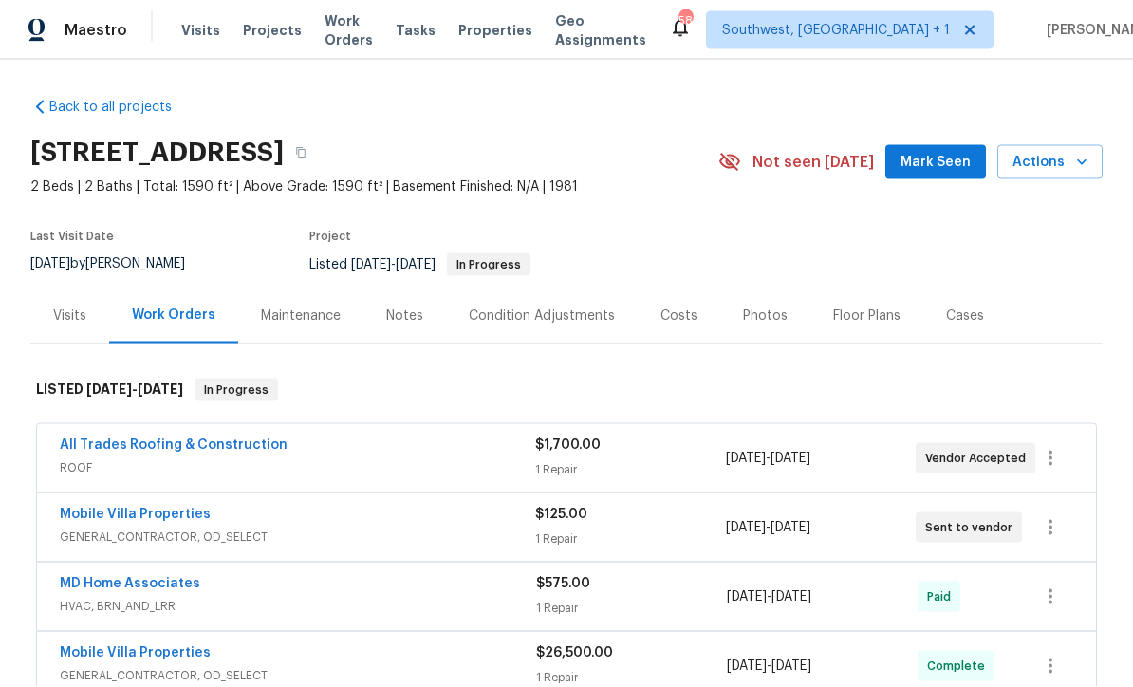
scroll to position [0, 0]
click at [368, 32] on span "Work Orders" at bounding box center [348, 30] width 48 height 38
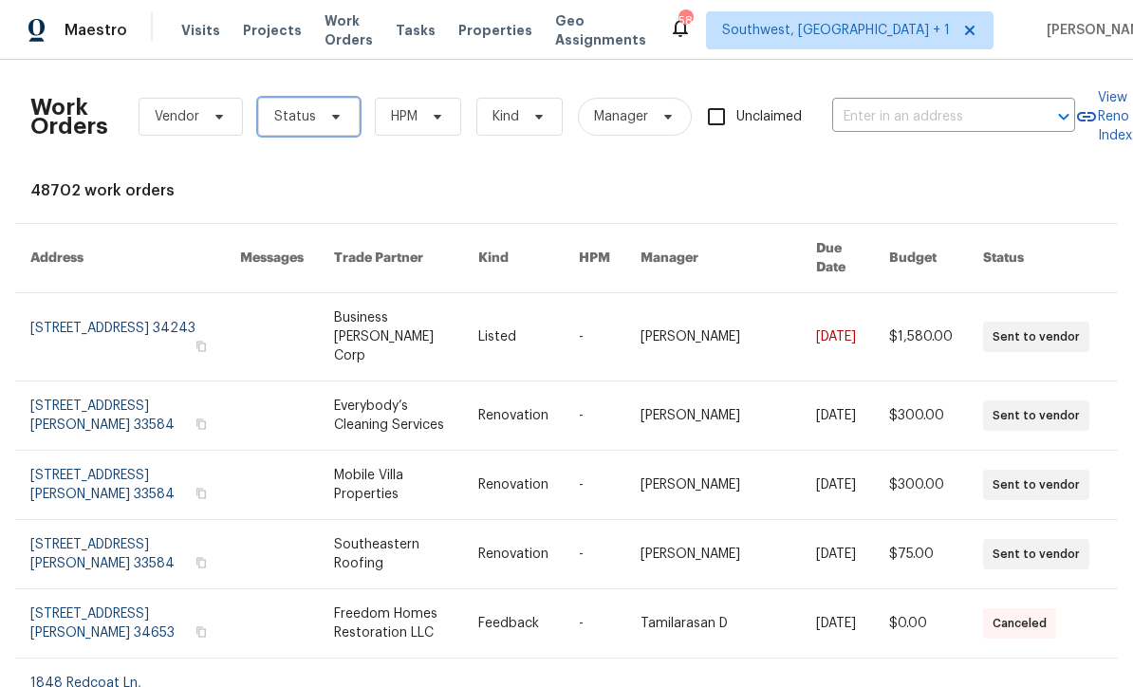
click at [311, 115] on span "Status" at bounding box center [295, 116] width 42 height 19
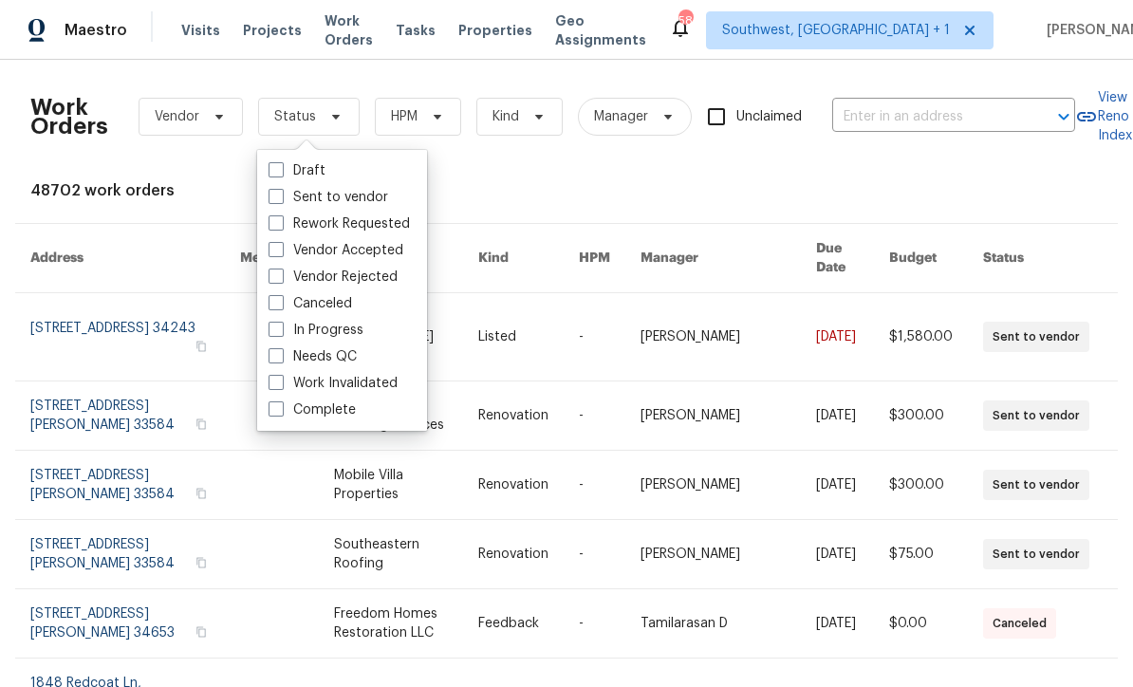
click at [278, 362] on span at bounding box center [275, 355] width 15 height 15
click at [278, 359] on input "Needs QC" at bounding box center [274, 353] width 12 height 12
checkbox input "true"
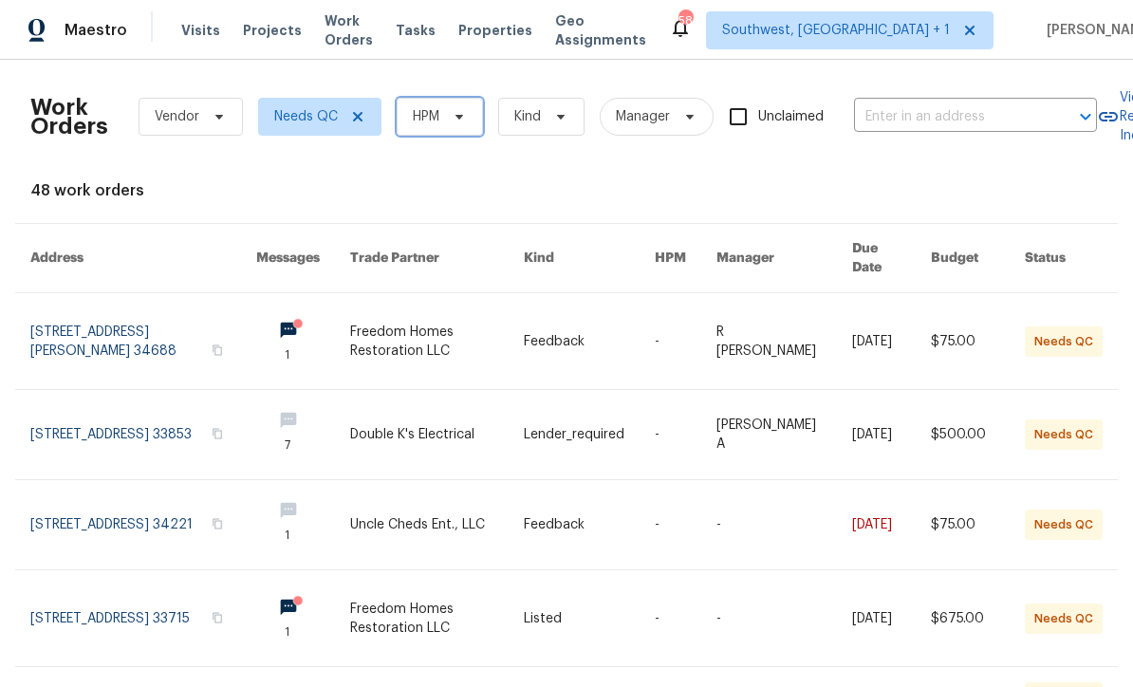
click at [462, 125] on span "HPM" at bounding box center [439, 117] width 86 height 38
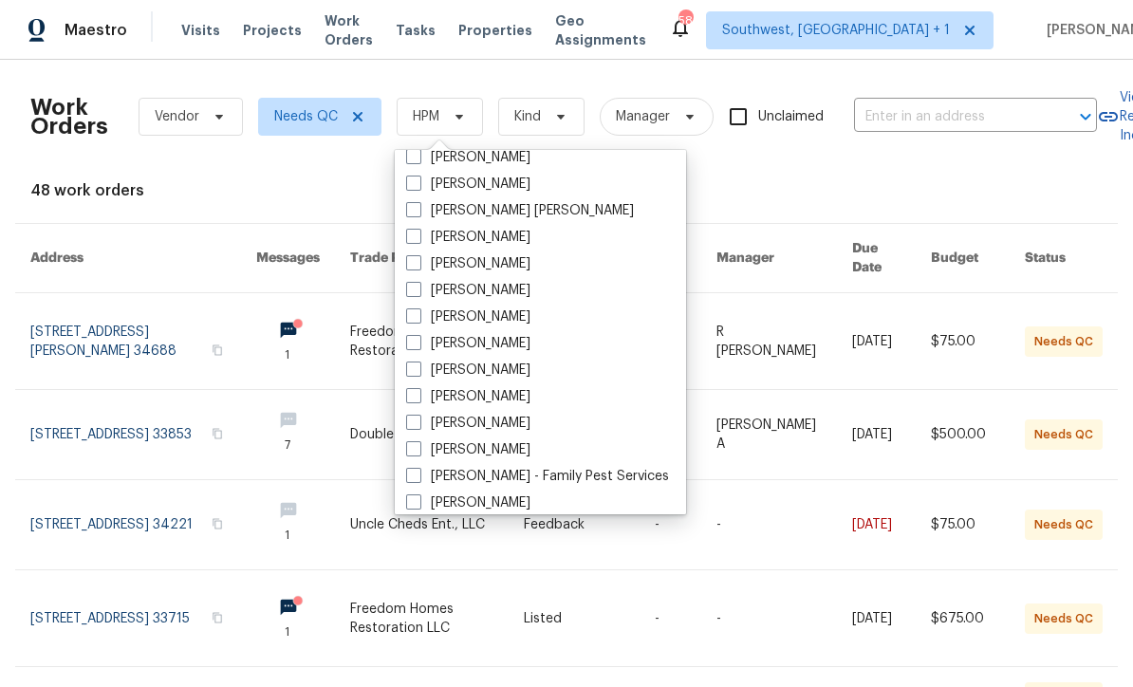
scroll to position [150, 0]
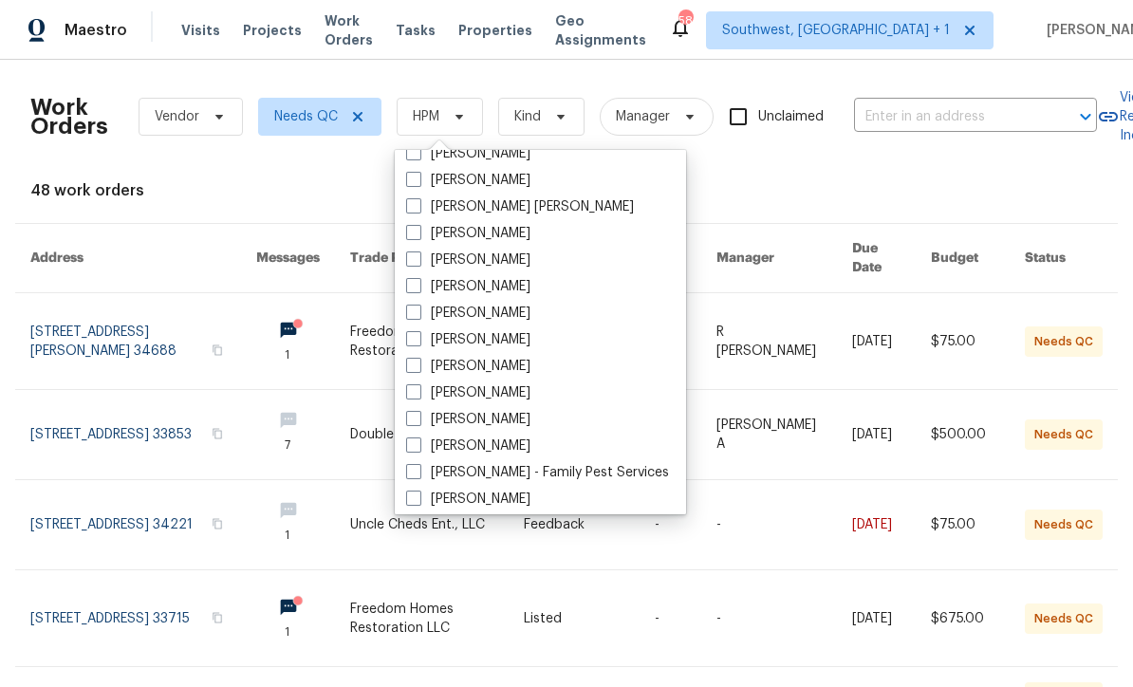
click at [416, 399] on label "[PERSON_NAME]" at bounding box center [468, 392] width 124 height 19
click at [416, 396] on input "[PERSON_NAME]" at bounding box center [412, 389] width 12 height 12
checkbox input "true"
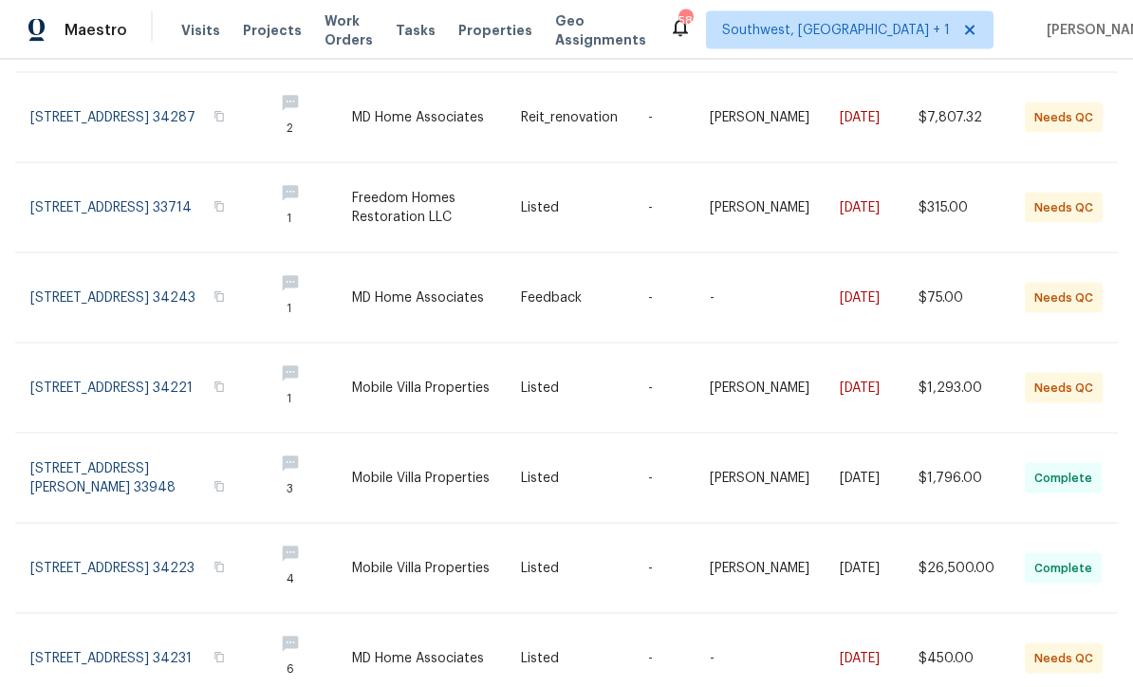
click at [563, 642] on link at bounding box center [584, 658] width 127 height 89
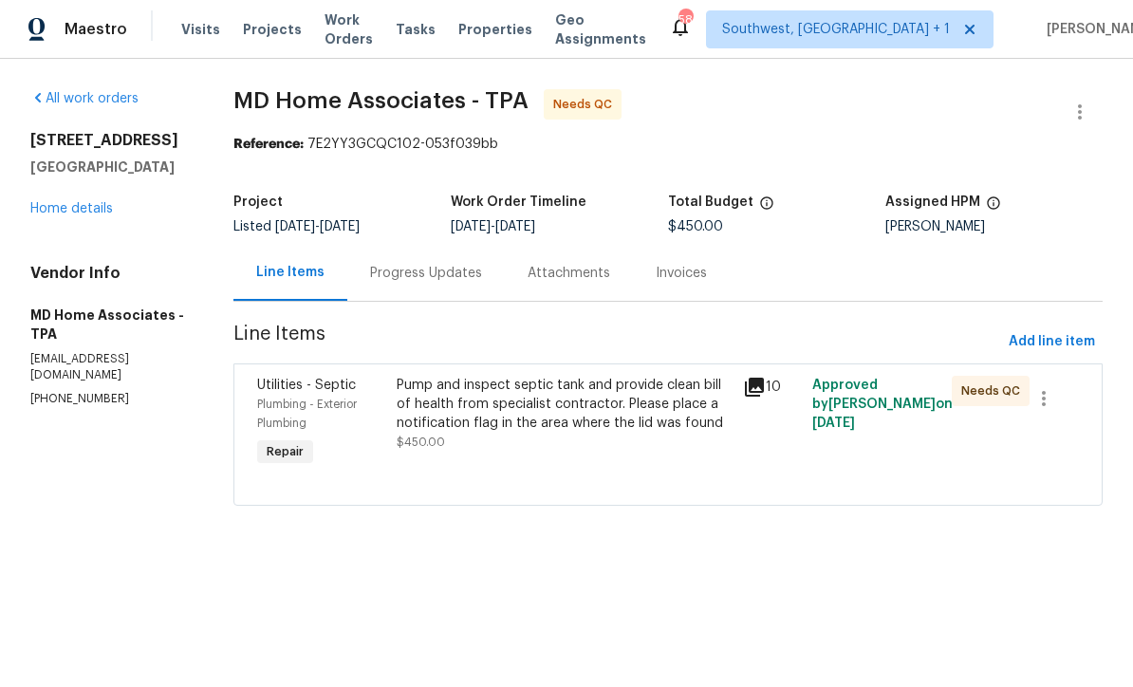
click at [609, 415] on div "Pump and inspect septic tank and provide clean bill of health from specialist c…" at bounding box center [564, 405] width 336 height 57
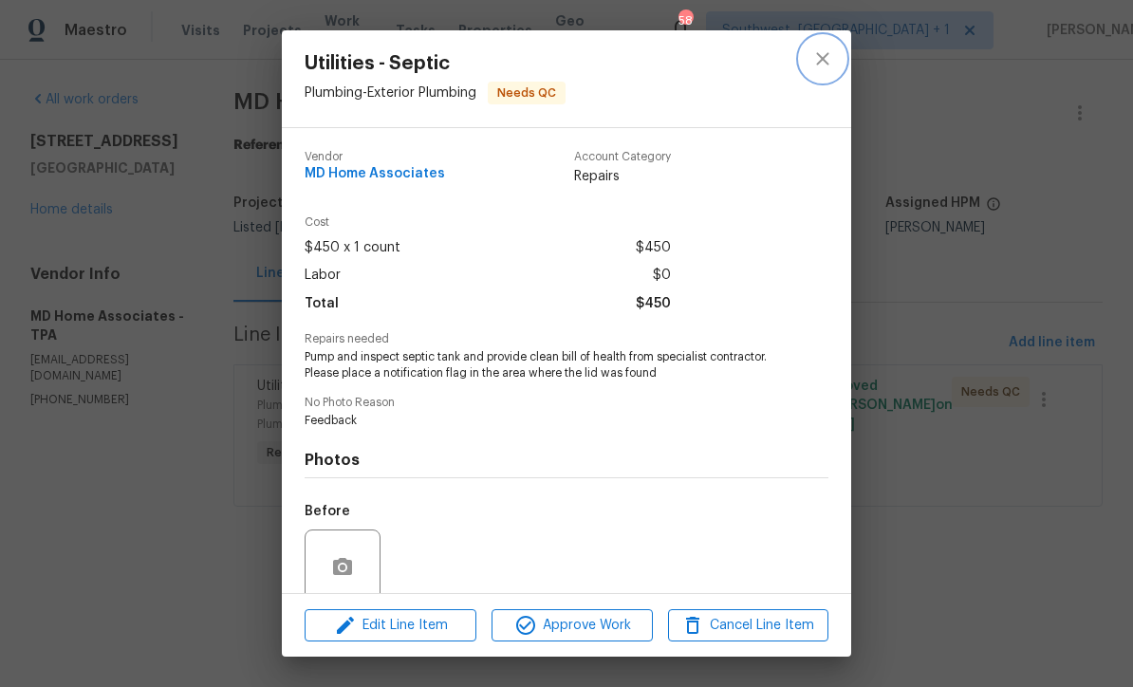
click at [831, 62] on icon "close" at bounding box center [822, 58] width 23 height 23
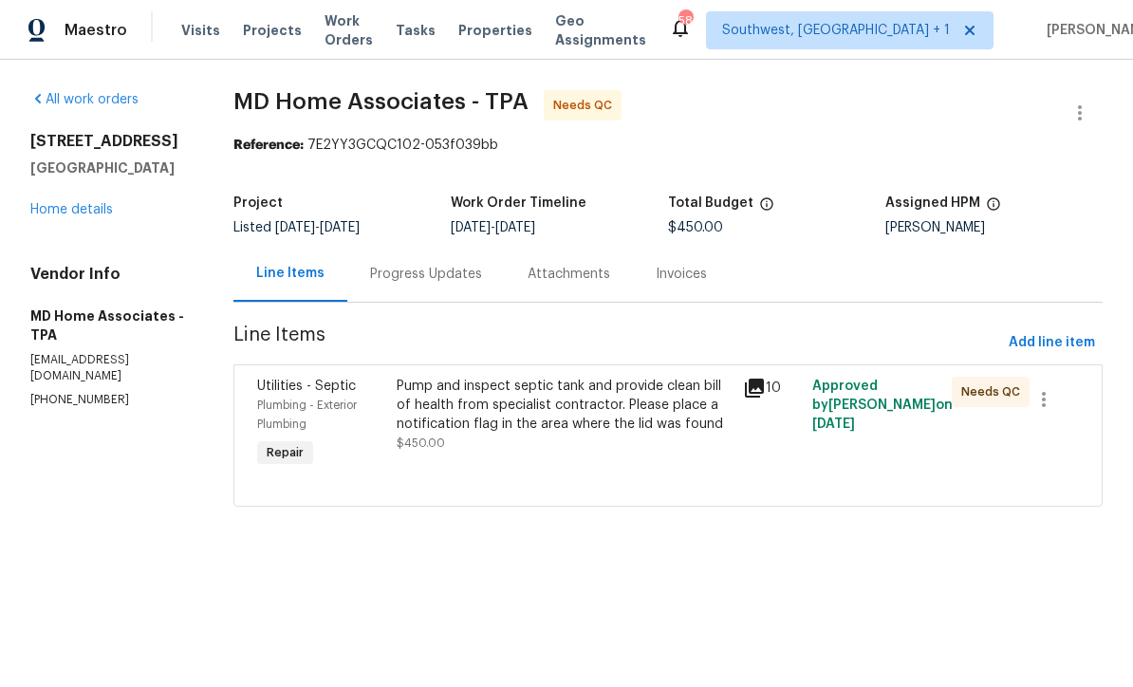
click at [455, 280] on div "Progress Updates" at bounding box center [426, 274] width 112 height 19
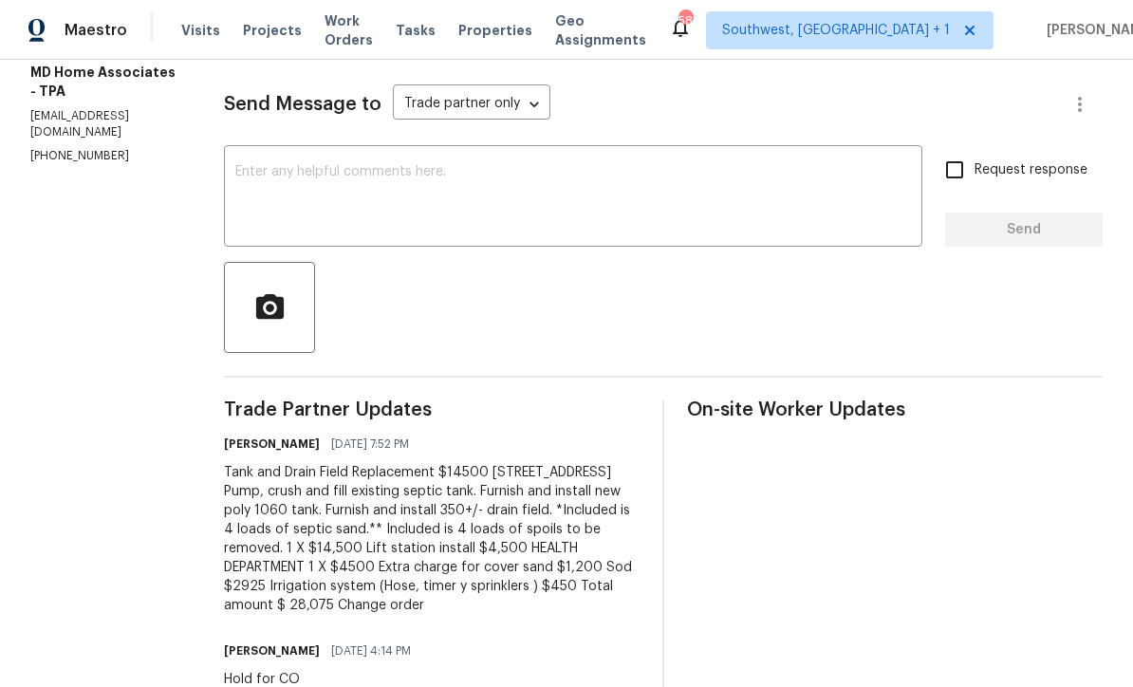
scroll to position [243, 0]
click at [522, 185] on textarea at bounding box center [572, 199] width 675 height 66
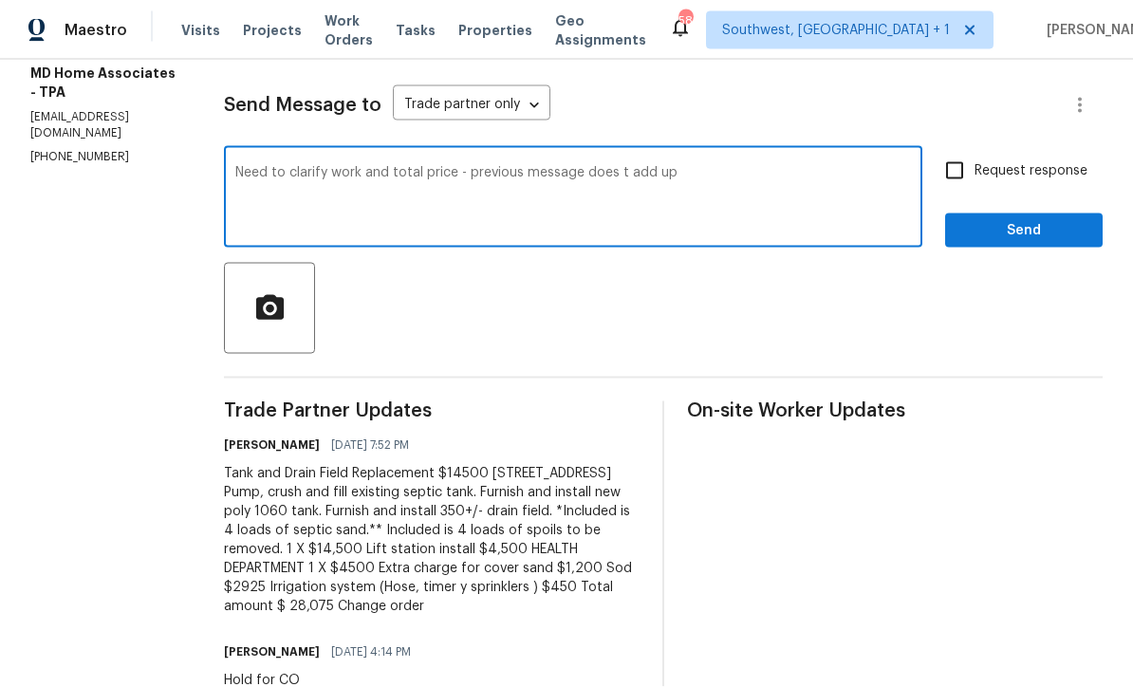
click at [644, 168] on textarea "Need to clarify work and total price - previous message does t add up" at bounding box center [572, 199] width 675 height 66
type textarea "Need to clarify work and total price - previous message doesn’t add up"
click at [956, 171] on input "Request response" at bounding box center [954, 171] width 40 height 40
checkbox input "true"
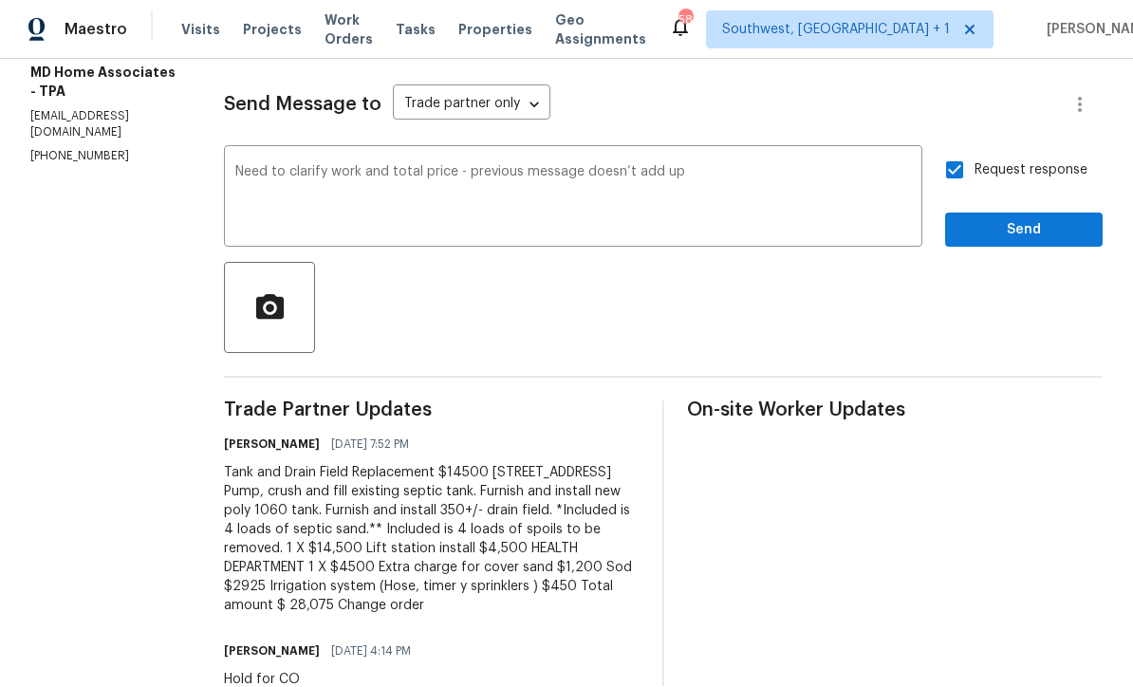
scroll to position [1, 0]
click at [1023, 229] on span "Send" at bounding box center [1023, 231] width 127 height 24
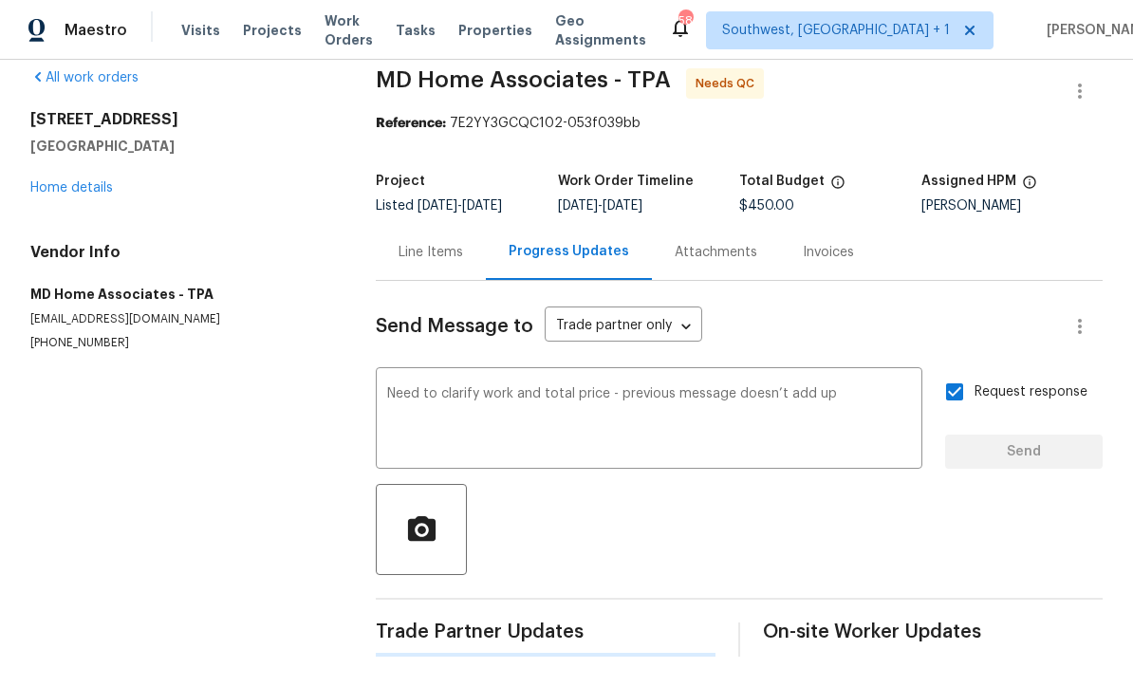
scroll to position [0, 0]
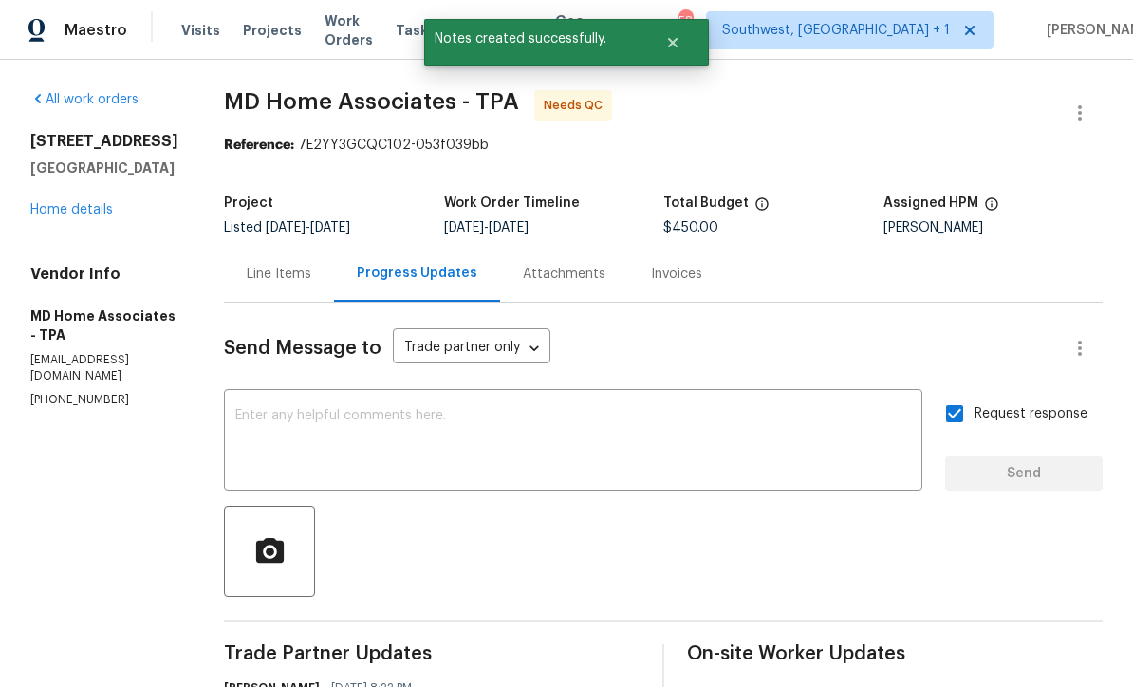
click at [71, 213] on link "Home details" at bounding box center [71, 209] width 83 height 13
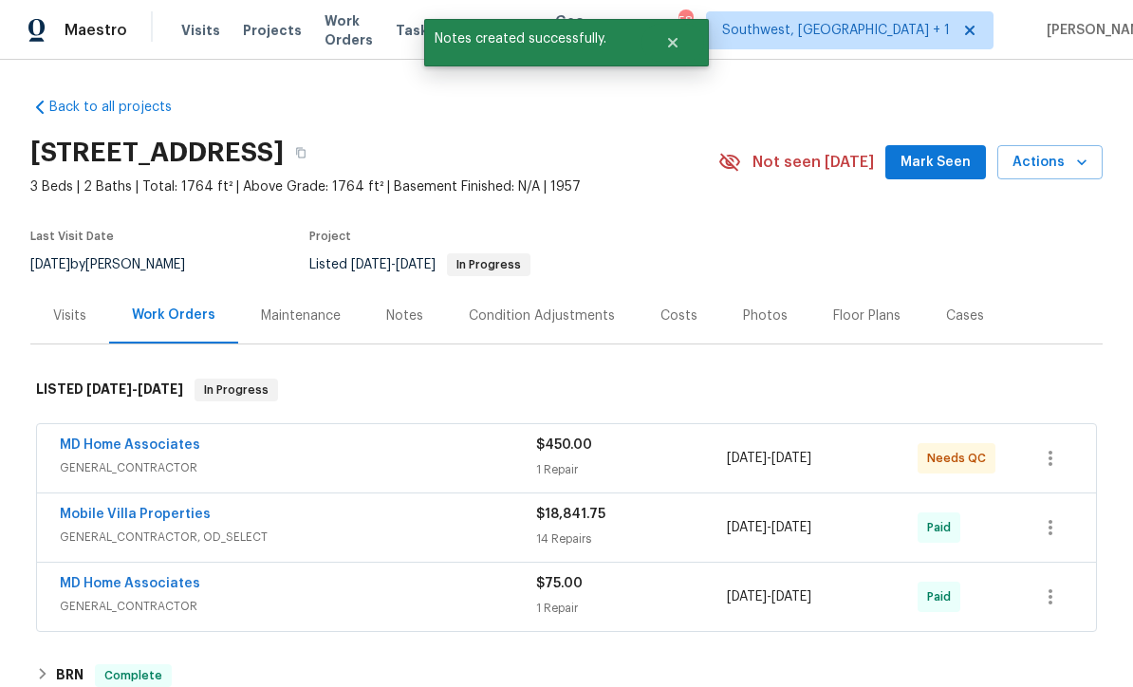
click at [101, 449] on link "MD Home Associates" at bounding box center [130, 444] width 140 height 13
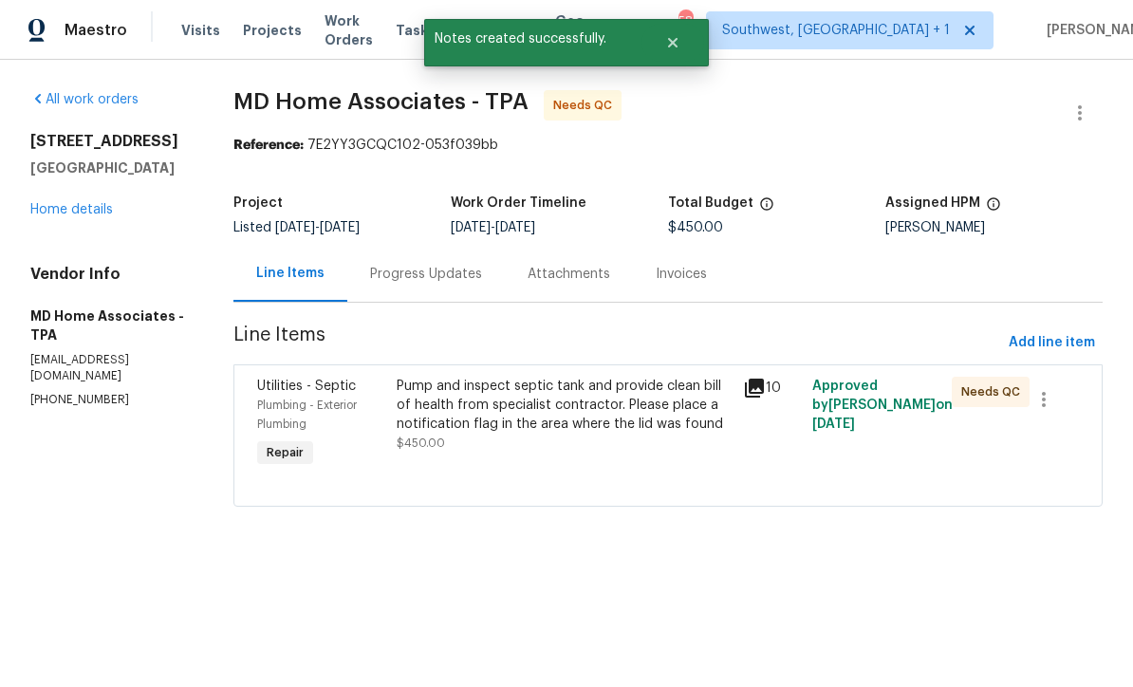
click at [405, 285] on div "Progress Updates" at bounding box center [425, 274] width 157 height 56
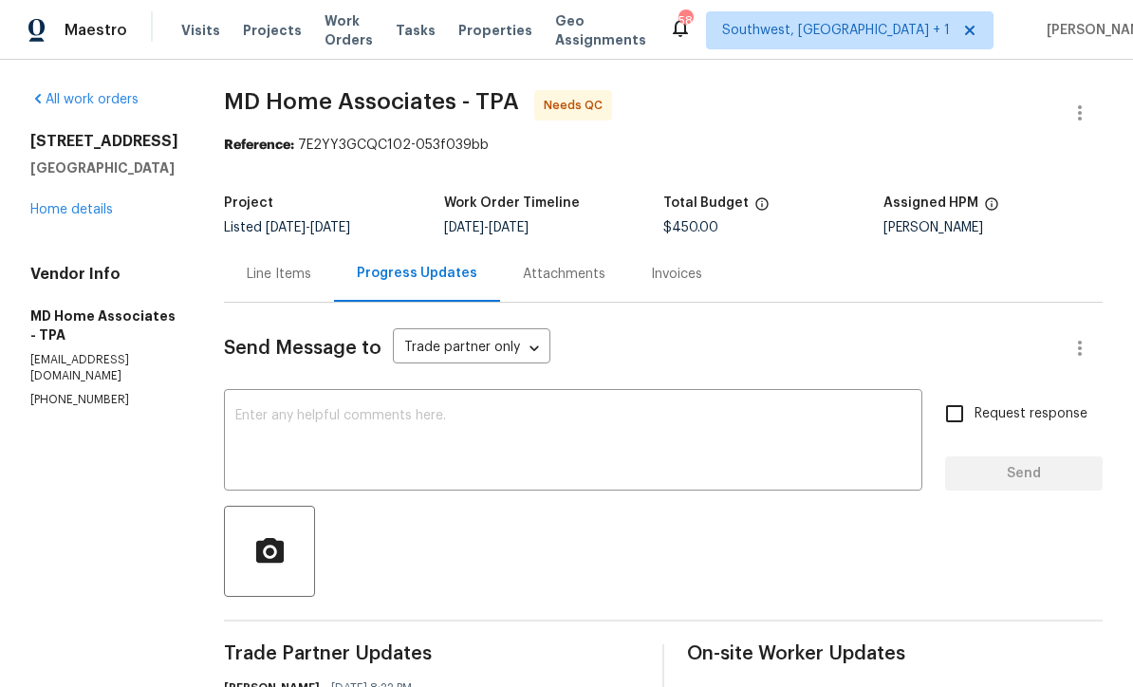
click at [65, 214] on link "Home details" at bounding box center [71, 209] width 83 height 13
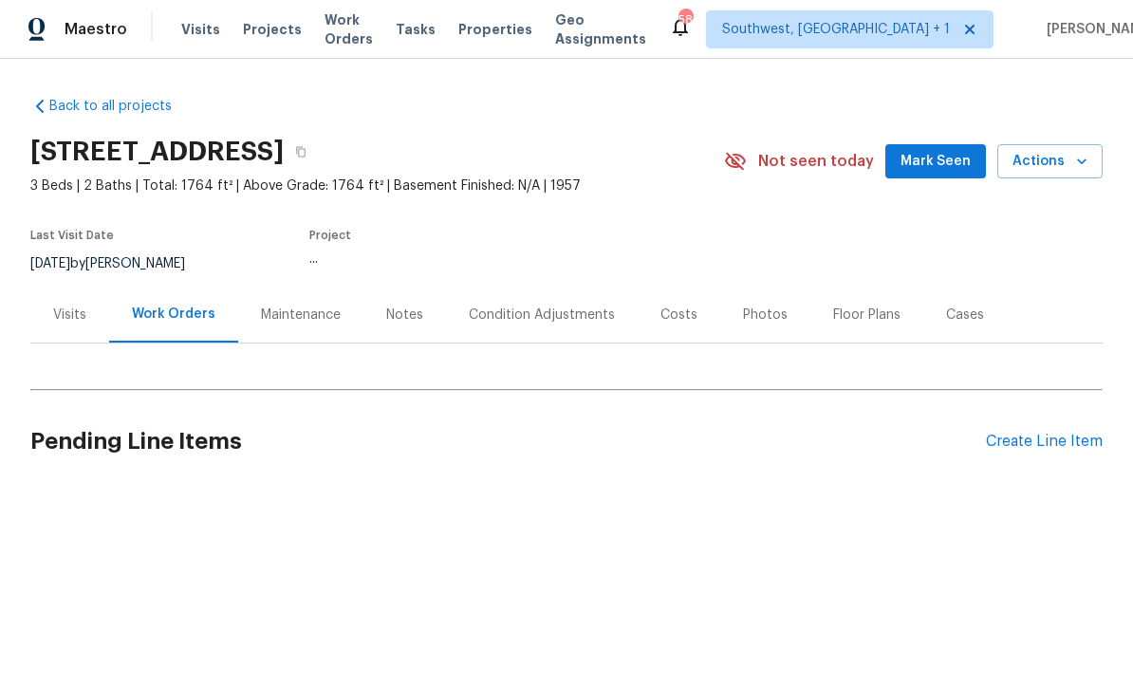
scroll to position [1, 0]
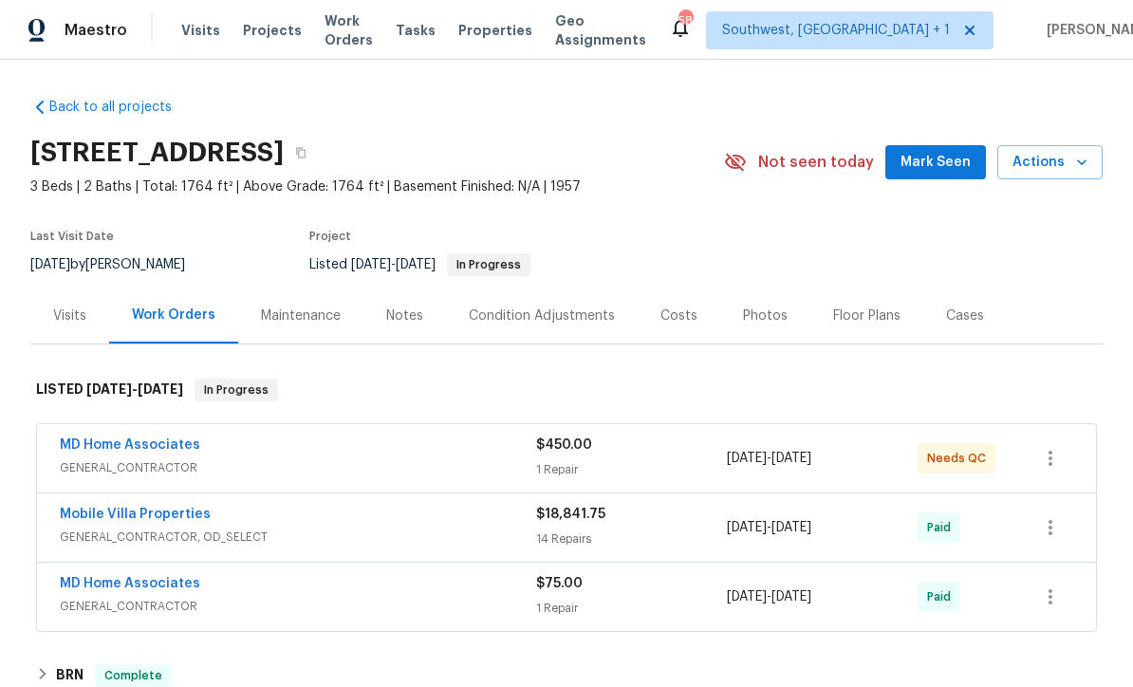
click at [362, 38] on span "Work Orders" at bounding box center [348, 30] width 48 height 38
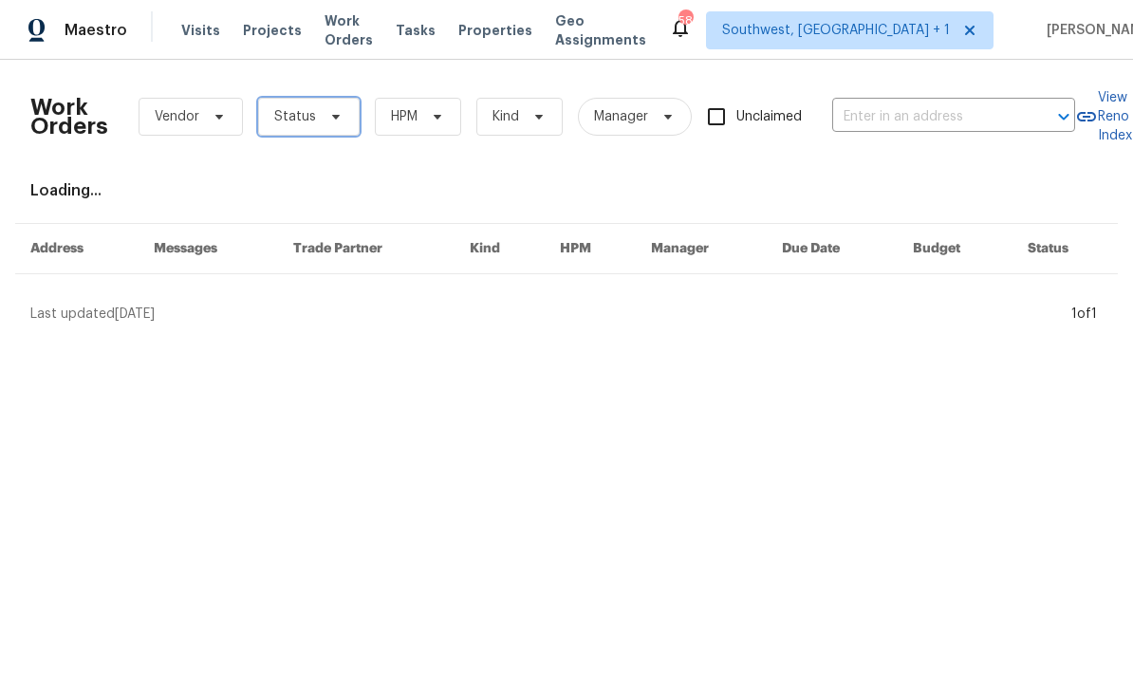
click at [312, 120] on span "Status" at bounding box center [308, 117] width 101 height 38
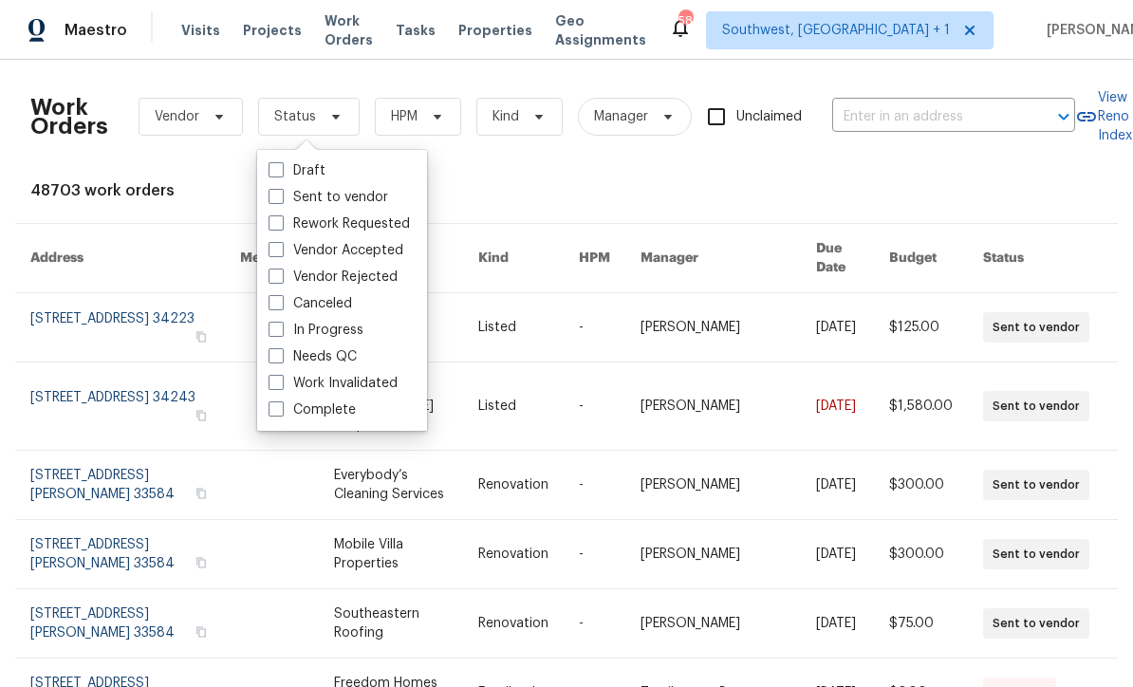
click at [282, 364] on label "Needs QC" at bounding box center [312, 356] width 88 height 19
click at [281, 359] on input "Needs QC" at bounding box center [274, 353] width 12 height 12
checkbox input "true"
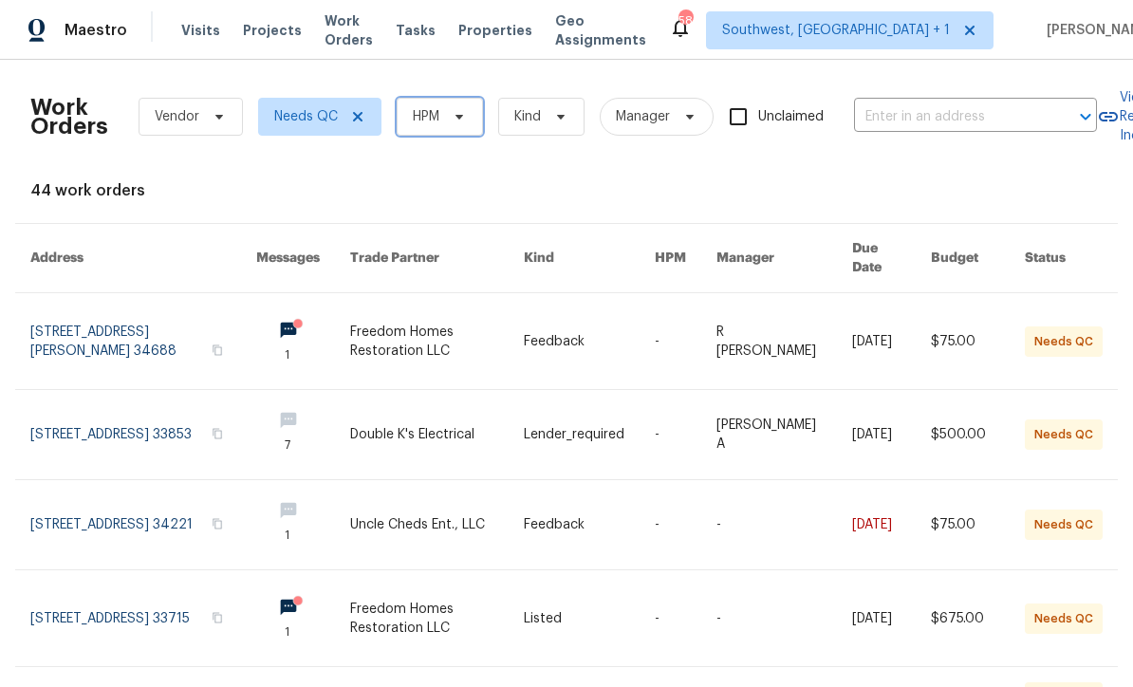
click at [456, 115] on icon at bounding box center [459, 116] width 15 height 15
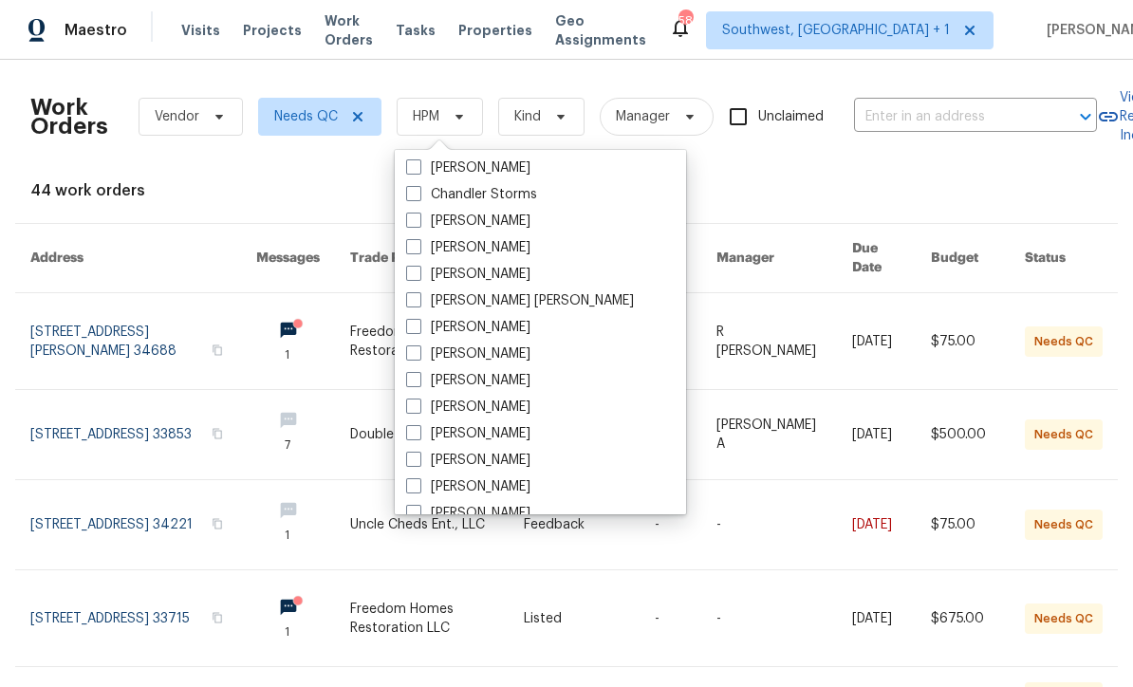
scroll to position [190, 0]
click at [420, 358] on span at bounding box center [413, 351] width 15 height 15
click at [418, 356] on input "[PERSON_NAME]" at bounding box center [412, 349] width 12 height 12
checkbox input "true"
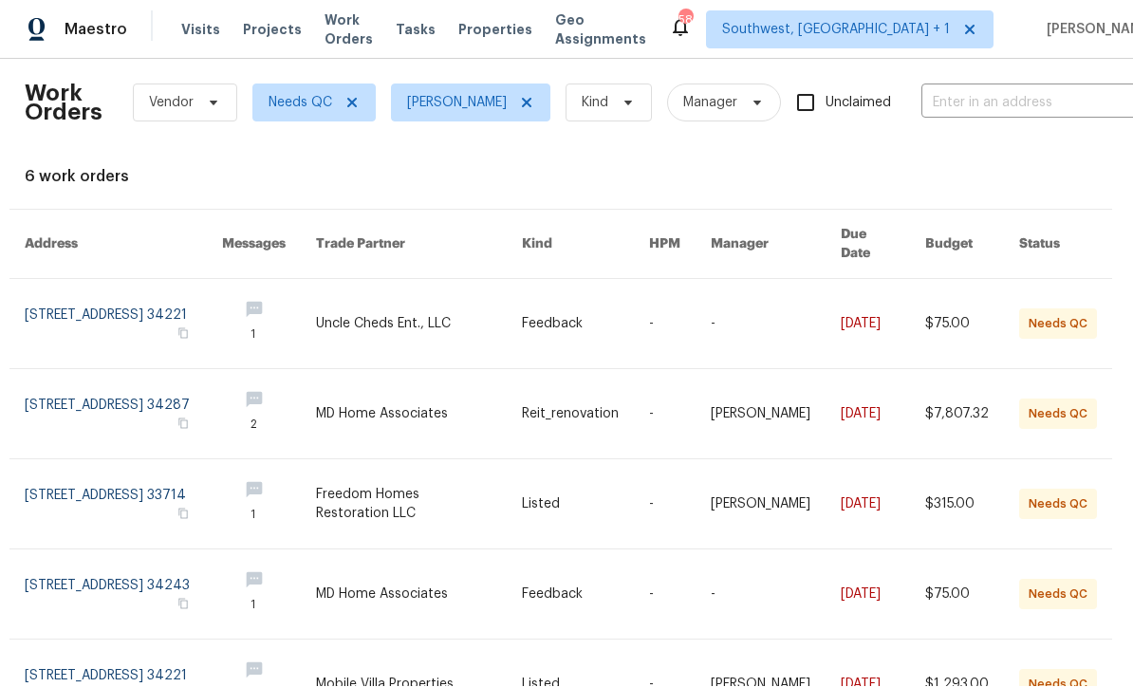
scroll to position [13, 7]
click at [124, 370] on link at bounding box center [122, 414] width 197 height 89
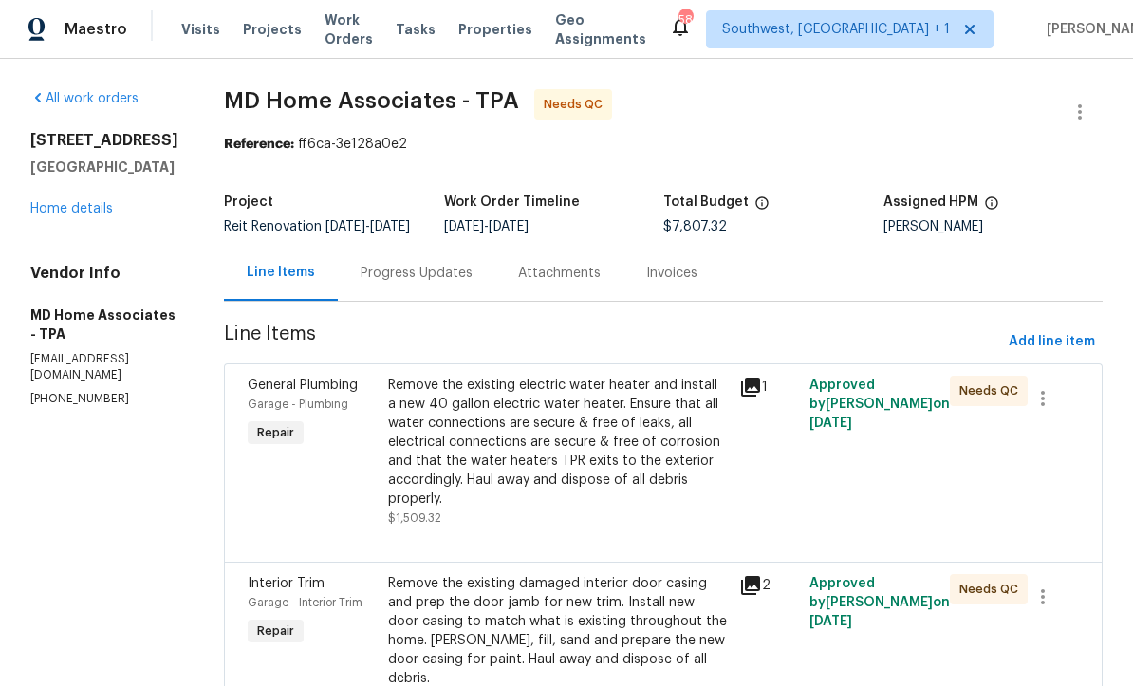
scroll to position [1, 0]
click at [1093, 110] on button "button" at bounding box center [1080, 113] width 46 height 46
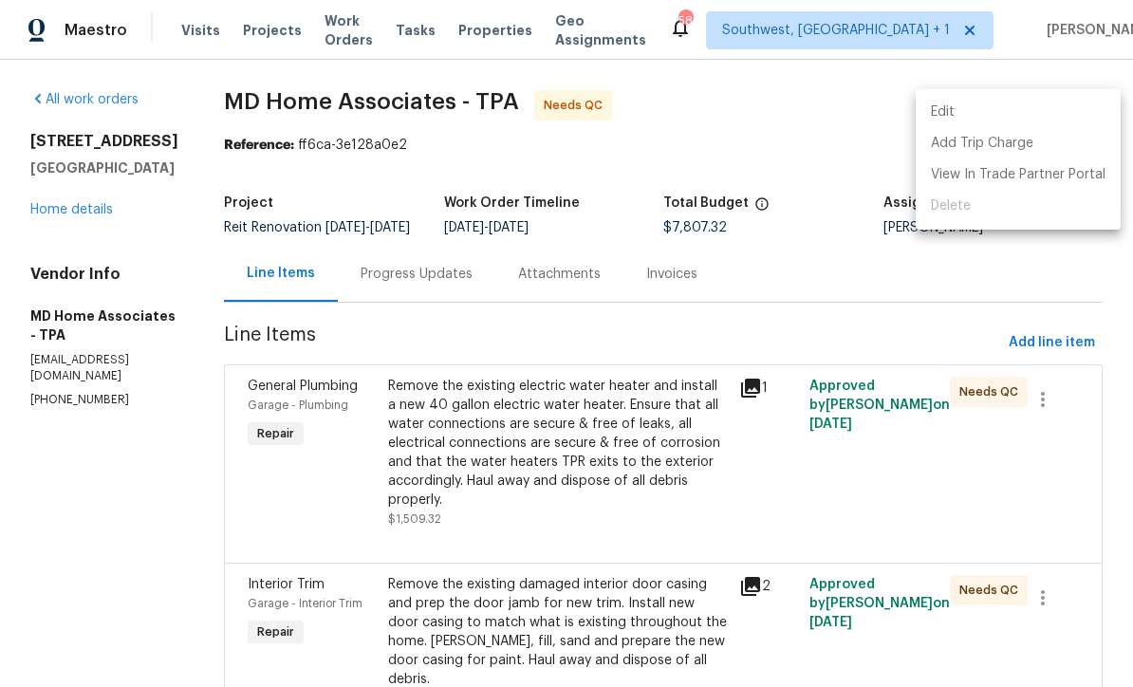
click at [70, 211] on div at bounding box center [566, 343] width 1133 height 687
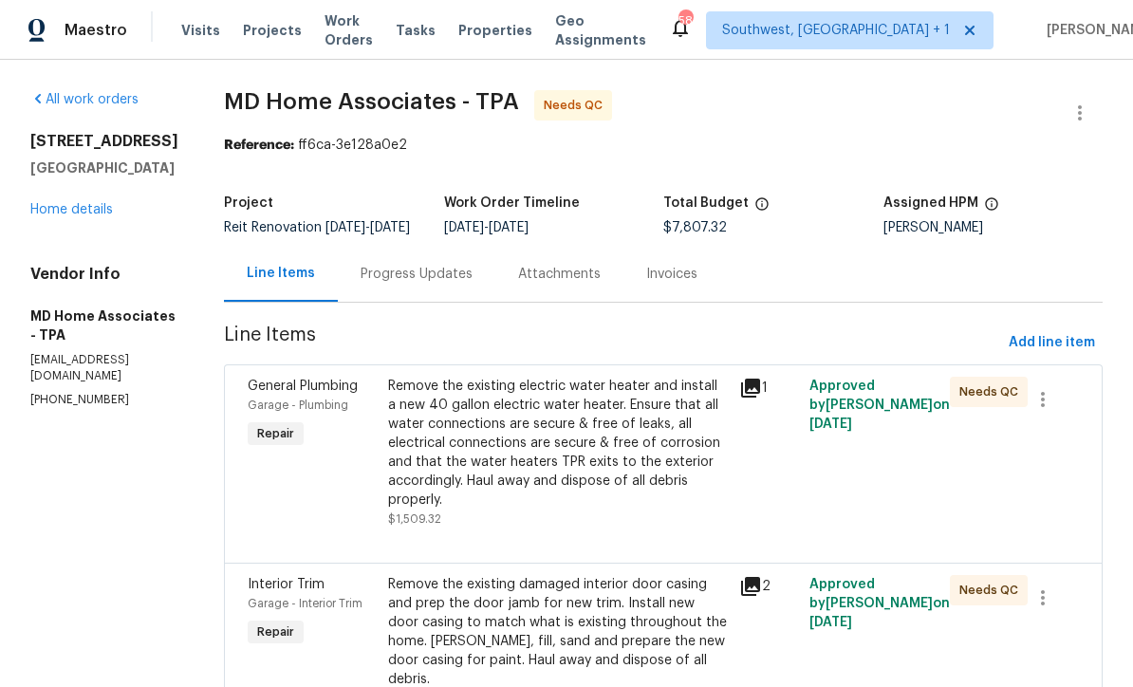
click at [68, 213] on link "Home details" at bounding box center [71, 209] width 83 height 13
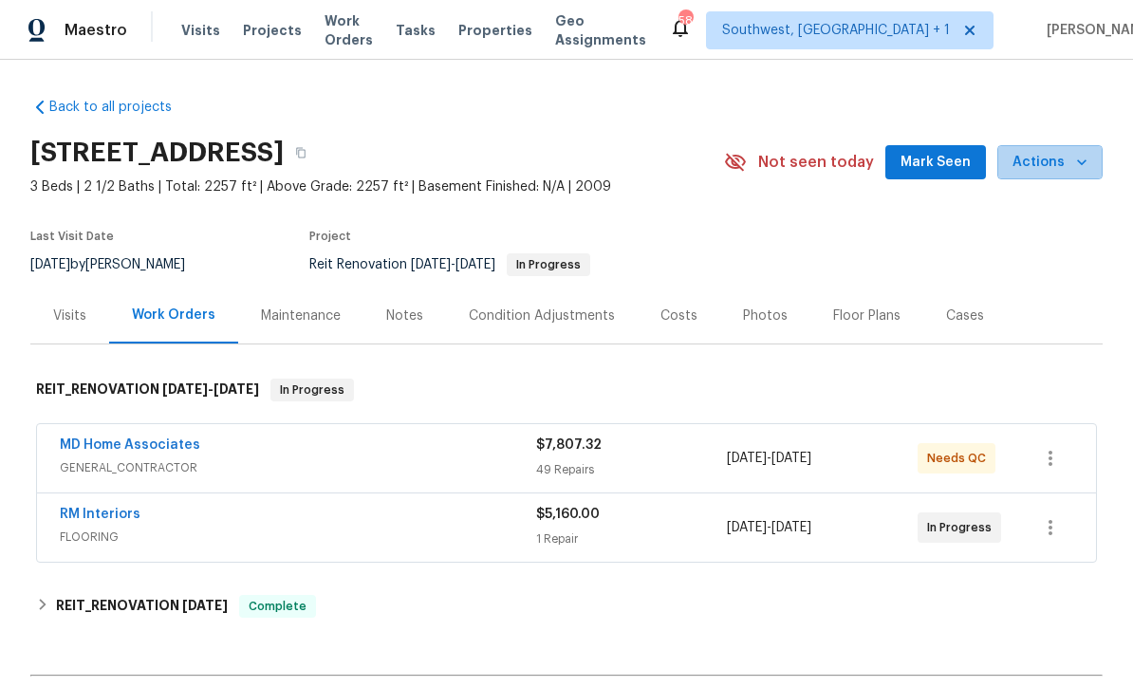
click at [1057, 166] on span "Actions" at bounding box center [1049, 163] width 75 height 24
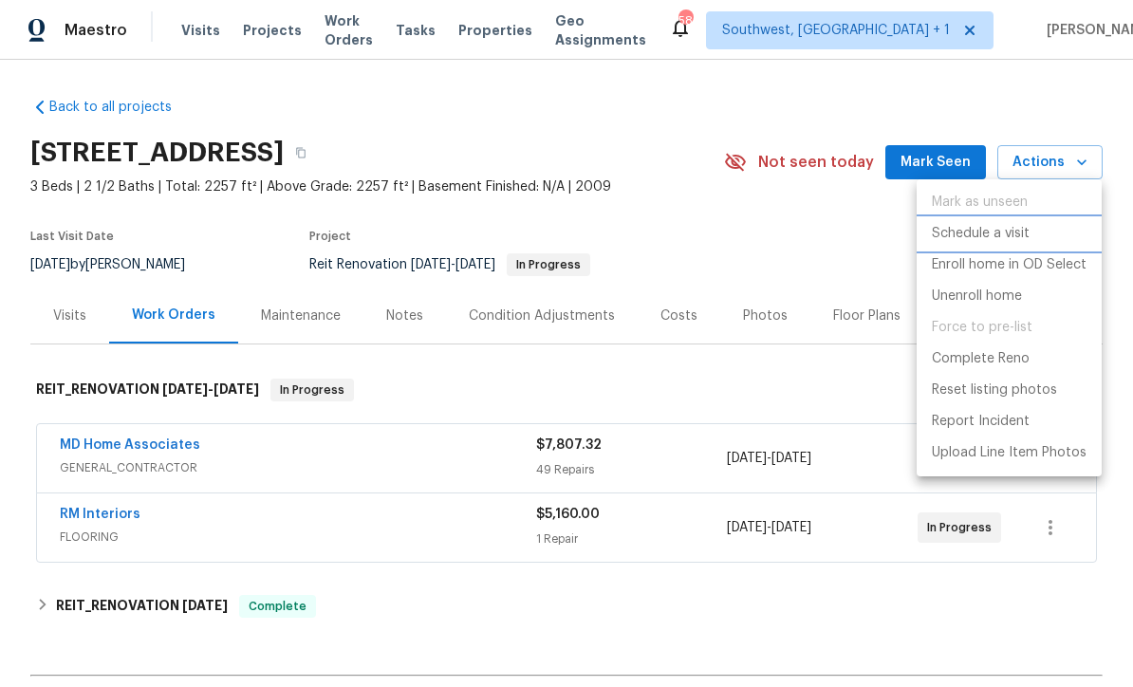
click at [998, 234] on p "Schedule a visit" at bounding box center [980, 234] width 98 height 20
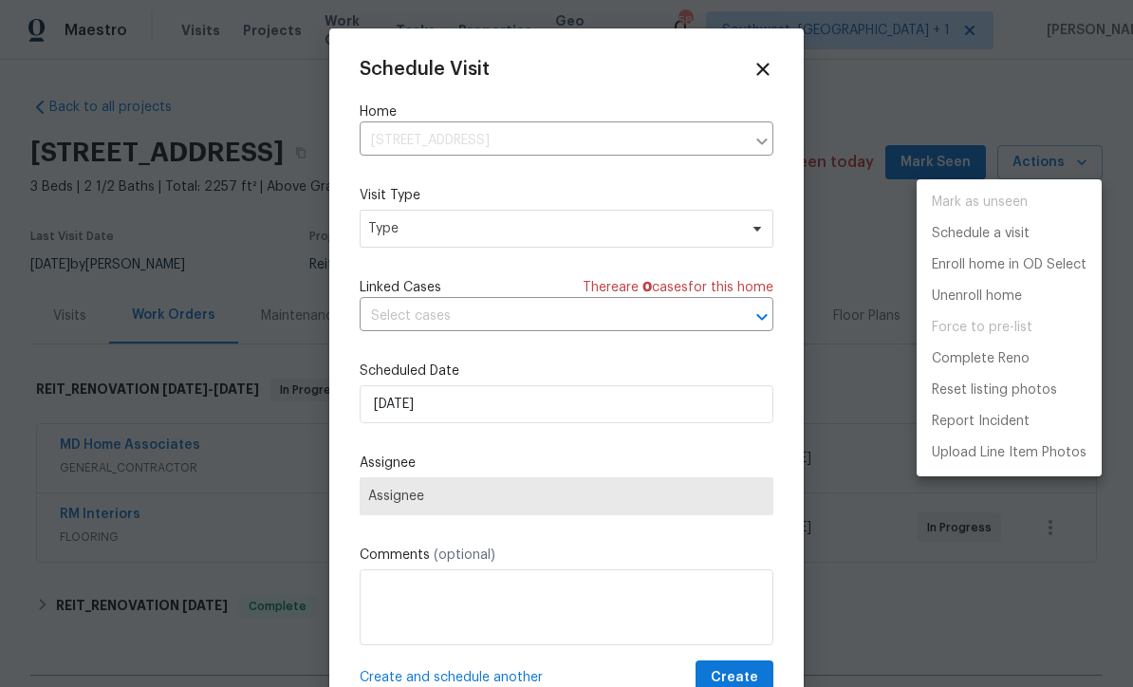
click at [496, 228] on div at bounding box center [566, 343] width 1133 height 687
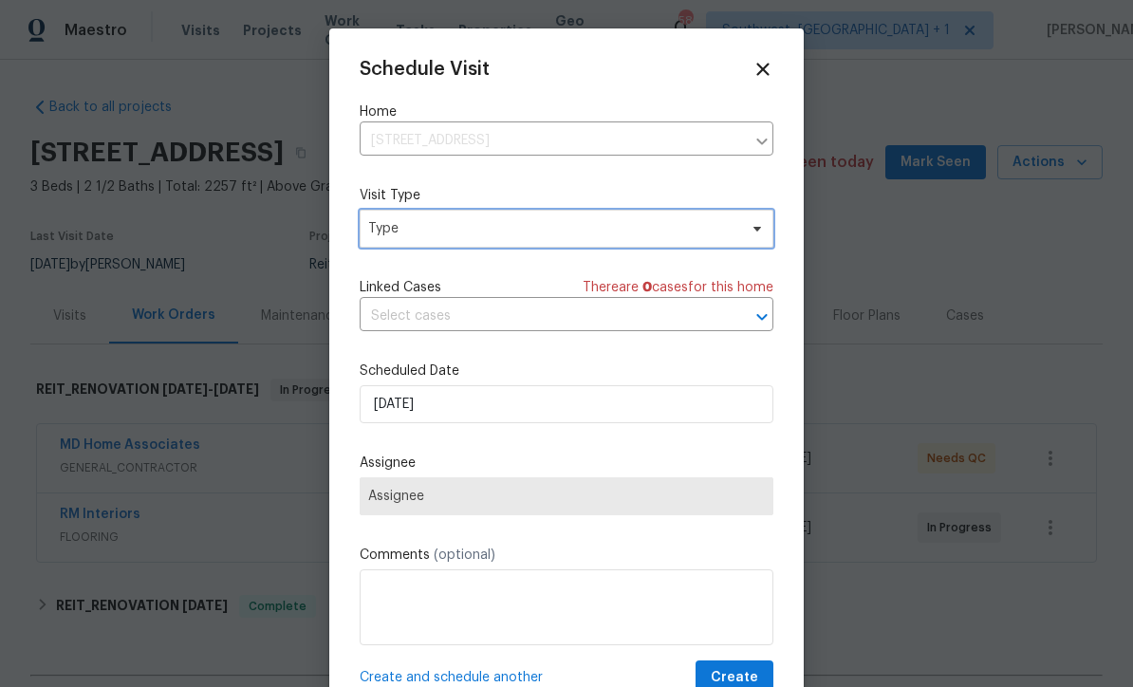
click at [504, 238] on span "Type" at bounding box center [552, 228] width 369 height 19
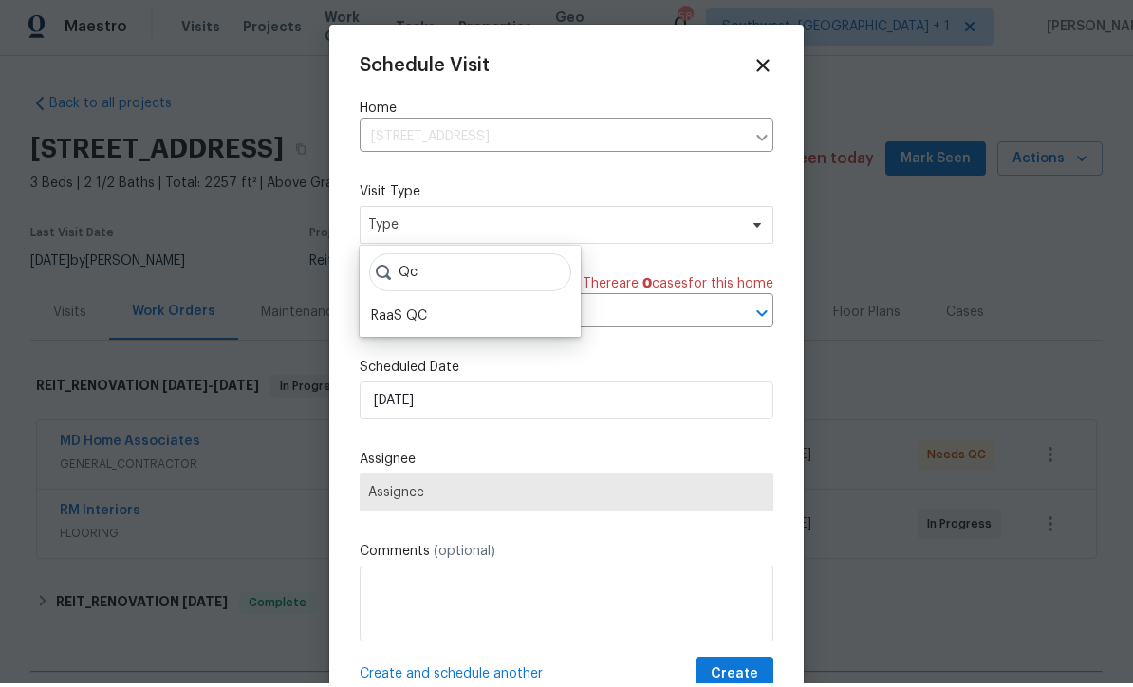
scroll to position [4, 0]
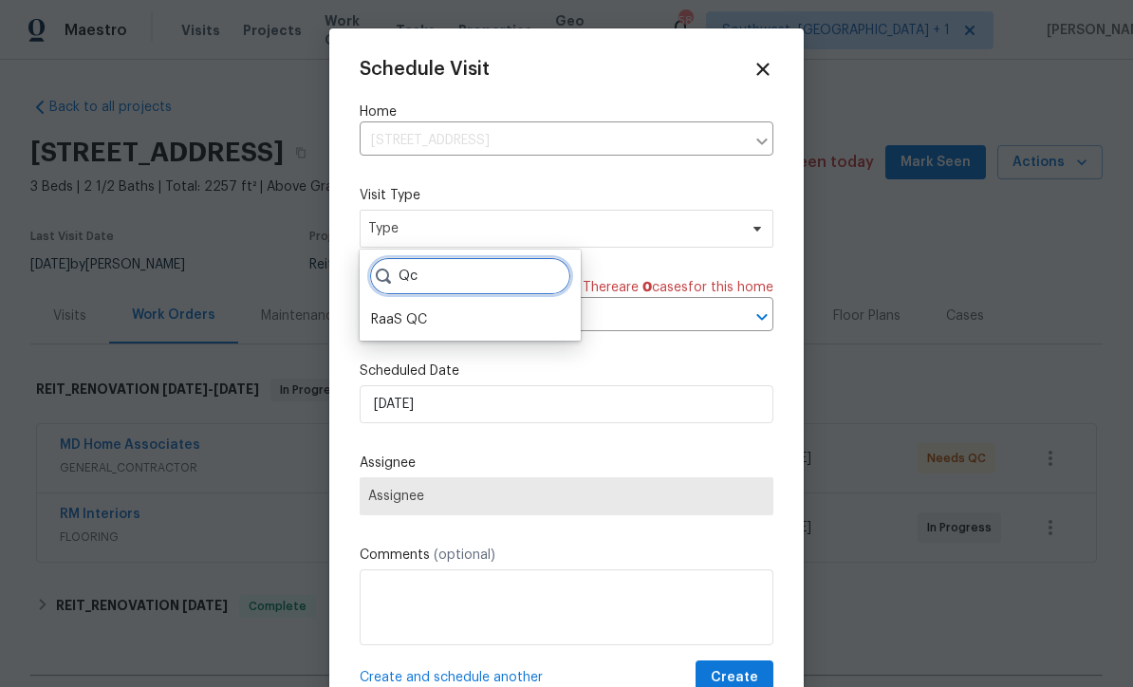
type input "Qc"
click at [419, 323] on div "RaaS QC" at bounding box center [399, 319] width 56 height 19
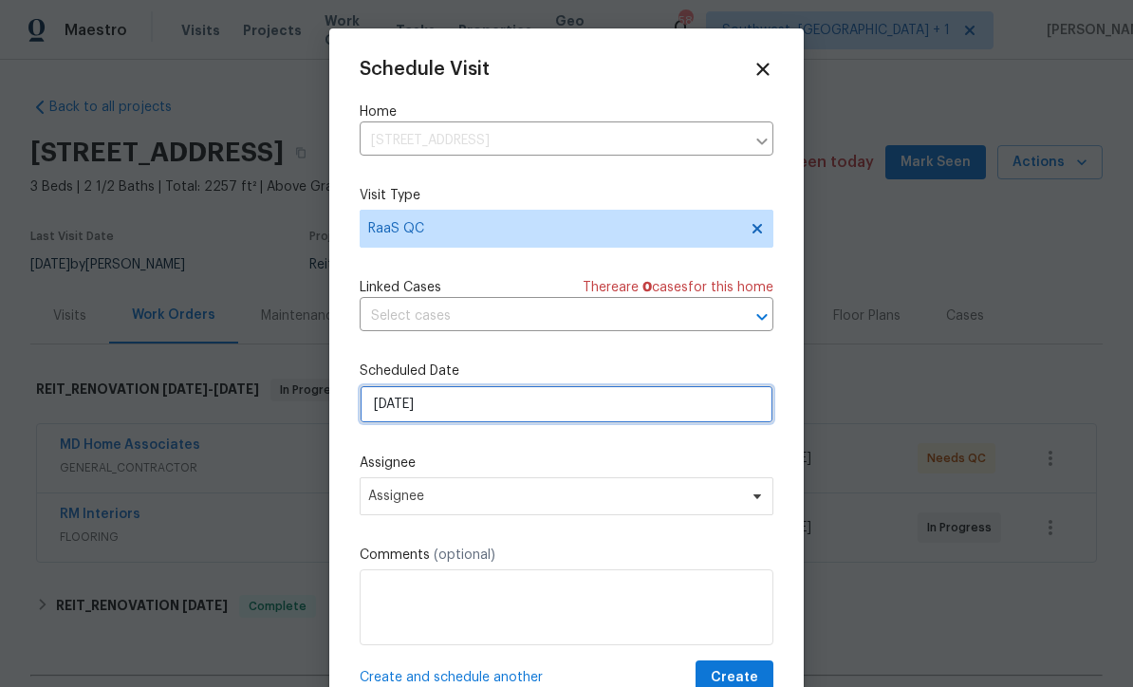
click at [513, 415] on input "[DATE]" at bounding box center [566, 404] width 414 height 38
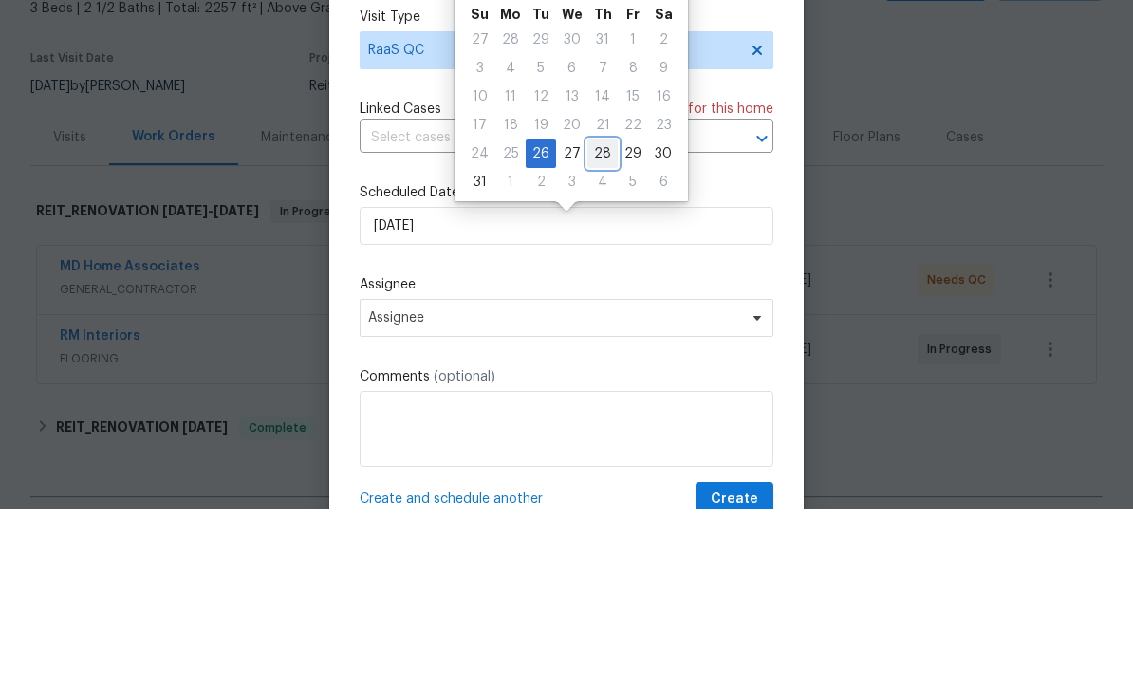
click at [599, 319] on div "28" at bounding box center [602, 332] width 30 height 27
type input "[DATE]"
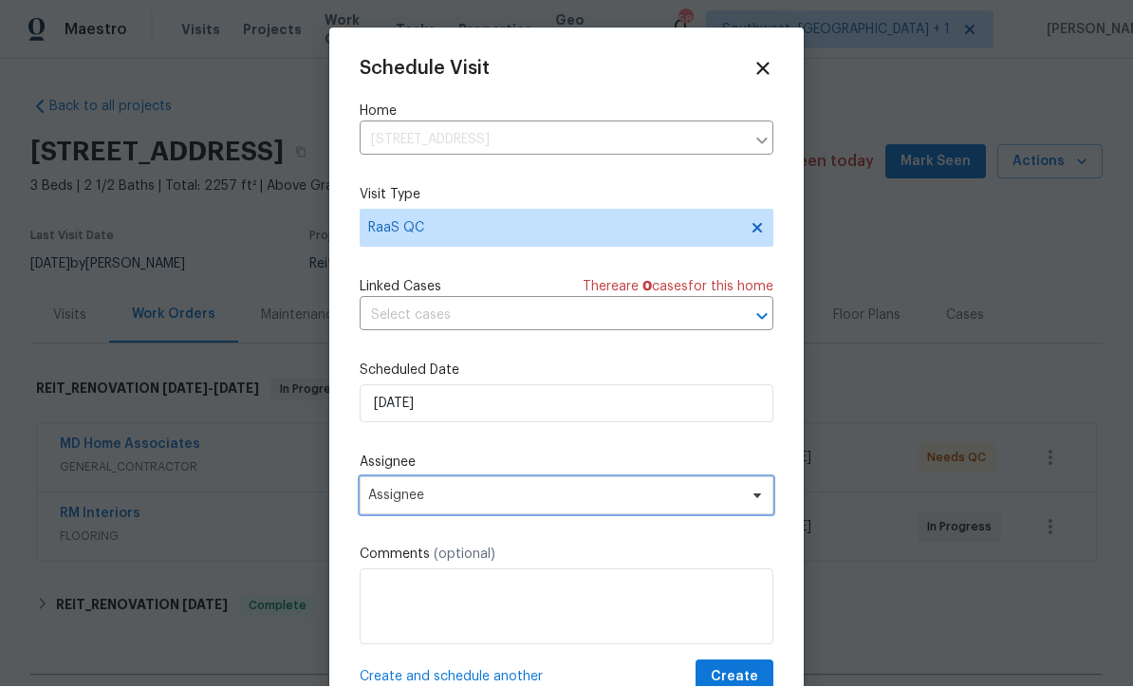
click at [530, 504] on span "Assignee" at bounding box center [554, 496] width 372 height 15
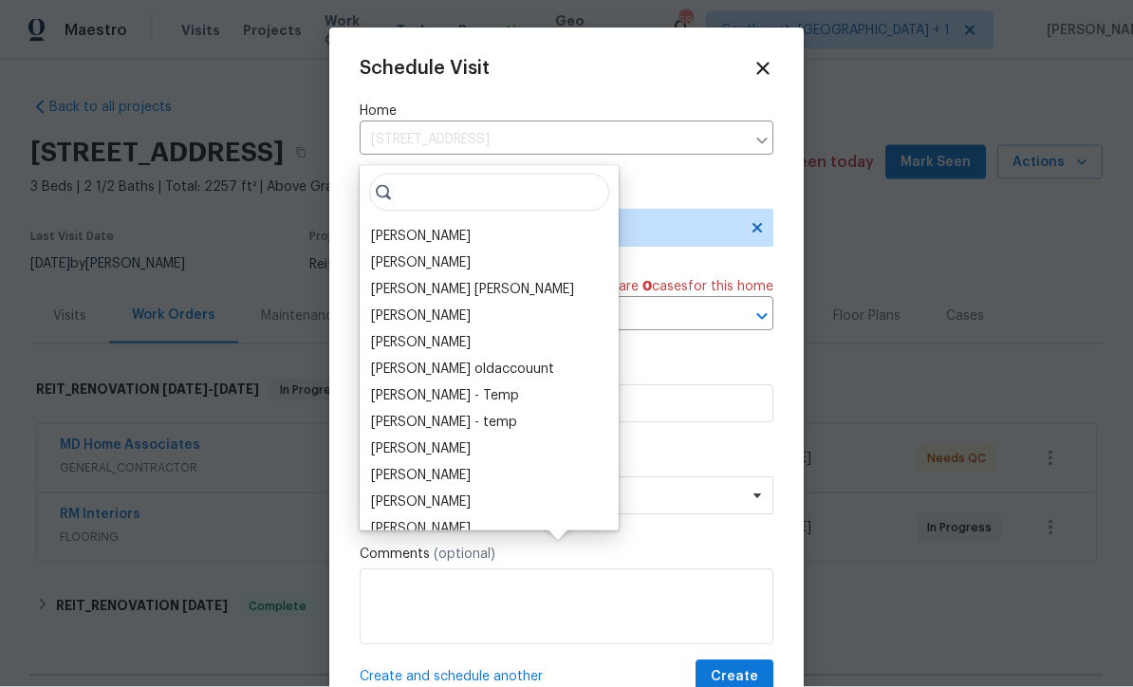
click at [446, 227] on div "[PERSON_NAME]" at bounding box center [421, 236] width 100 height 19
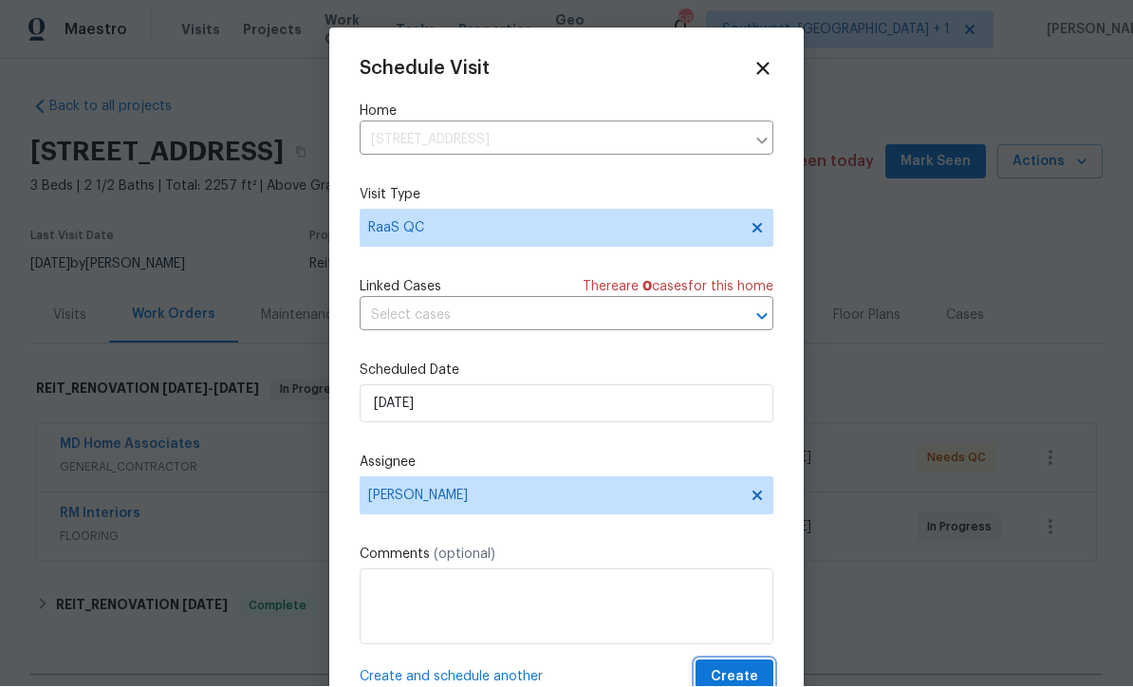
click at [739, 679] on span "Create" at bounding box center [733, 678] width 47 height 24
